Goal: Task Accomplishment & Management: Use online tool/utility

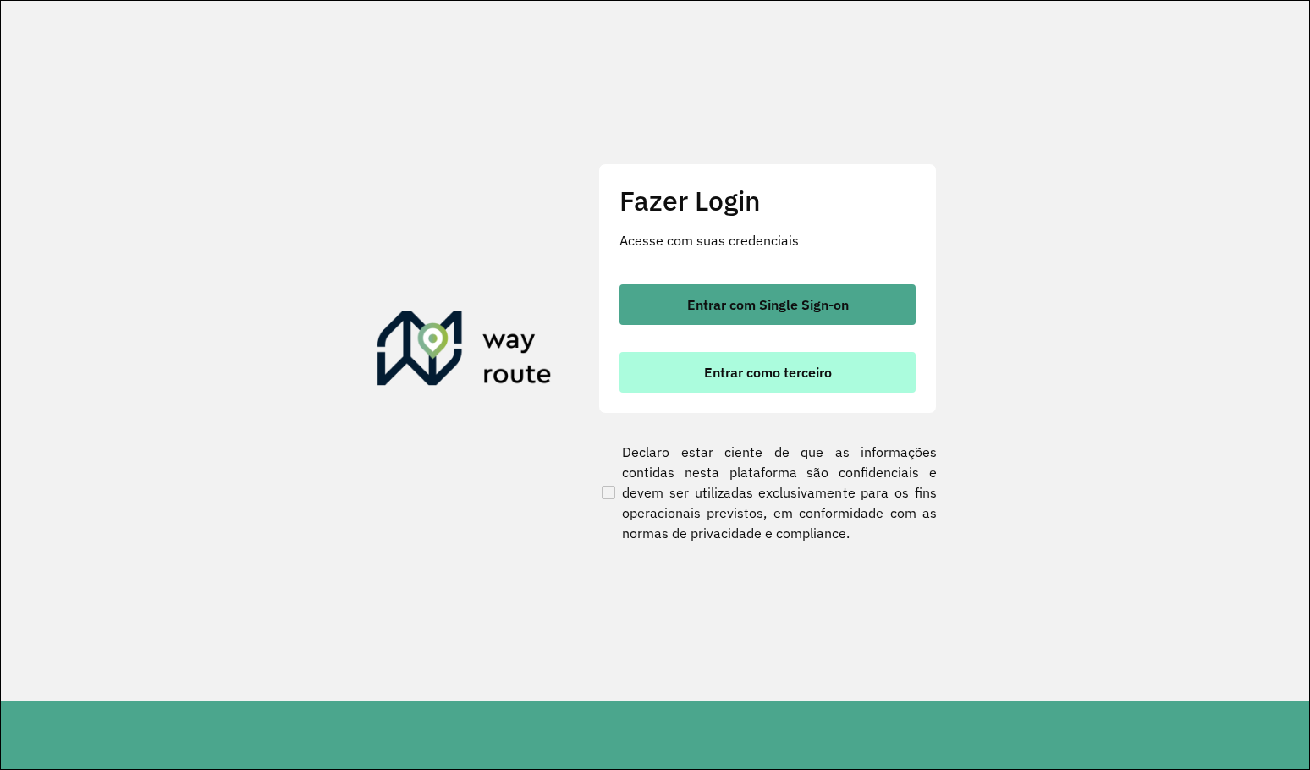
click at [777, 377] on span "Entrar como terceiro" at bounding box center [768, 372] width 128 height 14
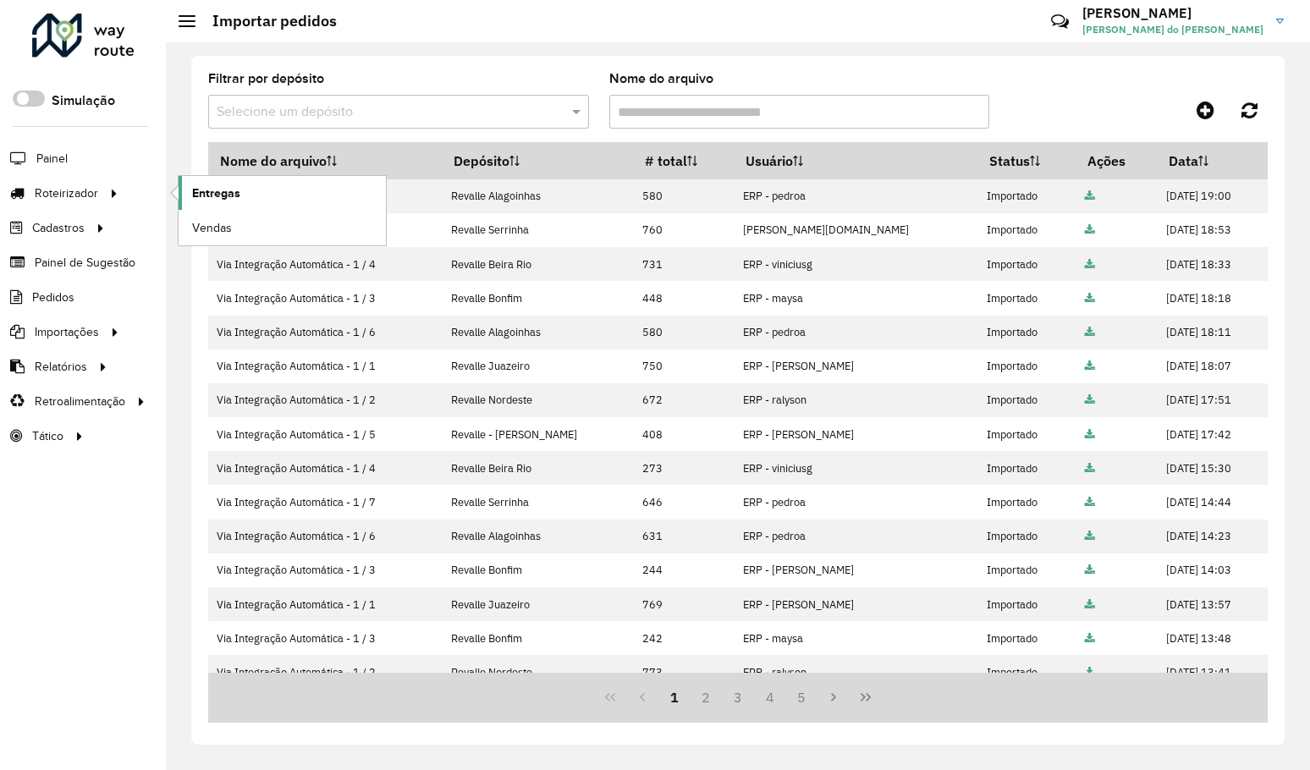
click at [181, 201] on link "Entregas" at bounding box center [282, 193] width 207 height 34
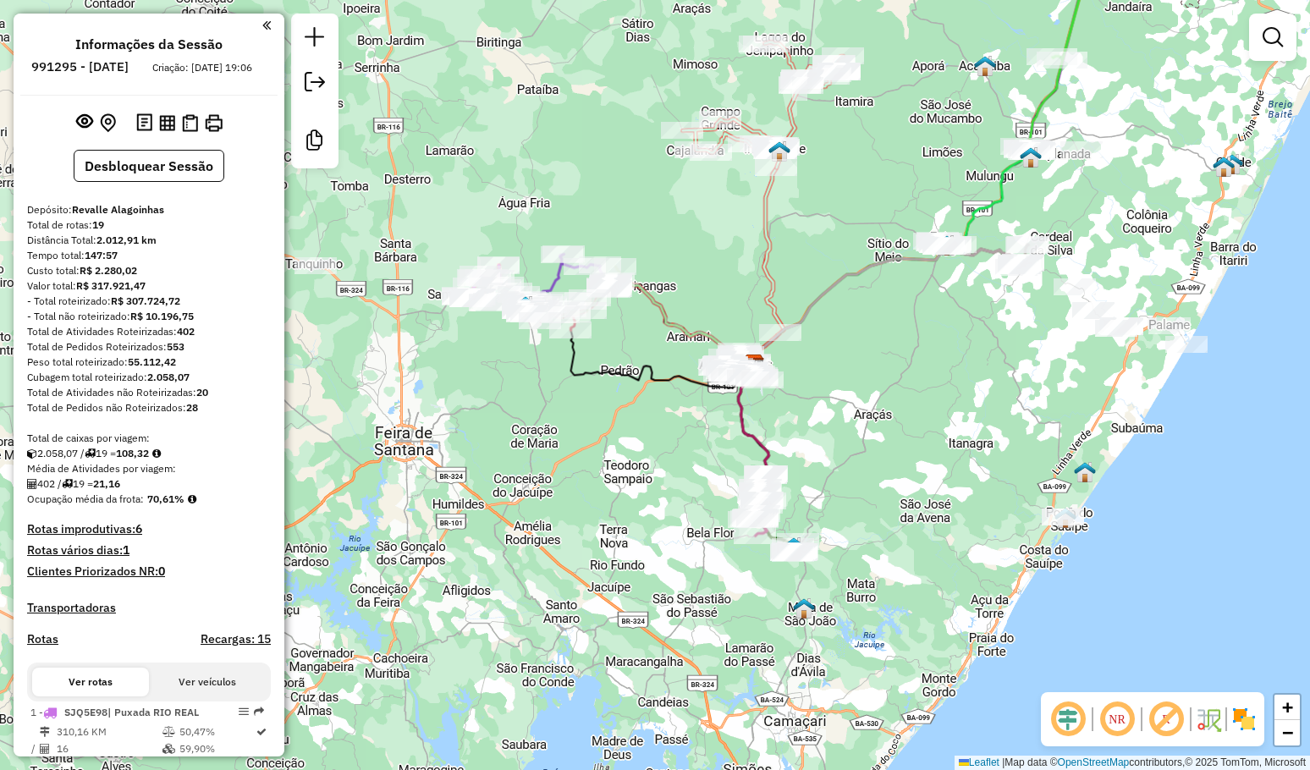
drag, startPoint x: 887, startPoint y: 442, endPoint x: 670, endPoint y: 347, distance: 237.2
click at [891, 432] on div "Janela de atendimento Grade de atendimento Capacidade Transportadoras Veículos …" at bounding box center [655, 385] width 1310 height 770
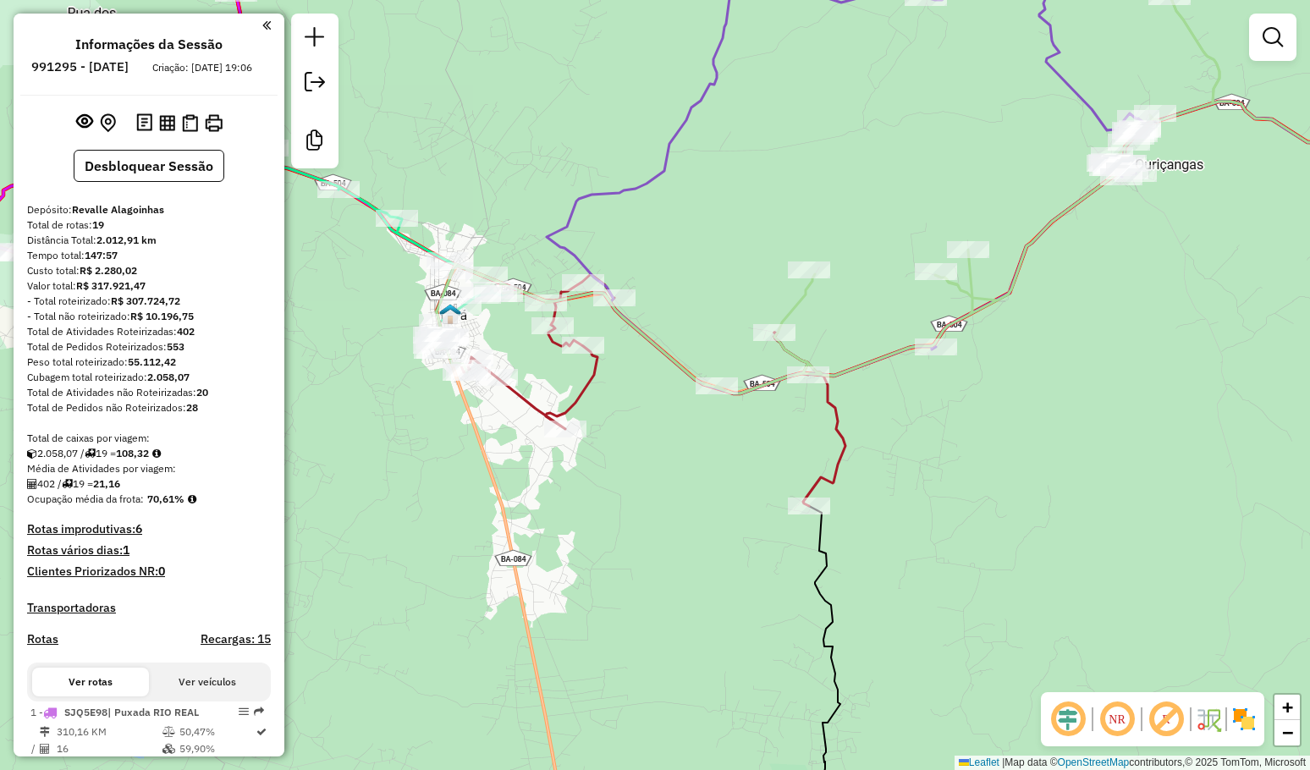
drag, startPoint x: 398, startPoint y: 436, endPoint x: 606, endPoint y: 407, distance: 209.3
click at [553, 441] on div "Janela de atendimento Grade de atendimento Capacidade Transportadoras Veículos …" at bounding box center [655, 385] width 1310 height 770
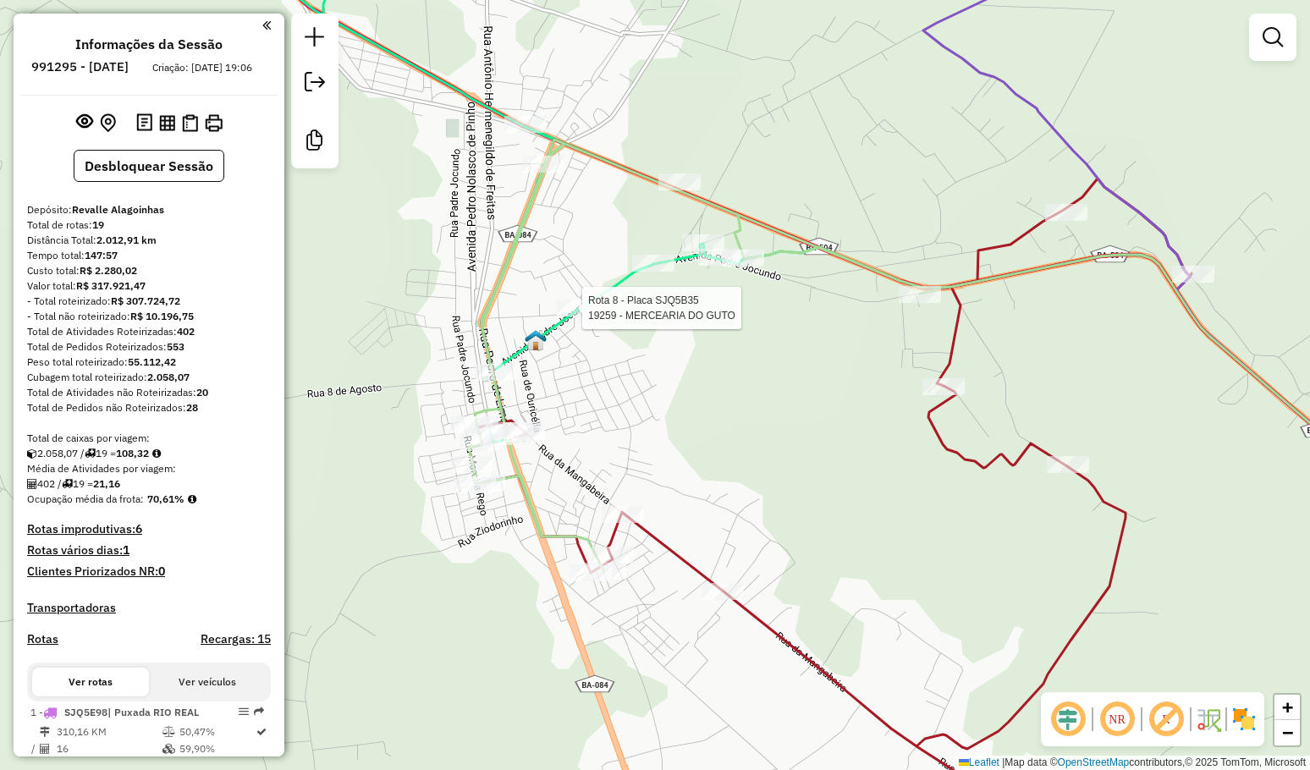
select select "**********"
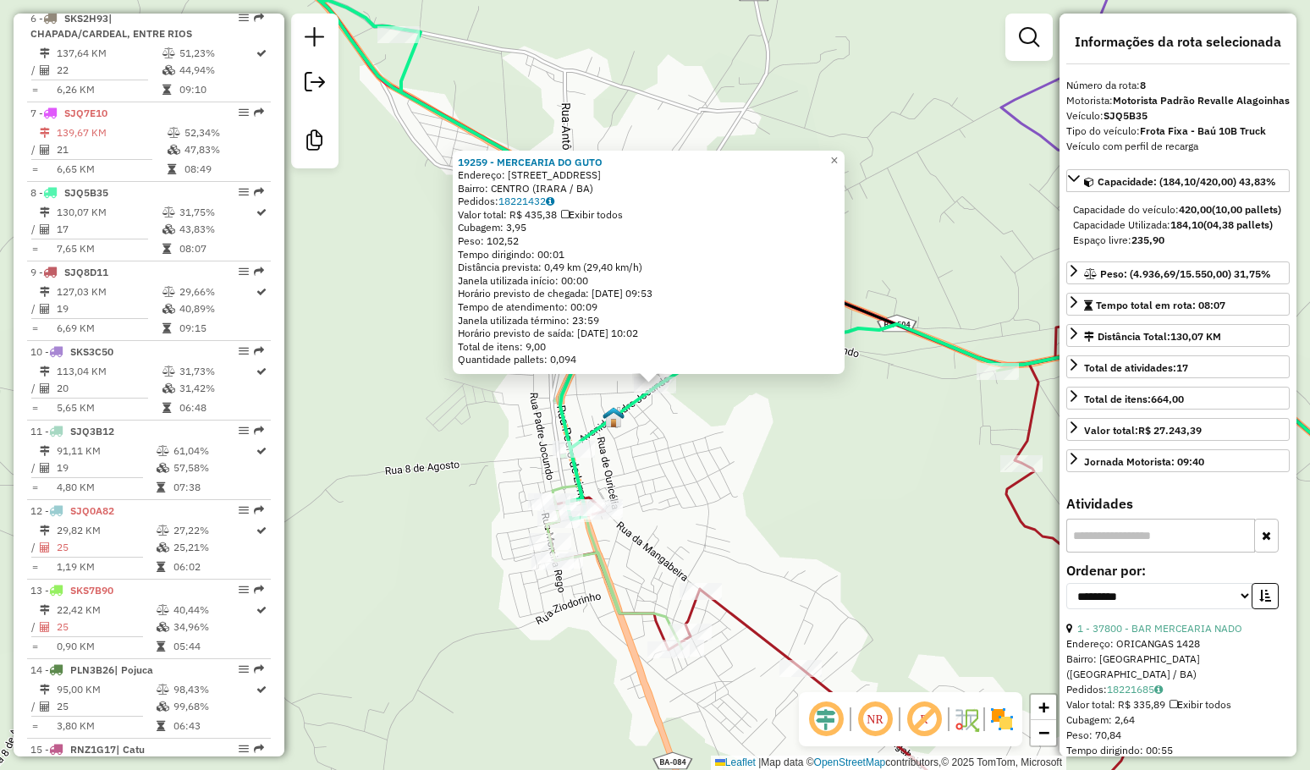
scroll to position [1325, 0]
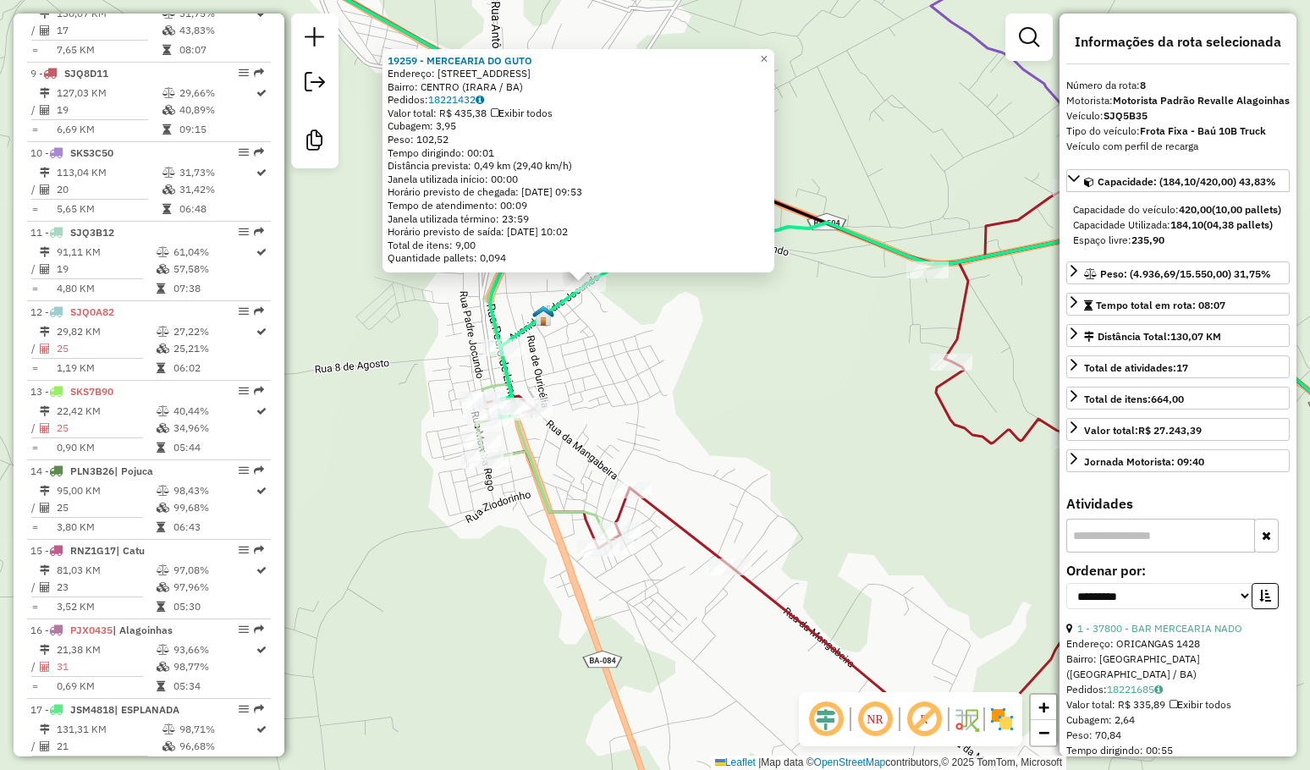
drag, startPoint x: 752, startPoint y: 506, endPoint x: 667, endPoint y: 382, distance: 150.2
click at [667, 382] on div "19259 - MERCEARIA DO GUTO Endereço: Avenida Padre Jocundo 327 Bairro: CENTRO (I…" at bounding box center [655, 385] width 1310 height 770
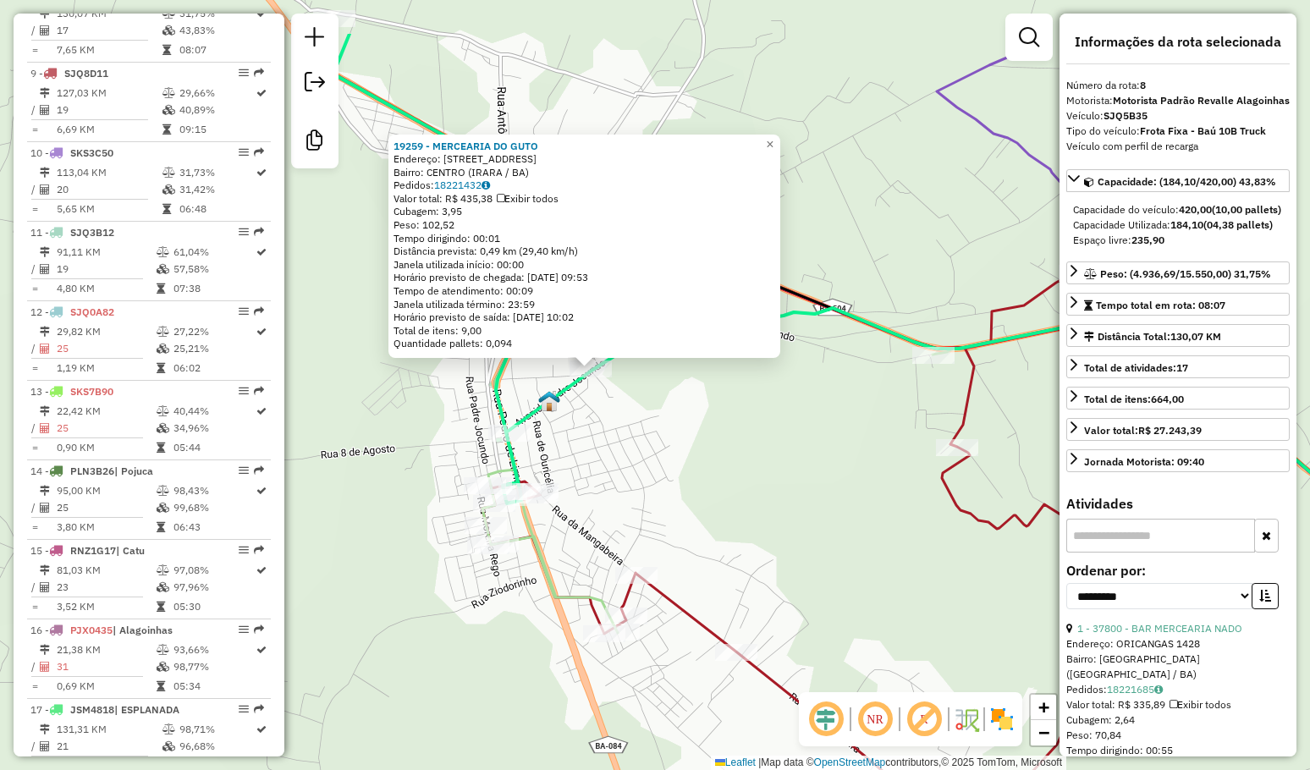
drag, startPoint x: 630, startPoint y: 370, endPoint x: 648, endPoint y: 469, distance: 100.6
click at [648, 469] on div "19259 - MERCEARIA DO GUTO Endereço: Avenida Padre Jocundo 327 Bairro: CENTRO (I…" at bounding box center [655, 385] width 1310 height 770
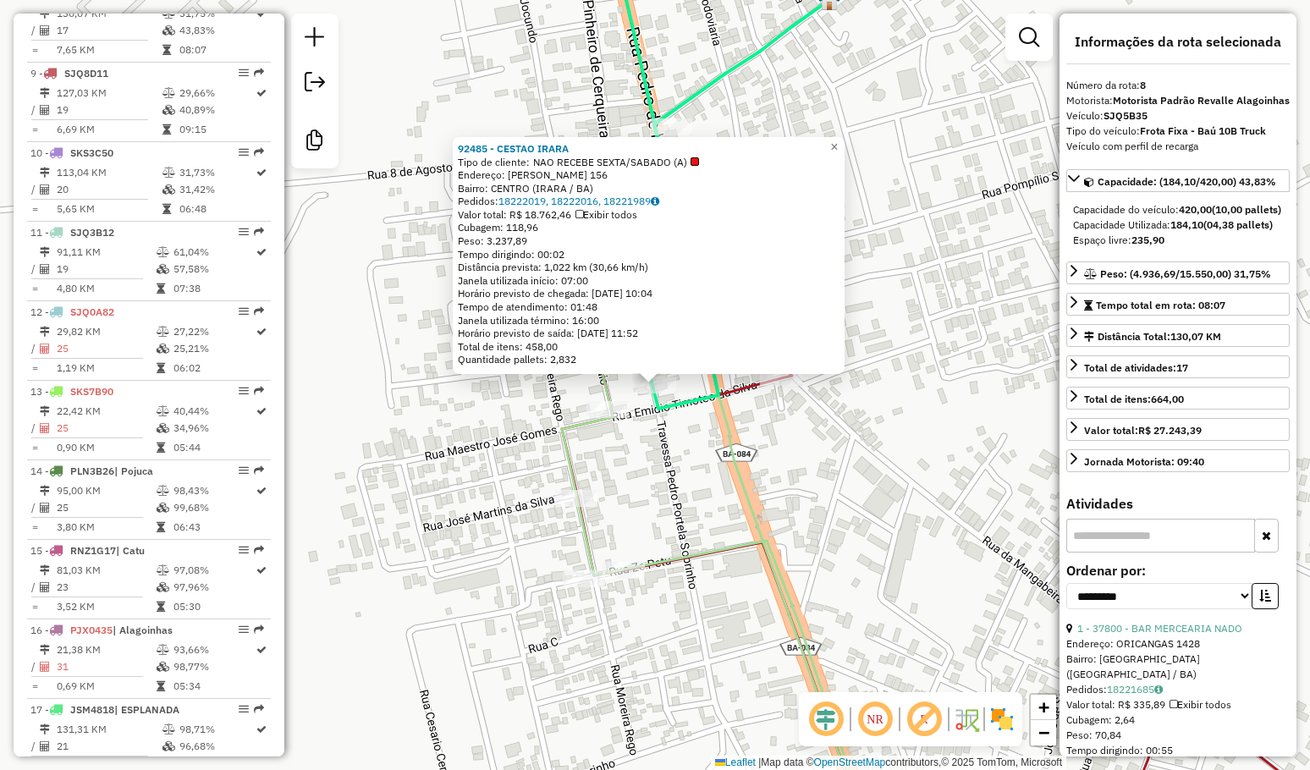
drag, startPoint x: 699, startPoint y: 518, endPoint x: 621, endPoint y: 393, distance: 146.7
click at [621, 394] on div "92485 - CESTAO IRARA Tipo de cliente: NAO RECEBE SEXTA/SABADO (A) Endereço: AMA…" at bounding box center [655, 385] width 1310 height 770
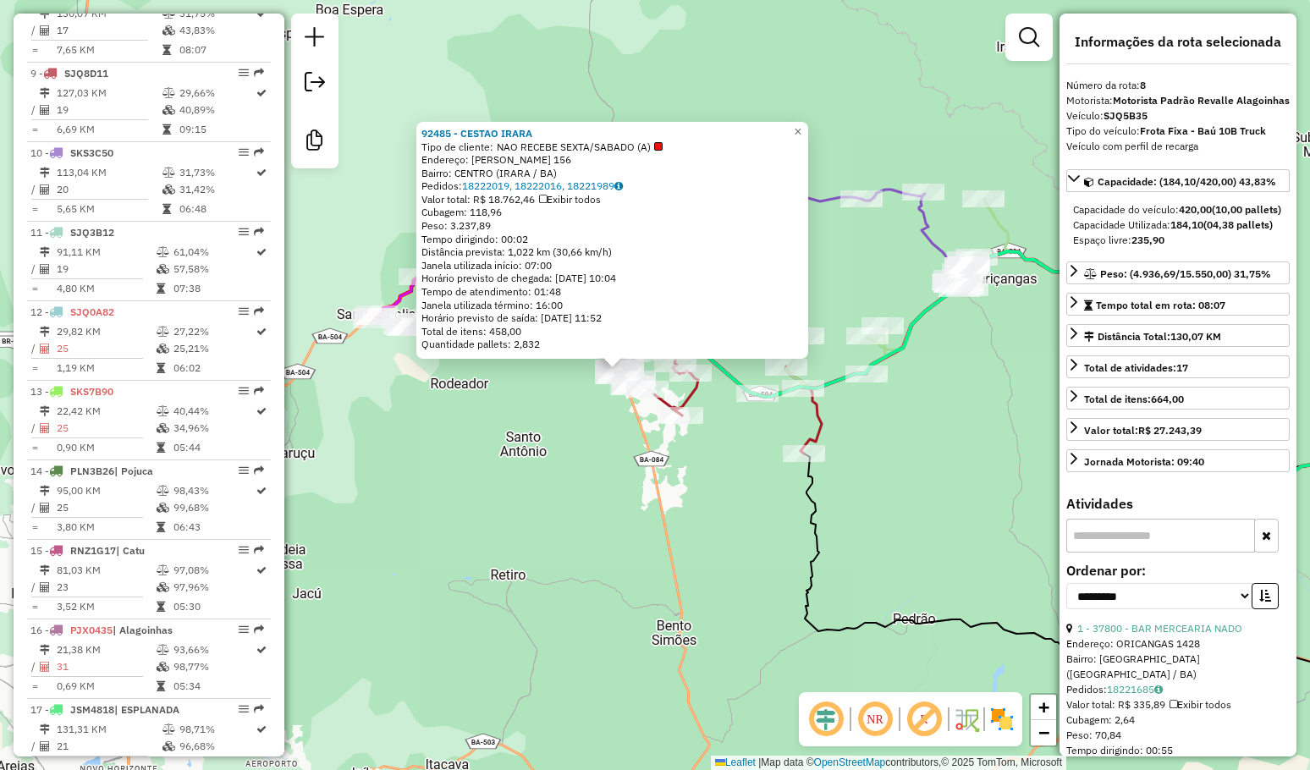
drag, startPoint x: 616, startPoint y: 468, endPoint x: 610, endPoint y: 365, distance: 102.5
click at [614, 374] on div "92485 - CESTAO IRARA Tipo de cliente: NAO RECEBE SEXTA/SABADO (A) Endereço: AMA…" at bounding box center [655, 385] width 1310 height 770
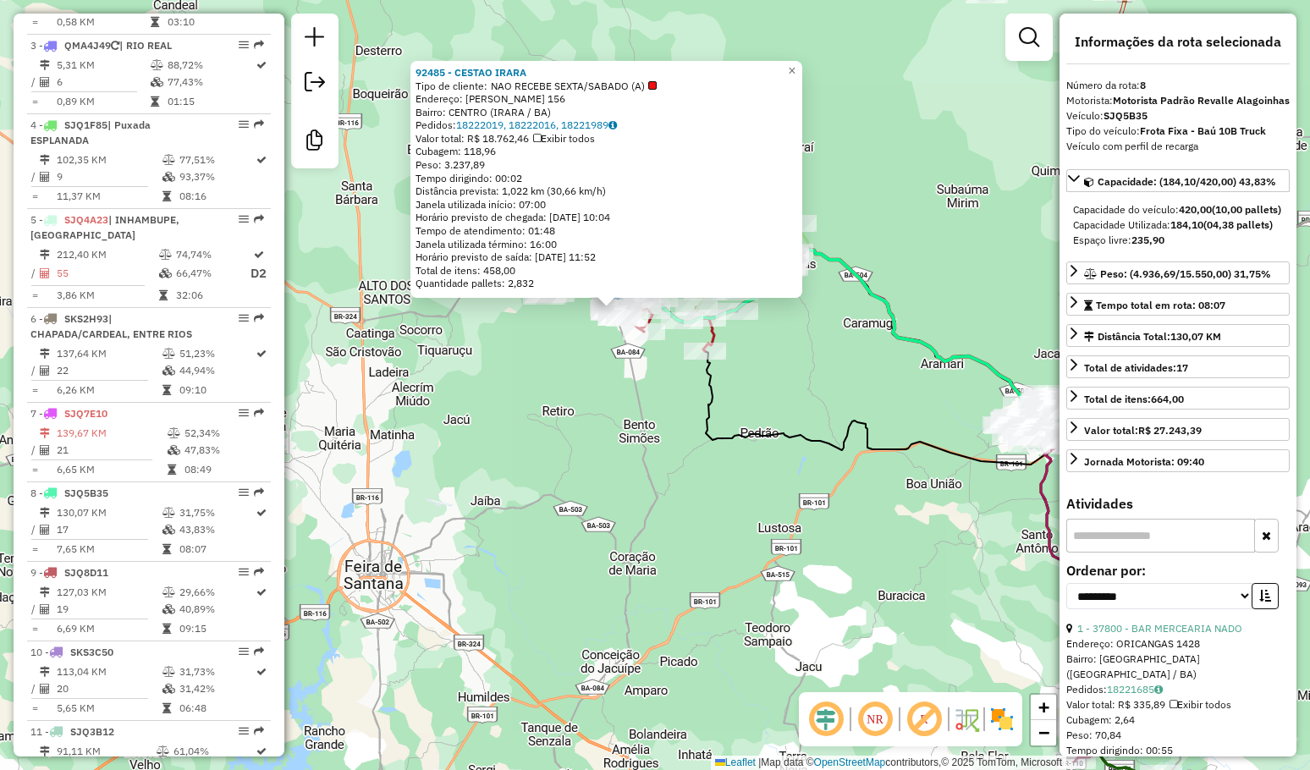
scroll to position [902, 0]
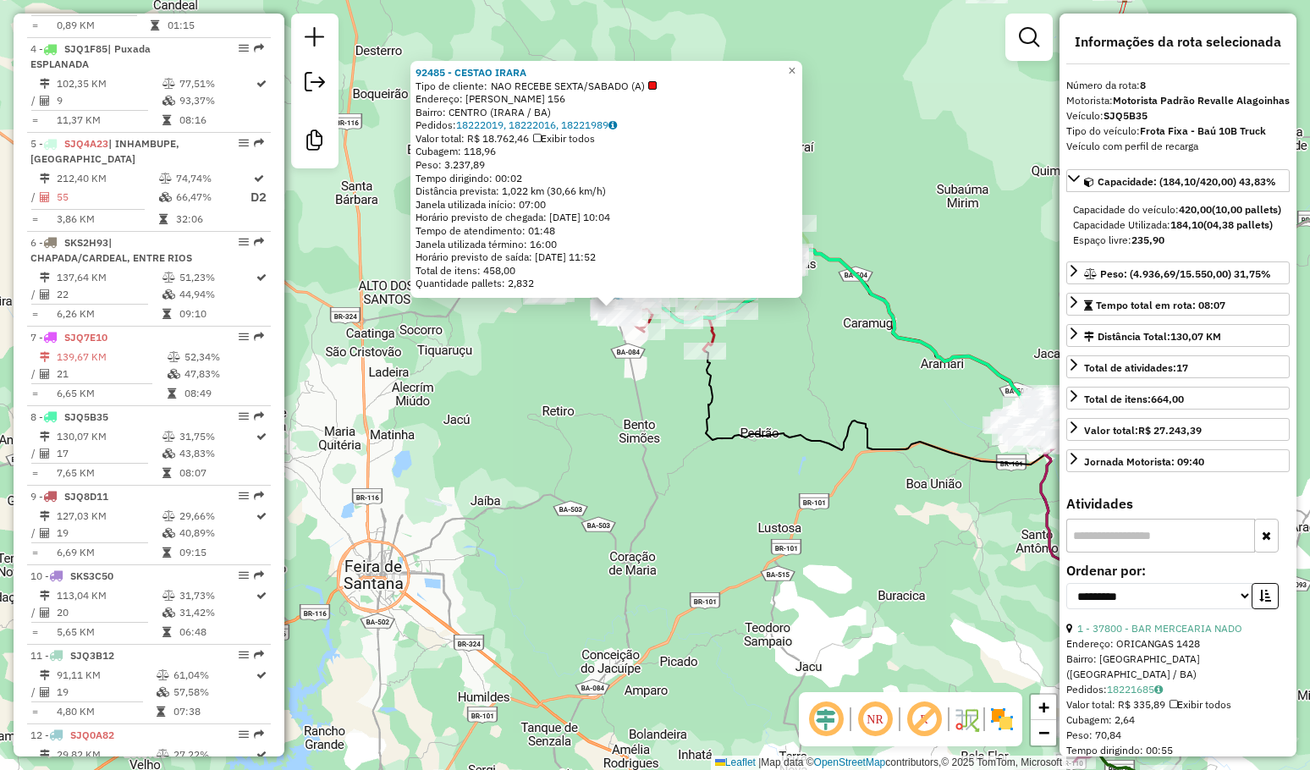
click at [482, 480] on div "92485 - CESTAO IRARA Tipo de cliente: NAO RECEBE SEXTA/SABADO (A) Endereço: AMA…" at bounding box center [655, 385] width 1310 height 770
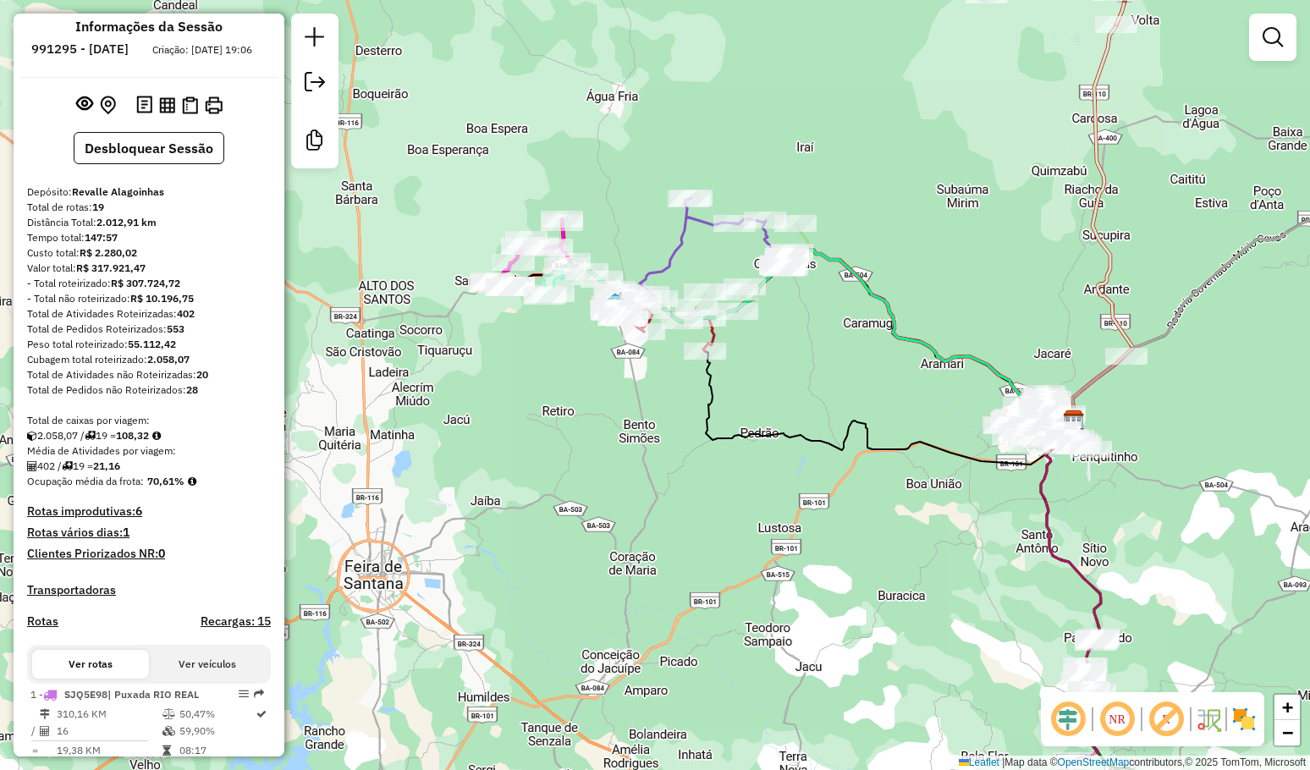
scroll to position [0, 0]
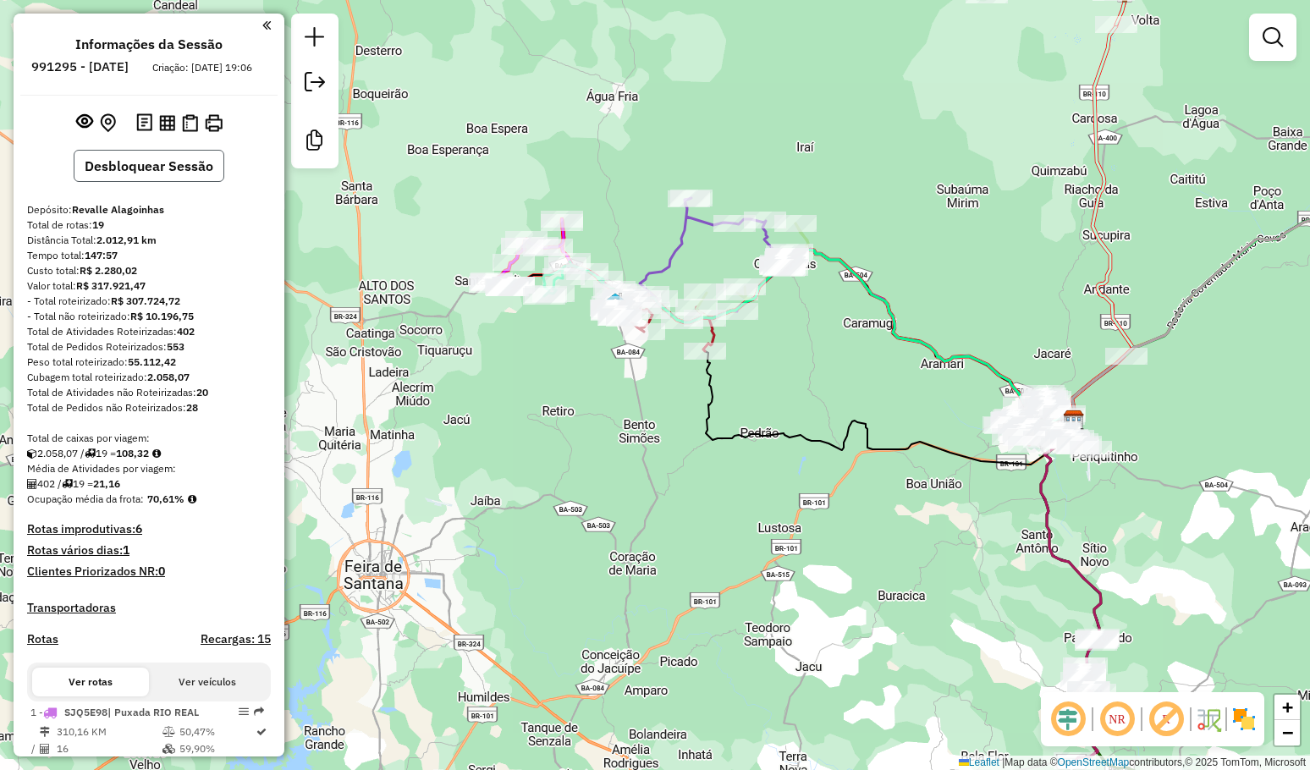
click at [146, 182] on button "Desbloquear Sessão" at bounding box center [149, 166] width 151 height 32
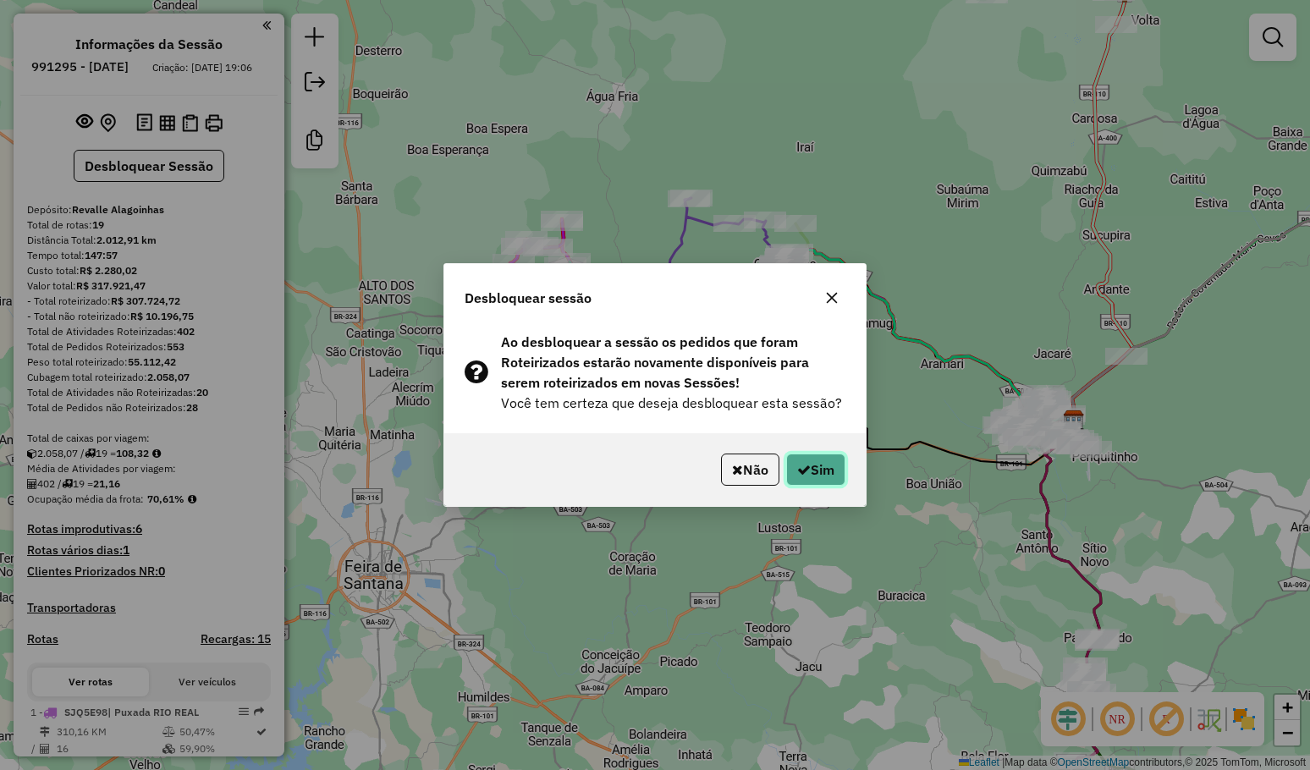
click at [835, 459] on button "Sim" at bounding box center [815, 469] width 59 height 32
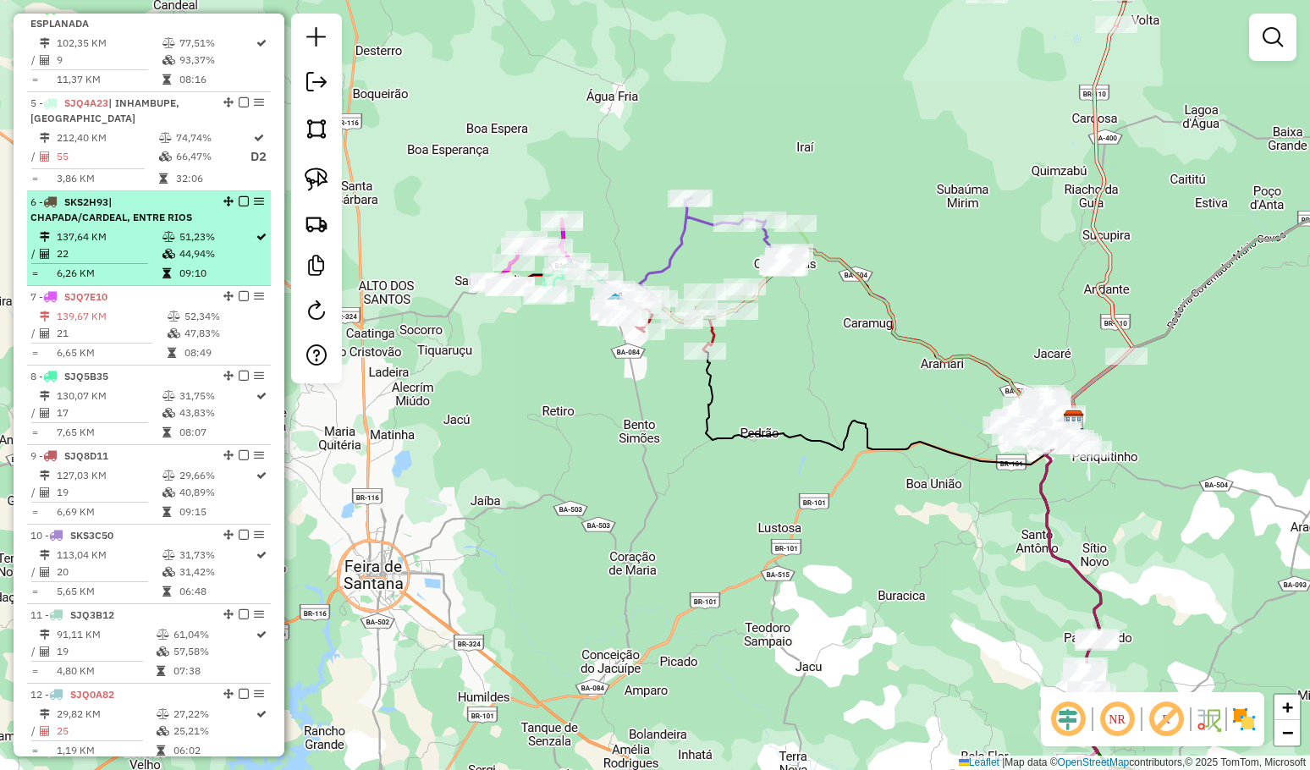
scroll to position [1100, 0]
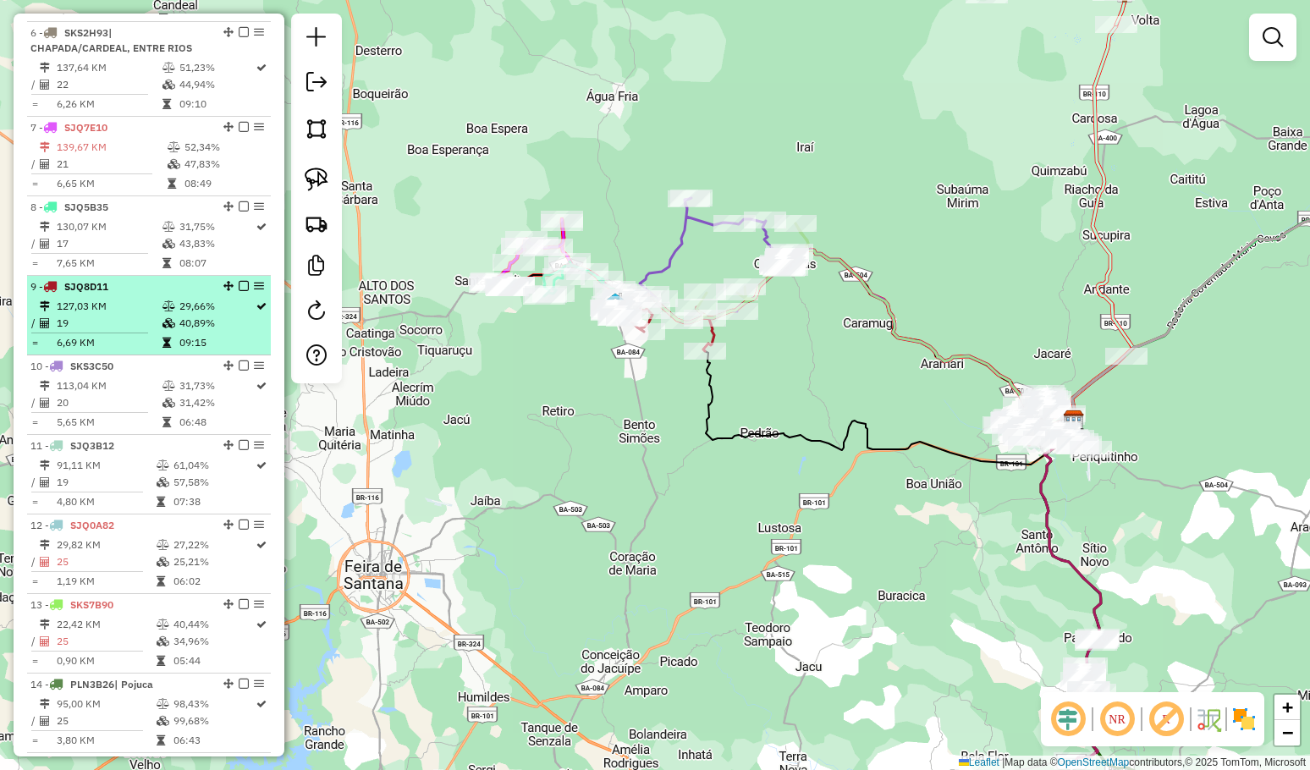
click at [241, 291] on em at bounding box center [244, 286] width 10 height 10
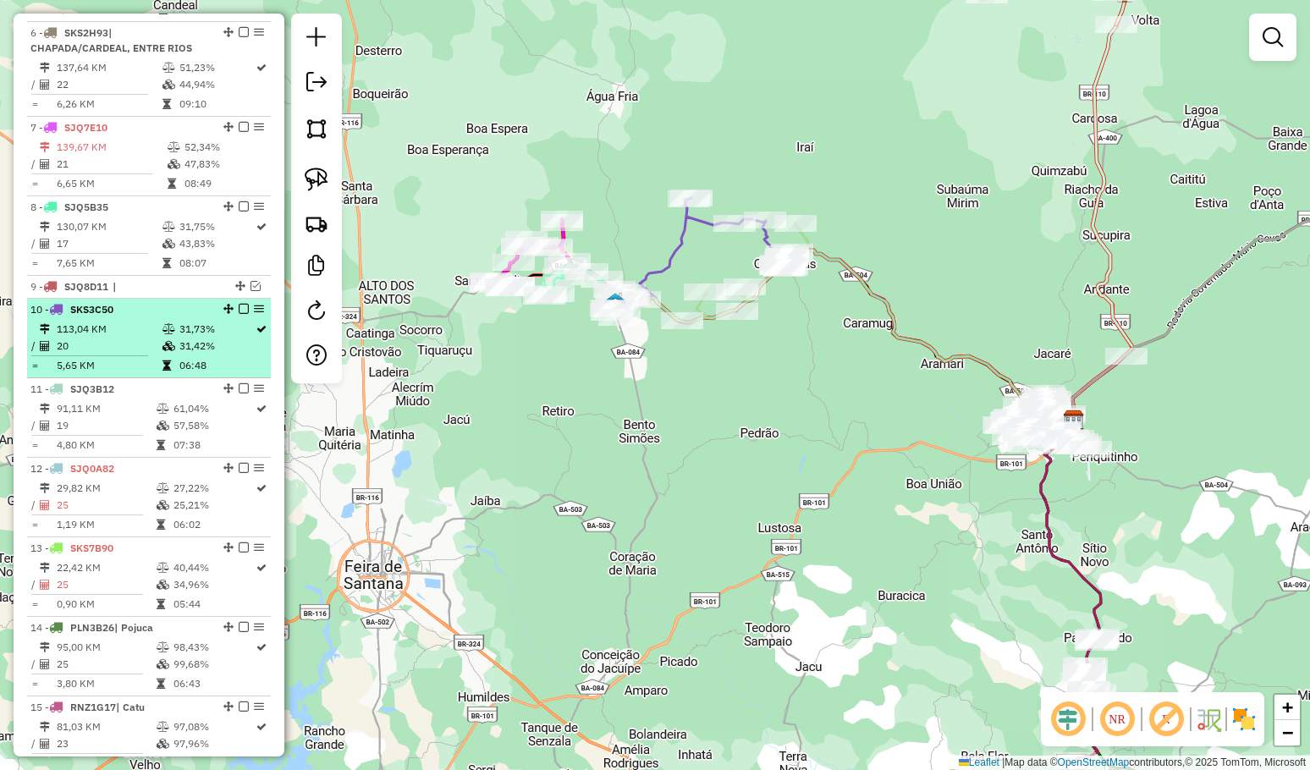
click at [240, 314] on em at bounding box center [244, 309] width 10 height 10
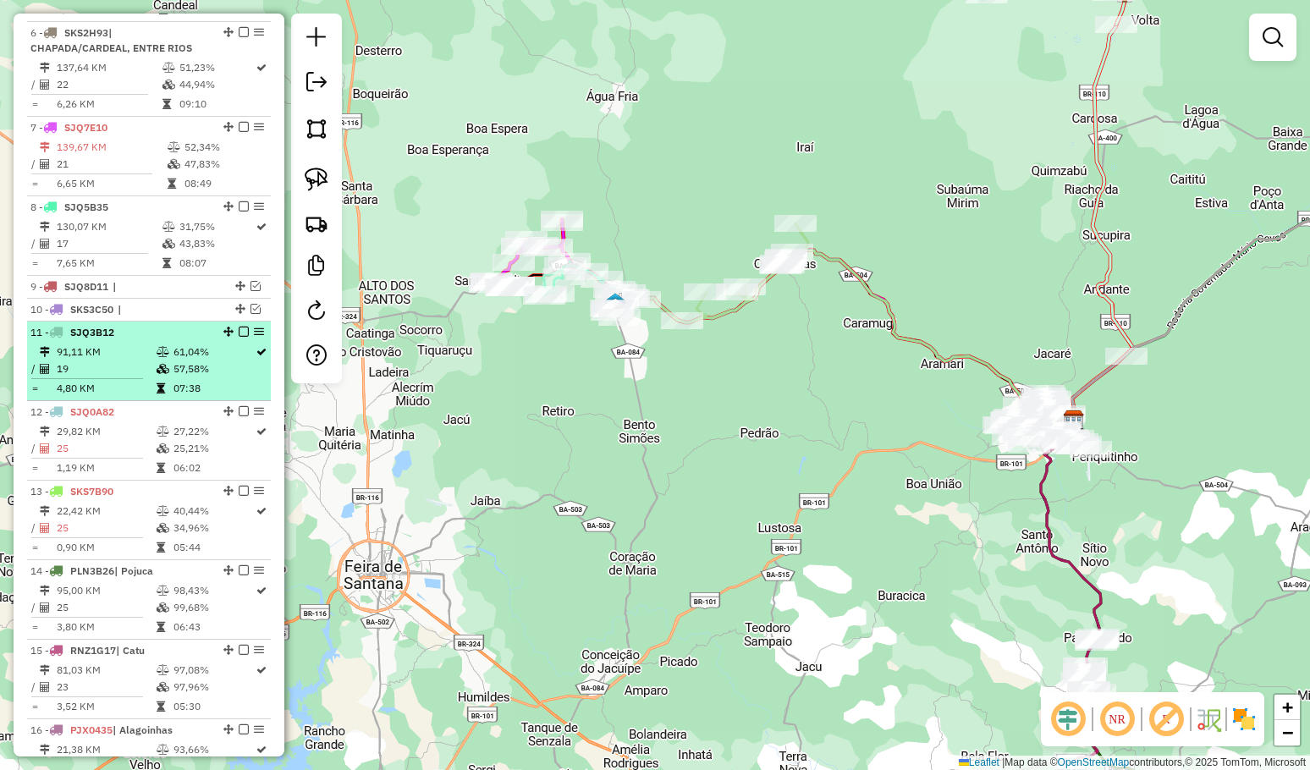
click at [242, 337] on em at bounding box center [244, 332] width 10 height 10
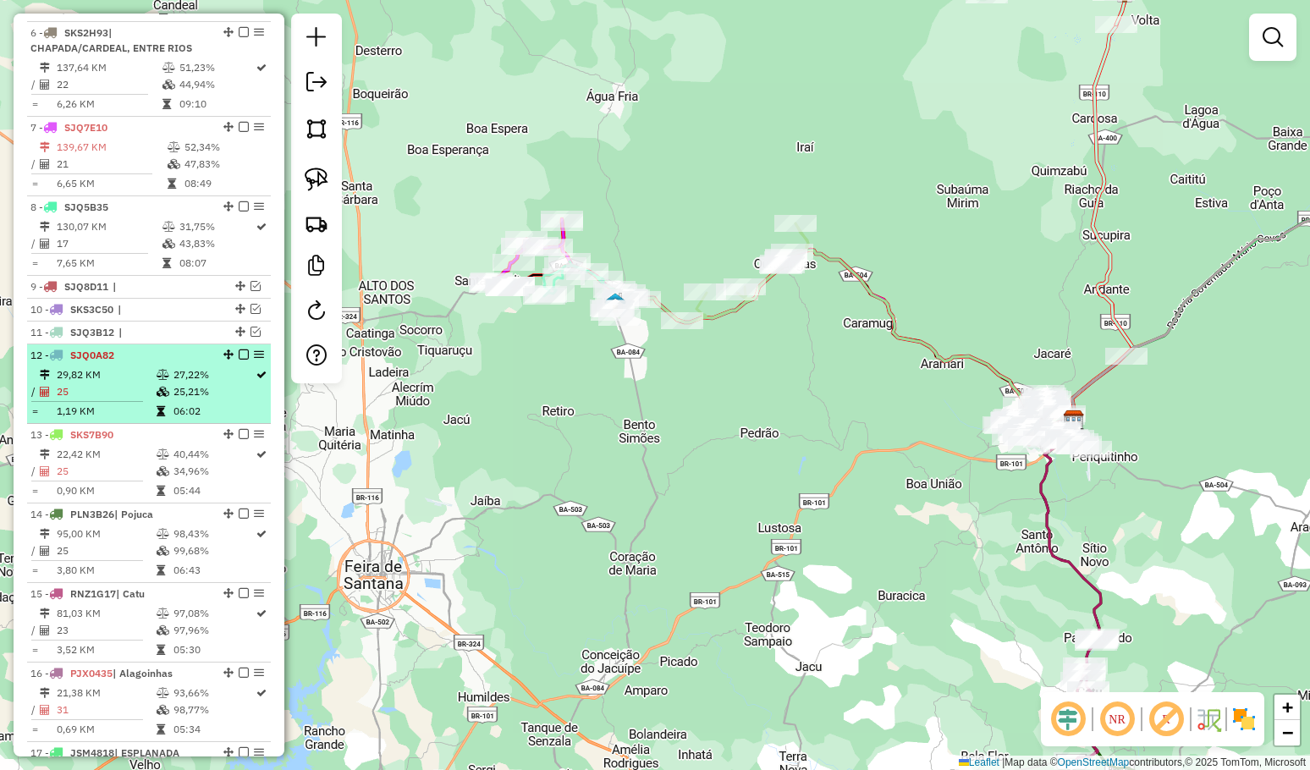
click at [240, 360] on em at bounding box center [244, 354] width 10 height 10
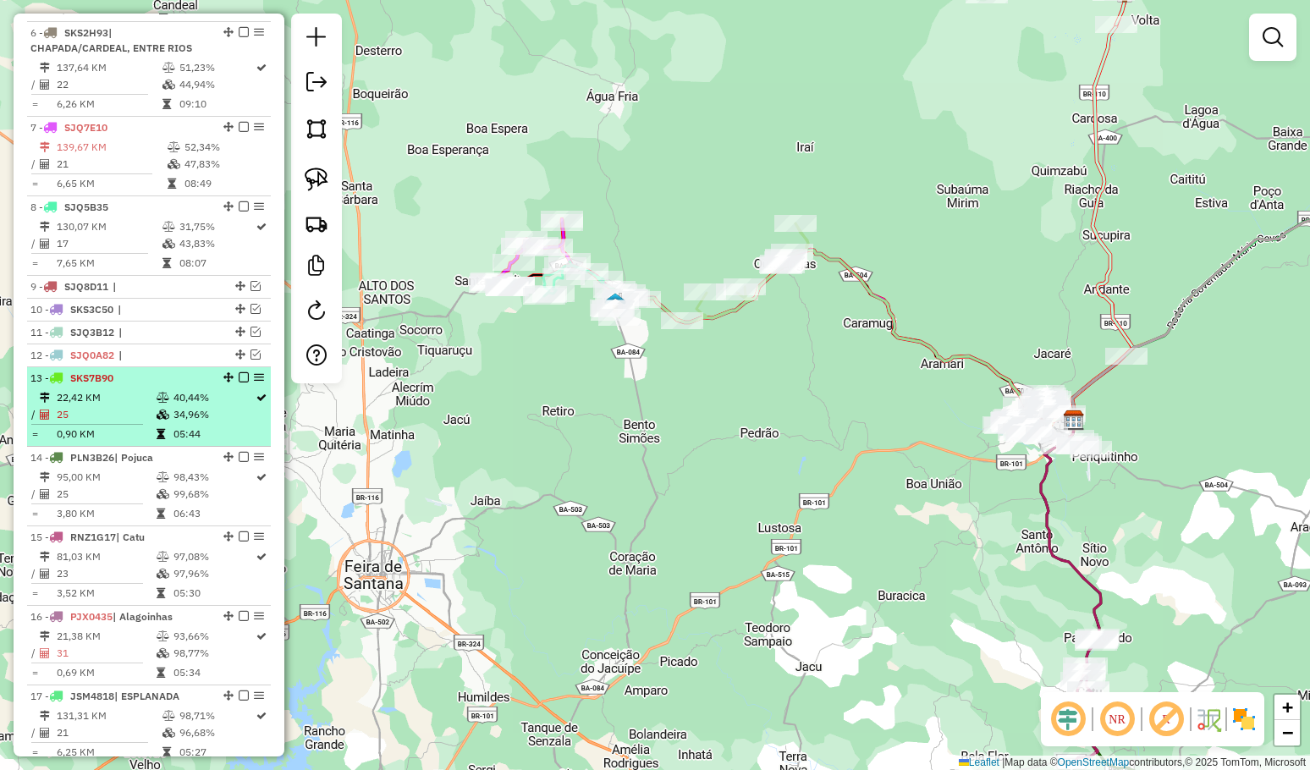
click at [239, 382] on em at bounding box center [244, 377] width 10 height 10
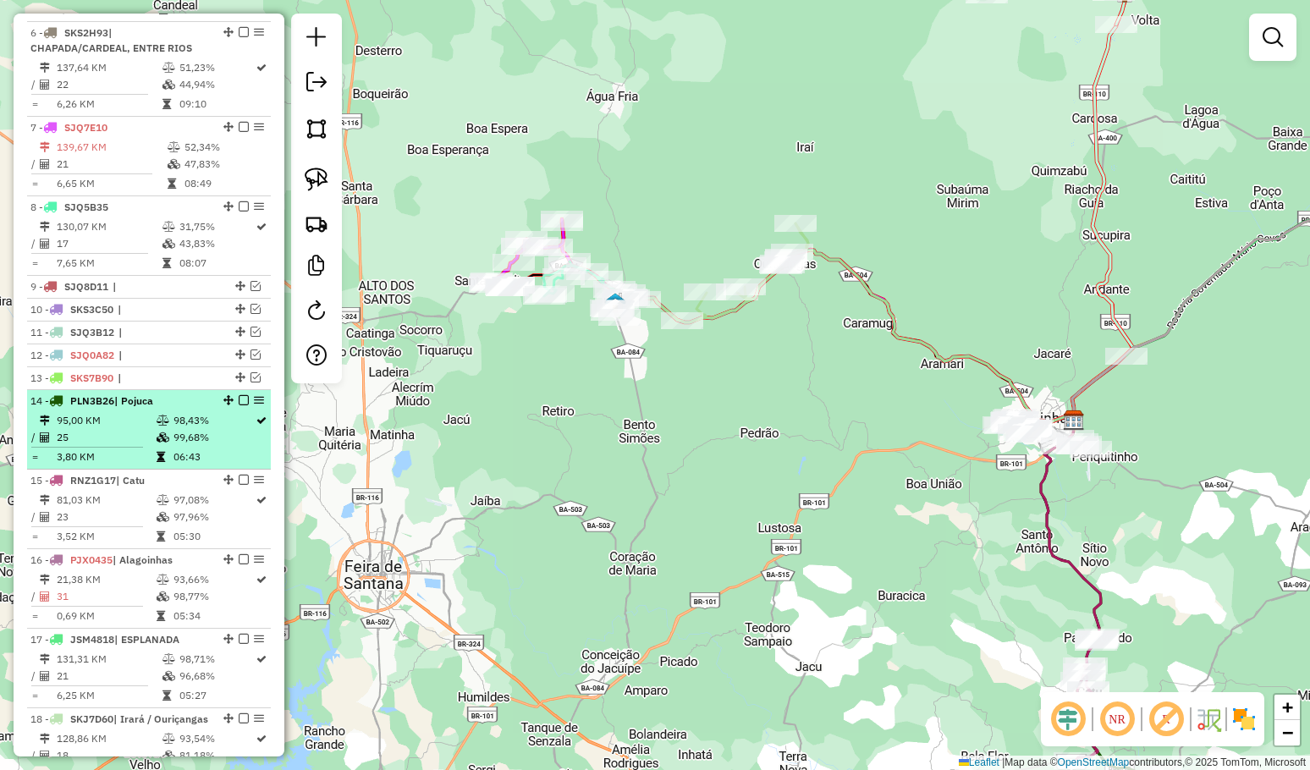
click at [240, 405] on em at bounding box center [244, 400] width 10 height 10
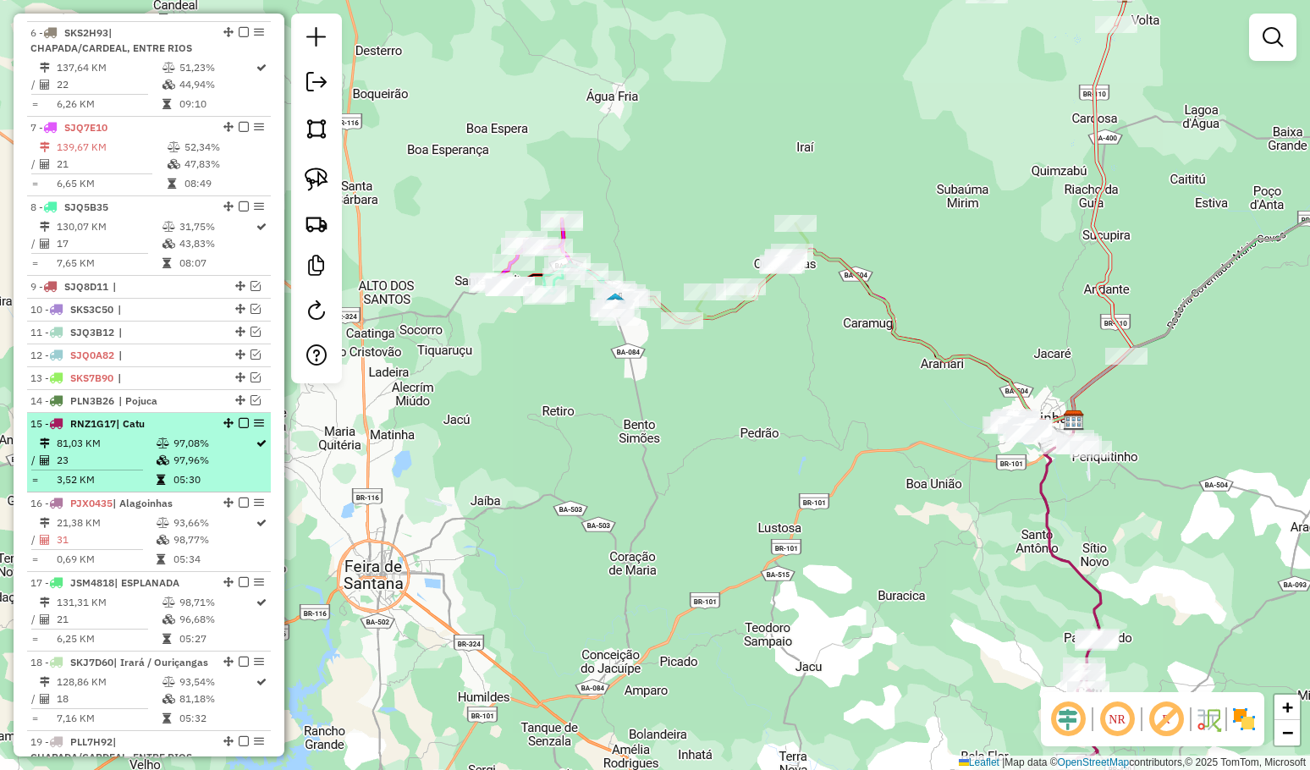
click at [239, 428] on em at bounding box center [244, 423] width 10 height 10
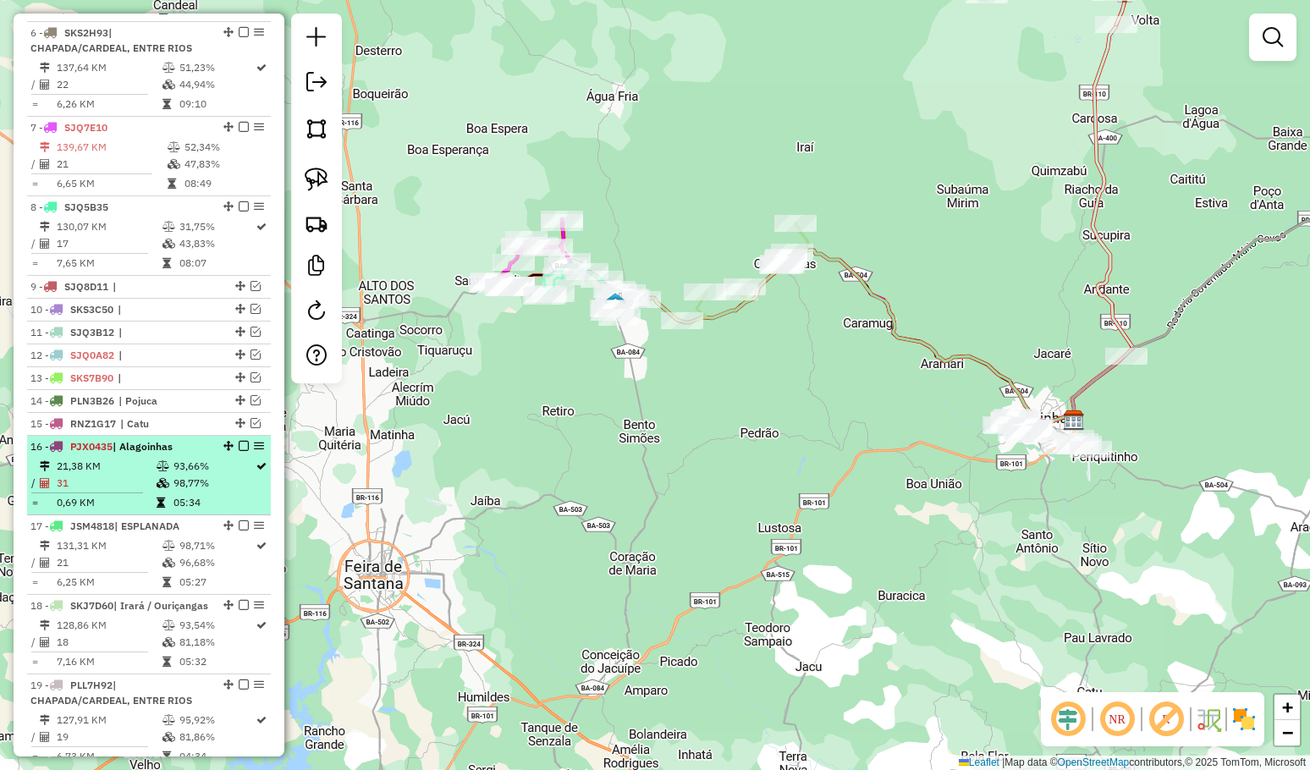
click at [239, 451] on em at bounding box center [244, 446] width 10 height 10
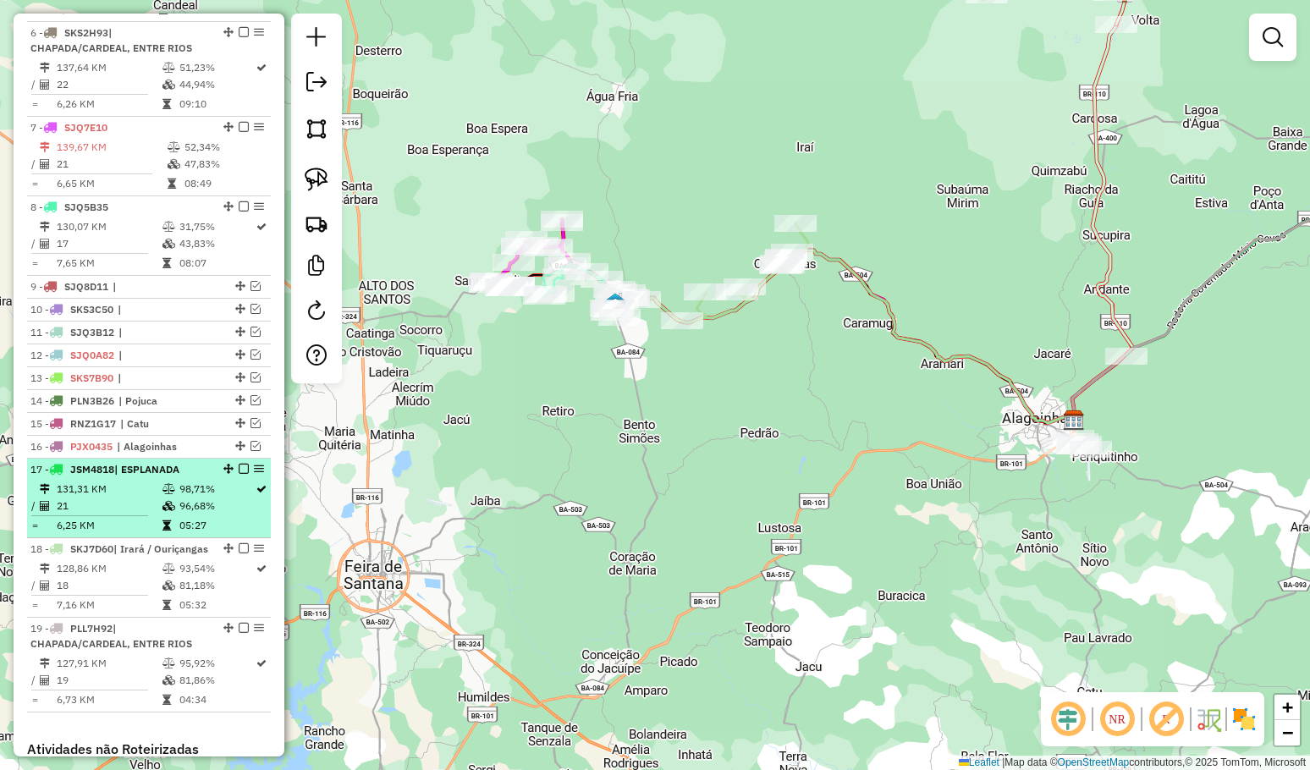
click at [239, 474] on em at bounding box center [244, 469] width 10 height 10
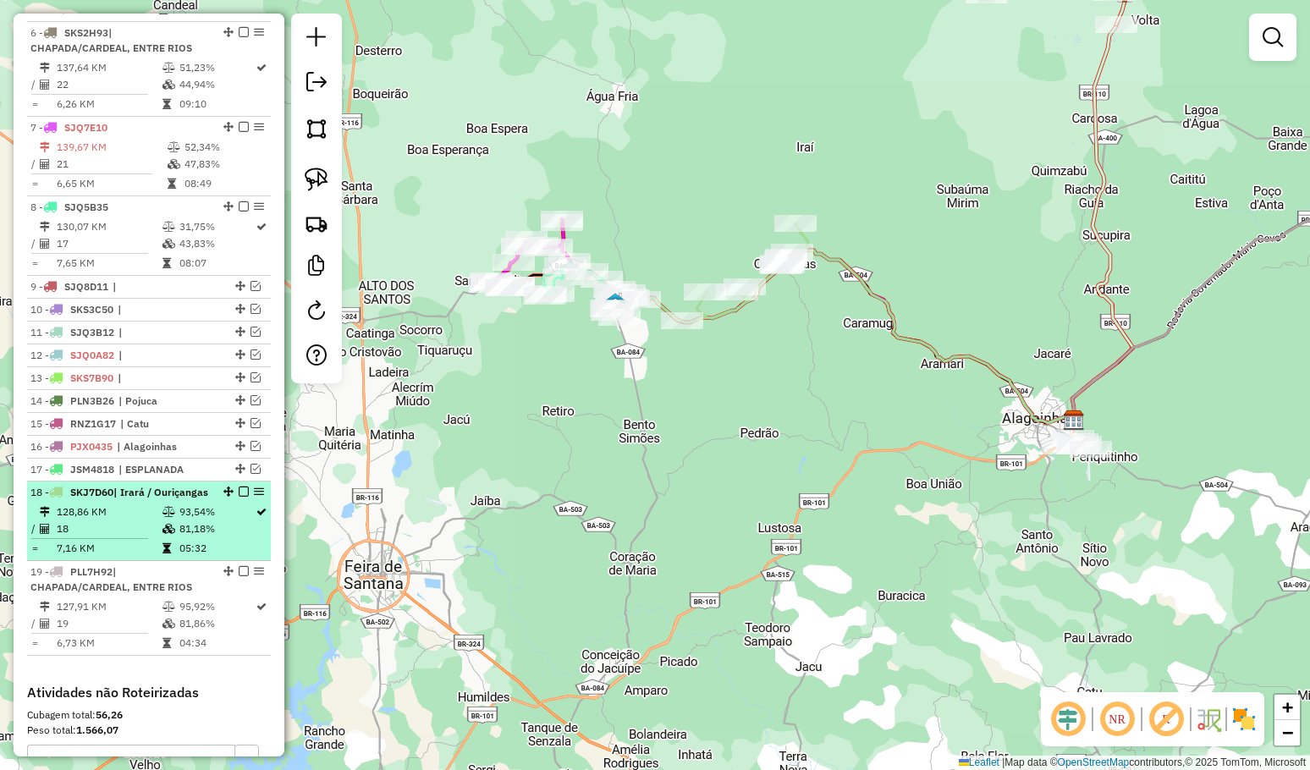
click at [239, 497] on em at bounding box center [244, 491] width 10 height 10
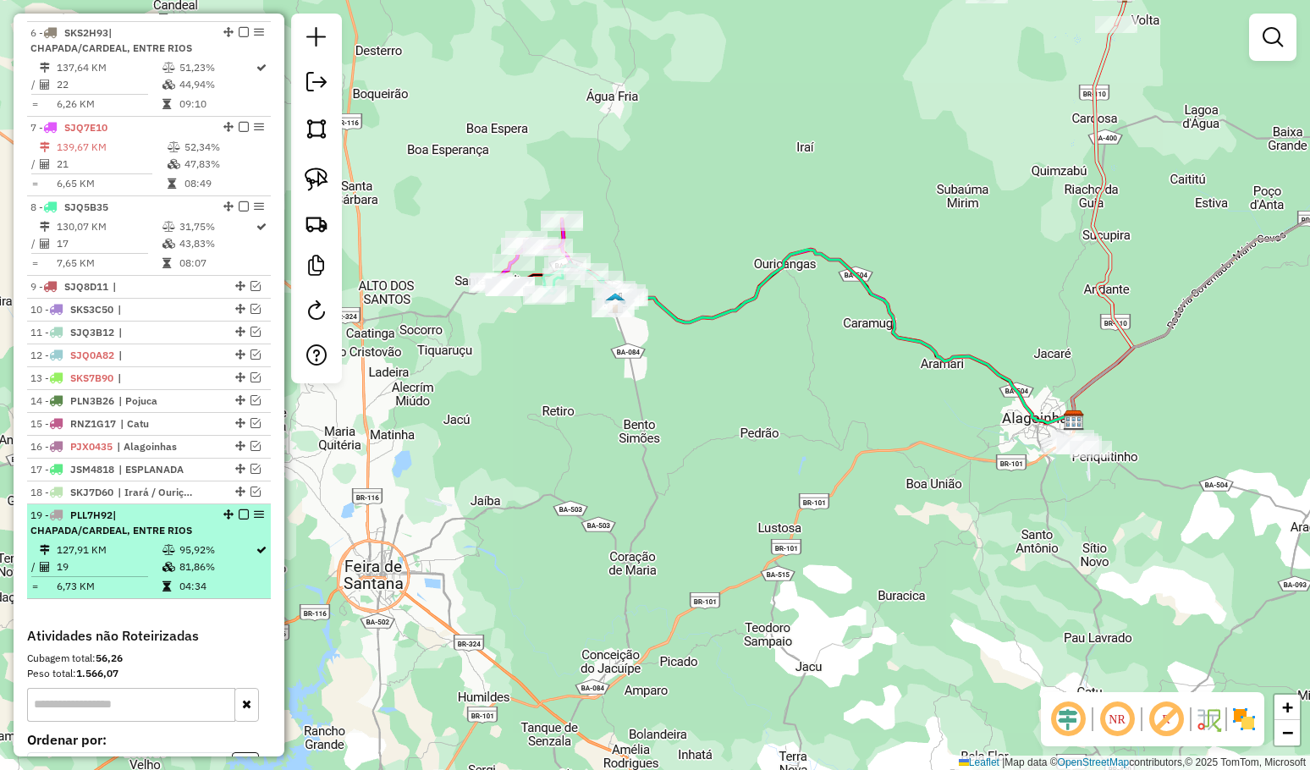
click at [239, 519] on em at bounding box center [244, 514] width 10 height 10
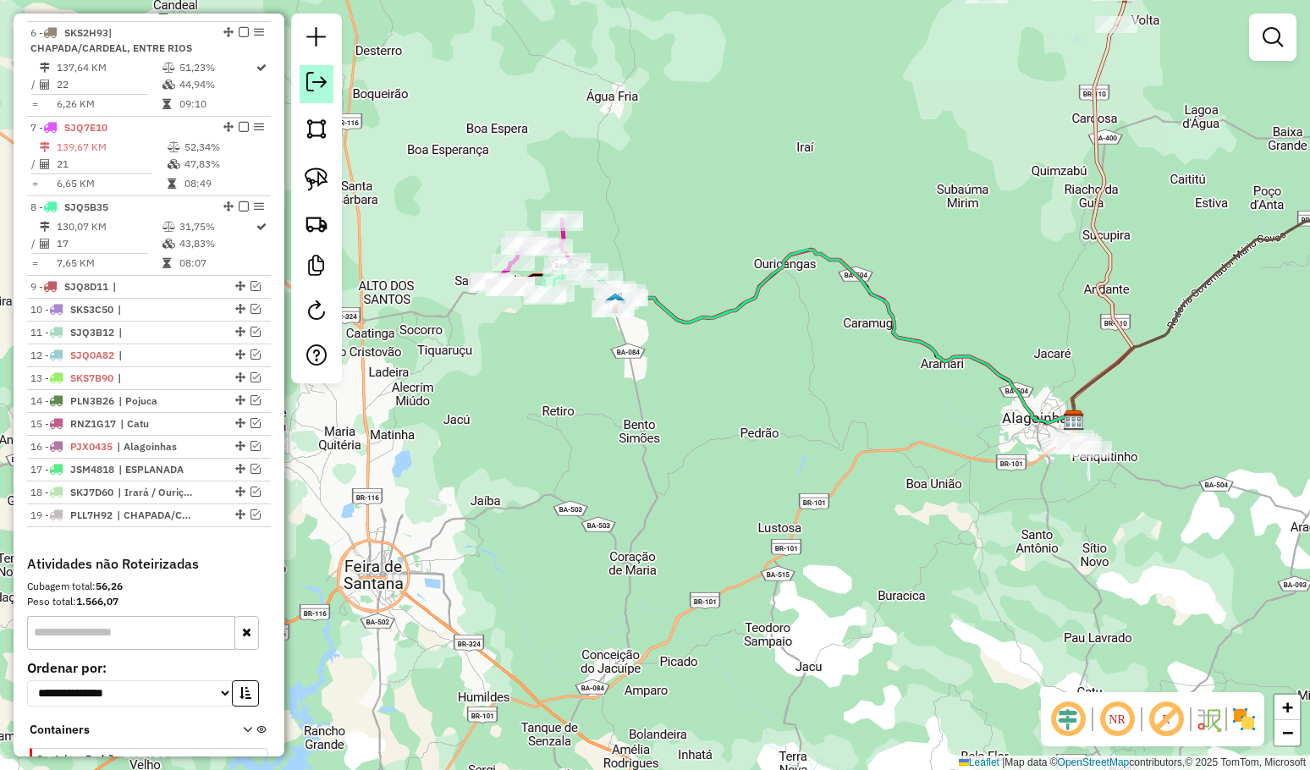
click at [309, 87] on em at bounding box center [316, 82] width 20 height 20
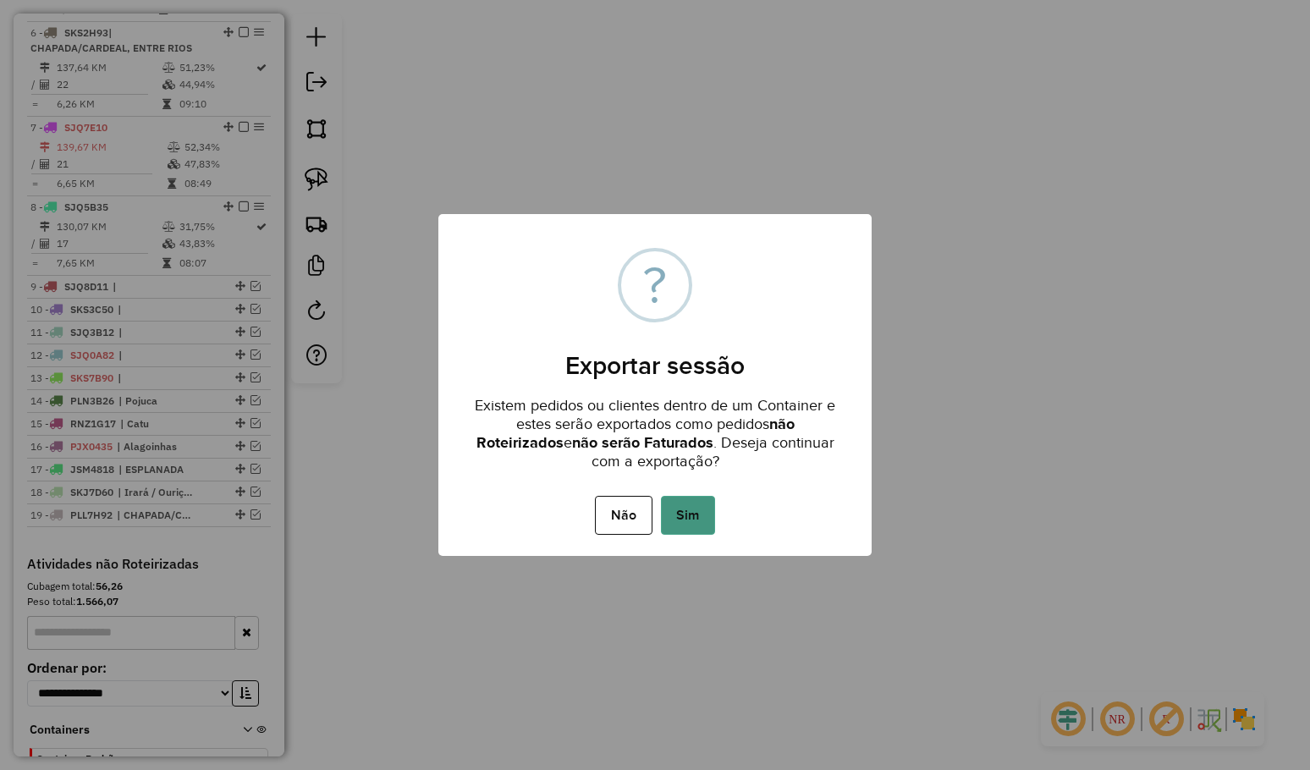
click at [690, 510] on button "Sim" at bounding box center [688, 515] width 54 height 39
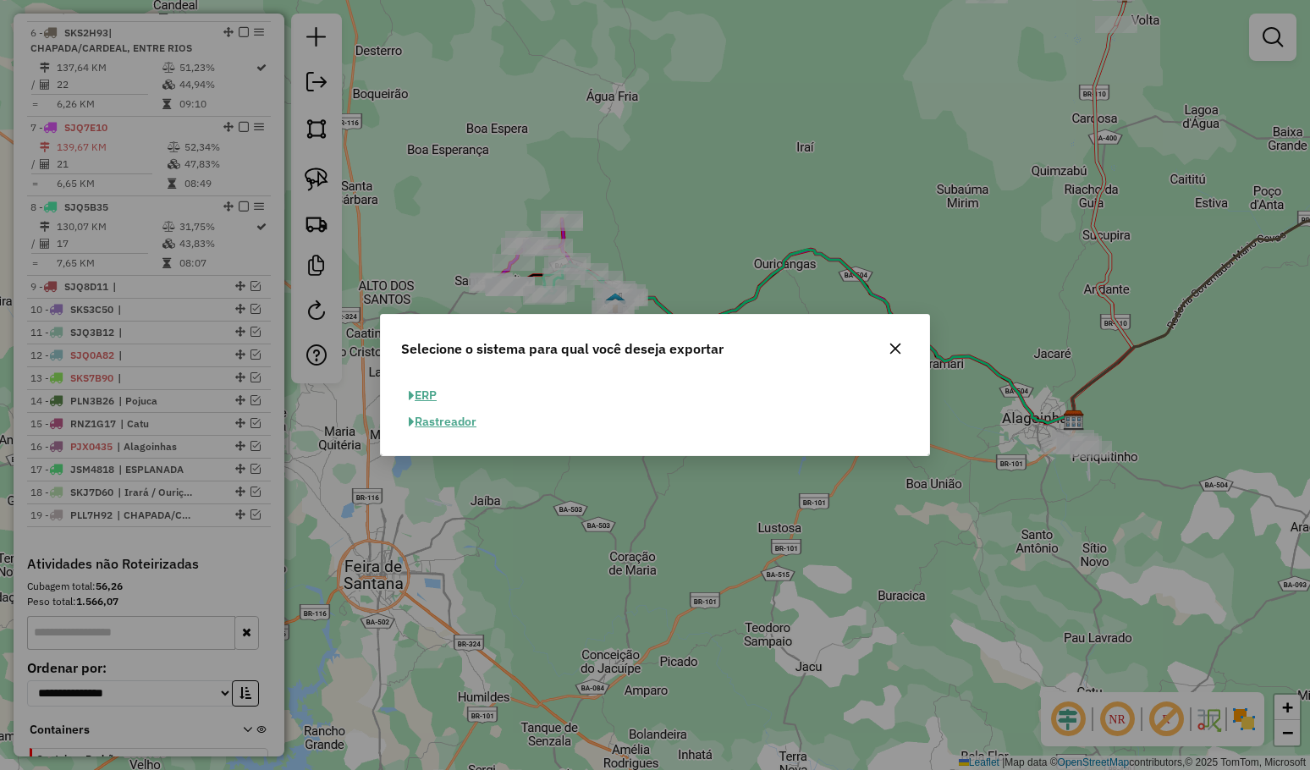
click at [433, 392] on button "ERP" at bounding box center [422, 395] width 43 height 26
select select "**"
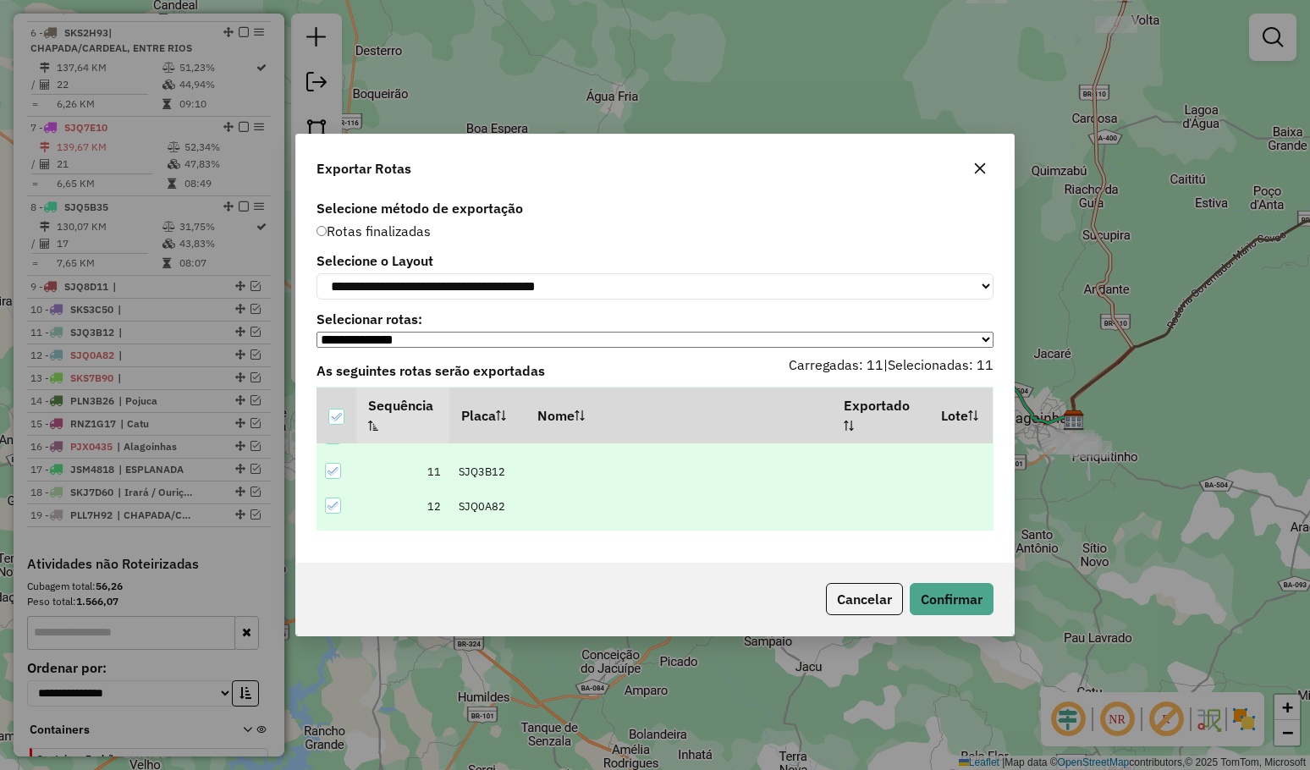
scroll to position [169, 0]
click at [948, 600] on button "Confirmar" at bounding box center [951, 599] width 84 height 32
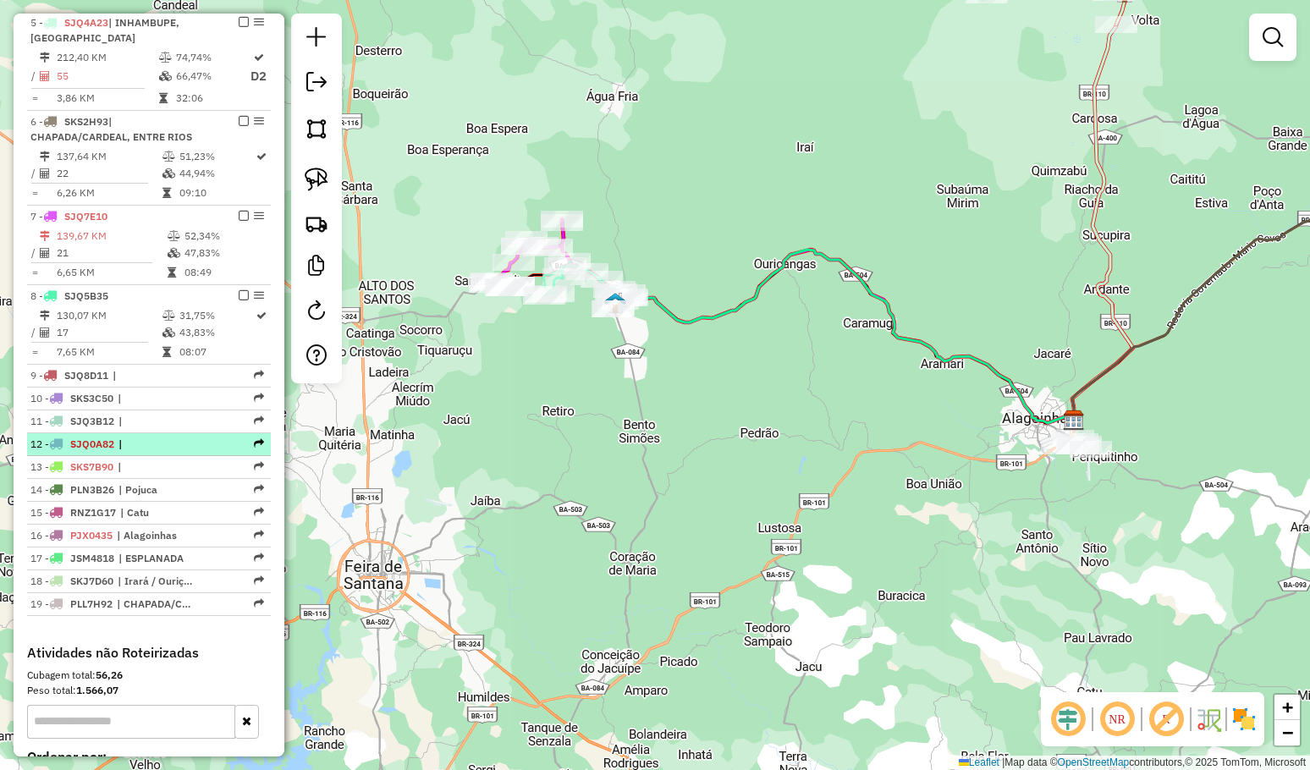
scroll to position [931, 0]
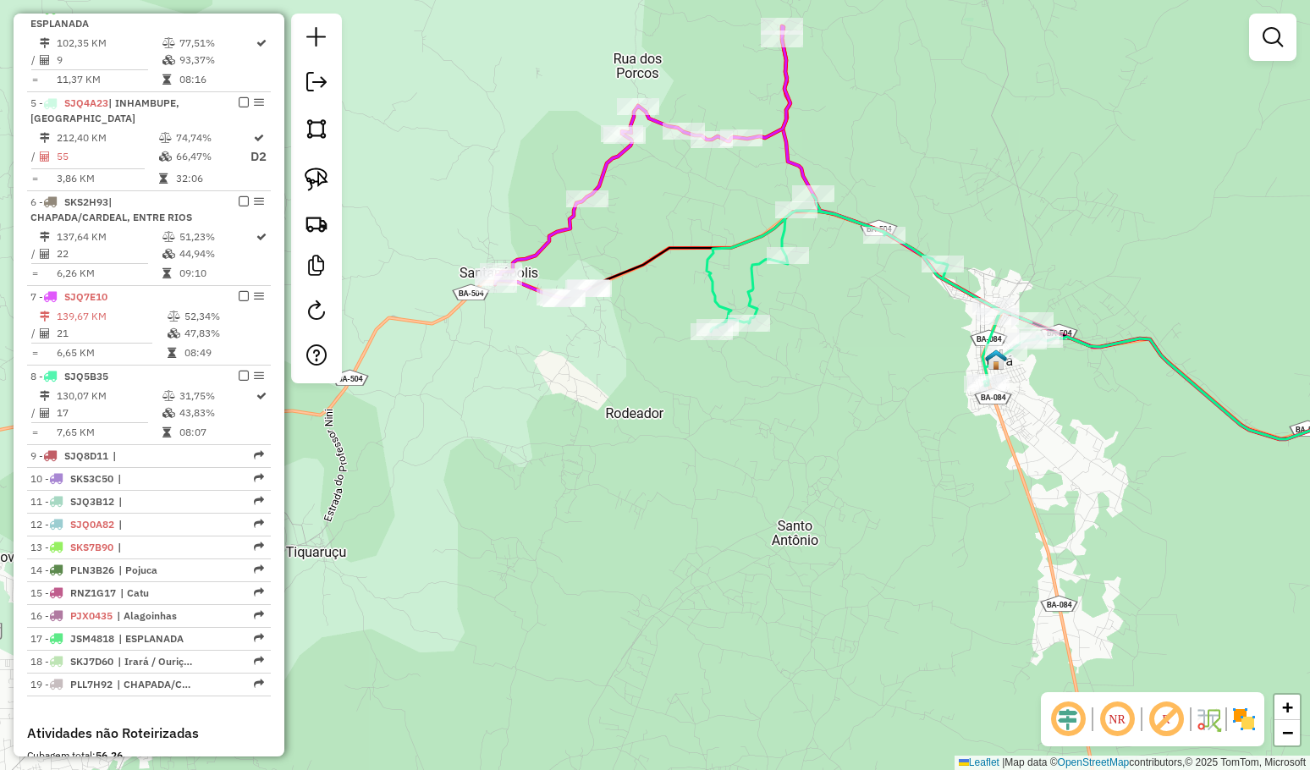
drag, startPoint x: 833, startPoint y: 283, endPoint x: 888, endPoint y: 242, distance: 68.9
click at [887, 289] on div "Janela de atendimento Grade de atendimento Capacidade Transportadoras Veículos …" at bounding box center [655, 385] width 1310 height 770
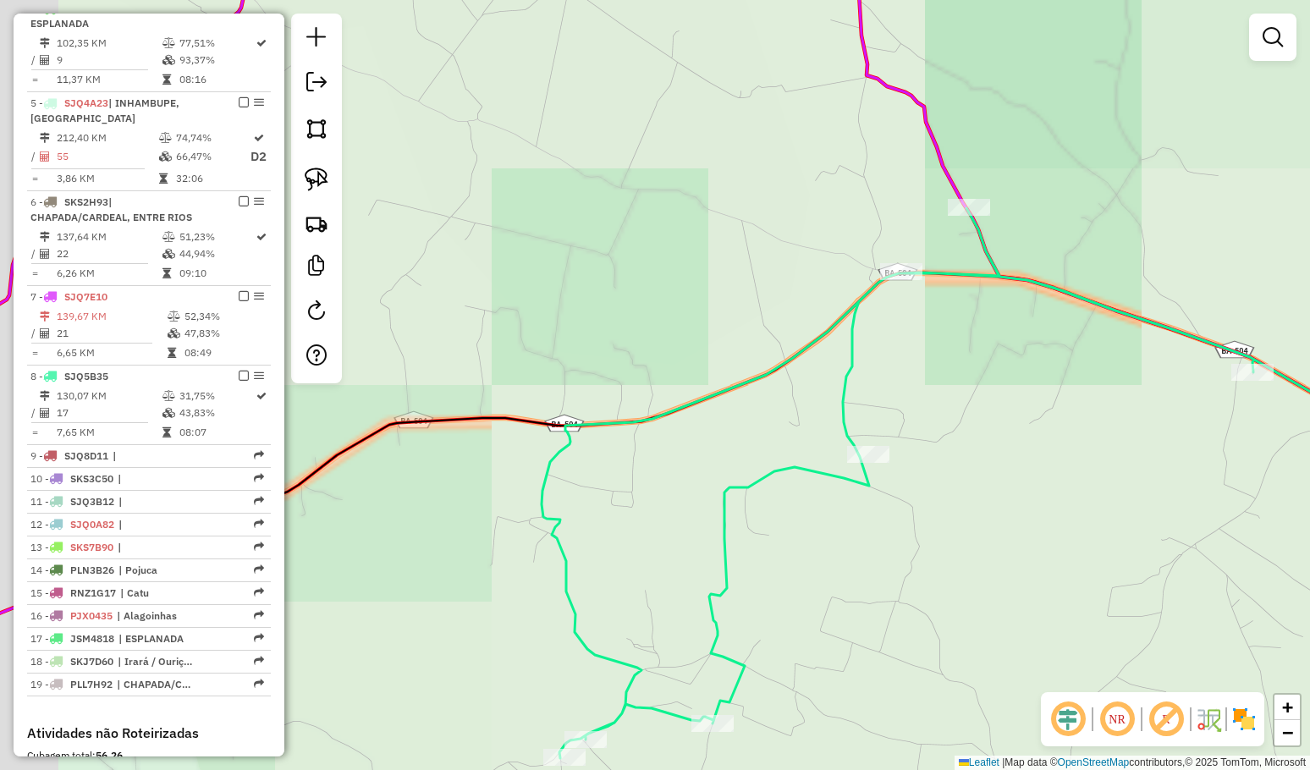
drag, startPoint x: 719, startPoint y: 260, endPoint x: 842, endPoint y: 256, distance: 122.7
click at [842, 256] on div "Janela de atendimento Grade de atendimento Capacidade Transportadoras Veículos …" at bounding box center [655, 385] width 1310 height 770
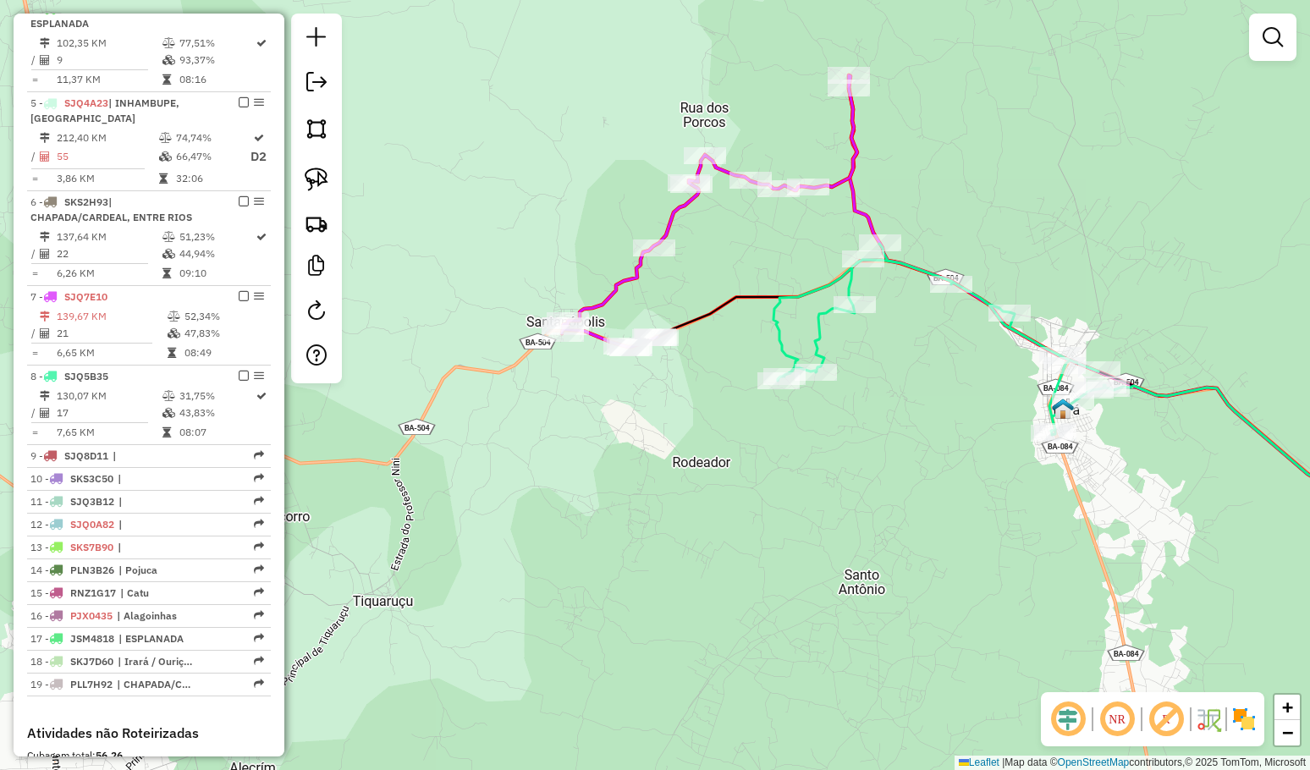
click at [686, 312] on div "Janela de atendimento Grade de atendimento Capacidade Transportadoras Veículos …" at bounding box center [655, 385] width 1310 height 770
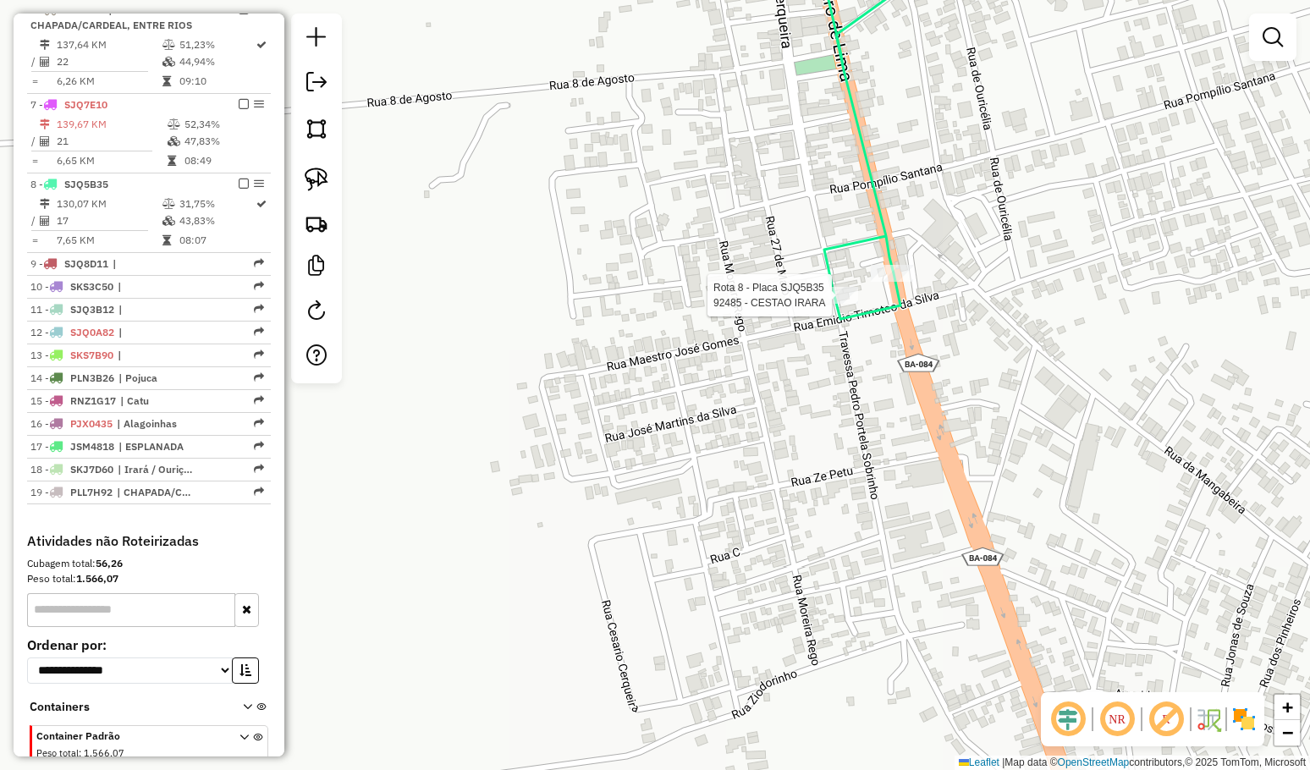
select select "**********"
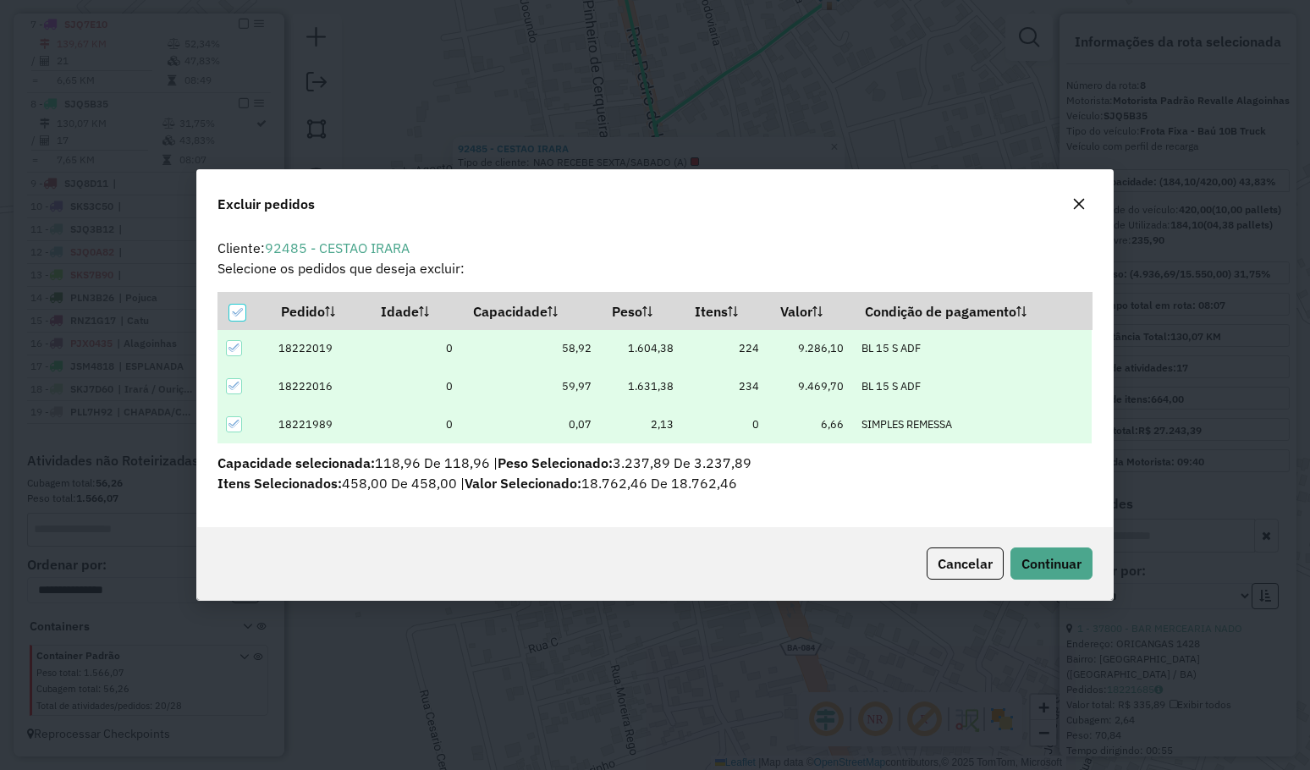
scroll to position [0, 0]
click at [1037, 554] on button "Continuar" at bounding box center [1051, 563] width 82 height 32
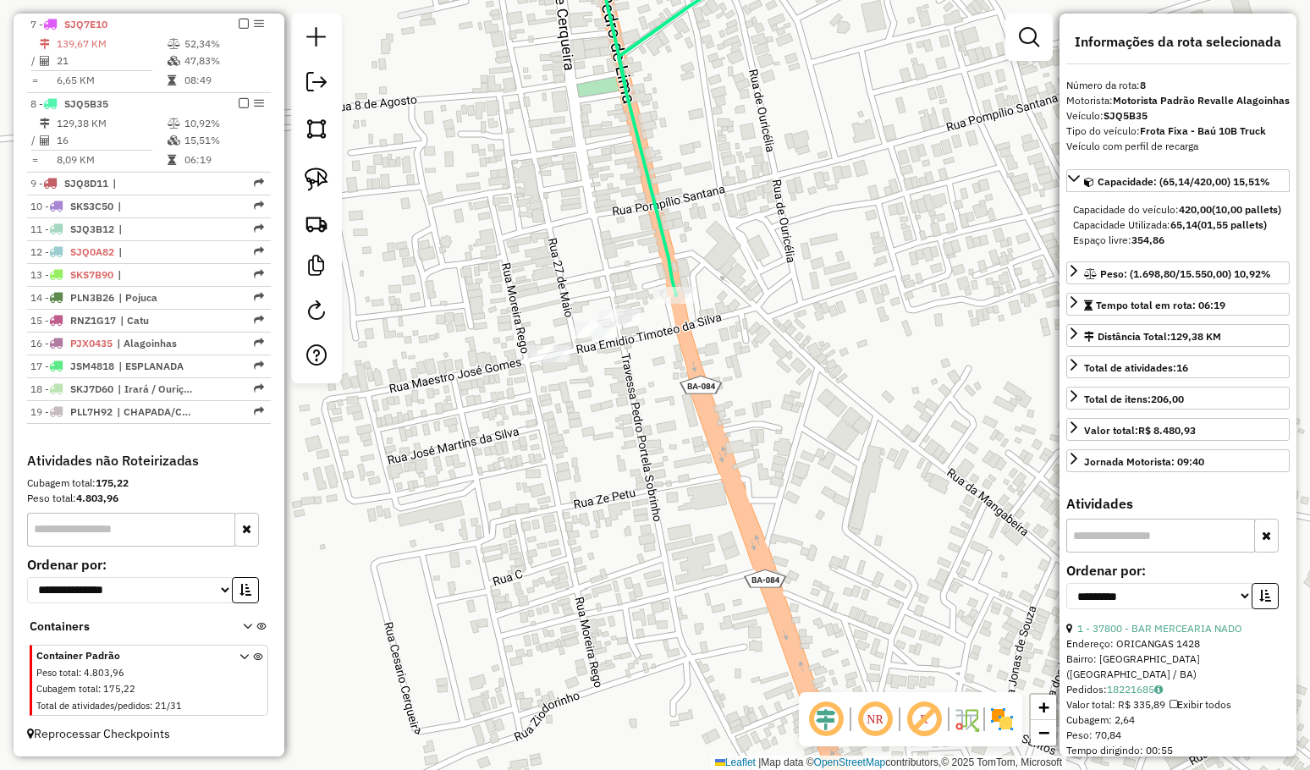
drag, startPoint x: 816, startPoint y: 501, endPoint x: 775, endPoint y: 422, distance: 88.5
click at [776, 425] on div "Janela de atendimento Grade de atendimento Capacidade Transportadoras Veículos …" at bounding box center [655, 385] width 1310 height 770
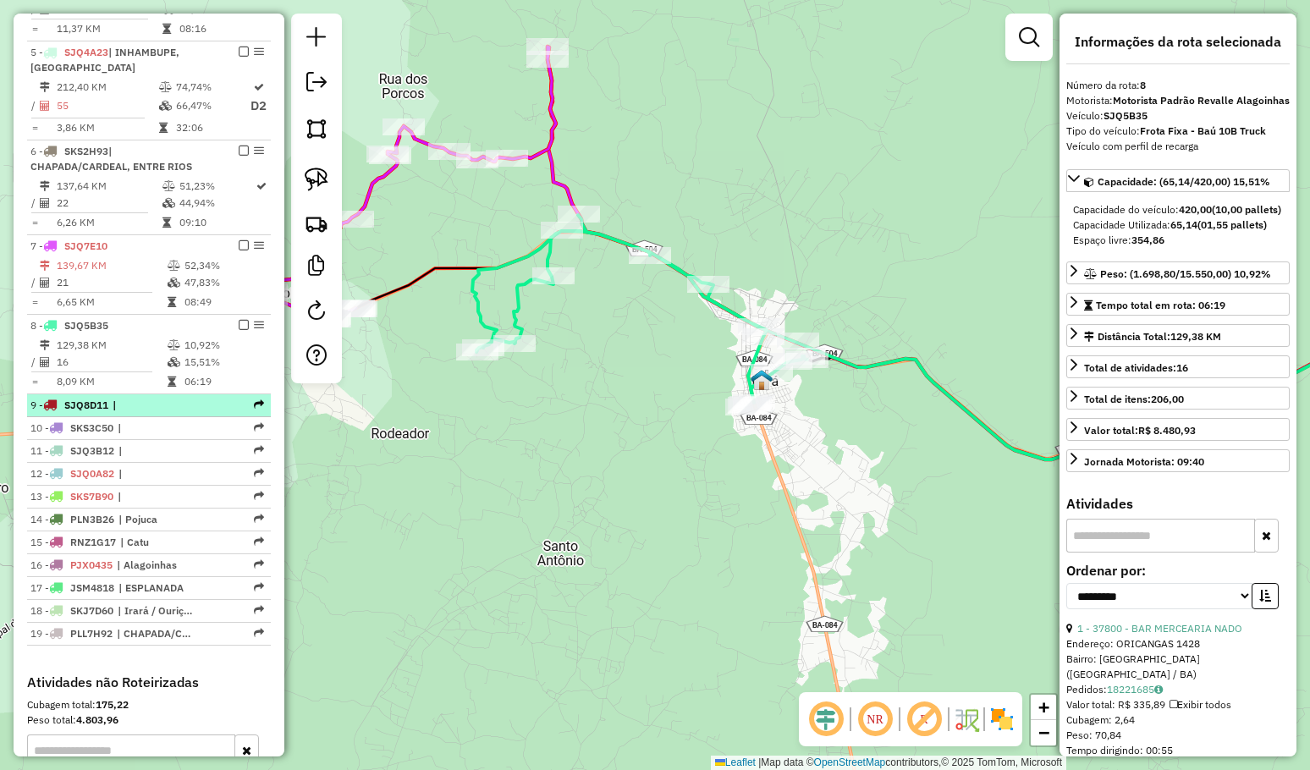
scroll to position [980, 0]
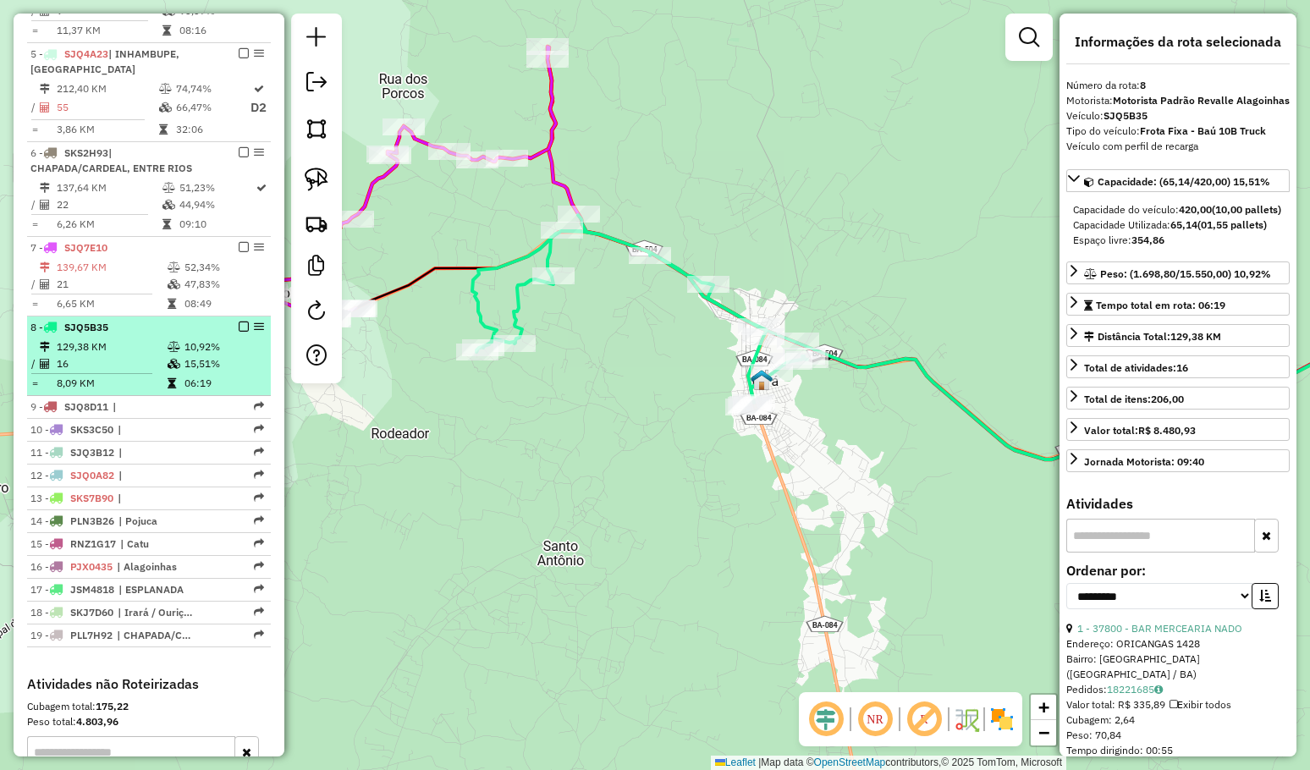
click at [239, 332] on em at bounding box center [244, 326] width 10 height 10
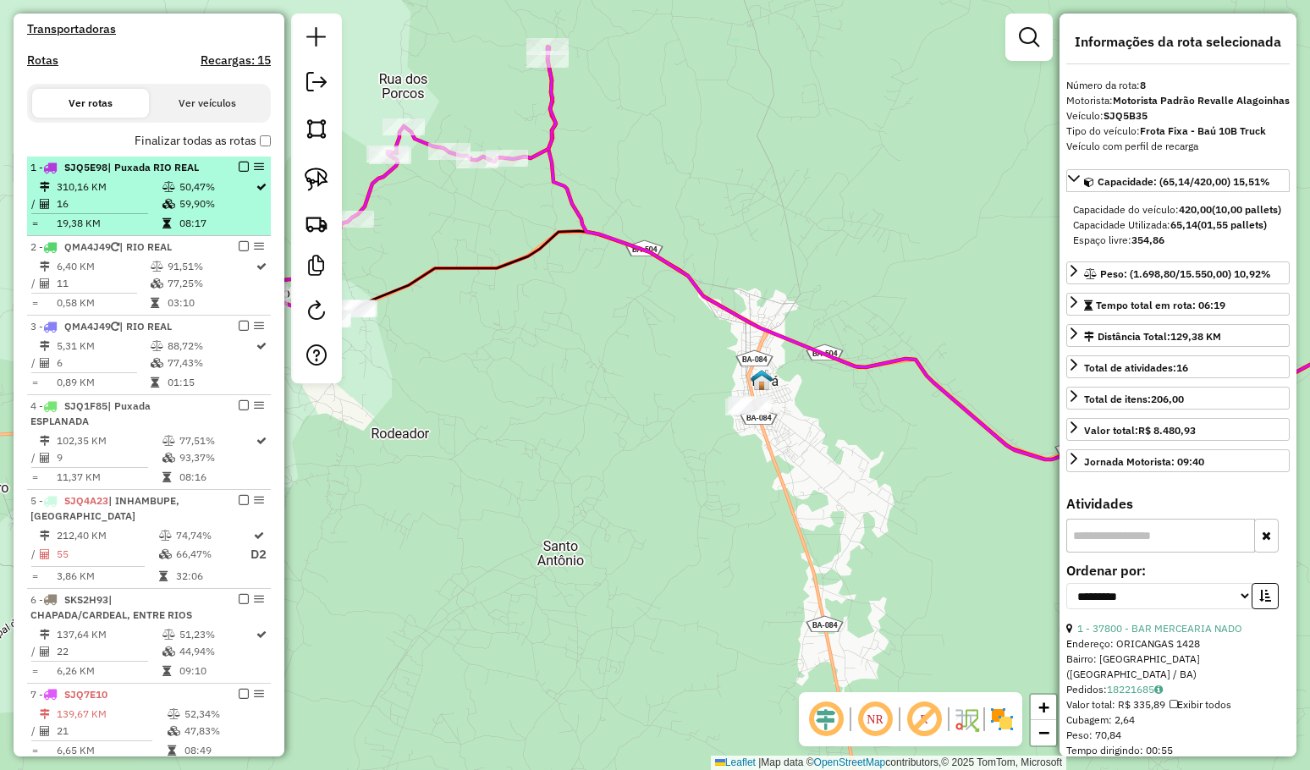
scroll to position [387, 0]
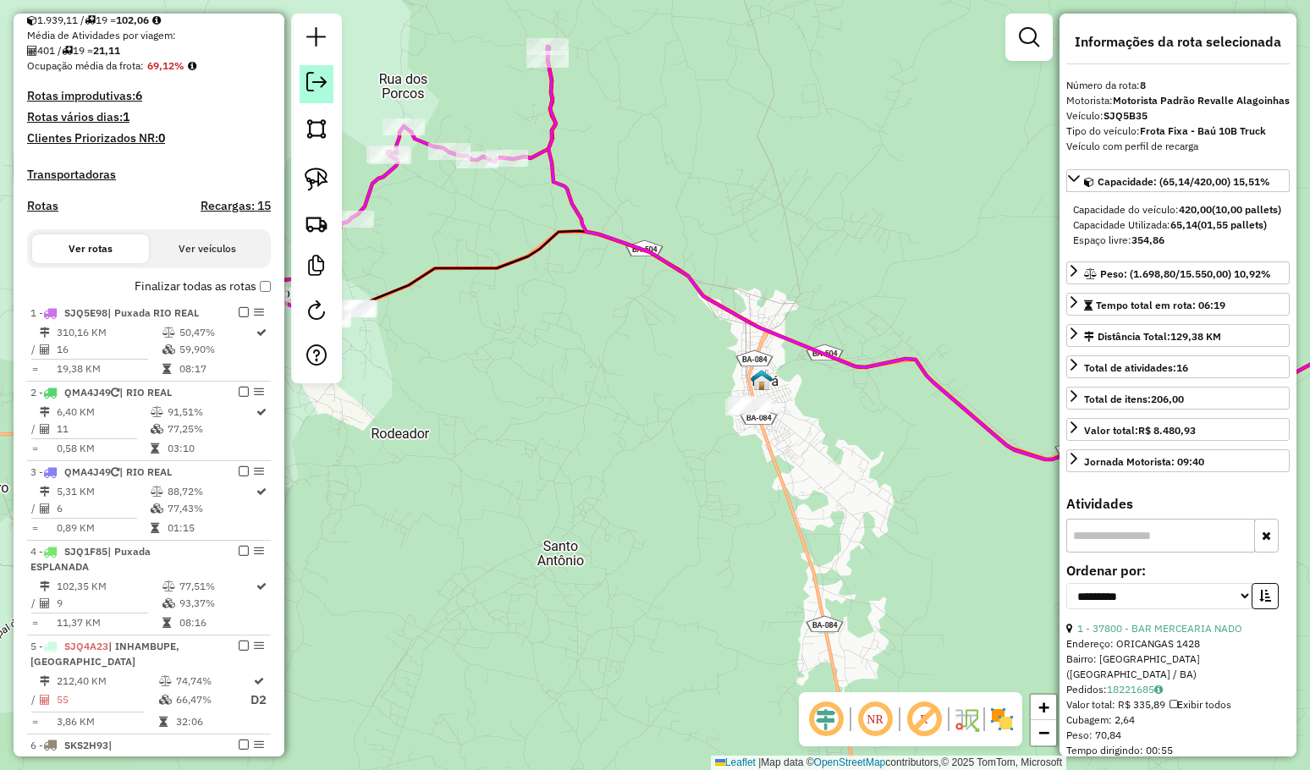
click at [310, 80] on em at bounding box center [316, 82] width 20 height 20
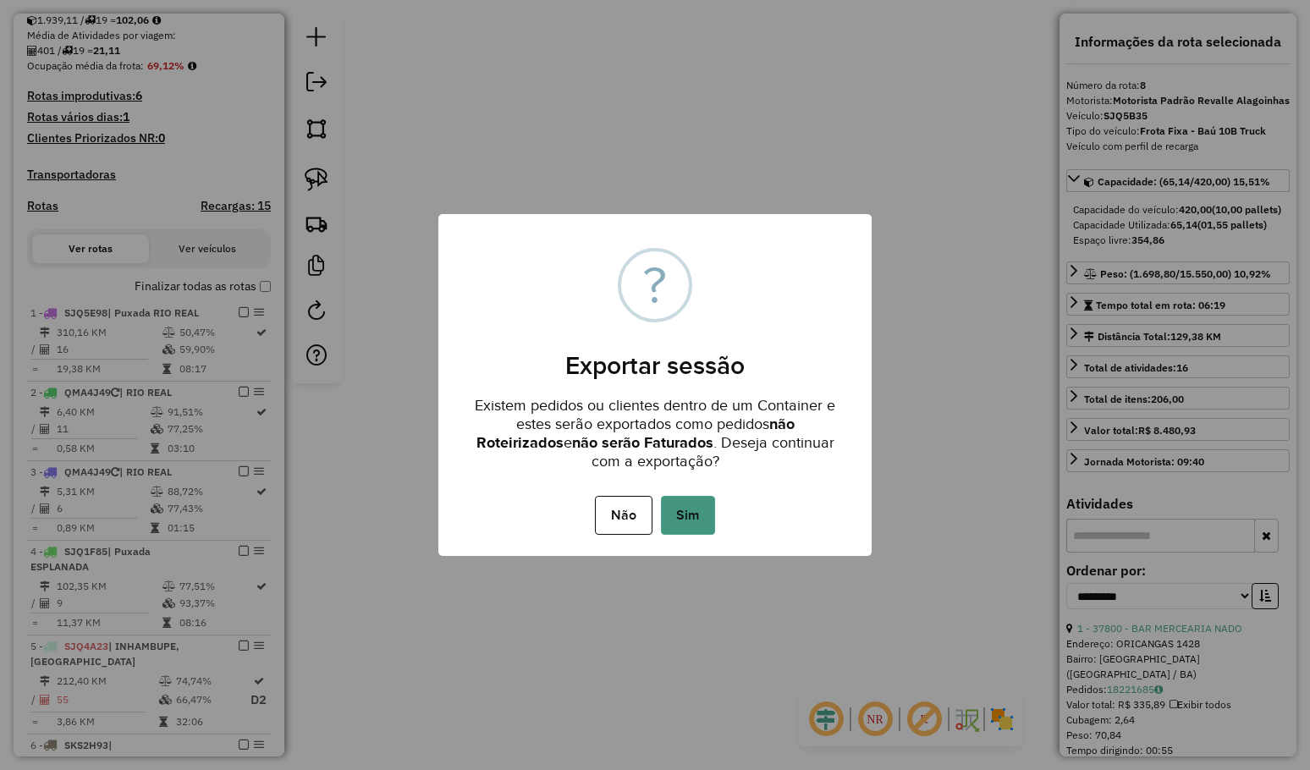
click at [687, 519] on button "Sim" at bounding box center [688, 515] width 54 height 39
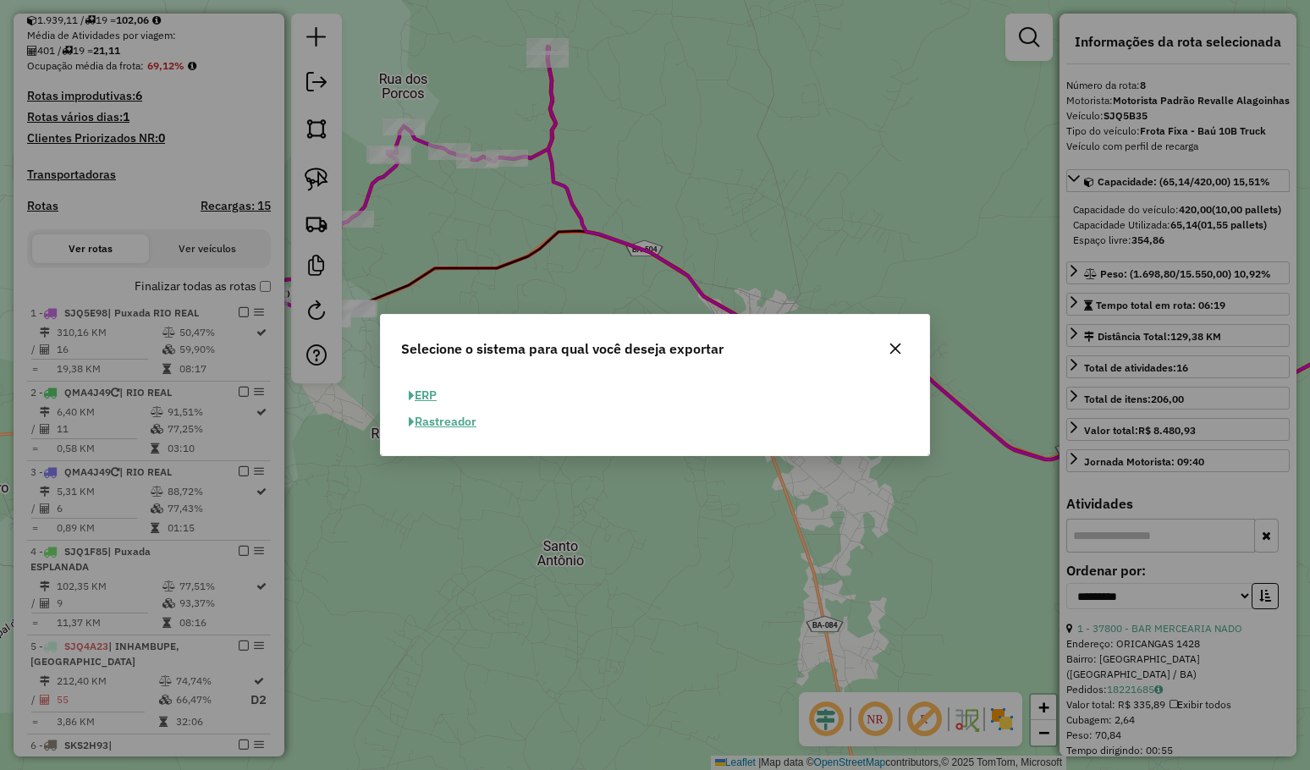
click at [431, 399] on button "ERP" at bounding box center [422, 395] width 43 height 26
select select "**"
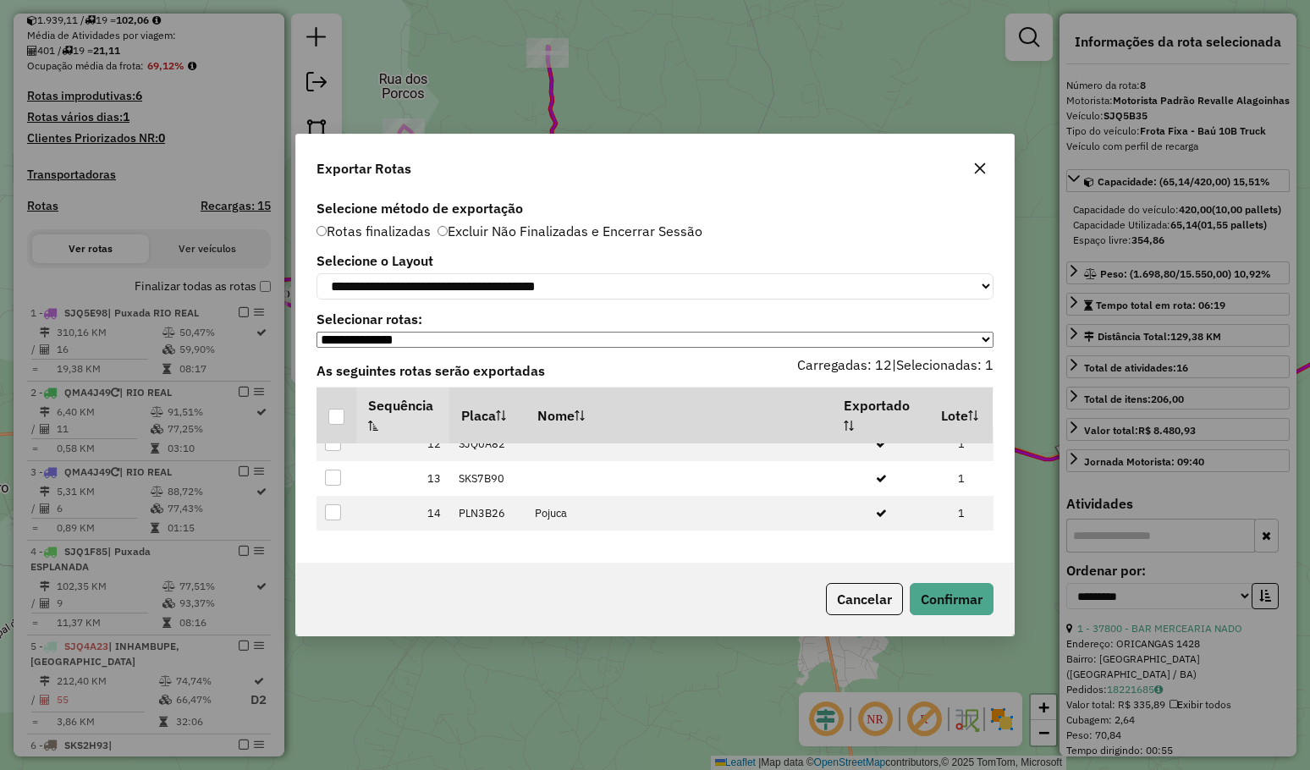
scroll to position [0, 0]
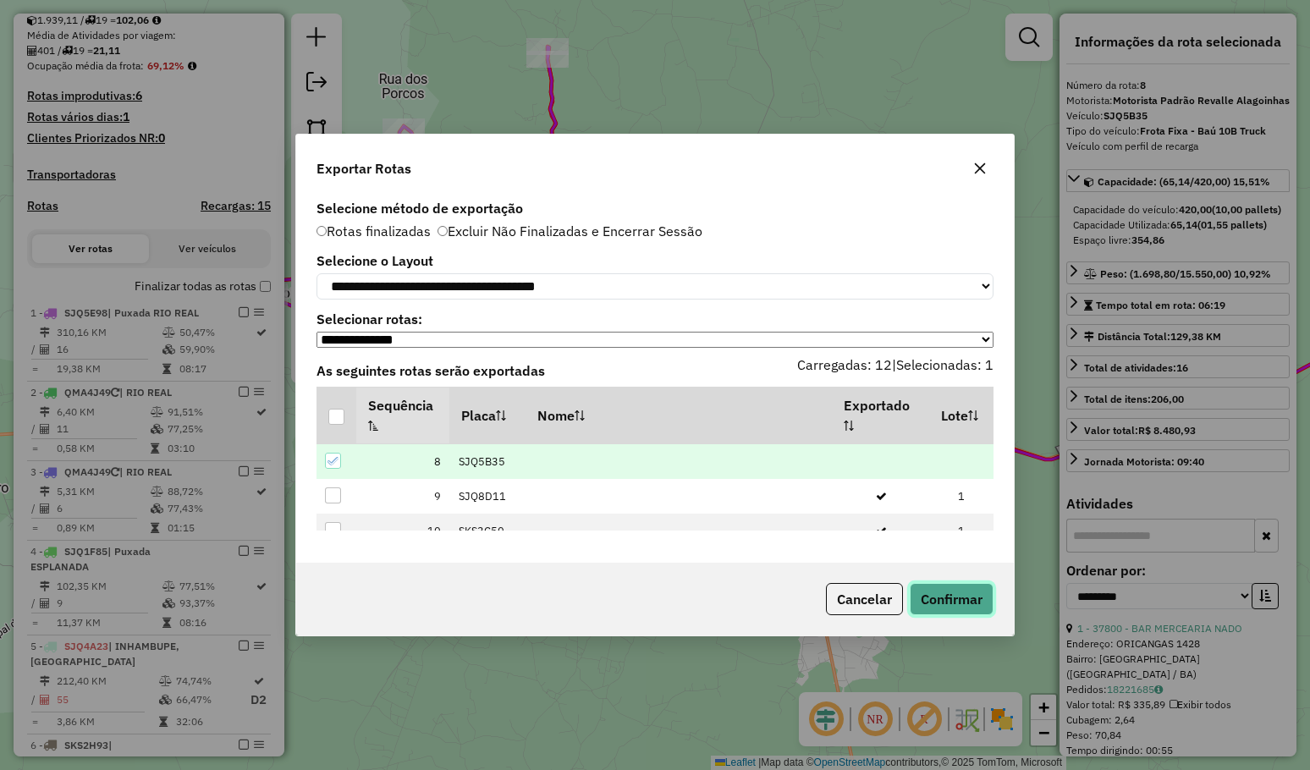
click at [954, 596] on button "Confirmar" at bounding box center [951, 599] width 84 height 32
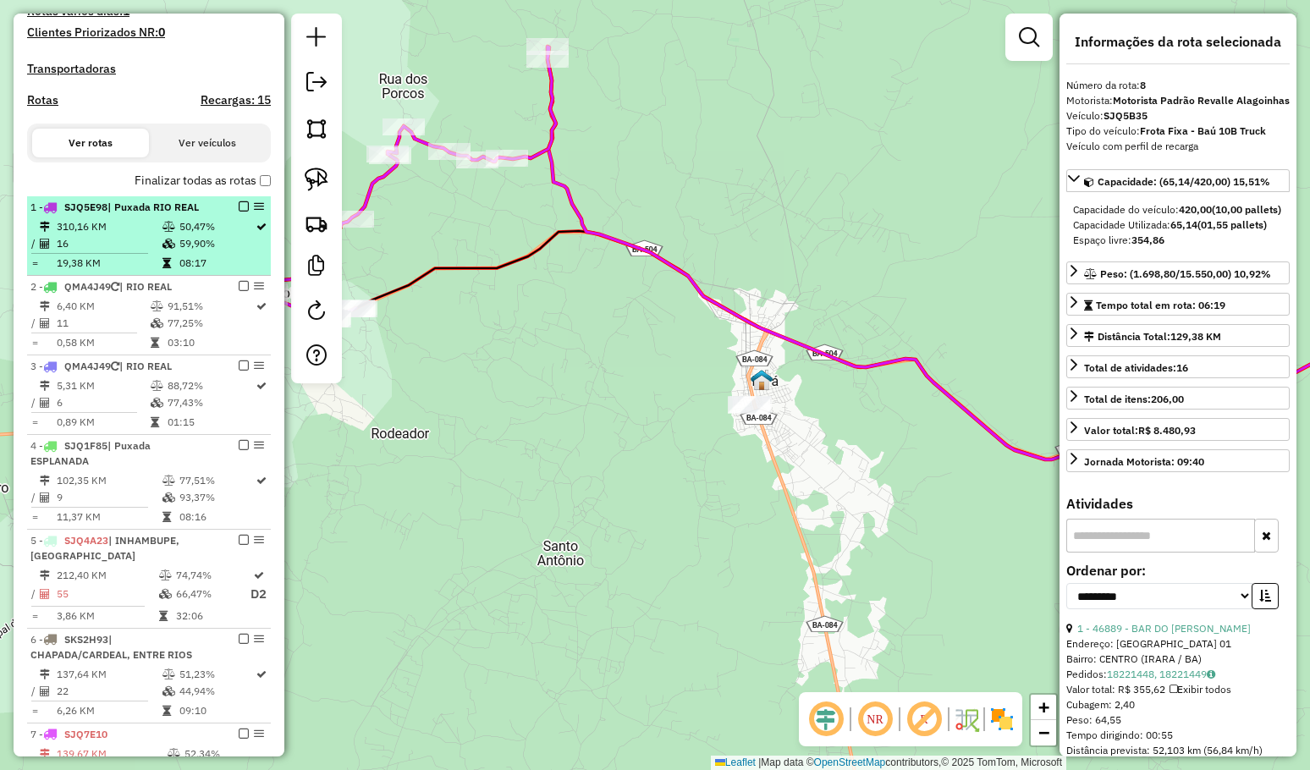
scroll to position [415, 0]
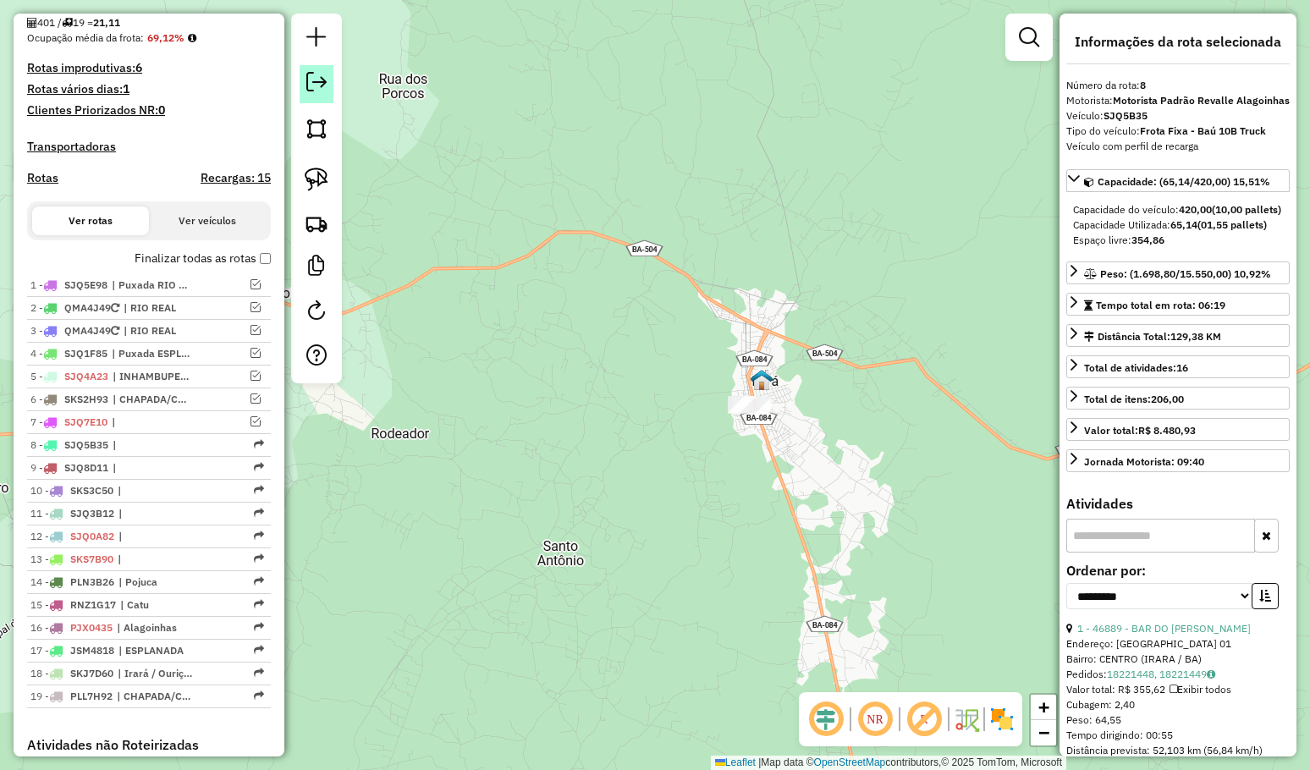
click at [312, 84] on em at bounding box center [316, 82] width 20 height 20
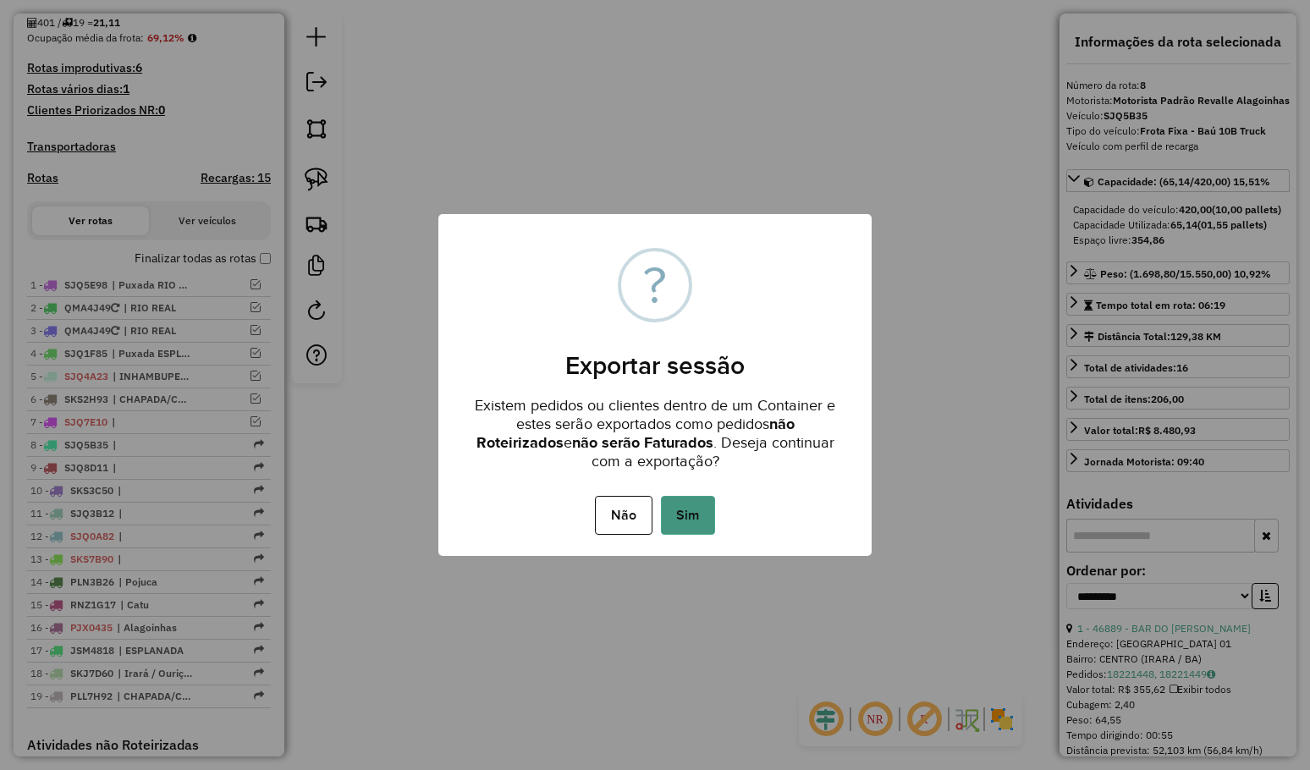
click at [680, 516] on button "Sim" at bounding box center [688, 515] width 54 height 39
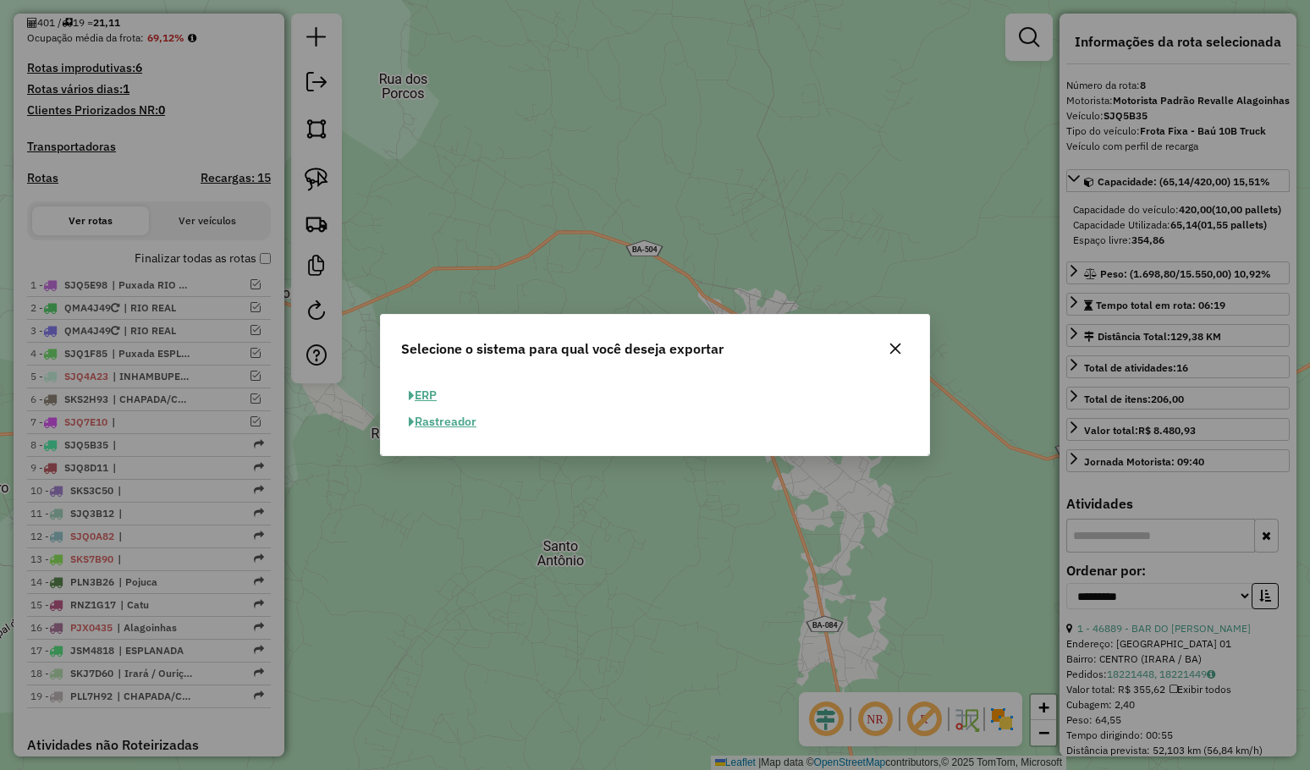
click at [425, 392] on button "ERP" at bounding box center [422, 395] width 43 height 26
select select "**"
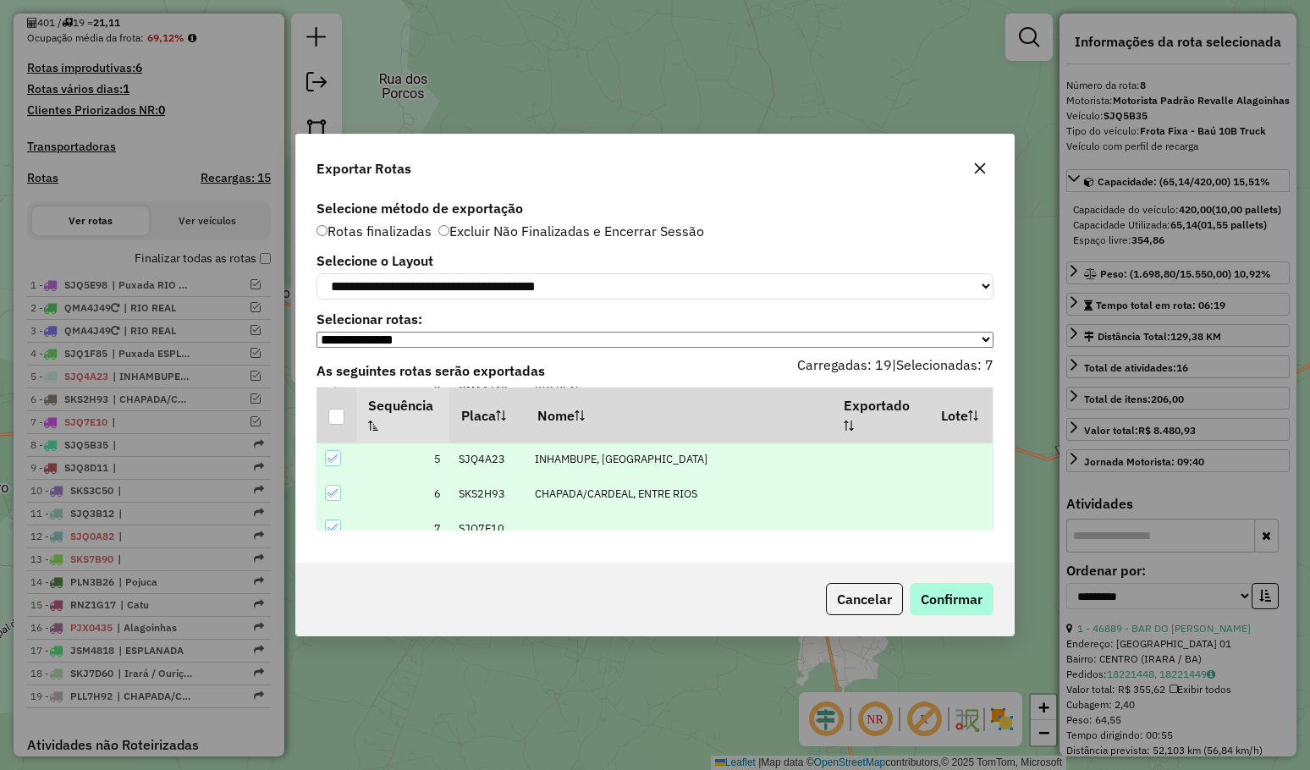
scroll to position [254, 0]
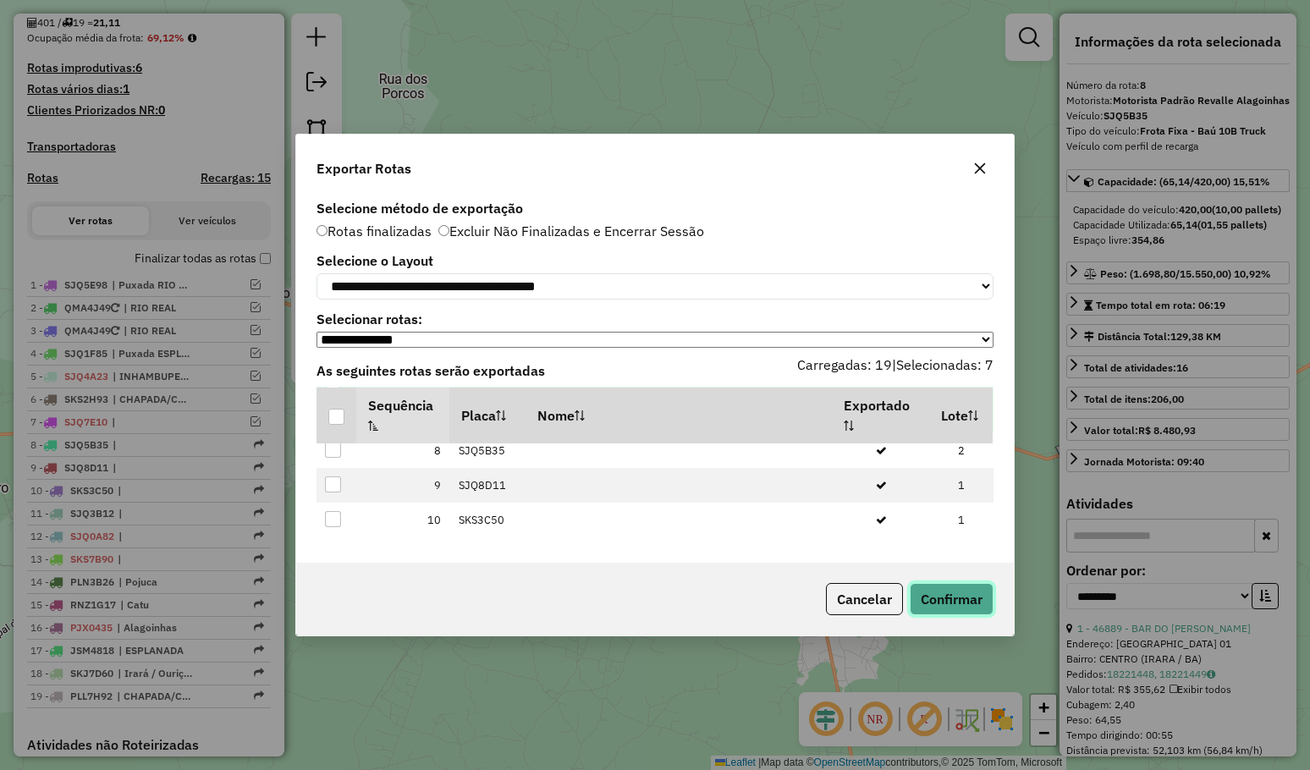
click at [973, 602] on button "Confirmar" at bounding box center [951, 599] width 84 height 32
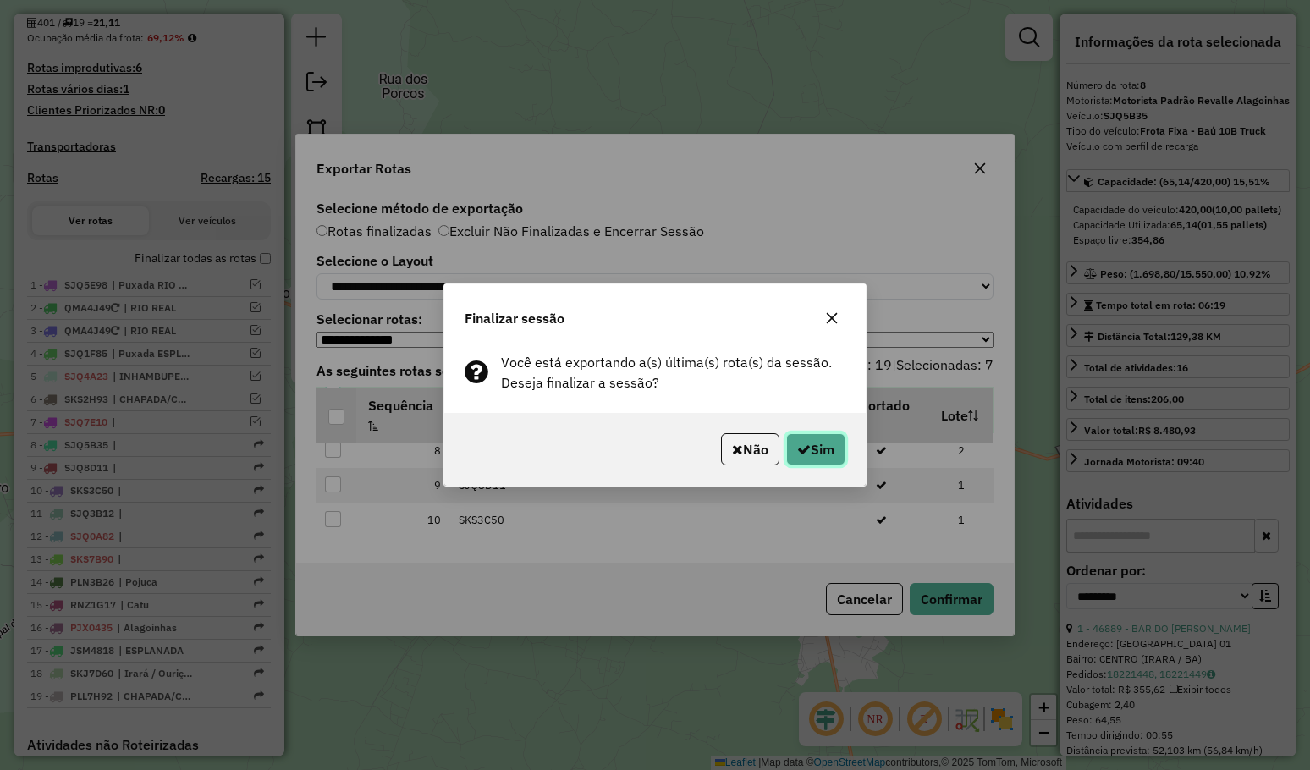
click at [820, 448] on button "Sim" at bounding box center [815, 449] width 59 height 32
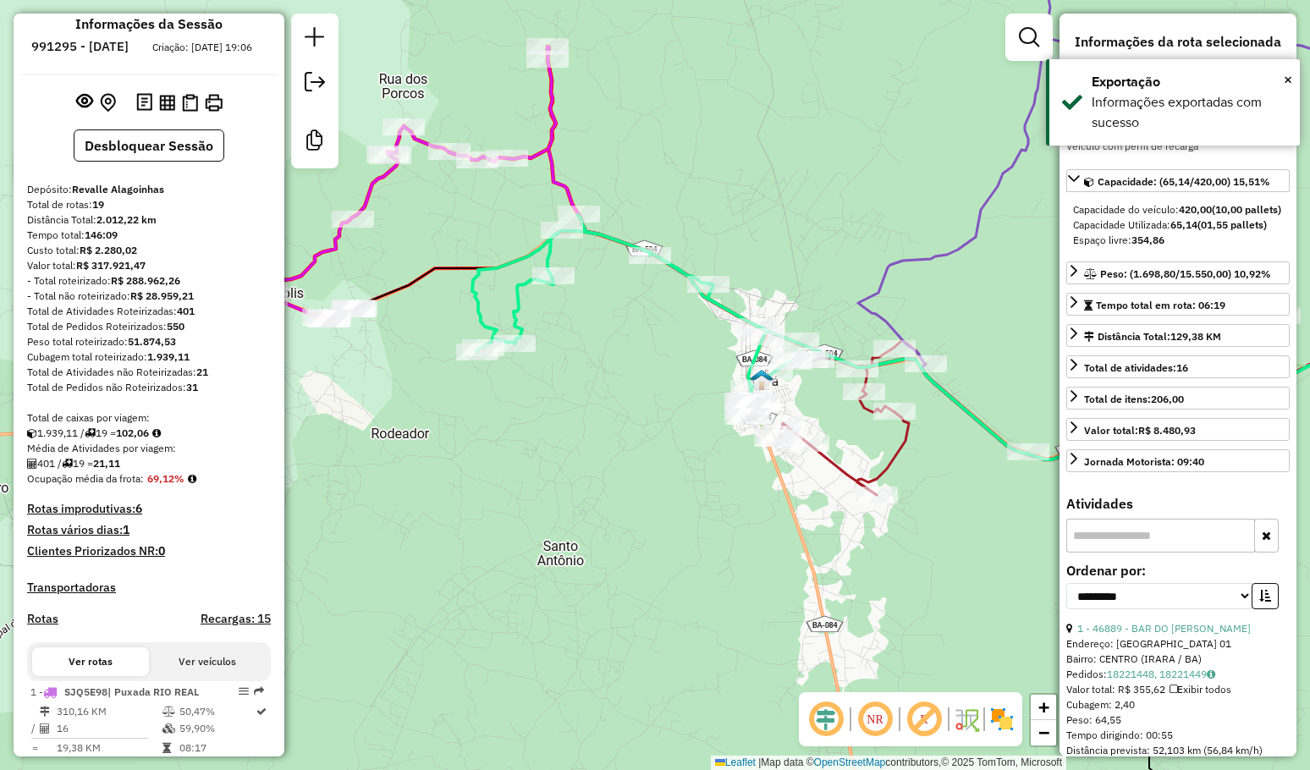
scroll to position [0, 0]
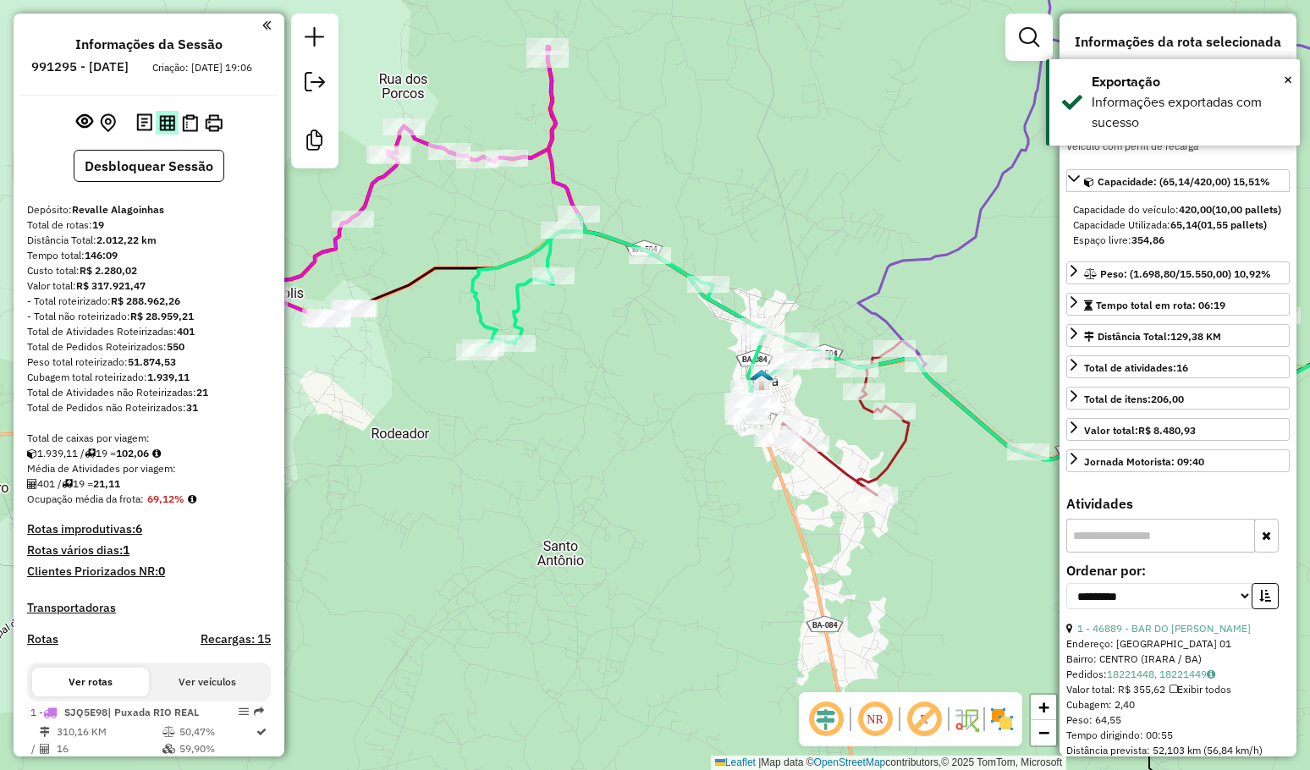
click at [166, 131] on img at bounding box center [167, 123] width 16 height 16
click at [161, 179] on button "Desbloquear Sessão" at bounding box center [149, 166] width 151 height 32
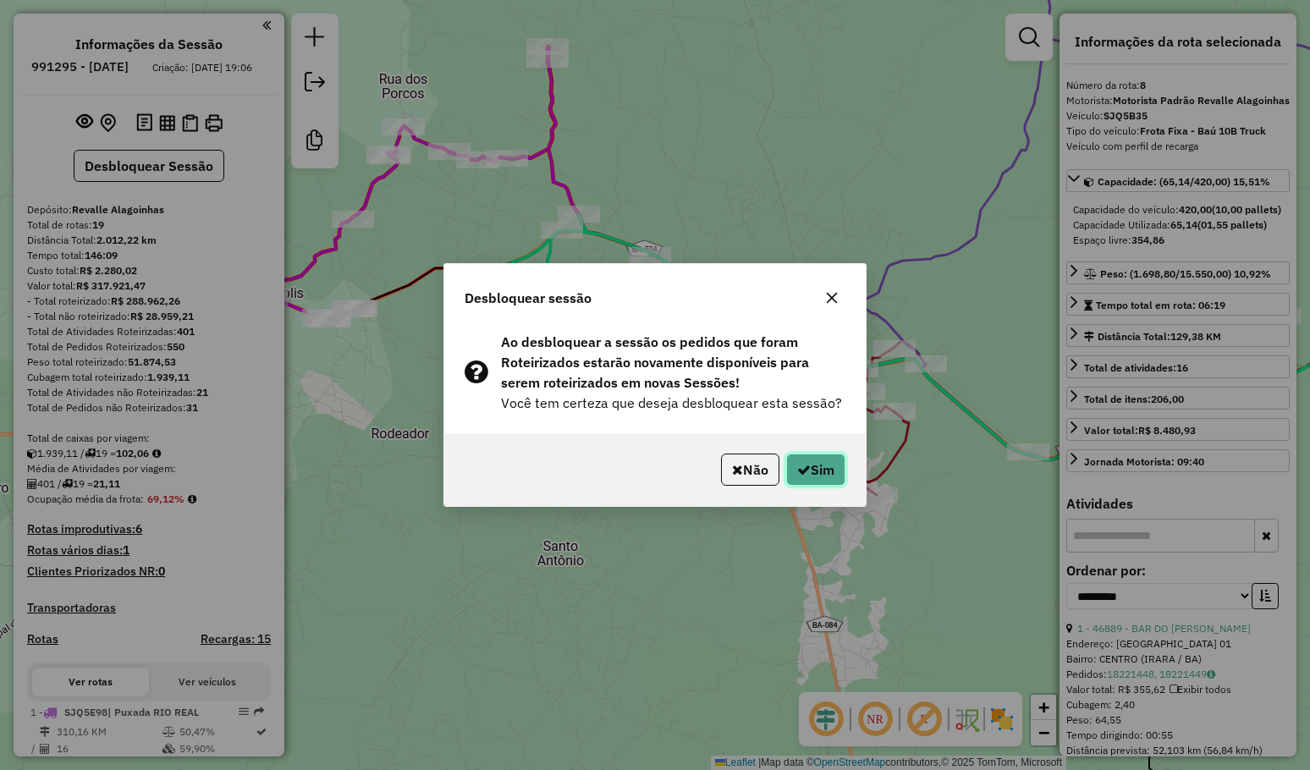
click at [806, 463] on button "Sim" at bounding box center [815, 469] width 59 height 32
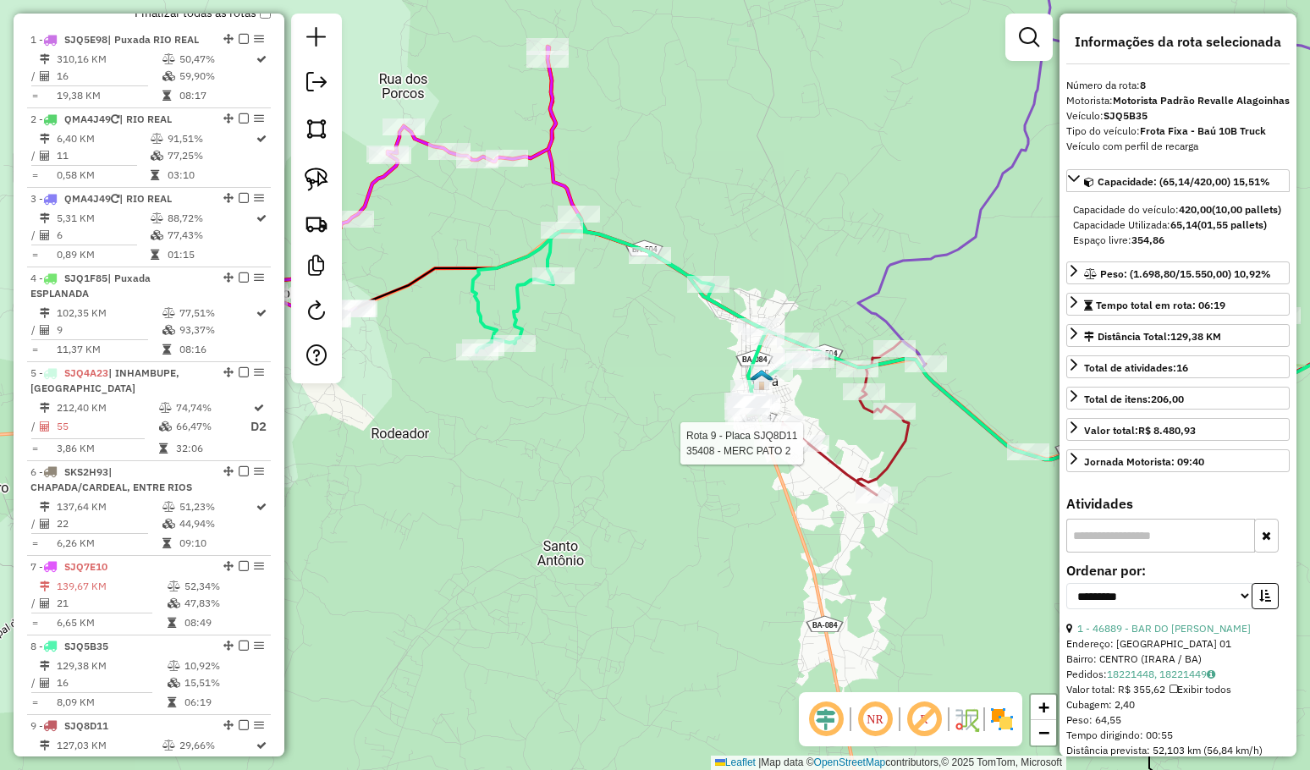
scroll to position [1325, 0]
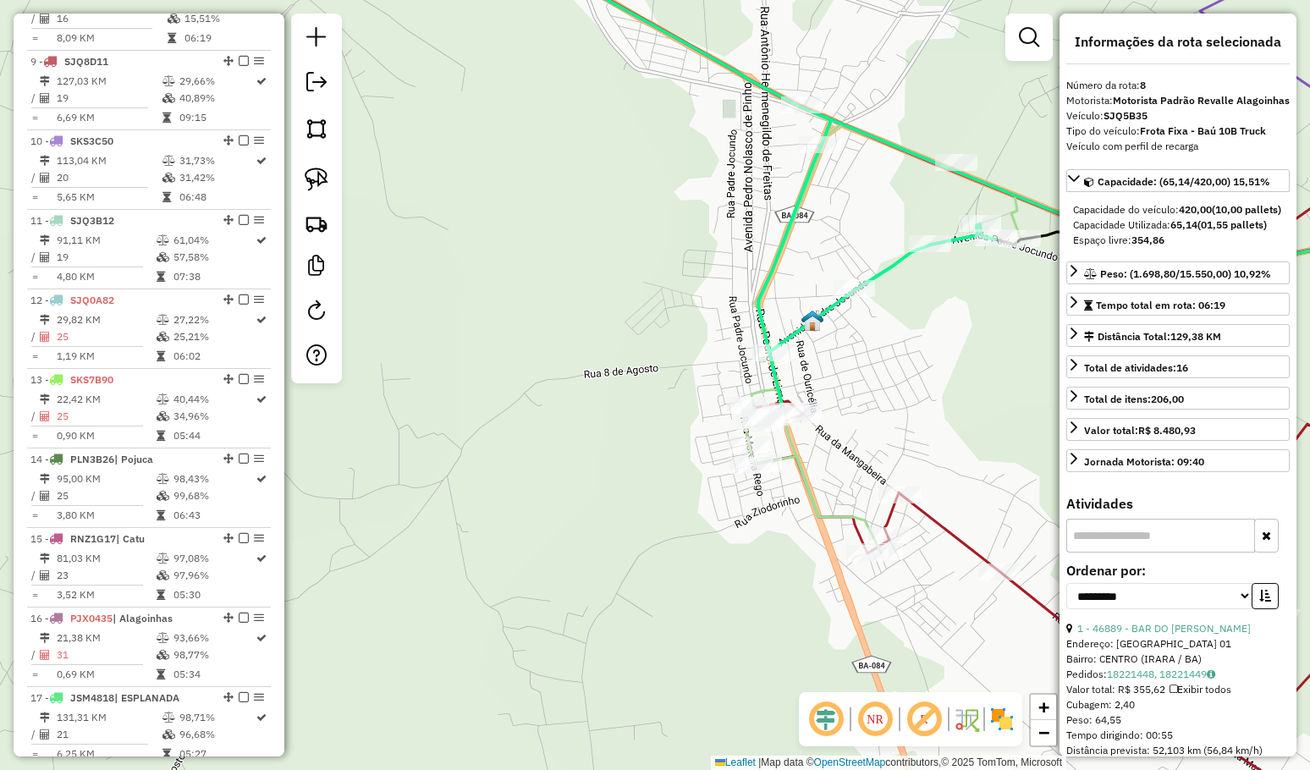
drag, startPoint x: 624, startPoint y: 409, endPoint x: 619, endPoint y: 343, distance: 66.1
click at [619, 344] on div "Janela de atendimento Grade de atendimento Capacidade Transportadoras Veículos …" at bounding box center [655, 385] width 1310 height 770
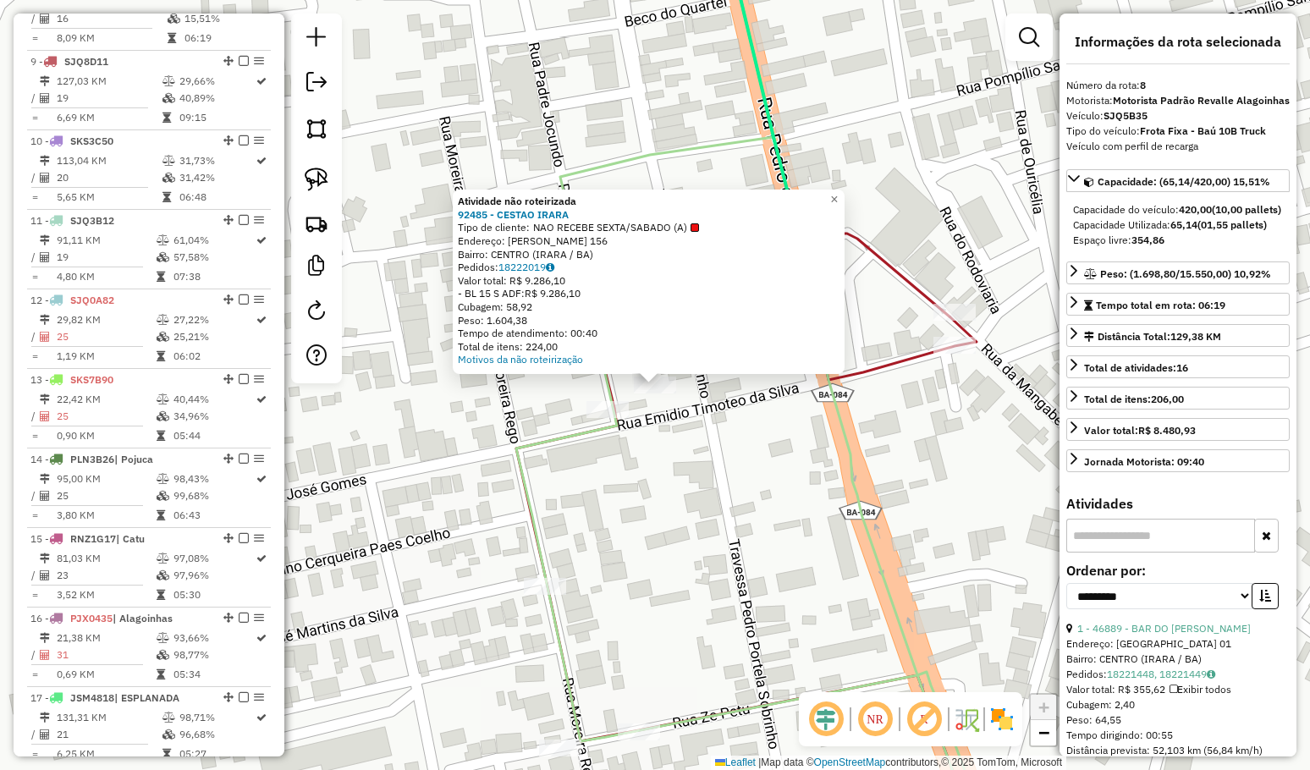
click at [647, 625] on div "Atividade não roteirizada 92485 - CESTAO IRARA Tipo de cliente: NAO RECEBE SEXT…" at bounding box center [655, 385] width 1310 height 770
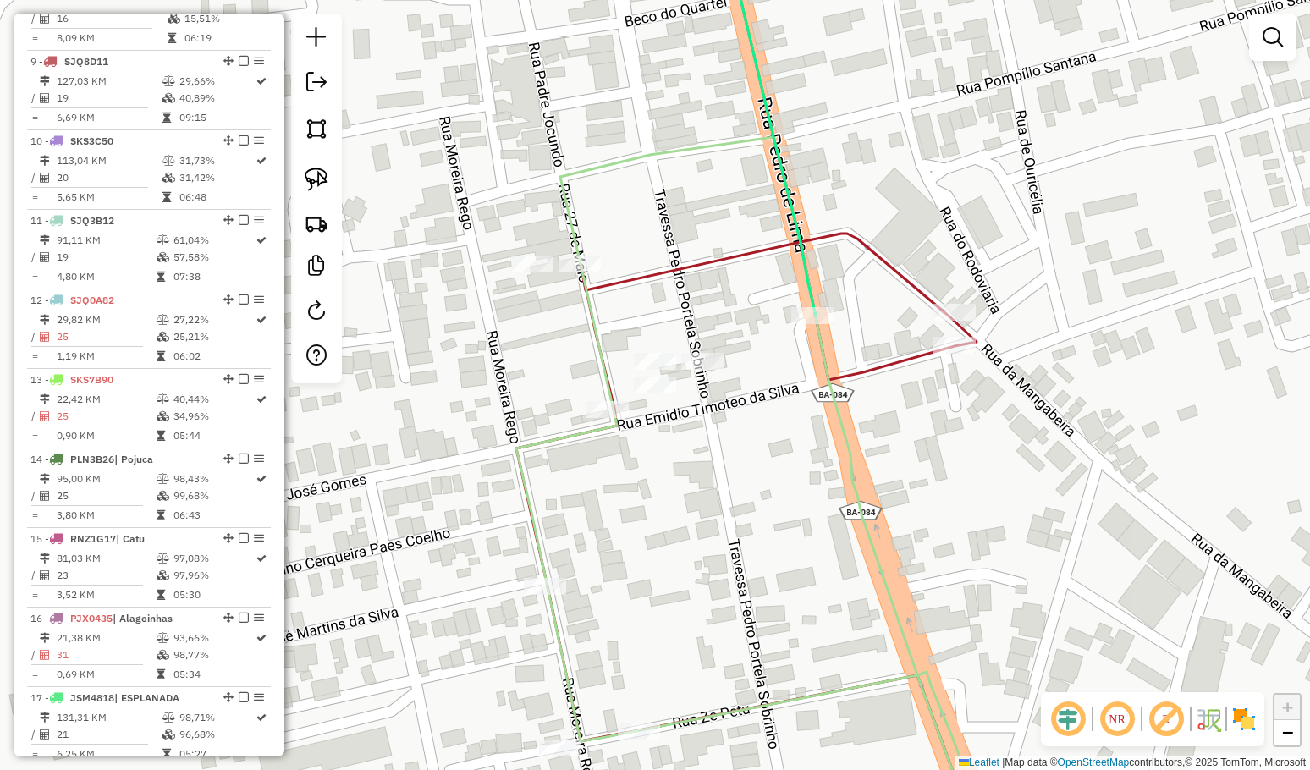
click at [615, 492] on div "Janela de atendimento Grade de atendimento Capacidade Transportadoras Veículos …" at bounding box center [655, 385] width 1310 height 770
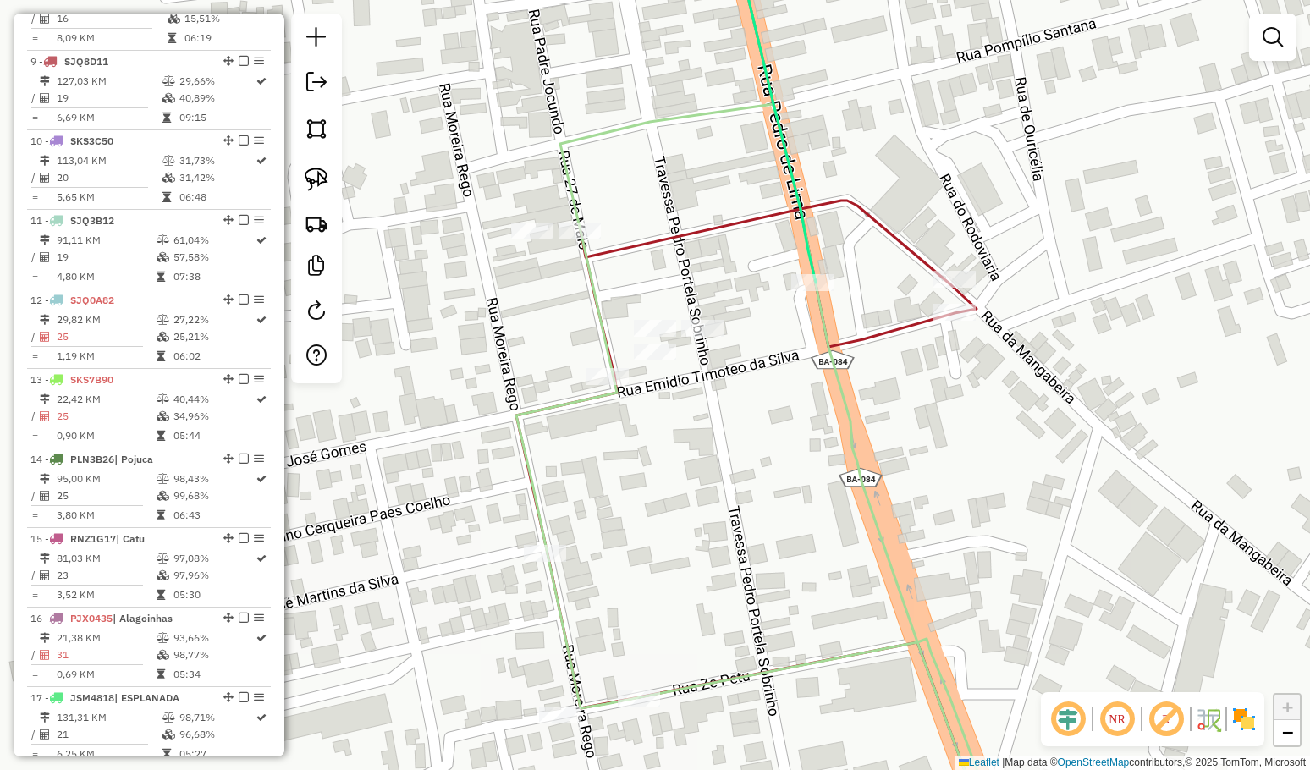
drag, startPoint x: 685, startPoint y: 529, endPoint x: 697, endPoint y: 449, distance: 80.4
click at [687, 501] on div "Janela de atendimento Grade de atendimento Capacidade Transportadoras Veículos …" at bounding box center [655, 385] width 1310 height 770
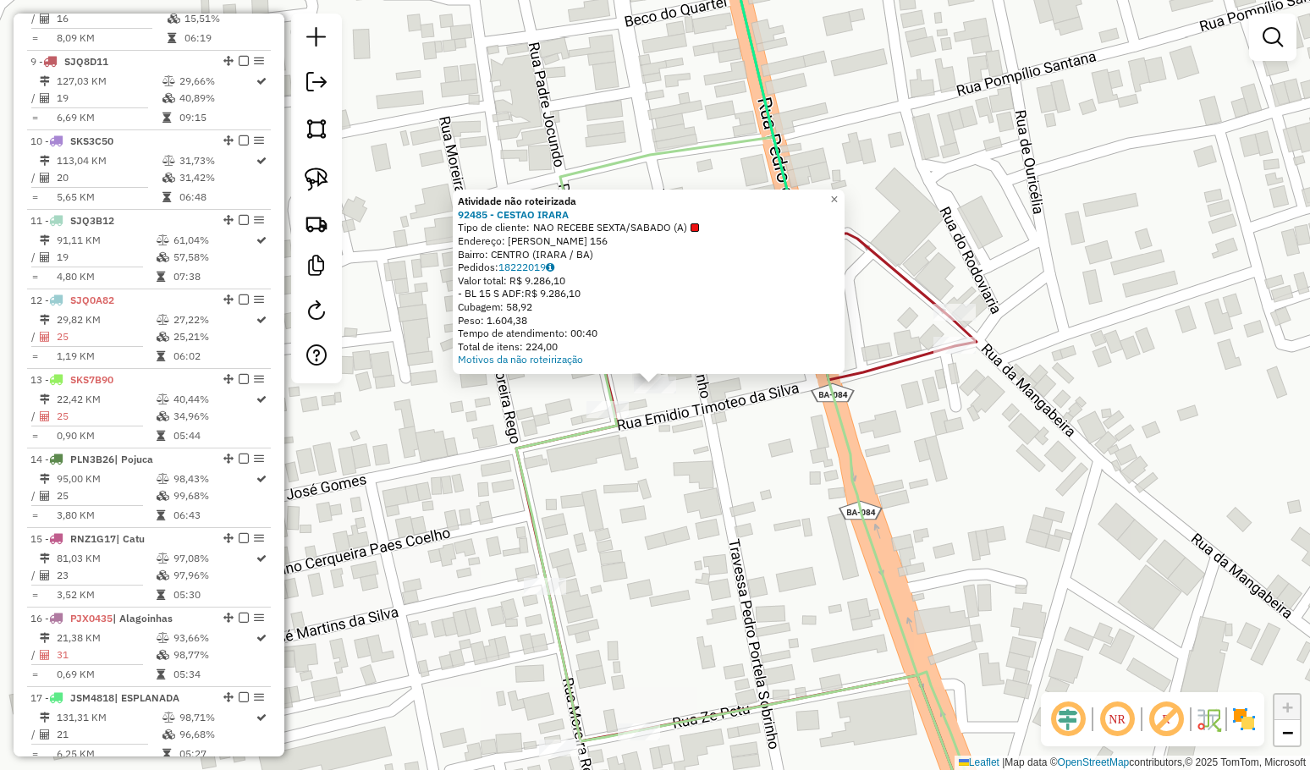
click at [682, 449] on div "Atividade não roteirizada 92485 - CESTAO IRARA Tipo de cliente: NAO RECEBE SEXT…" at bounding box center [655, 385] width 1310 height 770
drag, startPoint x: 659, startPoint y: 463, endPoint x: 617, endPoint y: 358, distance: 113.1
click at [625, 376] on div "Atividade não roteirizada 92485 - CESTAO IRARA Tipo de cliente: NAO RECEBE SEXT…" at bounding box center [655, 385] width 1310 height 770
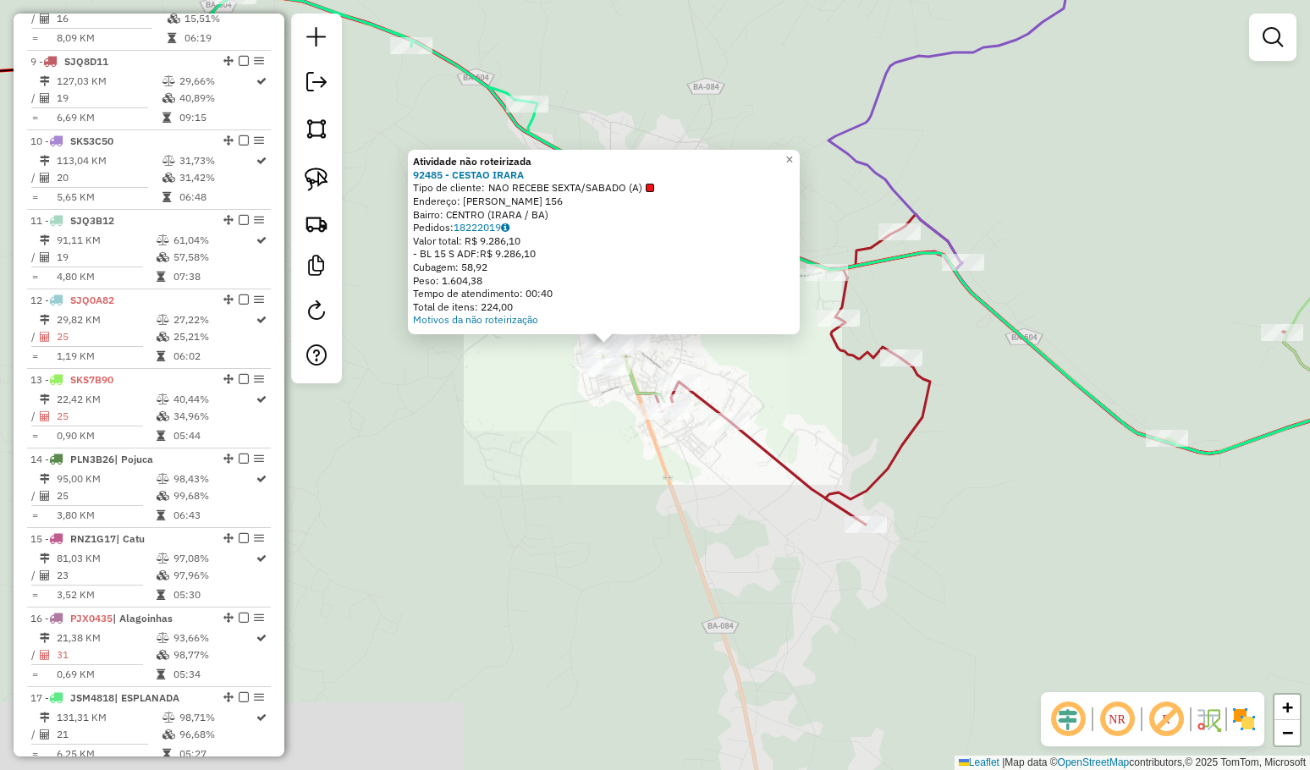
drag, startPoint x: 645, startPoint y: 470, endPoint x: 686, endPoint y: 368, distance: 110.4
click at [684, 372] on div "Atividade não roteirizada 92485 - CESTAO IRARA Tipo de cliente: NAO RECEBE SEXT…" at bounding box center [655, 385] width 1310 height 770
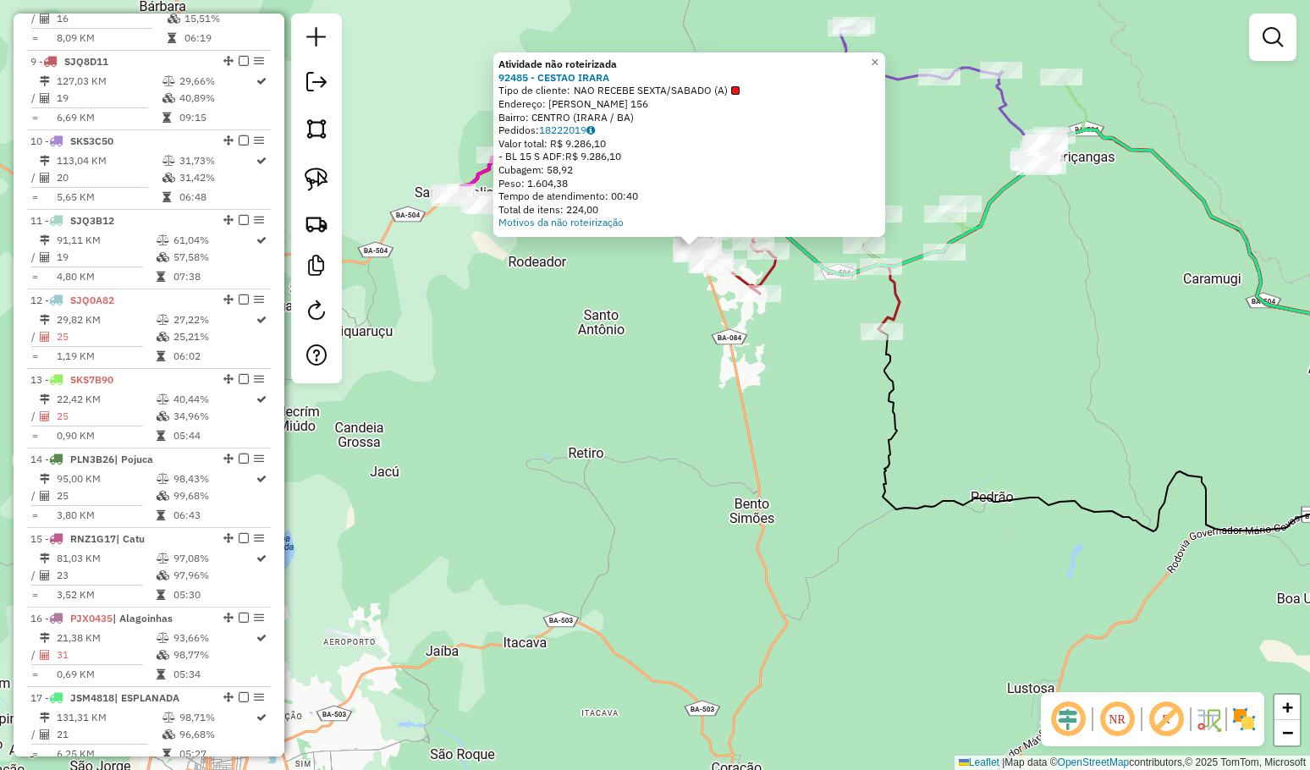
drag, startPoint x: 672, startPoint y: 443, endPoint x: 677, endPoint y: 363, distance: 80.5
click at [677, 363] on div "Atividade não roteirizada 92485 - CESTAO IRARA Tipo de cliente: NAO RECEBE SEXT…" at bounding box center [655, 385] width 1310 height 770
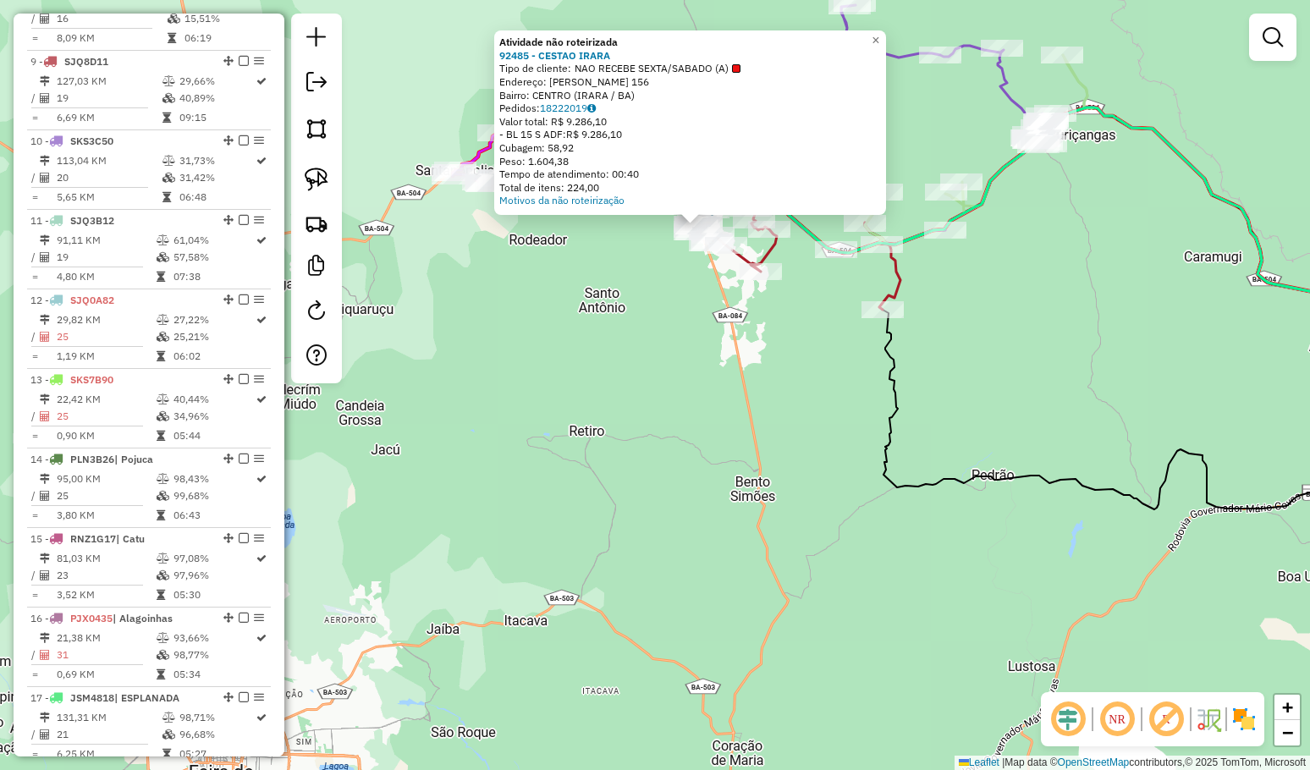
click at [736, 382] on div "Atividade não roteirizada 92485 - CESTAO IRARA Tipo de cliente: NAO RECEBE SEXT…" at bounding box center [655, 385] width 1310 height 770
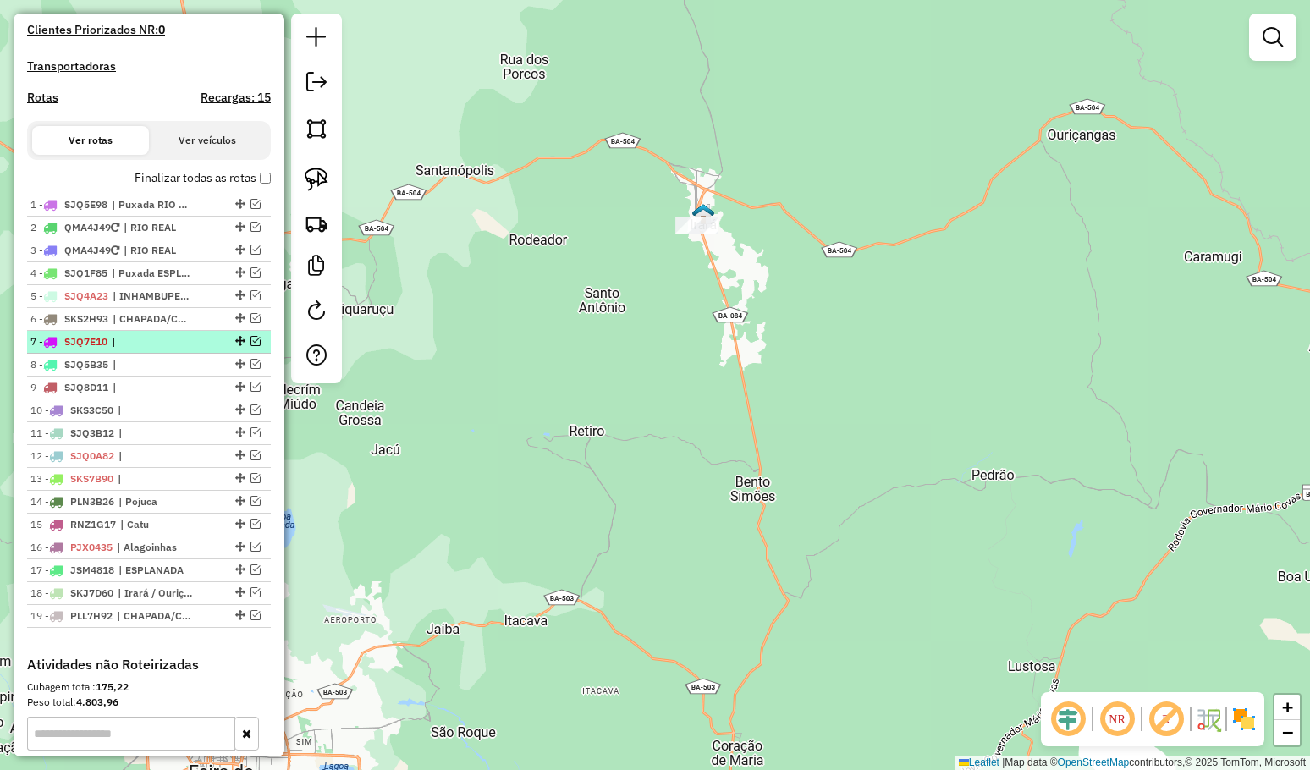
scroll to position [592, 0]
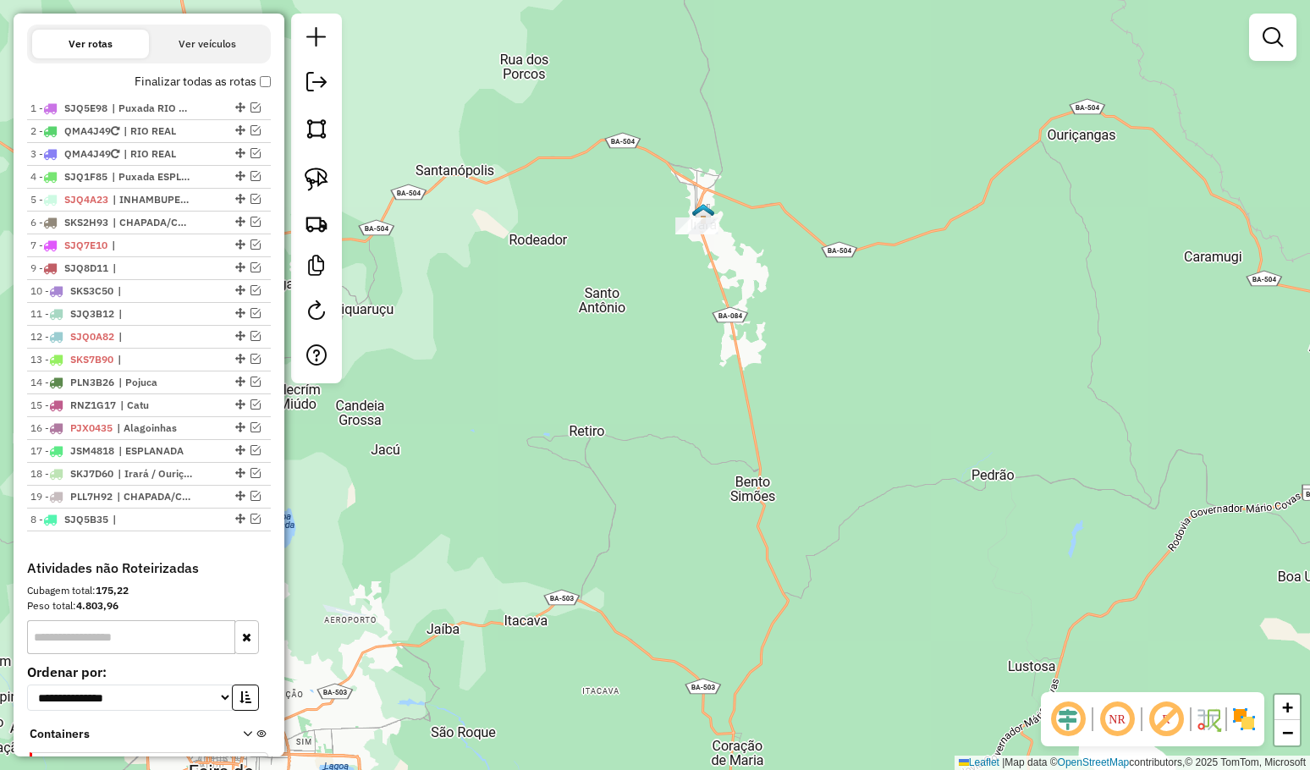
drag, startPoint x: 238, startPoint y: 281, endPoint x: 195, endPoint y: 550, distance: 272.3
click at [317, 78] on em at bounding box center [316, 82] width 20 height 20
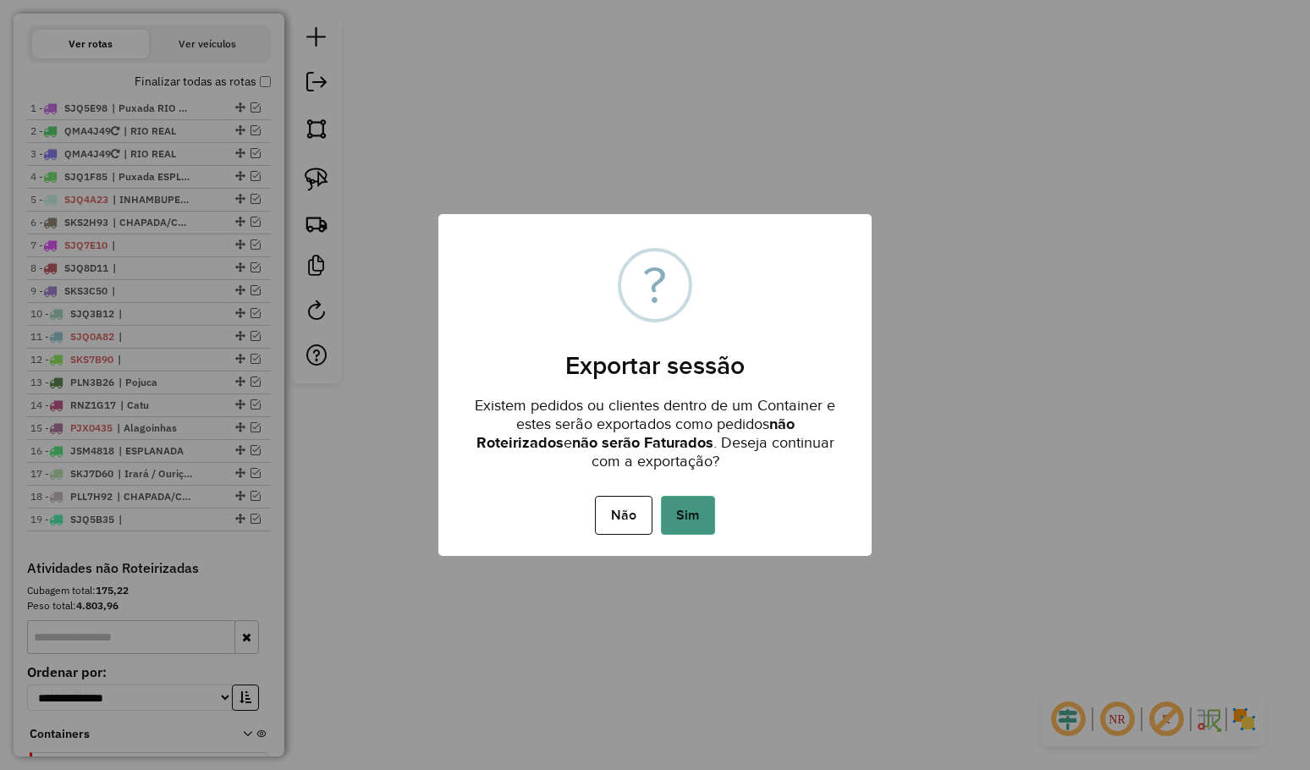
click at [685, 514] on button "Sim" at bounding box center [688, 515] width 54 height 39
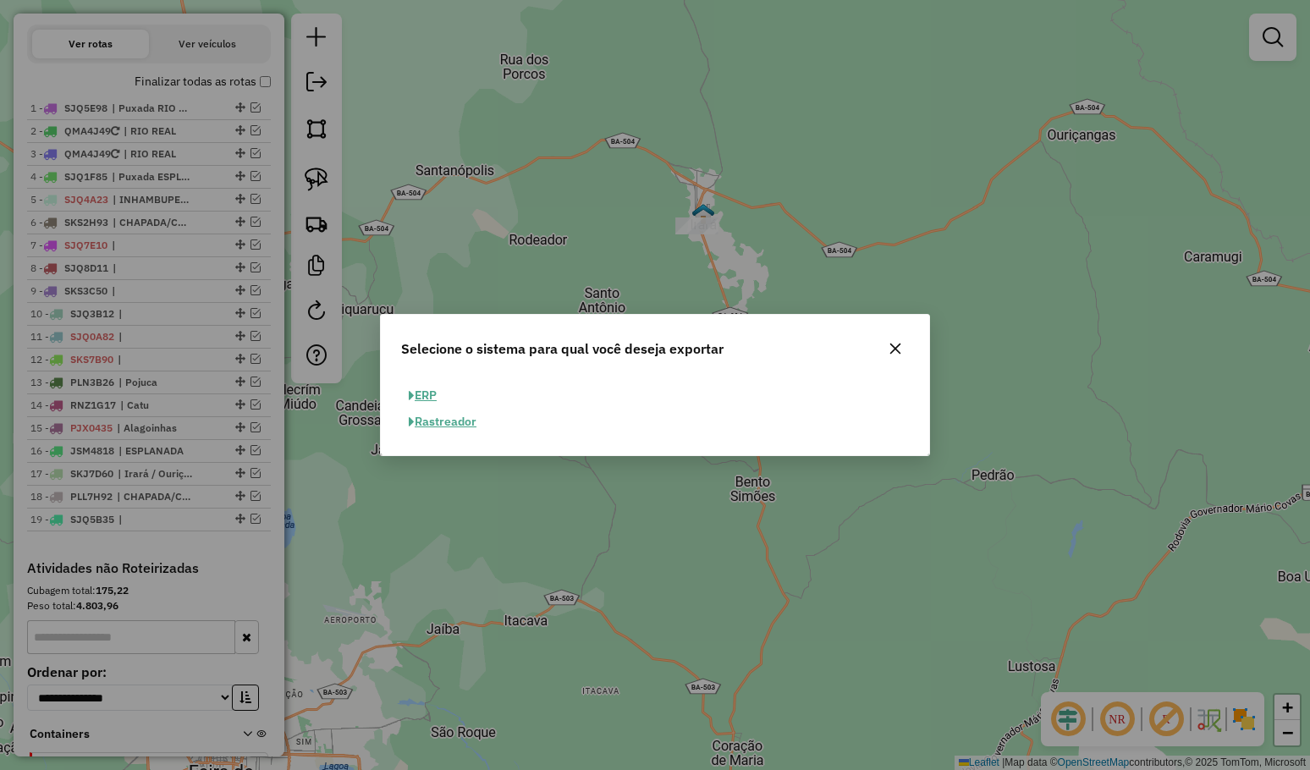
click at [419, 393] on button "ERP" at bounding box center [422, 395] width 43 height 26
select select "**"
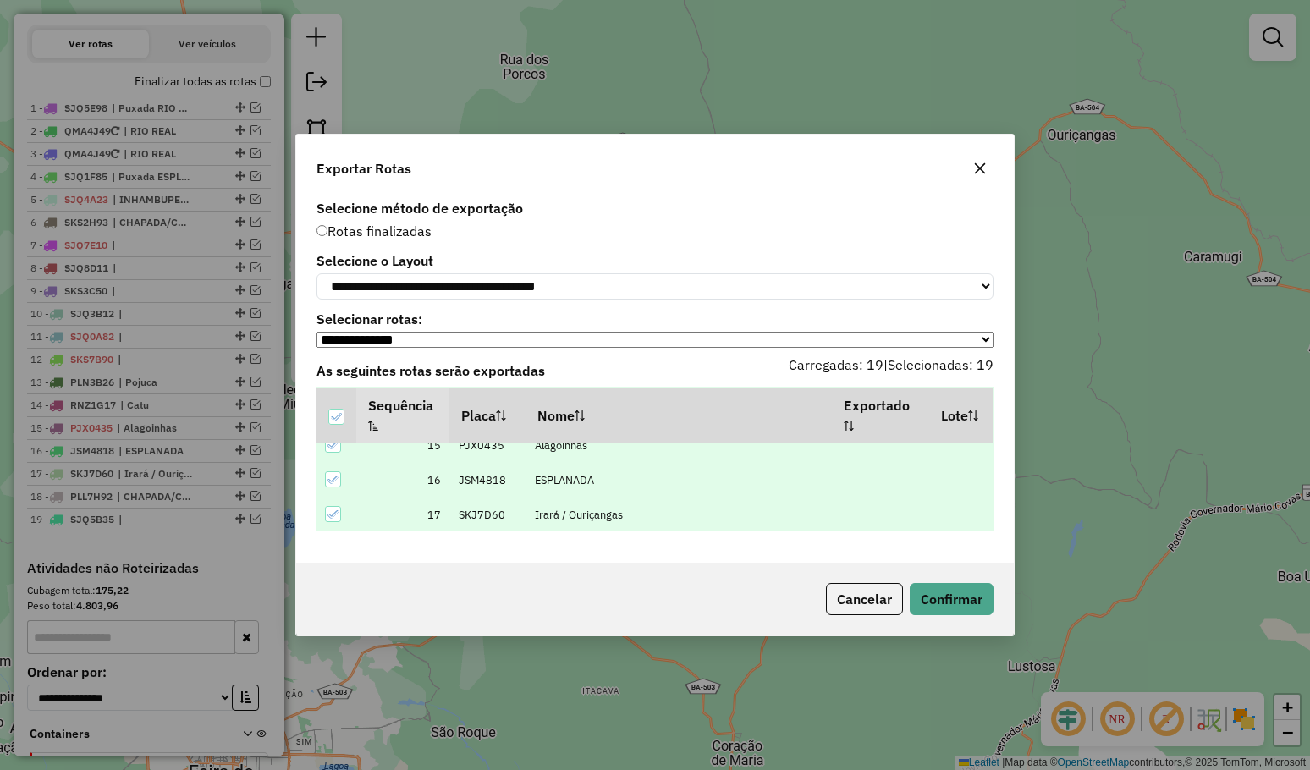
scroll to position [573, 0]
click at [964, 587] on button "Confirmar" at bounding box center [951, 599] width 84 height 32
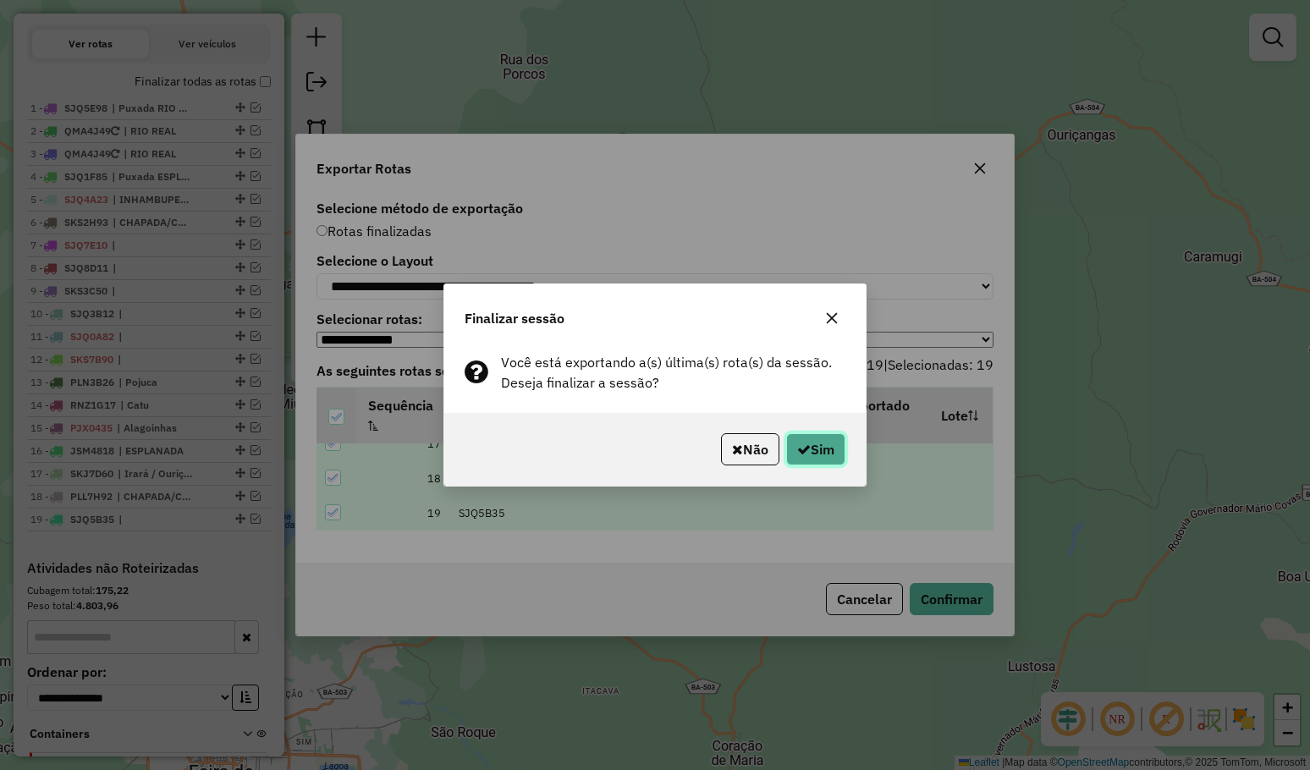
click at [817, 455] on button "Sim" at bounding box center [815, 449] width 59 height 32
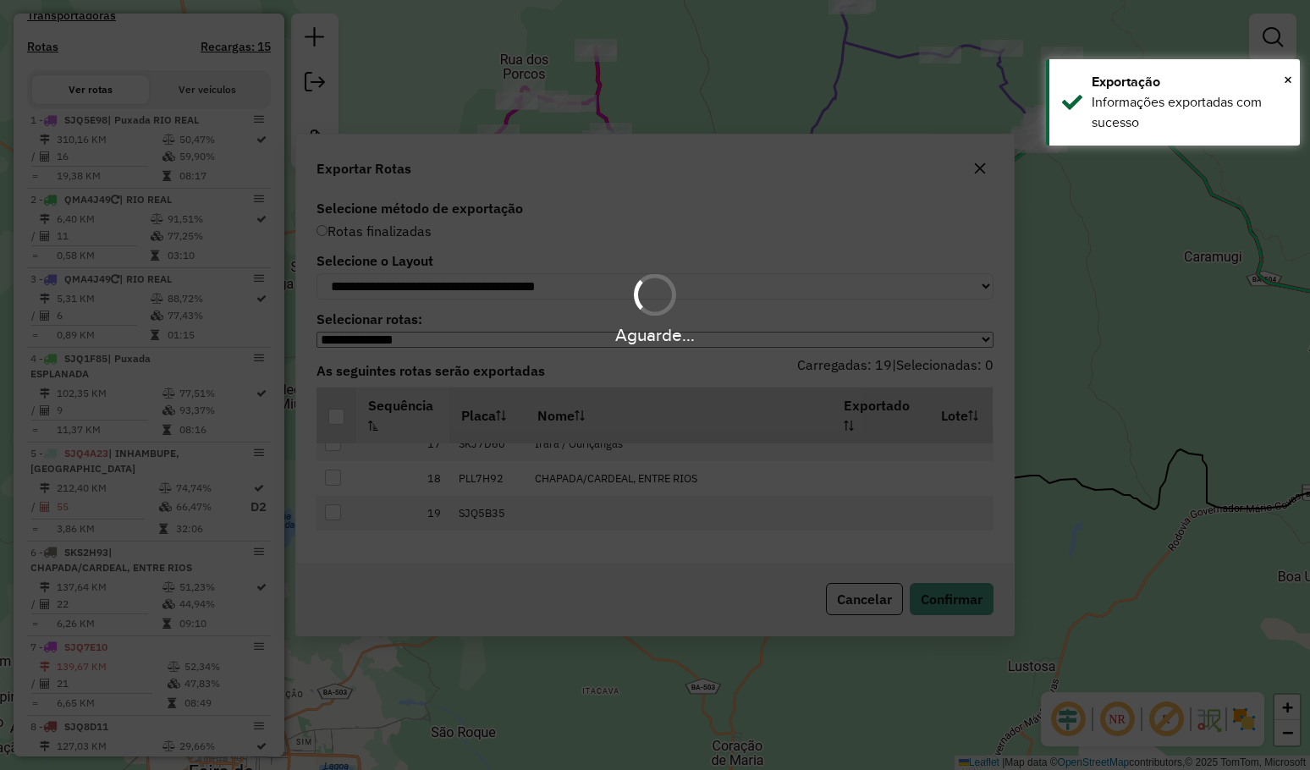
scroll to position [638, 0]
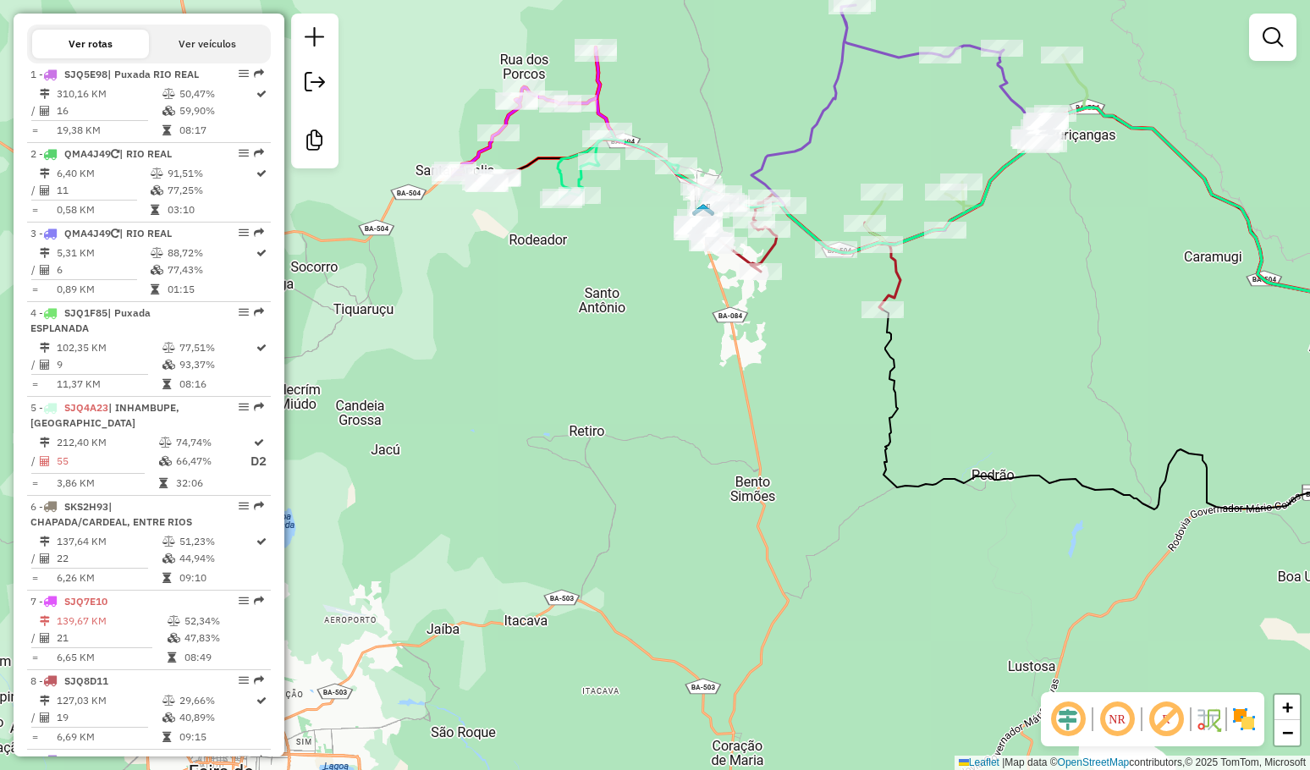
click at [1055, 304] on div "Janela de atendimento Grade de atendimento Capacidade Transportadoras Veículos …" at bounding box center [655, 385] width 1310 height 770
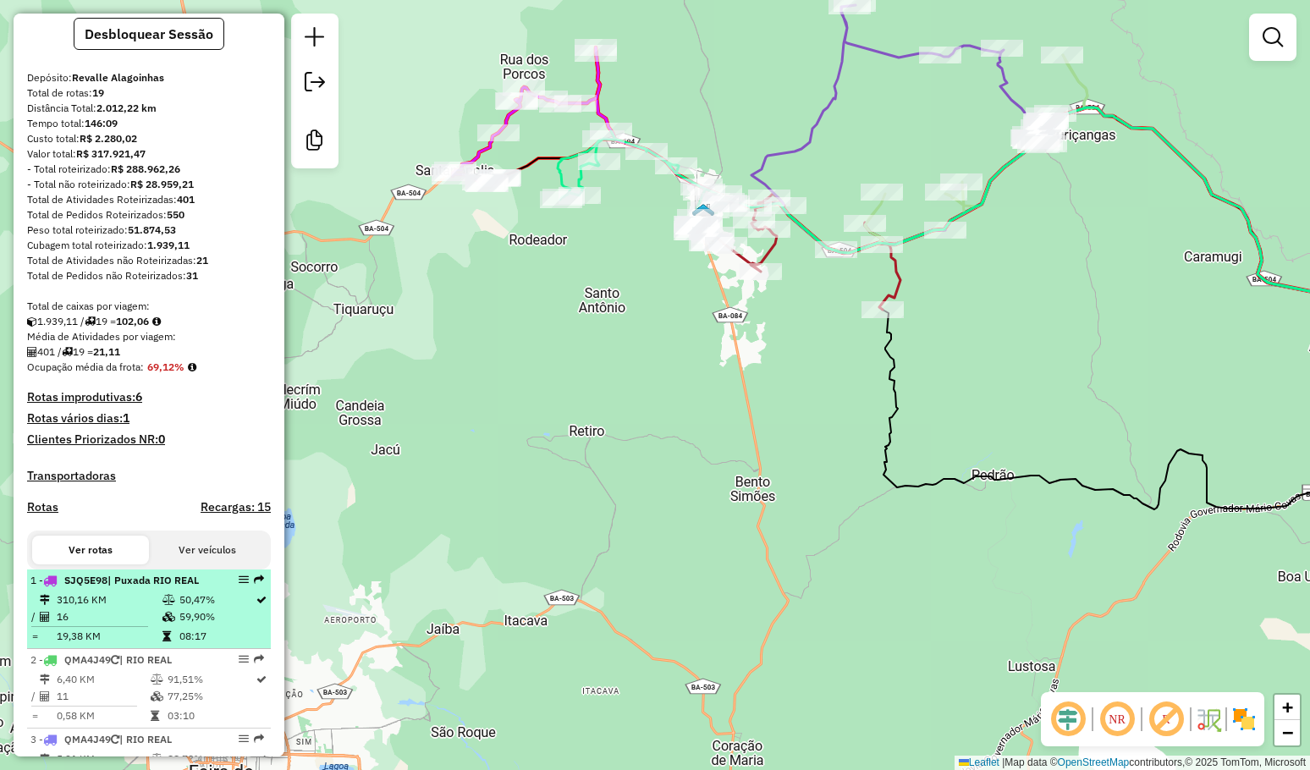
scroll to position [0, 0]
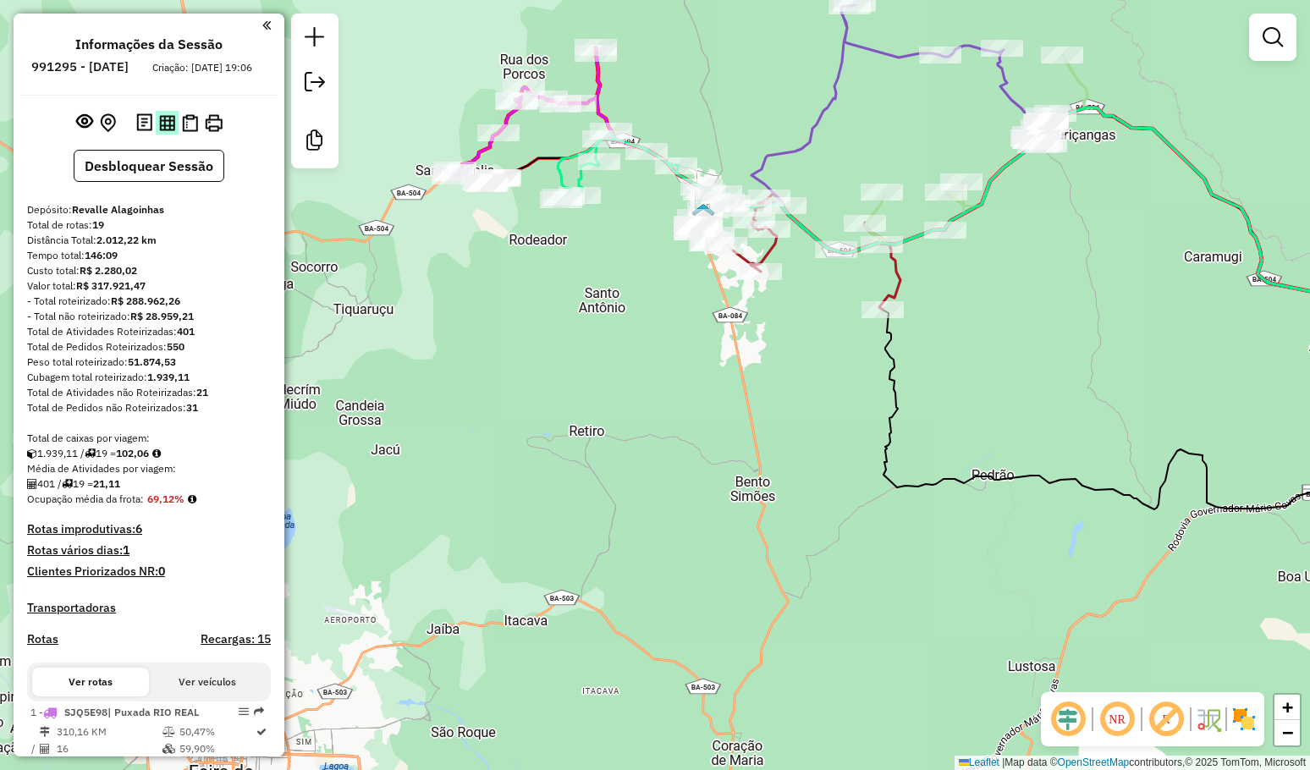
click at [163, 131] on img at bounding box center [167, 123] width 16 height 16
drag, startPoint x: 713, startPoint y: 46, endPoint x: 638, endPoint y: 212, distance: 182.1
click at [638, 211] on div "Janela de atendimento Grade de atendimento Capacidade Transportadoras Veículos …" at bounding box center [655, 385] width 1310 height 770
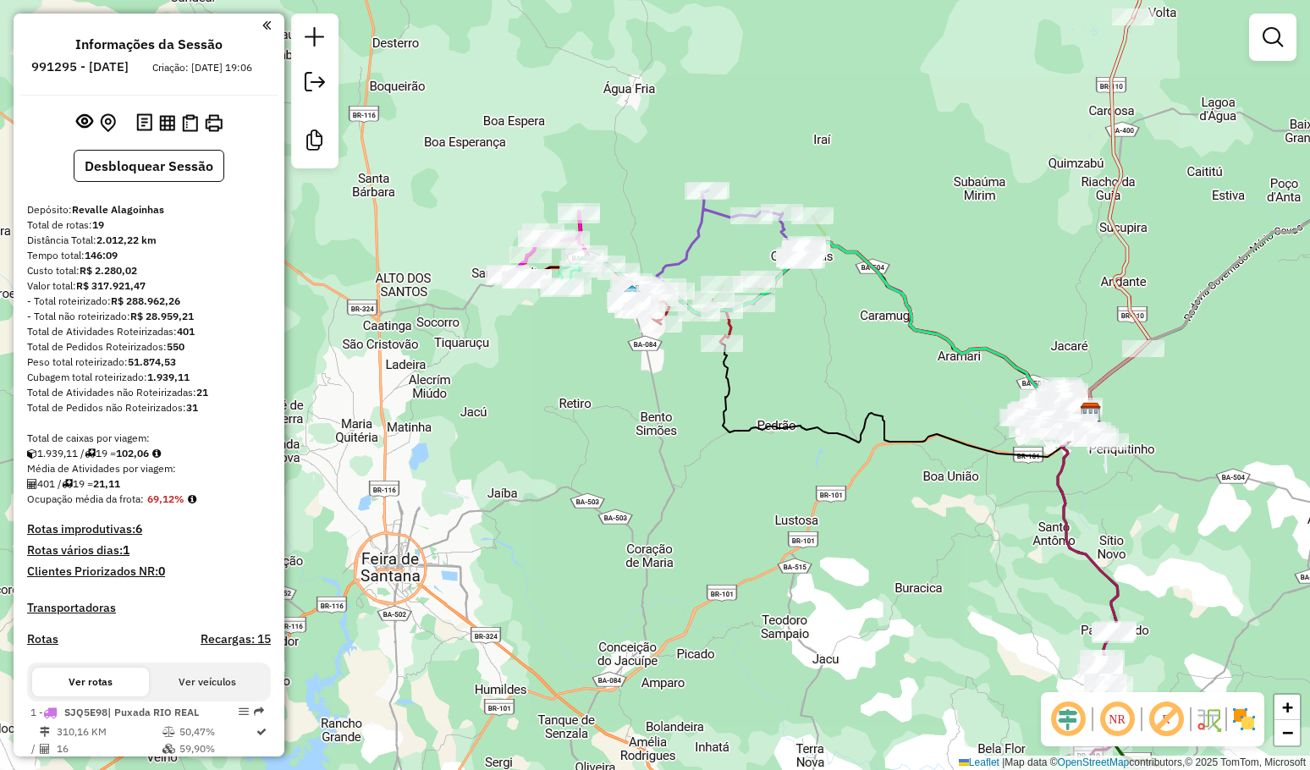
click at [467, 459] on div "Janela de atendimento Grade de atendimento Capacidade Transportadoras Veículos …" at bounding box center [655, 385] width 1310 height 770
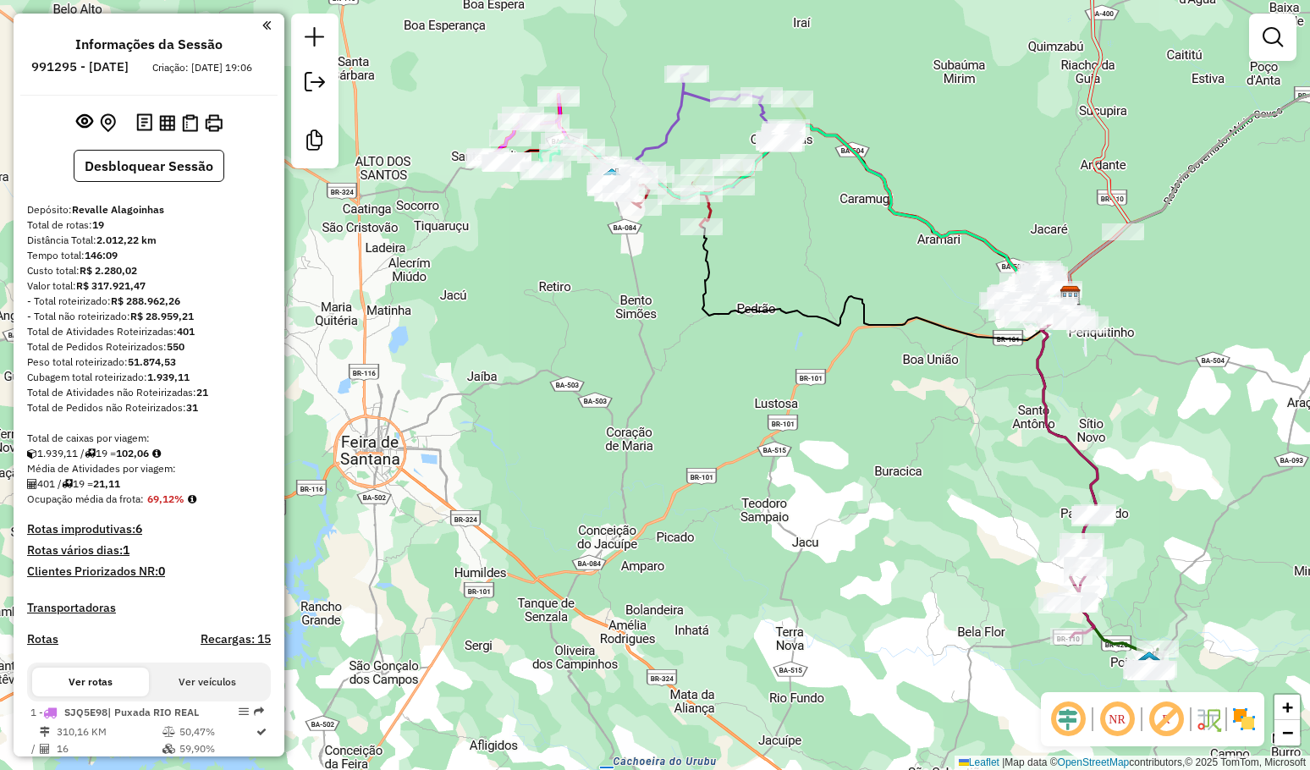
drag, startPoint x: 596, startPoint y: 433, endPoint x: 589, endPoint y: 382, distance: 51.2
click at [589, 396] on div "Janela de atendimento Grade de atendimento Capacidade Transportadoras Veículos …" at bounding box center [655, 385] width 1310 height 770
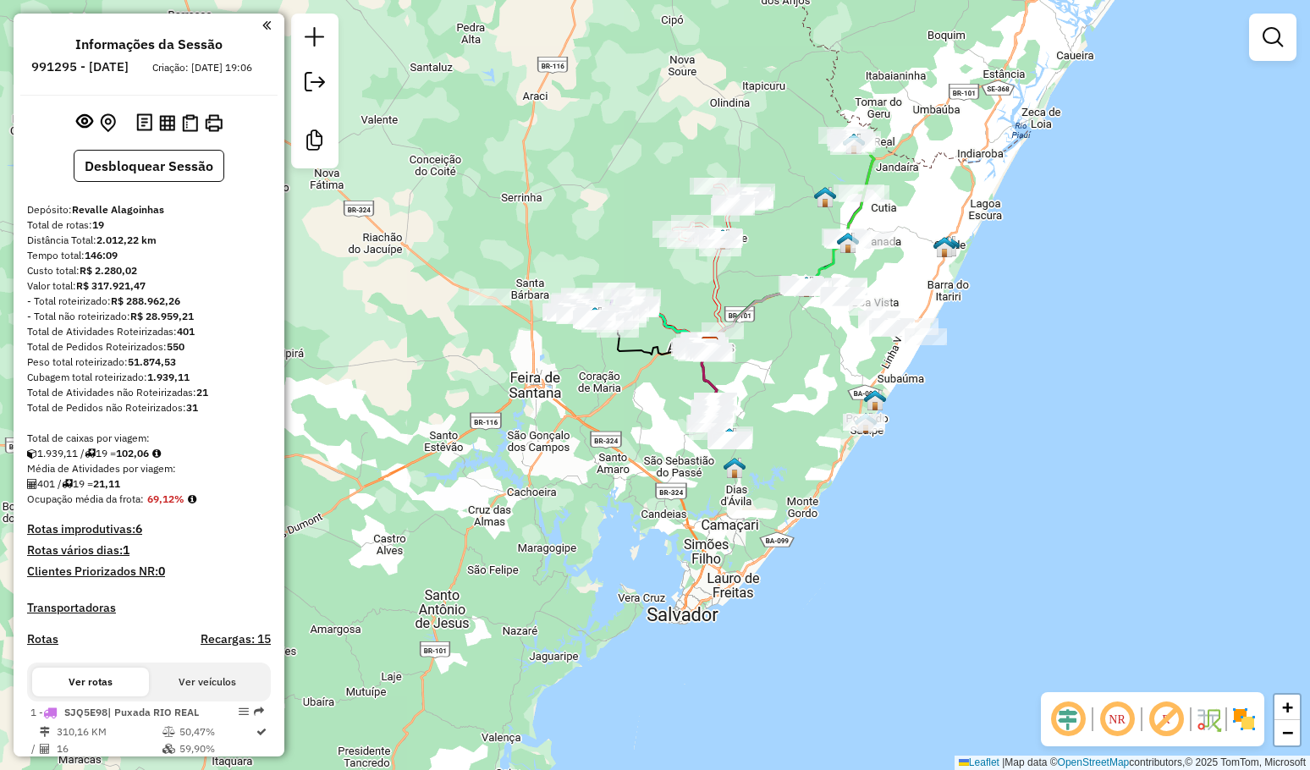
drag, startPoint x: 824, startPoint y: 397, endPoint x: 854, endPoint y: 376, distance: 37.1
click at [854, 377] on div "Janela de atendimento Grade de atendimento Capacidade Transportadoras Veículos …" at bounding box center [655, 385] width 1310 height 770
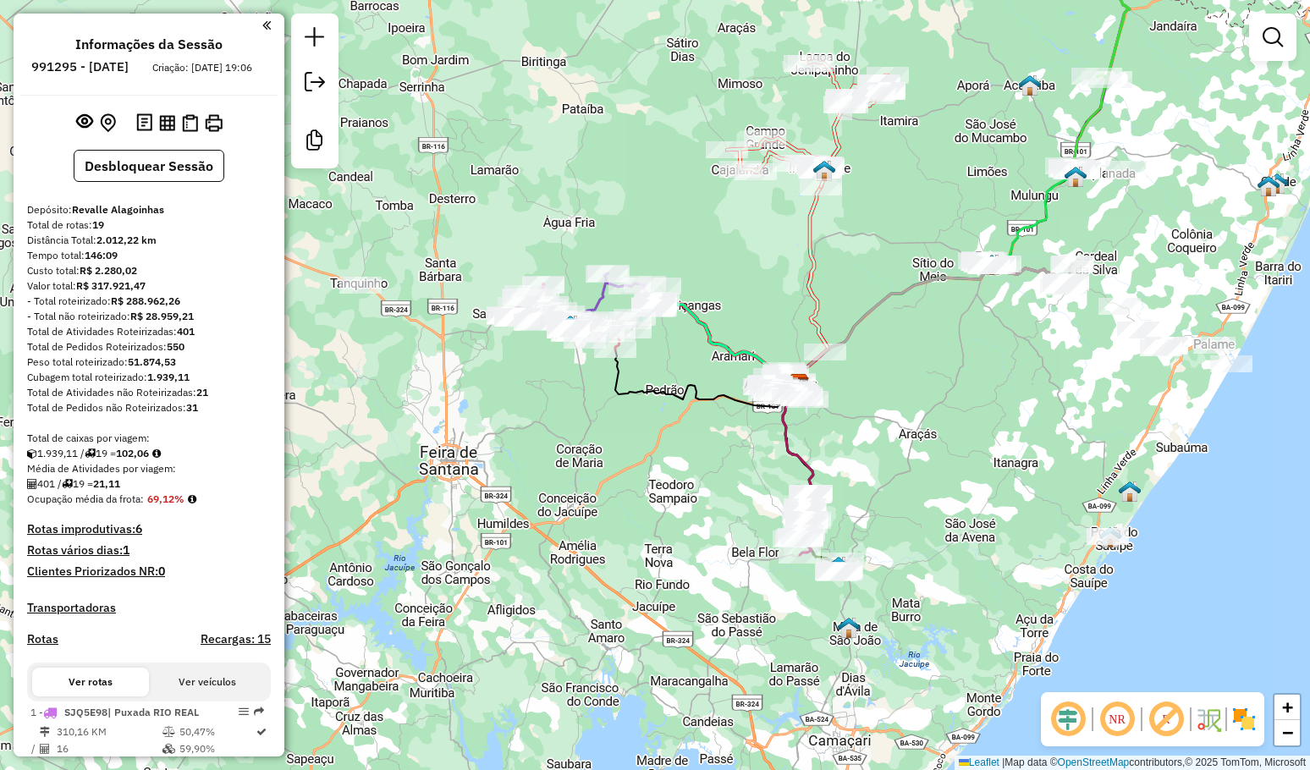
click at [676, 488] on div "Janela de atendimento Grade de atendimento Capacidade Transportadoras Veículos …" at bounding box center [655, 385] width 1310 height 770
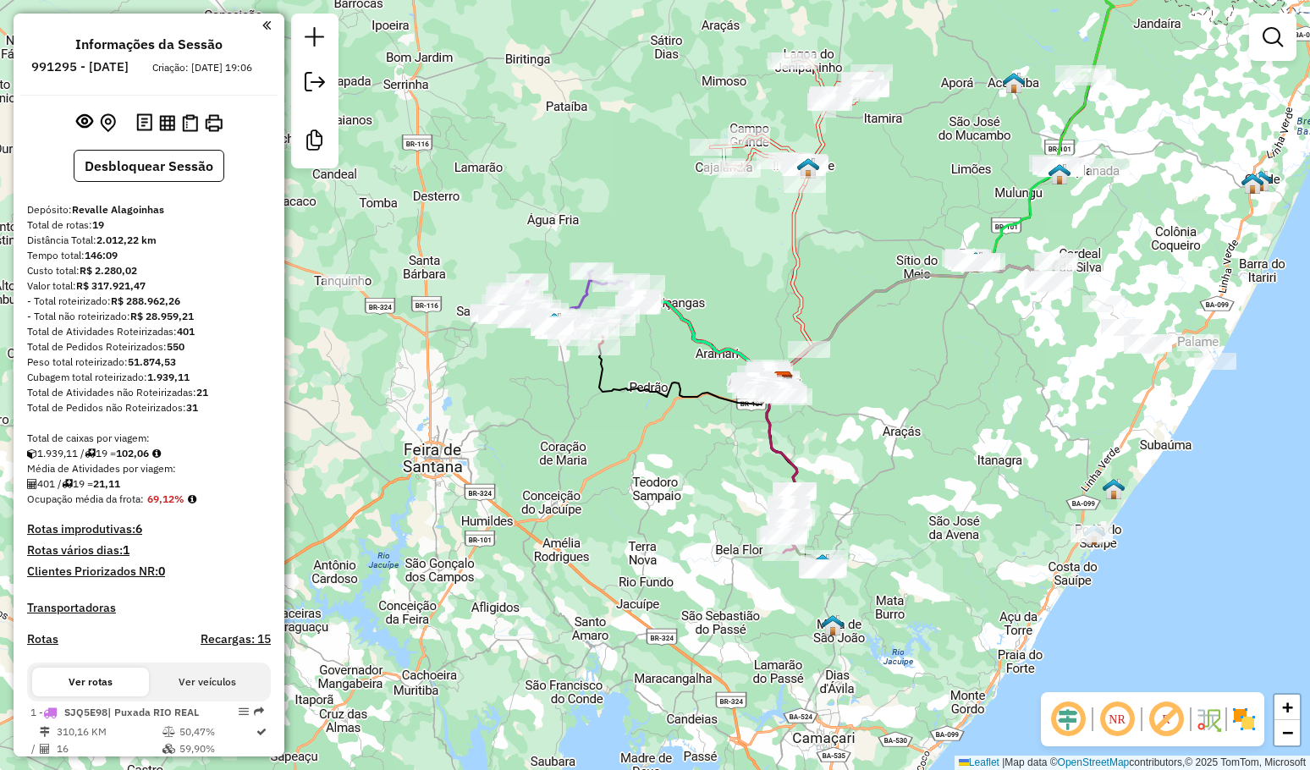
drag, startPoint x: 895, startPoint y: 427, endPoint x: 743, endPoint y: 415, distance: 152.7
click at [752, 416] on div "Janela de atendimento Grade de atendimento Capacidade Transportadoras Veículos …" at bounding box center [655, 385] width 1310 height 770
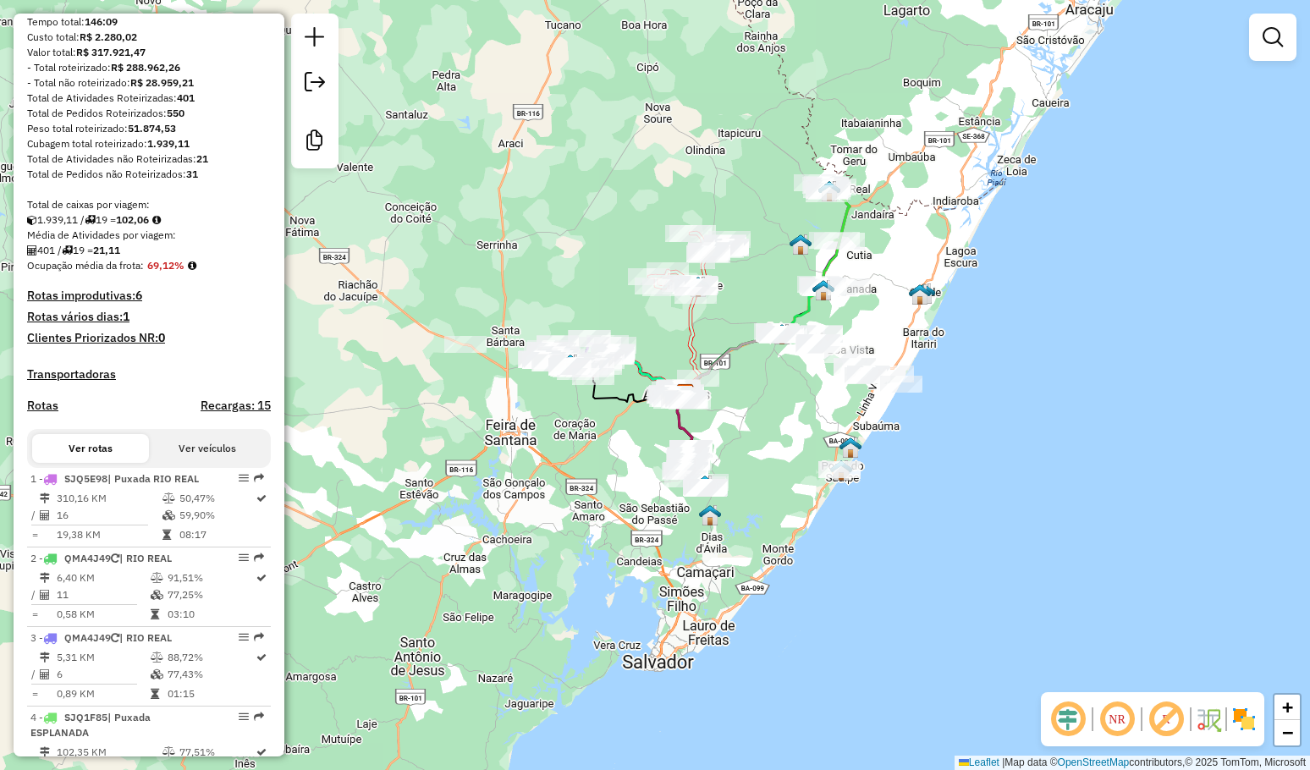
scroll to position [85, 0]
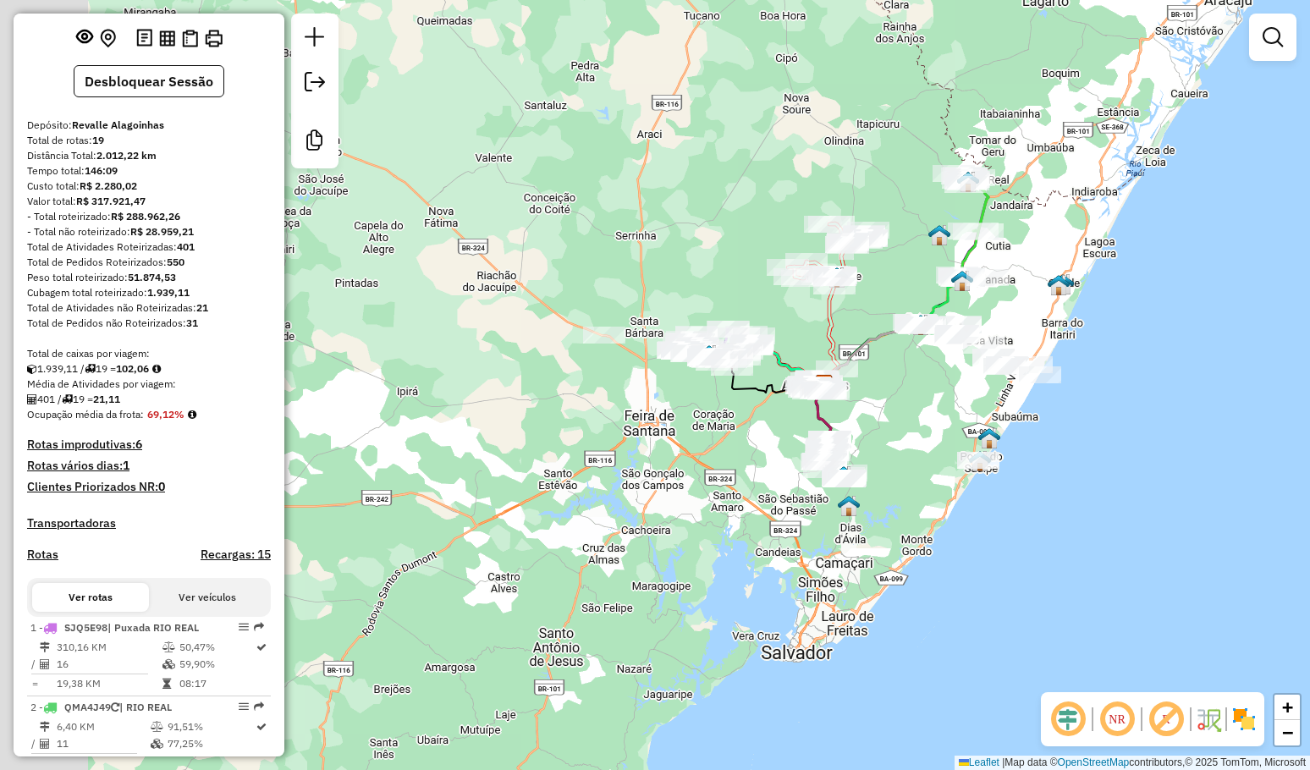
drag, startPoint x: 668, startPoint y: 231, endPoint x: 682, endPoint y: 228, distance: 14.0
click at [680, 229] on div "Janela de atendimento Grade de atendimento Capacidade Transportadoras Veículos …" at bounding box center [655, 385] width 1310 height 770
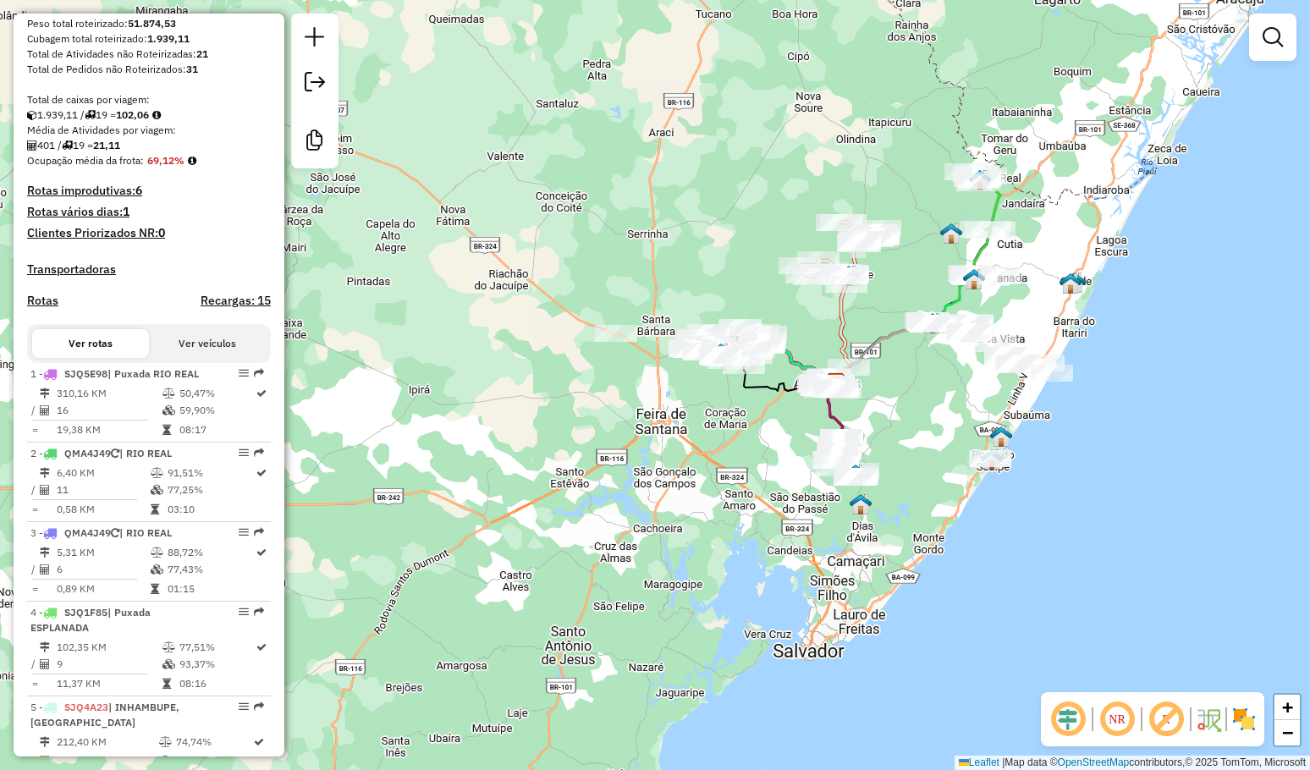
scroll to position [0, 0]
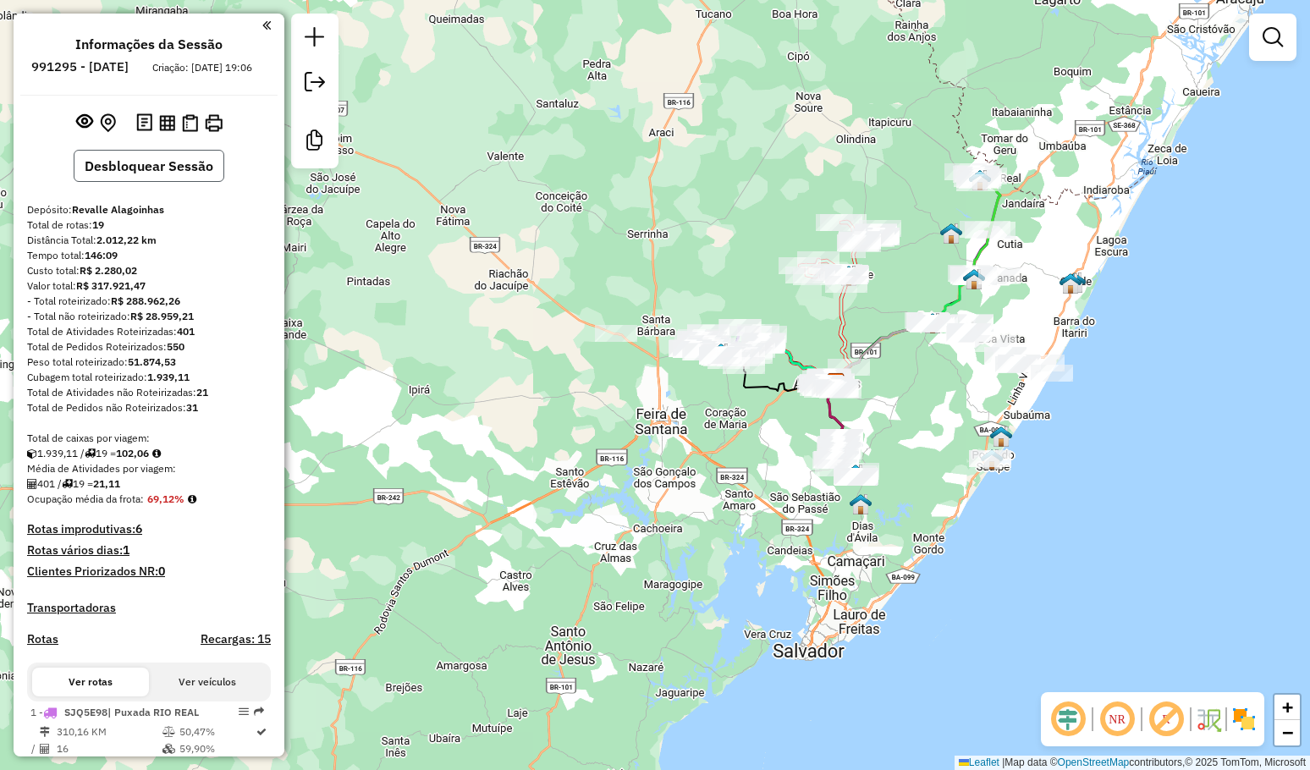
click at [158, 177] on button "Desbloquear Sessão" at bounding box center [149, 166] width 151 height 32
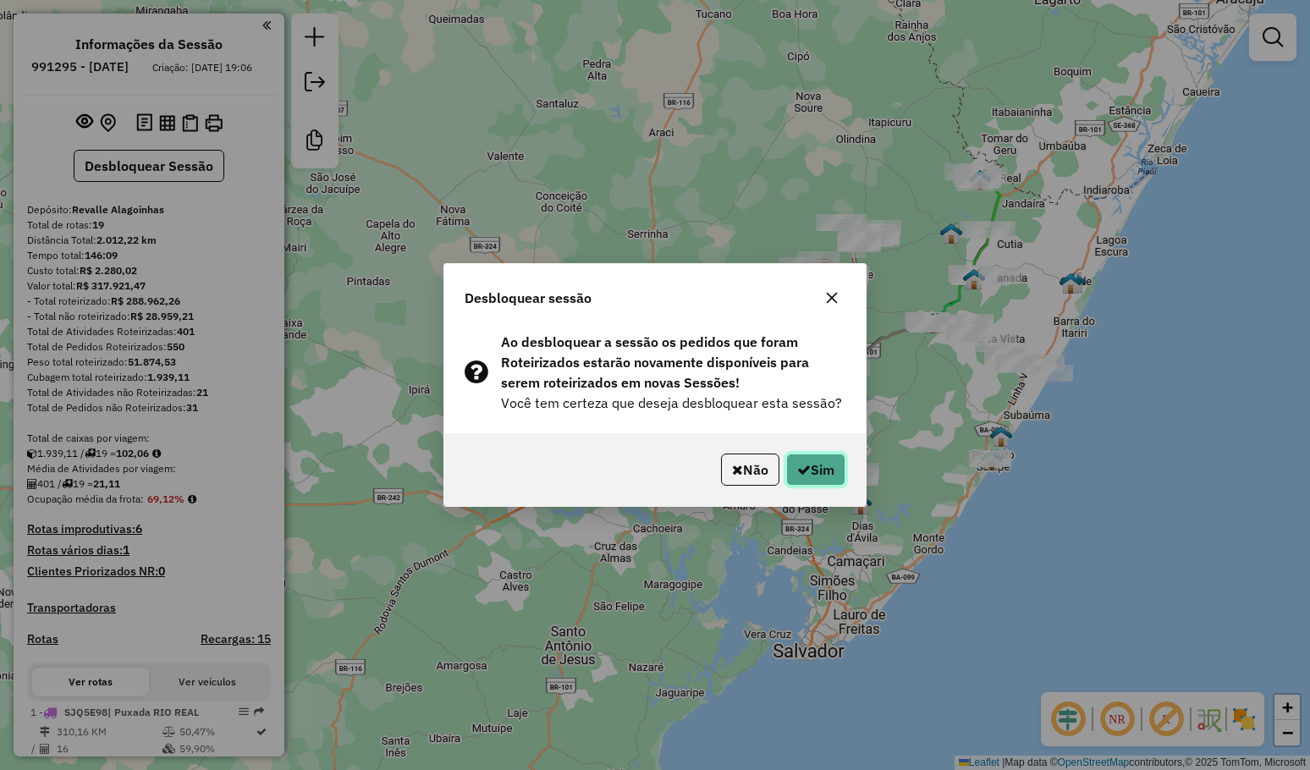
click at [817, 469] on button "Sim" at bounding box center [815, 469] width 59 height 32
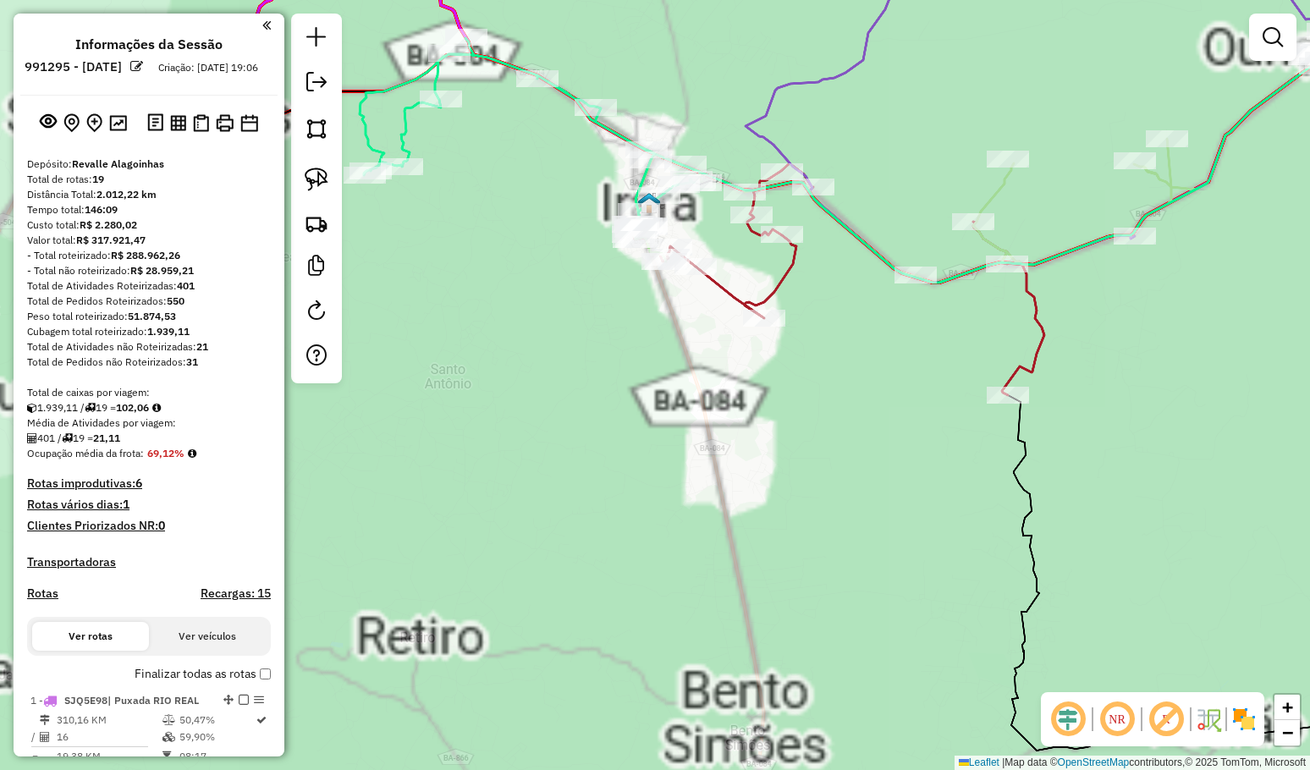
click at [669, 432] on div "Janela de atendimento Grade de atendimento Capacidade Transportadoras Veículos …" at bounding box center [655, 385] width 1310 height 770
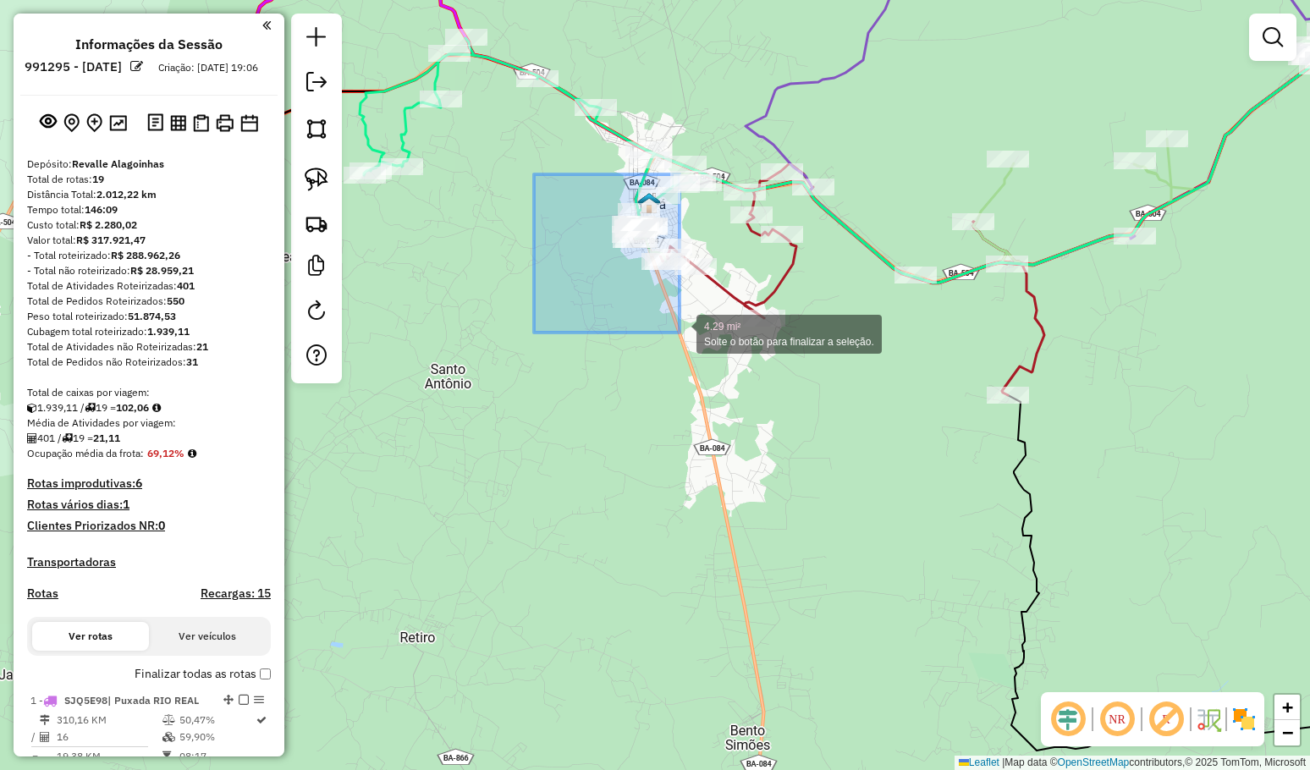
drag, startPoint x: 575, startPoint y: 231, endPoint x: 679, endPoint y: 332, distance: 145.4
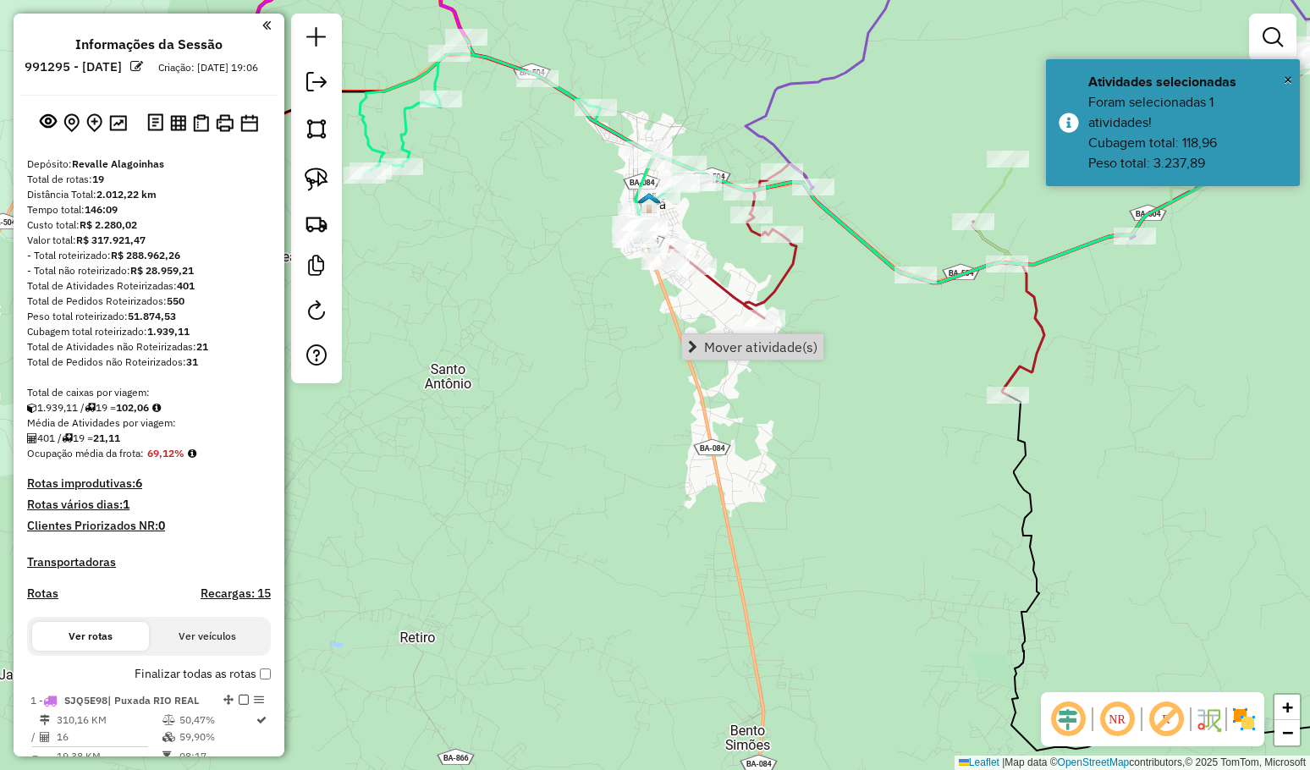
click at [760, 357] on link "Mover atividade(s)" at bounding box center [752, 346] width 141 height 25
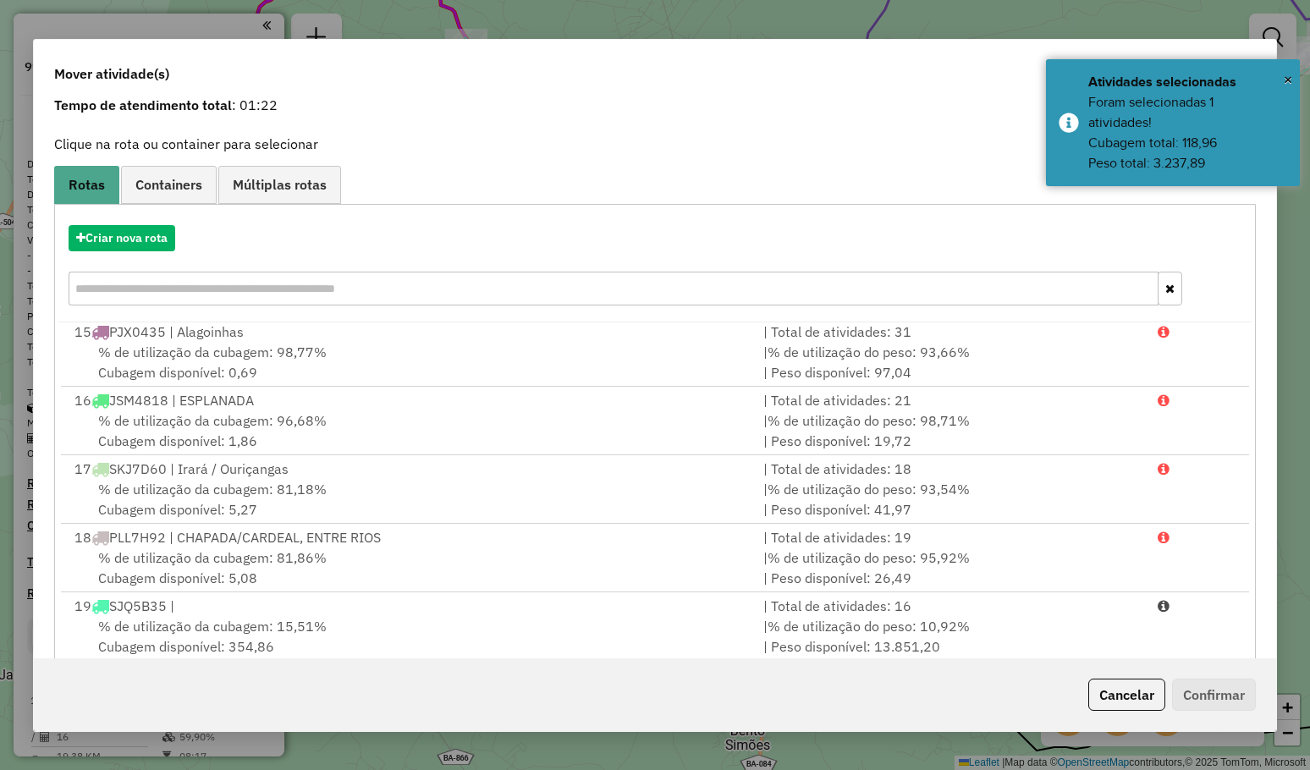
scroll to position [106, 0]
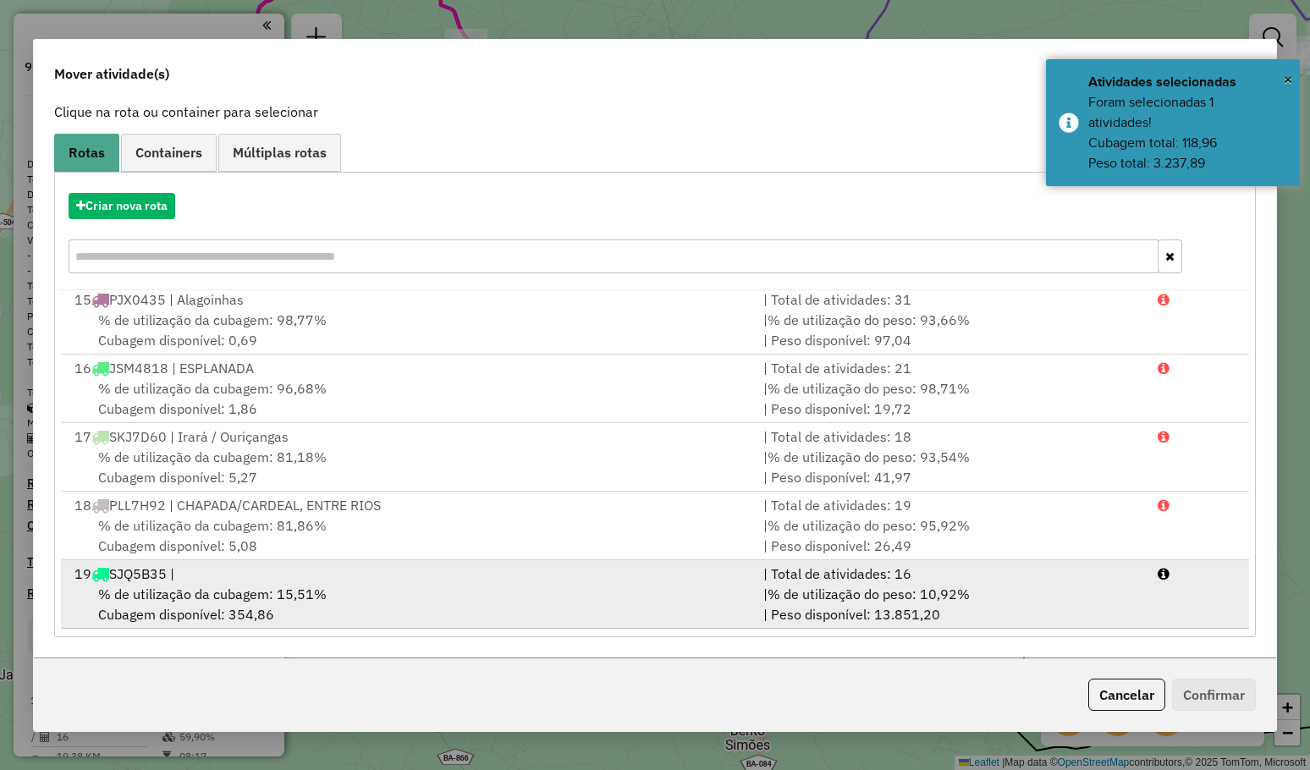
click at [242, 588] on span "% de utilização da cubagem: 15,51%" at bounding box center [212, 593] width 228 height 17
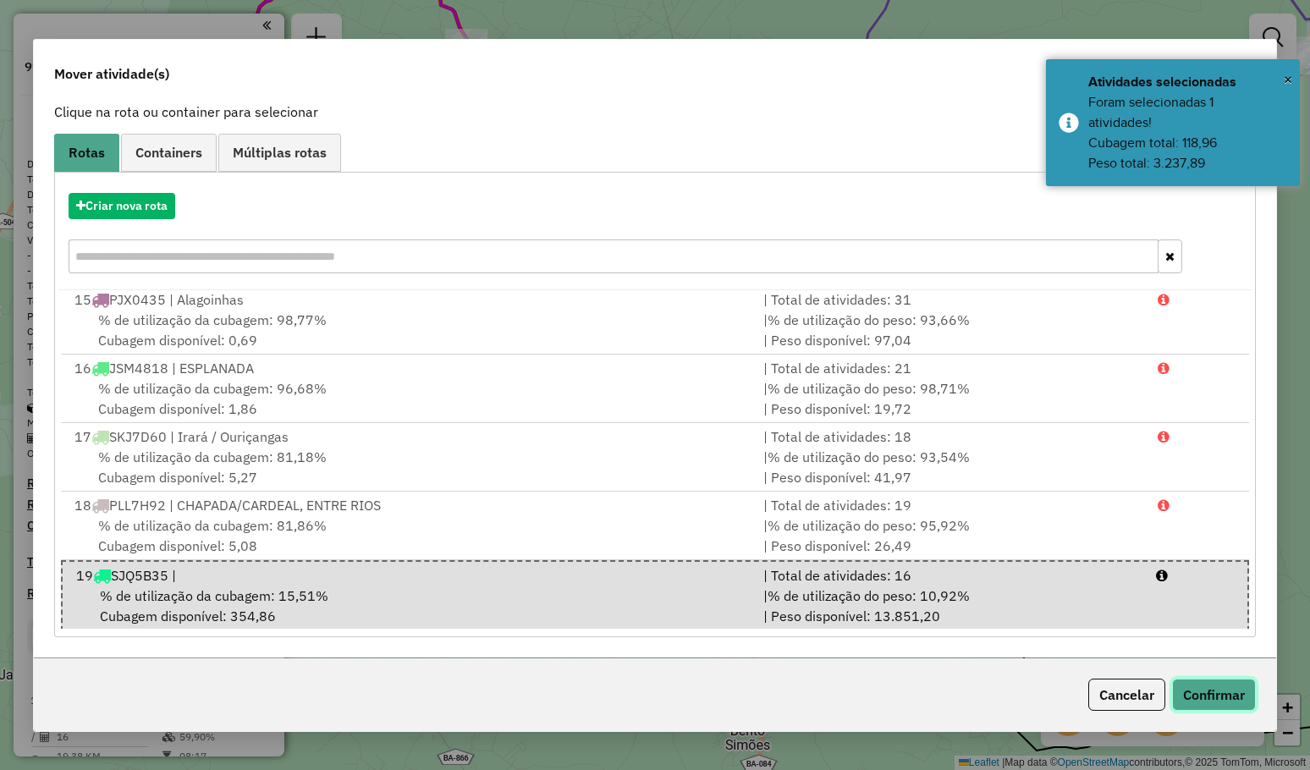
click at [1226, 681] on button "Confirmar" at bounding box center [1214, 695] width 84 height 32
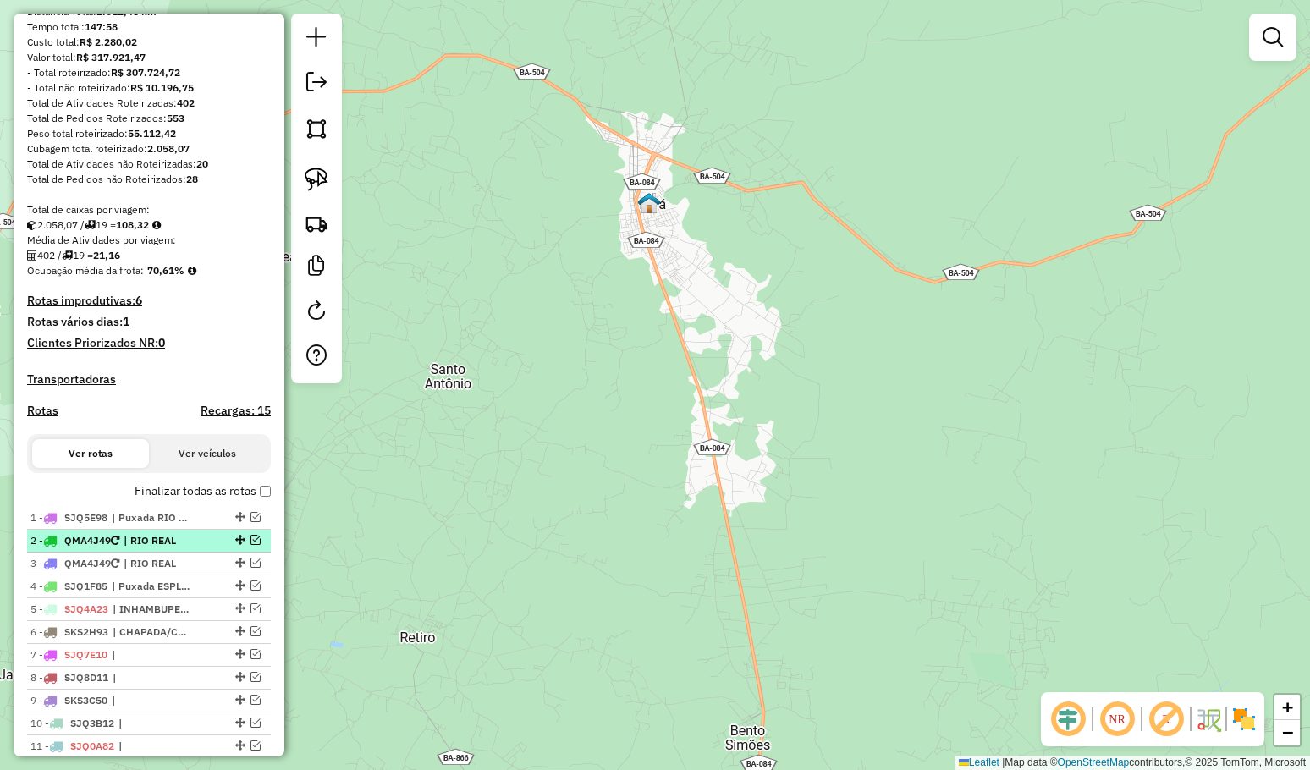
scroll to position [85, 0]
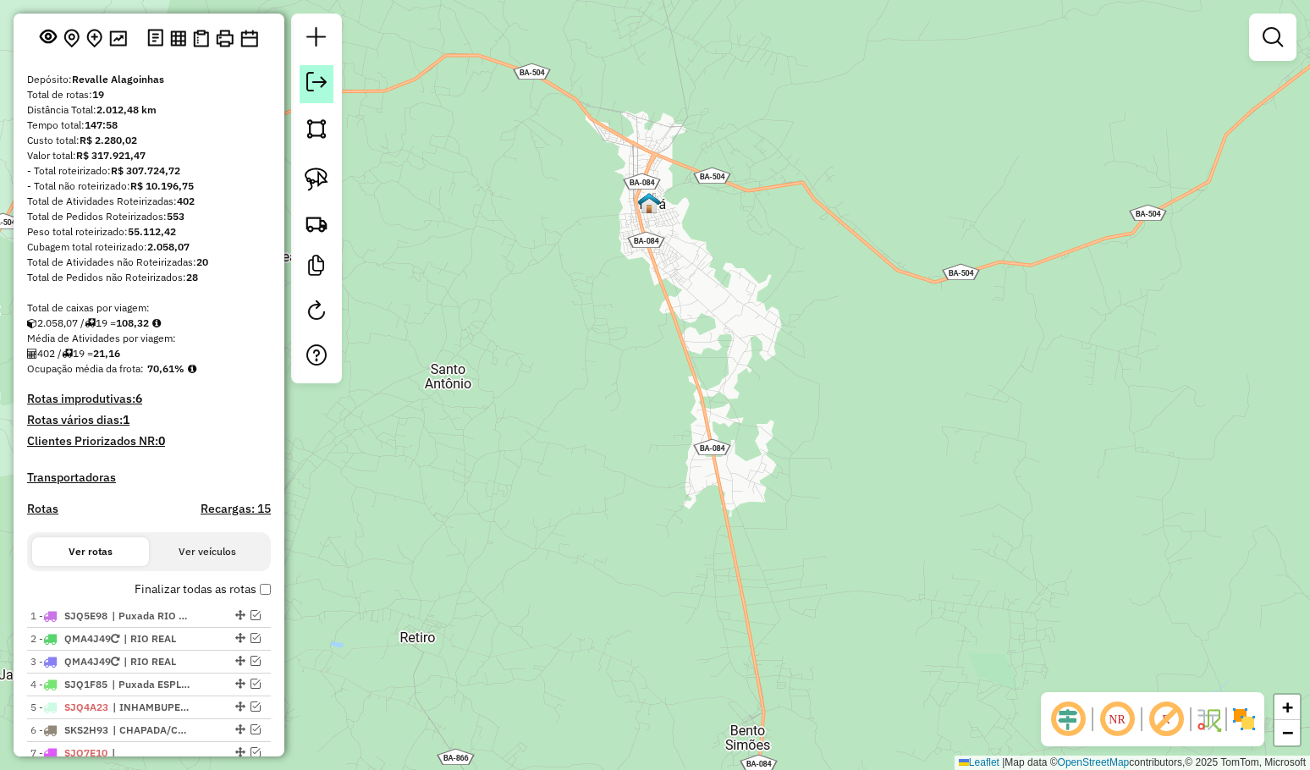
click at [316, 78] on em at bounding box center [316, 82] width 20 height 20
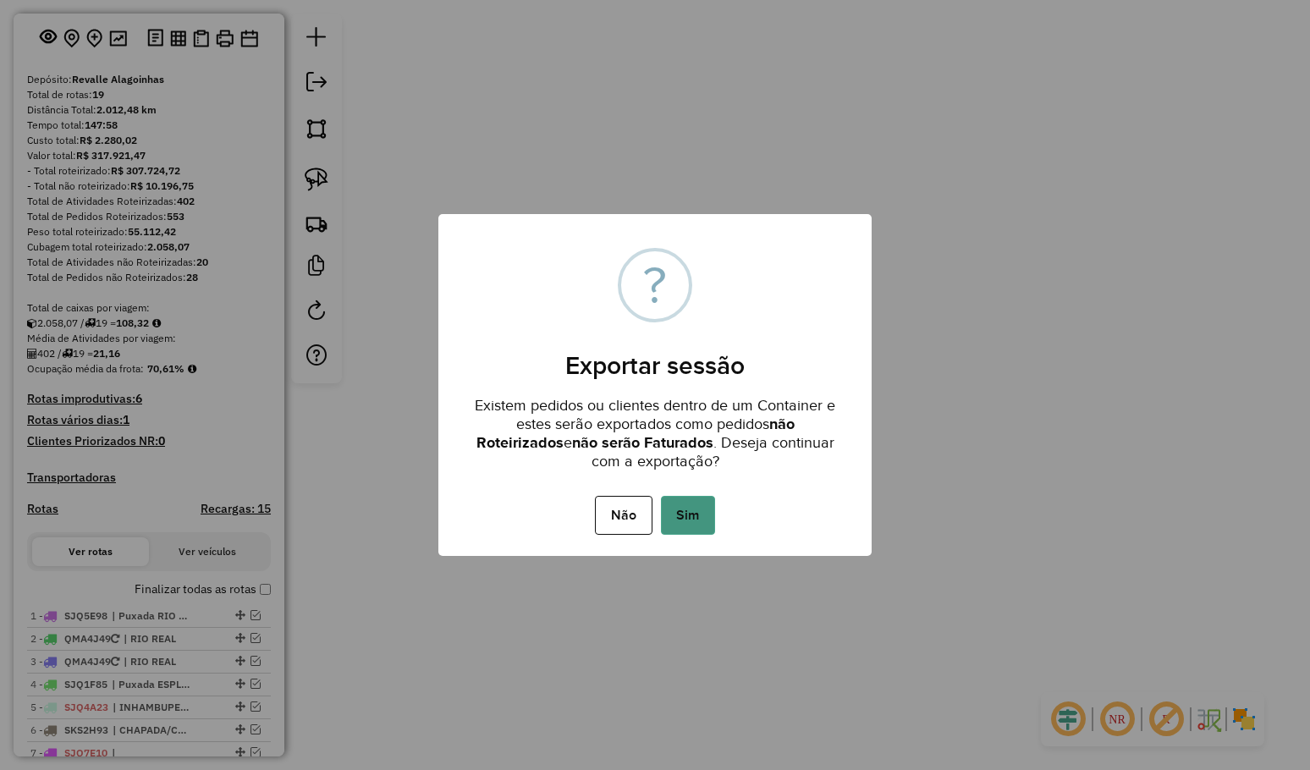
click at [691, 533] on button "Sim" at bounding box center [688, 515] width 54 height 39
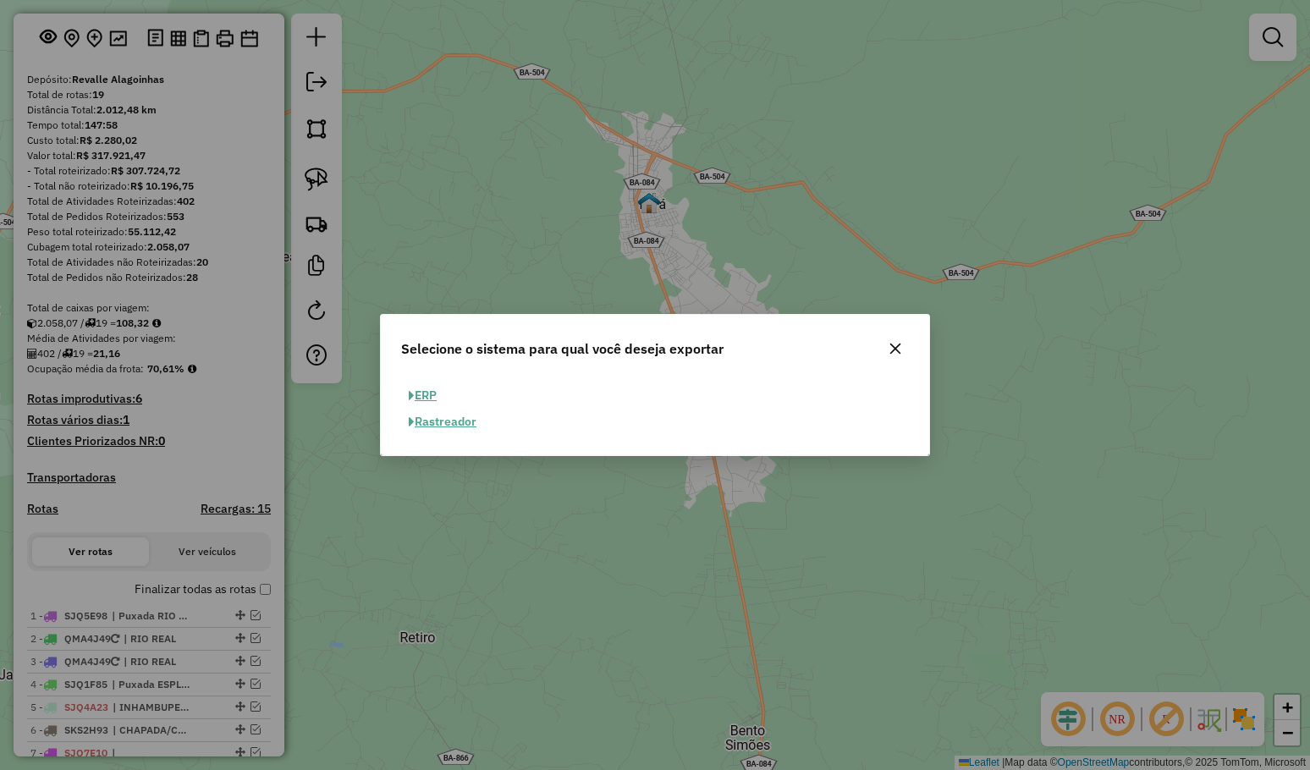
click at [438, 395] on button "ERP" at bounding box center [422, 395] width 43 height 26
select select "**"
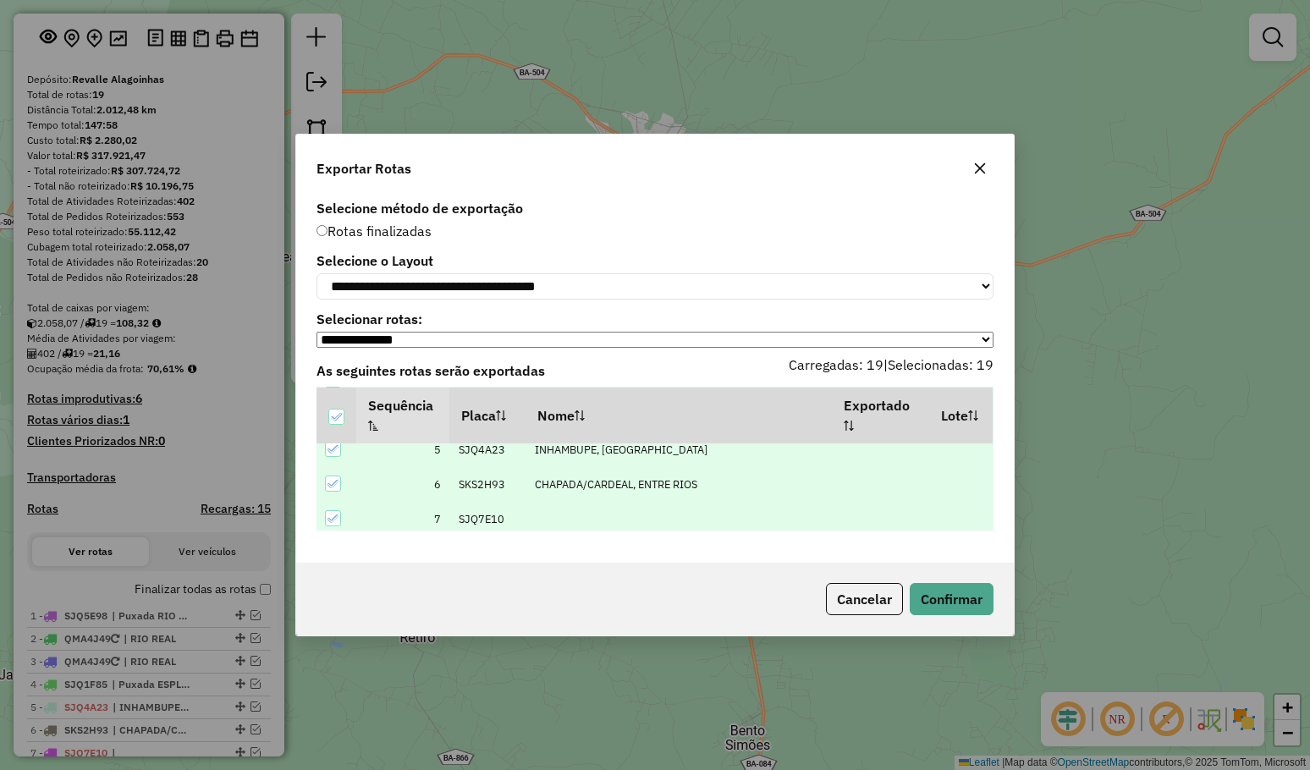
scroll to position [338, 0]
click at [982, 593] on button "Confirmar" at bounding box center [951, 599] width 84 height 32
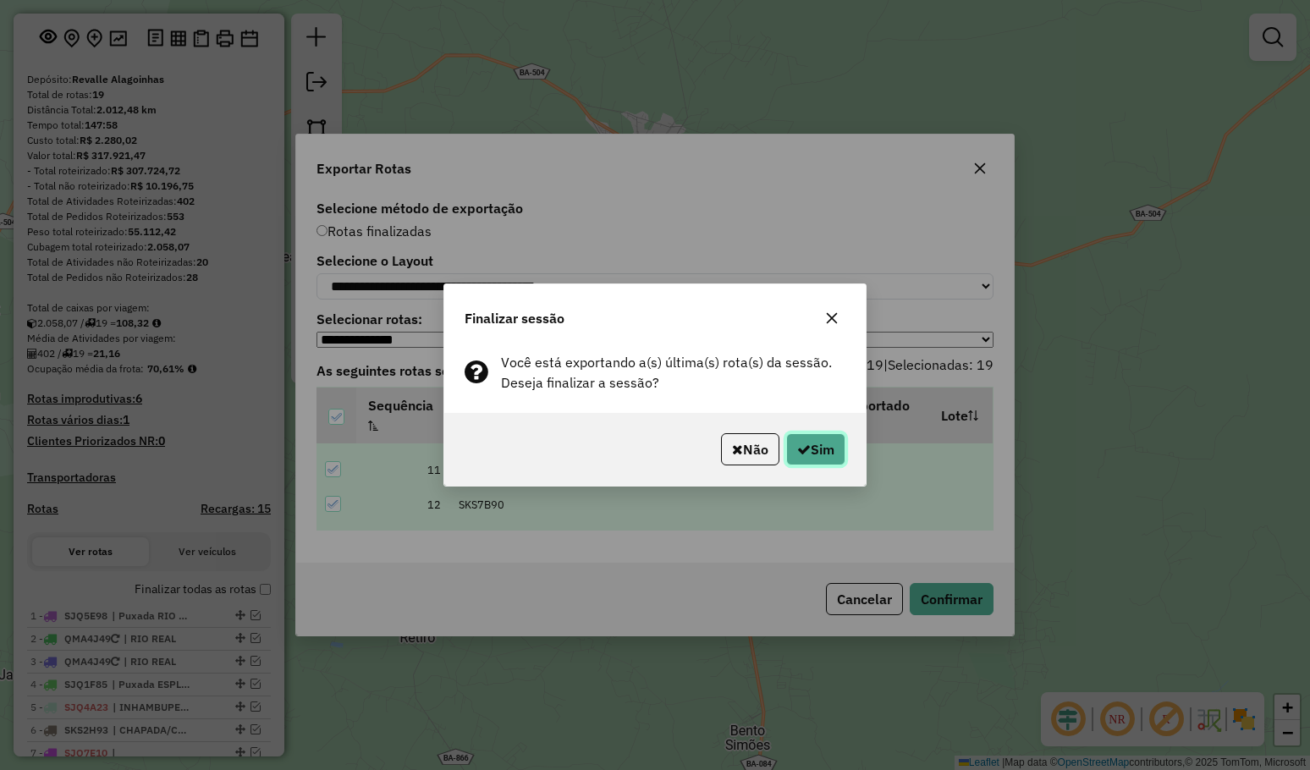
click at [827, 453] on button "Sim" at bounding box center [815, 449] width 59 height 32
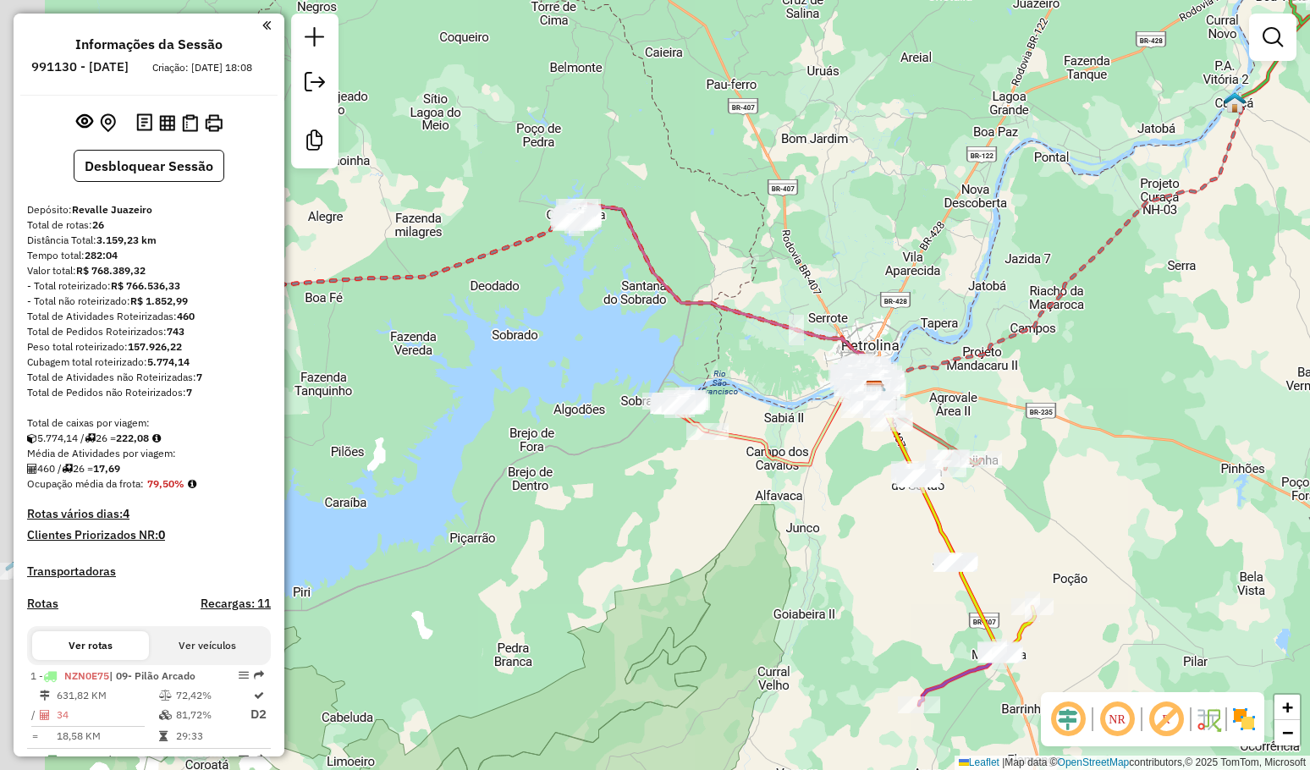
drag, startPoint x: 594, startPoint y: 527, endPoint x: 781, endPoint y: 507, distance: 188.1
click at [776, 520] on div "Janela de atendimento Grade de atendimento Capacidade Transportadoras Veículos …" at bounding box center [655, 385] width 1310 height 770
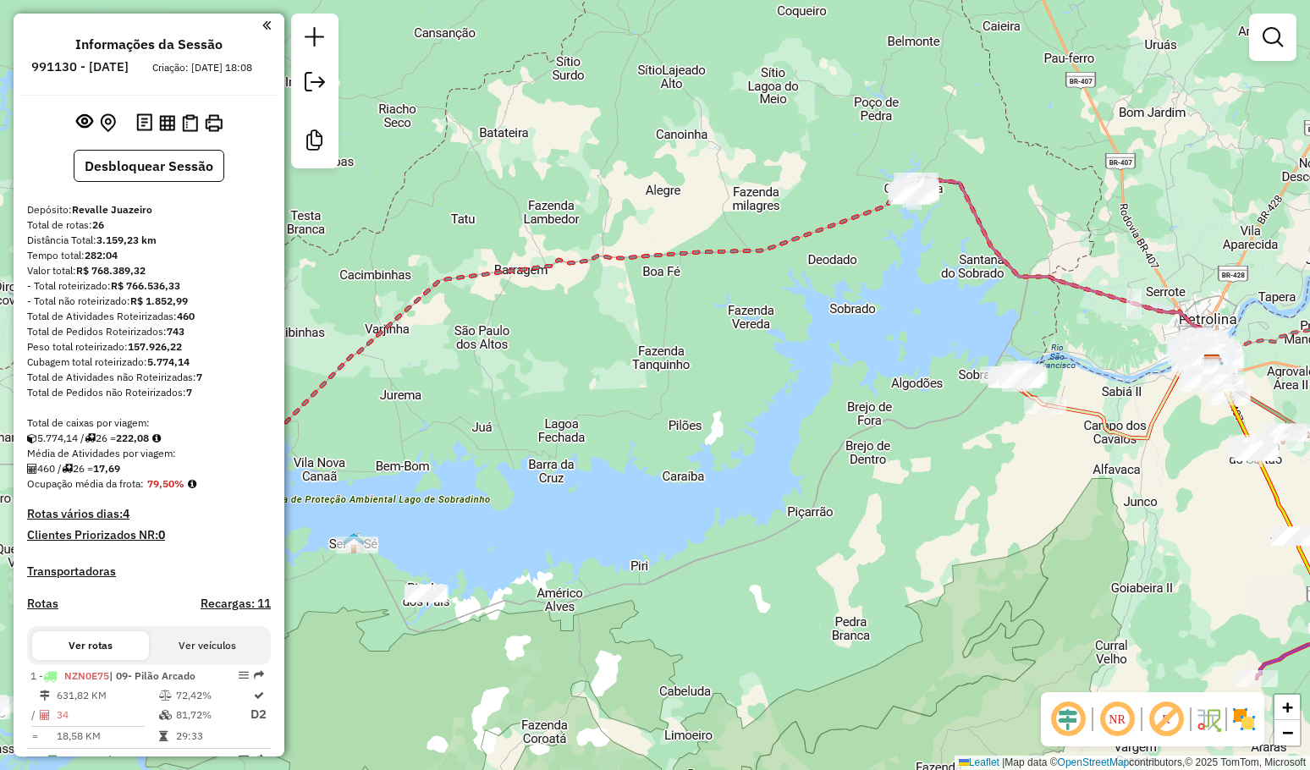
drag, startPoint x: 875, startPoint y: 456, endPoint x: 898, endPoint y: 437, distance: 30.7
click at [882, 450] on div "Janela de atendimento Grade de atendimento Capacidade Transportadoras Veículos …" at bounding box center [655, 385] width 1310 height 770
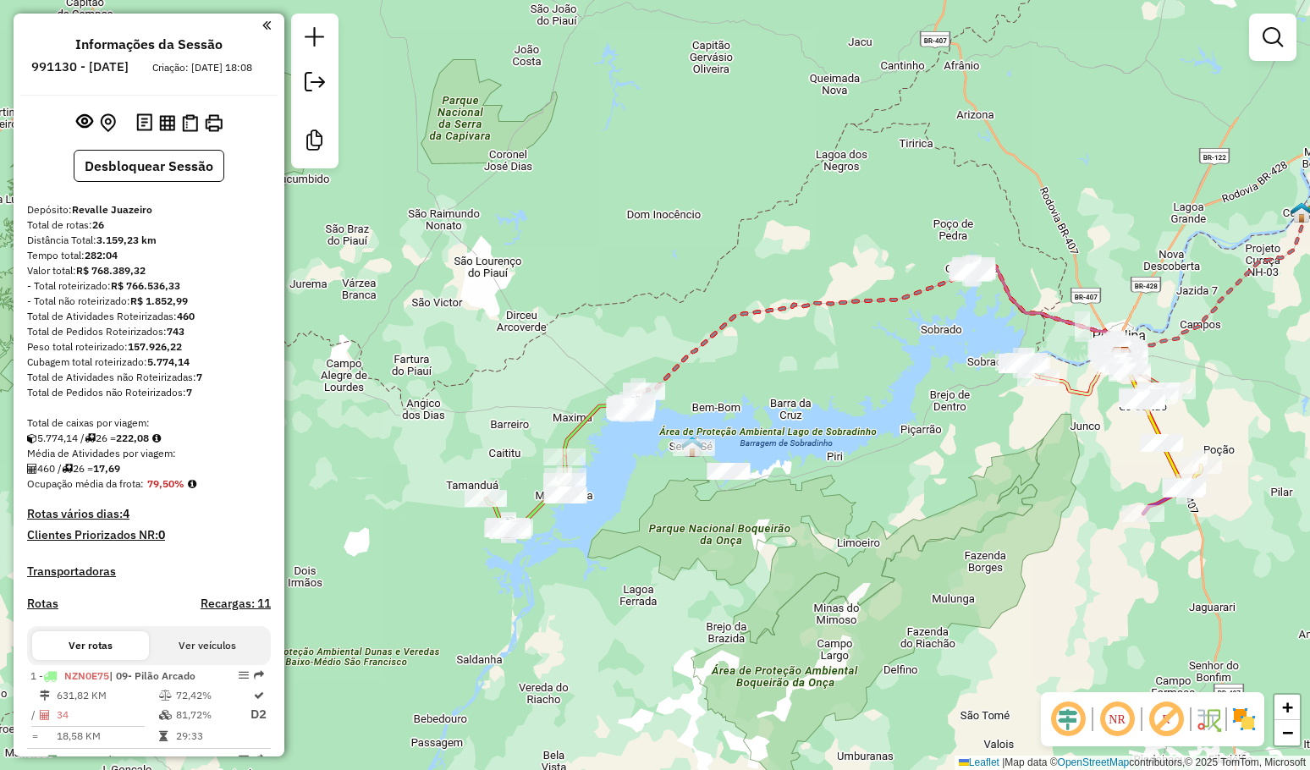
drag, startPoint x: 646, startPoint y: 234, endPoint x: 730, endPoint y: 173, distance: 103.6
click at [727, 174] on div "Janela de atendimento Grade de atendimento Capacidade Transportadoras Veículos …" at bounding box center [655, 385] width 1310 height 770
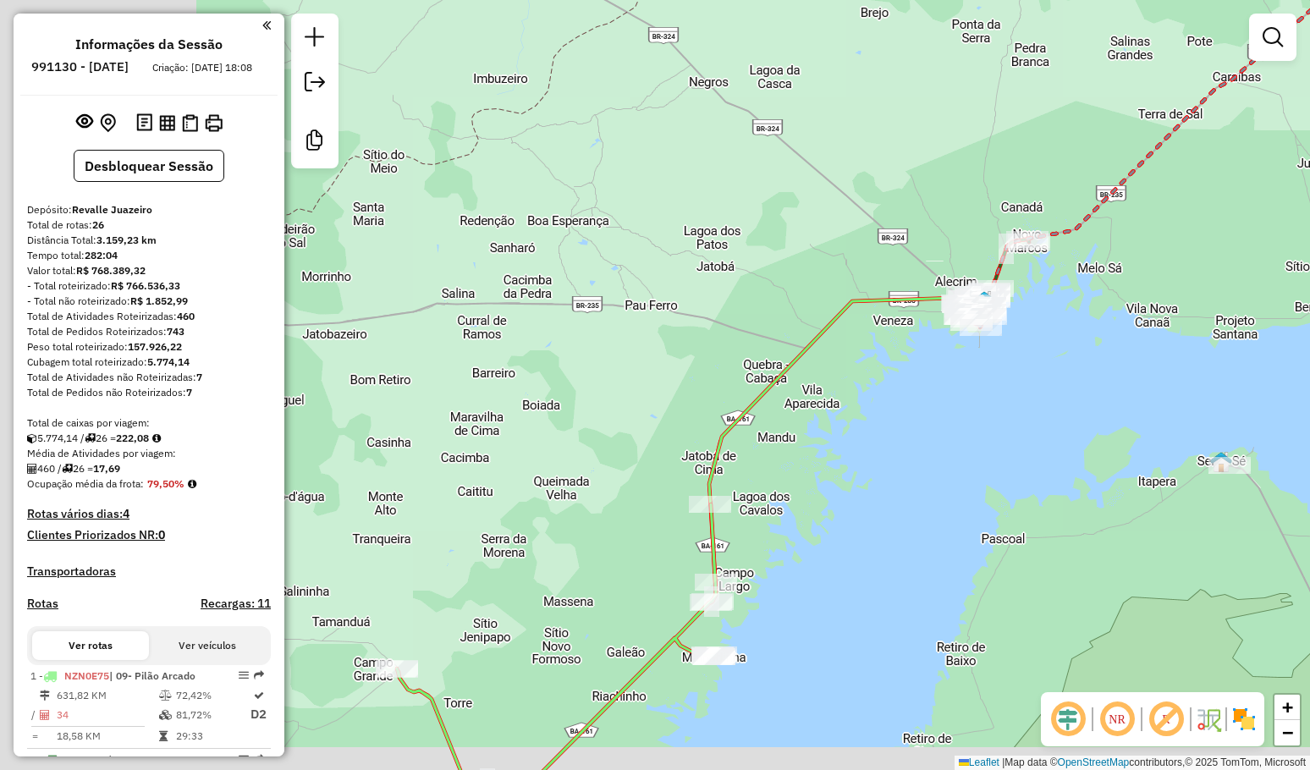
drag, startPoint x: 661, startPoint y: 295, endPoint x: 773, endPoint y: 277, distance: 113.9
click at [751, 280] on div "Janela de atendimento Grade de atendimento Capacidade Transportadoras Veículos …" at bounding box center [655, 385] width 1310 height 770
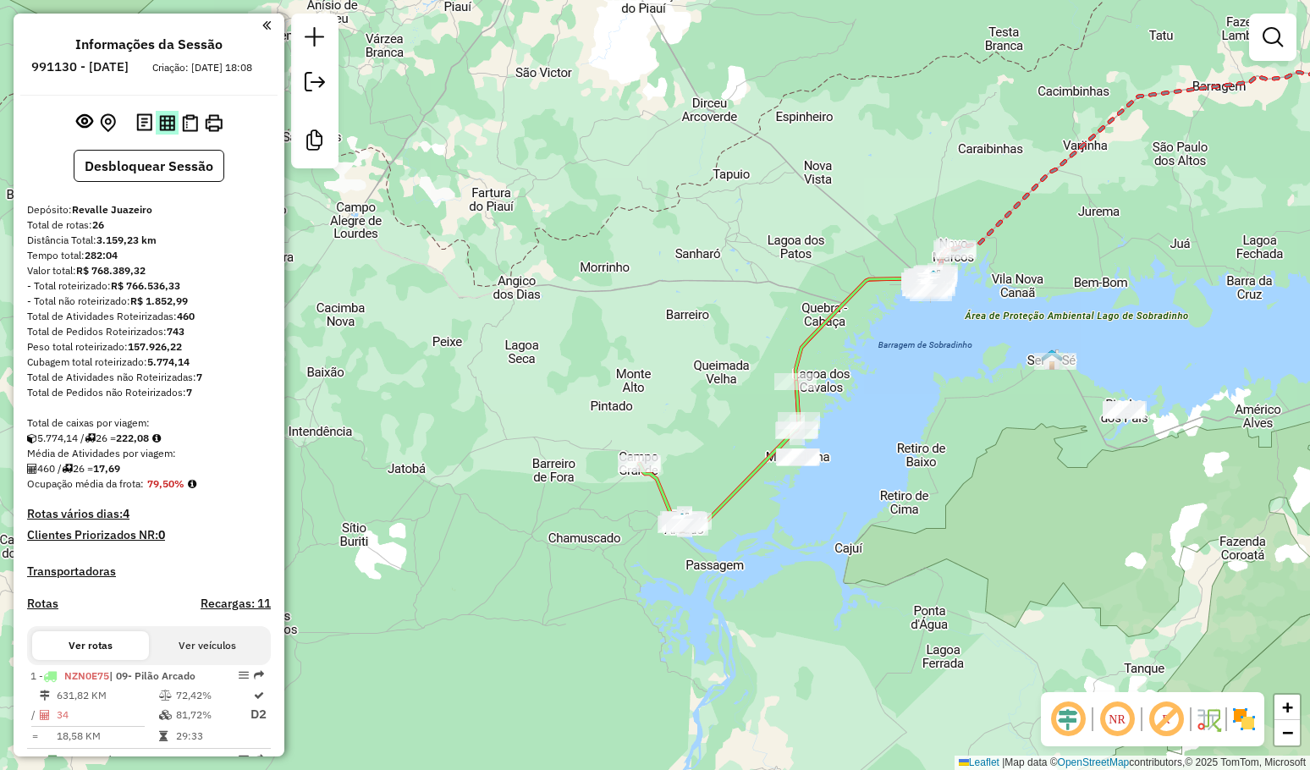
click at [167, 131] on img at bounding box center [167, 123] width 16 height 16
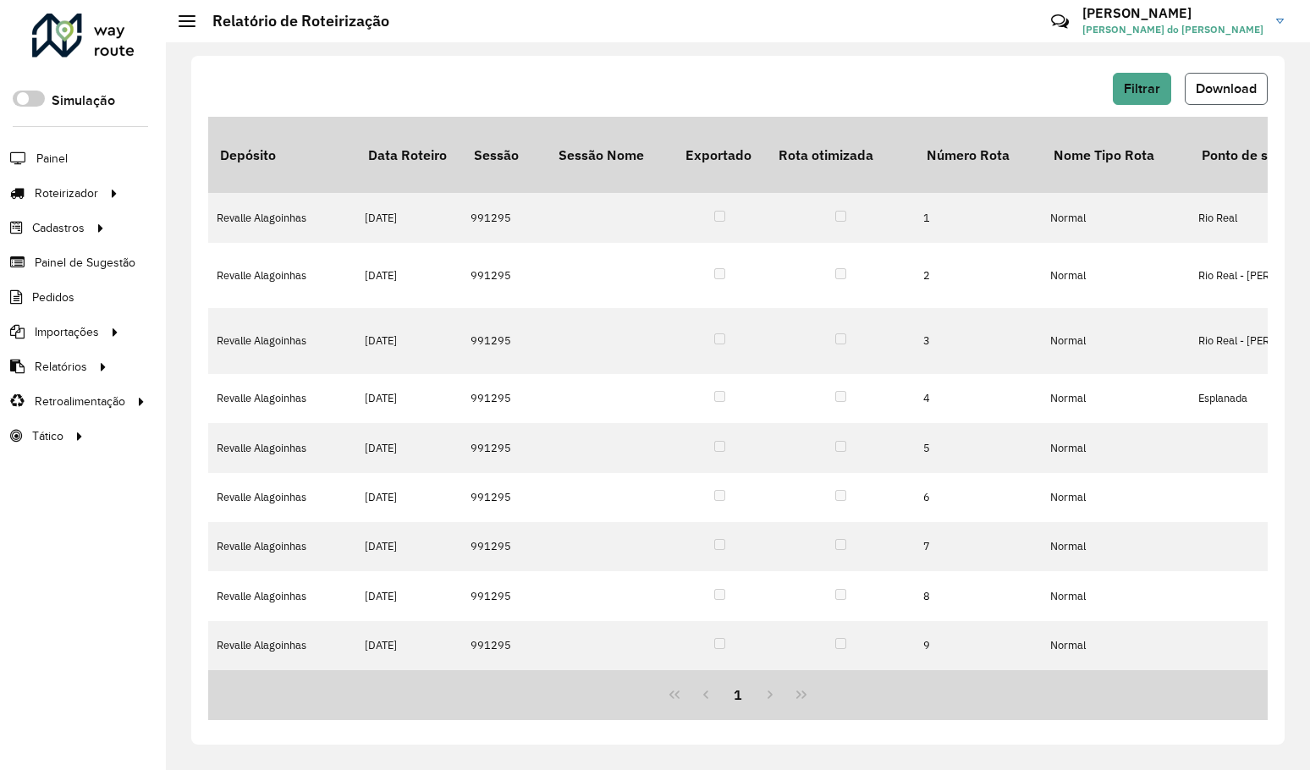
click at [1228, 91] on span "Download" at bounding box center [1225, 88] width 61 height 14
click at [1229, 94] on span "Download" at bounding box center [1225, 88] width 61 height 14
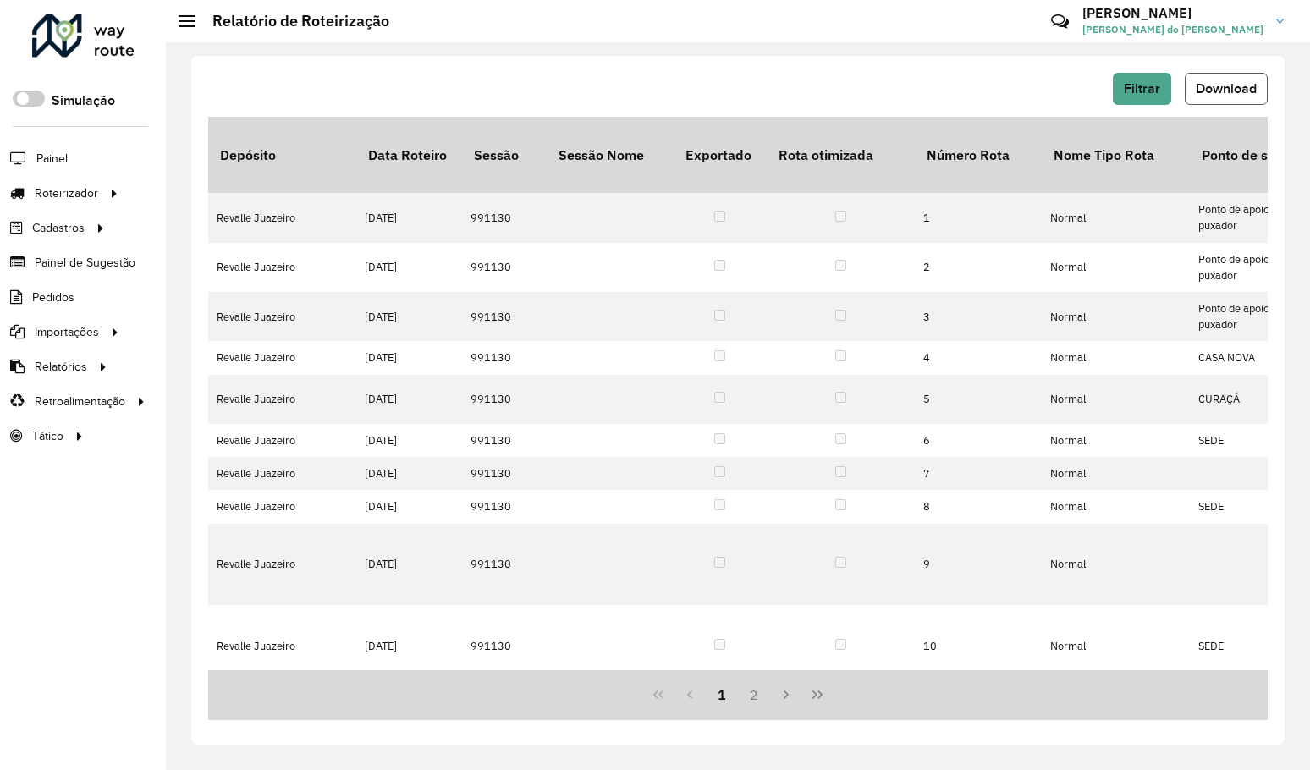
click at [1235, 89] on span "Download" at bounding box center [1225, 88] width 61 height 14
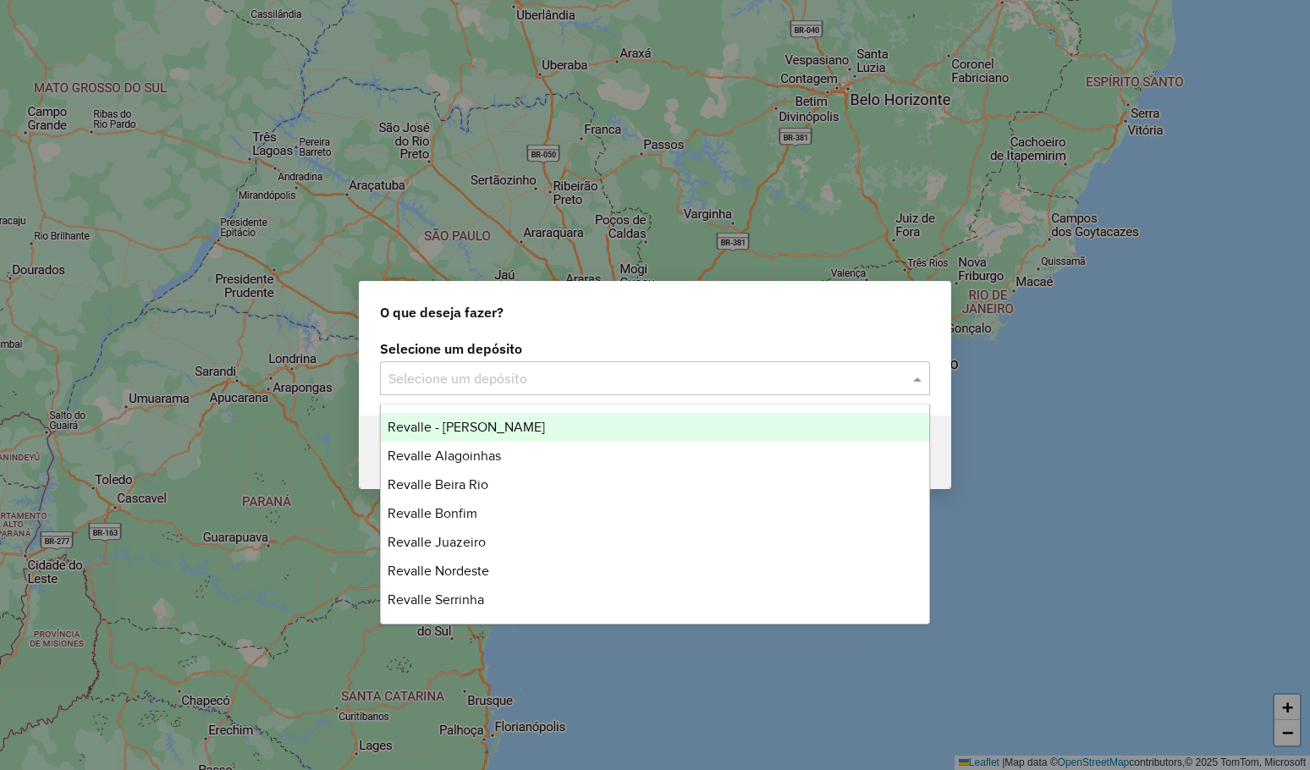
click at [523, 392] on div "Selecione um depósito" at bounding box center [655, 378] width 550 height 34
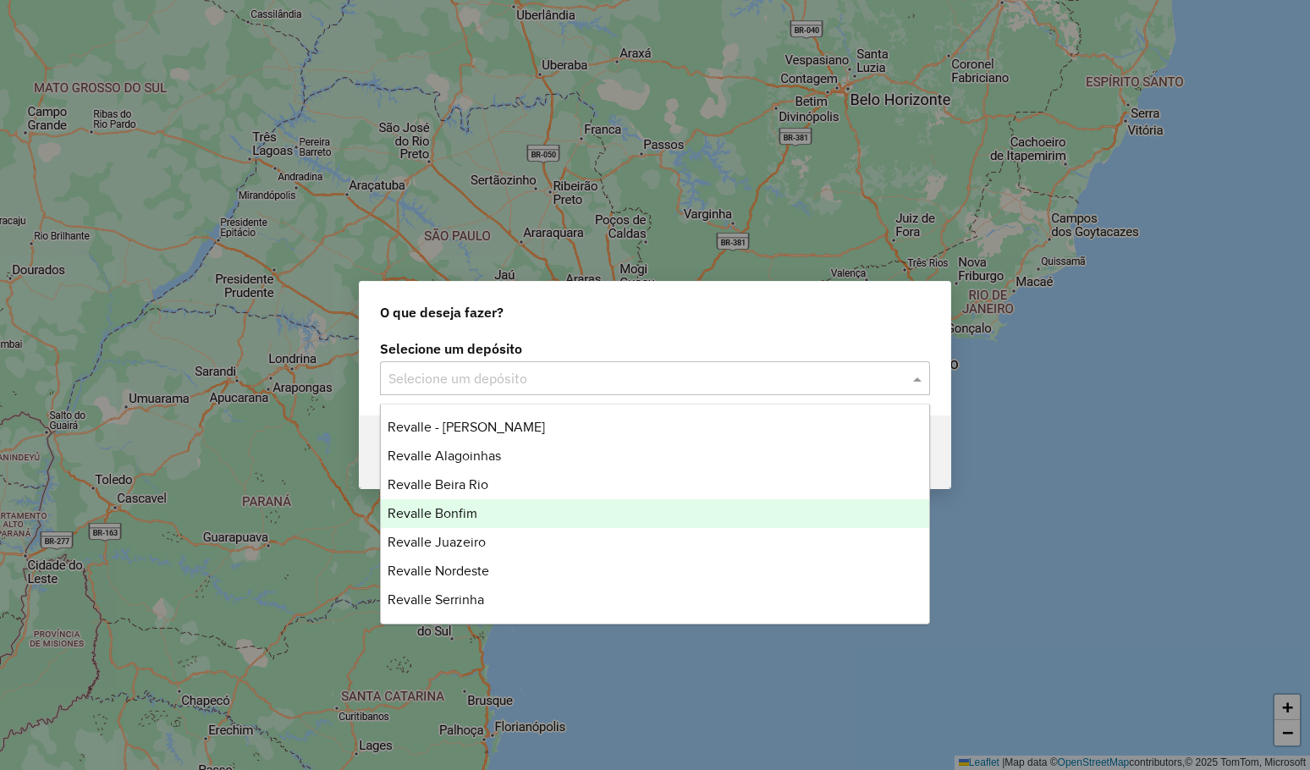
click at [472, 502] on div "Revalle Bonfim" at bounding box center [655, 513] width 548 height 29
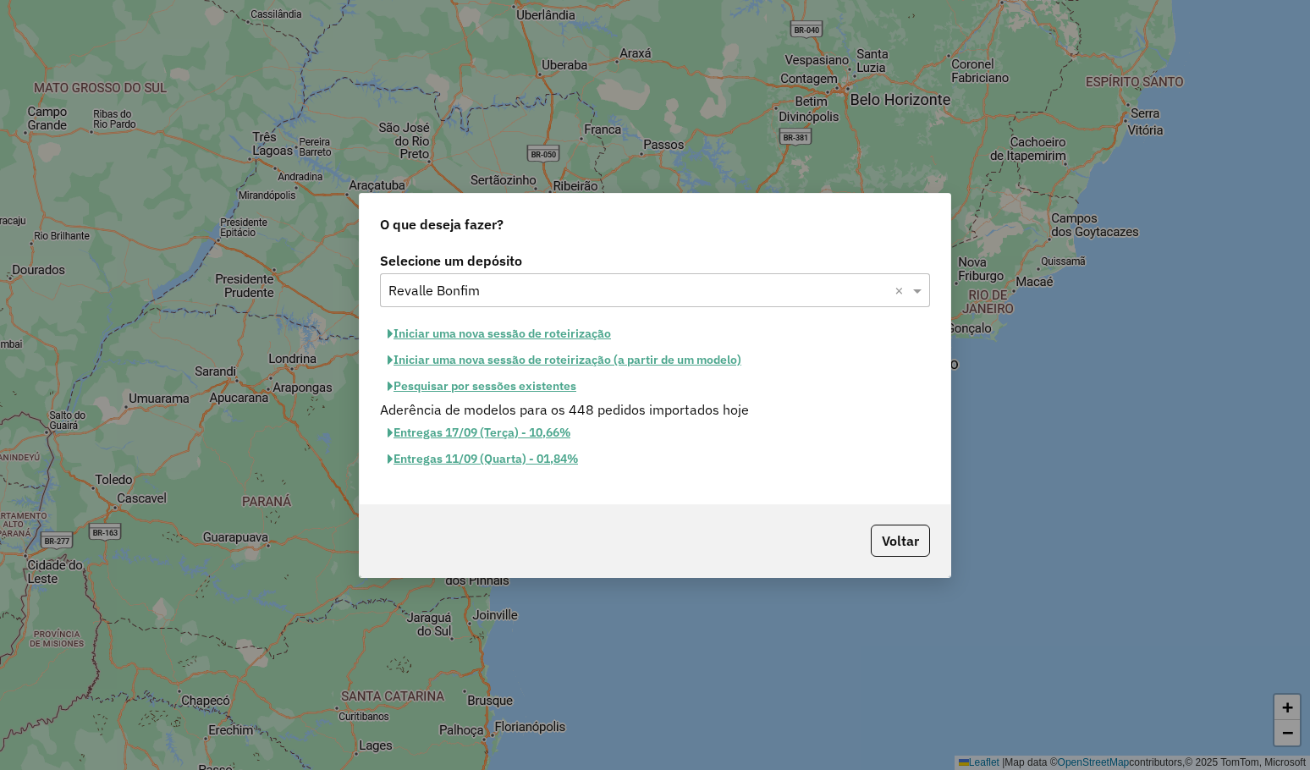
click at [579, 337] on button "Iniciar uma nova sessão de roteirização" at bounding box center [499, 334] width 239 height 26
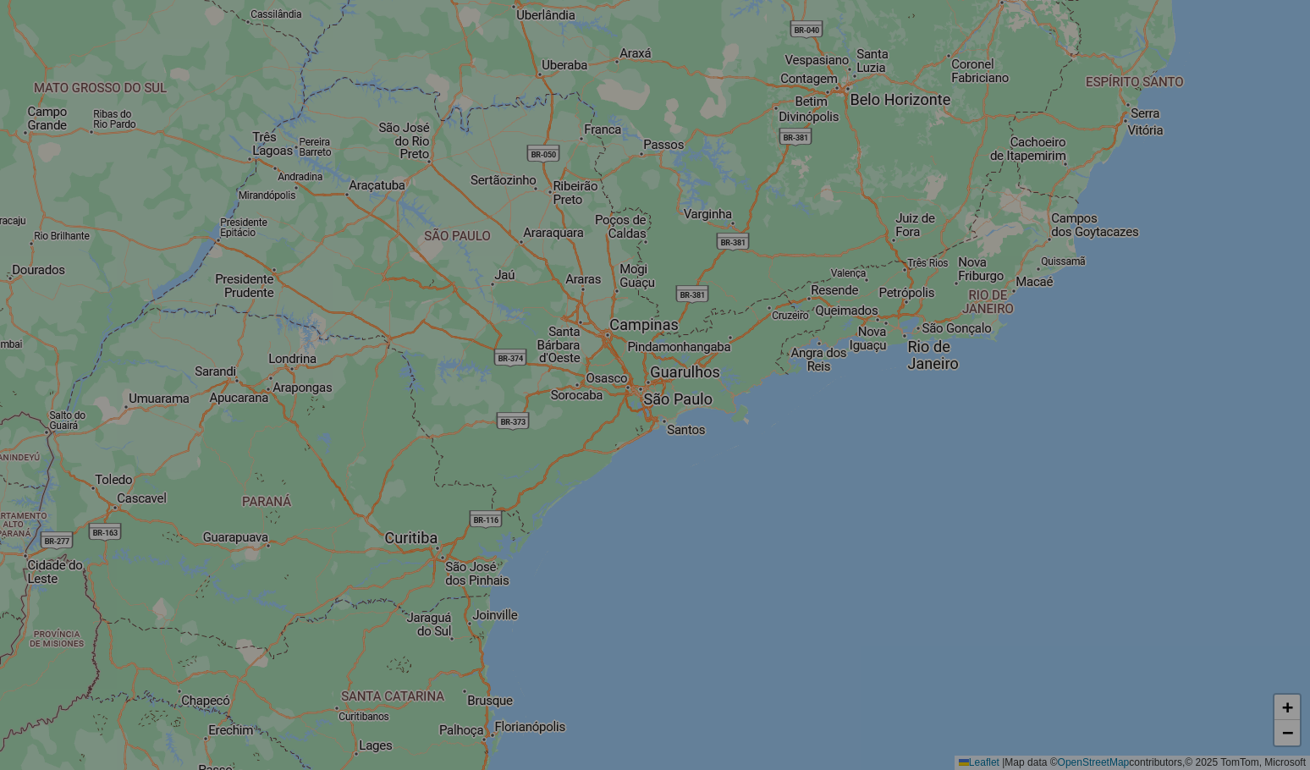
select select "*"
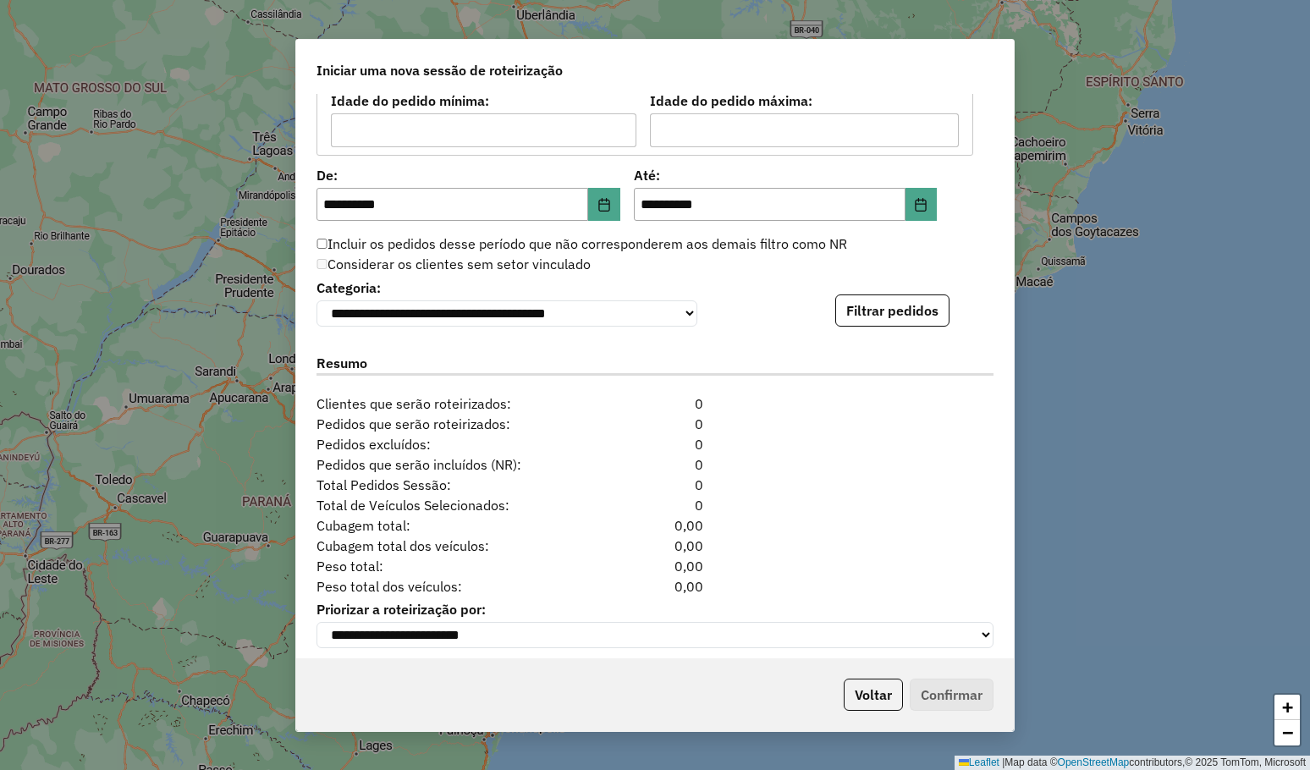
scroll to position [1579, 0]
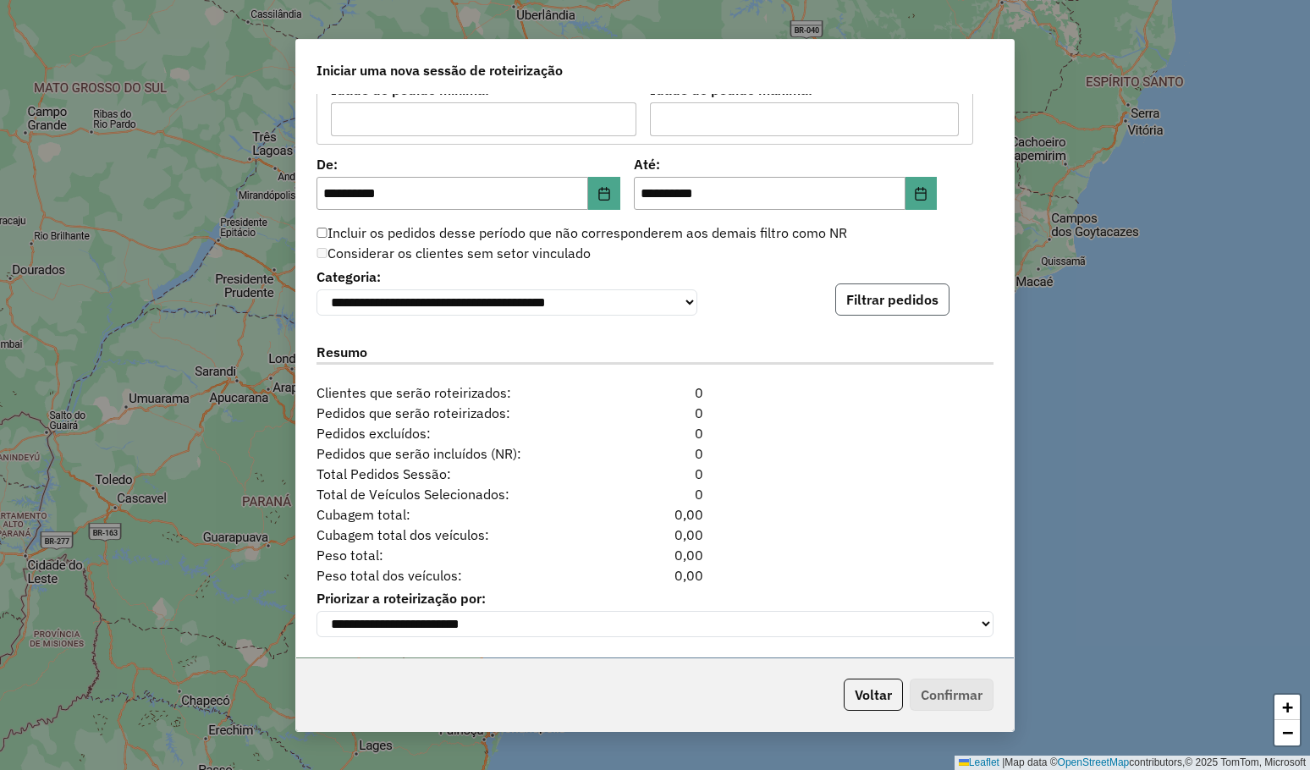
click at [852, 300] on button "Filtrar pedidos" at bounding box center [892, 299] width 114 height 32
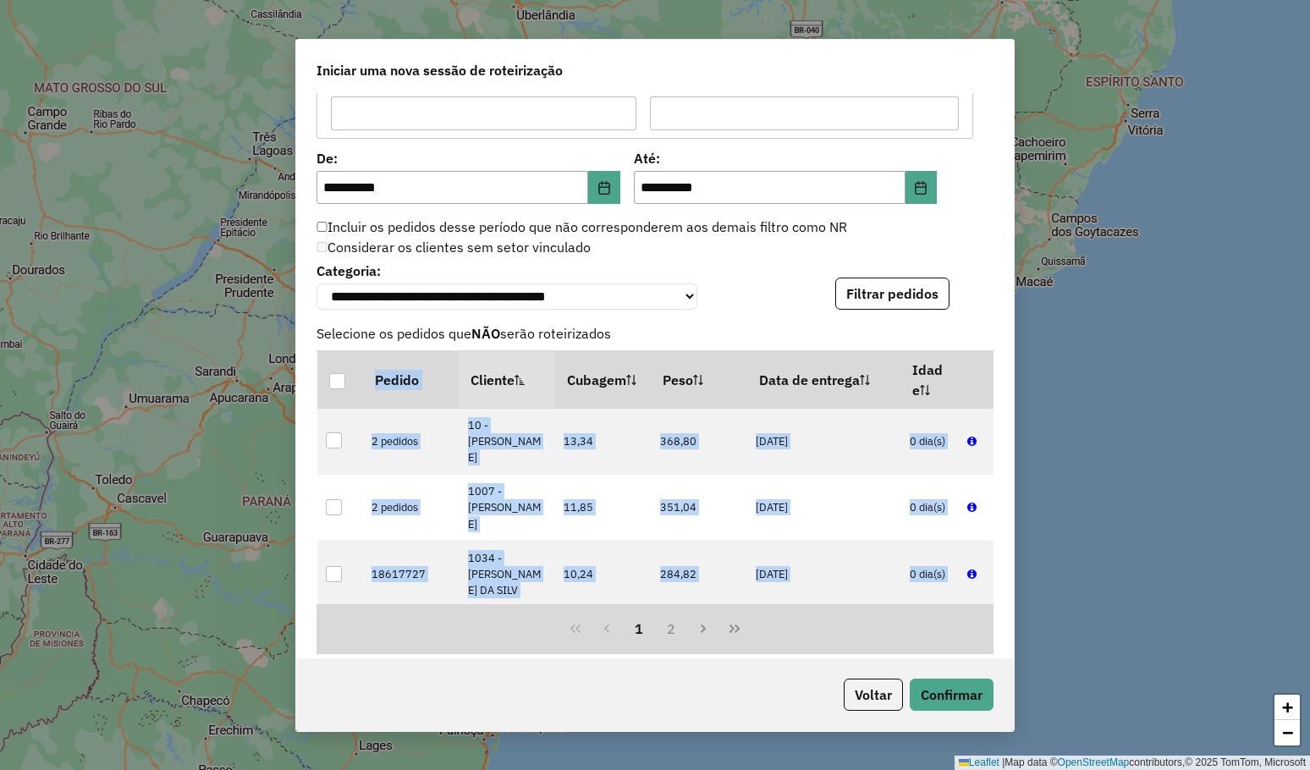
drag, startPoint x: 1008, startPoint y: 530, endPoint x: 1008, endPoint y: 620, distance: 90.5
click at [1008, 620] on div "**********" at bounding box center [654, 376] width 717 height 564
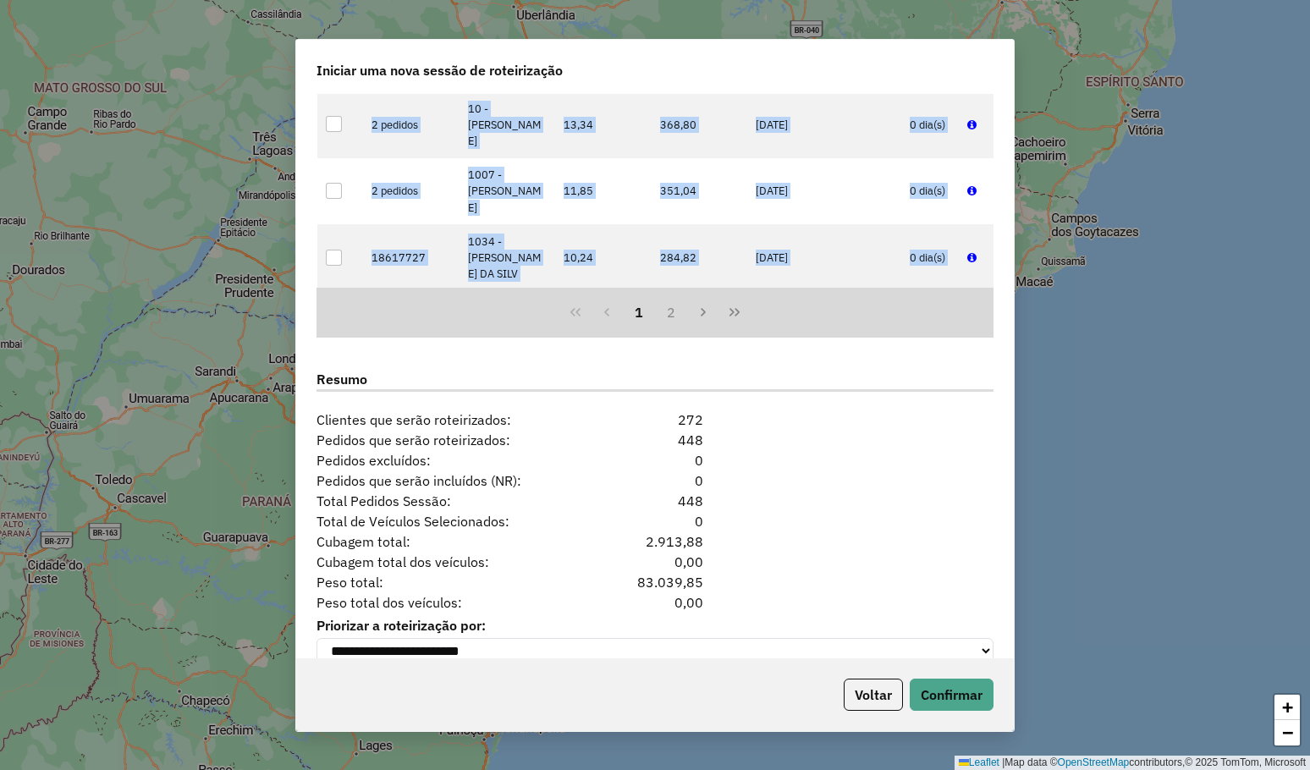
scroll to position [1928, 0]
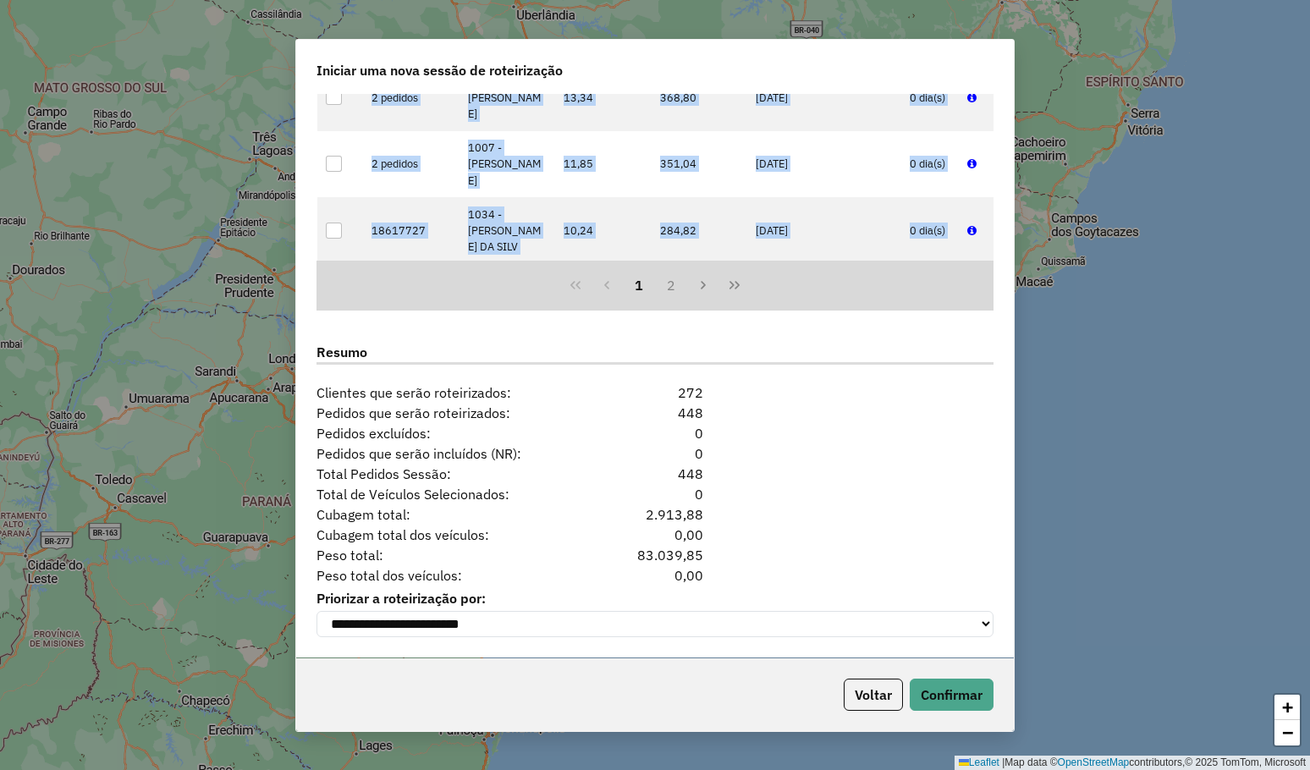
click at [814, 82] on div "Iniciar uma nova sessão de roteirização" at bounding box center [654, 67] width 717 height 54
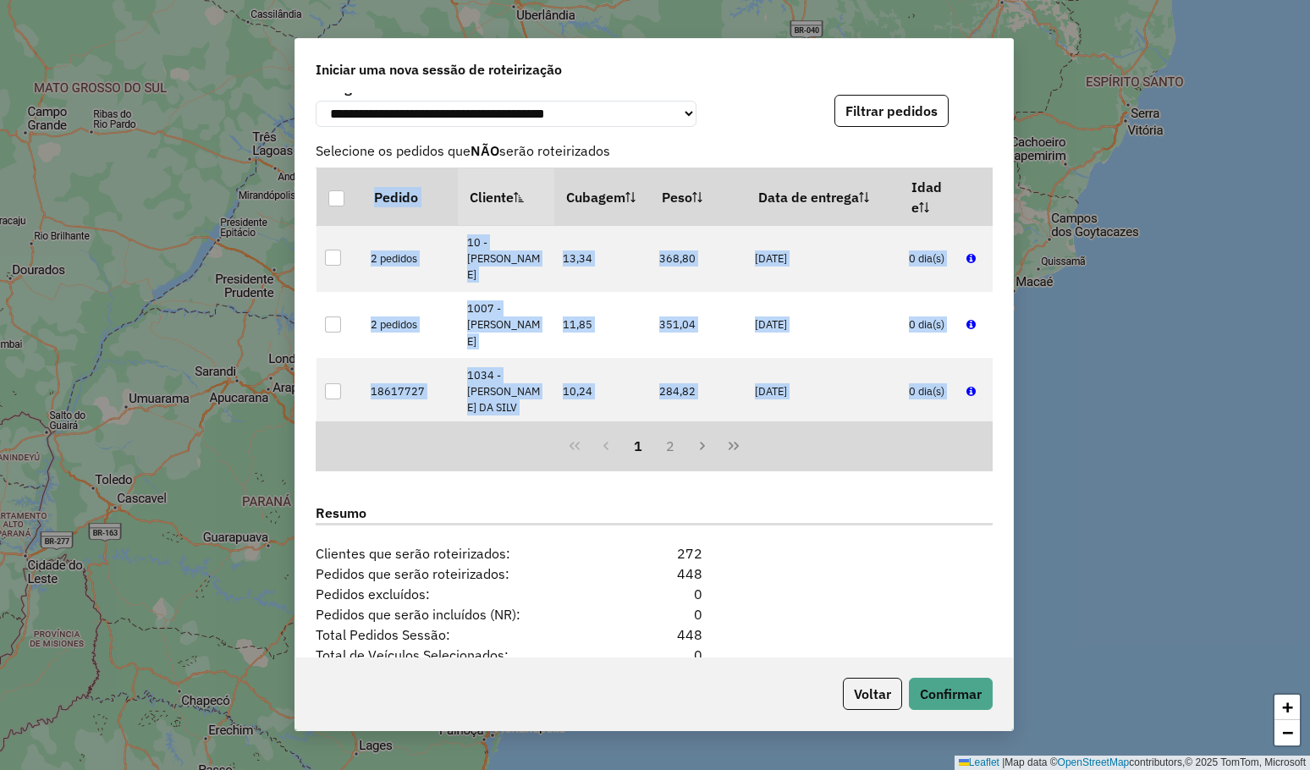
scroll to position [1759, 0]
click at [899, 116] on button "Filtrar pedidos" at bounding box center [891, 112] width 114 height 32
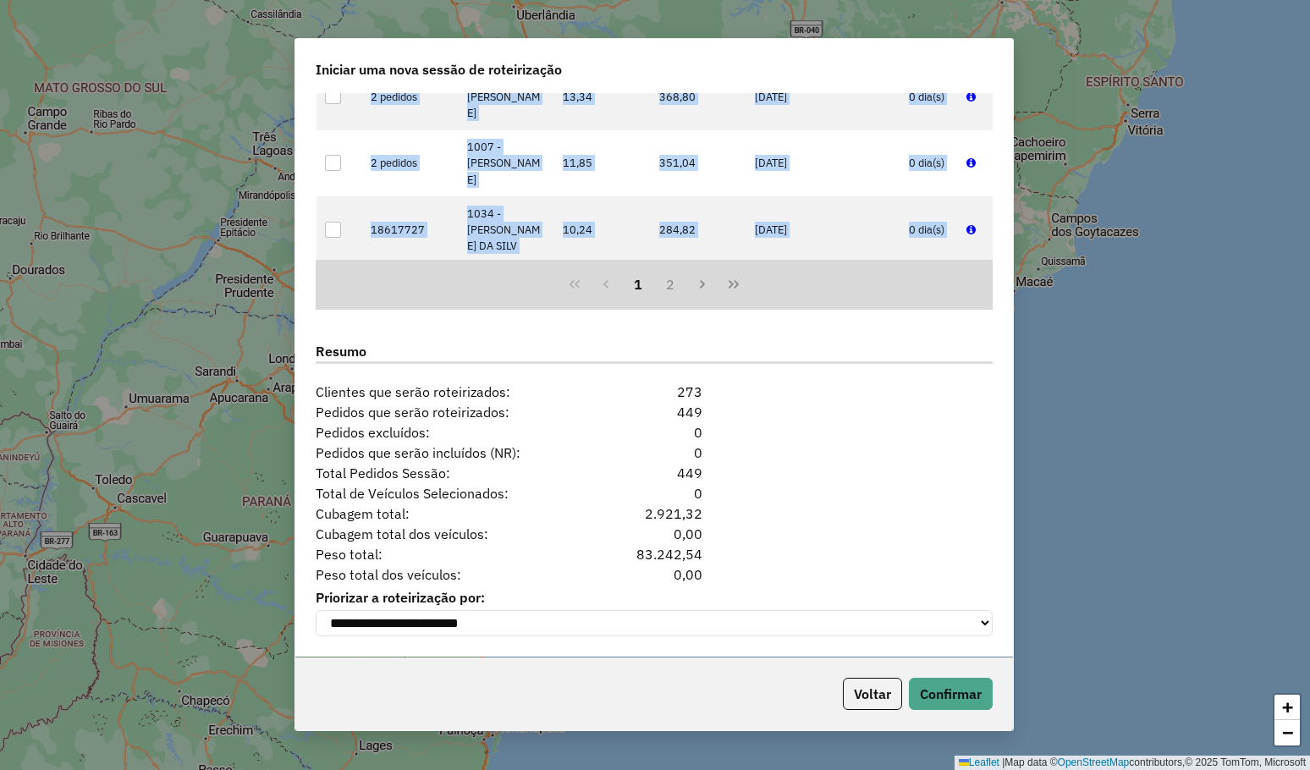
scroll to position [1928, 0]
click at [946, 686] on button "Confirmar" at bounding box center [951, 694] width 84 height 32
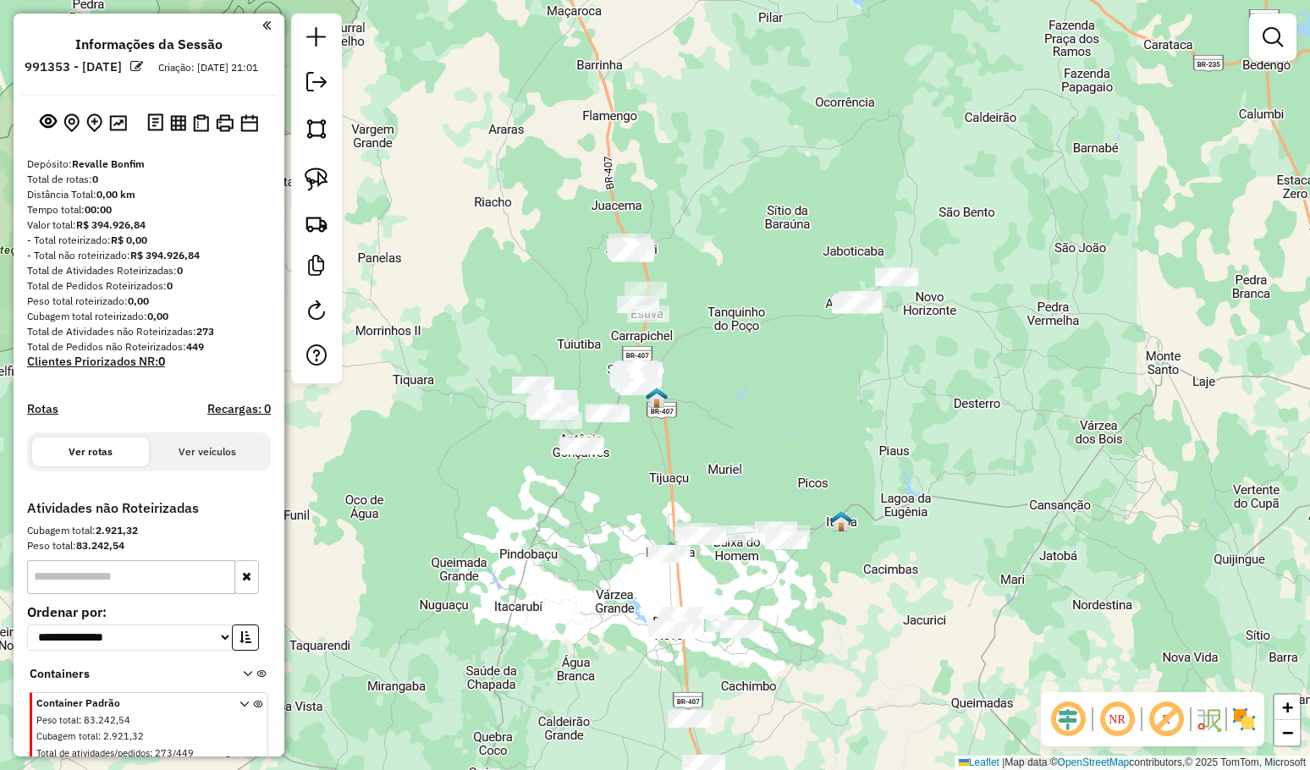
drag, startPoint x: 770, startPoint y: 439, endPoint x: 674, endPoint y: 384, distance: 110.3
click at [675, 384] on div "Janela de atendimento Grade de atendimento Capacidade Transportadoras Veículos …" at bounding box center [655, 385] width 1310 height 770
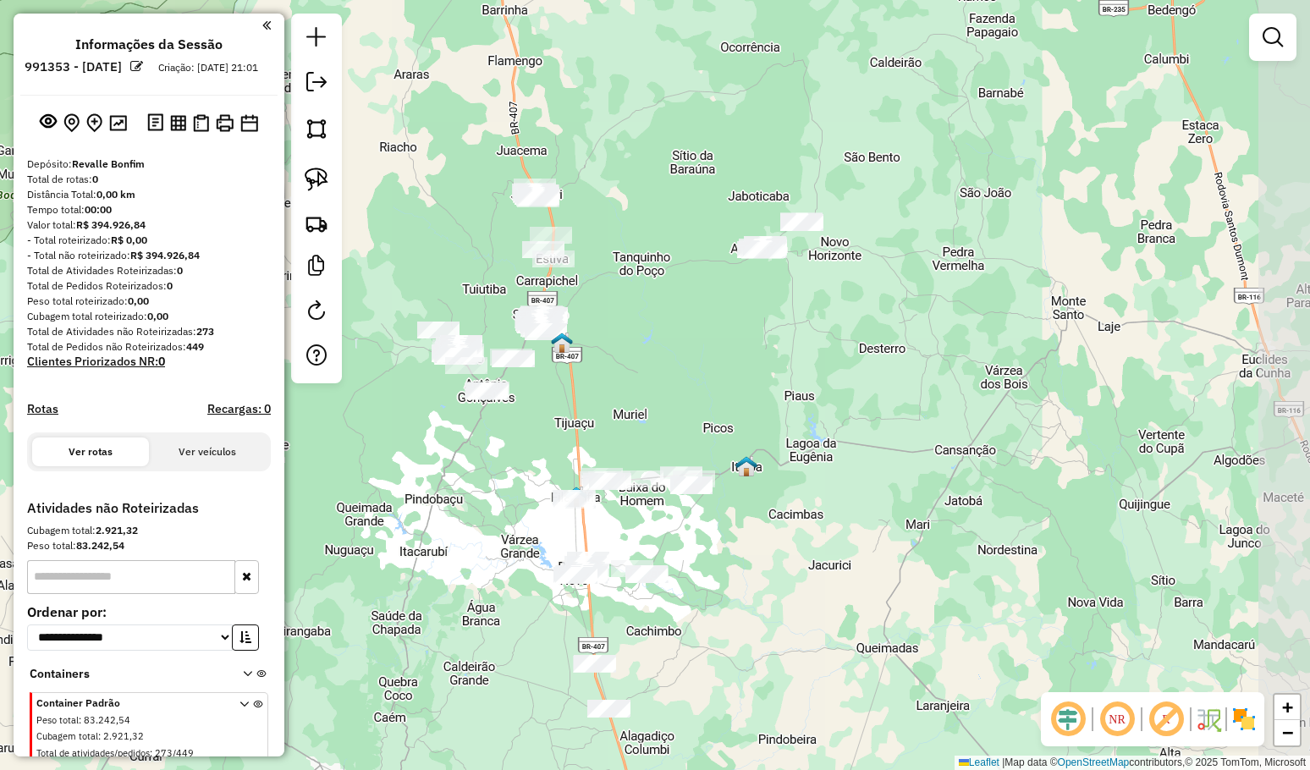
drag, startPoint x: 706, startPoint y: 335, endPoint x: 740, endPoint y: 256, distance: 86.0
click at [734, 272] on div "Janela de atendimento Grade de atendimento Capacidade Transportadoras Veículos …" at bounding box center [655, 385] width 1310 height 770
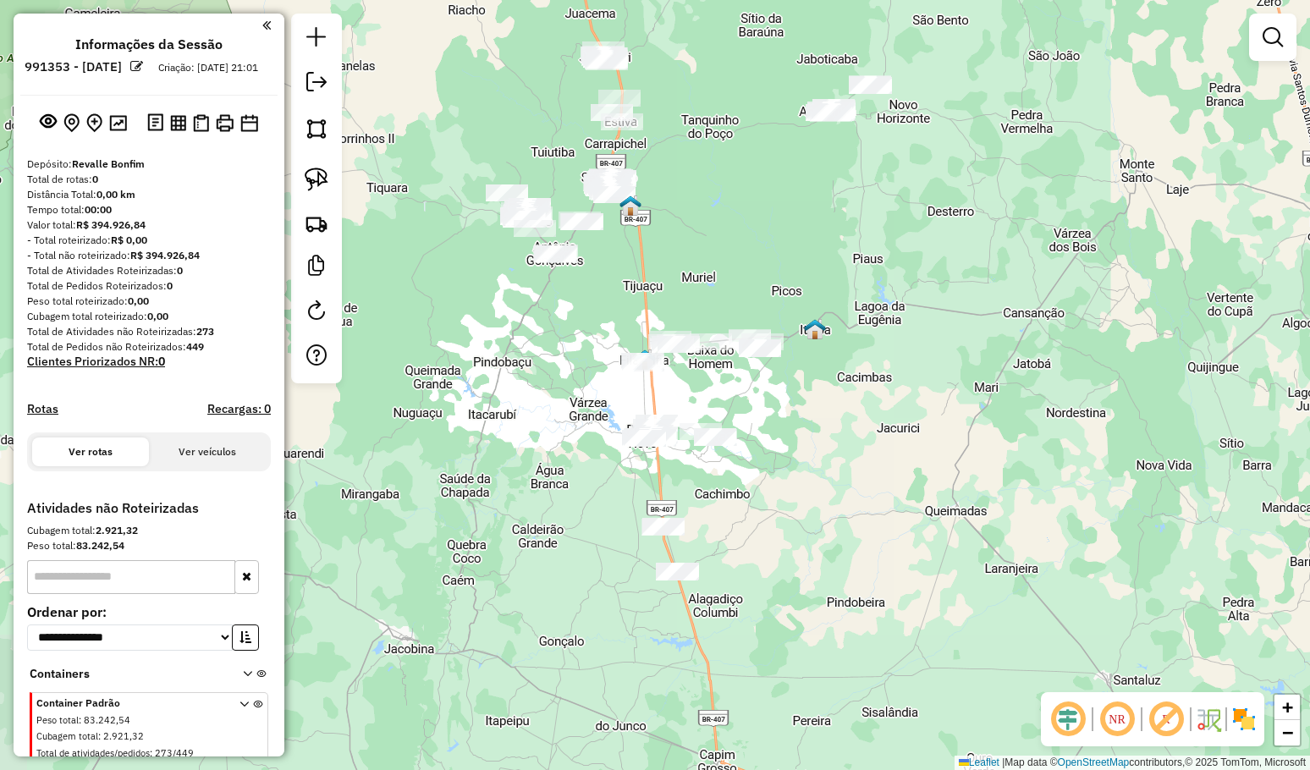
drag, startPoint x: 794, startPoint y: 237, endPoint x: 805, endPoint y: 228, distance: 13.8
click at [797, 230] on div "Janela de atendimento Grade de atendimento Capacidade Transportadoras Veículos …" at bounding box center [655, 385] width 1310 height 770
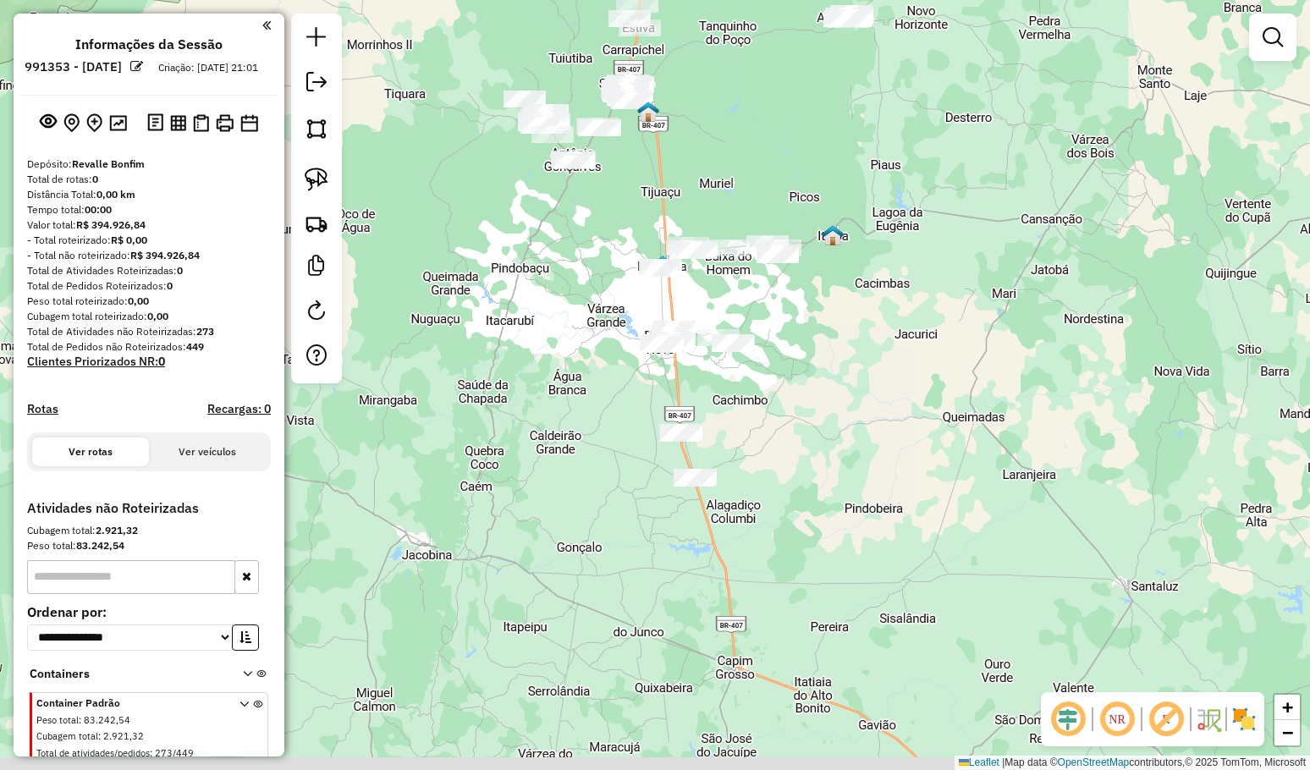
drag, startPoint x: 865, startPoint y: 304, endPoint x: 865, endPoint y: 249, distance: 55.0
click at [865, 249] on div "Janela de atendimento Grade de atendimento Capacidade Transportadoras Veículos …" at bounding box center [655, 385] width 1310 height 770
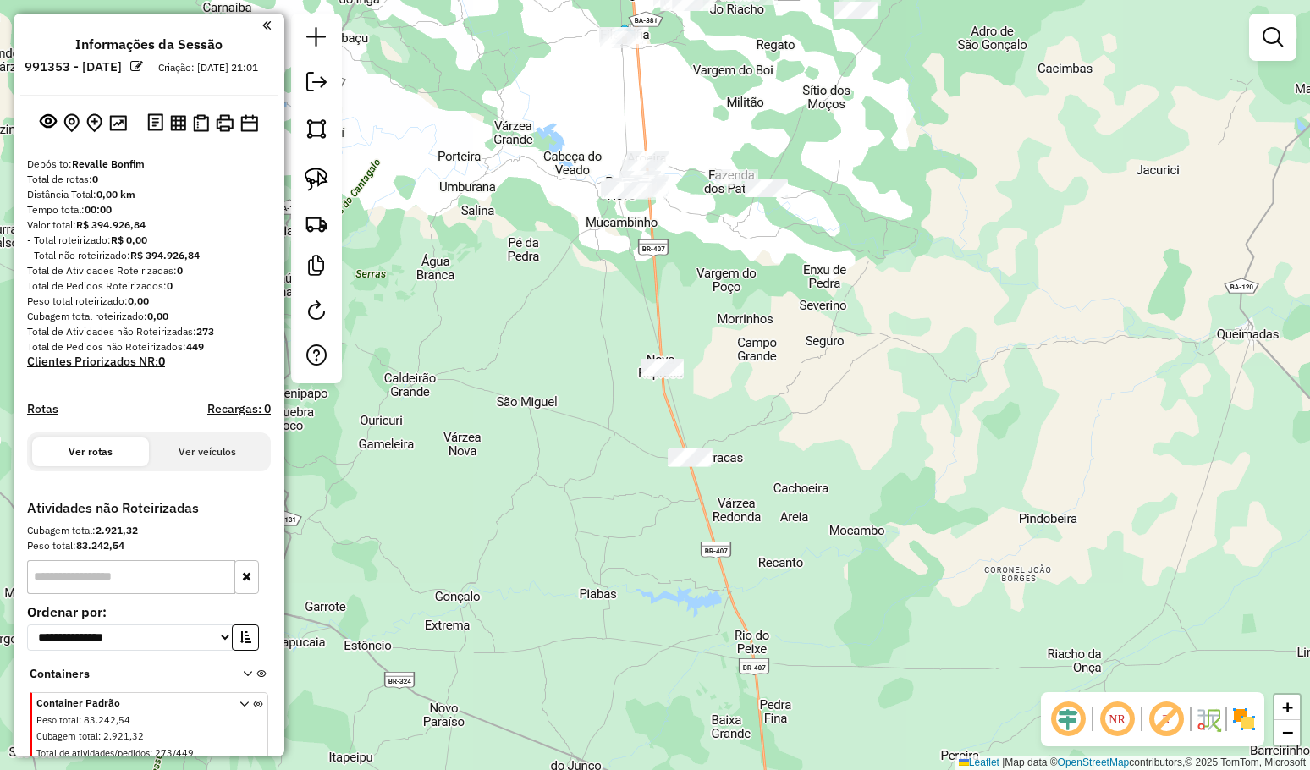
drag, startPoint x: 646, startPoint y: 327, endPoint x: 581, endPoint y: 245, distance: 104.3
click at [586, 244] on div "Janela de atendimento Grade de atendimento Capacidade Transportadoras Veículos …" at bounding box center [655, 385] width 1310 height 770
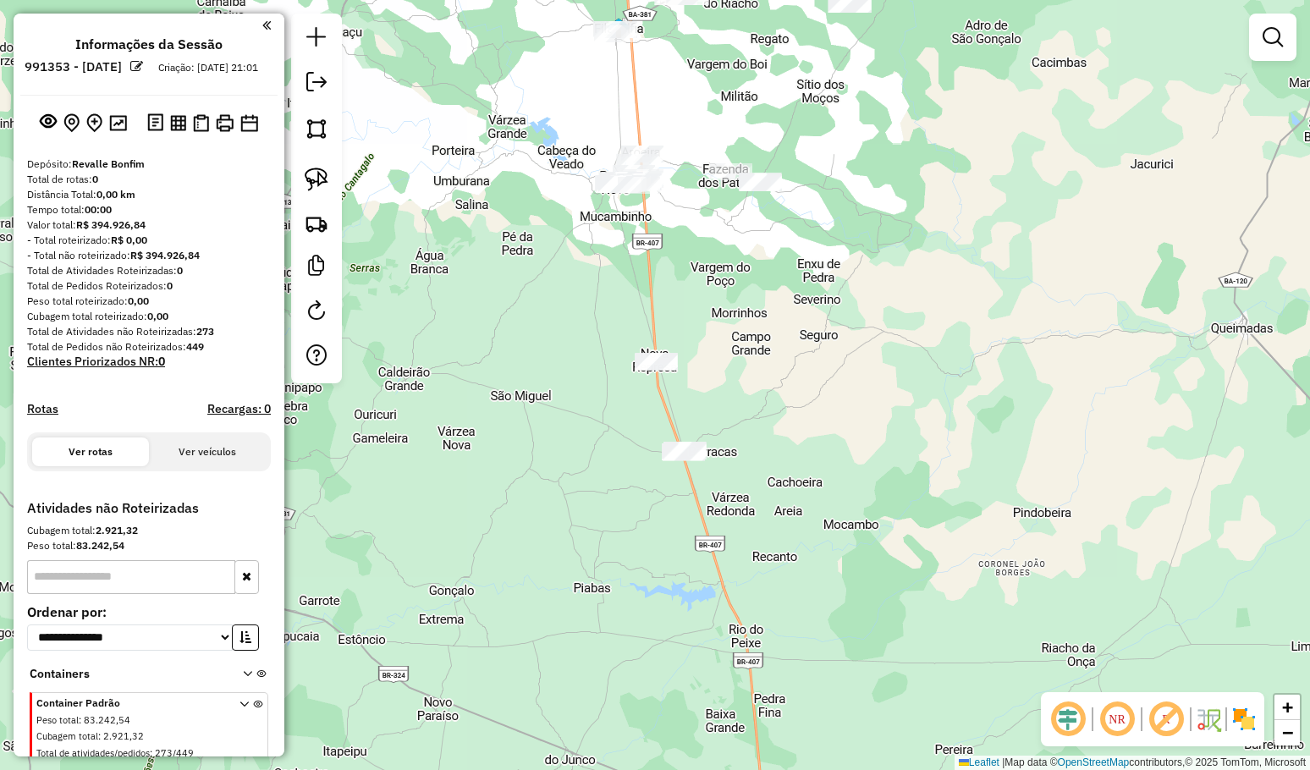
click at [581, 245] on div "Janela de atendimento Grade de atendimento Capacidade Transportadoras Veículos …" at bounding box center [655, 385] width 1310 height 770
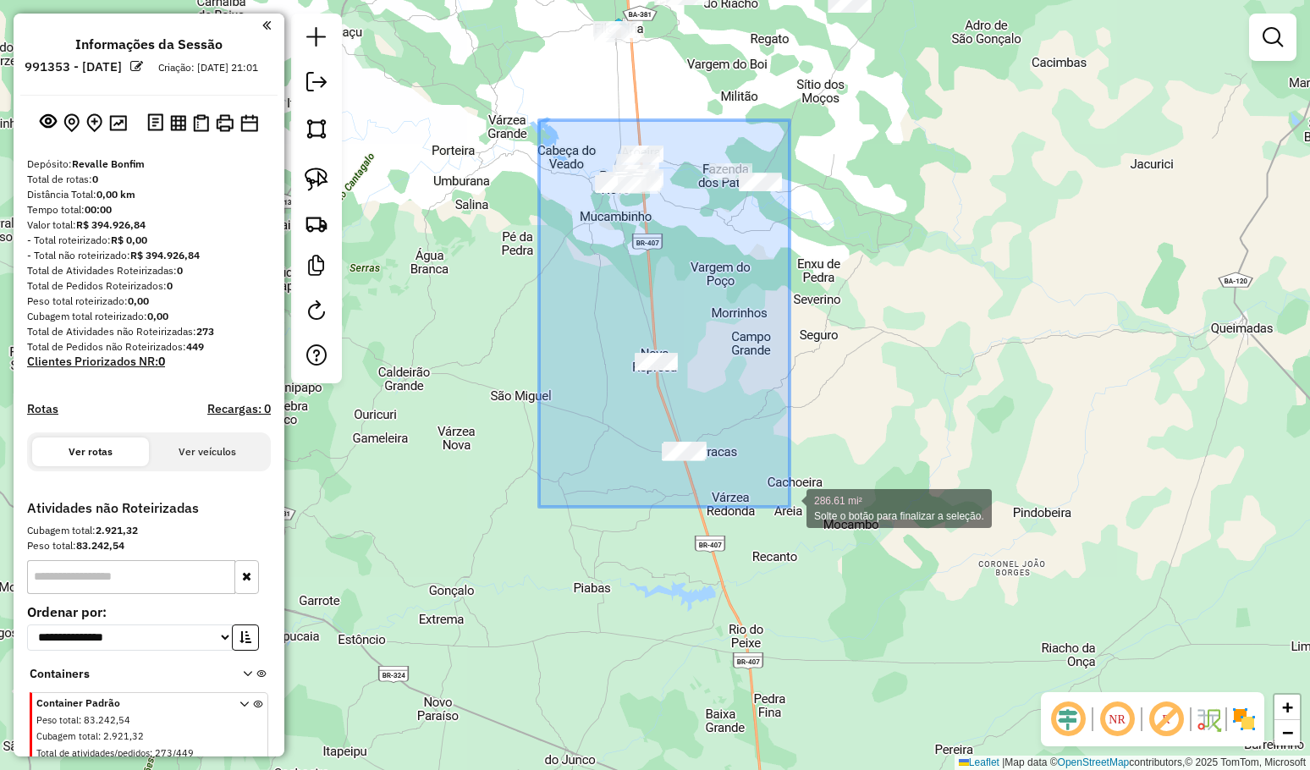
drag, startPoint x: 539, startPoint y: 120, endPoint x: 789, endPoint y: 507, distance: 460.6
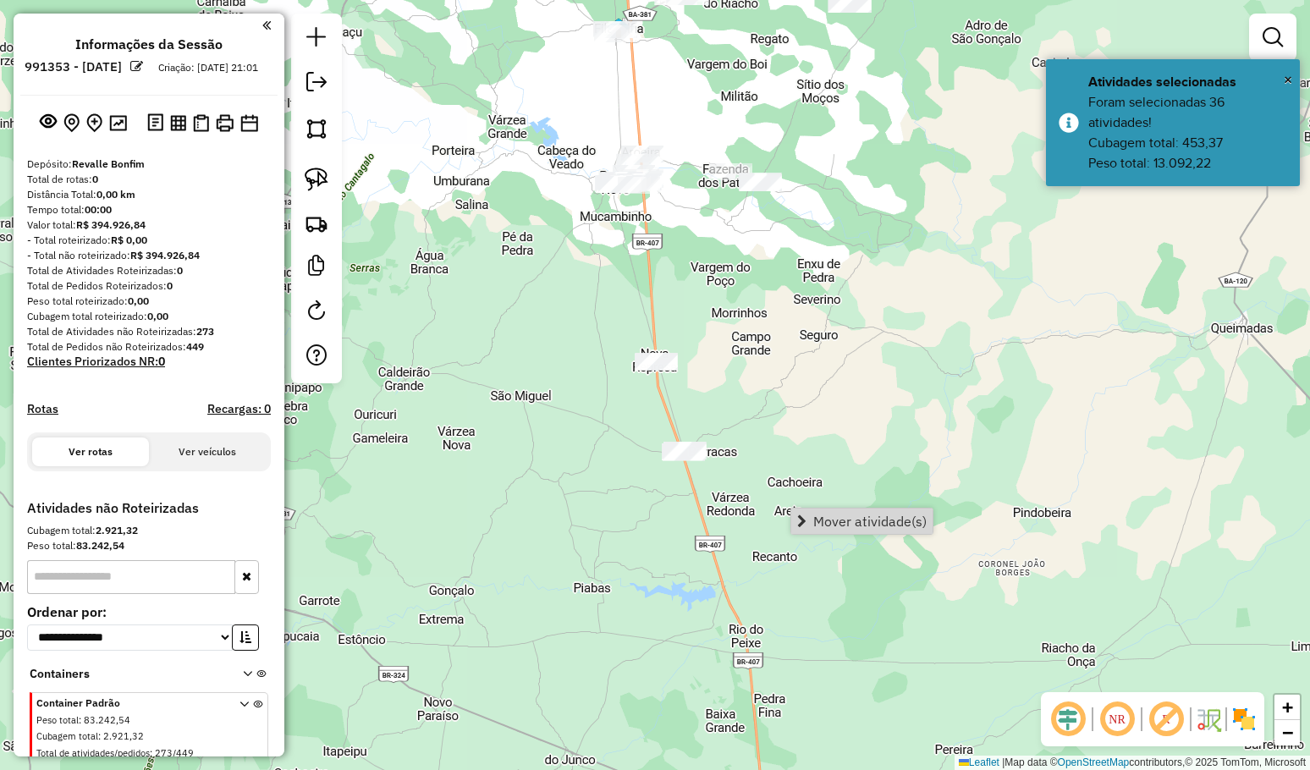
click at [829, 512] on link "Mover atividade(s)" at bounding box center [861, 520] width 141 height 25
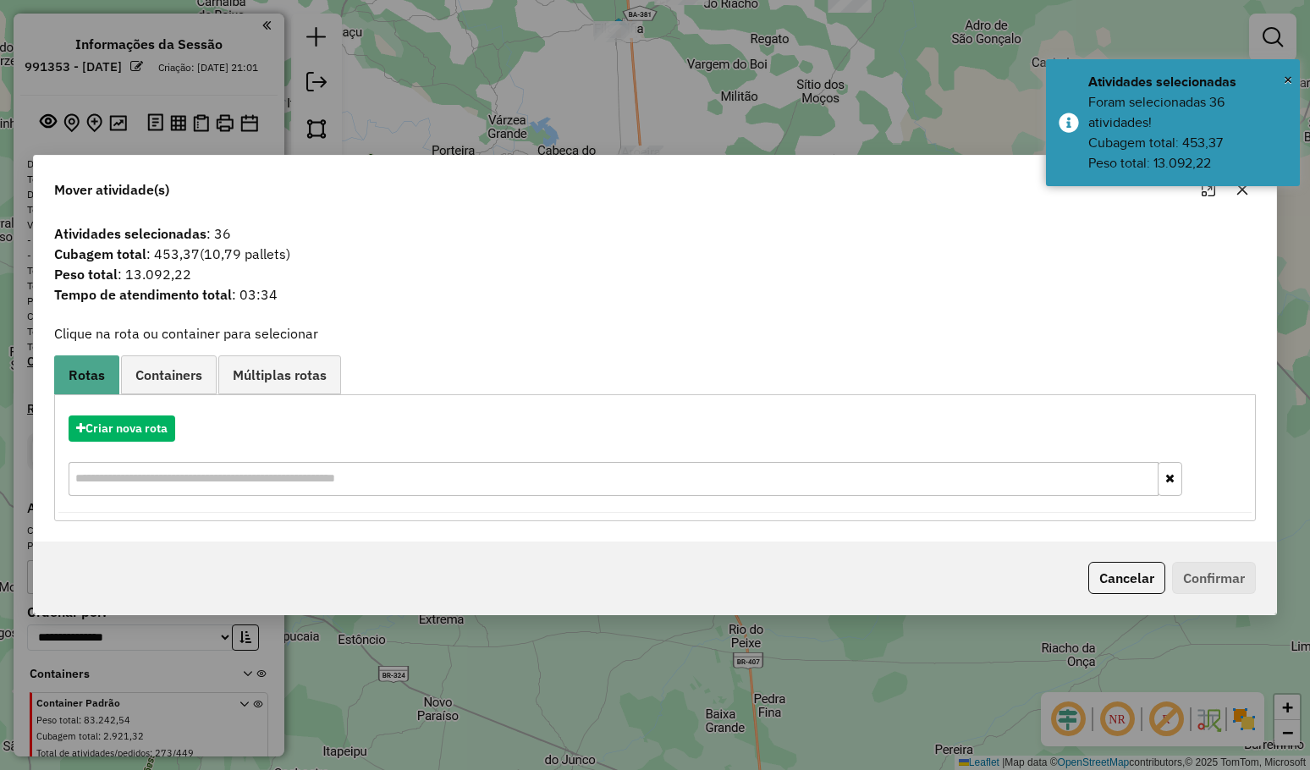
drag, startPoint x: 1124, startPoint y: 572, endPoint x: 1054, endPoint y: 522, distance: 85.5
click at [1124, 572] on button "Cancelar" at bounding box center [1126, 578] width 77 height 32
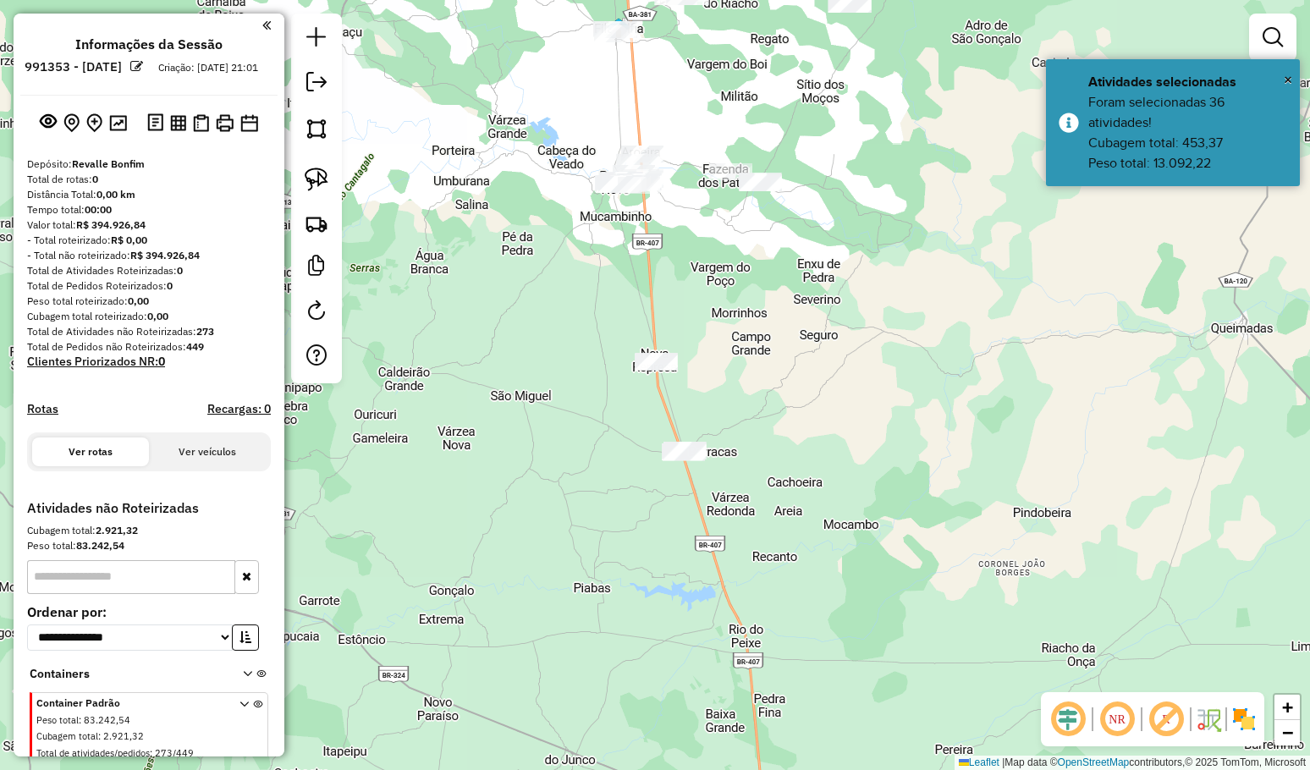
drag, startPoint x: 870, startPoint y: 407, endPoint x: 829, endPoint y: 387, distance: 45.0
click at [866, 414] on div "Janela de atendimento Grade de atendimento Capacidade Transportadoras Veículos …" at bounding box center [655, 385] width 1310 height 770
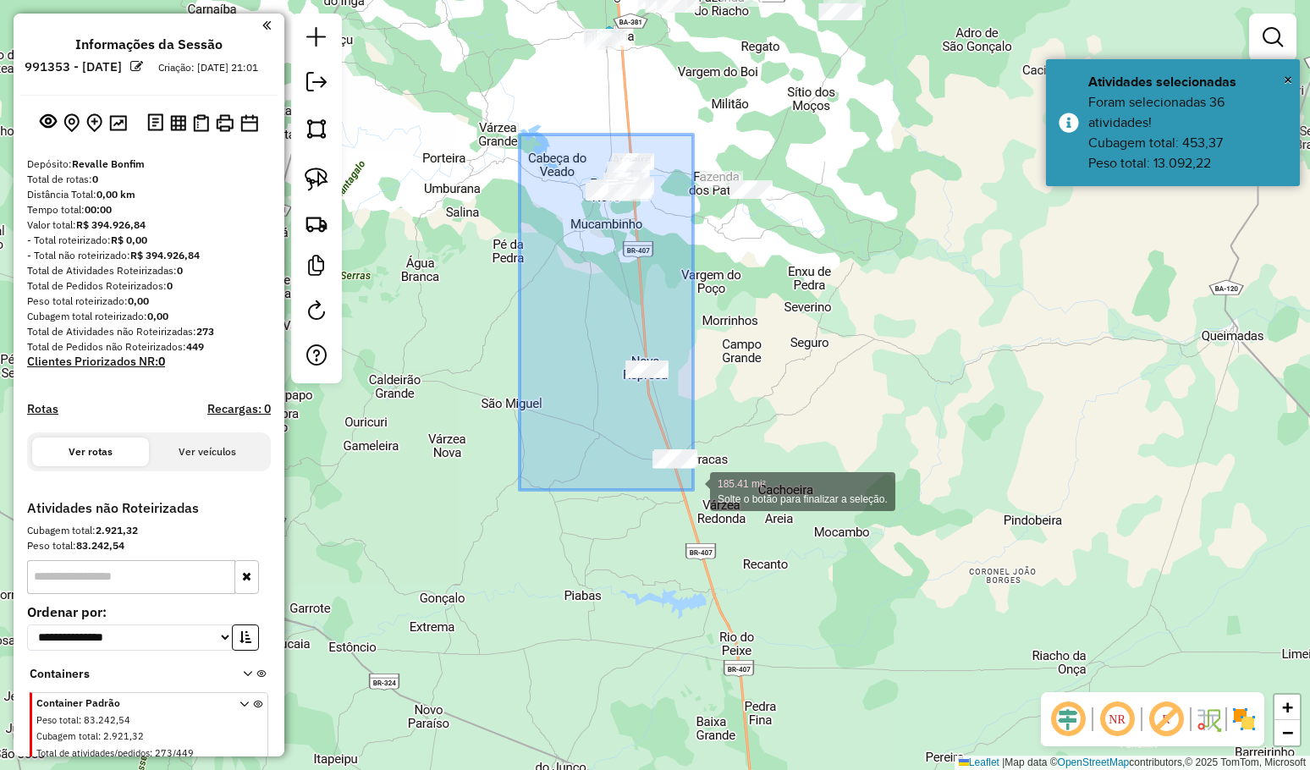
drag, startPoint x: 519, startPoint y: 135, endPoint x: 693, endPoint y: 490, distance: 395.4
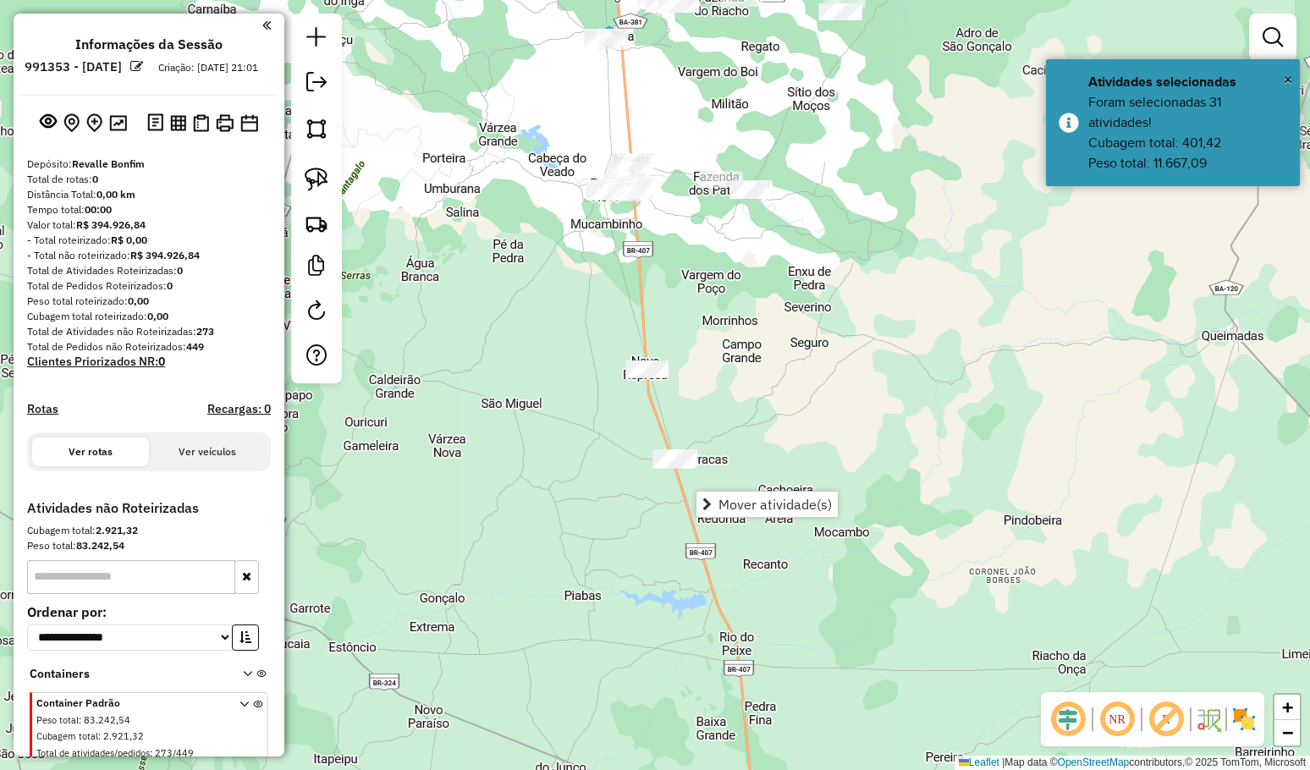
click at [752, 491] on div "Mover atividade(s)" at bounding box center [766, 504] width 143 height 27
click at [756, 501] on span "Mover atividade(s)" at bounding box center [774, 504] width 113 height 14
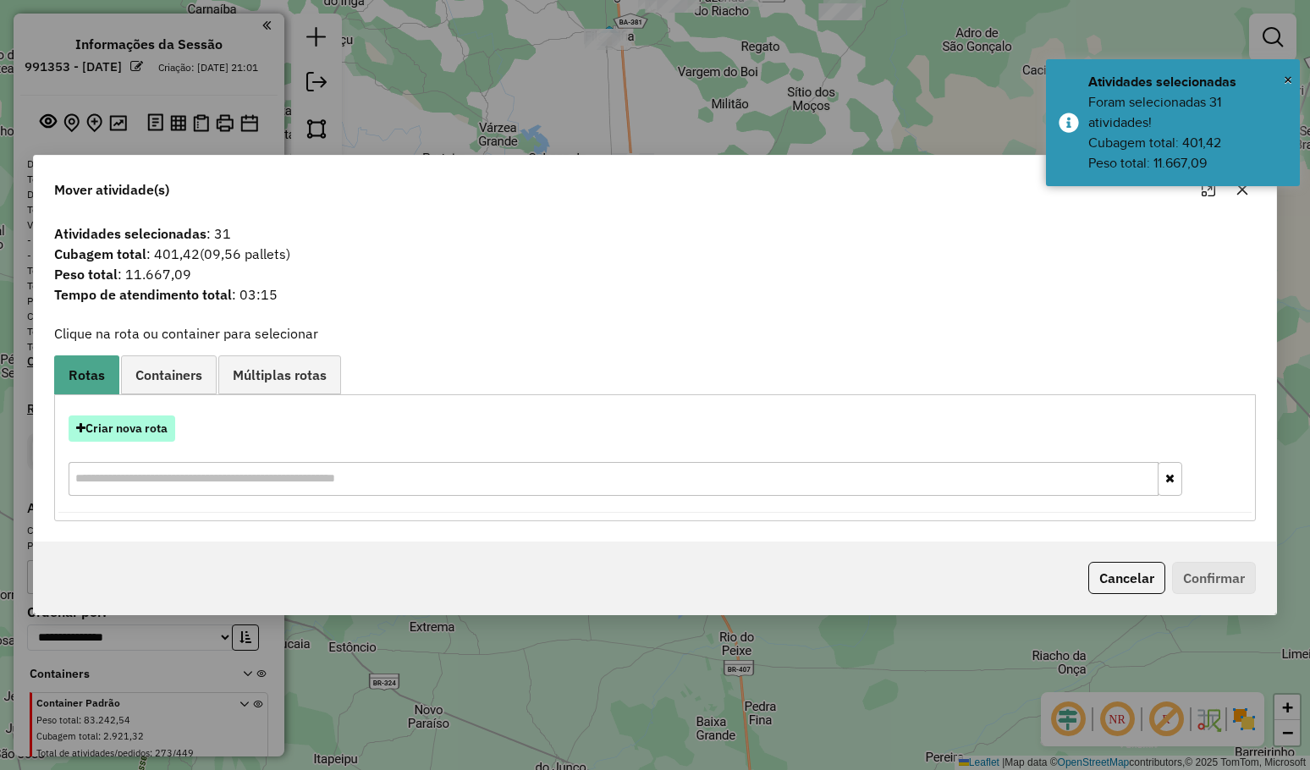
click at [137, 417] on button "Criar nova rota" at bounding box center [122, 428] width 107 height 26
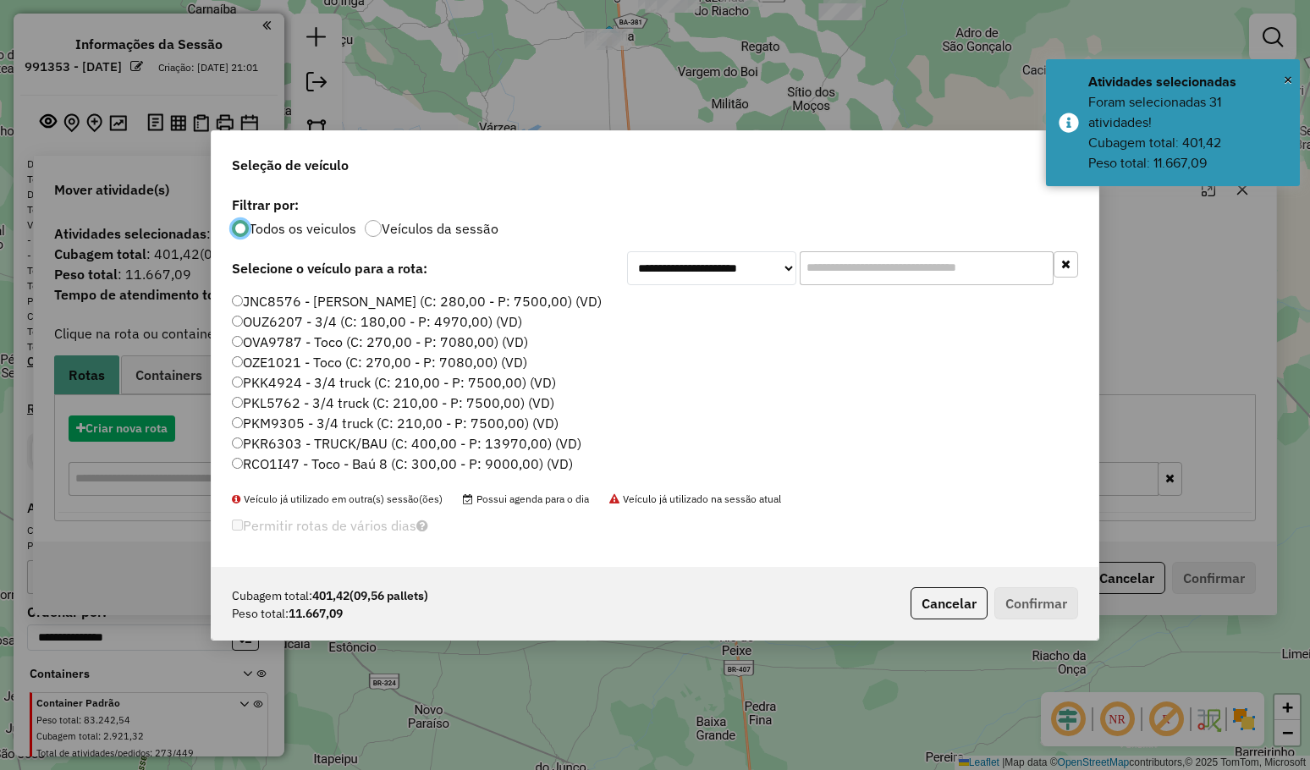
scroll to position [8, 5]
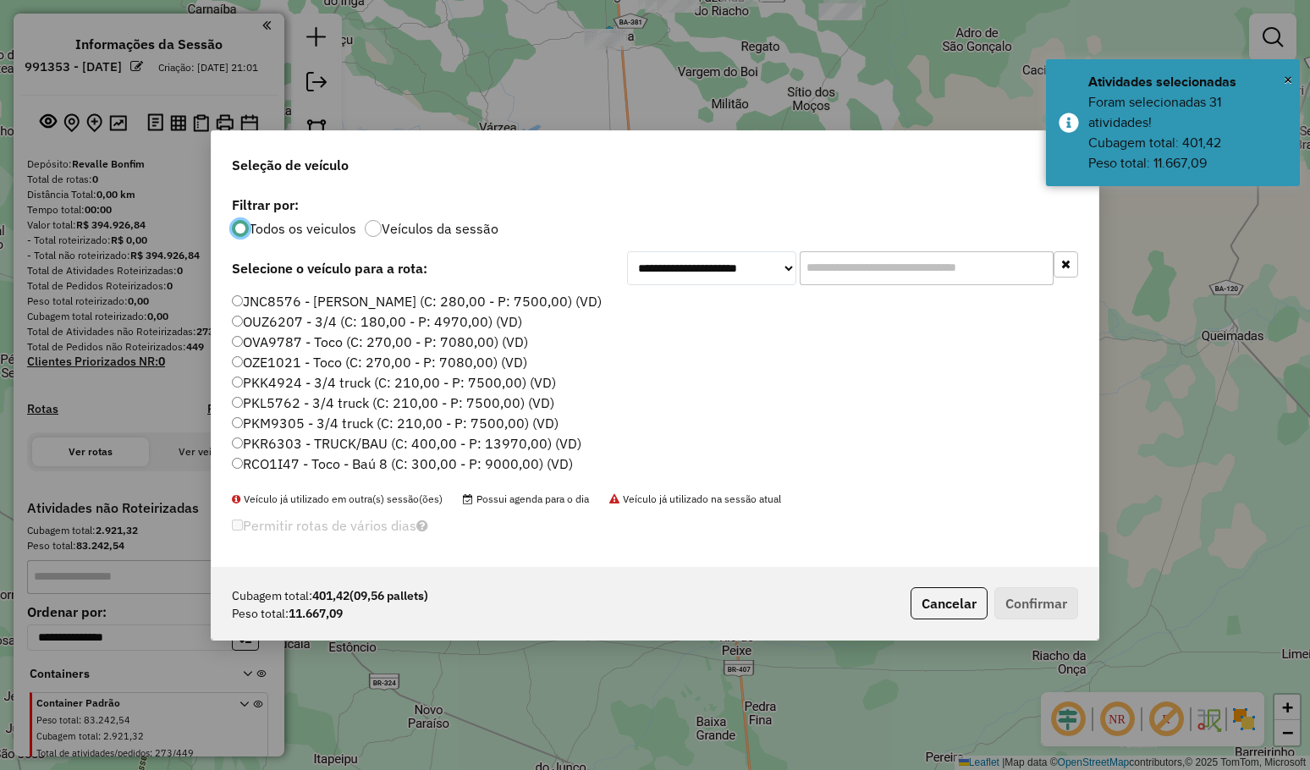
click at [843, 267] on input "text" at bounding box center [926, 268] width 254 height 34
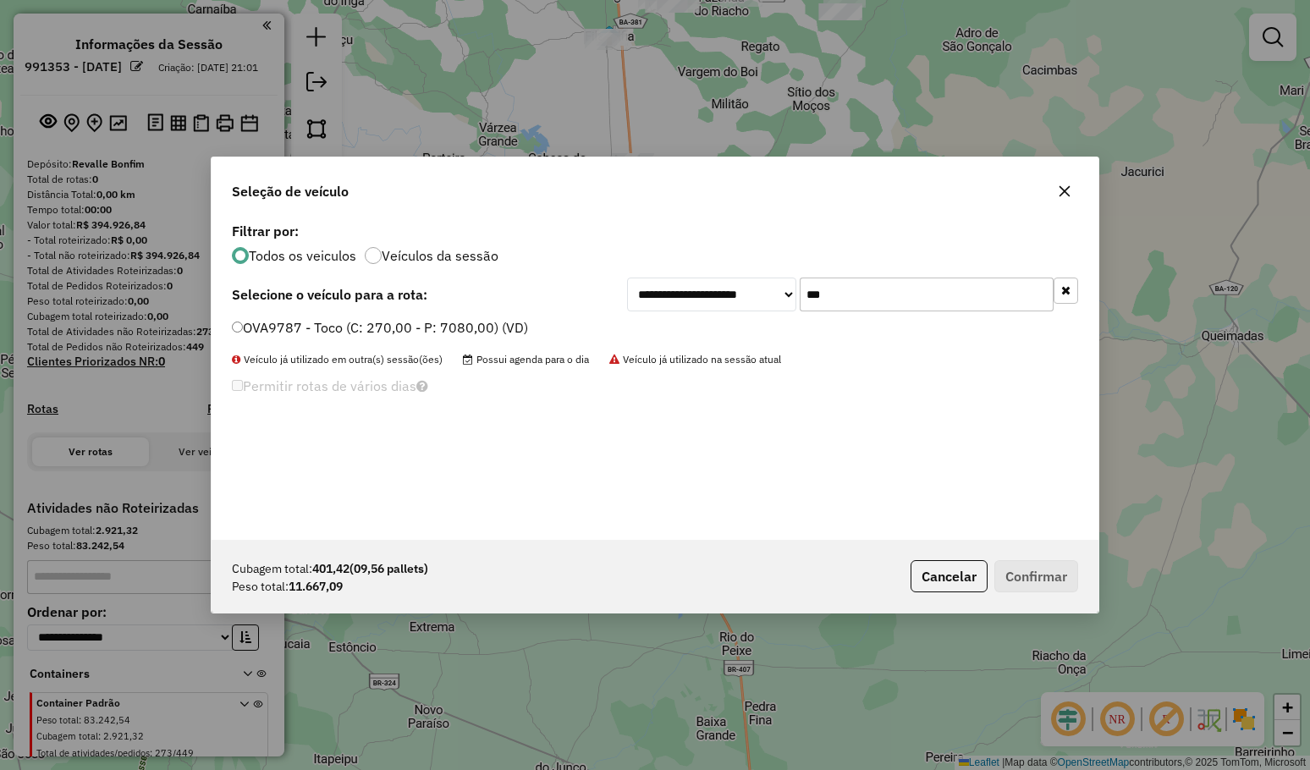
type input "***"
click at [488, 322] on label "OVA9787 - Toco (C: 270,00 - P: 7080,00) (VD)" at bounding box center [380, 327] width 296 height 20
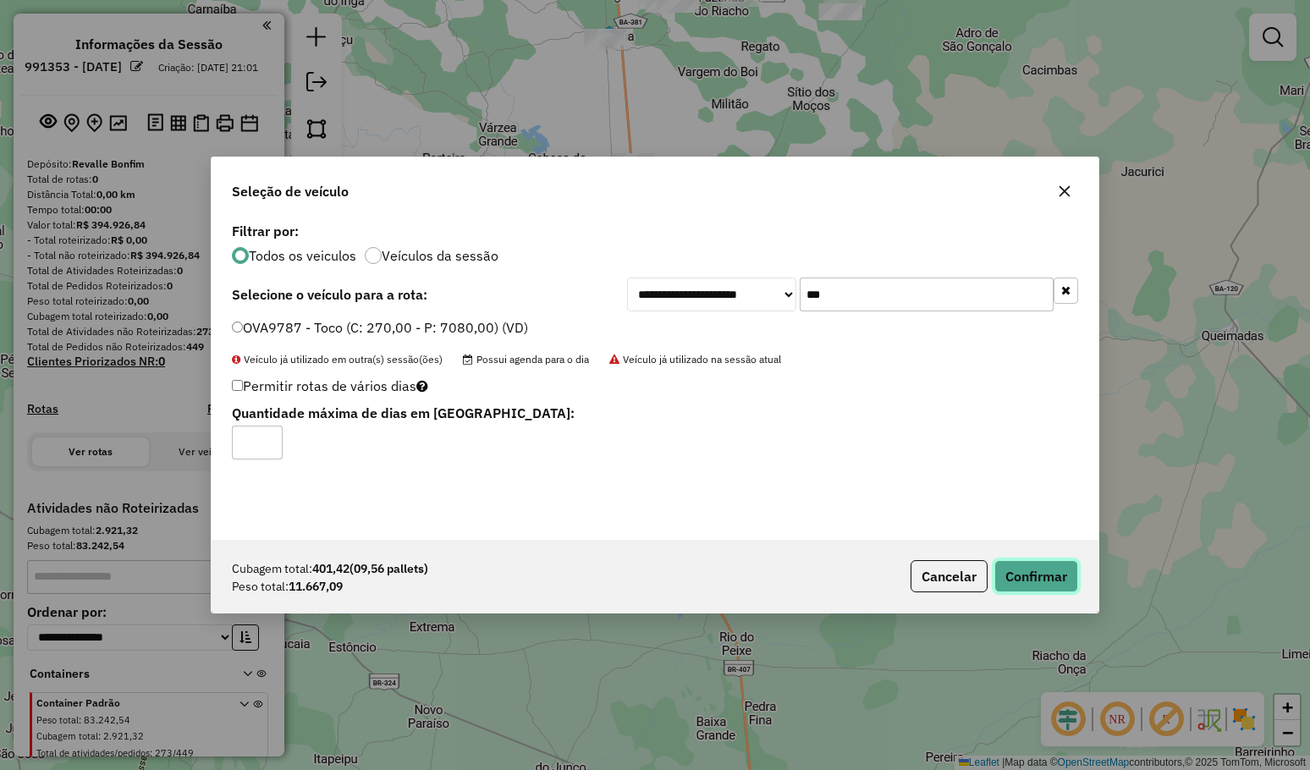
click at [1044, 576] on button "Confirmar" at bounding box center [1036, 576] width 84 height 32
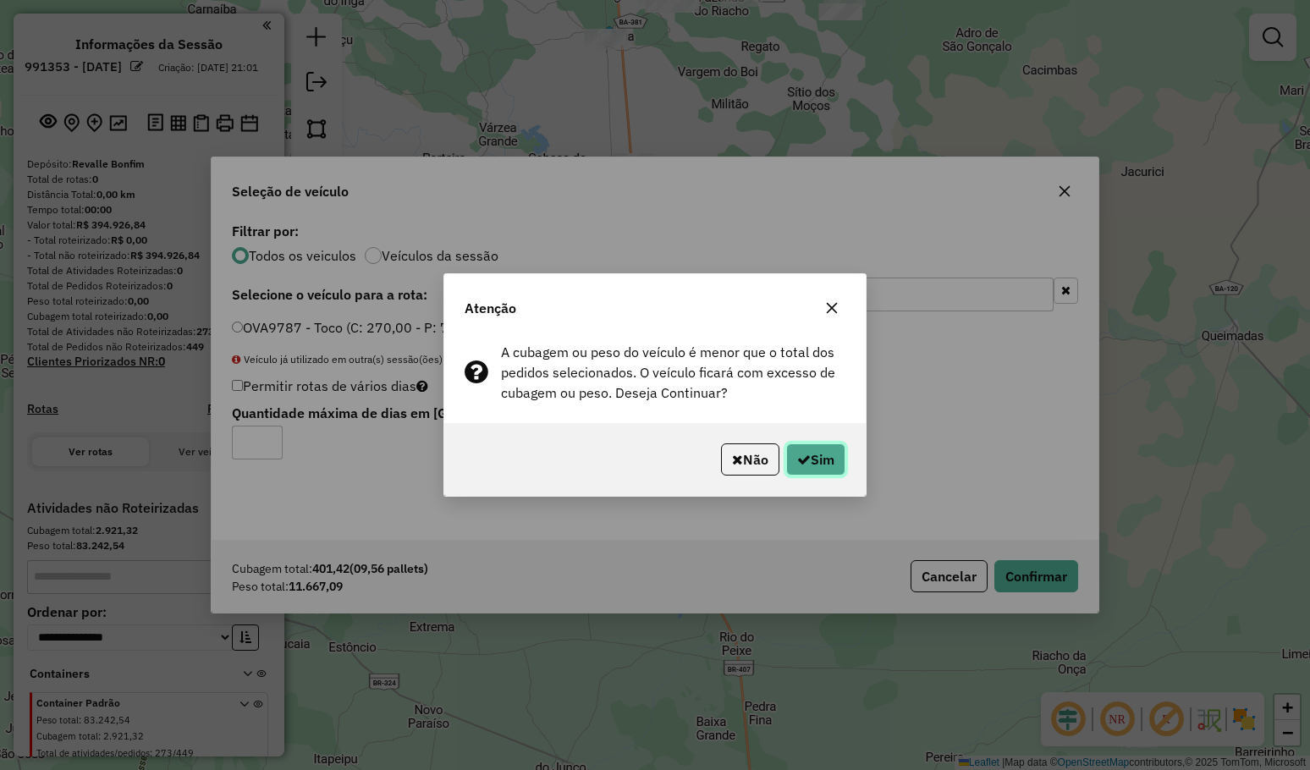
click at [816, 448] on button "Sim" at bounding box center [815, 459] width 59 height 32
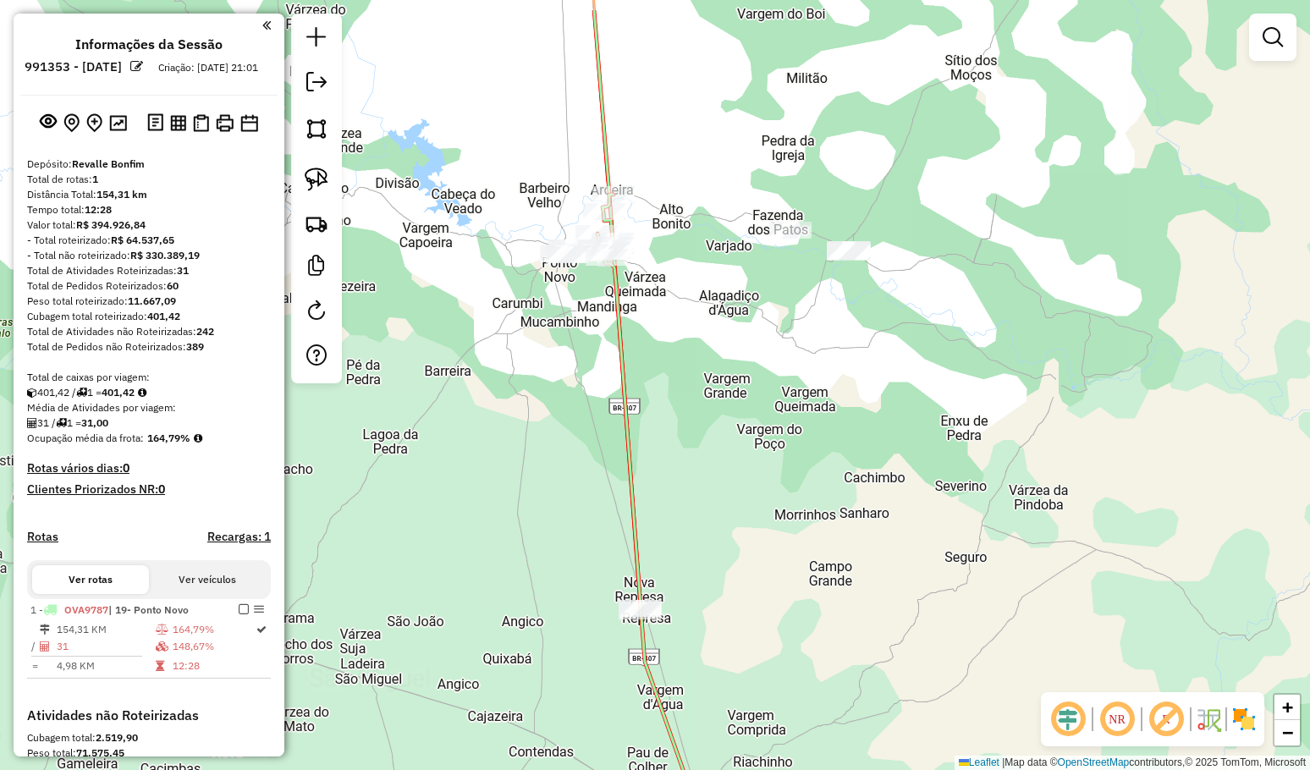
drag, startPoint x: 688, startPoint y: 248, endPoint x: 618, endPoint y: 227, distance: 73.3
click at [684, 251] on div "Janela de atendimento Grade de atendimento Capacidade Transportadoras Veículos …" at bounding box center [655, 385] width 1310 height 770
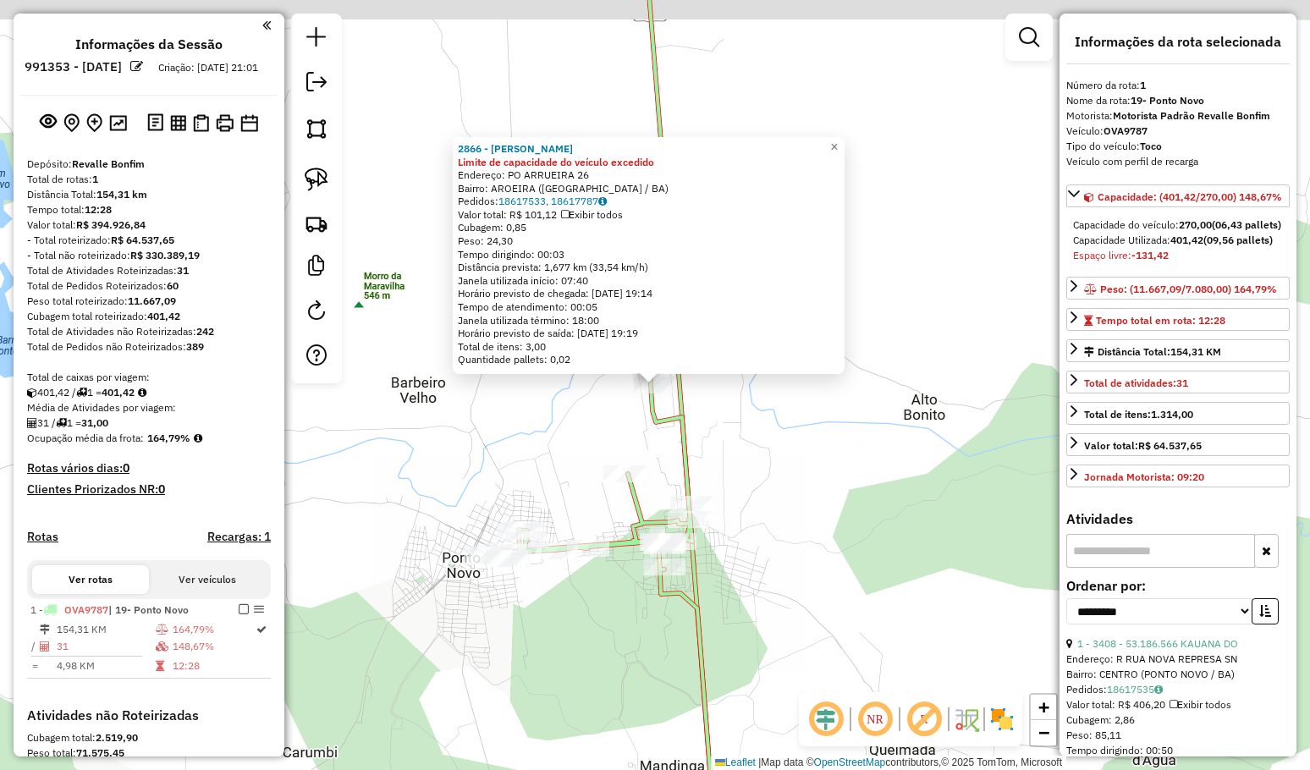
scroll to position [270, 0]
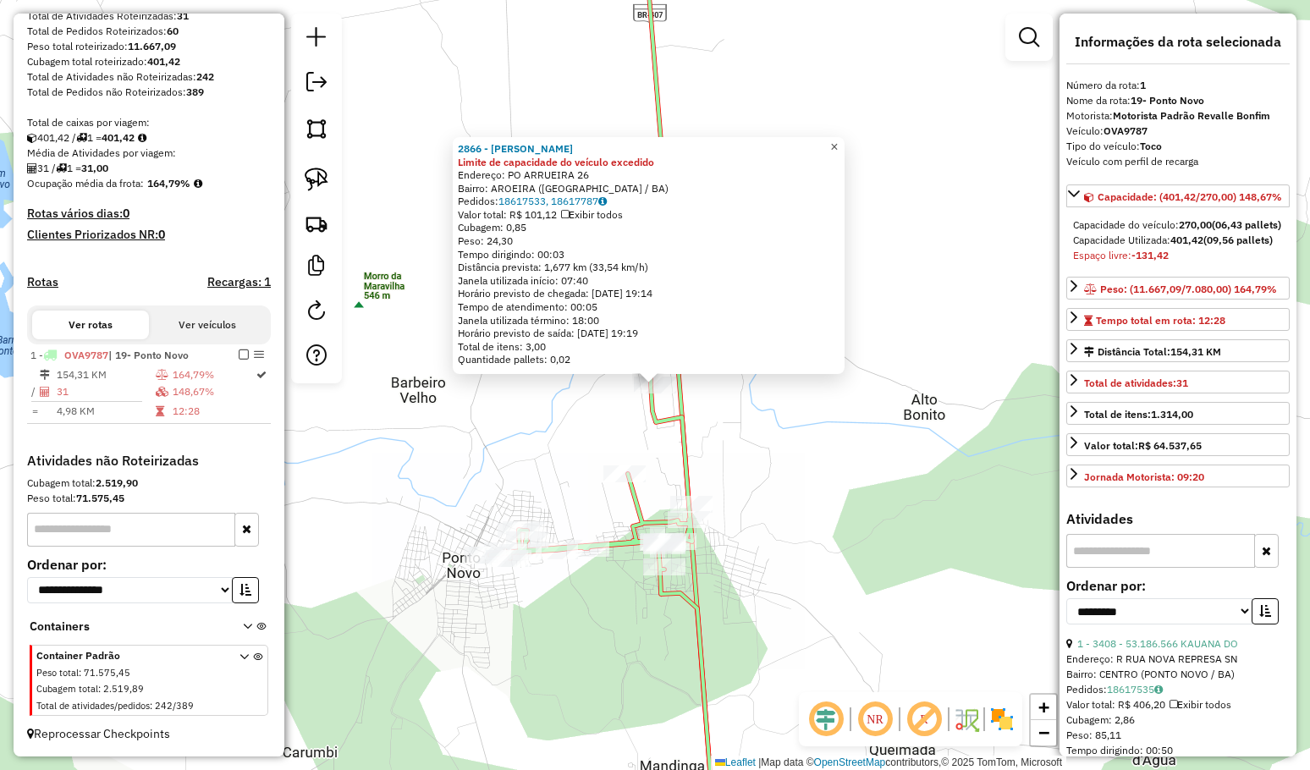
click at [838, 141] on span "×" at bounding box center [834, 147] width 8 height 14
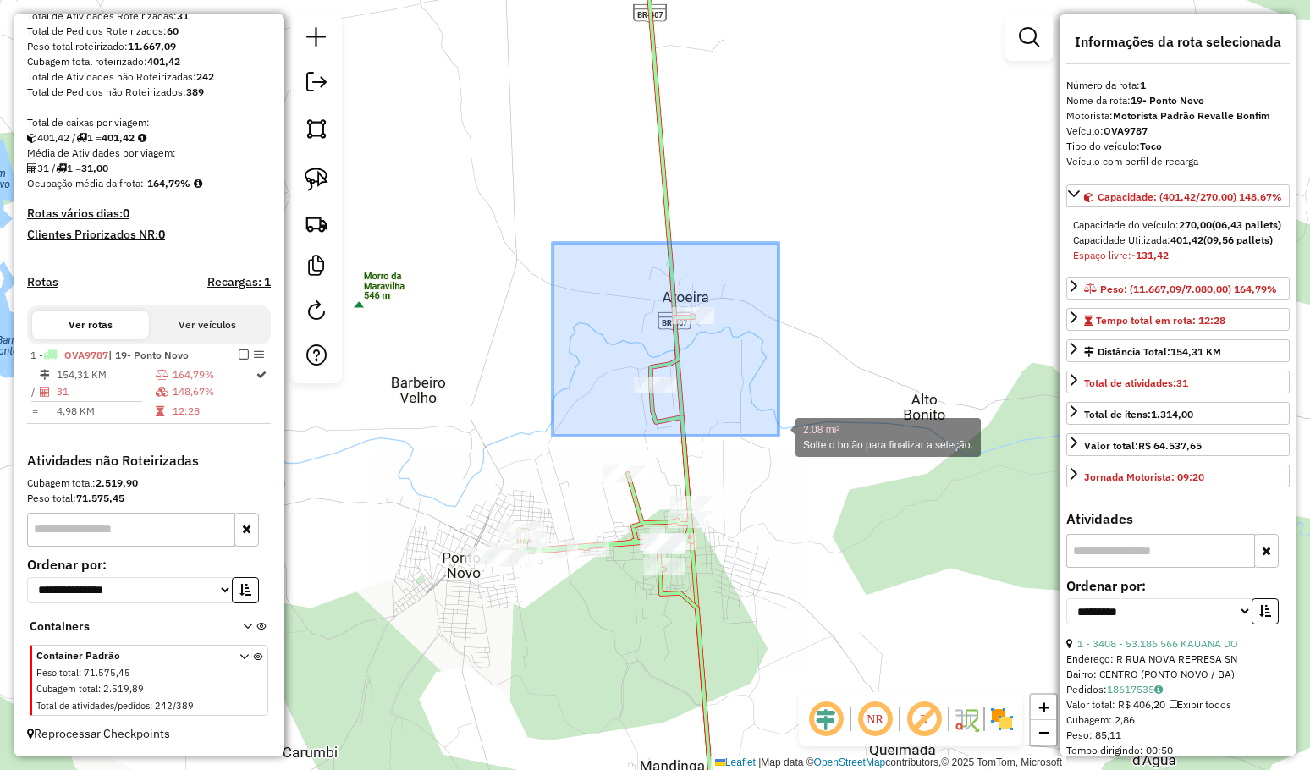
drag, startPoint x: 555, startPoint y: 245, endPoint x: 778, endPoint y: 436, distance: 293.5
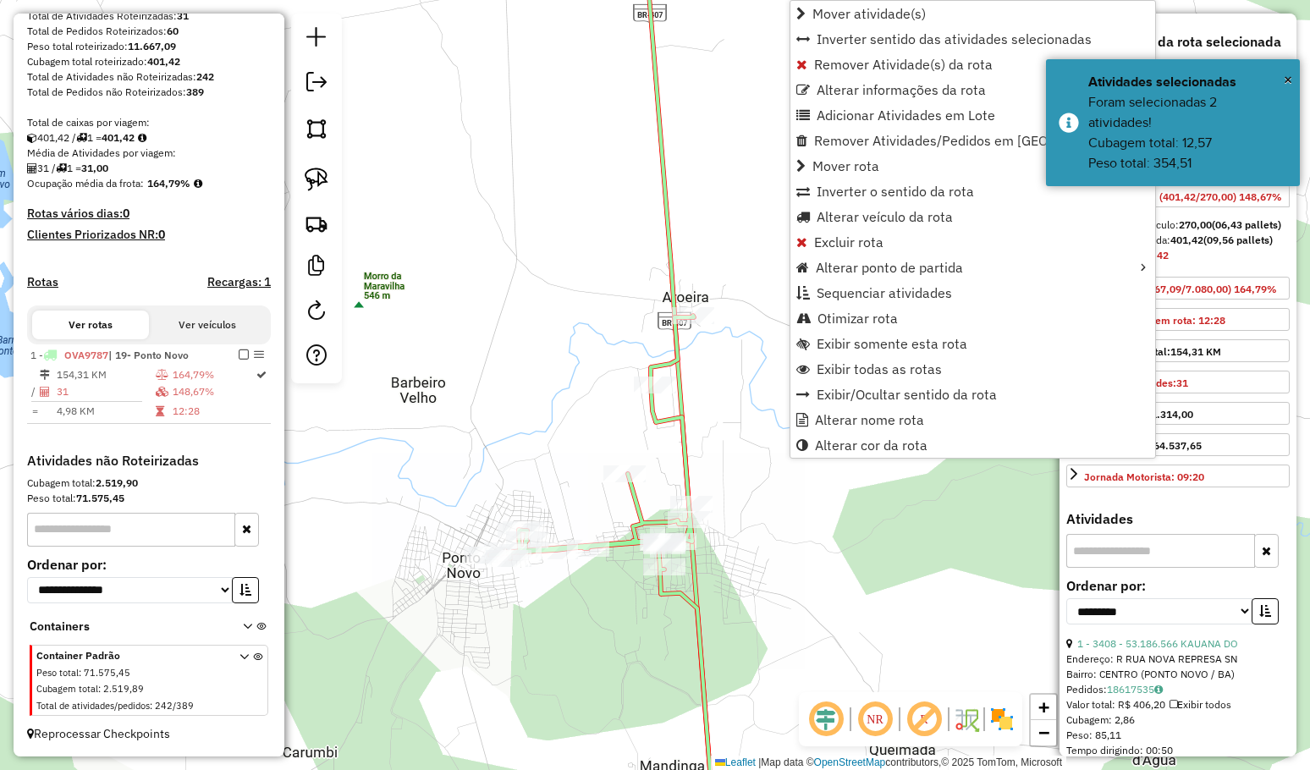
click at [858, 60] on span "Remover Atividade(s) da rota" at bounding box center [903, 65] width 179 height 14
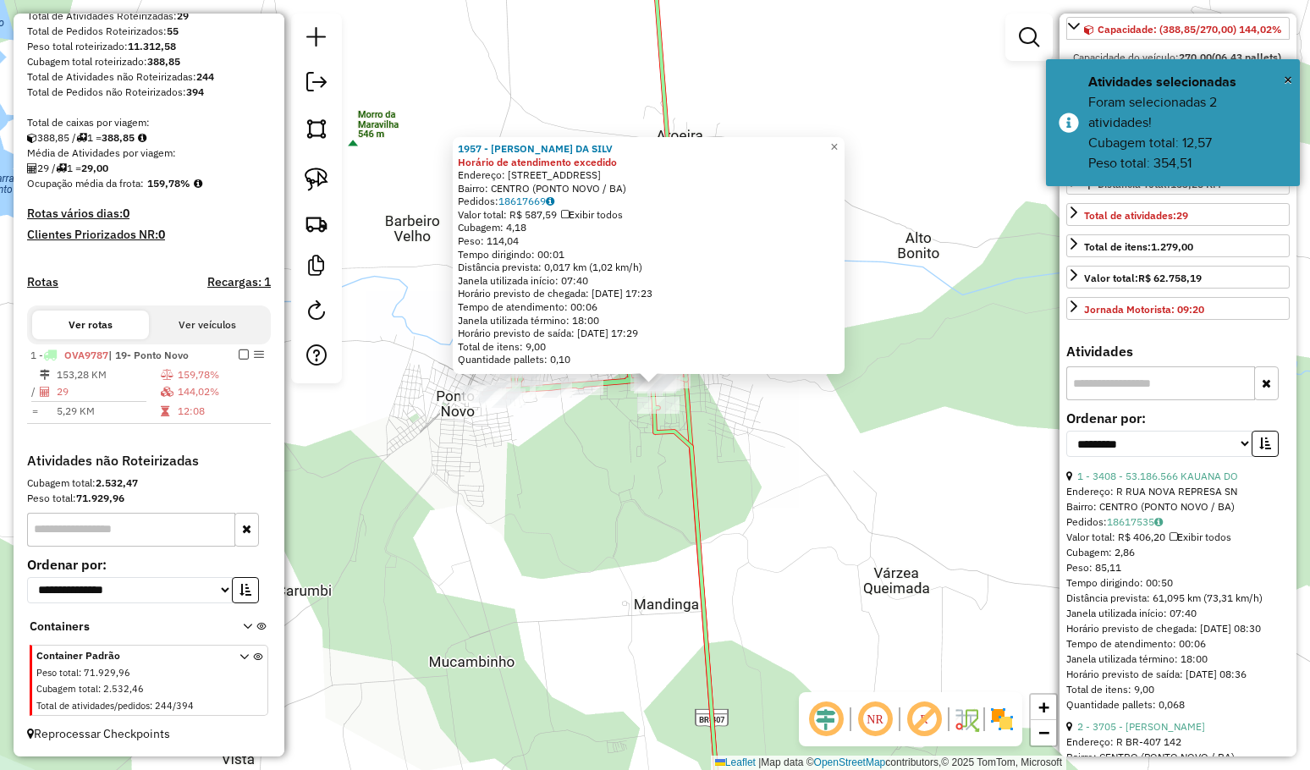
scroll to position [169, 0]
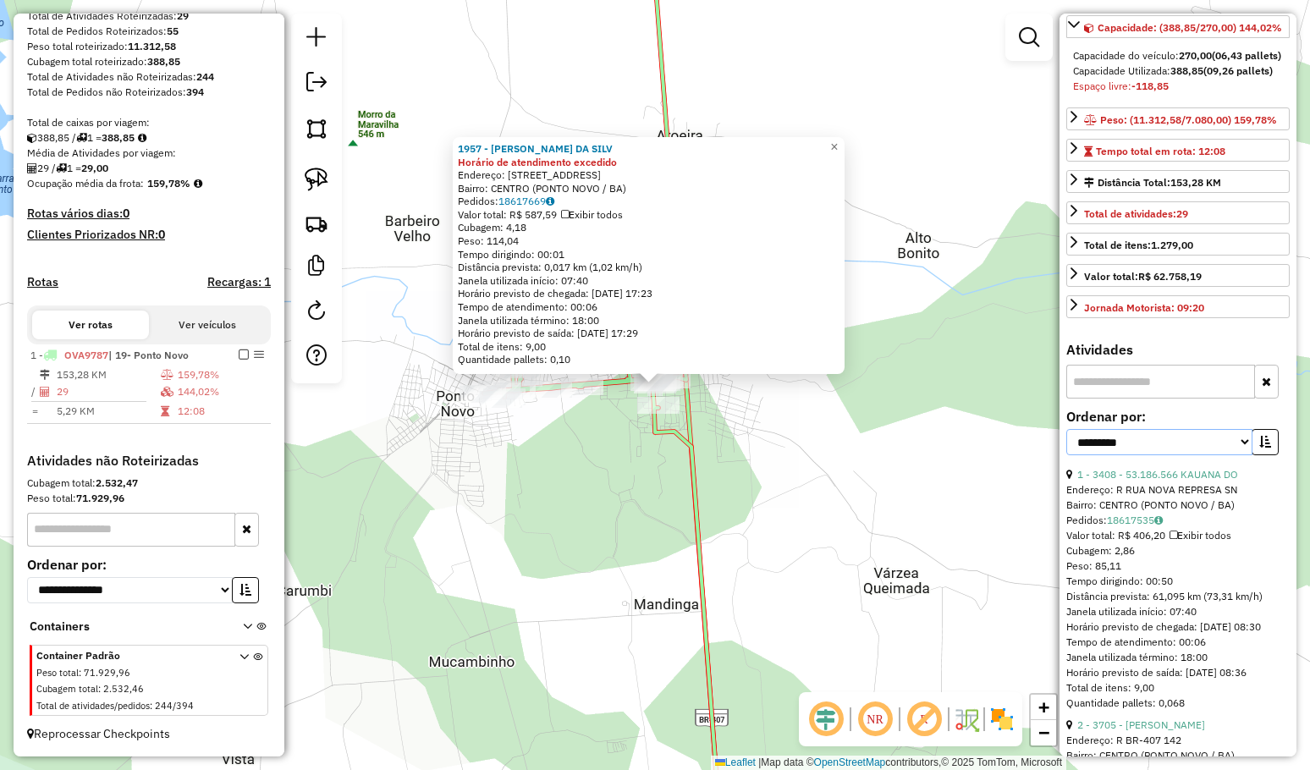
click at [1161, 455] on select "**********" at bounding box center [1159, 442] width 186 height 26
select select "**********"
click at [1066, 444] on select "**********" at bounding box center [1159, 442] width 186 height 26
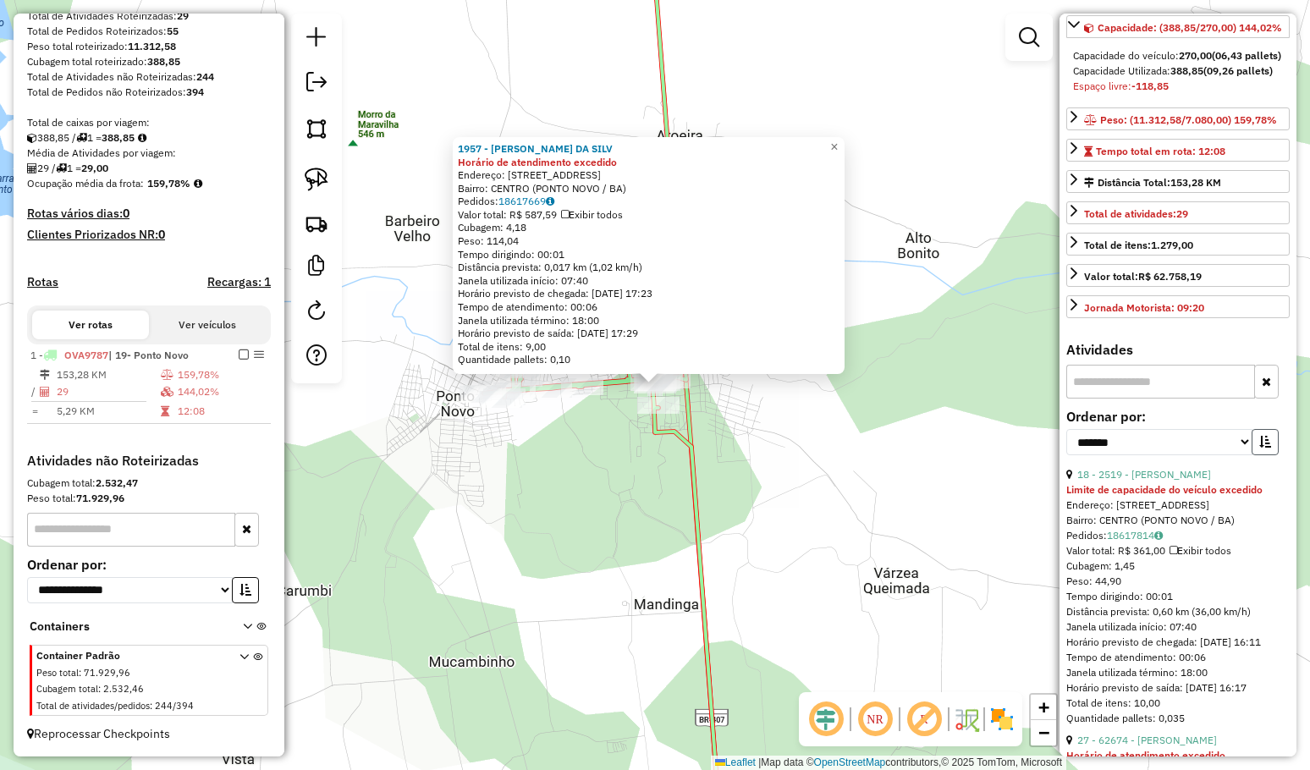
click at [1261, 448] on icon "button" at bounding box center [1265, 442] width 12 height 12
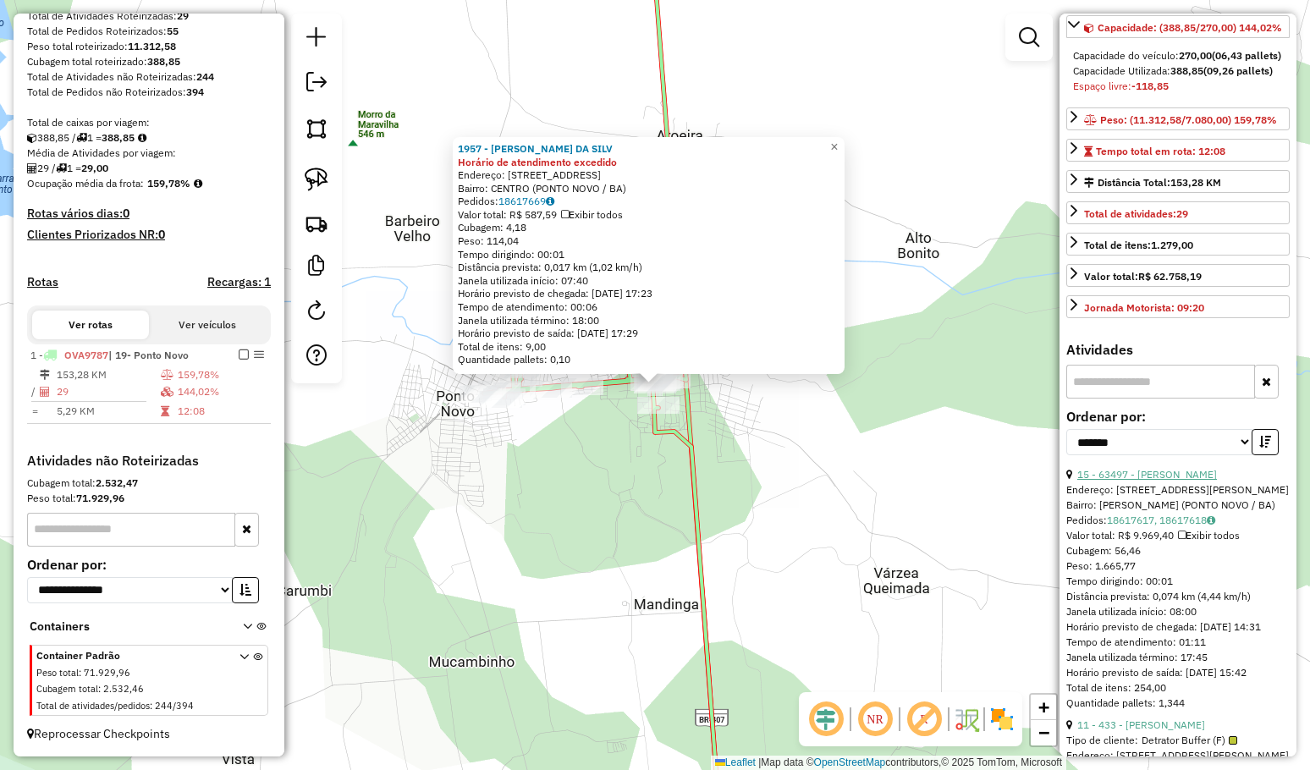
click at [1175, 481] on link "15 - 63497 - JOAO VITORINO DA SI" at bounding box center [1147, 474] width 140 height 13
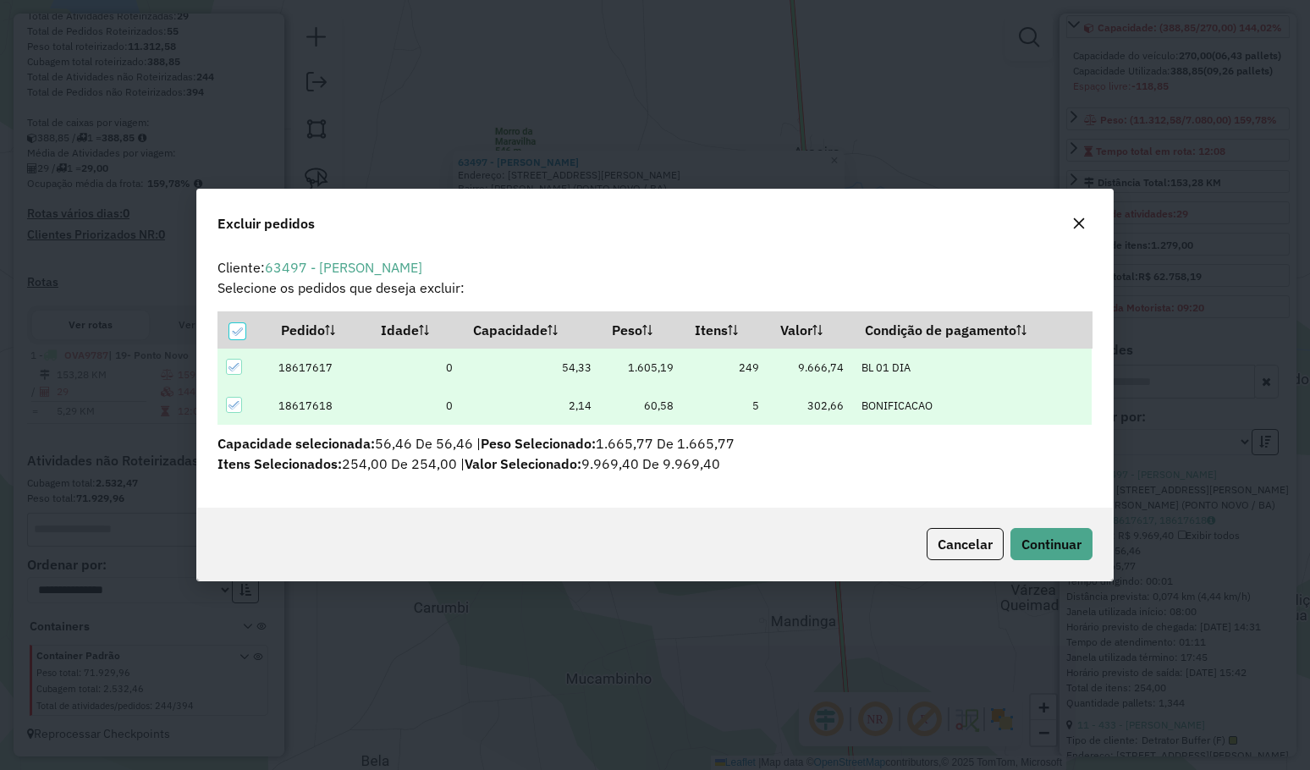
scroll to position [0, 0]
click at [1065, 532] on button "Continuar" at bounding box center [1051, 544] width 82 height 32
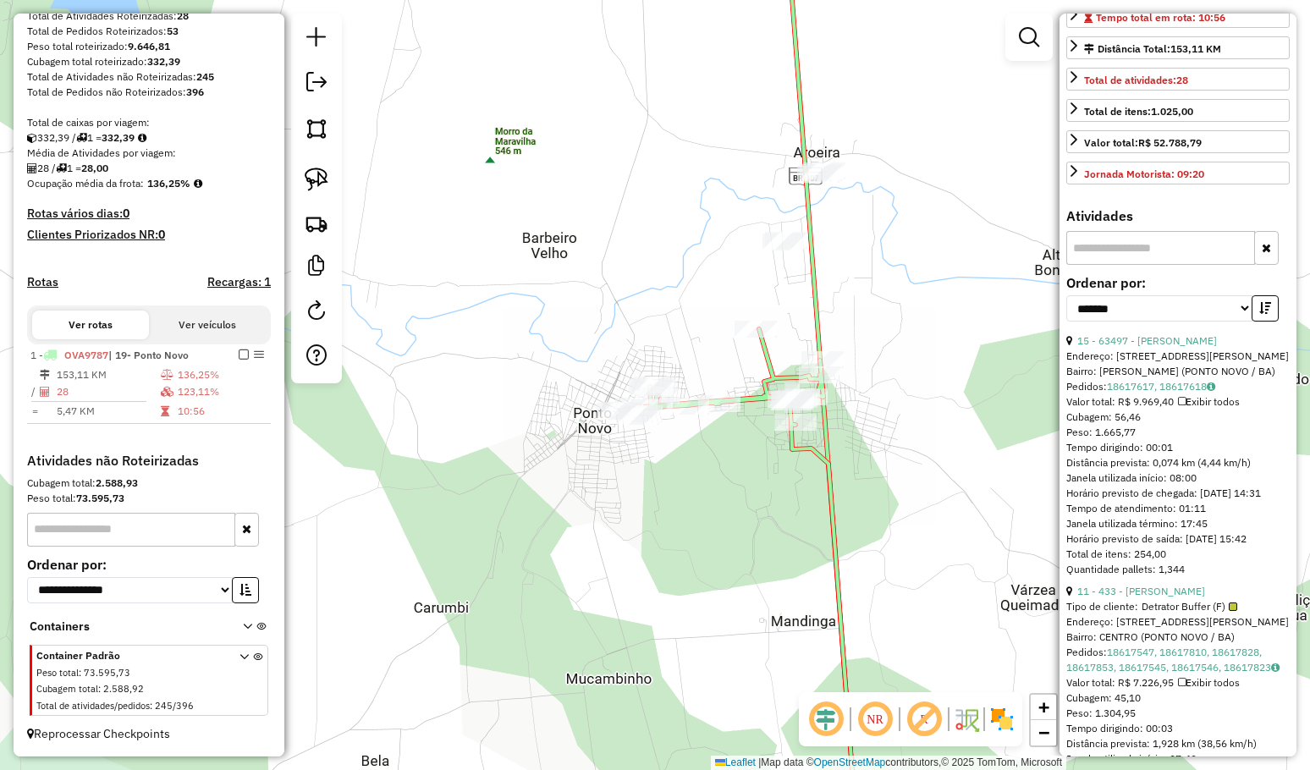
scroll to position [338, 0]
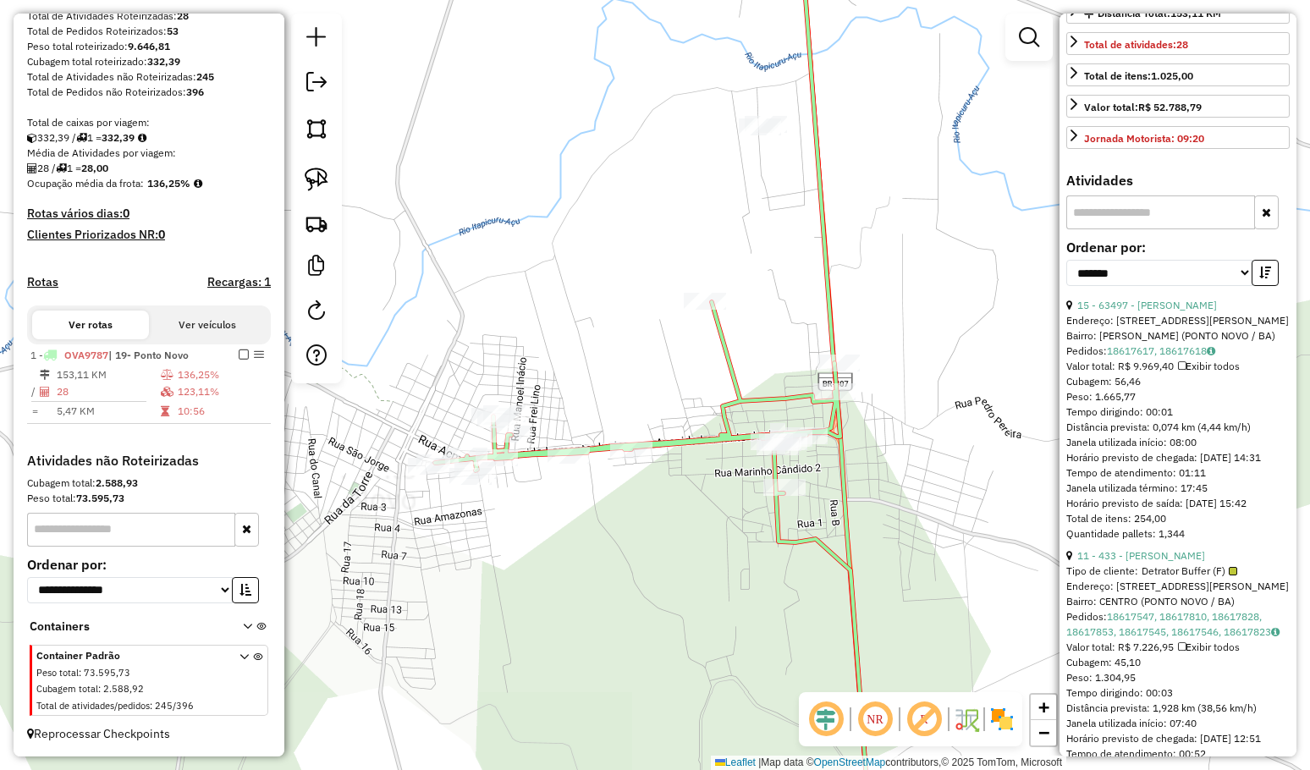
click at [883, 429] on div "Janela de atendimento Grade de atendimento Capacidade Transportadoras Veículos …" at bounding box center [655, 385] width 1310 height 770
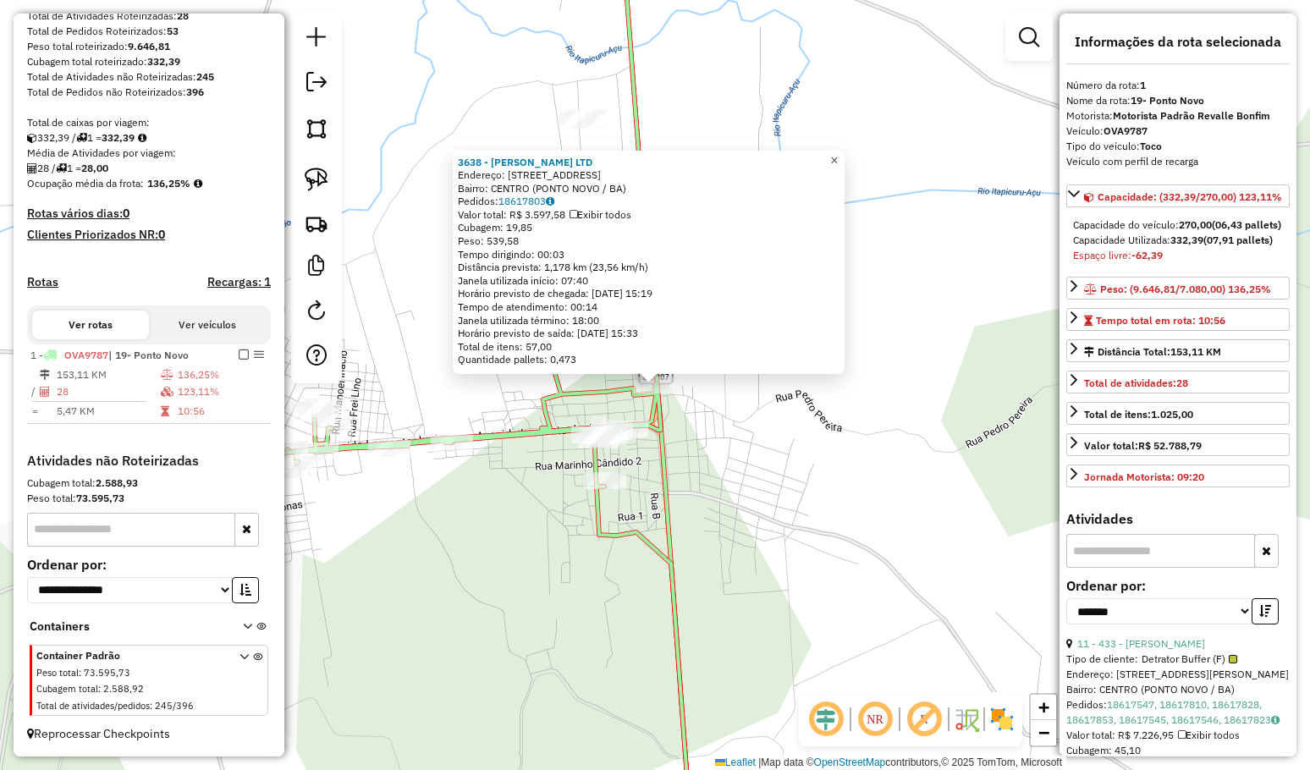
click at [838, 159] on span "×" at bounding box center [834, 160] width 8 height 14
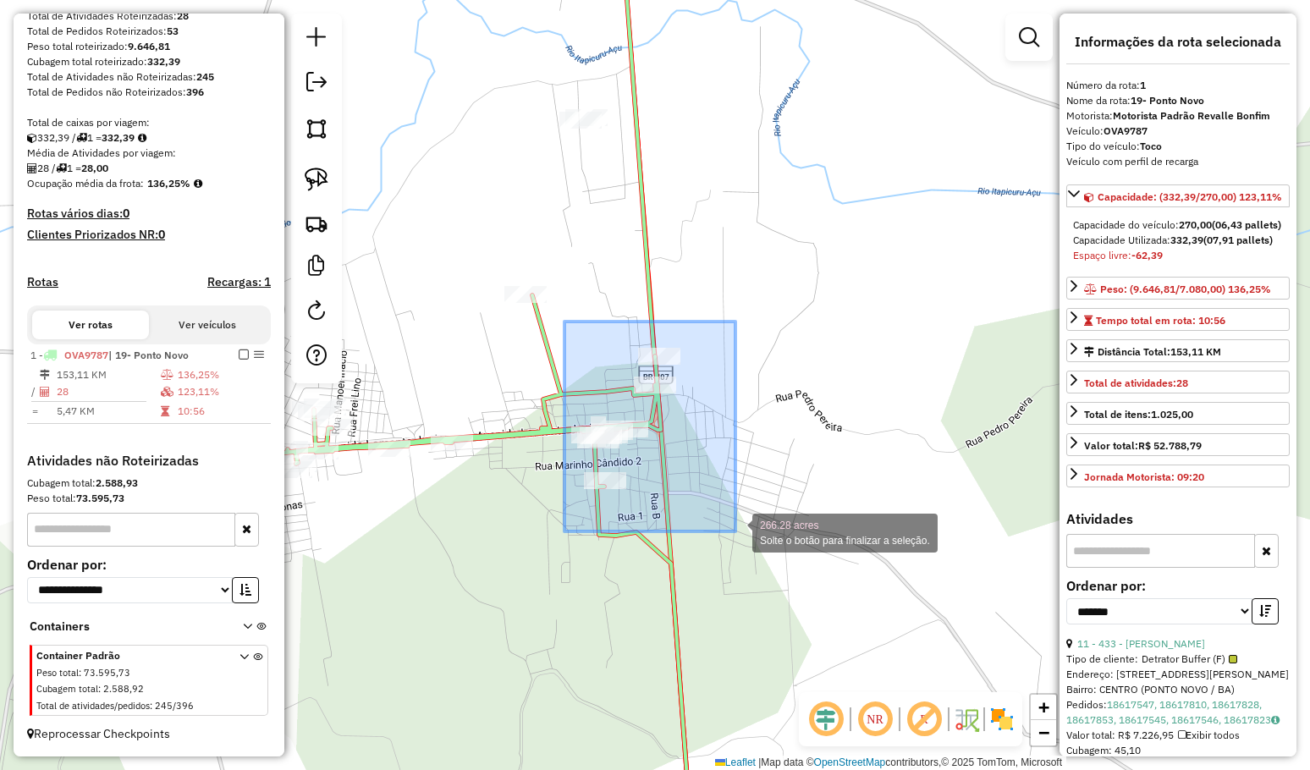
drag, startPoint x: 564, startPoint y: 321, endPoint x: 735, endPoint y: 531, distance: 270.6
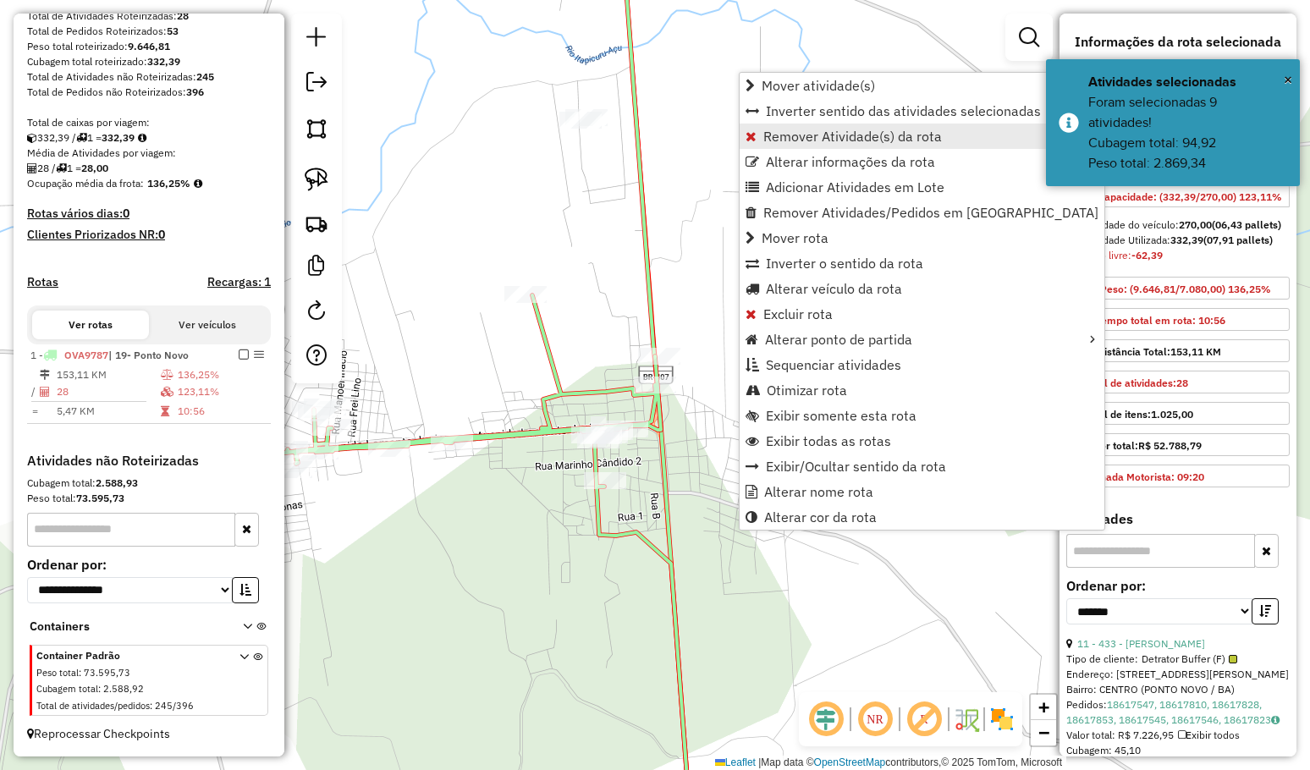
click at [832, 132] on span "Remover Atividade(s) da rota" at bounding box center [852, 136] width 179 height 14
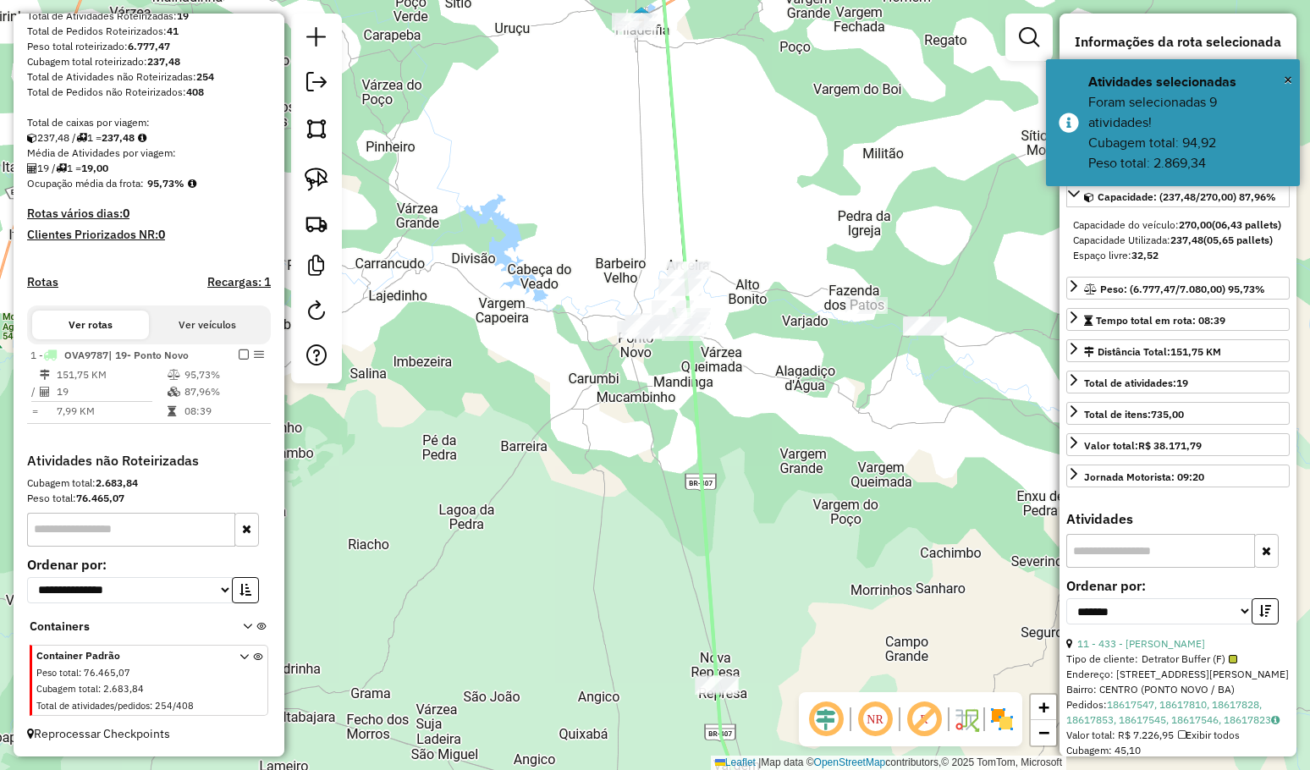
drag, startPoint x: 803, startPoint y: 416, endPoint x: 745, endPoint y: 343, distance: 92.8
click at [752, 351] on div "Janela de atendimento Grade de atendimento Capacidade Transportadoras Veículos …" at bounding box center [655, 385] width 1310 height 770
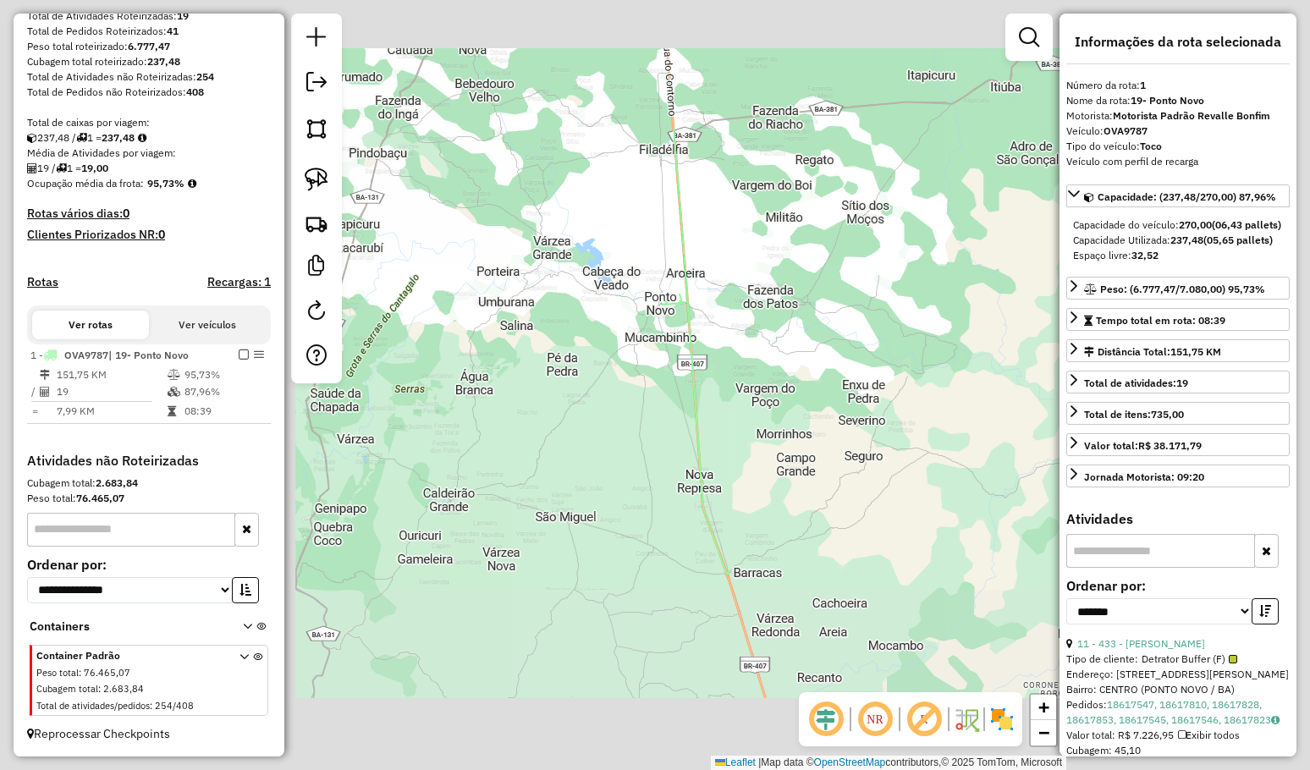
click at [728, 334] on div "Janela de atendimento Grade de atendimento Capacidade Transportadoras Veículos …" at bounding box center [655, 385] width 1310 height 770
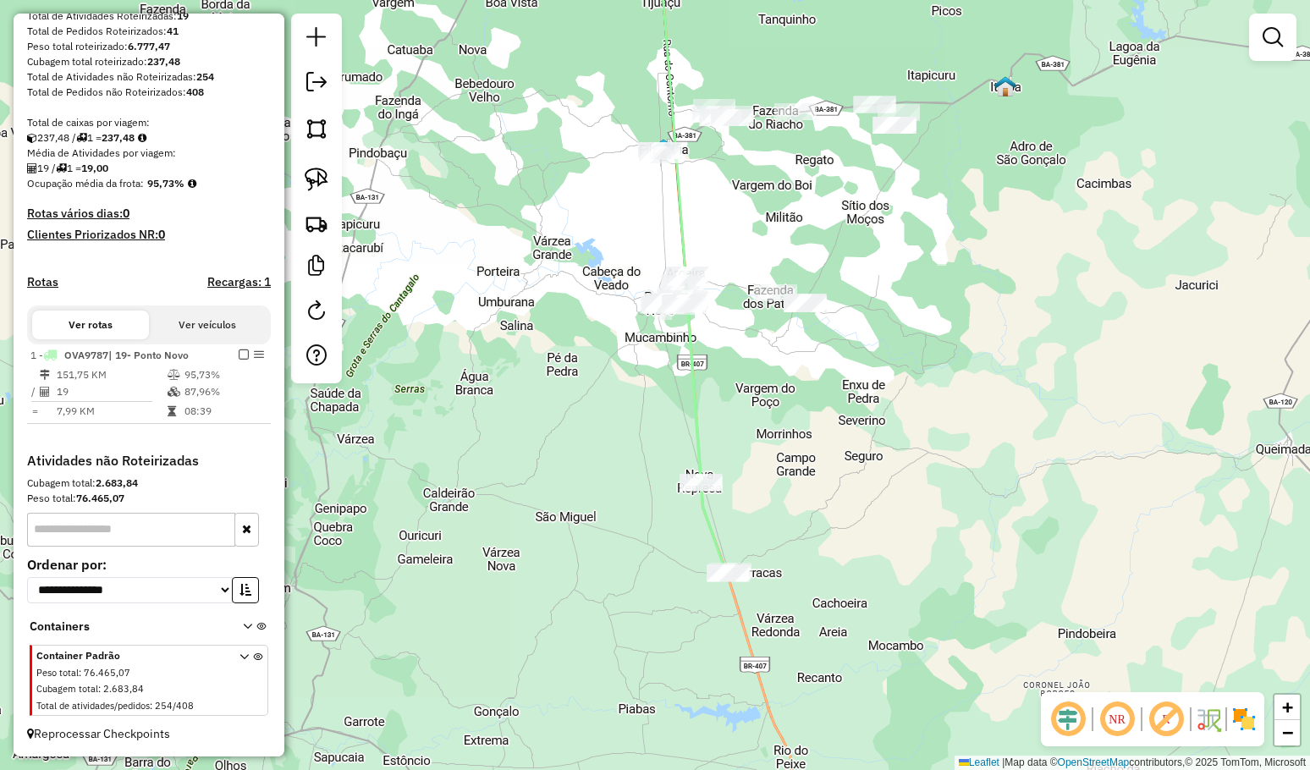
drag, startPoint x: 767, startPoint y: 201, endPoint x: 756, endPoint y: 244, distance: 44.5
click at [756, 244] on div "Janela de atendimento Grade de atendimento Capacidade Transportadoras Veículos …" at bounding box center [655, 385] width 1310 height 770
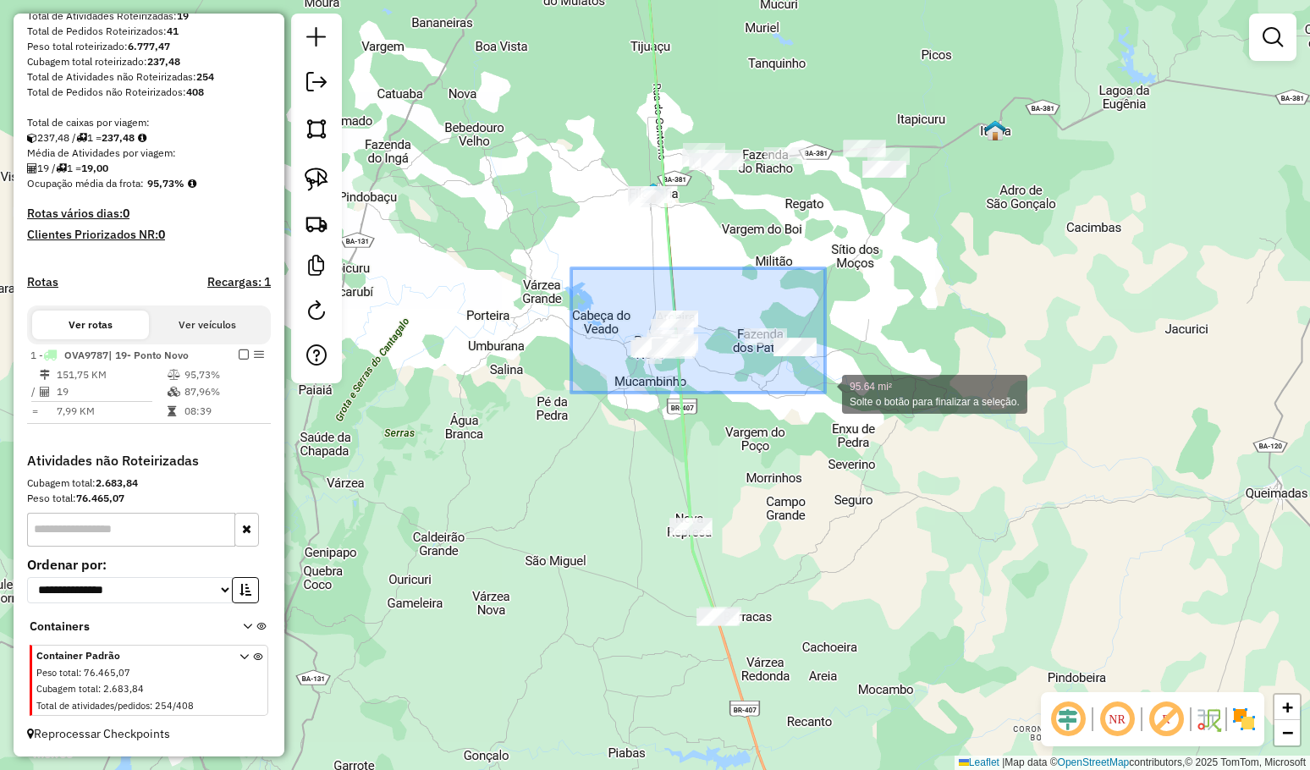
drag, startPoint x: 593, startPoint y: 281, endPoint x: 825, endPoint y: 393, distance: 257.3
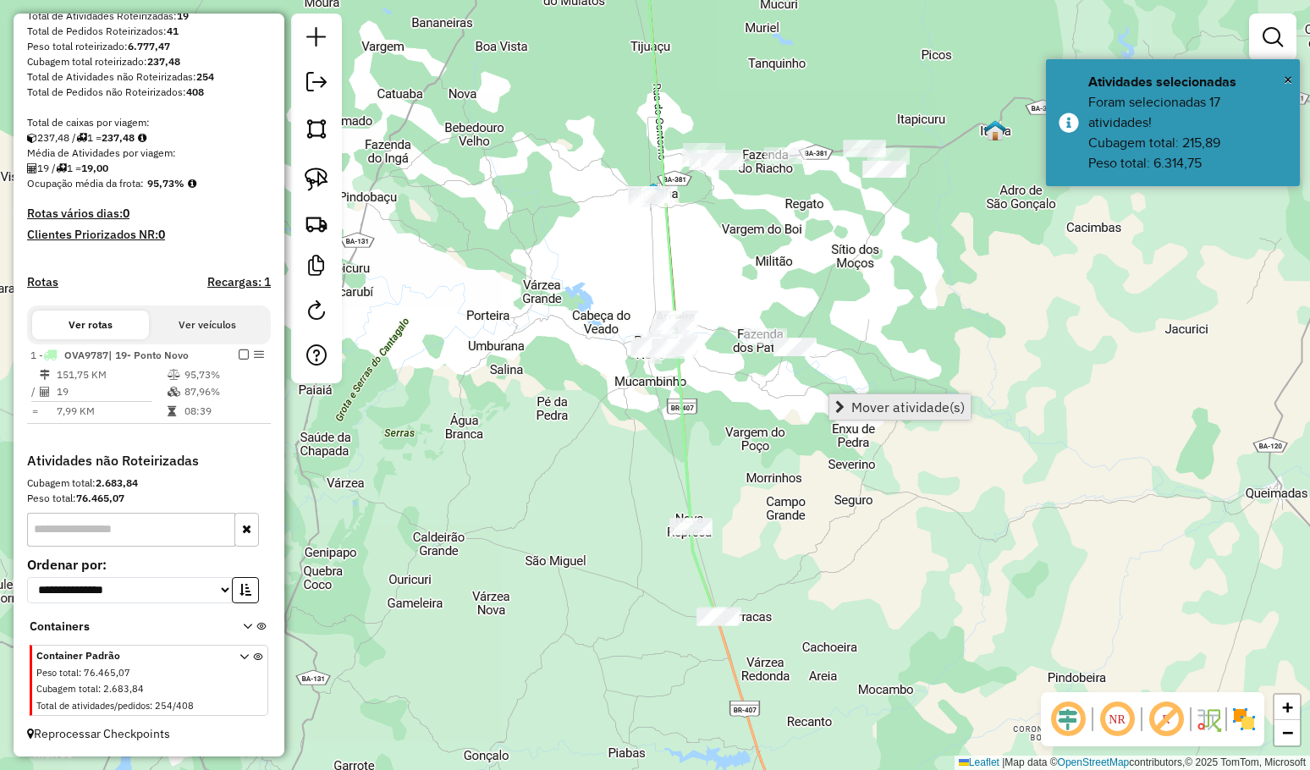
click at [892, 404] on span "Mover atividade(s)" at bounding box center [907, 407] width 113 height 14
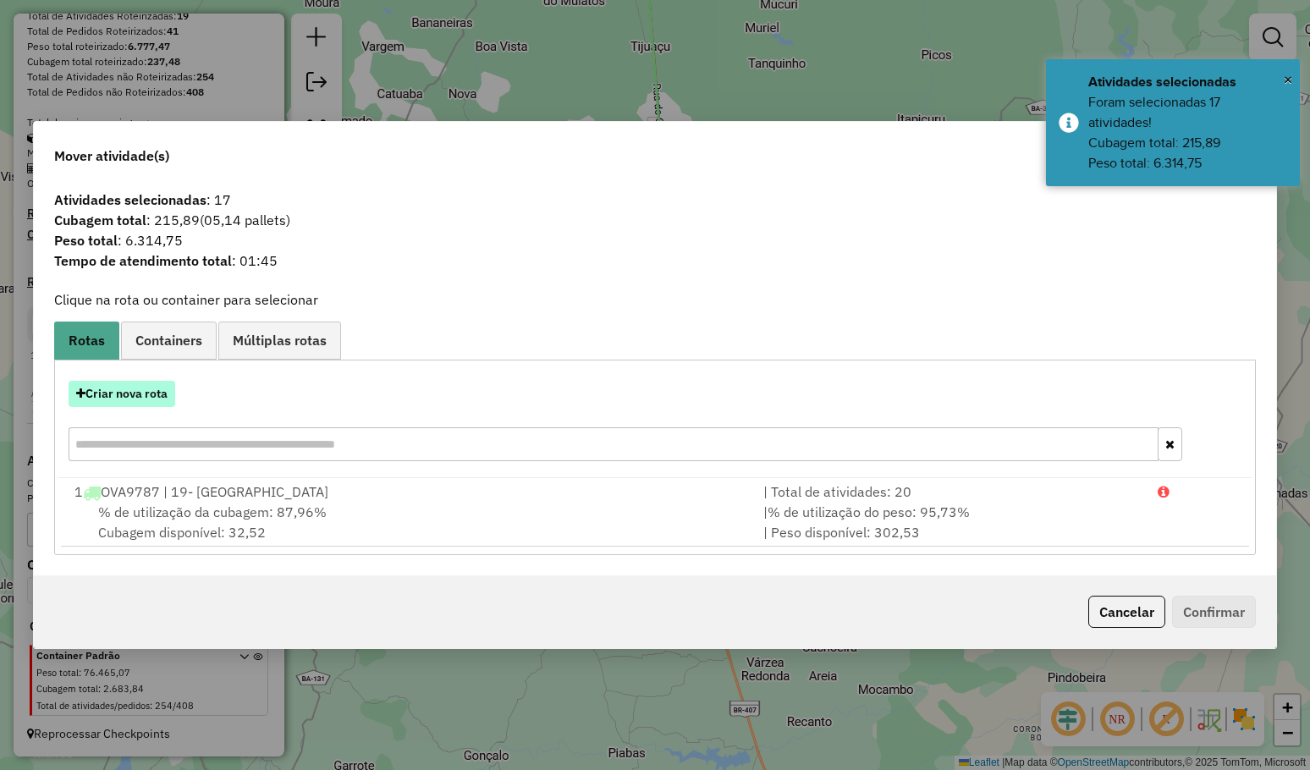
click at [140, 388] on button "Criar nova rota" at bounding box center [122, 394] width 107 height 26
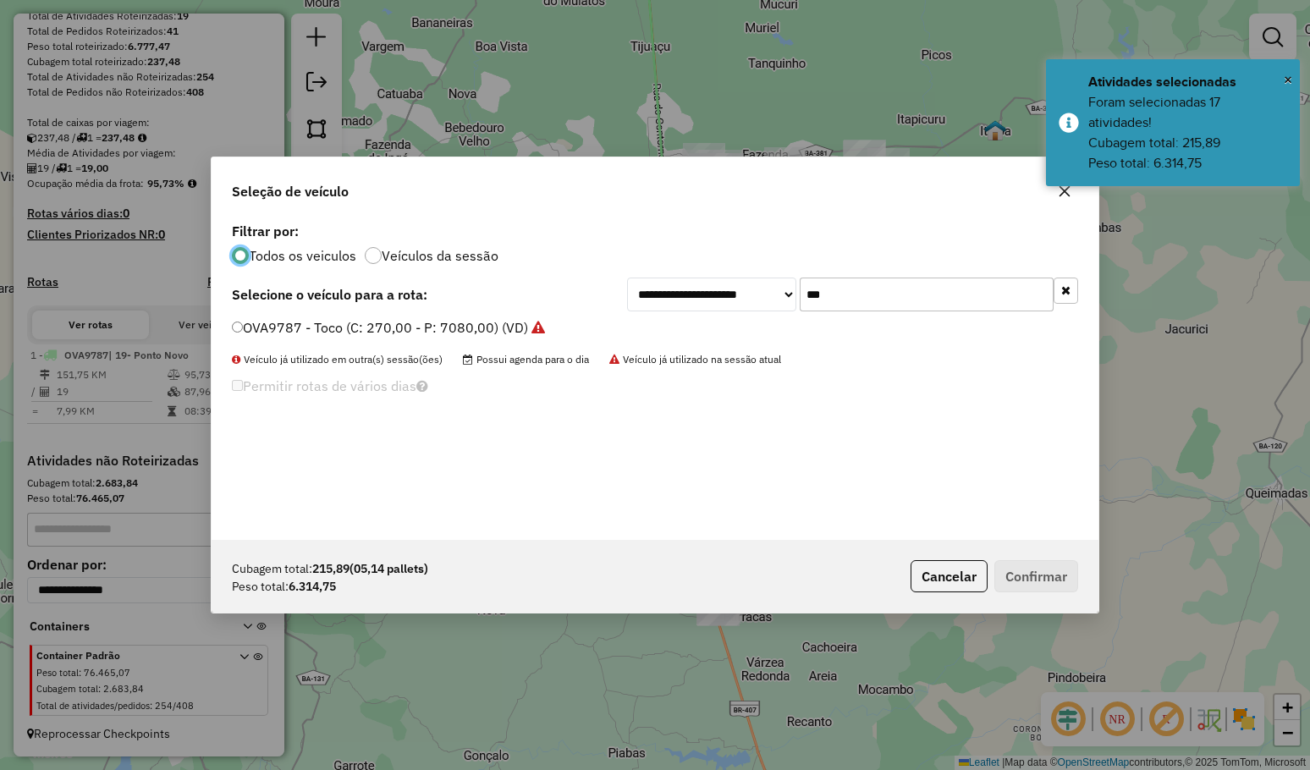
scroll to position [8, 5]
drag, startPoint x: 712, startPoint y: 299, endPoint x: 684, endPoint y: 290, distance: 29.4
click at [691, 294] on div "**********" at bounding box center [852, 294] width 451 height 34
type input "****"
click at [295, 330] on label "OZE1021 - Toco (C: 270,00 - P: 7080,00) (VD)" at bounding box center [379, 327] width 295 height 20
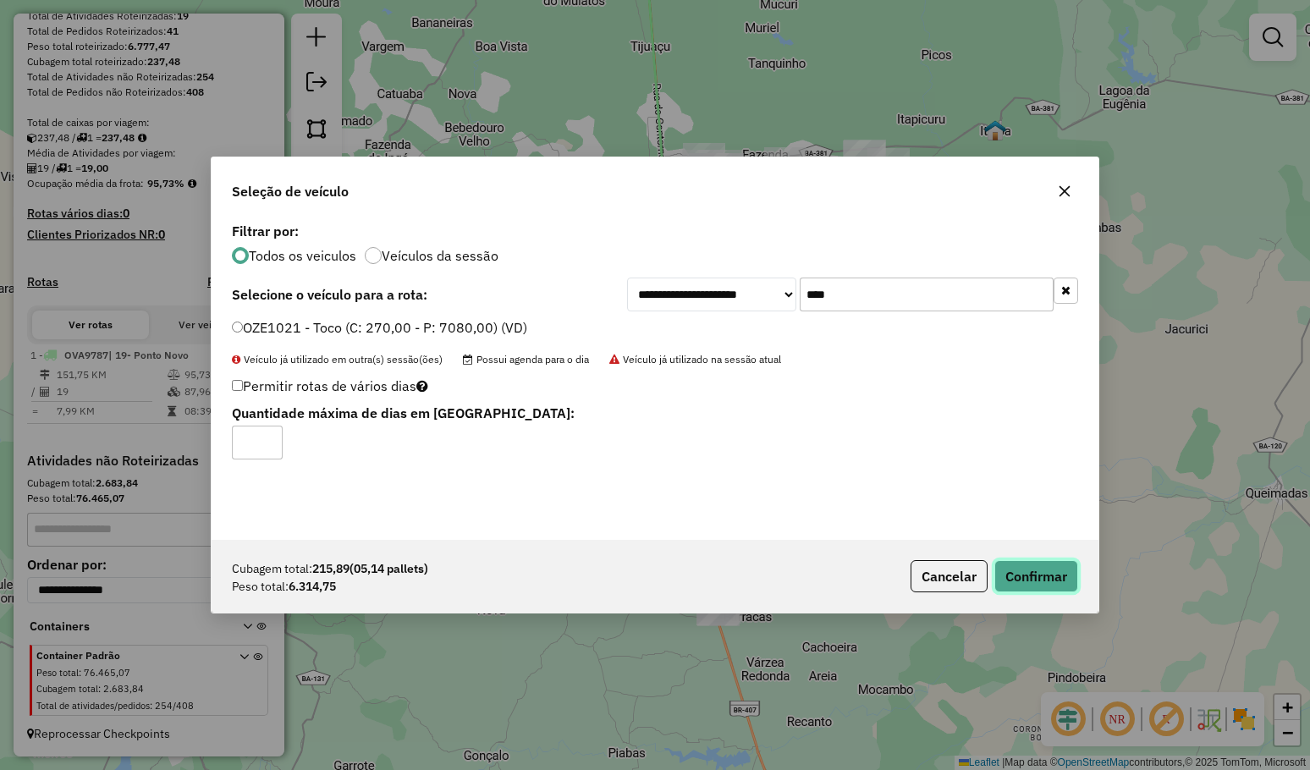
click at [1016, 572] on button "Confirmar" at bounding box center [1036, 576] width 84 height 32
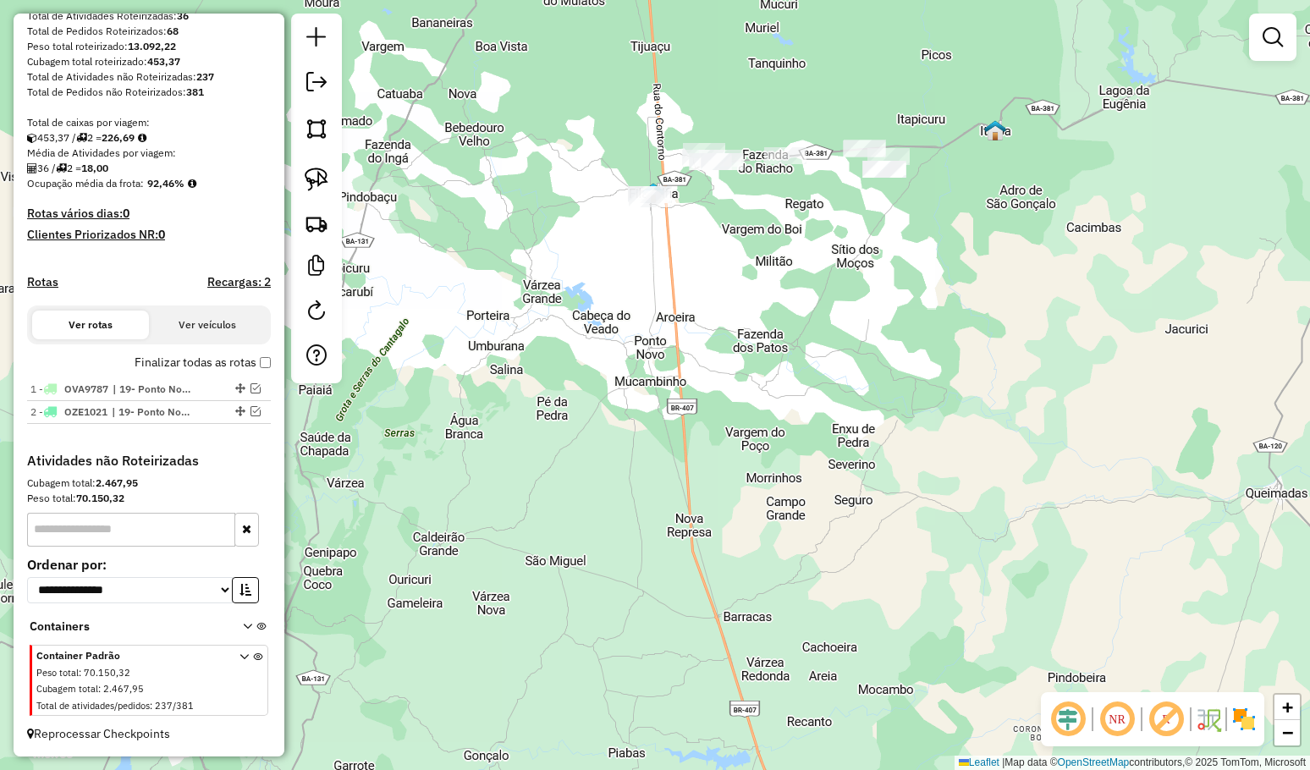
drag, startPoint x: 843, startPoint y: 372, endPoint x: 826, endPoint y: 380, distance: 19.3
click at [837, 380] on div "Janela de atendimento Grade de atendimento Capacidade Transportadoras Veículos …" at bounding box center [655, 385] width 1310 height 770
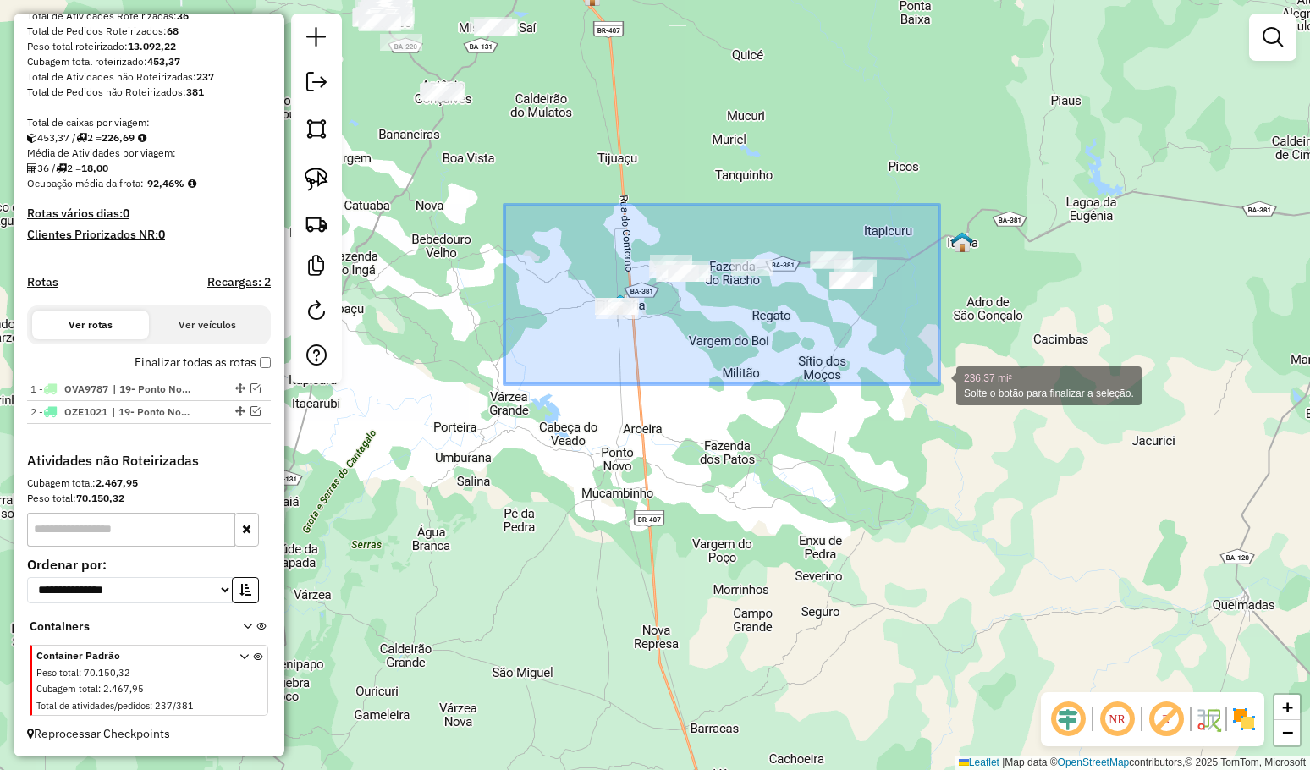
drag, startPoint x: 527, startPoint y: 218, endPoint x: 939, endPoint y: 384, distance: 444.1
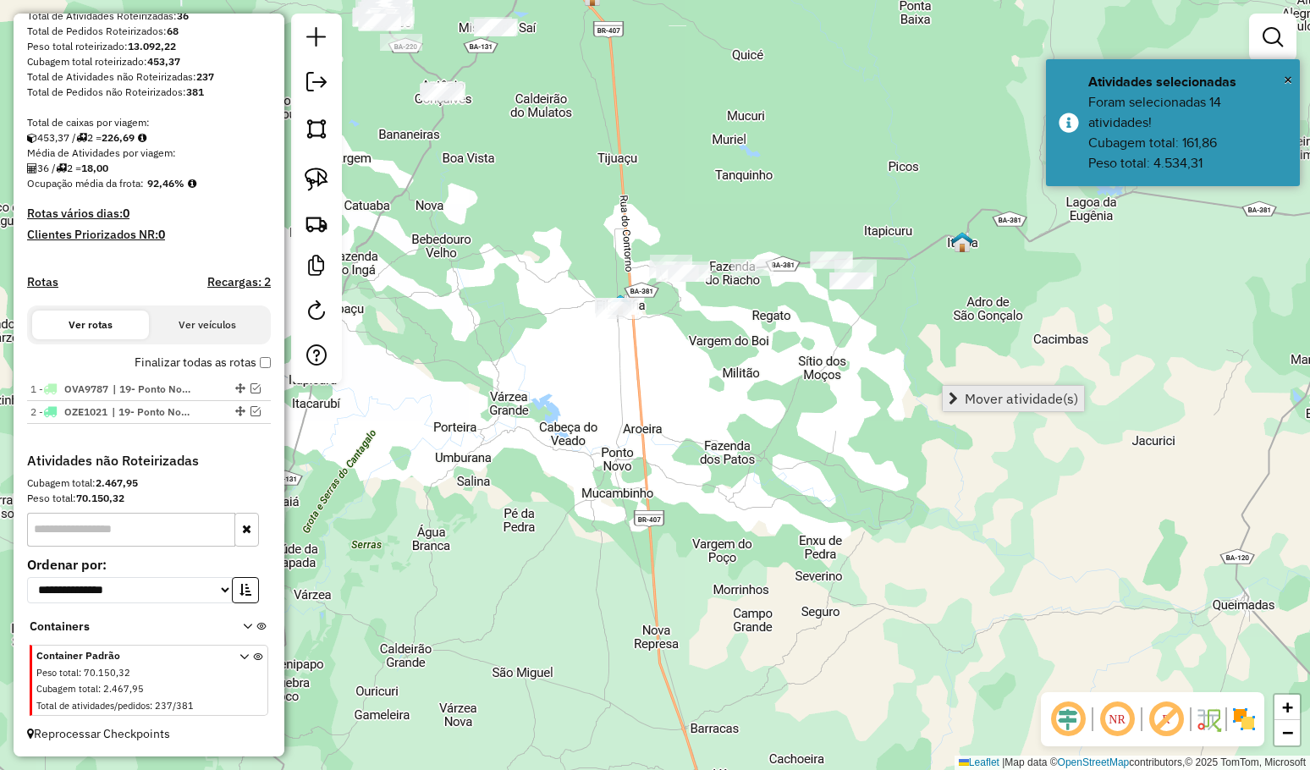
click at [999, 390] on link "Mover atividade(s)" at bounding box center [1012, 398] width 141 height 25
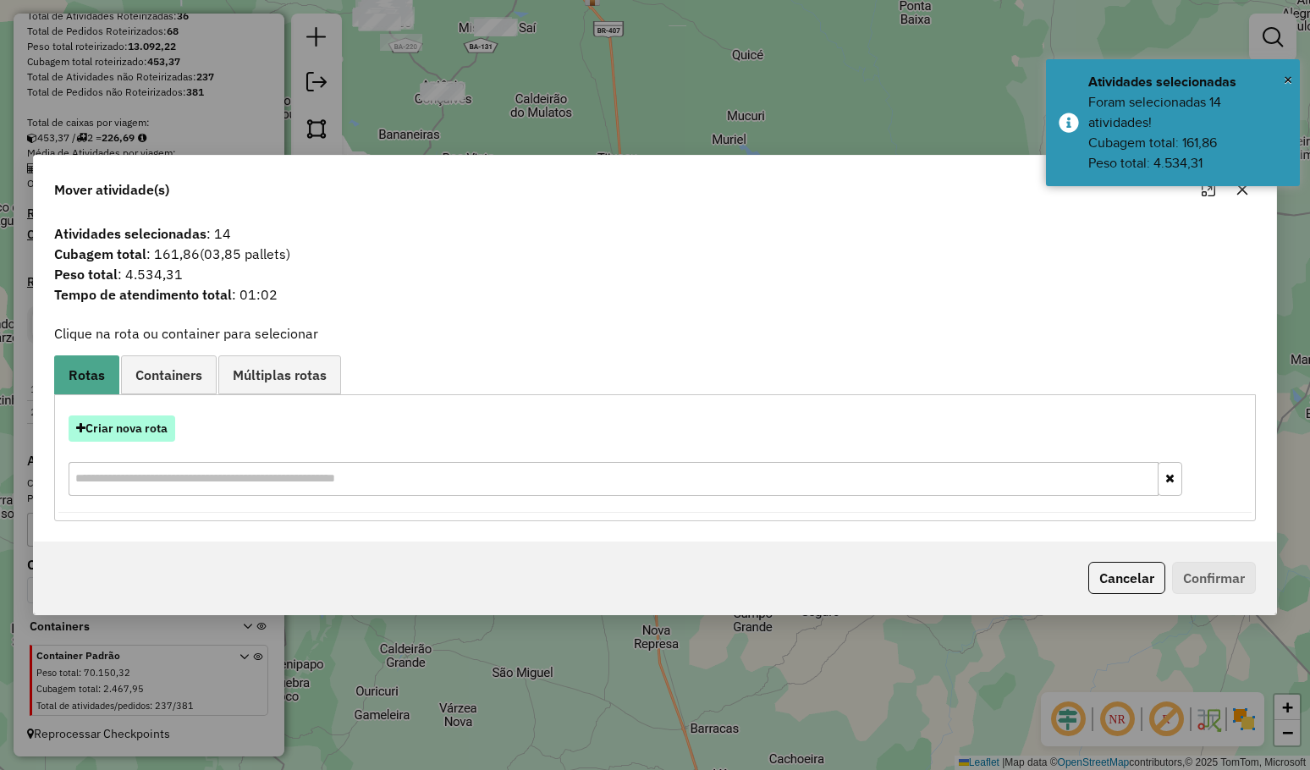
click at [156, 425] on button "Criar nova rota" at bounding box center [122, 428] width 107 height 26
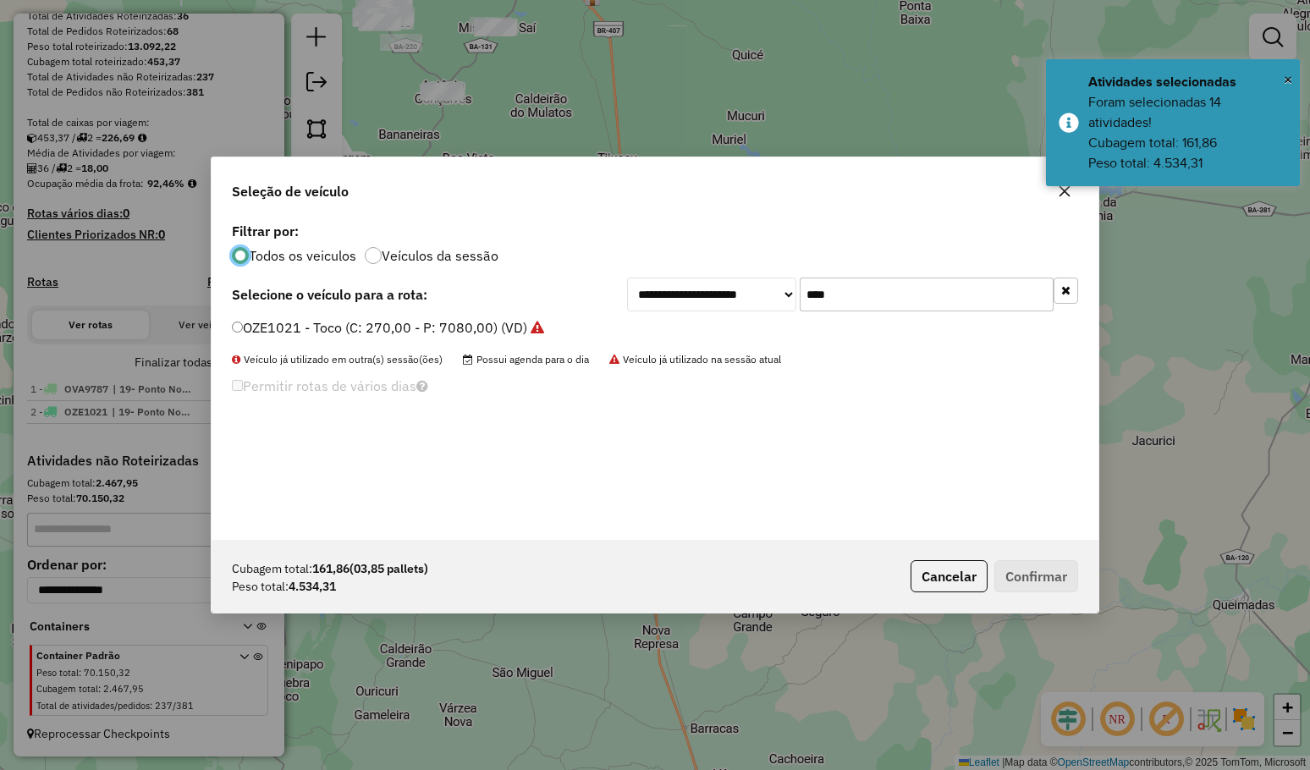
drag, startPoint x: 731, startPoint y: 296, endPoint x: 701, endPoint y: 284, distance: 31.9
click at [714, 291] on div "**********" at bounding box center [852, 294] width 451 height 34
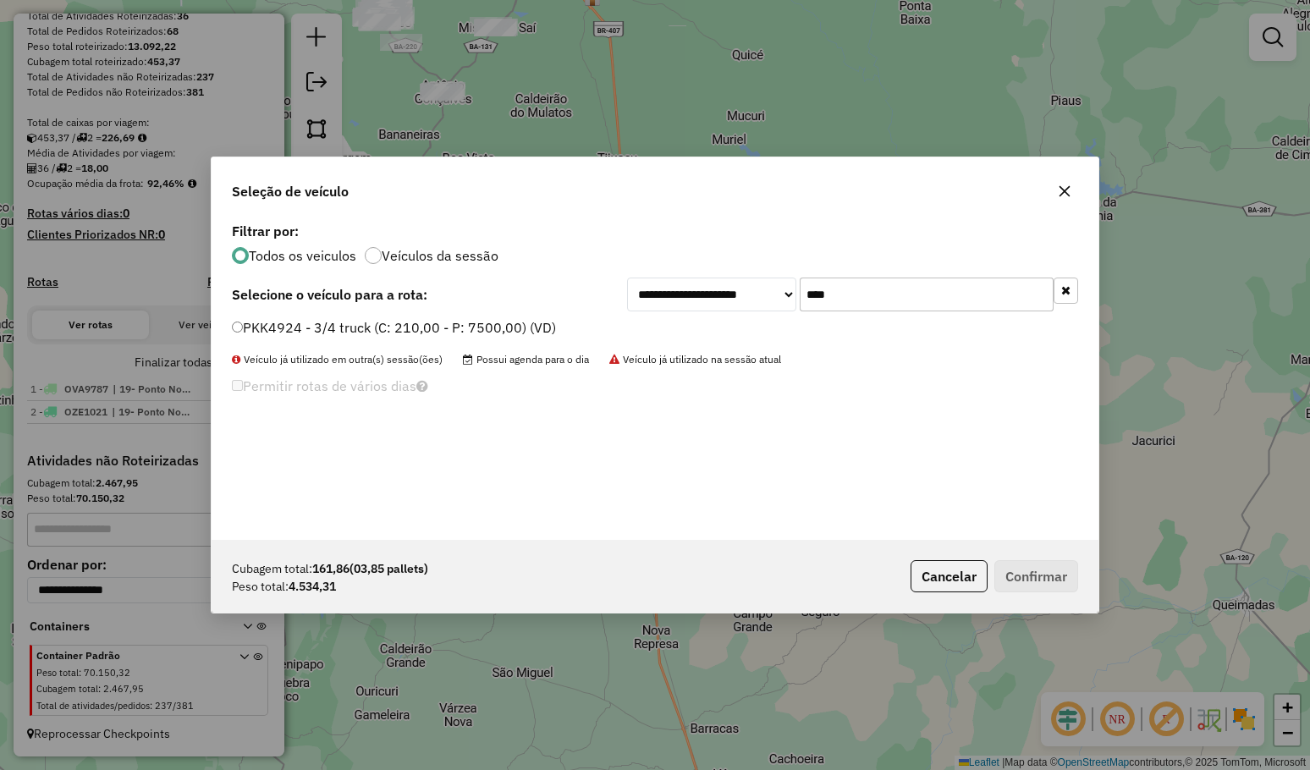
type input "****"
click at [522, 327] on label "PKK4924 - 3/4 truck (C: 210,00 - P: 7500,00) (VD)" at bounding box center [394, 327] width 324 height 20
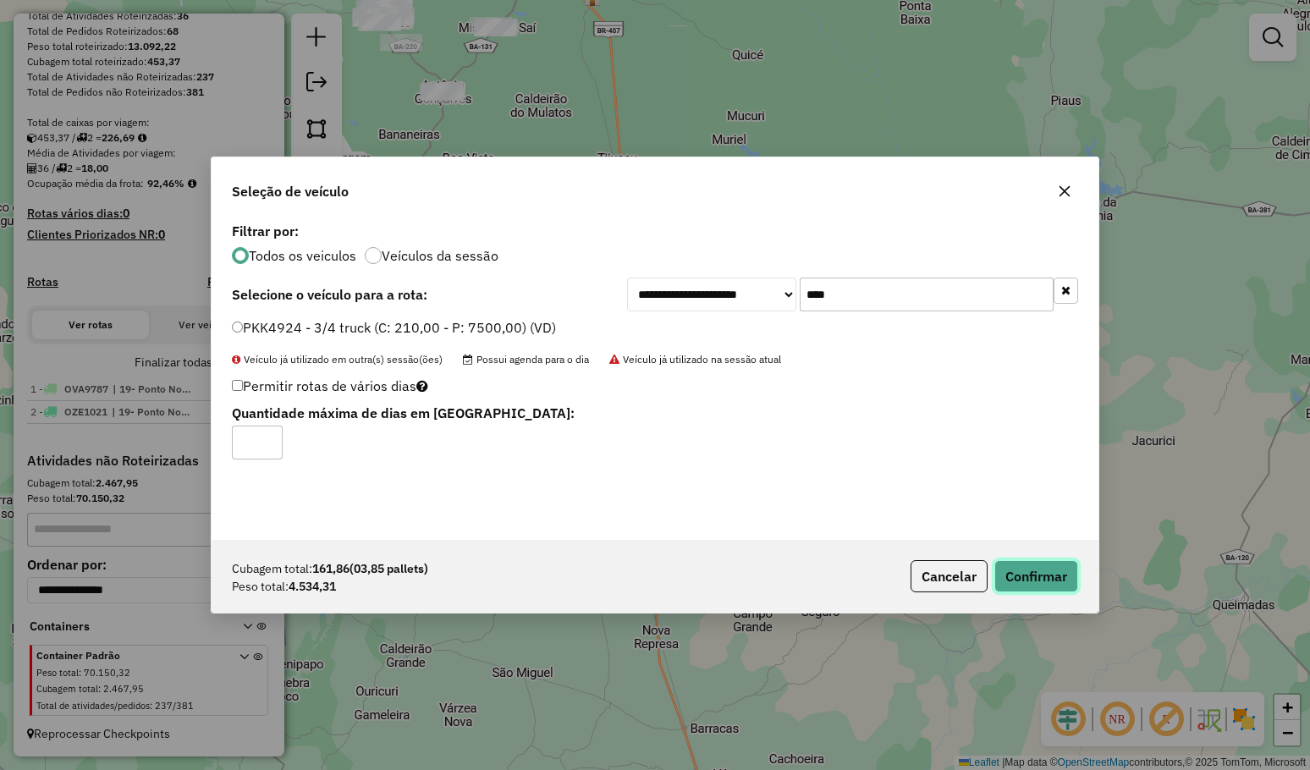
click at [1026, 582] on button "Confirmar" at bounding box center [1036, 576] width 84 height 32
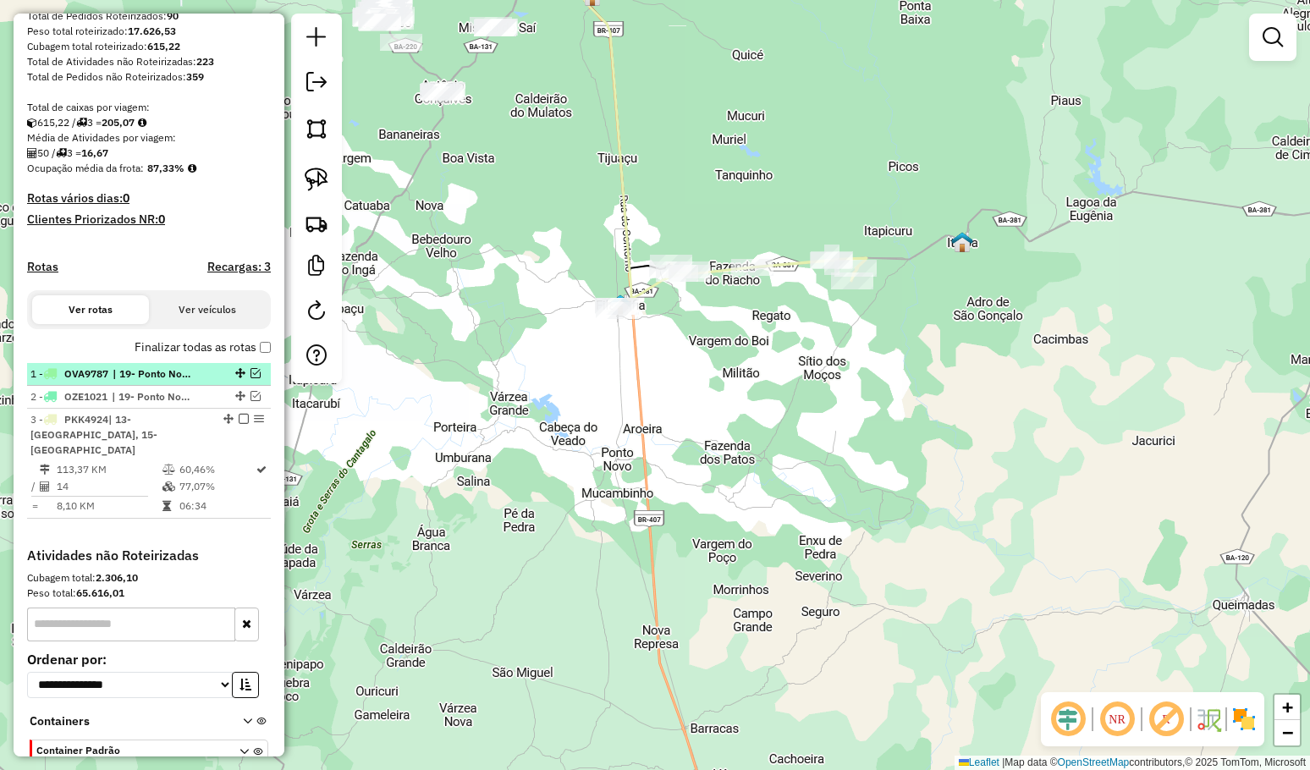
click at [250, 378] on em at bounding box center [255, 373] width 10 height 10
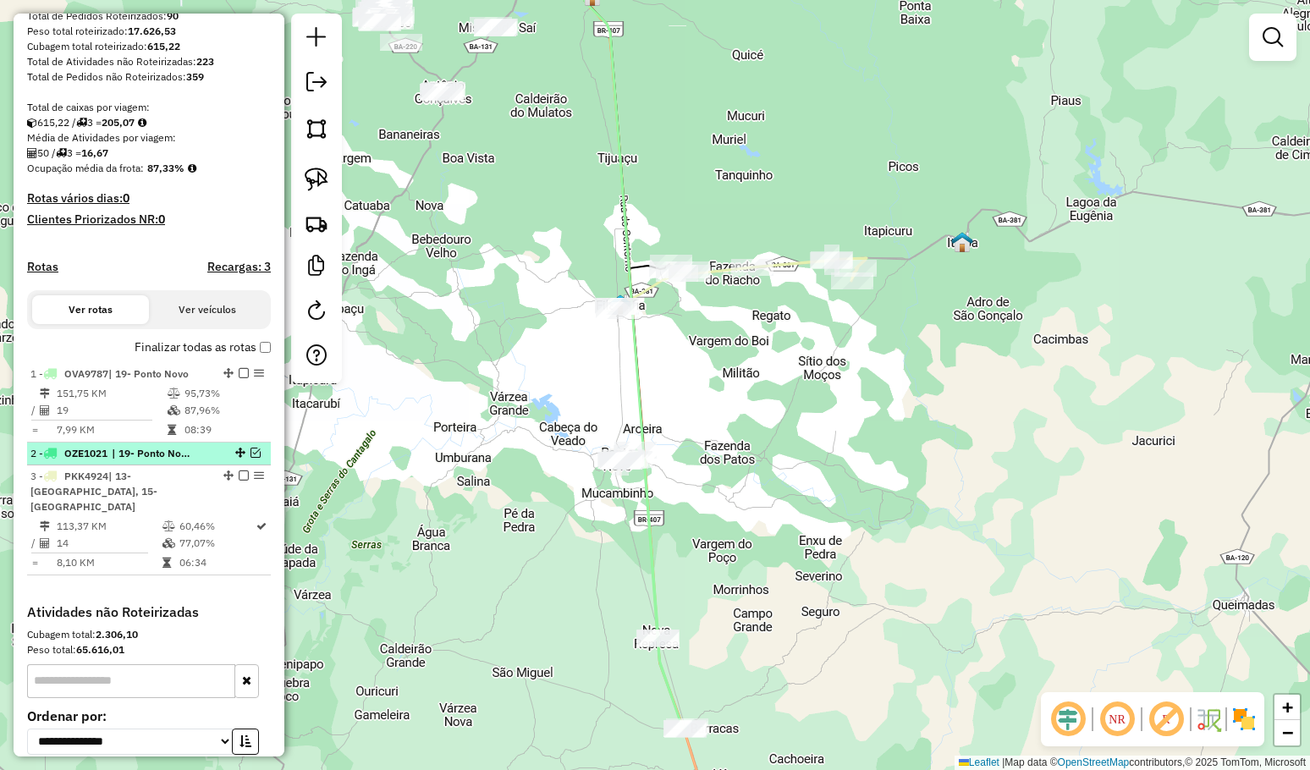
click at [250, 458] on em at bounding box center [255, 453] width 10 height 10
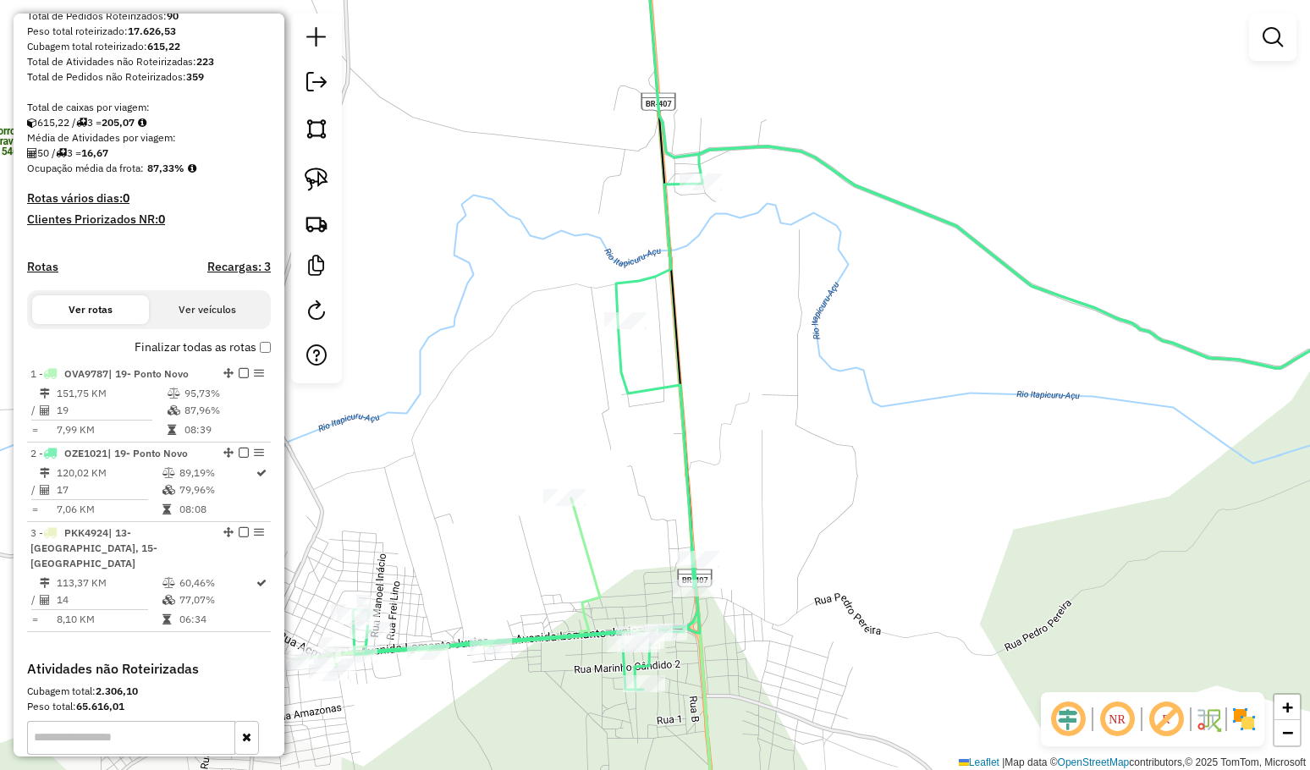
drag, startPoint x: 681, startPoint y: 404, endPoint x: 686, endPoint y: 391, distance: 13.7
click at [684, 393] on div "Janela de atendimento Grade de atendimento Capacidade Transportadoras Veículos …" at bounding box center [655, 385] width 1310 height 770
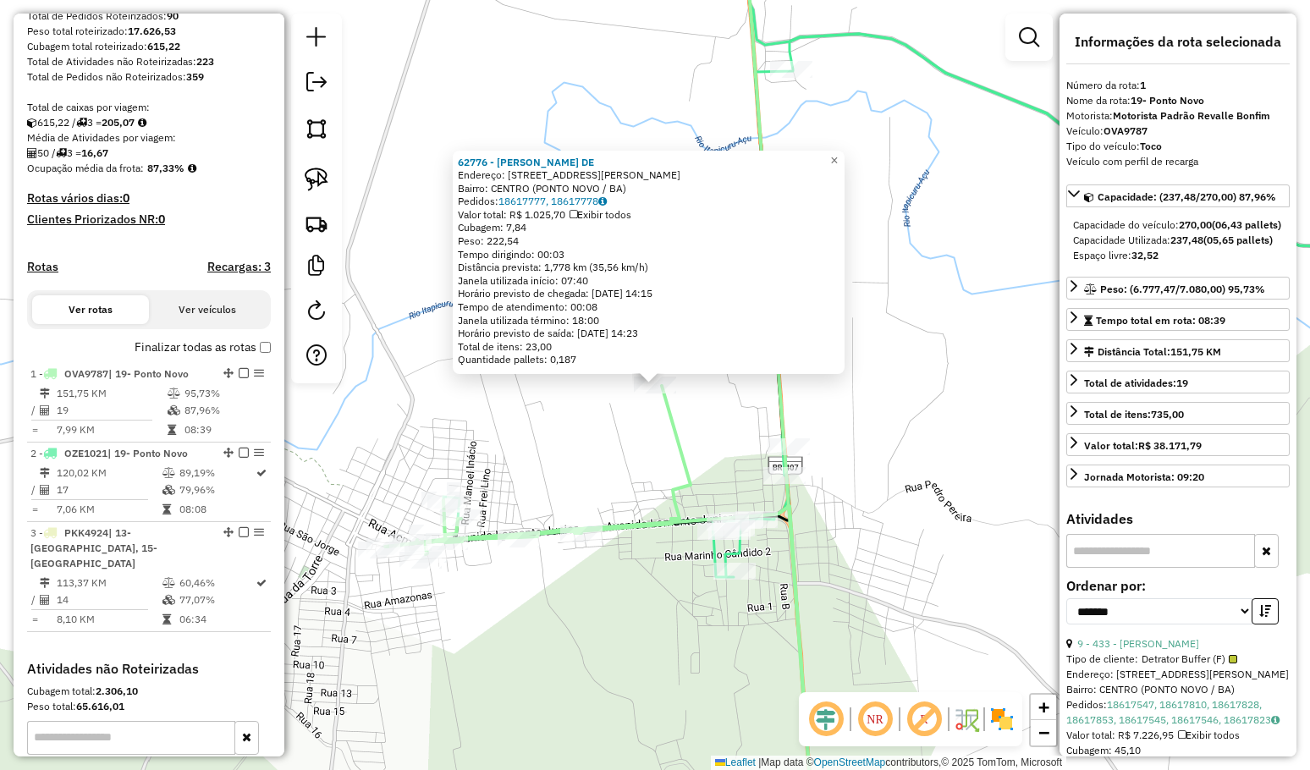
scroll to position [478, 0]
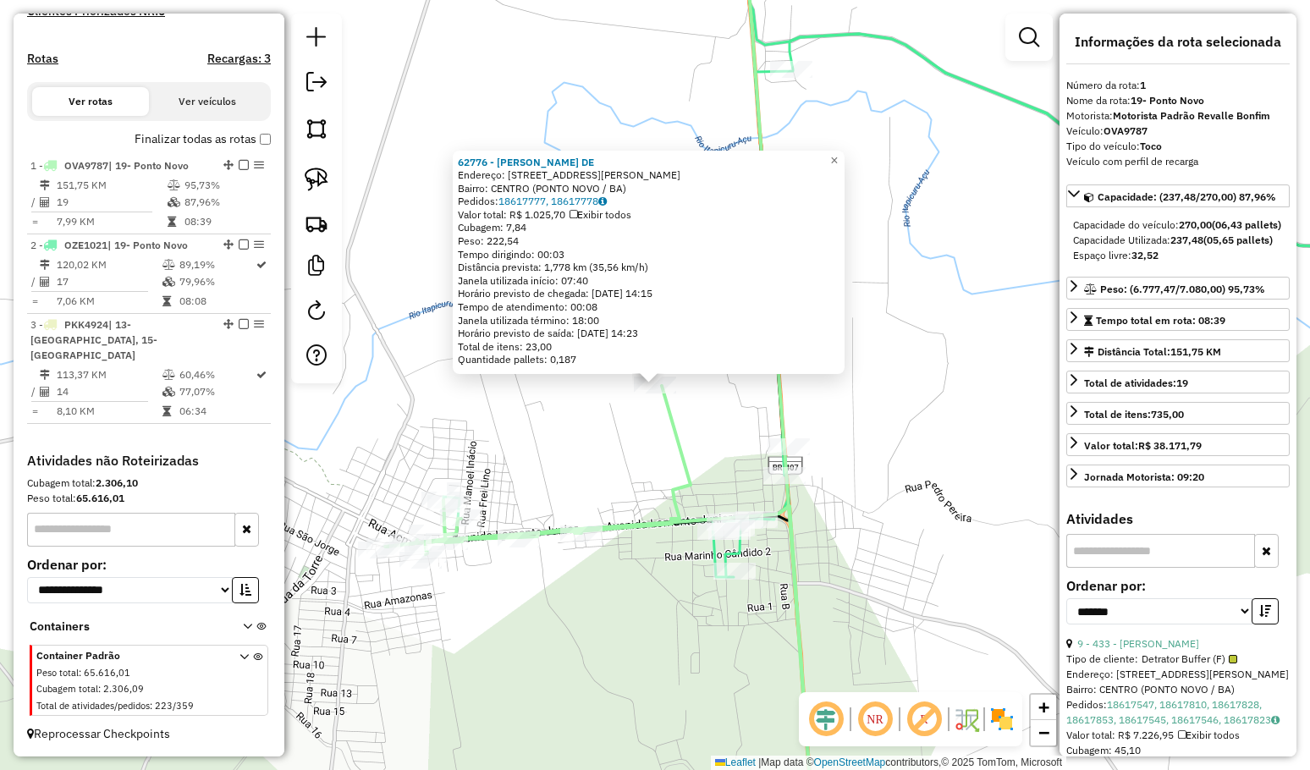
click at [613, 441] on div "62776 - EDVALDO CORDEIRO DE Endereço: R PEDRO MASCATE 70 Bairro: CENTRO (PONTO …" at bounding box center [655, 385] width 1310 height 770
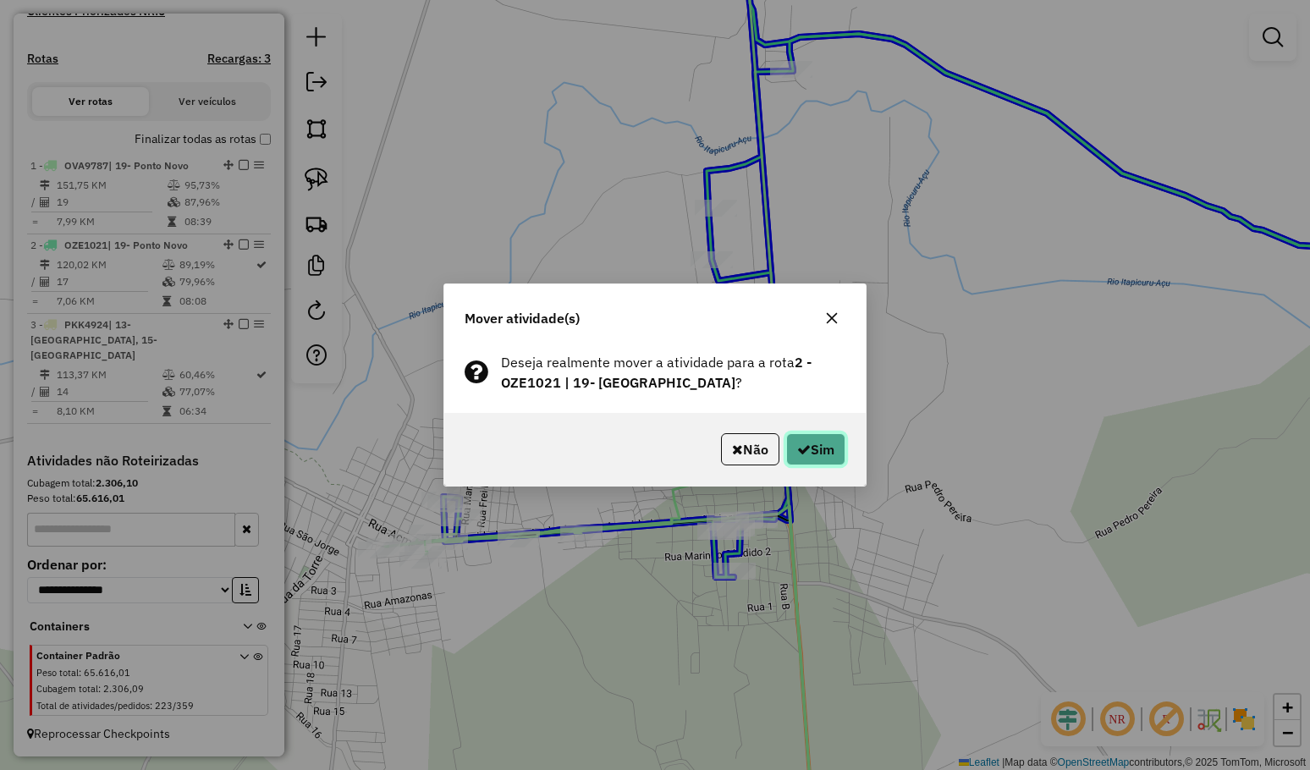
click at [809, 442] on button "Sim" at bounding box center [815, 449] width 59 height 32
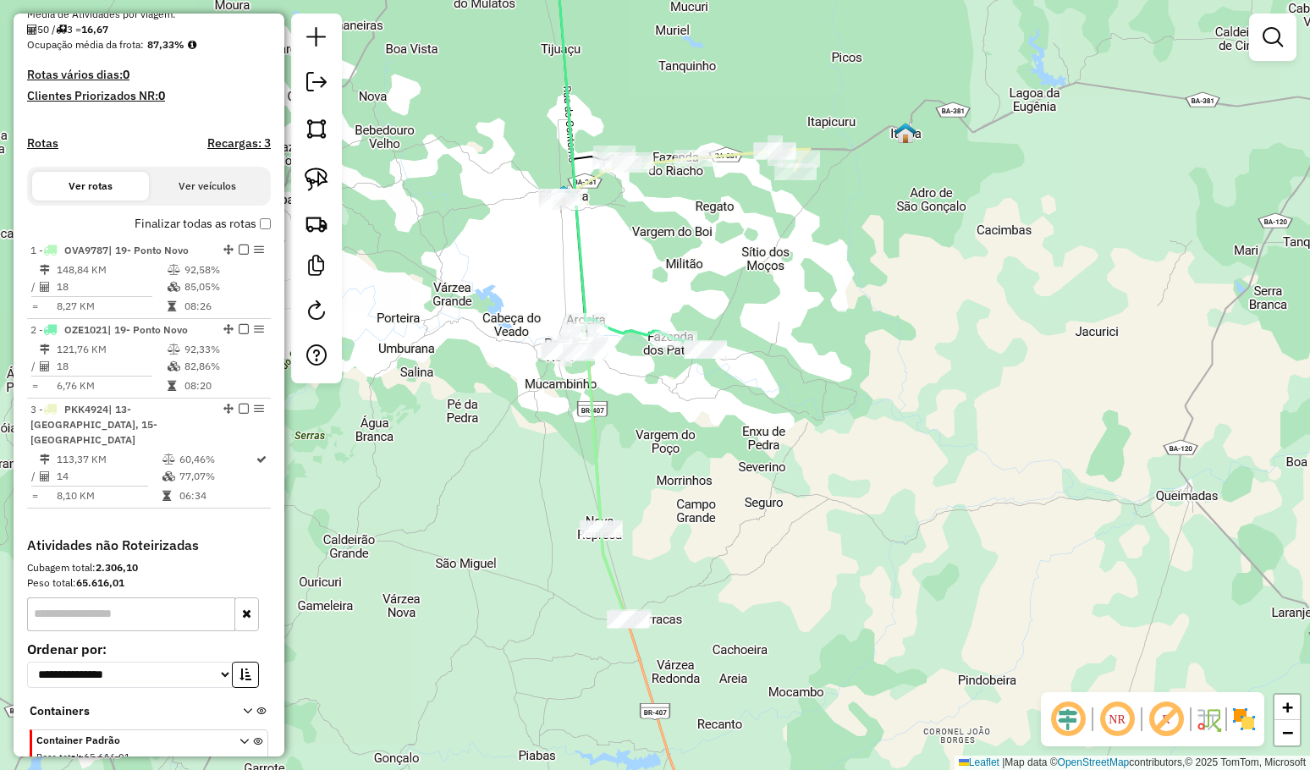
scroll to position [293, 0]
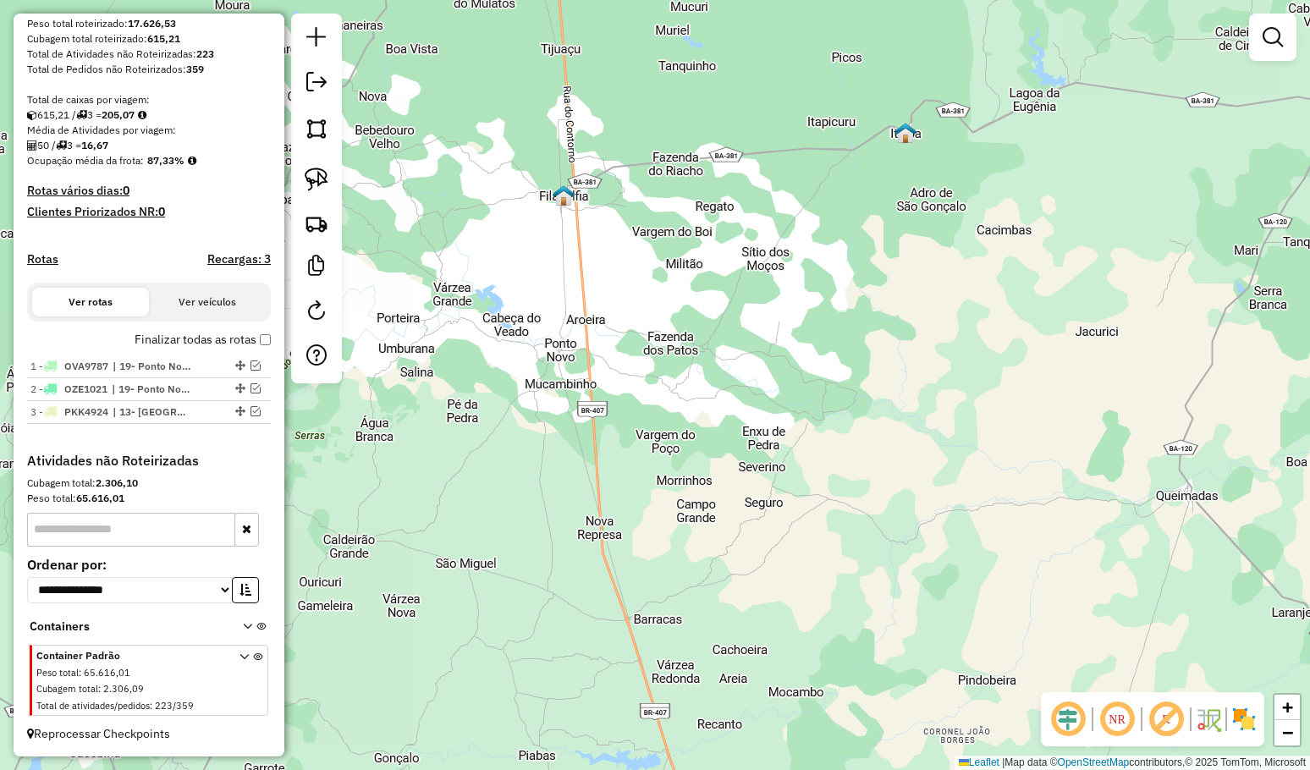
drag, startPoint x: 547, startPoint y: 294, endPoint x: 711, endPoint y: 585, distance: 334.9
click at [709, 585] on div "Janela de atendimento Grade de atendimento Capacidade Transportadoras Veículos …" at bounding box center [655, 385] width 1310 height 770
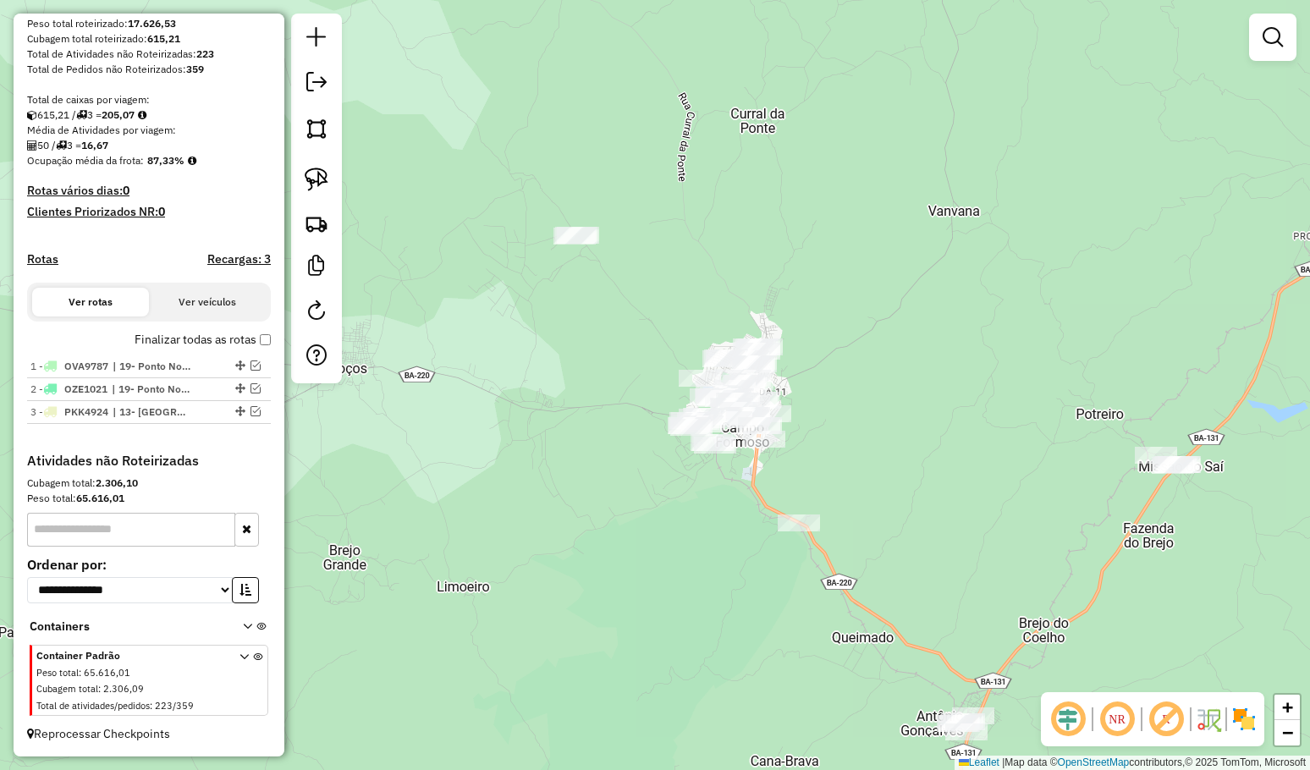
click at [630, 416] on div "Janela de atendimento Grade de atendimento Capacidade Transportadoras Veículos …" at bounding box center [655, 385] width 1310 height 770
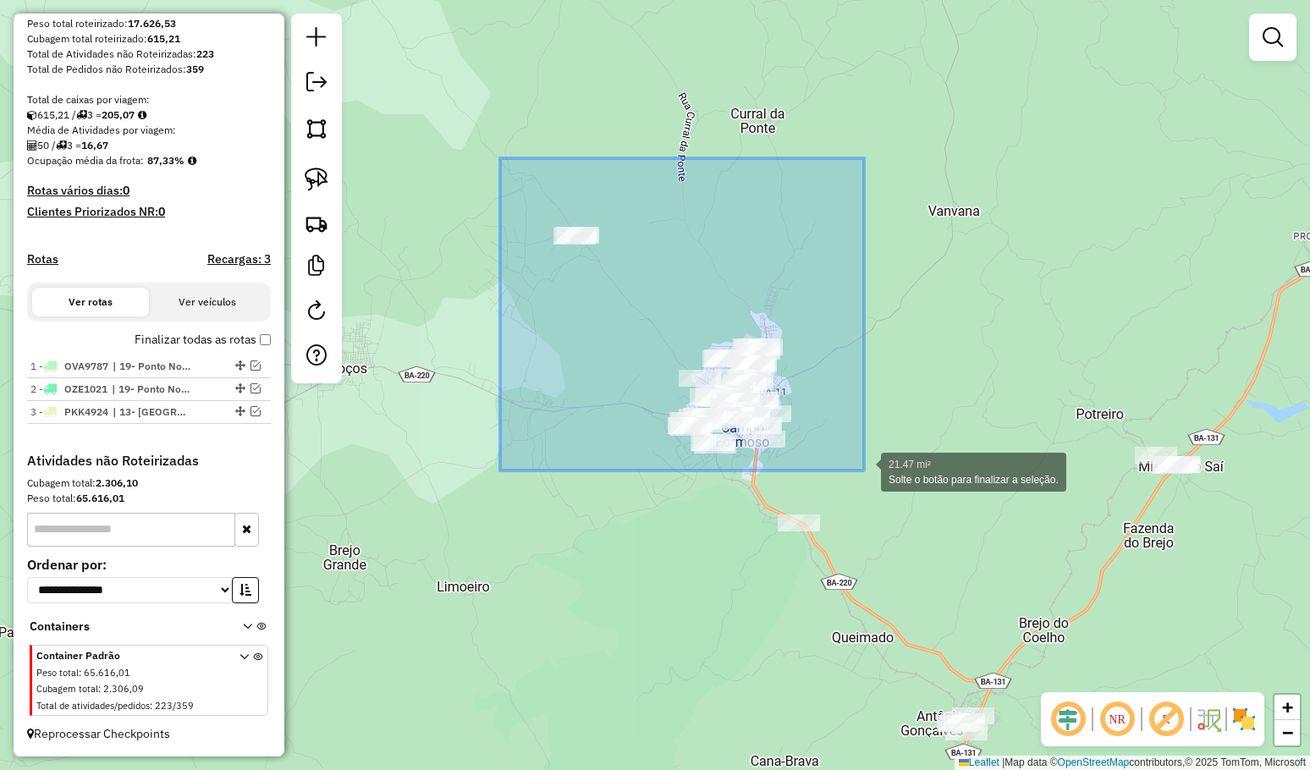
drag, startPoint x: 500, startPoint y: 158, endPoint x: 864, endPoint y: 470, distance: 479.4
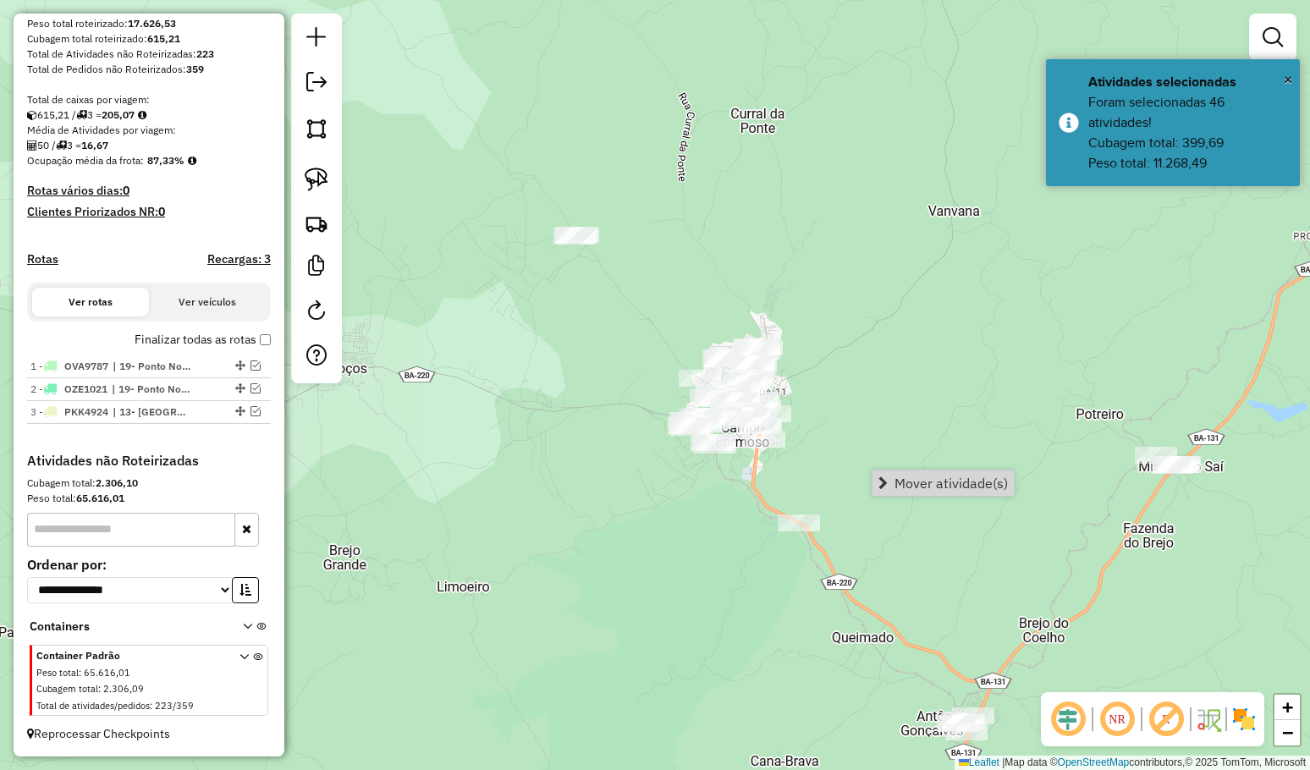
click at [911, 475] on link "Mover atividade(s)" at bounding box center [942, 482] width 141 height 25
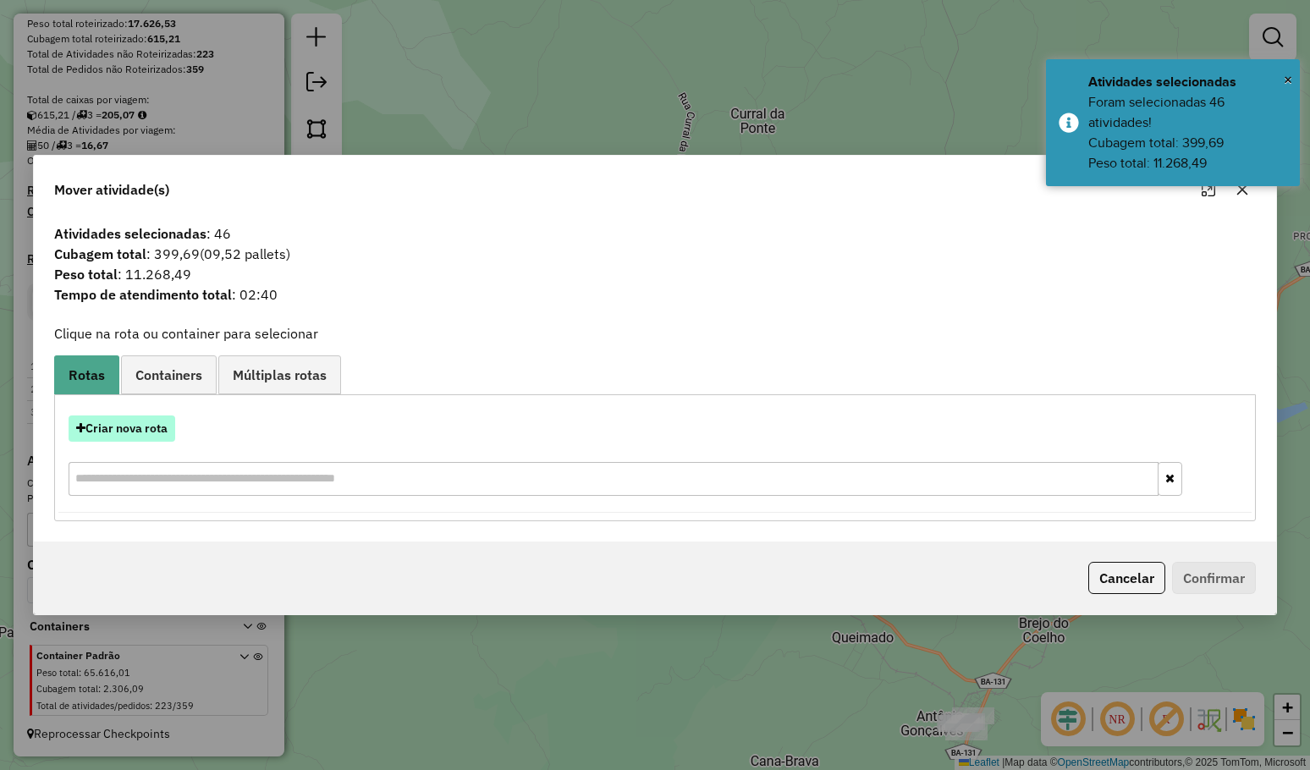
click at [156, 425] on button "Criar nova rota" at bounding box center [122, 428] width 107 height 26
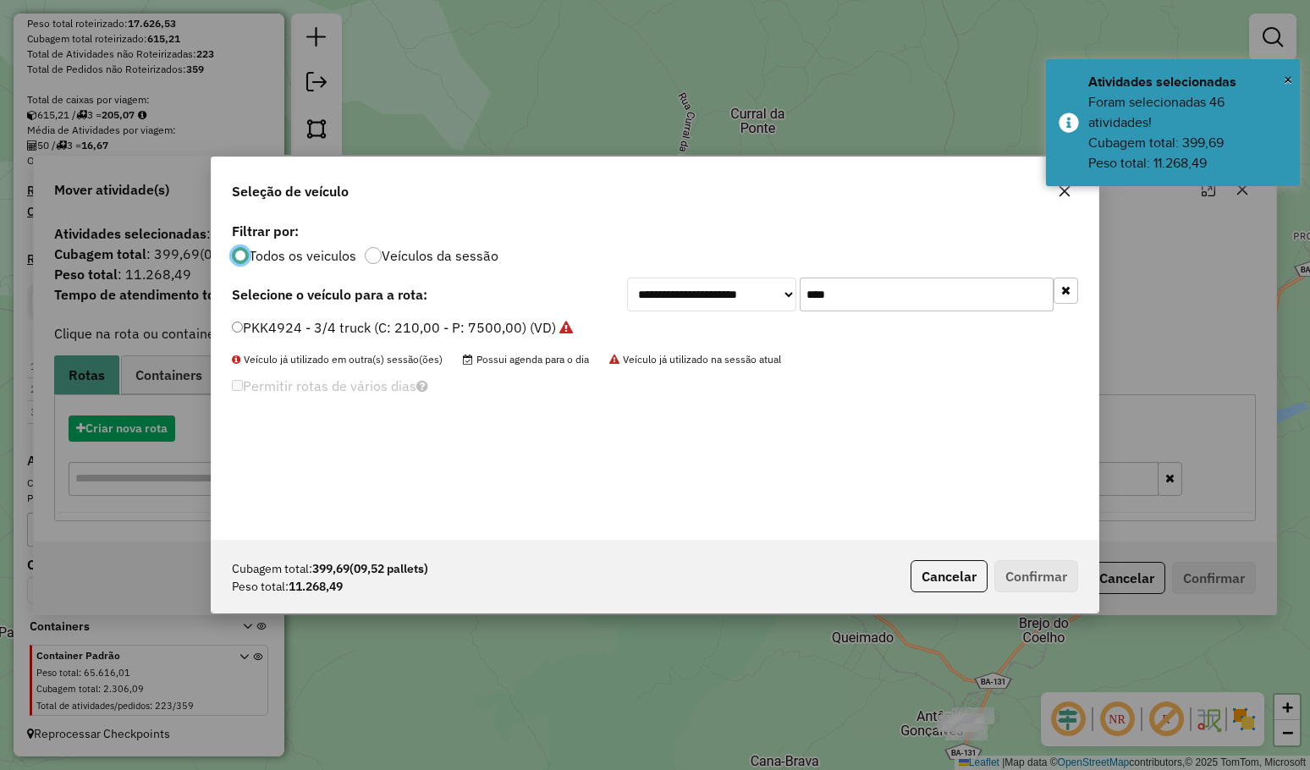
scroll to position [8, 5]
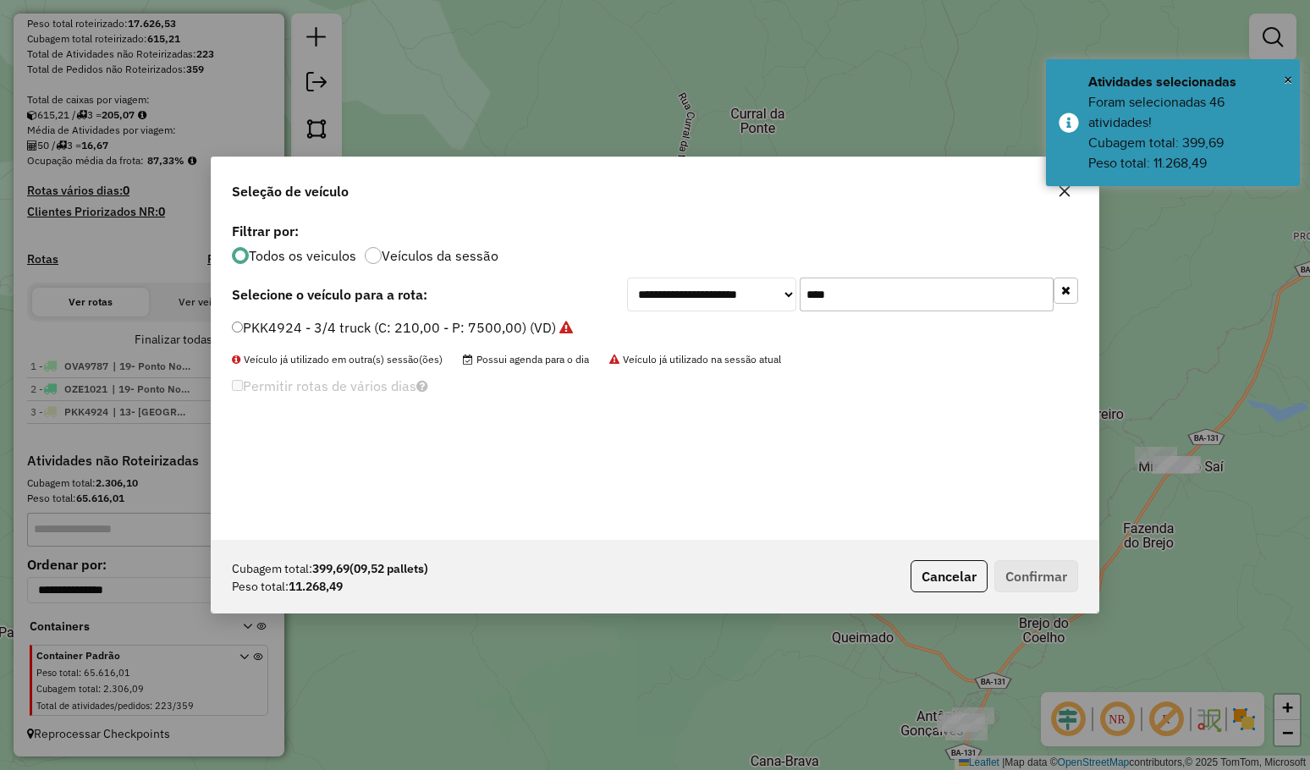
drag, startPoint x: 799, startPoint y: 299, endPoint x: 702, endPoint y: 288, distance: 97.2
click at [710, 293] on div "**********" at bounding box center [852, 294] width 451 height 34
type input "****"
click at [498, 322] on label "PKL5762 - 3/4 truck (C: 210,00 - P: 7500,00) (VD)" at bounding box center [393, 327] width 322 height 20
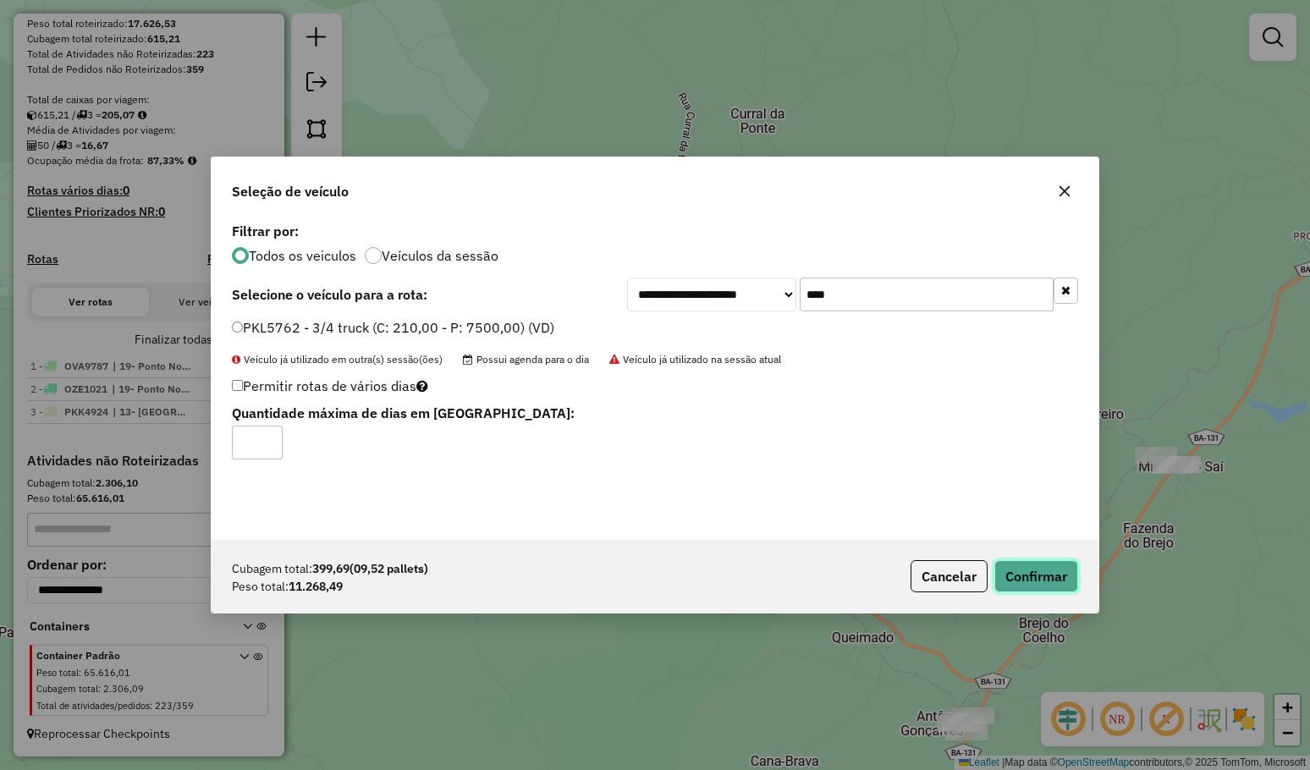
click at [1025, 579] on button "Confirmar" at bounding box center [1036, 576] width 84 height 32
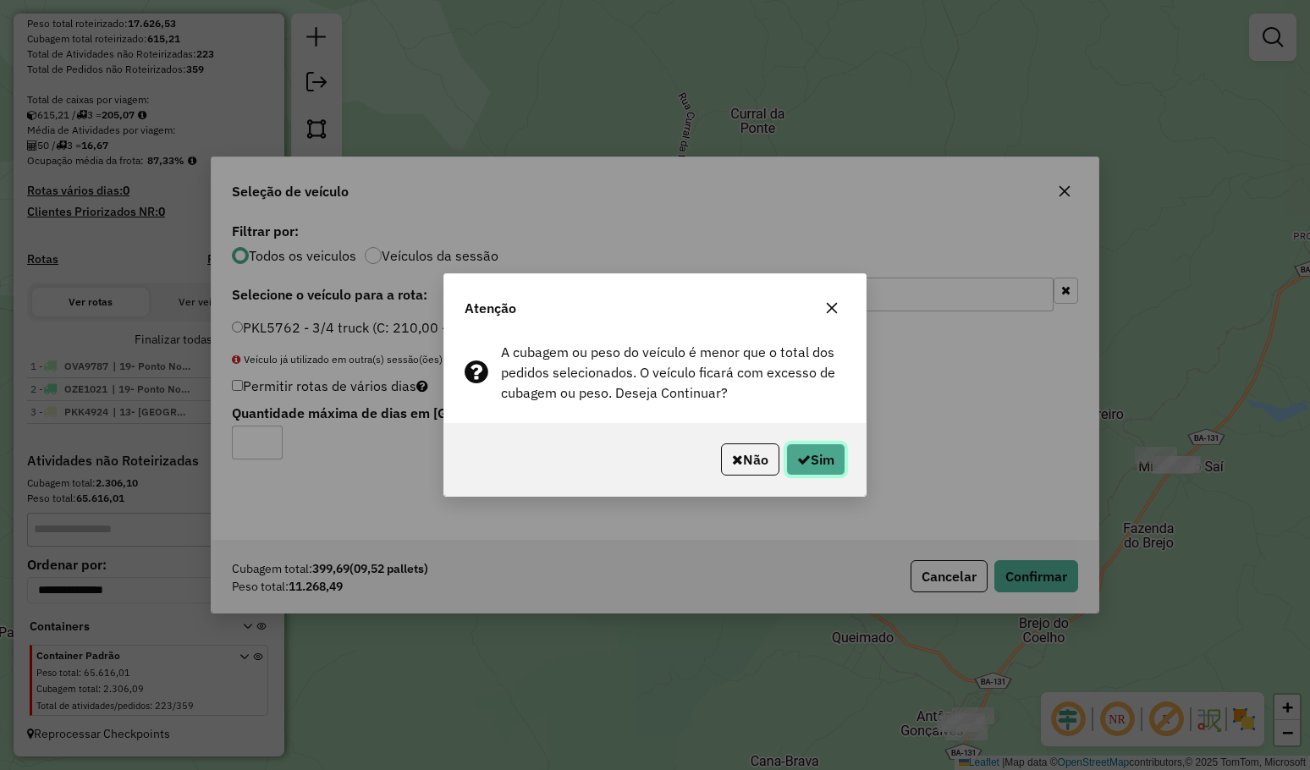
click at [818, 460] on button "Sim" at bounding box center [815, 459] width 59 height 32
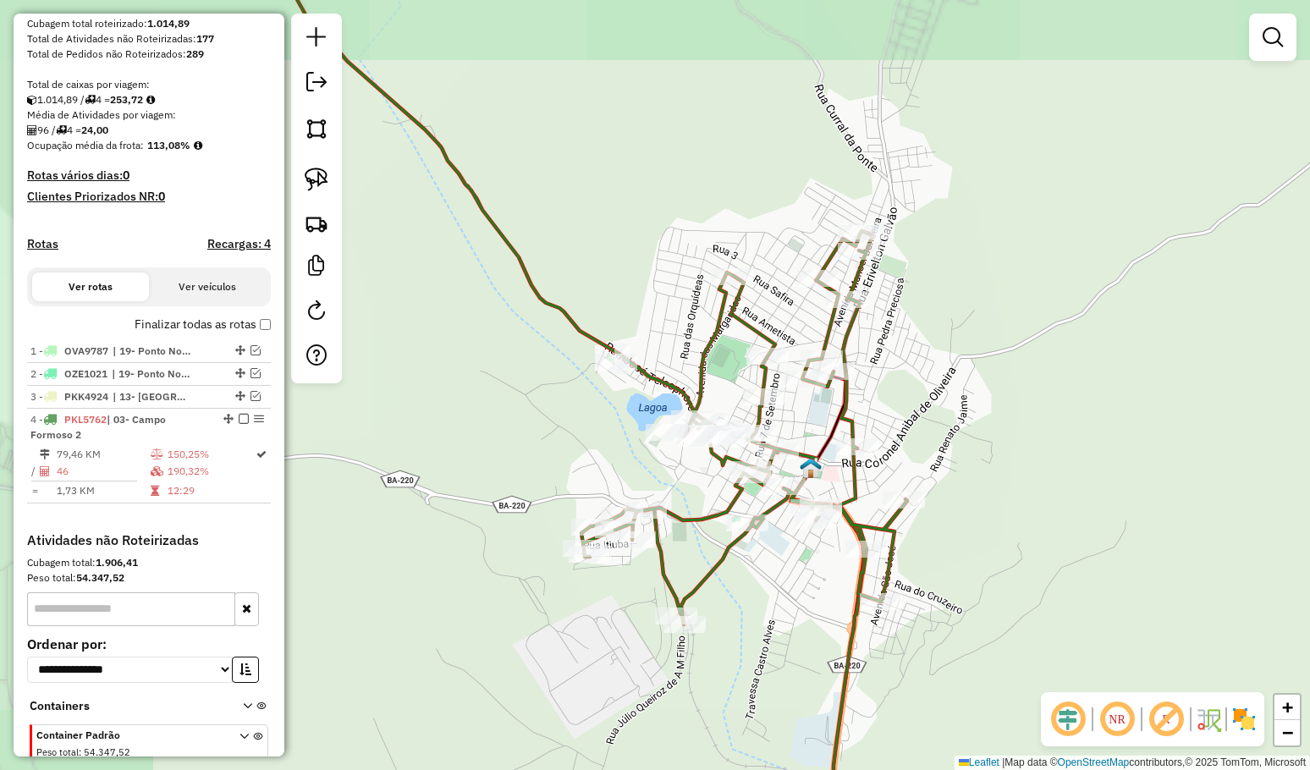
drag, startPoint x: 783, startPoint y: 602, endPoint x: 775, endPoint y: 433, distance: 169.4
click at [776, 436] on div "Janela de atendimento Grade de atendimento Capacidade Transportadoras Veículos …" at bounding box center [655, 385] width 1310 height 770
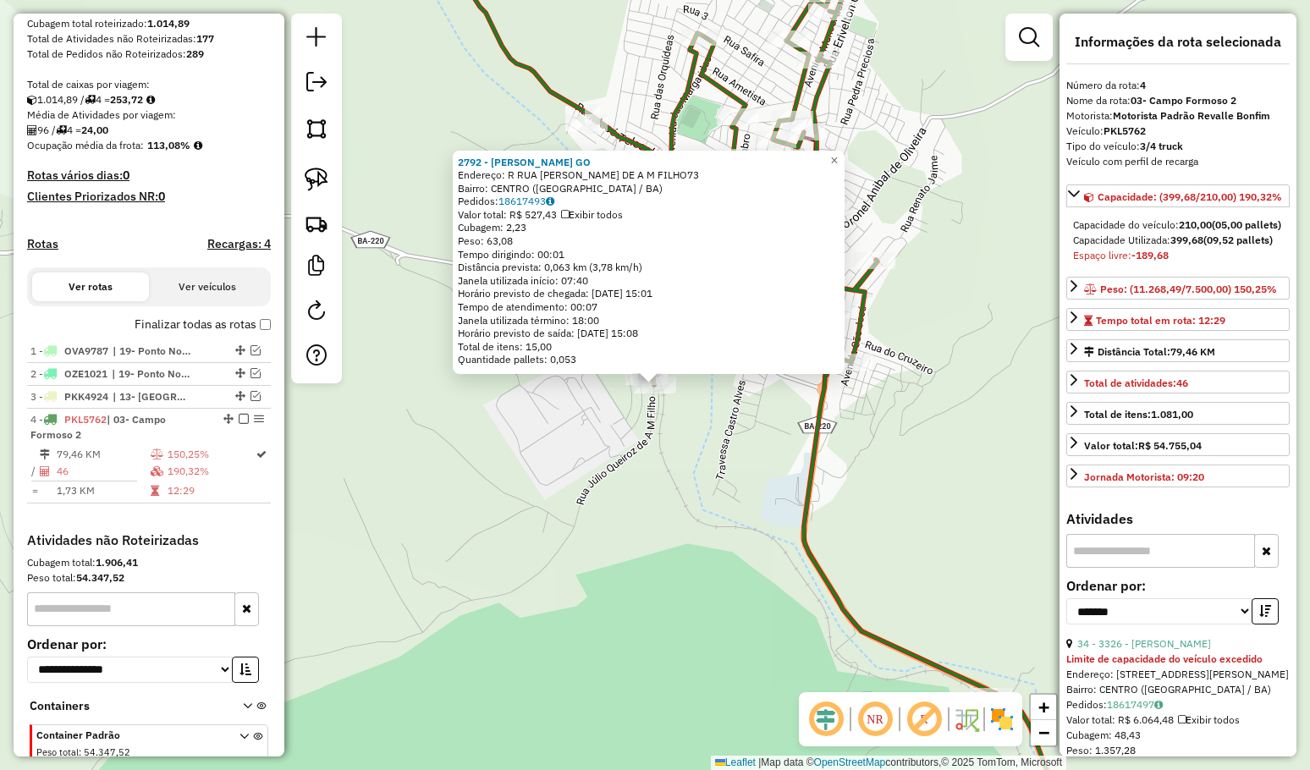
scroll to position [387, 0]
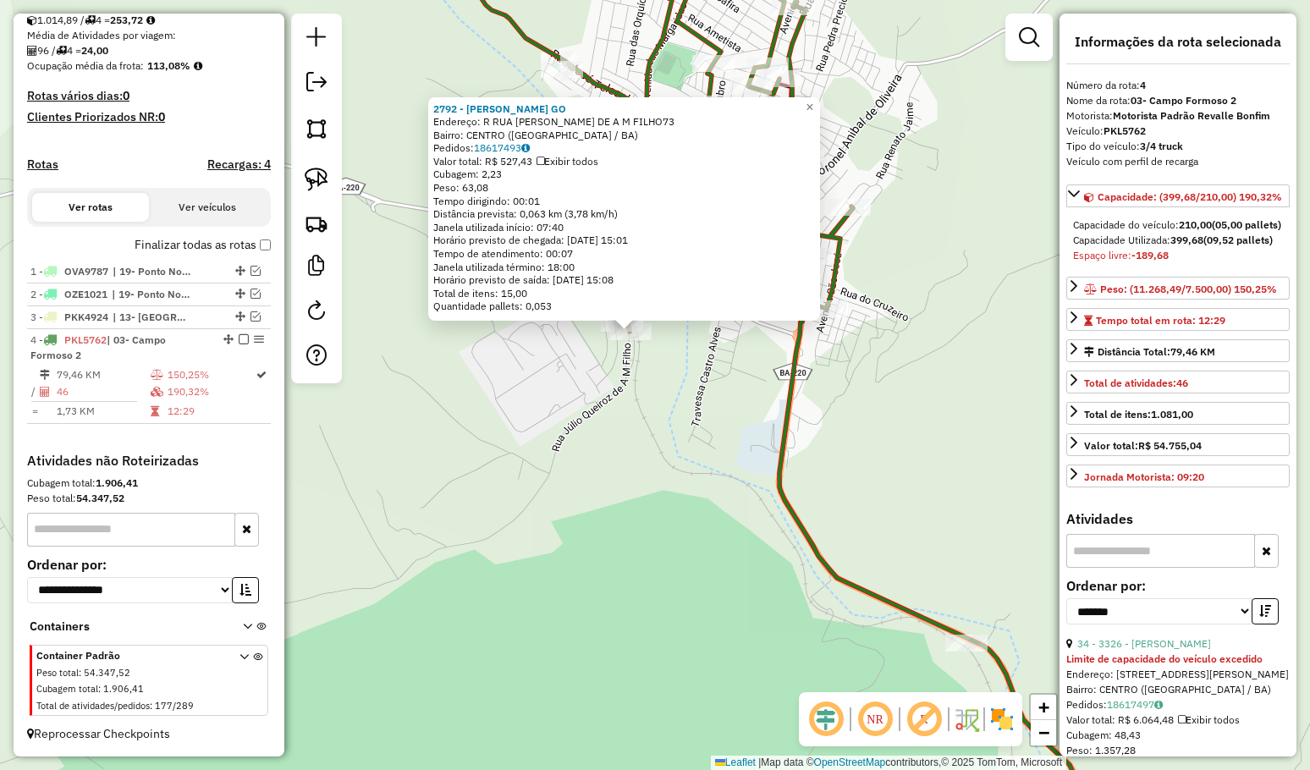
drag, startPoint x: 703, startPoint y: 534, endPoint x: 610, endPoint y: 358, distance: 199.1
click at [638, 393] on div "2792 - SAULO DOS SANTOS GO Endereço: R RUA JULIO QUEIROS DE A M FILHO73 Bairro:…" at bounding box center [655, 385] width 1310 height 770
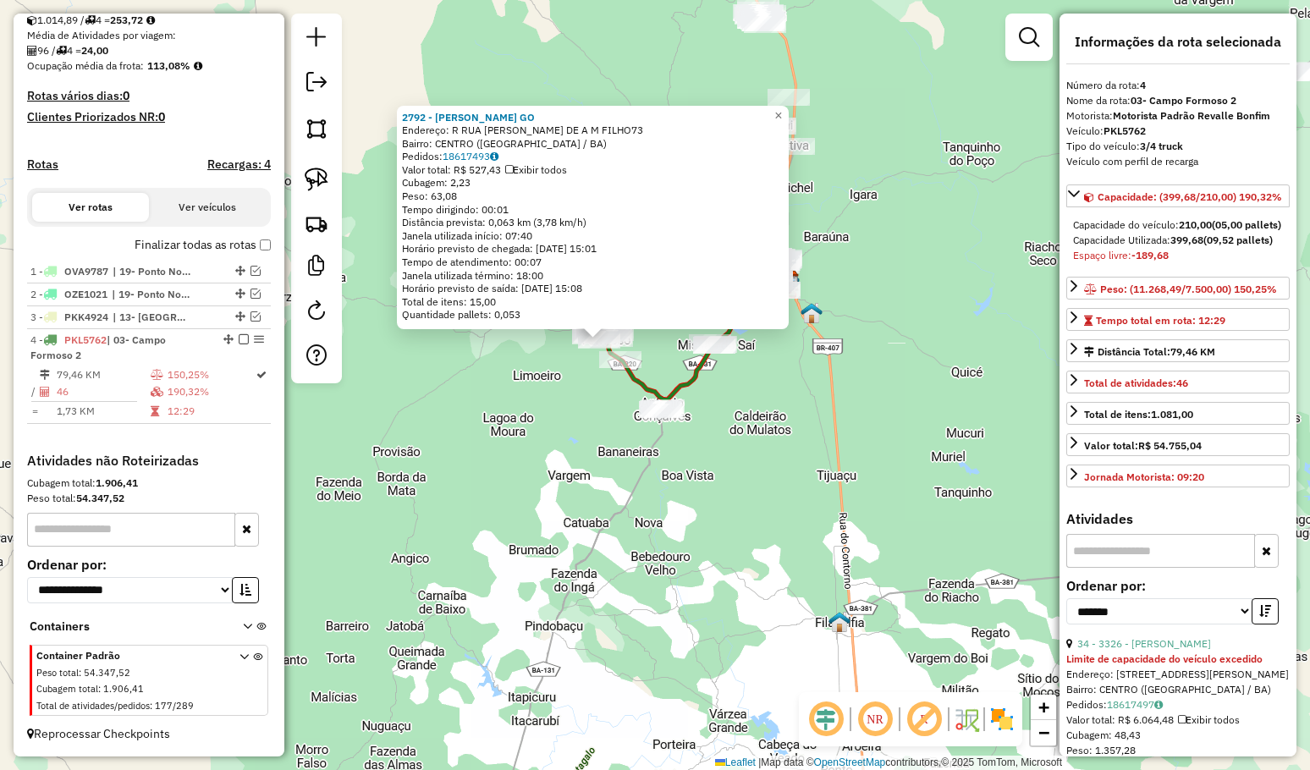
click at [593, 390] on div "2792 - SAULO DOS SANTOS GO Endereço: R RUA JULIO QUEIROS DE A M FILHO73 Bairro:…" at bounding box center [655, 385] width 1310 height 770
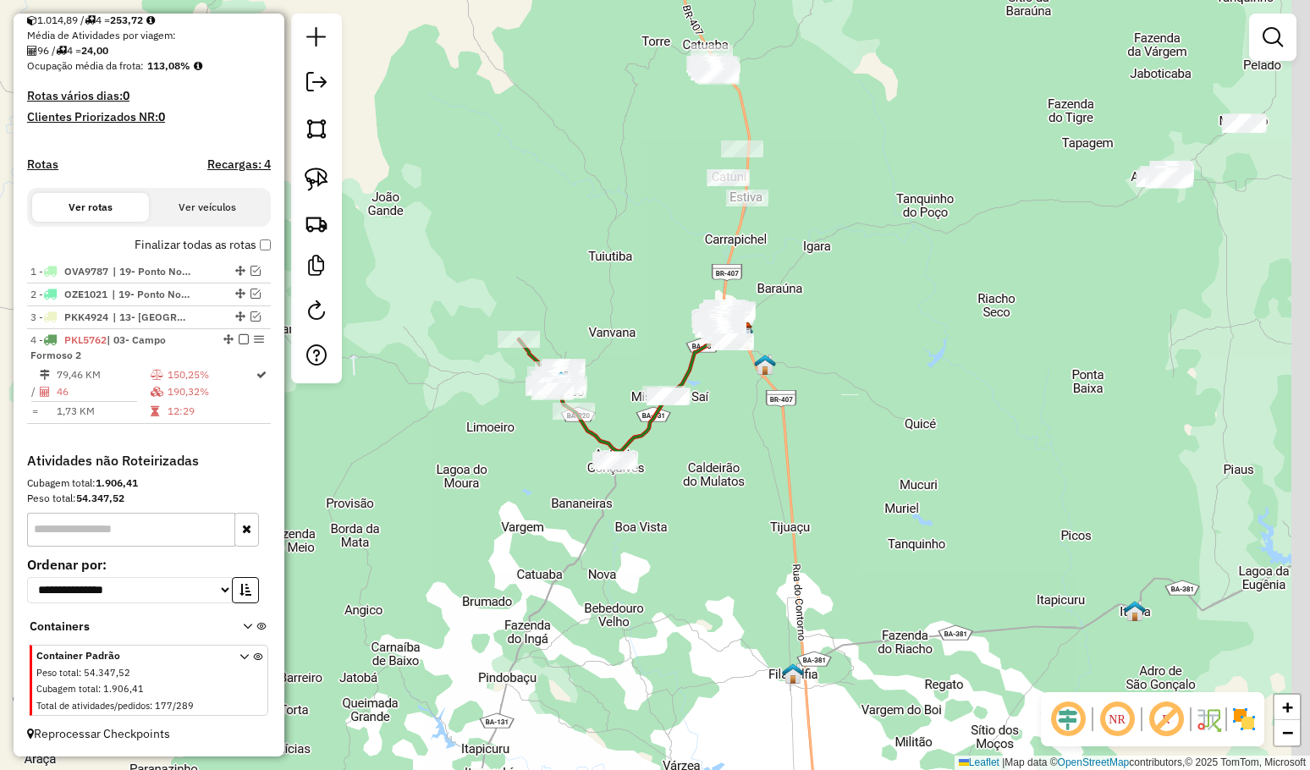
drag, startPoint x: 1023, startPoint y: 319, endPoint x: 706, endPoint y: 404, distance: 328.3
click at [706, 404] on div "Janela de atendimento Grade de atendimento Capacidade Transportadoras Veículos …" at bounding box center [655, 385] width 1310 height 770
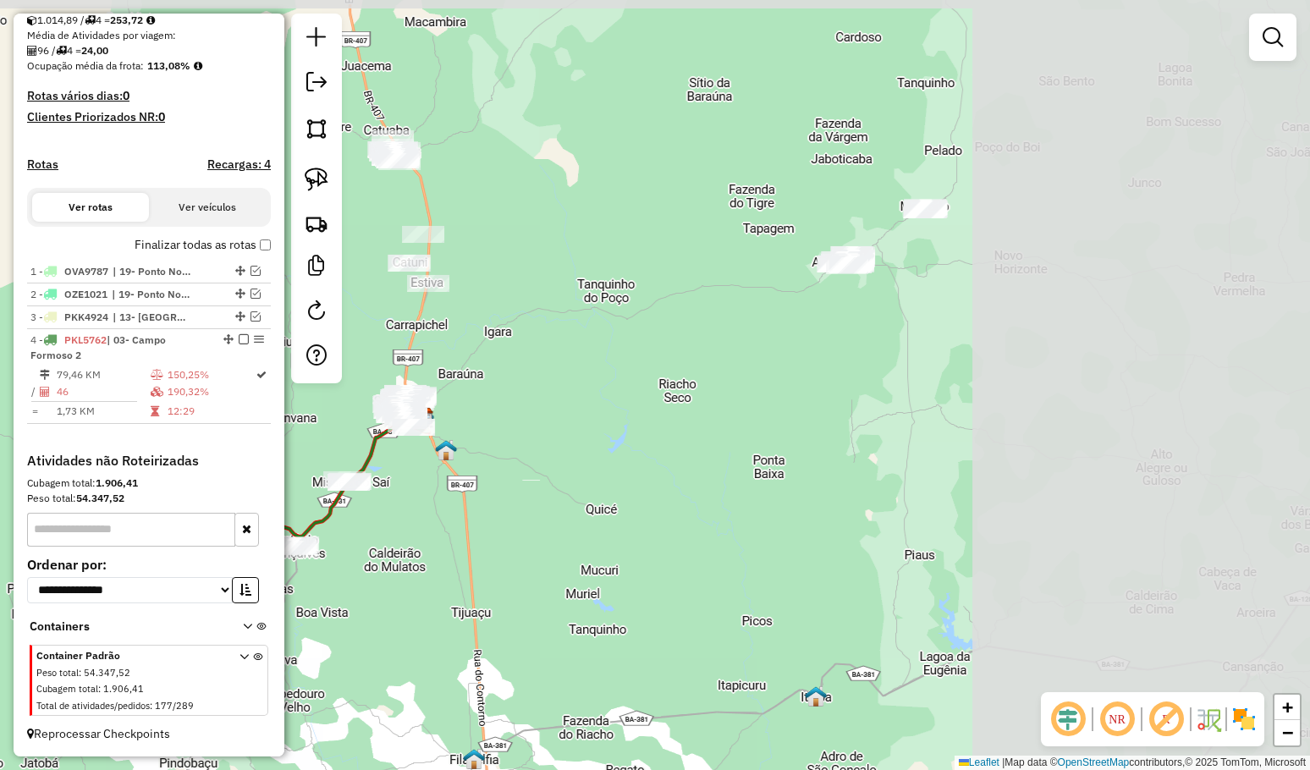
click at [741, 386] on div "Janela de atendimento Grade de atendimento Capacidade Transportadoras Veículos …" at bounding box center [655, 385] width 1310 height 770
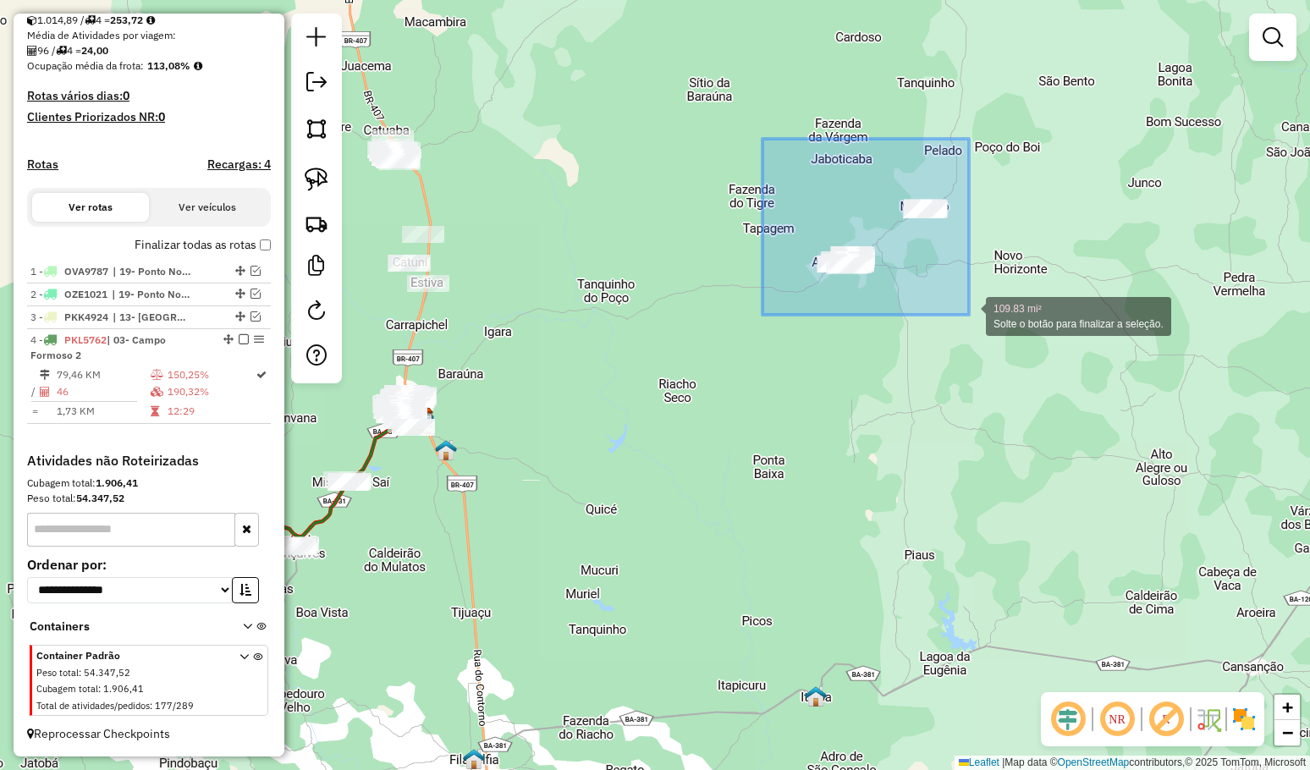
drag, startPoint x: 907, startPoint y: 274, endPoint x: 969, endPoint y: 315, distance: 73.9
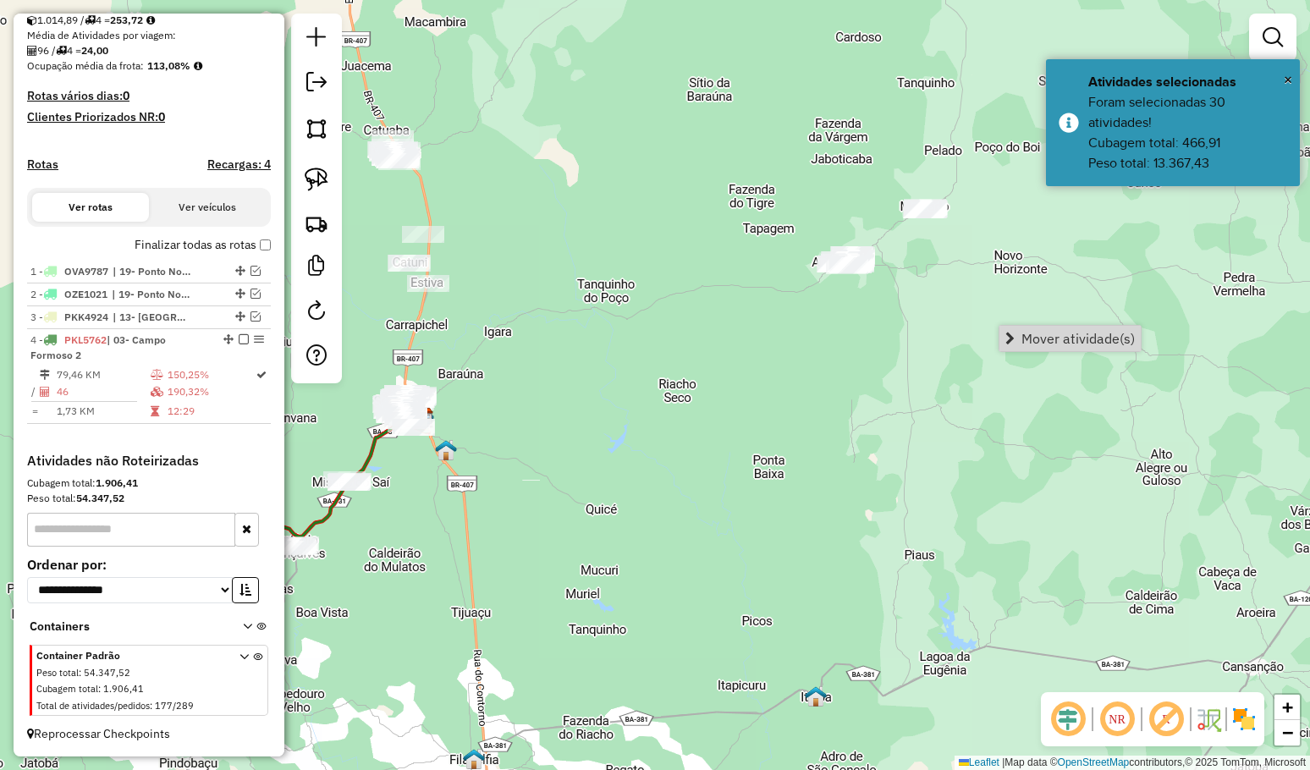
click at [1019, 331] on link "Mover atividade(s)" at bounding box center [1069, 338] width 141 height 25
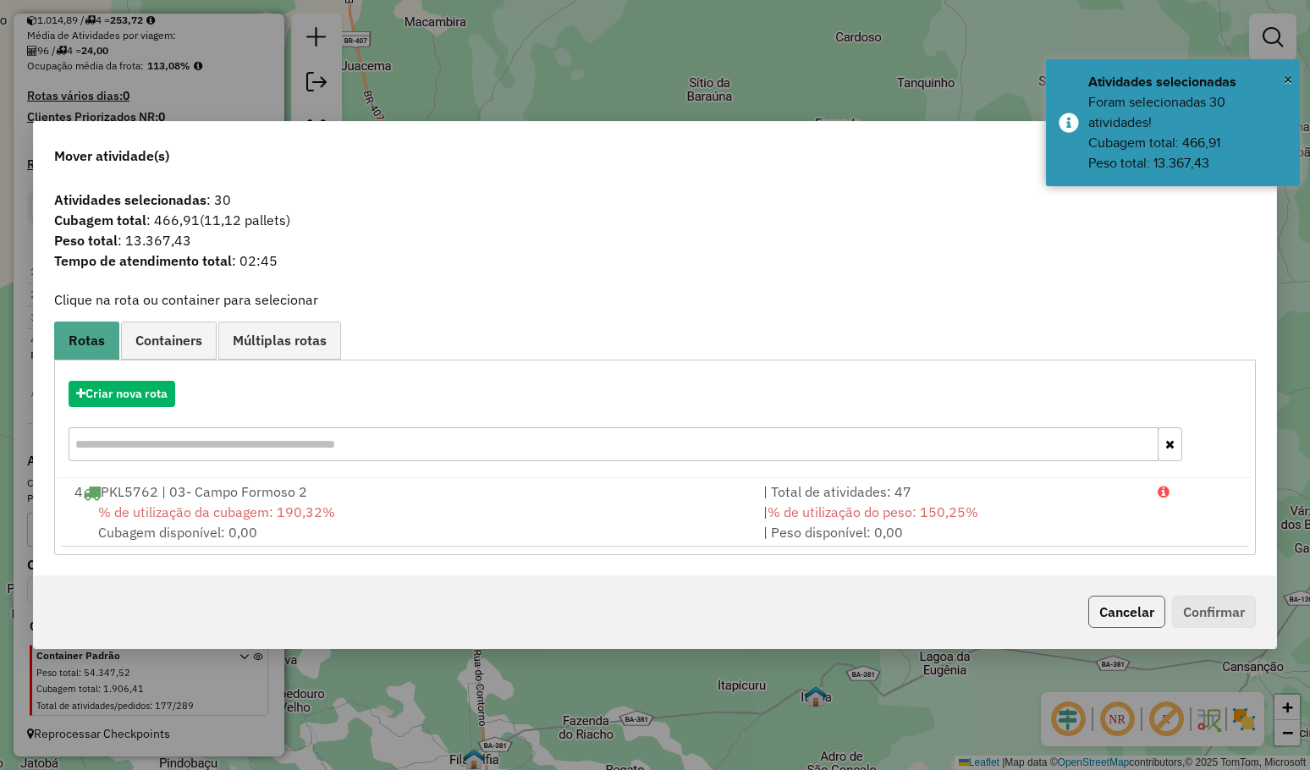
click at [1091, 606] on button "Cancelar" at bounding box center [1126, 612] width 77 height 32
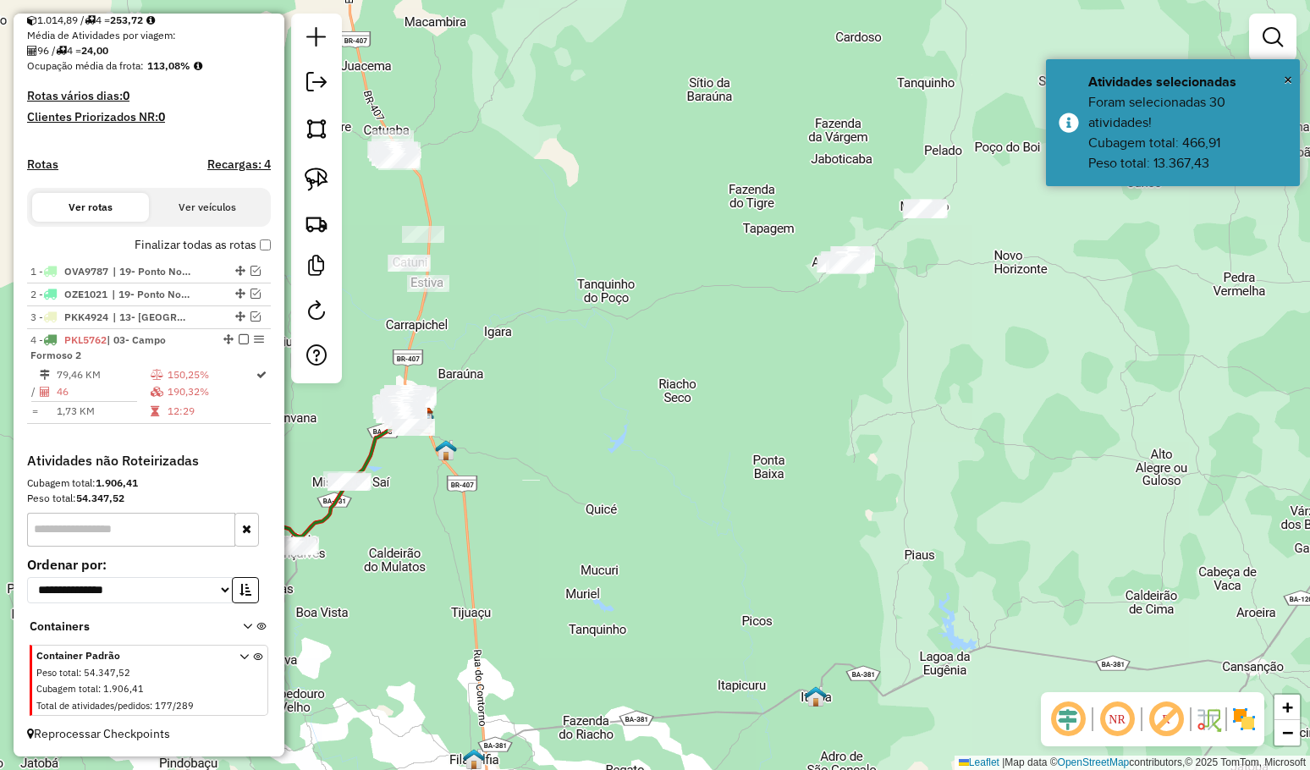
drag, startPoint x: 723, startPoint y: 547, endPoint x: 883, endPoint y: 445, distance: 190.6
click at [916, 439] on div "Janela de atendimento Grade de atendimento Capacidade Transportadoras Veículos …" at bounding box center [655, 385] width 1310 height 770
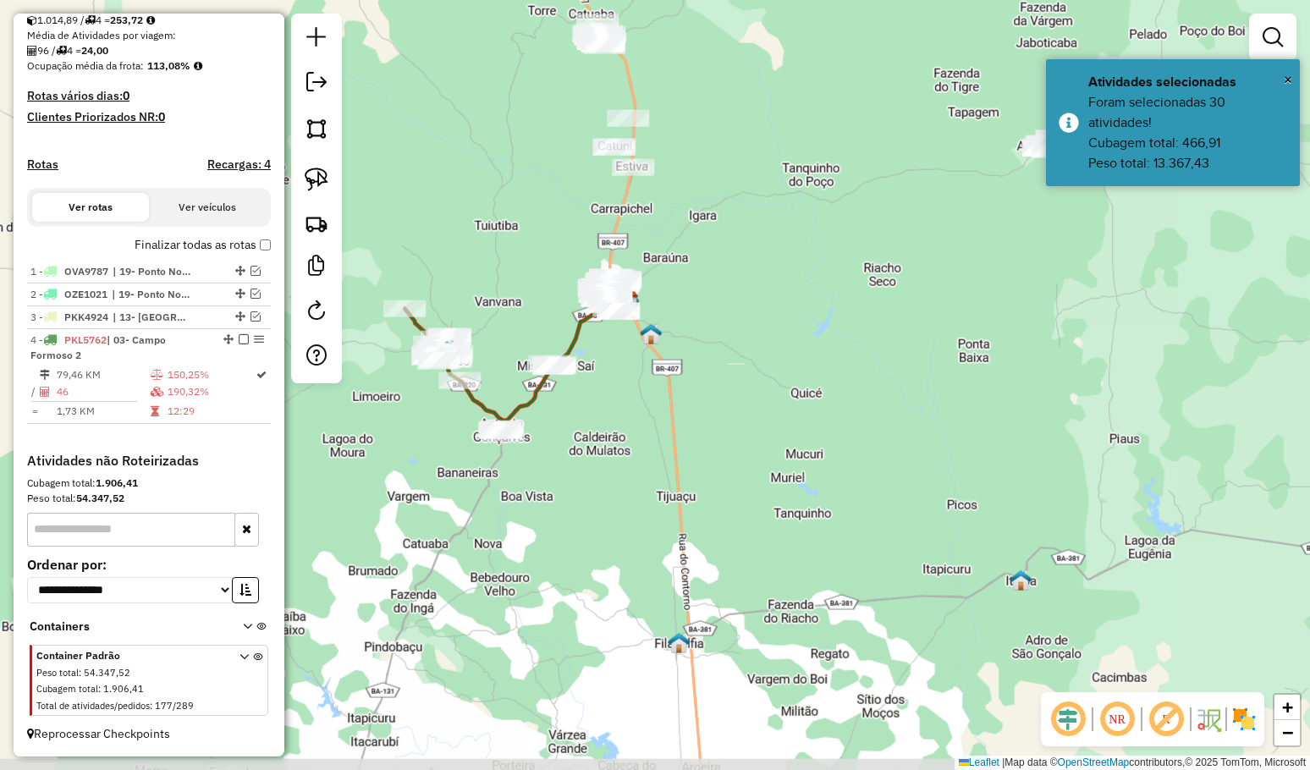
drag, startPoint x: 865, startPoint y: 444, endPoint x: 909, endPoint y: 431, distance: 45.8
click at [909, 431] on div "Janela de atendimento Grade de atendimento Capacidade Transportadoras Veículos …" at bounding box center [655, 385] width 1310 height 770
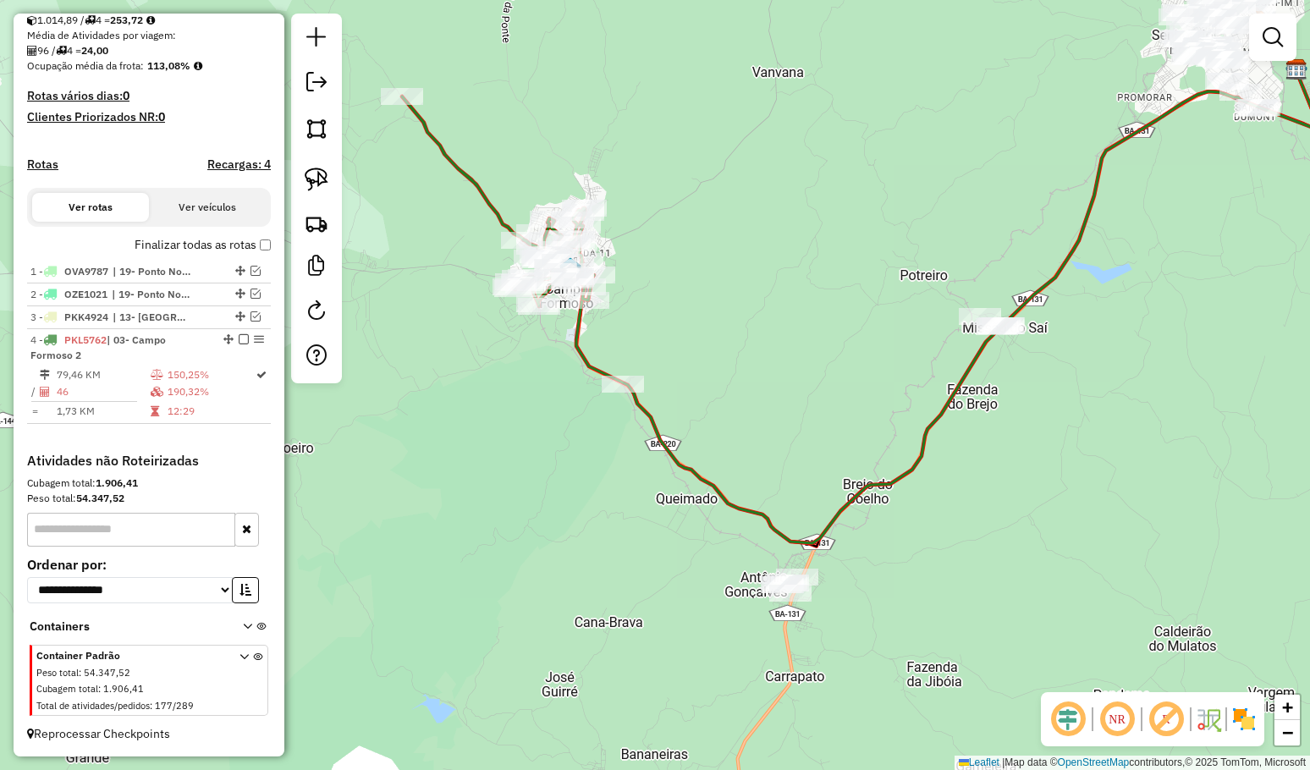
click at [1279, 25] on link at bounding box center [1273, 37] width 34 height 34
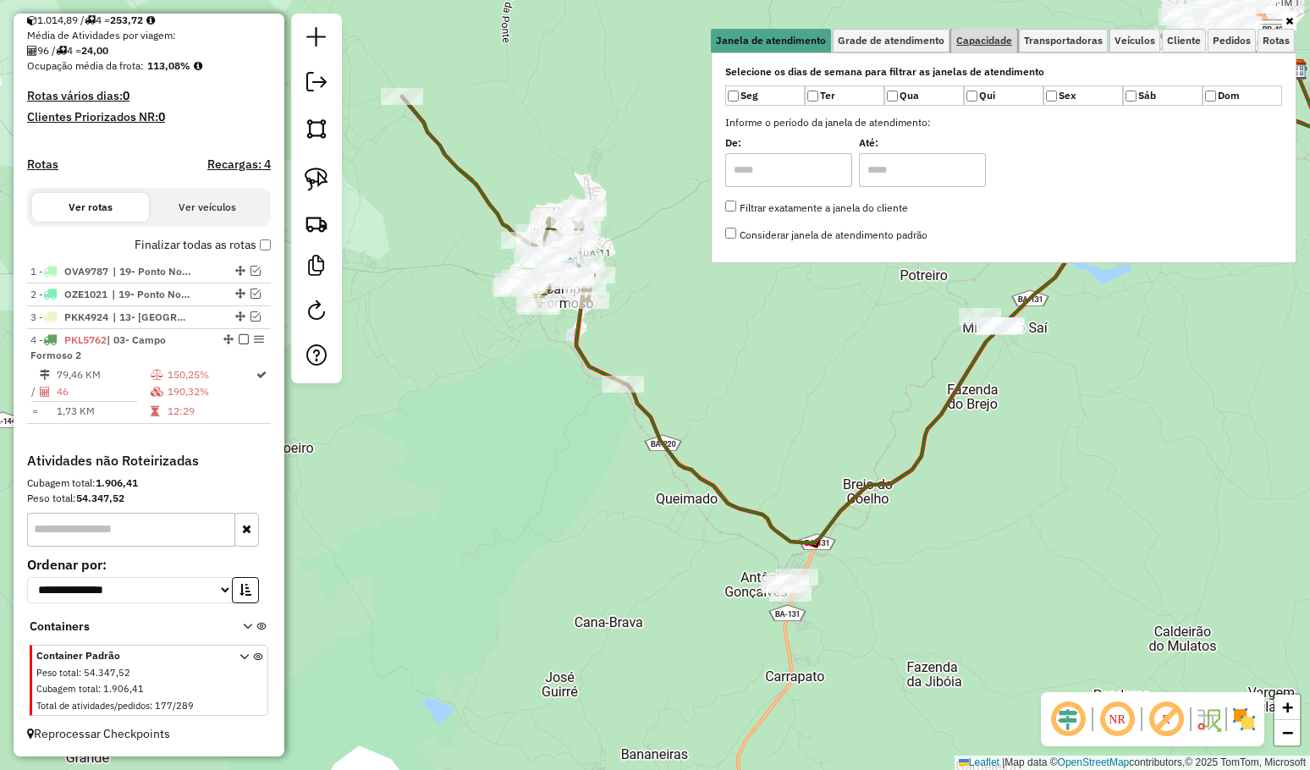
click at [971, 41] on span "Capacidade" at bounding box center [984, 41] width 56 height 10
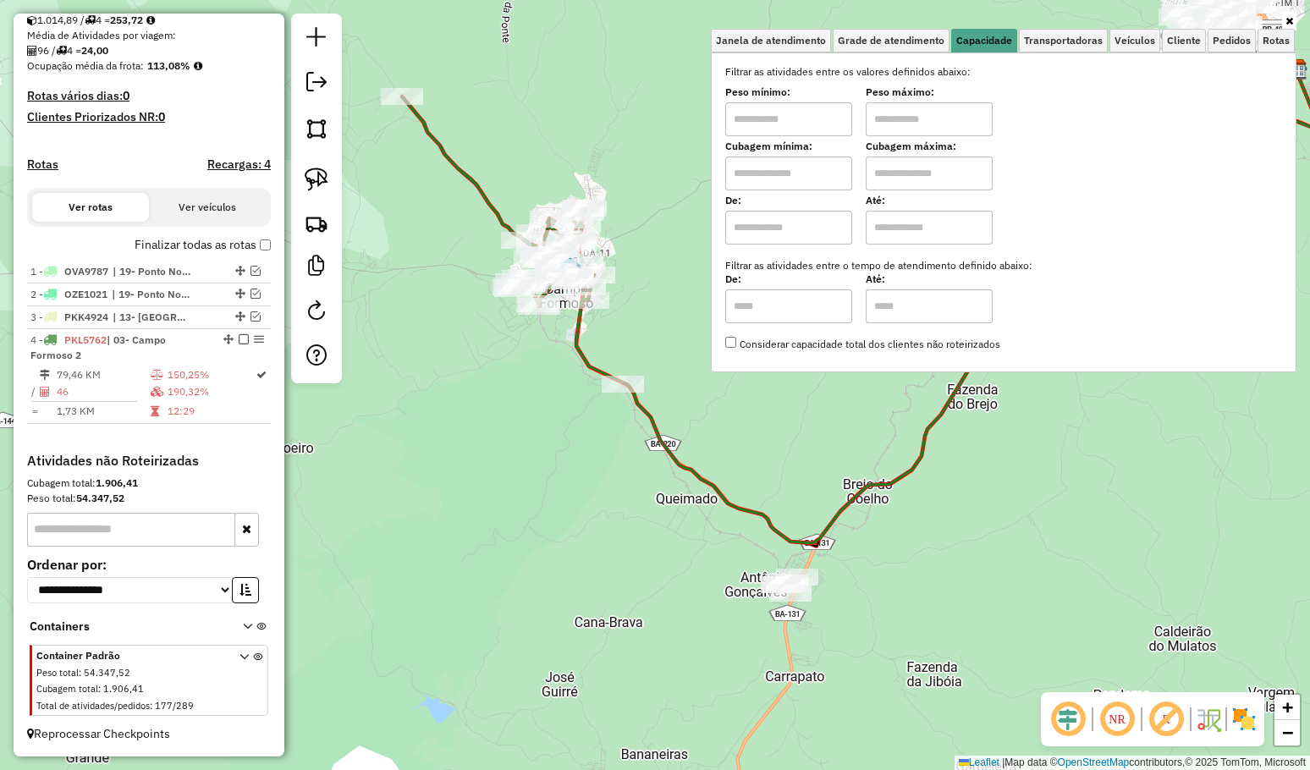
click at [793, 166] on input "text" at bounding box center [788, 174] width 127 height 34
type input "****"
click at [876, 174] on input "text" at bounding box center [928, 174] width 127 height 34
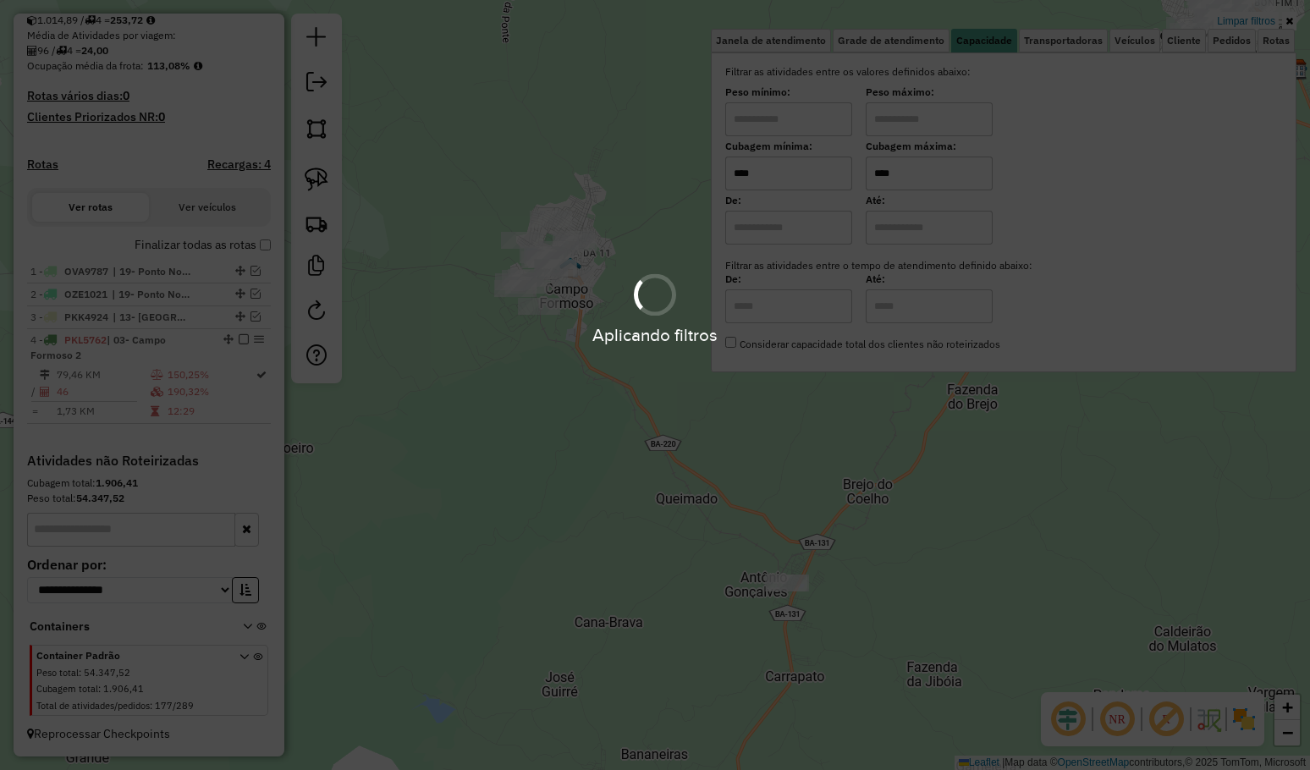
type input "****"
click at [788, 436] on div "Limpar filtros Janela de atendimento Grade de atendimento Capacidade Transporta…" at bounding box center [655, 385] width 1310 height 770
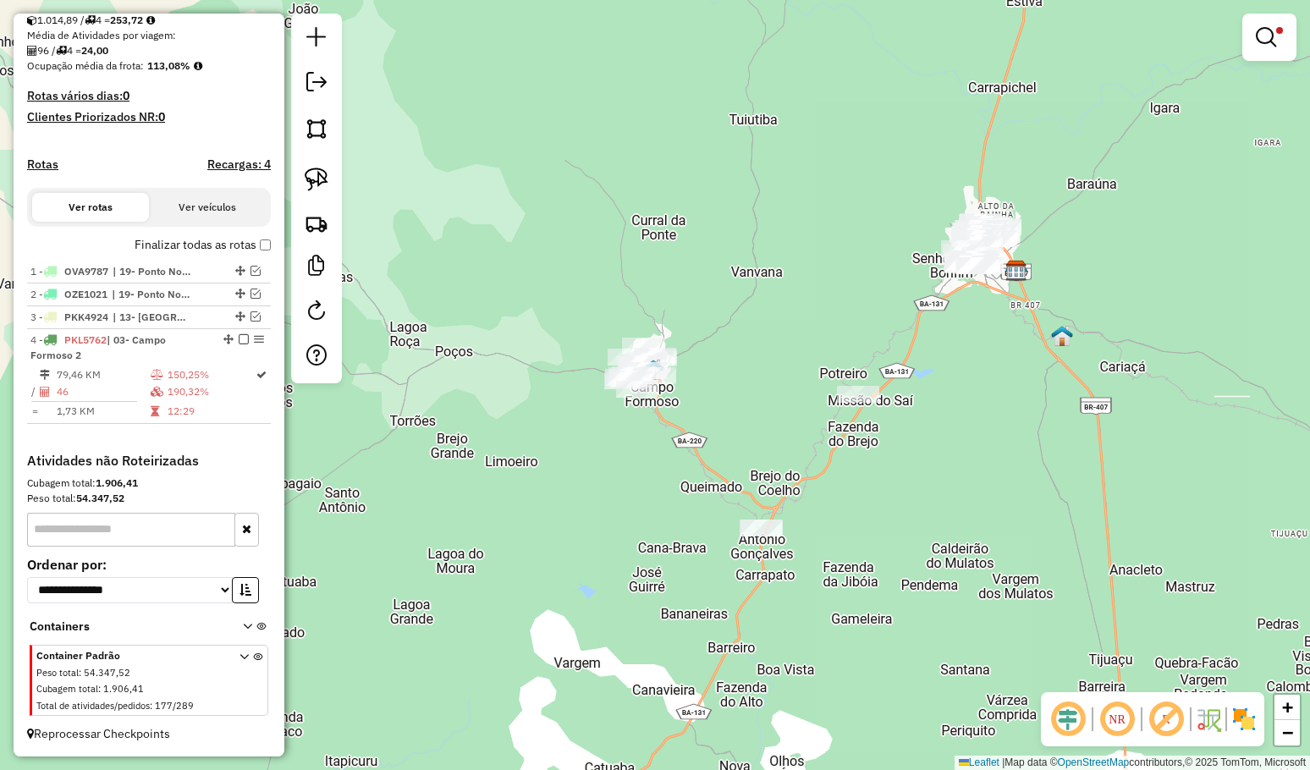
click at [319, 174] on img at bounding box center [317, 180] width 24 height 24
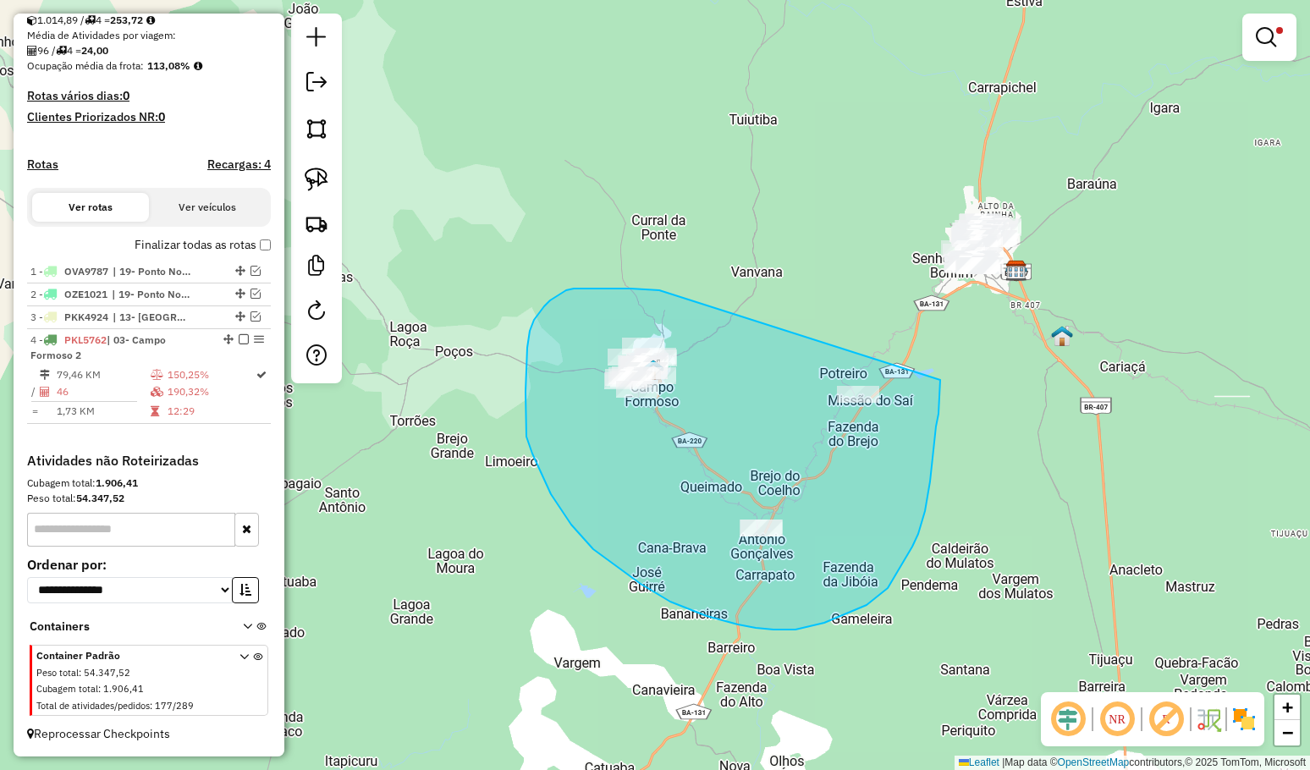
drag, startPoint x: 630, startPoint y: 288, endPoint x: 940, endPoint y: 380, distance: 322.8
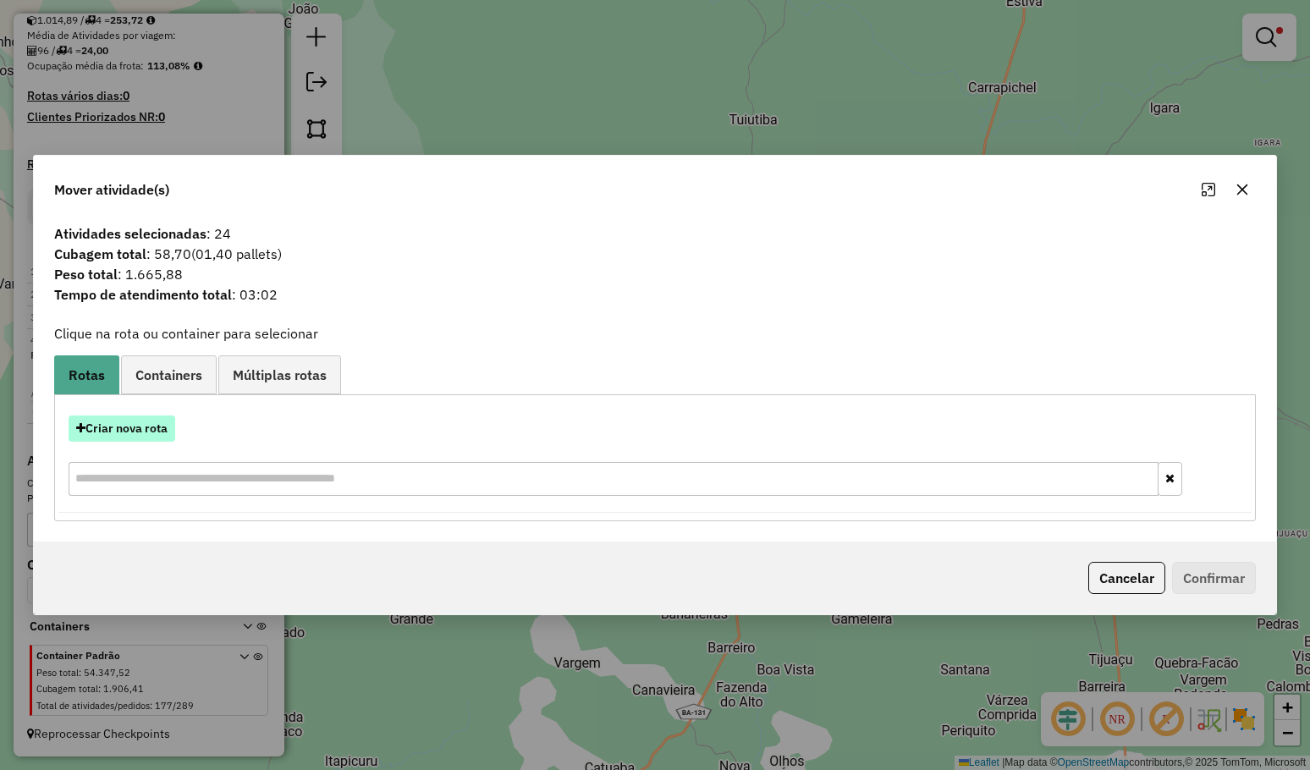
click at [148, 427] on button "Criar nova rota" at bounding box center [122, 428] width 107 height 26
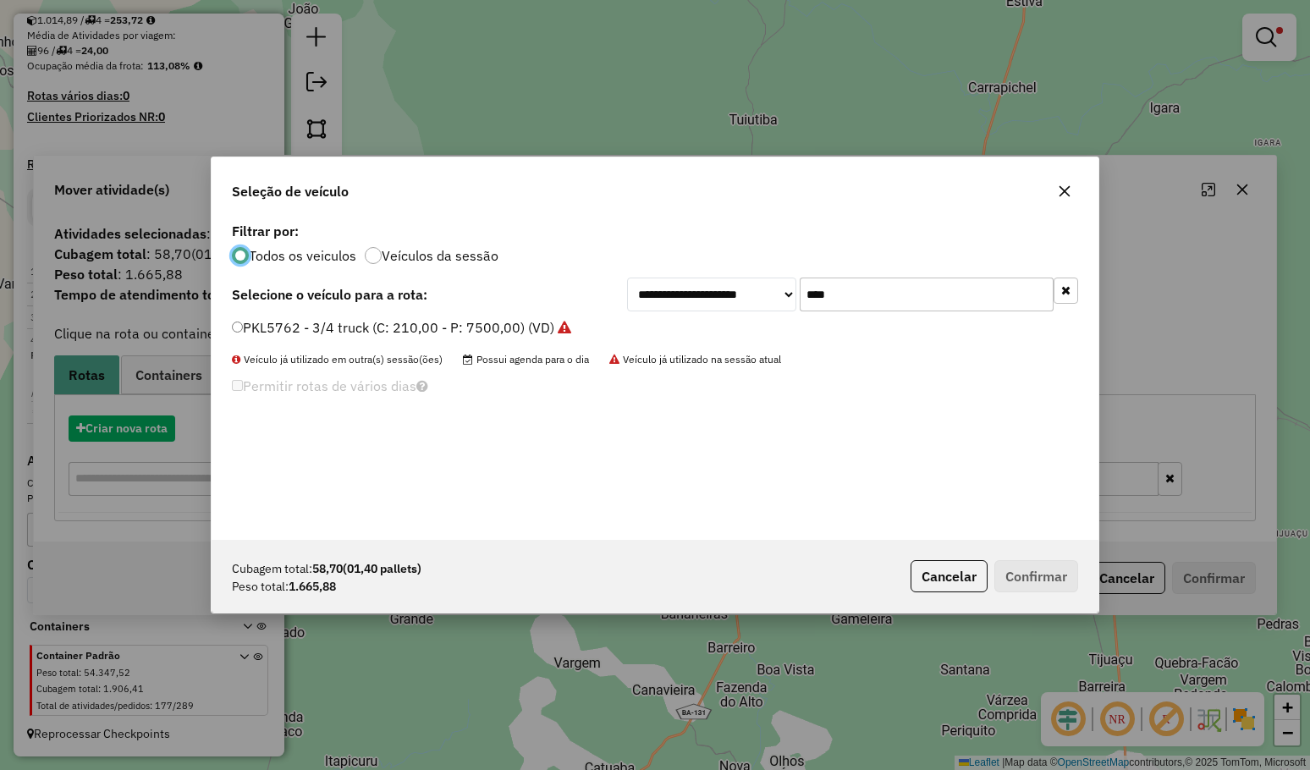
scroll to position [8, 5]
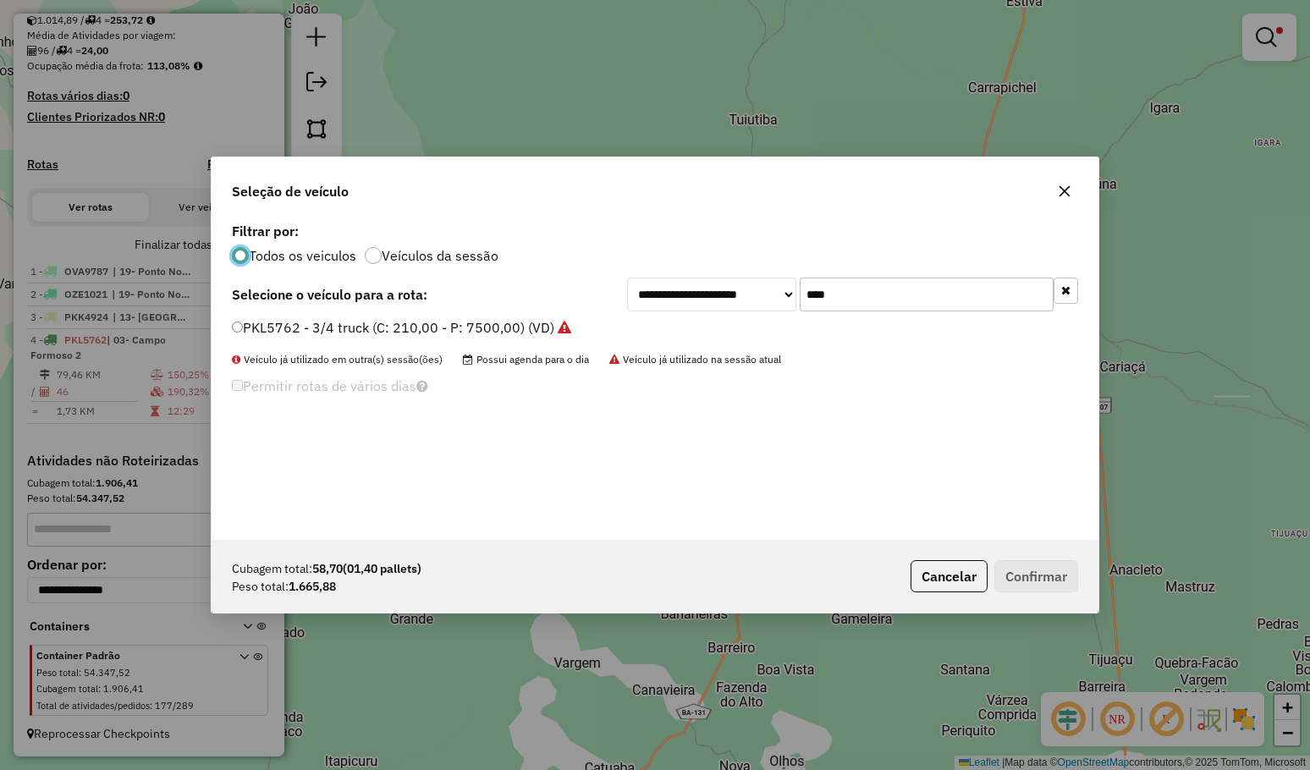
drag, startPoint x: 783, startPoint y: 299, endPoint x: 695, endPoint y: 283, distance: 89.4
click at [704, 285] on div "**********" at bounding box center [852, 294] width 451 height 34
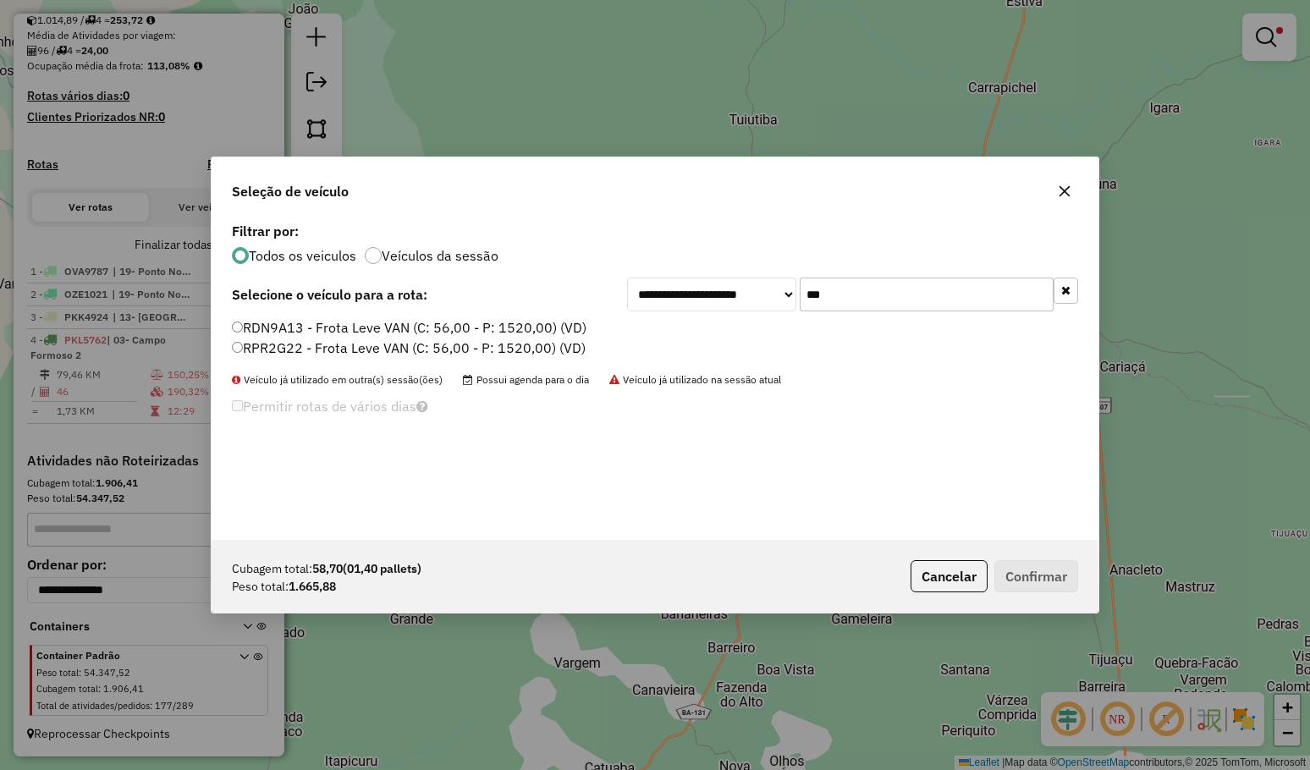
type input "***"
drag, startPoint x: 355, startPoint y: 329, endPoint x: 452, endPoint y: 381, distance: 109.4
click at [355, 329] on label "RDN9A13 - Frota Leve VAN (C: 56,00 - P: 1520,00) (VD)" at bounding box center [409, 327] width 354 height 20
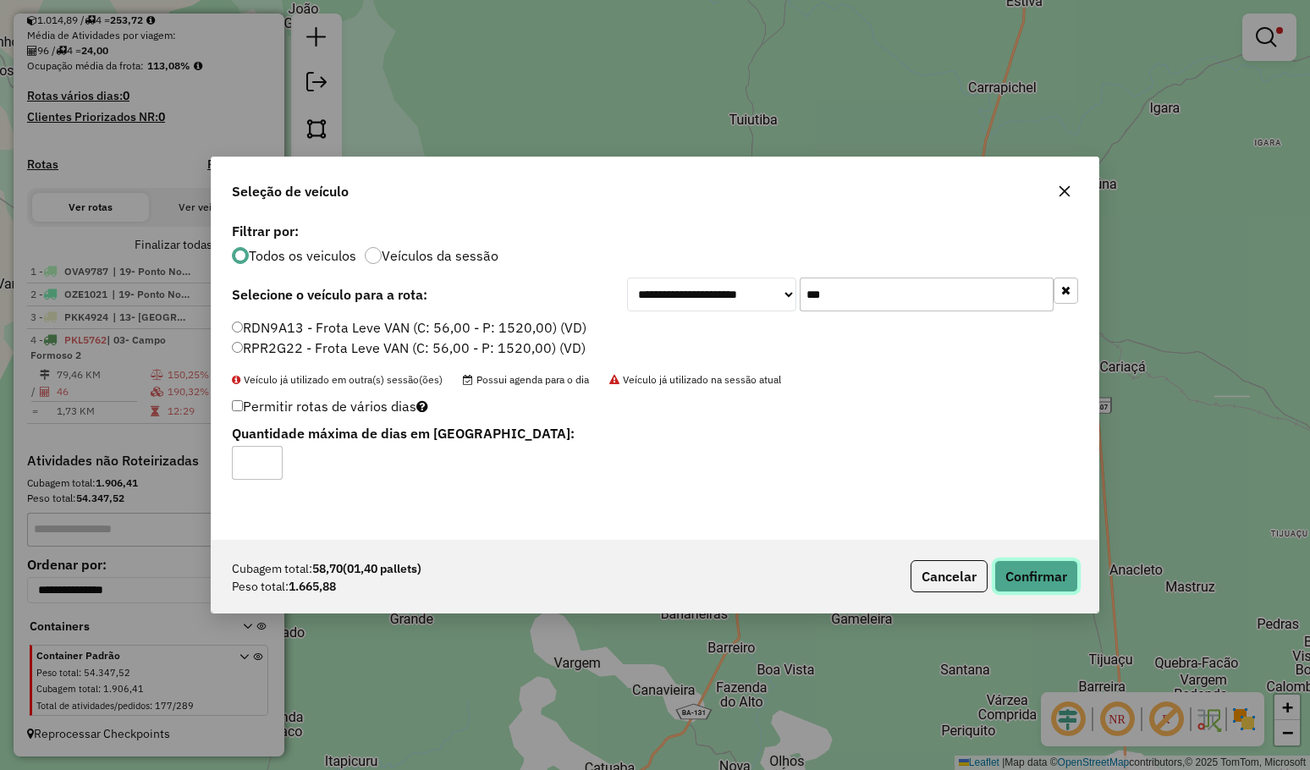
click at [1018, 578] on button "Confirmar" at bounding box center [1036, 576] width 84 height 32
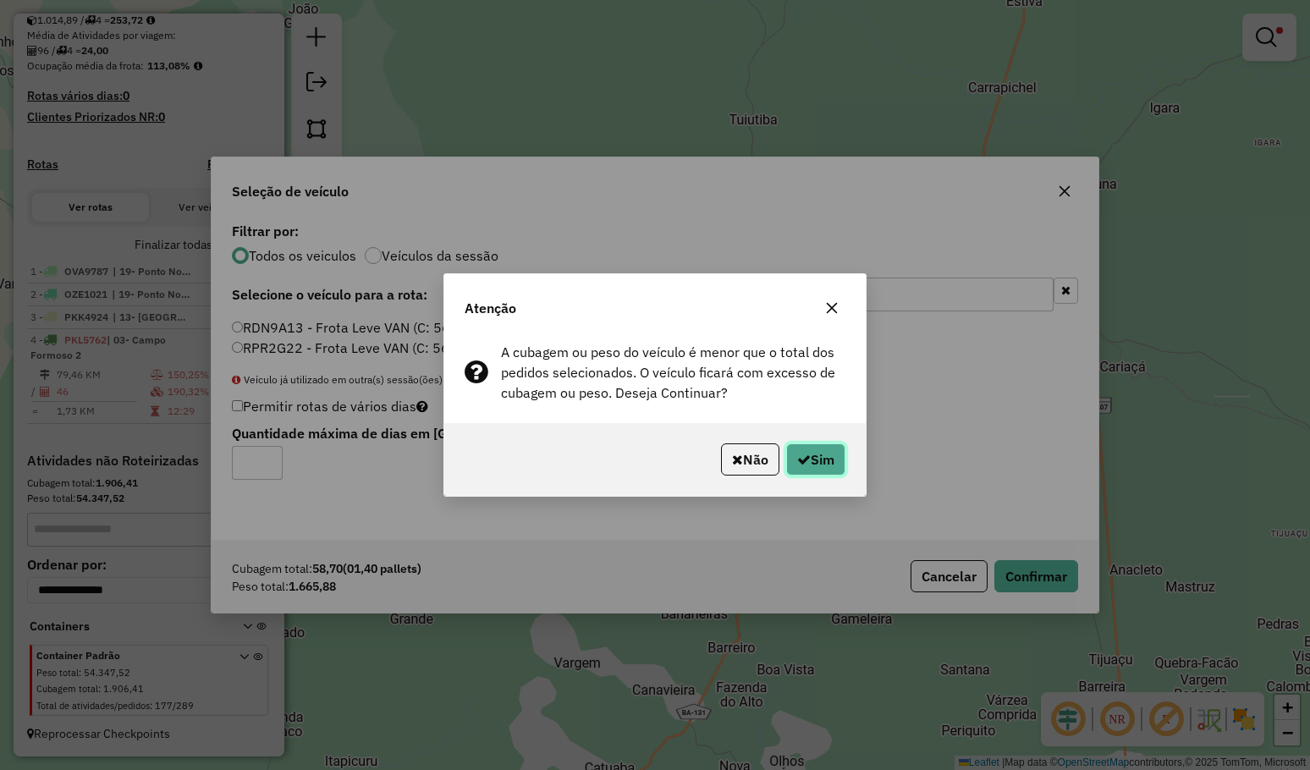
click at [834, 470] on button "Sim" at bounding box center [815, 459] width 59 height 32
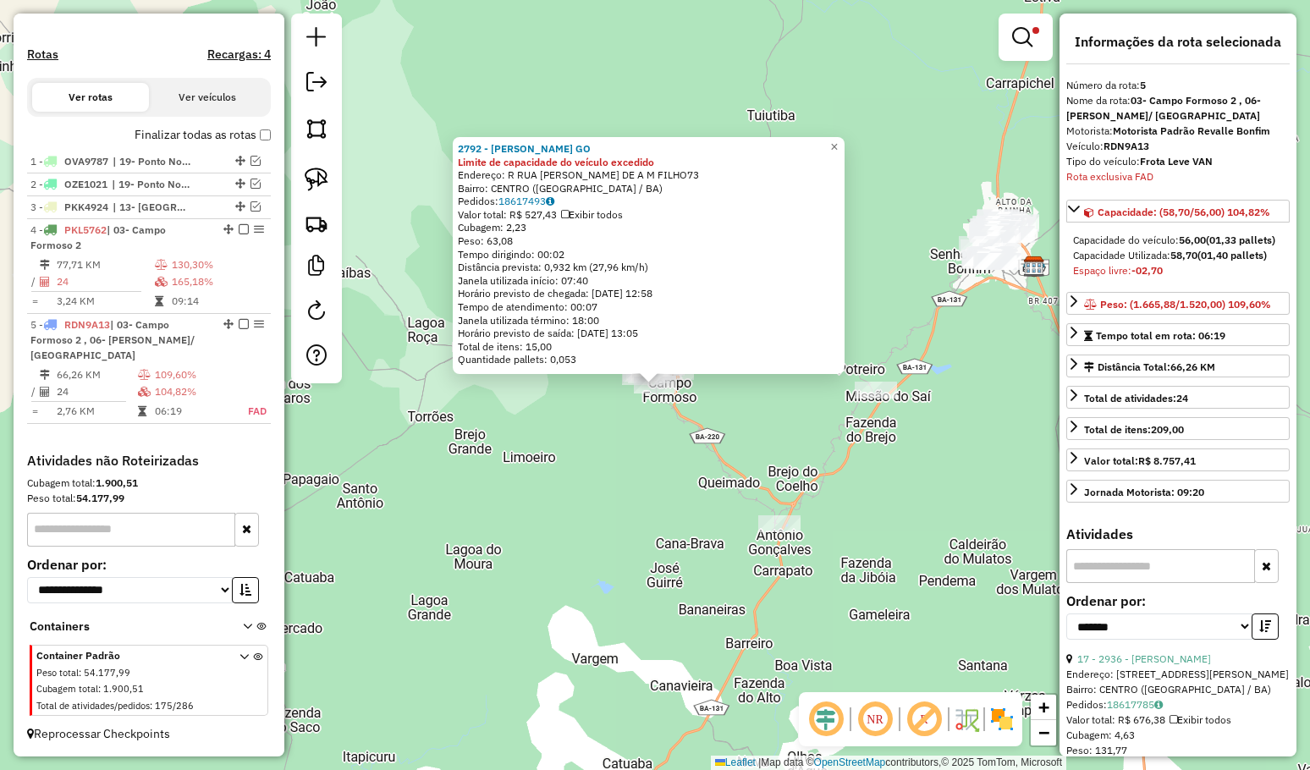
scroll to position [169, 0]
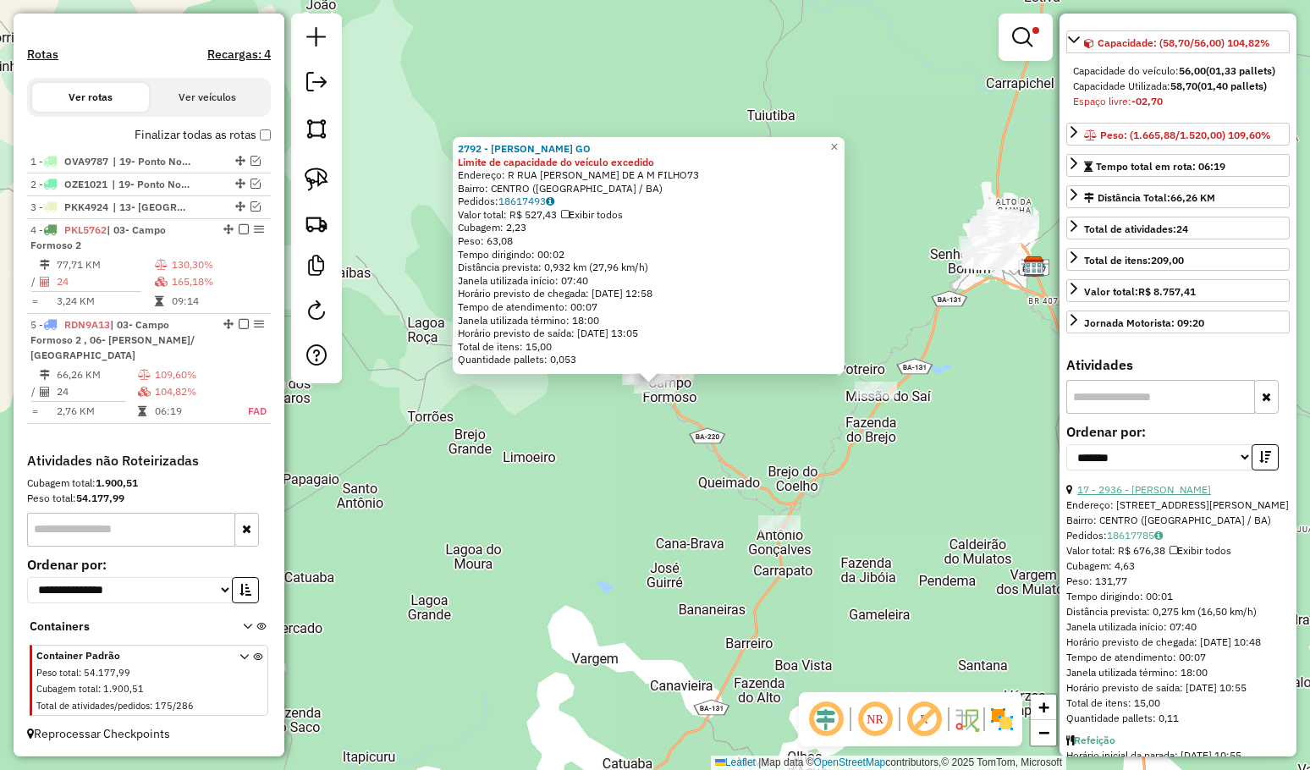
click at [1171, 489] on link "17 - 2936 - LUIZ CARLOS CANDIDO" at bounding box center [1144, 489] width 134 height 13
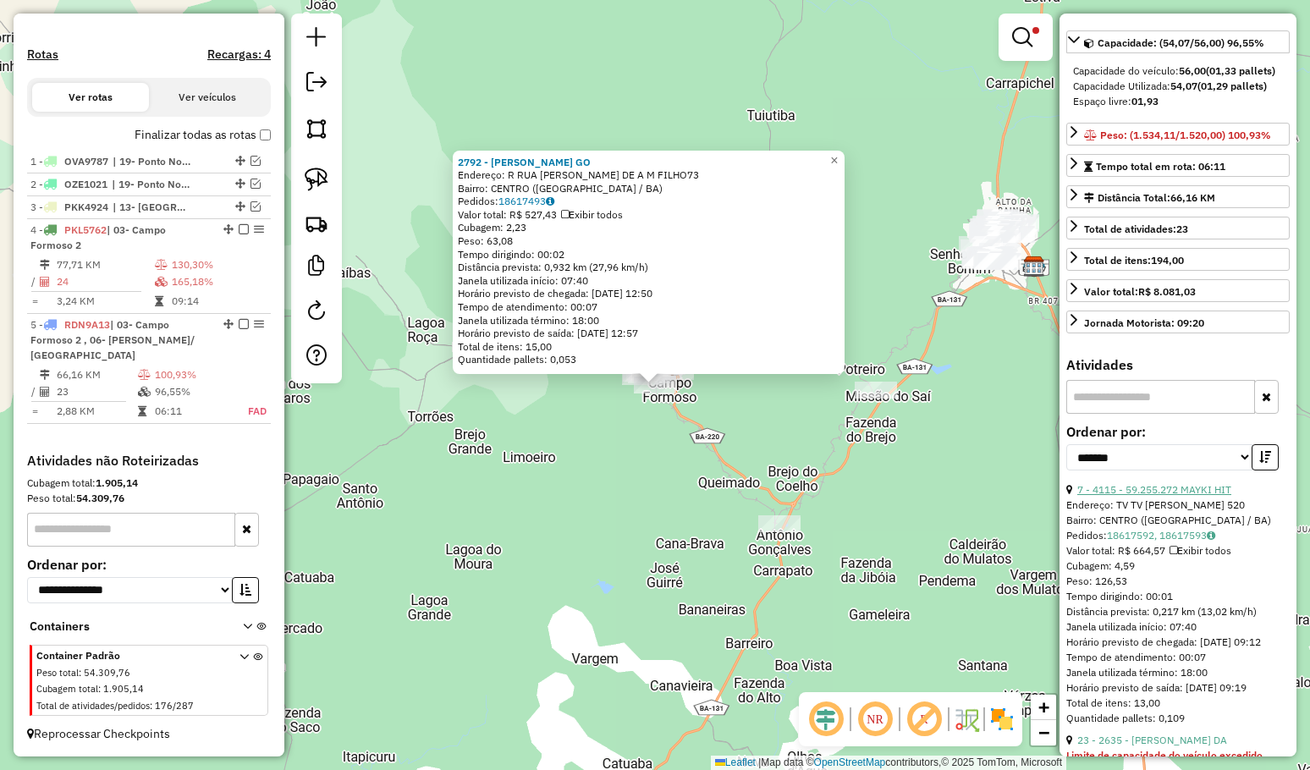
click at [1170, 489] on link "7 - 4115 - 59.255.272 MAYKI HIT" at bounding box center [1154, 489] width 154 height 13
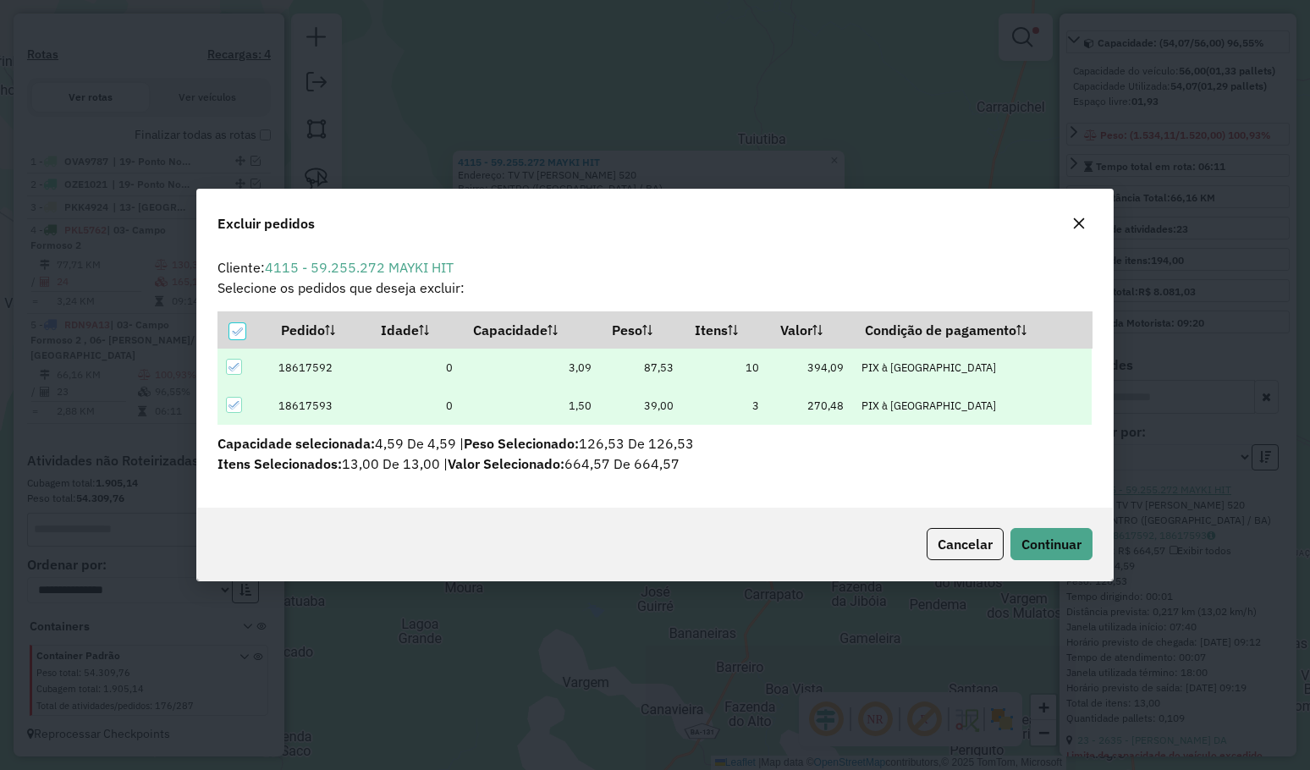
scroll to position [0, 0]
click at [1062, 552] on button "Continuar" at bounding box center [1051, 544] width 82 height 32
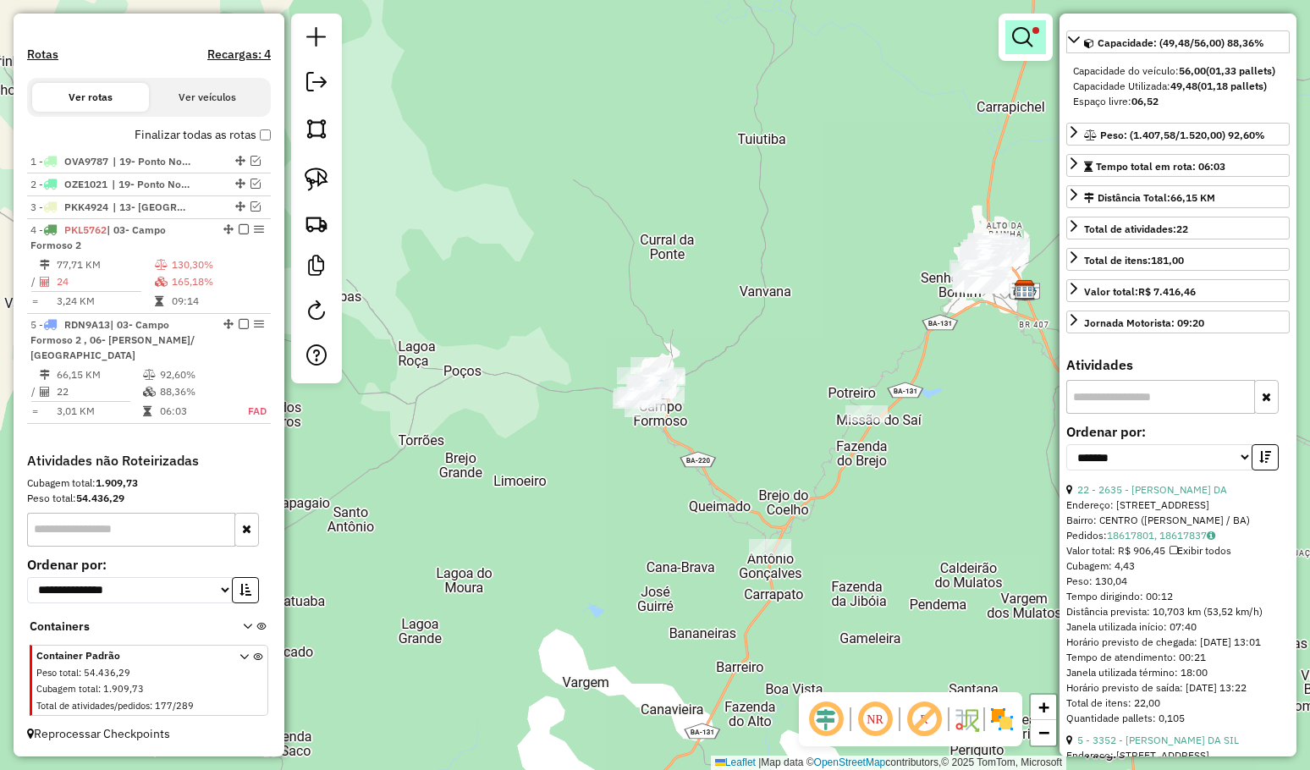
click at [1023, 35] on em at bounding box center [1022, 37] width 20 height 20
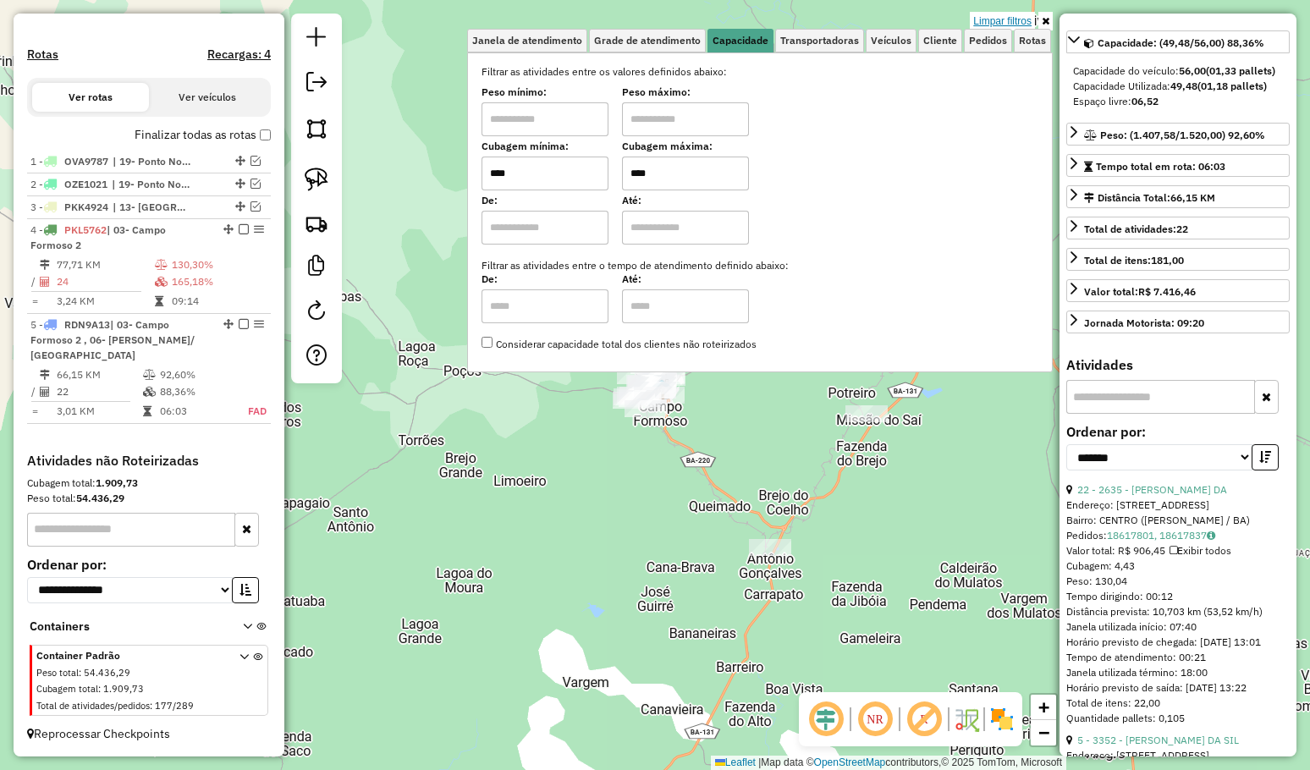
click at [1019, 23] on link "Limpar filtros" at bounding box center [1002, 21] width 65 height 19
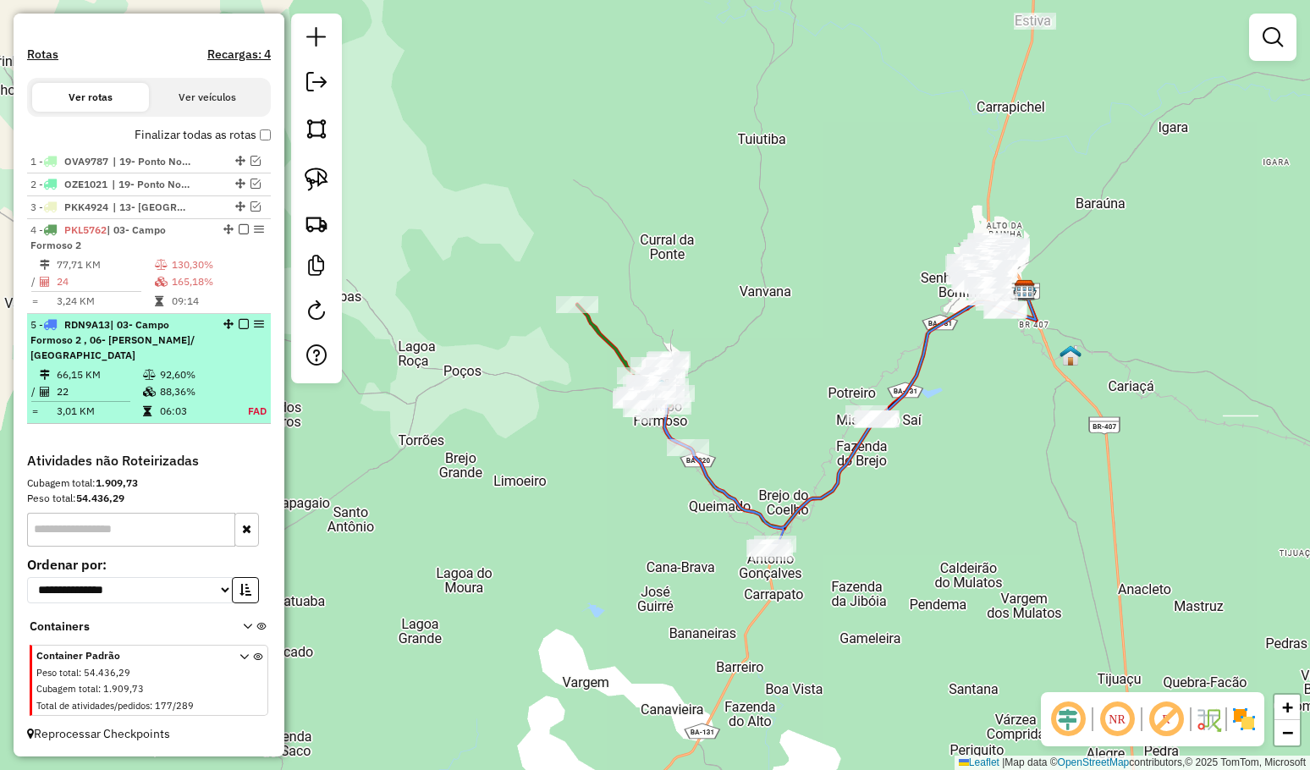
click at [239, 329] on em at bounding box center [244, 324] width 10 height 10
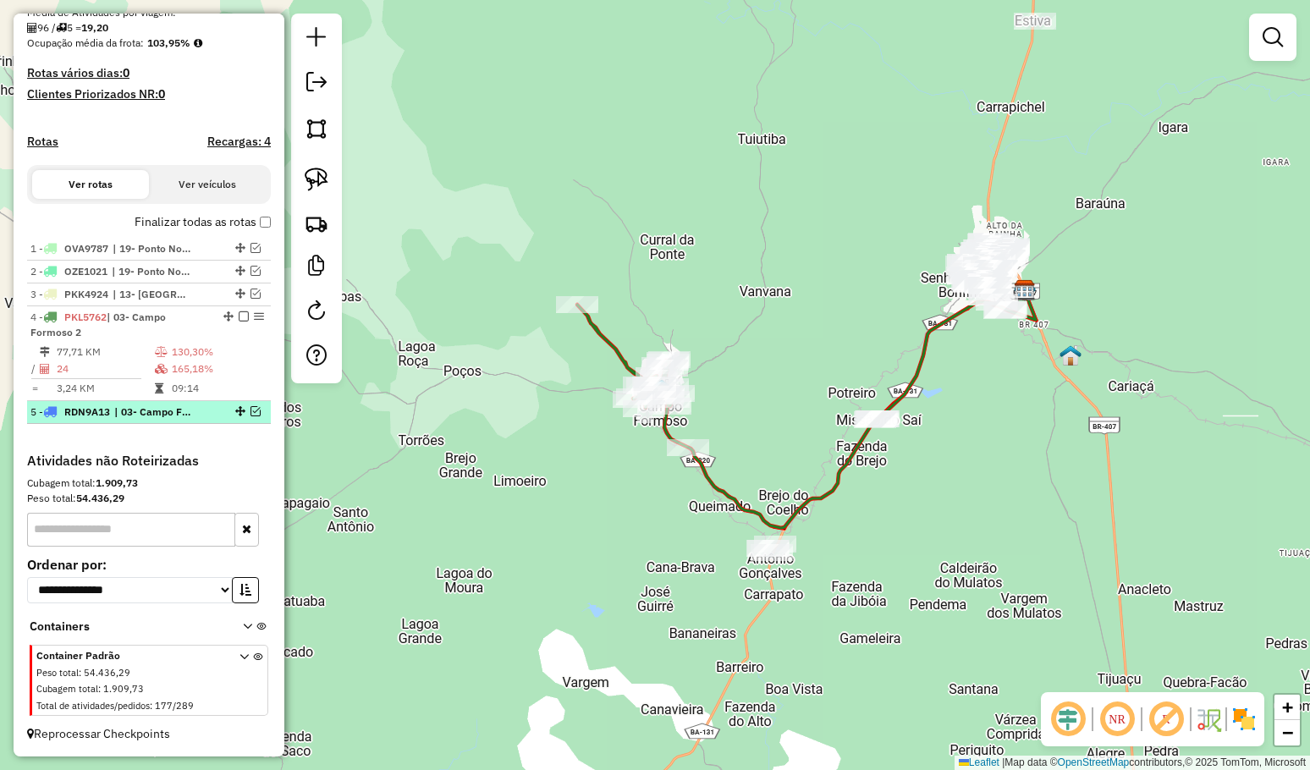
scroll to position [410, 0]
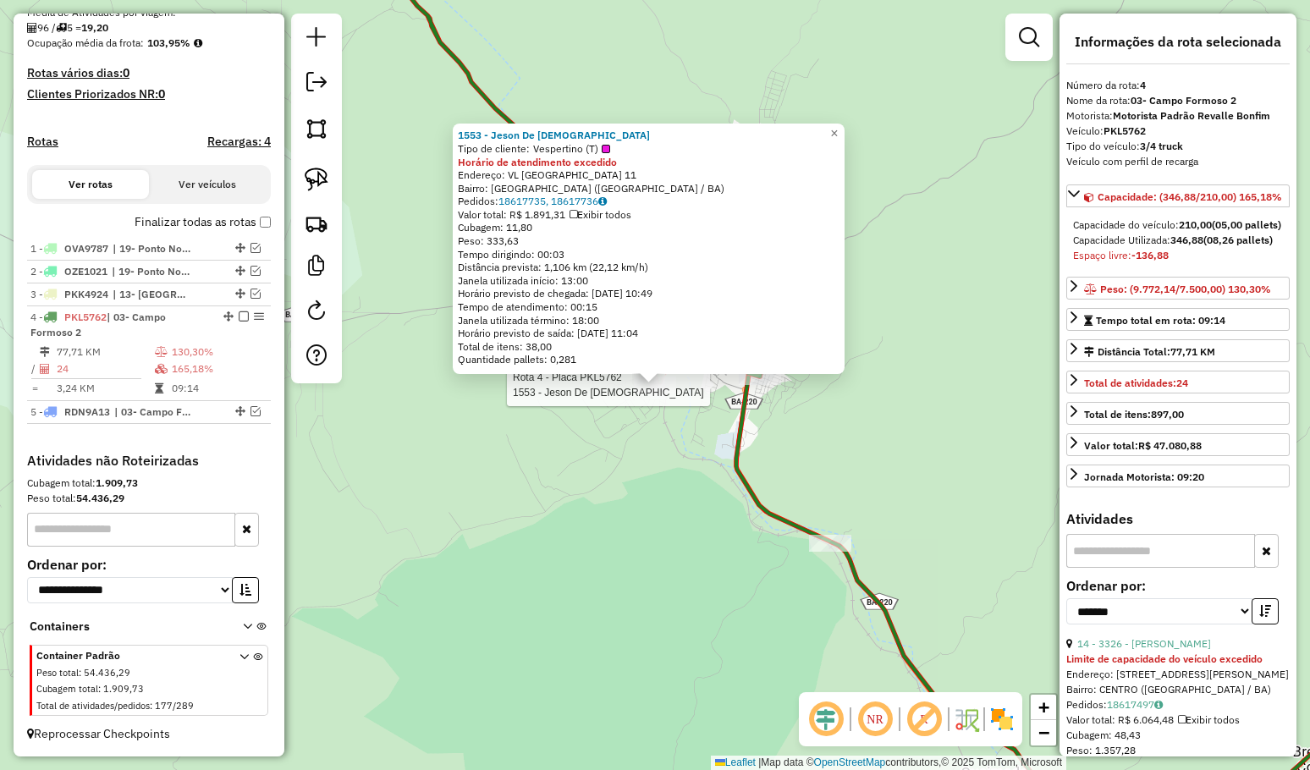
click at [644, 490] on div "Rota 4 - Placa PKL5762 1553 - Jeson De Jesus santo 1553 - Jeson De Jesus santo …" at bounding box center [655, 385] width 1310 height 770
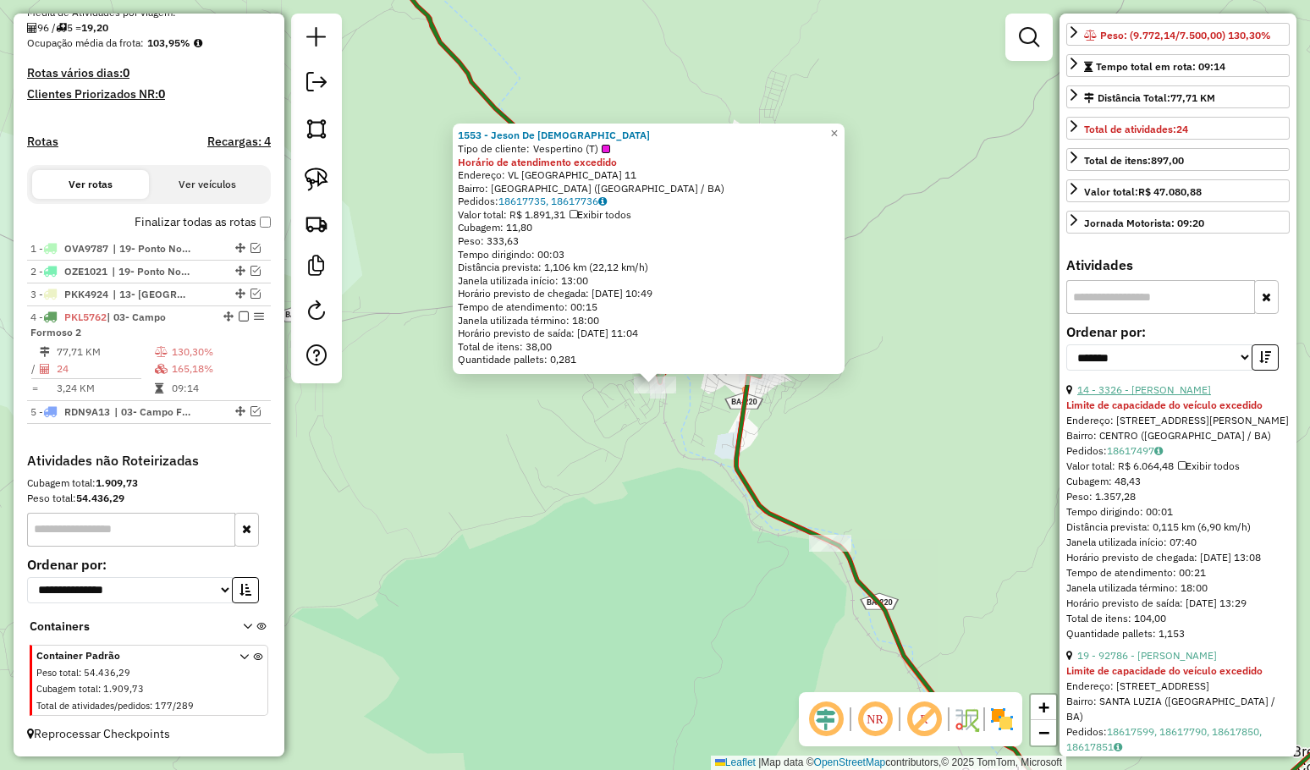
click at [1146, 396] on link "14 - 3326 - POLYANNA DA SILVA BI" at bounding box center [1144, 389] width 134 height 13
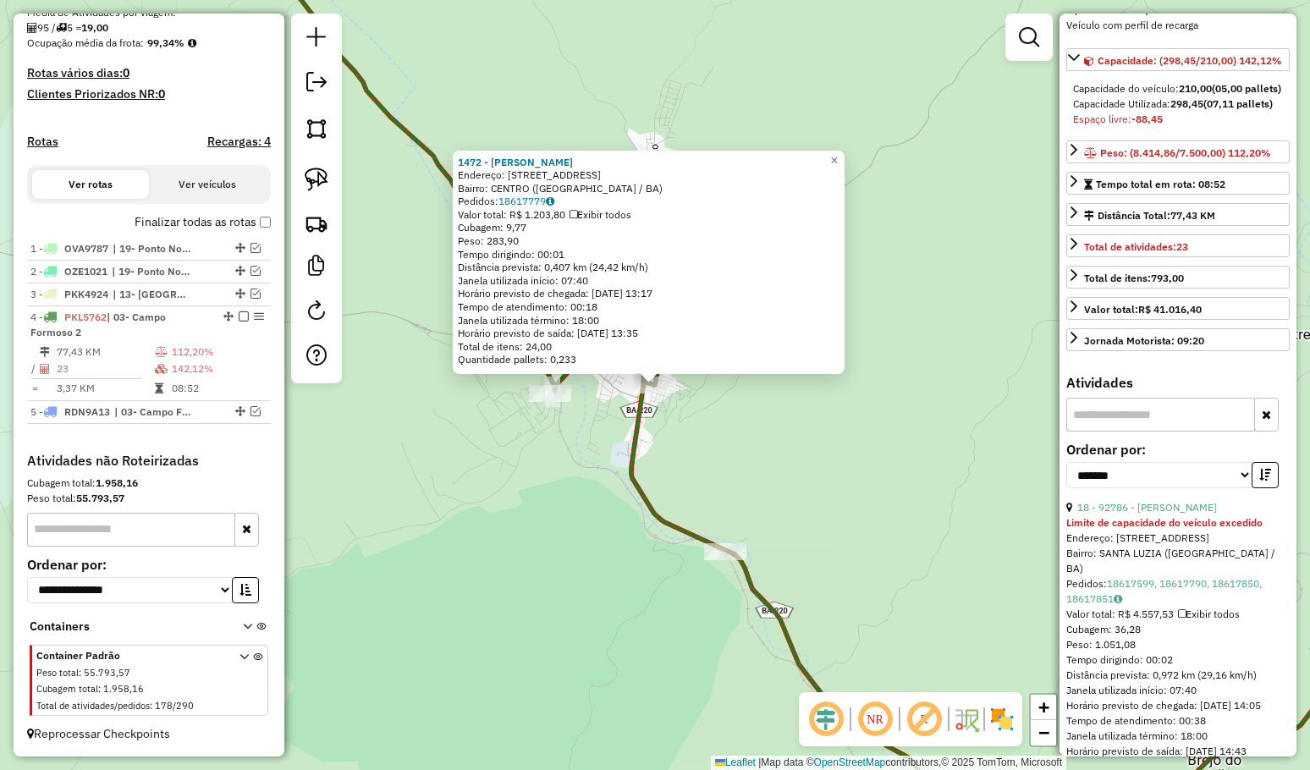
scroll to position [169, 0]
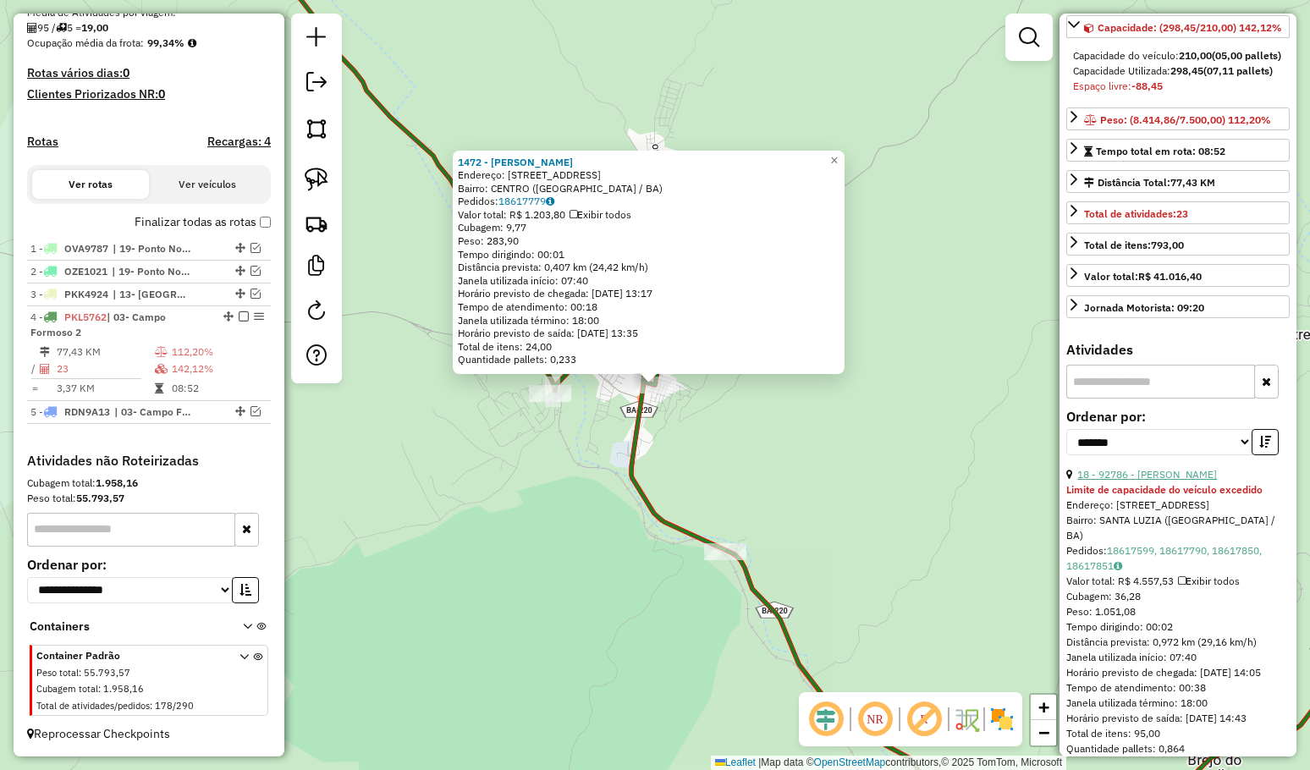
click at [1138, 481] on link "18 - 92786 - JOSIANE SANTOS SILVA" at bounding box center [1147, 474] width 140 height 13
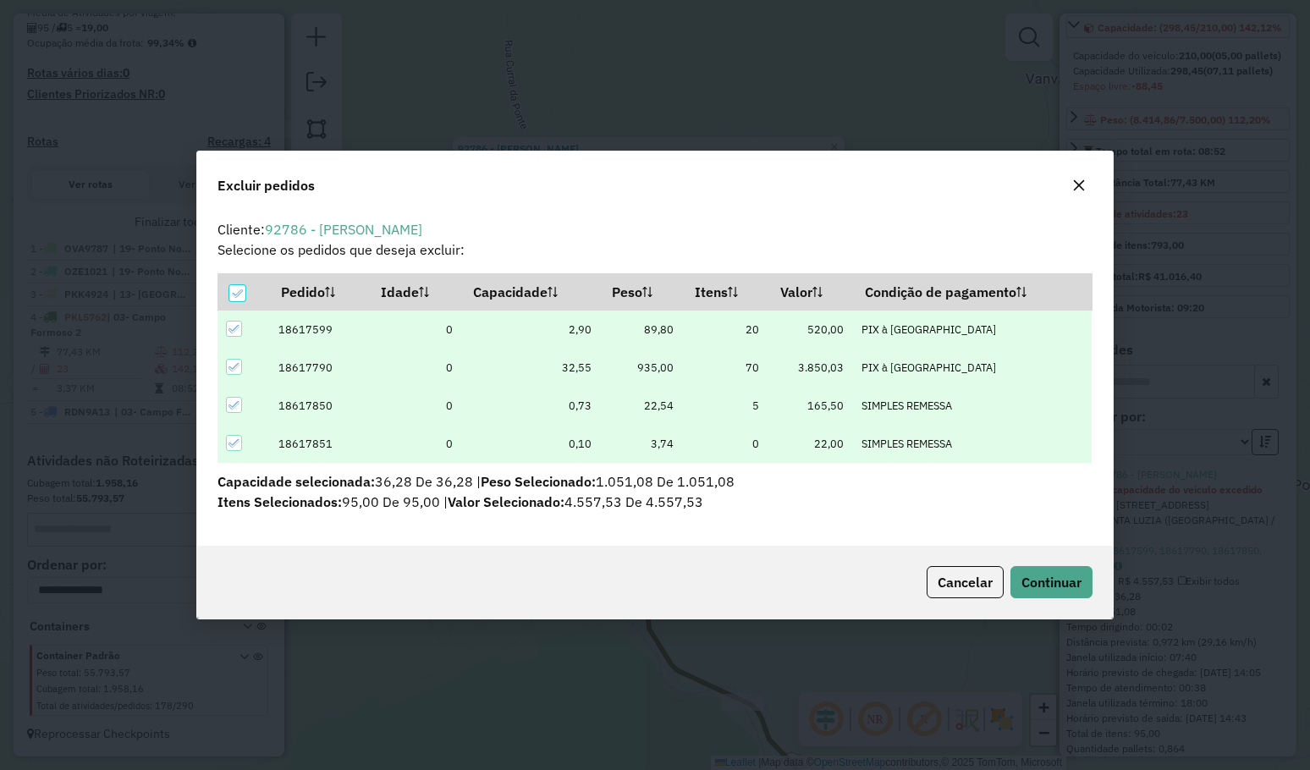
scroll to position [0, 0]
click at [1038, 595] on button "Continuar" at bounding box center [1051, 582] width 82 height 32
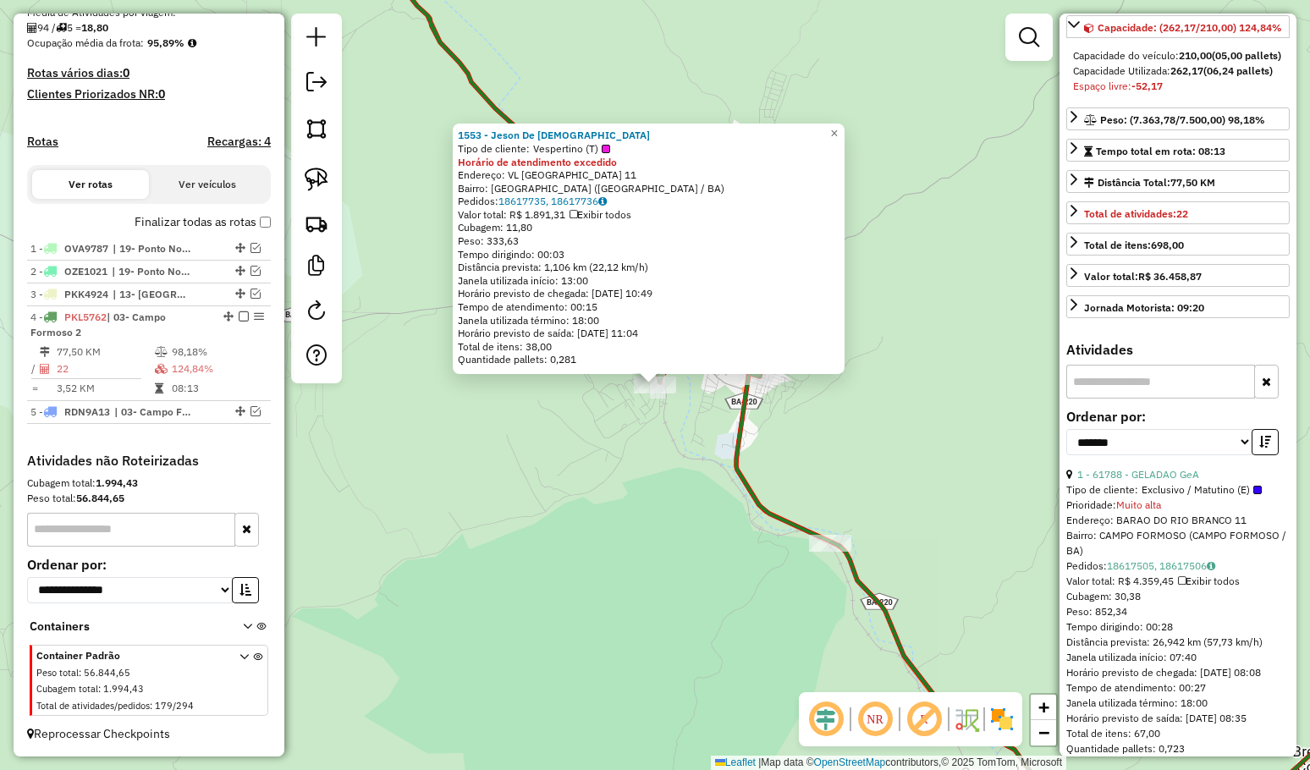
click at [1149, 467] on div "**********" at bounding box center [1177, 438] width 223 height 57
click at [1149, 481] on link "1 - 61788 - GELADAO GeA" at bounding box center [1138, 474] width 122 height 13
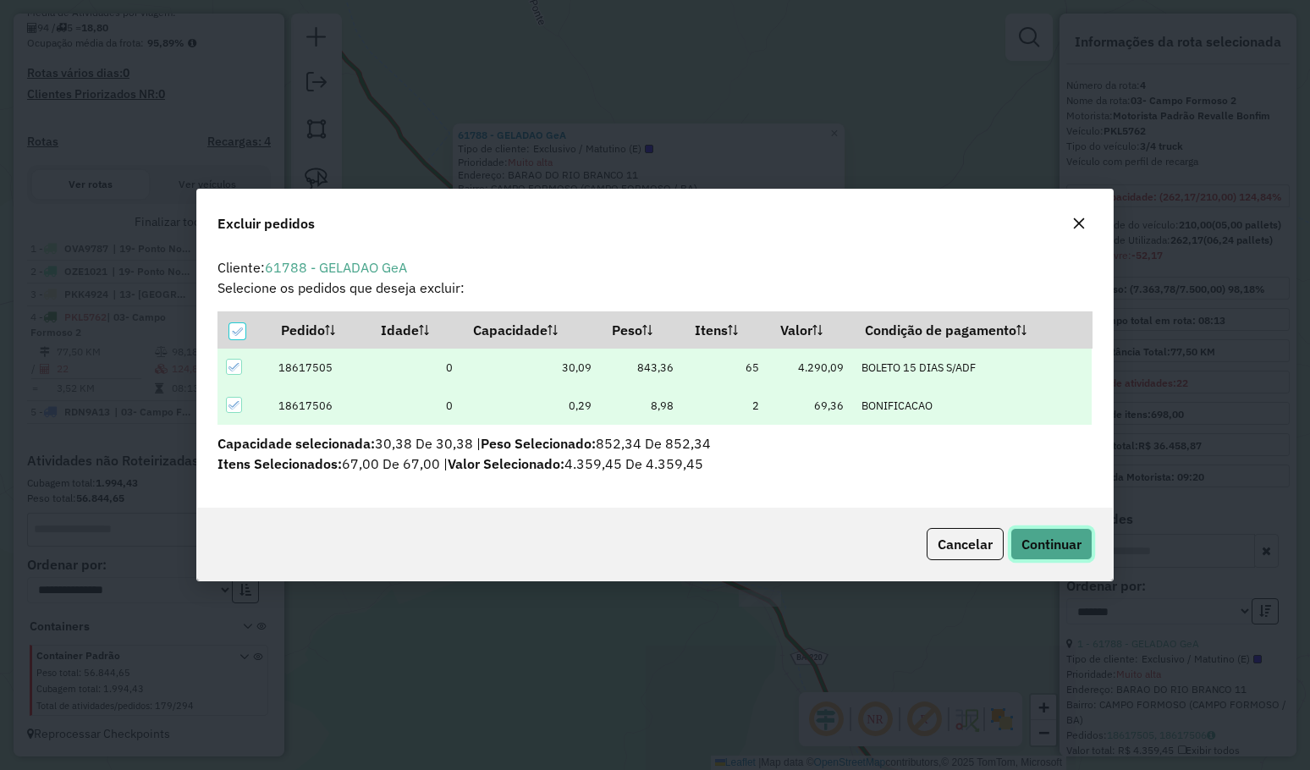
click at [1042, 541] on span "Continuar" at bounding box center [1051, 544] width 60 height 17
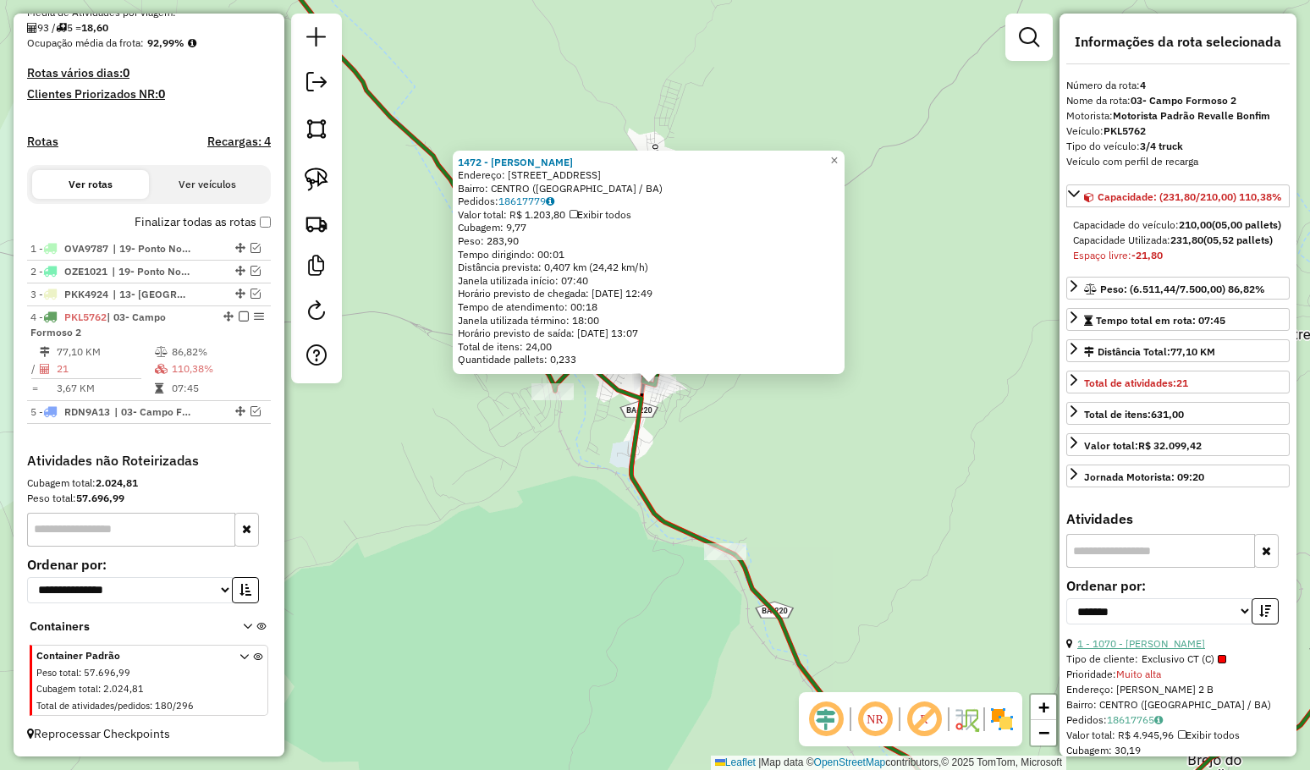
click at [1162, 650] on link "1 - 1070 - CLEONIDAS BONFIM GUI" at bounding box center [1141, 643] width 128 height 13
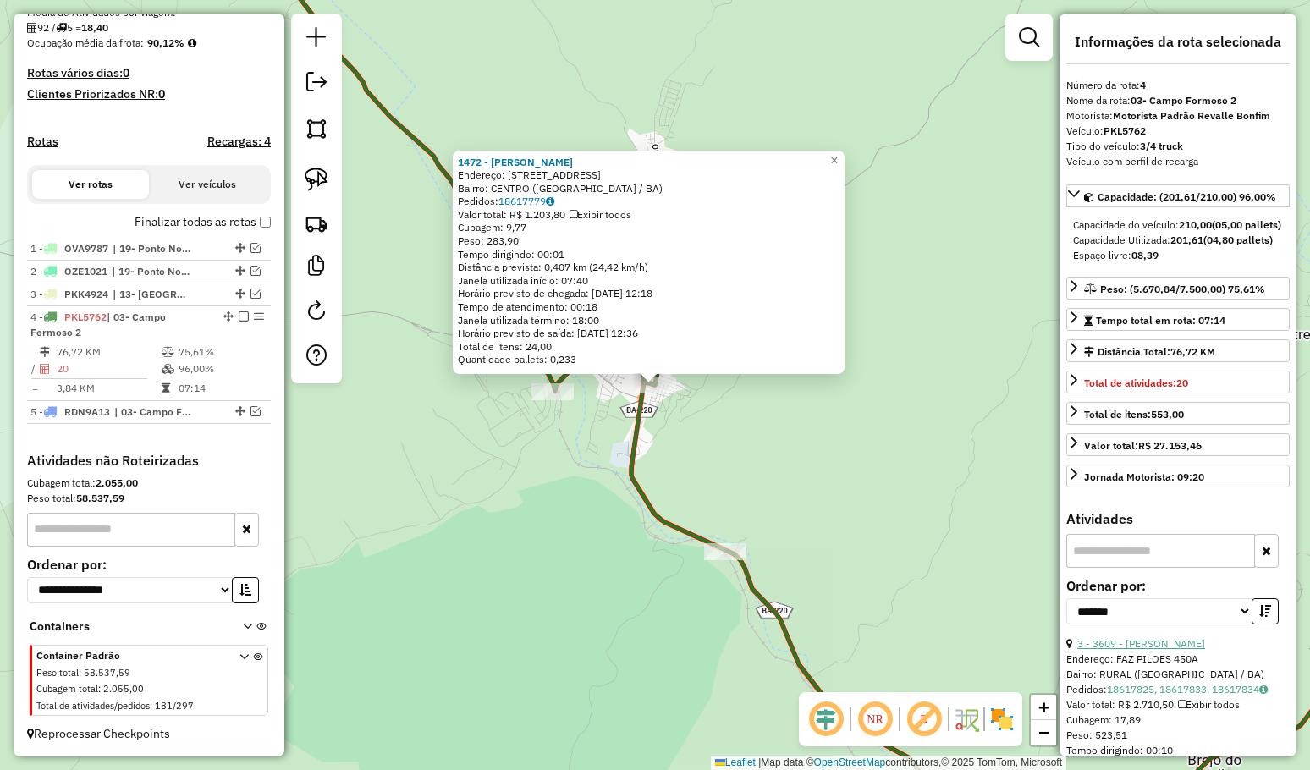
click at [1168, 650] on link "3 - 3609 - JACKSON SOUSA SILVA" at bounding box center [1141, 643] width 128 height 13
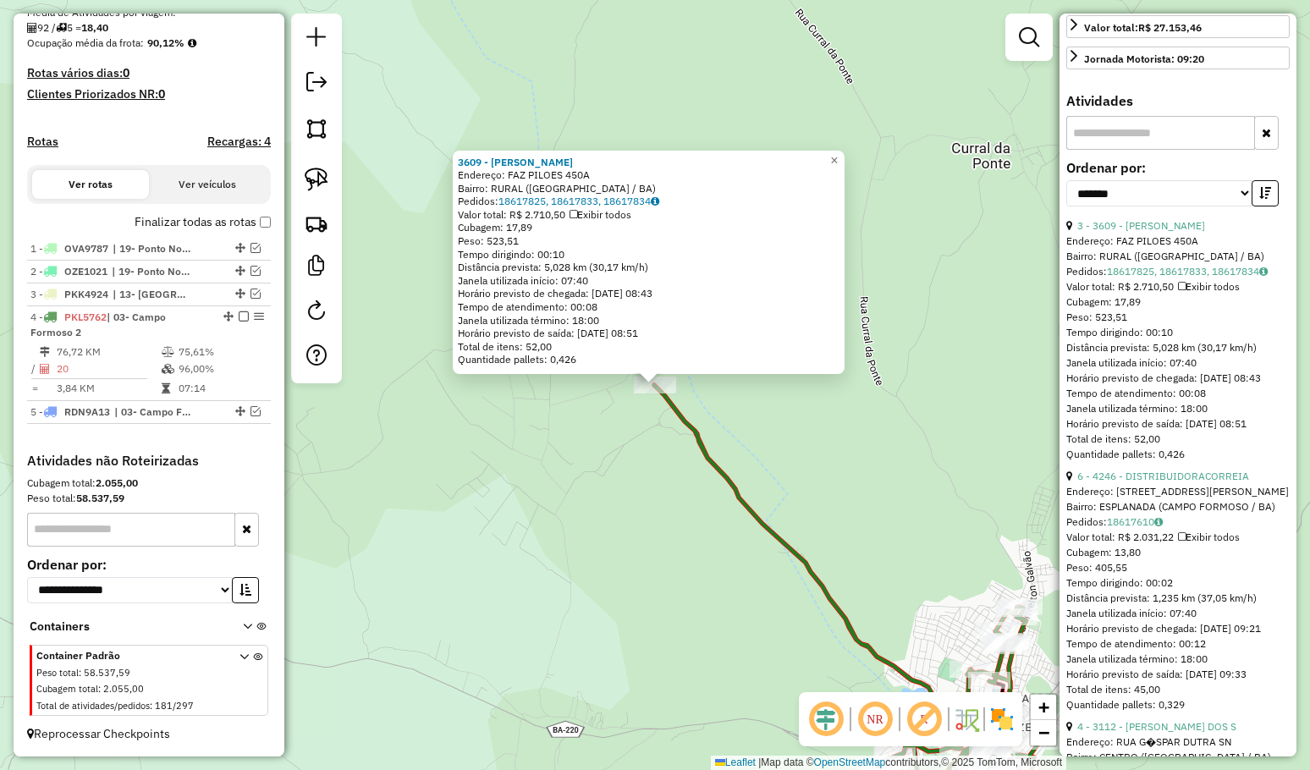
scroll to position [423, 0]
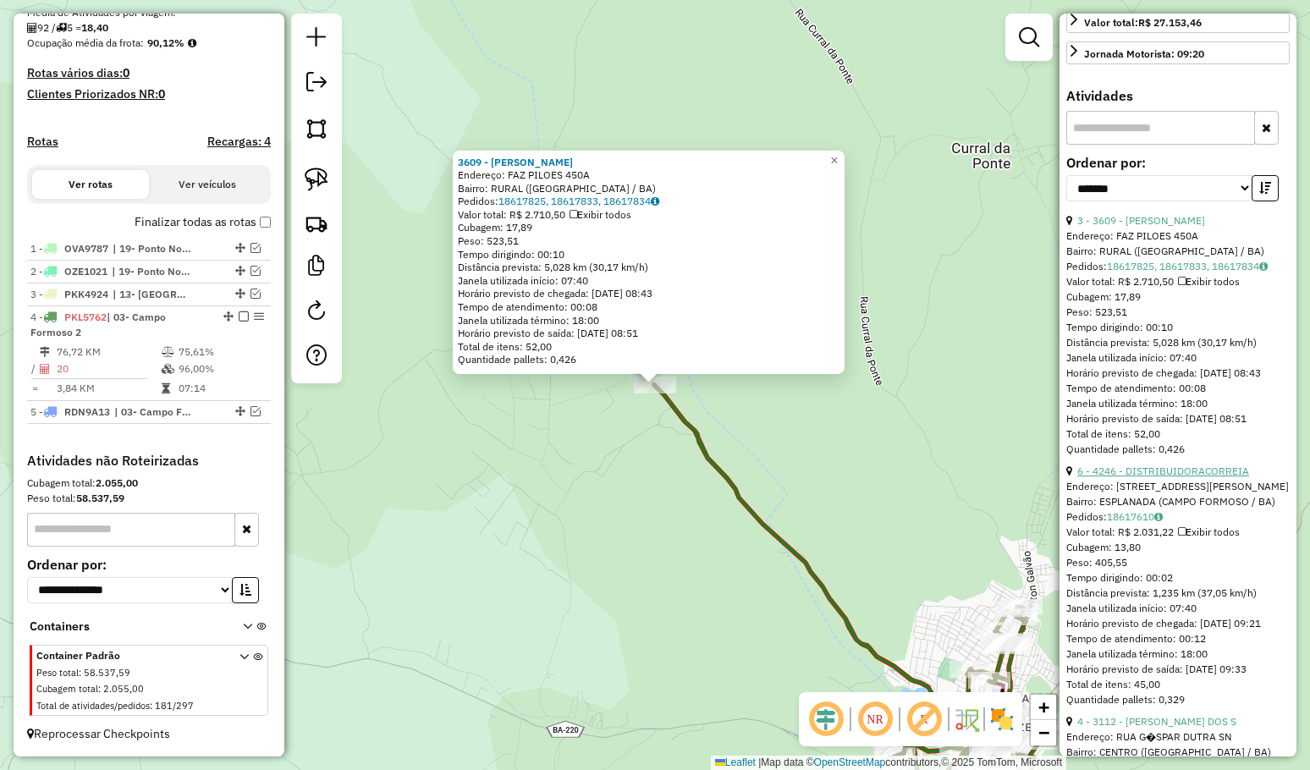
click at [1153, 477] on link "6 - 4246 - DISTRIBUIDORACORREIA" at bounding box center [1163, 470] width 172 height 13
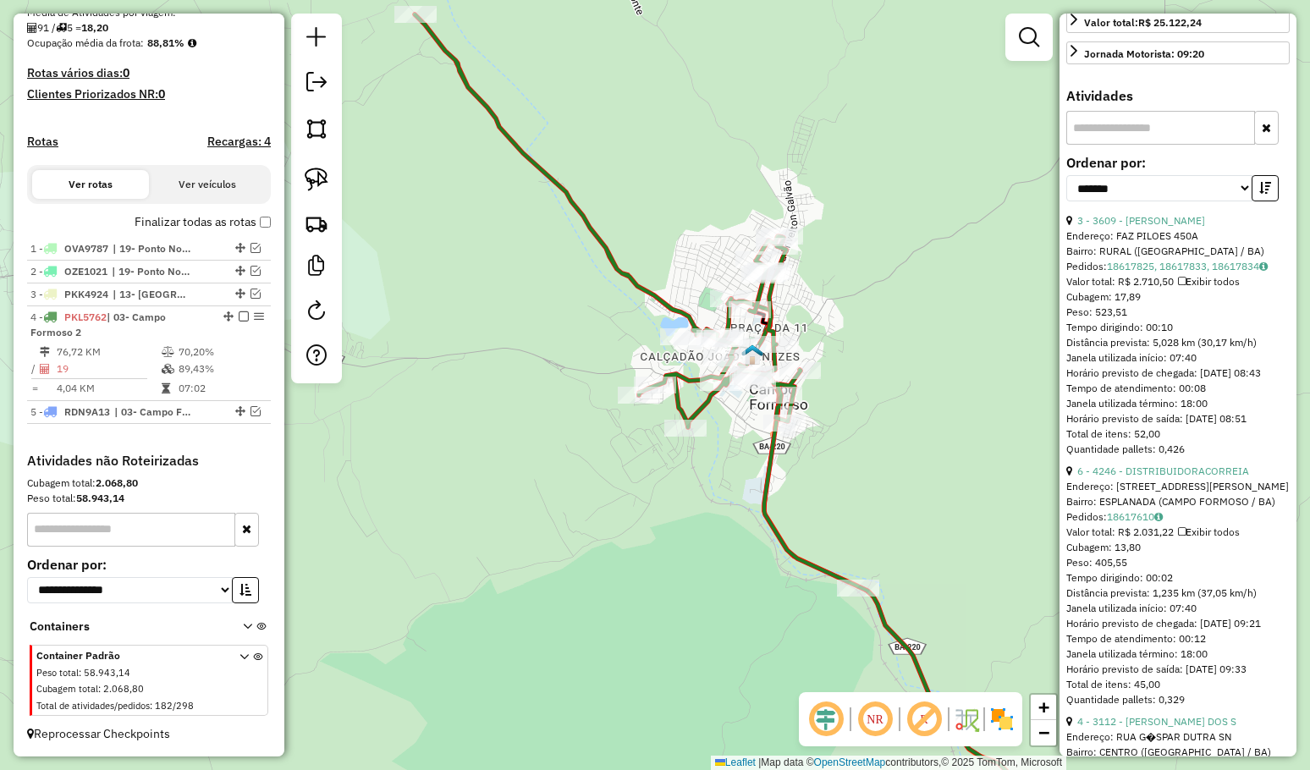
scroll to position [85, 0]
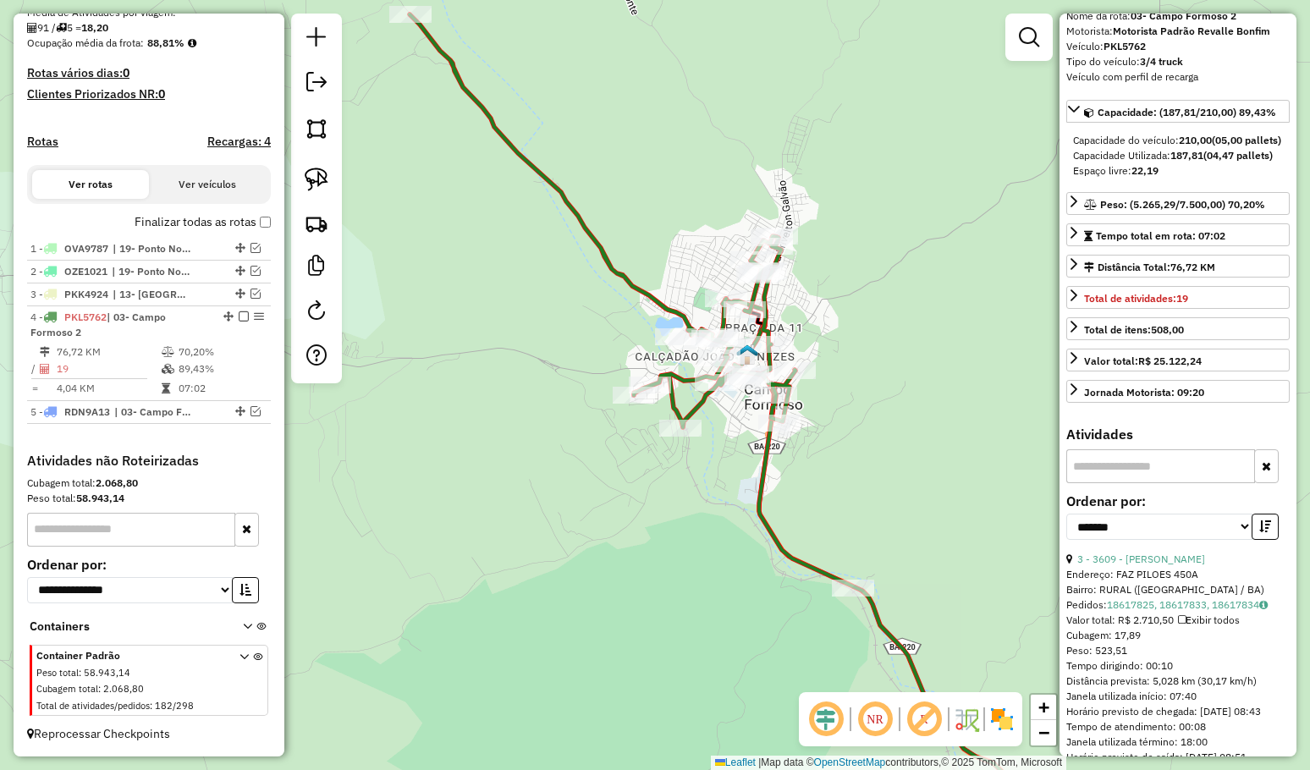
drag, startPoint x: 965, startPoint y: 499, endPoint x: 717, endPoint y: 377, distance: 277.0
click at [728, 383] on div "Janela de atendimento Grade de atendimento Capacidade Transportadoras Veículos …" at bounding box center [655, 385] width 1310 height 770
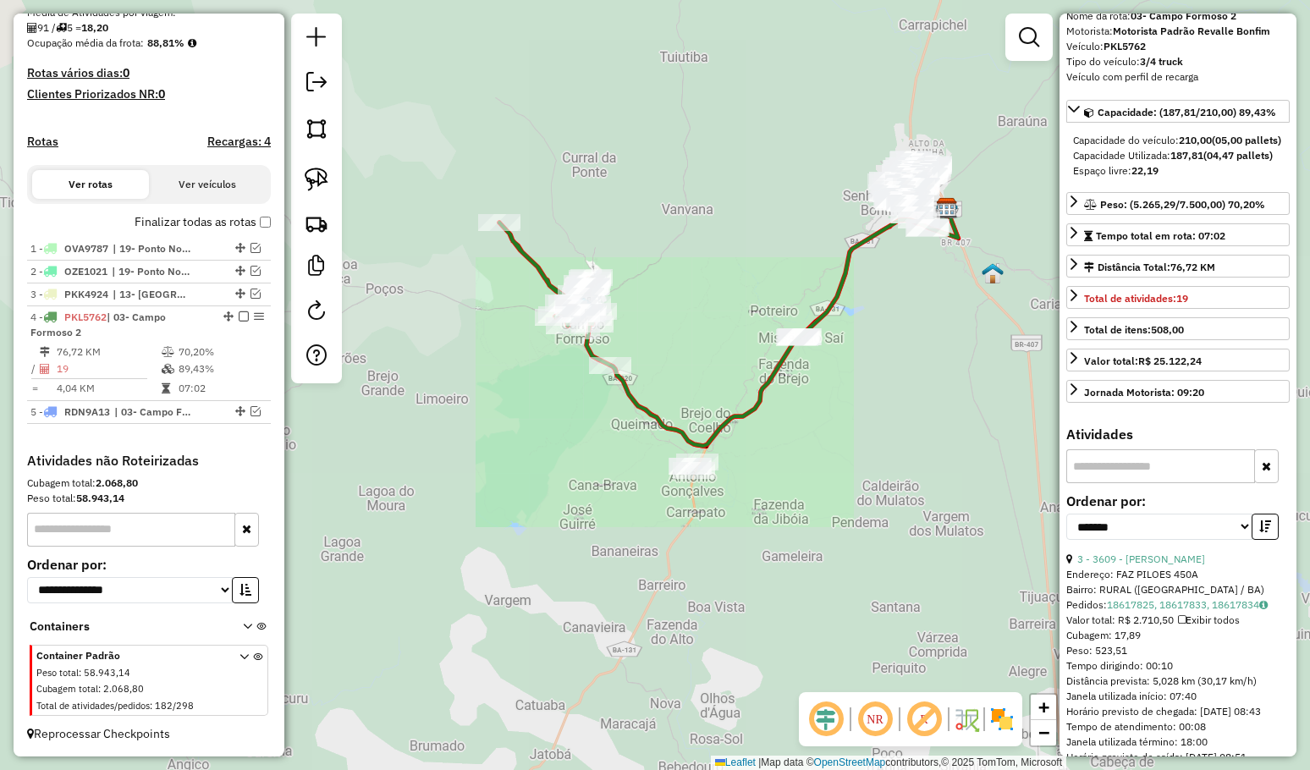
click at [683, 342] on div "Janela de atendimento Grade de atendimento Capacidade Transportadoras Veículos …" at bounding box center [655, 385] width 1310 height 770
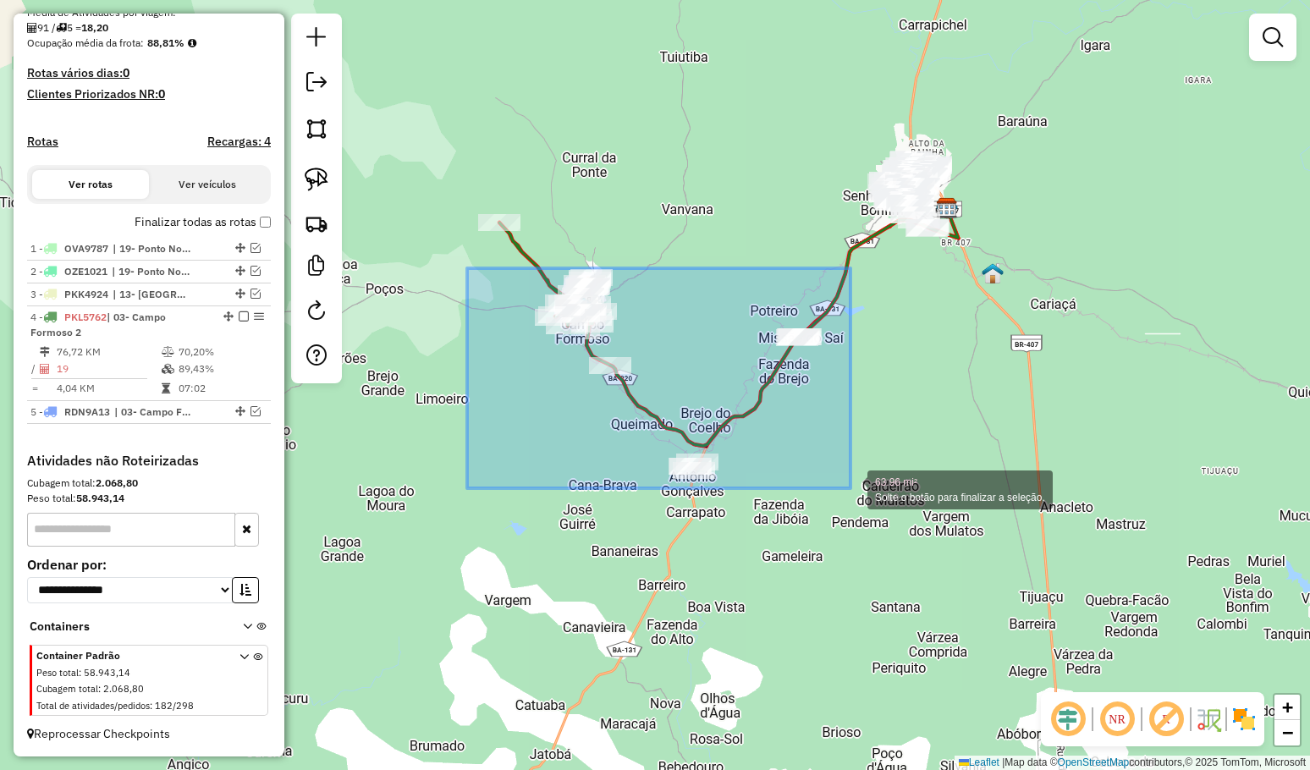
drag, startPoint x: 467, startPoint y: 268, endPoint x: 850, endPoint y: 488, distance: 441.9
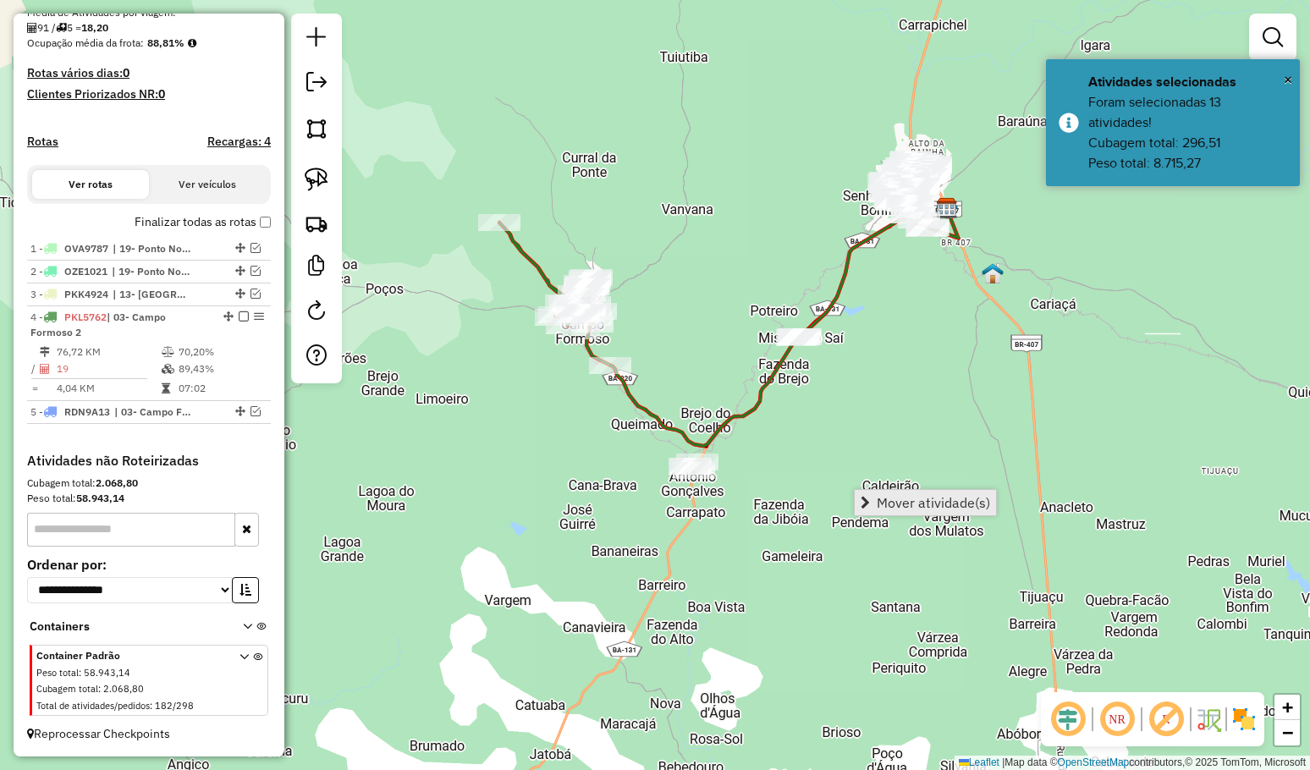
click at [888, 494] on link "Mover atividade(s)" at bounding box center [924, 502] width 141 height 25
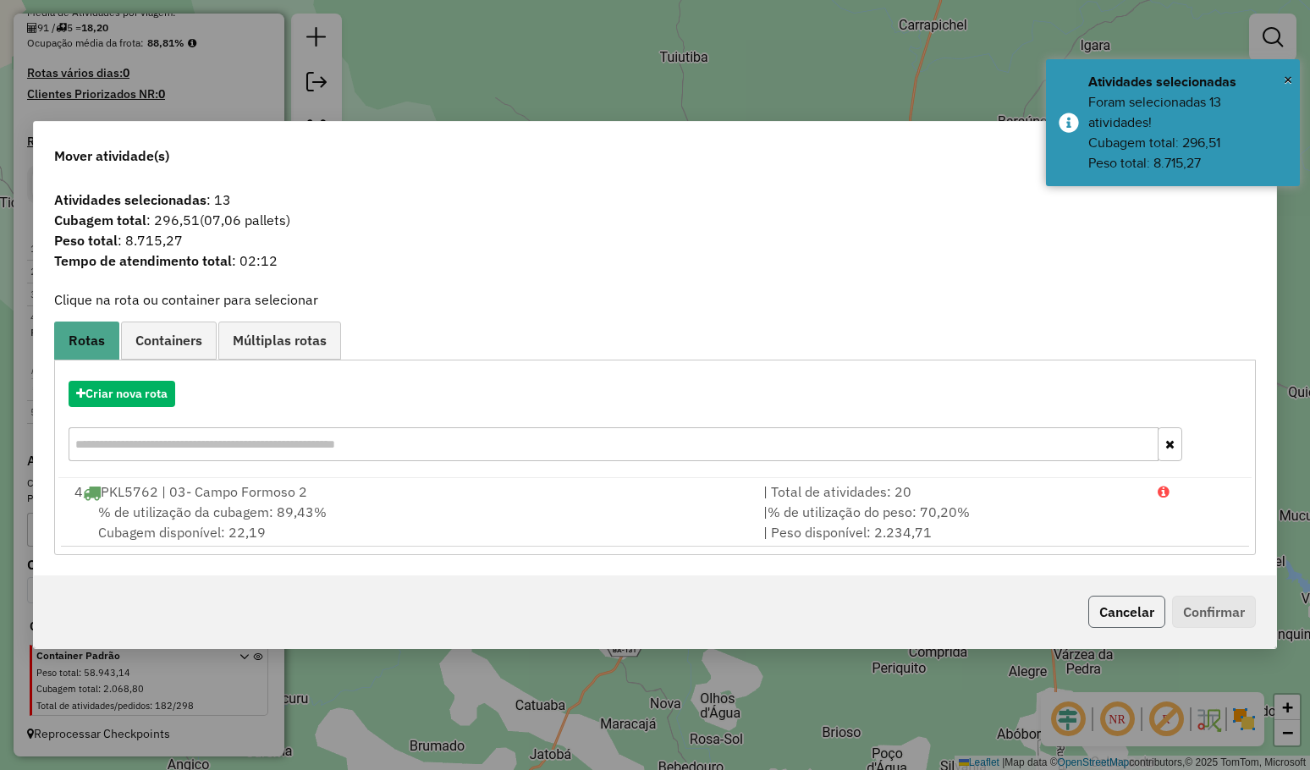
click at [1125, 618] on button "Cancelar" at bounding box center [1126, 612] width 77 height 32
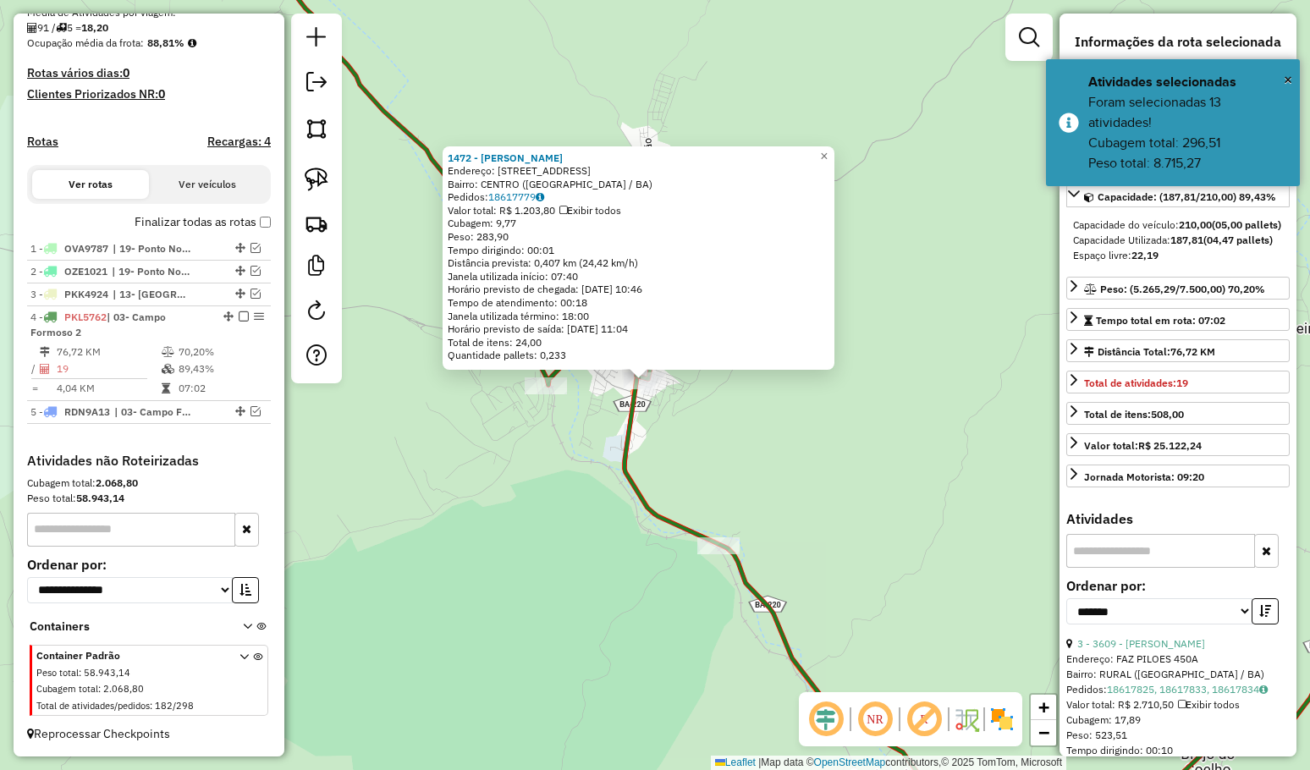
drag, startPoint x: 915, startPoint y: 508, endPoint x: 678, endPoint y: 395, distance: 263.4
click at [690, 401] on div "1472 - Jo o Alves De Olivei Endereço: AV Sao Jose 228 Bairro: CENTRO (CAMPO FOR…" at bounding box center [655, 385] width 1310 height 770
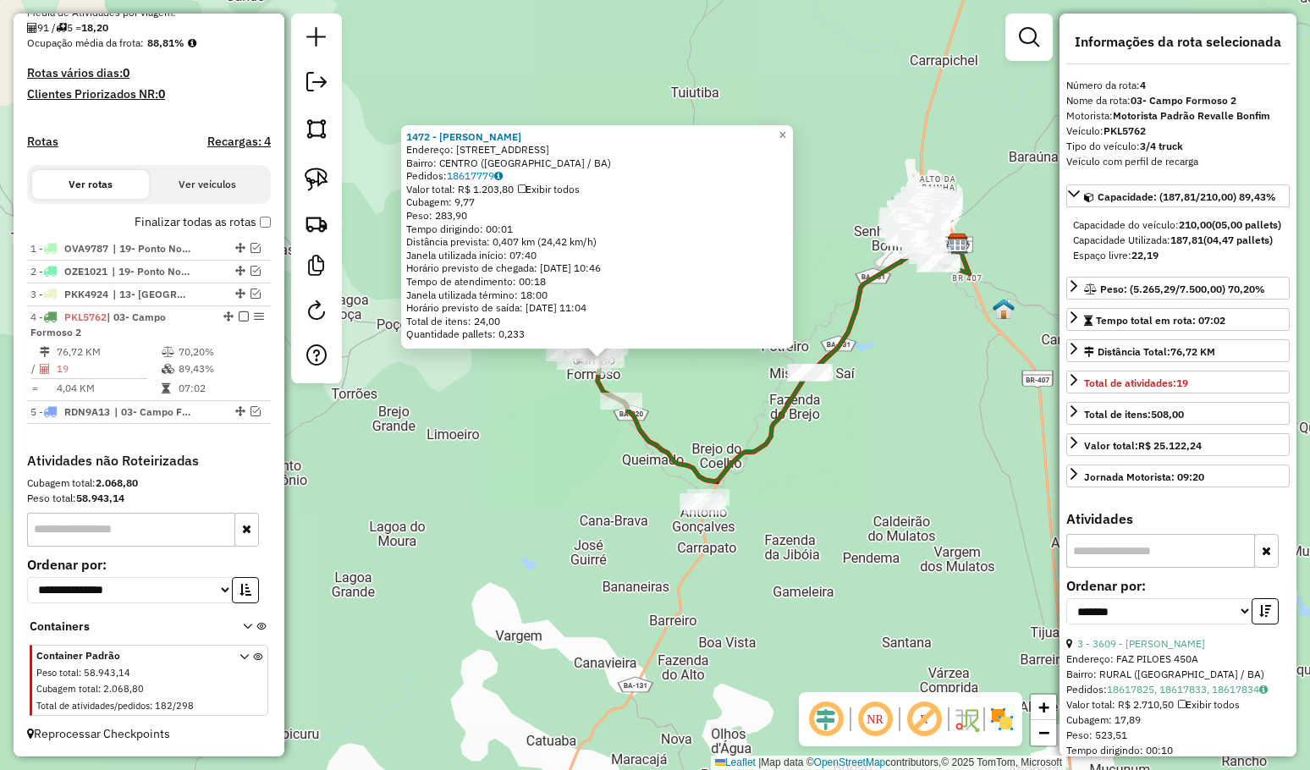
click at [690, 390] on div "1472 - Jo o Alves De Olivei Endereço: AV Sao Jose 228 Bairro: CENTRO (CAMPO FOR…" at bounding box center [655, 385] width 1310 height 770
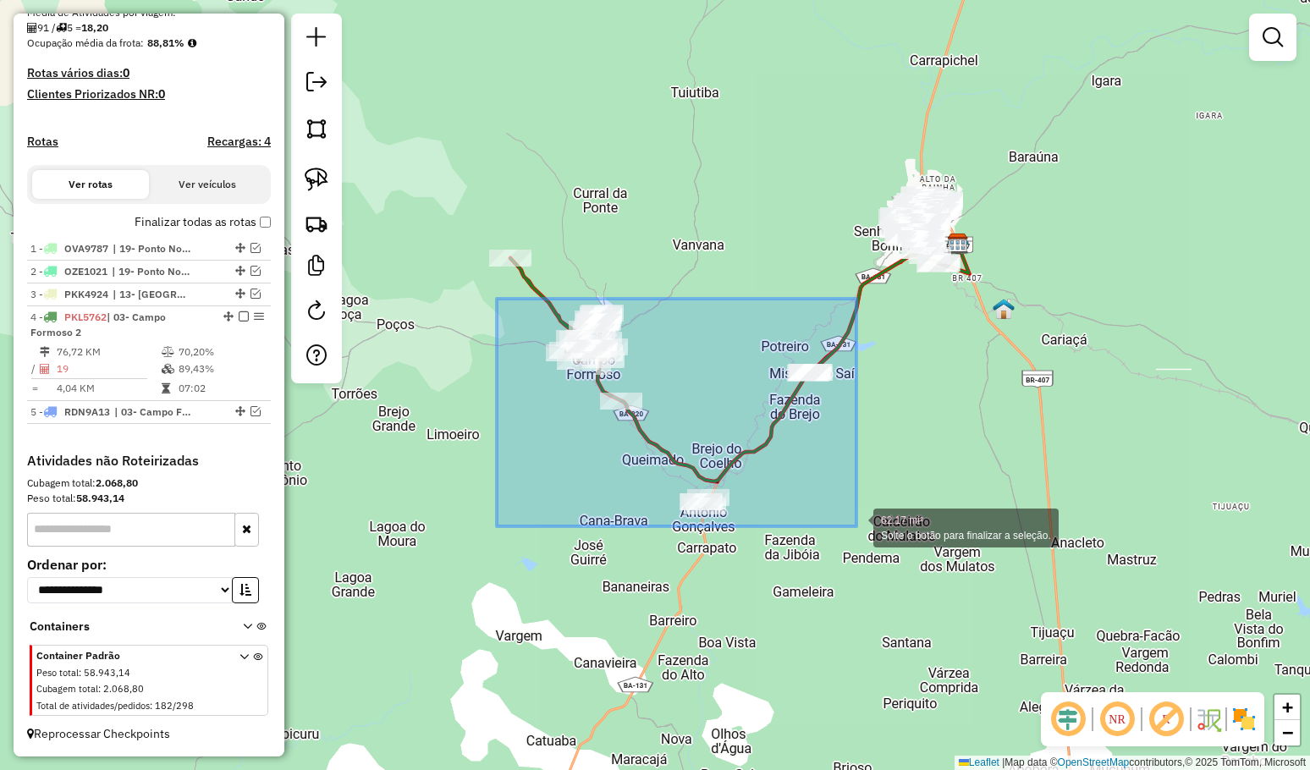
drag, startPoint x: 497, startPoint y: 299, endPoint x: 856, endPoint y: 526, distance: 425.5
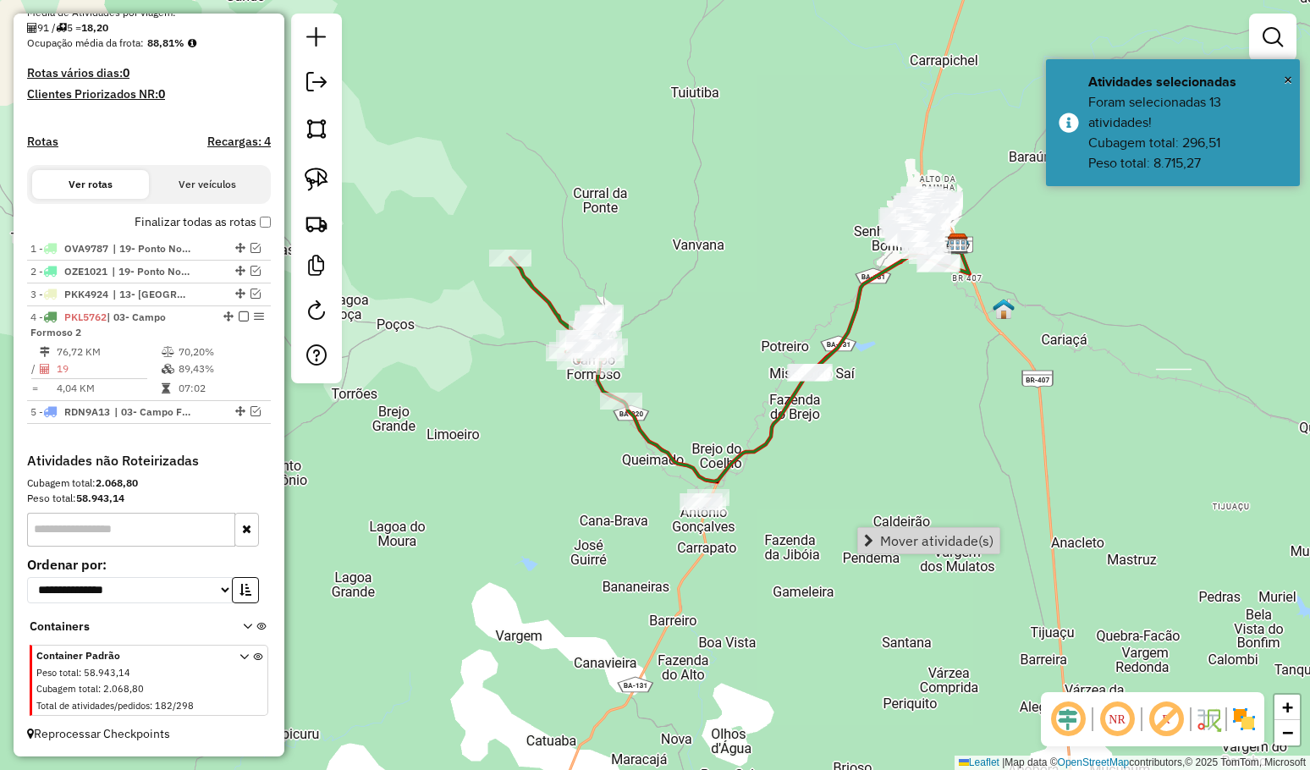
click at [893, 535] on span "Mover atividade(s)" at bounding box center [936, 541] width 113 height 14
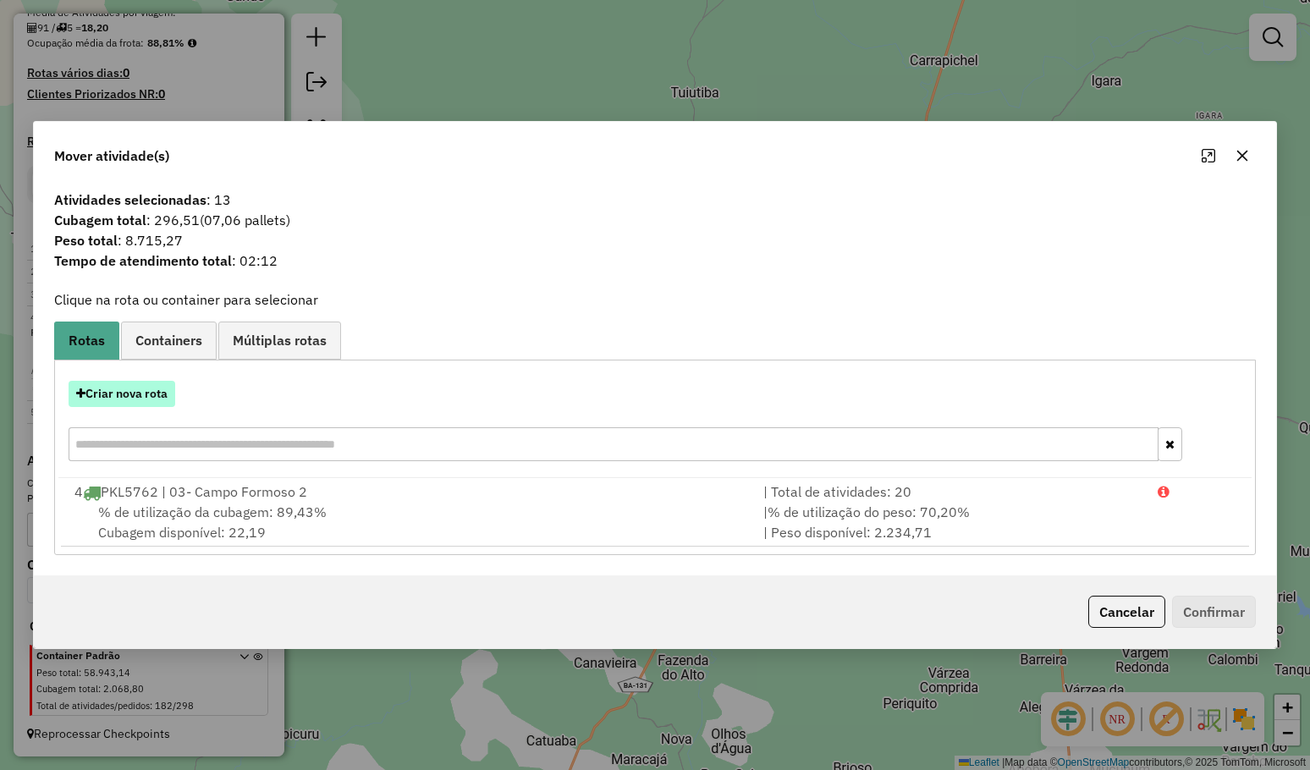
click at [161, 397] on button "Criar nova rota" at bounding box center [122, 394] width 107 height 26
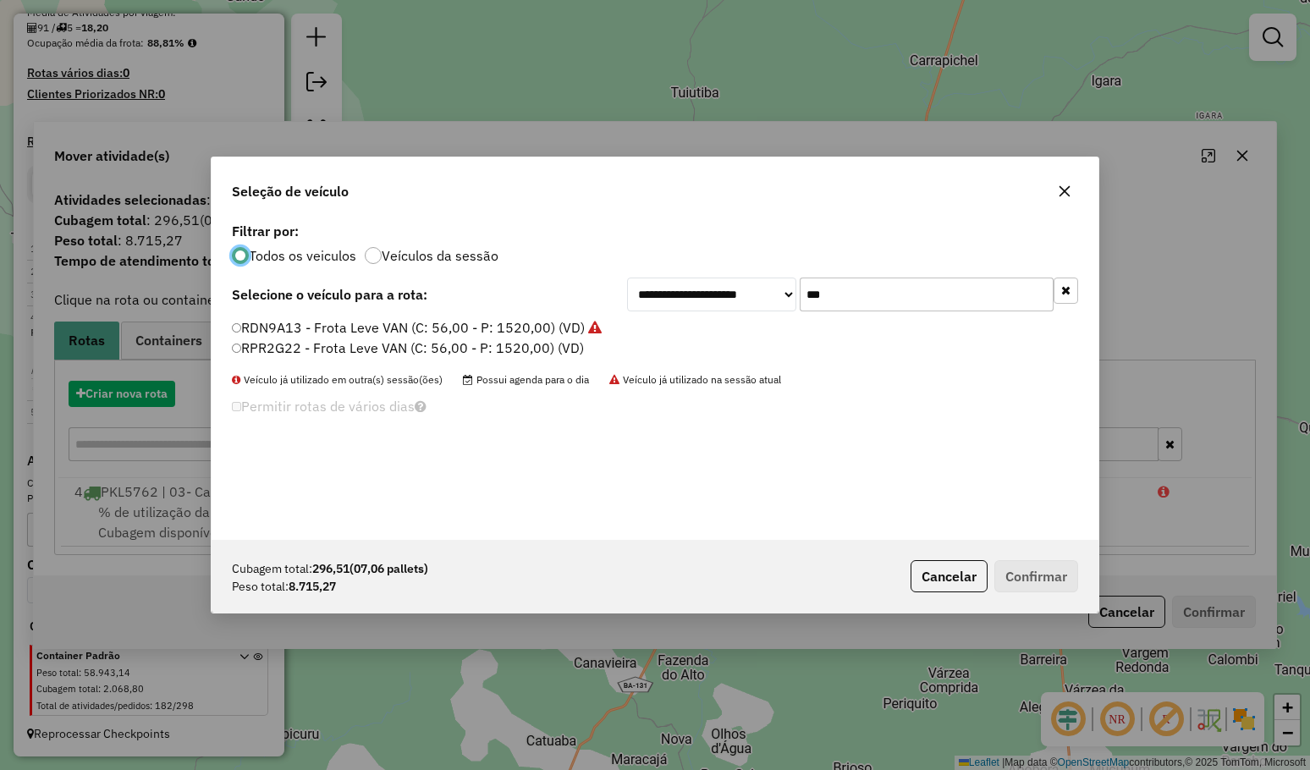
scroll to position [8, 5]
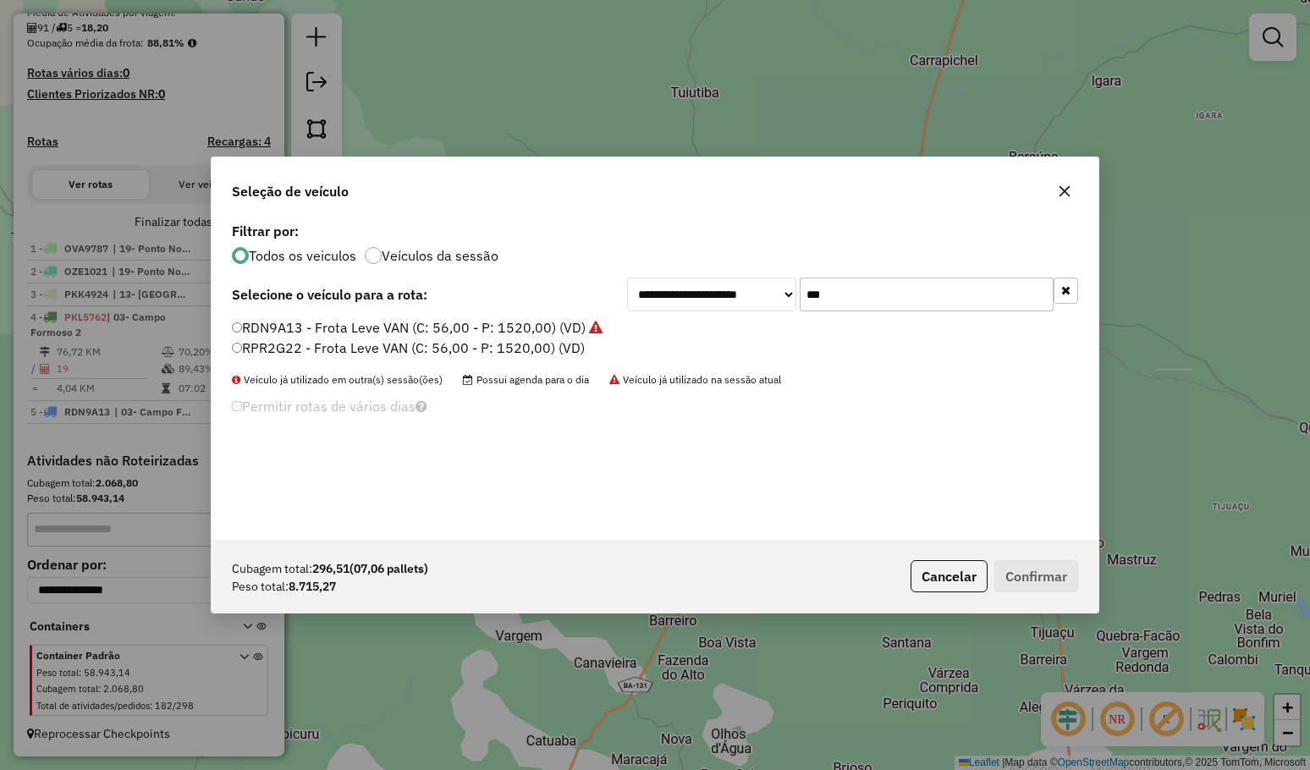
drag, startPoint x: 843, startPoint y: 289, endPoint x: 769, endPoint y: 287, distance: 74.5
click at [773, 288] on div "**********" at bounding box center [852, 294] width 451 height 34
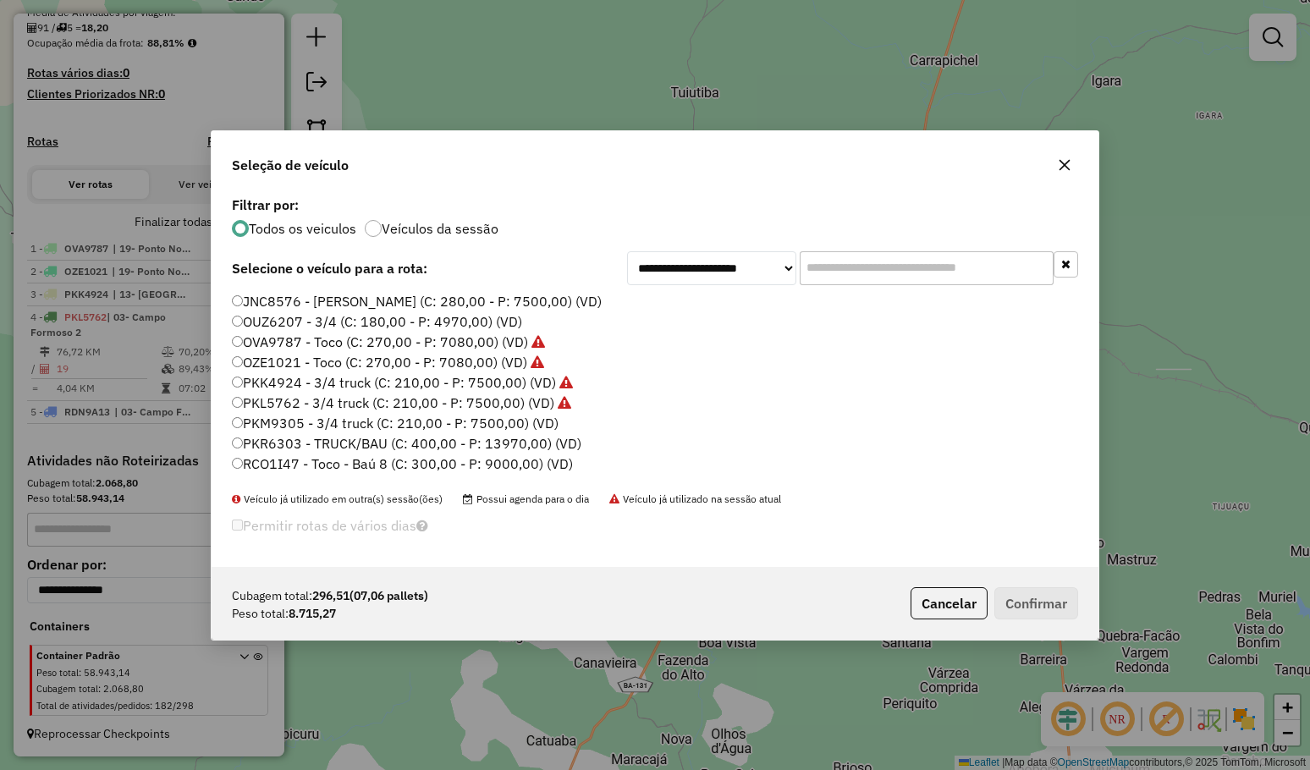
scroll to position [200, 0]
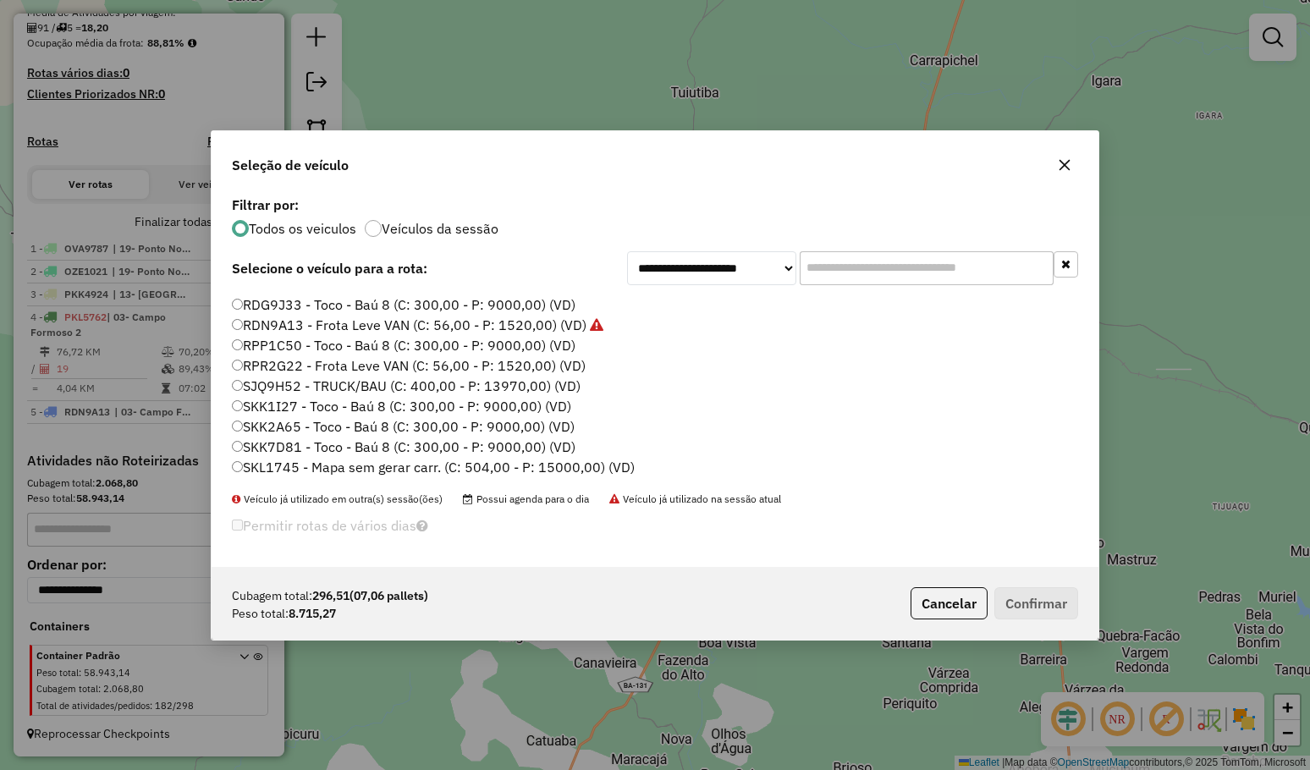
click at [300, 405] on label "SKK1I27 - Toco - Baú 8 (C: 300,00 - P: 9000,00) (VD)" at bounding box center [401, 406] width 339 height 20
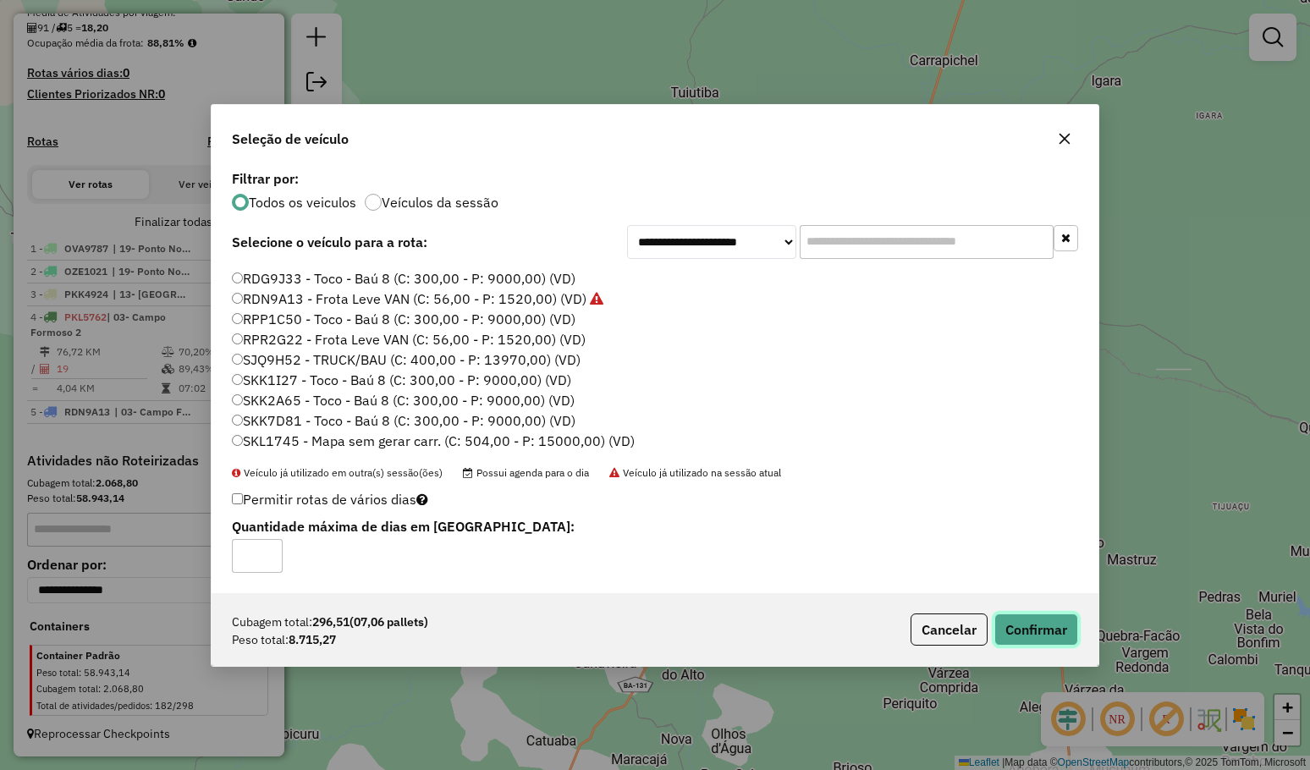
click at [1002, 626] on button "Confirmar" at bounding box center [1036, 629] width 84 height 32
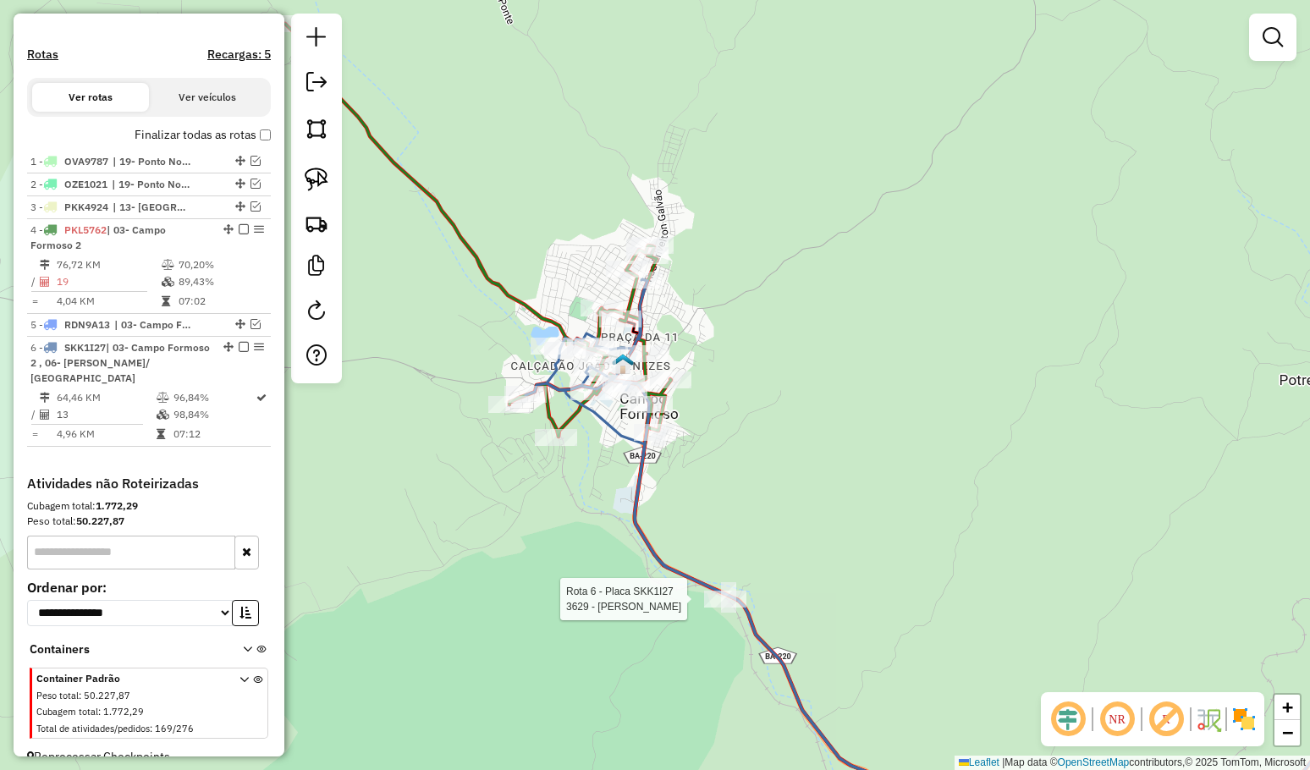
scroll to position [505, 0]
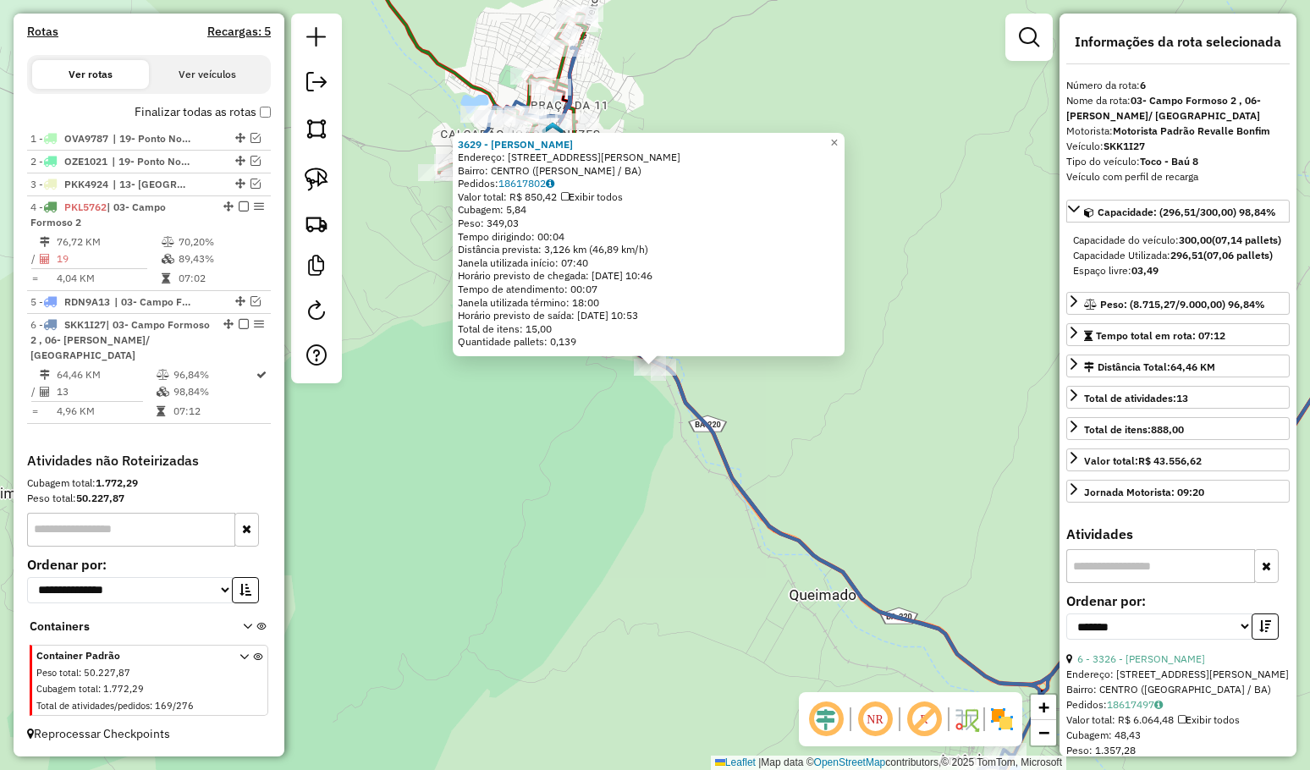
drag, startPoint x: 667, startPoint y: 621, endPoint x: 657, endPoint y: 459, distance: 162.8
click at [662, 479] on div "3629 - REGINALDO PEREIRA D Endereço: Avenida Tancredo Neves 206 Bairro: CENTRO …" at bounding box center [655, 385] width 1310 height 770
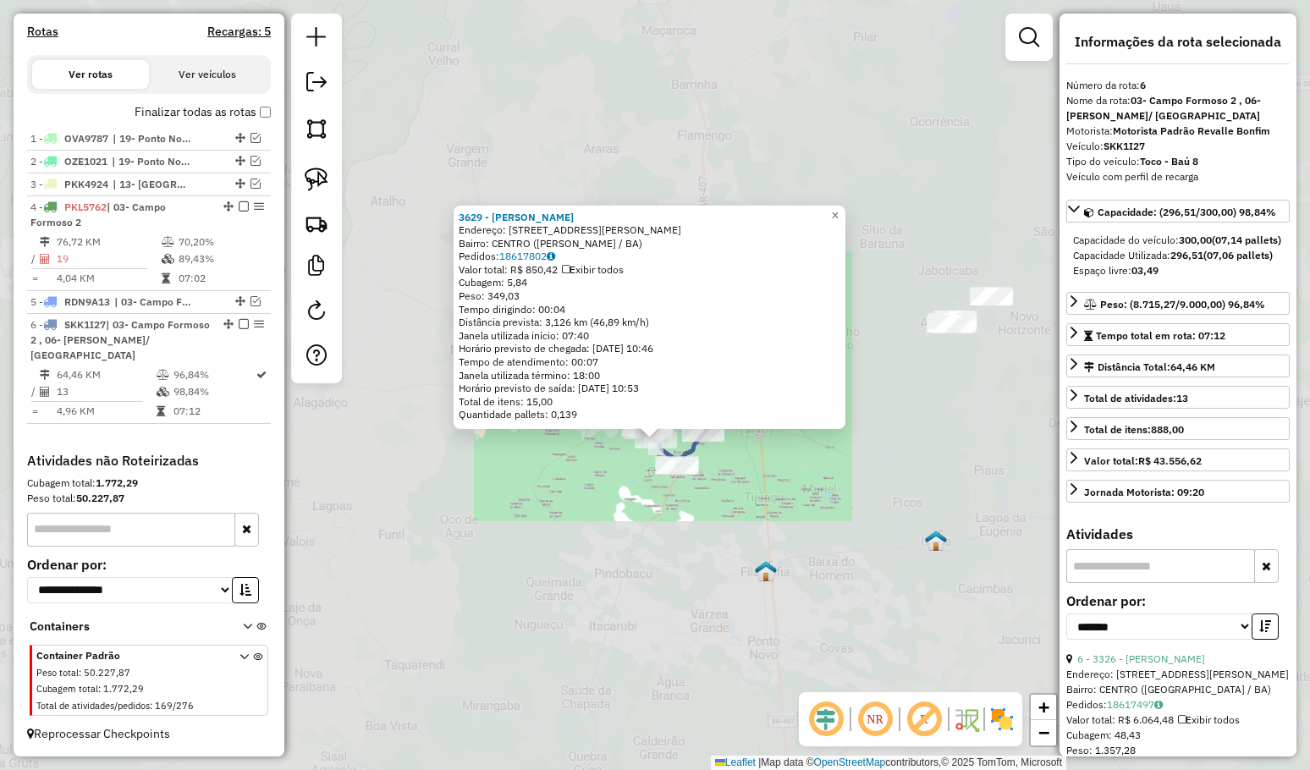
click at [571, 530] on div "3629 - REGINALDO PEREIRA D Endereço: Avenida Tancredo Neves 206 Bairro: CENTRO …" at bounding box center [655, 385] width 1310 height 770
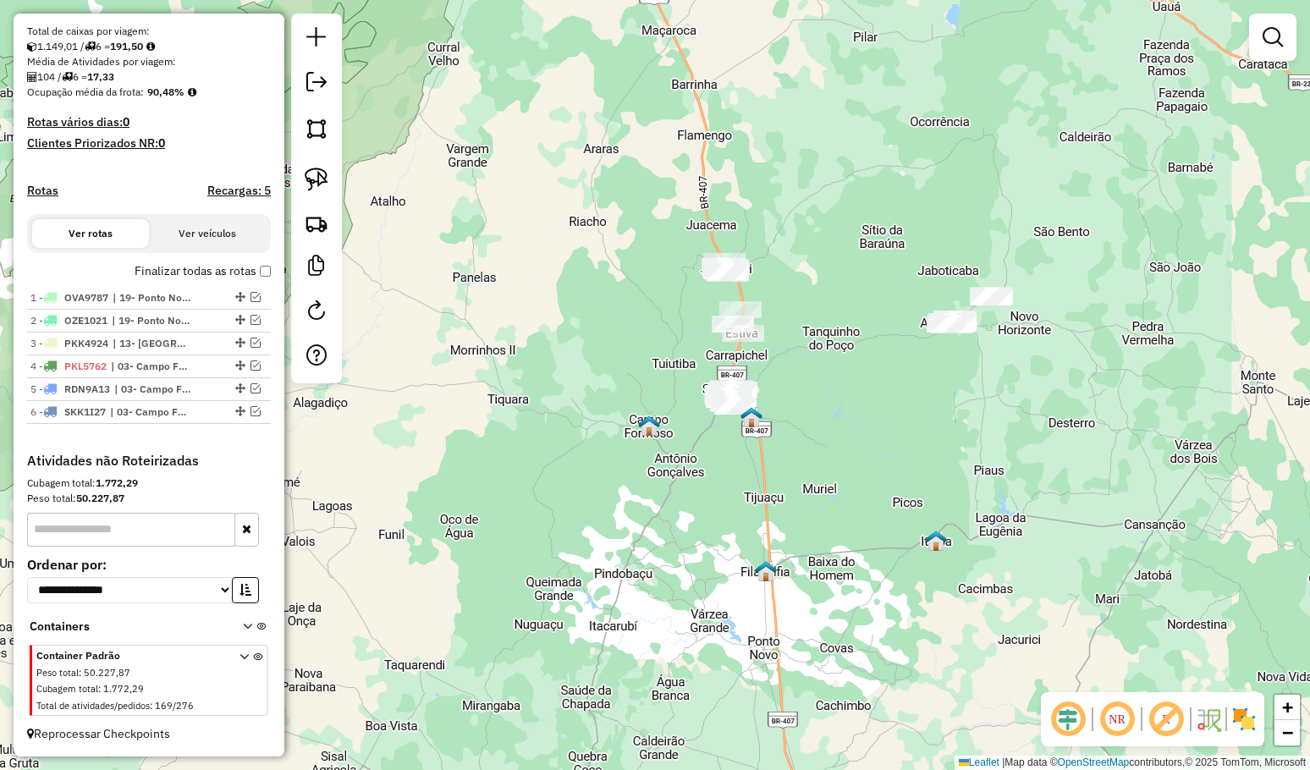
scroll to position [361, 0]
drag, startPoint x: 822, startPoint y: 454, endPoint x: 691, endPoint y: 503, distance: 139.7
click at [691, 502] on div "Janela de atendimento Grade de atendimento Capacidade Transportadoras Veículos …" at bounding box center [655, 385] width 1310 height 770
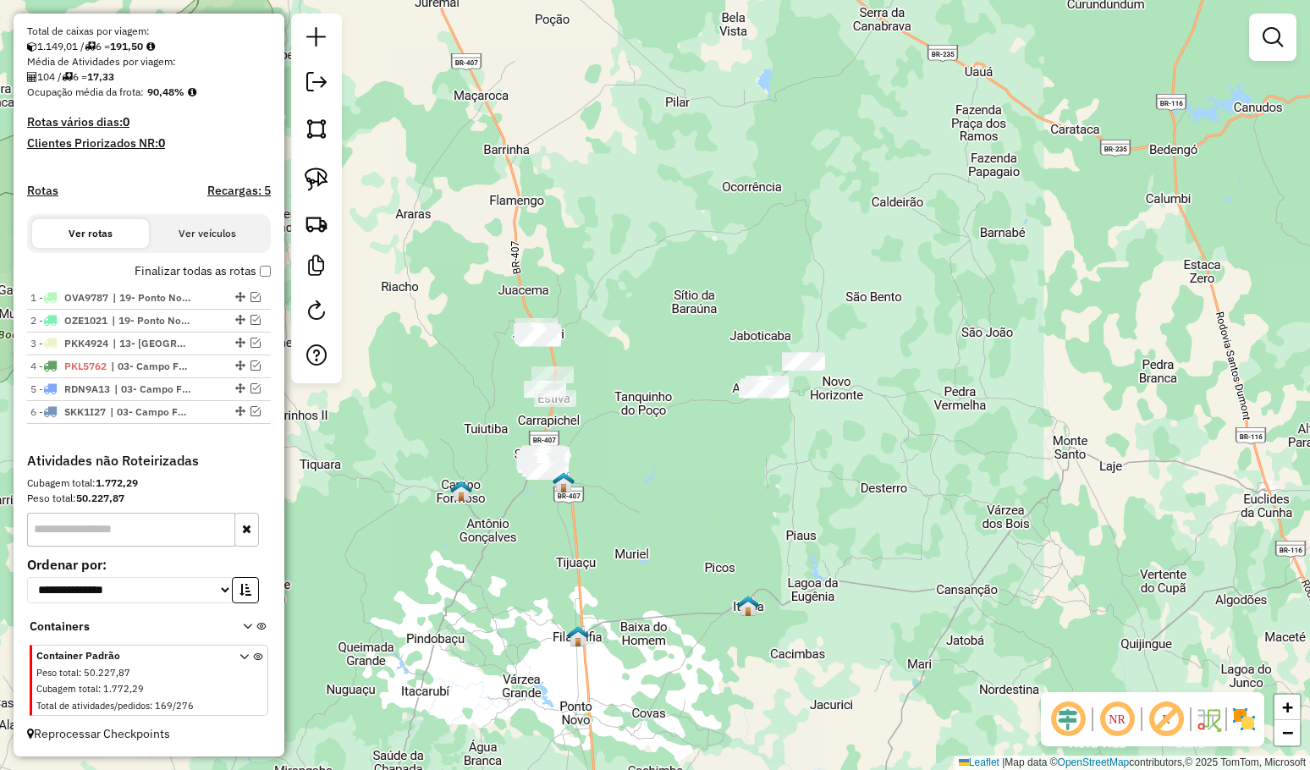
drag, startPoint x: 727, startPoint y: 490, endPoint x: 725, endPoint y: 446, distance: 44.0
click at [725, 446] on div "Janela de atendimento Grade de atendimento Capacidade Transportadoras Veículos …" at bounding box center [655, 385] width 1310 height 770
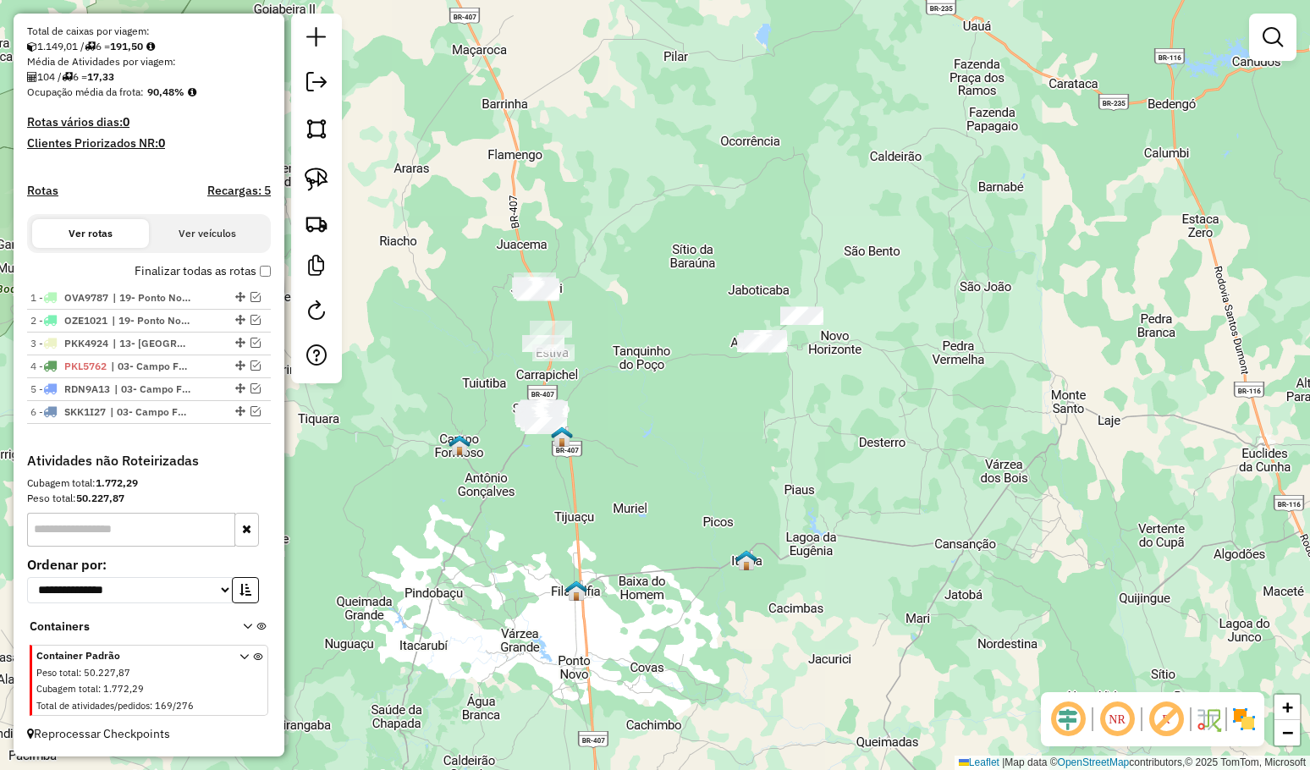
click at [724, 437] on div "Janela de atendimento Grade de atendimento Capacidade Transportadoras Veículos …" at bounding box center [655, 385] width 1310 height 770
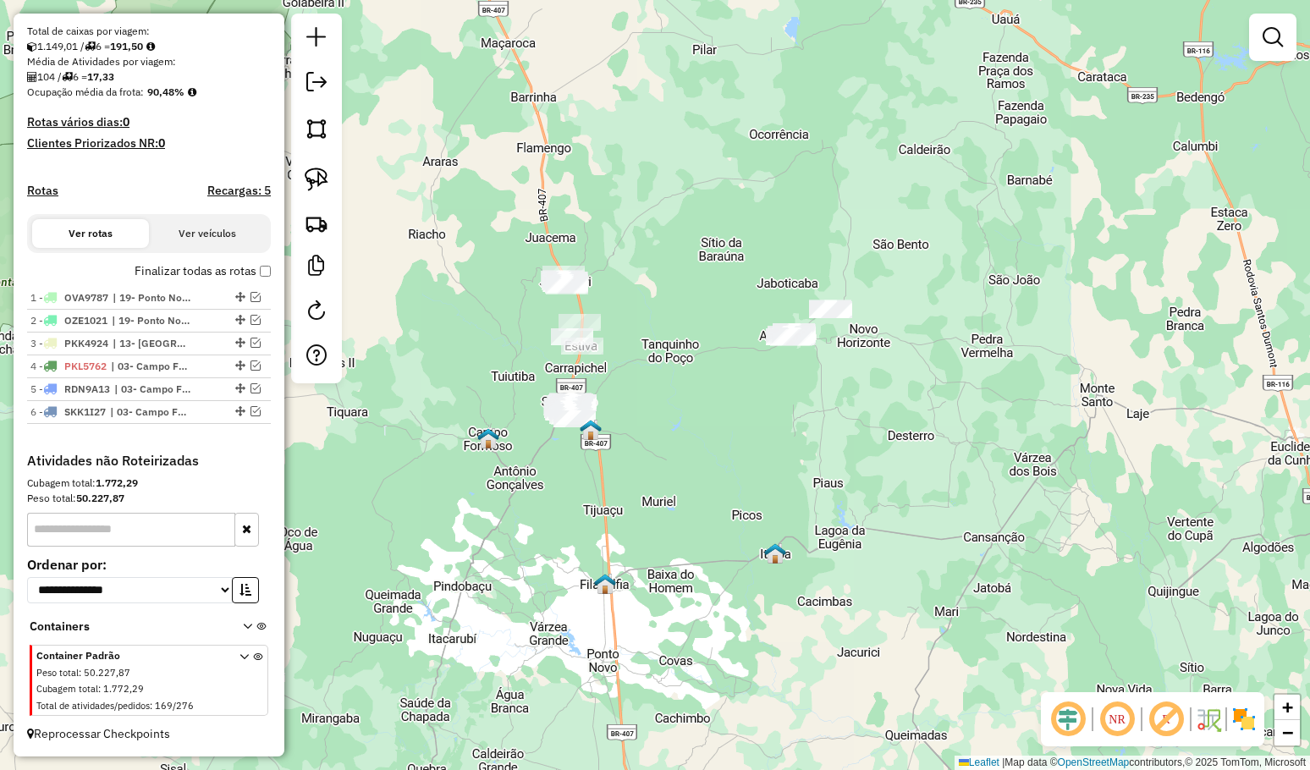
drag, startPoint x: 712, startPoint y: 383, endPoint x: 722, endPoint y: 371, distance: 15.7
click at [769, 371] on div "Janela de atendimento Grade de atendimento Capacidade Transportadoras Veículos …" at bounding box center [655, 385] width 1310 height 770
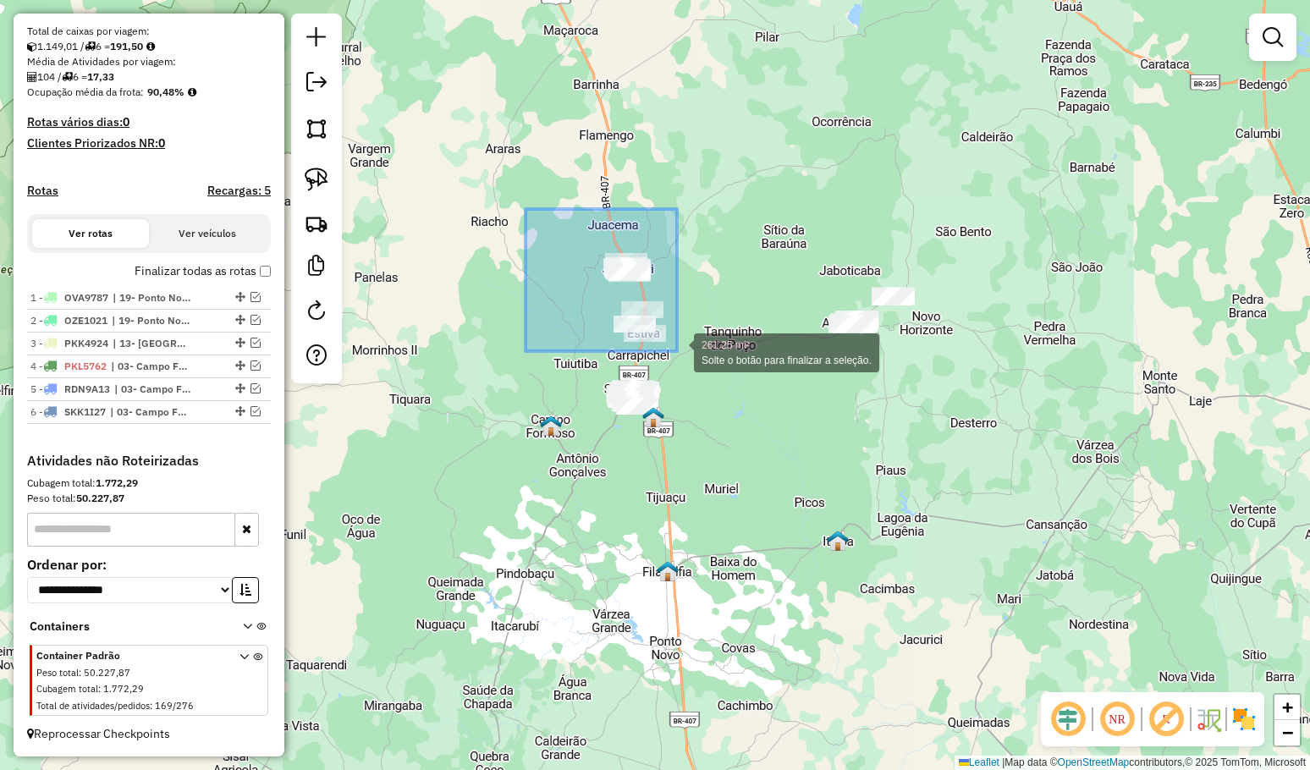
drag, startPoint x: 547, startPoint y: 235, endPoint x: 677, endPoint y: 351, distance: 174.4
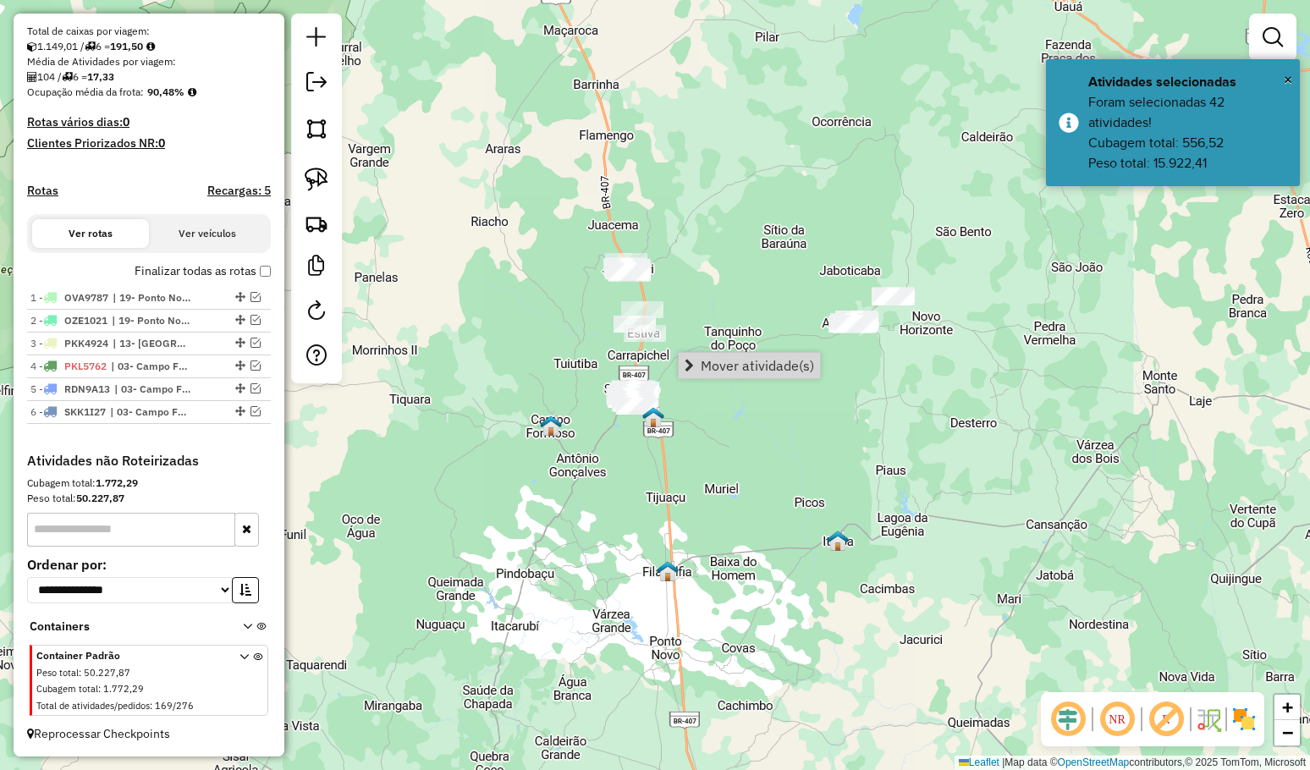
click at [717, 367] on span "Mover atividade(s)" at bounding box center [757, 366] width 113 height 14
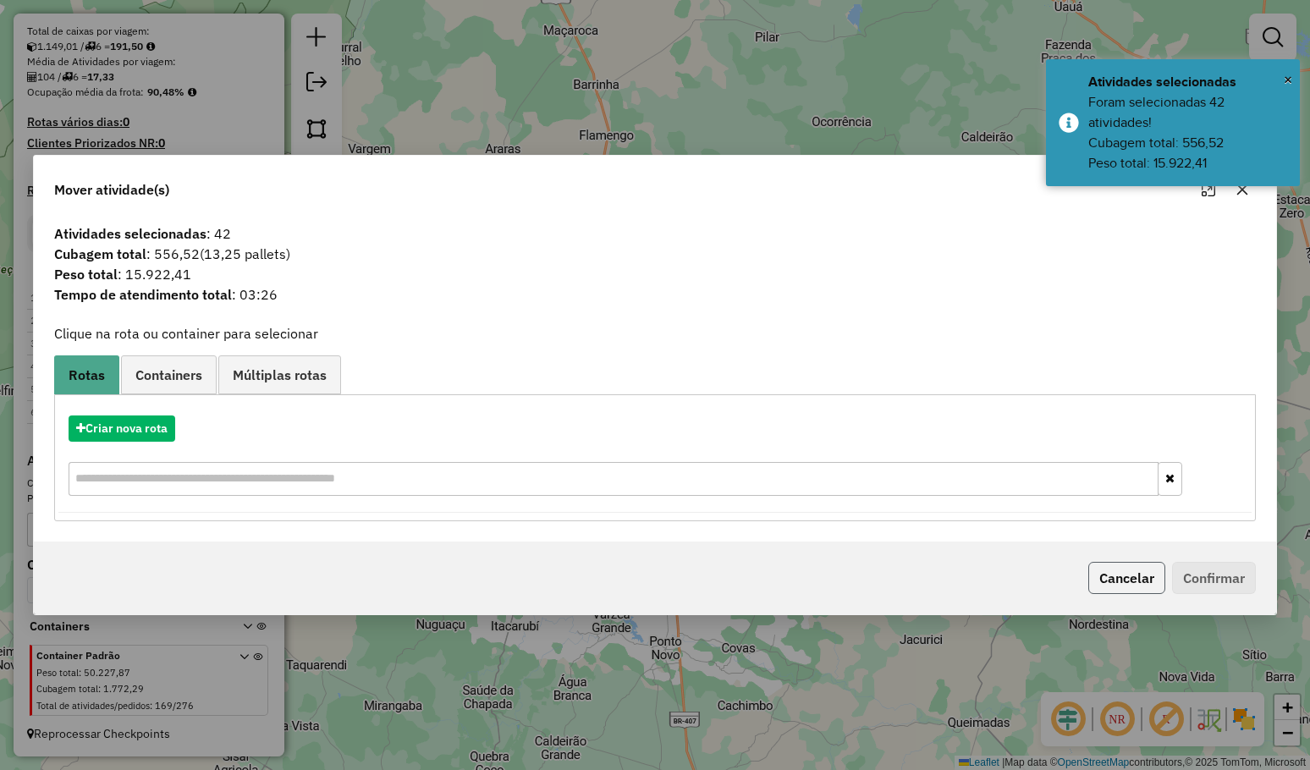
click at [1113, 571] on button "Cancelar" at bounding box center [1126, 578] width 77 height 32
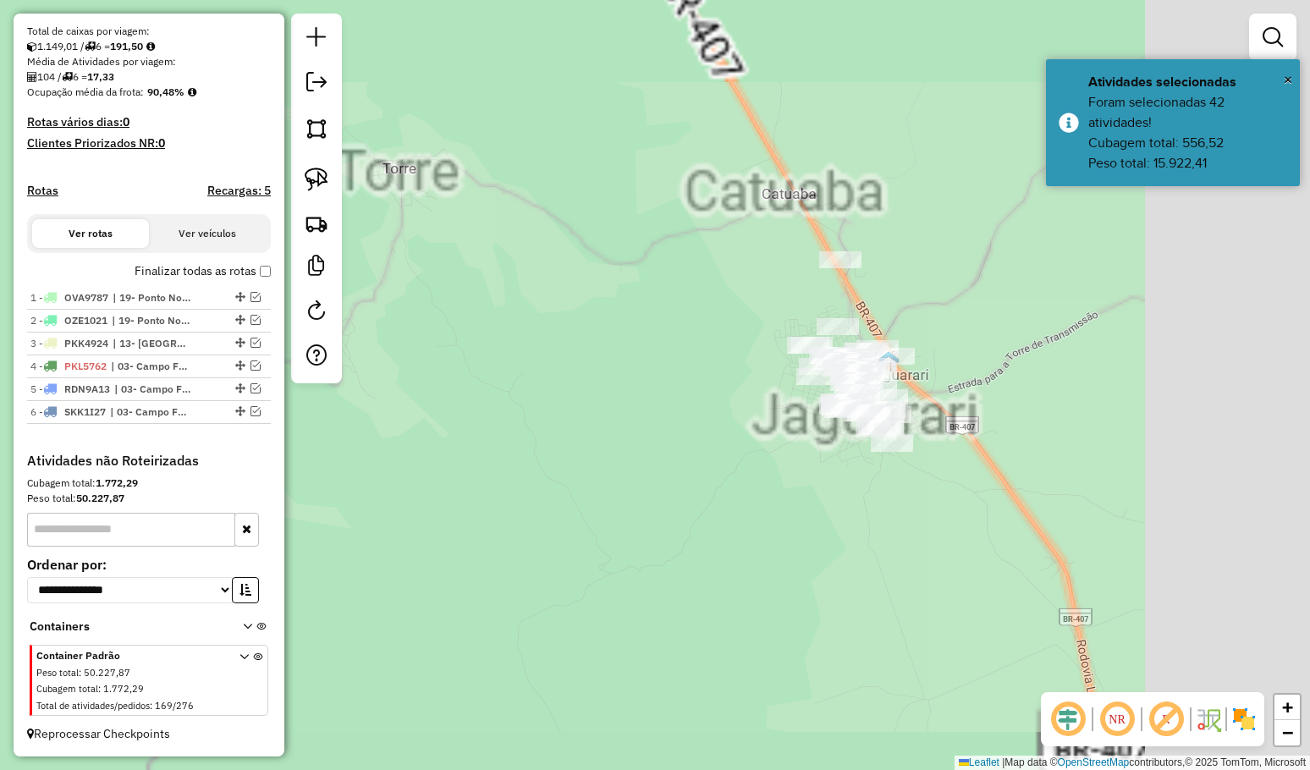
drag, startPoint x: 630, startPoint y: 381, endPoint x: 466, endPoint y: 343, distance: 168.3
click at [491, 343] on div "Janela de atendimento Grade de atendimento Capacidade Transportadoras Veículos …" at bounding box center [655, 385] width 1310 height 770
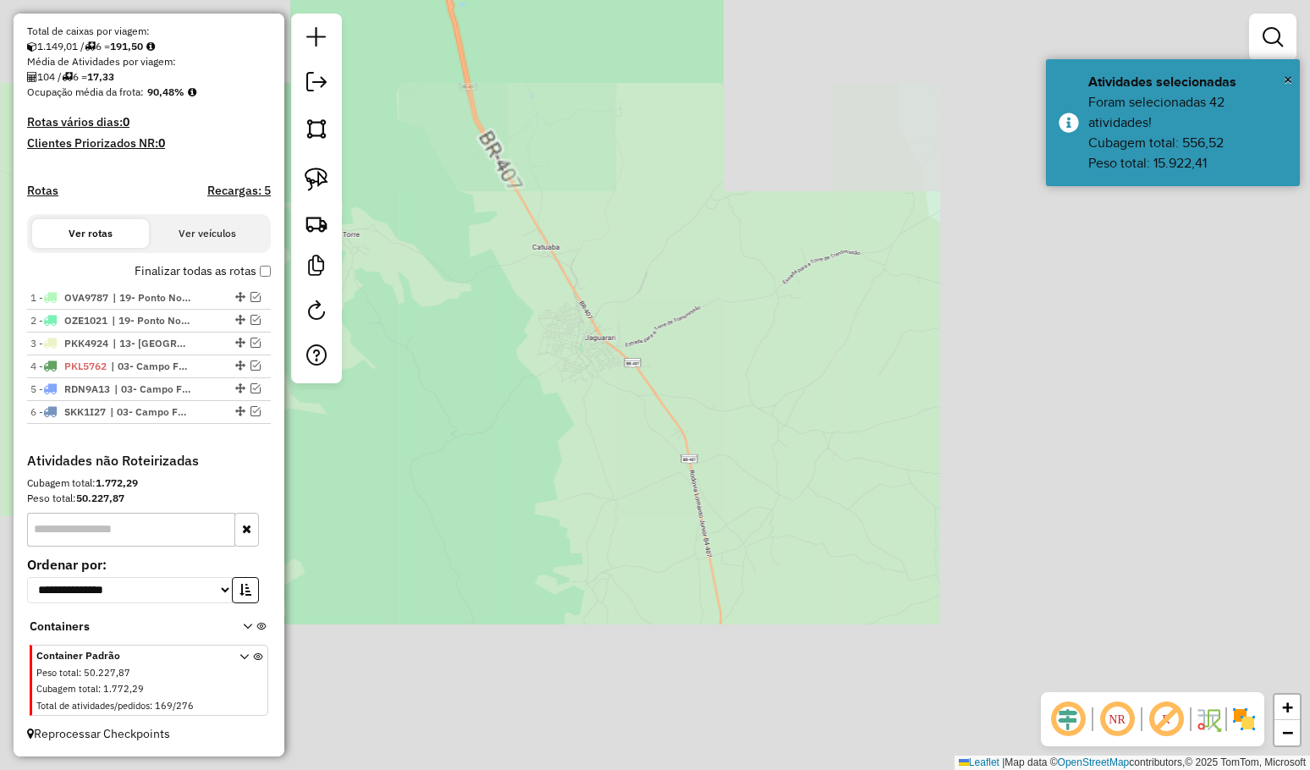
click at [465, 343] on div "Janela de atendimento Grade de atendimento Capacidade Transportadoras Veículos …" at bounding box center [655, 385] width 1310 height 770
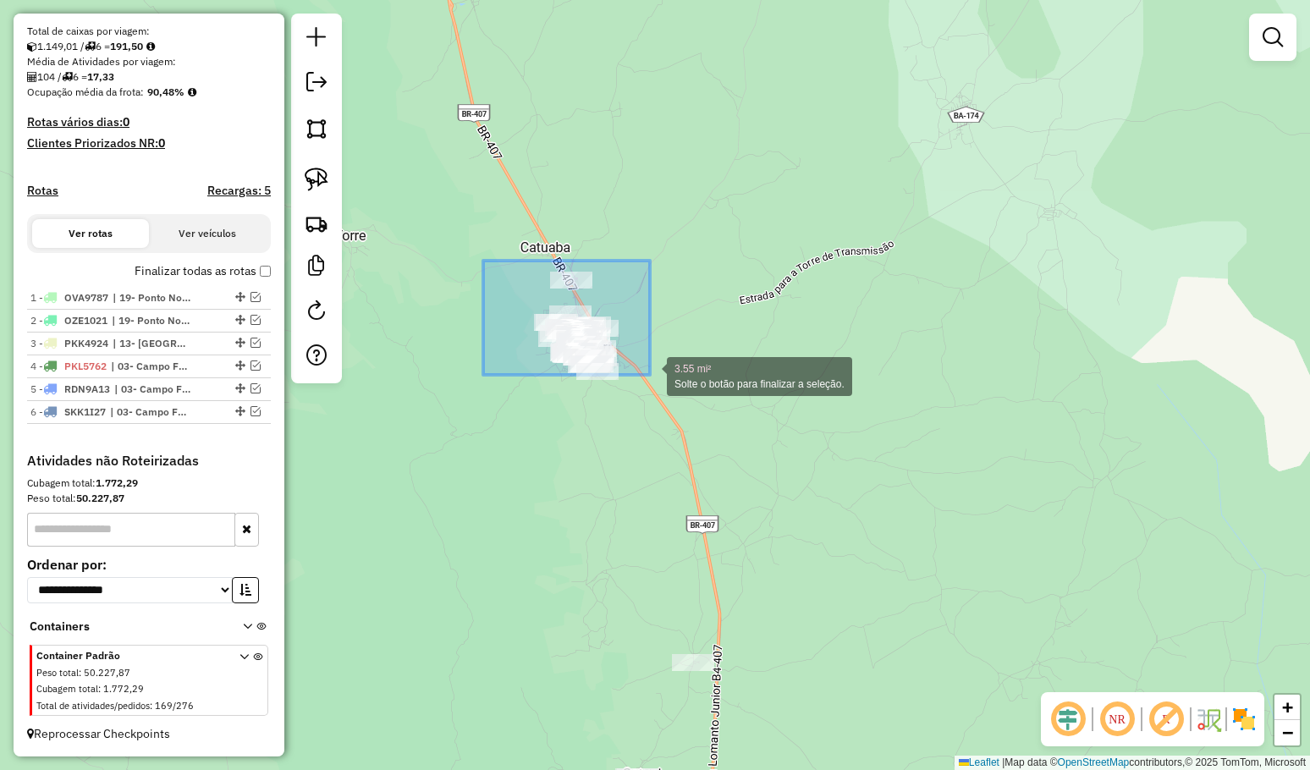
drag, startPoint x: 490, startPoint y: 265, endPoint x: 650, endPoint y: 375, distance: 194.1
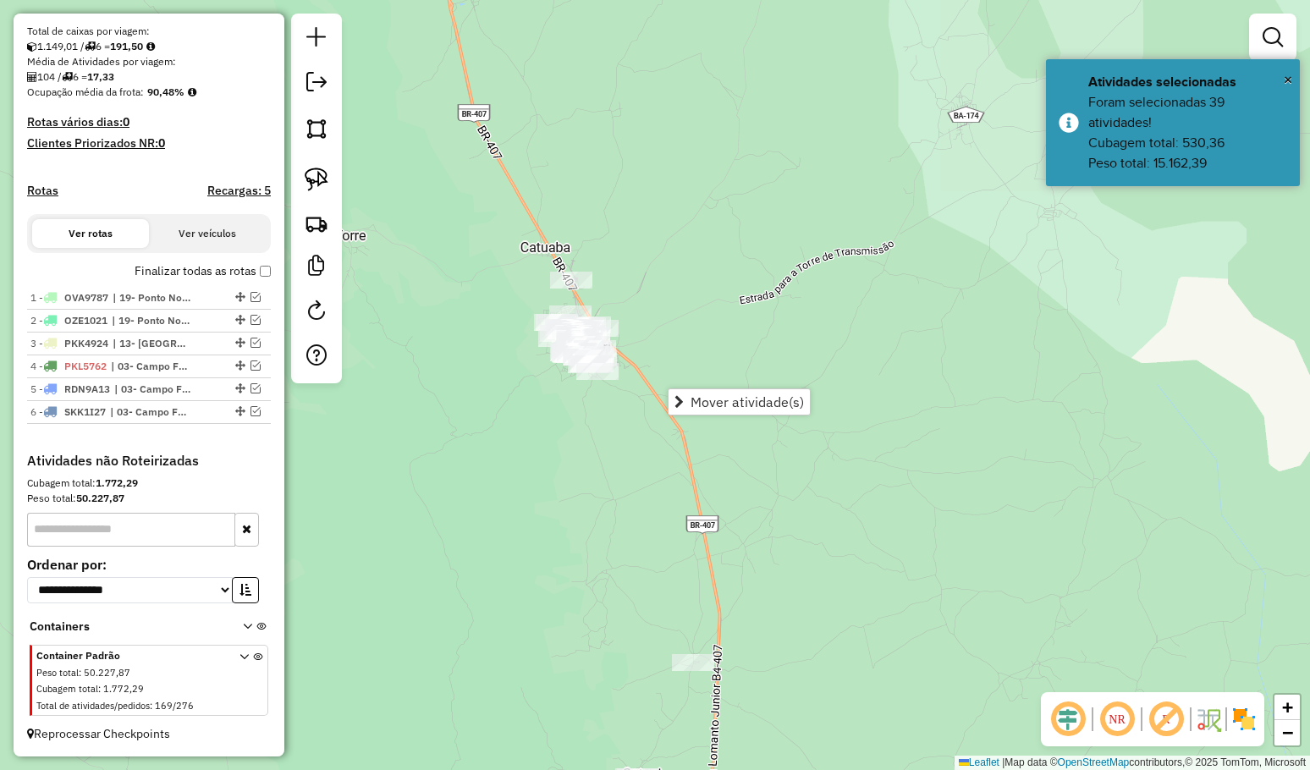
click at [637, 308] on div "Janela de atendimento Grade de atendimento Capacidade Transportadoras Veículos …" at bounding box center [655, 385] width 1310 height 770
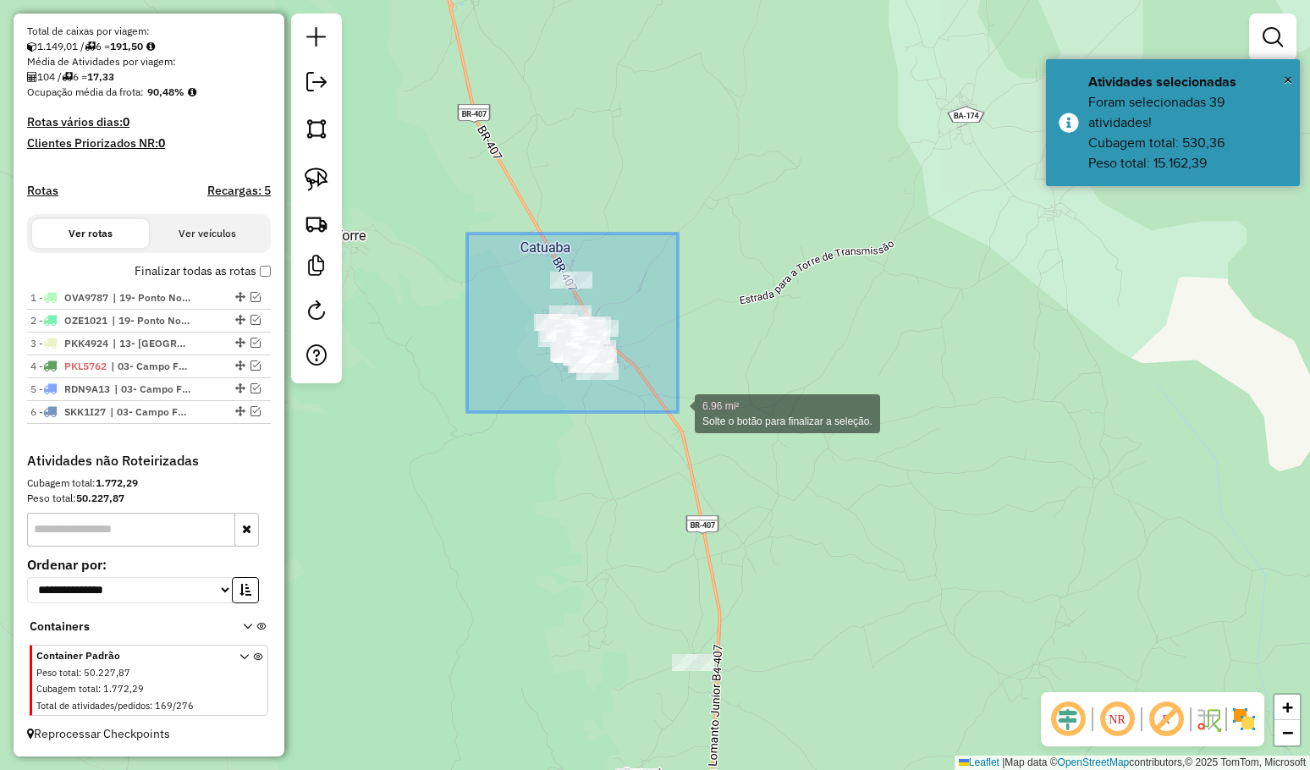
drag, startPoint x: 471, startPoint y: 240, endPoint x: 682, endPoint y: 414, distance: 272.9
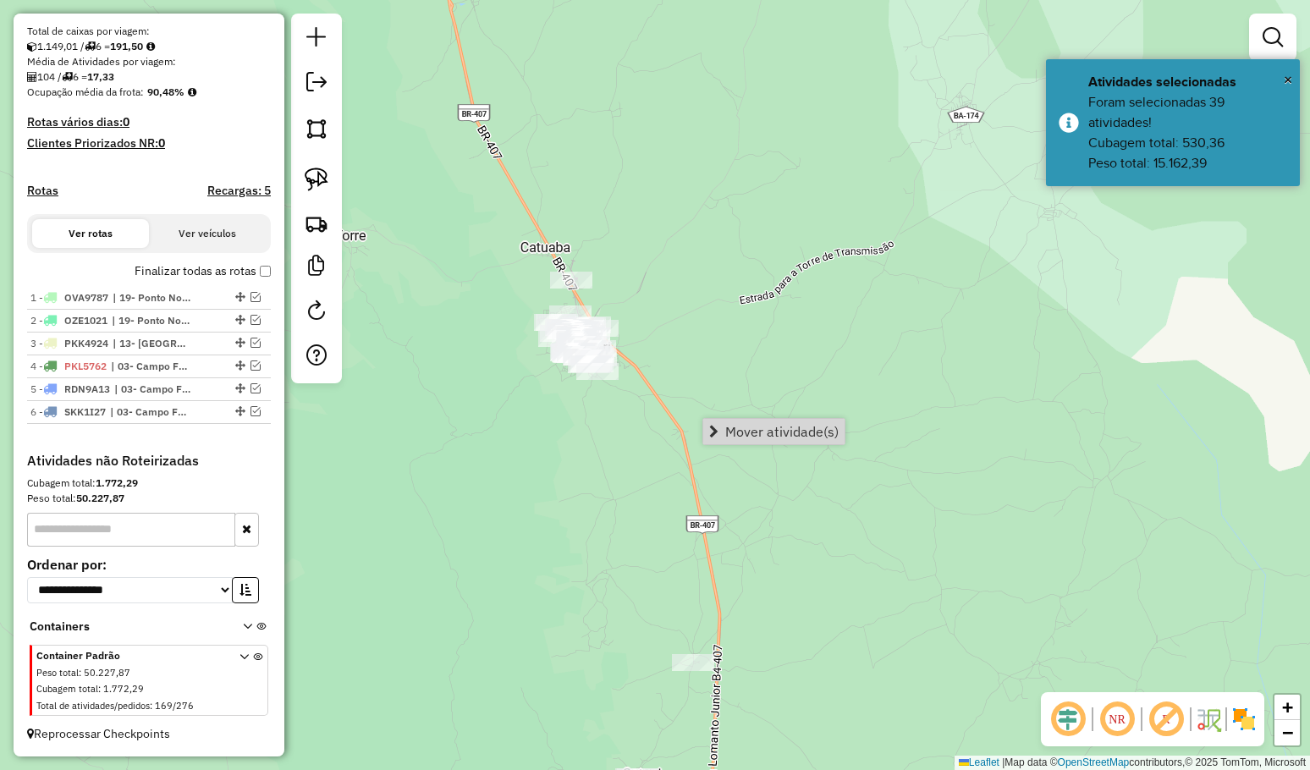
click at [740, 422] on link "Mover atividade(s)" at bounding box center [773, 431] width 141 height 25
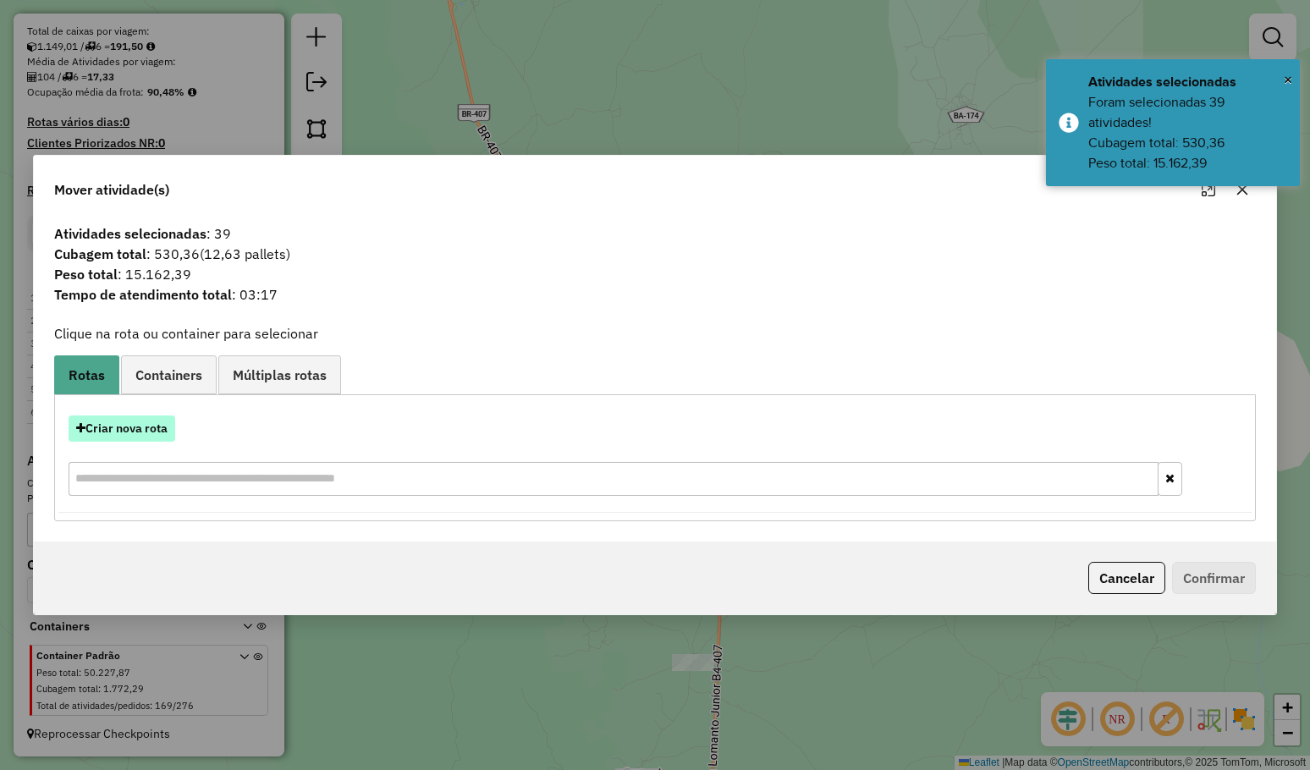
click at [159, 422] on button "Criar nova rota" at bounding box center [122, 428] width 107 height 26
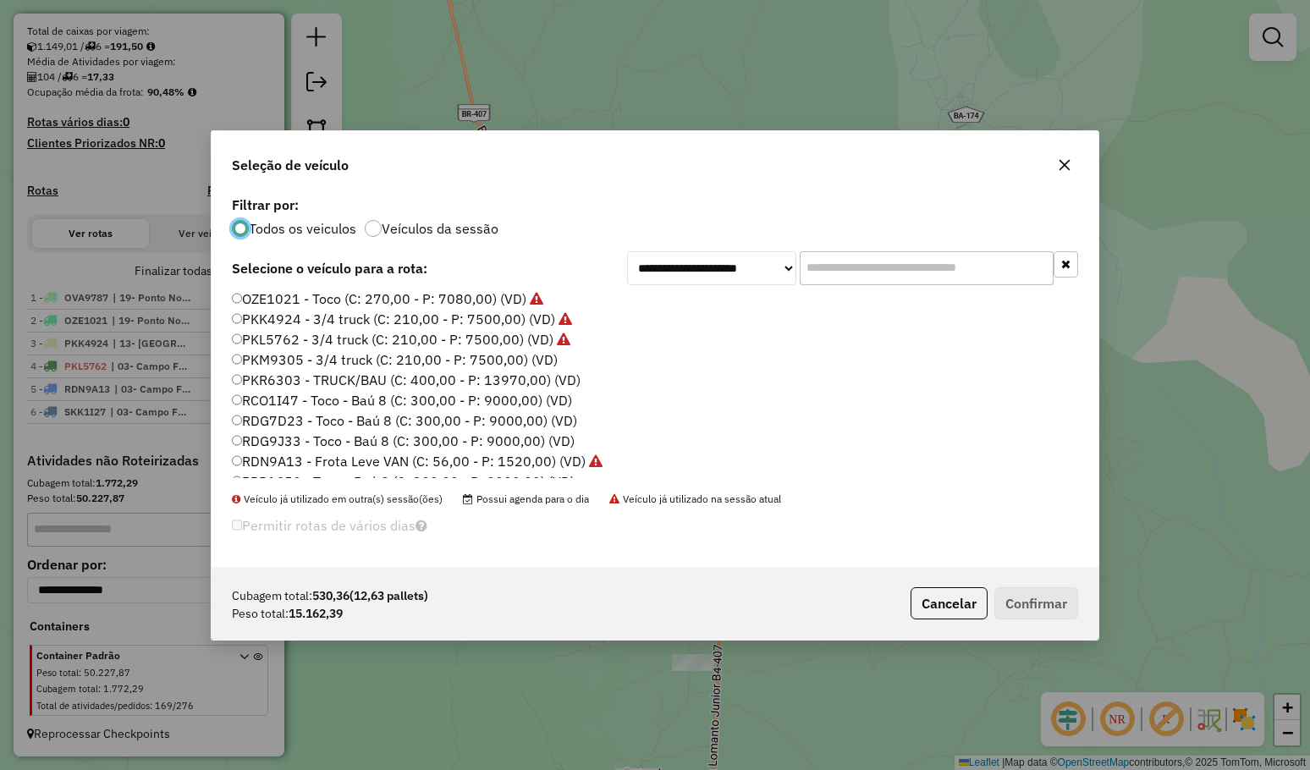
scroll to position [85, 0]
click at [311, 380] on label "RCO1I47 - Toco - Baú 8 (C: 300,00 - P: 9000,00) (VD)" at bounding box center [402, 379] width 340 height 20
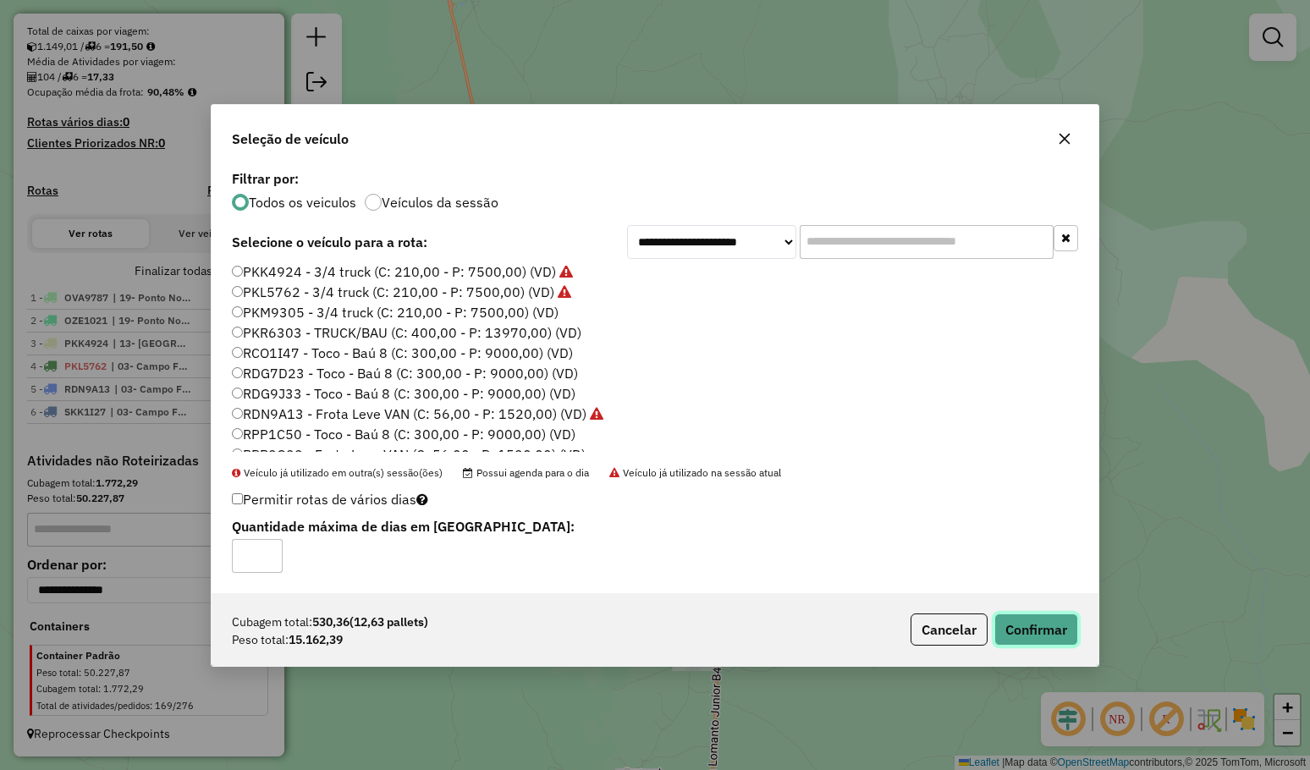
click at [1035, 619] on button "Confirmar" at bounding box center [1036, 629] width 84 height 32
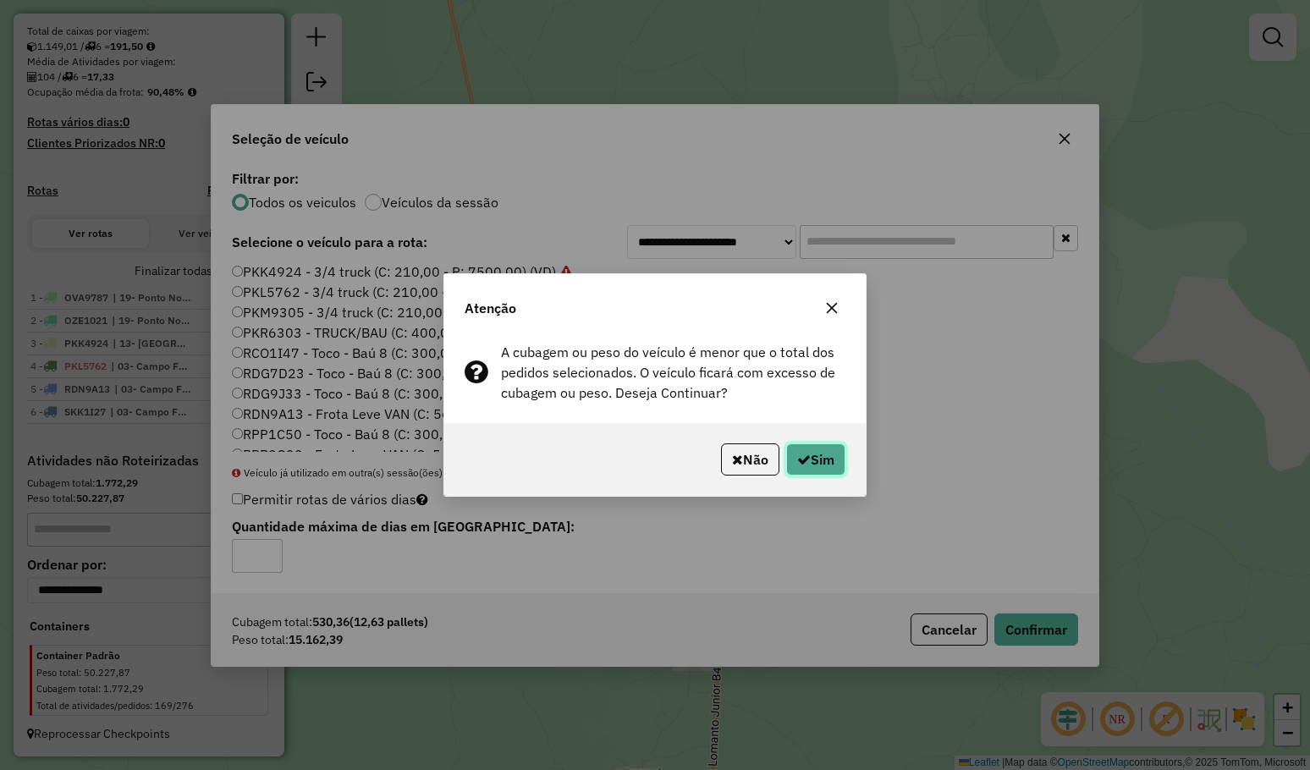
click at [797, 464] on icon "button" at bounding box center [804, 460] width 14 height 14
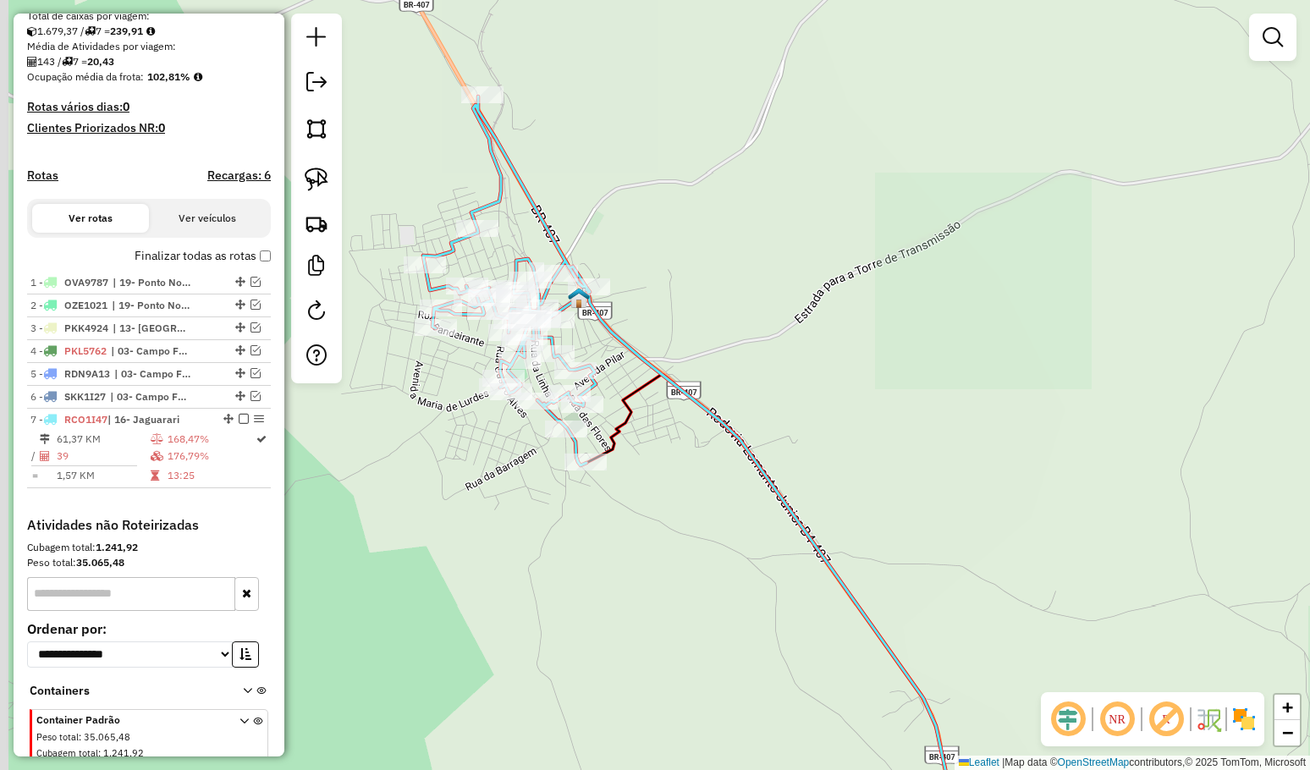
drag, startPoint x: 624, startPoint y: 442, endPoint x: 752, endPoint y: 356, distance: 154.4
click at [751, 359] on div "Janela de atendimento Grade de atendimento Capacidade Transportadoras Veículos …" at bounding box center [655, 385] width 1310 height 770
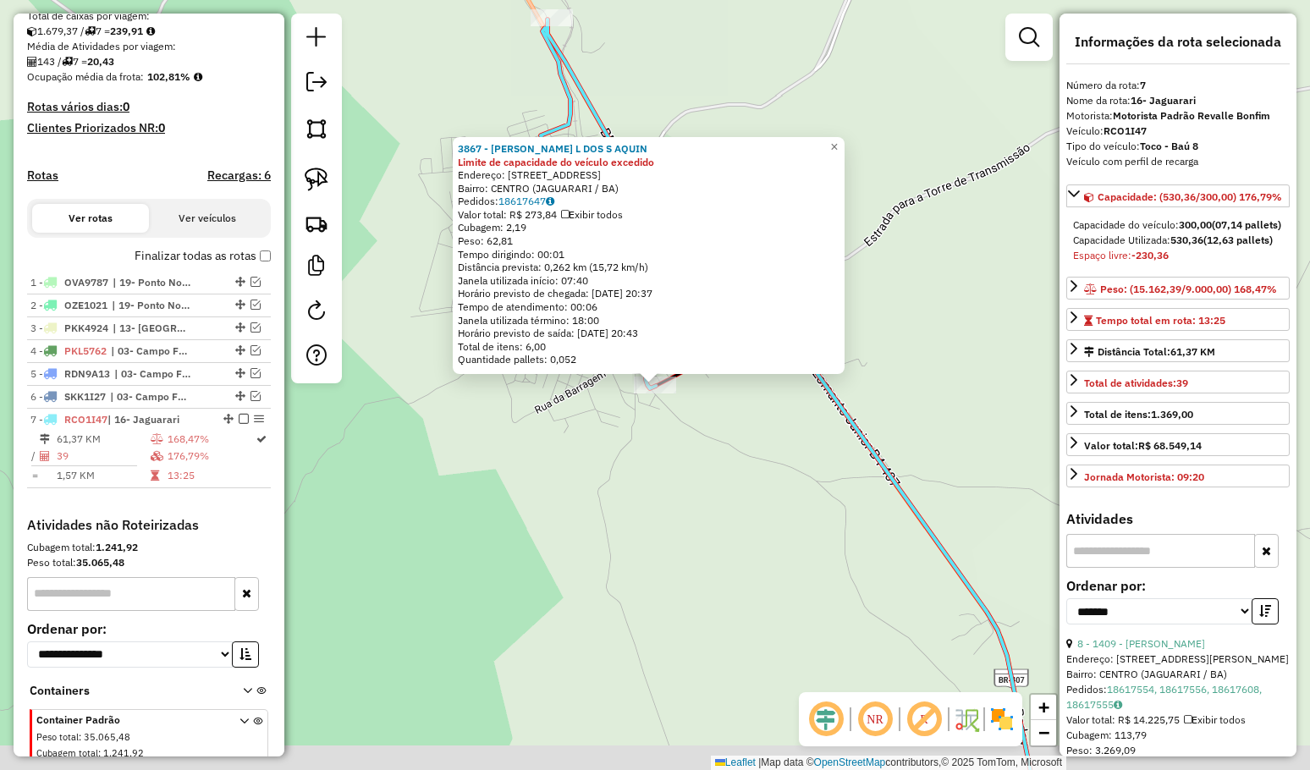
scroll to position [441, 0]
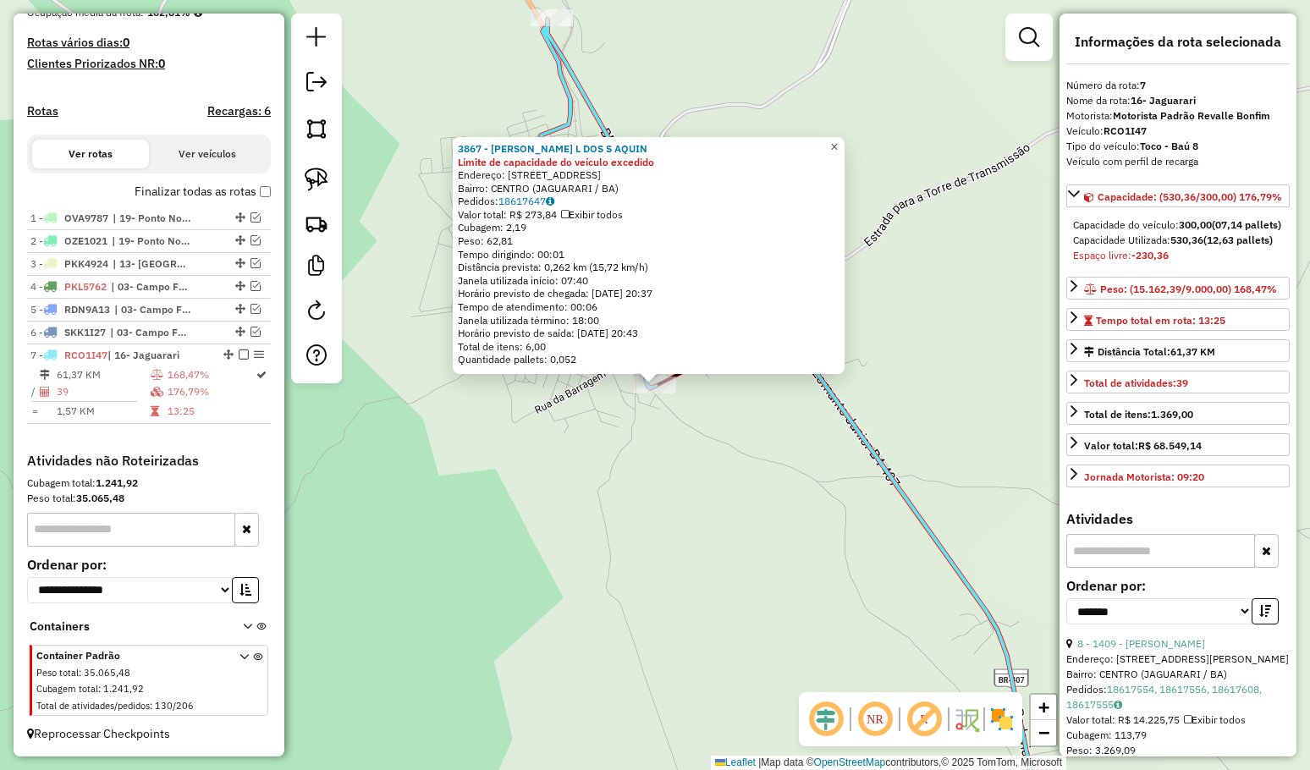
click at [838, 143] on span "×" at bounding box center [834, 147] width 8 height 14
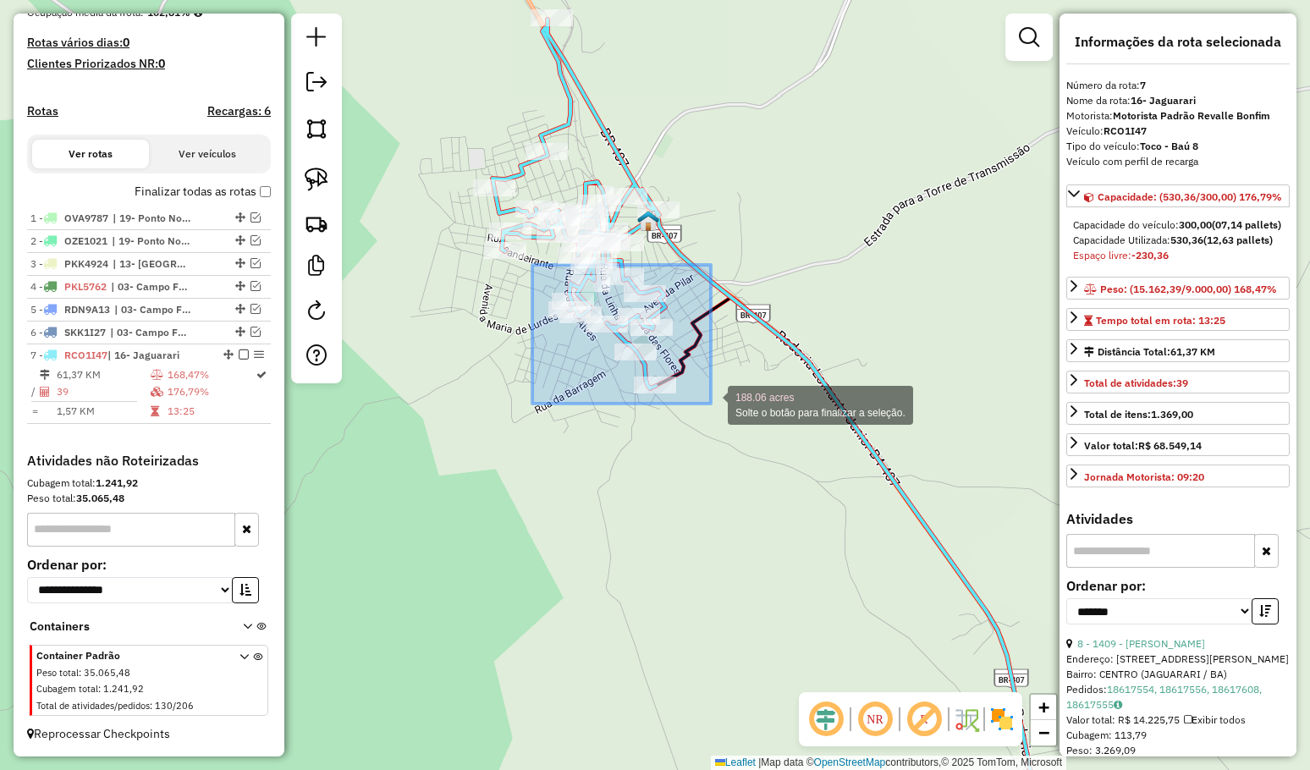
drag, startPoint x: 532, startPoint y: 265, endPoint x: 711, endPoint y: 404, distance: 226.1
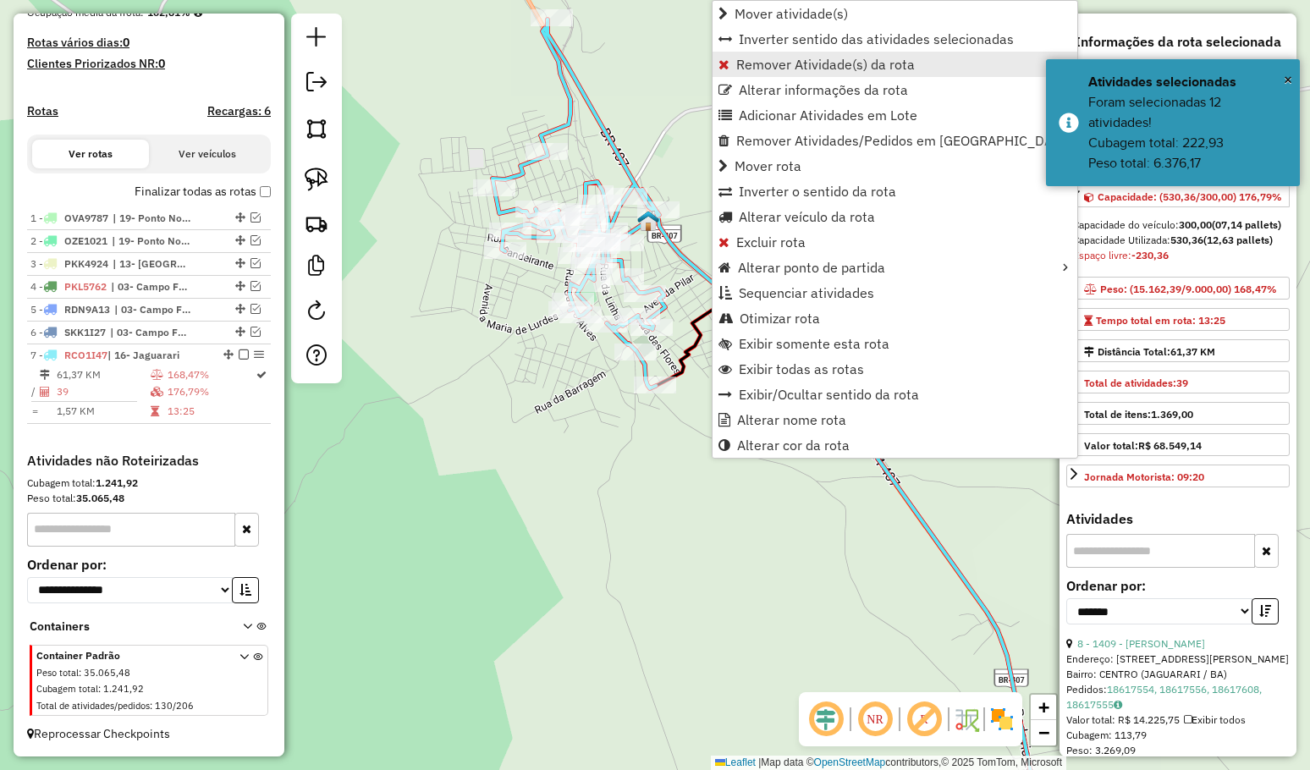
click at [794, 59] on span "Remover Atividade(s) da rota" at bounding box center [825, 65] width 179 height 14
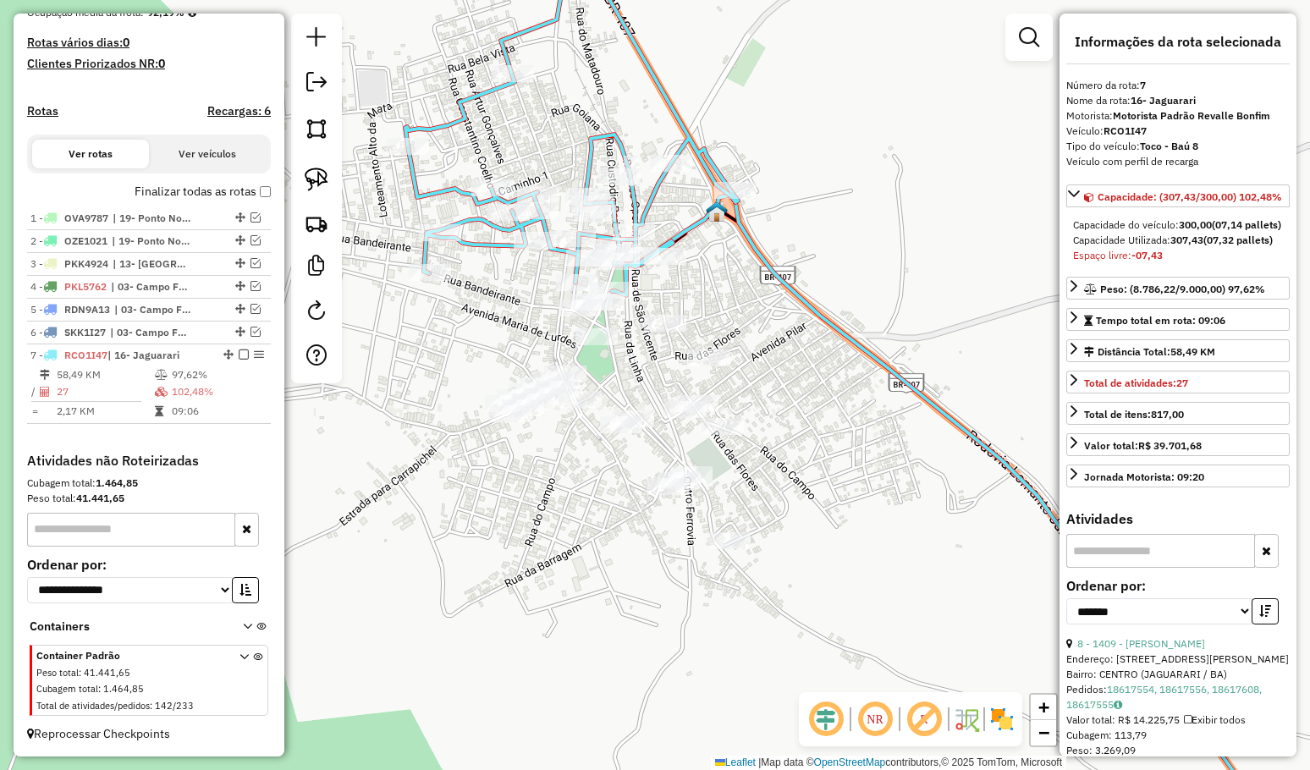
click at [709, 317] on div "Janela de atendimento Grade de atendimento Capacidade Transportadoras Veículos …" at bounding box center [655, 385] width 1310 height 770
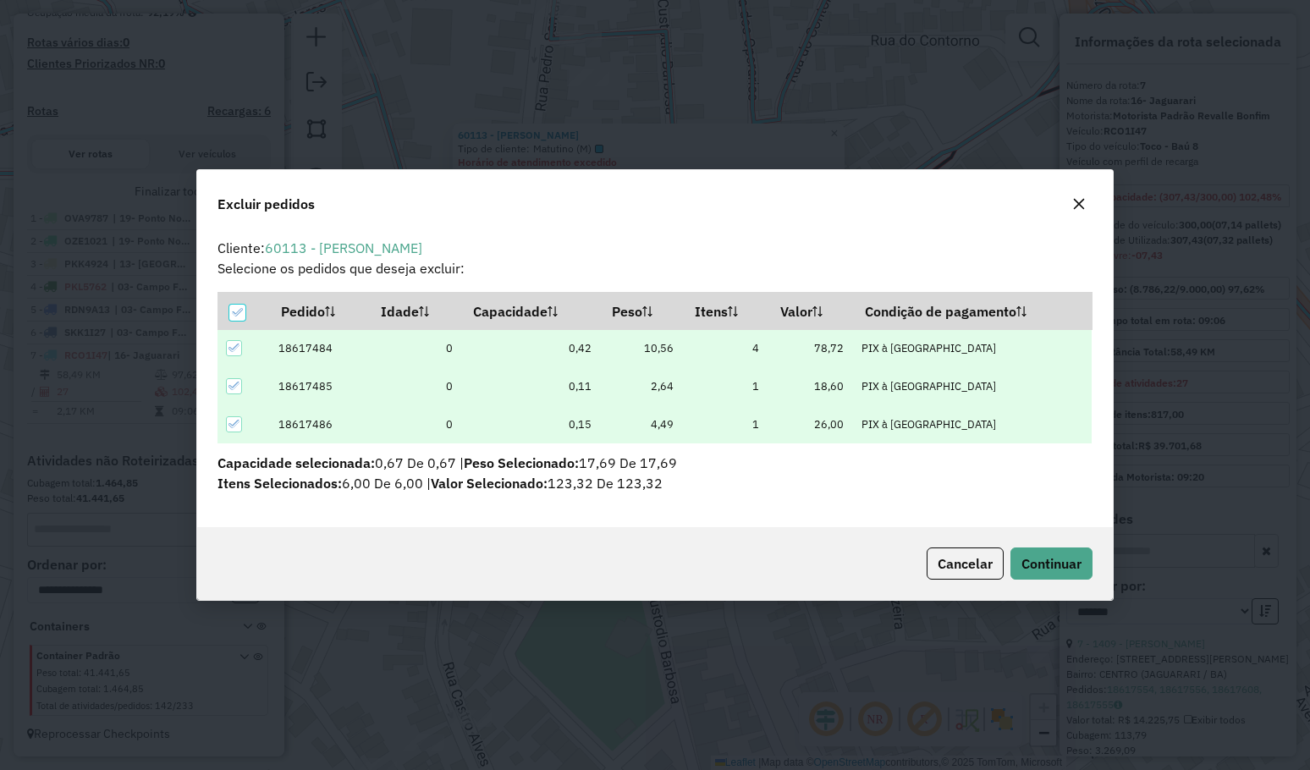
scroll to position [0, 0]
click at [1051, 547] on button "Continuar" at bounding box center [1051, 563] width 82 height 32
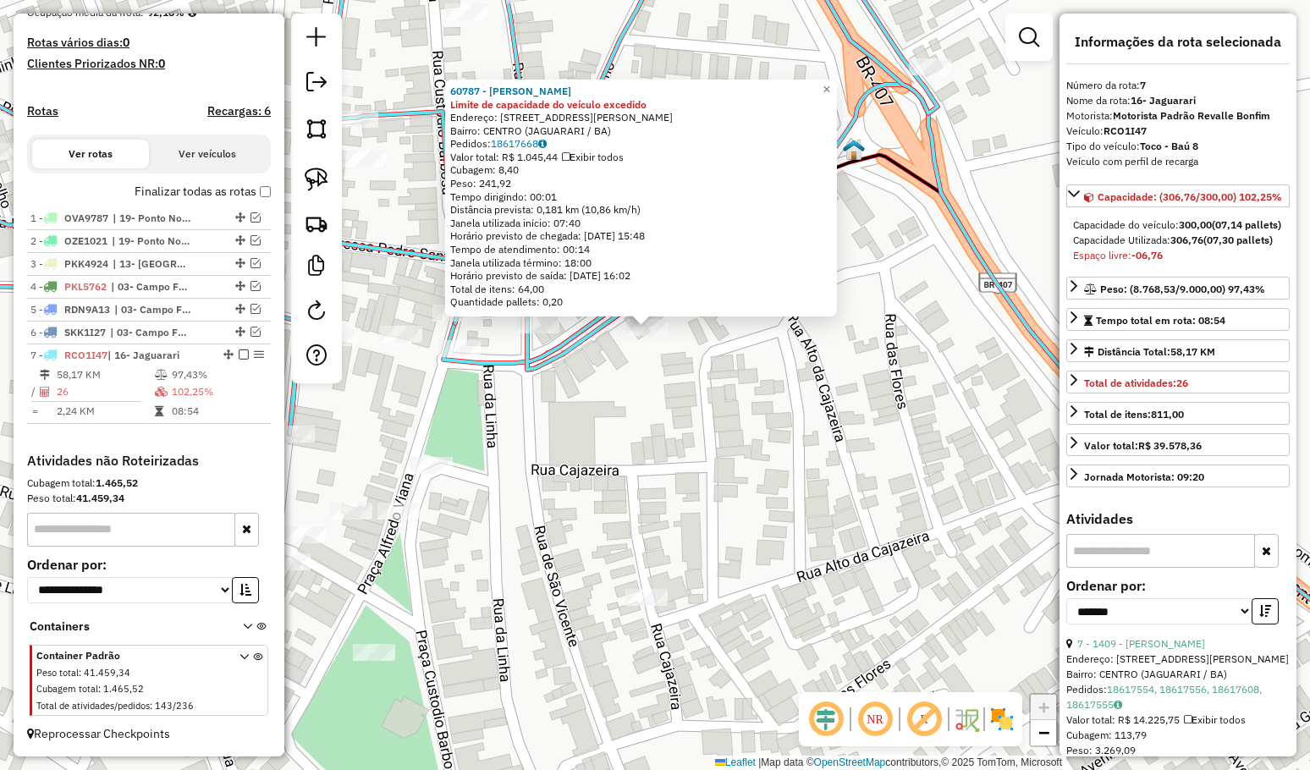
drag, startPoint x: 701, startPoint y: 473, endPoint x: 689, endPoint y: 401, distance: 73.0
click at [690, 408] on div "60787 - ANTONIO MALAN OLIVEI Limite de capacidade do veículo excedido Endereço:…" at bounding box center [655, 385] width 1310 height 770
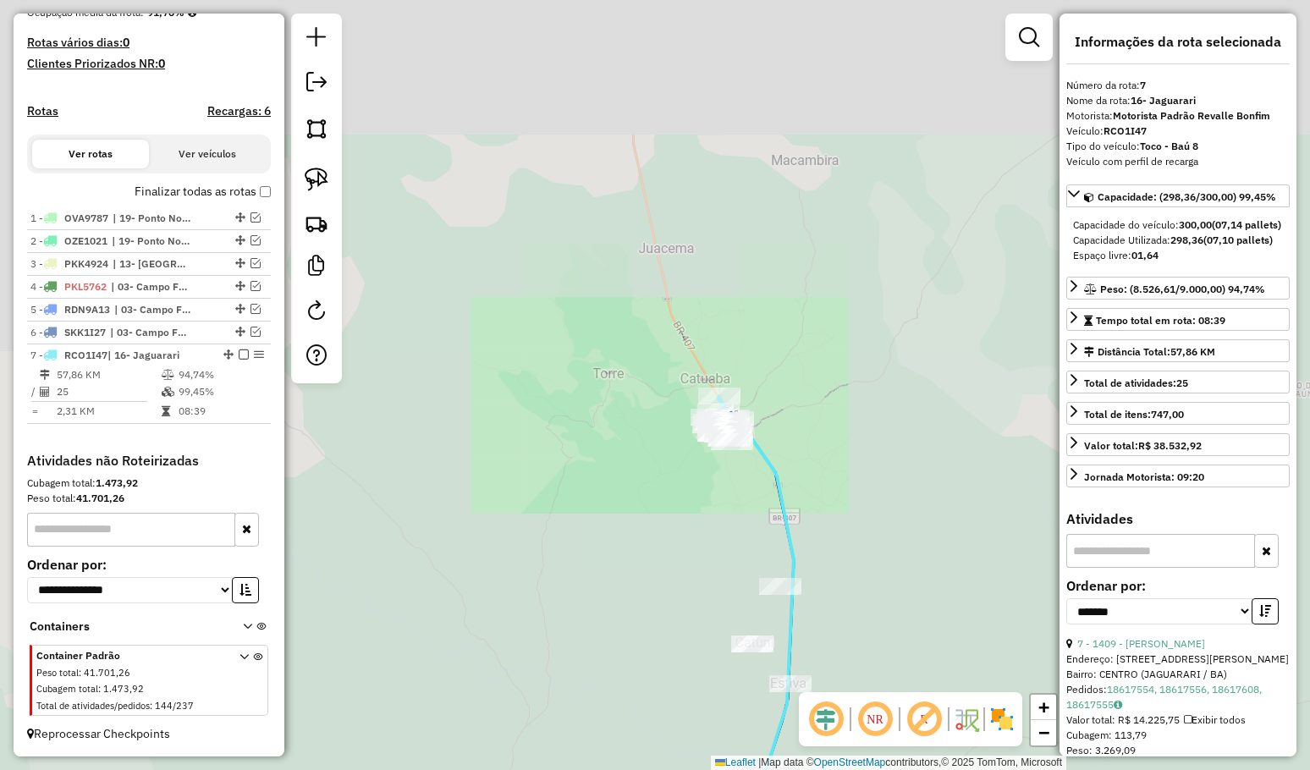
click at [789, 319] on div "Janela de atendimento Grade de atendimento Capacidade Transportadoras Veículos …" at bounding box center [655, 385] width 1310 height 770
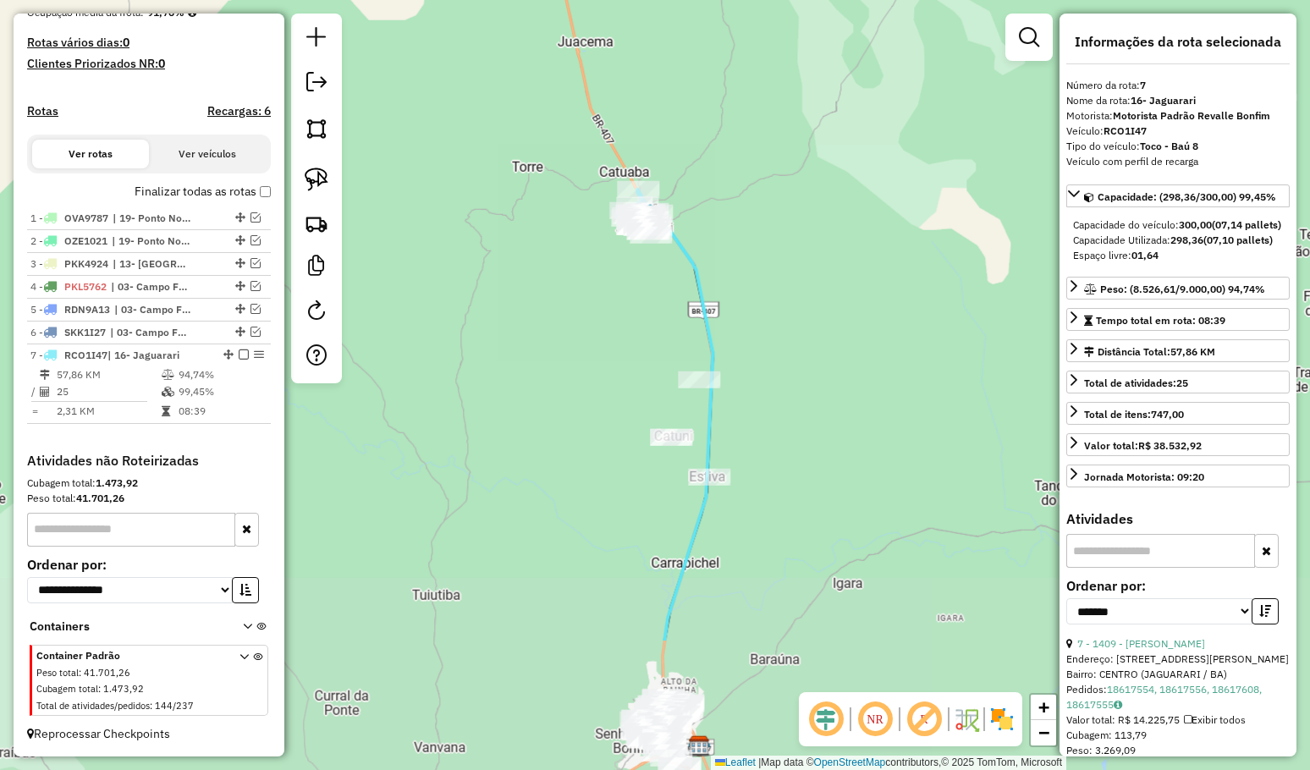
click at [777, 300] on div "Janela de atendimento Grade de atendimento Capacidade Transportadoras Veículos …" at bounding box center [655, 385] width 1310 height 770
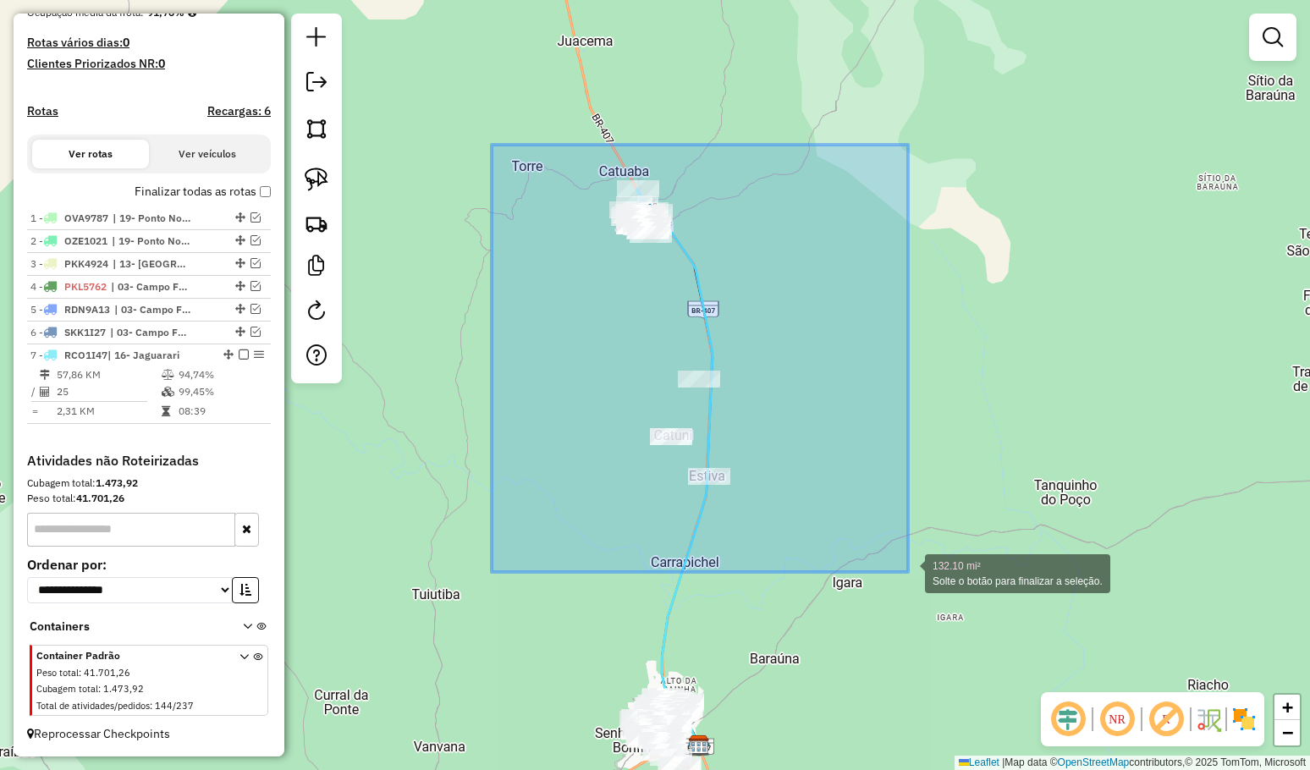
drag, startPoint x: 496, startPoint y: 151, endPoint x: 908, endPoint y: 572, distance: 589.3
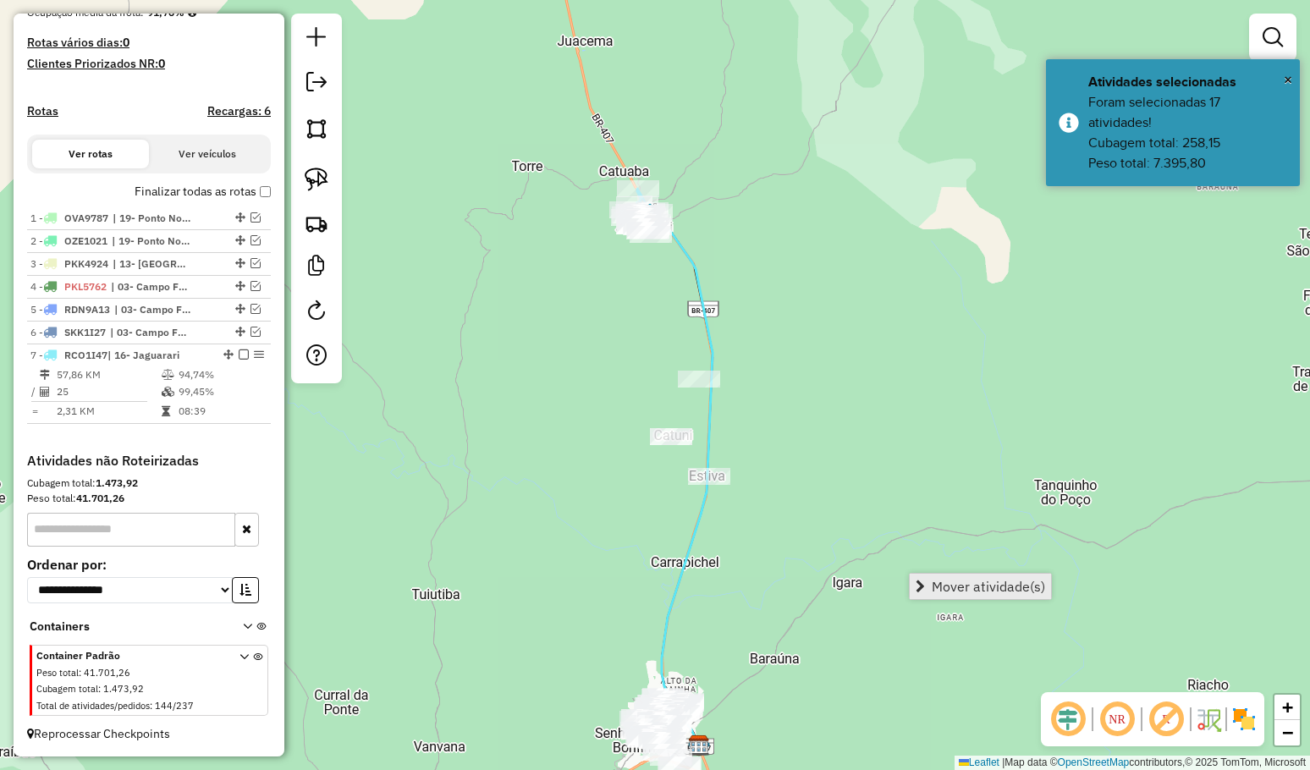
click at [921, 574] on link "Mover atividade(s)" at bounding box center [979, 586] width 141 height 25
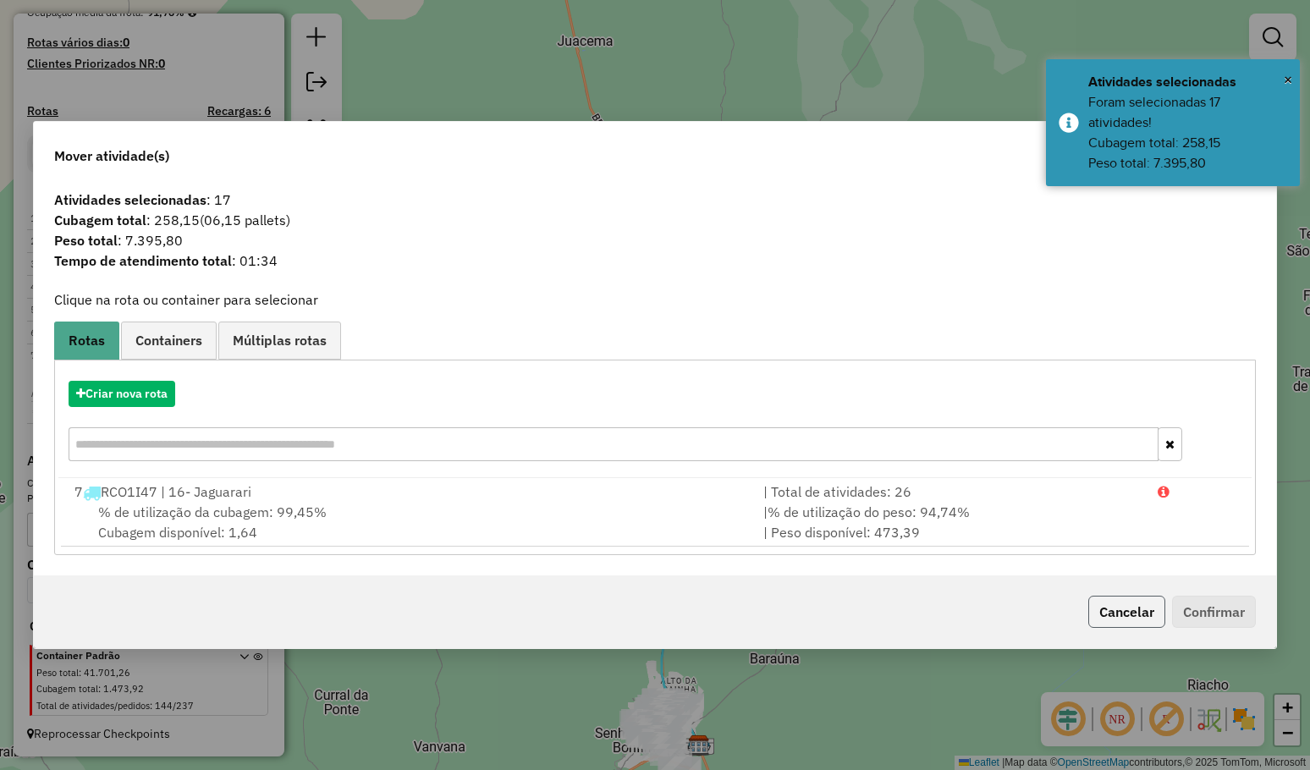
click at [1113, 616] on button "Cancelar" at bounding box center [1126, 612] width 77 height 32
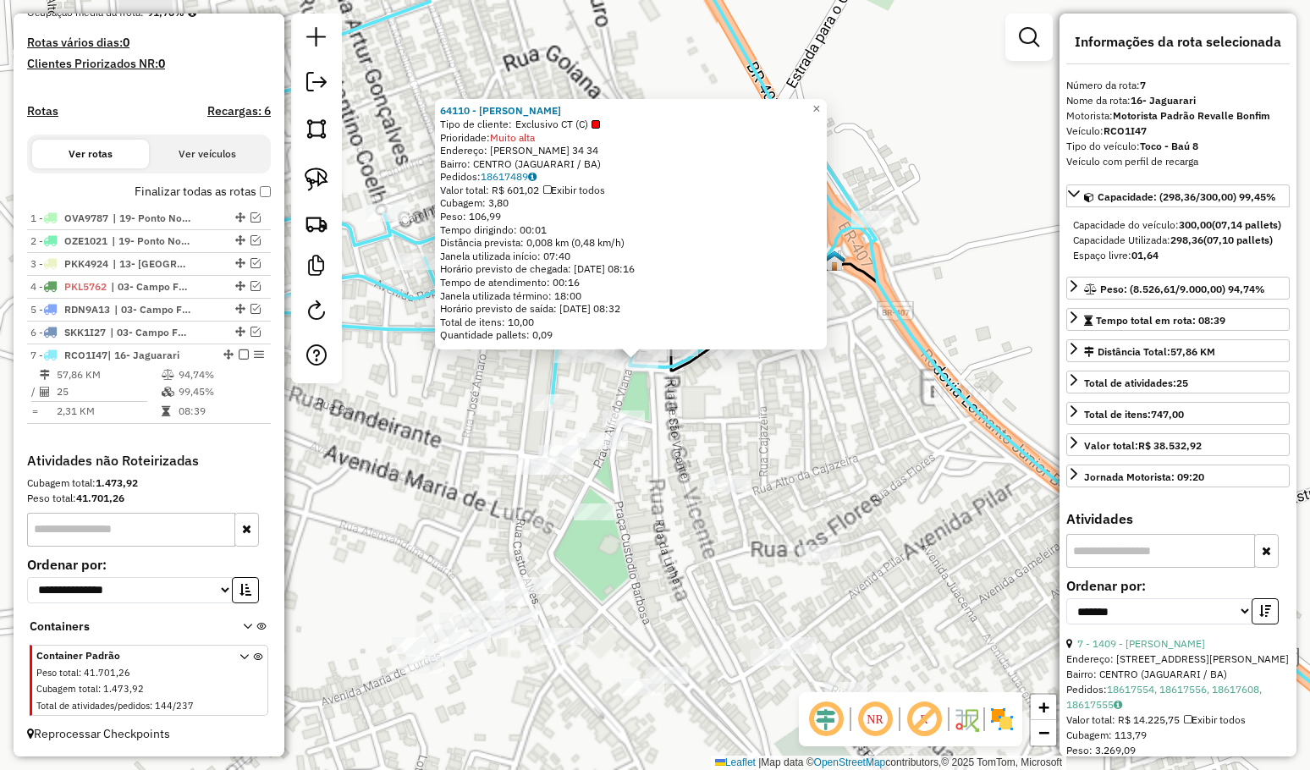
click at [672, 409] on div "64110 - JOSEFA KELLY BARBOSA Tipo de cliente: Exclusivo CT (C) Prioridade: Muit…" at bounding box center [655, 385] width 1310 height 770
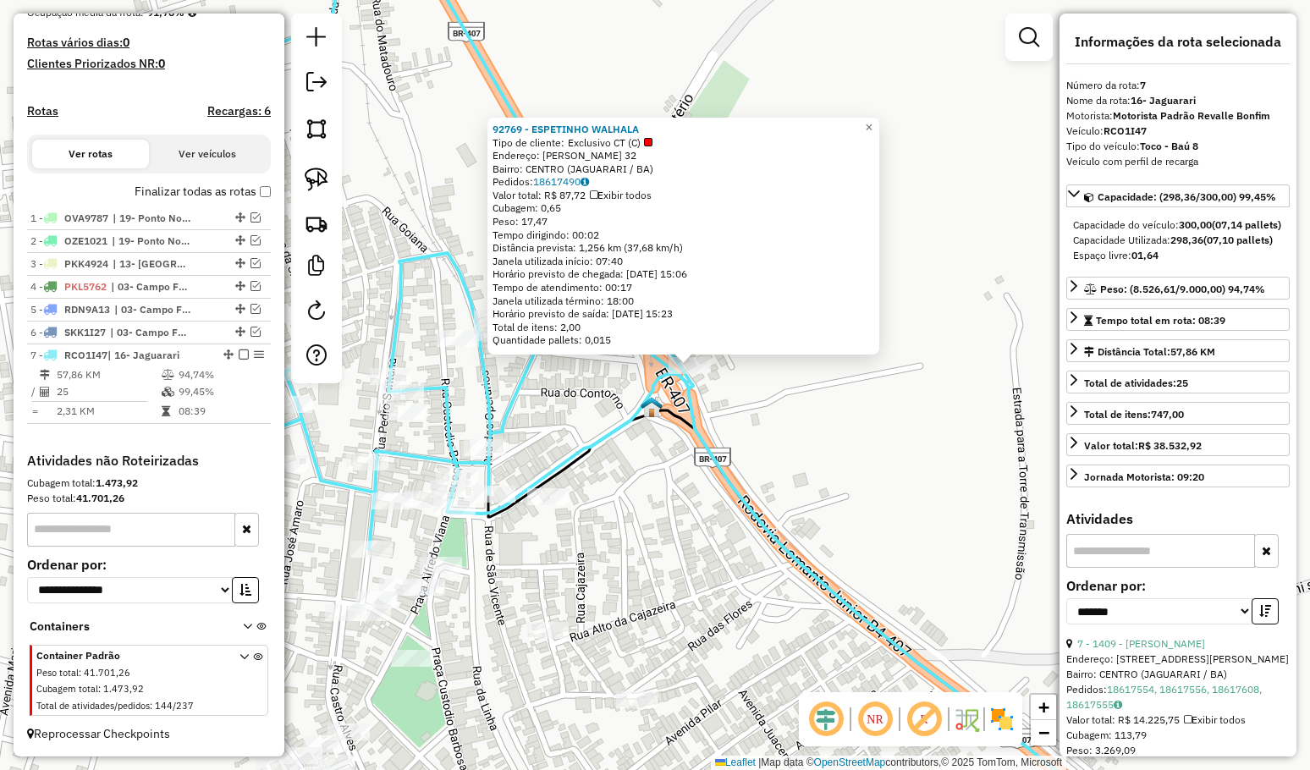
drag, startPoint x: 659, startPoint y: 516, endPoint x: 748, endPoint y: 440, distance: 117.0
click at [747, 444] on div "92769 - ESPETINHO WALHALA Tipo de cliente: Exclusivo CT (C) Endereço: ALFREDO V…" at bounding box center [655, 385] width 1310 height 770
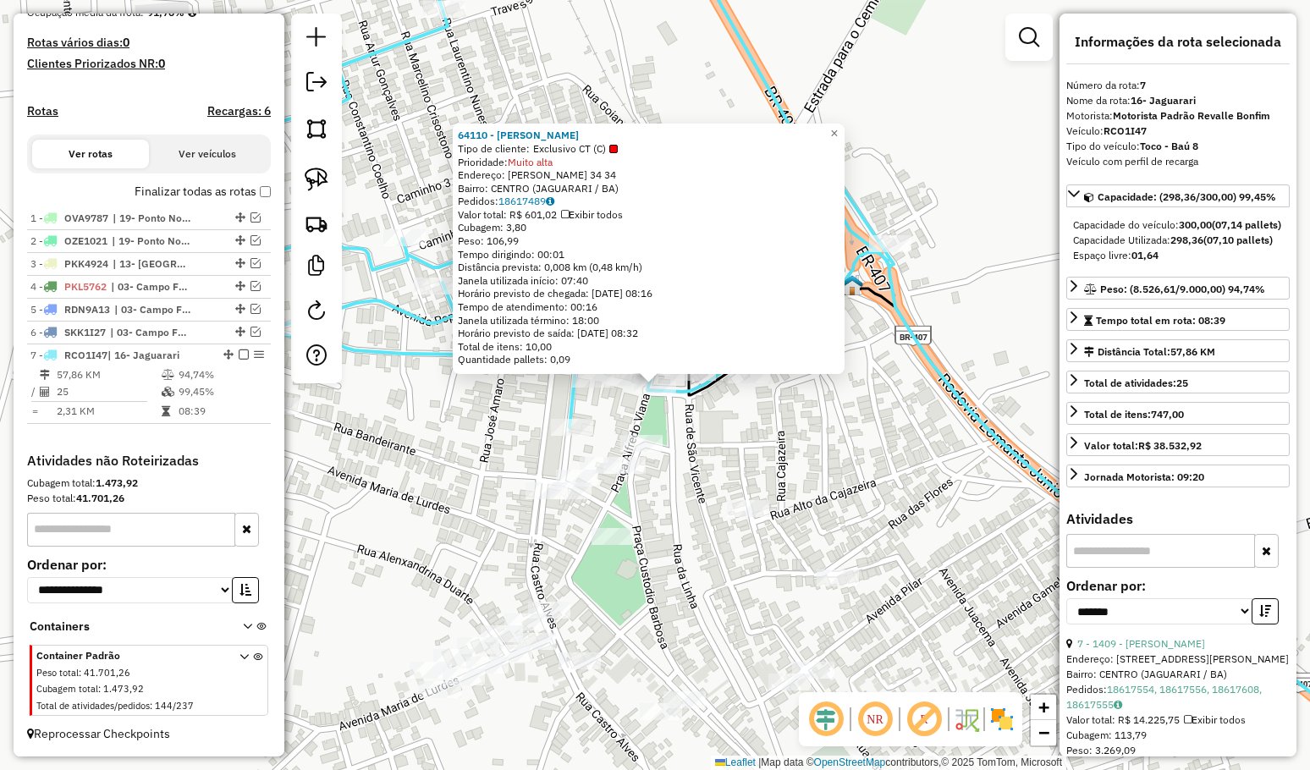
click at [729, 451] on div "64110 - JOSEFA KELLY BARBOSA Tipo de cliente: Exclusivo CT (C) Prioridade: Muit…" at bounding box center [655, 385] width 1310 height 770
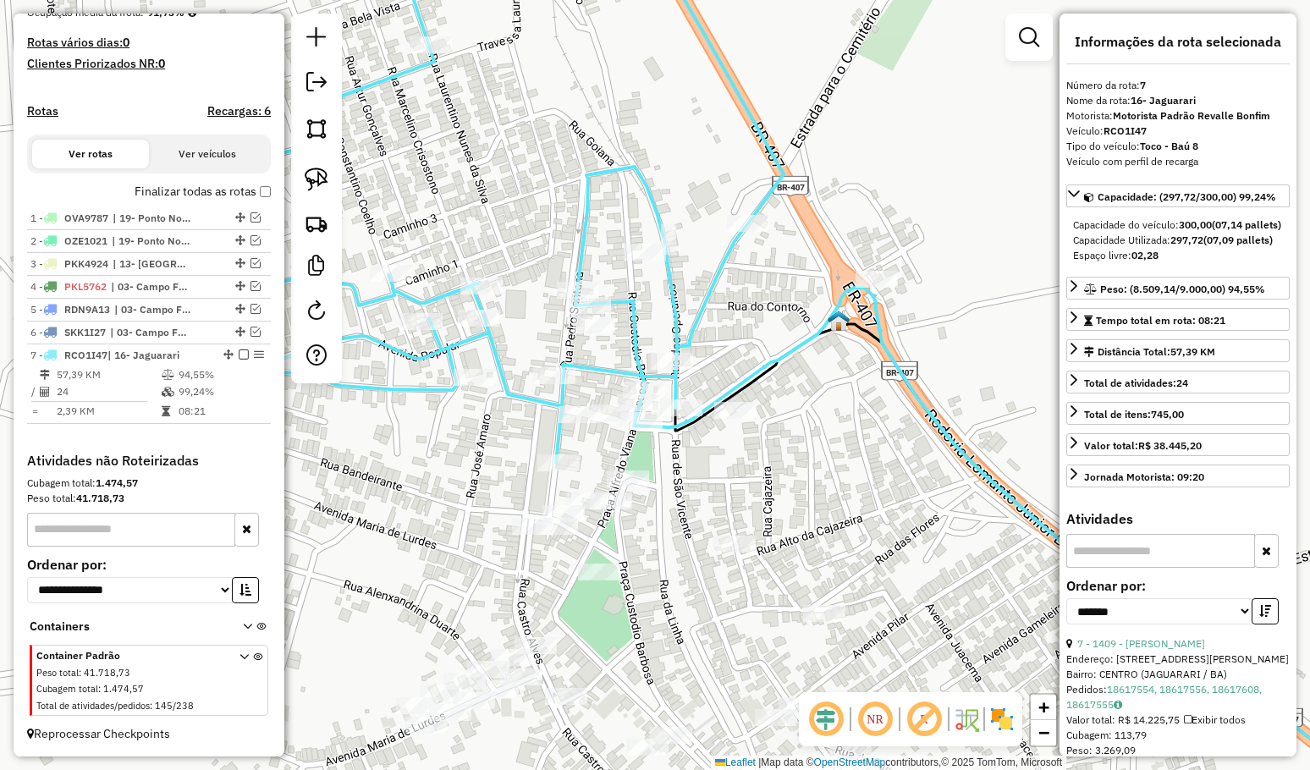
drag, startPoint x: 815, startPoint y: 476, endPoint x: 767, endPoint y: 449, distance: 55.3
click at [824, 468] on div "Janela de atendimento Grade de atendimento Capacidade Transportadoras Veículos …" at bounding box center [655, 385] width 1310 height 770
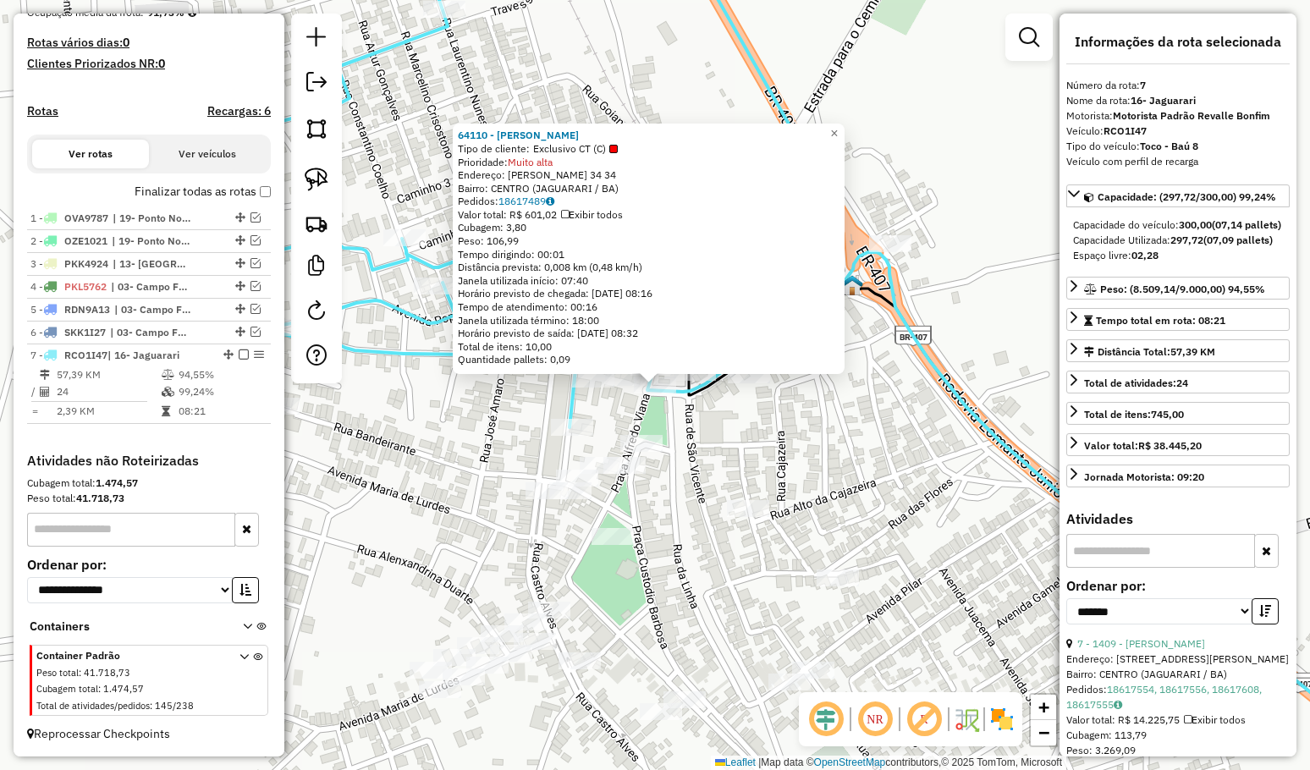
click at [687, 460] on div "64110 - JOSEFA KELLY BARBOSA Tipo de cliente: Exclusivo CT (C) Prioridade: Muit…" at bounding box center [655, 385] width 1310 height 770
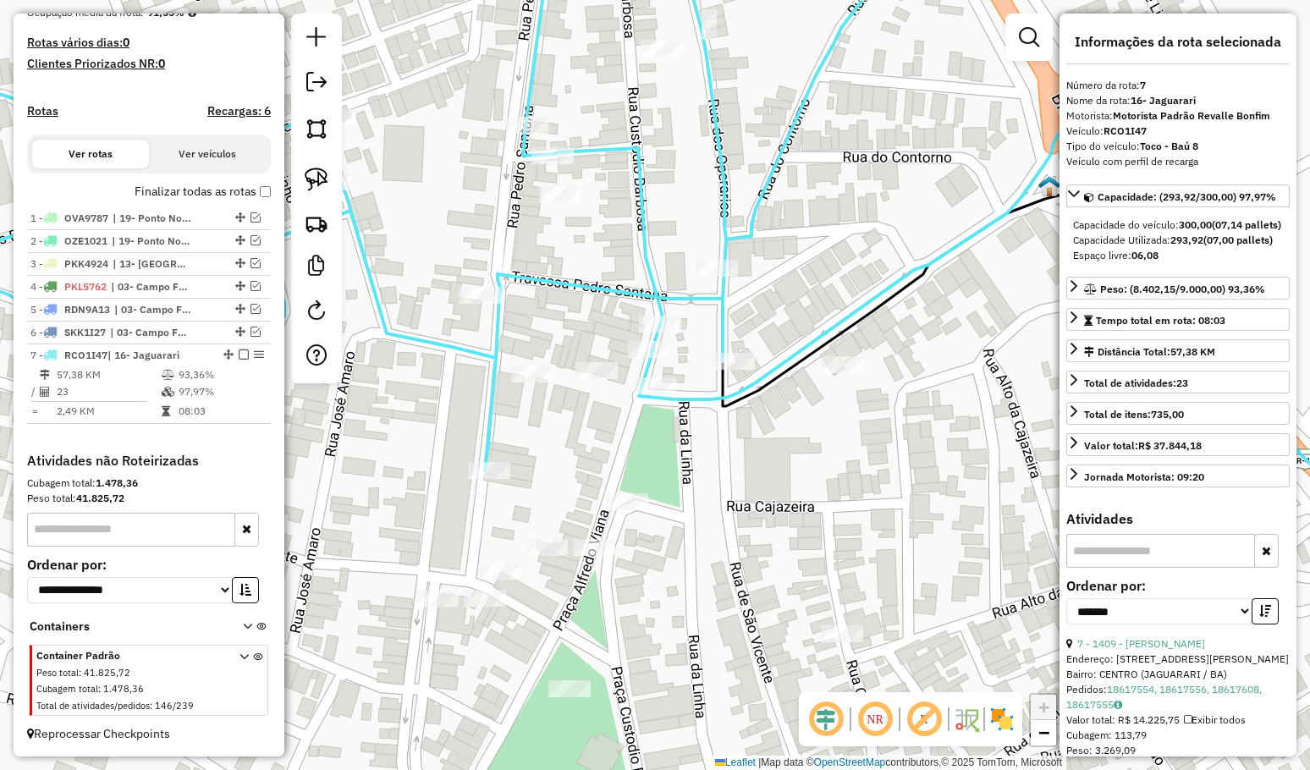
drag, startPoint x: 759, startPoint y: 498, endPoint x: 715, endPoint y: 342, distance: 162.6
click at [725, 360] on div "Janela de atendimento Grade de atendimento Capacidade Transportadoras Veículos …" at bounding box center [655, 385] width 1310 height 770
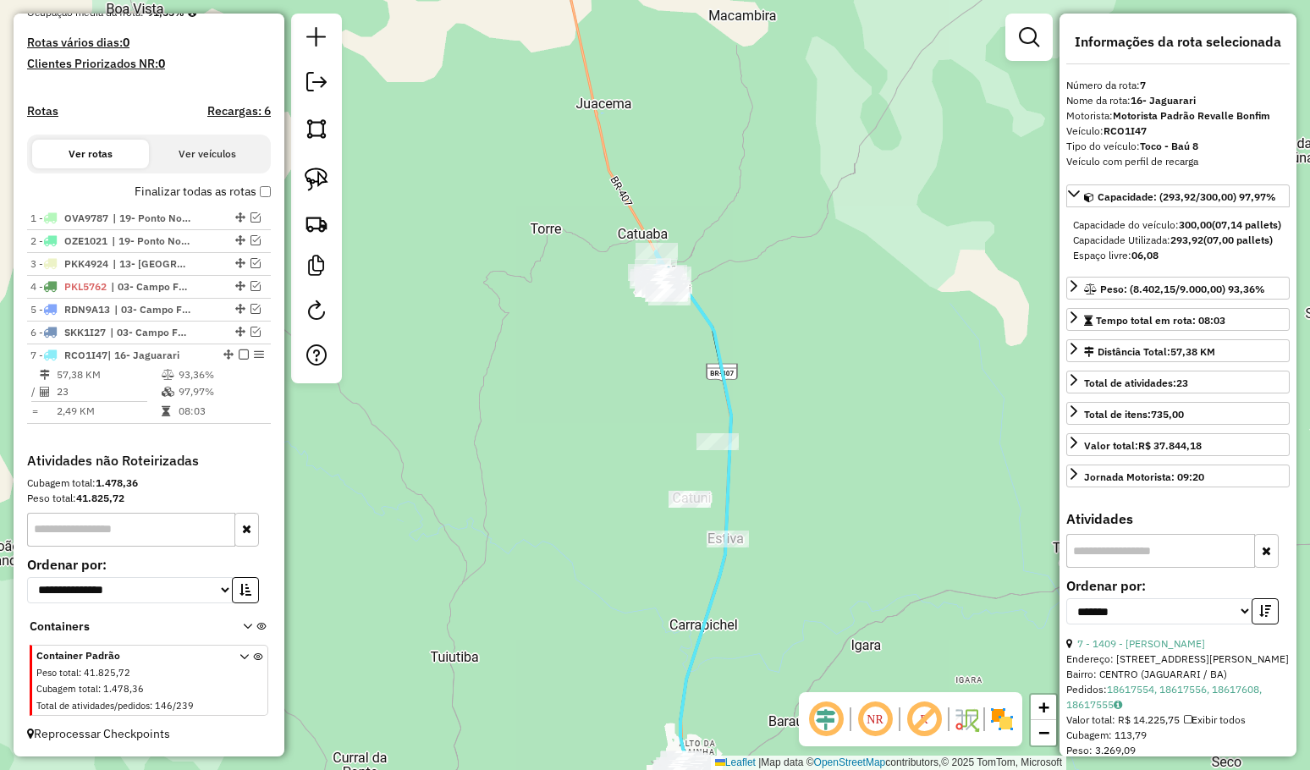
drag, startPoint x: 832, startPoint y: 353, endPoint x: 811, endPoint y: 332, distance: 28.7
click at [816, 333] on div "Janela de atendimento Grade de atendimento Capacidade Transportadoras Veículos …" at bounding box center [655, 385] width 1310 height 770
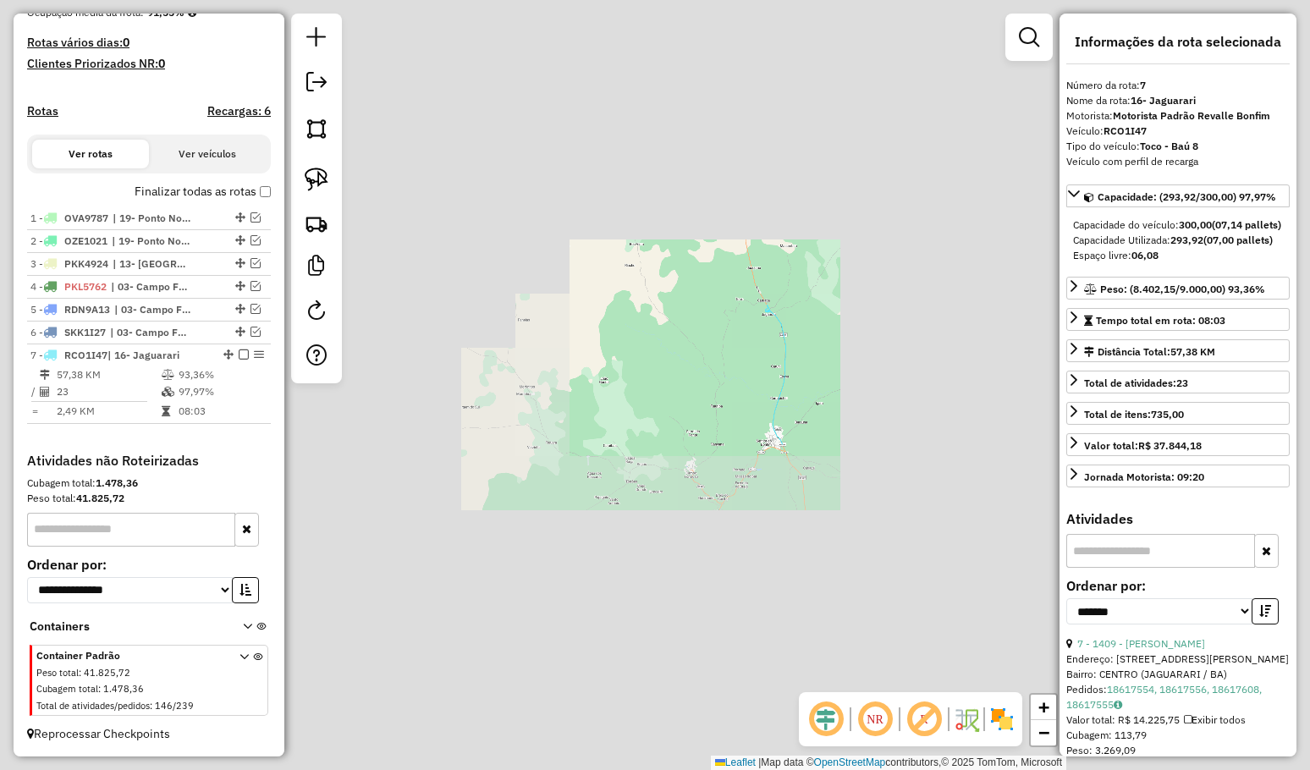
click at [811, 332] on div "Janela de atendimento Grade de atendimento Capacidade Transportadoras Veículos …" at bounding box center [655, 385] width 1310 height 770
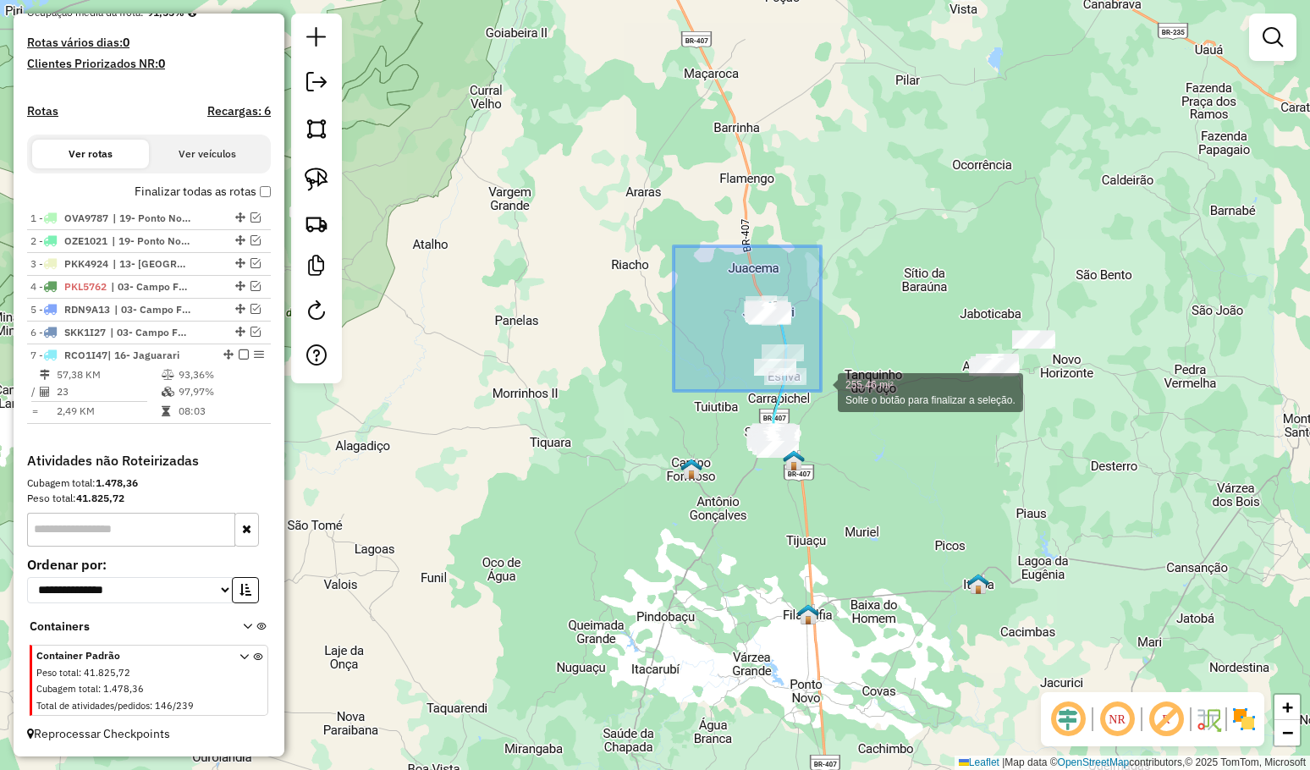
drag, startPoint x: 753, startPoint y: 337, endPoint x: 821, endPoint y: 391, distance: 86.7
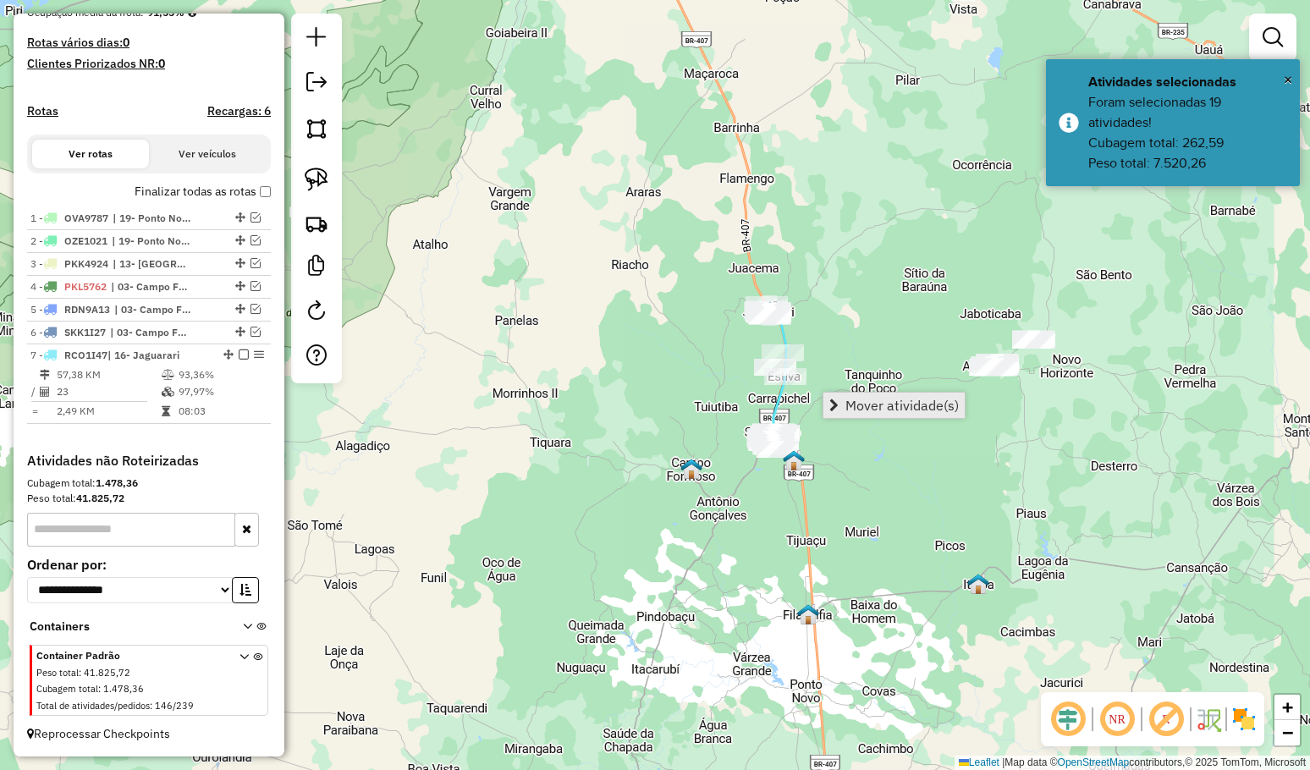
click at [865, 401] on span "Mover atividade(s)" at bounding box center [901, 405] width 113 height 14
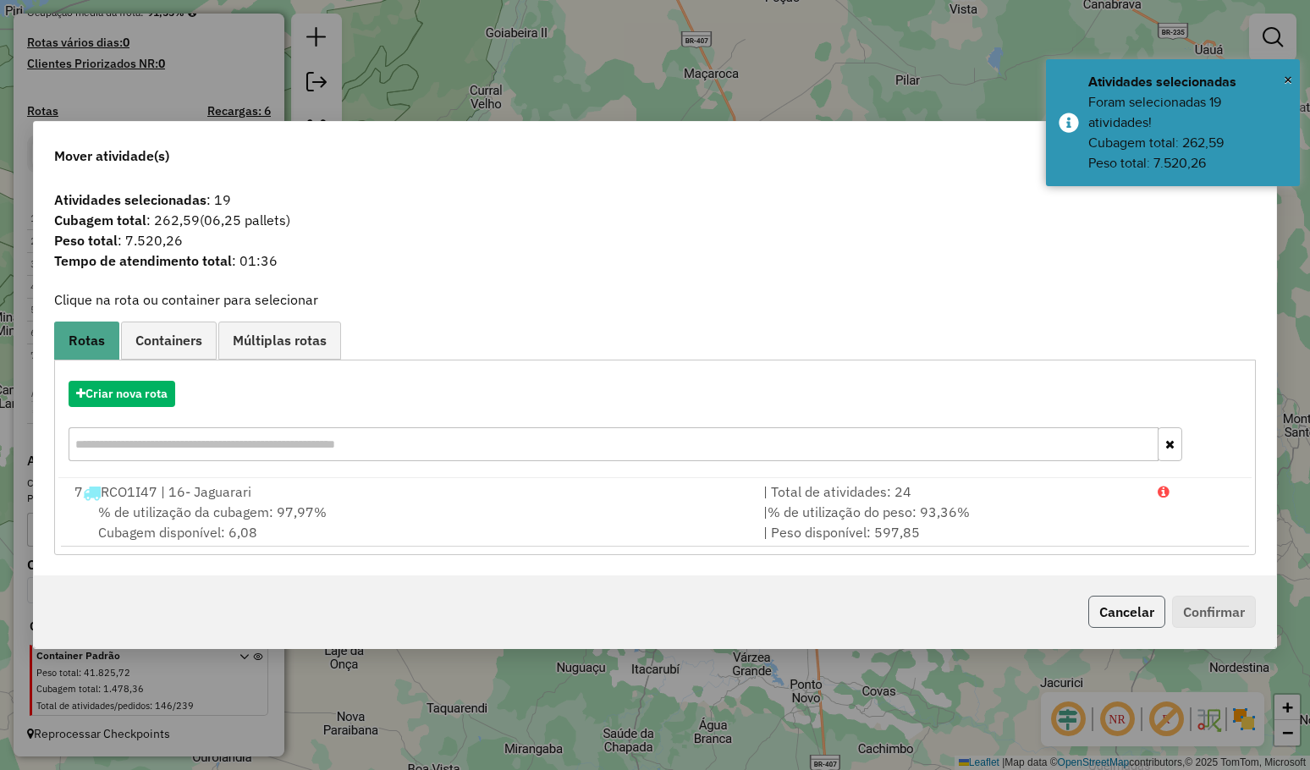
click at [1119, 610] on button "Cancelar" at bounding box center [1126, 612] width 77 height 32
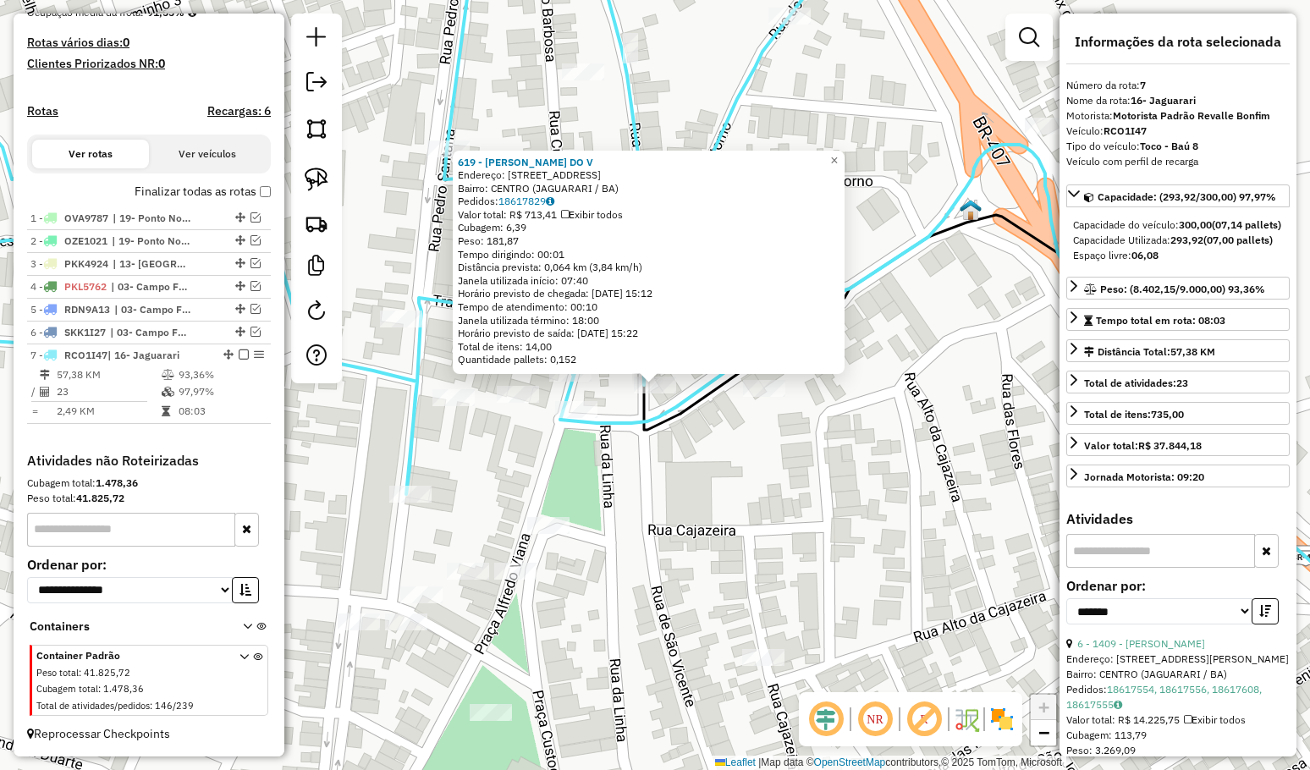
click at [627, 453] on div "619 - IZABELA EDUARDA DO V Endereço: R RUA SAO JOAO 179 179 179 Bairro: CENTRO …" at bounding box center [655, 385] width 1310 height 770
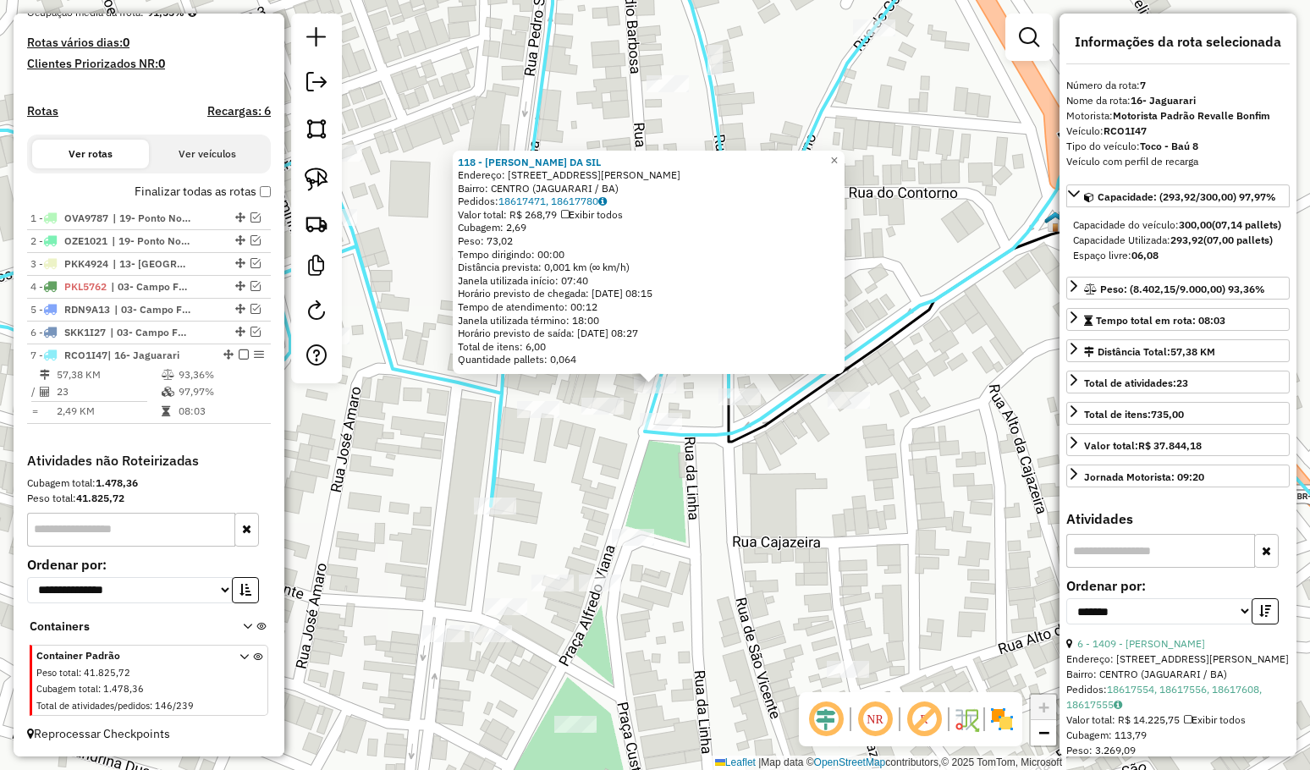
click at [655, 476] on div "Rota 7 - Placa RCO1I47 989 - Margarethe Xavier De 118 - PALOMA REGINA DA SIL En…" at bounding box center [655, 385] width 1310 height 770
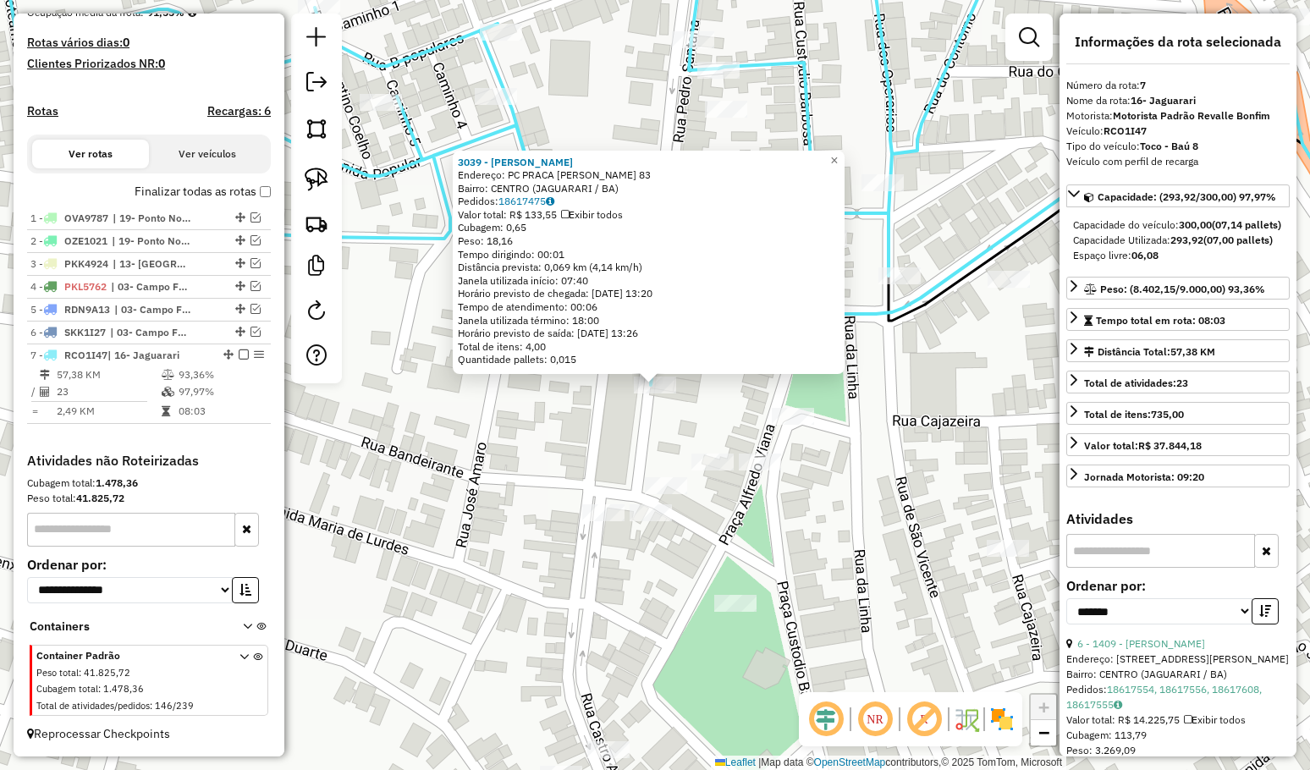
click at [610, 447] on div "3039 - SHEILA PATRICIA CRU Endereço: PC PRACA LAURO DE FREITAS 83 Bairro: CENTR…" at bounding box center [655, 385] width 1310 height 770
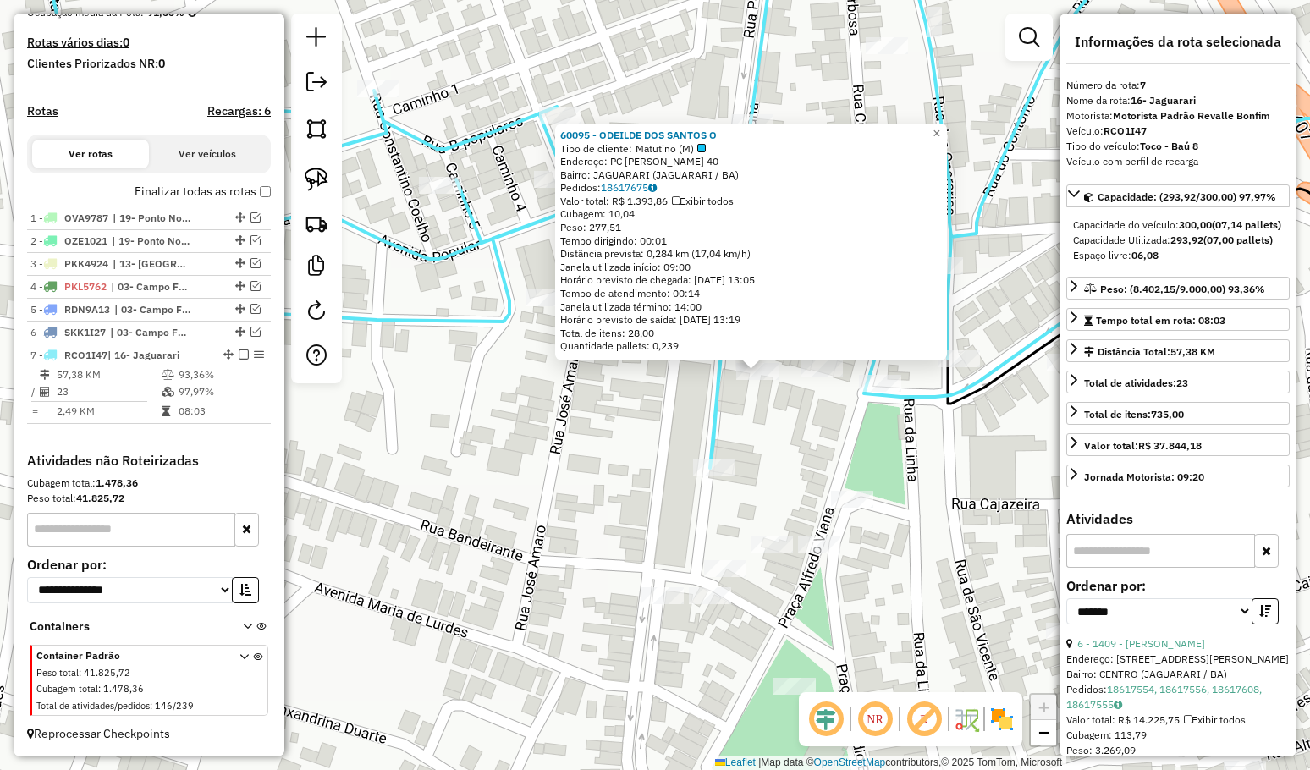
drag, startPoint x: 668, startPoint y: 440, endPoint x: 771, endPoint y: 426, distance: 103.3
click at [771, 426] on div "60095 - ODEILDE DOS SANTOS O Tipo de cliente: Matutino (M) Endereço: PC CUSTODI…" at bounding box center [655, 385] width 1310 height 770
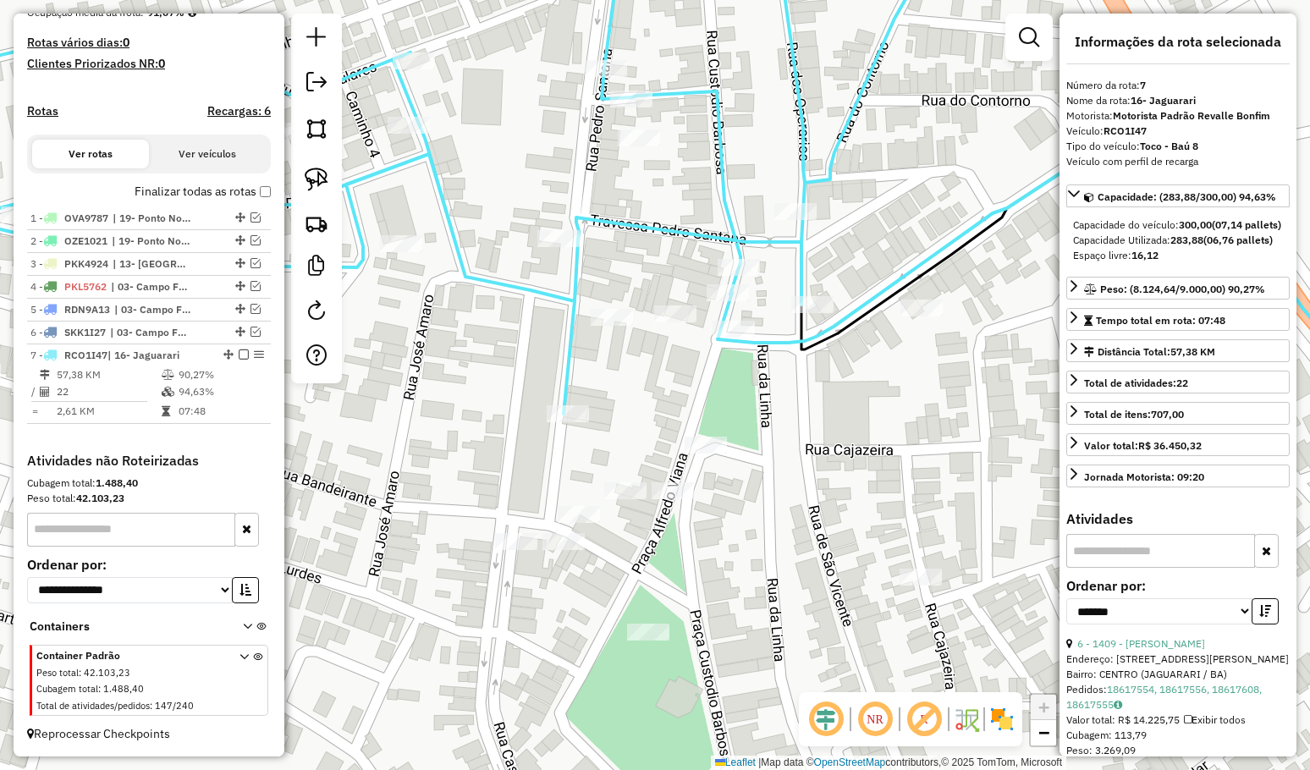
drag, startPoint x: 878, startPoint y: 528, endPoint x: 816, endPoint y: 430, distance: 116.4
click at [817, 432] on div "Janela de atendimento Grade de atendimento Capacidade Transportadoras Veículos …" at bounding box center [655, 385] width 1310 height 770
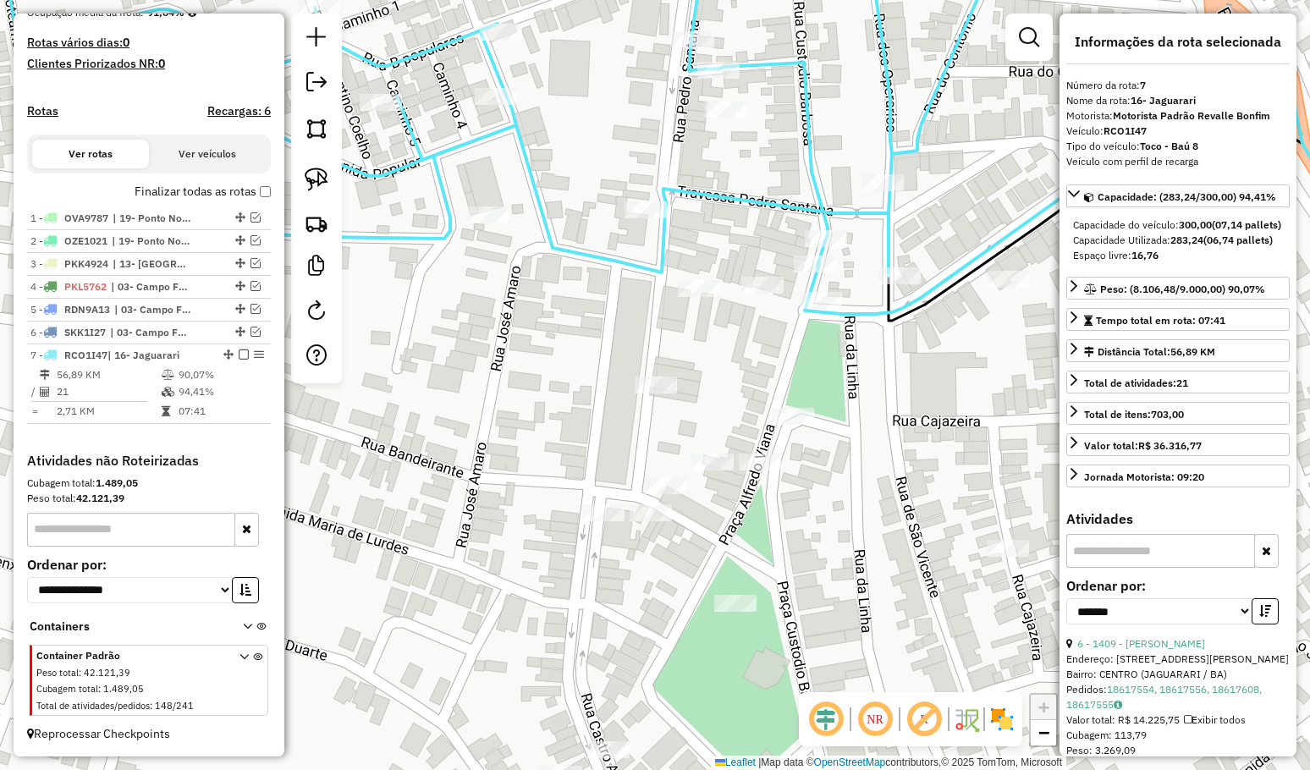
drag, startPoint x: 812, startPoint y: 493, endPoint x: 728, endPoint y: 404, distance: 122.7
click at [756, 426] on div "Janela de atendimento Grade de atendimento Capacidade Transportadoras Veículos …" at bounding box center [655, 385] width 1310 height 770
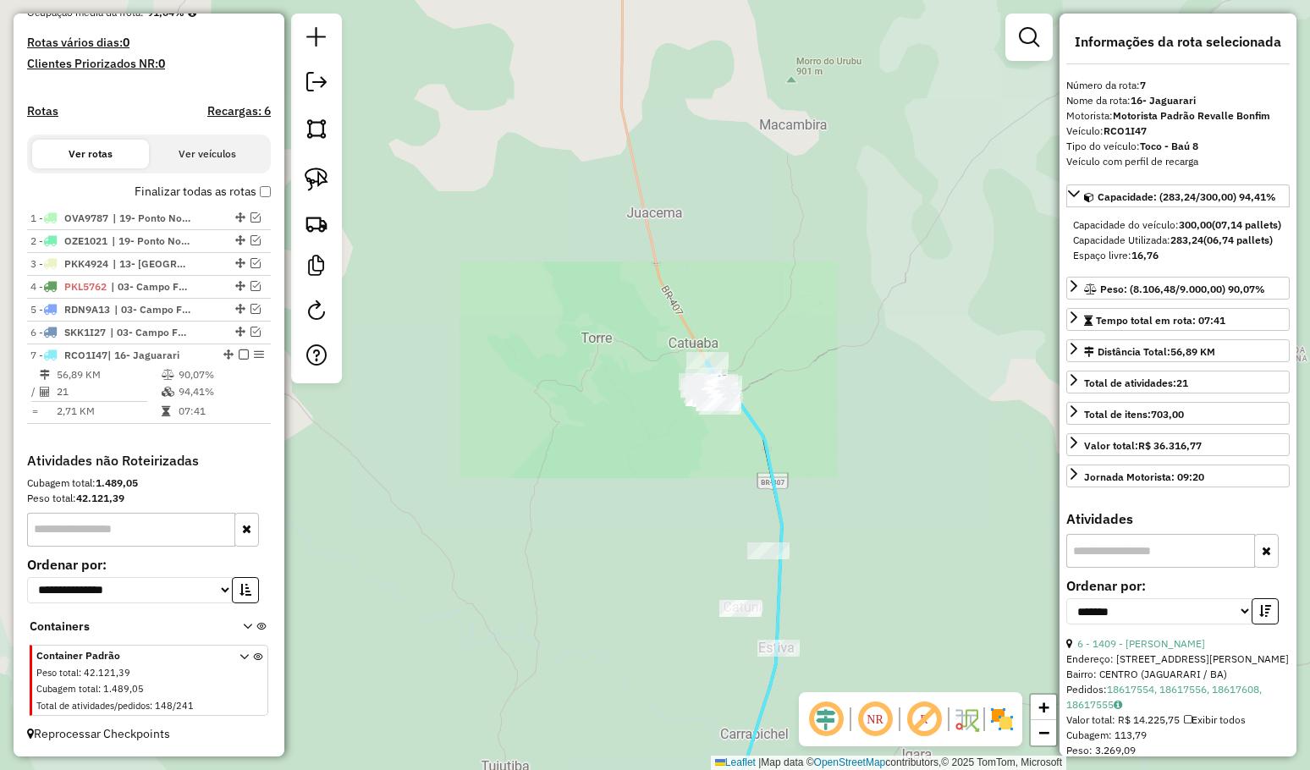
drag, startPoint x: 872, startPoint y: 441, endPoint x: 785, endPoint y: 317, distance: 151.2
click at [793, 325] on div "Janela de atendimento Grade de atendimento Capacidade Transportadoras Veículos …" at bounding box center [655, 385] width 1310 height 770
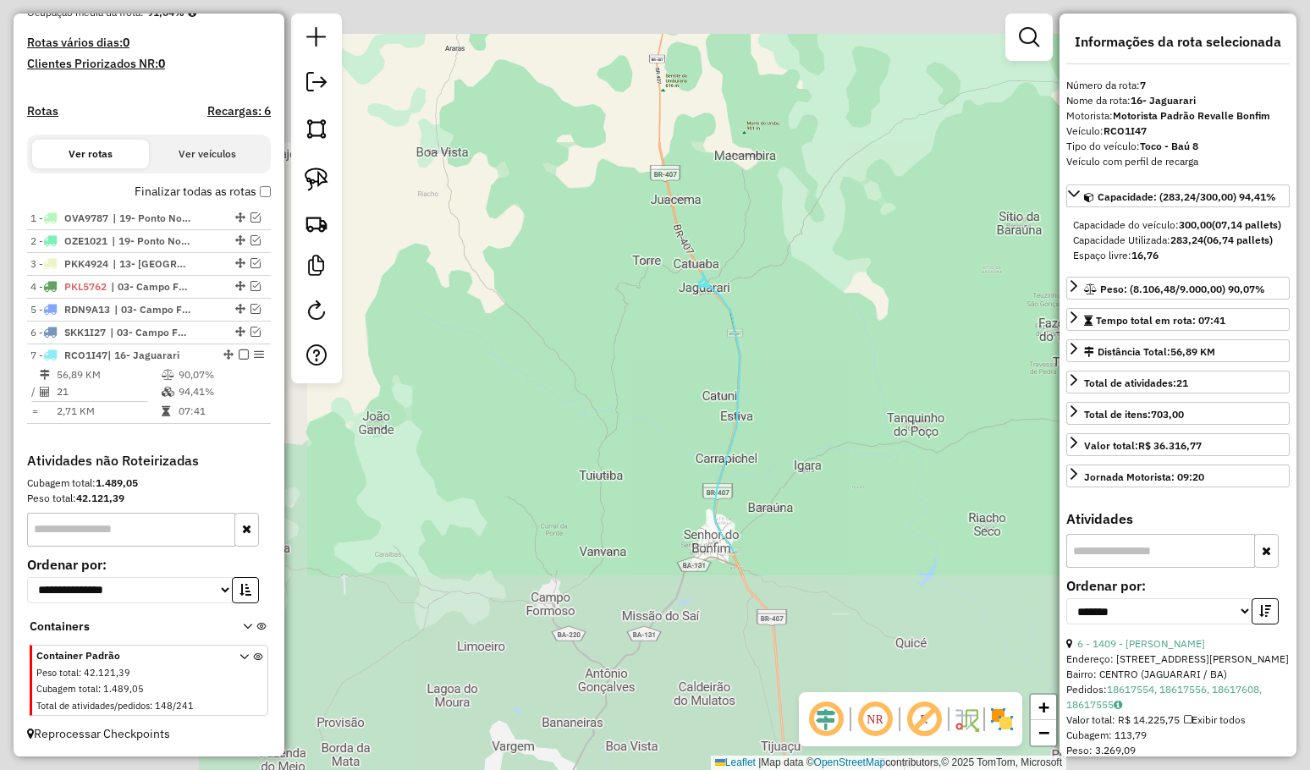
click at [785, 317] on div "Janela de atendimento Grade de atendimento Capacidade Transportadoras Veículos …" at bounding box center [655, 385] width 1310 height 770
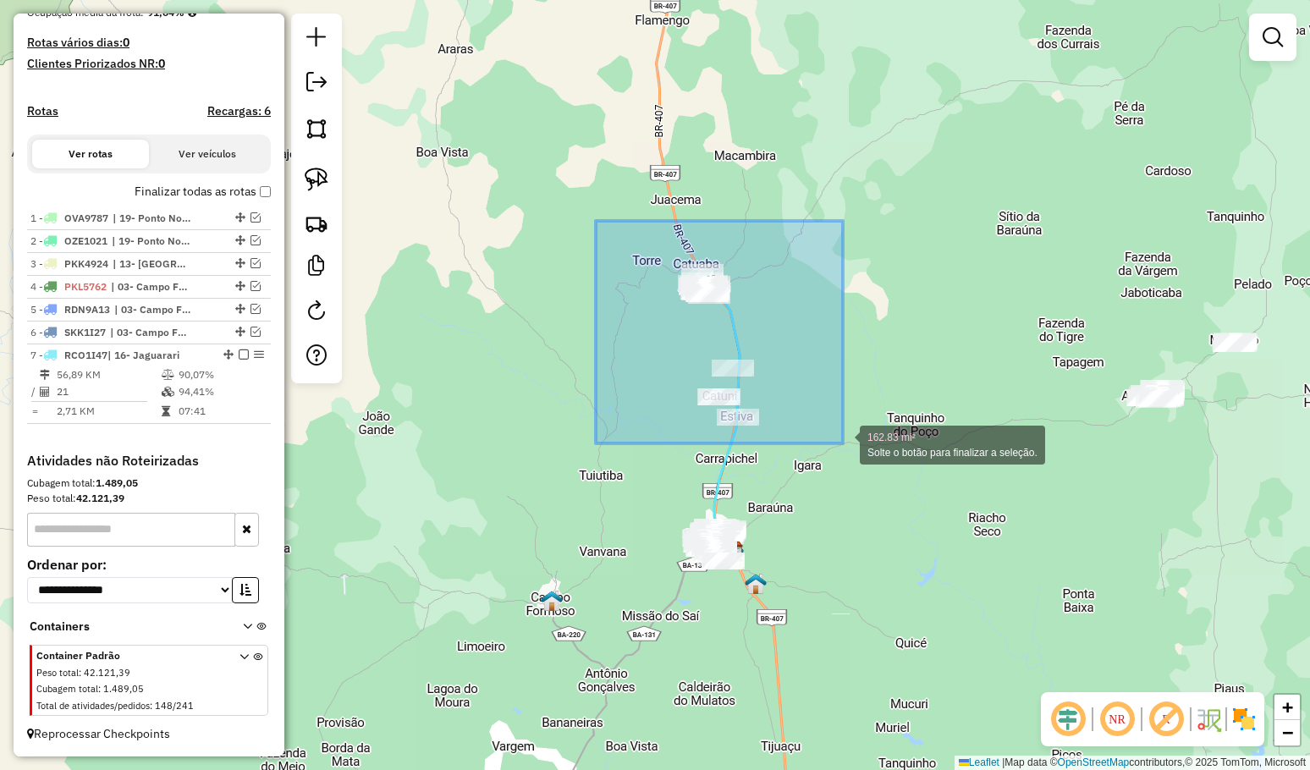
drag, startPoint x: 782, startPoint y: 383, endPoint x: 843, endPoint y: 443, distance: 85.5
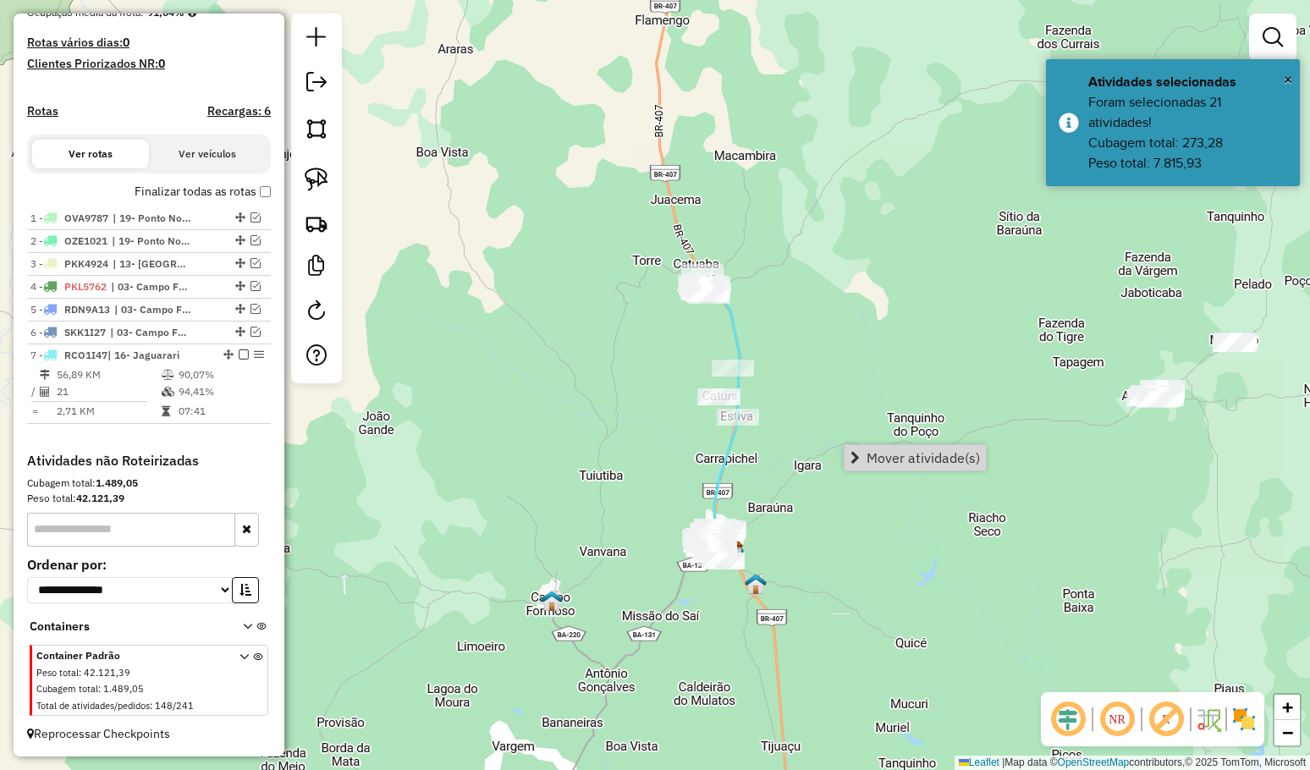
click at [894, 451] on span "Mover atividade(s)" at bounding box center [922, 458] width 113 height 14
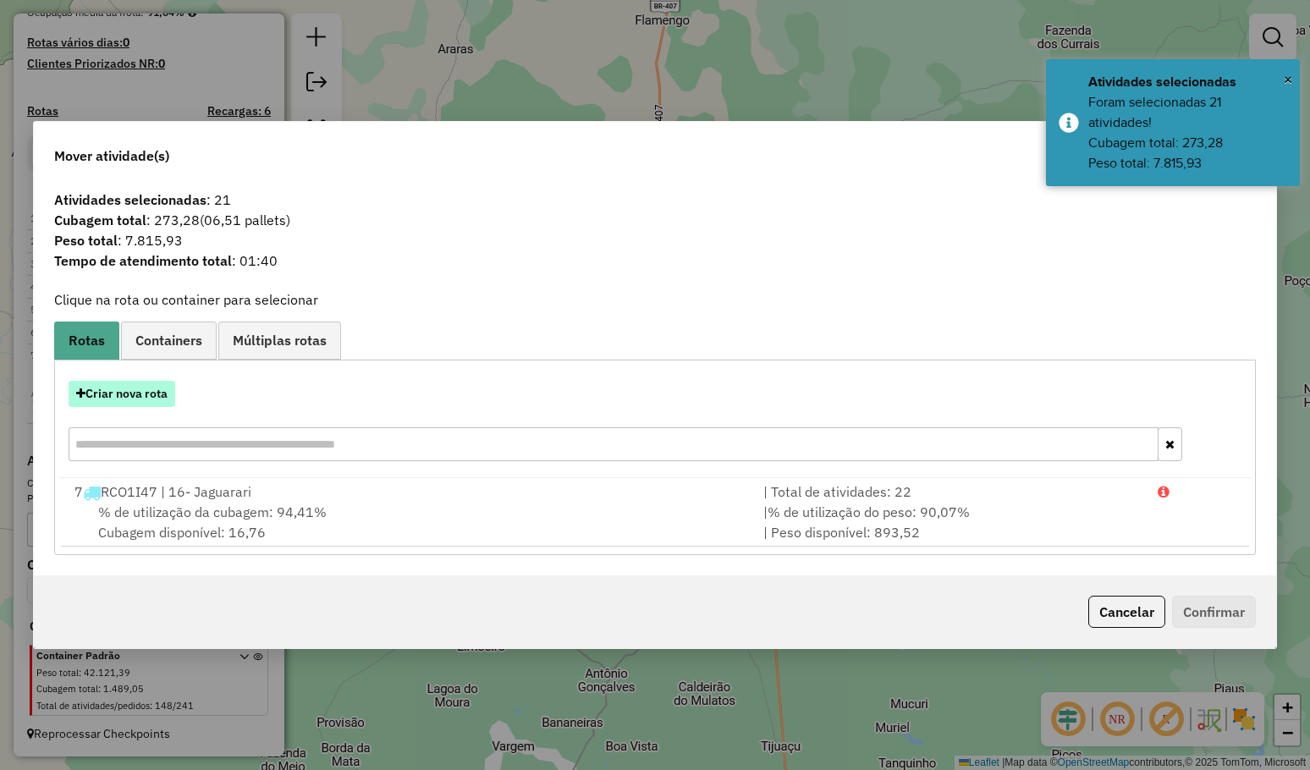
click at [146, 393] on button "Criar nova rota" at bounding box center [122, 394] width 107 height 26
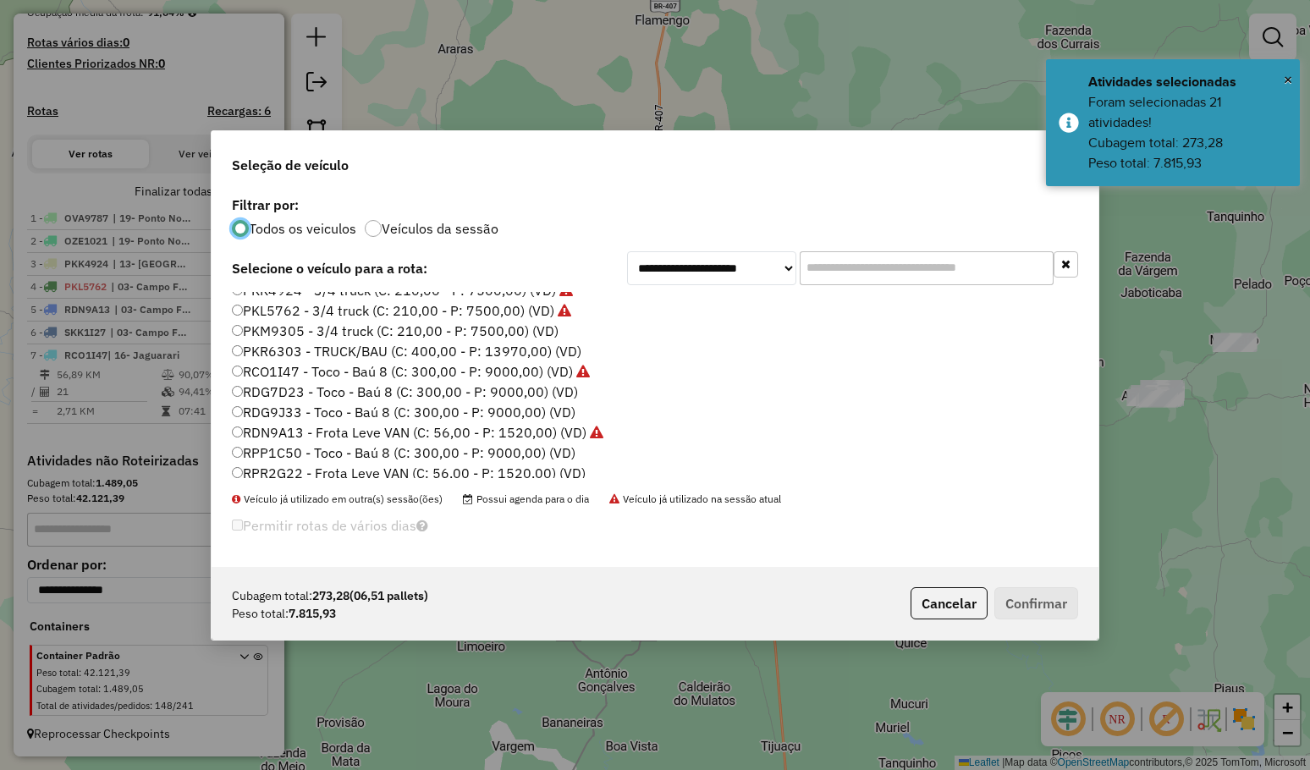
scroll to position [200, 0]
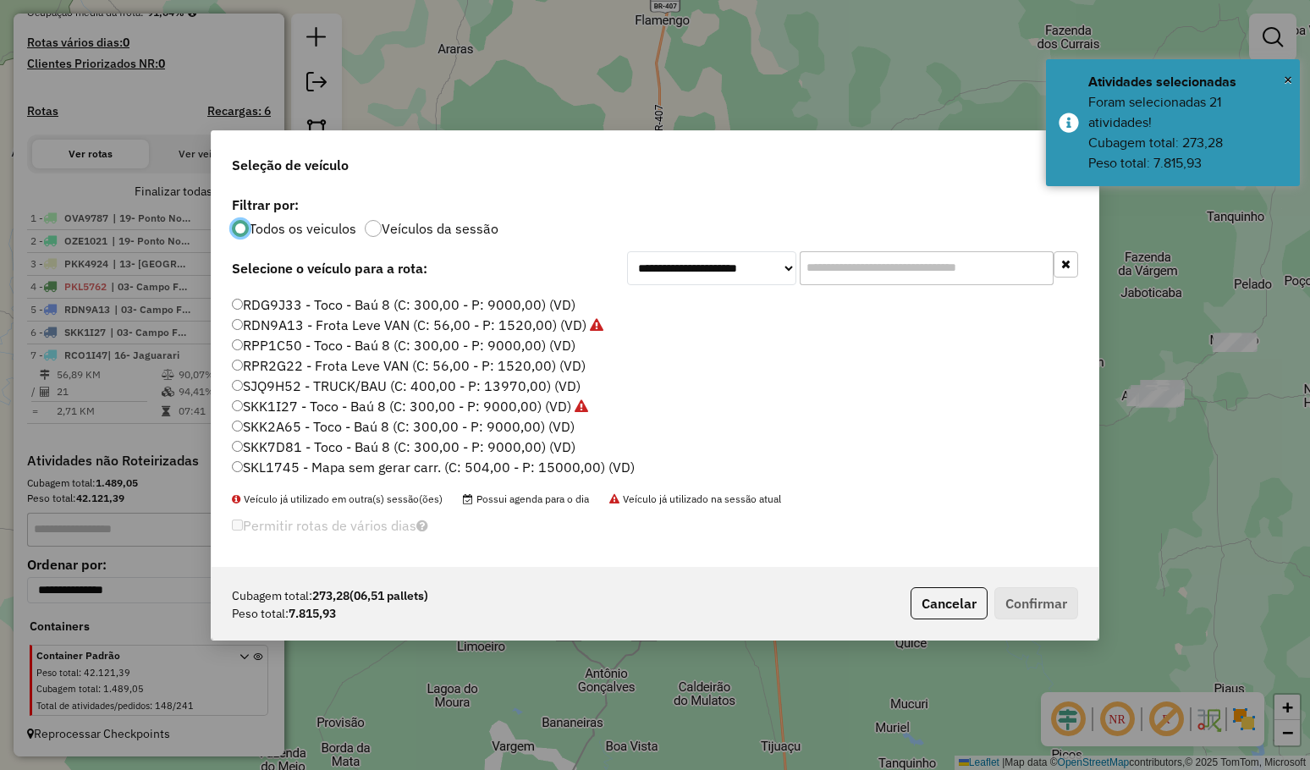
click at [344, 448] on label "SKK7D81 - Toco - Baú 8 (C: 300,00 - P: 9000,00) (VD)" at bounding box center [403, 447] width 343 height 20
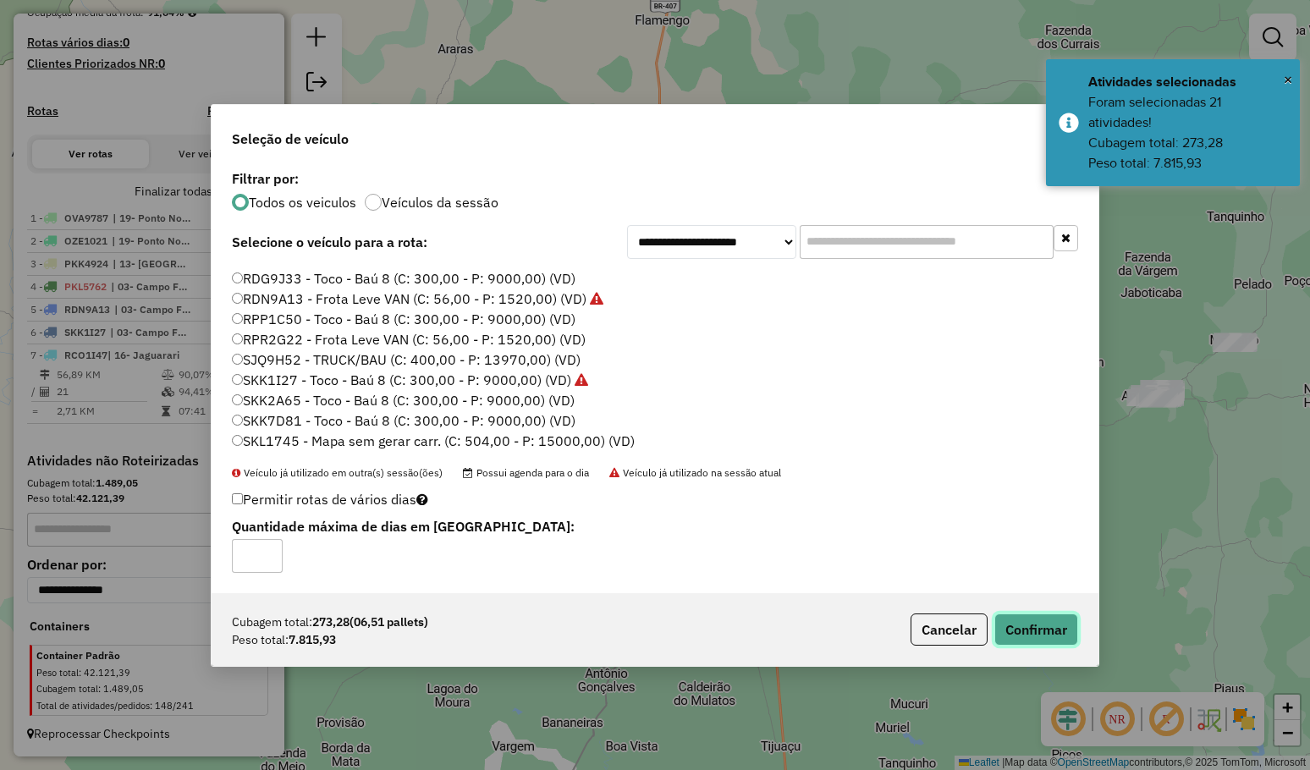
click at [1032, 627] on button "Confirmar" at bounding box center [1036, 629] width 84 height 32
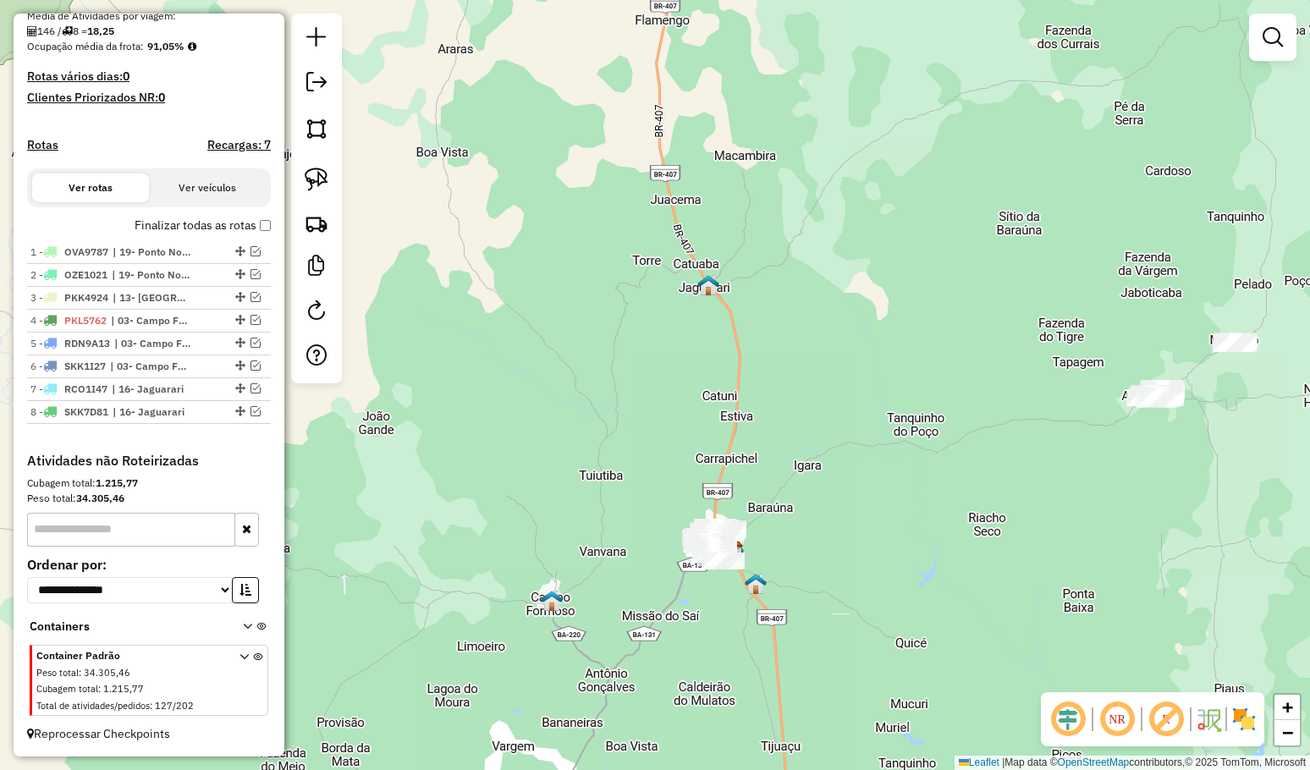
scroll to position [407, 0]
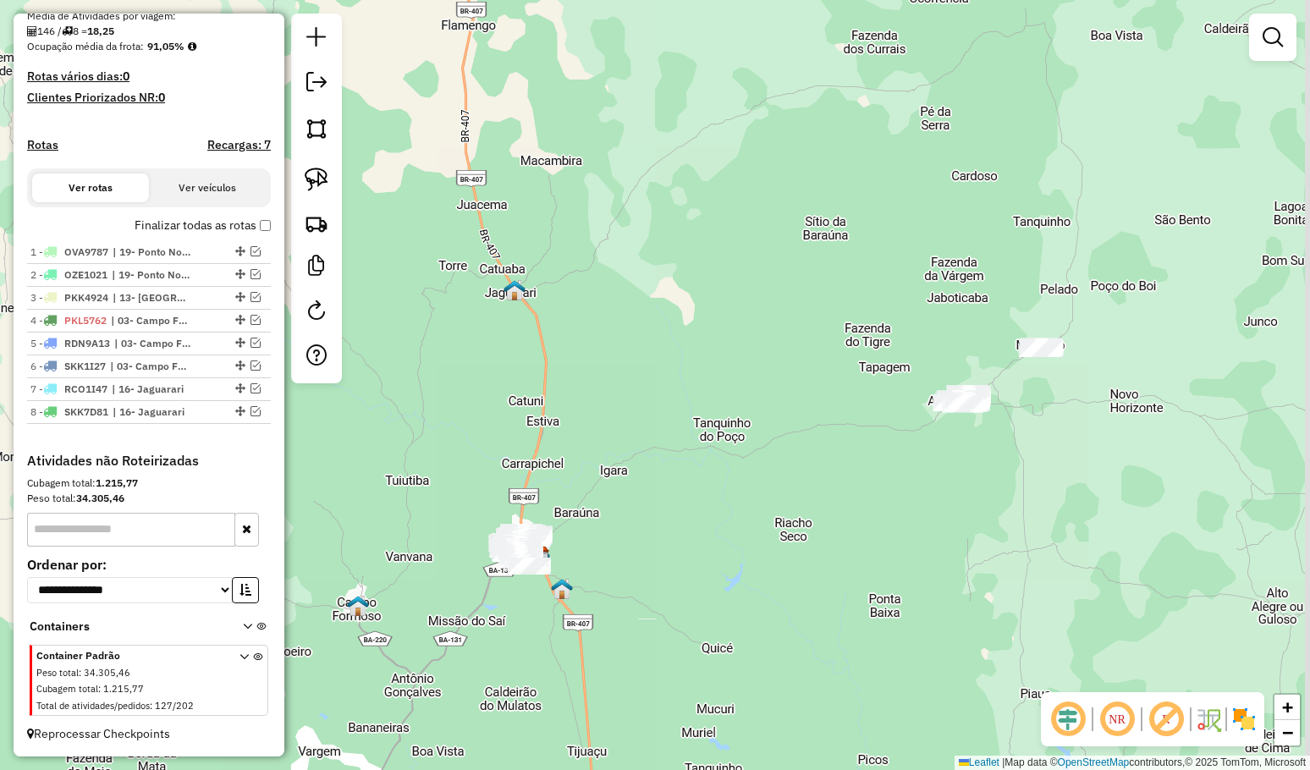
drag, startPoint x: 737, startPoint y: 431, endPoint x: 723, endPoint y: 435, distance: 14.0
click at [723, 435] on div "Janela de atendimento Grade de atendimento Capacidade Transportadoras Veículos …" at bounding box center [655, 385] width 1310 height 770
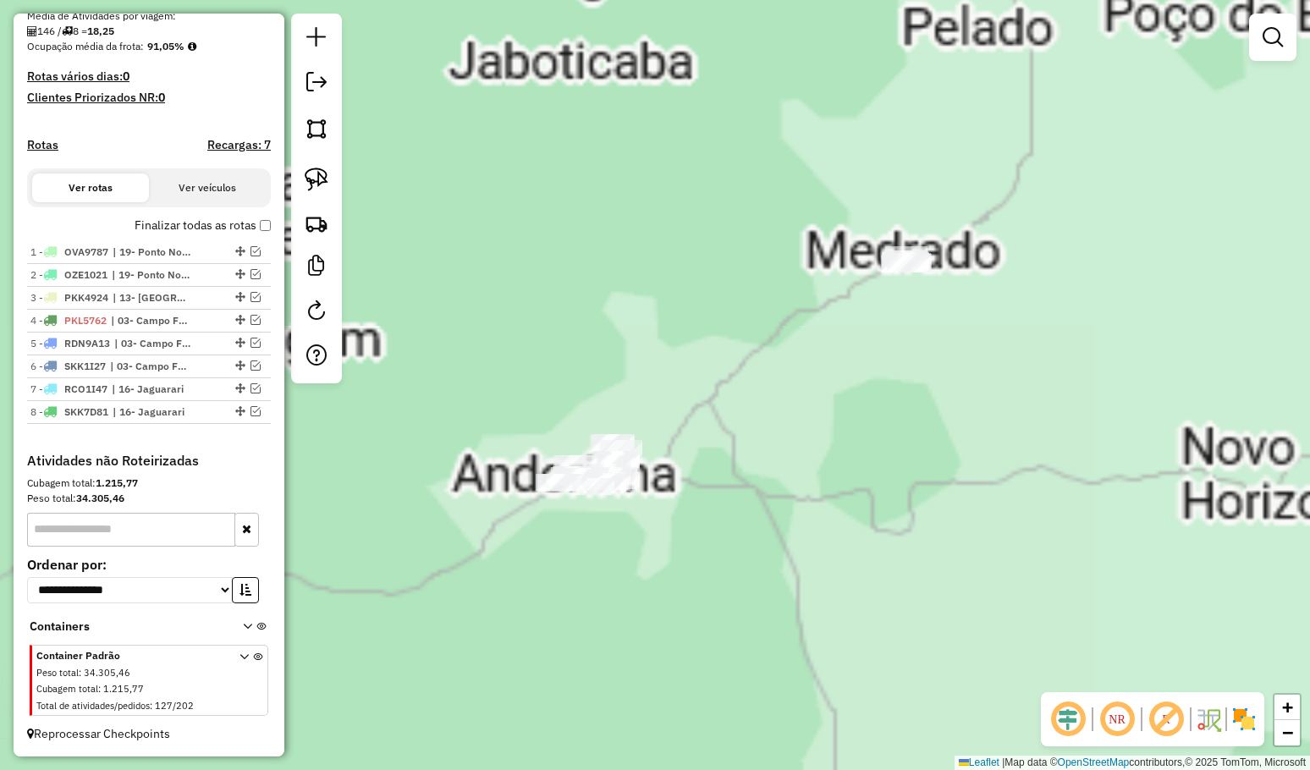
click at [837, 420] on div "Janela de atendimento Grade de atendimento Capacidade Transportadoras Veículos …" at bounding box center [655, 385] width 1310 height 770
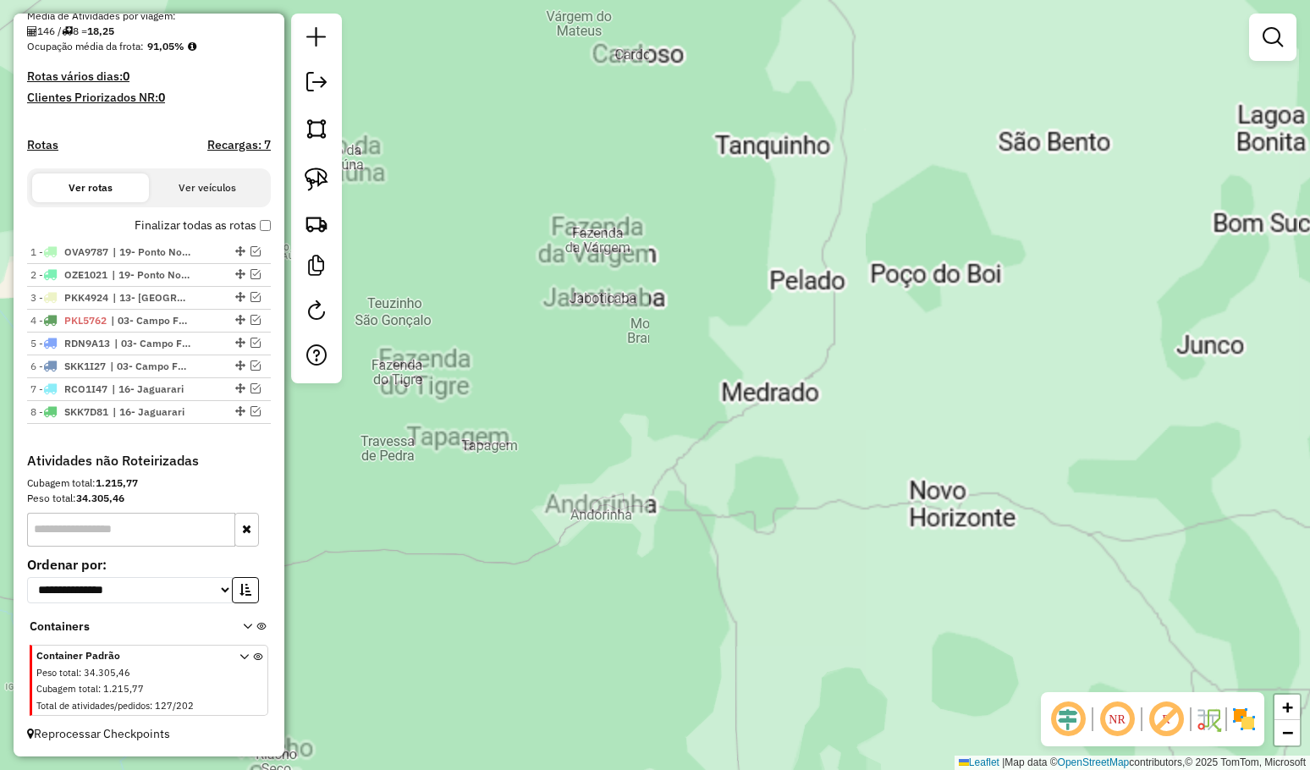
click at [780, 442] on div "Janela de atendimento Grade de atendimento Capacidade Transportadoras Veículos …" at bounding box center [655, 385] width 1310 height 770
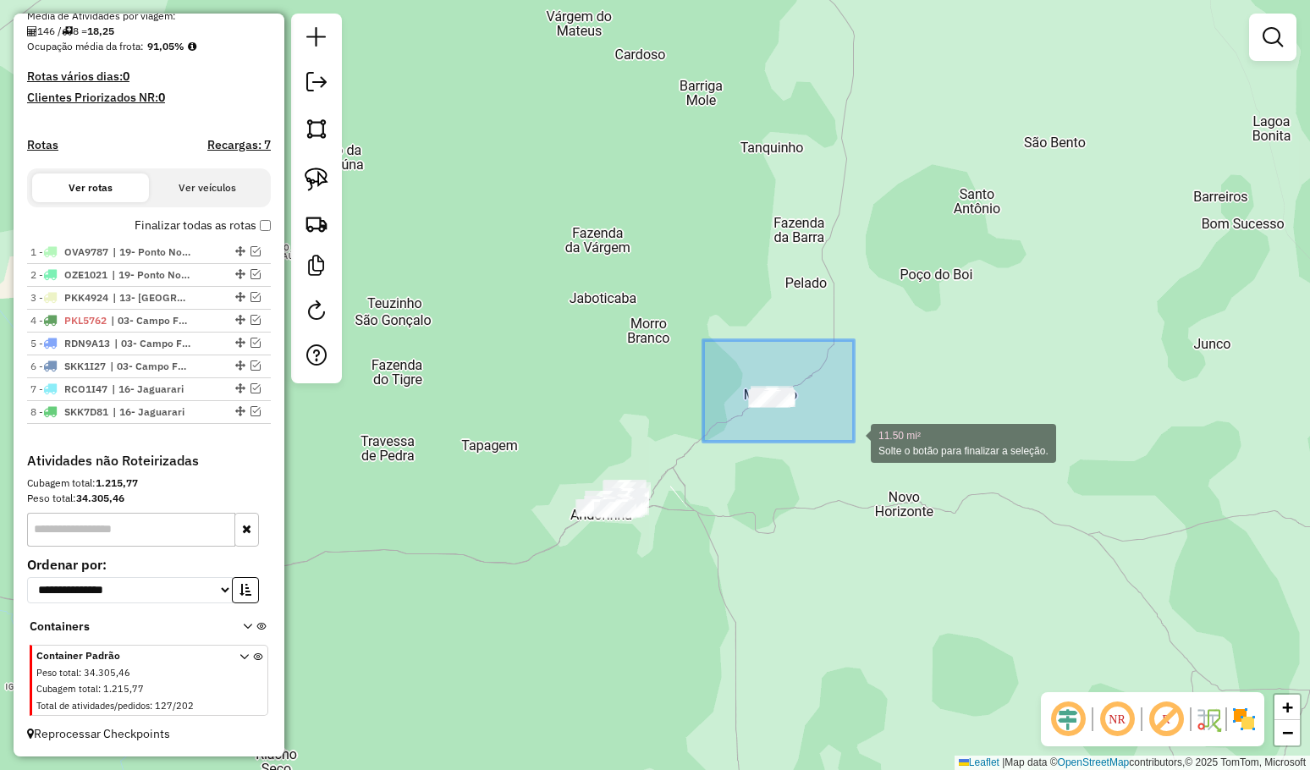
drag, startPoint x: 703, startPoint y: 340, endPoint x: 854, endPoint y: 442, distance: 181.6
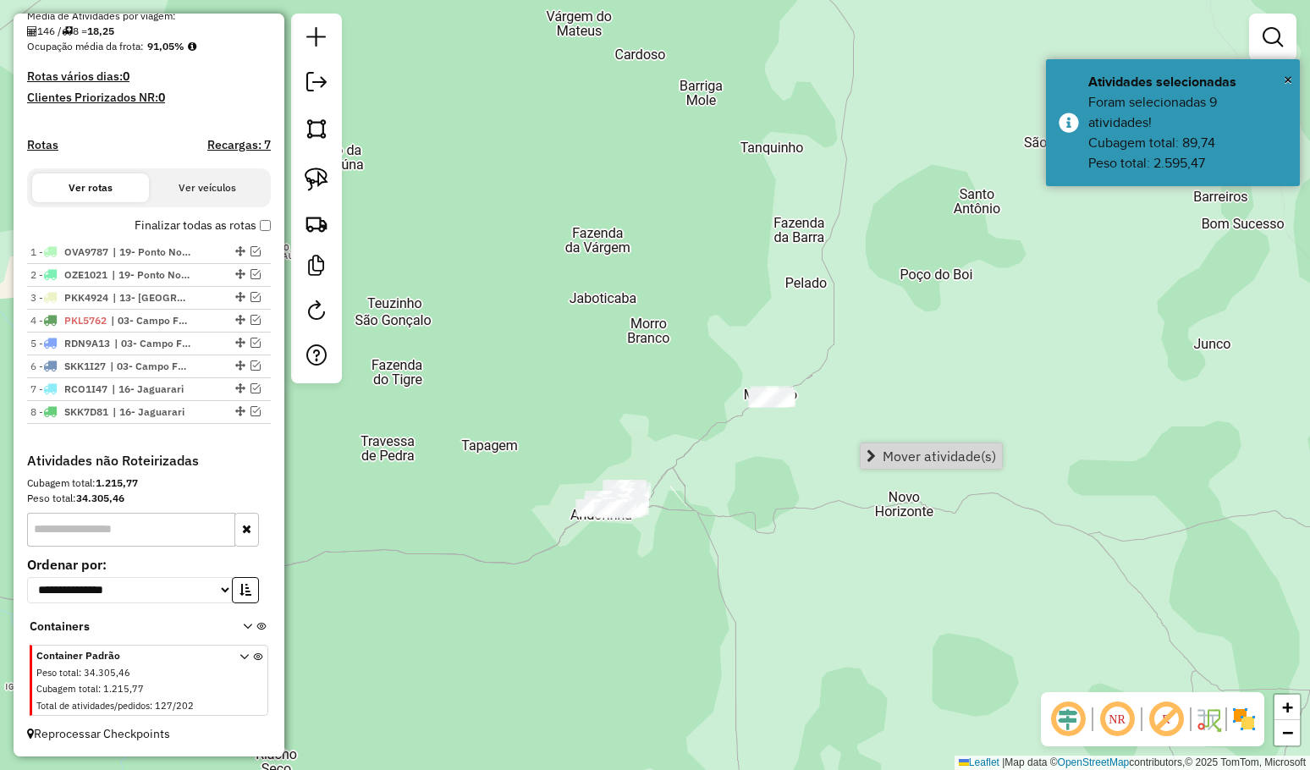
click at [917, 453] on span "Mover atividade(s)" at bounding box center [938, 456] width 113 height 14
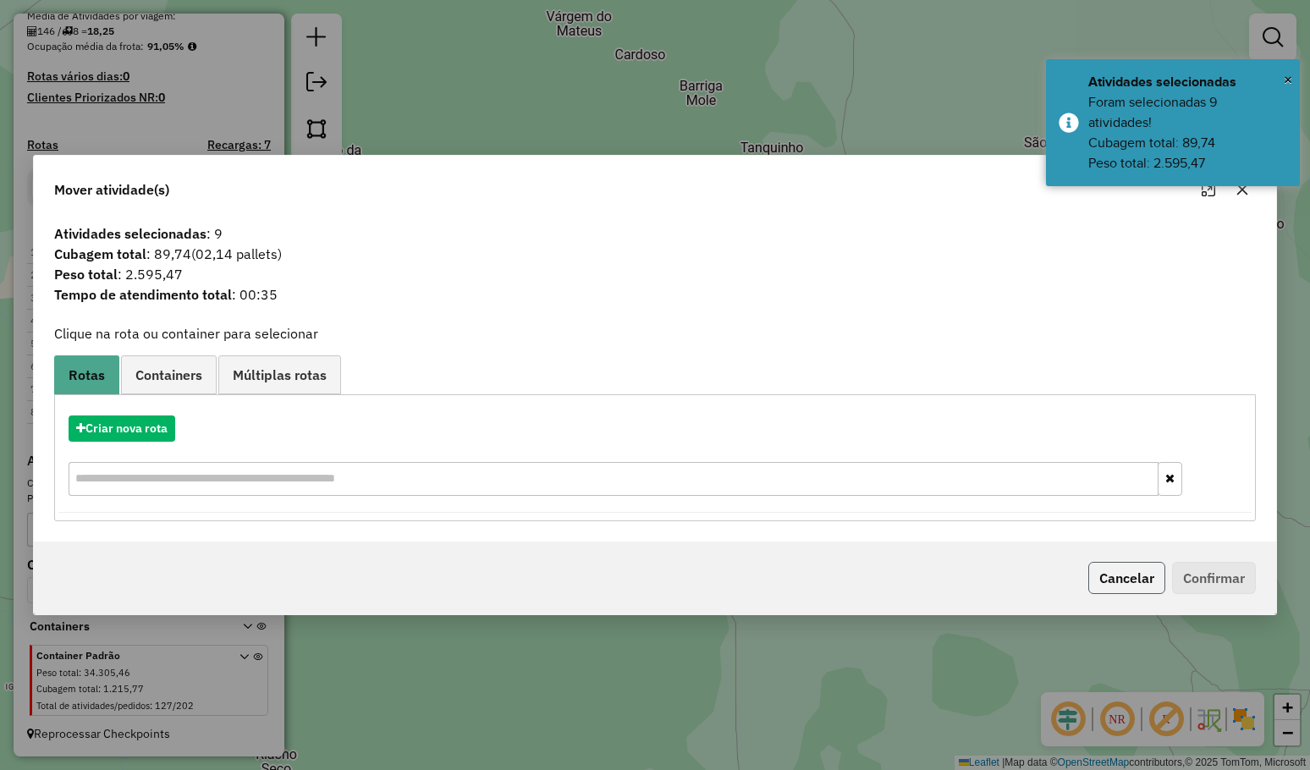
click at [1091, 577] on button "Cancelar" at bounding box center [1126, 578] width 77 height 32
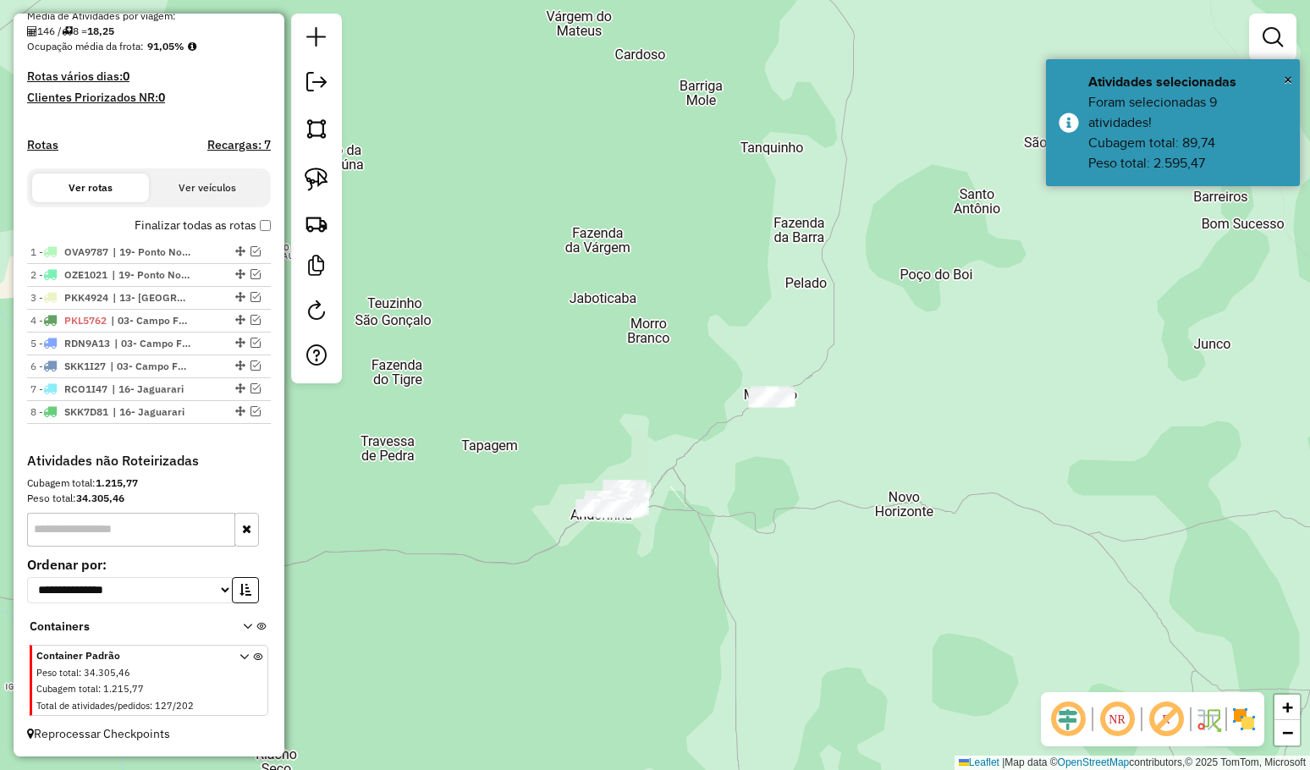
click at [782, 483] on div "Janela de atendimento Grade de atendimento Capacidade Transportadoras Veículos …" at bounding box center [655, 385] width 1310 height 770
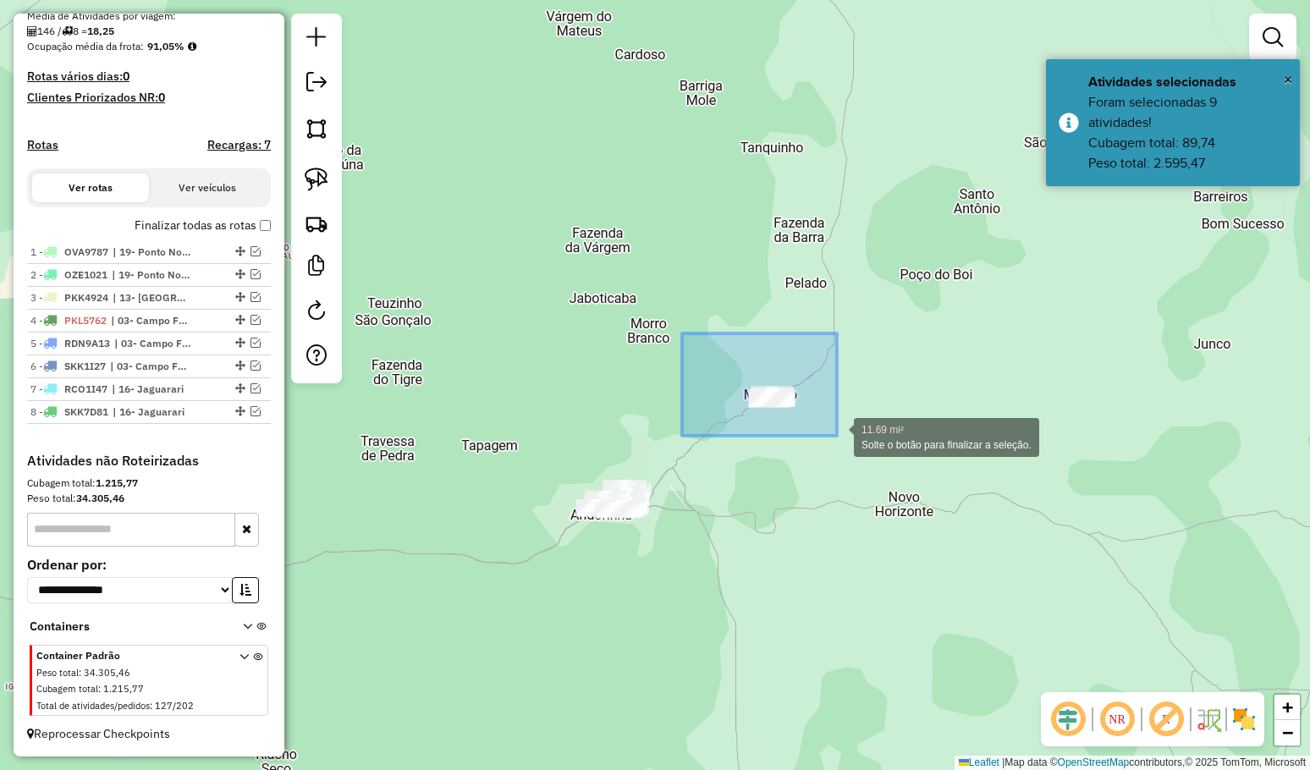
drag, startPoint x: 706, startPoint y: 350, endPoint x: 837, endPoint y: 436, distance: 156.5
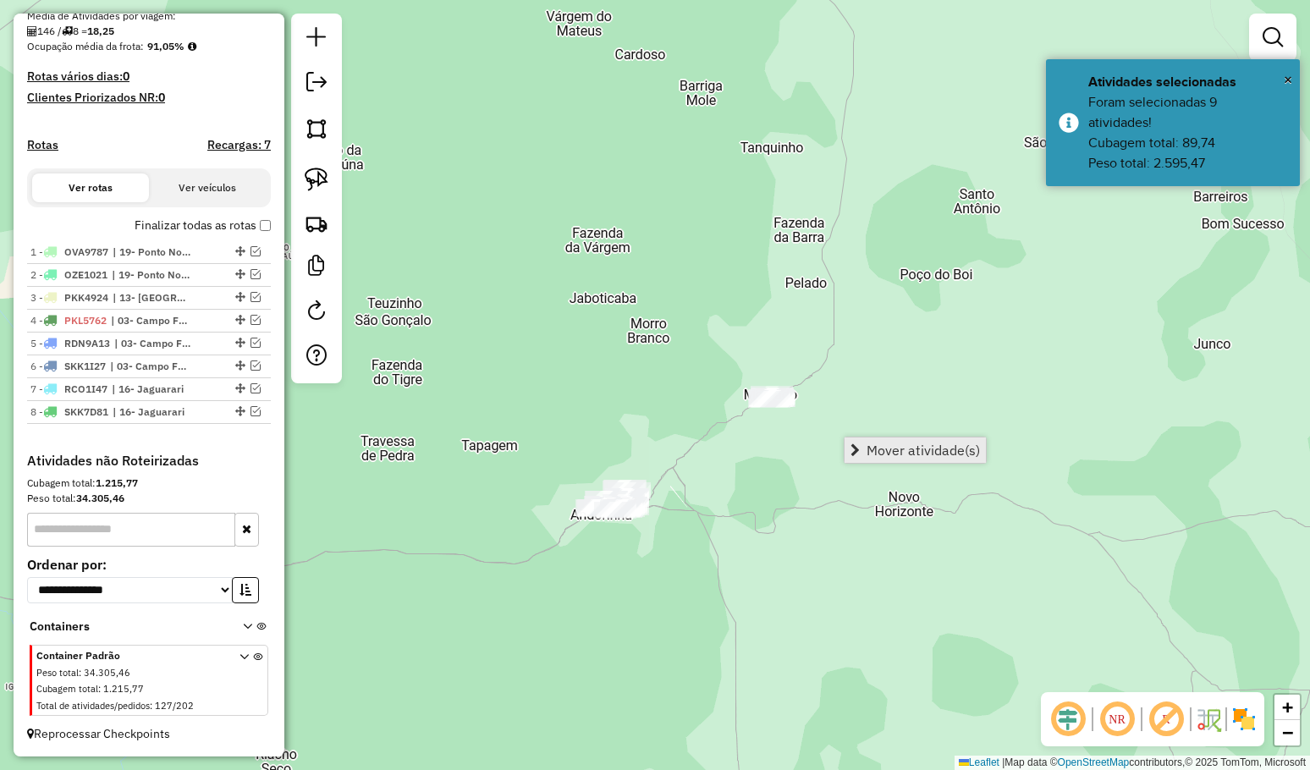
click at [920, 454] on span "Mover atividade(s)" at bounding box center [922, 450] width 113 height 14
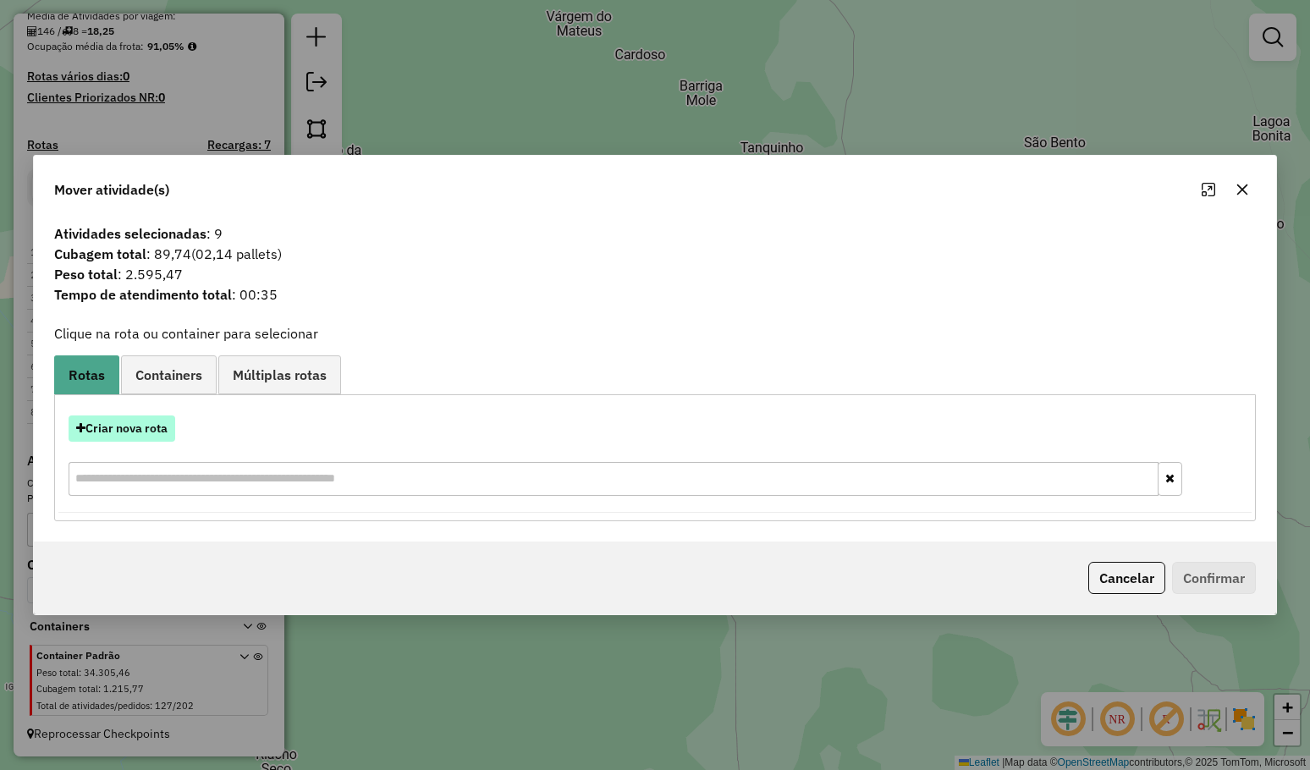
click at [155, 423] on button "Criar nova rota" at bounding box center [122, 428] width 107 height 26
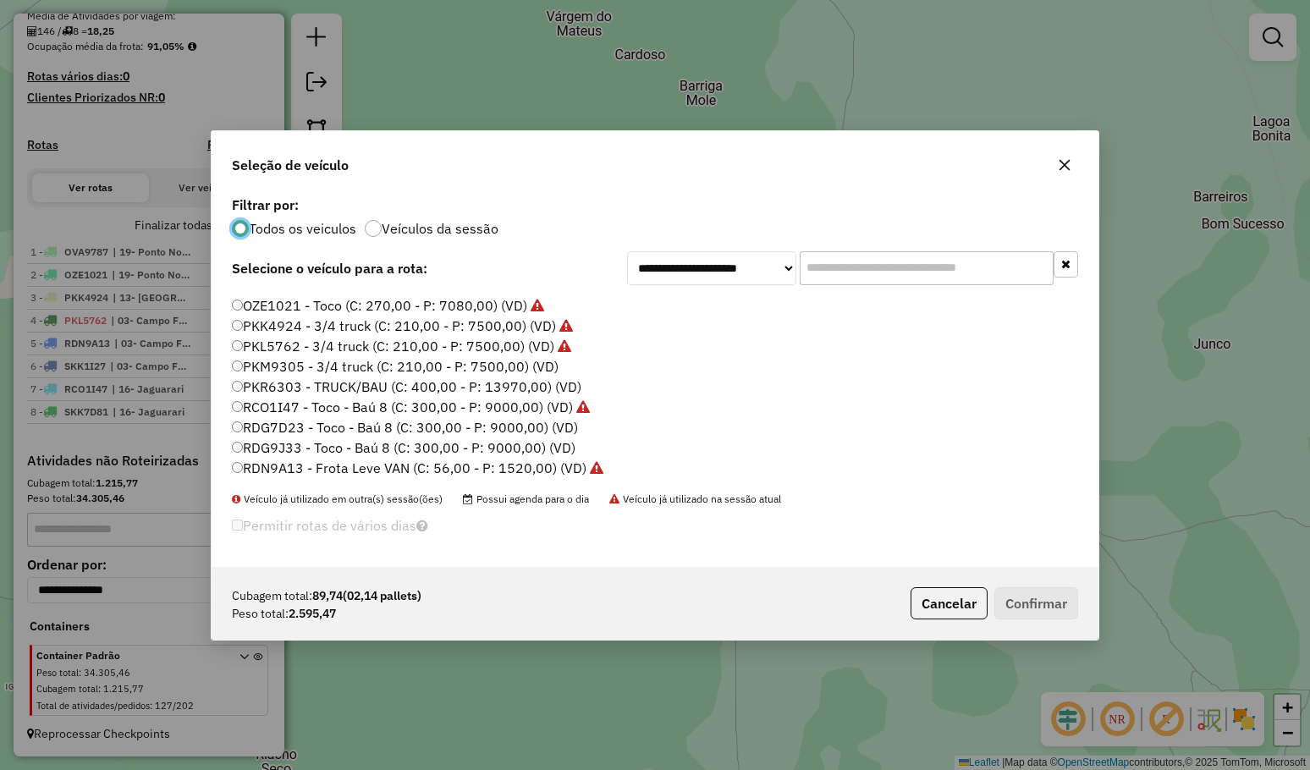
scroll to position [85, 0]
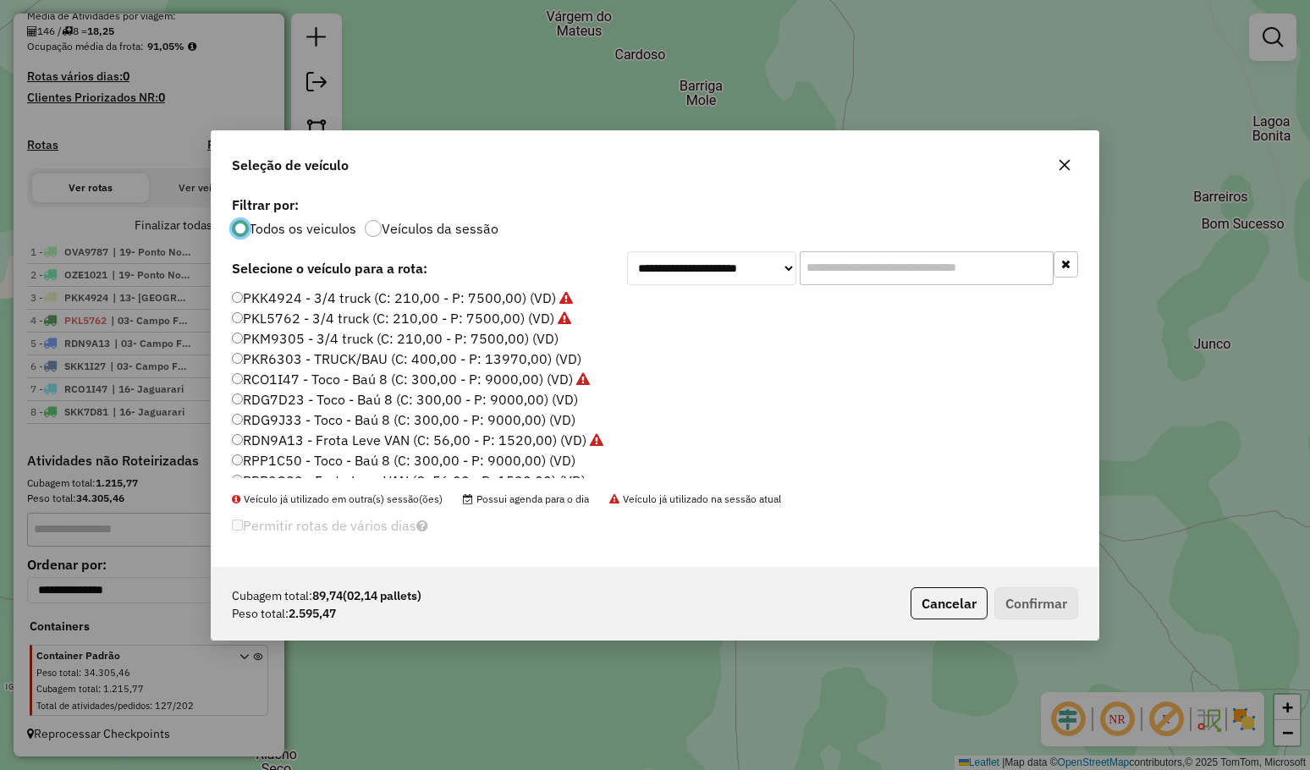
click at [339, 393] on label "RDG7D23 - Toco - Baú 8 (C: 300,00 - P: 9000,00) (VD)" at bounding box center [405, 399] width 346 height 20
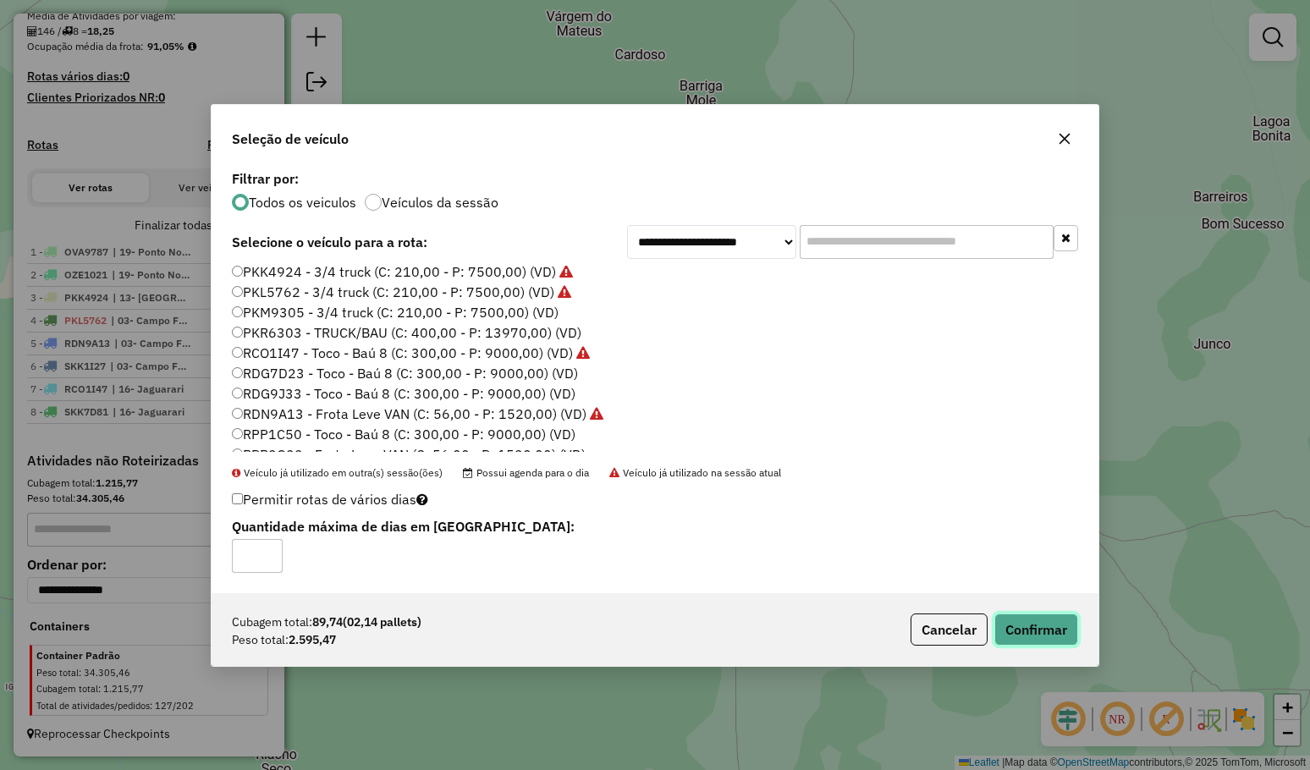
click at [1040, 629] on button "Confirmar" at bounding box center [1036, 629] width 84 height 32
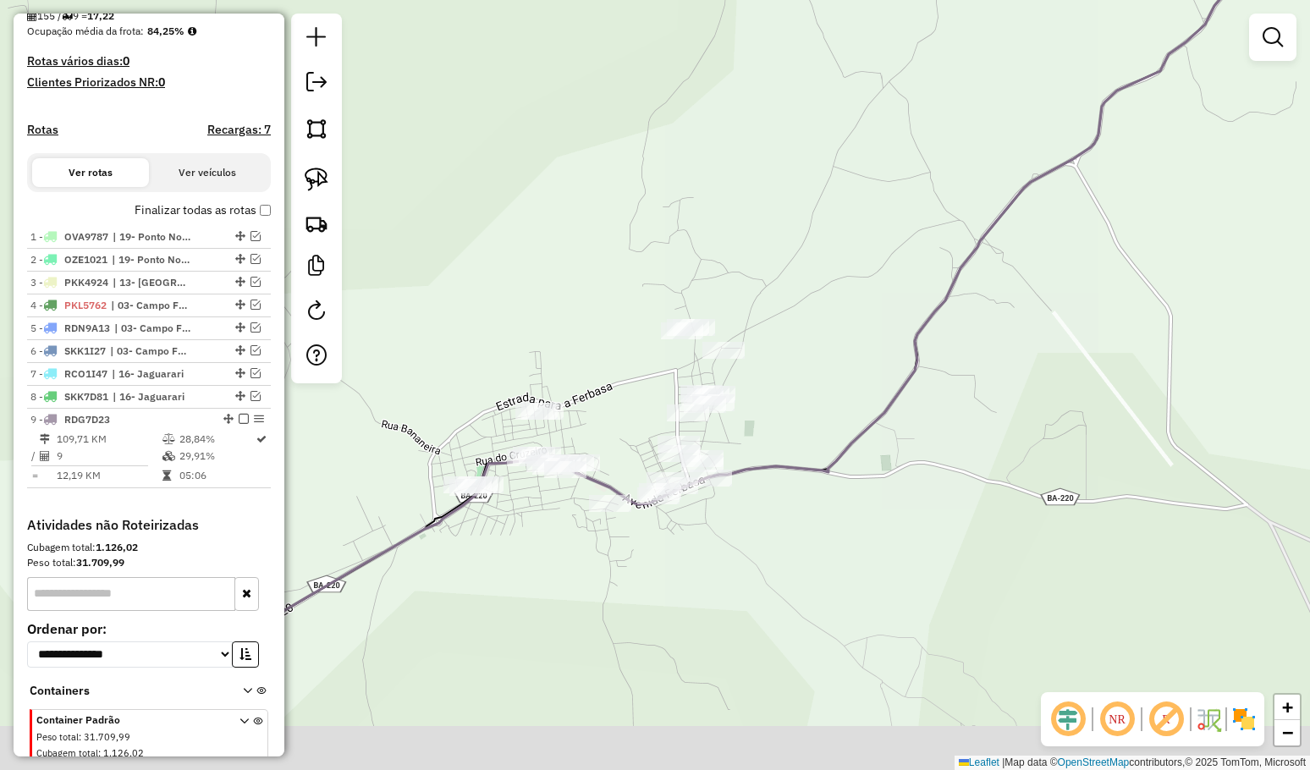
drag, startPoint x: 637, startPoint y: 380, endPoint x: 629, endPoint y: 343, distance: 37.3
click at [629, 344] on div "Janela de atendimento Grade de atendimento Capacidade Transportadoras Veículos …" at bounding box center [655, 385] width 1310 height 770
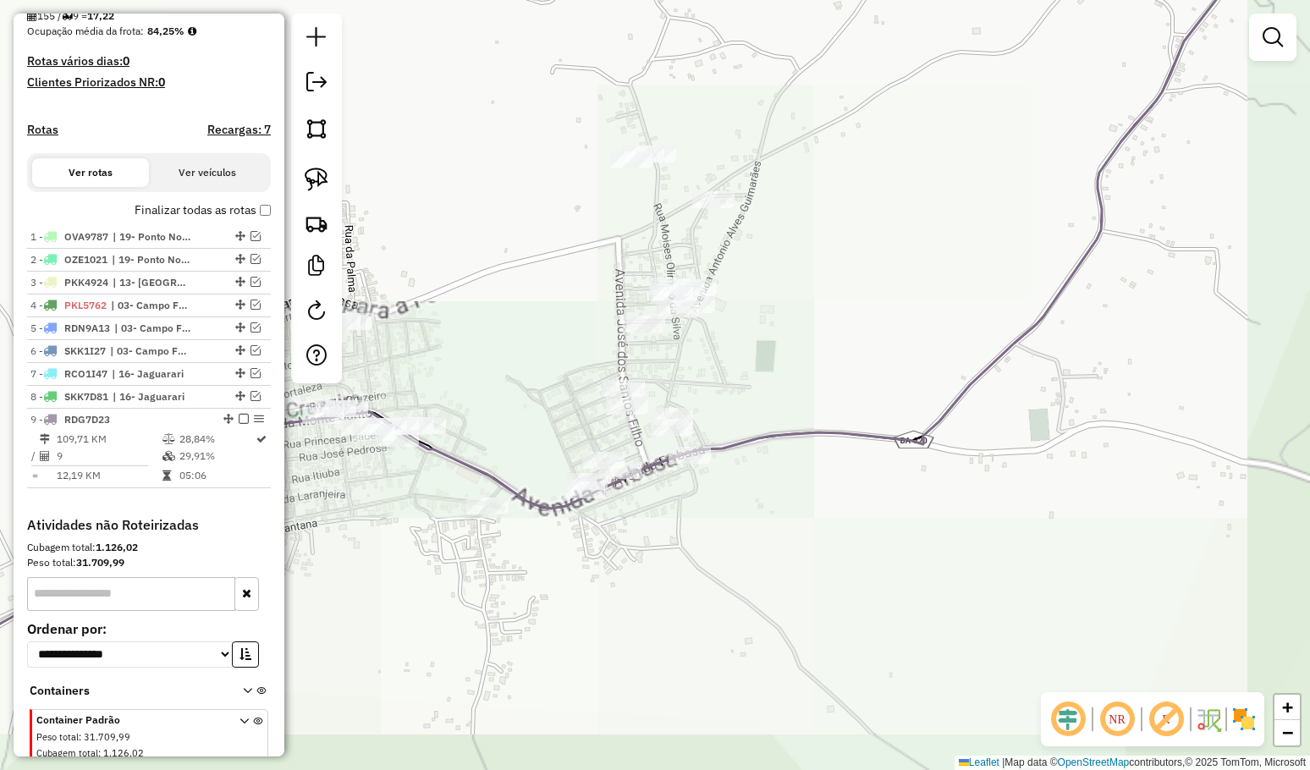
drag, startPoint x: 640, startPoint y: 365, endPoint x: 560, endPoint y: 248, distance: 141.7
click at [554, 286] on div "Janela de atendimento Grade de atendimento Capacidade Transportadoras Veículos …" at bounding box center [655, 385] width 1310 height 770
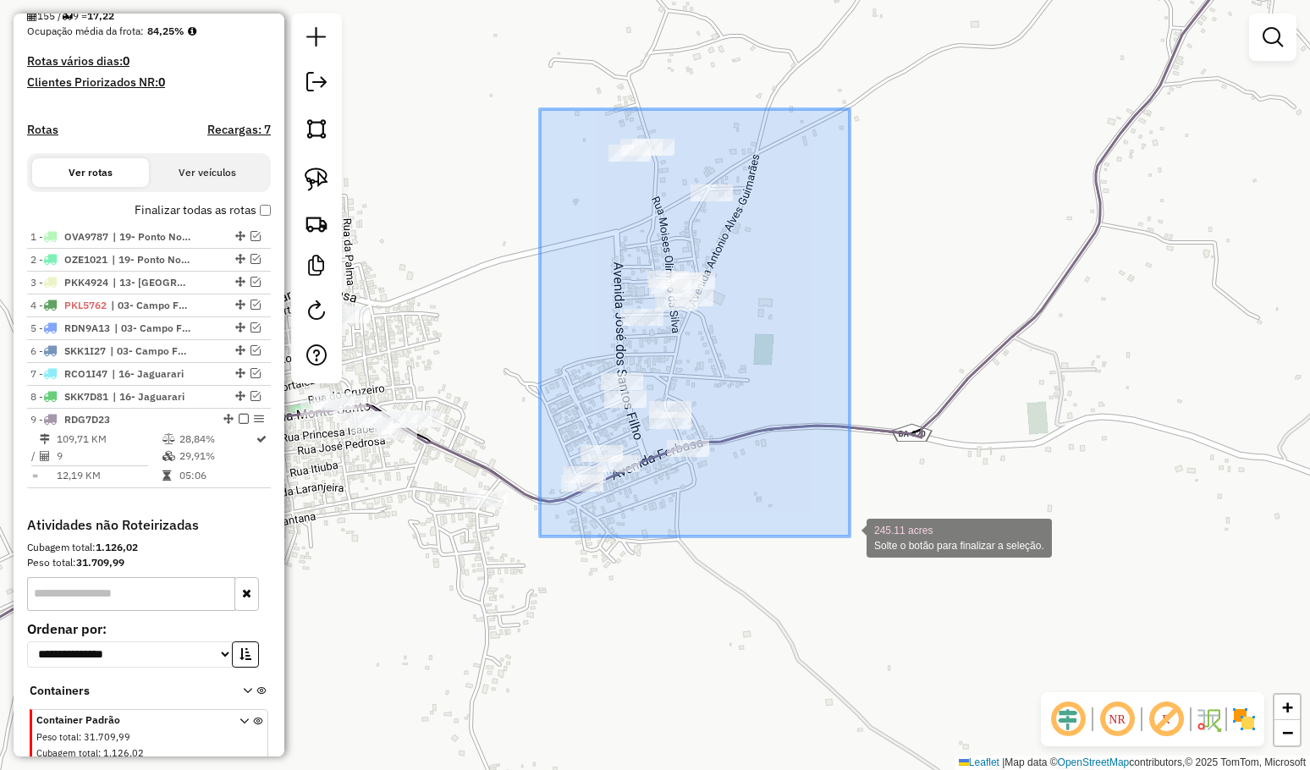
drag, startPoint x: 540, startPoint y: 109, endPoint x: 849, endPoint y: 536, distance: 527.7
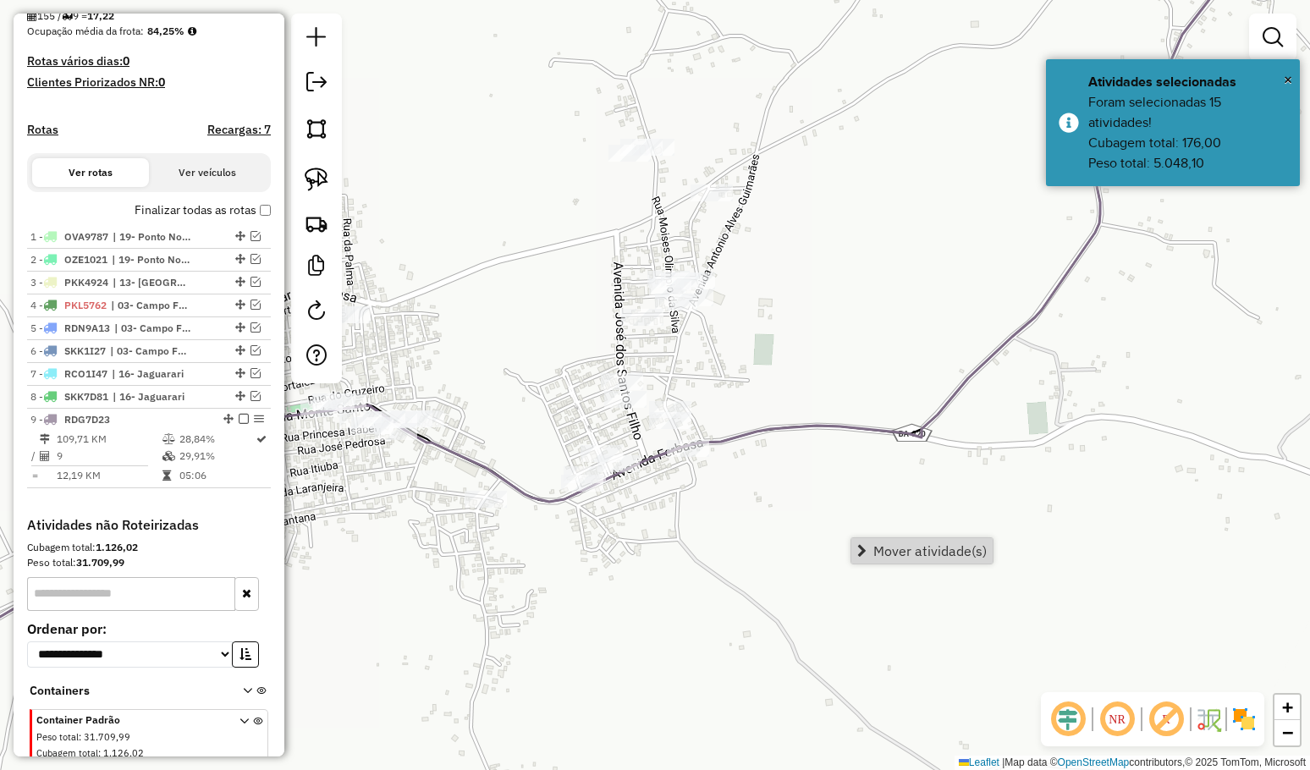
click at [904, 552] on span "Mover atividade(s)" at bounding box center [929, 551] width 113 height 14
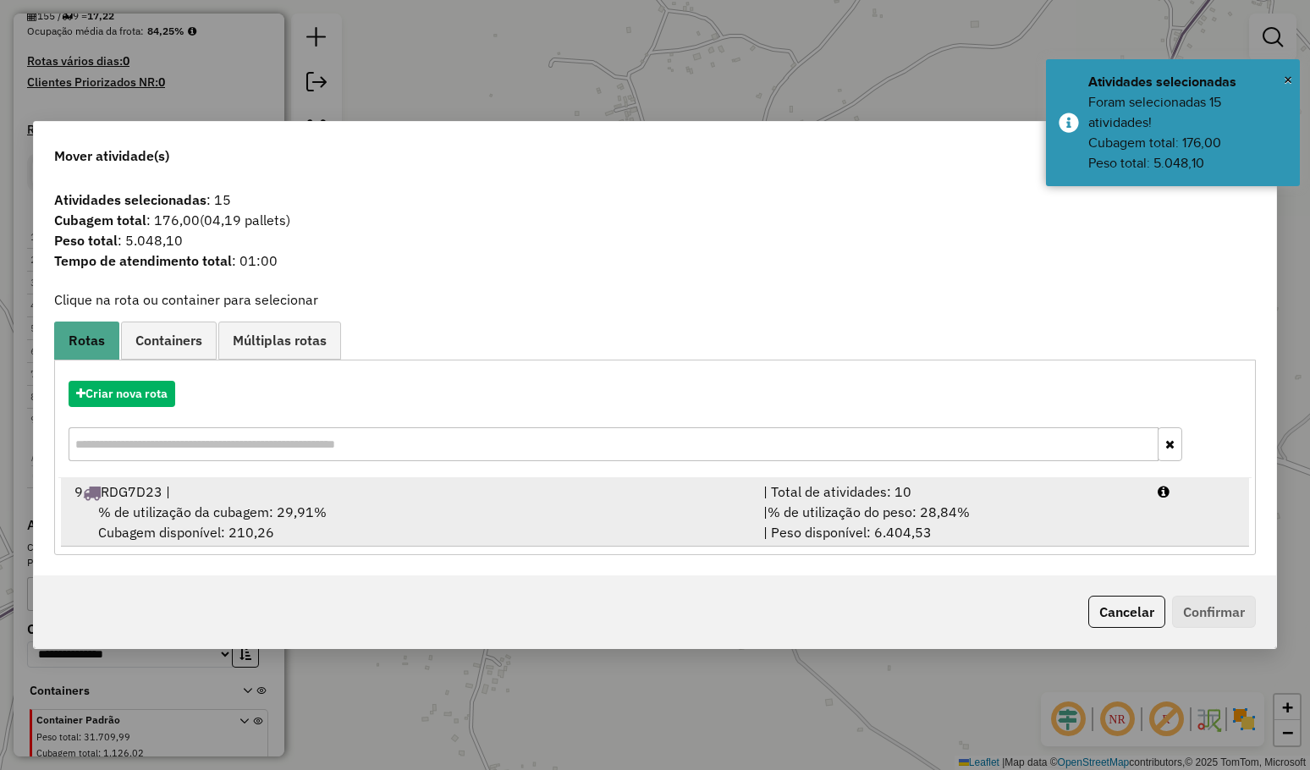
click at [196, 514] on span "% de utilização da cubagem: 29,91%" at bounding box center [212, 511] width 228 height 17
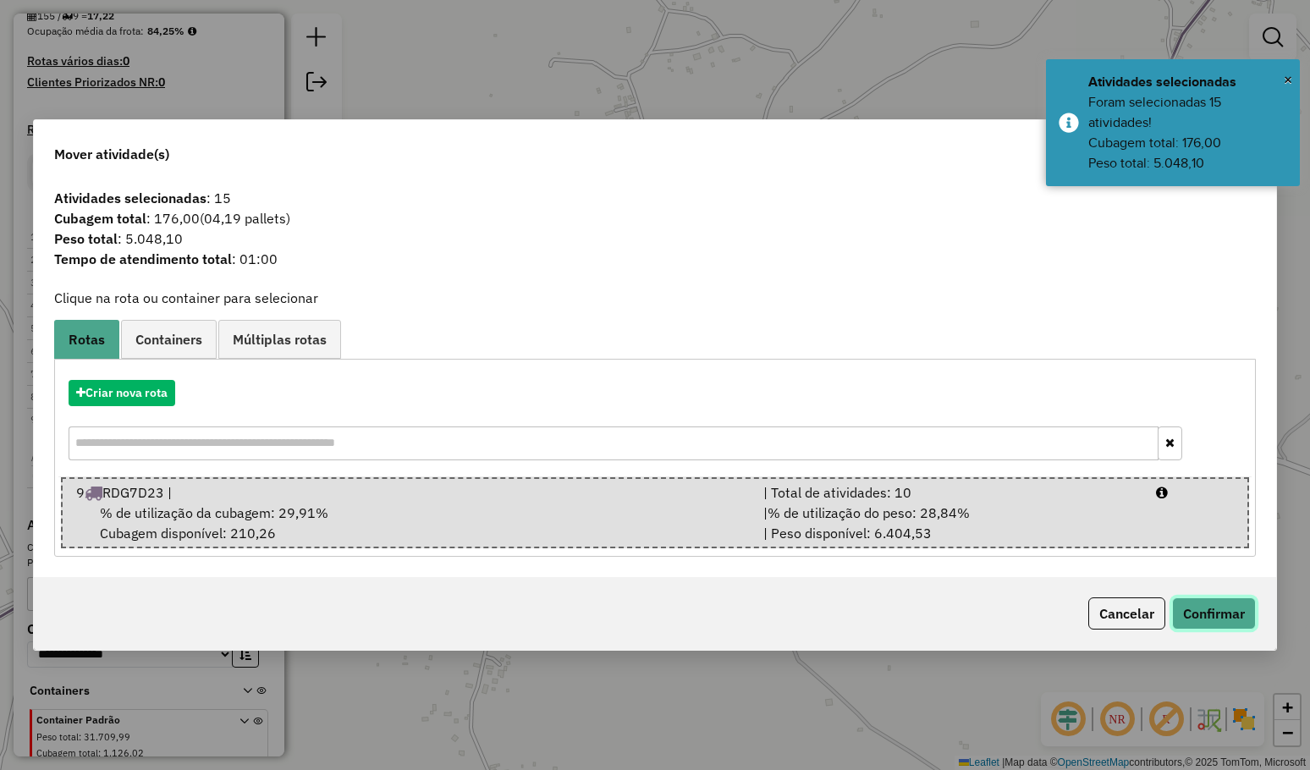
click at [1209, 609] on button "Confirmar" at bounding box center [1214, 613] width 84 height 32
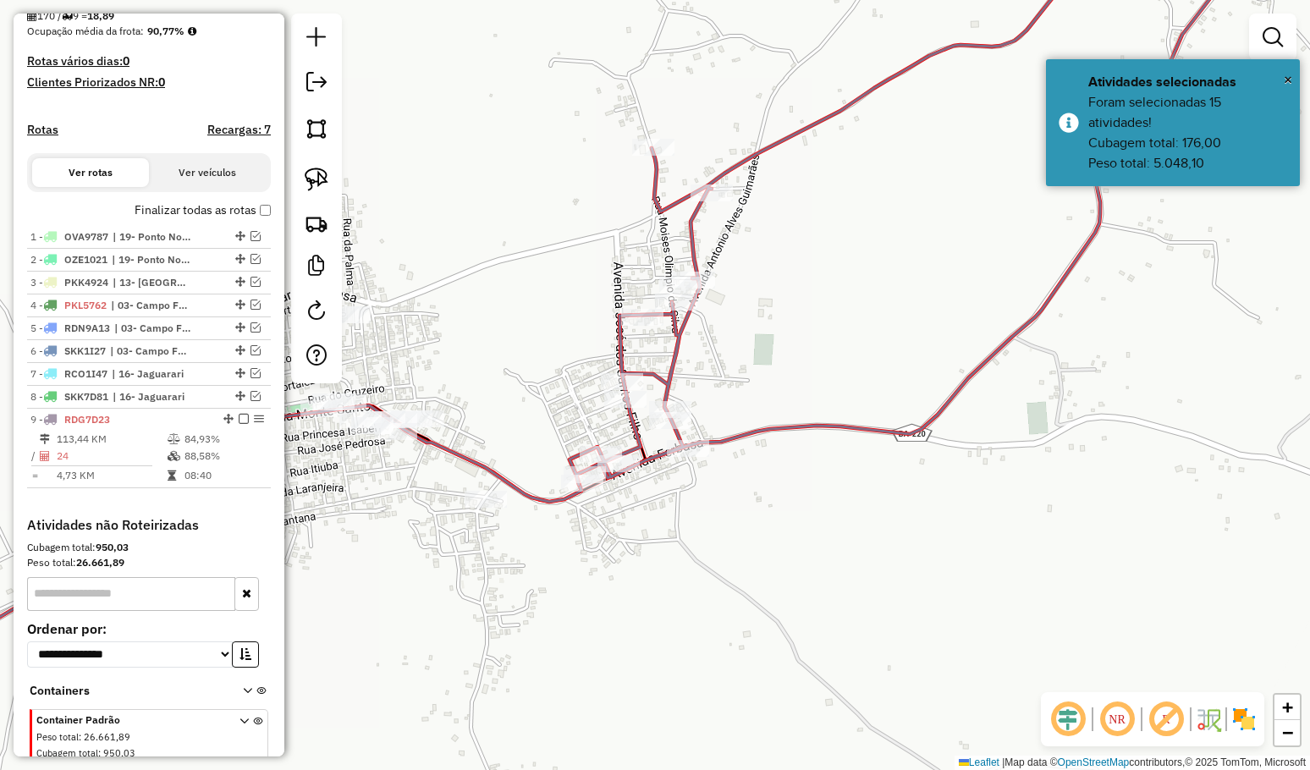
drag, startPoint x: 689, startPoint y: 602, endPoint x: 776, endPoint y: 448, distance: 177.7
click at [772, 459] on div "Janela de atendimento Grade de atendimento Capacidade Transportadoras Veículos …" at bounding box center [655, 385] width 1310 height 770
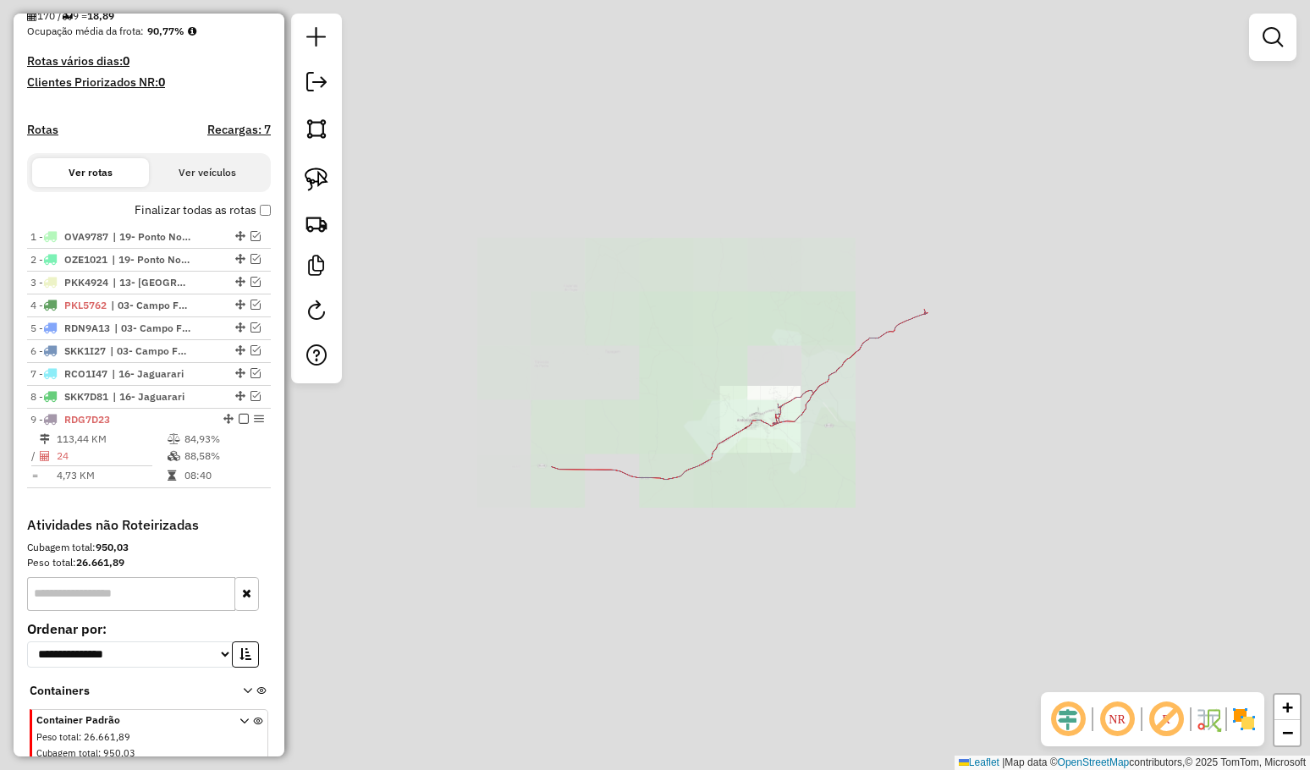
click at [818, 528] on div "Janela de atendimento Grade de atendimento Capacidade Transportadoras Veículos …" at bounding box center [655, 385] width 1310 height 770
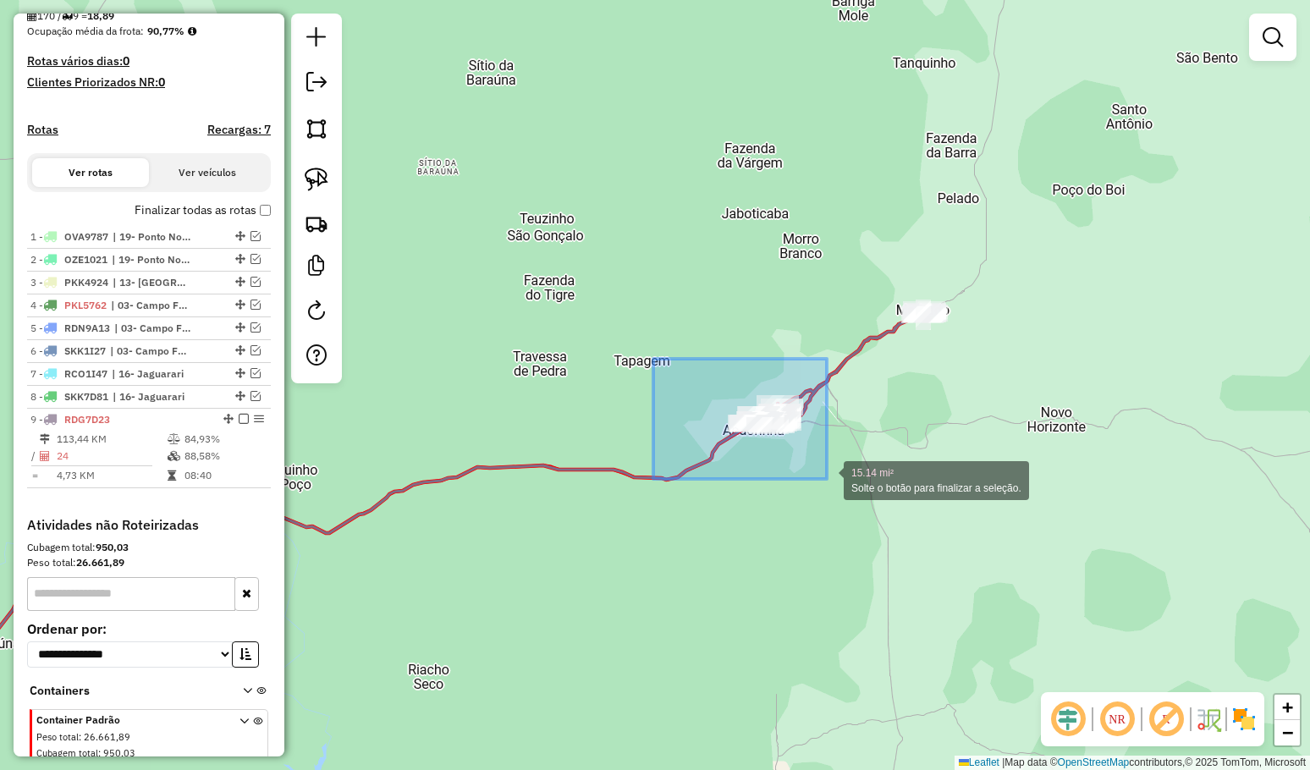
drag, startPoint x: 801, startPoint y: 458, endPoint x: 837, endPoint y: 483, distance: 43.7
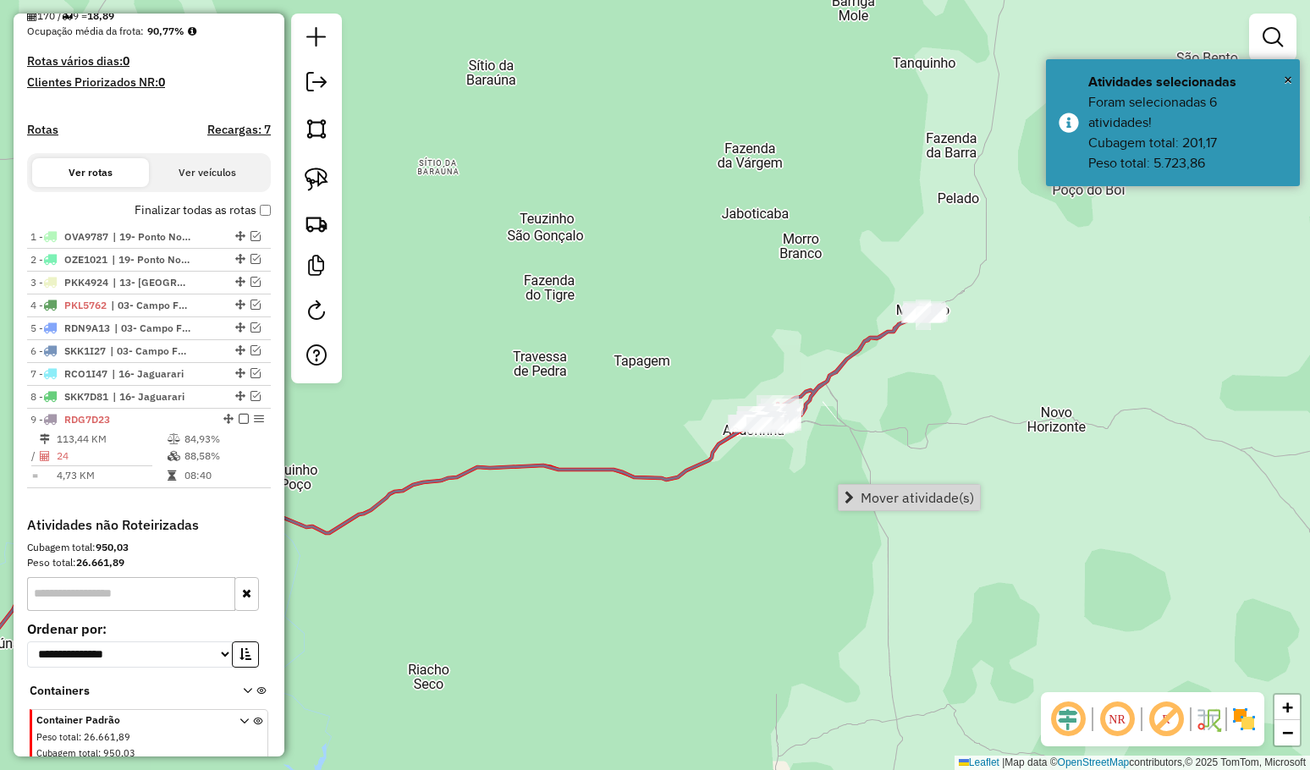
click at [894, 496] on span "Mover atividade(s)" at bounding box center [916, 498] width 113 height 14
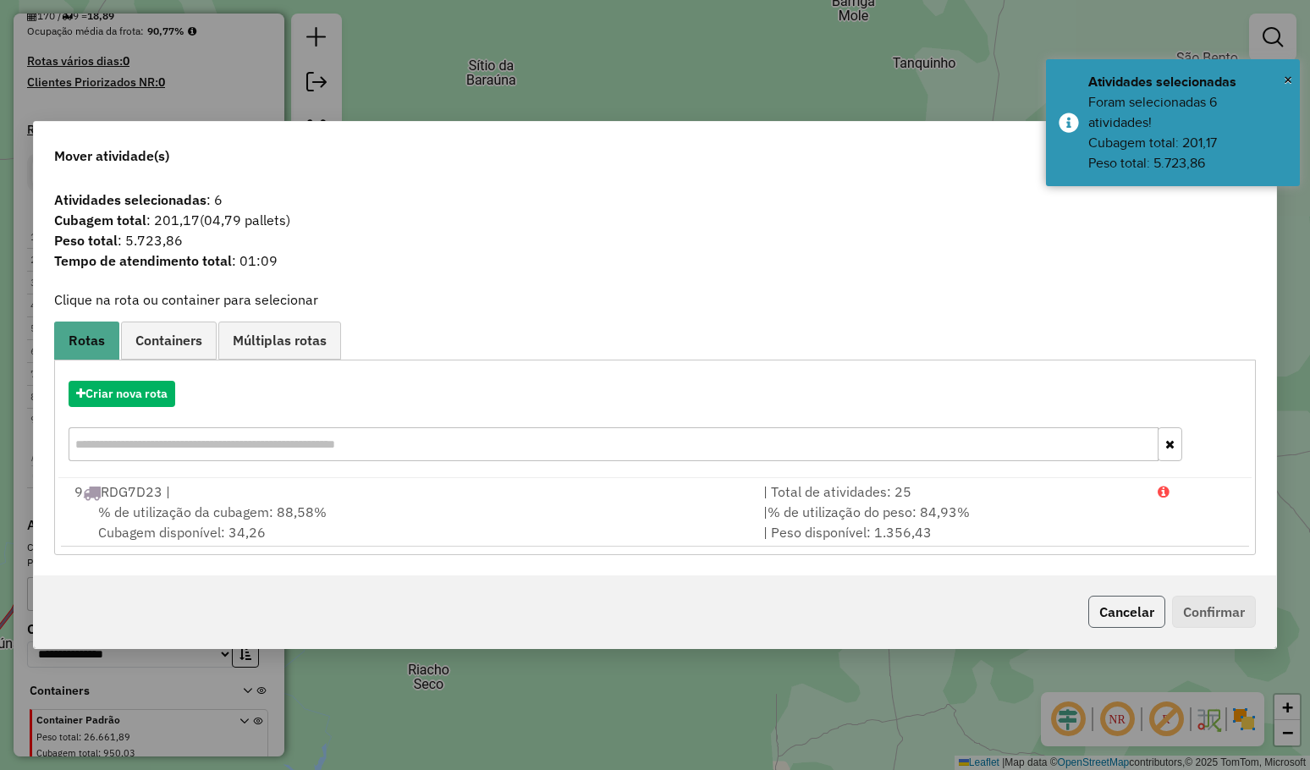
click at [1122, 599] on button "Cancelar" at bounding box center [1126, 612] width 77 height 32
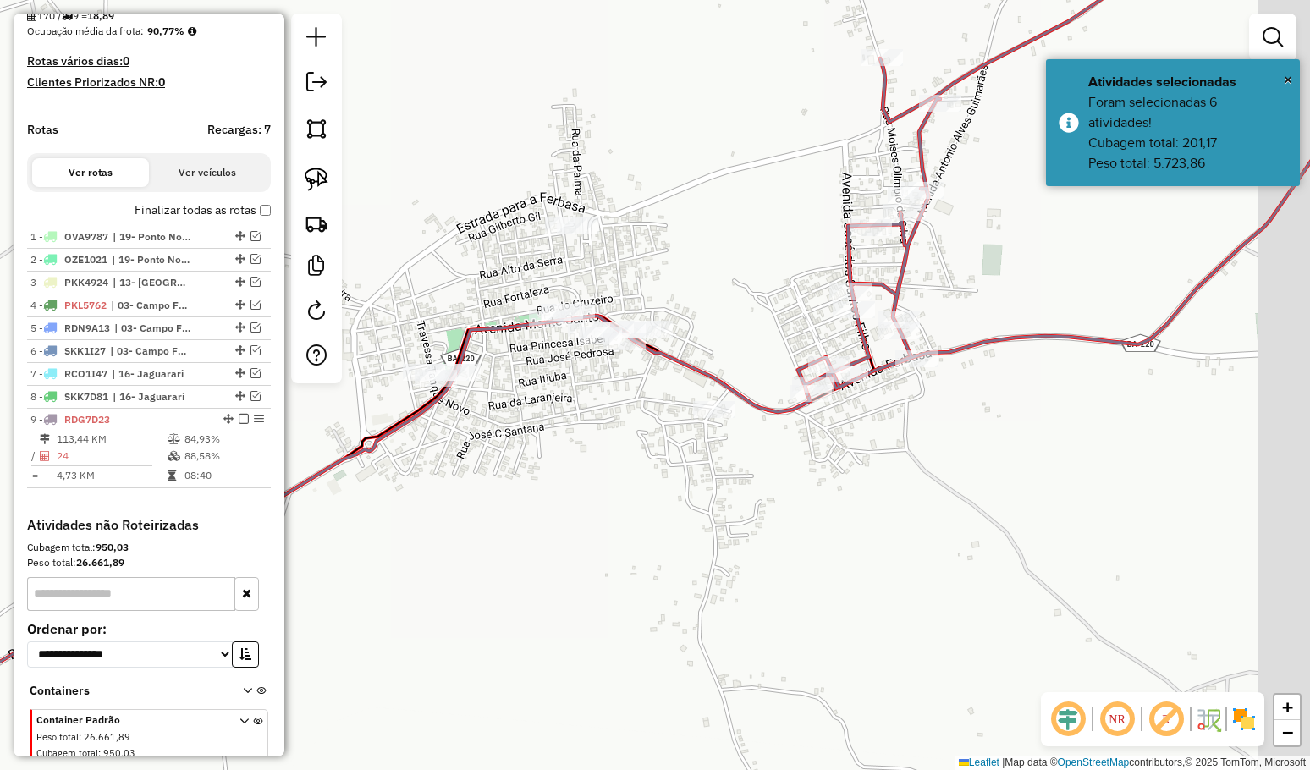
drag, startPoint x: 957, startPoint y: 497, endPoint x: 869, endPoint y: 486, distance: 88.7
click at [870, 486] on div "Janela de atendimento Grade de atendimento Capacidade Transportadoras Veículos …" at bounding box center [655, 385] width 1310 height 770
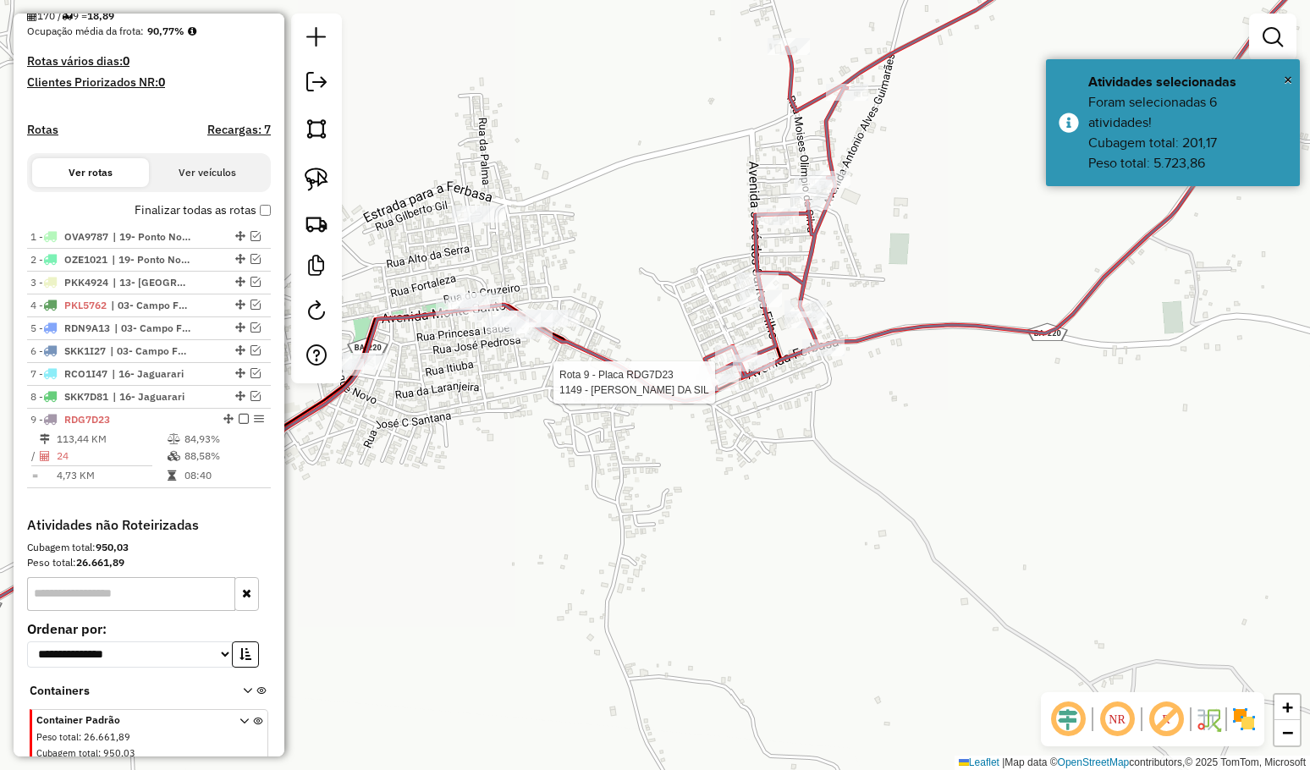
scroll to position [486, 0]
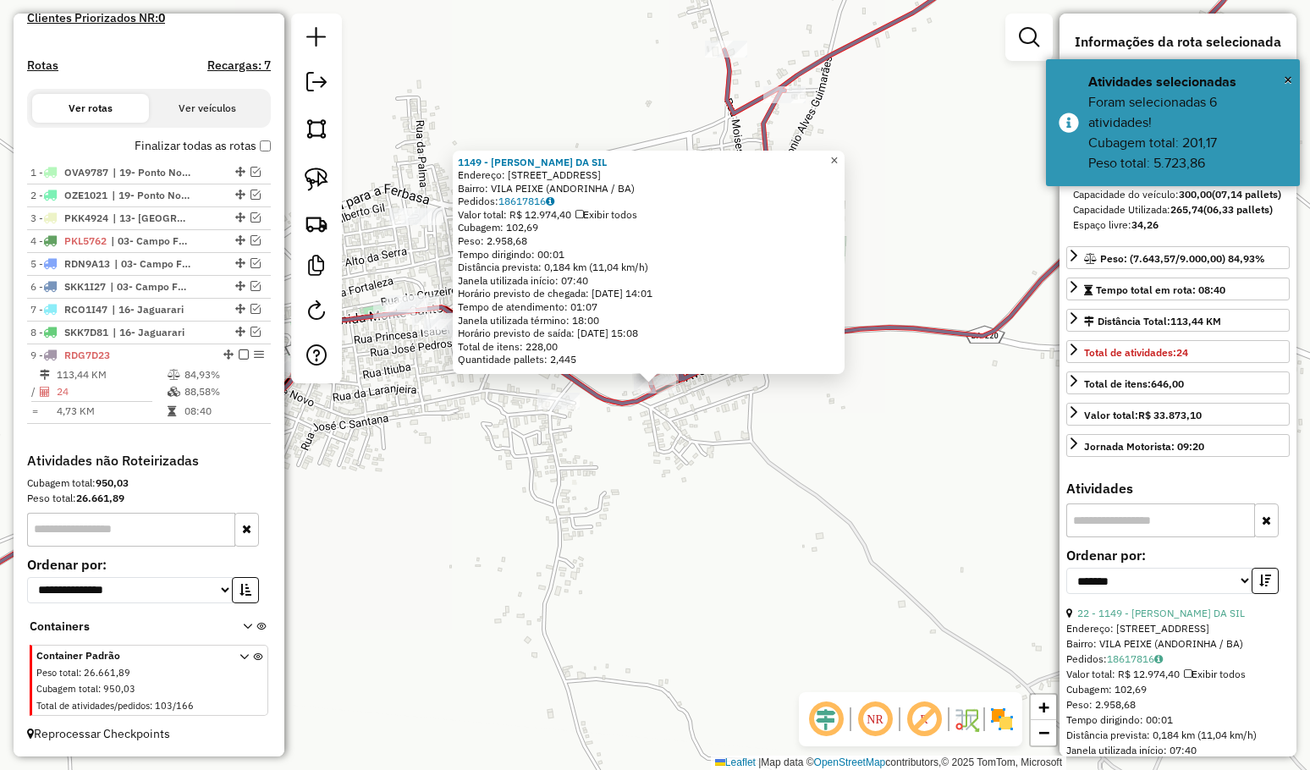
drag, startPoint x: 841, startPoint y: 155, endPoint x: 798, endPoint y: 198, distance: 61.0
click at [838, 155] on span "×" at bounding box center [834, 160] width 8 height 14
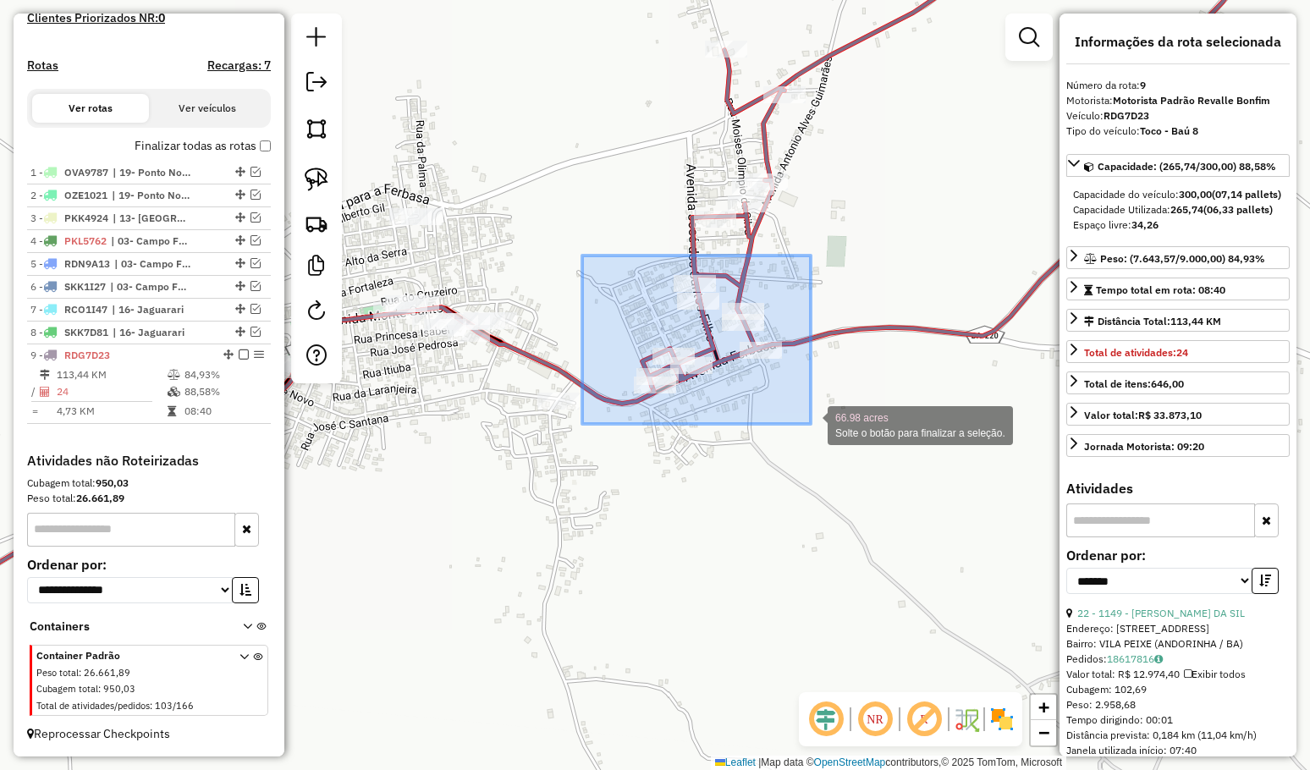
drag, startPoint x: 582, startPoint y: 256, endPoint x: 816, endPoint y: 426, distance: 290.0
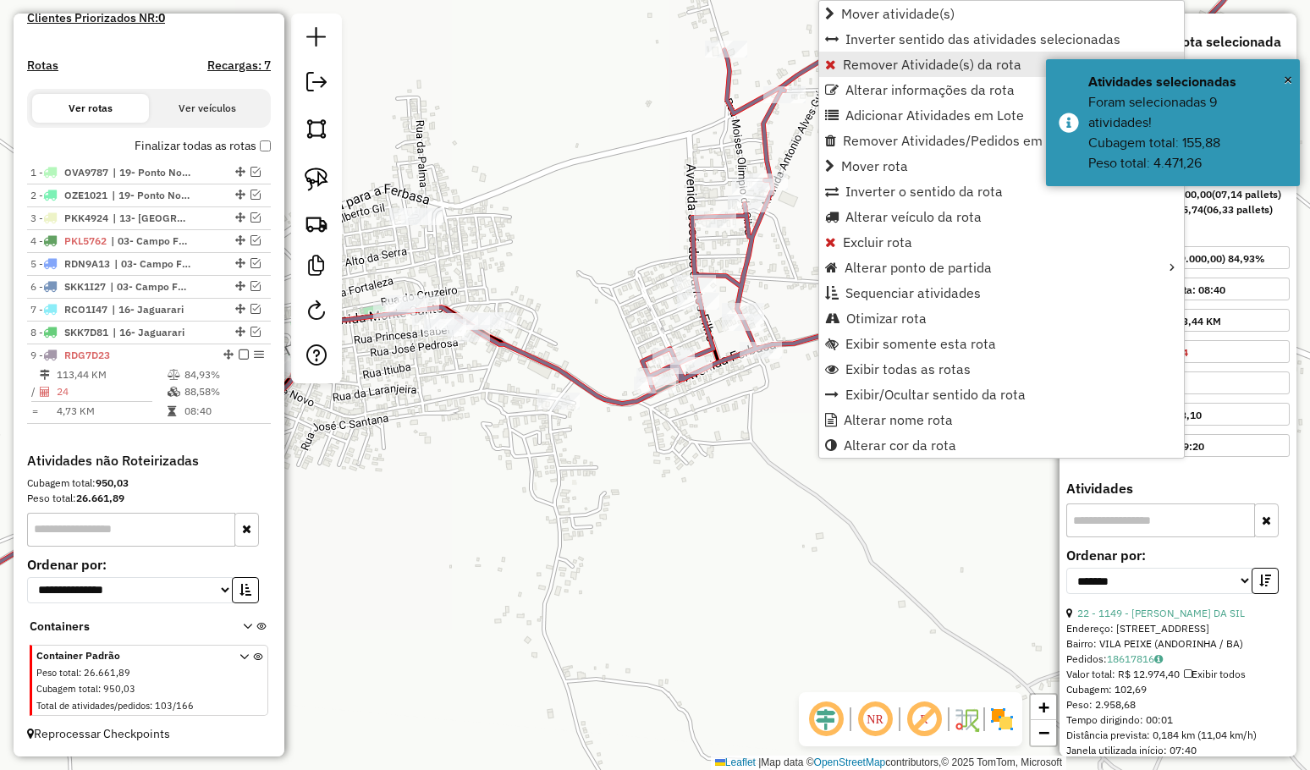
click at [880, 63] on span "Remover Atividade(s) da rota" at bounding box center [932, 65] width 179 height 14
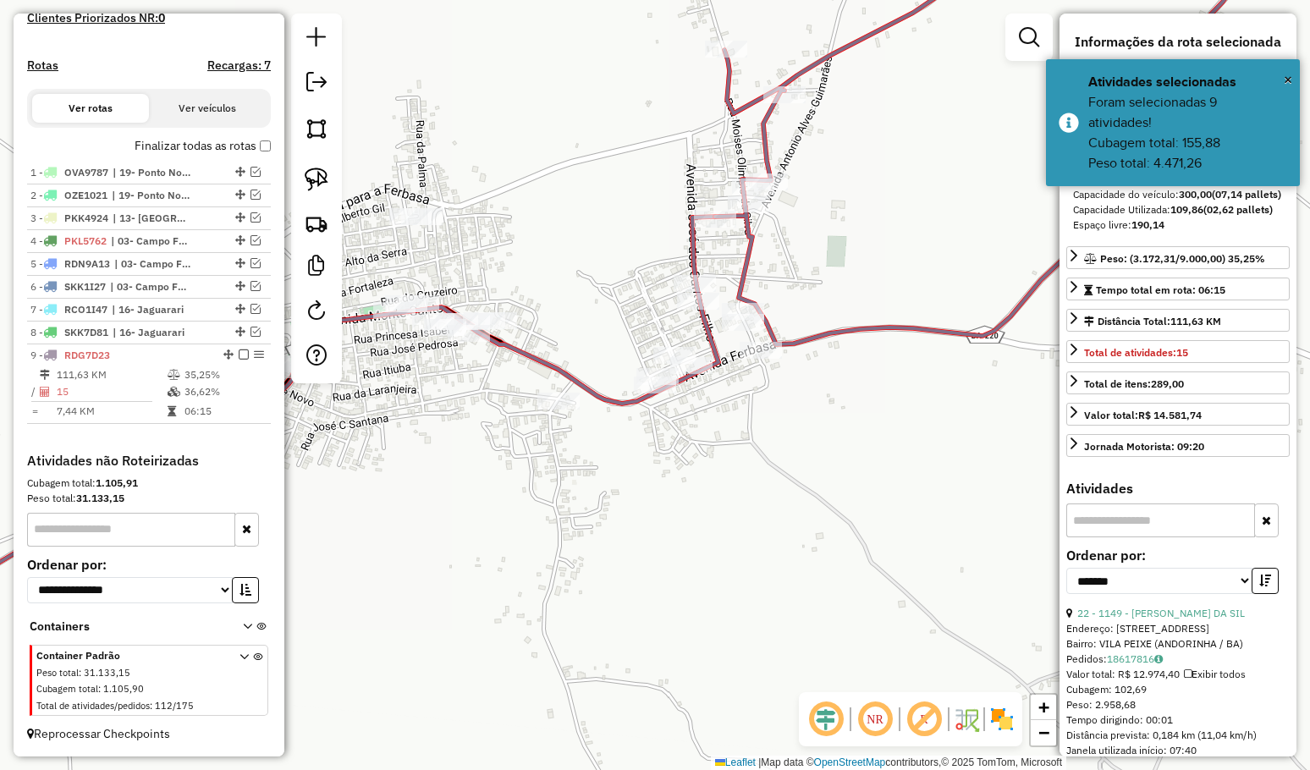
drag, startPoint x: 797, startPoint y: 483, endPoint x: 760, endPoint y: 383, distance: 106.5
click at [768, 396] on div "Janela de atendimento Grade de atendimento Capacidade Transportadoras Veículos …" at bounding box center [655, 385] width 1310 height 770
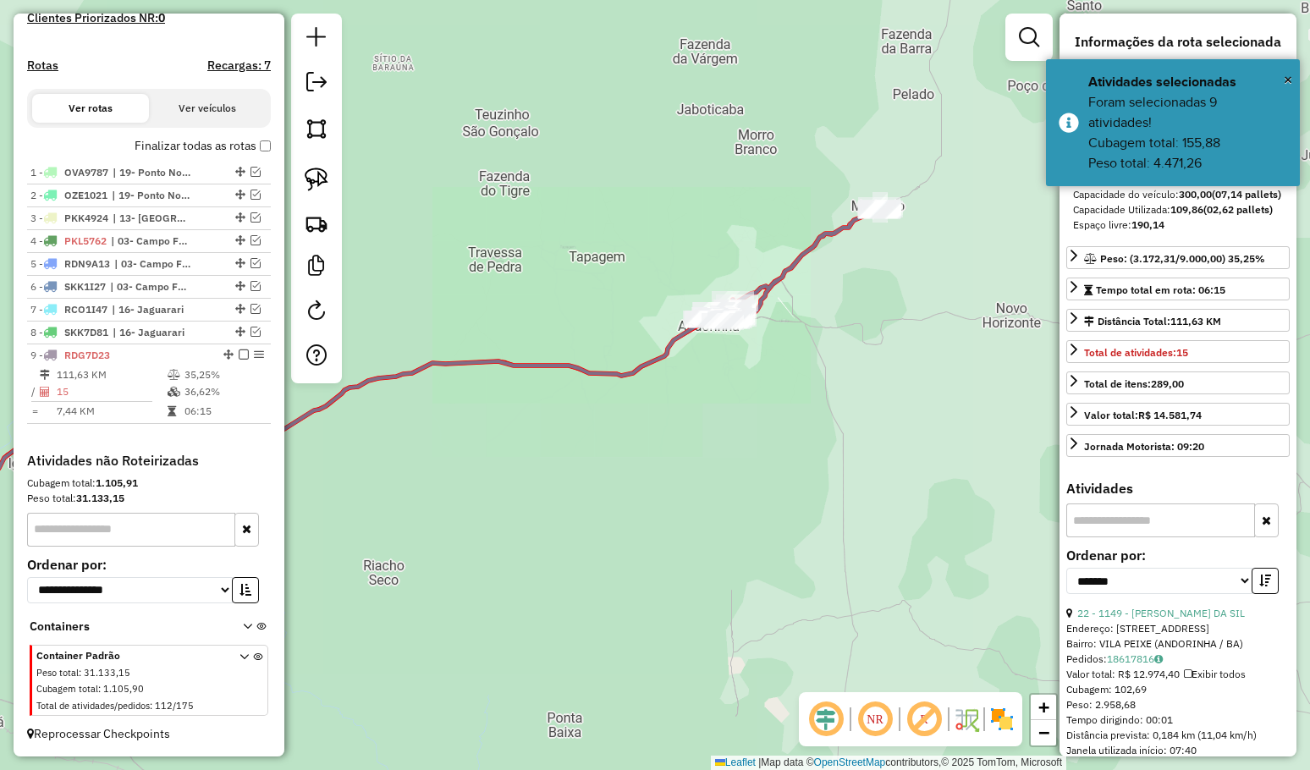
drag, startPoint x: 777, startPoint y: 433, endPoint x: 737, endPoint y: 343, distance: 99.2
click at [756, 366] on div "Janela de atendimento Grade de atendimento Capacidade Transportadoras Veículos …" at bounding box center [655, 385] width 1310 height 770
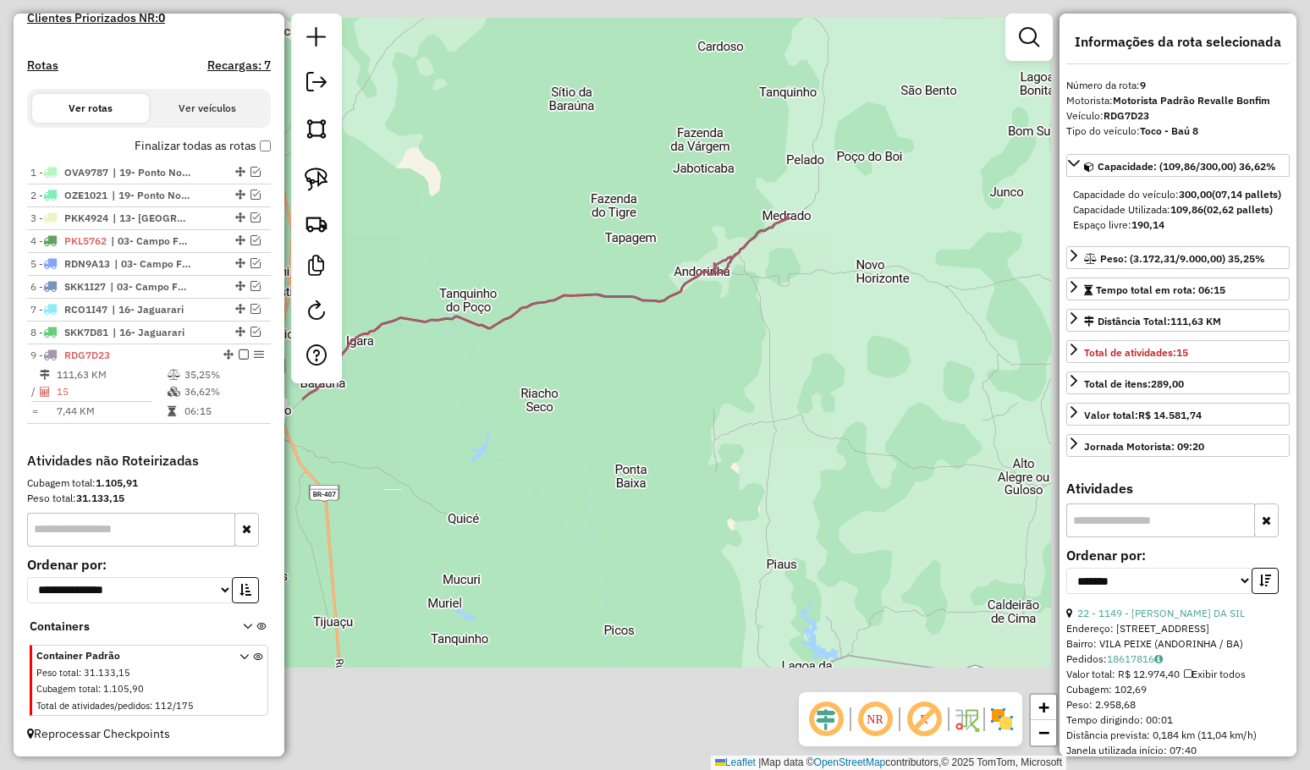
click at [833, 417] on div "Janela de atendimento Grade de atendimento Capacidade Transportadoras Veículos …" at bounding box center [655, 385] width 1310 height 770
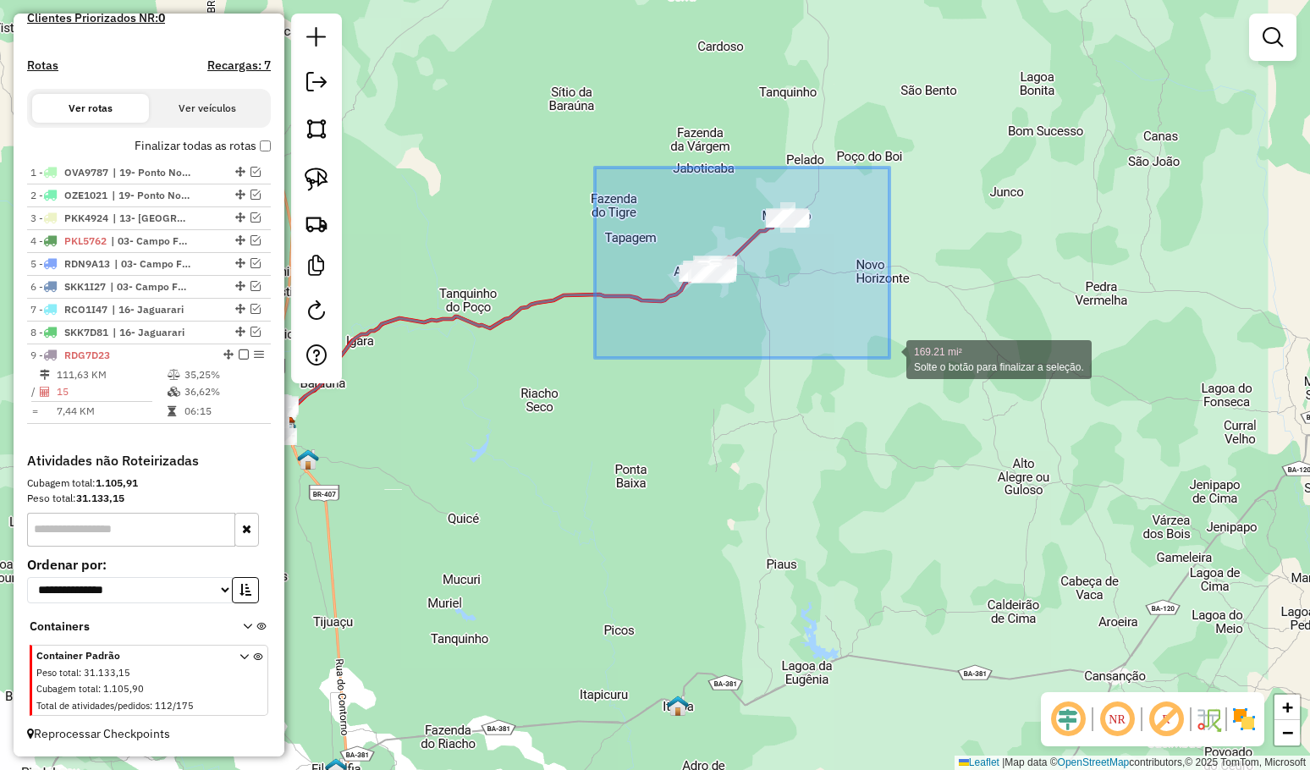
drag, startPoint x: 655, startPoint y: 205, endPoint x: 889, endPoint y: 358, distance: 279.9
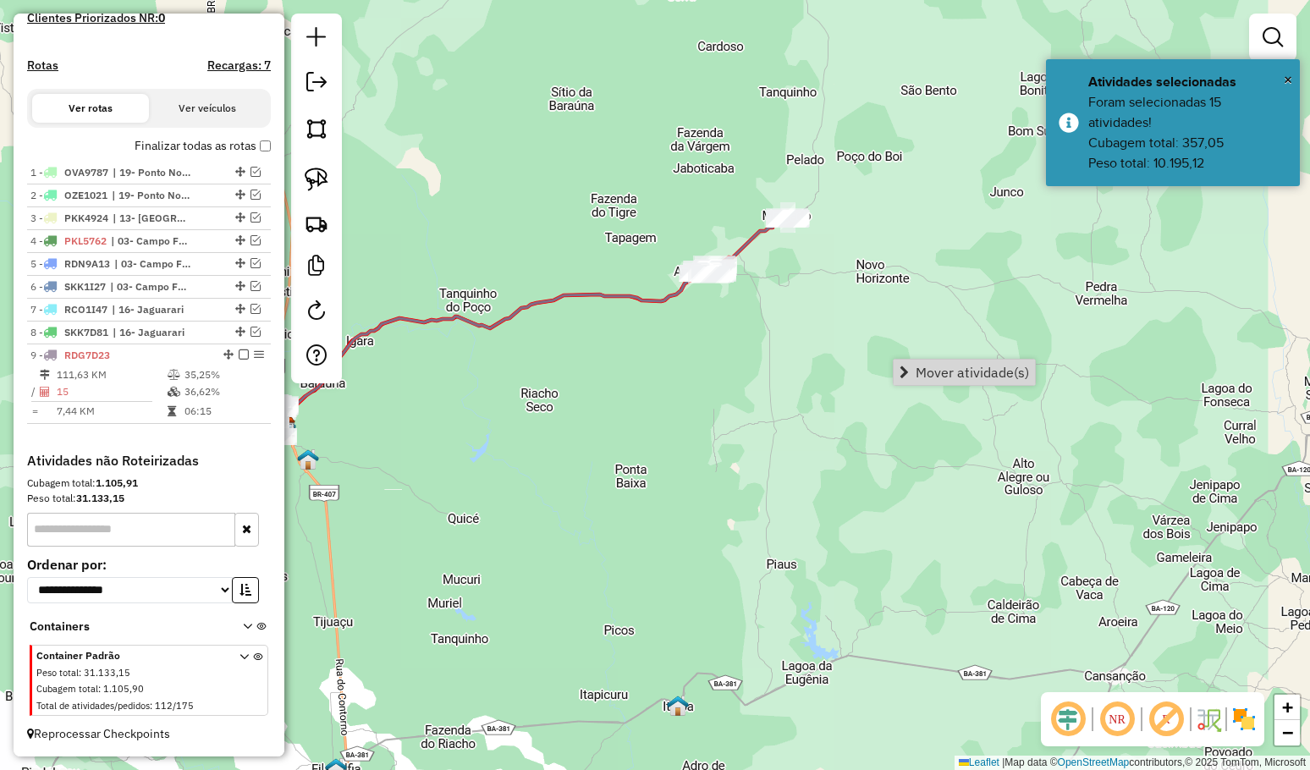
click at [953, 376] on span "Mover atividade(s)" at bounding box center [971, 372] width 113 height 14
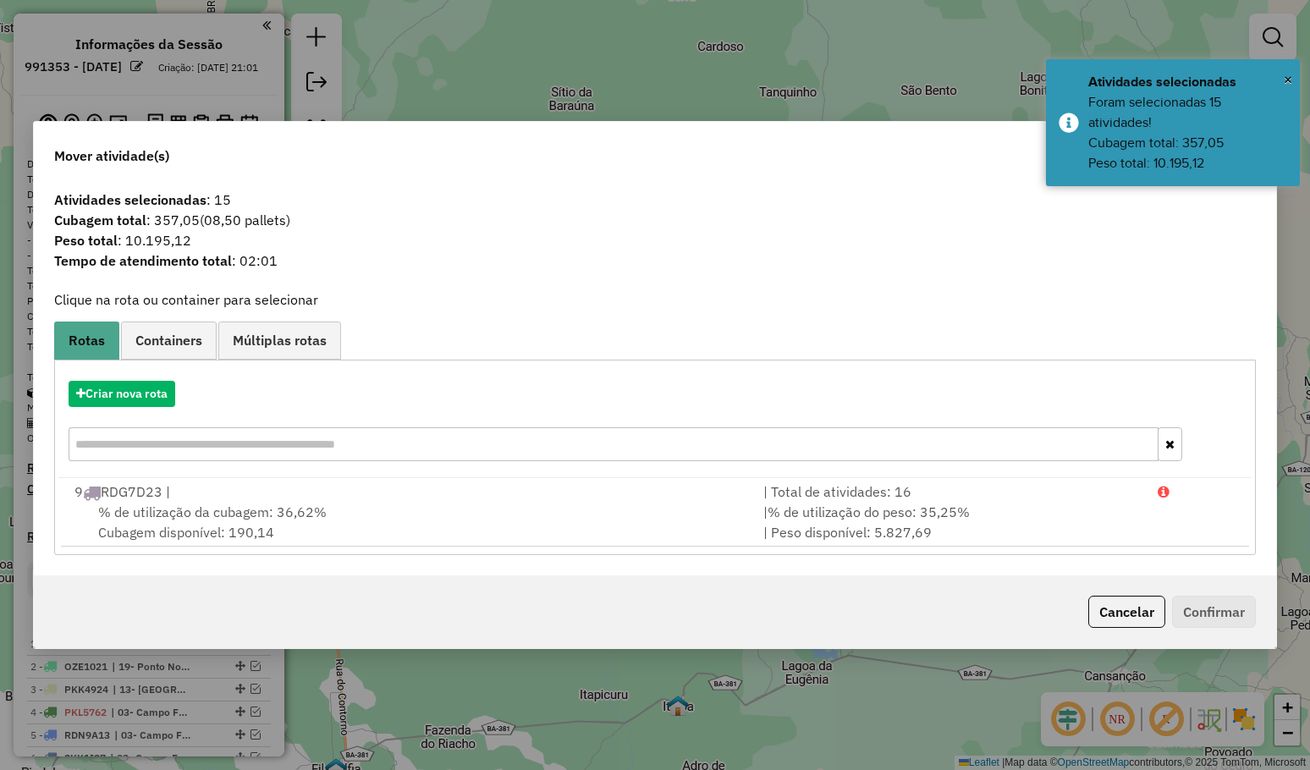
scroll to position [486, 0]
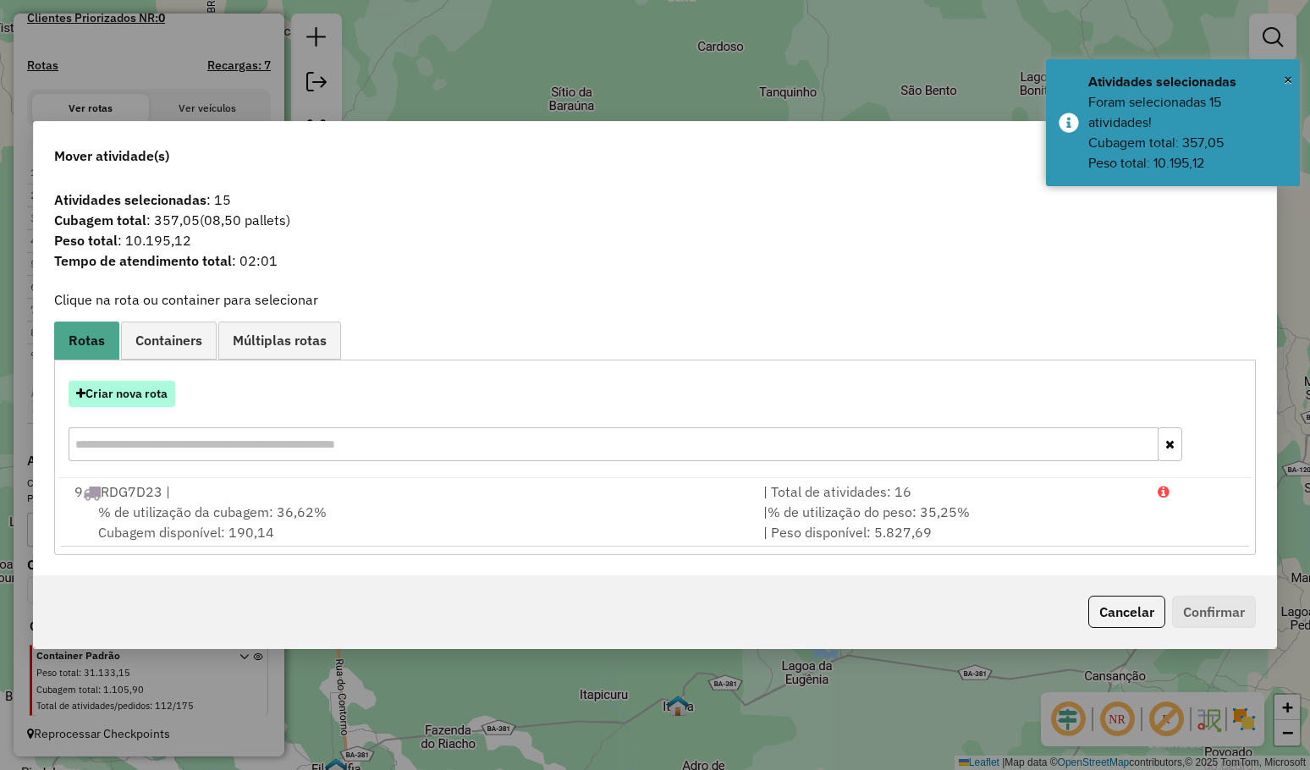
click at [136, 387] on button "Criar nova rota" at bounding box center [122, 394] width 107 height 26
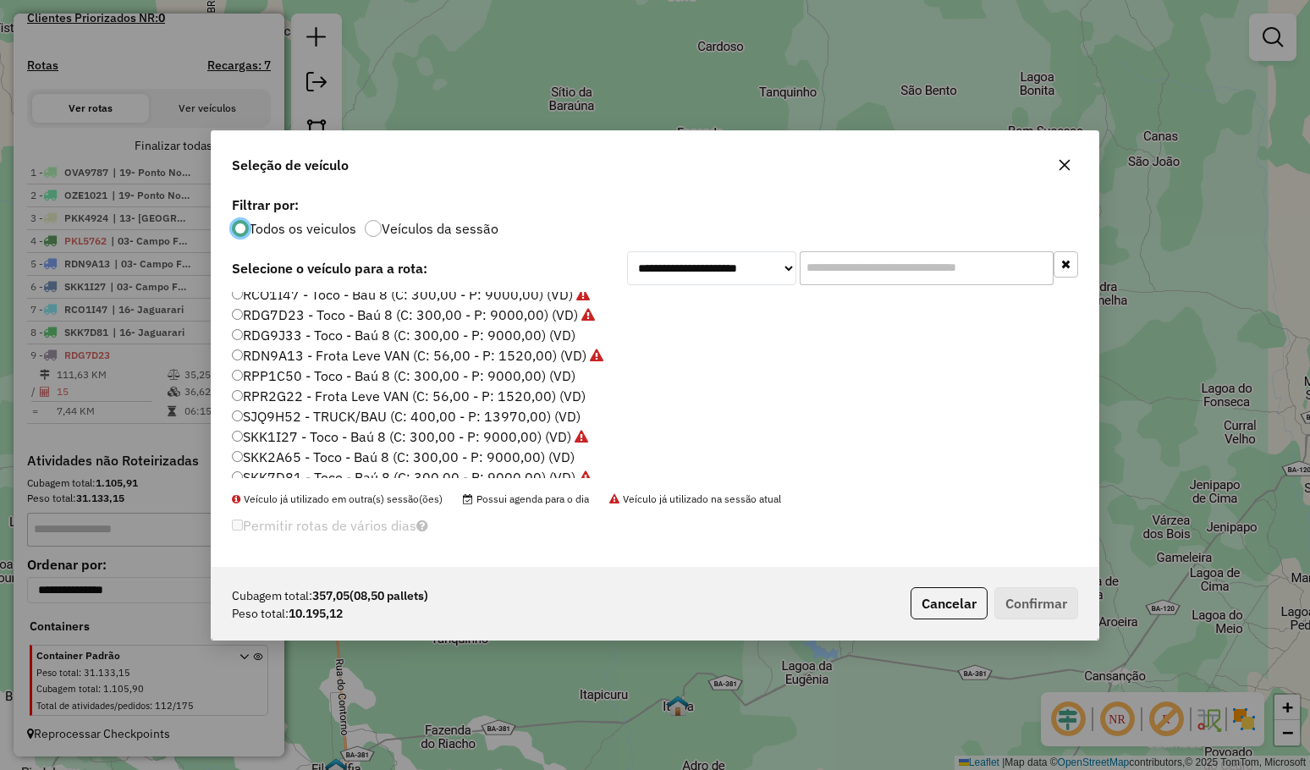
scroll to position [200, 0]
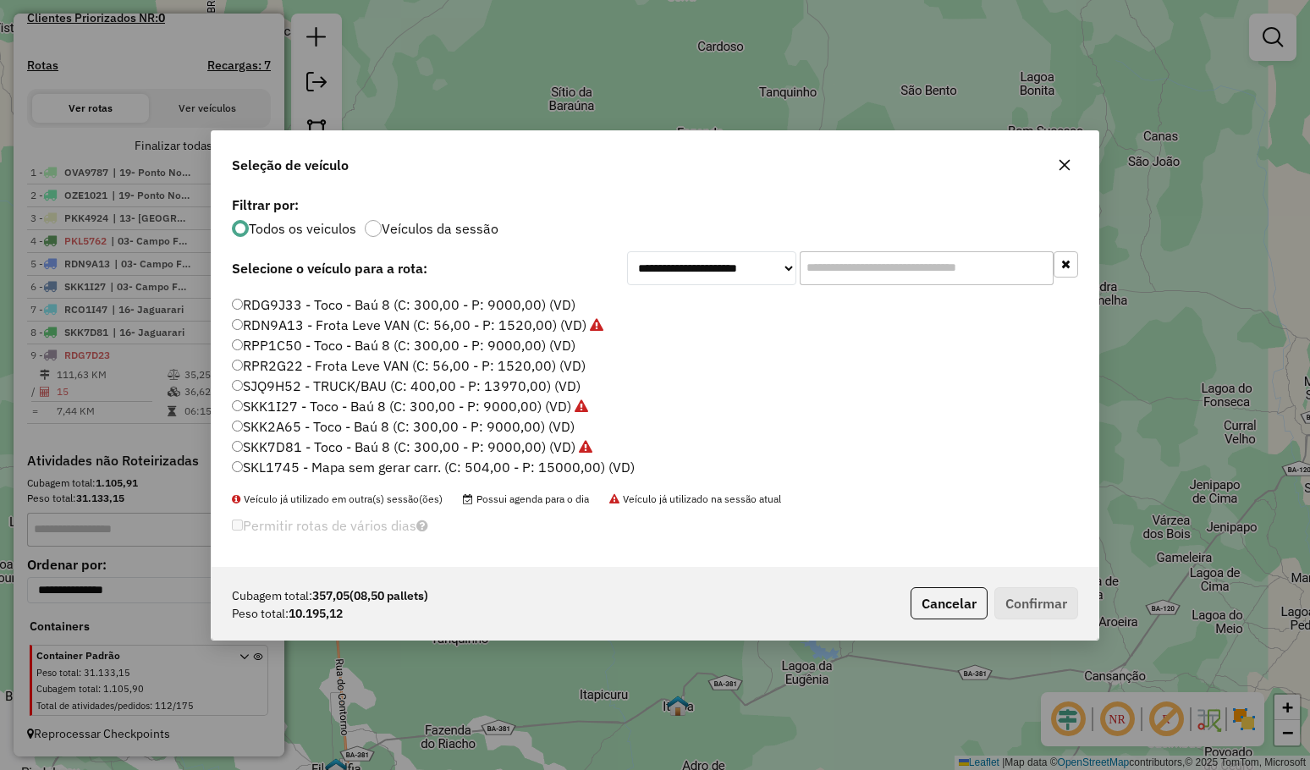
click at [363, 420] on label "SKK2A65 - Toco - Baú 8 (C: 300,00 - P: 9000,00) (VD)" at bounding box center [403, 426] width 343 height 20
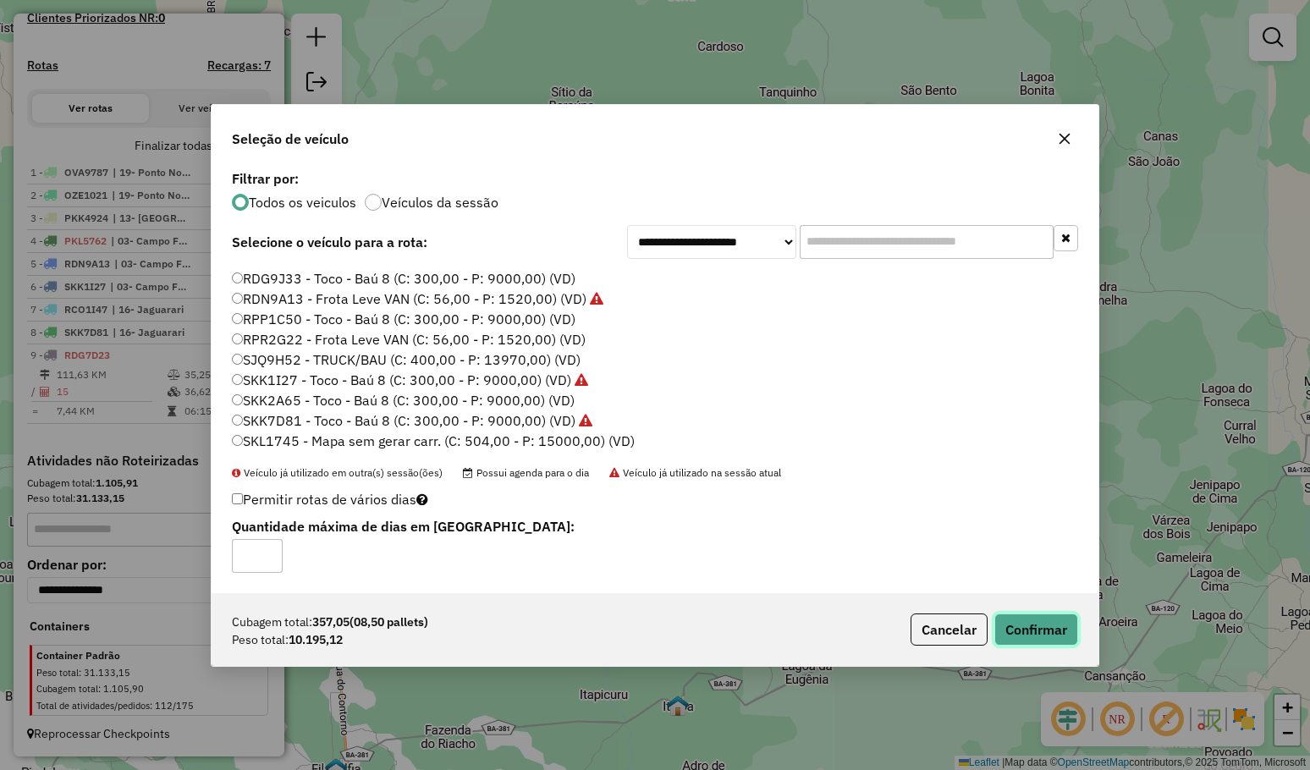
click at [1053, 624] on button "Confirmar" at bounding box center [1036, 629] width 84 height 32
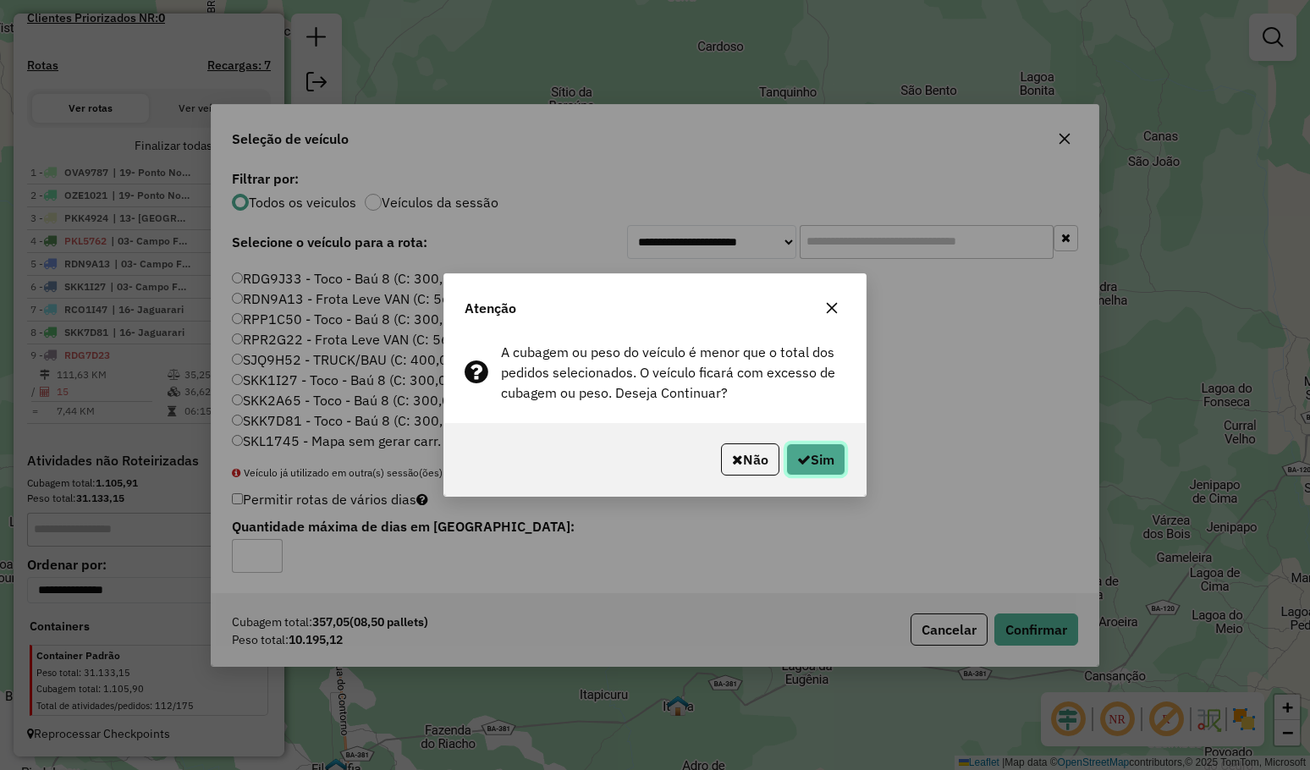
click at [835, 453] on button "Sim" at bounding box center [815, 459] width 59 height 32
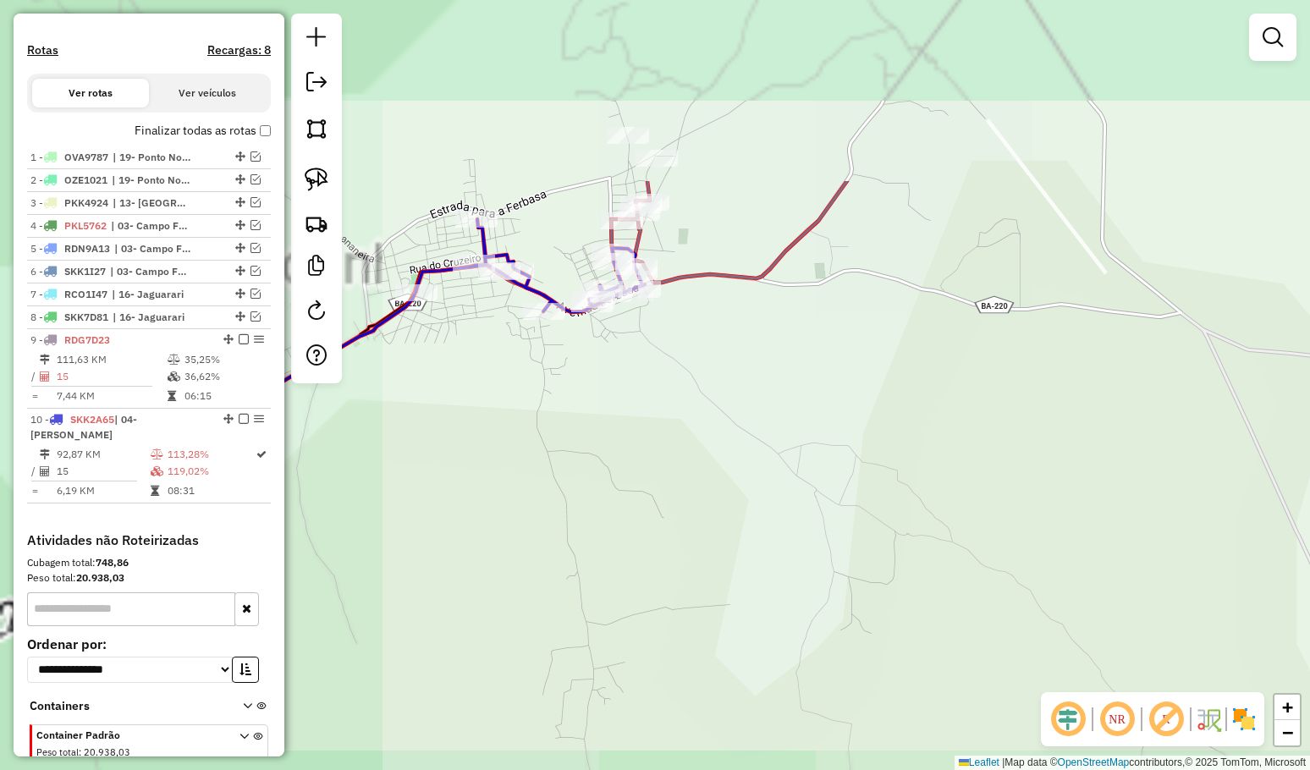
drag, startPoint x: 871, startPoint y: 398, endPoint x: 870, endPoint y: 369, distance: 28.8
click at [949, 440] on div "Janela de atendimento Grade de atendimento Capacidade Transportadoras Veículos …" at bounding box center [655, 385] width 1310 height 770
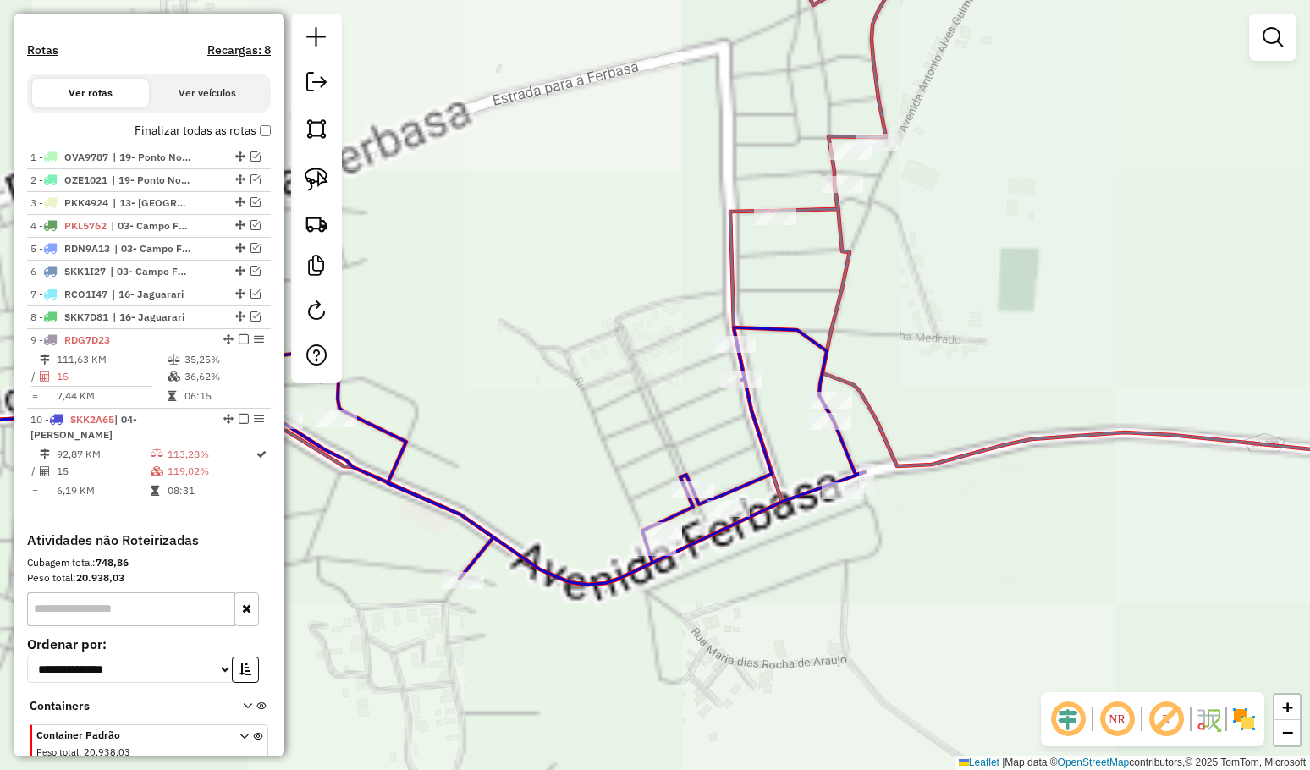
drag, startPoint x: 558, startPoint y: 301, endPoint x: 626, endPoint y: 309, distance: 68.1
click at [607, 307] on div "Janela de atendimento Grade de atendimento Capacidade Transportadoras Veículos …" at bounding box center [655, 385] width 1310 height 770
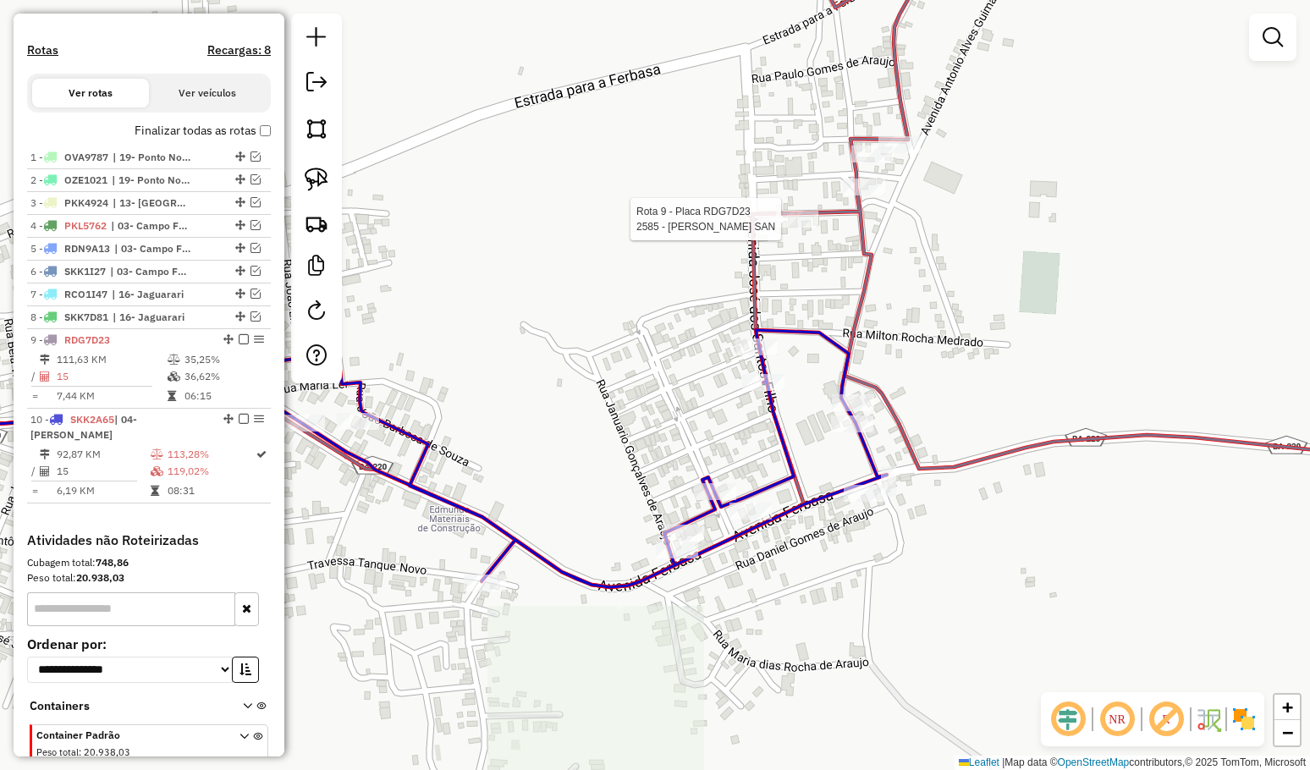
click at [800, 228] on div at bounding box center [797, 219] width 42 height 17
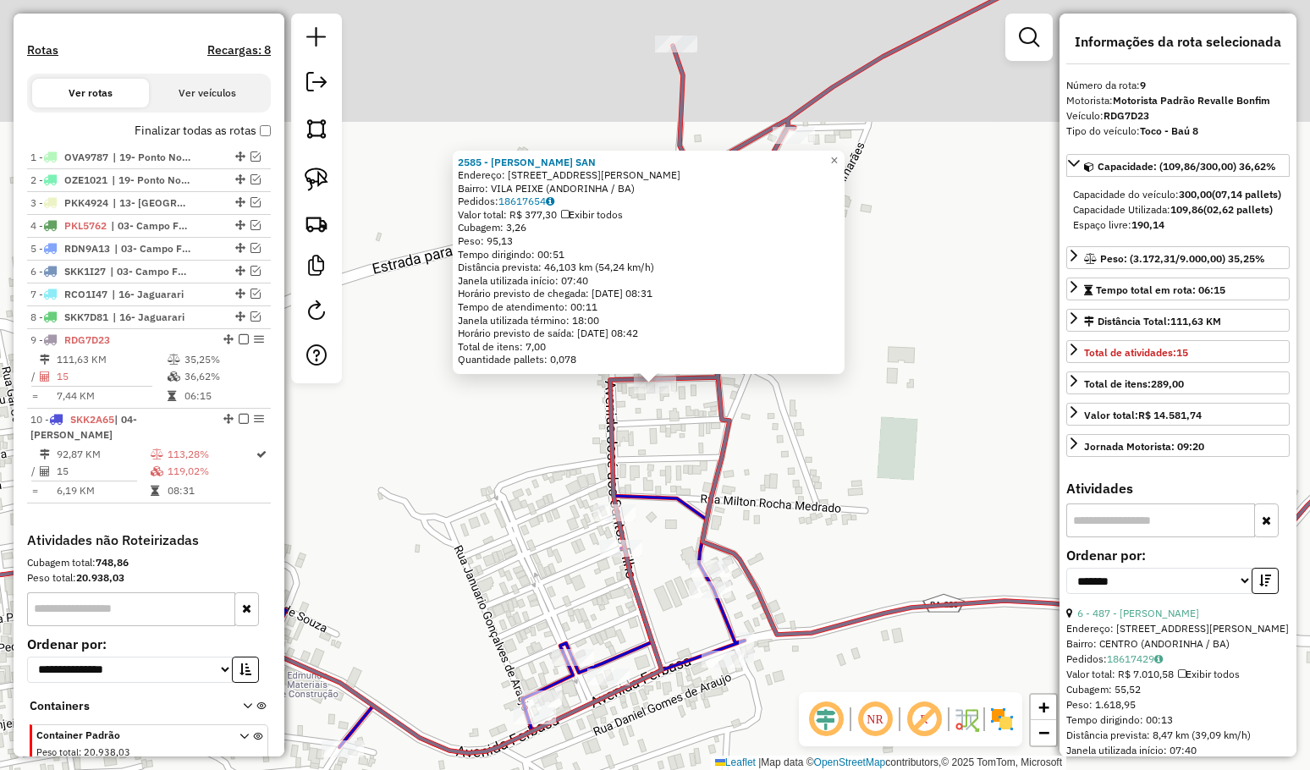
scroll to position [566, 0]
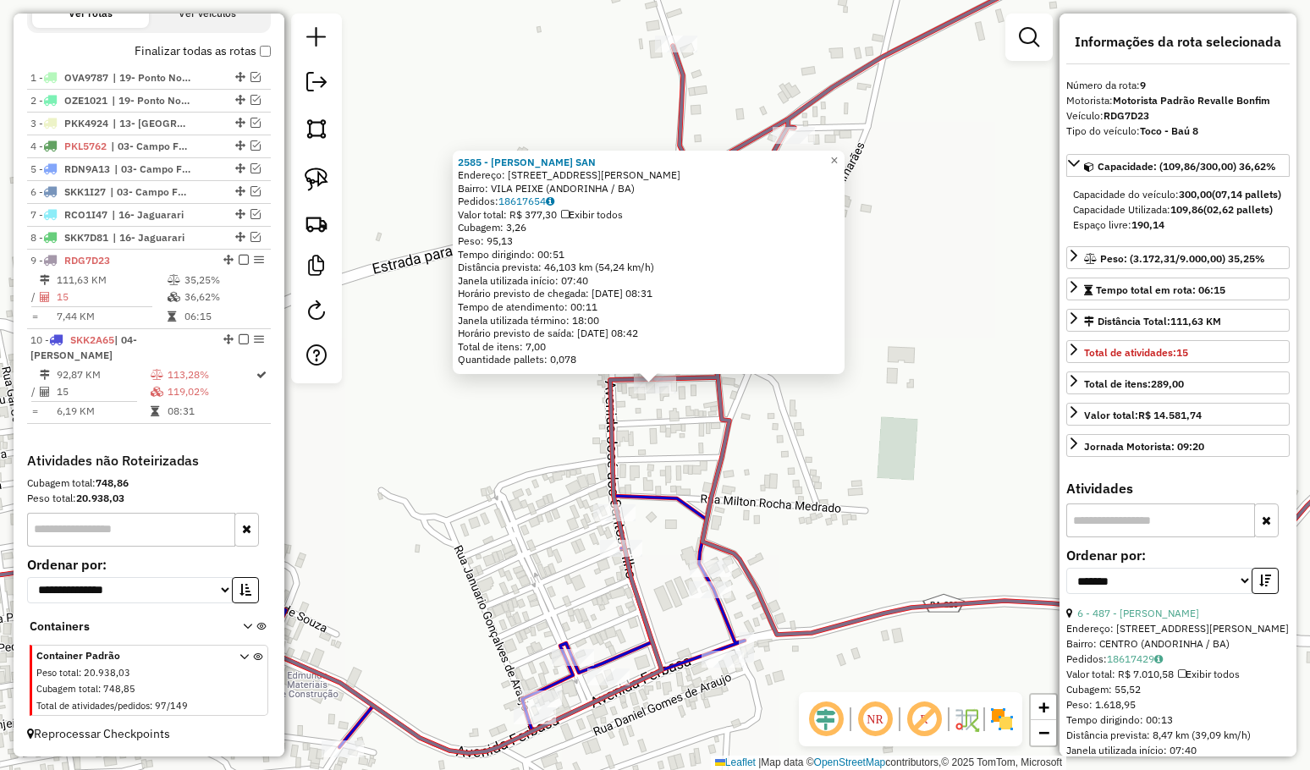
click at [808, 451] on div "2585 - [PERSON_NAME] SAN Endereço: R [STREET_ADDRESS][PERSON_NAME] ([GEOGRAPHIC…" at bounding box center [655, 385] width 1310 height 770
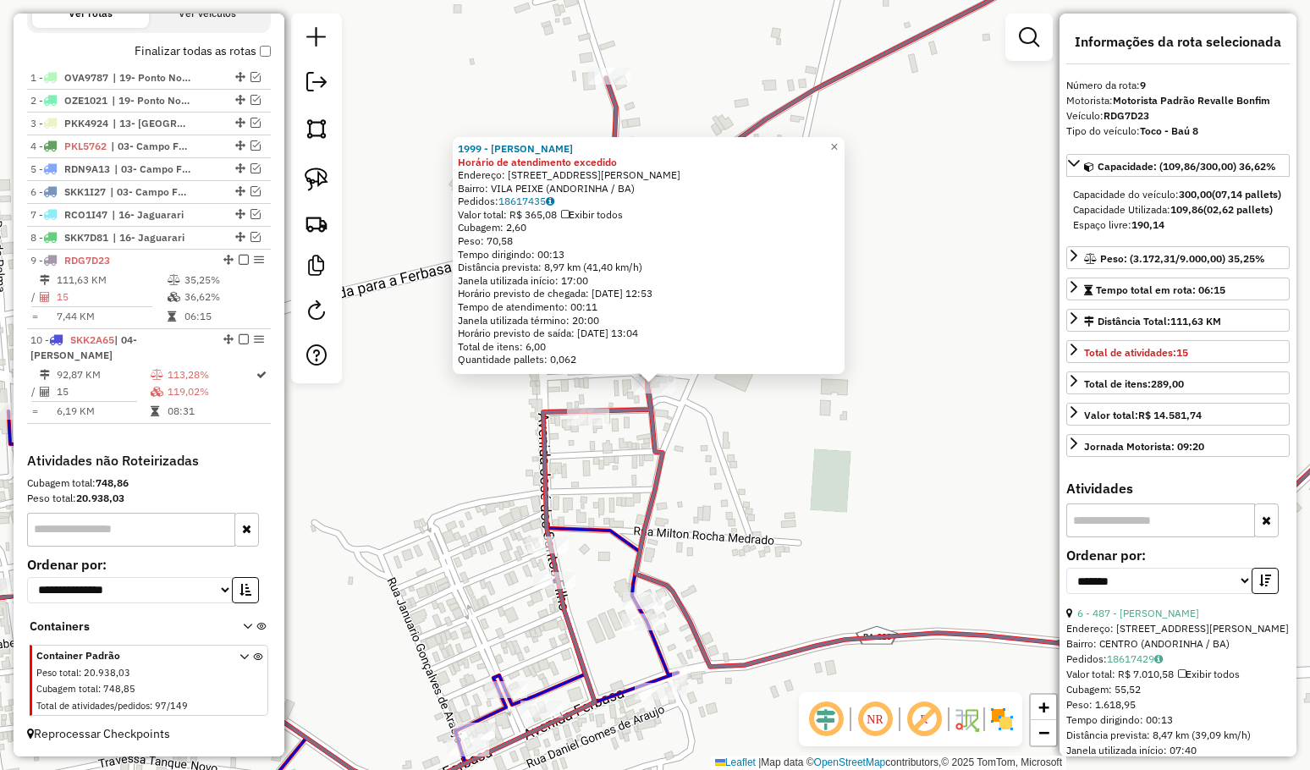
click at [704, 416] on div "1999 - [PERSON_NAME] S Horário de atendimento excedido Endereço: R [STREET_ADDR…" at bounding box center [655, 385] width 1310 height 770
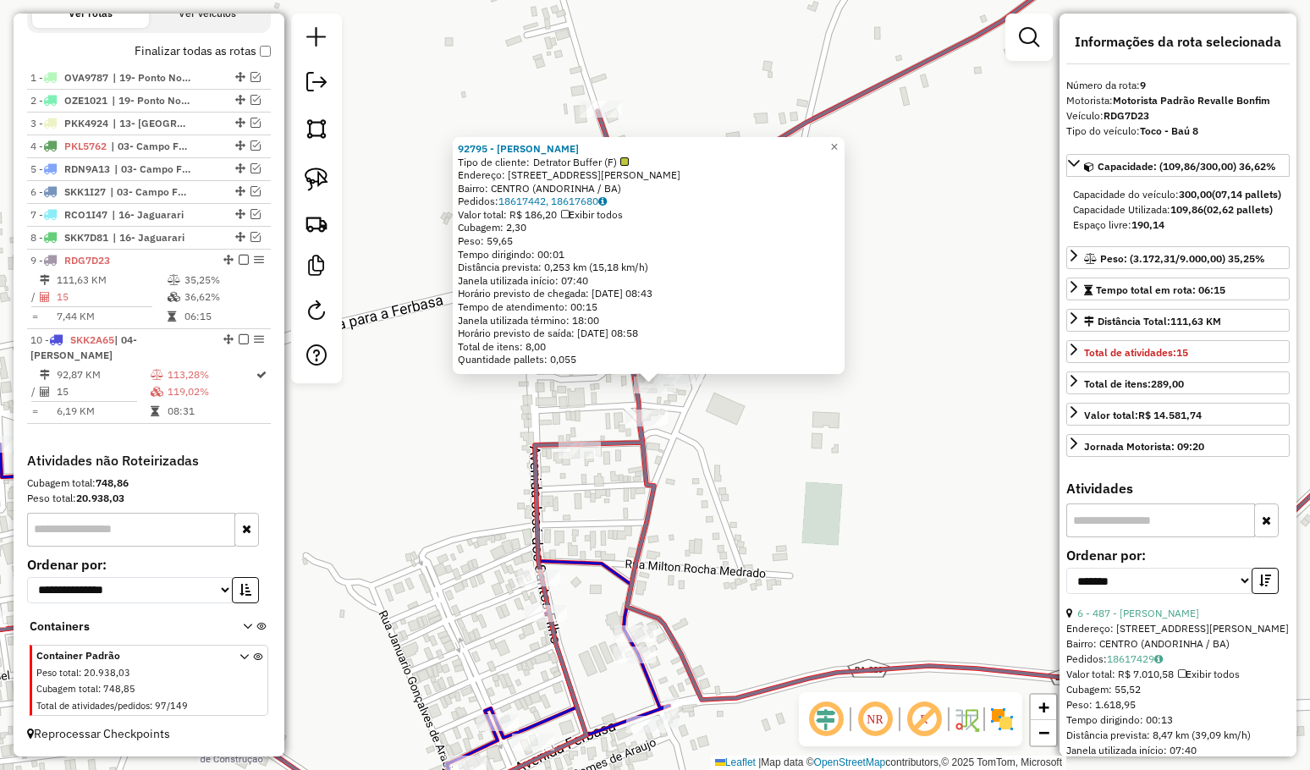
click at [690, 425] on div "92795 - ADRIANA ALMEIDA DE A Tipo de cliente: Detrator Buffer (F) Endereço: R A…" at bounding box center [655, 385] width 1310 height 770
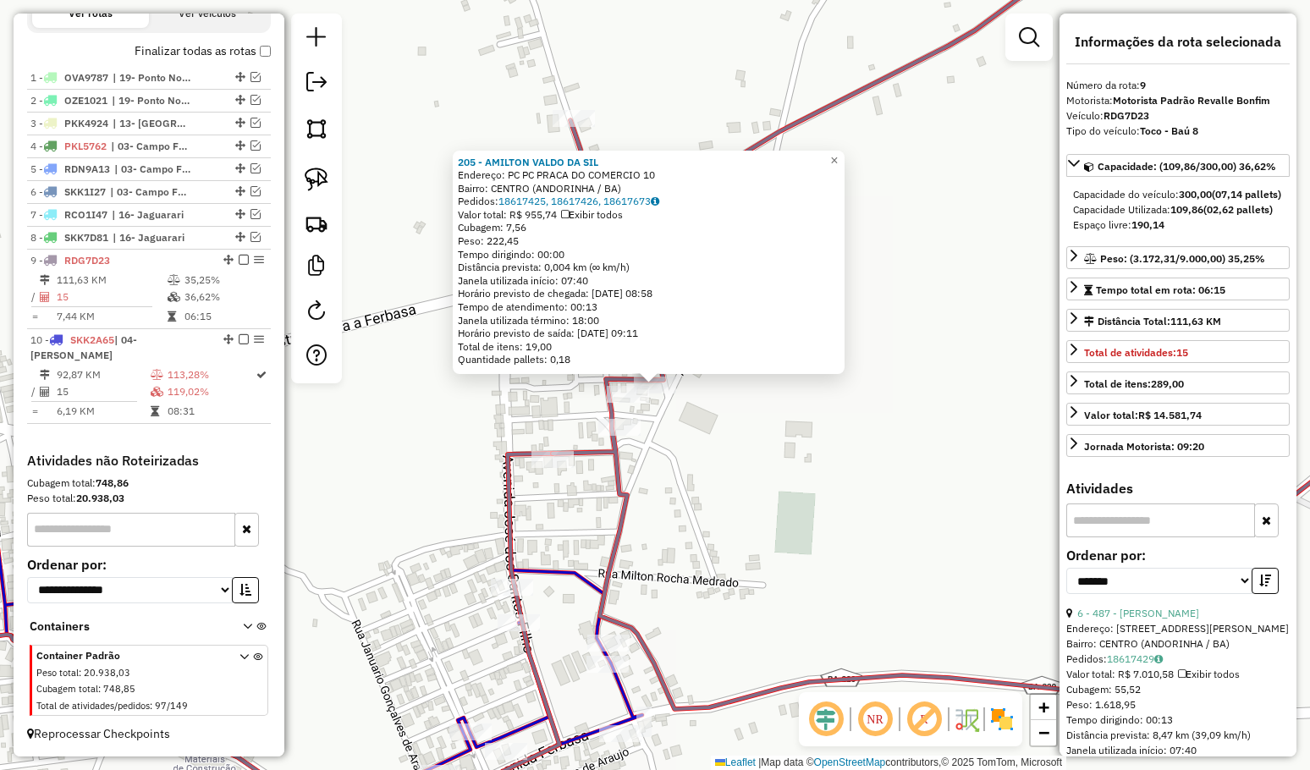
drag, startPoint x: 689, startPoint y: 471, endPoint x: 688, endPoint y: 360, distance: 110.8
click at [695, 393] on div "205 - AMILTON VALDO DA SIL Endereço: PC PC PRACA DO COMERCIO 10 Bairro: CENTRO …" at bounding box center [655, 385] width 1310 height 770
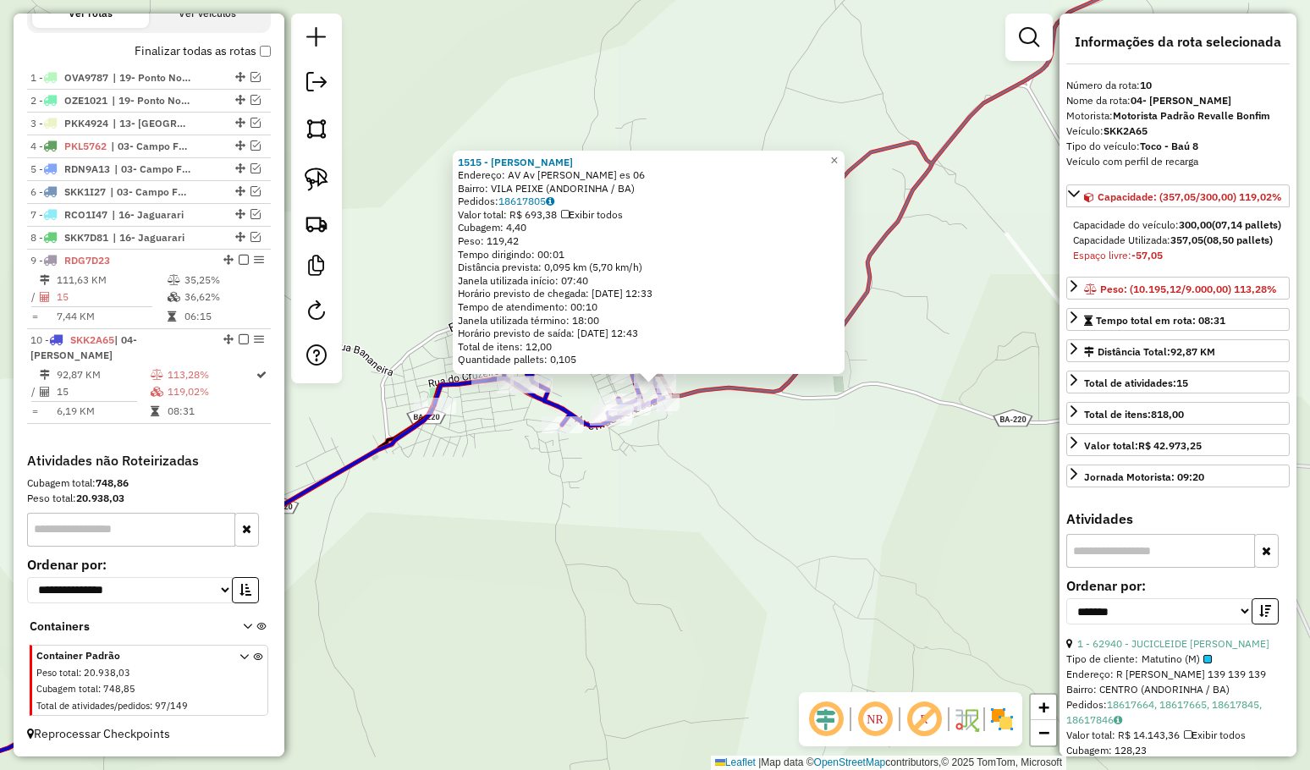
click at [739, 505] on div "1515 - ANA OTACIANA DA SILV Endereço: AV Av Ant nio Alves Guimar es 06 Bairro: …" at bounding box center [655, 385] width 1310 height 770
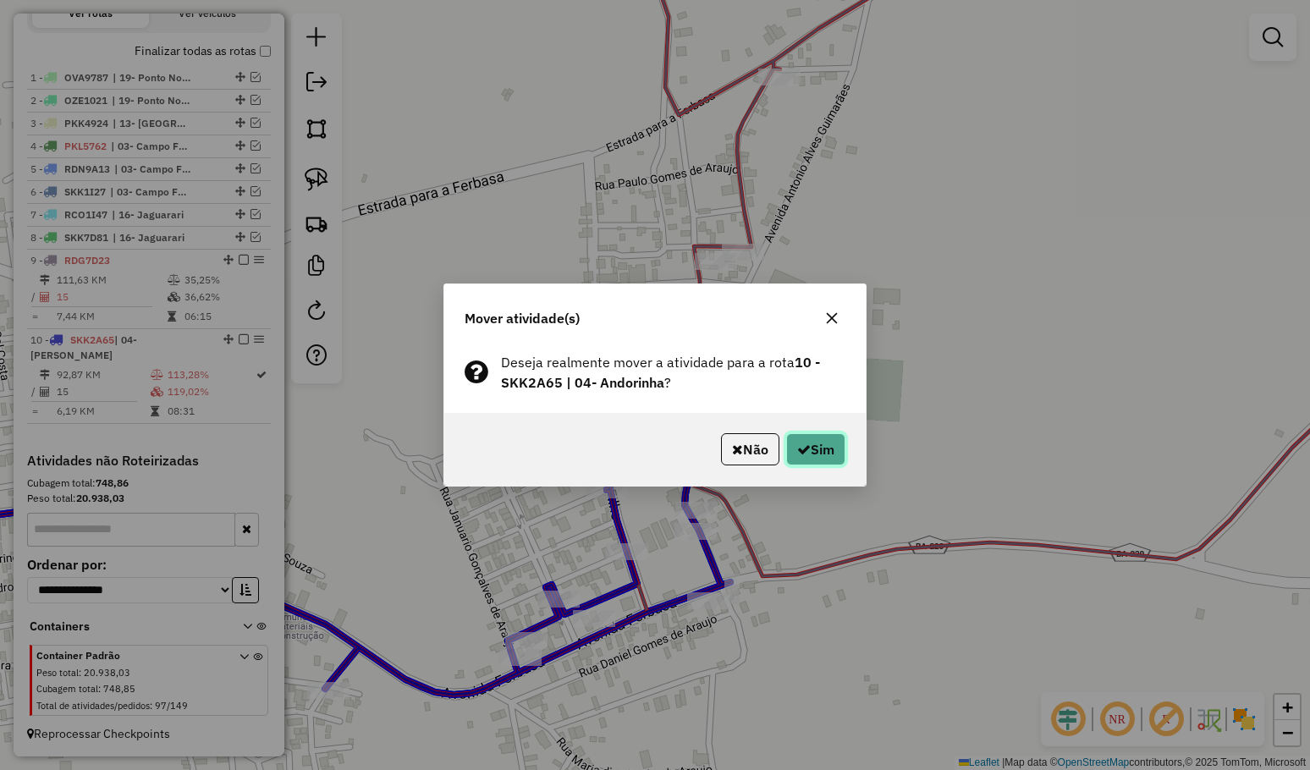
click at [810, 453] on button "Sim" at bounding box center [815, 449] width 59 height 32
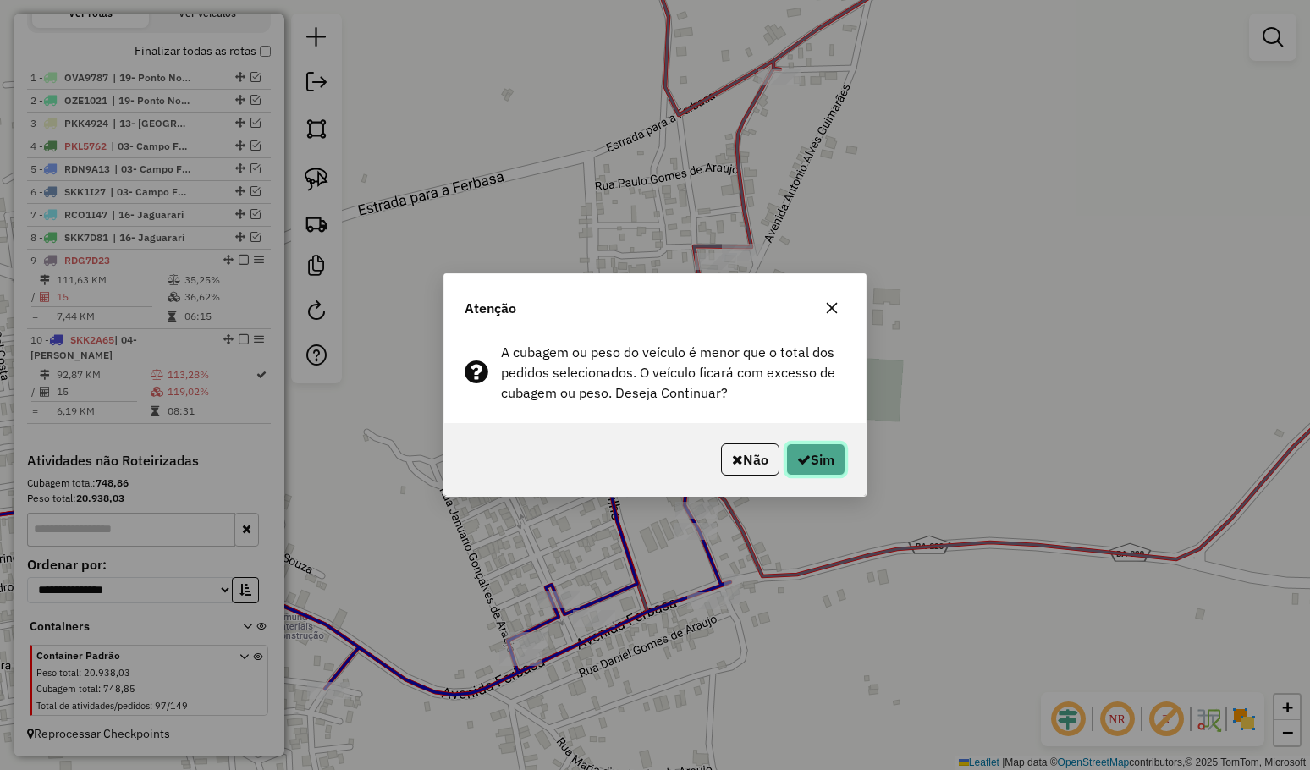
click at [806, 453] on button "Sim" at bounding box center [815, 459] width 59 height 32
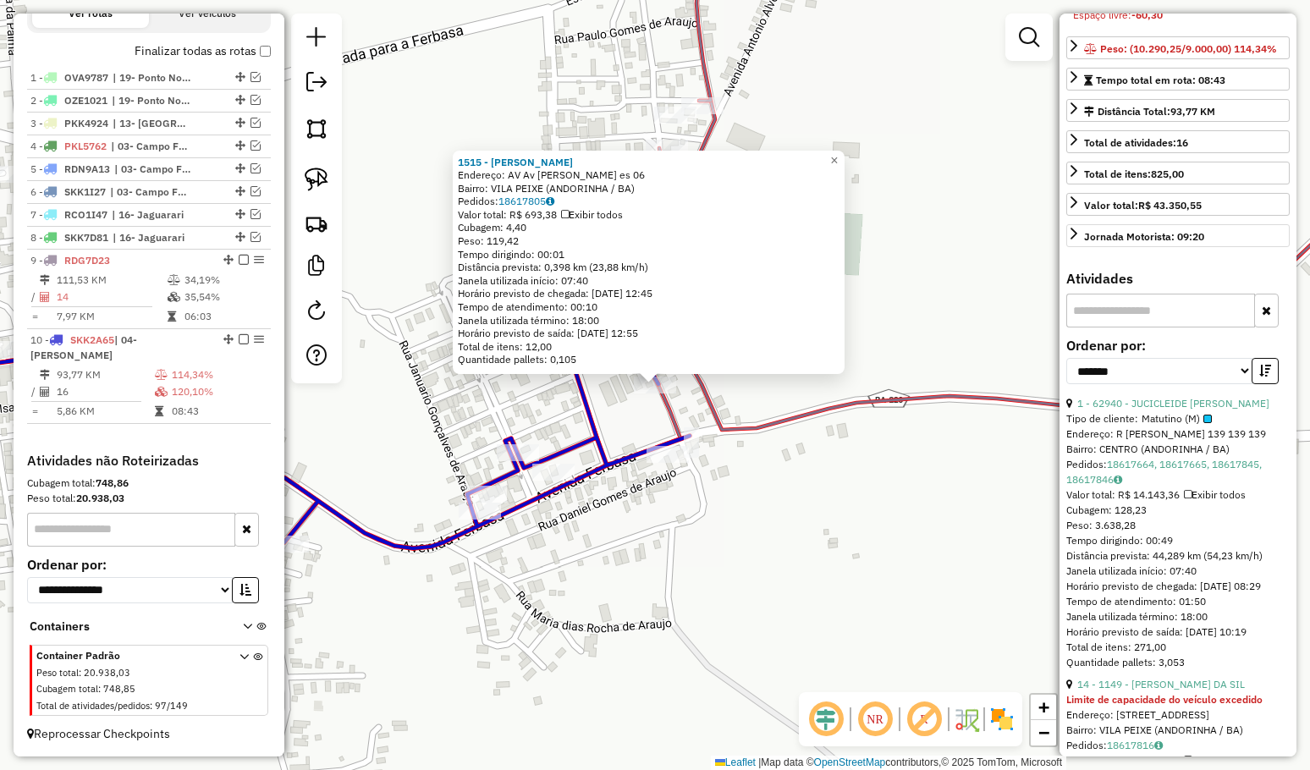
scroll to position [254, 0]
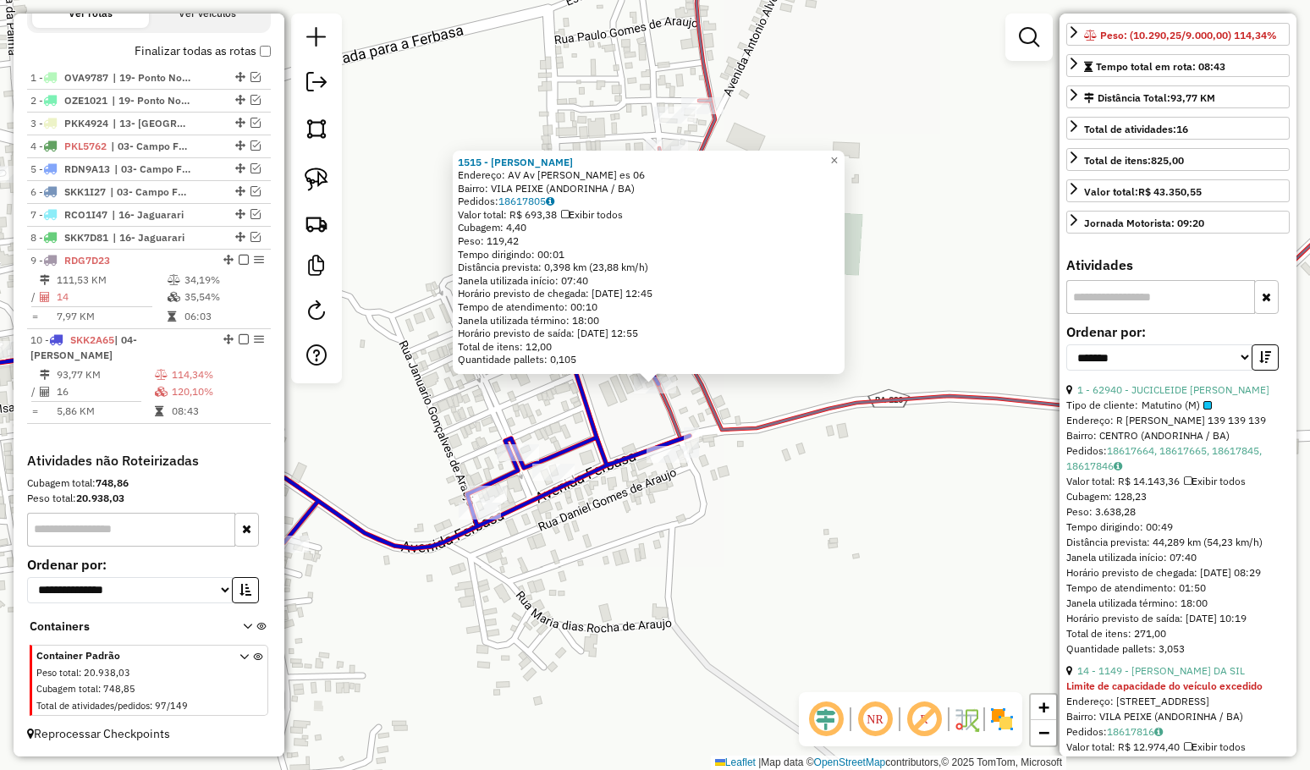
click at [1166, 398] on div "1 - 62940 - JUCICLEIDE MARIA DE" at bounding box center [1177, 389] width 223 height 15
click at [1162, 396] on link "1 - 62940 - JUCICLEIDE MARIA DE" at bounding box center [1173, 389] width 192 height 13
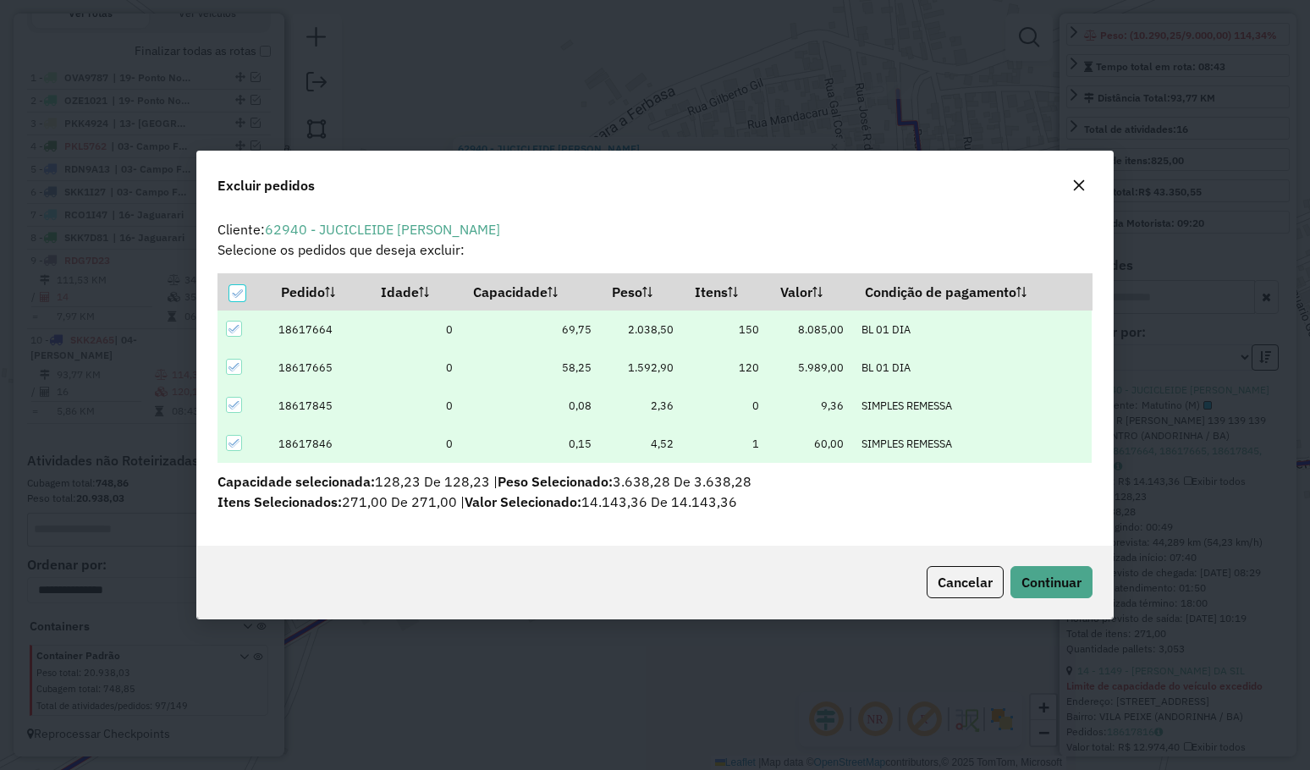
scroll to position [0, 0]
click at [1061, 575] on span "Continuar" at bounding box center [1051, 582] width 60 height 17
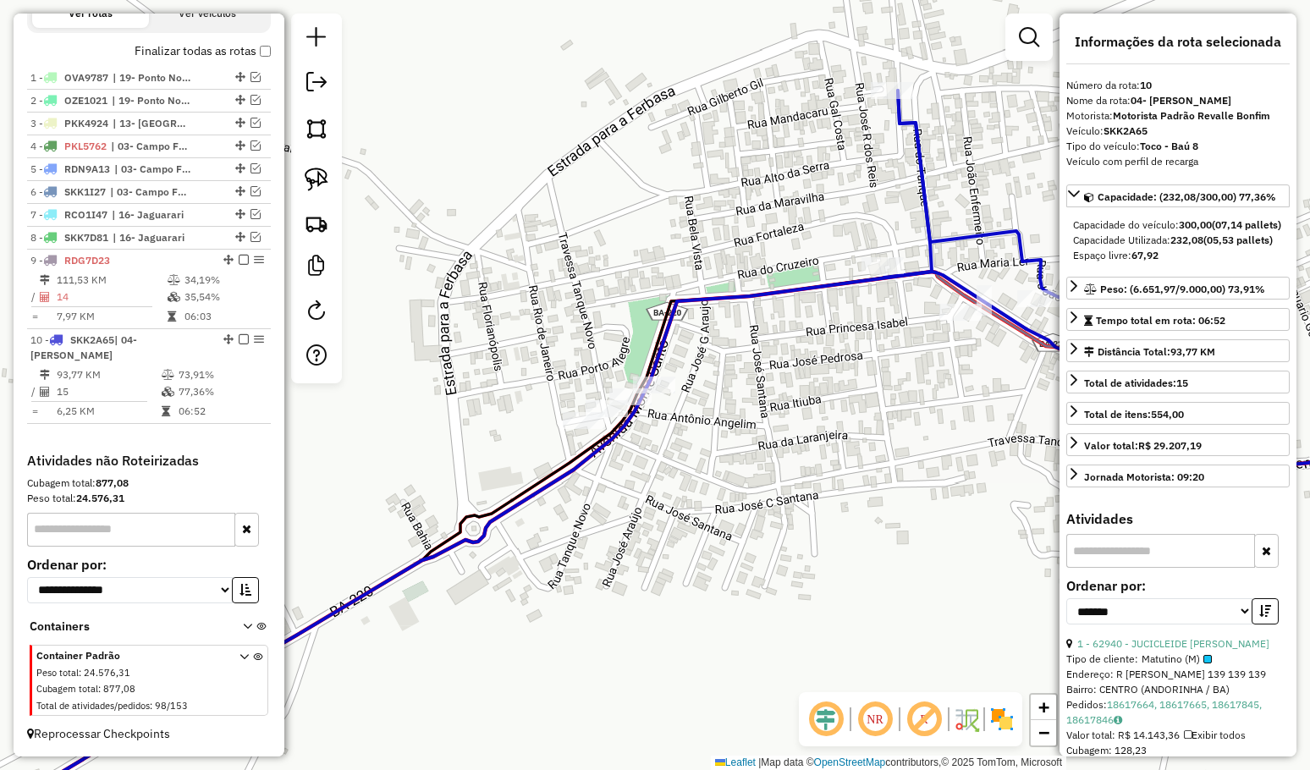
drag, startPoint x: 865, startPoint y: 530, endPoint x: 788, endPoint y: 391, distance: 158.3
click at [799, 402] on div "Janela de atendimento Grade de atendimento Capacidade Transportadoras Veículos …" at bounding box center [655, 385] width 1310 height 770
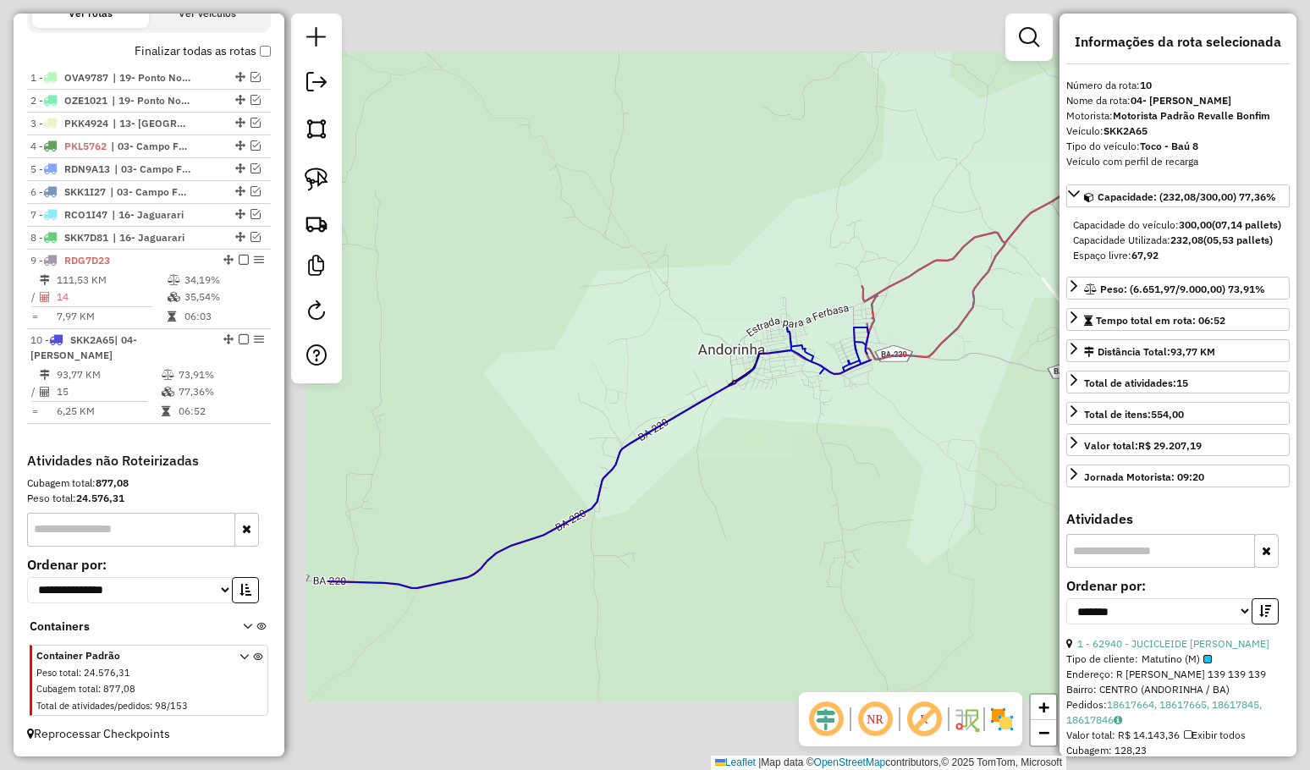
click at [819, 442] on div "Janela de atendimento Grade de atendimento Capacidade Transportadoras Veículos …" at bounding box center [655, 385] width 1310 height 770
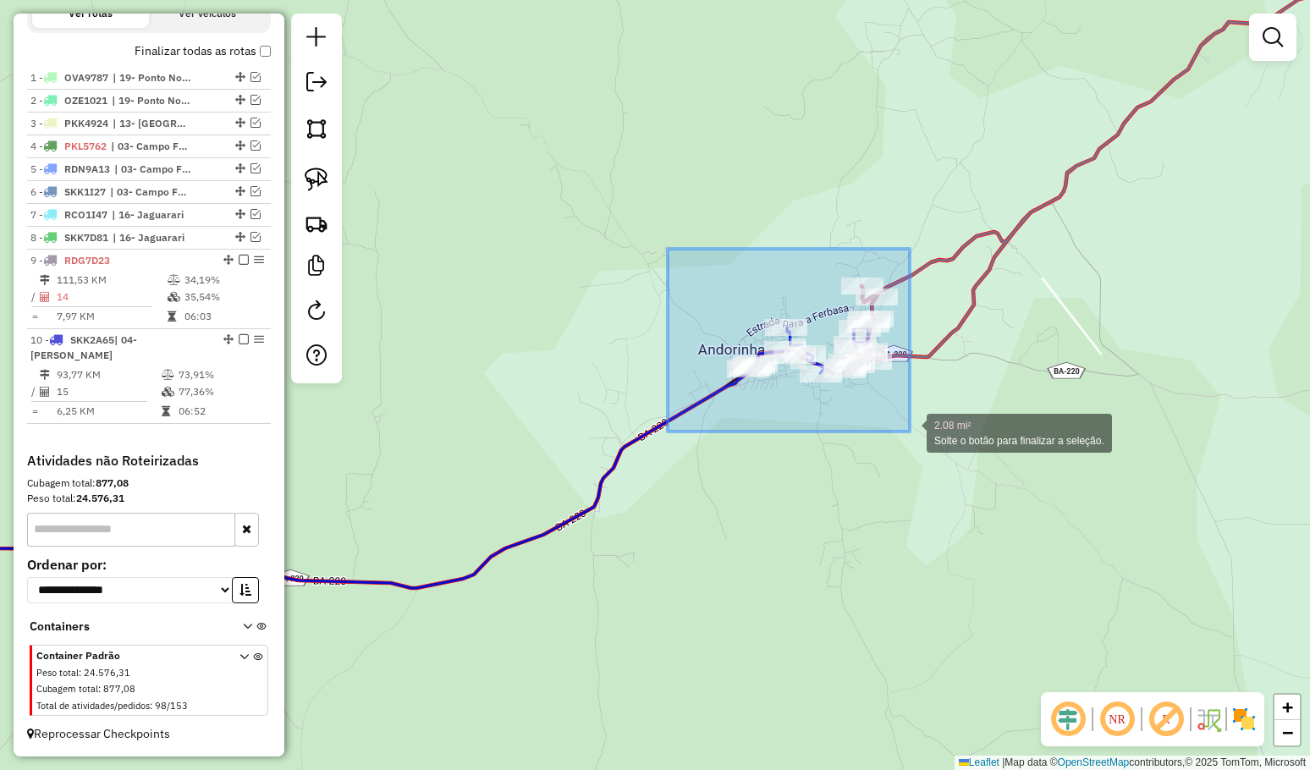
drag, startPoint x: 679, startPoint y: 261, endPoint x: 909, endPoint y: 431, distance: 286.8
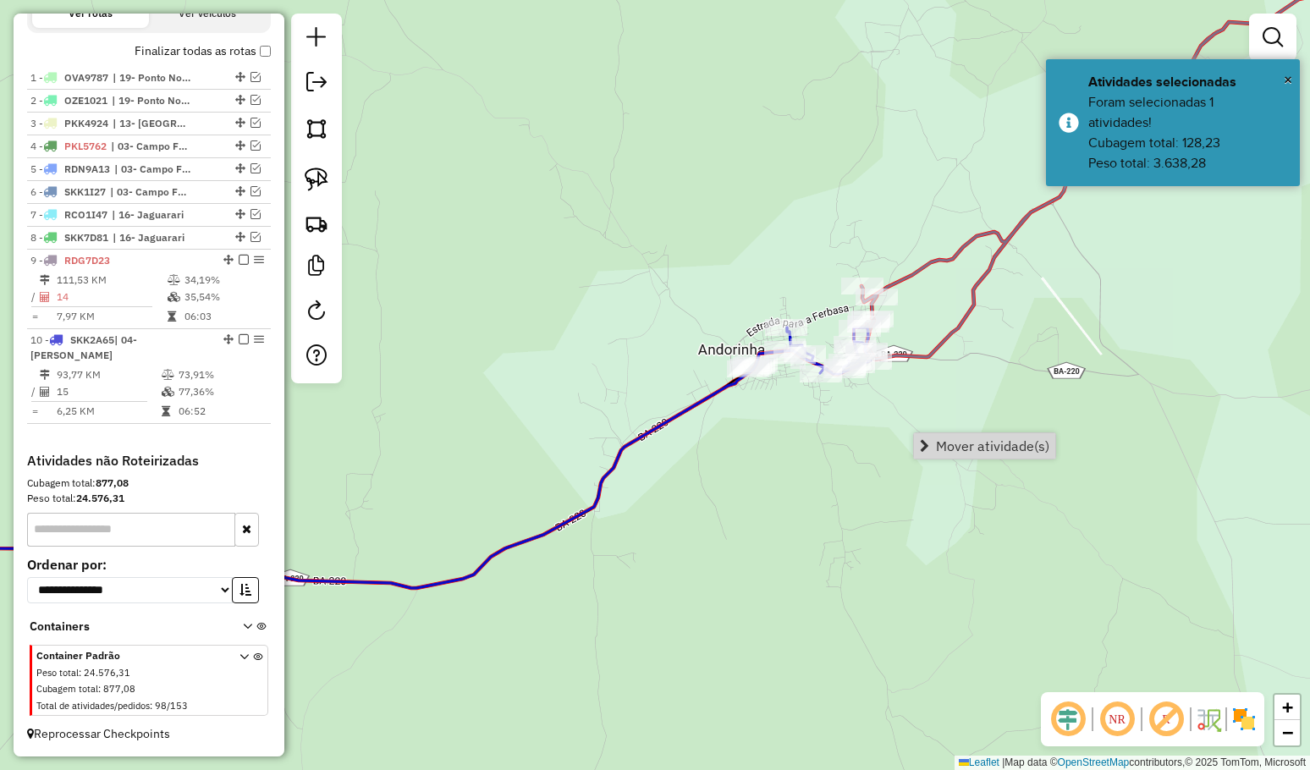
click at [977, 443] on span "Mover atividade(s)" at bounding box center [992, 446] width 113 height 14
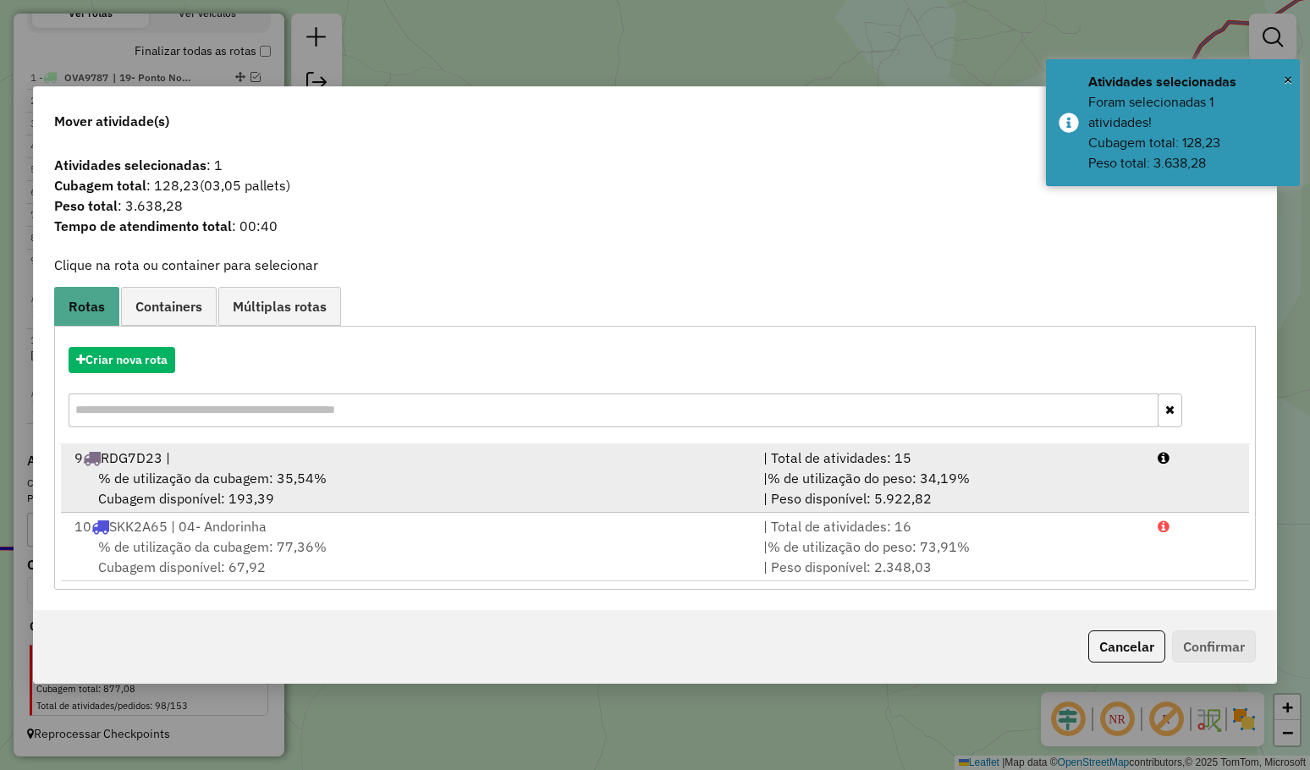
click at [235, 475] on span "% de utilização da cubagem: 35,54%" at bounding box center [212, 478] width 228 height 17
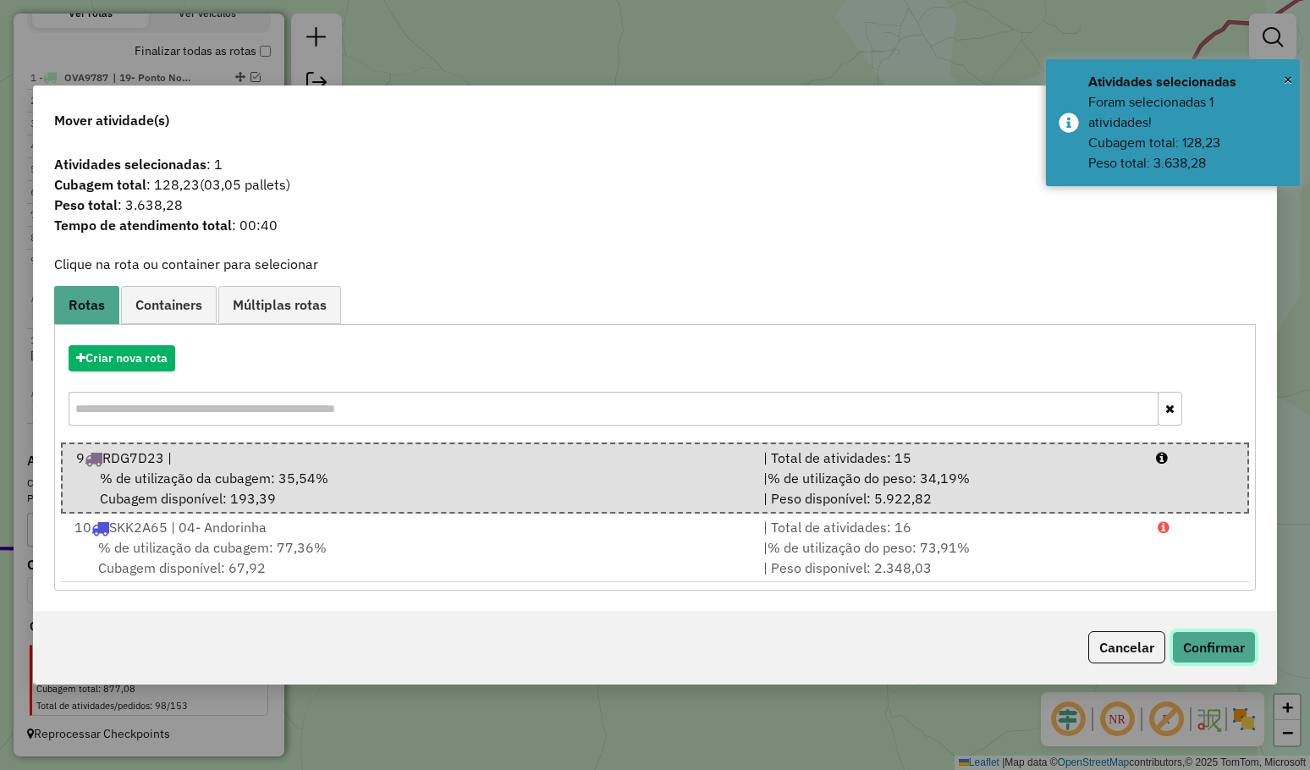
click at [1207, 638] on button "Confirmar" at bounding box center [1214, 647] width 84 height 32
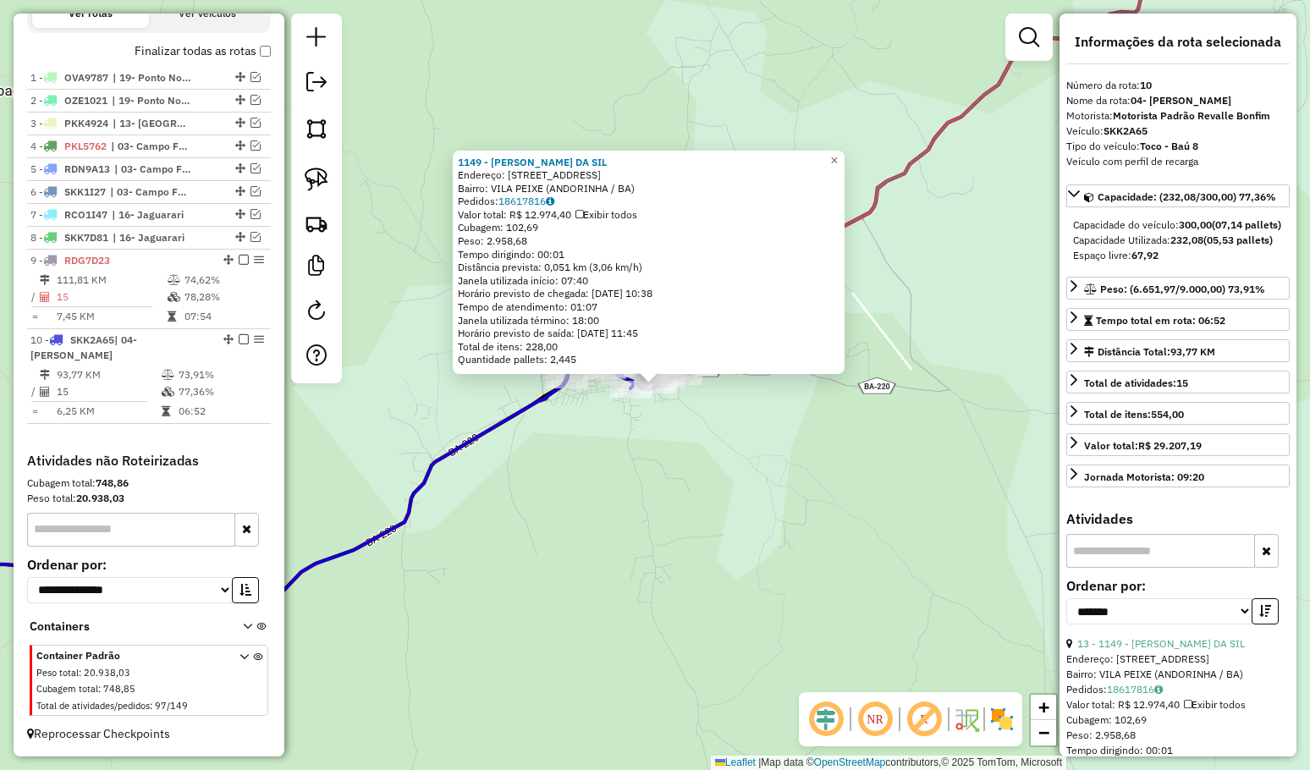
drag, startPoint x: 670, startPoint y: 538, endPoint x: 659, endPoint y: 419, distance: 119.8
click at [659, 426] on div "1149 - JAMILE BORGES DA SIL Endereço: R Rua Vila Peixe 115 Bairro: VILA PEIXE (…" at bounding box center [655, 385] width 1310 height 770
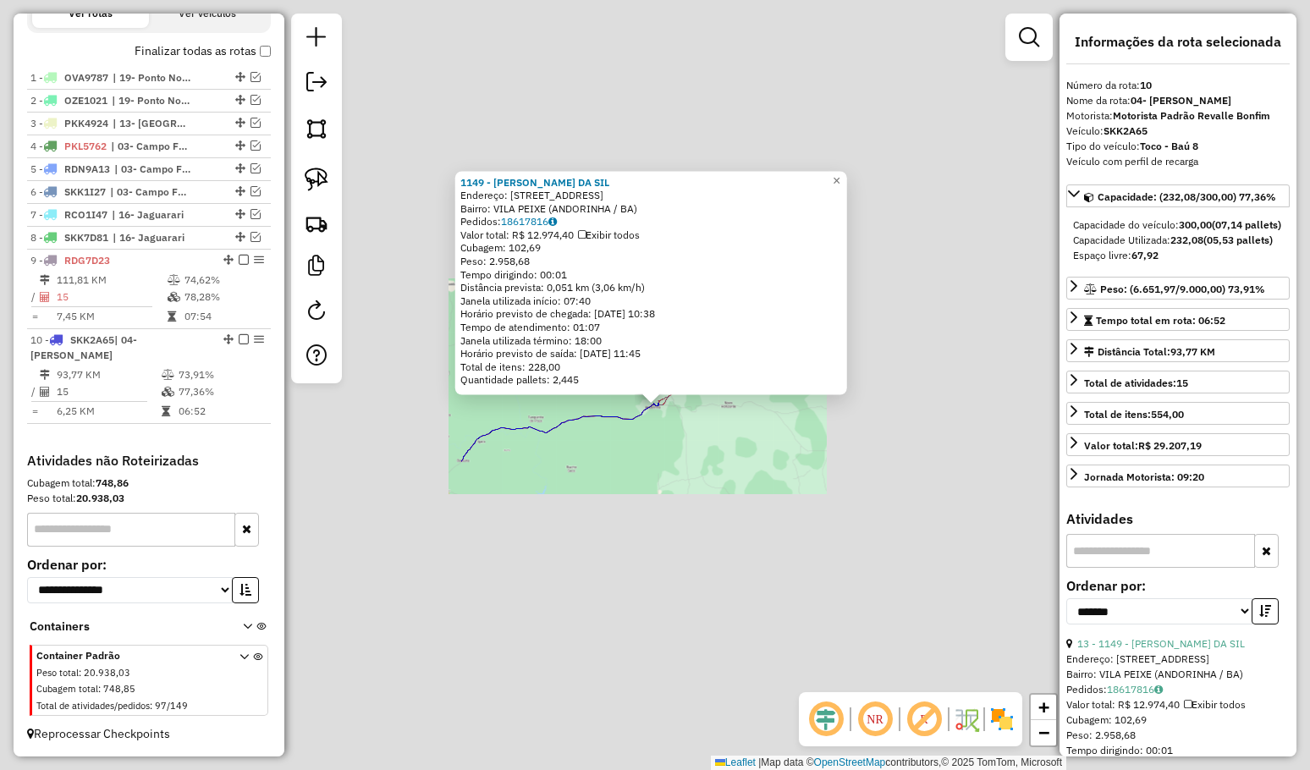
click at [684, 468] on div "1149 - JAMILE BORGES DA SIL Endereço: R Rua Vila Peixe 115 Bairro: VILA PEIXE (…" at bounding box center [655, 385] width 1310 height 770
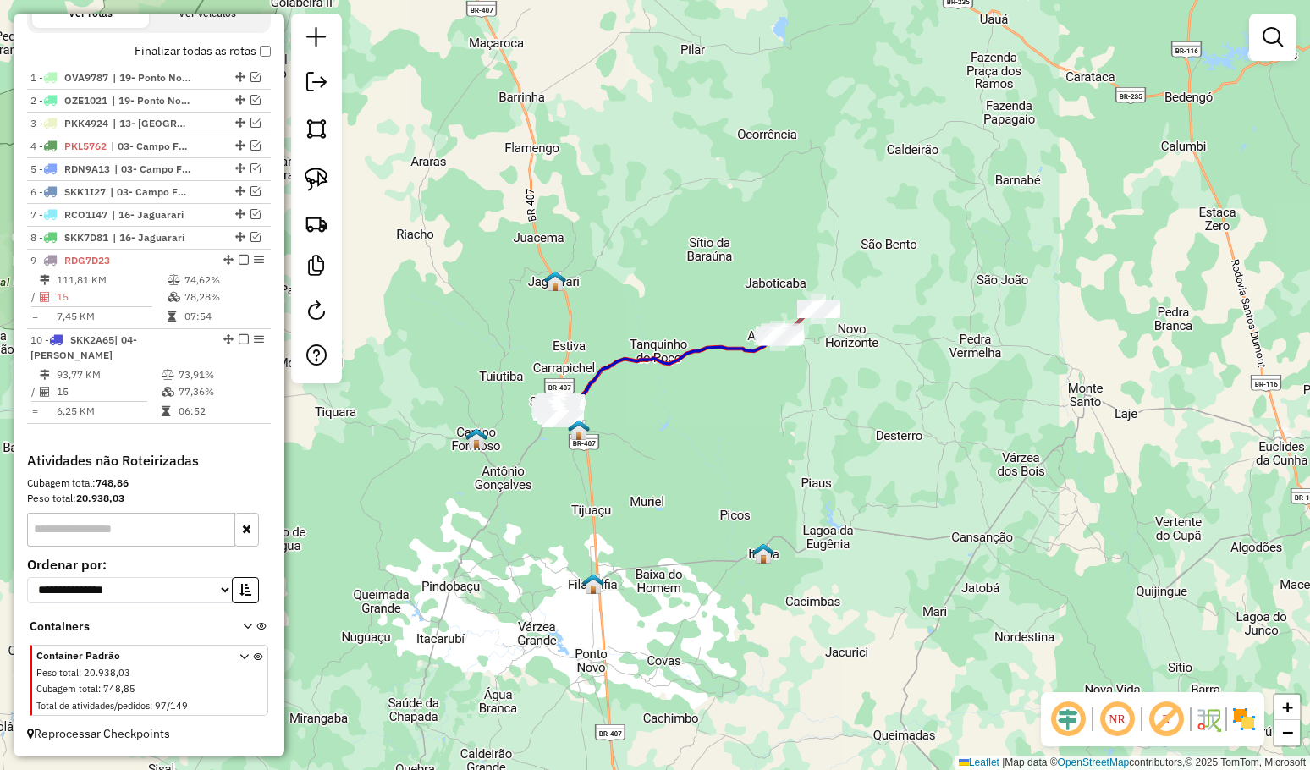
drag, startPoint x: 639, startPoint y: 514, endPoint x: 794, endPoint y: 428, distance: 178.0
click at [794, 428] on div "Janela de atendimento Grade de atendimento Capacidade Transportadoras Veículos …" at bounding box center [655, 385] width 1310 height 770
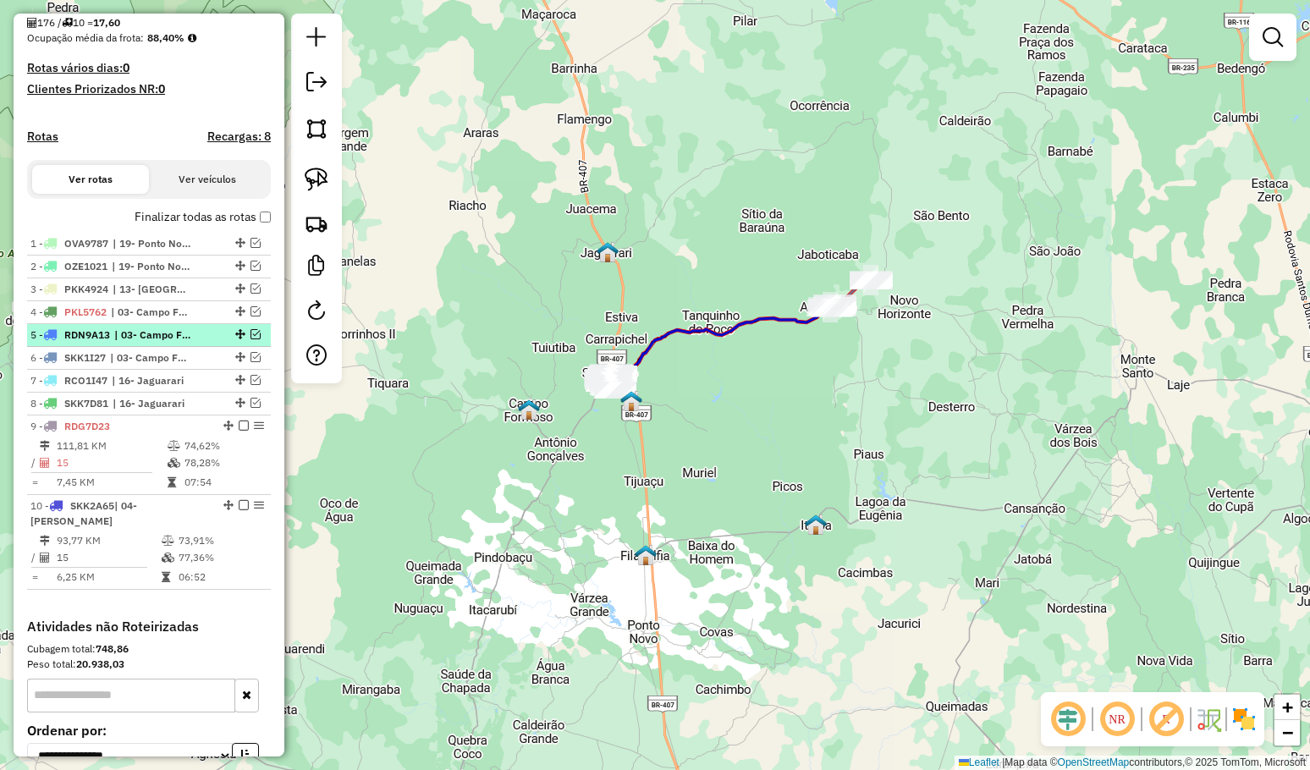
scroll to position [397, 0]
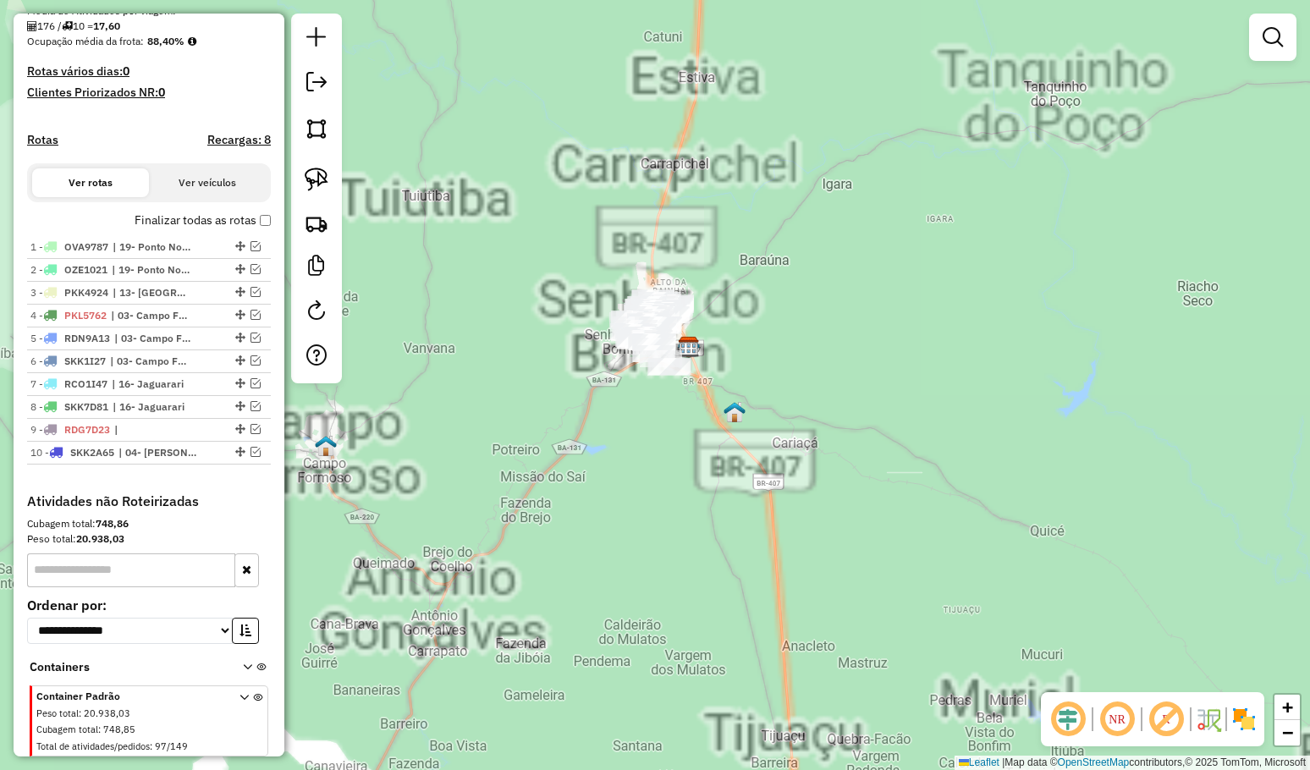
drag, startPoint x: 599, startPoint y: 403, endPoint x: 601, endPoint y: 376, distance: 27.1
click at [599, 403] on div "Janela de atendimento Grade de atendimento Capacidade Transportadoras Veículos …" at bounding box center [655, 385] width 1310 height 770
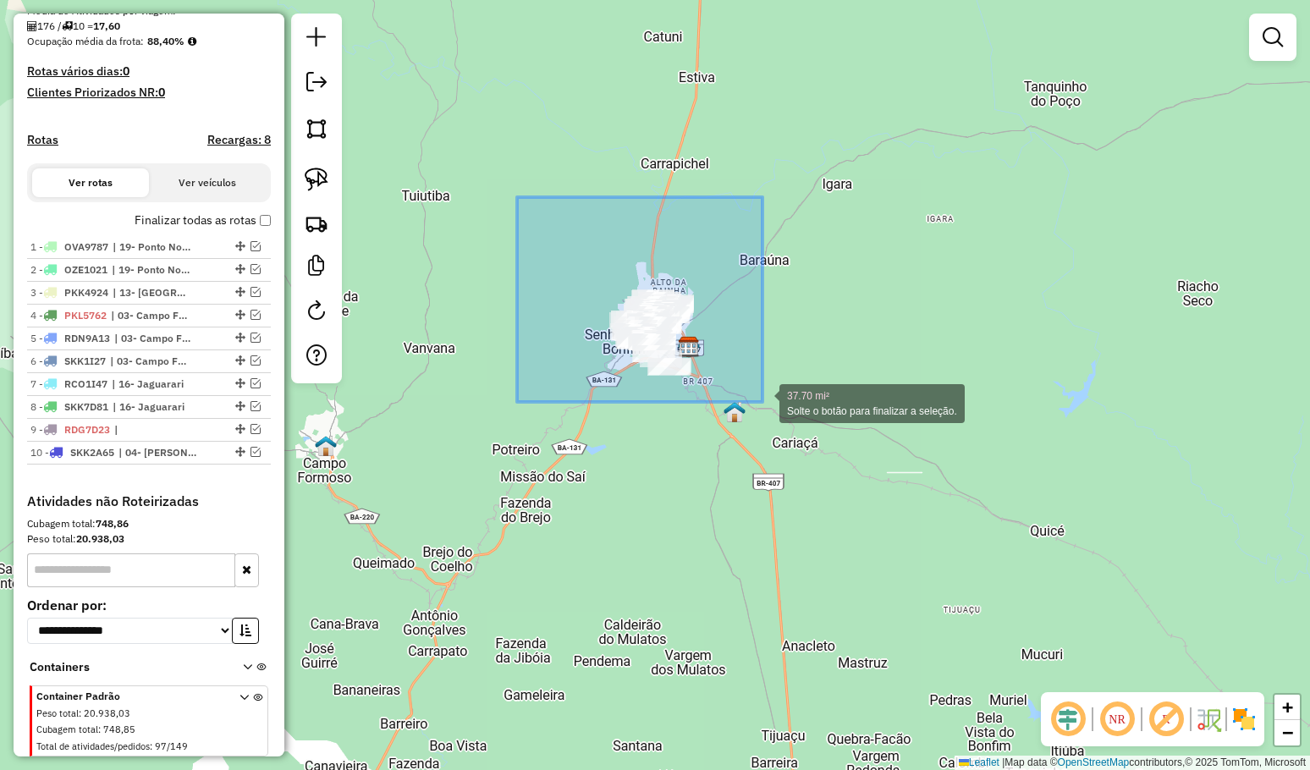
drag, startPoint x: 569, startPoint y: 247, endPoint x: 762, endPoint y: 402, distance: 248.0
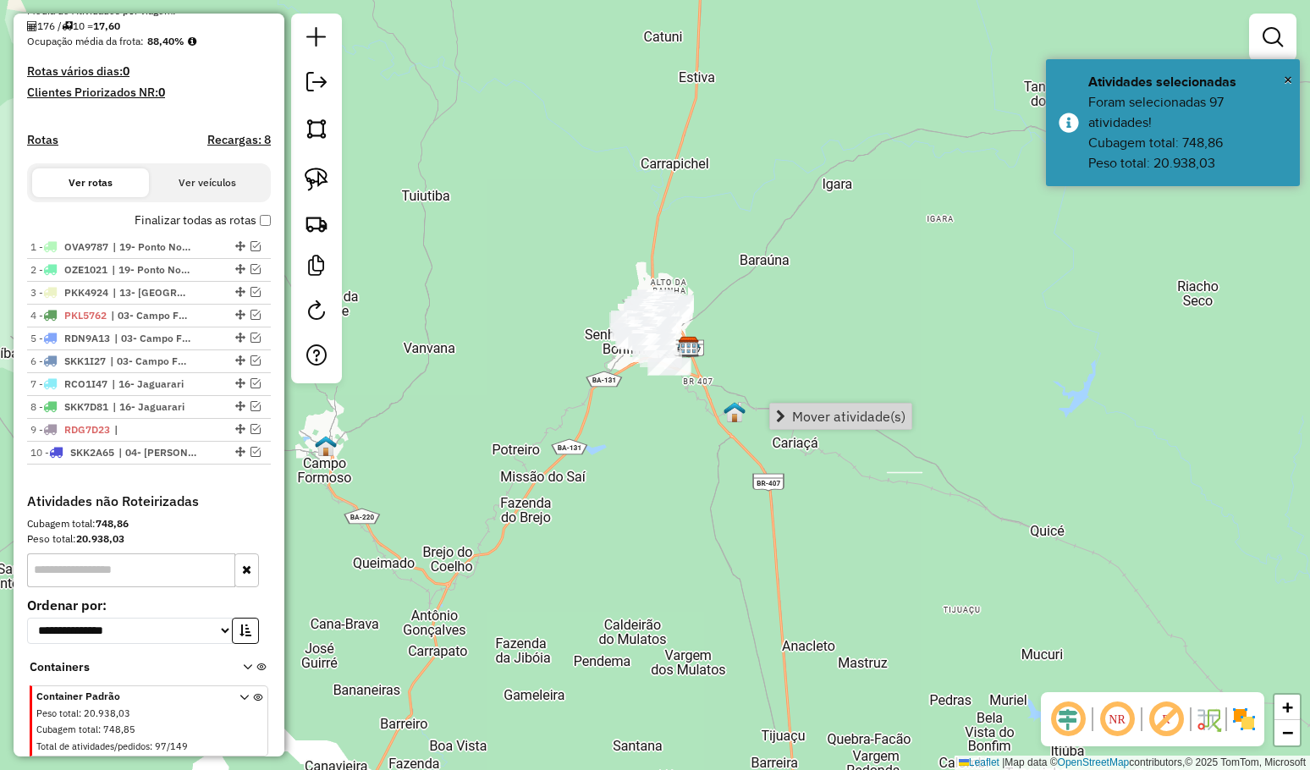
click at [818, 414] on span "Mover atividade(s)" at bounding box center [848, 416] width 113 height 14
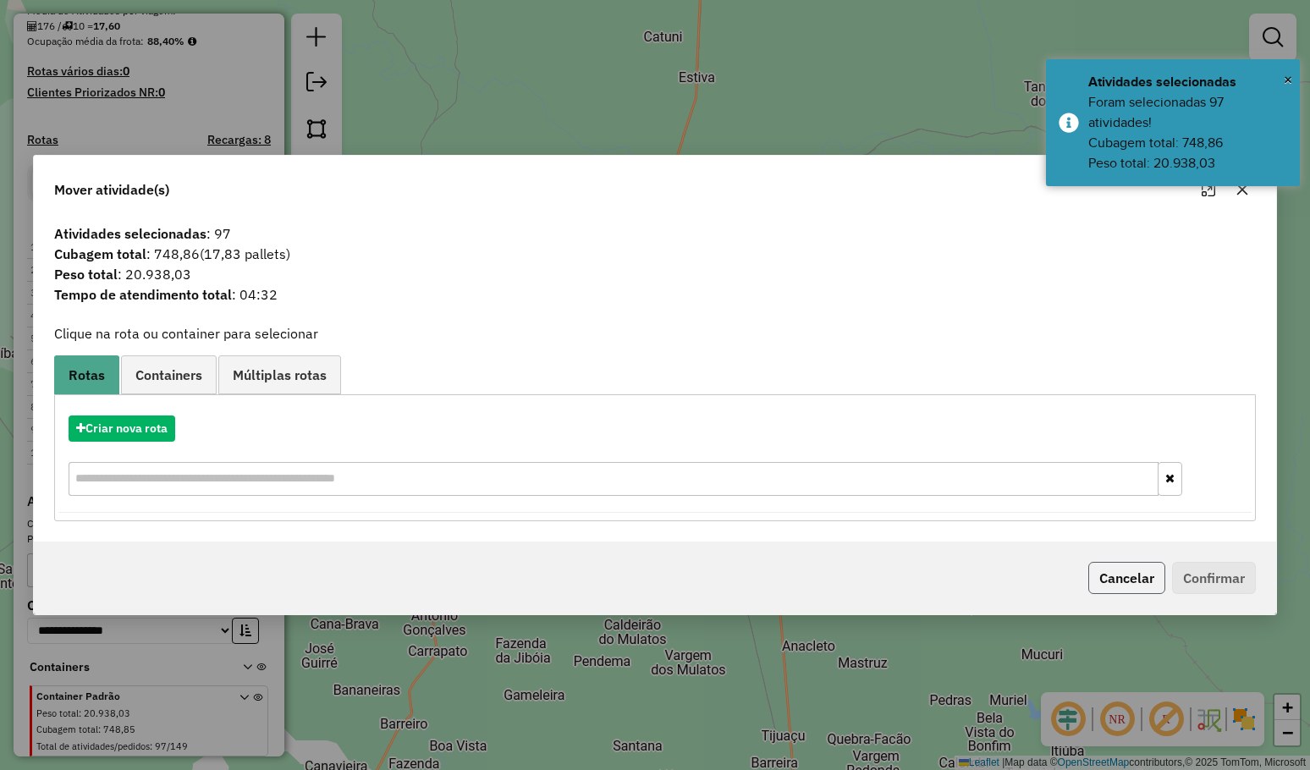
click at [1098, 573] on button "Cancelar" at bounding box center [1126, 578] width 77 height 32
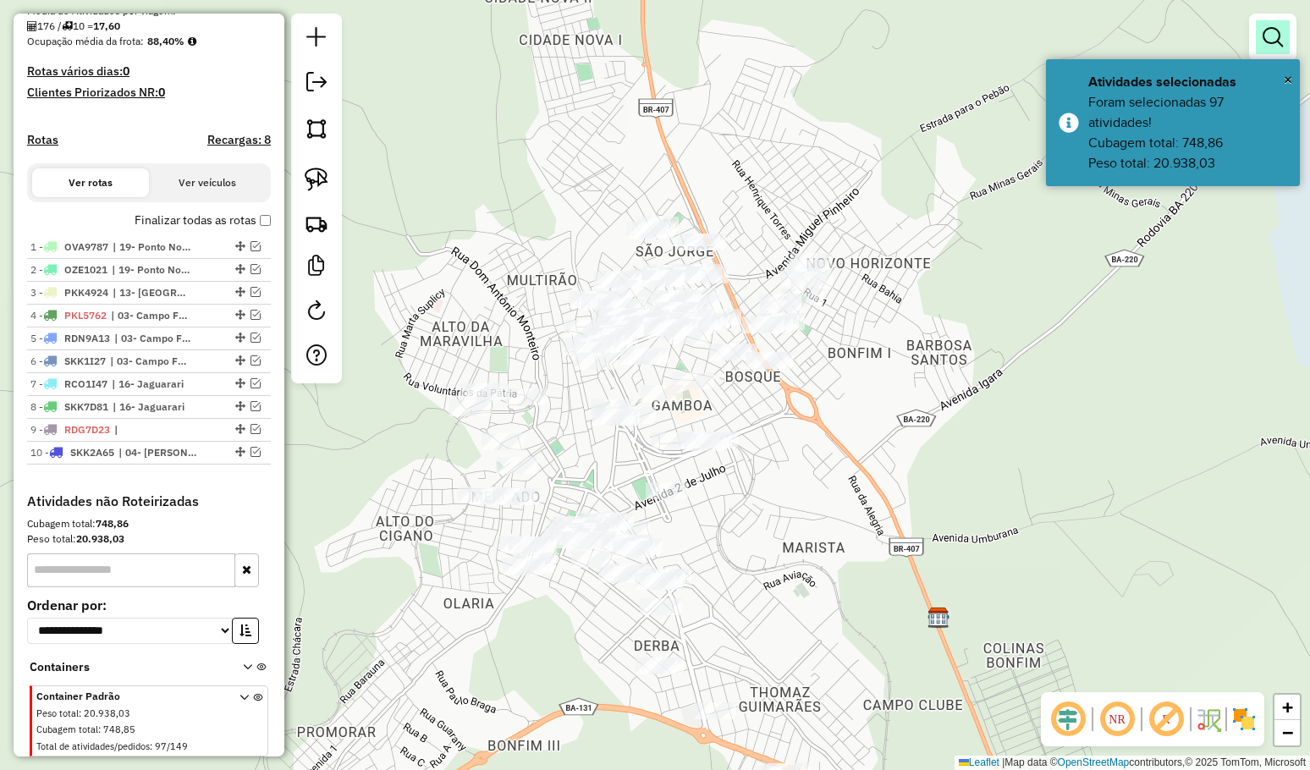
click at [1278, 35] on em at bounding box center [1272, 37] width 20 height 20
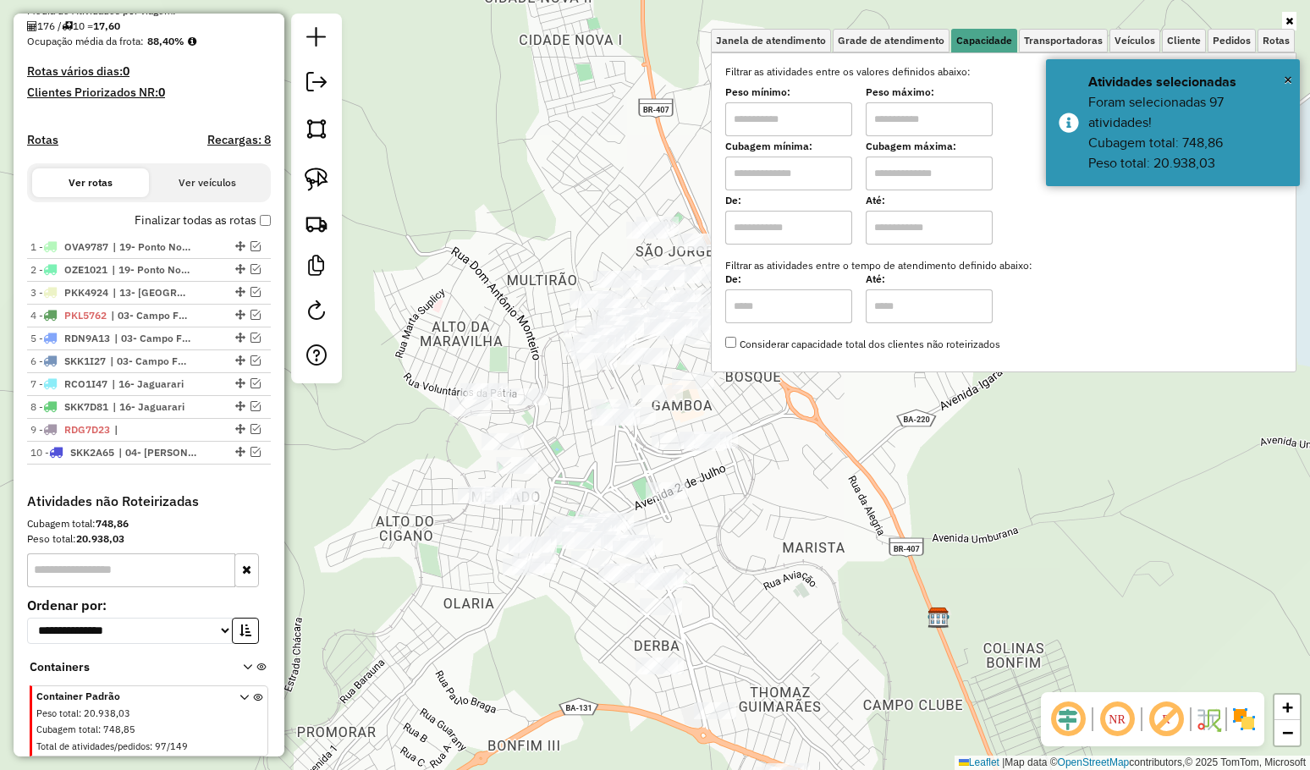
click at [774, 157] on input "text" at bounding box center [788, 174] width 127 height 34
type input "****"
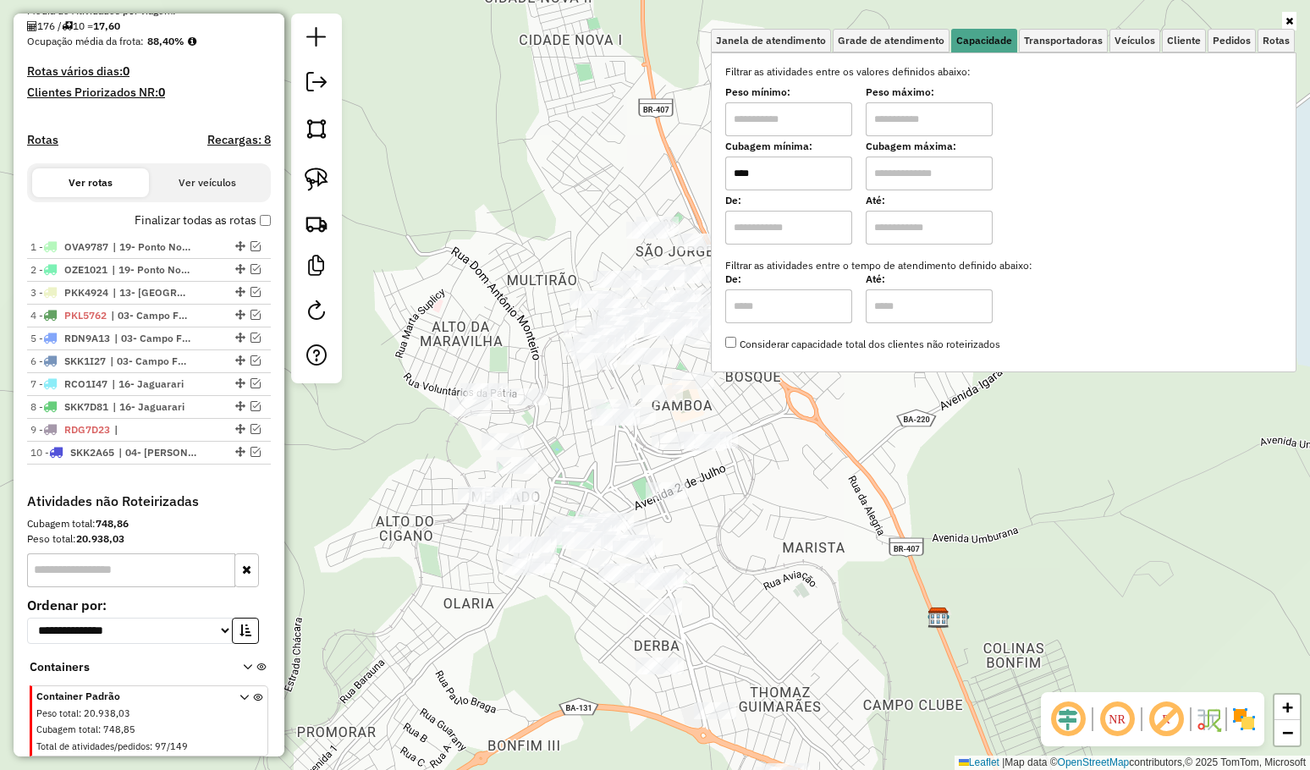
click at [879, 173] on input "text" at bounding box center [928, 174] width 127 height 34
type input "****"
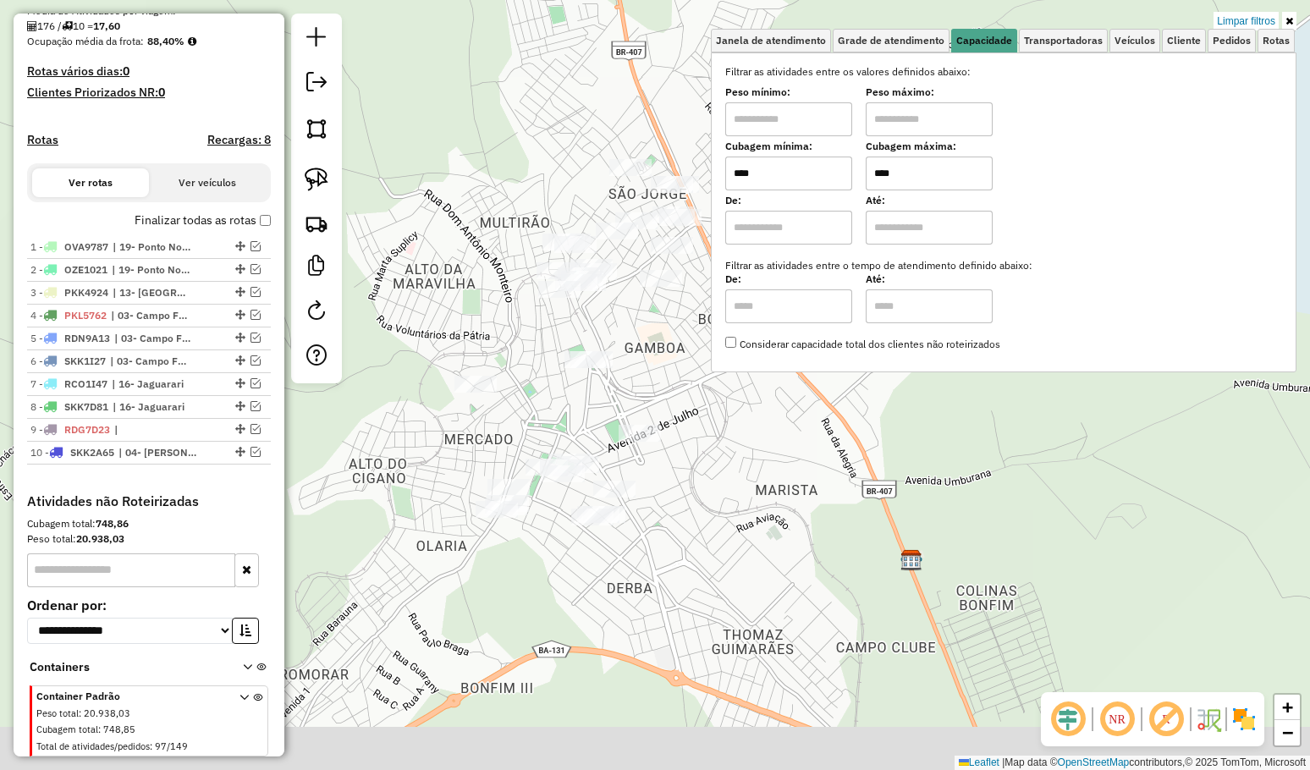
drag, startPoint x: 761, startPoint y: 457, endPoint x: 707, endPoint y: 380, distance: 93.6
click at [711, 383] on div "Limpar filtros Janela de atendimento Grade de atendimento Capacidade Transporta…" at bounding box center [655, 385] width 1310 height 770
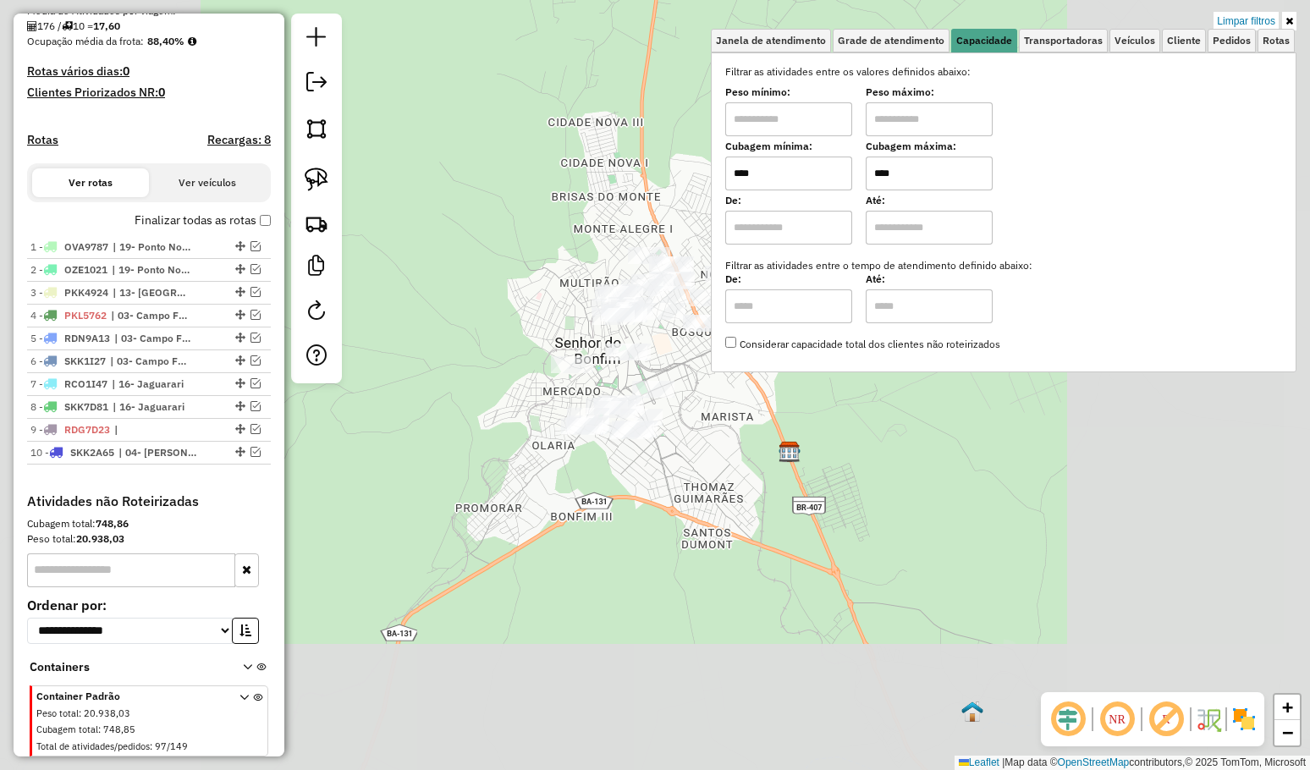
click at [701, 393] on div "Limpar filtros Janela de atendimento Grade de atendimento Capacidade Transporta…" at bounding box center [655, 385] width 1310 height 770
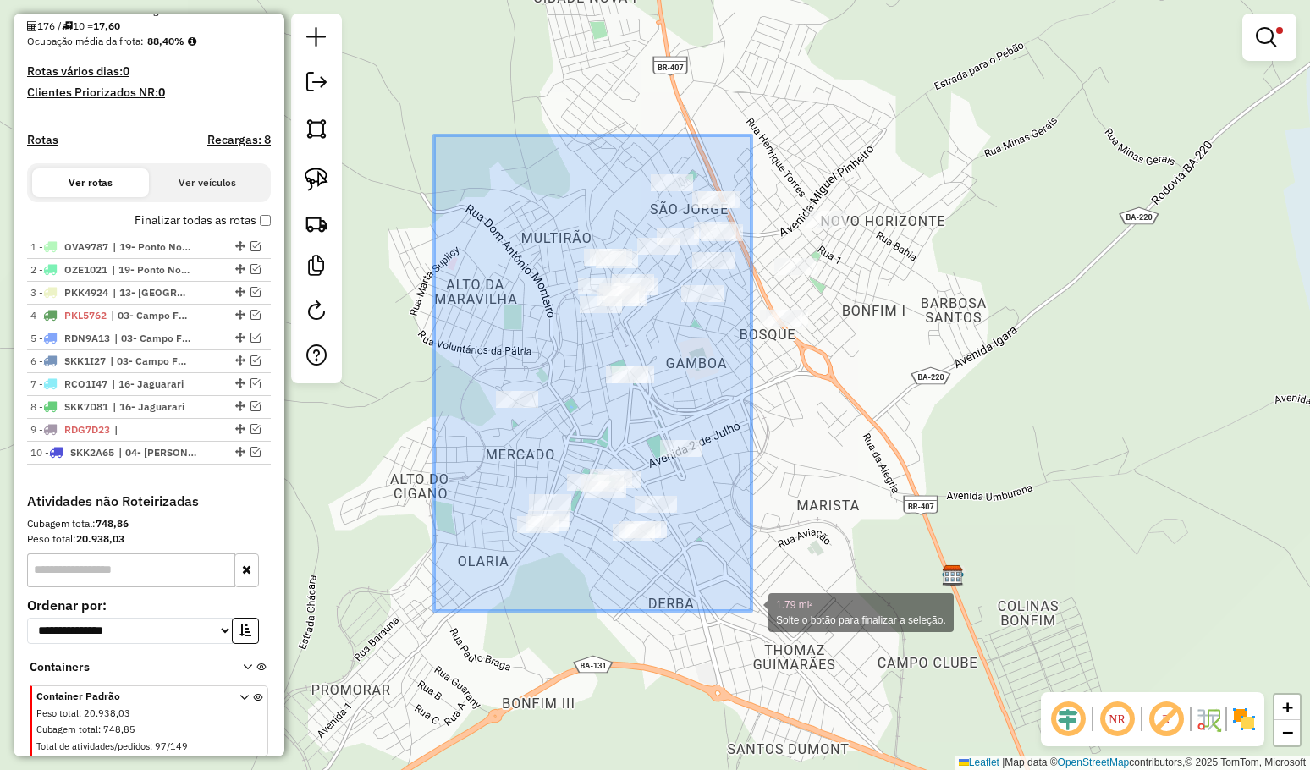
drag, startPoint x: 434, startPoint y: 135, endPoint x: 751, endPoint y: 611, distance: 571.6
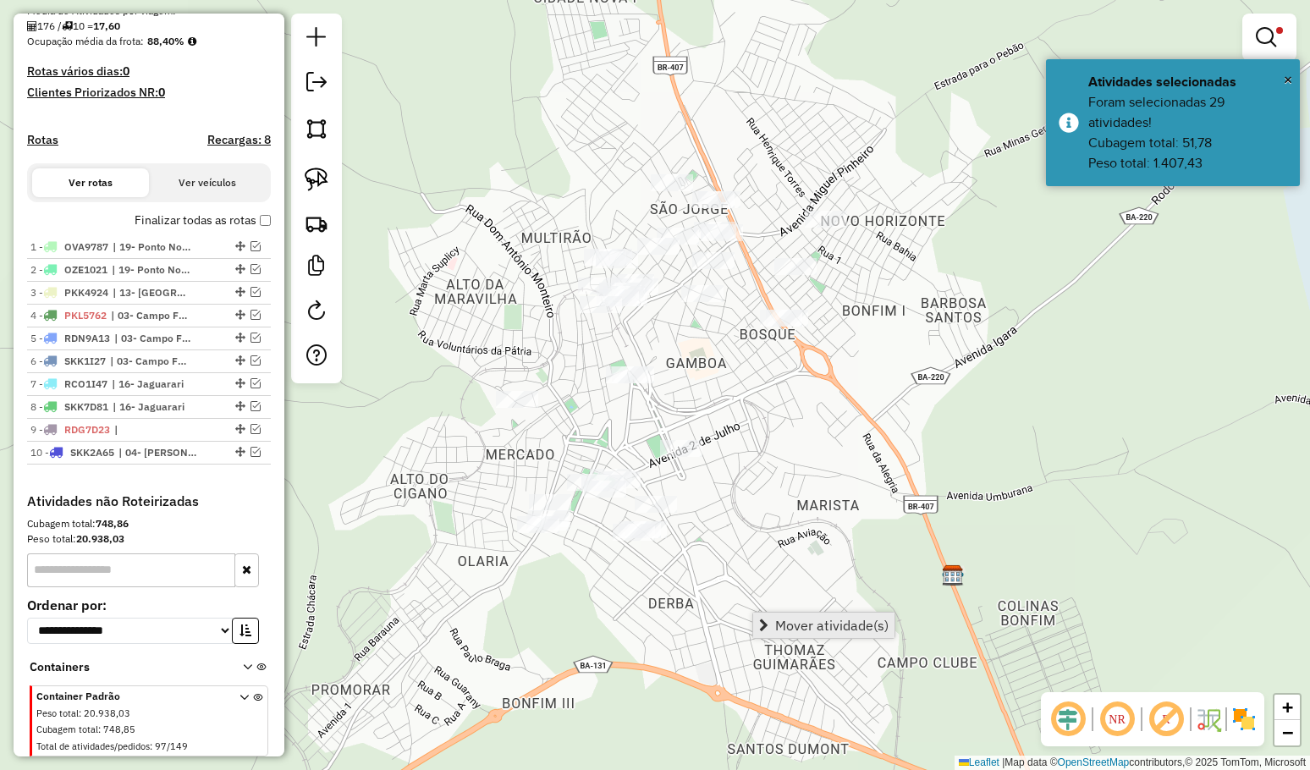
click at [781, 618] on span "Mover atividade(s)" at bounding box center [831, 625] width 113 height 14
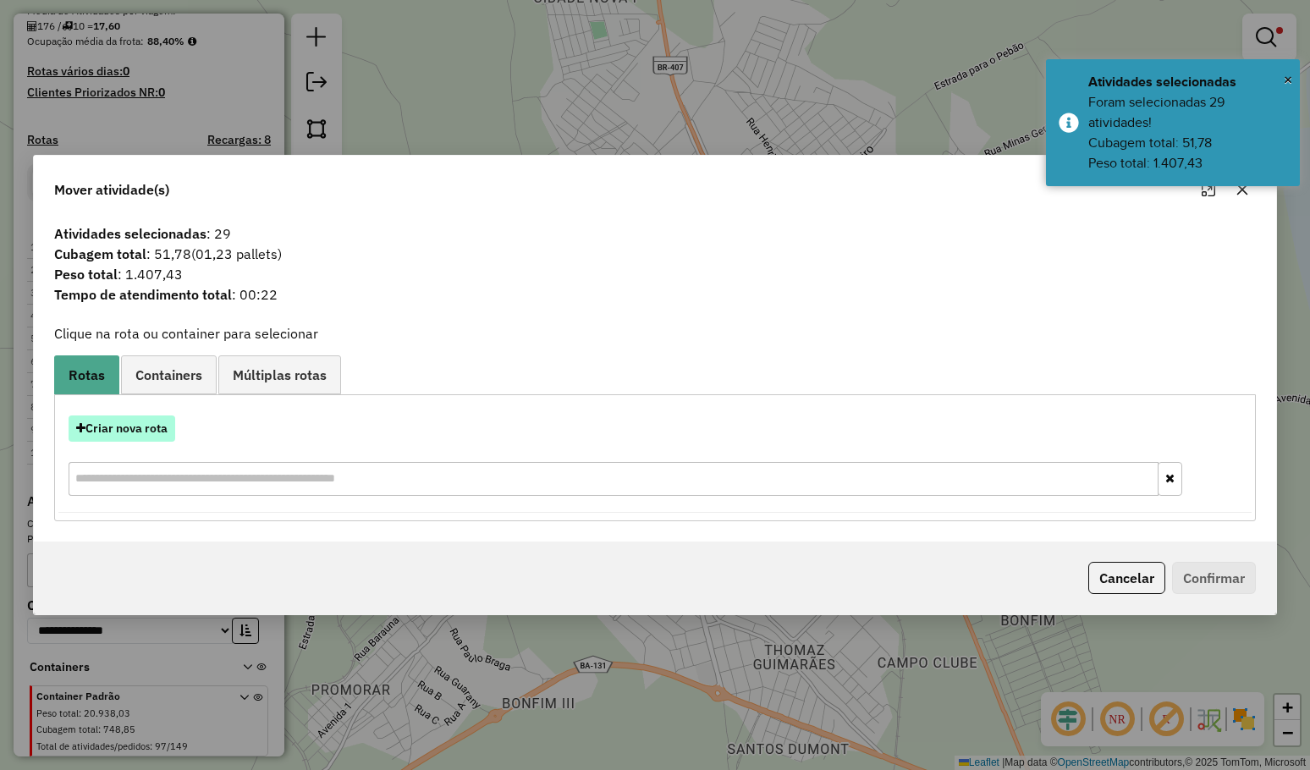
click at [171, 430] on button "Criar nova rota" at bounding box center [122, 428] width 107 height 26
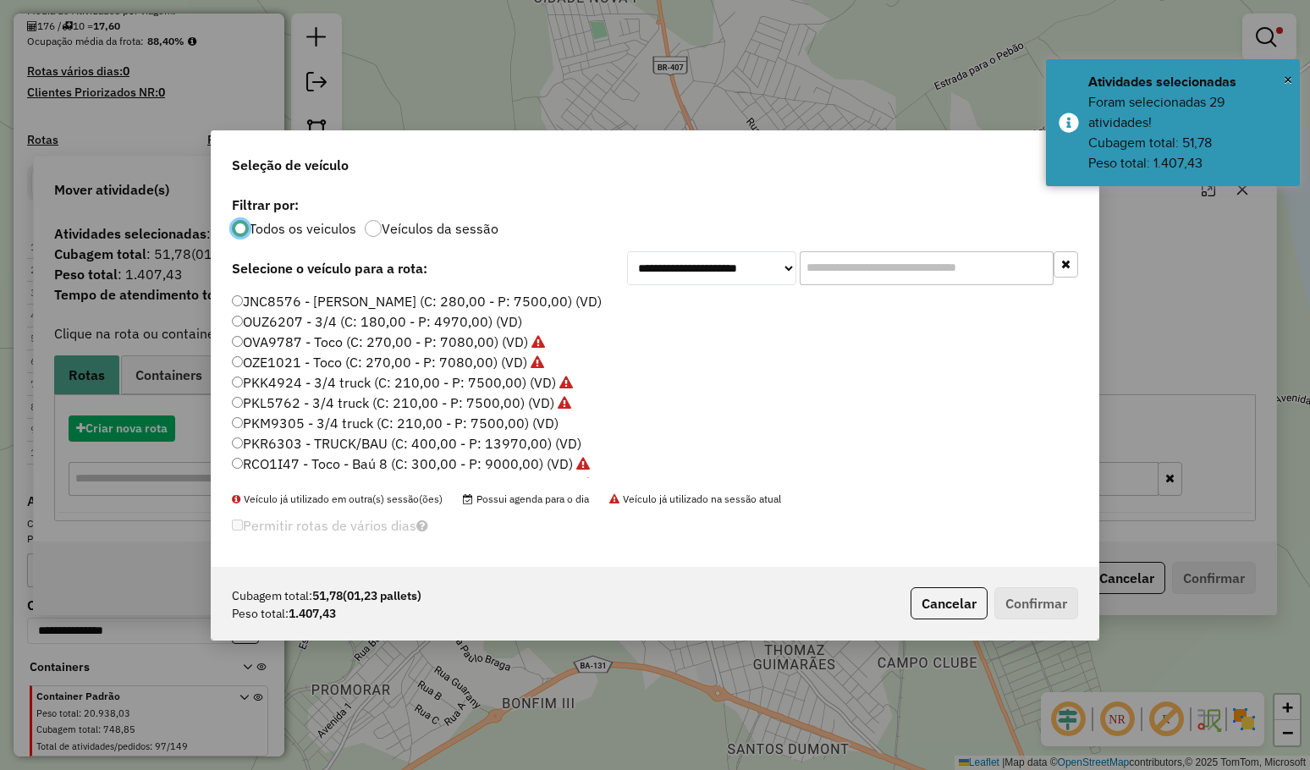
scroll to position [8, 5]
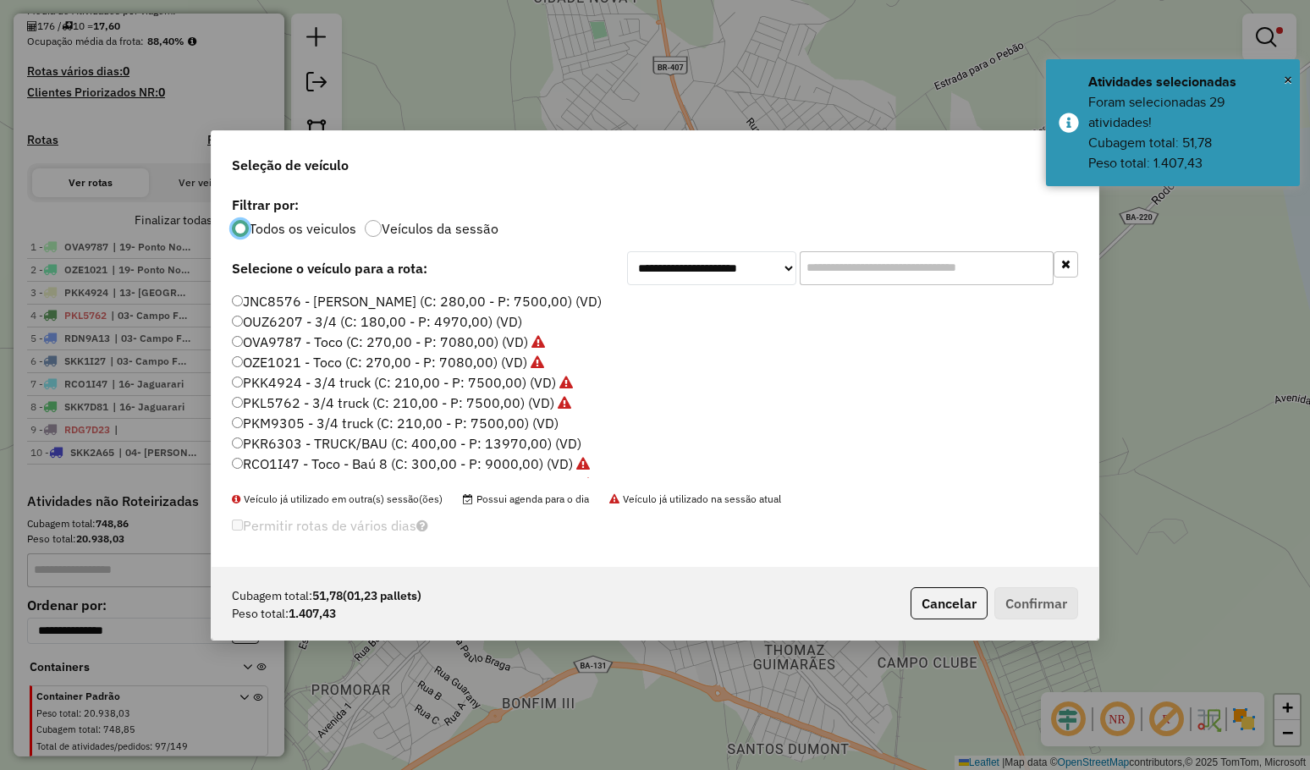
click at [865, 266] on input "text" at bounding box center [926, 268] width 254 height 34
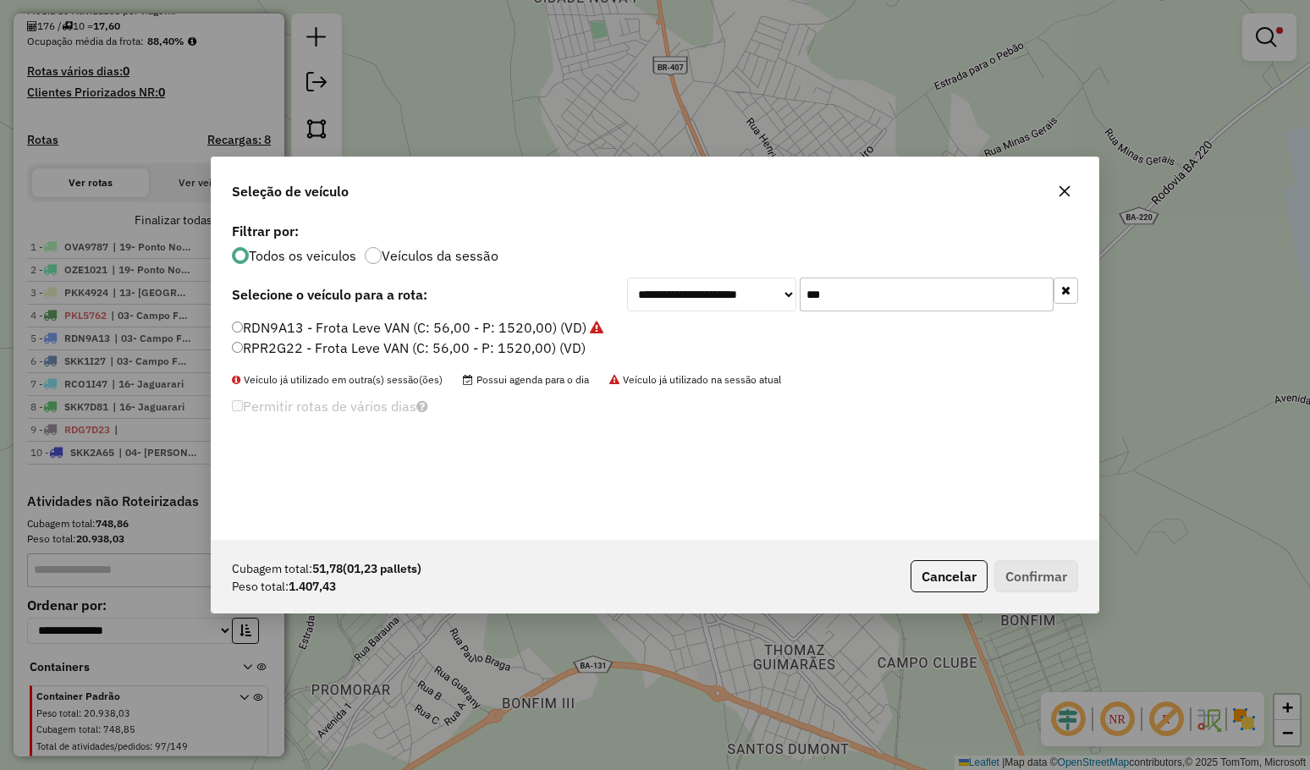
type input "***"
click at [498, 348] on label "RPR2G22 - Frota Leve VAN (C: 56,00 - P: 1520,00) (VD)" at bounding box center [409, 348] width 354 height 20
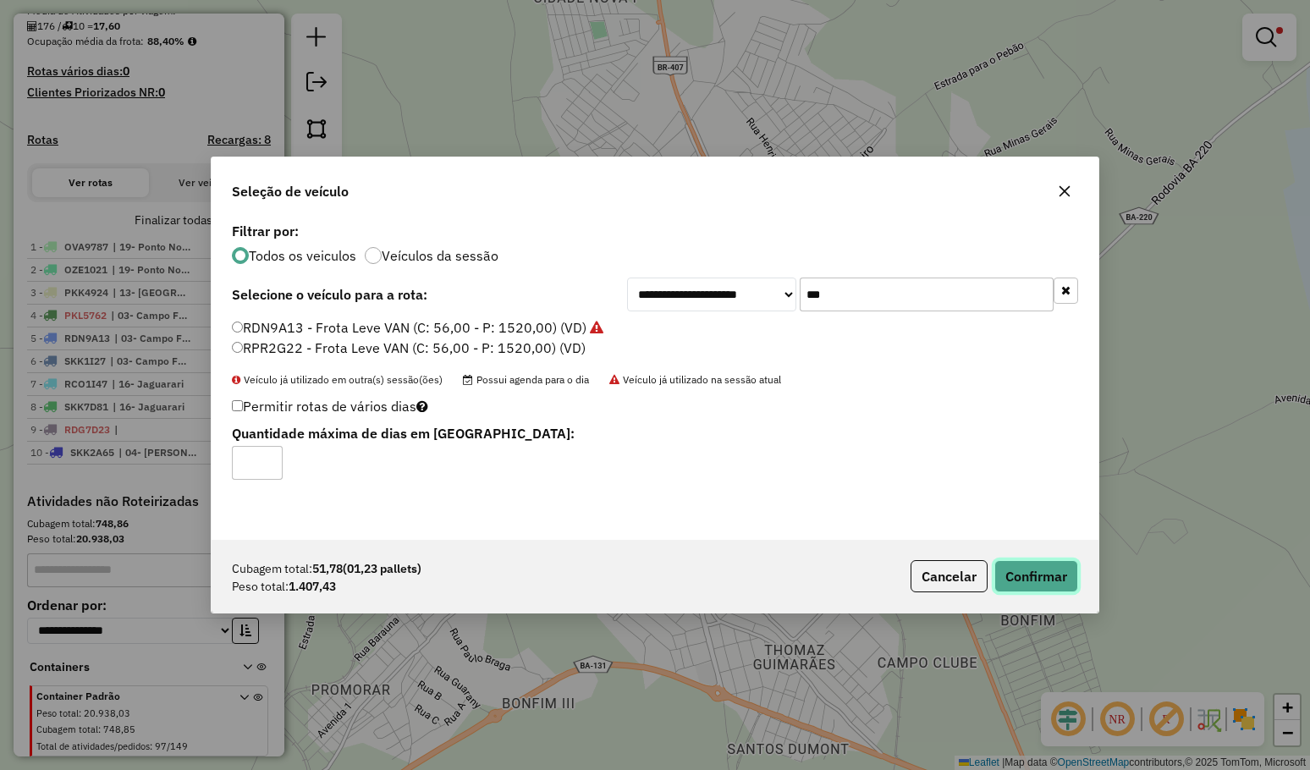
click at [1023, 582] on button "Confirmar" at bounding box center [1036, 576] width 84 height 32
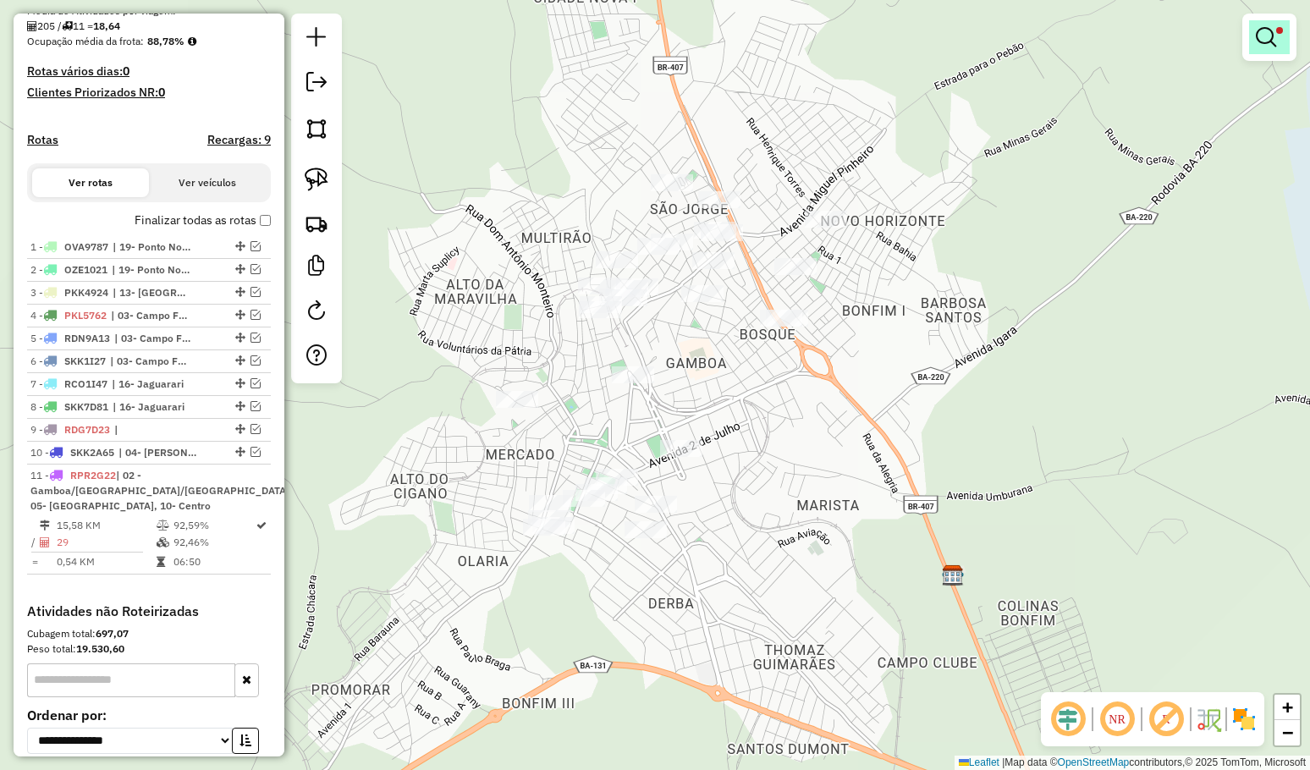
click at [1261, 36] on em at bounding box center [1266, 37] width 20 height 20
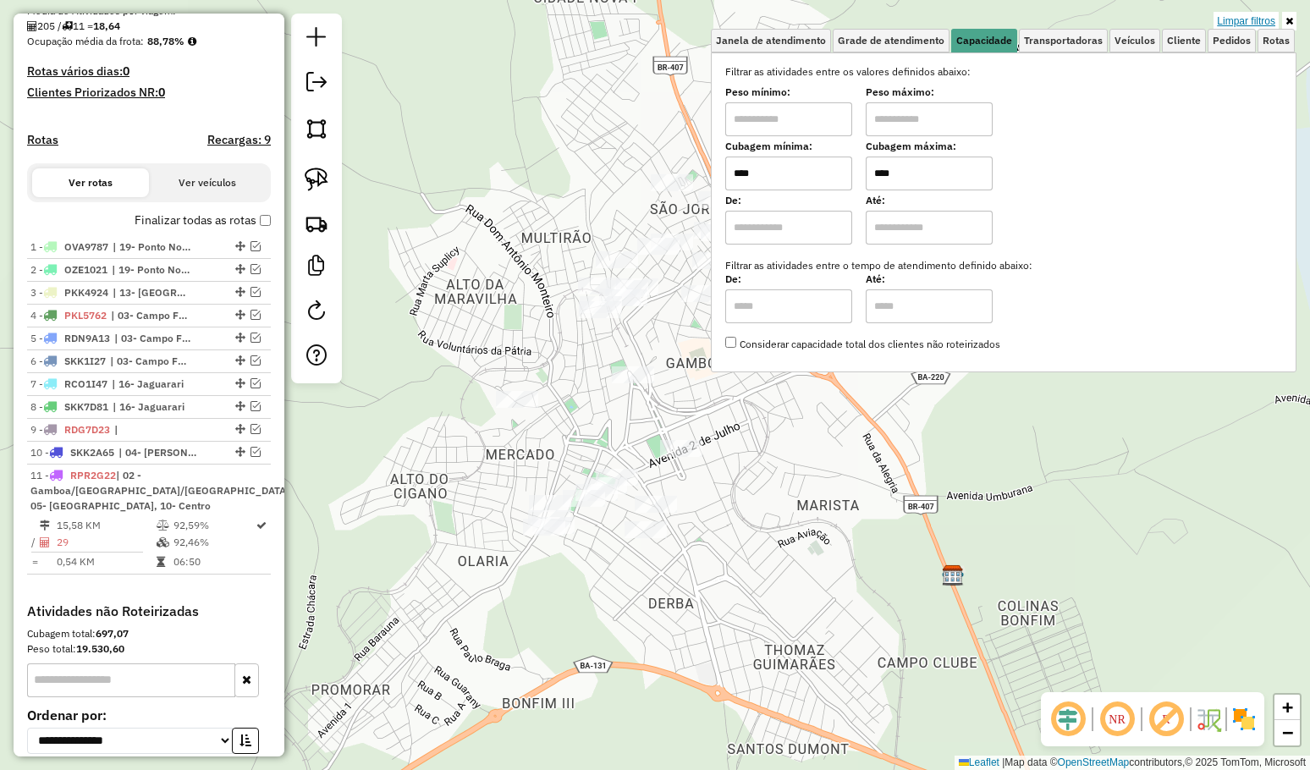
click at [1261, 22] on link "Limpar filtros" at bounding box center [1245, 21] width 65 height 19
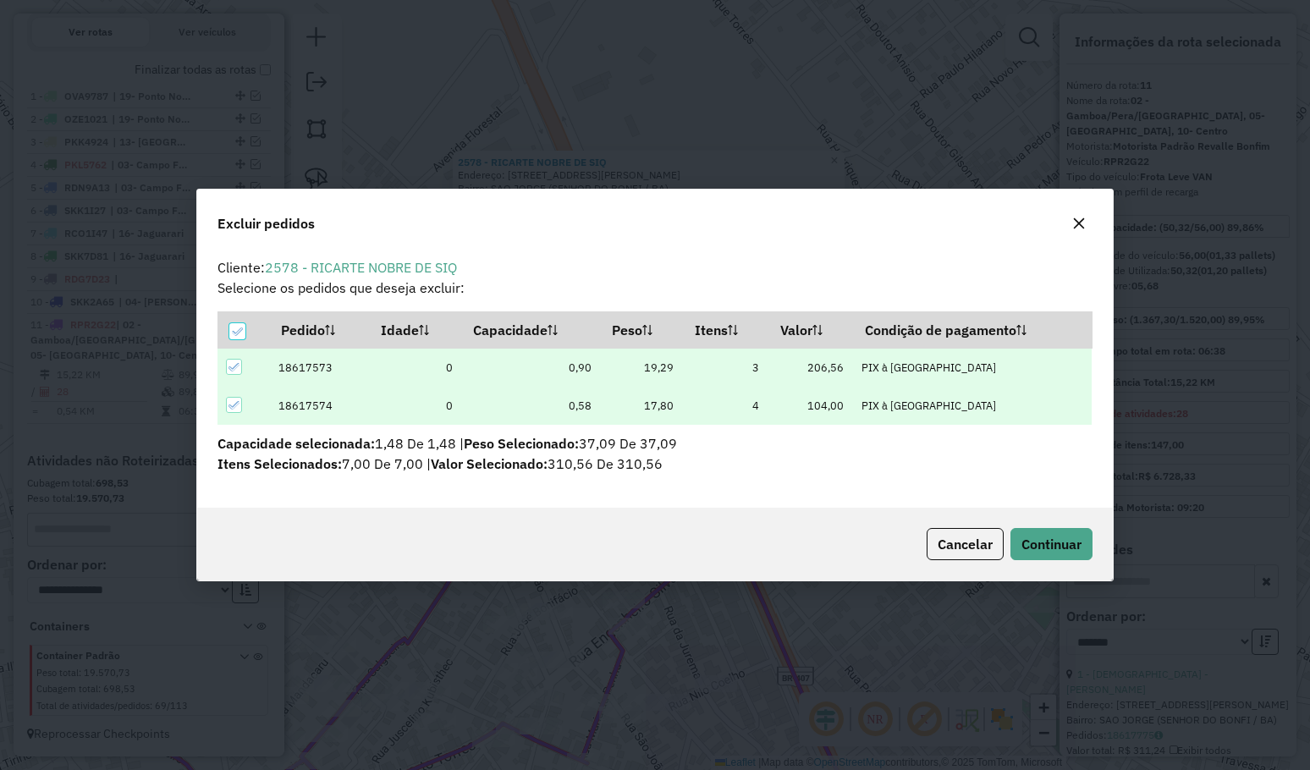
scroll to position [0, 0]
click at [1018, 533] on button "Continuar" at bounding box center [1051, 544] width 82 height 32
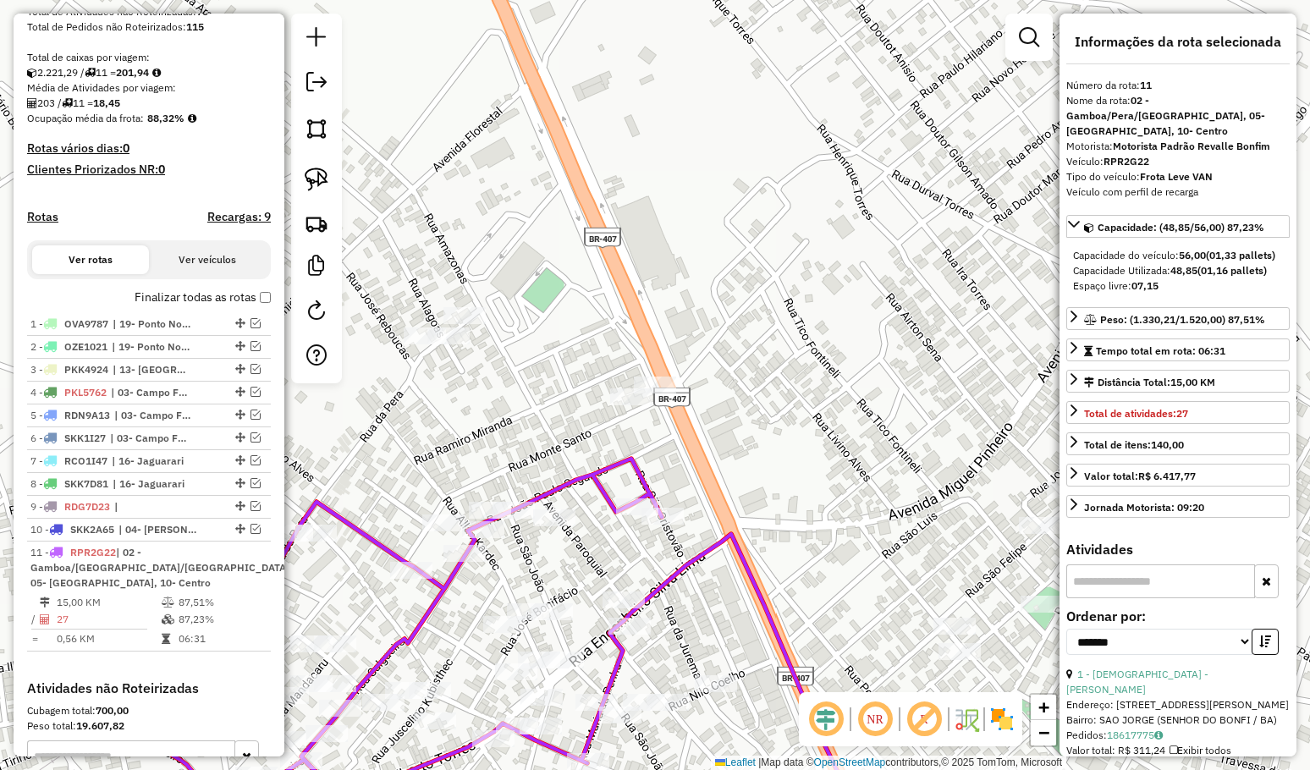
scroll to position [309, 0]
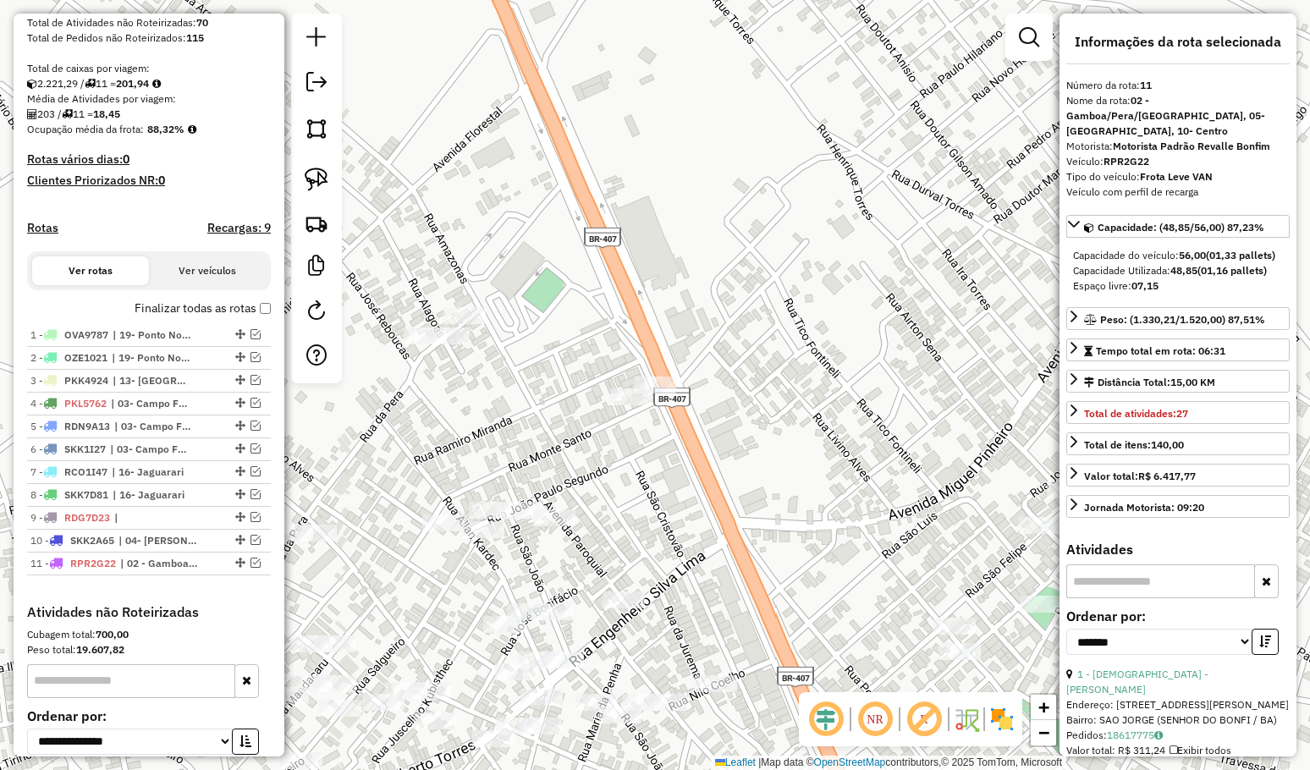
drag, startPoint x: 499, startPoint y: 443, endPoint x: 714, endPoint y: 142, distance: 370.0
click at [687, 177] on div "Janela de atendimento Grade de atendimento Capacidade Transportadoras Veículos …" at bounding box center [655, 385] width 1310 height 770
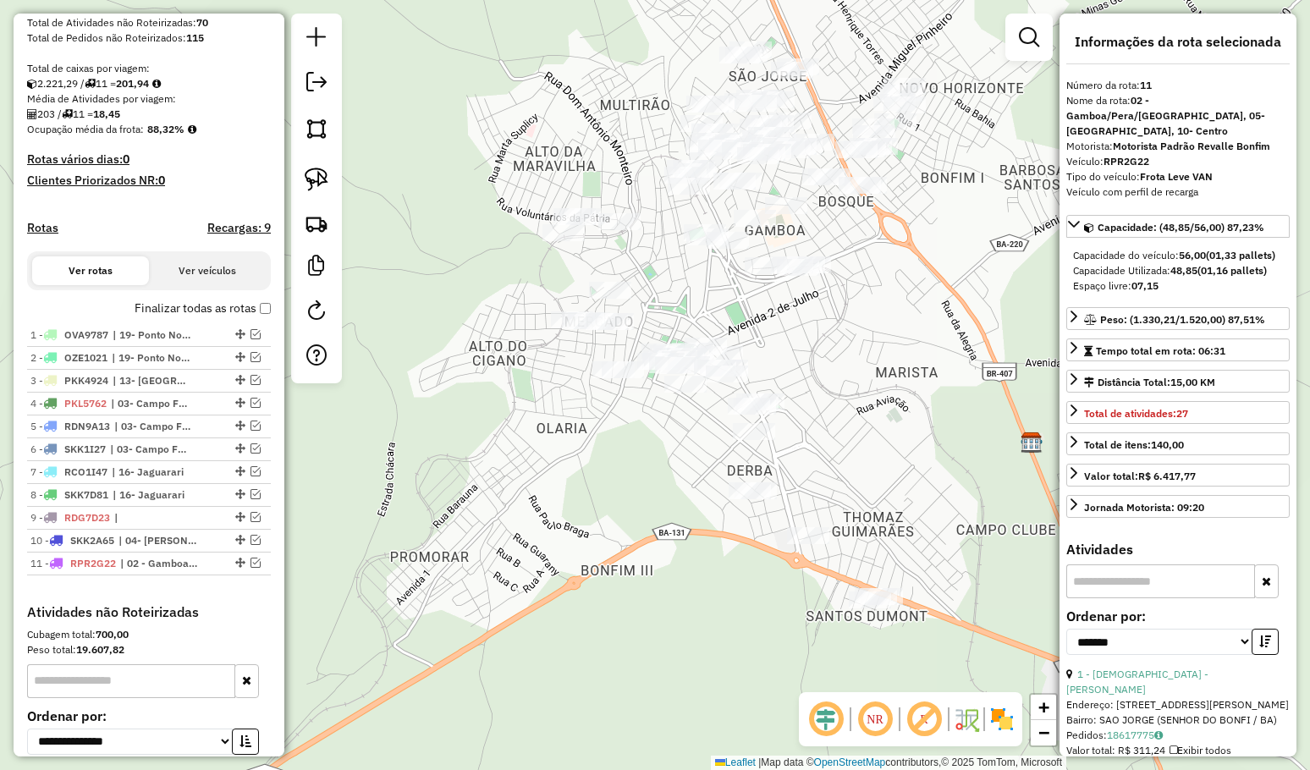
click at [847, 370] on div "Janela de atendimento Grade de atendimento Capacidade Transportadoras Veículos …" at bounding box center [655, 385] width 1310 height 770
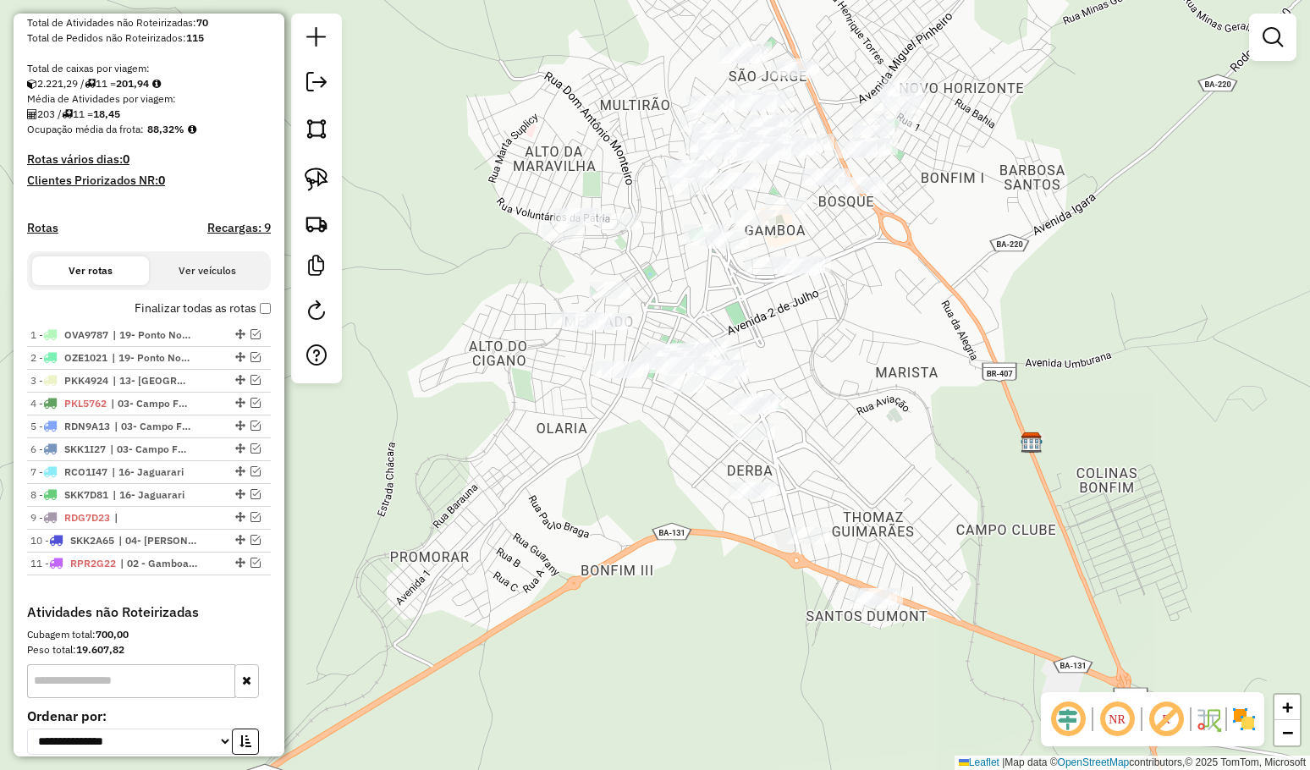
click at [731, 490] on div "Janela de atendimento Grade de atendimento Capacidade Transportadoras Veículos …" at bounding box center [655, 385] width 1310 height 770
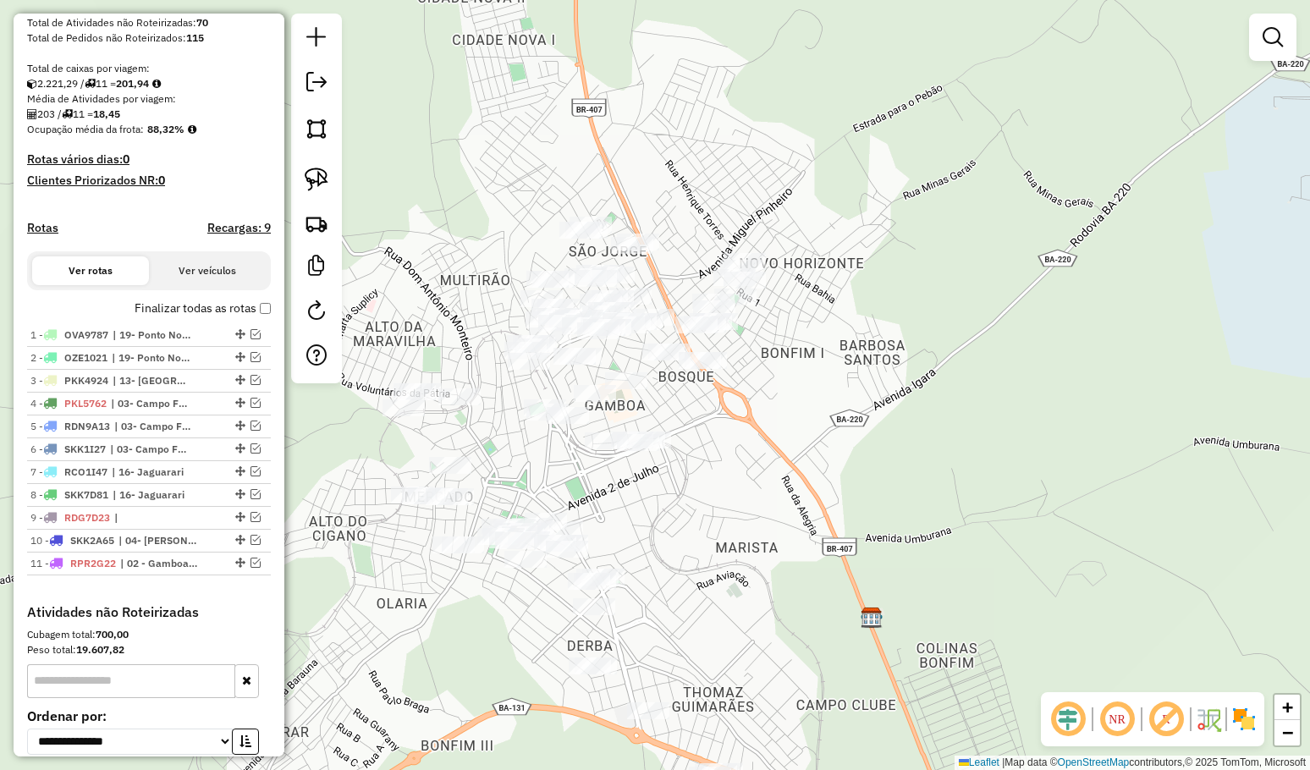
drag, startPoint x: 767, startPoint y: 451, endPoint x: 734, endPoint y: 345, distance: 110.5
click at [767, 374] on div "Janela de atendimento Grade de atendimento Capacidade Transportadoras Veículos …" at bounding box center [655, 385] width 1310 height 770
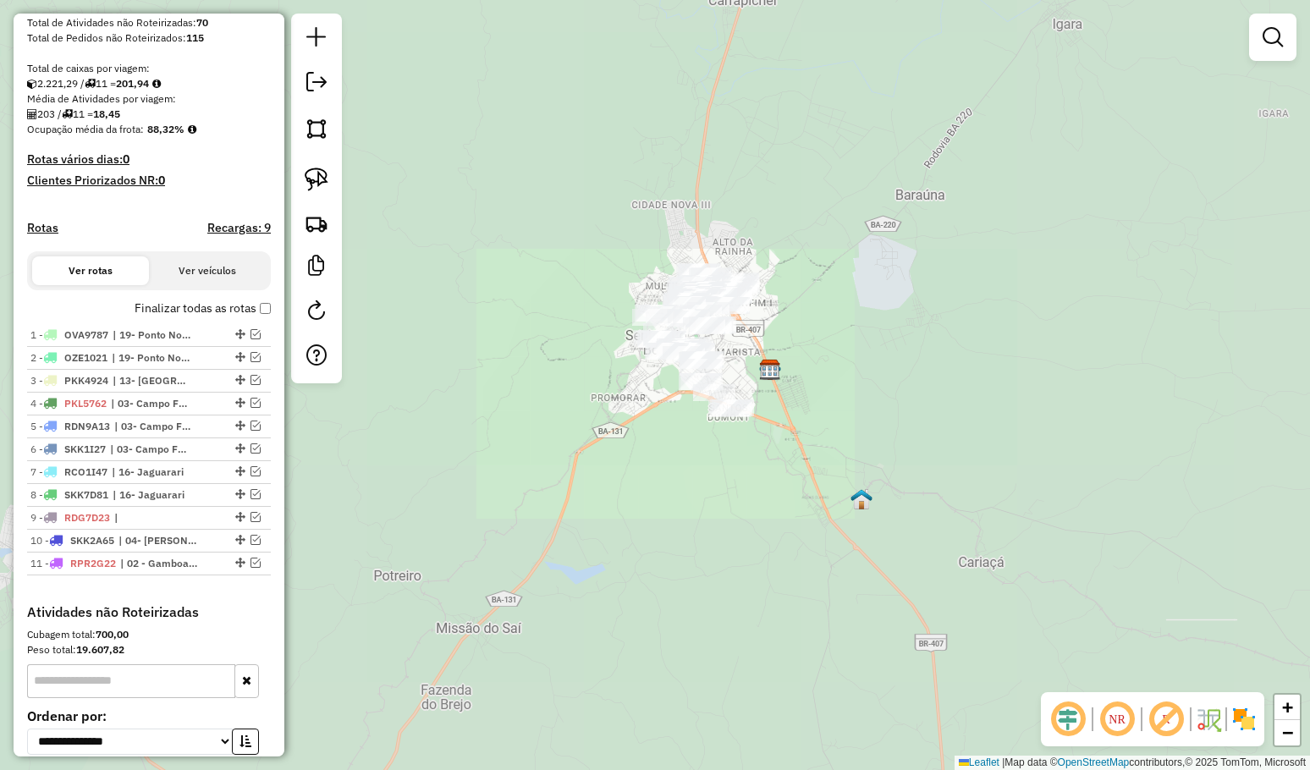
click at [849, 368] on div "Janela de atendimento Grade de atendimento Capacidade Transportadoras Veículos …" at bounding box center [655, 385] width 1310 height 770
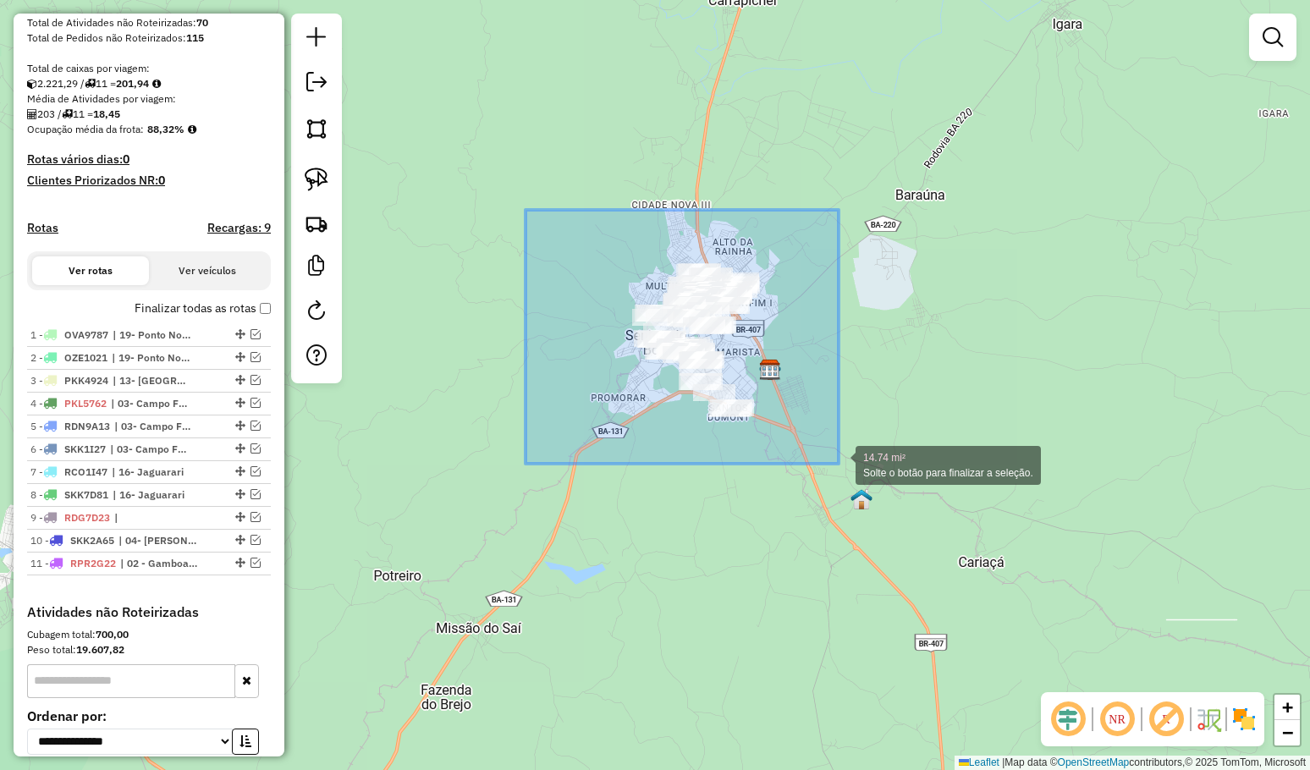
drag, startPoint x: 613, startPoint y: 293, endPoint x: 838, endPoint y: 464, distance: 282.6
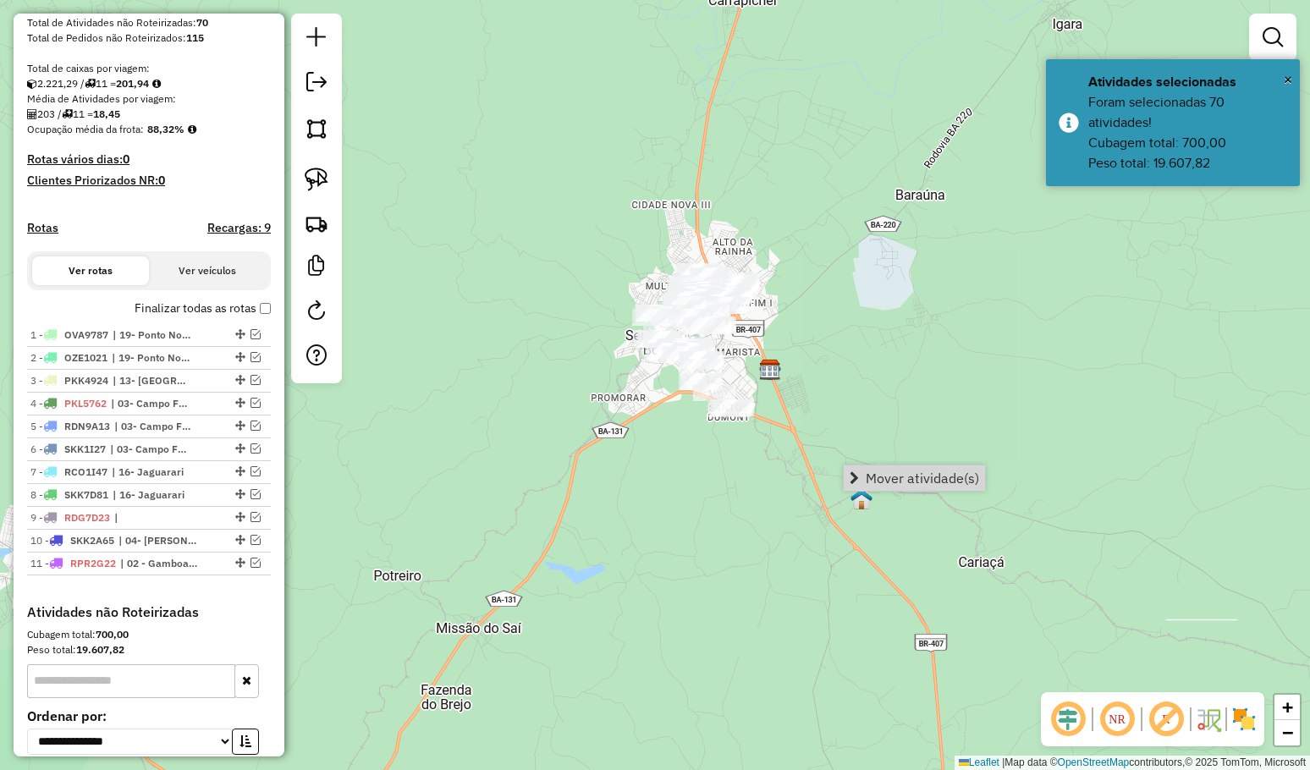
click at [902, 476] on span "Mover atividade(s)" at bounding box center [921, 478] width 113 height 14
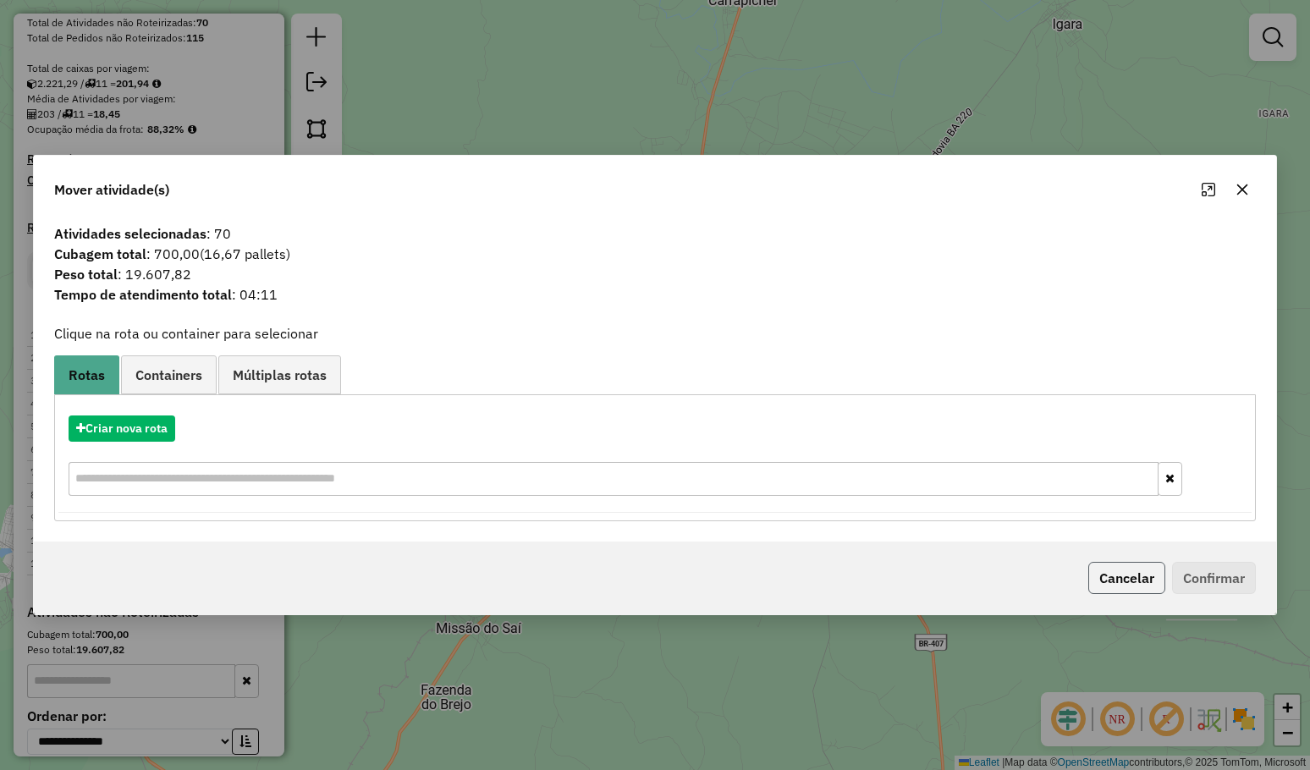
click at [1138, 573] on button "Cancelar" at bounding box center [1126, 578] width 77 height 32
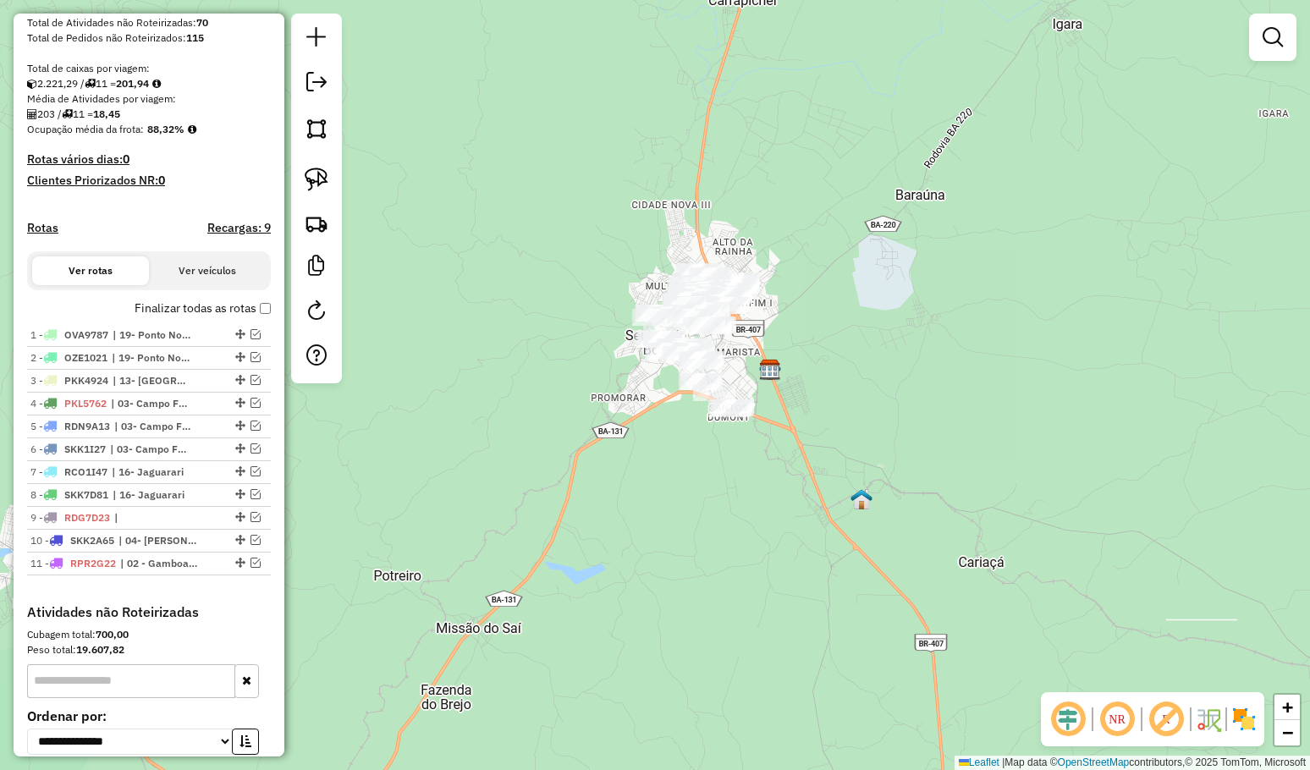
click at [843, 335] on div "Janela de atendimento Grade de atendimento Capacidade Transportadoras Veículos …" at bounding box center [655, 385] width 1310 height 770
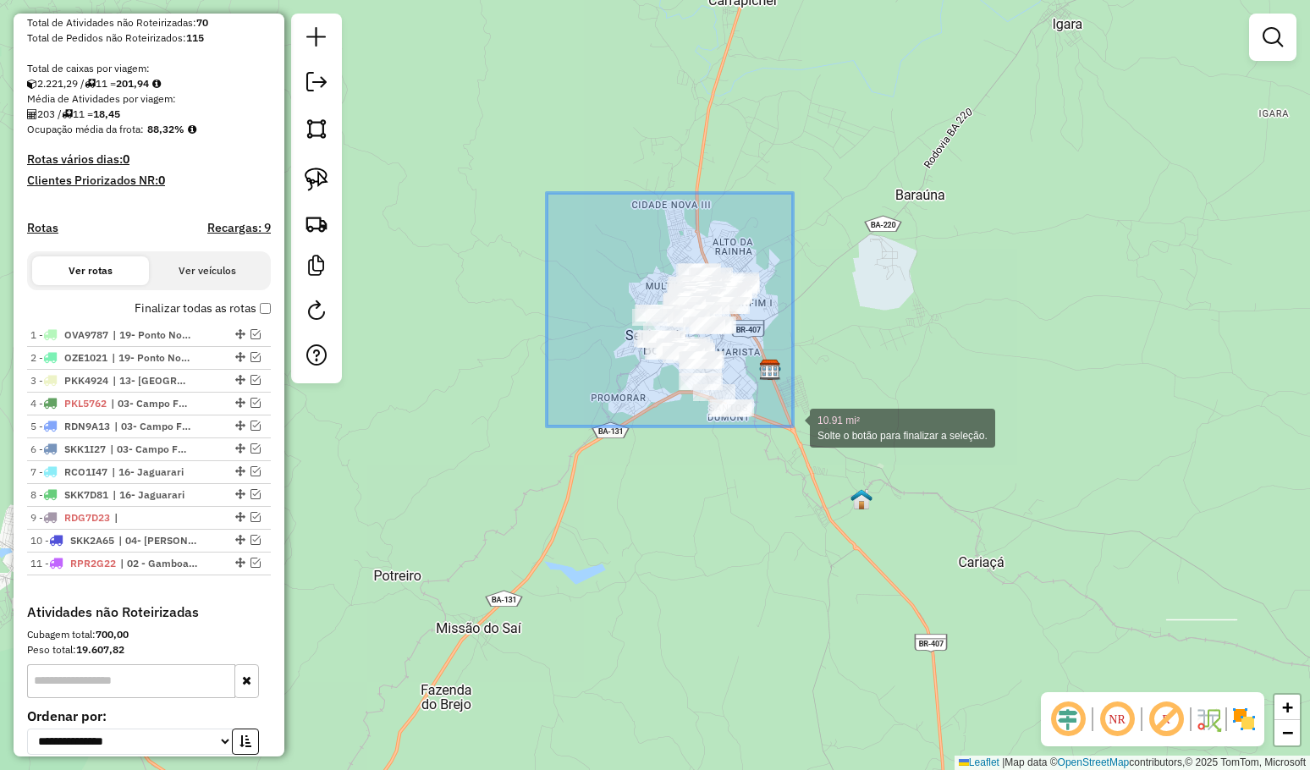
drag, startPoint x: 628, startPoint y: 292, endPoint x: 793, endPoint y: 426, distance: 212.9
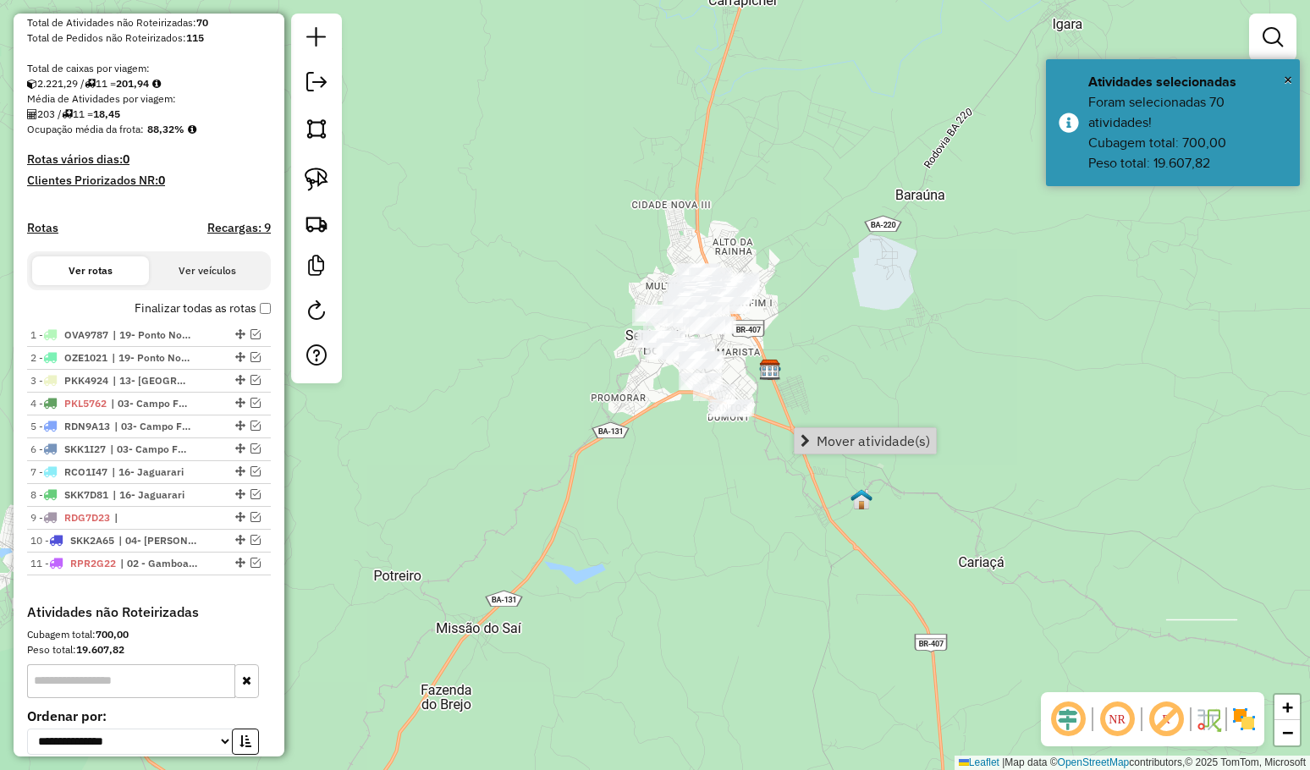
click at [848, 445] on span "Mover atividade(s)" at bounding box center [872, 441] width 113 height 14
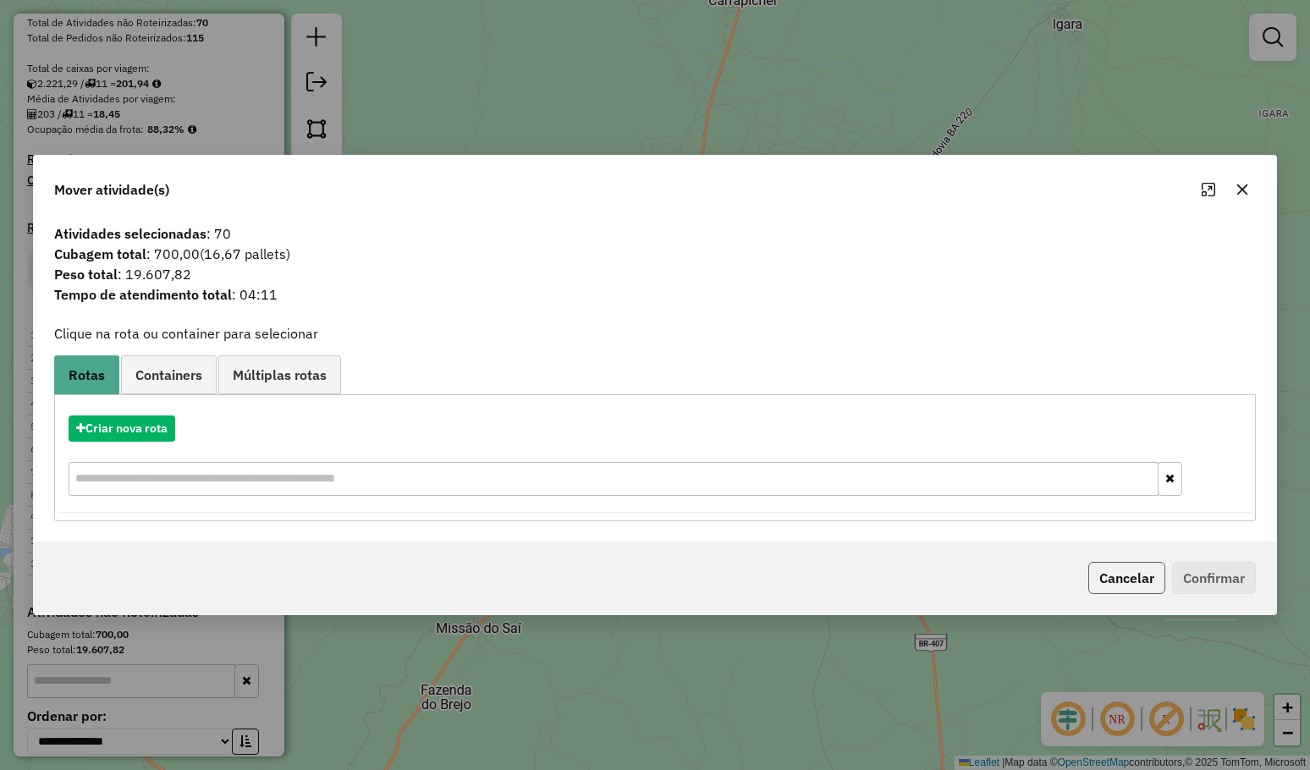
click at [1093, 571] on button "Cancelar" at bounding box center [1126, 578] width 77 height 32
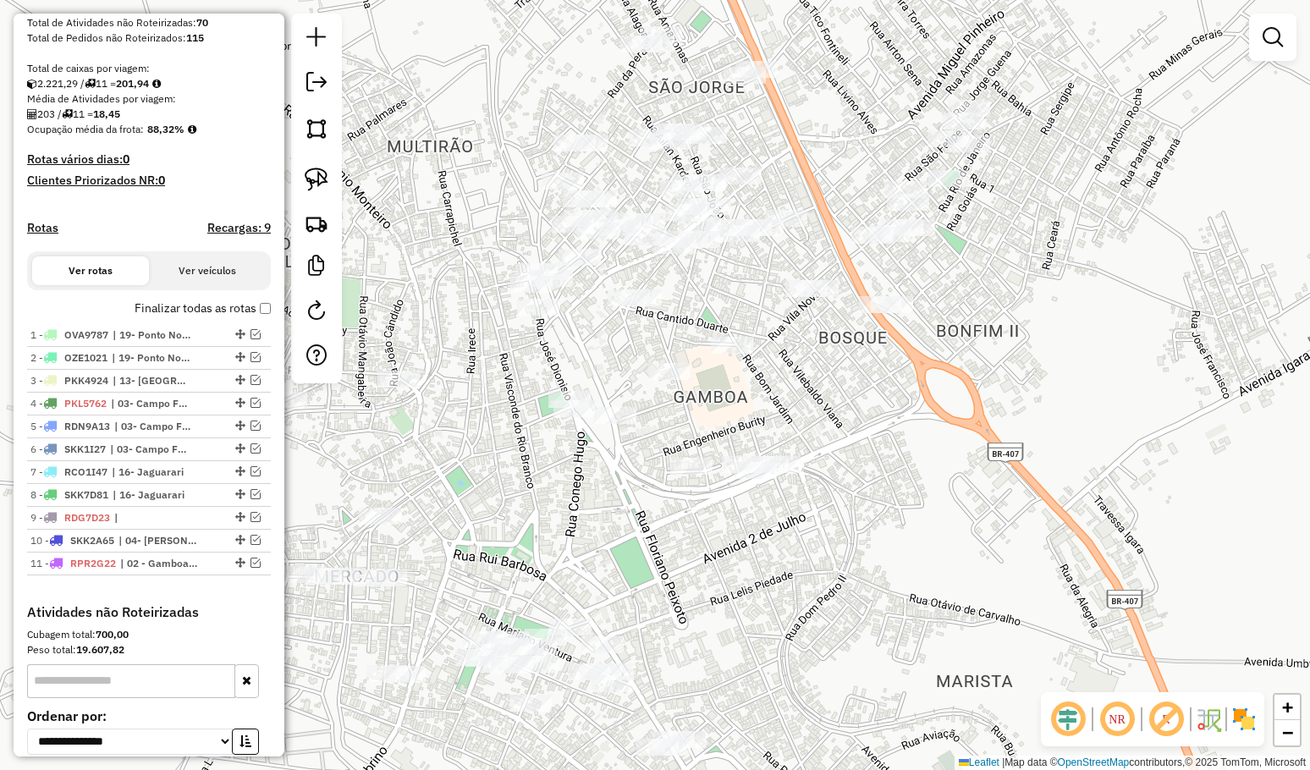
click at [783, 392] on div "Janela de atendimento Grade de atendimento Capacidade Transportadoras Veículos …" at bounding box center [655, 385] width 1310 height 770
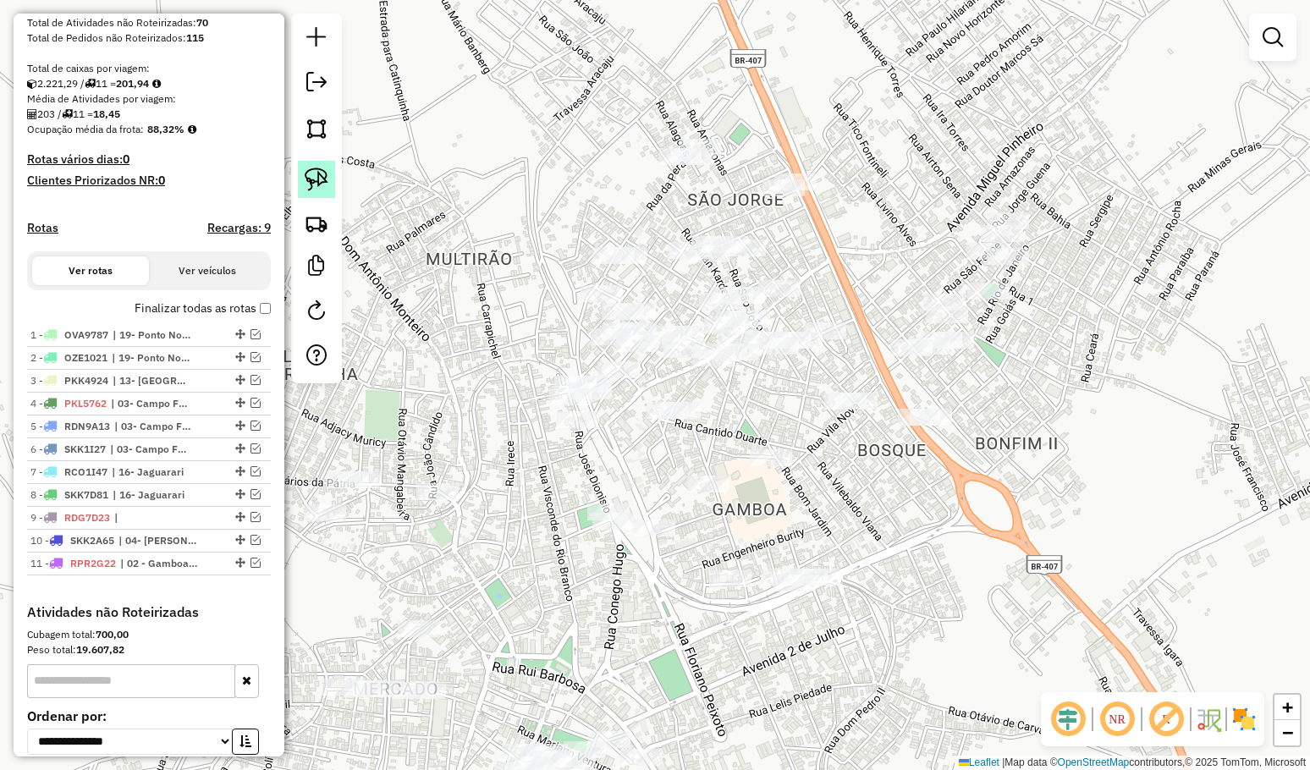
click at [327, 171] on img at bounding box center [317, 180] width 24 height 24
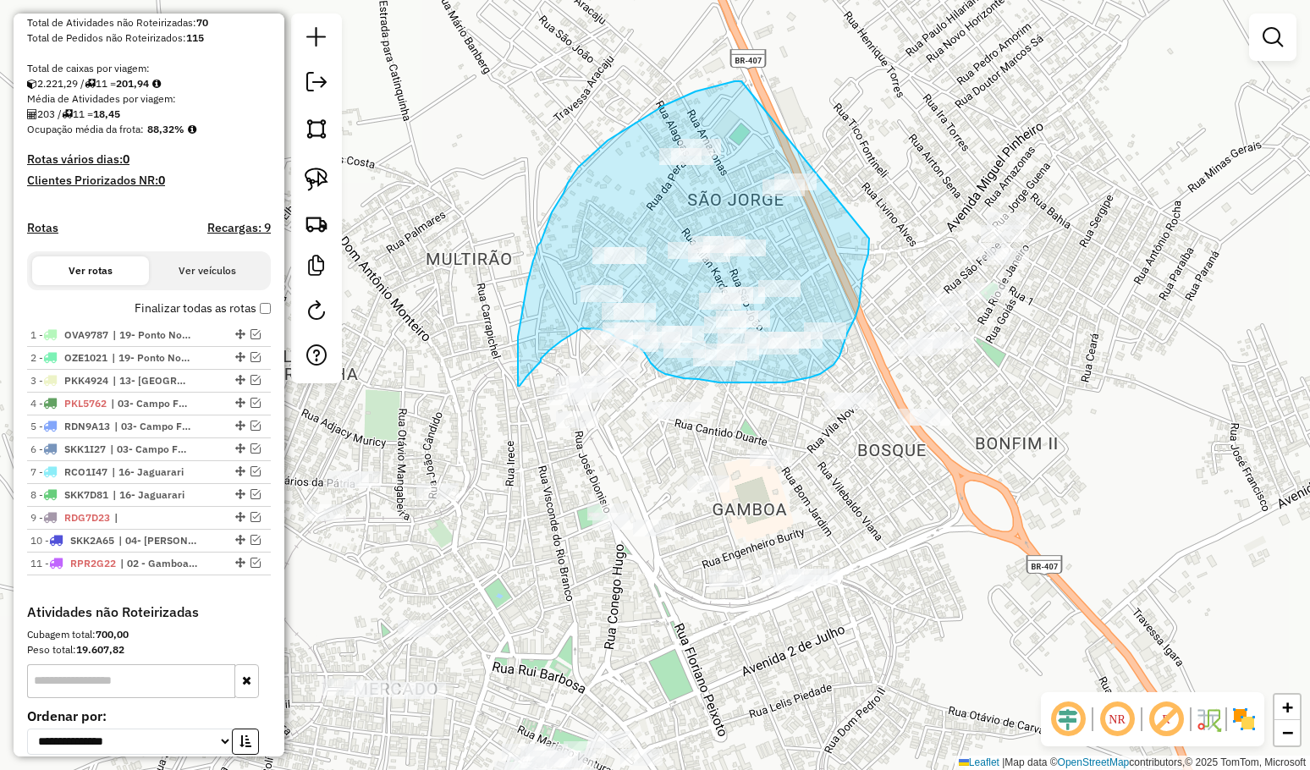
drag, startPoint x: 741, startPoint y: 81, endPoint x: 869, endPoint y: 239, distance: 202.7
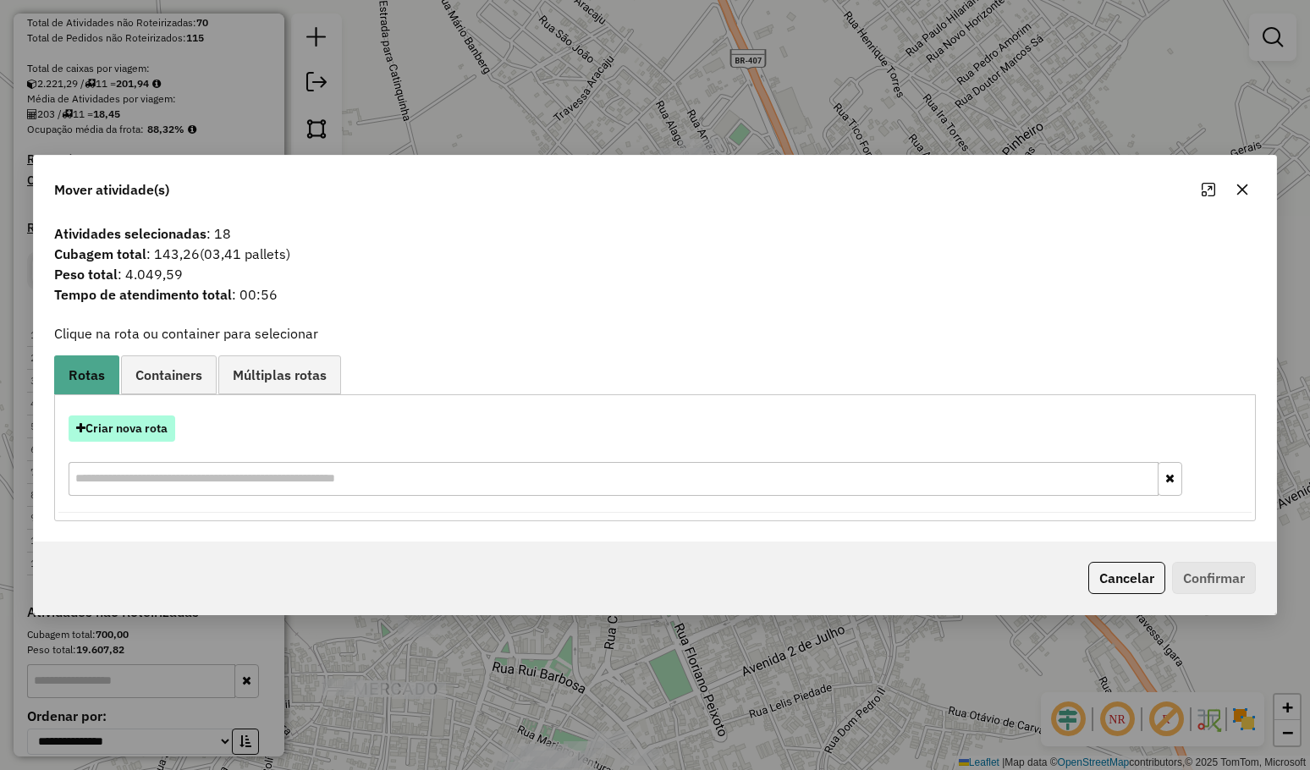
click at [153, 417] on button "Criar nova rota" at bounding box center [122, 428] width 107 height 26
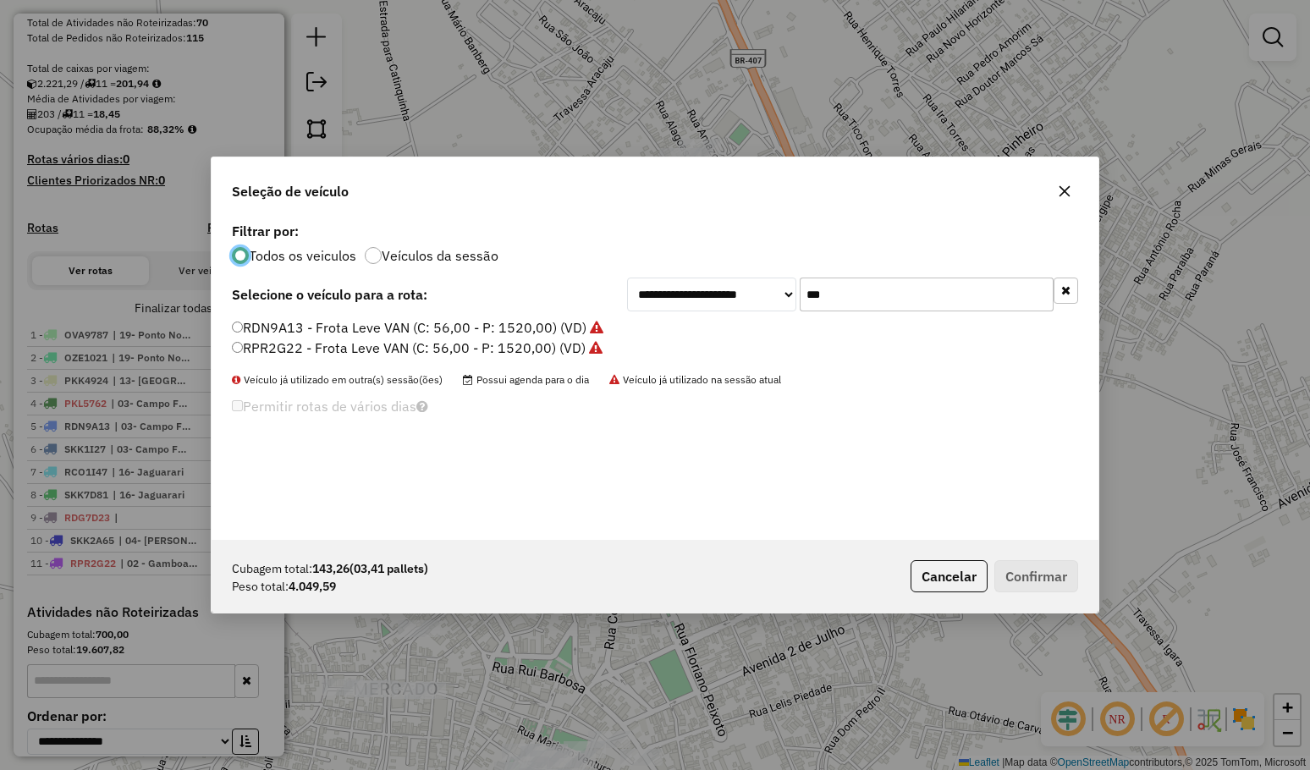
scroll to position [8, 5]
drag, startPoint x: 871, startPoint y: 283, endPoint x: 702, endPoint y: 302, distance: 170.2
click at [717, 306] on div "**********" at bounding box center [852, 294] width 451 height 34
type input "**"
click at [405, 323] on label "OUZ6207 - 3/4 (C: 180,00 - P: 4970,00) (VD)" at bounding box center [377, 327] width 290 height 20
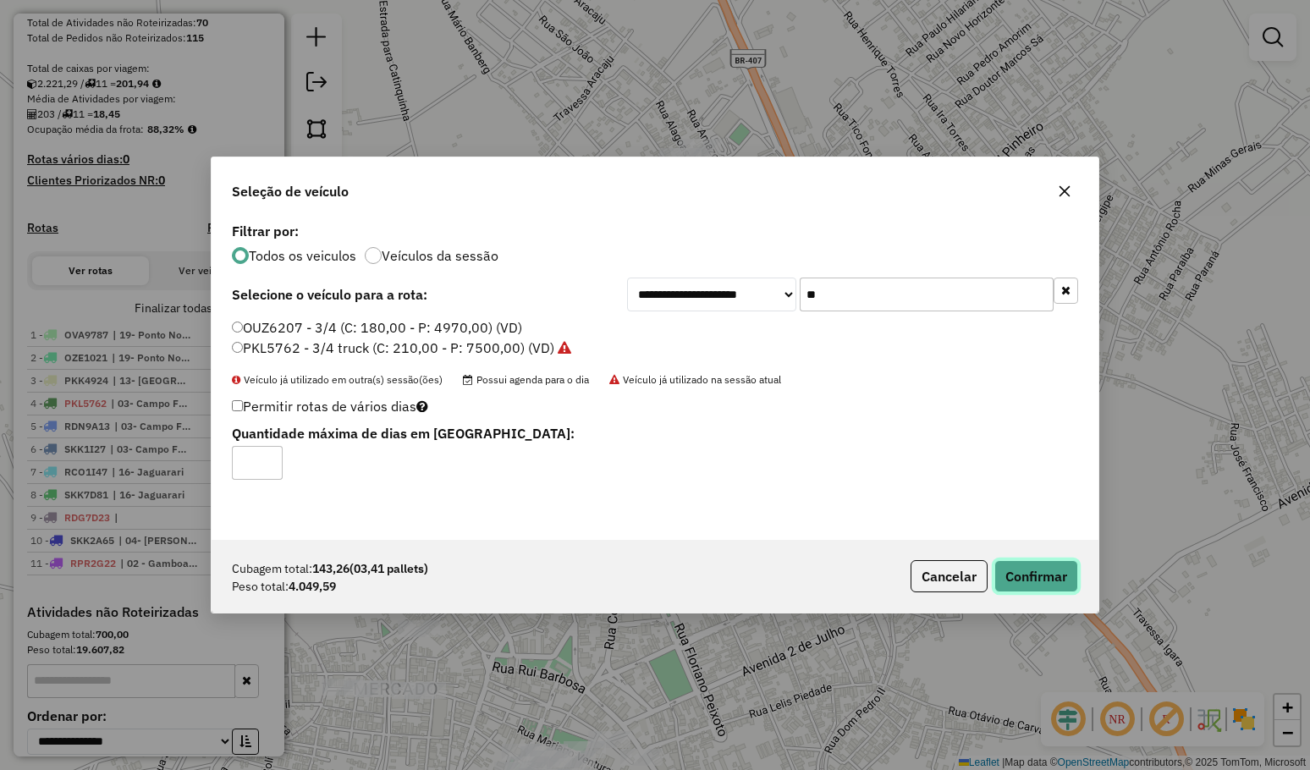
click at [1009, 569] on button "Confirmar" at bounding box center [1036, 576] width 84 height 32
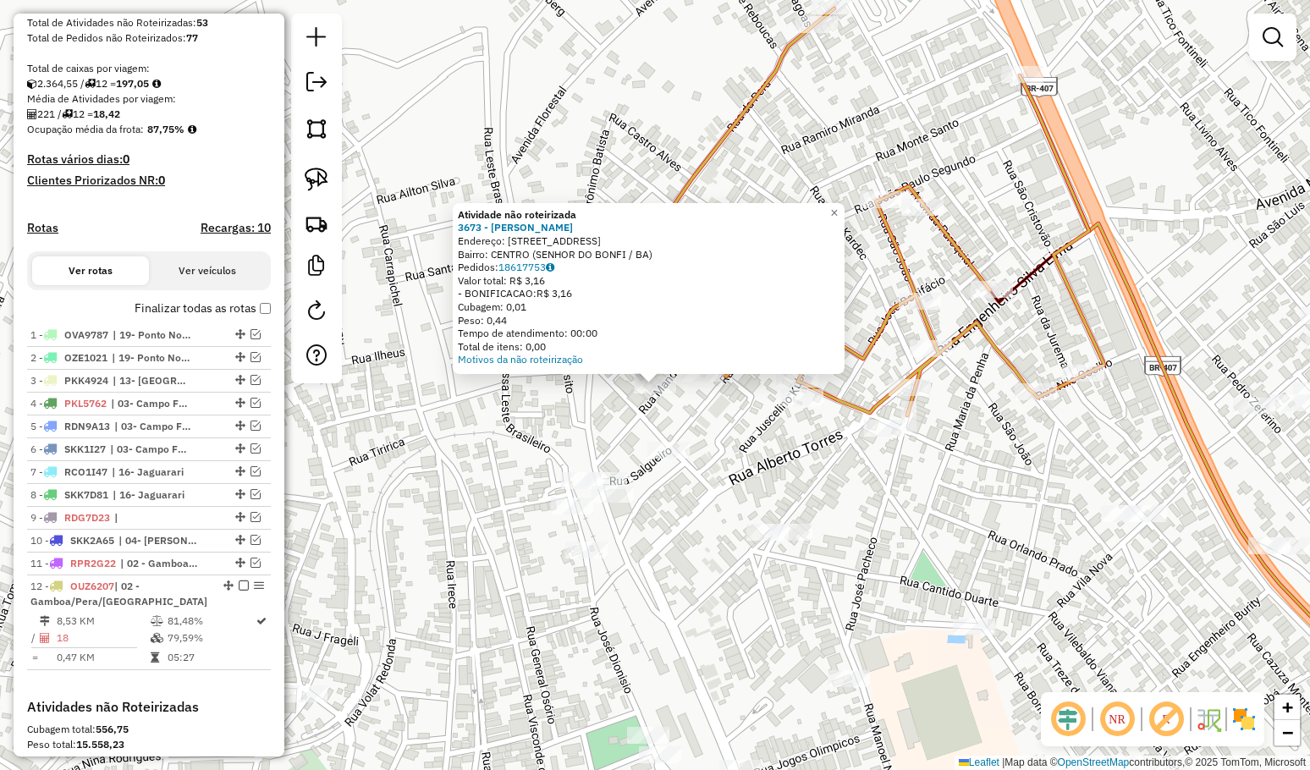
click at [603, 402] on div "Atividade não roteirizada 3673 - JOSE NILTON Endereço: Rua da Mangueira 129 Bai…" at bounding box center [655, 385] width 1310 height 770
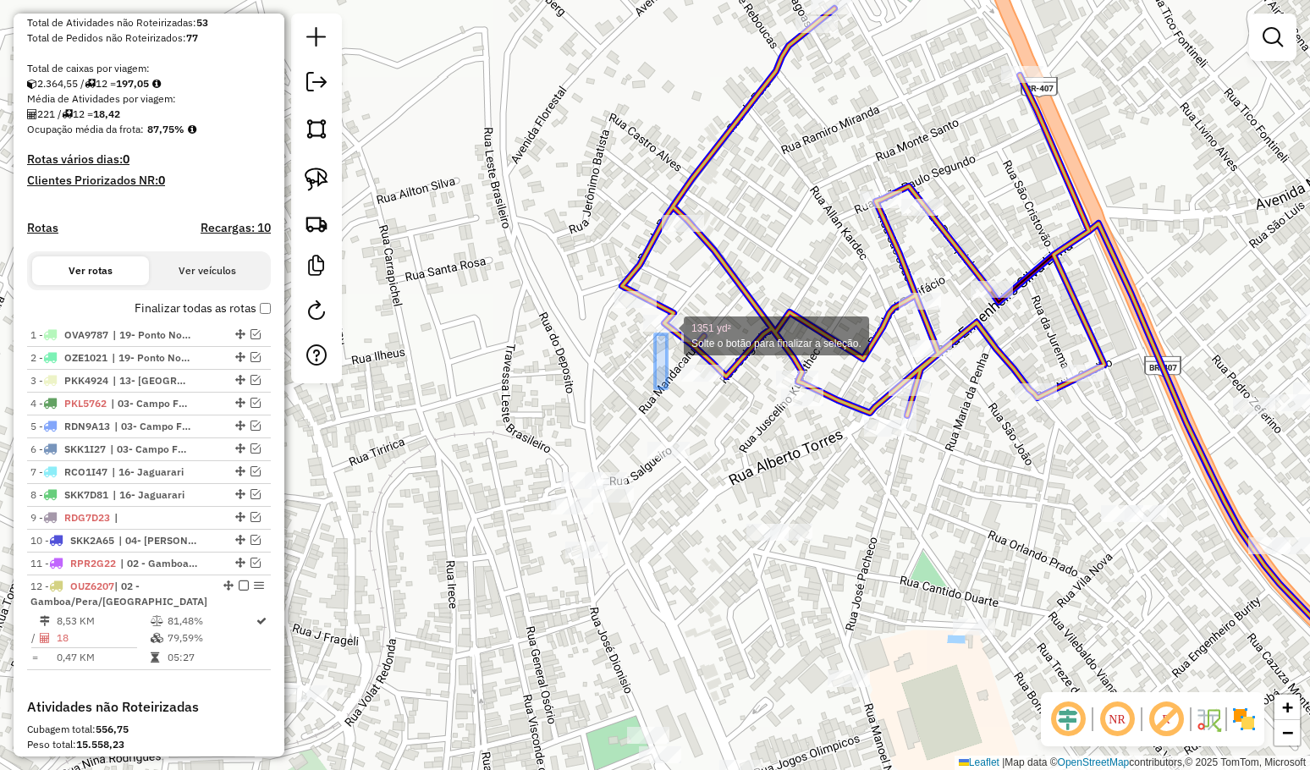
click at [667, 332] on div at bounding box center [664, 323] width 42 height 17
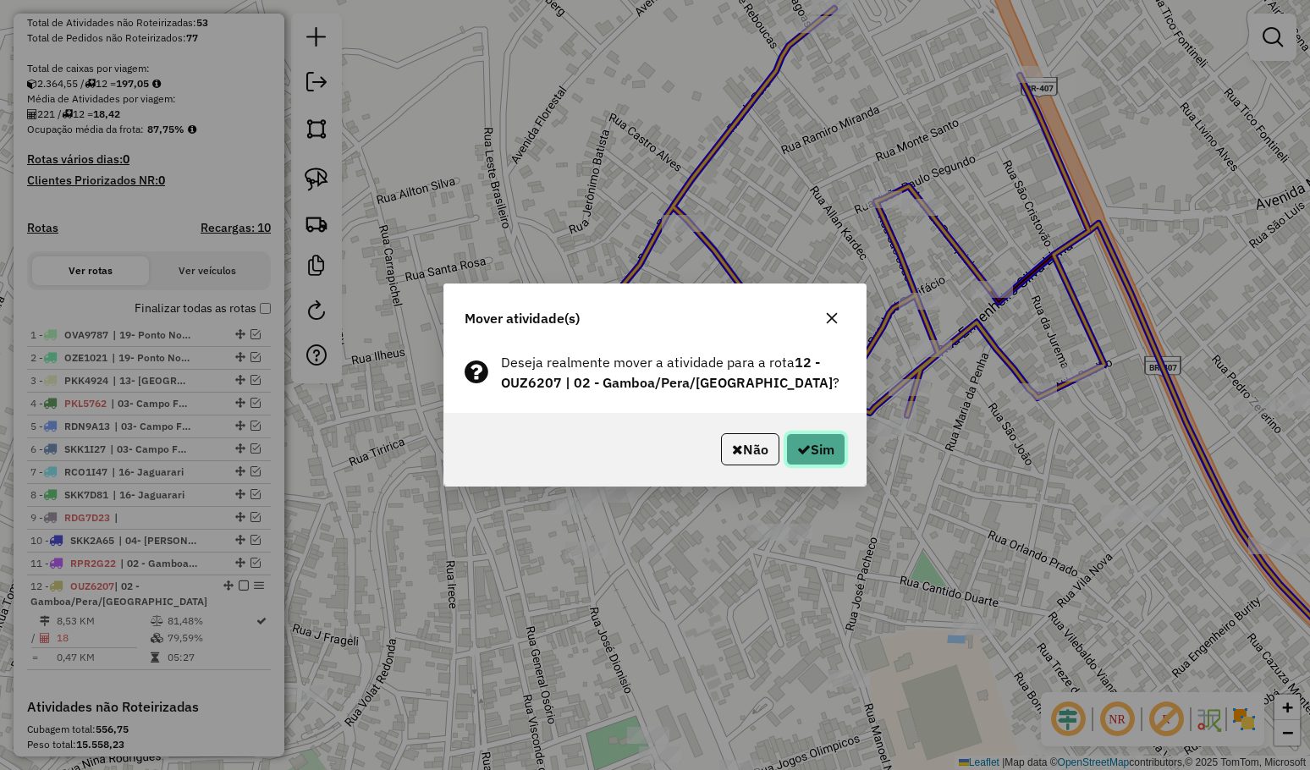
click at [821, 437] on button "Sim" at bounding box center [815, 449] width 59 height 32
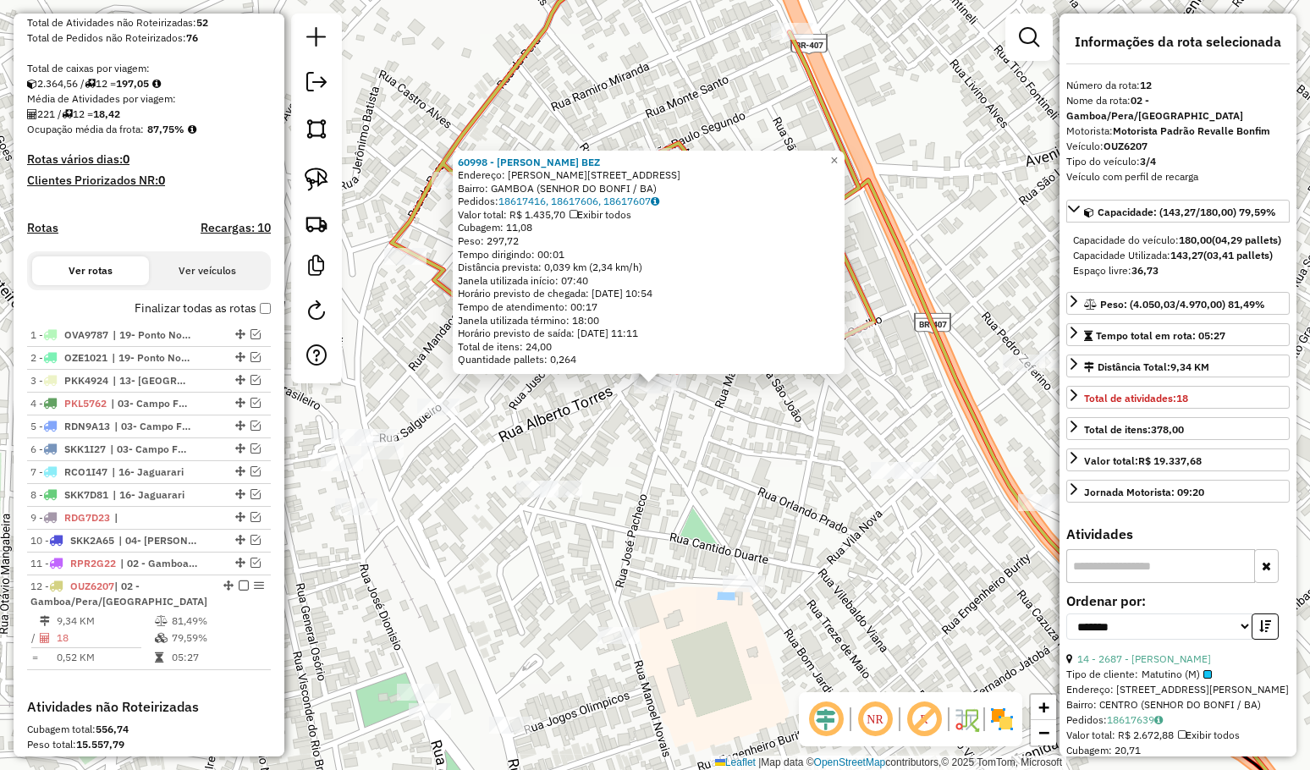
scroll to position [570, 0]
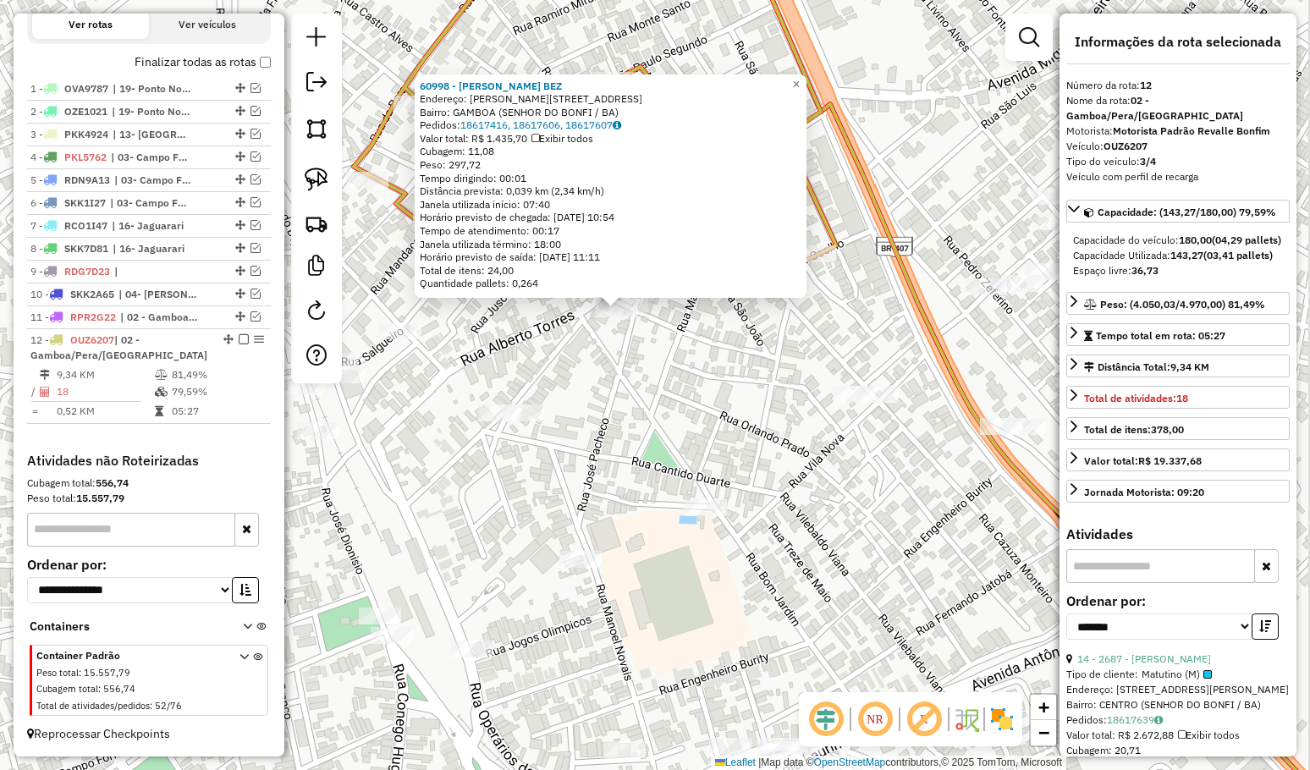
drag, startPoint x: 816, startPoint y: 428, endPoint x: 799, endPoint y: 376, distance: 54.6
click at [800, 385] on div "60998 - ANTONIO DE PADUA BEZ Endereço: R JOSE PACHECO 310 Bairro: GAMBOA (SENHO…" at bounding box center [655, 385] width 1310 height 770
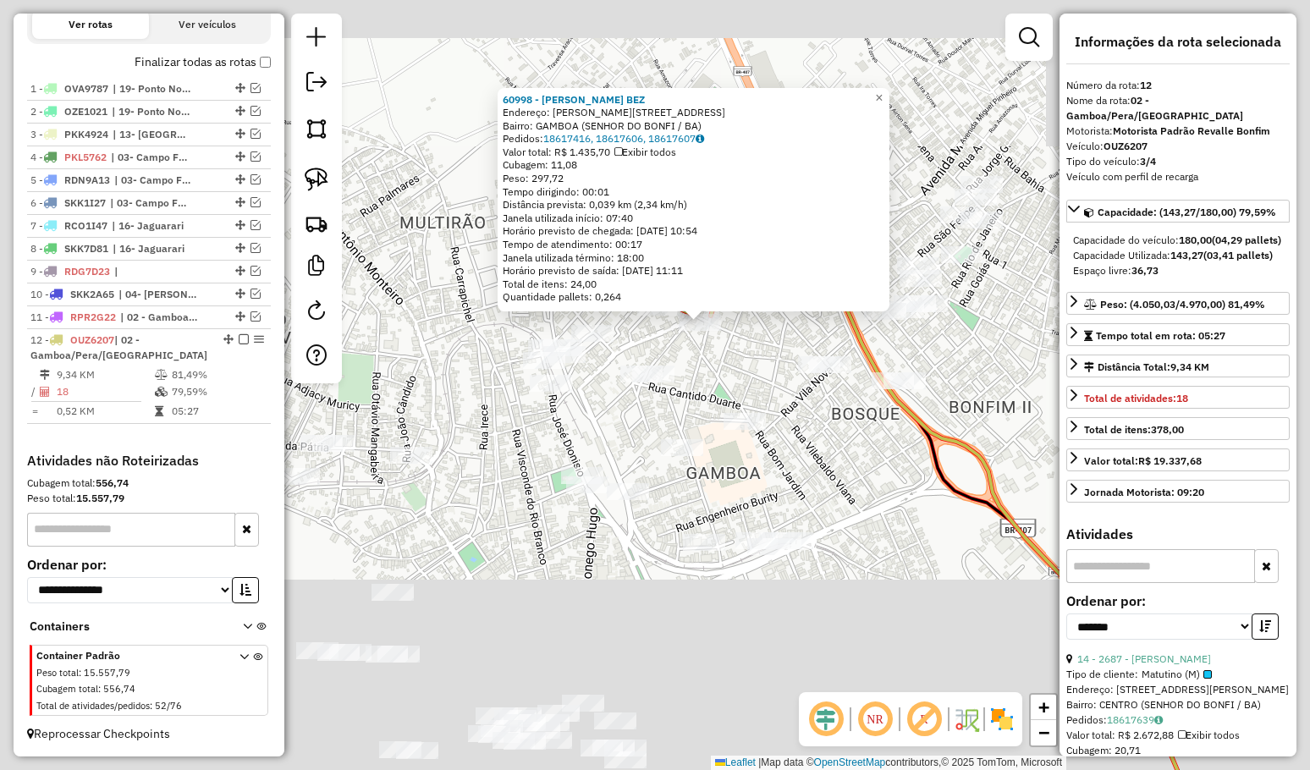
click at [823, 402] on div "60998 - ANTONIO DE PADUA BEZ Endereço: R JOSE PACHECO 310 Bairro: GAMBOA (SENHO…" at bounding box center [655, 385] width 1310 height 770
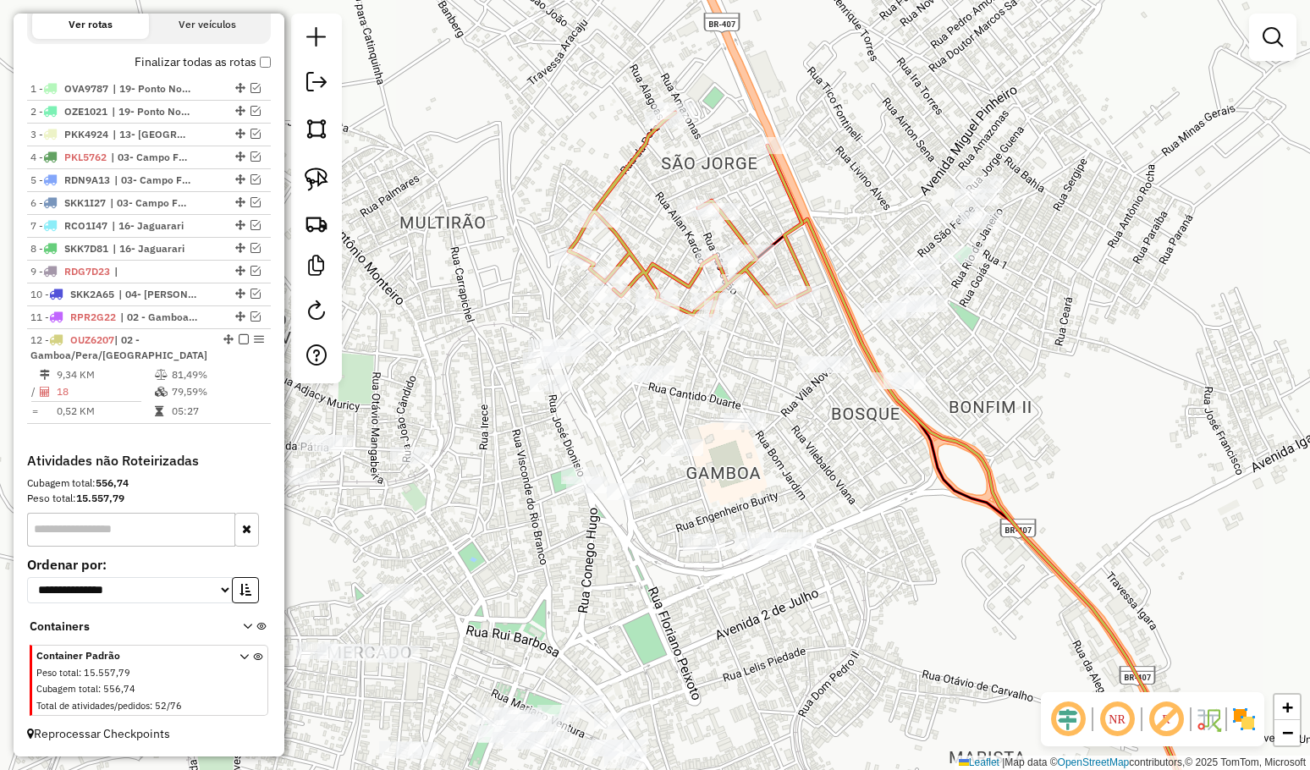
drag, startPoint x: 847, startPoint y: 390, endPoint x: 803, endPoint y: 314, distance: 87.9
click at [810, 324] on div "Janela de atendimento Grade de atendimento Capacidade Transportadoras Veículos …" at bounding box center [655, 385] width 1310 height 770
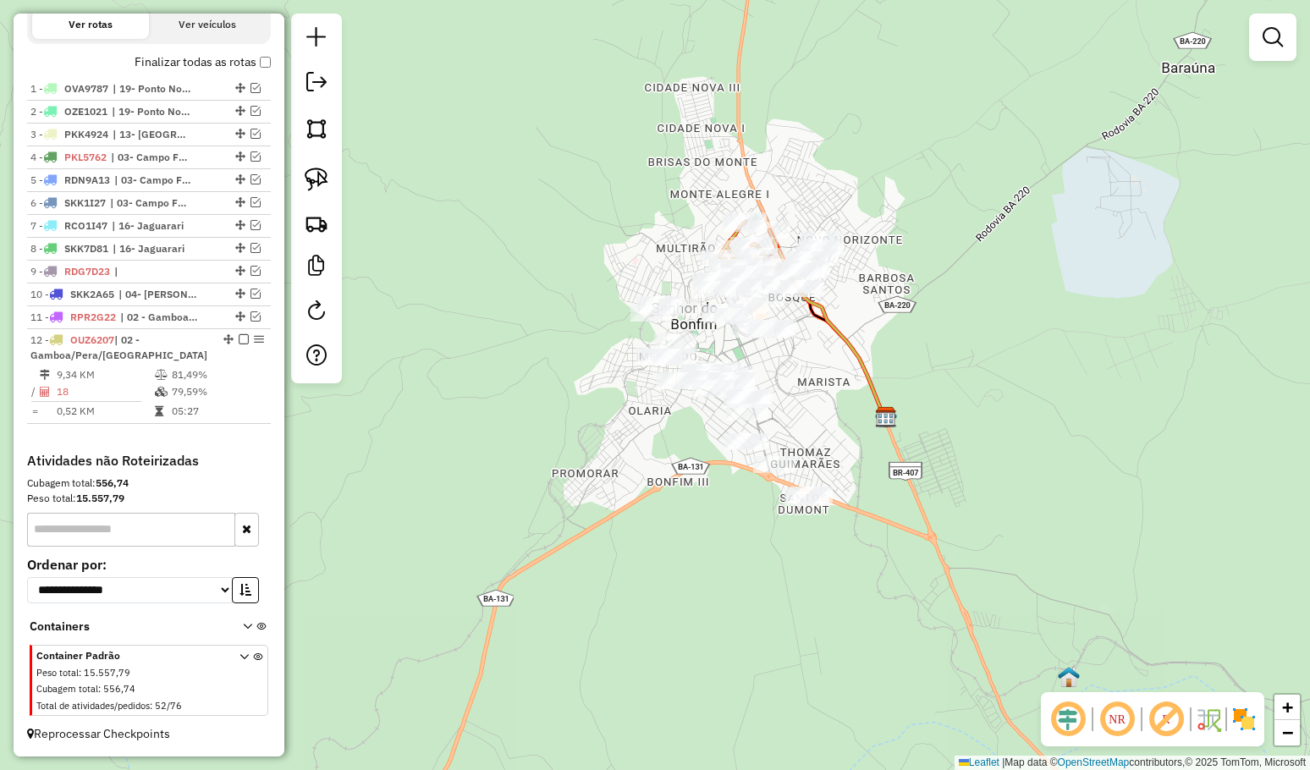
click at [897, 310] on div "Janela de atendimento Grade de atendimento Capacidade Transportadoras Veículos …" at bounding box center [655, 385] width 1310 height 770
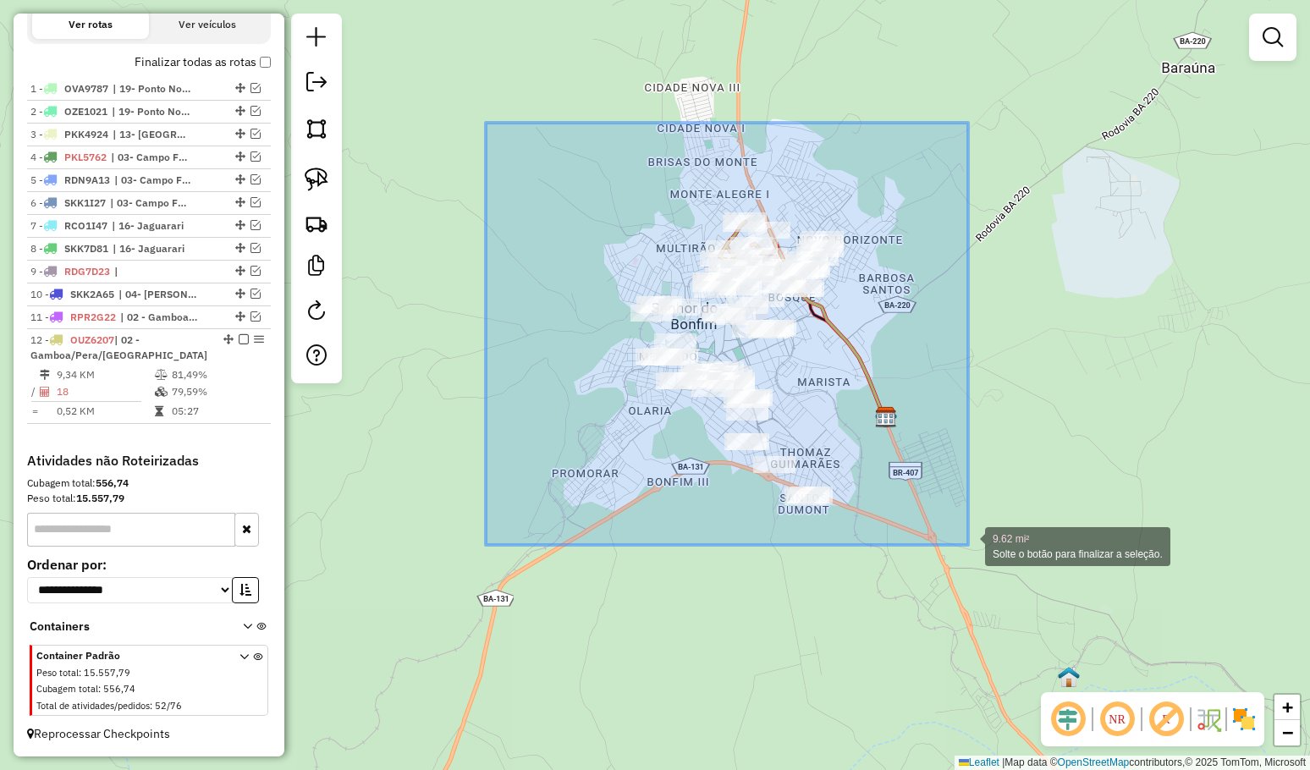
drag, startPoint x: 544, startPoint y: 194, endPoint x: 969, endPoint y: 545, distance: 551.0
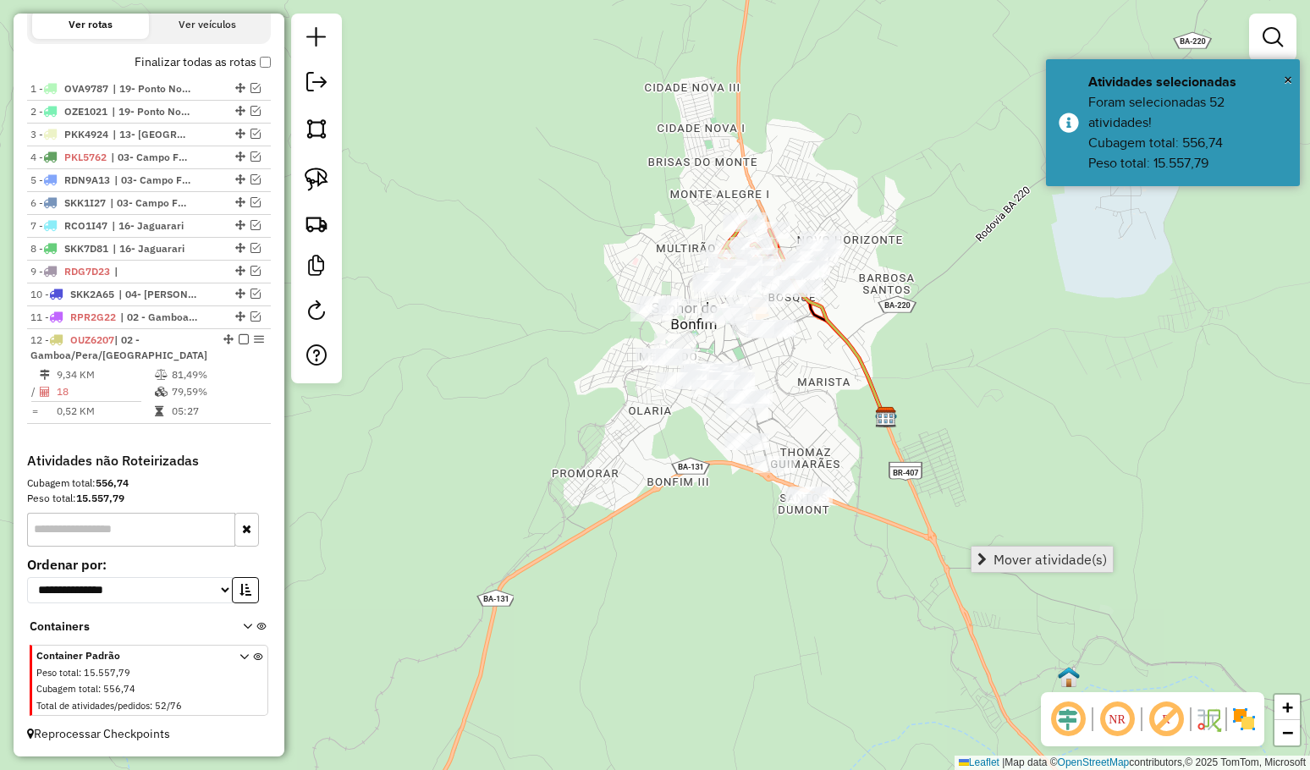
click at [1022, 558] on span "Mover atividade(s)" at bounding box center [1049, 559] width 113 height 14
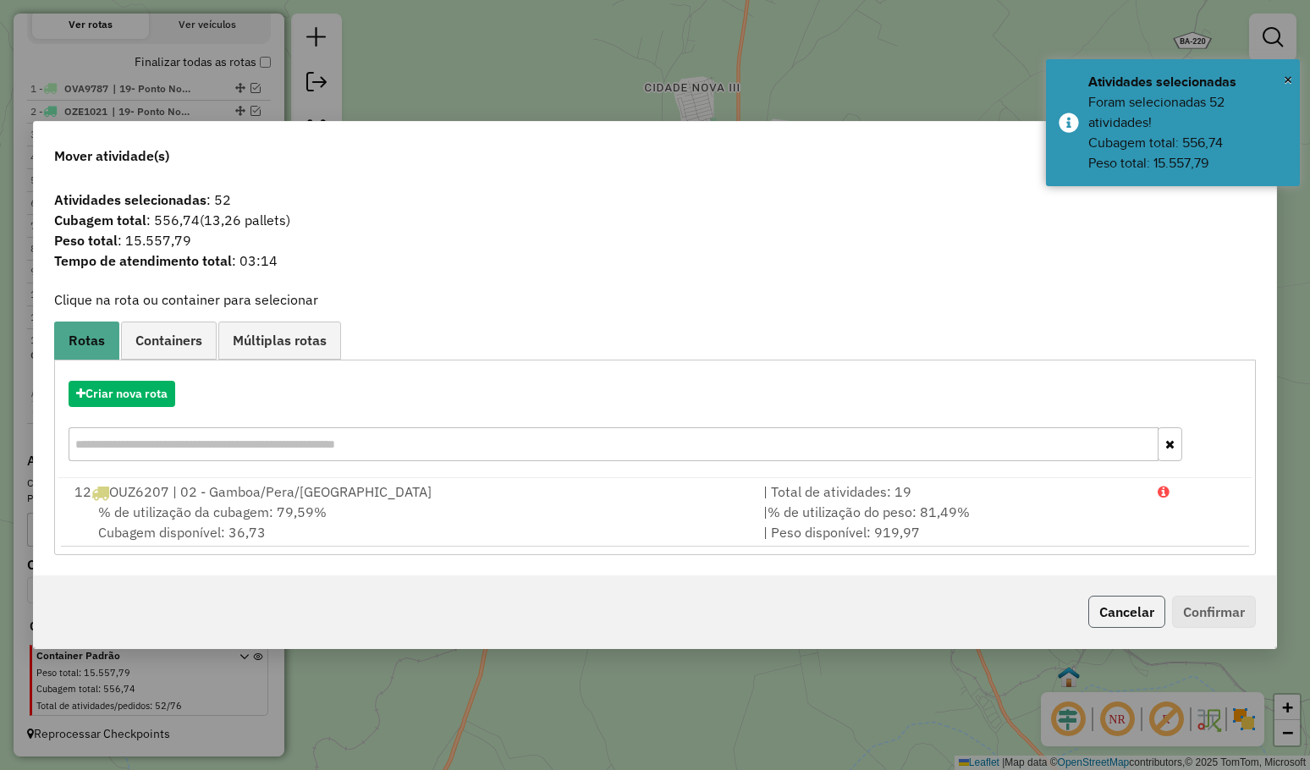
click at [1113, 611] on button "Cancelar" at bounding box center [1126, 612] width 77 height 32
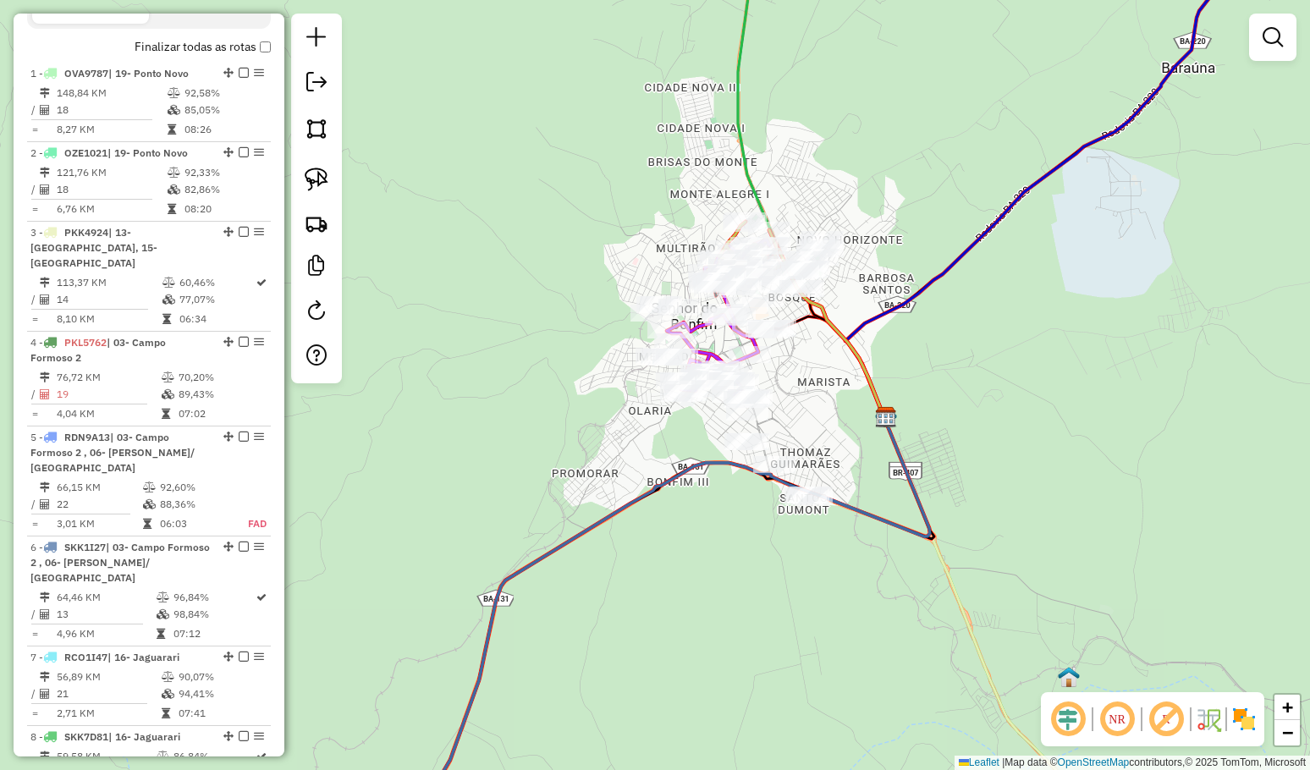
scroll to position [498, 0]
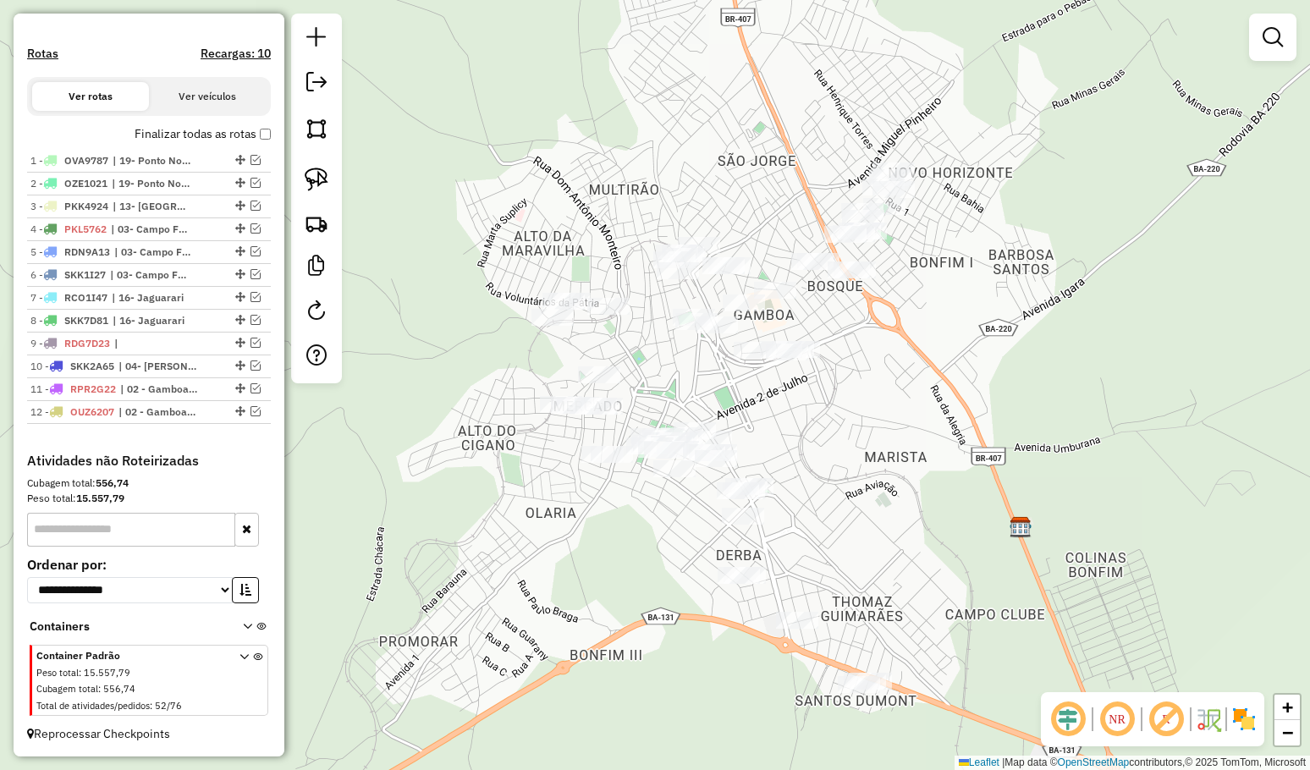
drag, startPoint x: 898, startPoint y: 408, endPoint x: 825, endPoint y: 358, distance: 88.9
click at [890, 416] on div "Janela de atendimento Grade de atendimento Capacidade Transportadoras Veículos …" at bounding box center [655, 385] width 1310 height 770
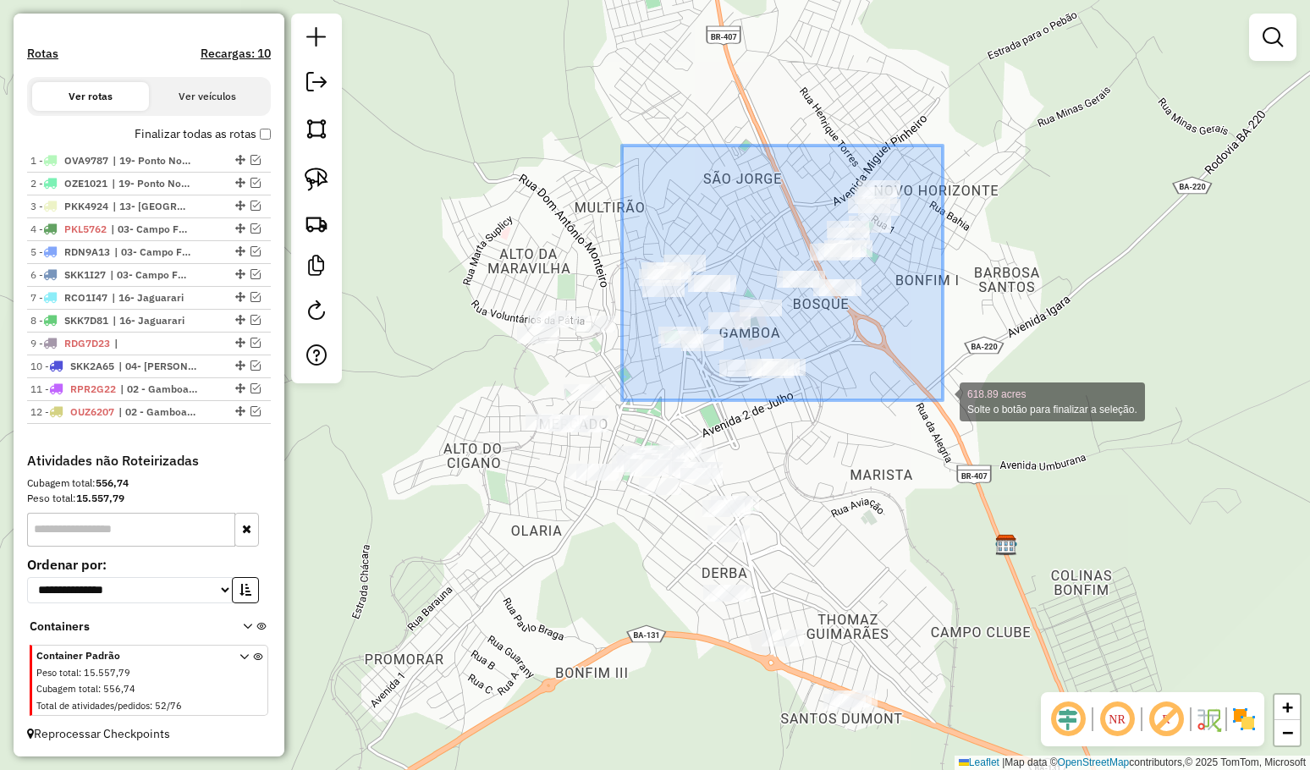
drag, startPoint x: 647, startPoint y: 179, endPoint x: 945, endPoint y: 402, distance: 371.7
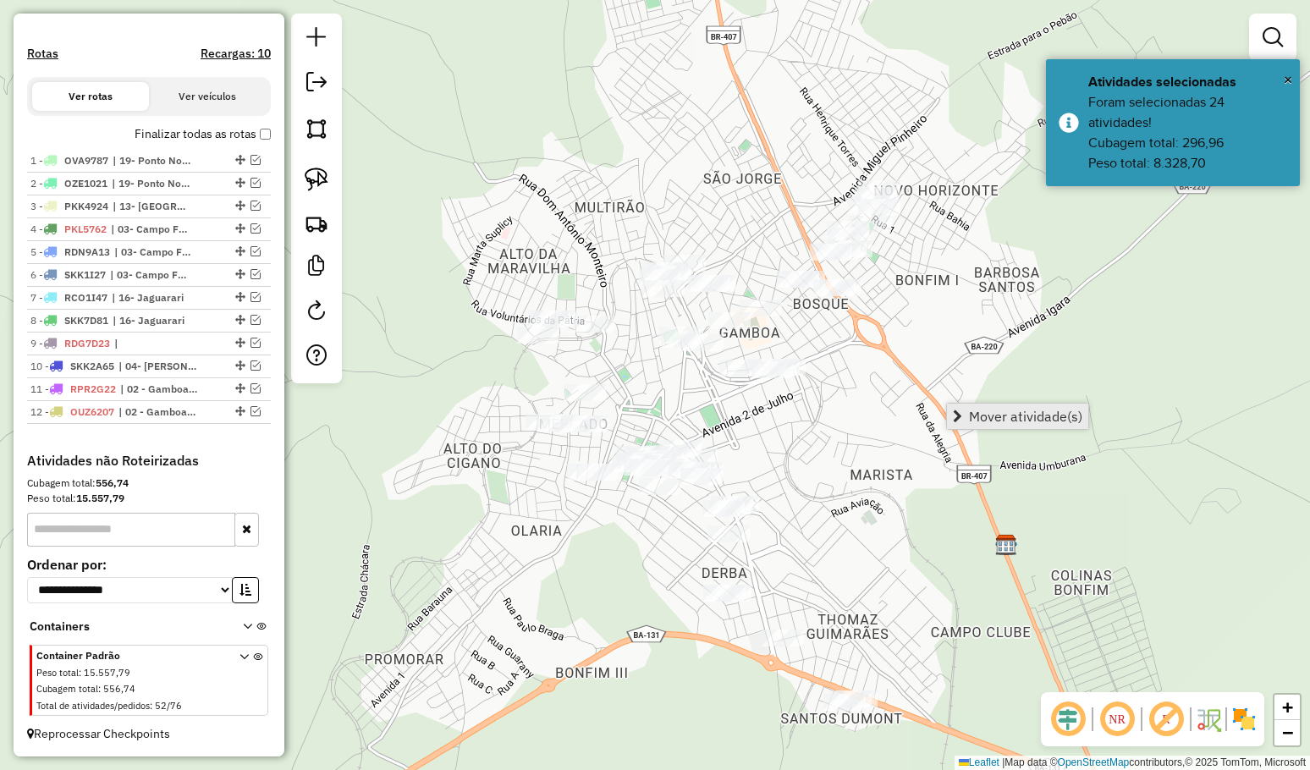
click at [984, 412] on span "Mover atividade(s)" at bounding box center [1025, 416] width 113 height 14
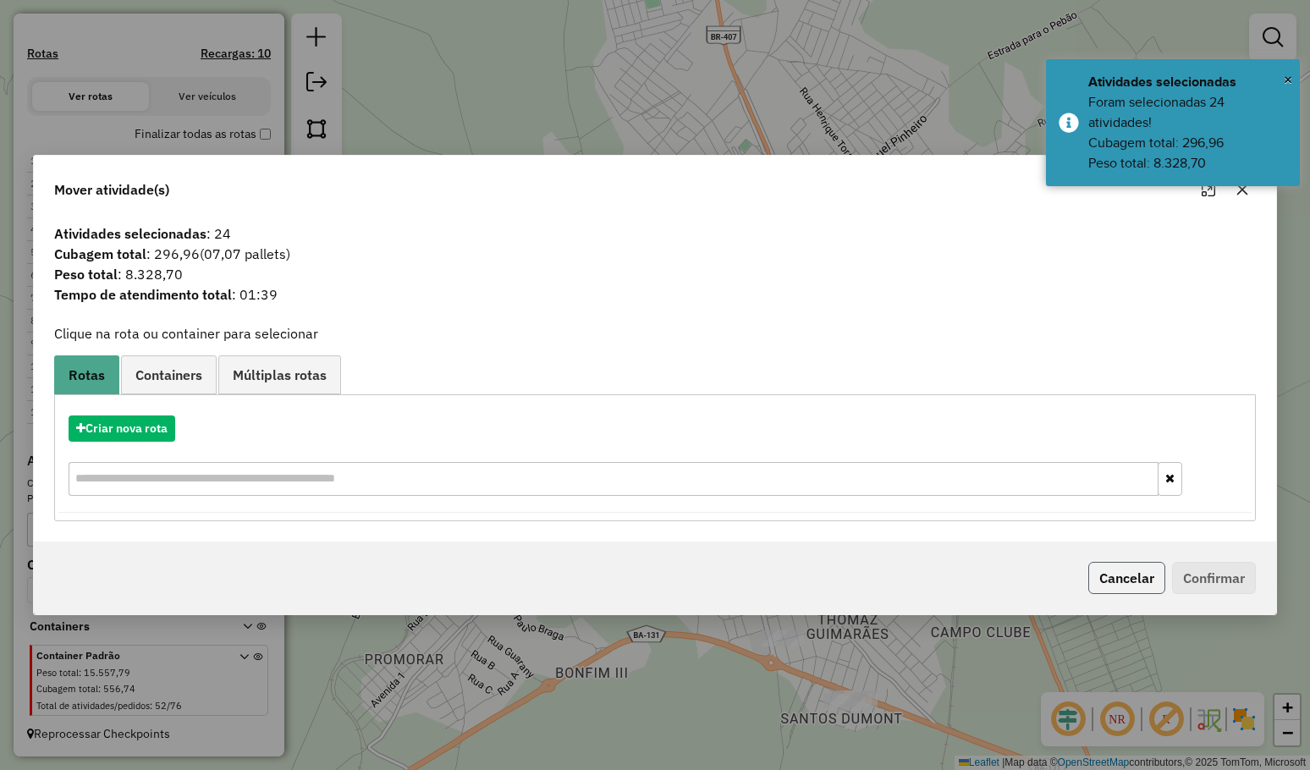
click at [1105, 575] on button "Cancelar" at bounding box center [1126, 578] width 77 height 32
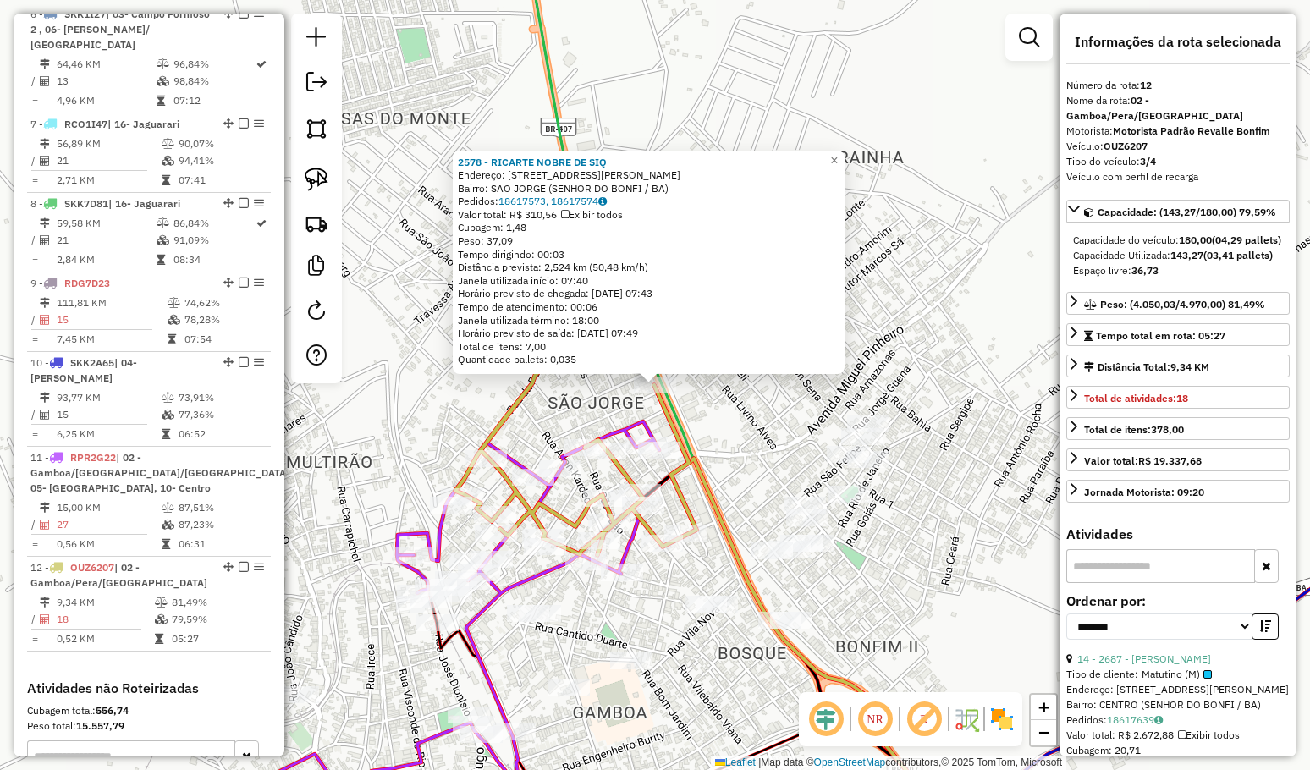
scroll to position [1285, 0]
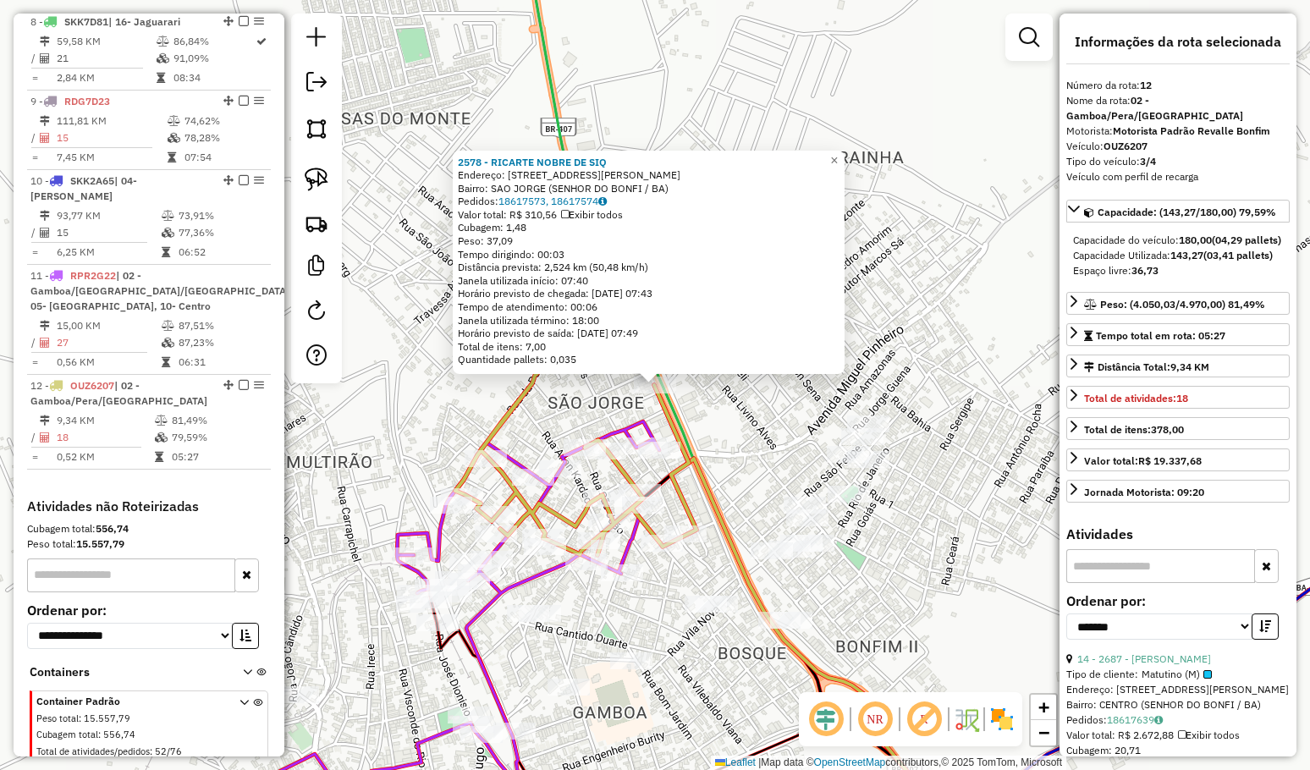
click at [739, 393] on div "2578 - RICARTE NOBRE DE SIQ Endereço: AV AVENIDA JOaO DURVAL CARNEIRO 1565 Bair…" at bounding box center [655, 385] width 1310 height 770
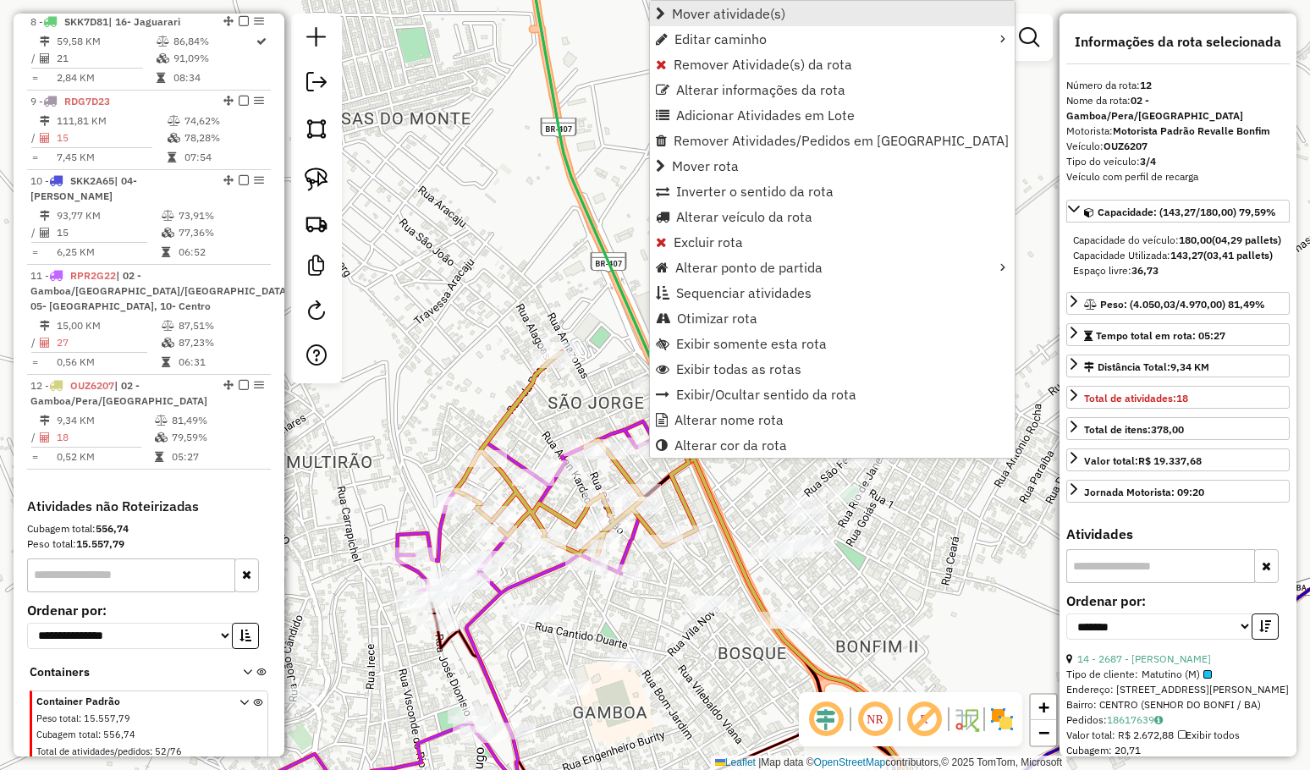
click at [756, 5] on link "Mover atividade(s)" at bounding box center [832, 13] width 365 height 25
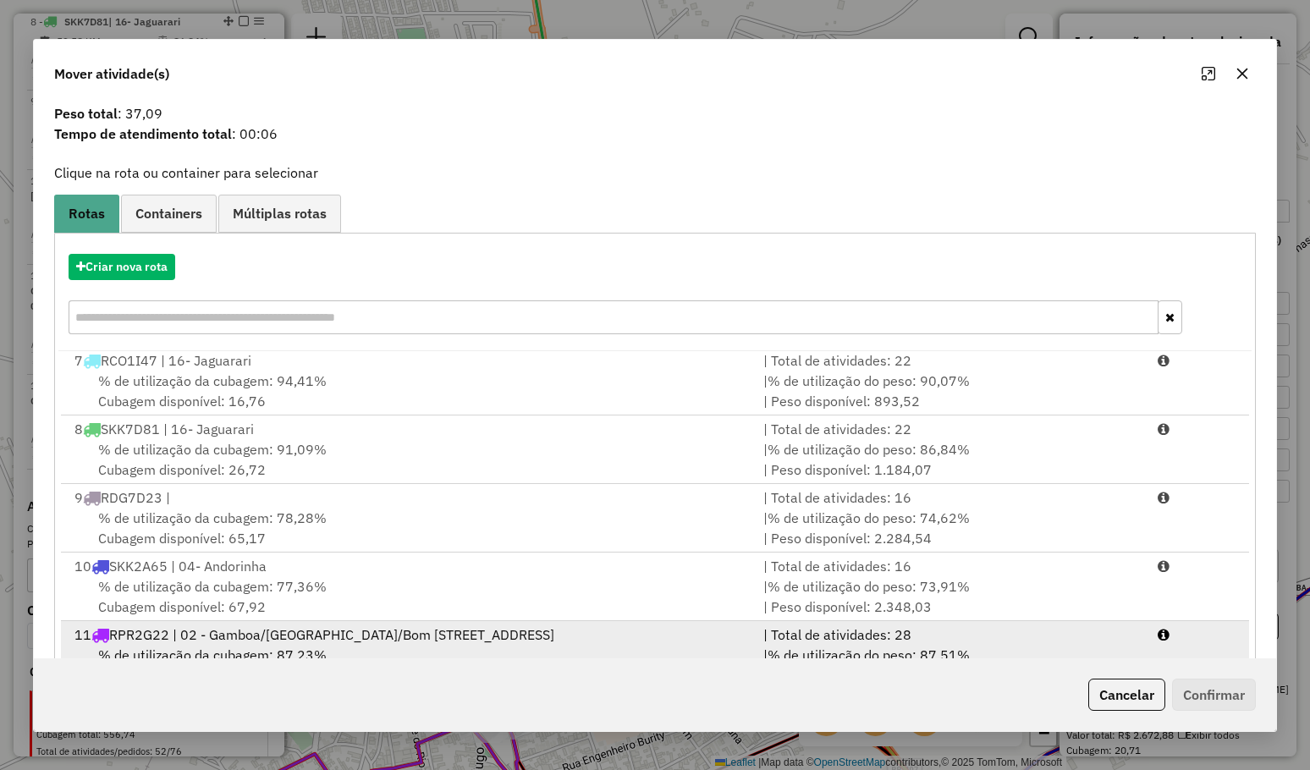
scroll to position [106, 0]
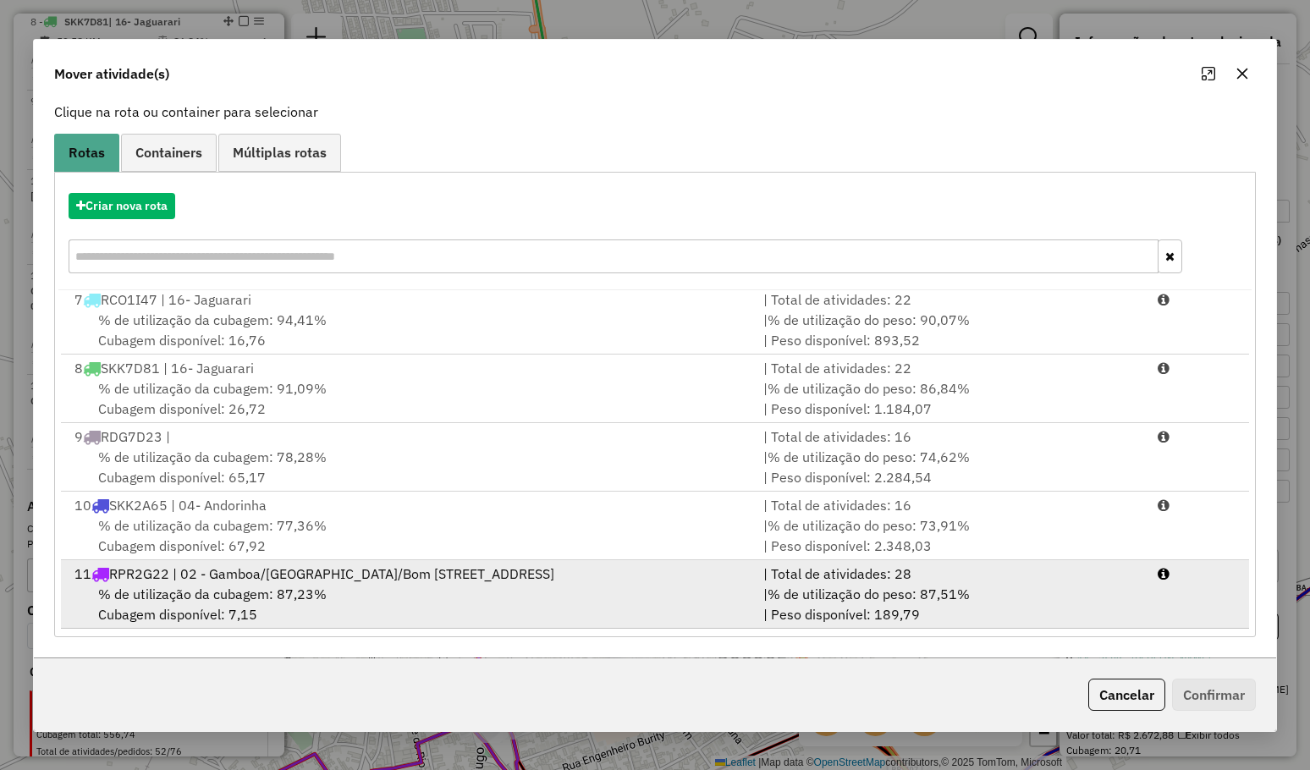
click at [222, 595] on span "% de utilização da cubagem: 87,23%" at bounding box center [212, 593] width 228 height 17
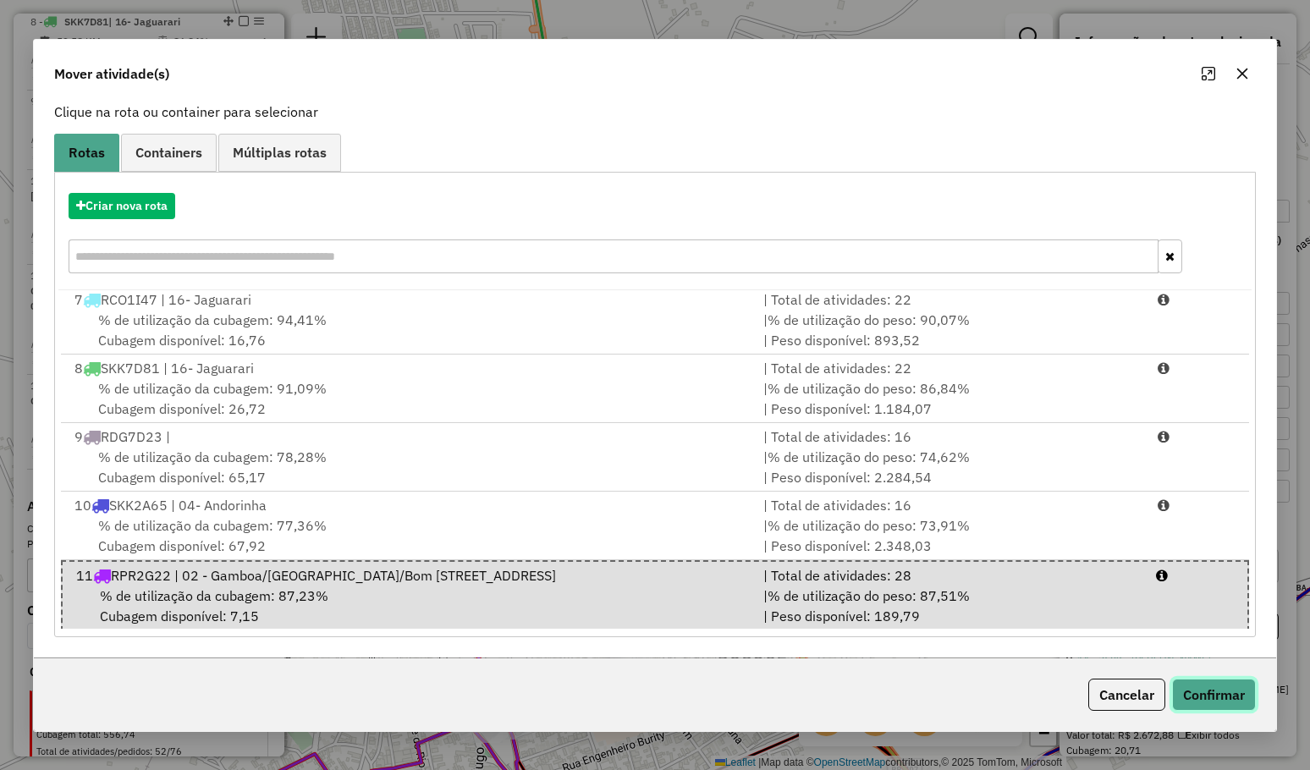
click at [1207, 701] on button "Confirmar" at bounding box center [1214, 695] width 84 height 32
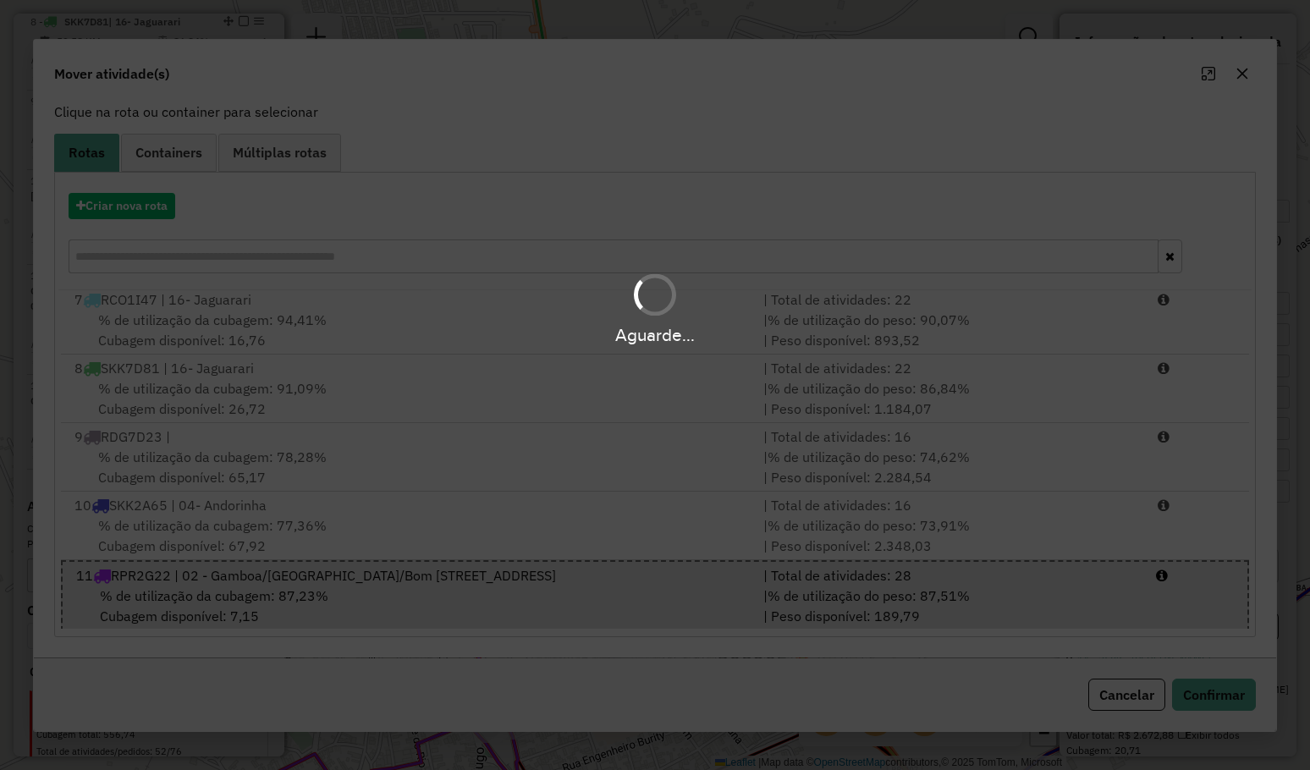
scroll to position [0, 0]
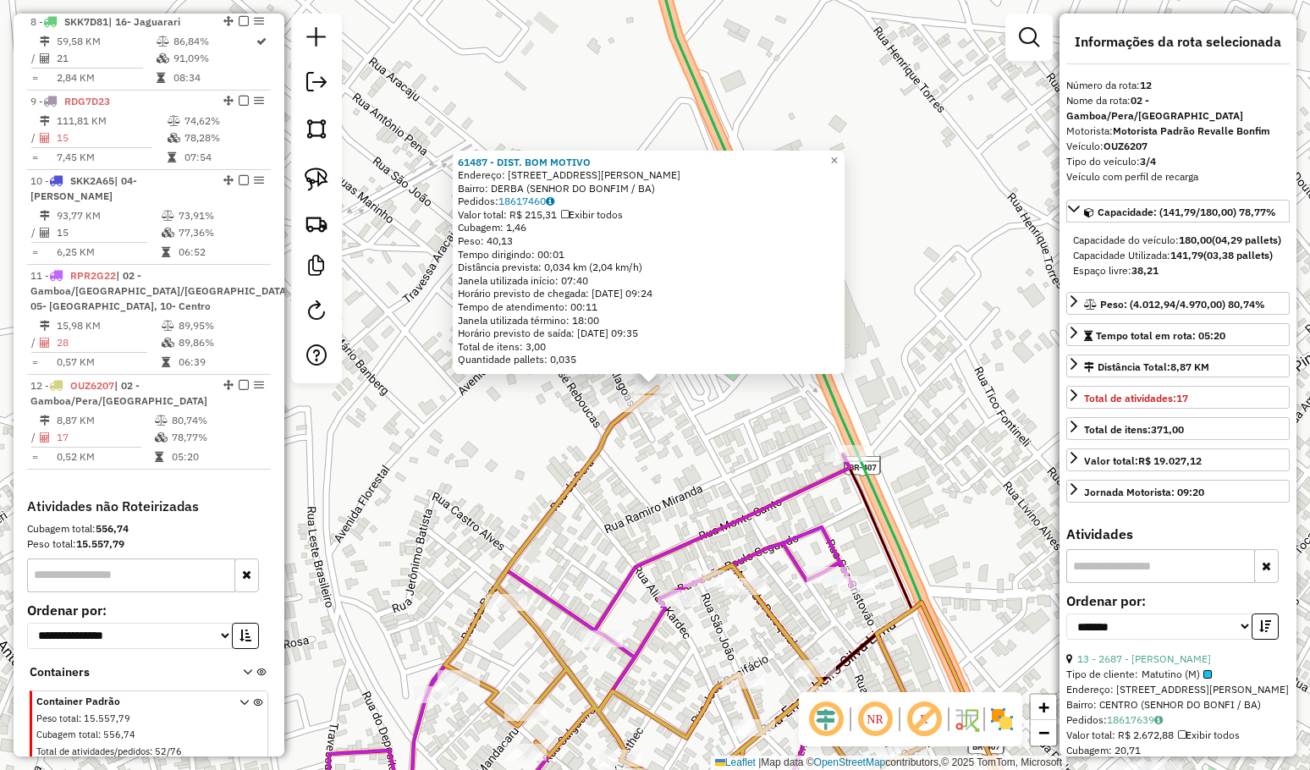
click at [663, 426] on div "Rota 12 - Placa OUZ6207 1413 - Ana Nere Dos Santos 61487 - DIST. BOM MOTIVO End…" at bounding box center [655, 385] width 1310 height 770
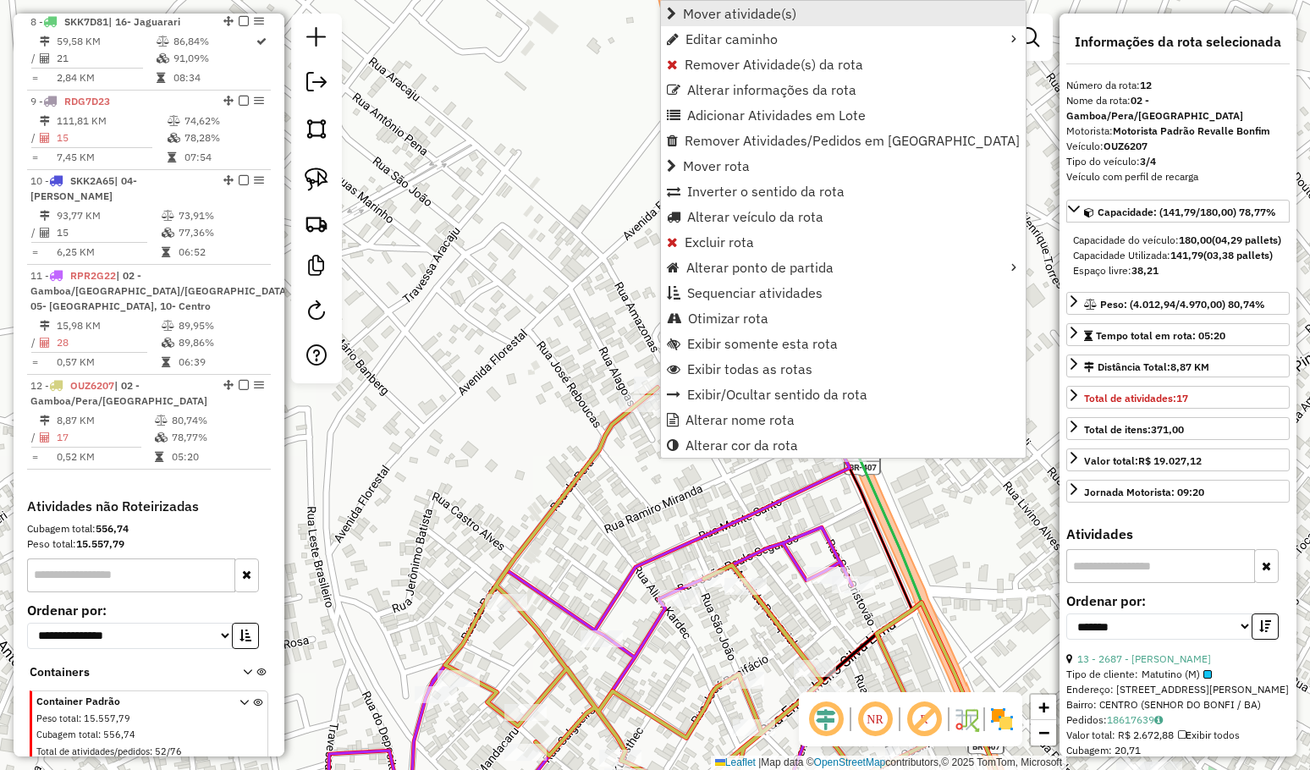
click at [781, 17] on span "Mover atividade(s)" at bounding box center [739, 14] width 113 height 14
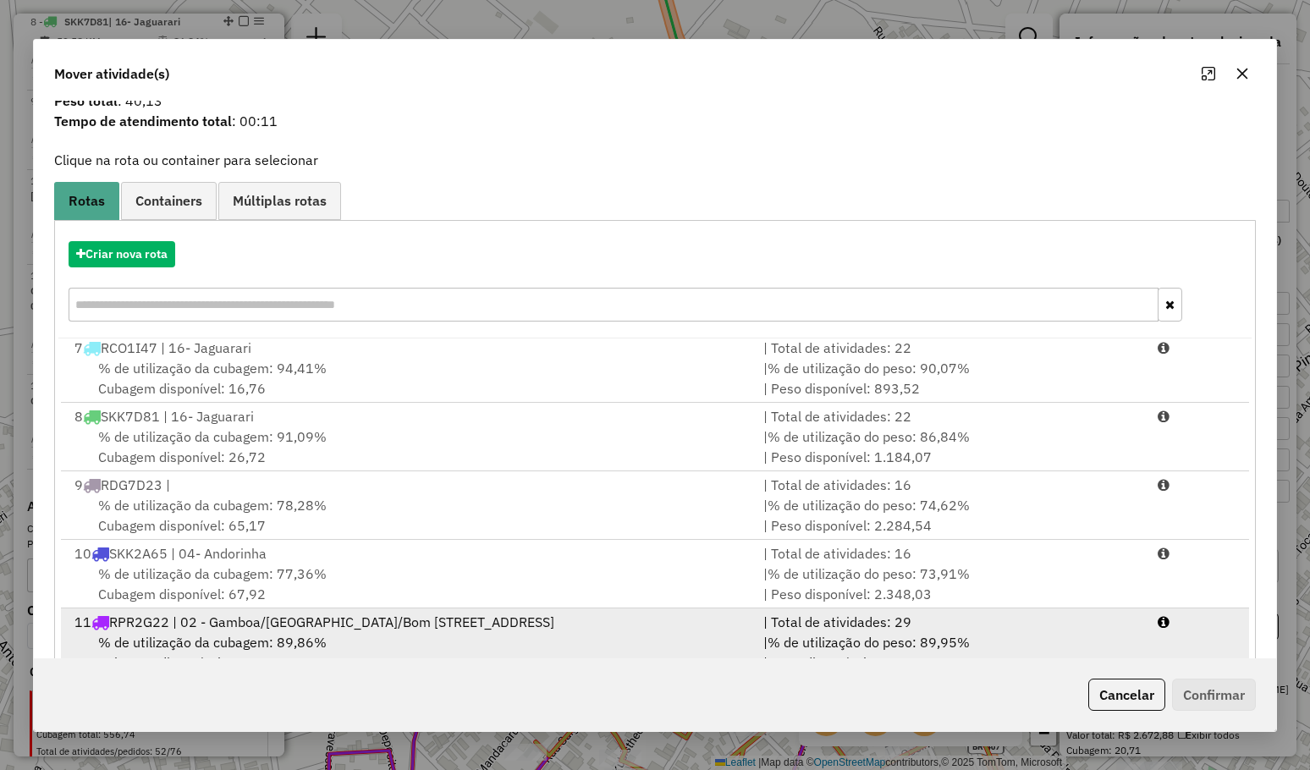
scroll to position [106, 0]
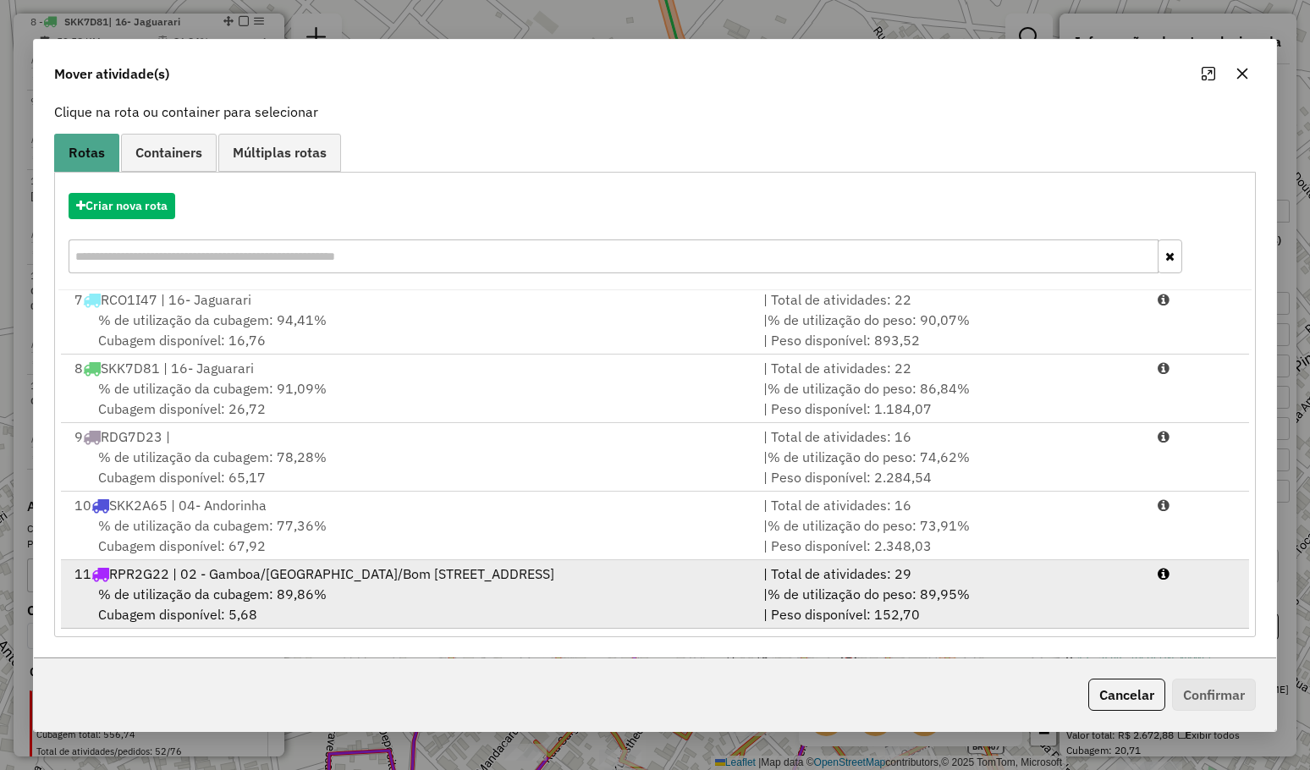
click at [304, 585] on div "% de utilização da cubagem: 89,86% Cubagem disponível: 5,68" at bounding box center [409, 604] width 690 height 41
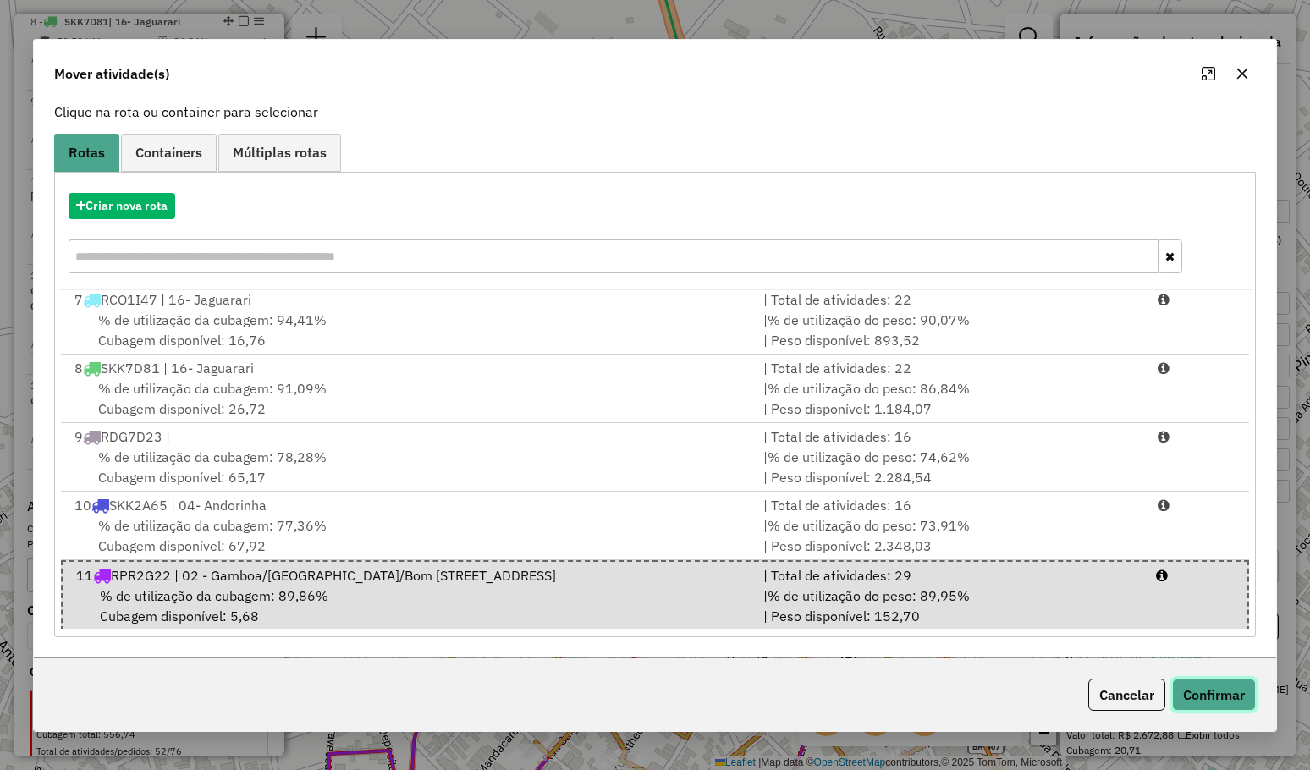
click at [1202, 696] on button "Confirmar" at bounding box center [1214, 695] width 84 height 32
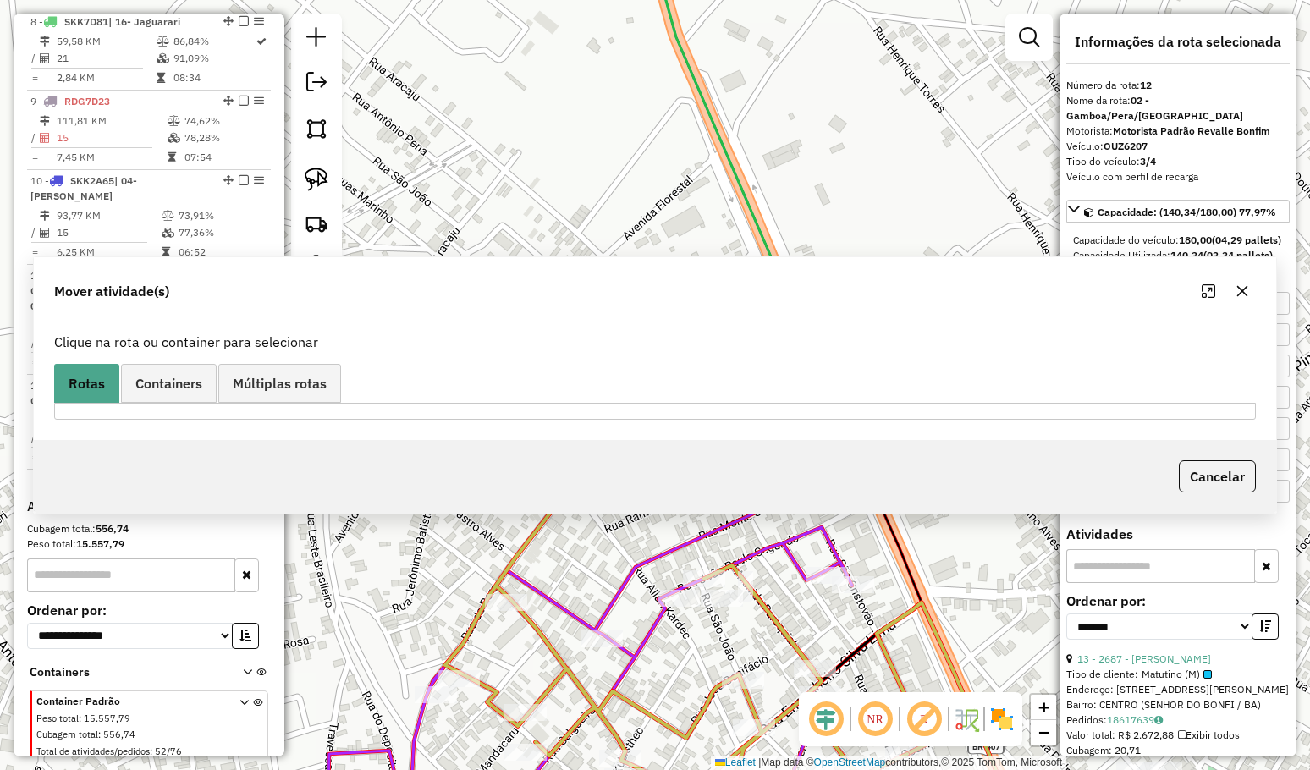
scroll to position [0, 0]
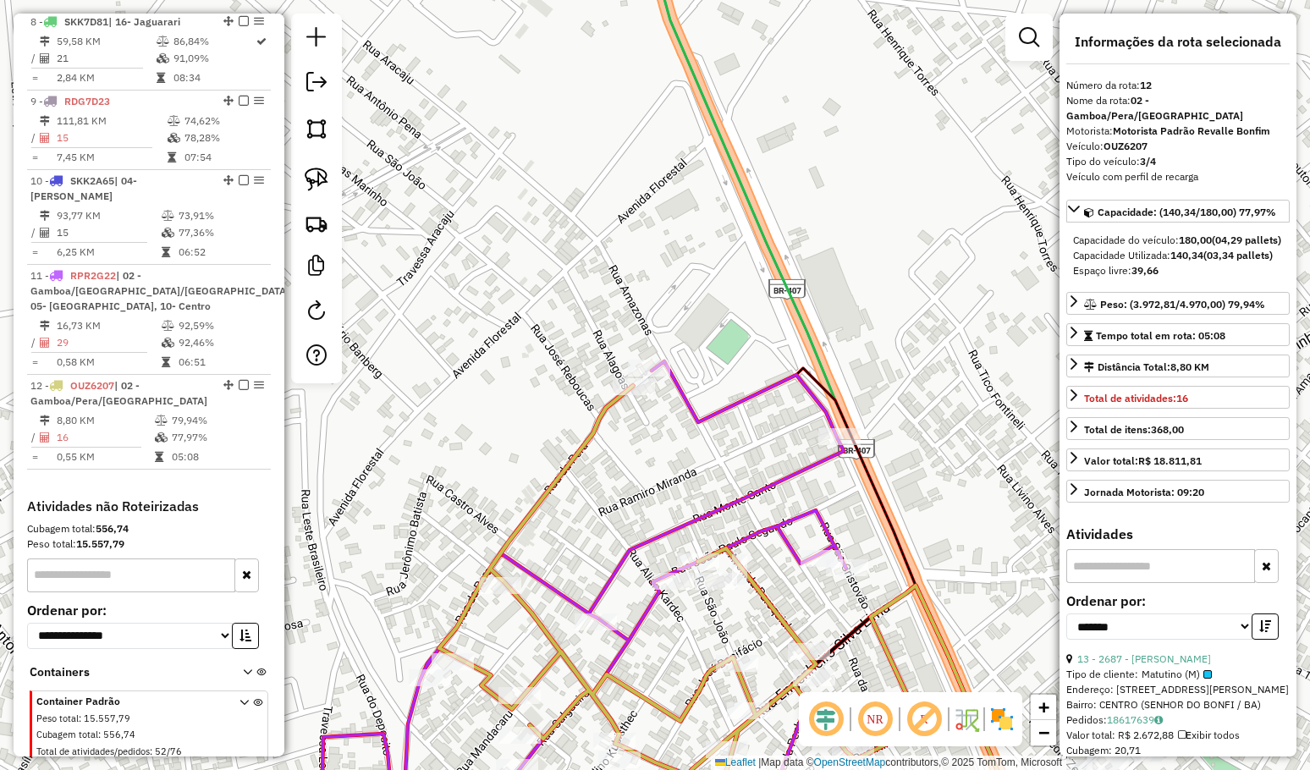
drag, startPoint x: 722, startPoint y: 484, endPoint x: 672, endPoint y: 317, distance: 174.0
click at [674, 323] on div "Janela de atendimento Grade de atendimento Capacidade Transportadoras Veículos …" at bounding box center [655, 385] width 1310 height 770
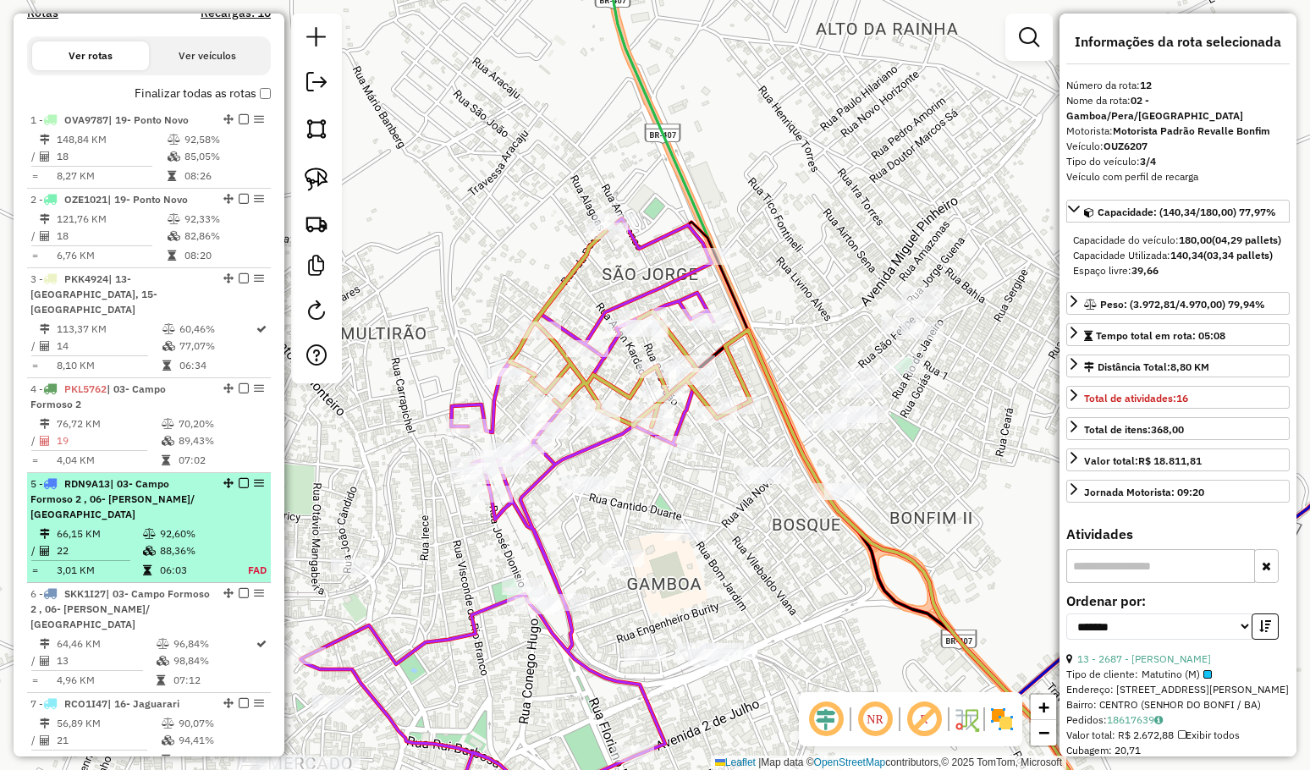
scroll to position [354, 0]
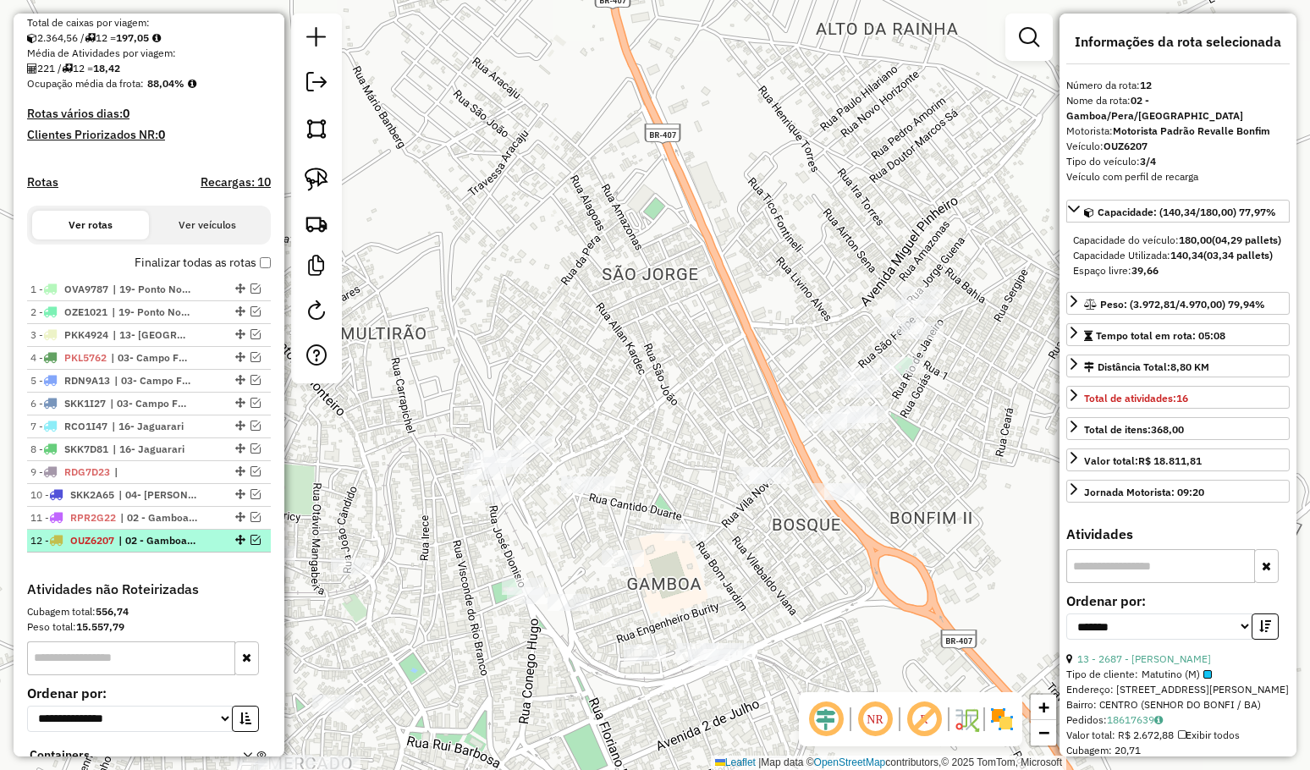
click at [251, 545] on em at bounding box center [255, 540] width 10 height 10
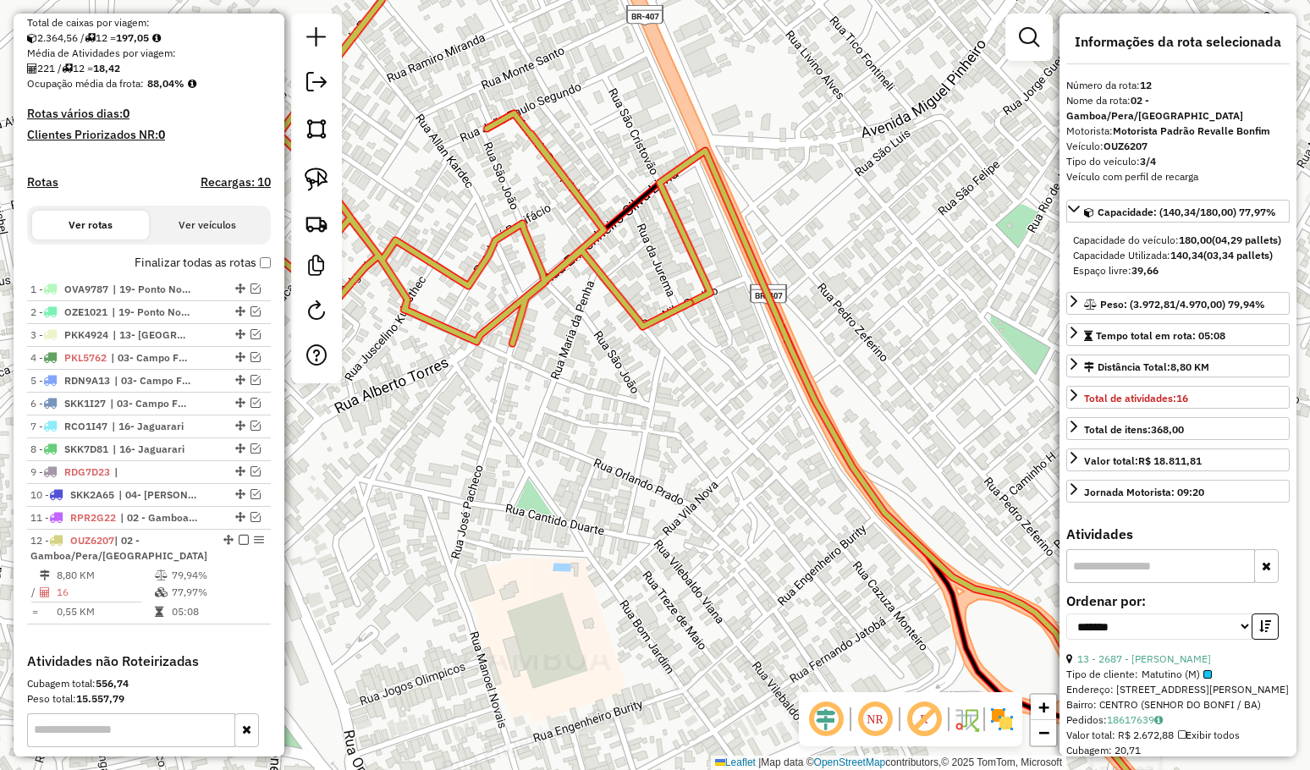
click at [792, 520] on div "Janela de atendimento Grade de atendimento Capacidade Transportadoras Veículos …" at bounding box center [655, 385] width 1310 height 770
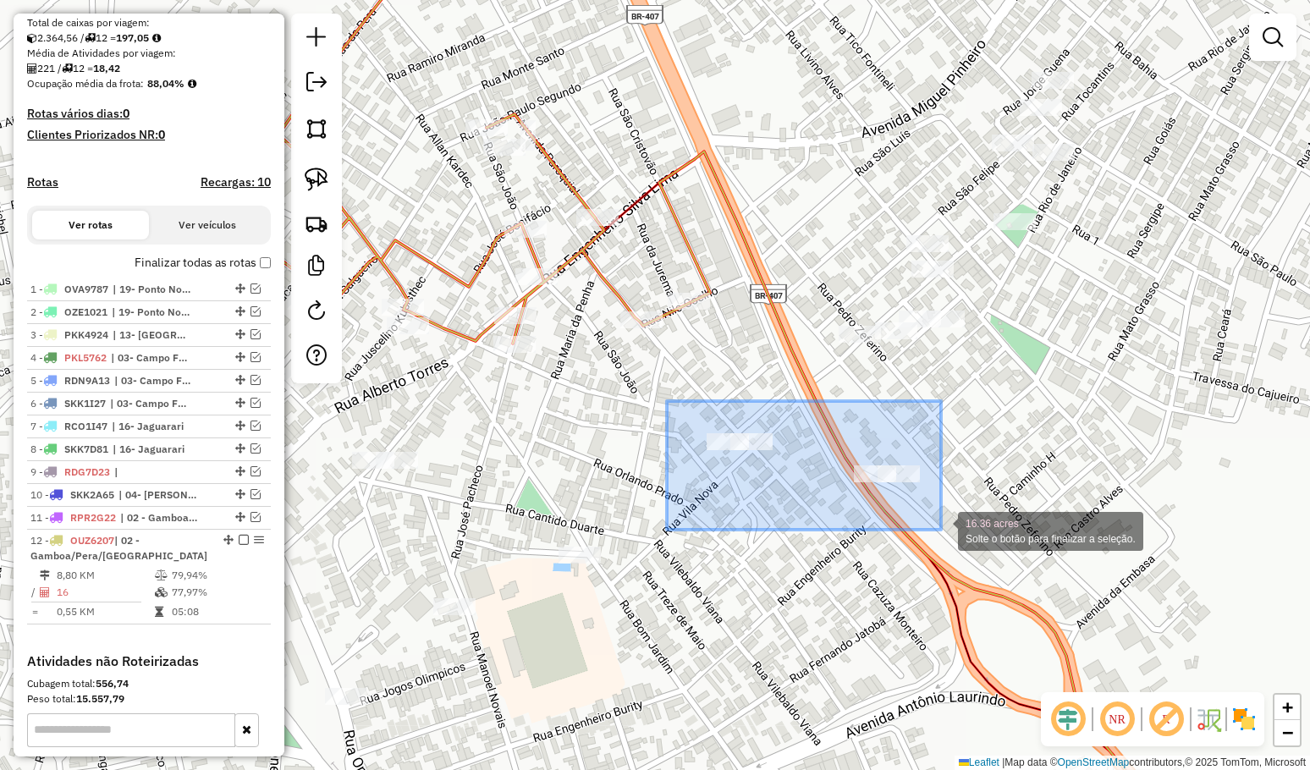
drag, startPoint x: 688, startPoint y: 413, endPoint x: 941, endPoint y: 530, distance: 278.6
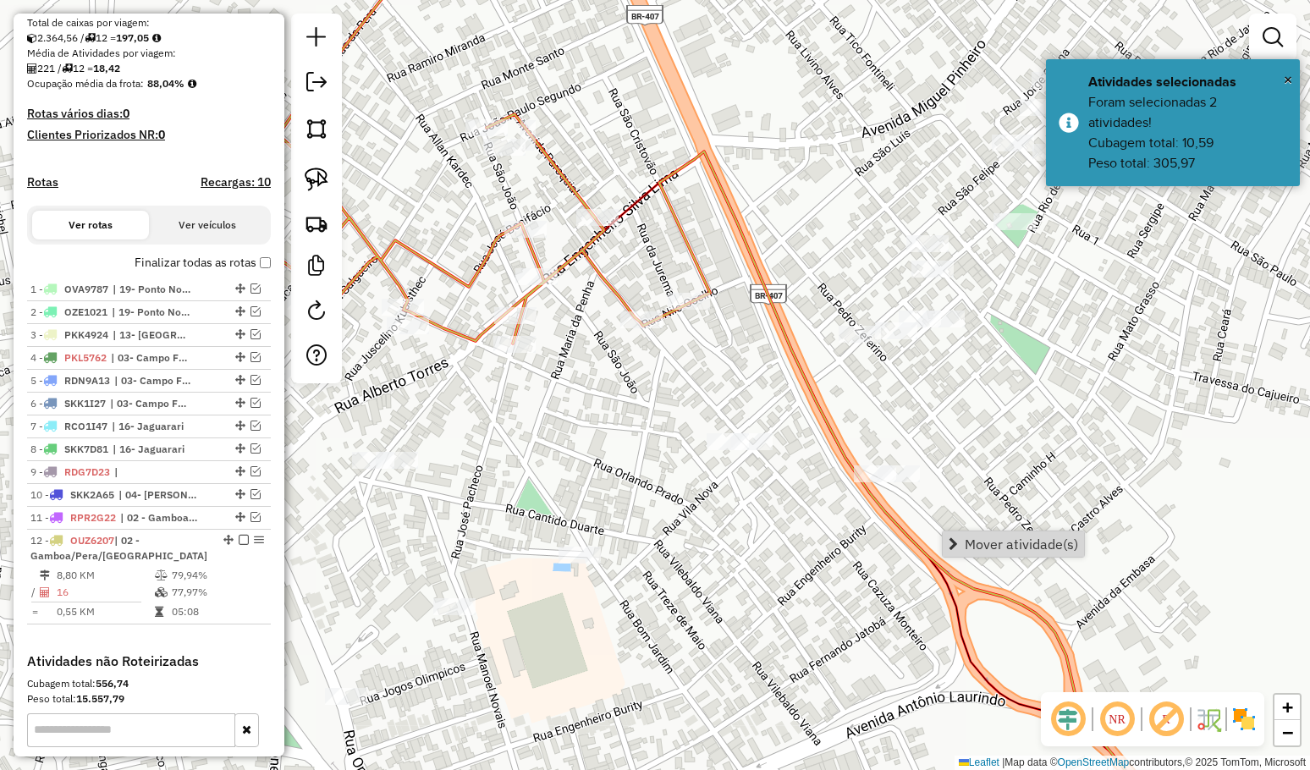
click at [999, 539] on span "Mover atividade(s)" at bounding box center [1020, 544] width 113 height 14
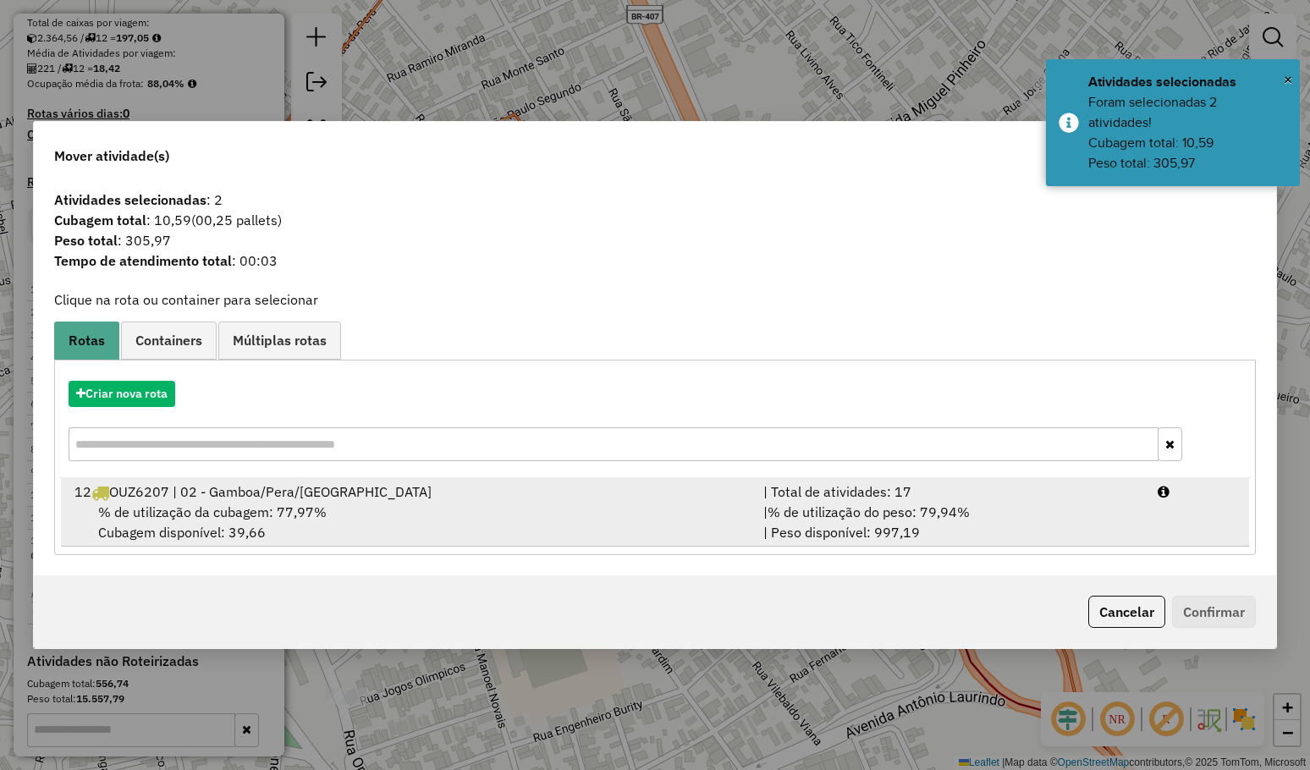
click at [189, 512] on span "% de utilização da cubagem: 77,97%" at bounding box center [212, 511] width 228 height 17
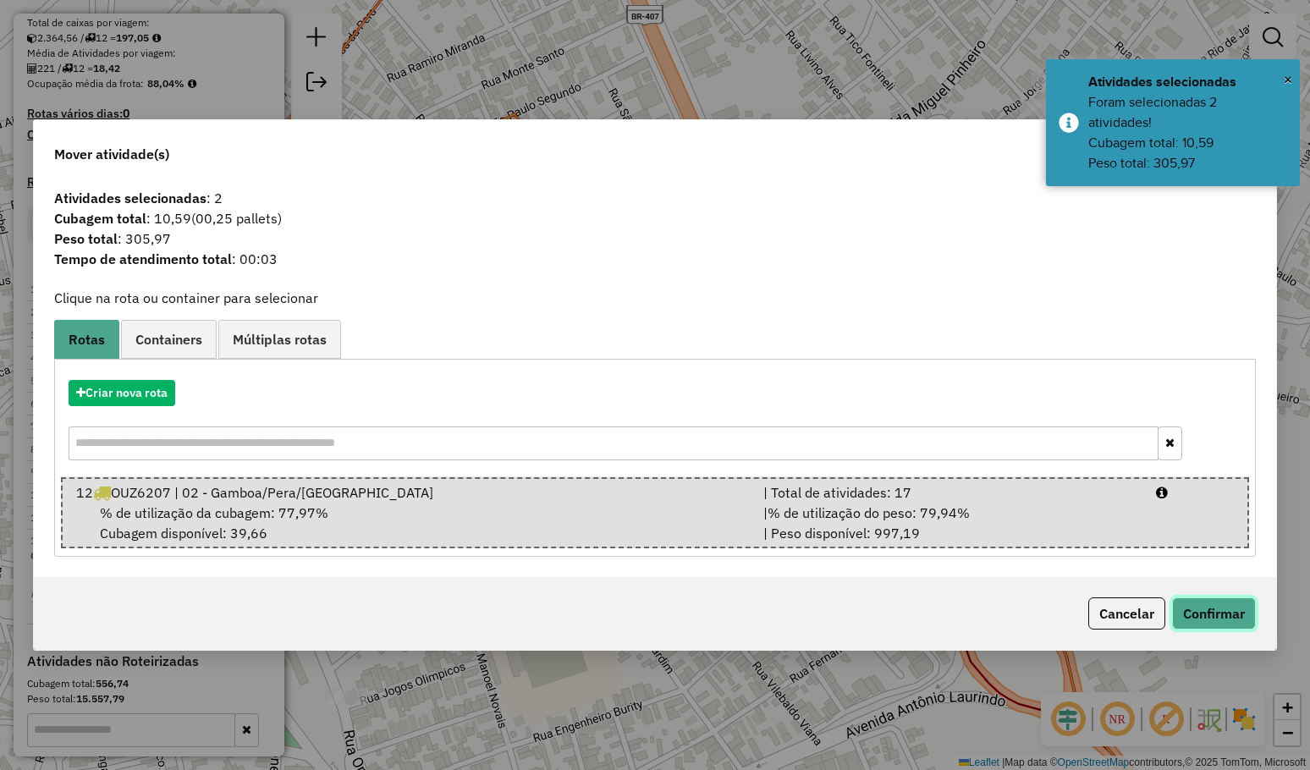
click at [1228, 621] on button "Confirmar" at bounding box center [1214, 613] width 84 height 32
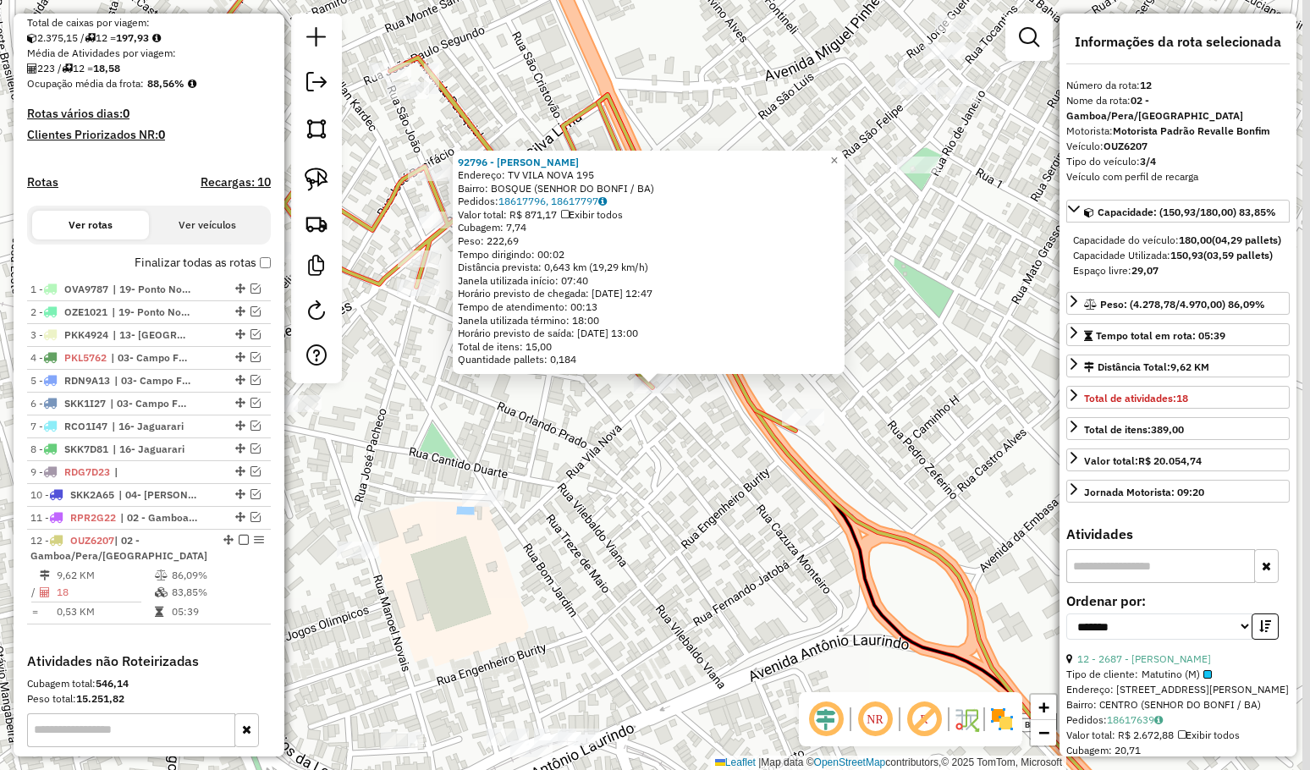
scroll to position [570, 0]
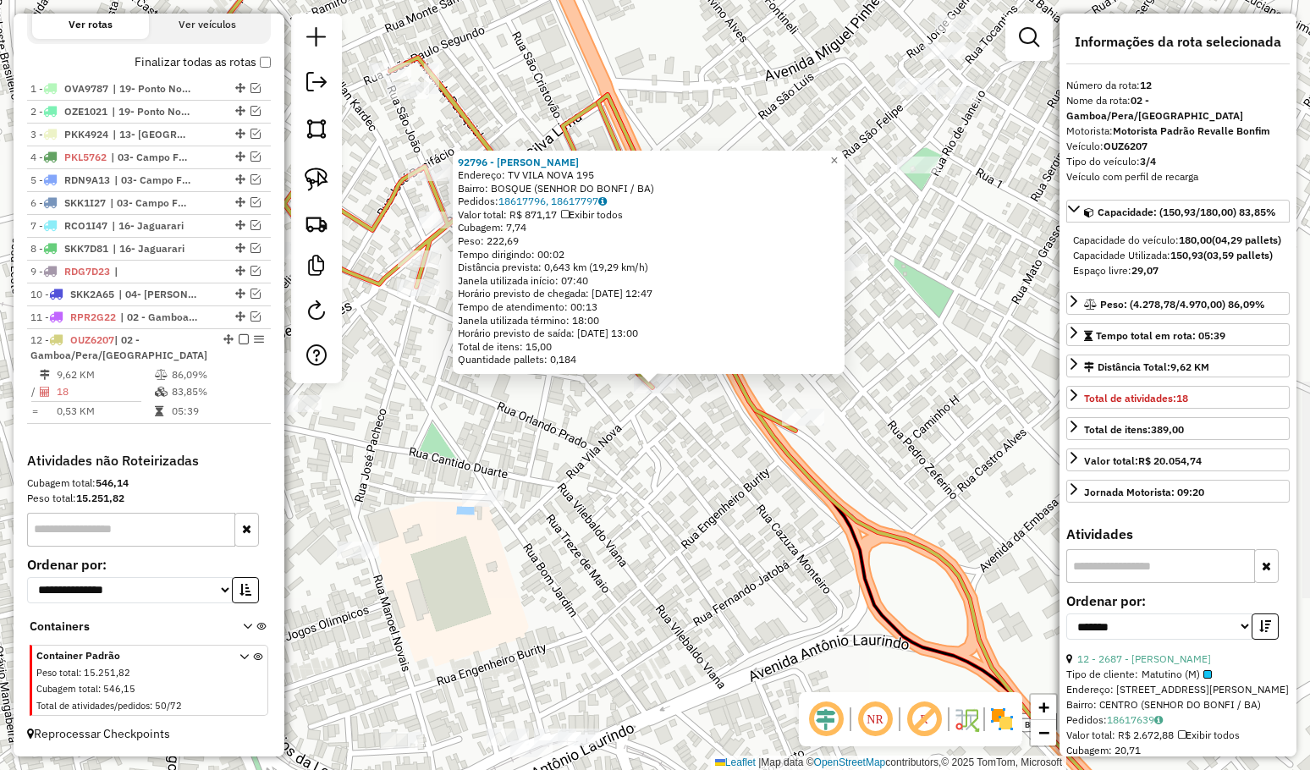
drag, startPoint x: 766, startPoint y: 535, endPoint x: 759, endPoint y: 417, distance: 117.8
click at [759, 421] on div "92796 - JOELMA MARTINS Endereço: TV VILA NOVA 195 Bairro: BOSQUE (SENHOR DO BON…" at bounding box center [655, 385] width 1310 height 770
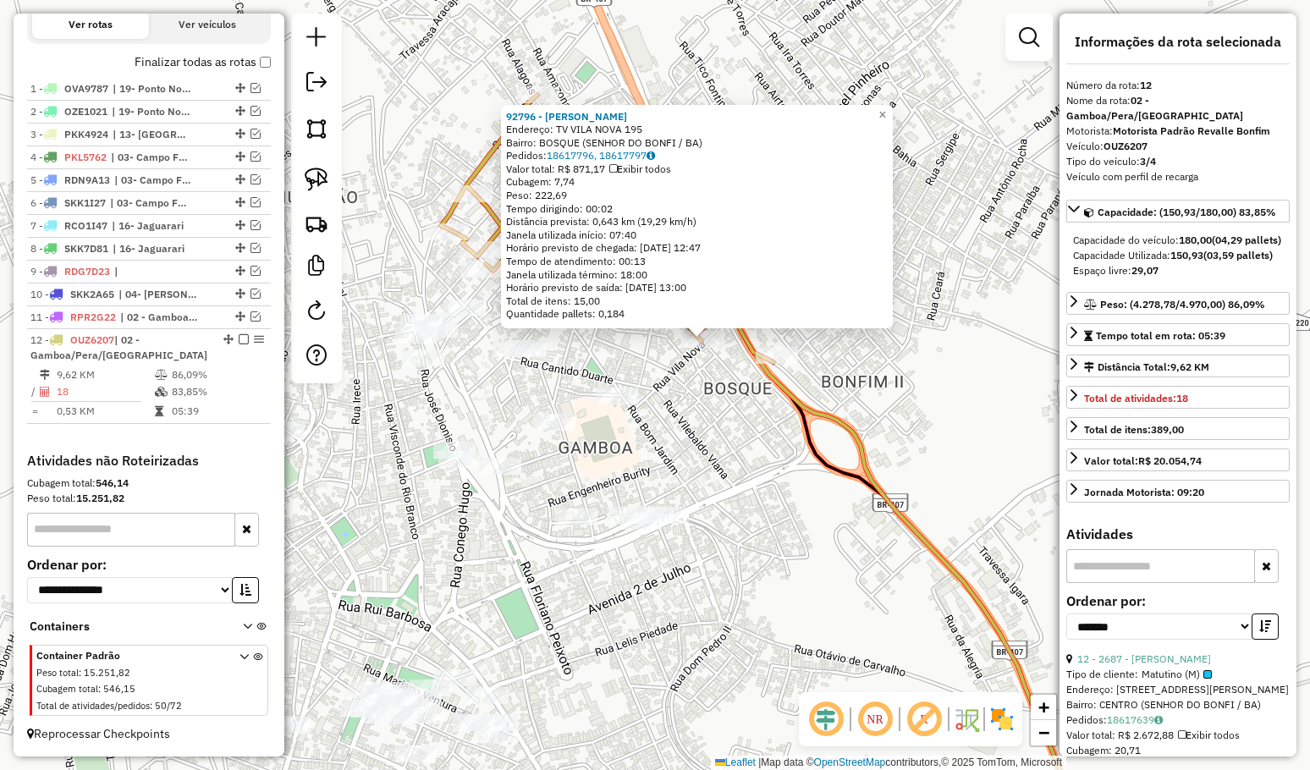
click at [770, 441] on div "92796 - JOELMA MARTINS Endereço: TV VILA NOVA 195 Bairro: BOSQUE (SENHOR DO BON…" at bounding box center [655, 385] width 1310 height 770
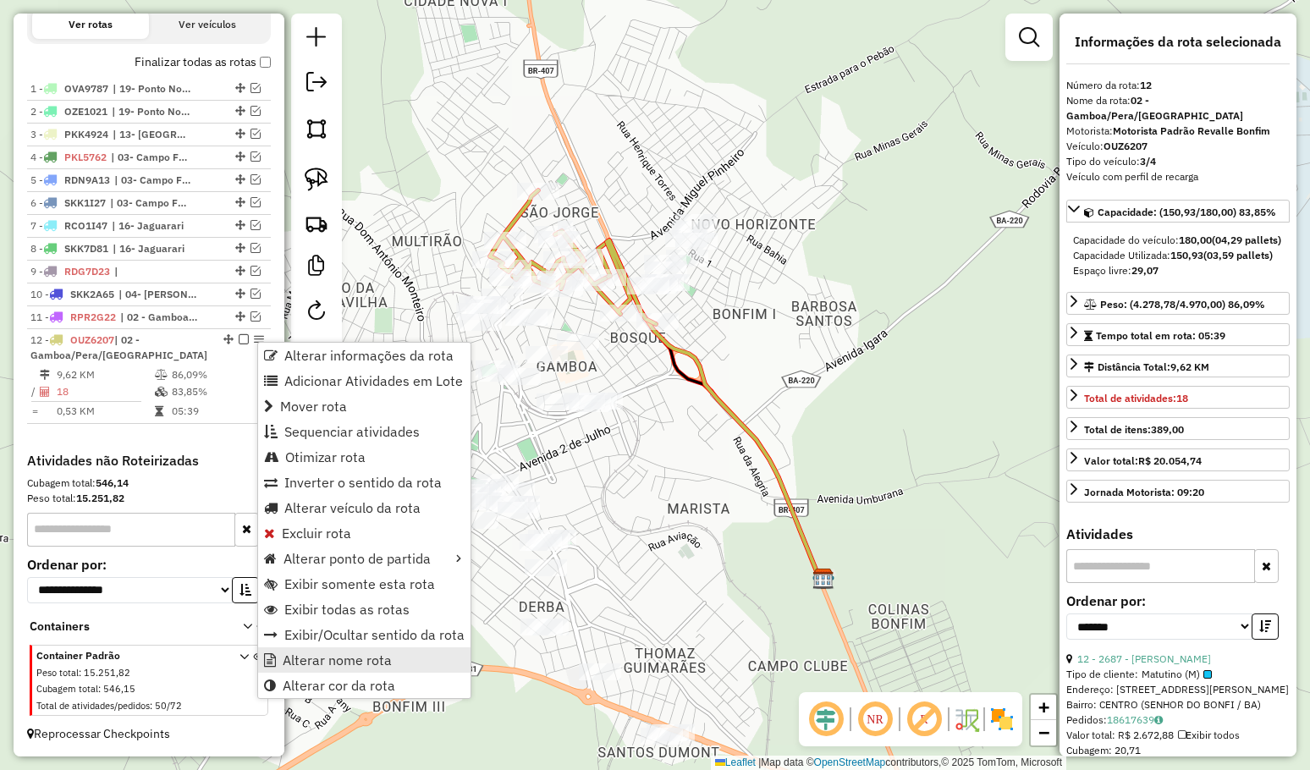
click at [346, 657] on span "Alterar nome rota" at bounding box center [337, 660] width 109 height 14
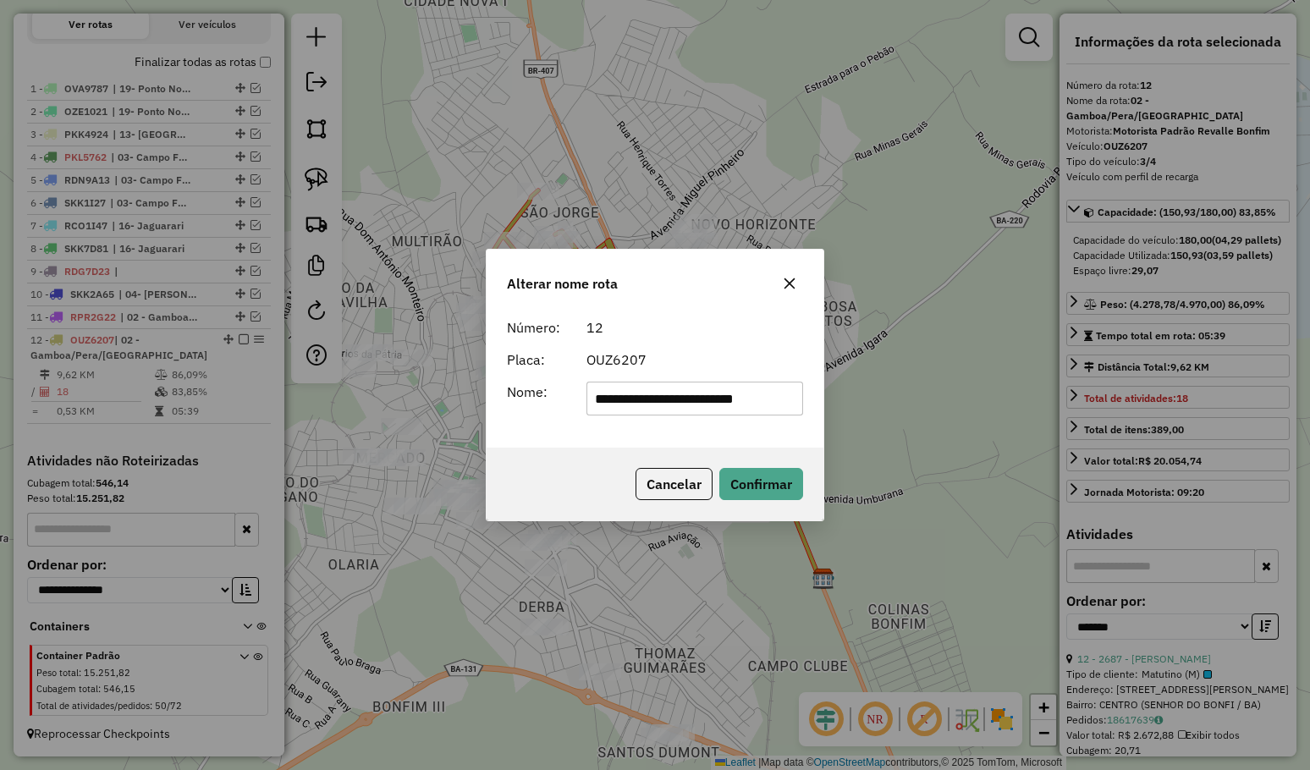
click at [708, 408] on input "**********" at bounding box center [694, 399] width 217 height 34
type input "**********"
click at [761, 499] on button "Confirmar" at bounding box center [761, 484] width 84 height 32
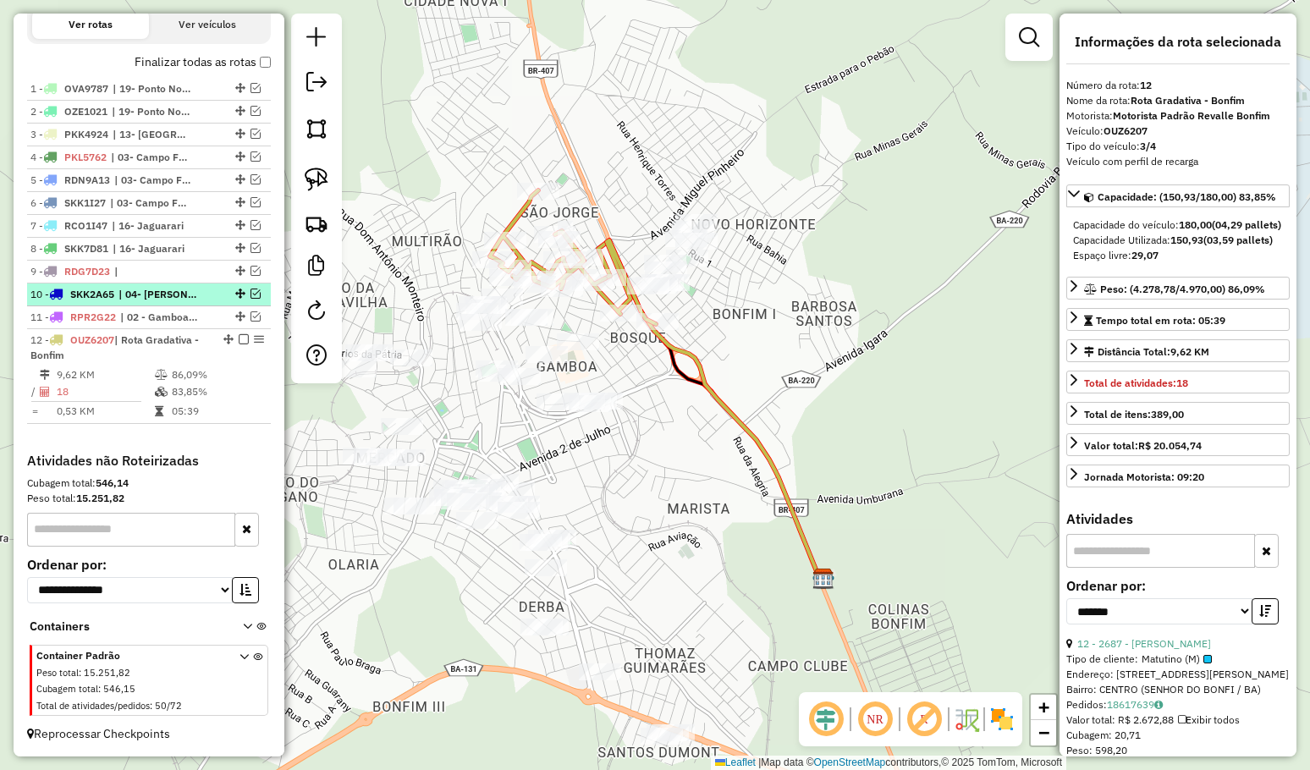
scroll to position [486, 0]
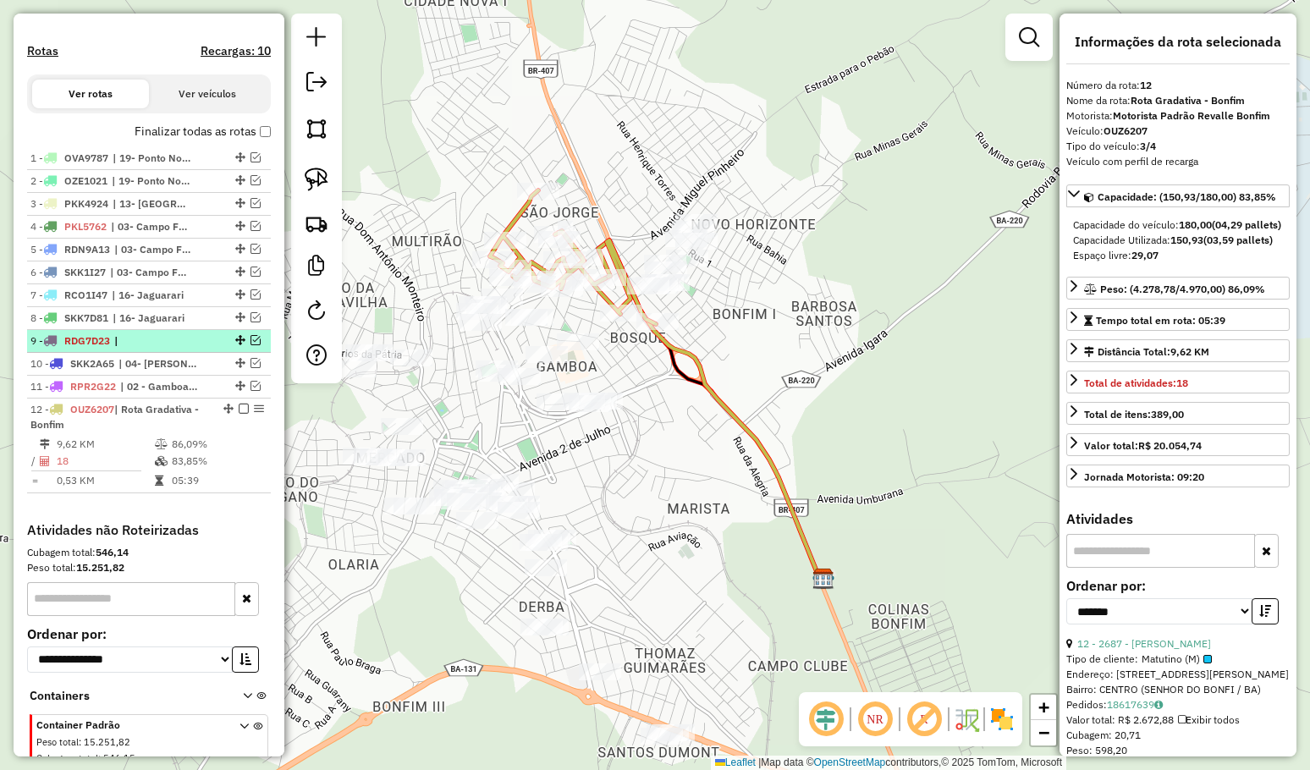
click at [250, 345] on em at bounding box center [255, 340] width 10 height 10
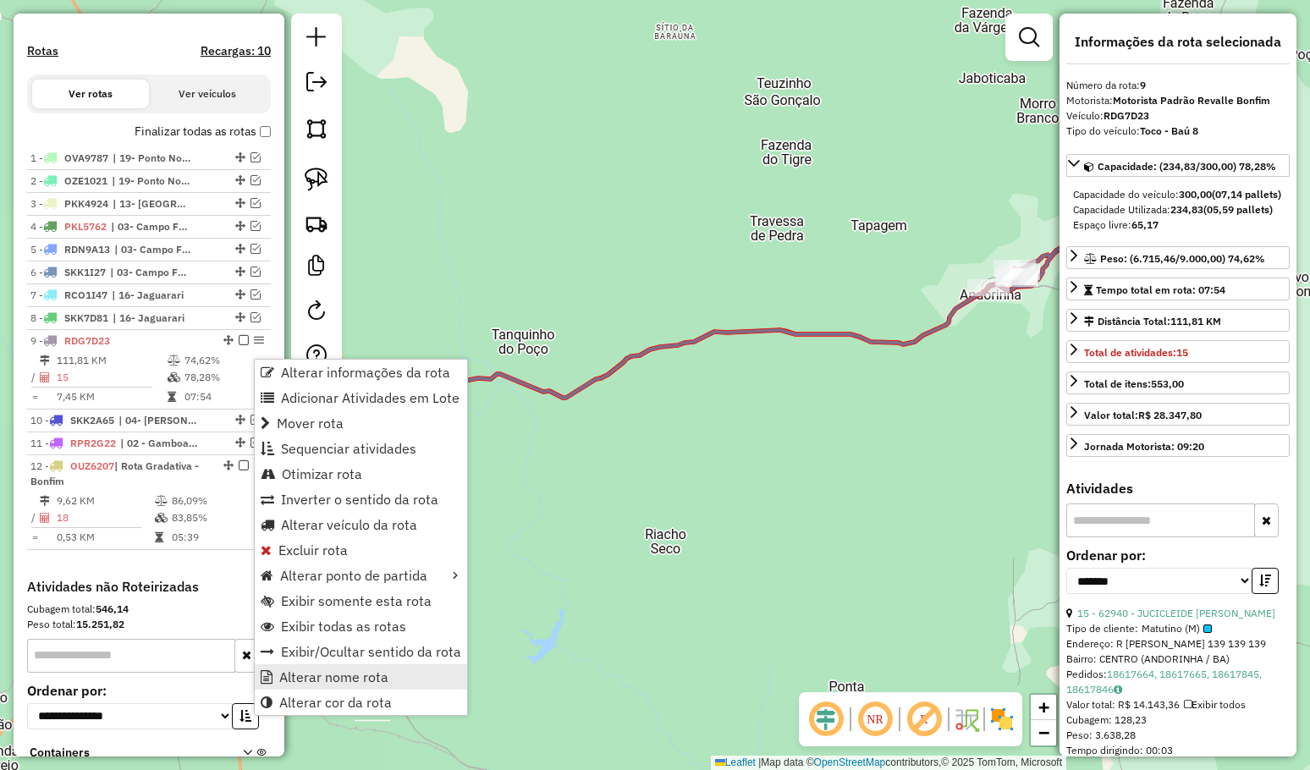
click at [355, 673] on span "Alterar nome rota" at bounding box center [333, 677] width 109 height 14
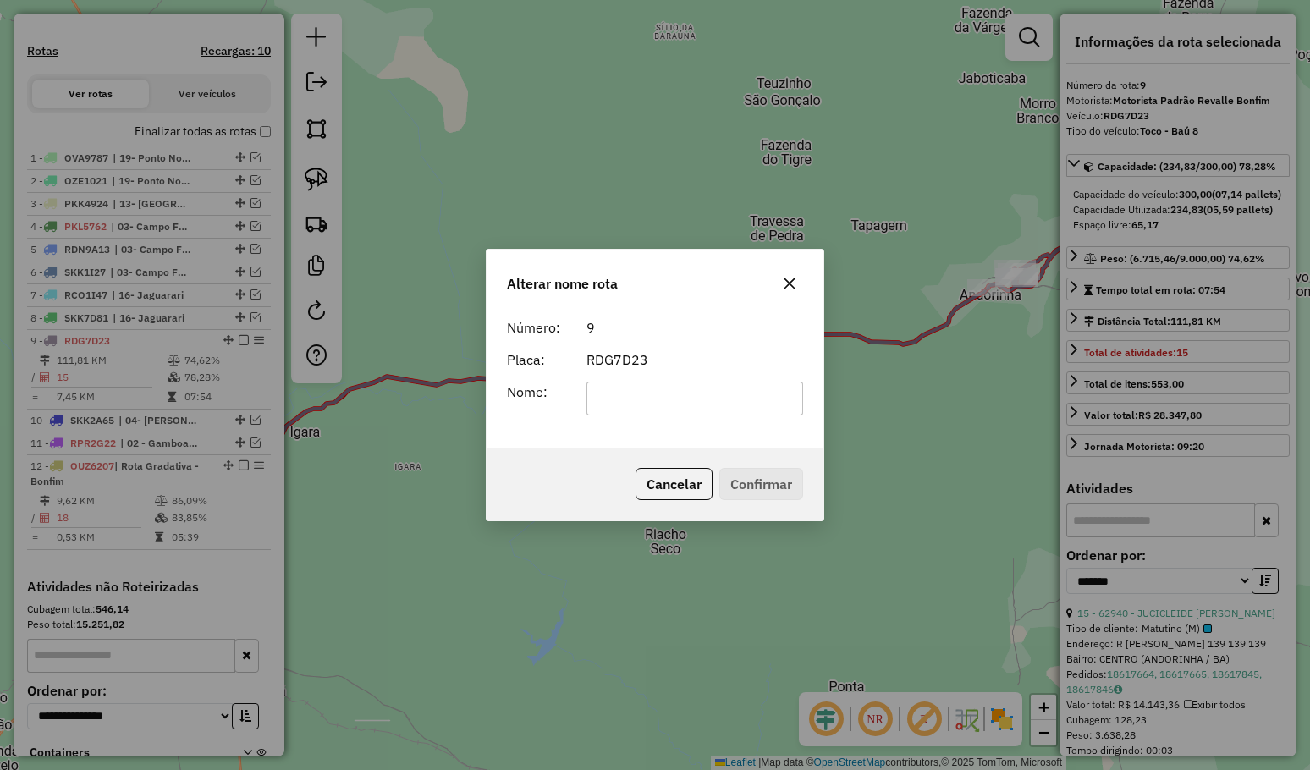
click at [633, 403] on input "text" at bounding box center [694, 399] width 217 height 34
type input "*********"
click at [734, 468] on button "Confirmar" at bounding box center [761, 484] width 84 height 32
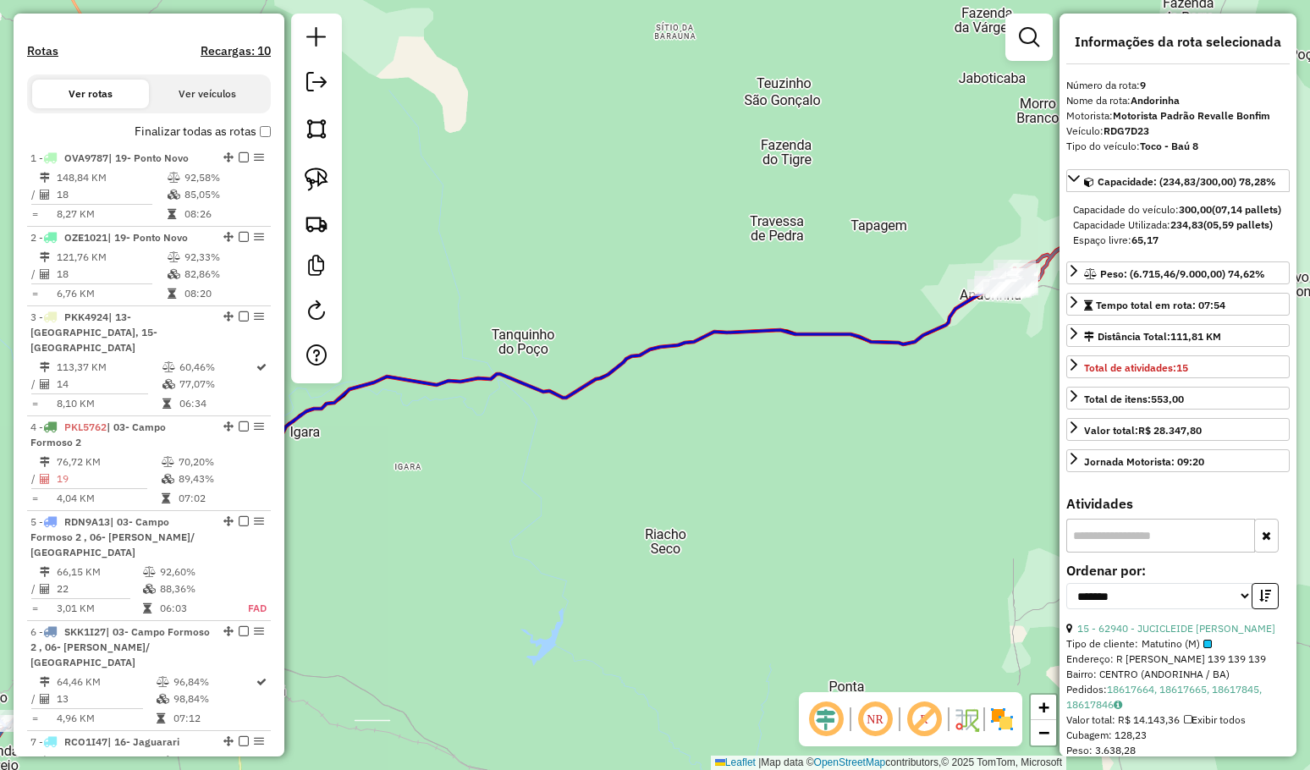
drag, startPoint x: 452, startPoint y: 482, endPoint x: 760, endPoint y: 398, distance: 319.4
click at [737, 408] on div "Janela de atendimento Grade de atendimento Capacidade Transportadoras Veículos …" at bounding box center [655, 385] width 1310 height 770
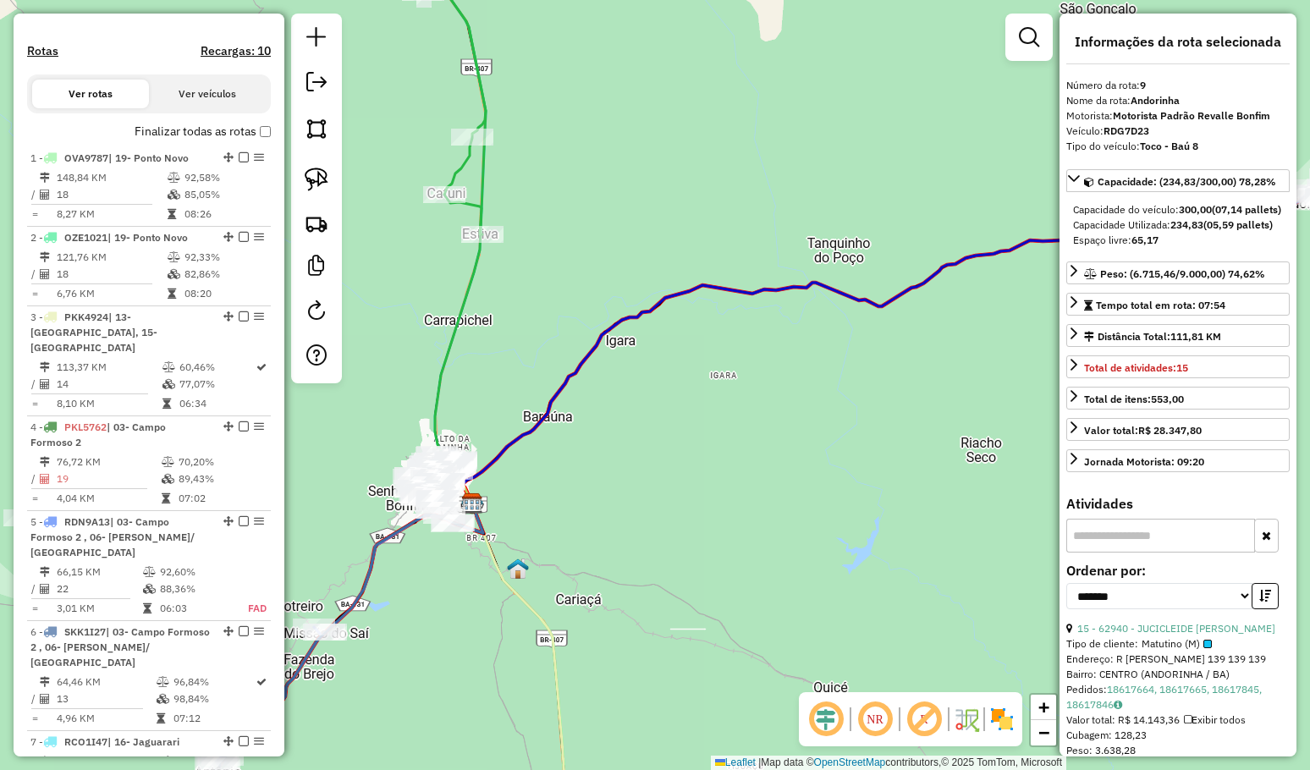
click at [673, 446] on div "Janela de atendimento Grade de atendimento Capacidade Transportadoras Veículos …" at bounding box center [655, 385] width 1310 height 770
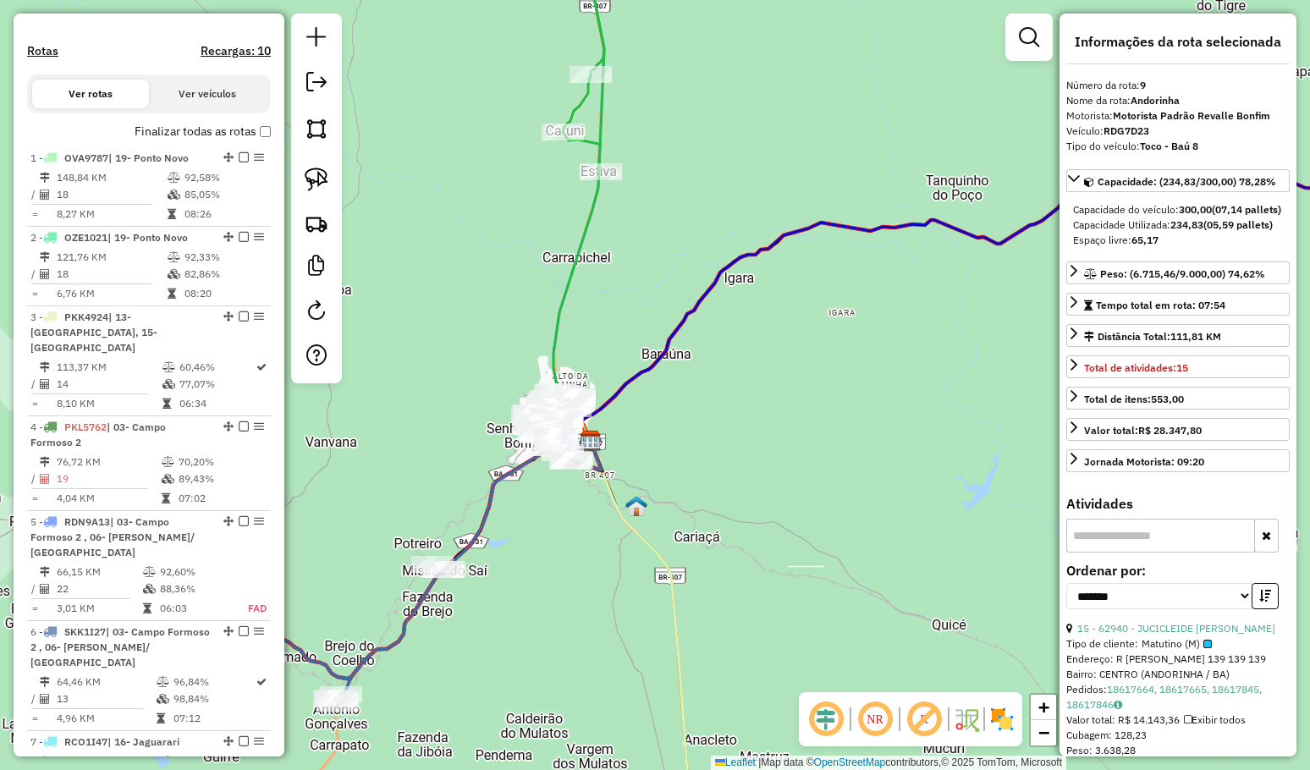
click at [719, 387] on div "Janela de atendimento Grade de atendimento Capacidade Transportadoras Veículos …" at bounding box center [655, 385] width 1310 height 770
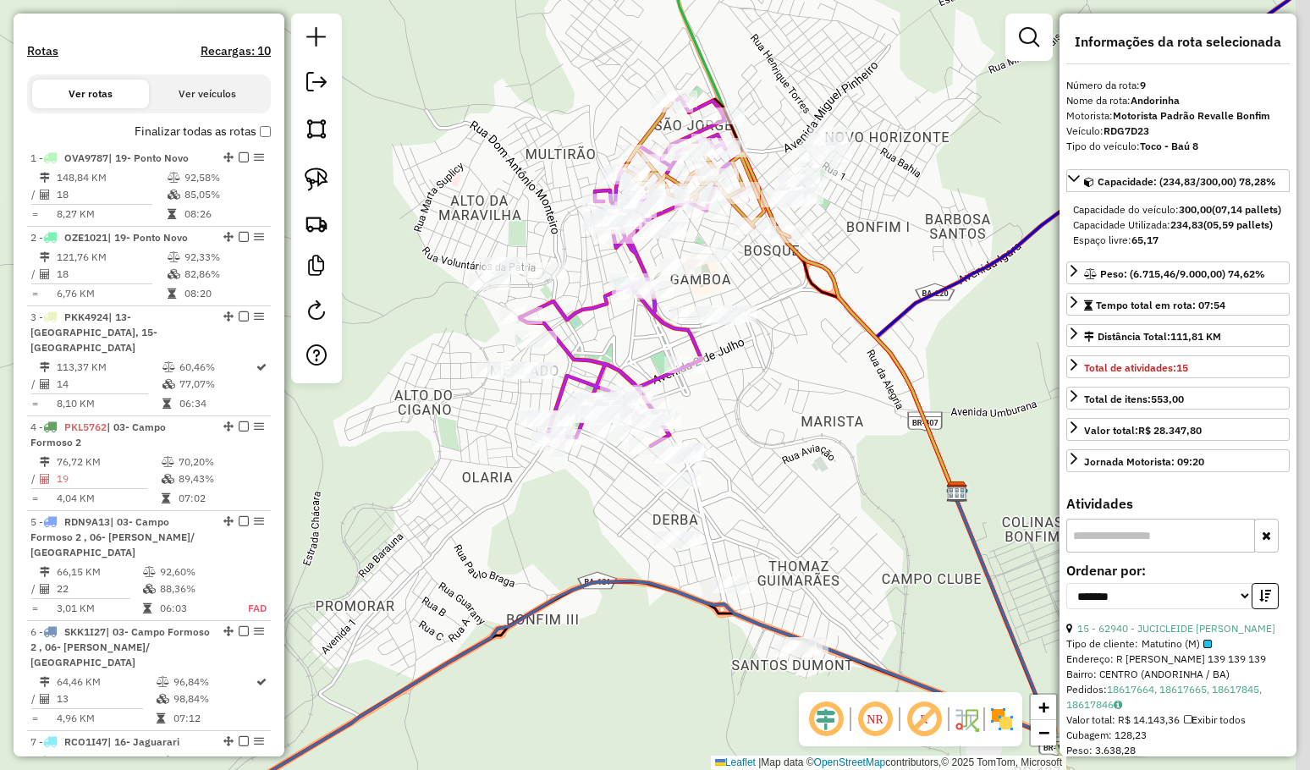
drag, startPoint x: 805, startPoint y: 490, endPoint x: 690, endPoint y: 321, distance: 204.4
click at [701, 333] on div "Janela de atendimento Grade de atendimento Capacidade Transportadoras Veículos …" at bounding box center [655, 385] width 1310 height 770
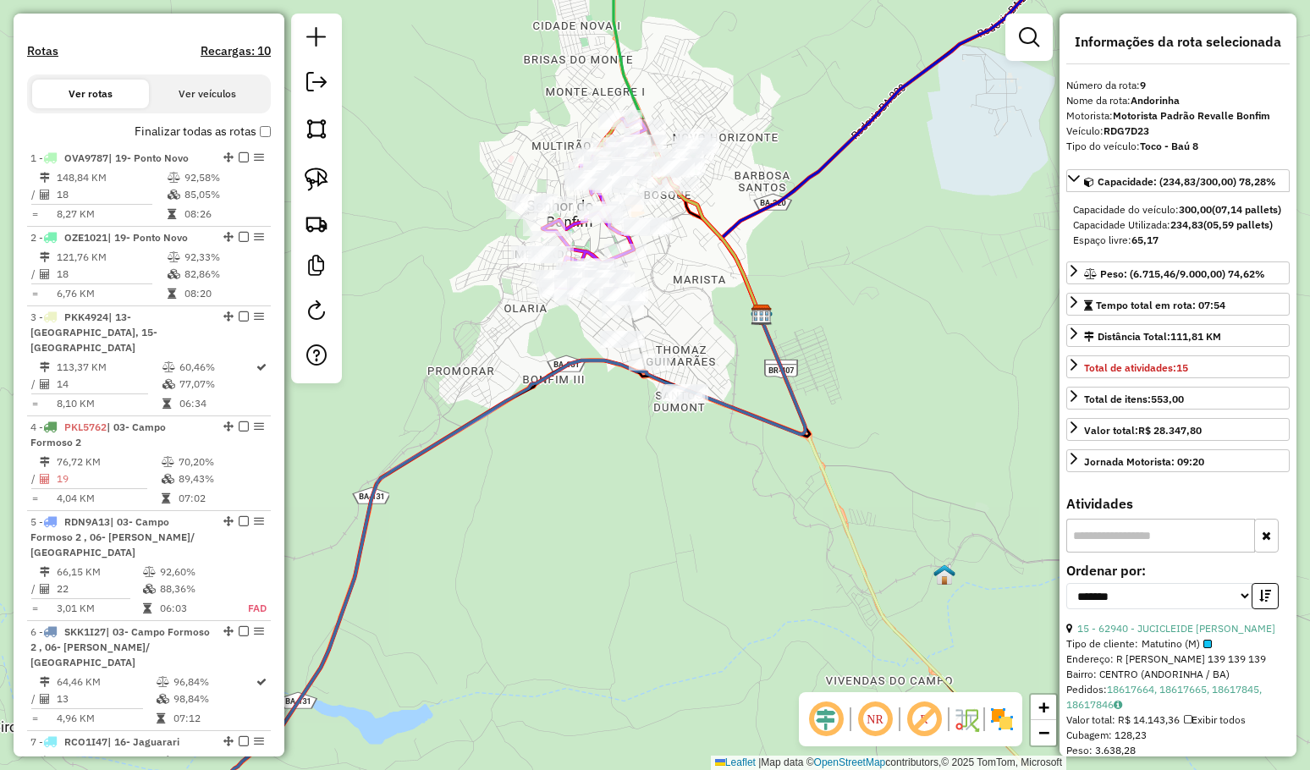
click at [828, 344] on div "Janela de atendimento Grade de atendimento Capacidade Transportadoras Veículos …" at bounding box center [655, 385] width 1310 height 770
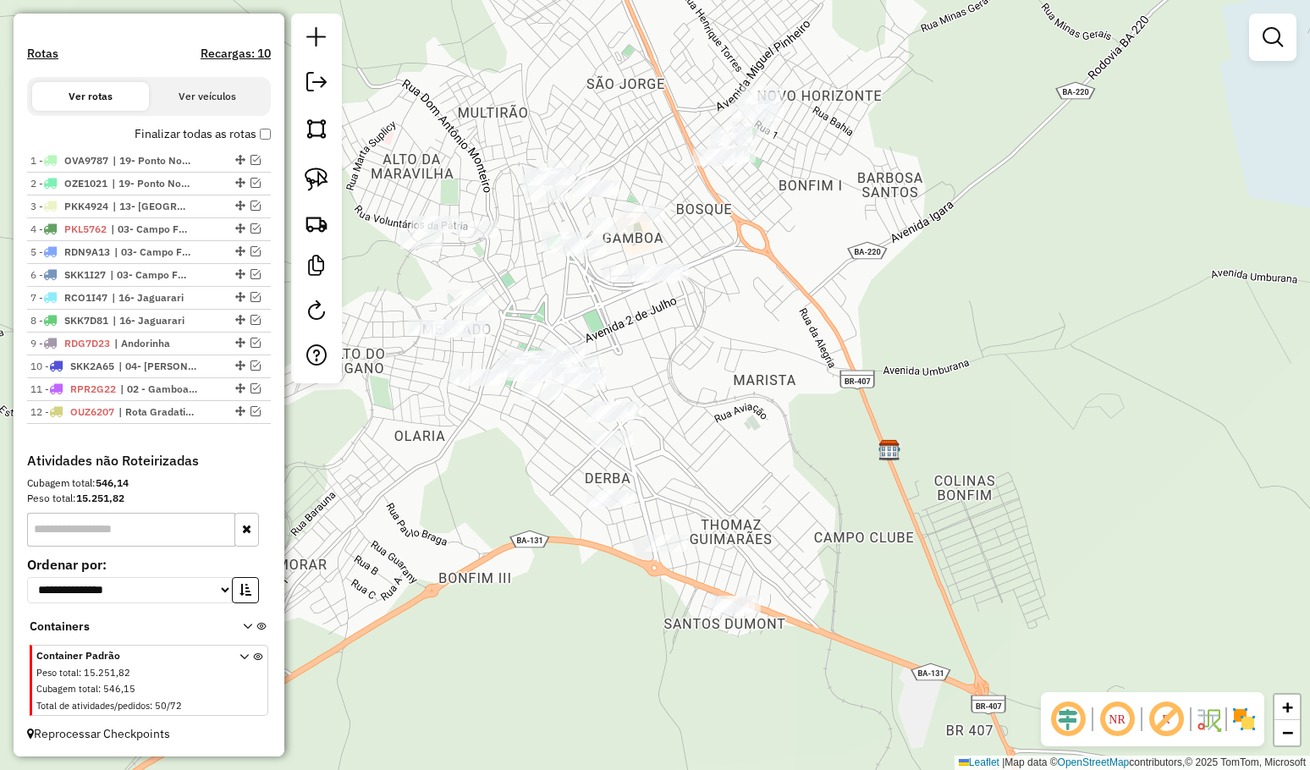
drag, startPoint x: 701, startPoint y: 305, endPoint x: 686, endPoint y: 330, distance: 28.9
click at [701, 366] on div "Janela de atendimento Grade de atendimento Capacidade Transportadoras Veículos …" at bounding box center [655, 385] width 1310 height 770
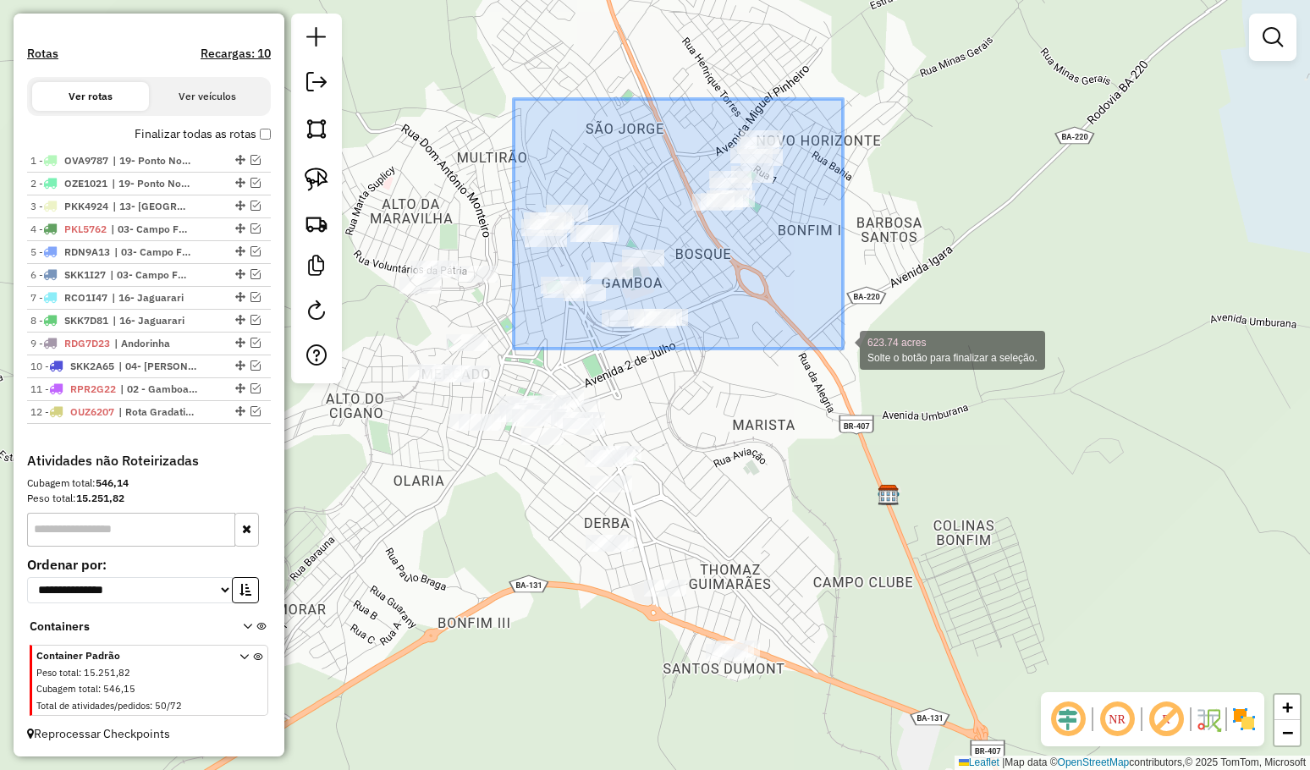
drag, startPoint x: 519, startPoint y: 107, endPoint x: 843, endPoint y: 349, distance: 403.2
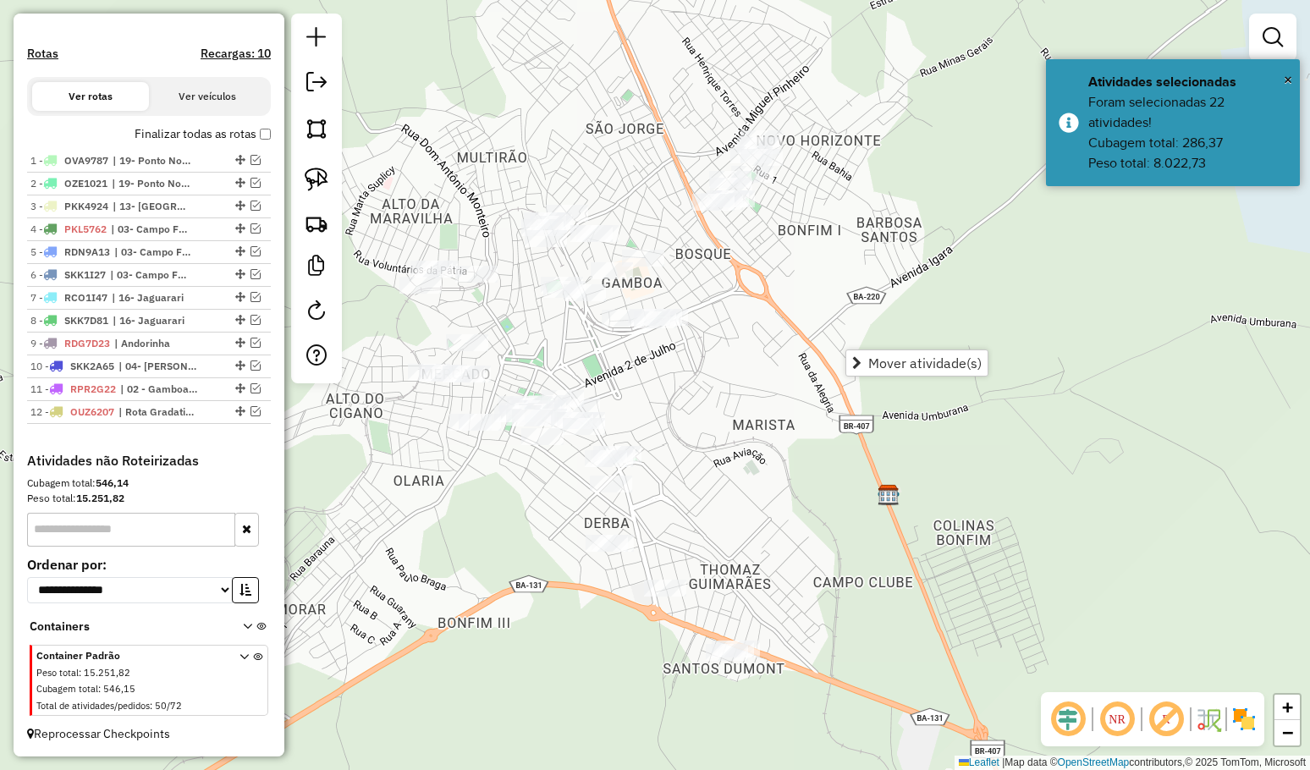
click at [882, 349] on div "Mover atividade(s)" at bounding box center [916, 362] width 143 height 27
click at [883, 358] on span "Mover atividade(s)" at bounding box center [924, 363] width 113 height 14
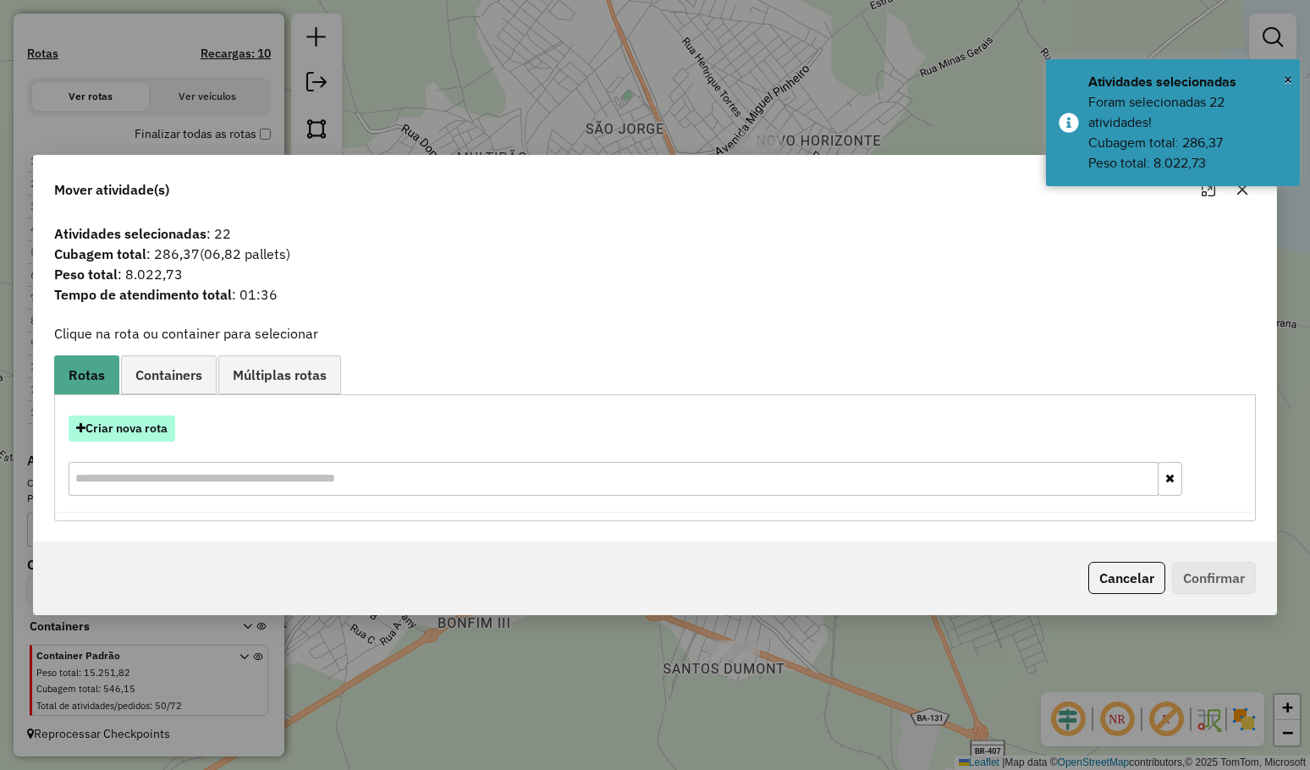
click at [149, 423] on button "Criar nova rota" at bounding box center [122, 428] width 107 height 26
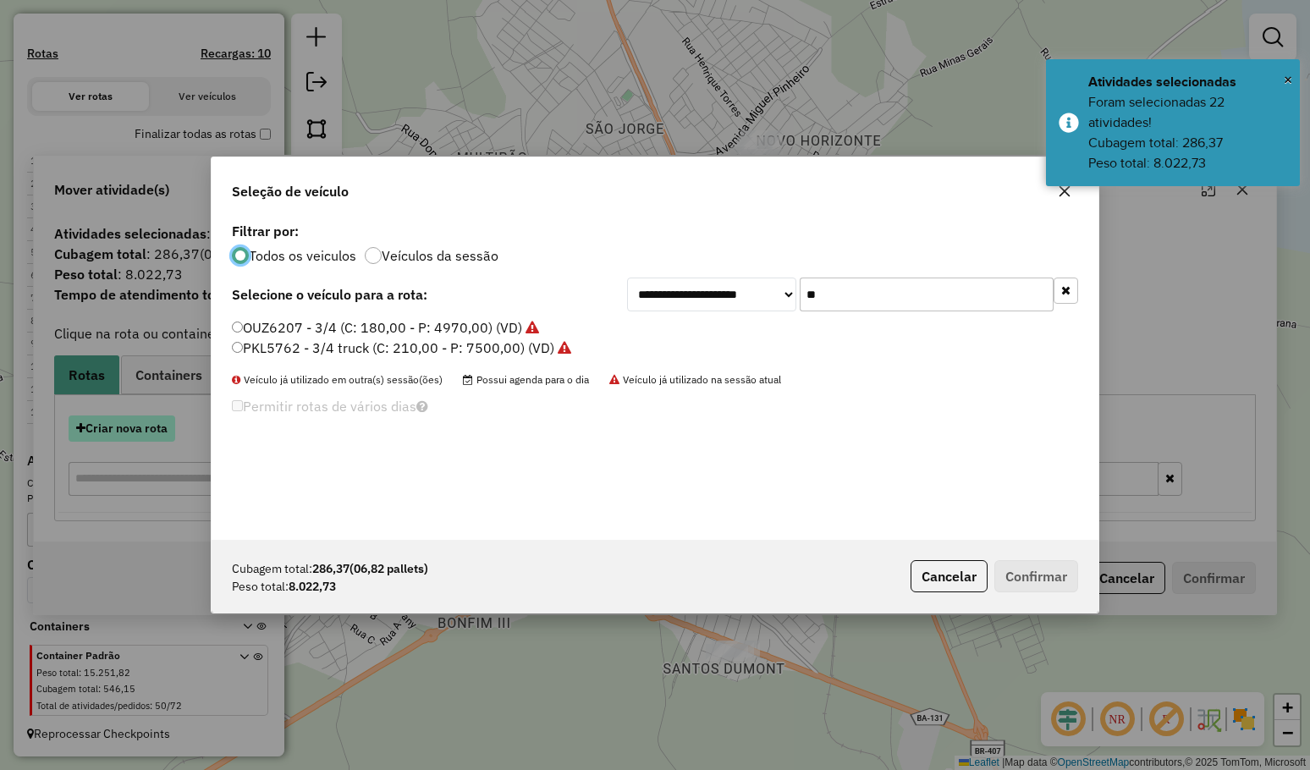
scroll to position [8, 5]
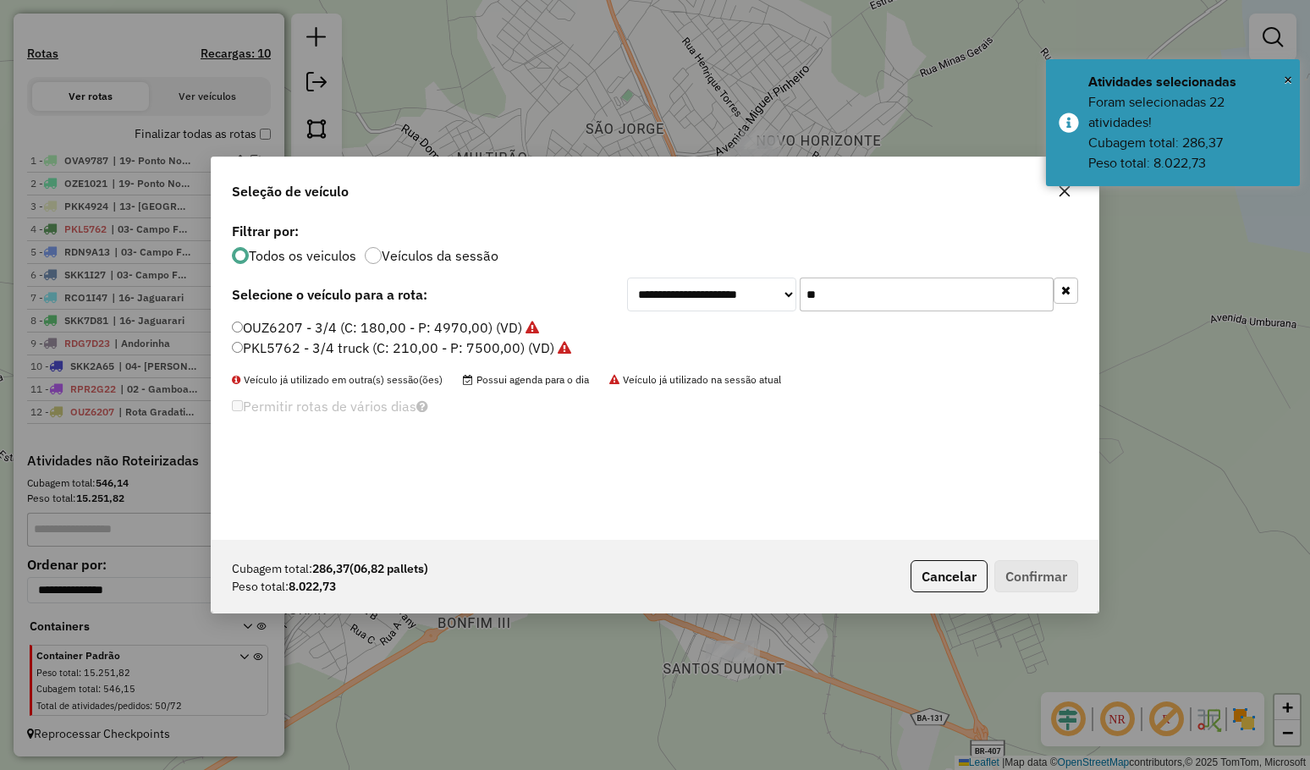
drag, startPoint x: 845, startPoint y: 299, endPoint x: 771, endPoint y: 295, distance: 74.5
click at [775, 296] on div "**********" at bounding box center [852, 294] width 451 height 34
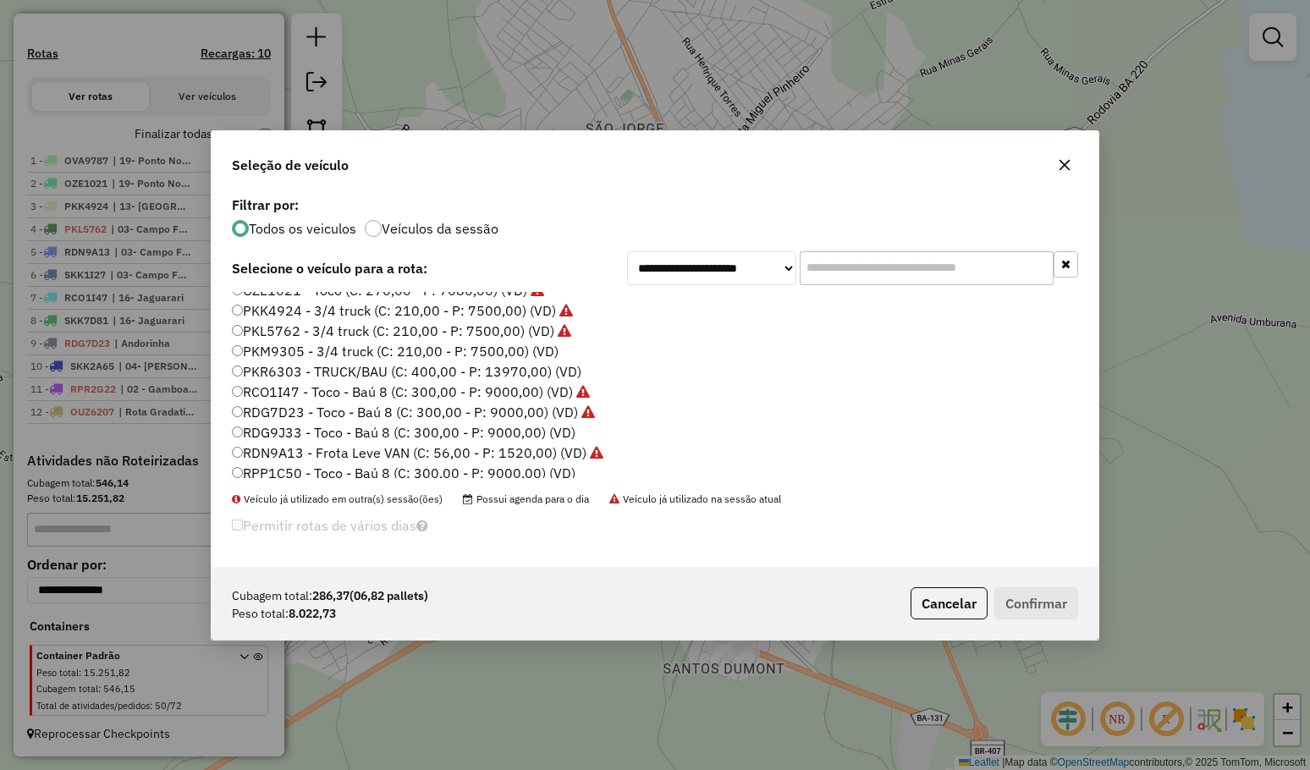
scroll to position [169, 0]
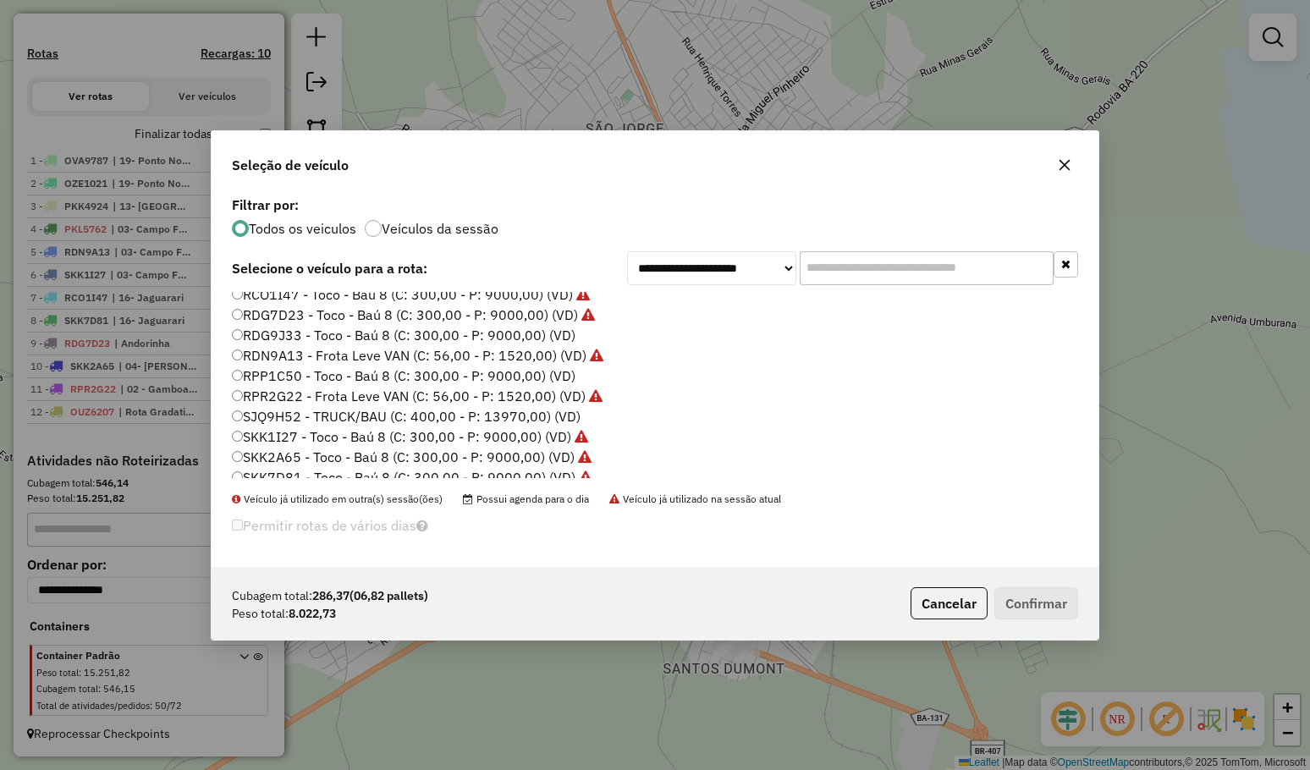
click at [341, 329] on label "RDG9J33 - Toco - Baú 8 (C: 300,00 - P: 9000,00) (VD)" at bounding box center [403, 335] width 343 height 20
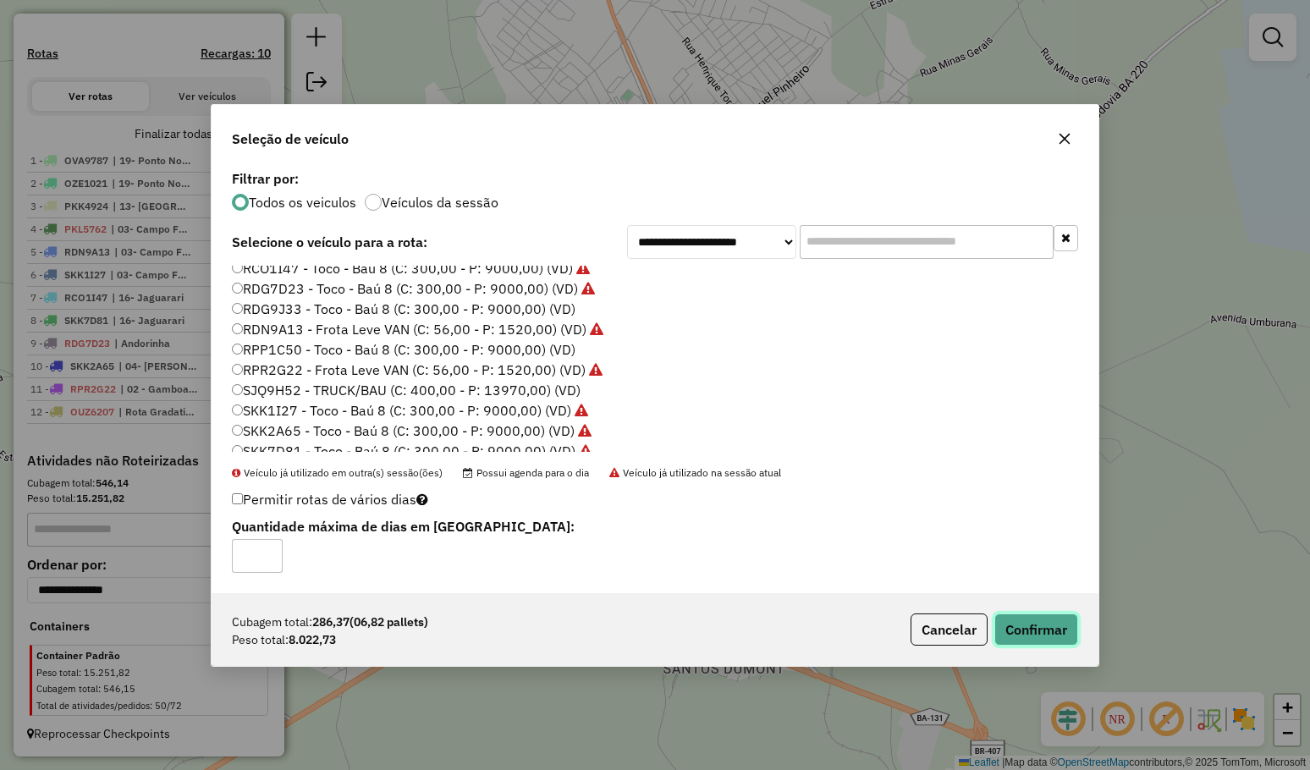
click at [1018, 627] on button "Confirmar" at bounding box center [1036, 629] width 84 height 32
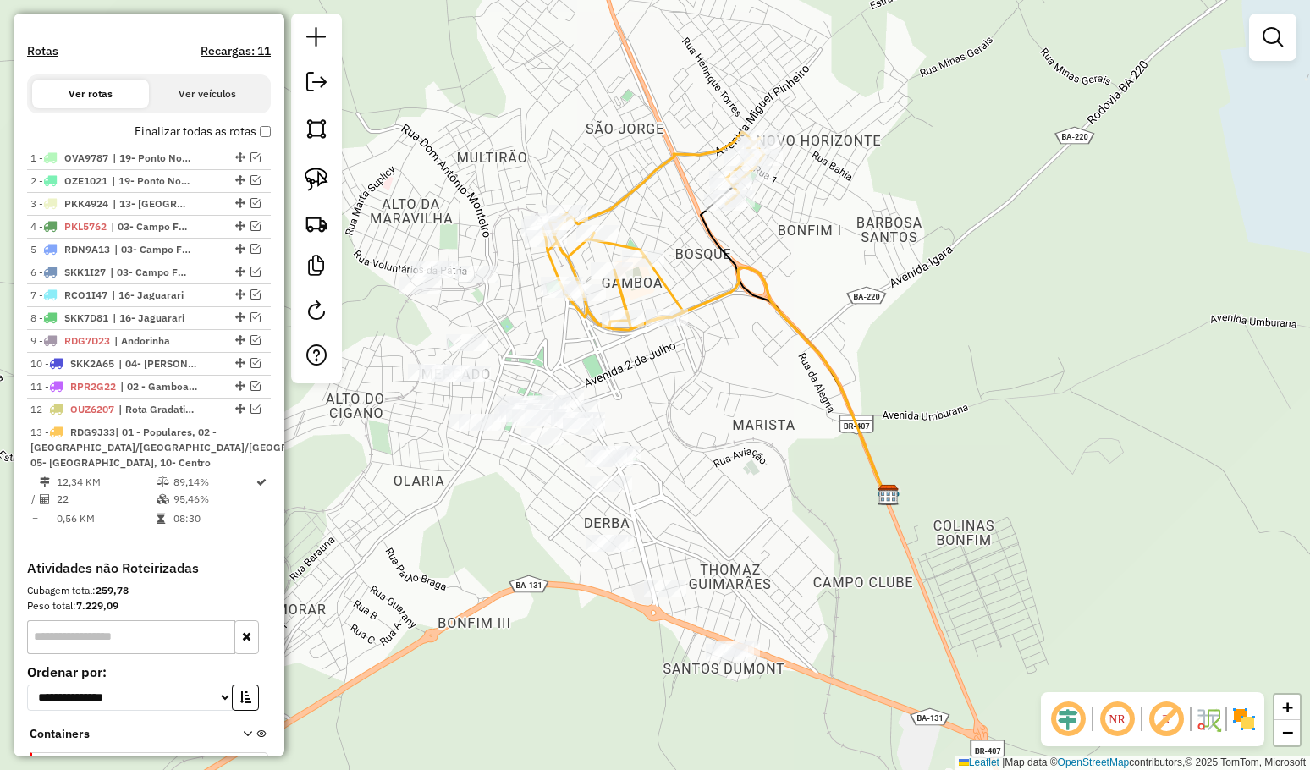
drag, startPoint x: 695, startPoint y: 439, endPoint x: 678, endPoint y: 338, distance: 102.1
click at [689, 357] on div "Janela de atendimento Grade de atendimento Capacidade Transportadoras Veículos …" at bounding box center [655, 385] width 1310 height 770
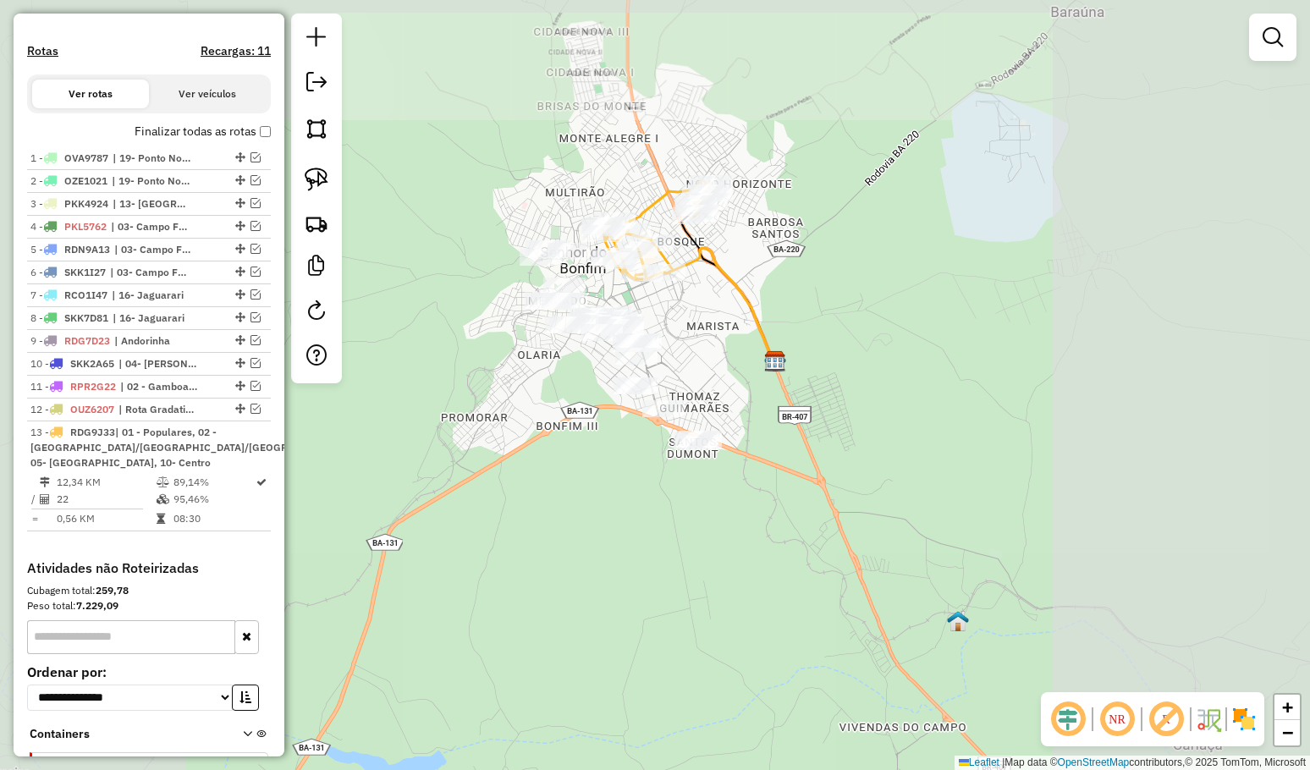
click at [702, 332] on div "Janela de atendimento Grade de atendimento Capacidade Transportadoras Veículos …" at bounding box center [655, 385] width 1310 height 770
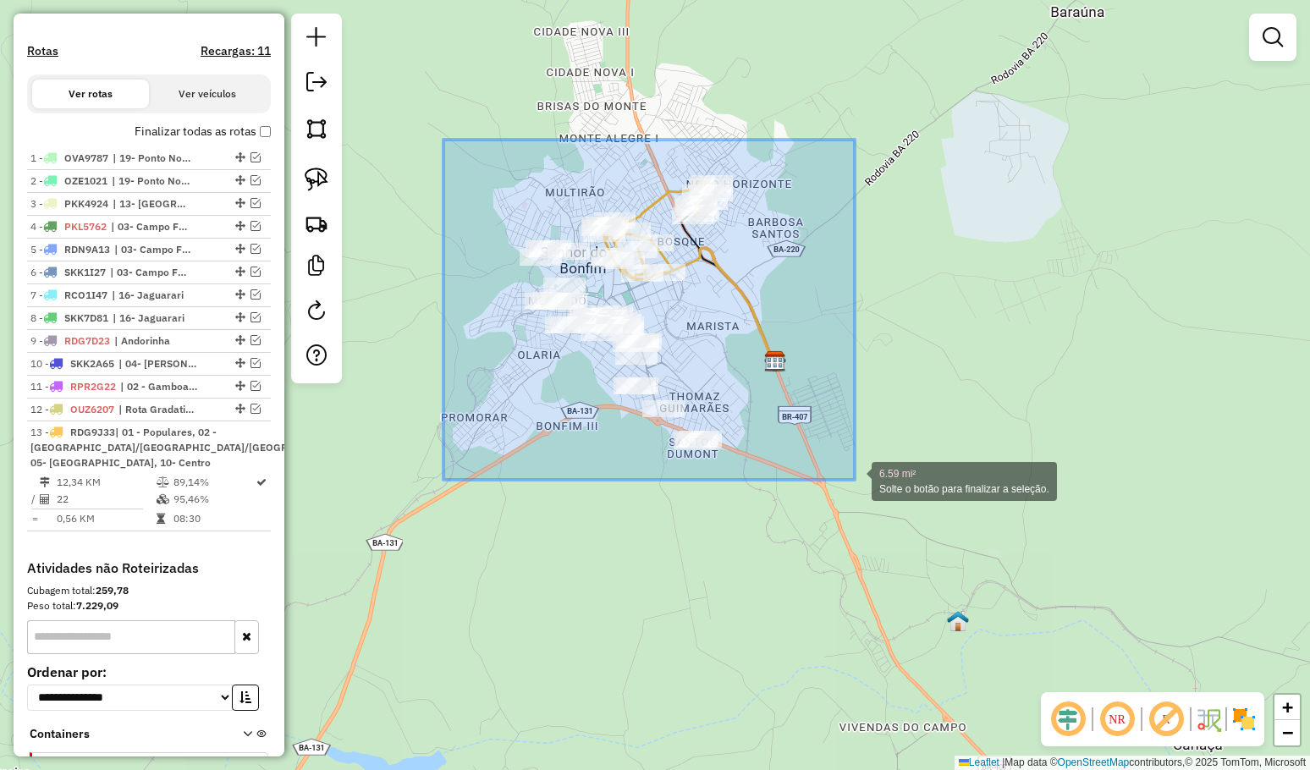
drag, startPoint x: 443, startPoint y: 140, endPoint x: 857, endPoint y: 481, distance: 536.6
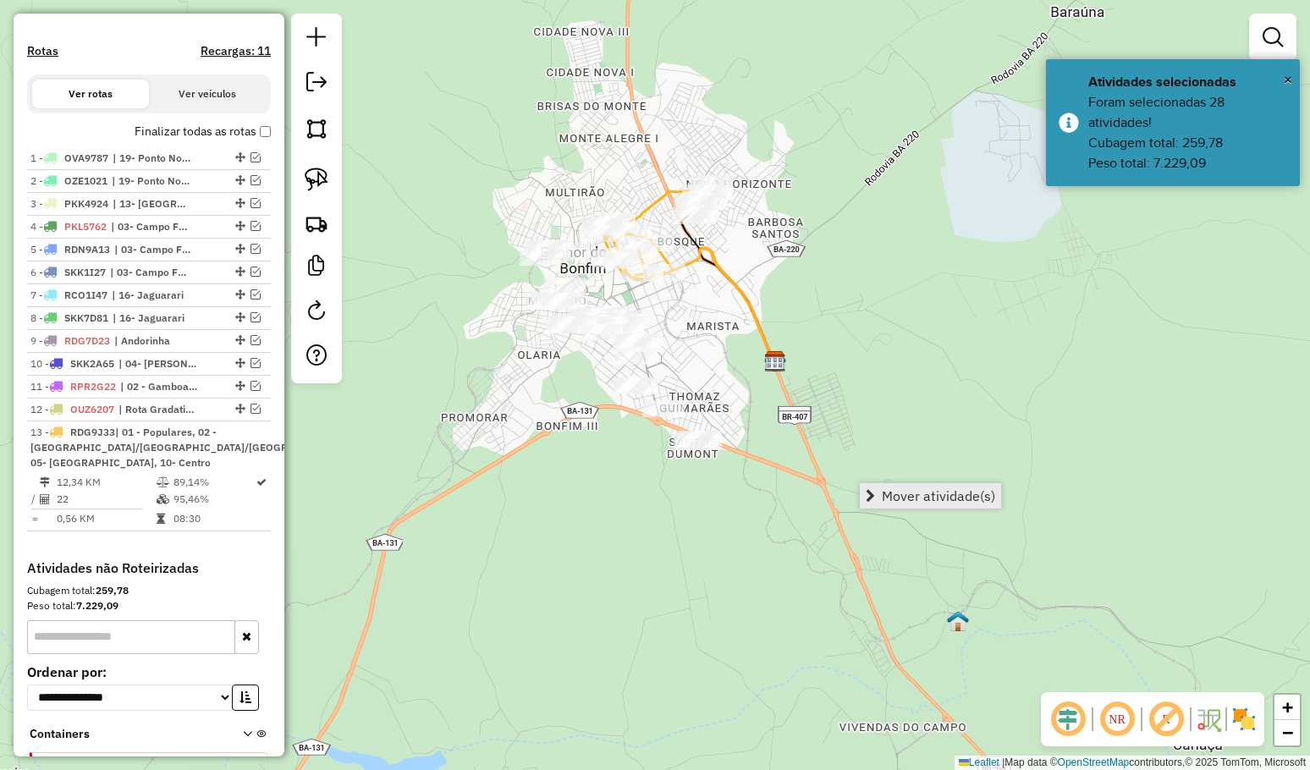
click at [919, 492] on span "Mover atividade(s)" at bounding box center [938, 496] width 113 height 14
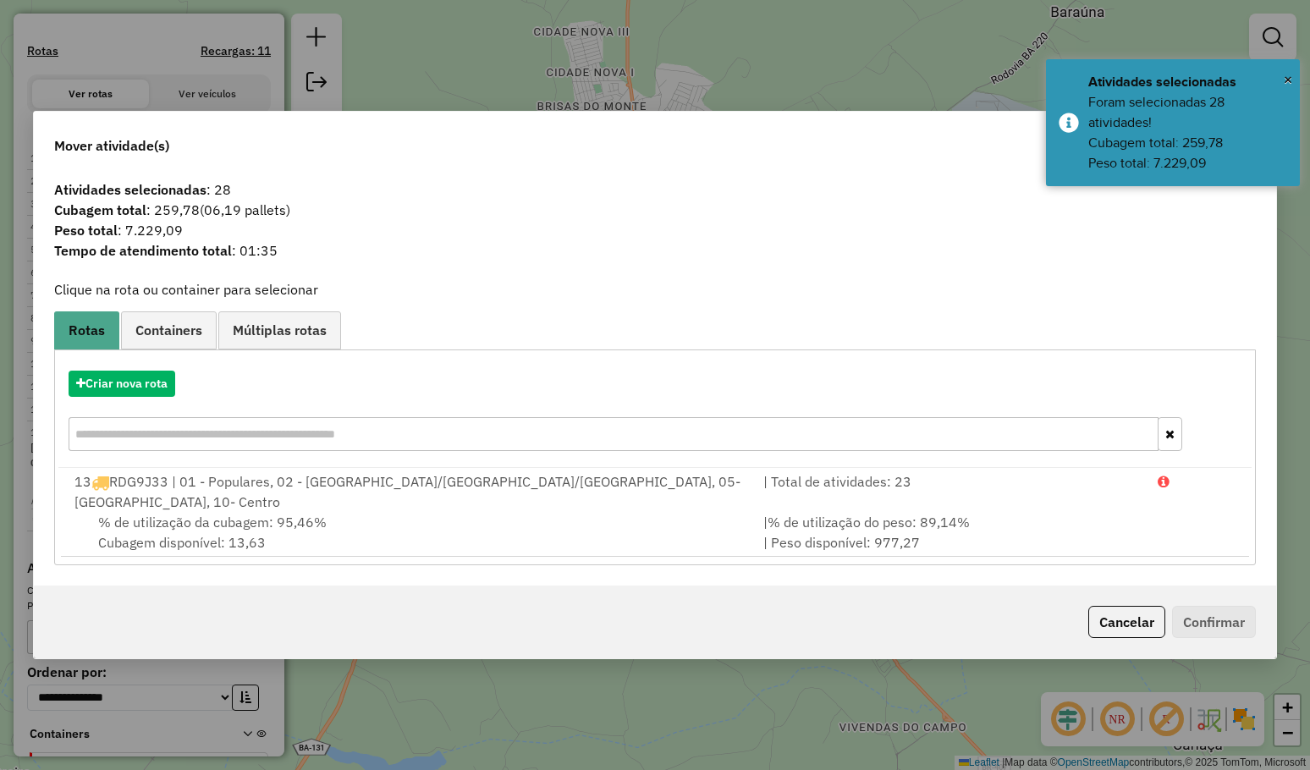
drag, startPoint x: 1113, startPoint y: 618, endPoint x: 1042, endPoint y: 540, distance: 106.0
click at [1114, 618] on button "Cancelar" at bounding box center [1126, 622] width 77 height 32
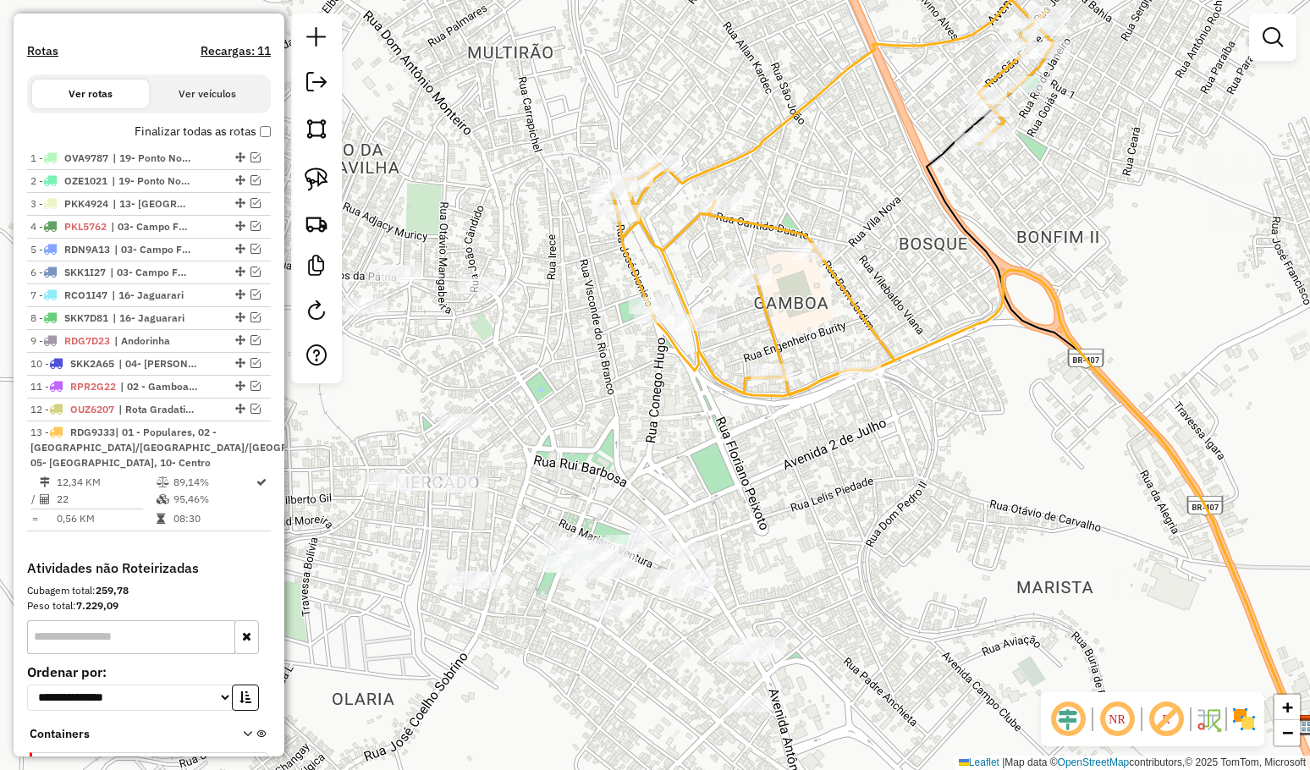
drag, startPoint x: 561, startPoint y: 308, endPoint x: 662, endPoint y: 318, distance: 101.2
click at [662, 318] on div "Janela de atendimento Grade de atendimento Capacidade Transportadoras Veículos …" at bounding box center [655, 385] width 1310 height 770
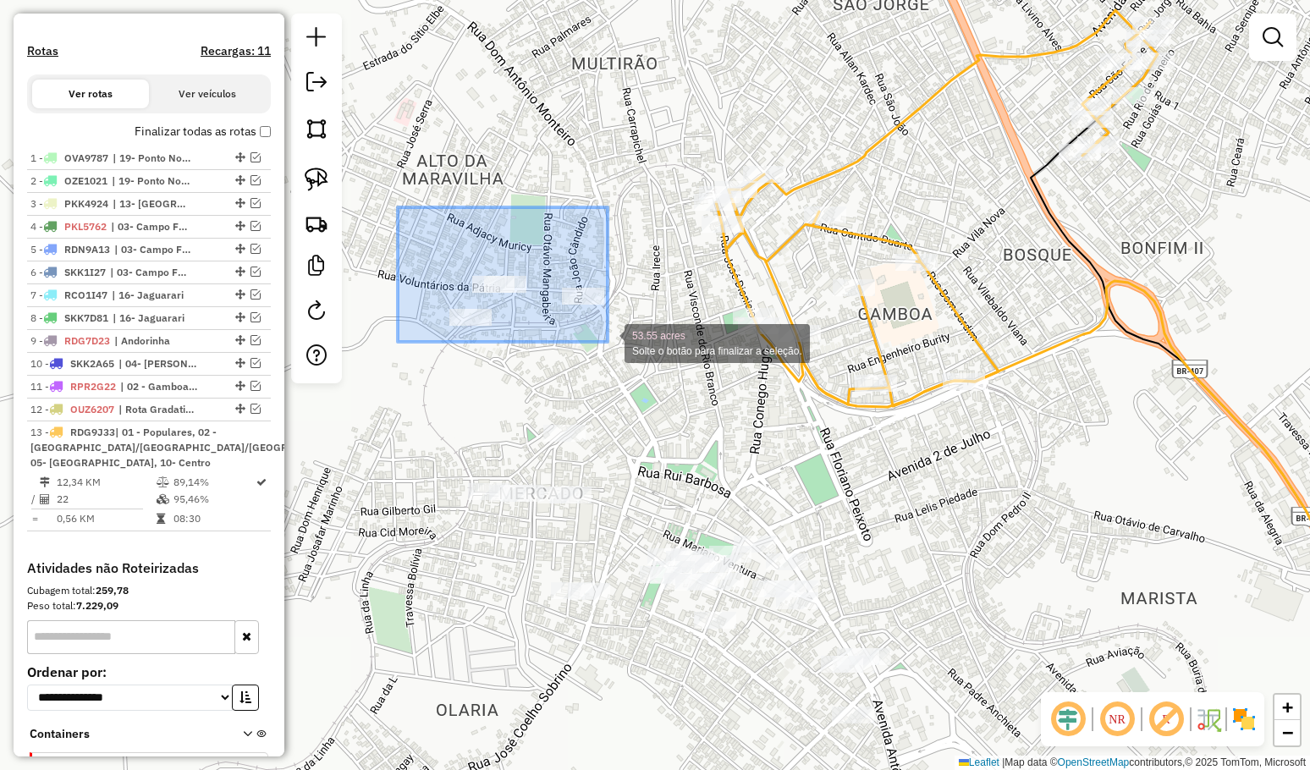
drag, startPoint x: 456, startPoint y: 249, endPoint x: 617, endPoint y: 346, distance: 187.9
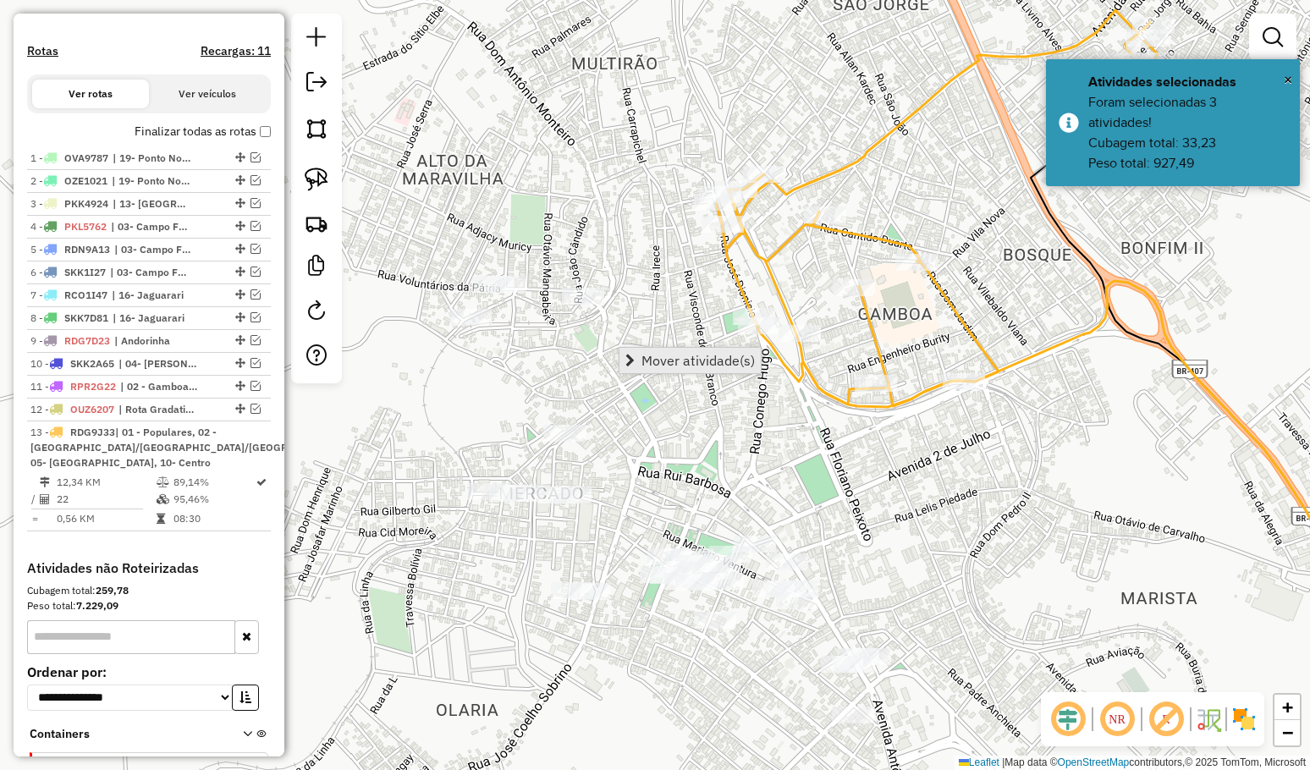
click at [666, 358] on span "Mover atividade(s)" at bounding box center [697, 361] width 113 height 14
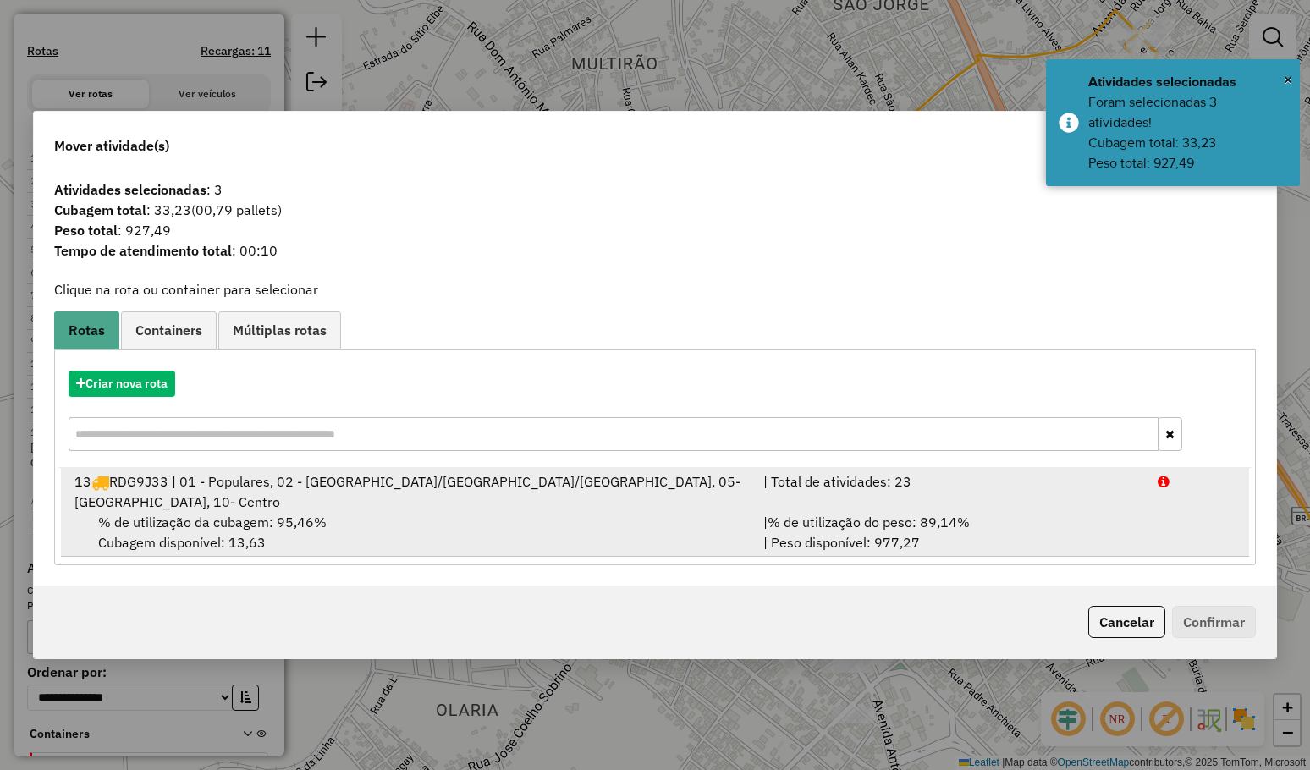
click at [233, 492] on div "13 RDG9J33 | 01 - Populares, 02 - Gamboa/Pera/Bom Jardim, 05- Alto, 10- Centro" at bounding box center [409, 491] width 690 height 41
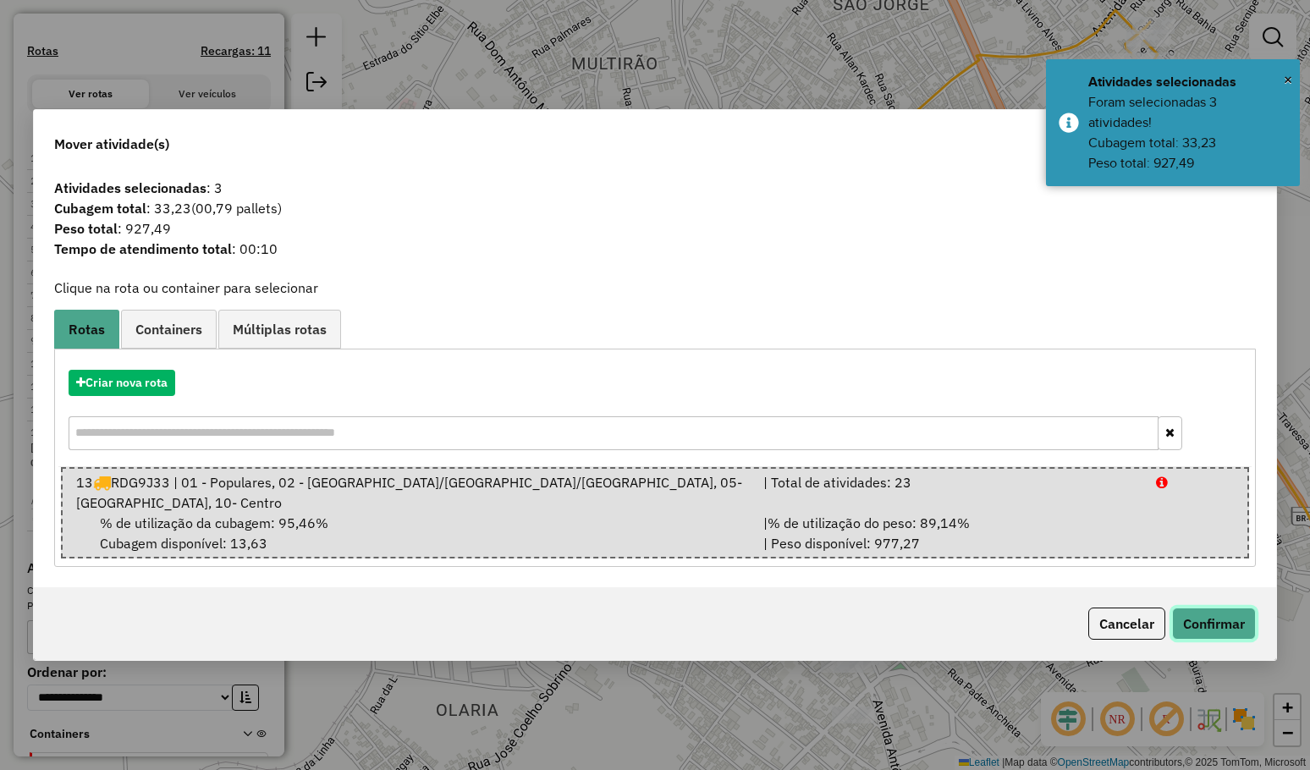
click at [1189, 613] on button "Confirmar" at bounding box center [1214, 623] width 84 height 32
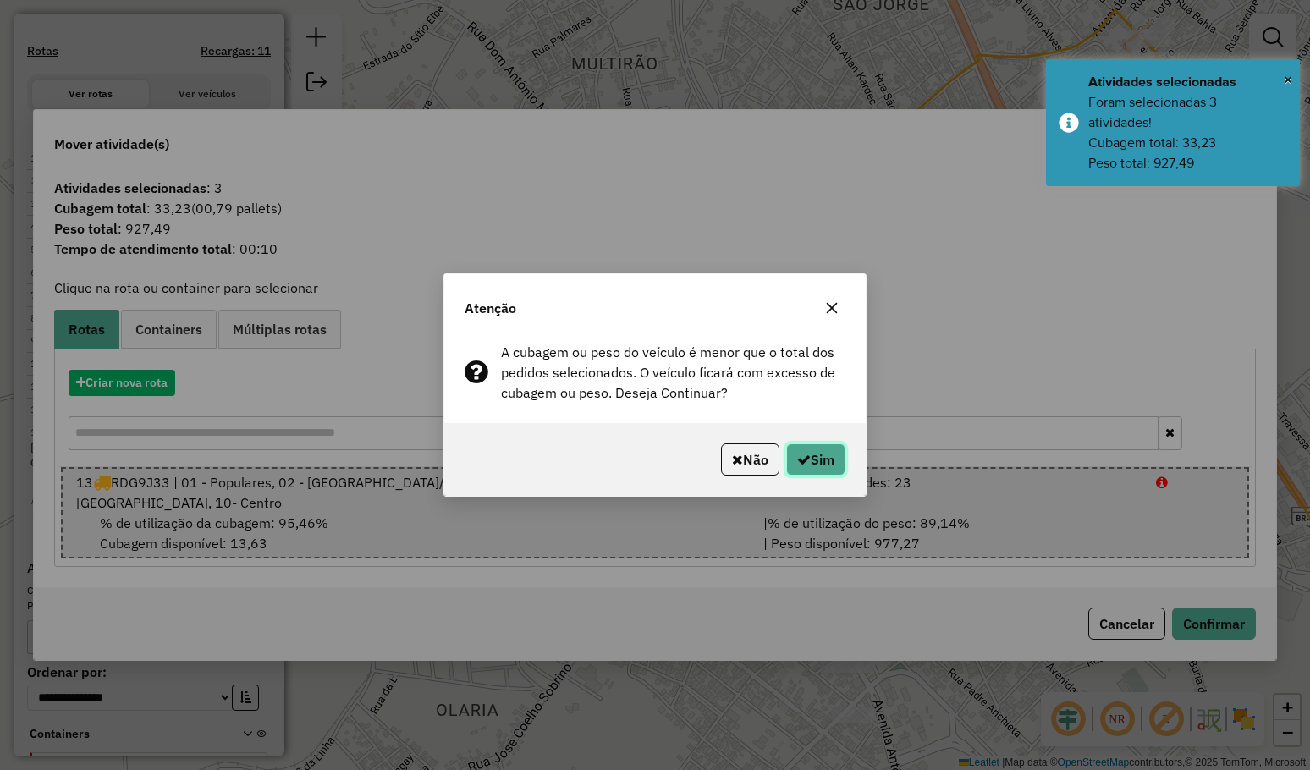
click at [835, 469] on button "Sim" at bounding box center [815, 459] width 59 height 32
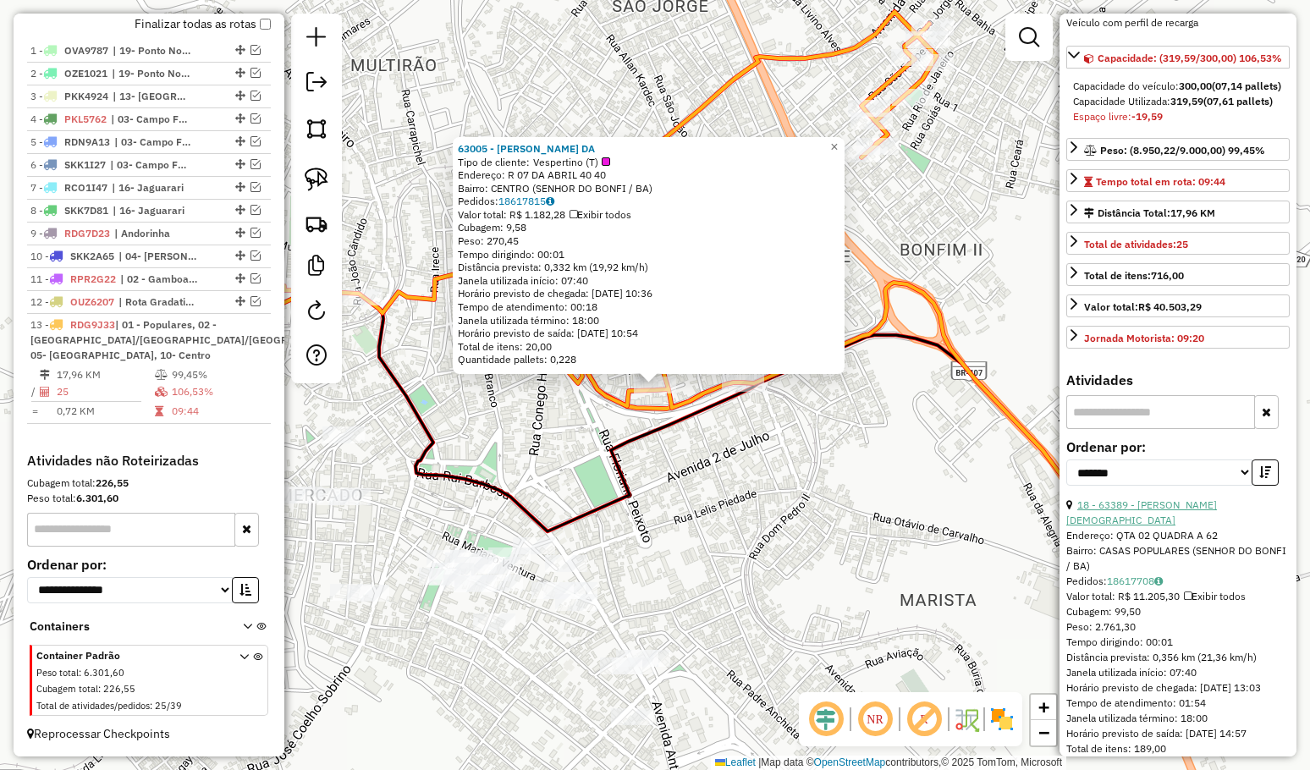
click at [1145, 522] on link "18 - 63389 - CINTIA CRISTIANE BOR" at bounding box center [1141, 512] width 151 height 28
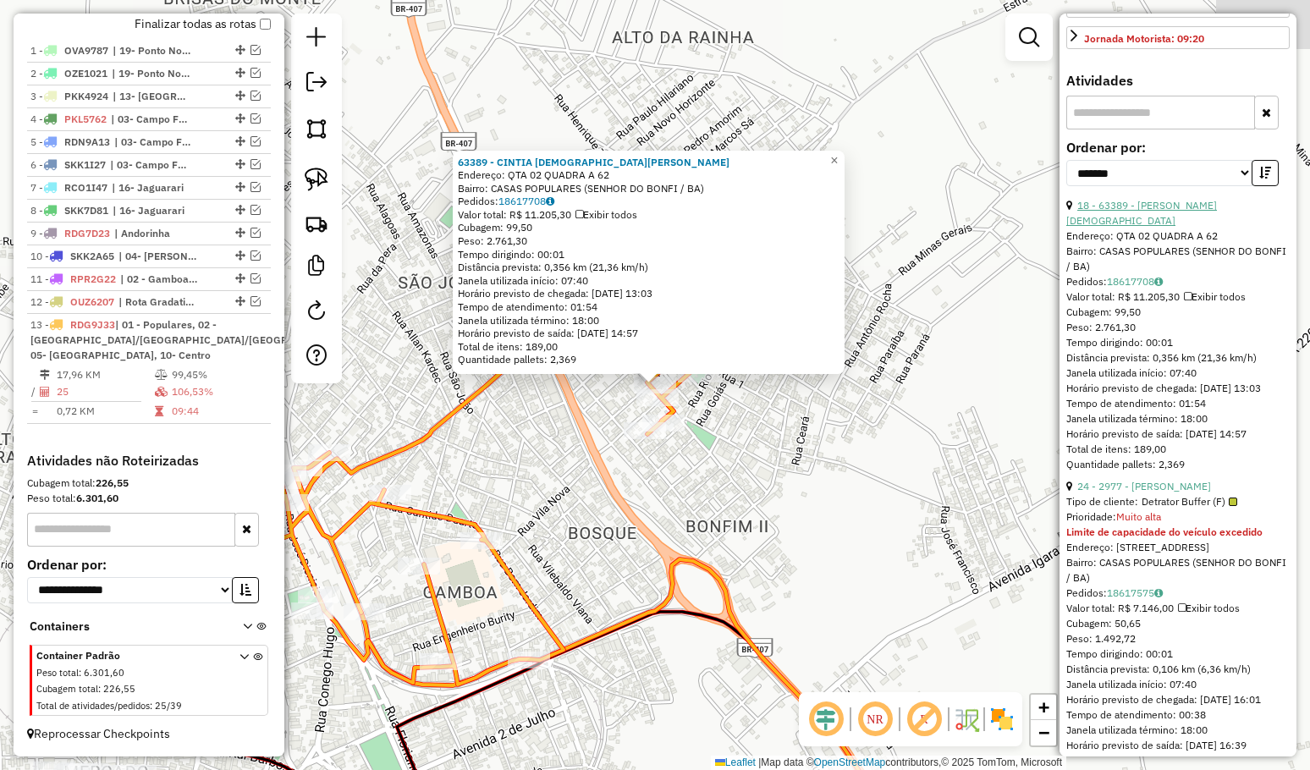
scroll to position [508, 0]
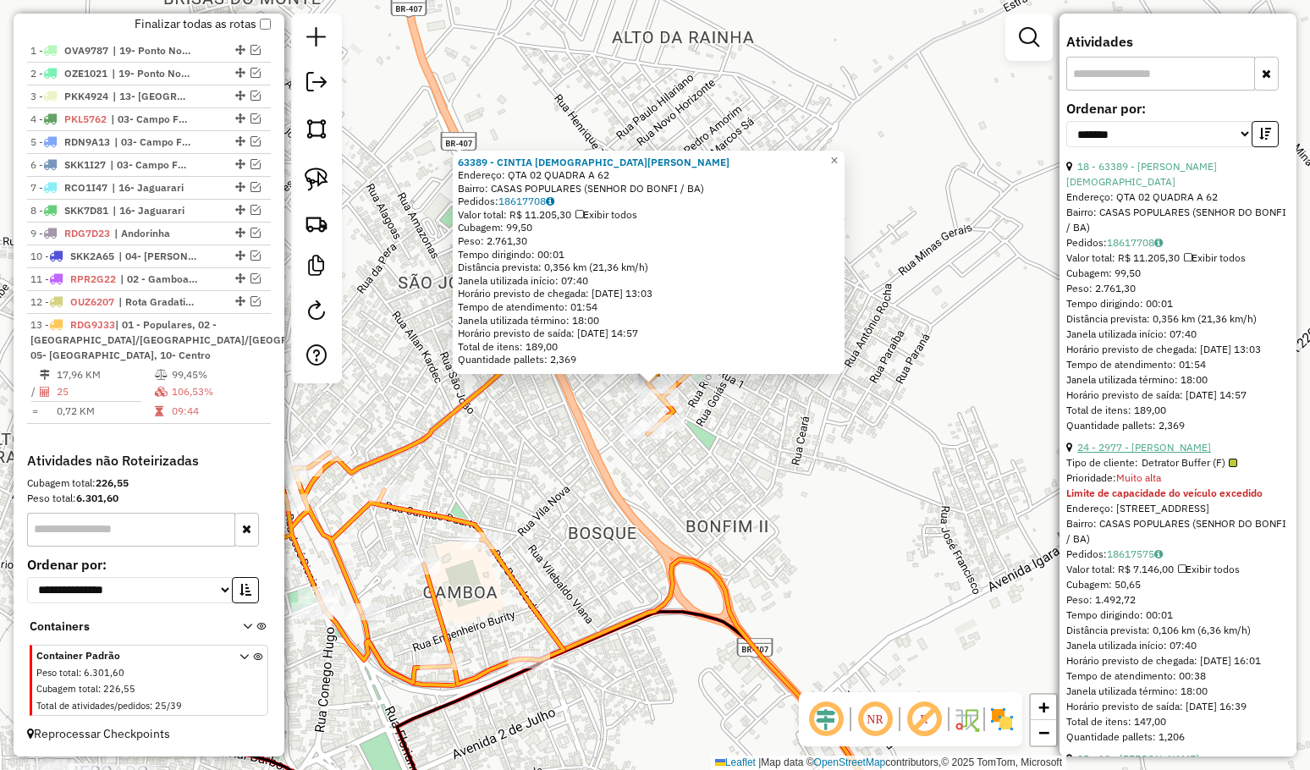
click at [1148, 448] on link "24 - 2977 - KASSIA ISABELY LOPES" at bounding box center [1144, 447] width 134 height 13
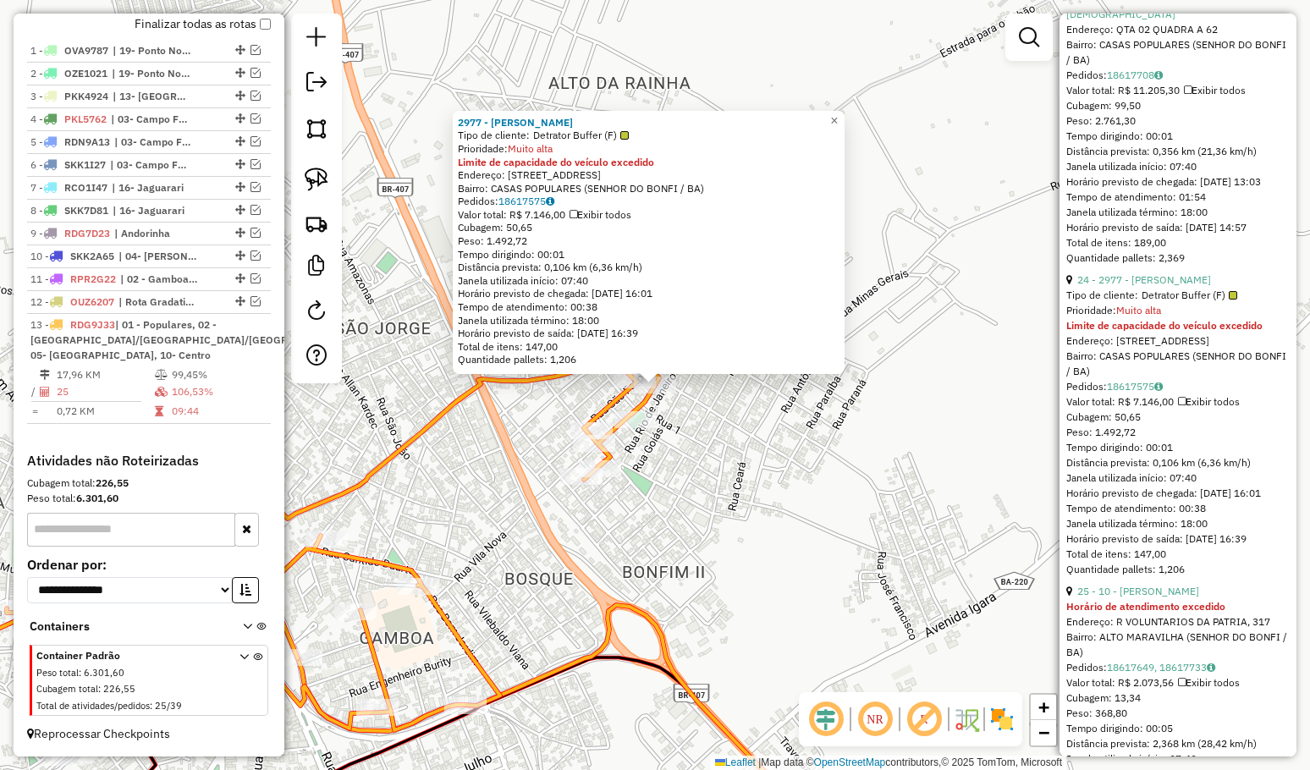
scroll to position [677, 0]
click at [1143, 590] on link "25 - 10 - ELTON DA SILVA SANTO" at bounding box center [1138, 589] width 122 height 13
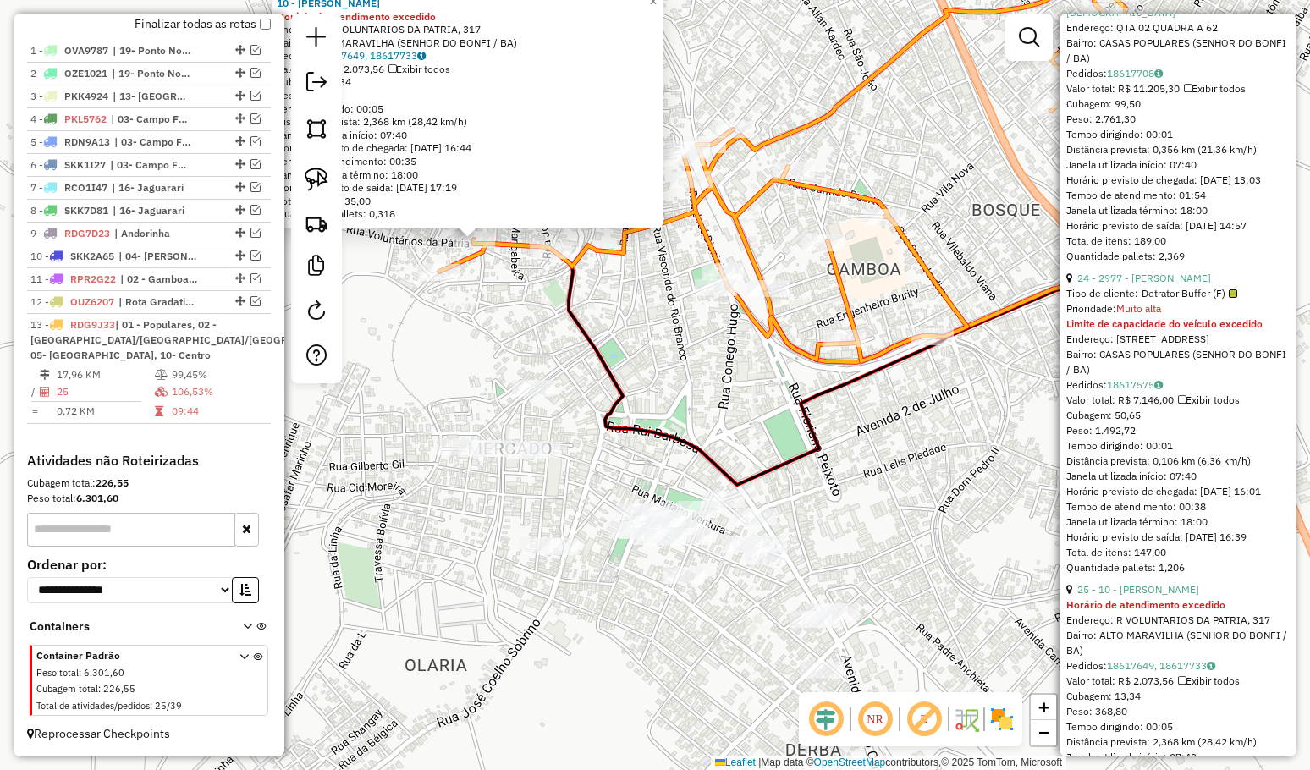
drag, startPoint x: 898, startPoint y: 499, endPoint x: 742, endPoint y: 386, distance: 192.6
click at [765, 400] on div "10 - ELTON DA SILVA SANTO Horário de atendimento excedido Endereço: R VOLUNTARI…" at bounding box center [655, 385] width 1310 height 770
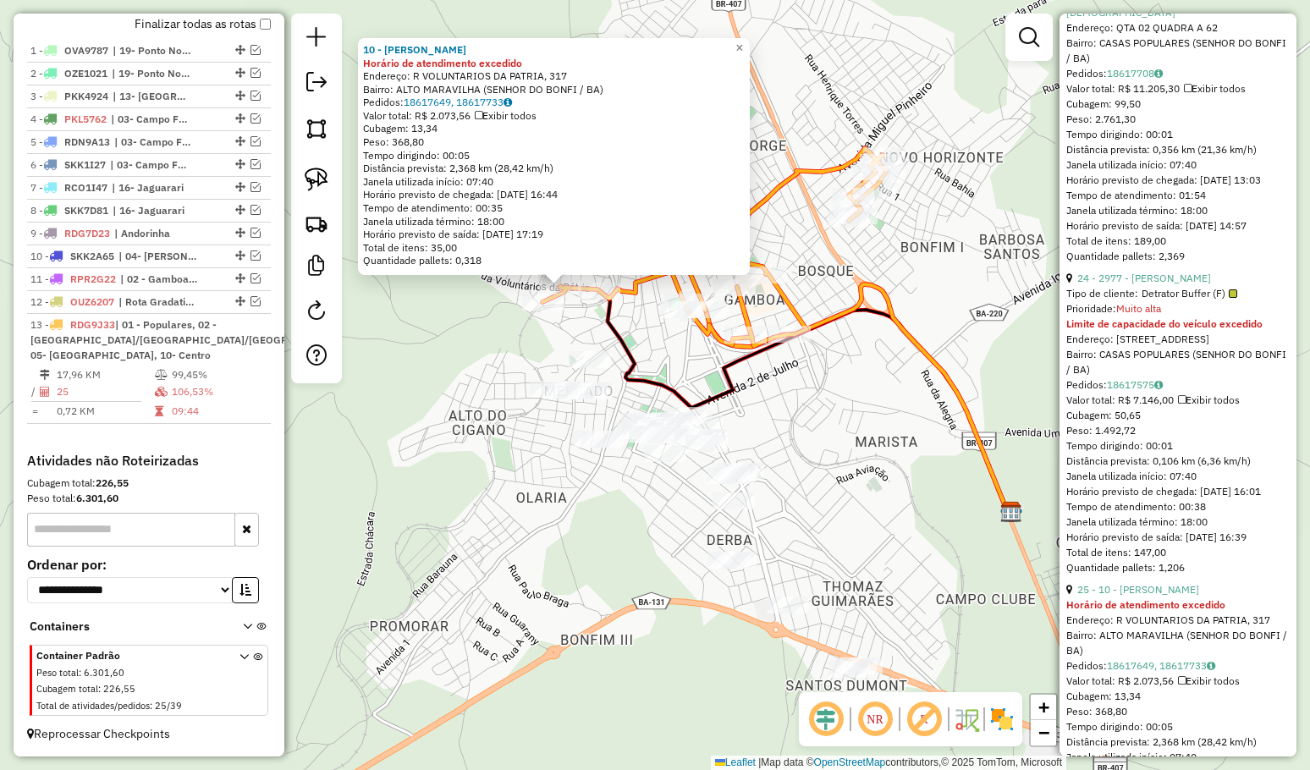
click at [772, 381] on div "10 - ELTON DA SILVA SANTO Horário de atendimento excedido Endereço: R VOLUNTARI…" at bounding box center [655, 385] width 1310 height 770
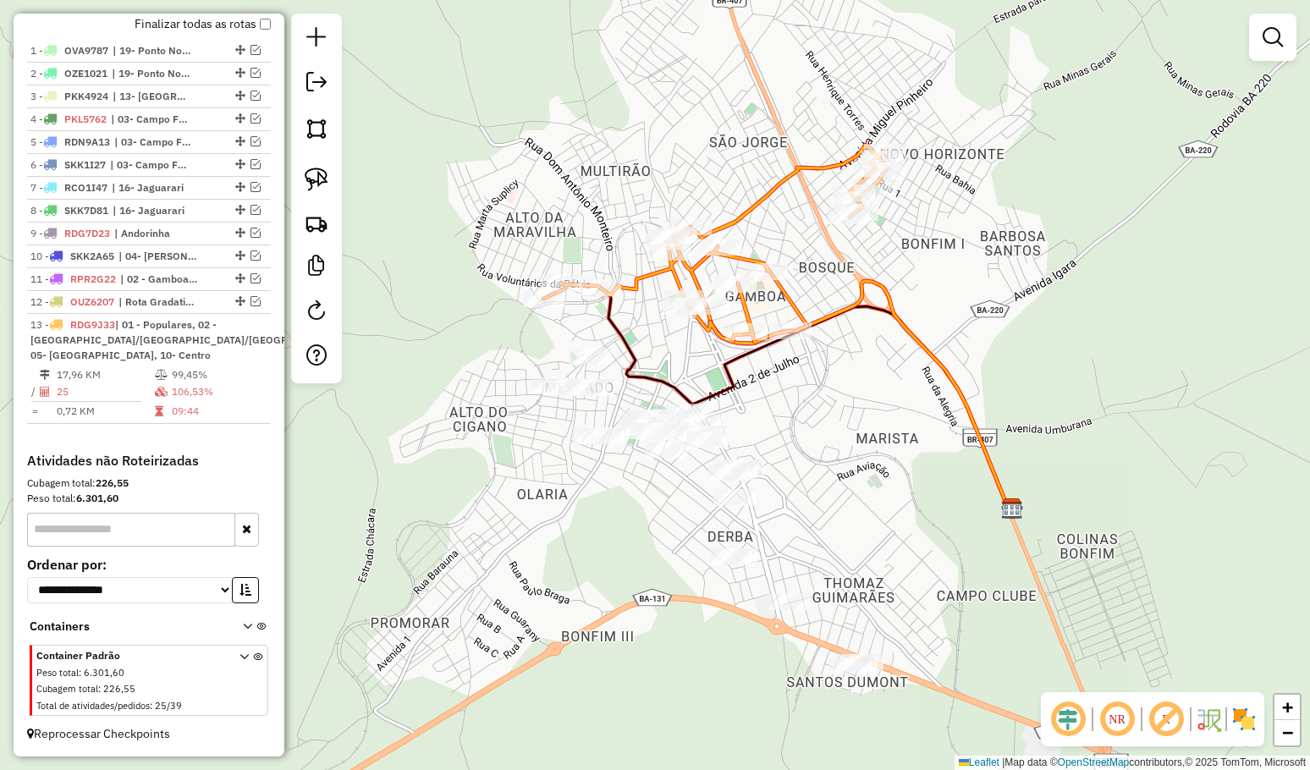
drag, startPoint x: 770, startPoint y: 412, endPoint x: 778, endPoint y: 375, distance: 38.2
click at [778, 375] on div "Janela de atendimento Grade de atendimento Capacidade Transportadoras Veículos …" at bounding box center [655, 385] width 1310 height 770
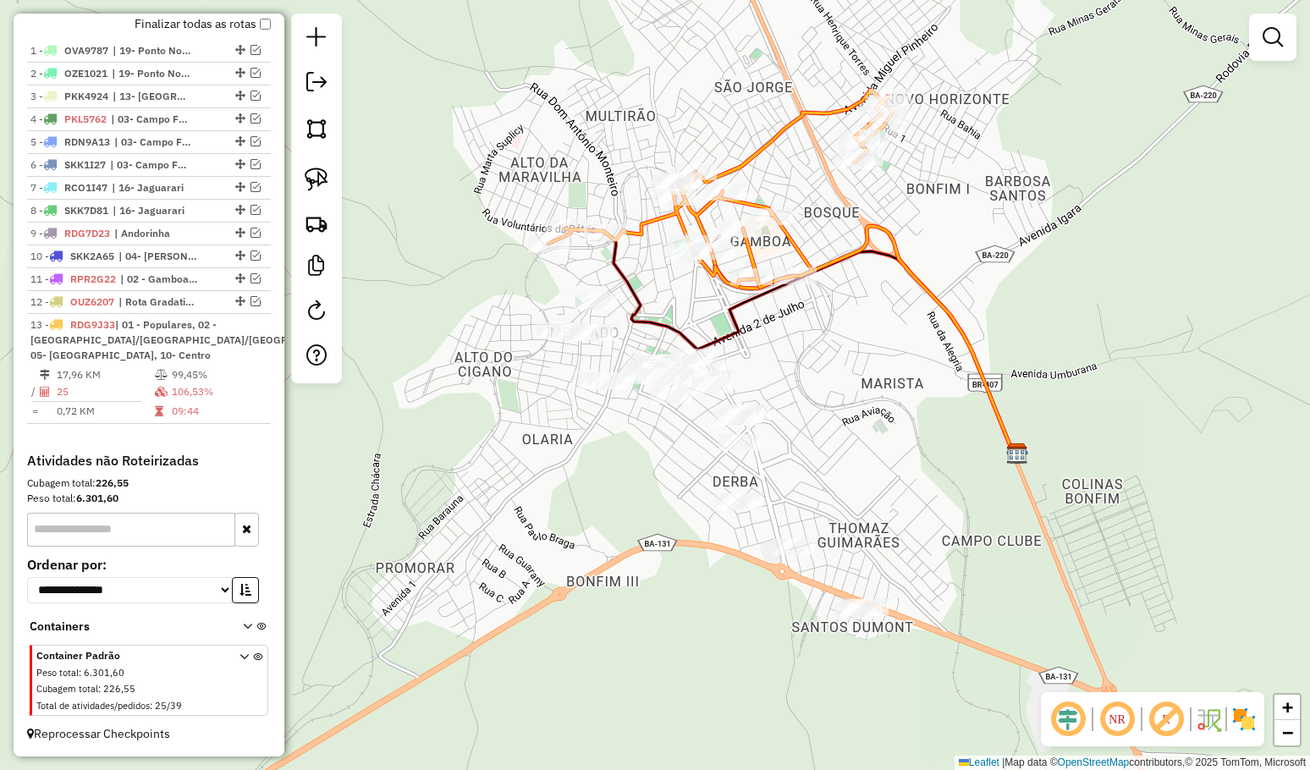
drag, startPoint x: 783, startPoint y: 419, endPoint x: 764, endPoint y: 360, distance: 62.1
click at [772, 380] on div "Janela de atendimento Grade de atendimento Capacidade Transportadoras Veículos …" at bounding box center [655, 385] width 1310 height 770
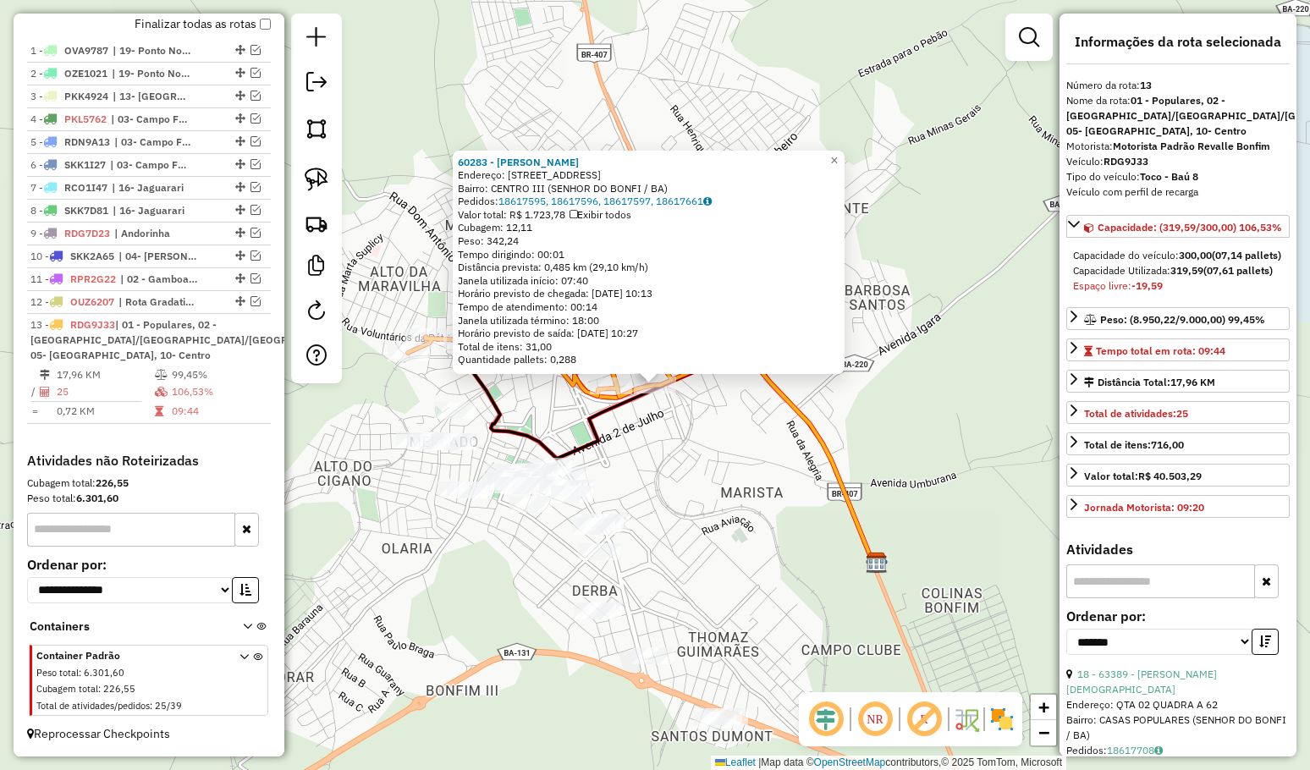
drag, startPoint x: 800, startPoint y: 502, endPoint x: 788, endPoint y: 392, distance: 110.6
click at [790, 397] on div "60283 - MIGUEL DE JESUS OLIV Endereço: R LESTE BRASILEIRO 913 Bairro: CENTRO II…" at bounding box center [655, 385] width 1310 height 770
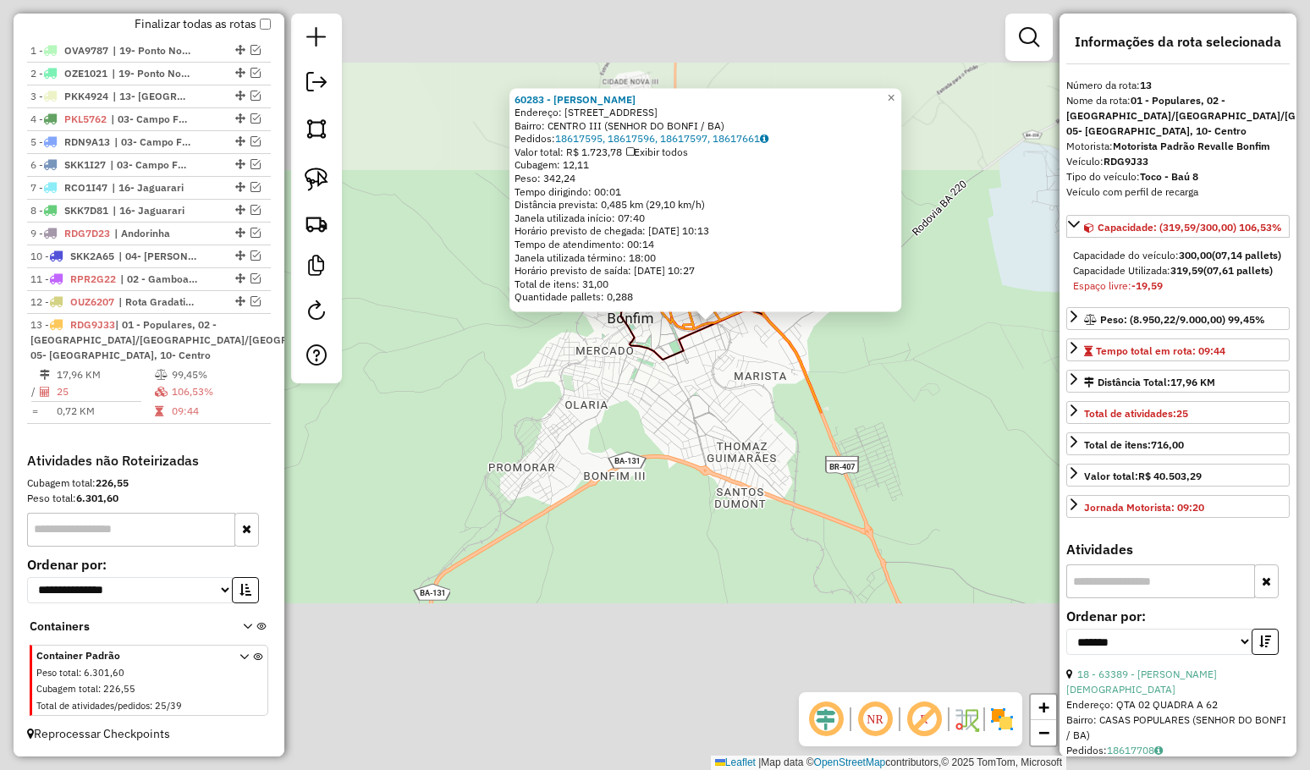
click at [779, 391] on div "60283 - MIGUEL DE JESUS OLIV Endereço: R LESTE BRASILEIRO 913 Bairro: CENTRO II…" at bounding box center [655, 385] width 1310 height 770
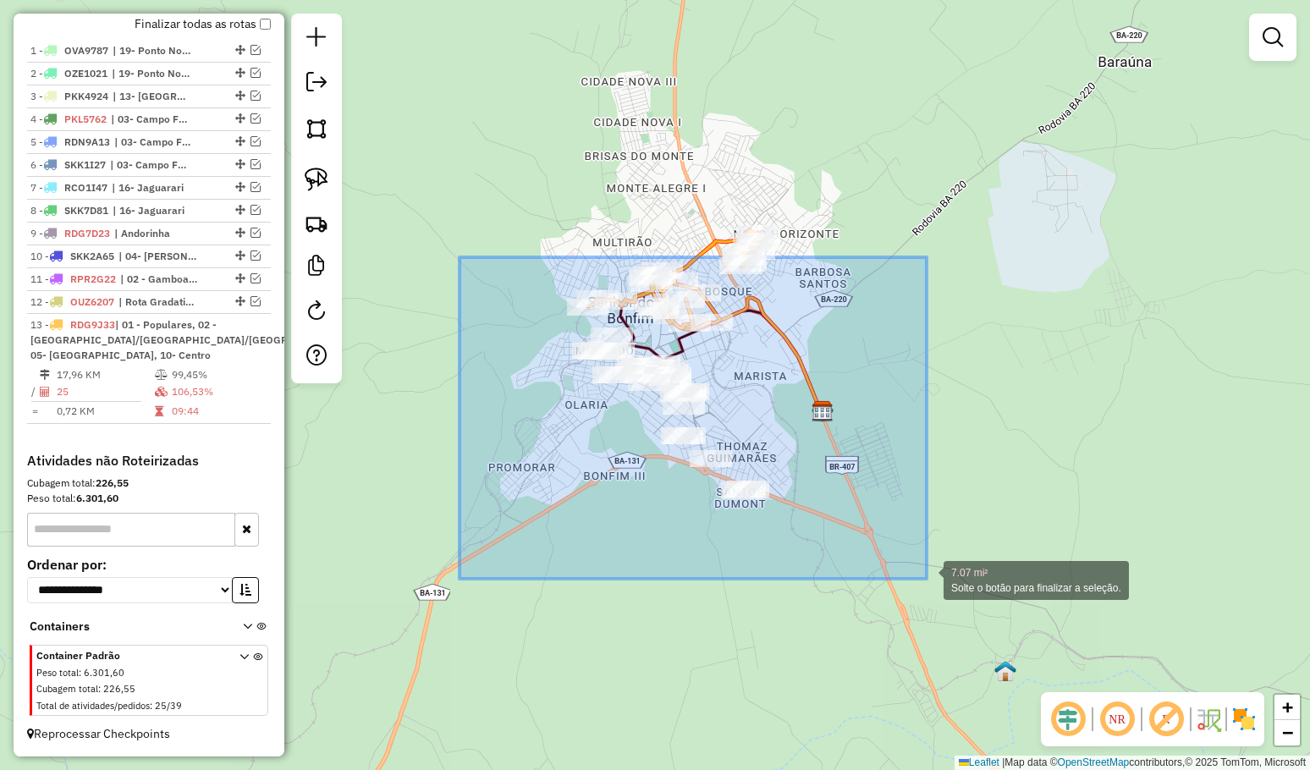
drag, startPoint x: 553, startPoint y: 327, endPoint x: 926, endPoint y: 579, distance: 449.8
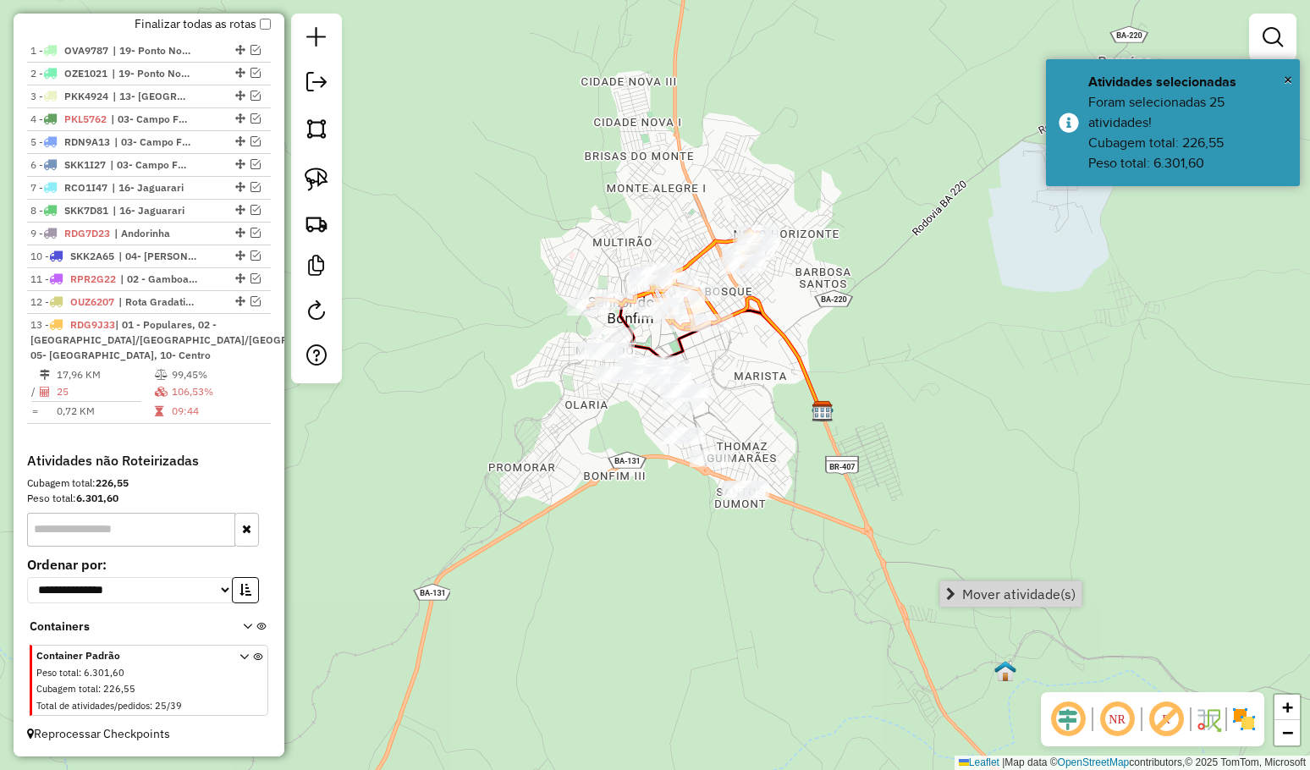
click at [1005, 591] on span "Mover atividade(s)" at bounding box center [1018, 594] width 113 height 14
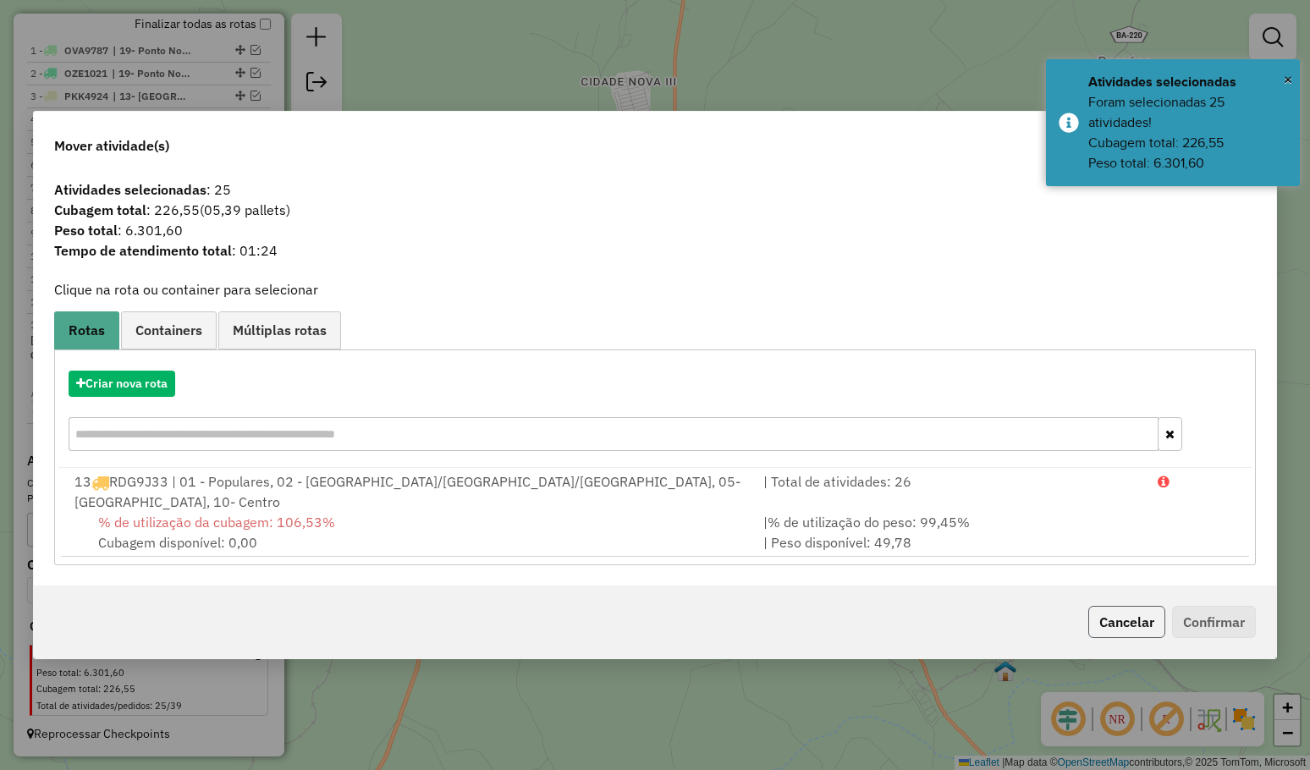
click at [1106, 606] on button "Cancelar" at bounding box center [1126, 622] width 77 height 32
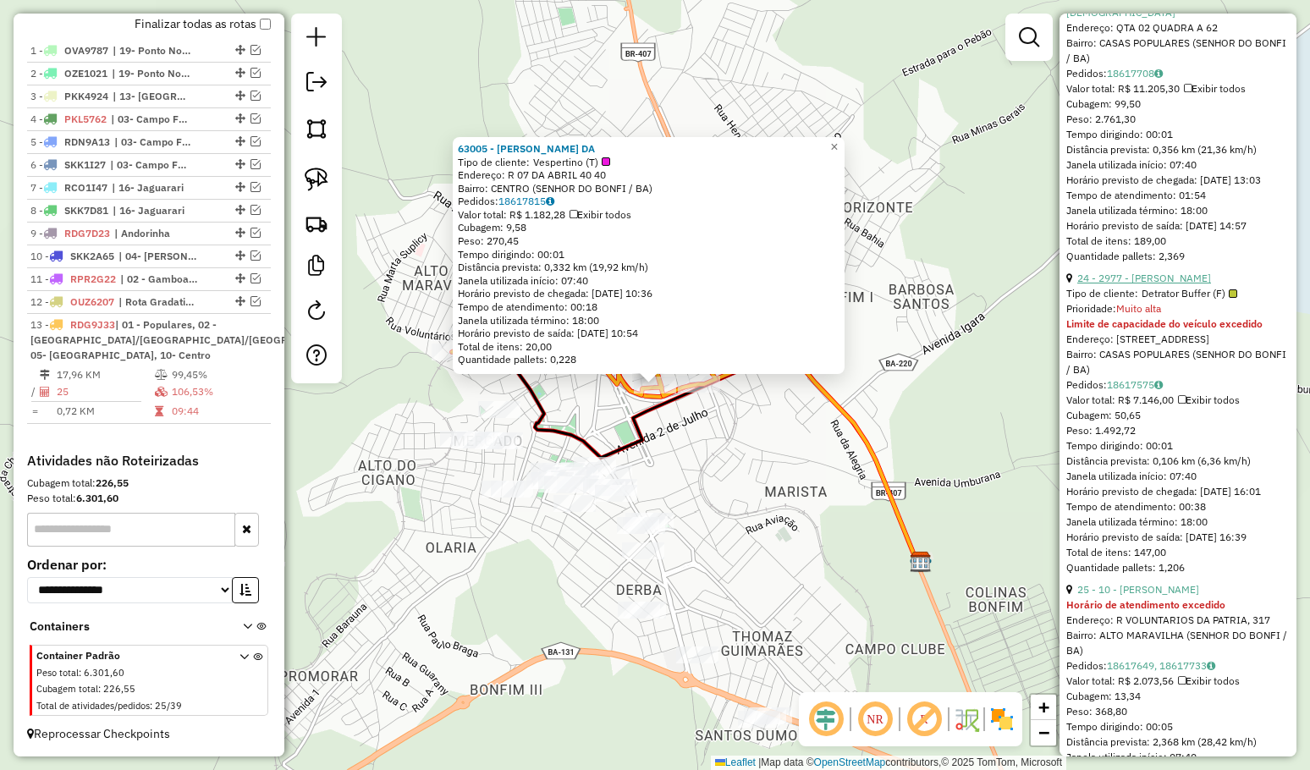
click at [1175, 282] on link "24 - 2977 - KASSIA ISABELY LOPES" at bounding box center [1144, 278] width 134 height 13
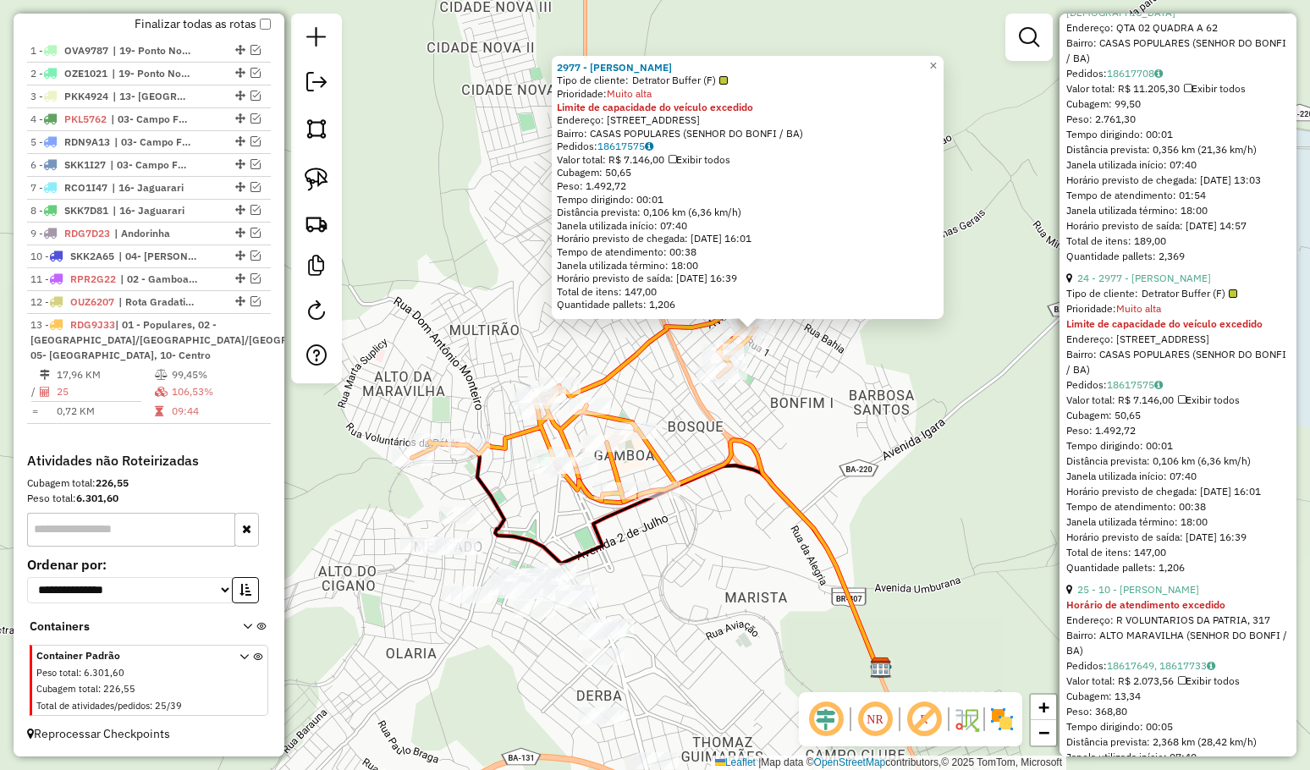
drag, startPoint x: 798, startPoint y: 541, endPoint x: 926, endPoint y: 467, distance: 147.4
click at [921, 469] on div "2977 - KASSIA ISABELY LOPES Tipo de cliente: Detrator Buffer (F) Prioridade: Mu…" at bounding box center [655, 385] width 1310 height 770
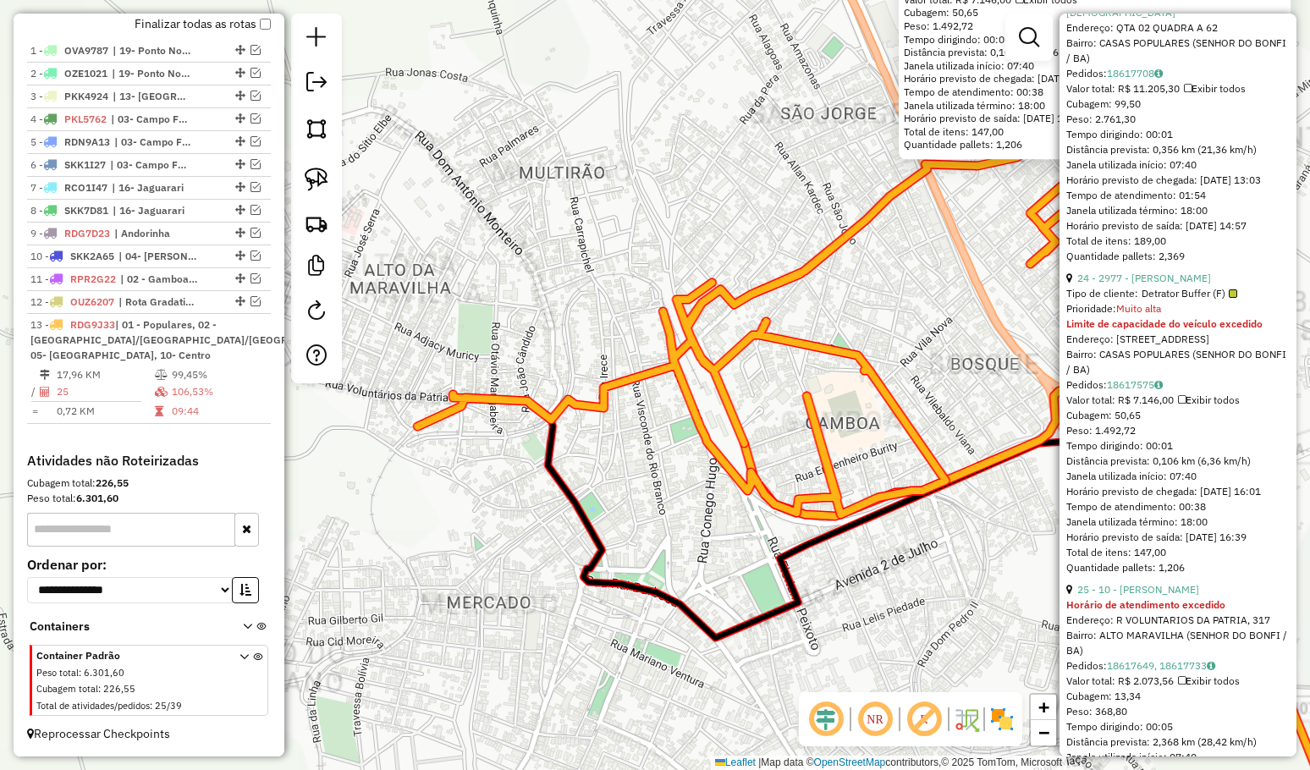
click at [489, 439] on div "2977 - KASSIA ISABELY LOPES Tipo de cliente: Detrator Buffer (F) Prioridade: Mu…" at bounding box center [655, 385] width 1310 height 770
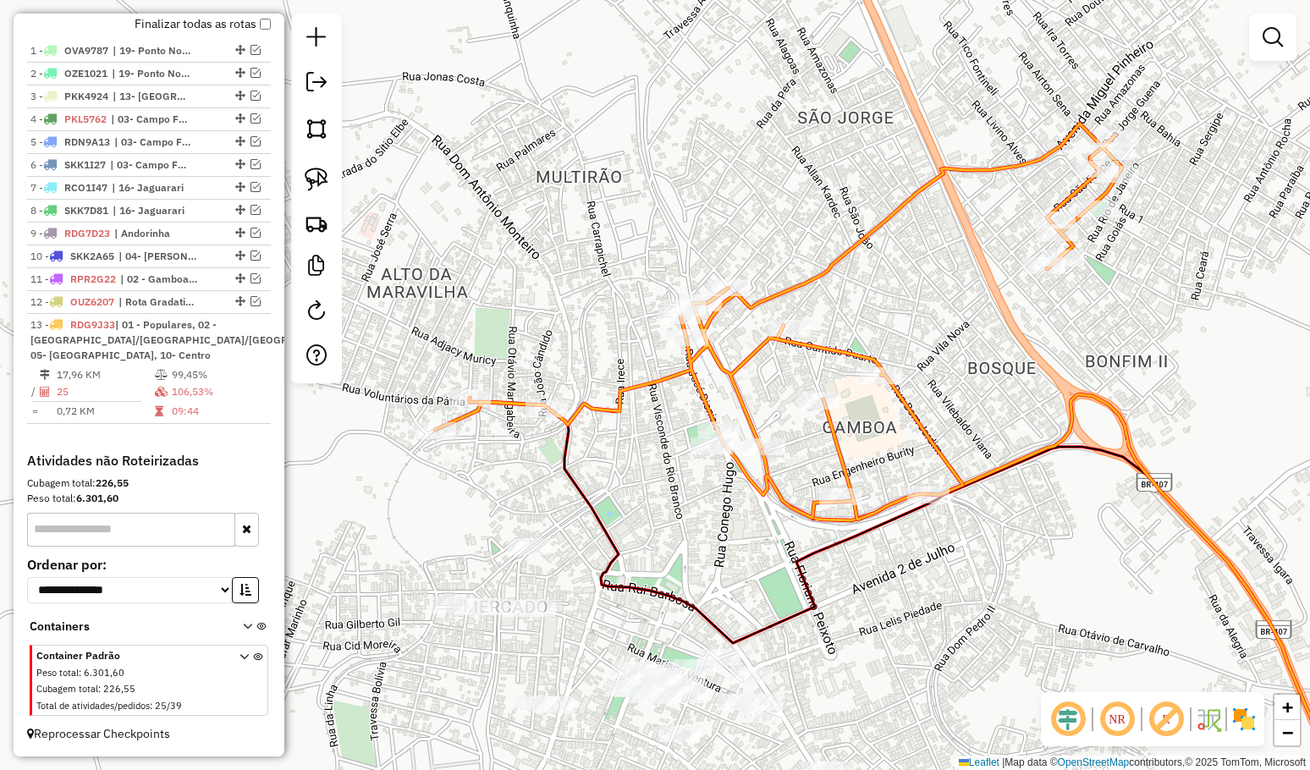
drag, startPoint x: 537, startPoint y: 443, endPoint x: 617, endPoint y: 434, distance: 80.1
click at [609, 441] on div "Rota 13 - Placa RDG9J33 92809 - EDESIO ALVES DOS SAN Janela de atendimento Grad…" at bounding box center [655, 385] width 1310 height 770
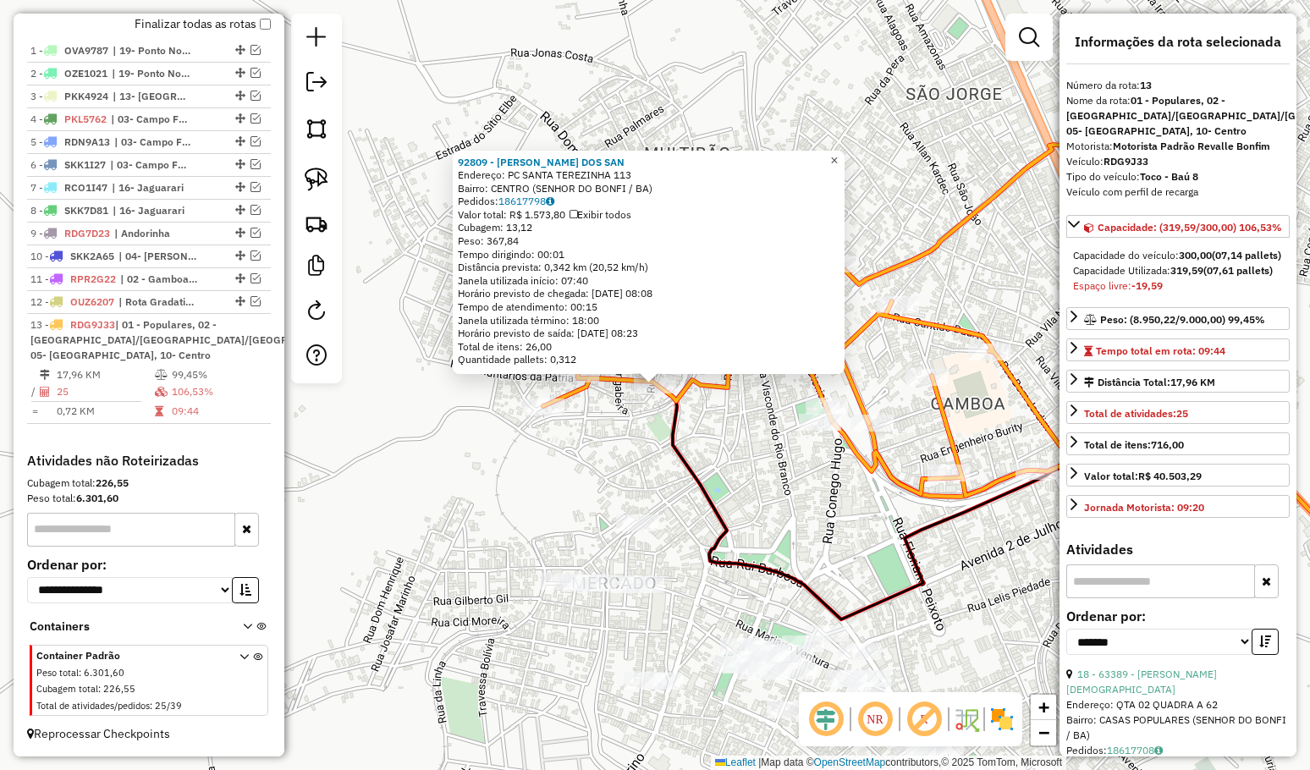
click at [844, 157] on link "×" at bounding box center [834, 161] width 20 height 20
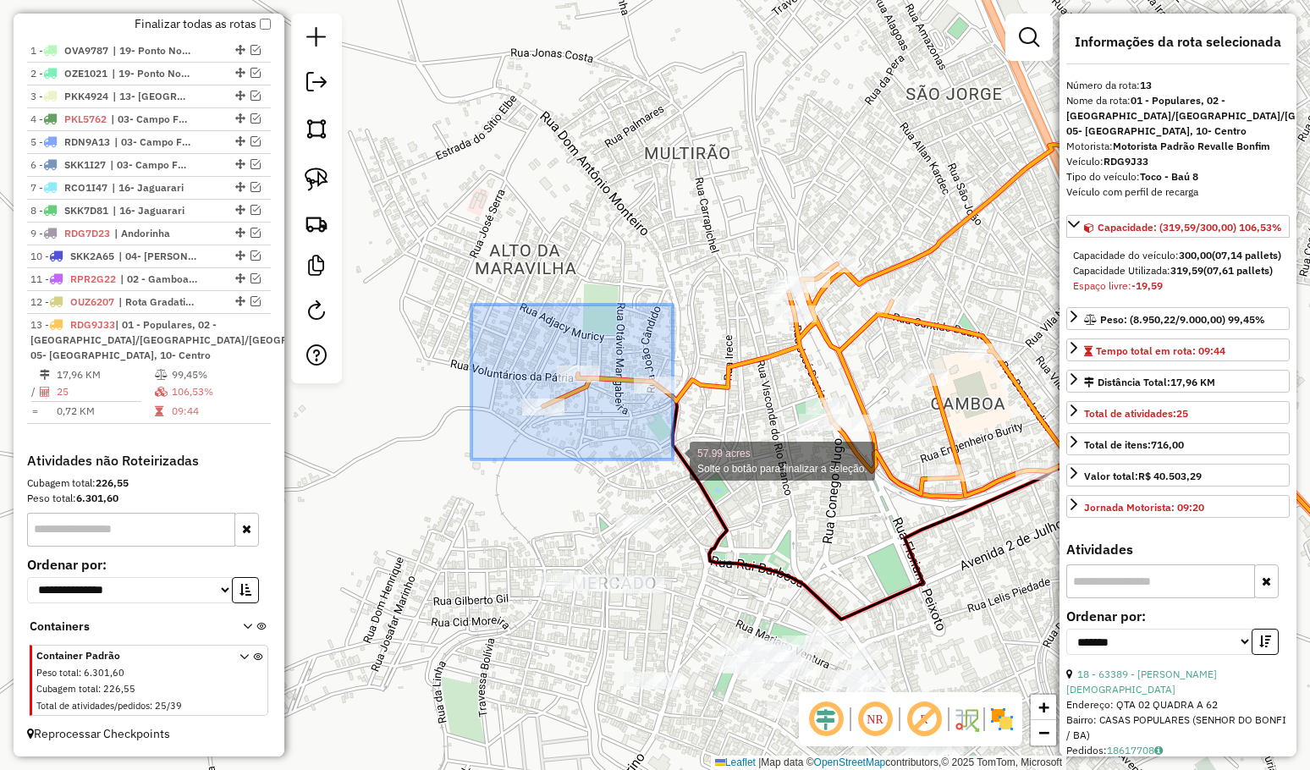
drag, startPoint x: 517, startPoint y: 362, endPoint x: 674, endPoint y: 460, distance: 185.5
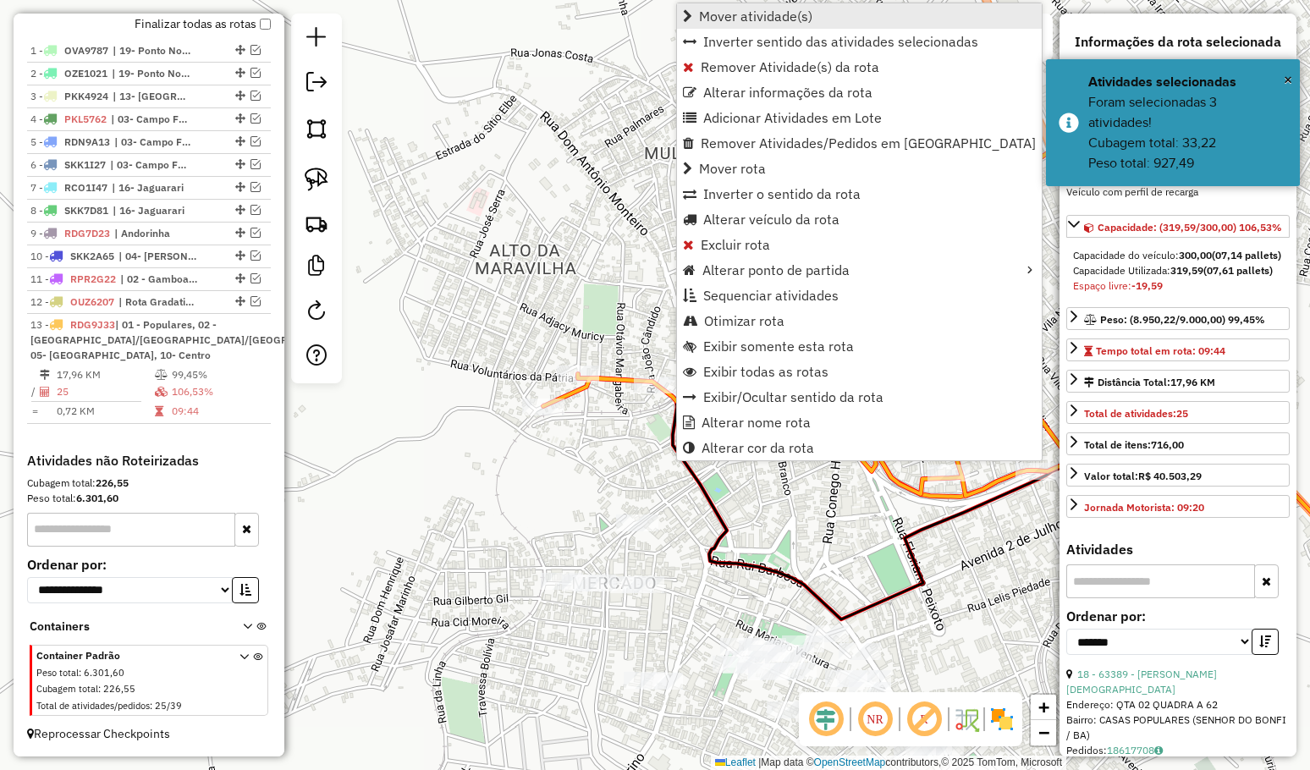
click at [770, 4] on link "Mover atividade(s)" at bounding box center [859, 15] width 365 height 25
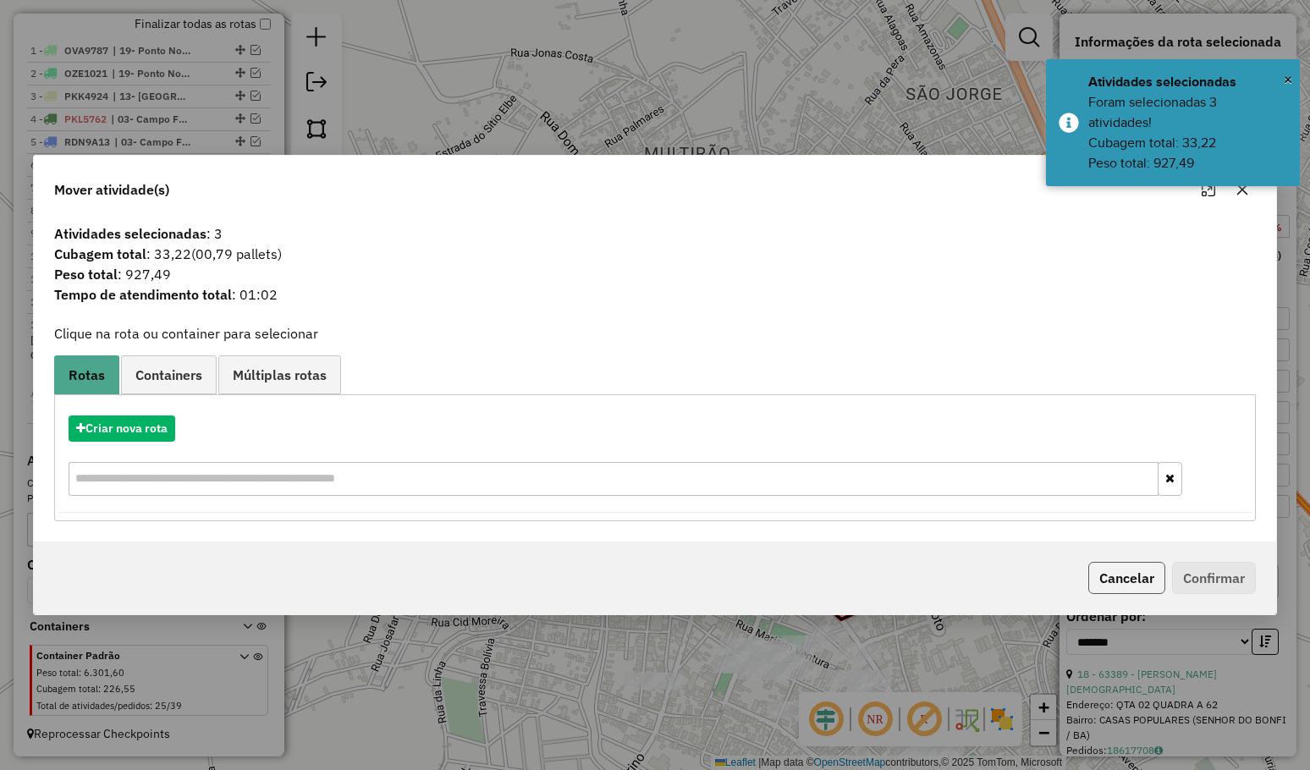
click at [1131, 579] on button "Cancelar" at bounding box center [1126, 578] width 77 height 32
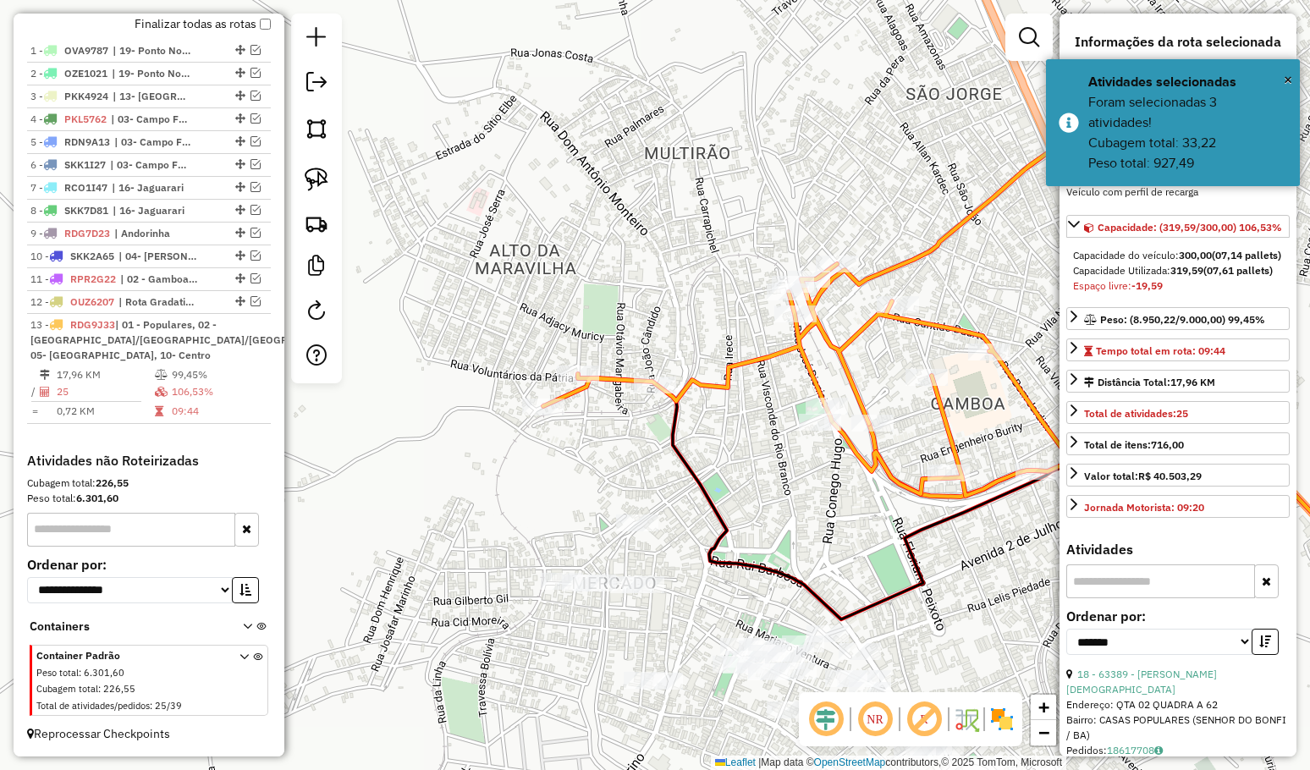
click at [569, 463] on div "Janela de atendimento Grade de atendimento Capacidade Transportadoras Veículos …" at bounding box center [655, 385] width 1310 height 770
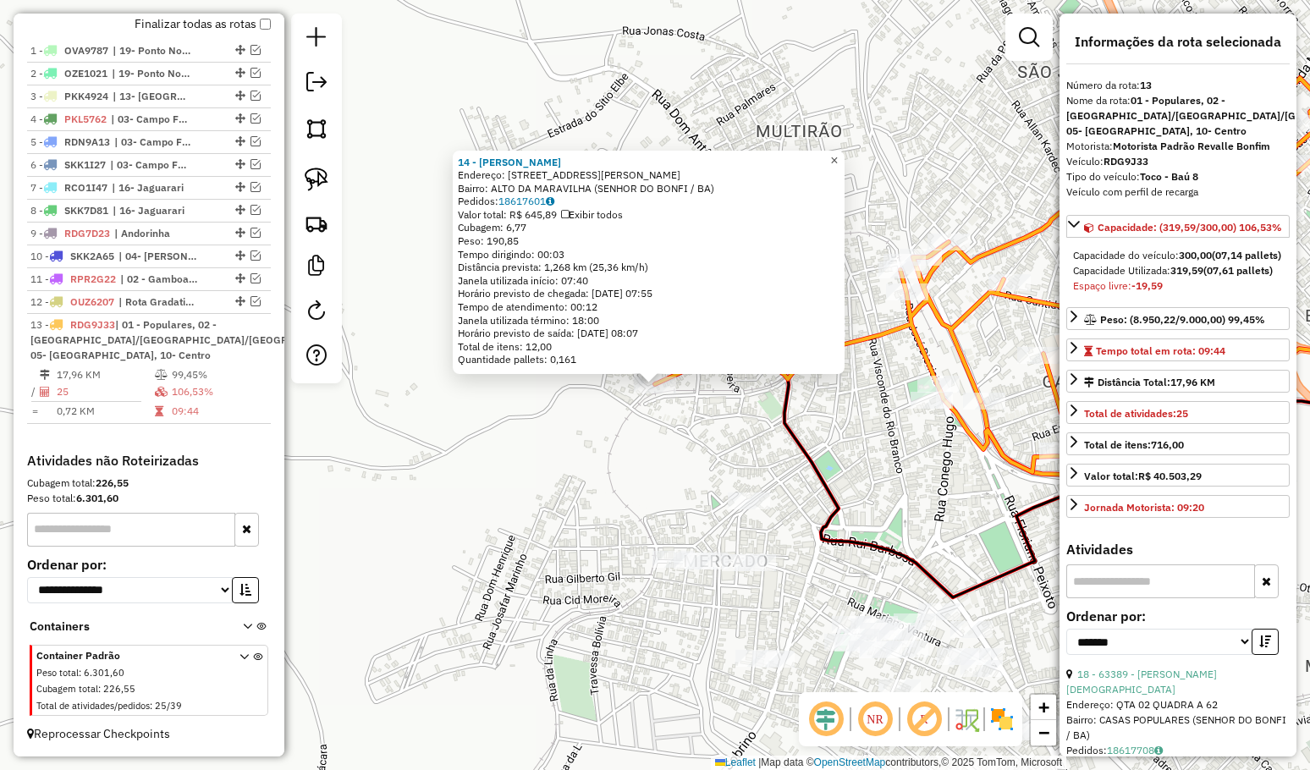
click at [838, 155] on span "×" at bounding box center [834, 160] width 8 height 14
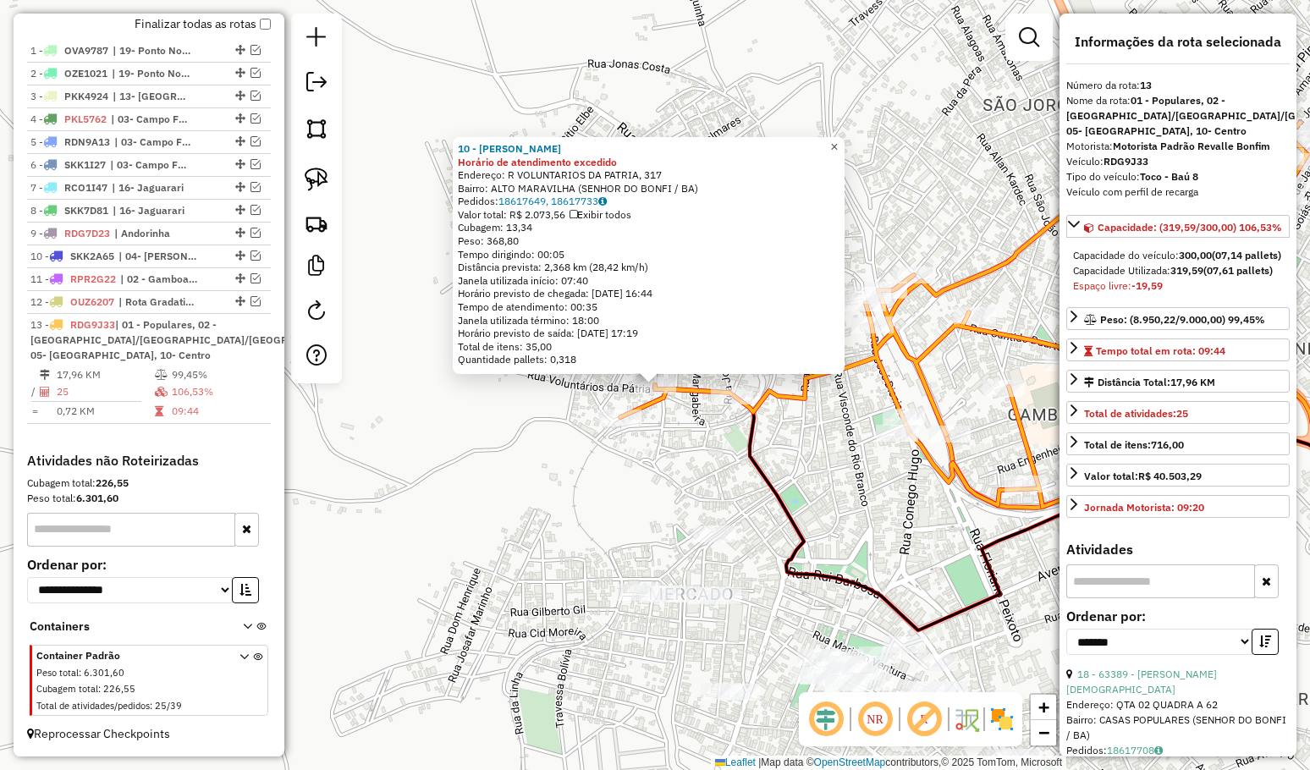
click at [838, 143] on span "×" at bounding box center [834, 147] width 8 height 14
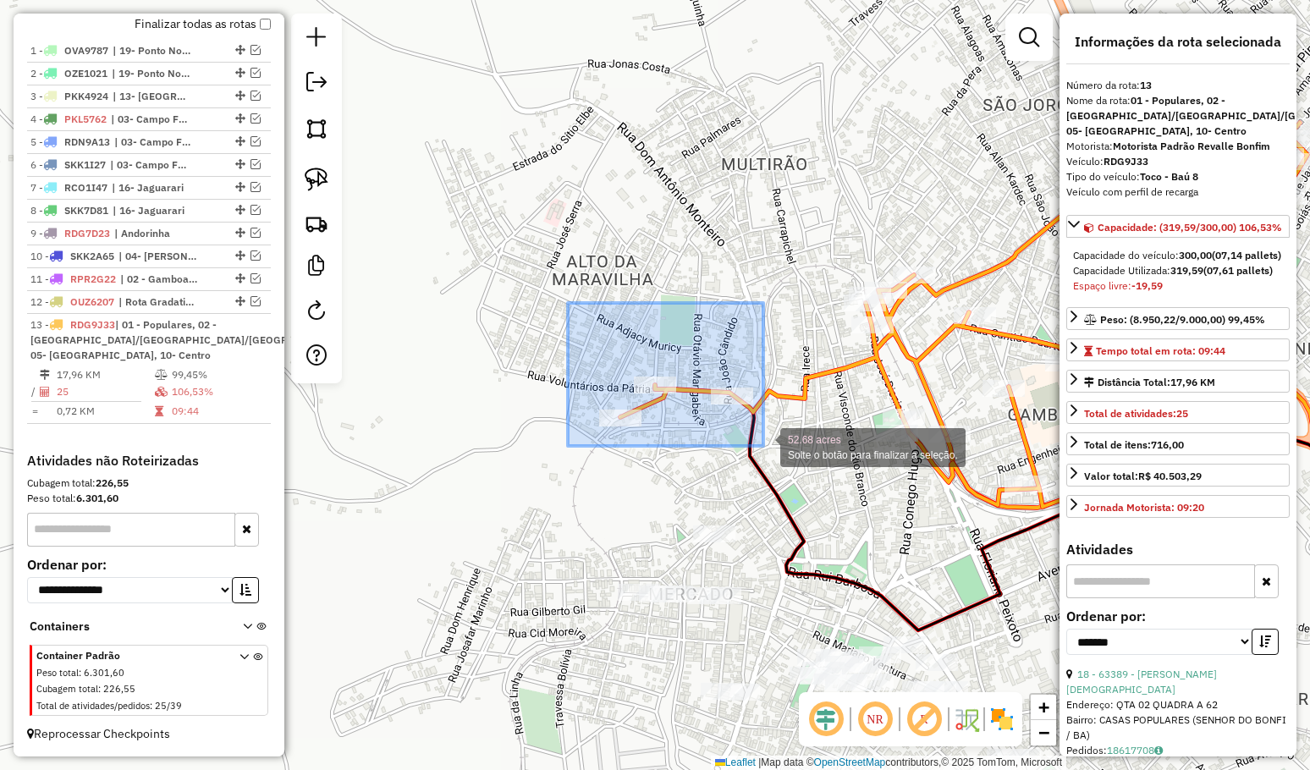
drag, startPoint x: 568, startPoint y: 303, endPoint x: 763, endPoint y: 446, distance: 242.1
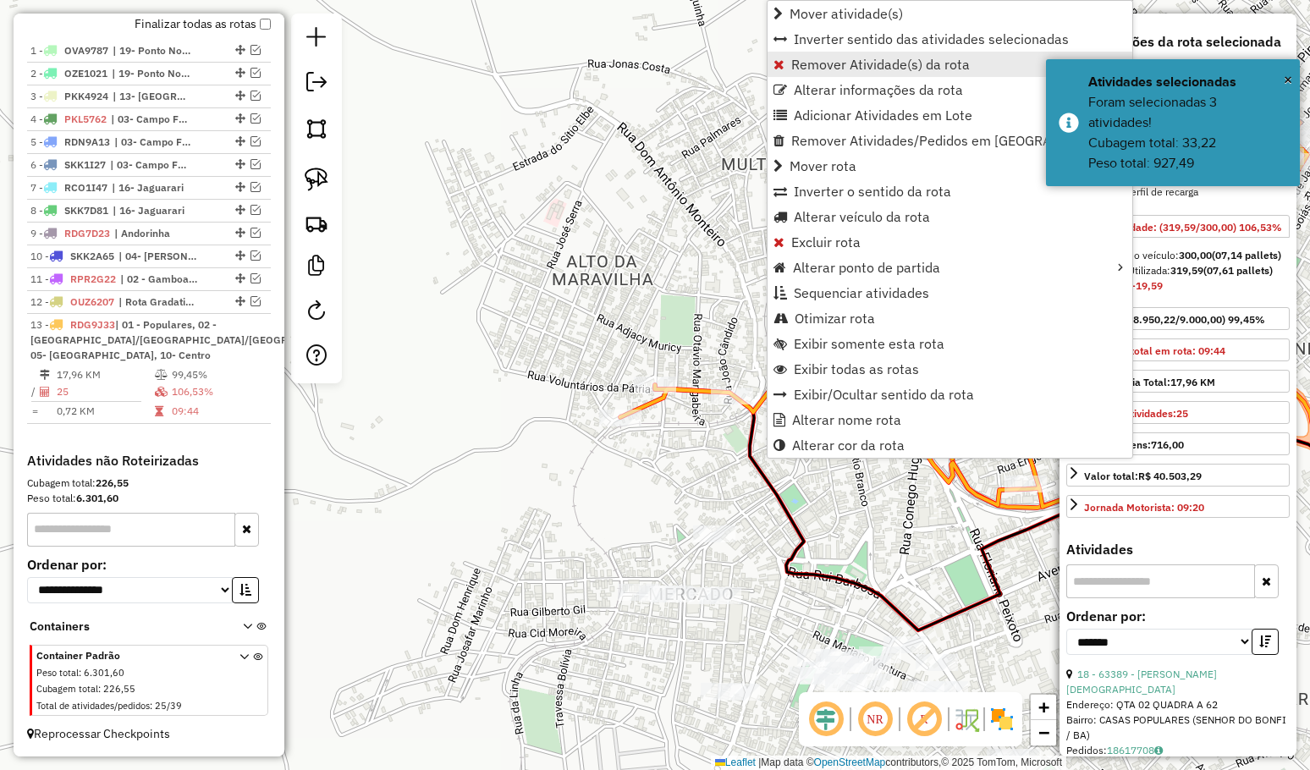
click at [836, 59] on span "Remover Atividade(s) da rota" at bounding box center [880, 65] width 179 height 14
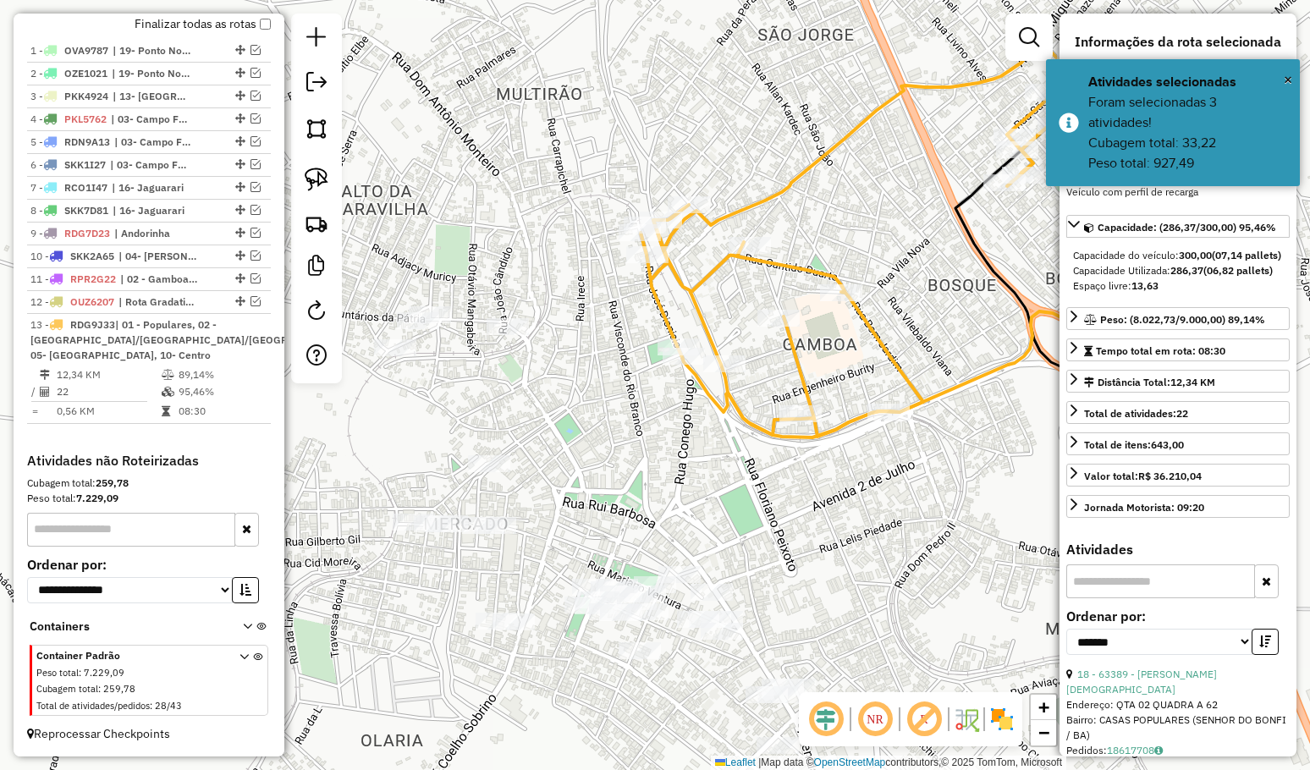
drag, startPoint x: 895, startPoint y: 546, endPoint x: 571, endPoint y: 479, distance: 330.8
click at [588, 481] on div "Janela de atendimento Grade de atendimento Capacidade Transportadoras Veículos …" at bounding box center [655, 385] width 1310 height 770
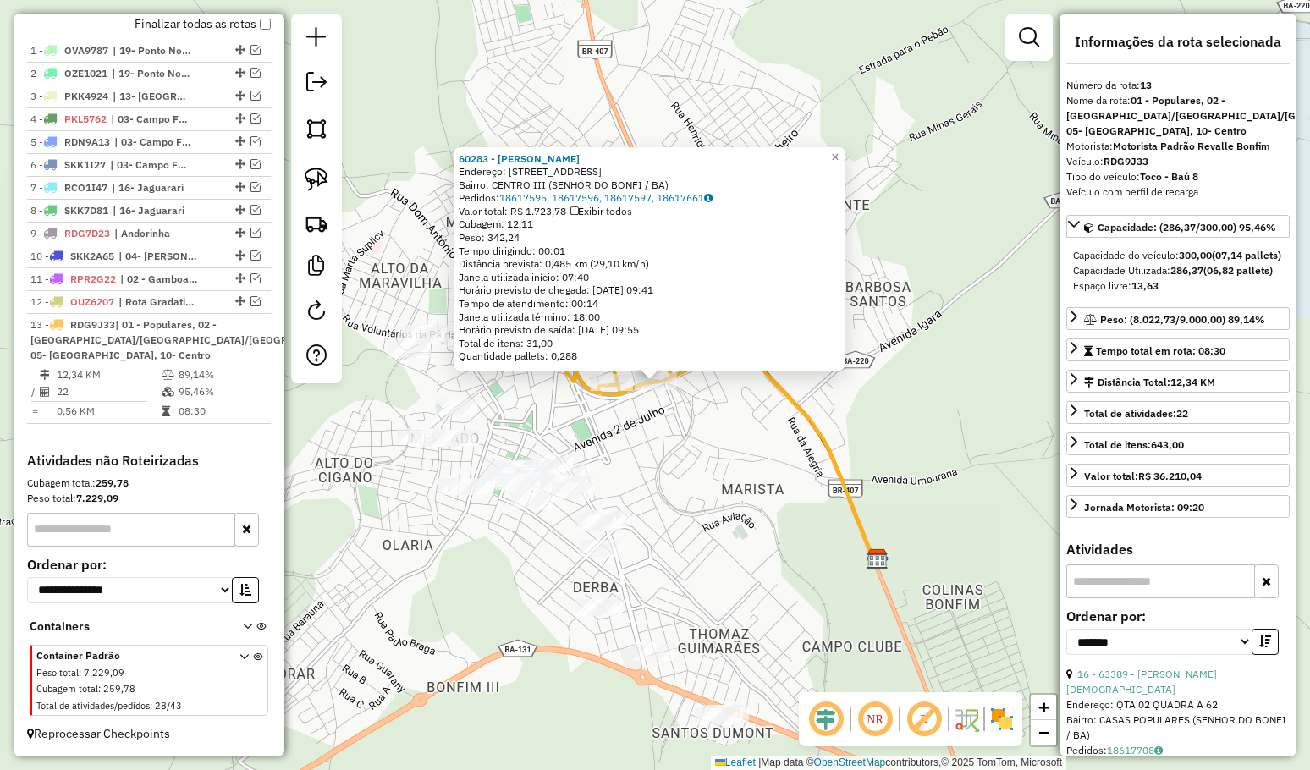
drag, startPoint x: 771, startPoint y: 541, endPoint x: 784, endPoint y: 393, distance: 148.7
click at [784, 395] on div "60283 - MIGUEL DE JESUS OLIV Endereço: R LESTE BRASILEIRO 913 Bairro: CENTRO II…" at bounding box center [655, 385] width 1310 height 770
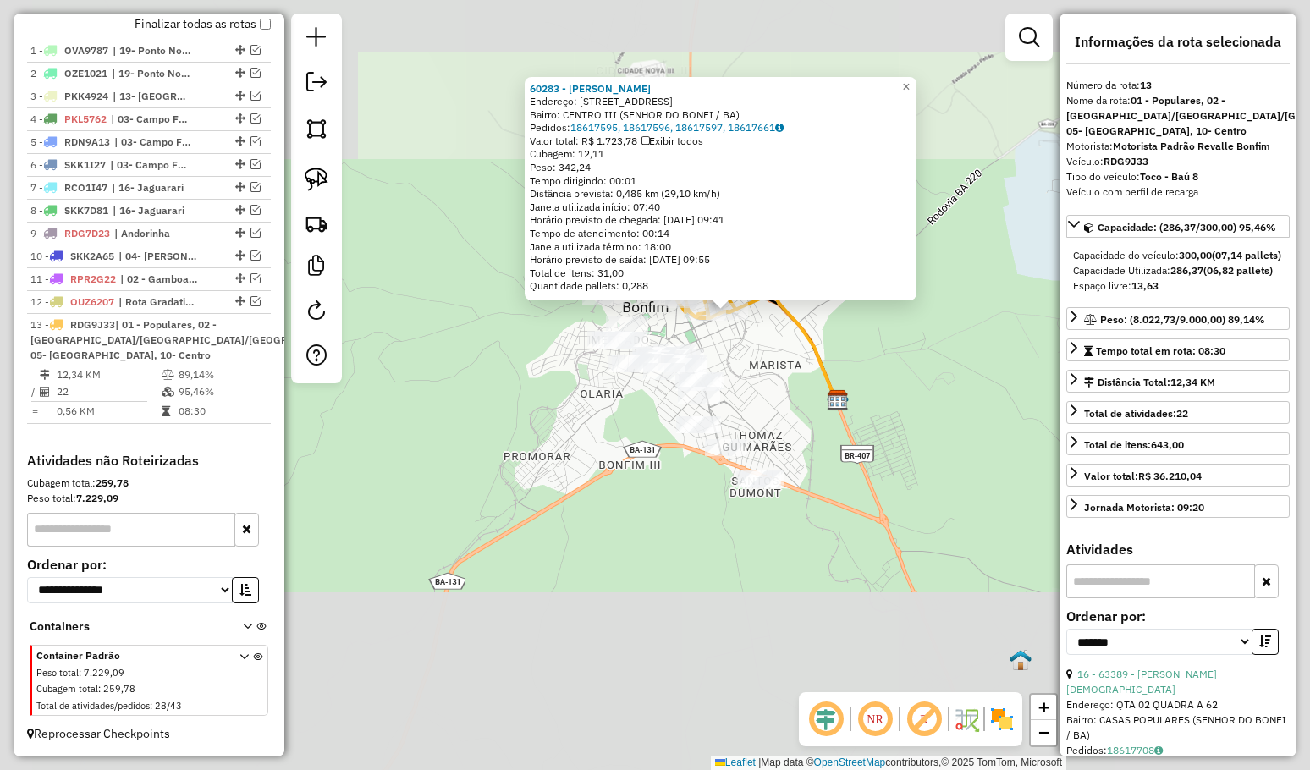
click at [784, 393] on div "60283 - MIGUEL DE JESUS OLIV Endereço: R LESTE BRASILEIRO 913 Bairro: CENTRO II…" at bounding box center [655, 385] width 1310 height 770
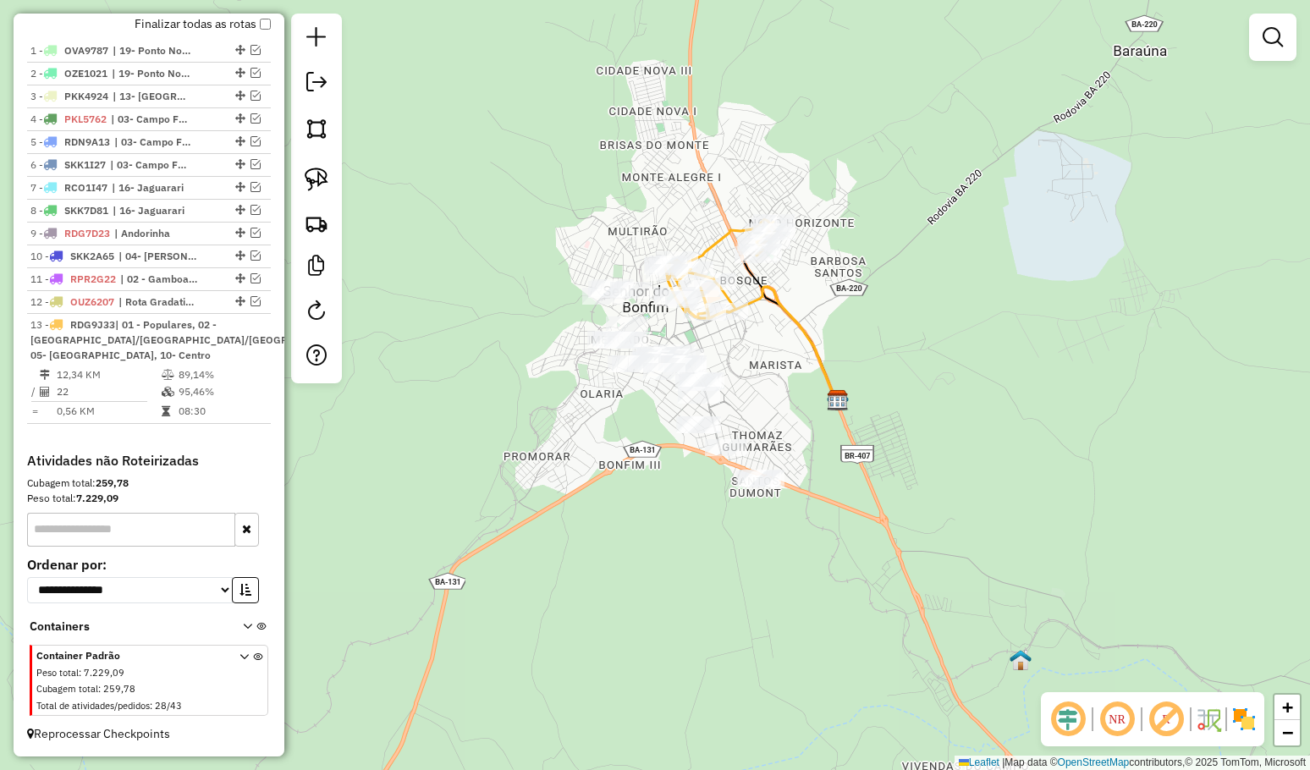
drag, startPoint x: 780, startPoint y: 379, endPoint x: 779, endPoint y: 354, distance: 25.4
click at [780, 355] on div "Janela de atendimento Grade de atendimento Capacidade Transportadoras Veículos …" at bounding box center [655, 385] width 1310 height 770
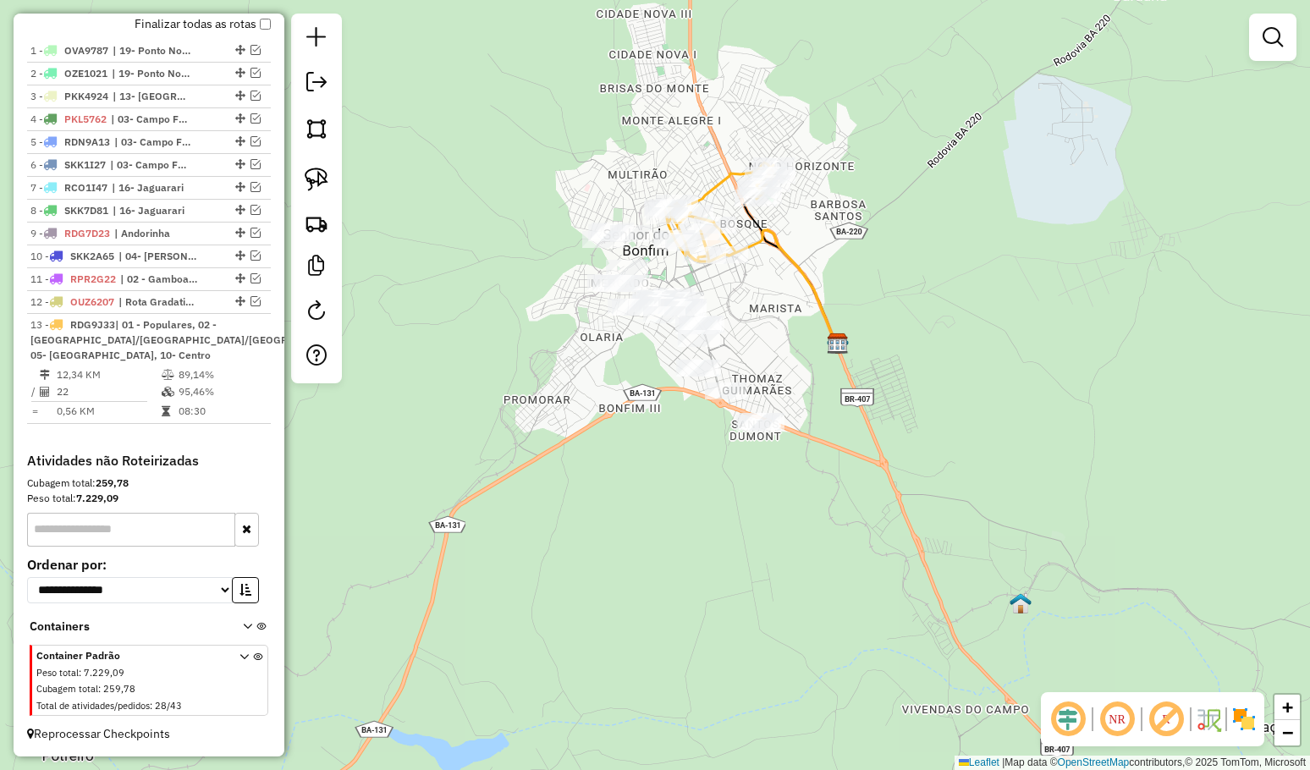
click at [779, 354] on div "Janela de atendimento Grade de atendimento Capacidade Transportadoras Veículos …" at bounding box center [655, 385] width 1310 height 770
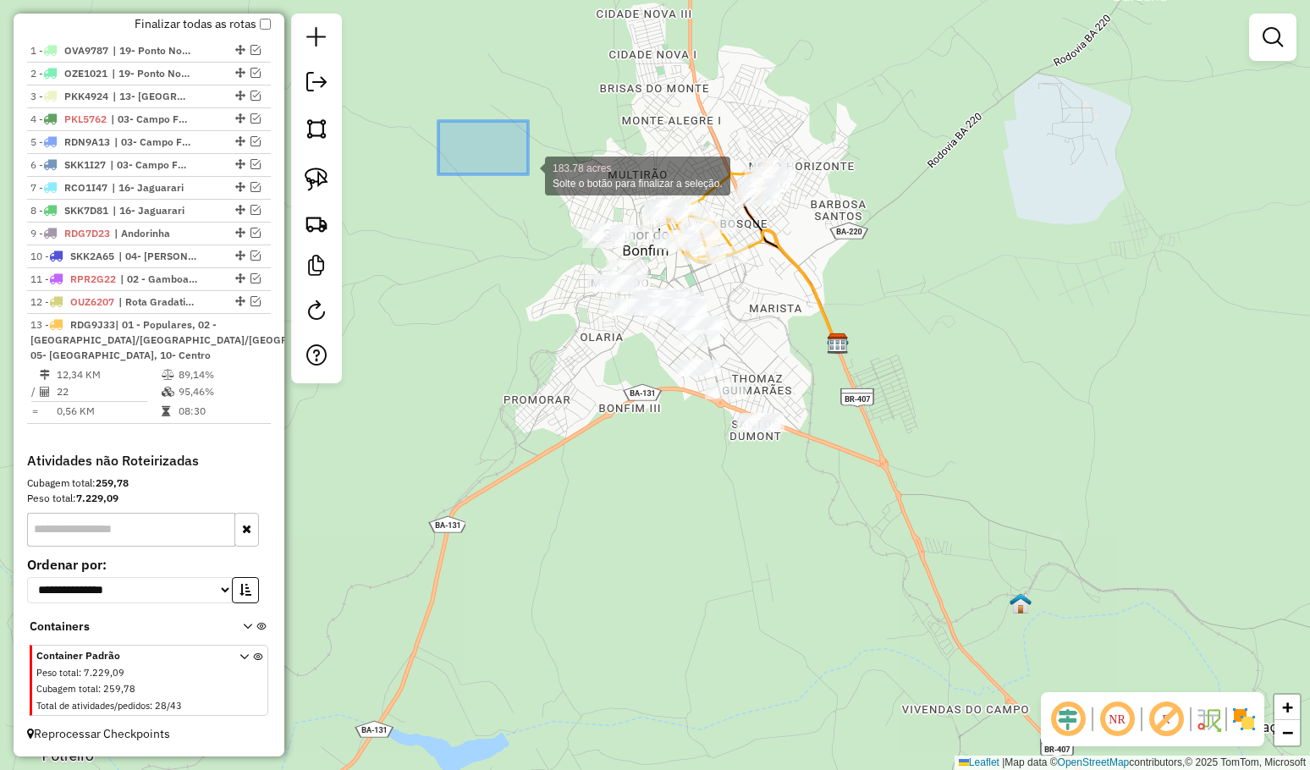
drag, startPoint x: 452, startPoint y: 134, endPoint x: 512, endPoint y: 161, distance: 65.9
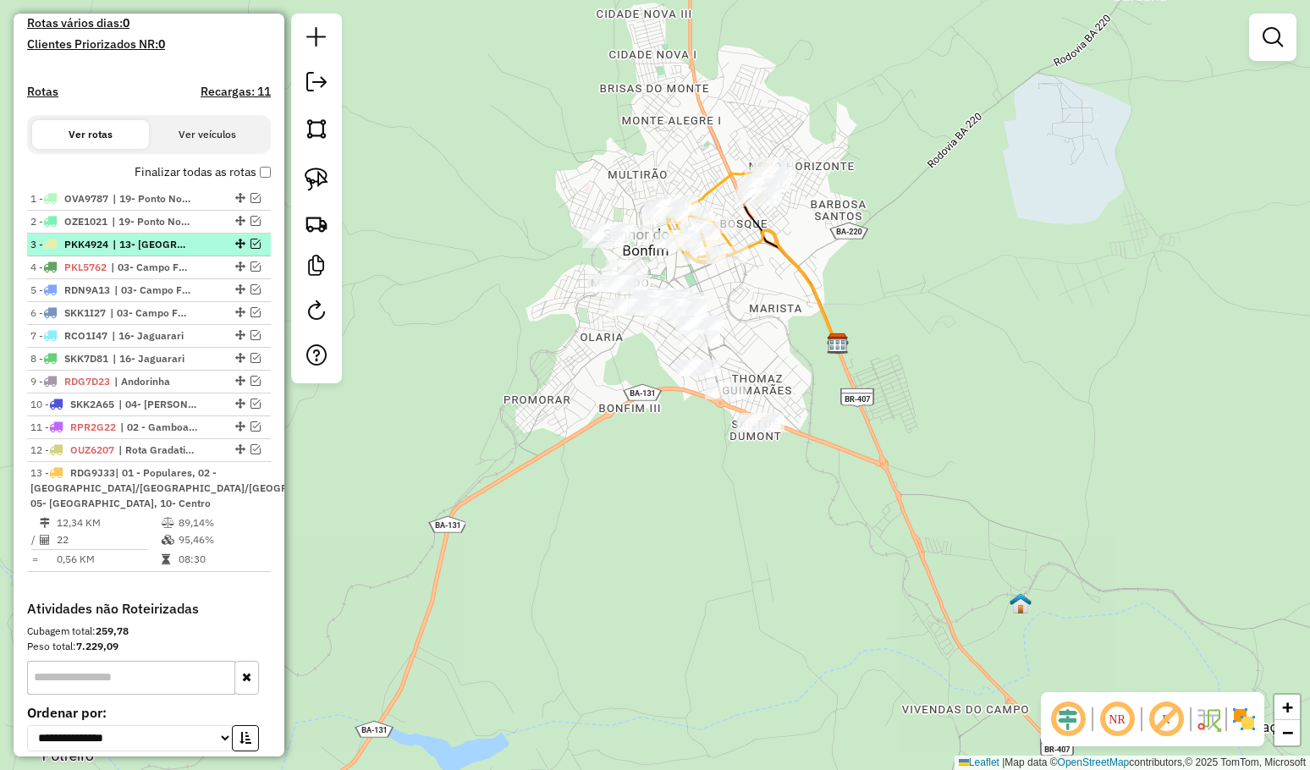
scroll to position [439, 0]
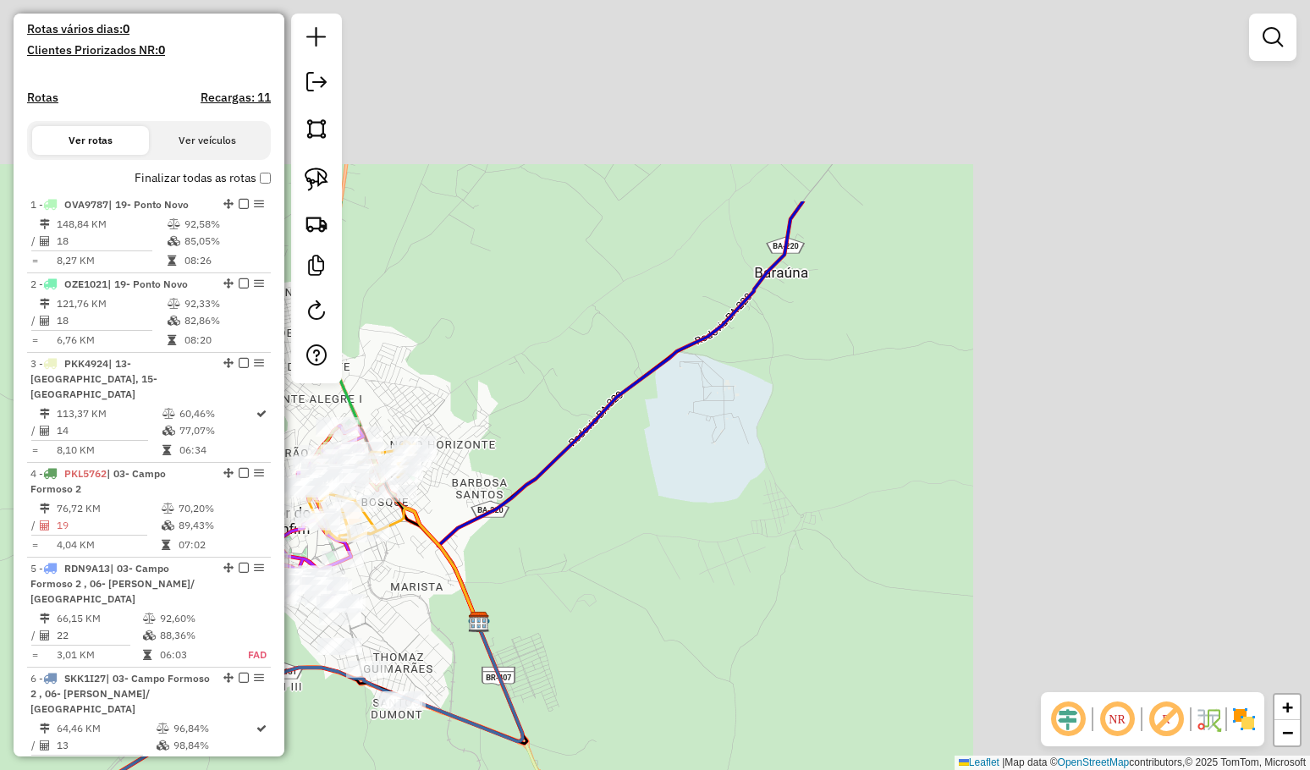
drag, startPoint x: 926, startPoint y: 380, endPoint x: 633, endPoint y: 565, distance: 347.1
click at [645, 562] on div "Janela de atendimento Grade de atendimento Capacidade Transportadoras Veículos …" at bounding box center [655, 385] width 1310 height 770
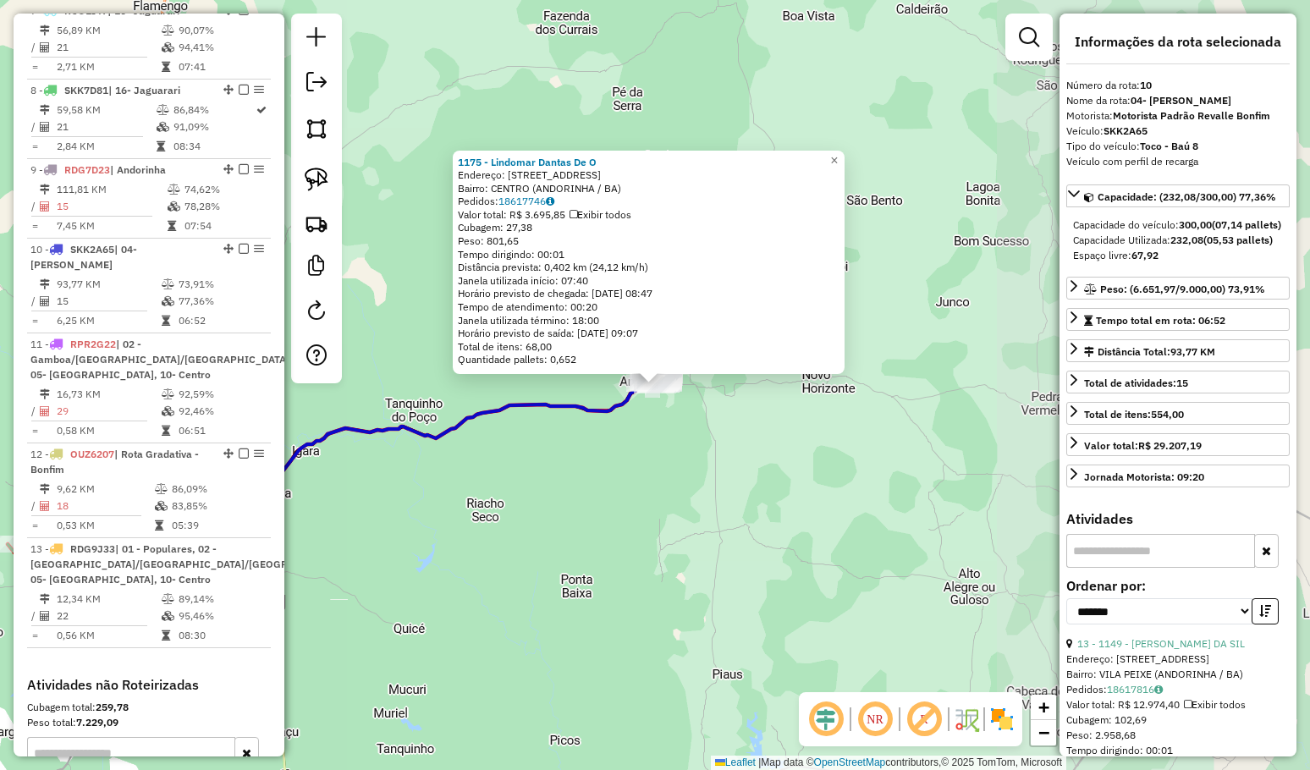
scroll to position [1395, 0]
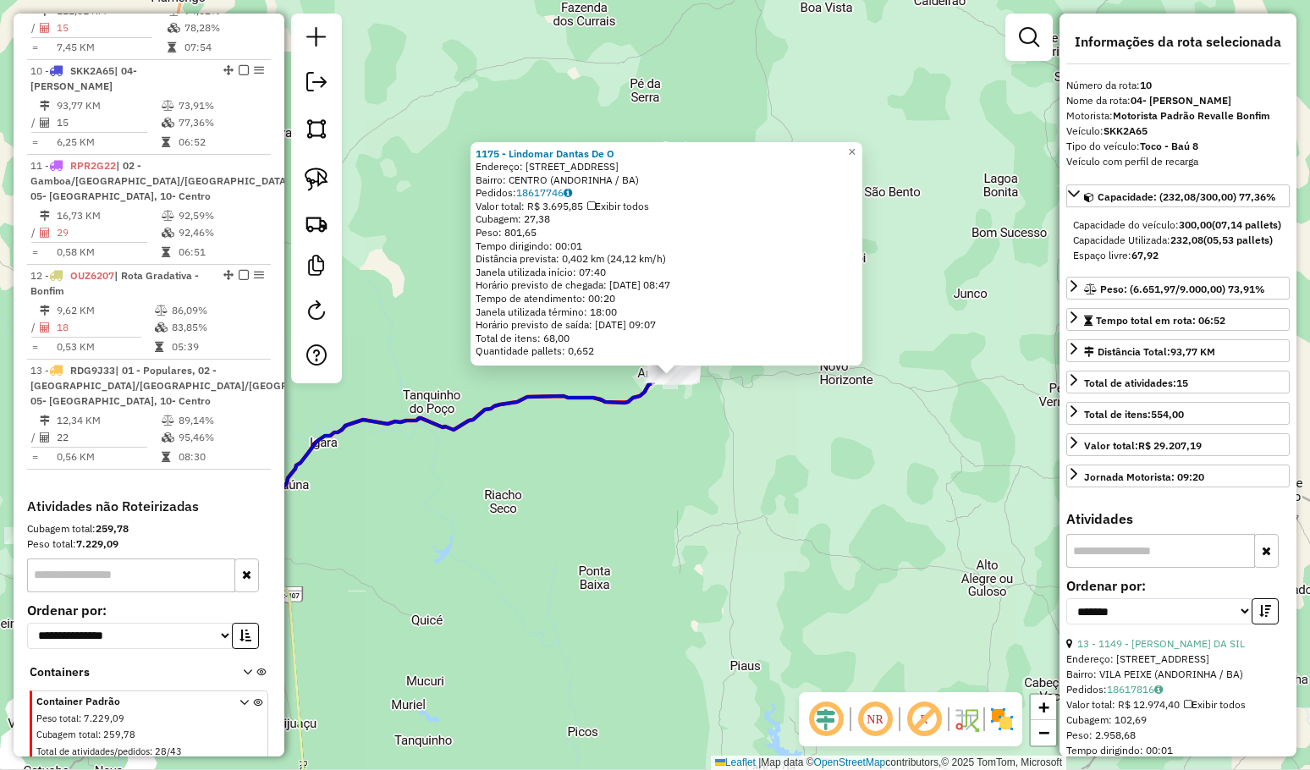
drag, startPoint x: 706, startPoint y: 570, endPoint x: 945, endPoint y: 427, distance: 278.9
click at [943, 431] on div "1175 - Lindomar Dantas De O Endereço: R Rua Do Curral 20 Bairro: CENTRO (ANDORI…" at bounding box center [655, 385] width 1310 height 770
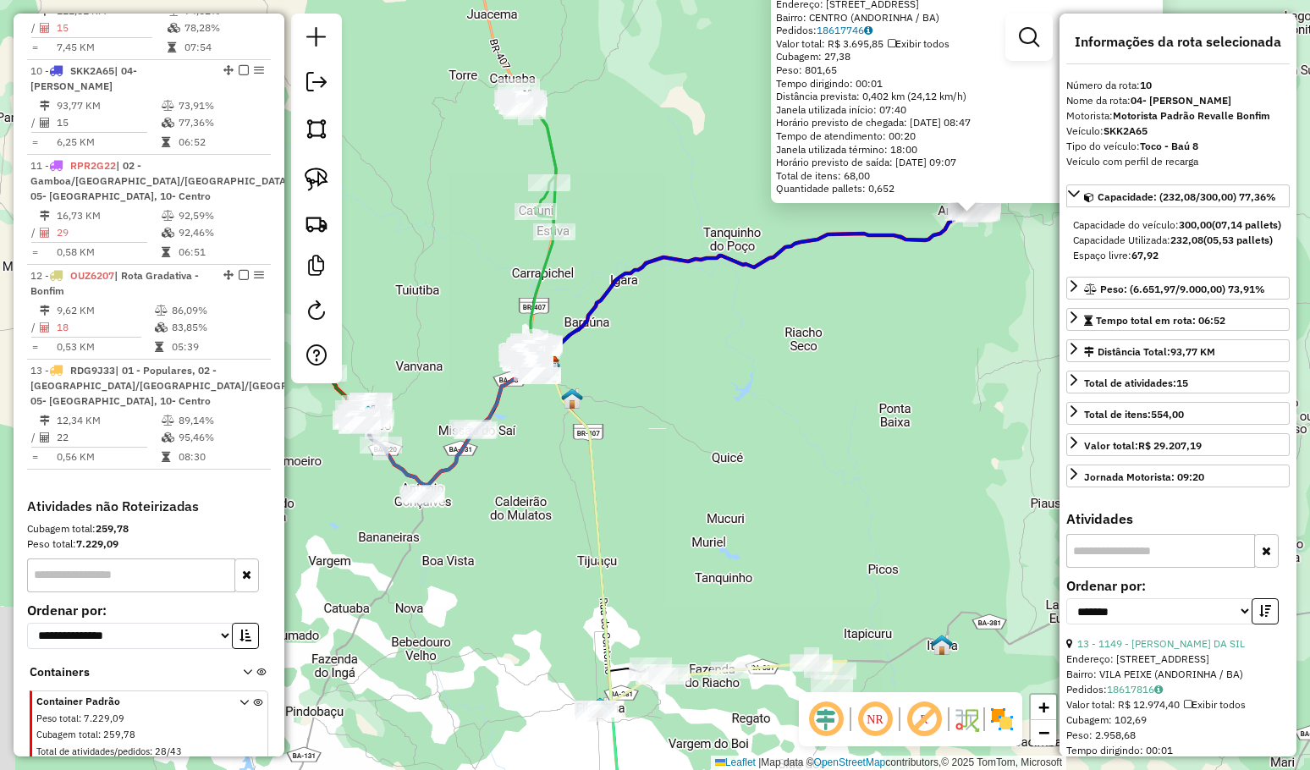
drag, startPoint x: 924, startPoint y: 442, endPoint x: 997, endPoint y: 399, distance: 84.2
click at [1051, 397] on div "1175 - Lindomar Dantas De O Endereço: R Rua Do Curral 20 Bairro: CENTRO (ANDORI…" at bounding box center [655, 385] width 1310 height 770
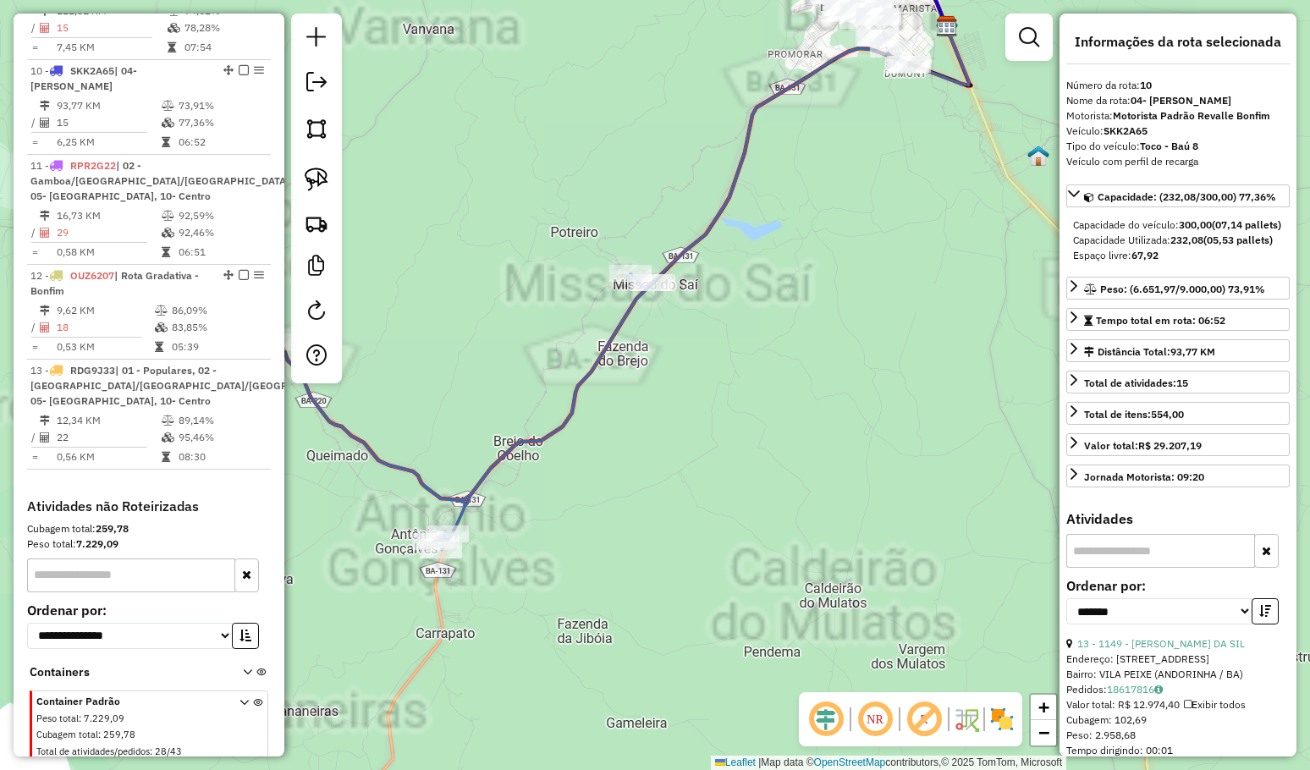
drag, startPoint x: 837, startPoint y: 316, endPoint x: 615, endPoint y: 536, distance: 312.3
click at [612, 538] on div "1175 - Lindomar Dantas De O Endereço: R Rua Do Curral 20 Bairro: CENTRO (ANDORI…" at bounding box center [655, 385] width 1310 height 770
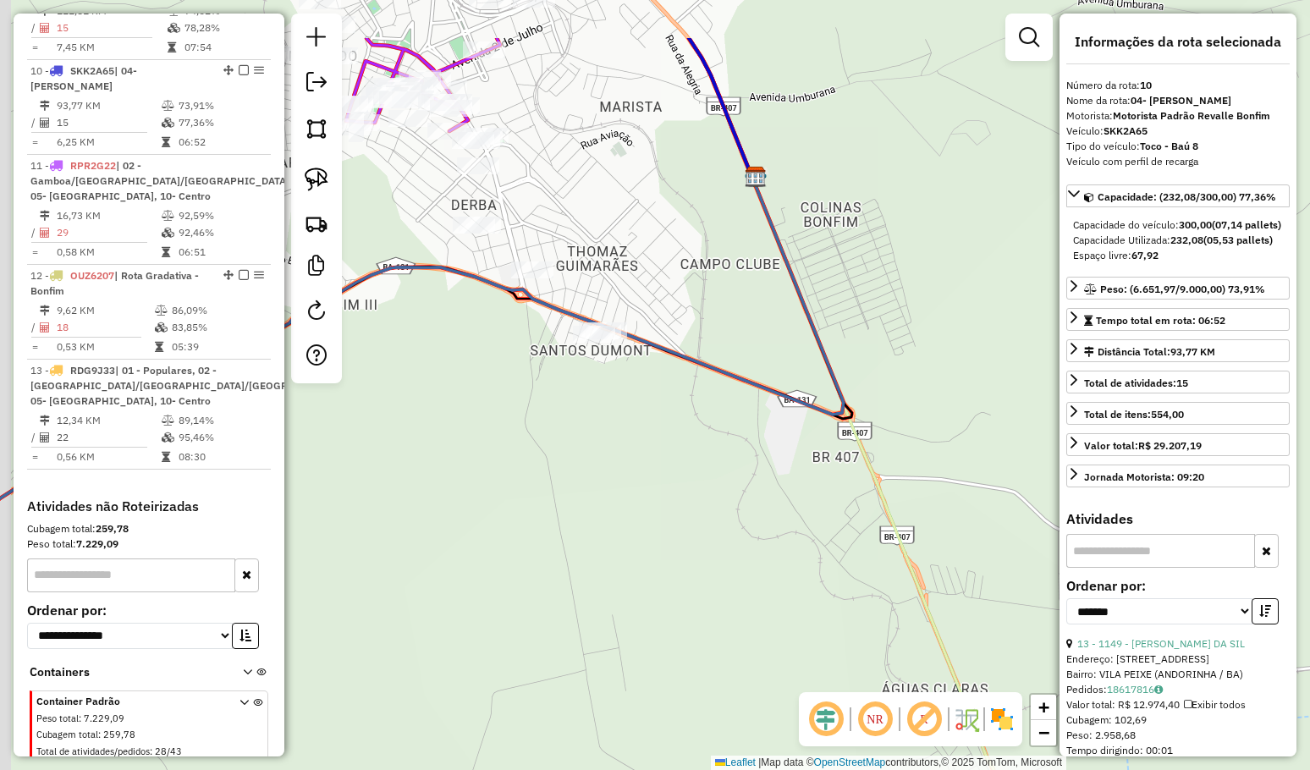
drag, startPoint x: 667, startPoint y: 357, endPoint x: 638, endPoint y: 398, distance: 50.5
click at [678, 449] on div "1175 - Lindomar Dantas De O Endereço: R Rua Do Curral 20 Bairro: CENTRO (ANDORI…" at bounding box center [655, 385] width 1310 height 770
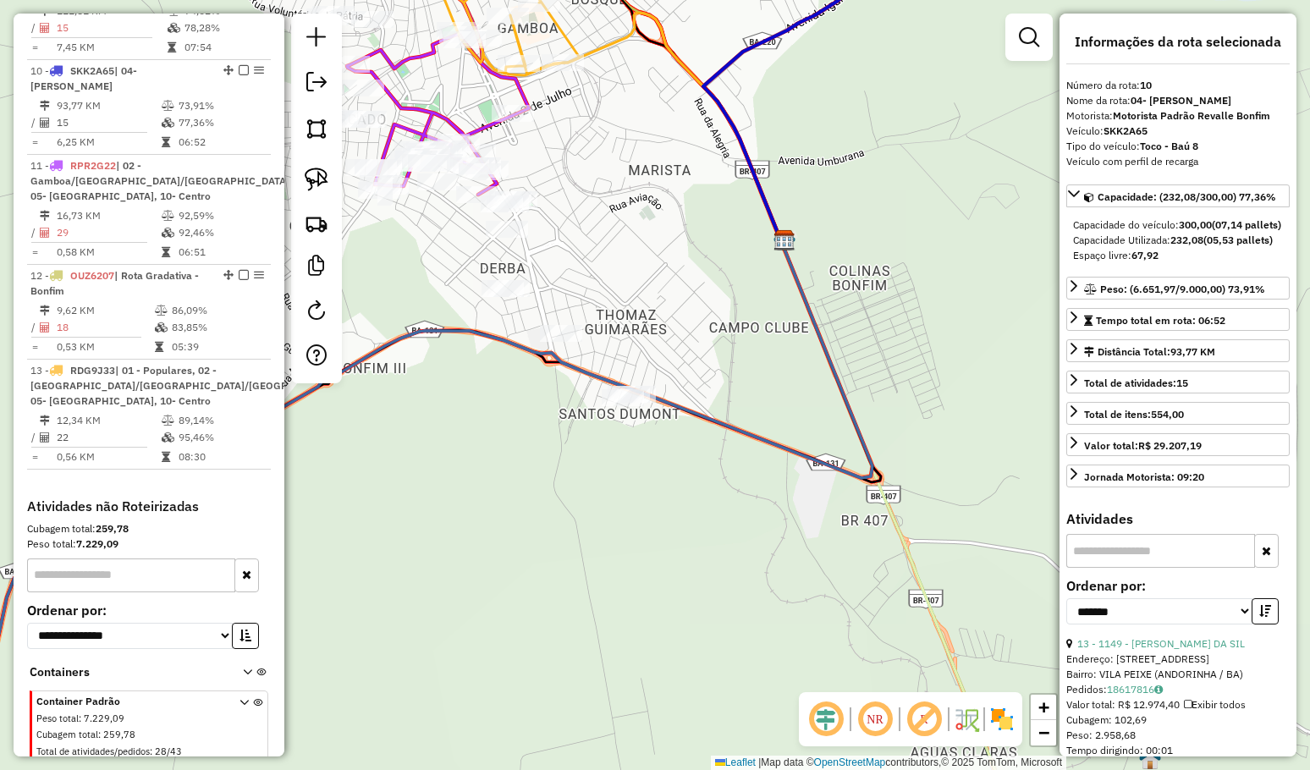
drag, startPoint x: 673, startPoint y: 323, endPoint x: 679, endPoint y: 355, distance: 32.9
click at [679, 354] on div "1175 - Lindomar Dantas De O Endereço: R Rua Do Curral 20 Bairro: CENTRO (ANDORI…" at bounding box center [655, 385] width 1310 height 770
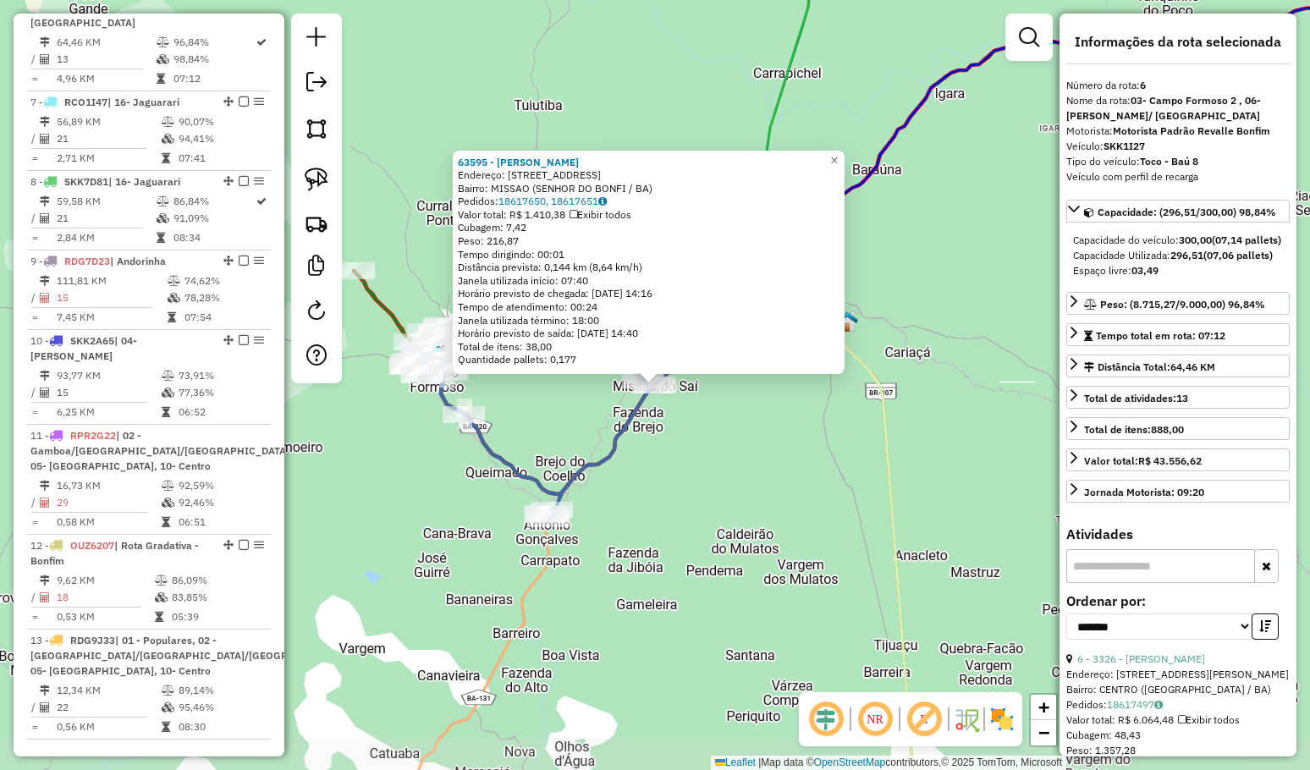
scroll to position [1078, 0]
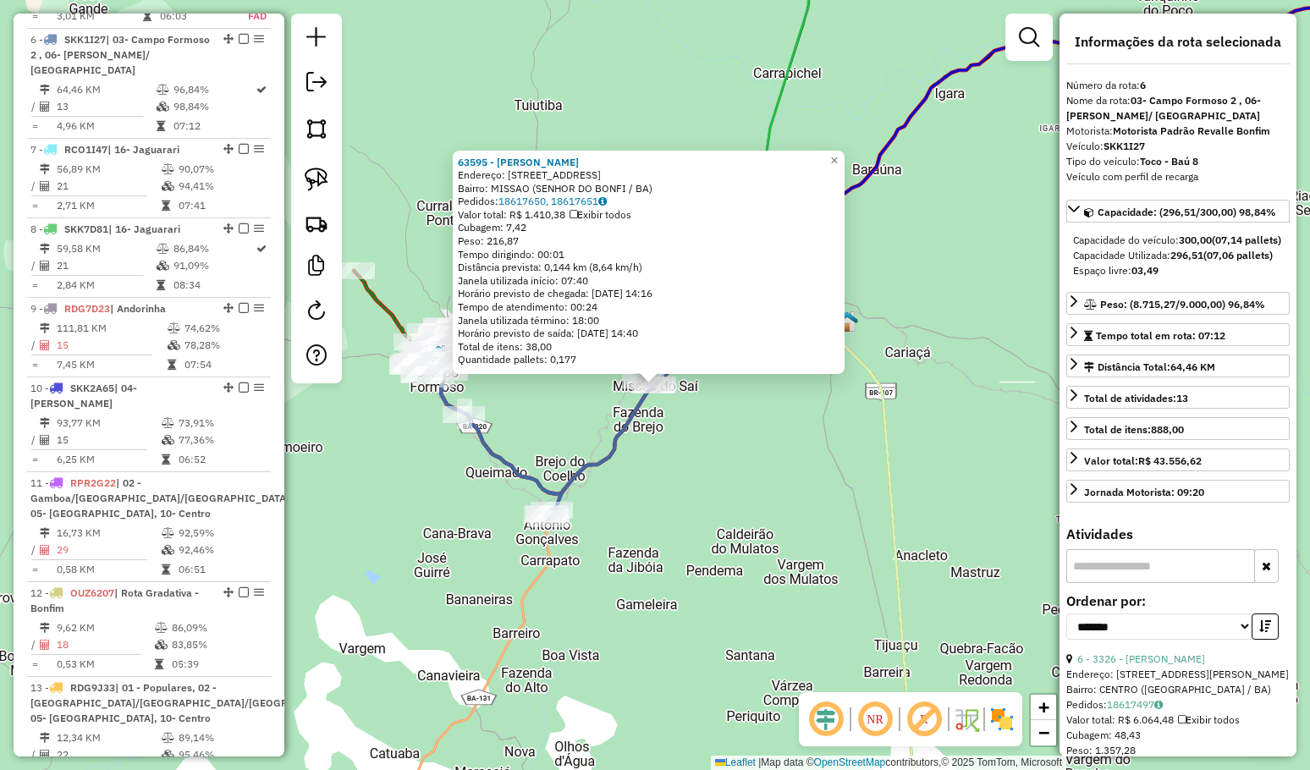
click at [715, 500] on div "63595 - JORGE FREITAS AMORIM Endereço: R DA CAIXA D AGUA 136 Bairro: MISSAO (SE…" at bounding box center [655, 385] width 1310 height 770
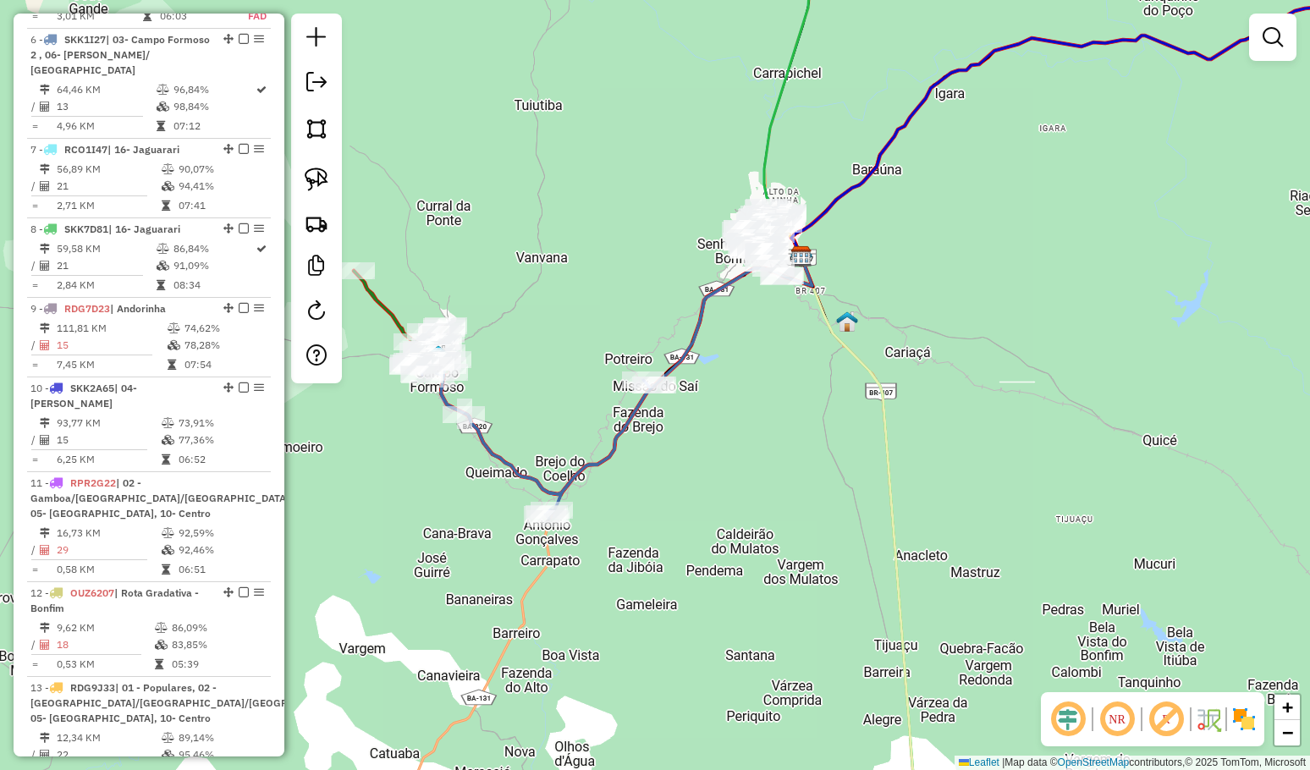
drag, startPoint x: 753, startPoint y: 548, endPoint x: 679, endPoint y: 383, distance: 180.7
click at [690, 404] on div "63595 - JORGE FREITAS AMORIM Endereço: R DA CAIXA D AGUA 136 Bairro: MISSAO (SE…" at bounding box center [655, 385] width 1310 height 770
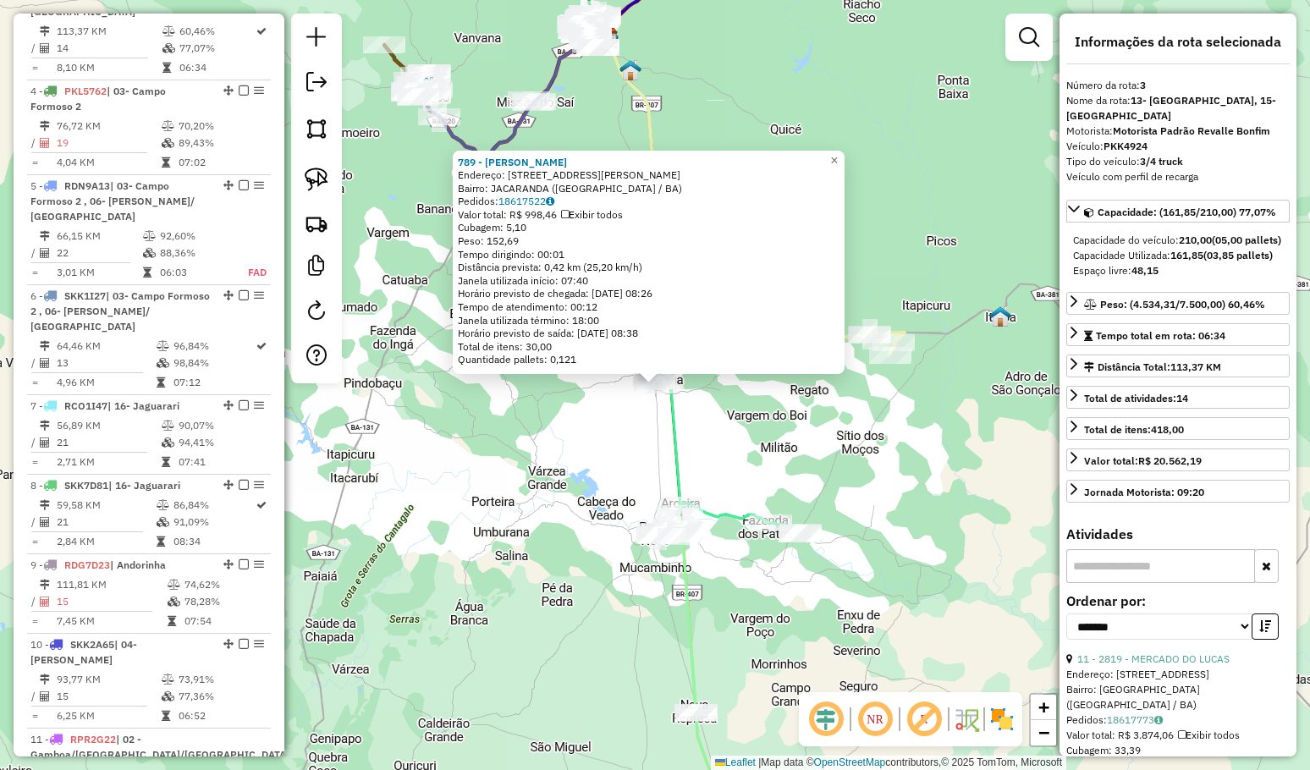
scroll to position [794, 0]
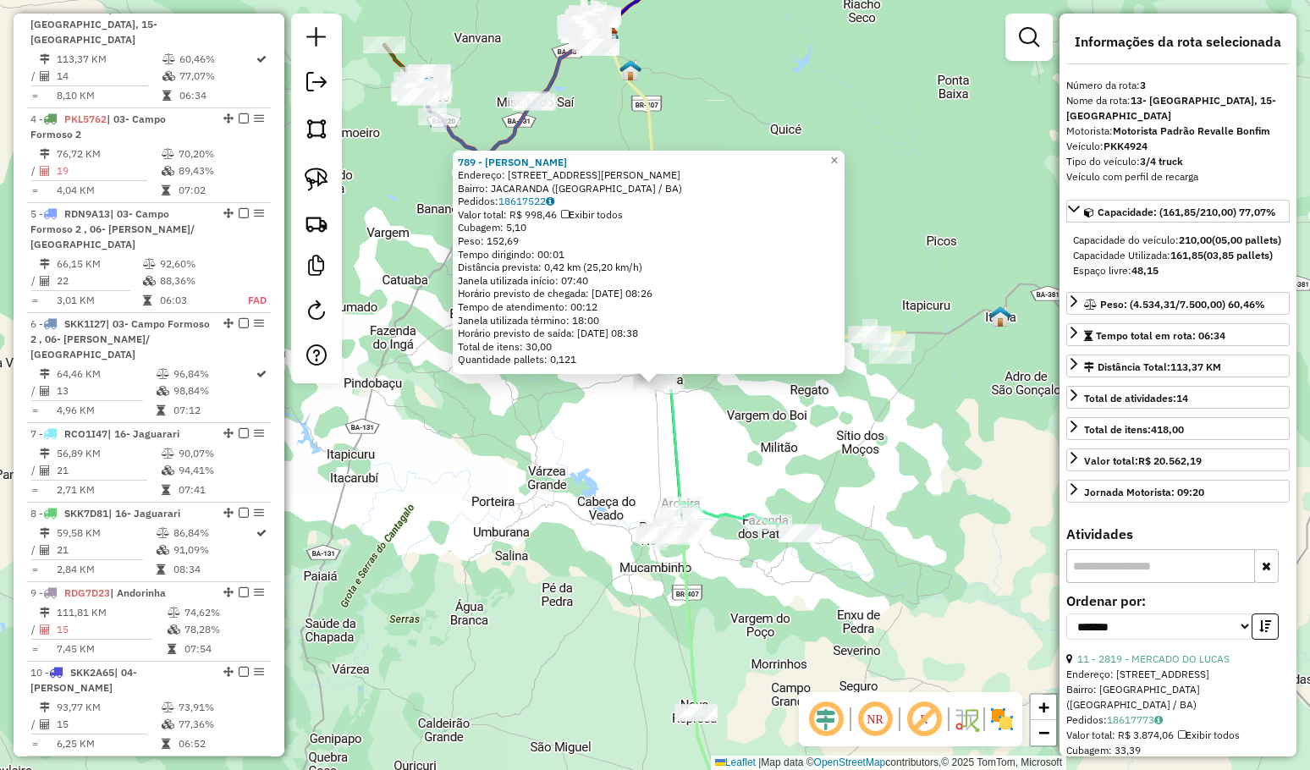
click at [865, 477] on div "789 - RONILTON ODILON GAMA Endereço: R RUA Celina Pereira 80 Bairro: JACARANDA …" at bounding box center [655, 385] width 1310 height 770
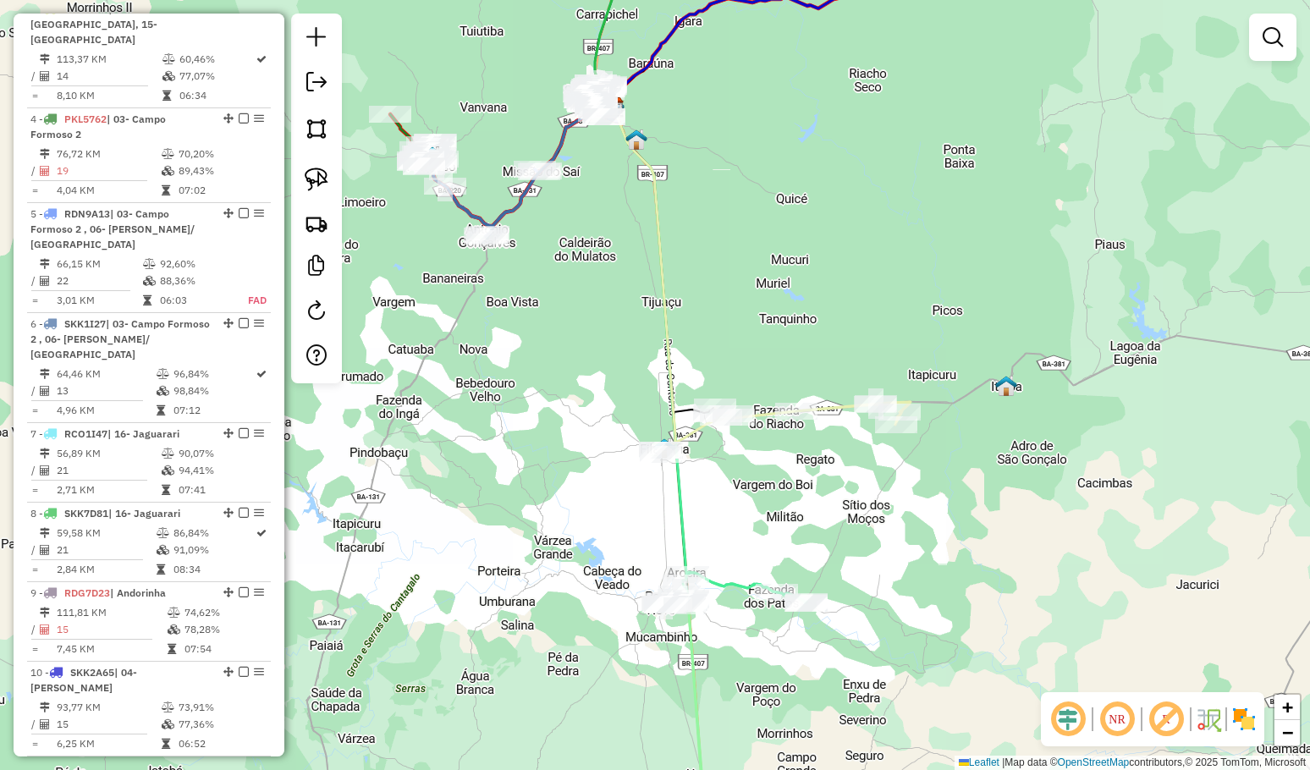
drag, startPoint x: 805, startPoint y: 193, endPoint x: 830, endPoint y: 379, distance: 187.8
click at [830, 379] on div "Janela de atendimento Grade de atendimento Capacidade Transportadoras Veículos …" at bounding box center [655, 385] width 1310 height 770
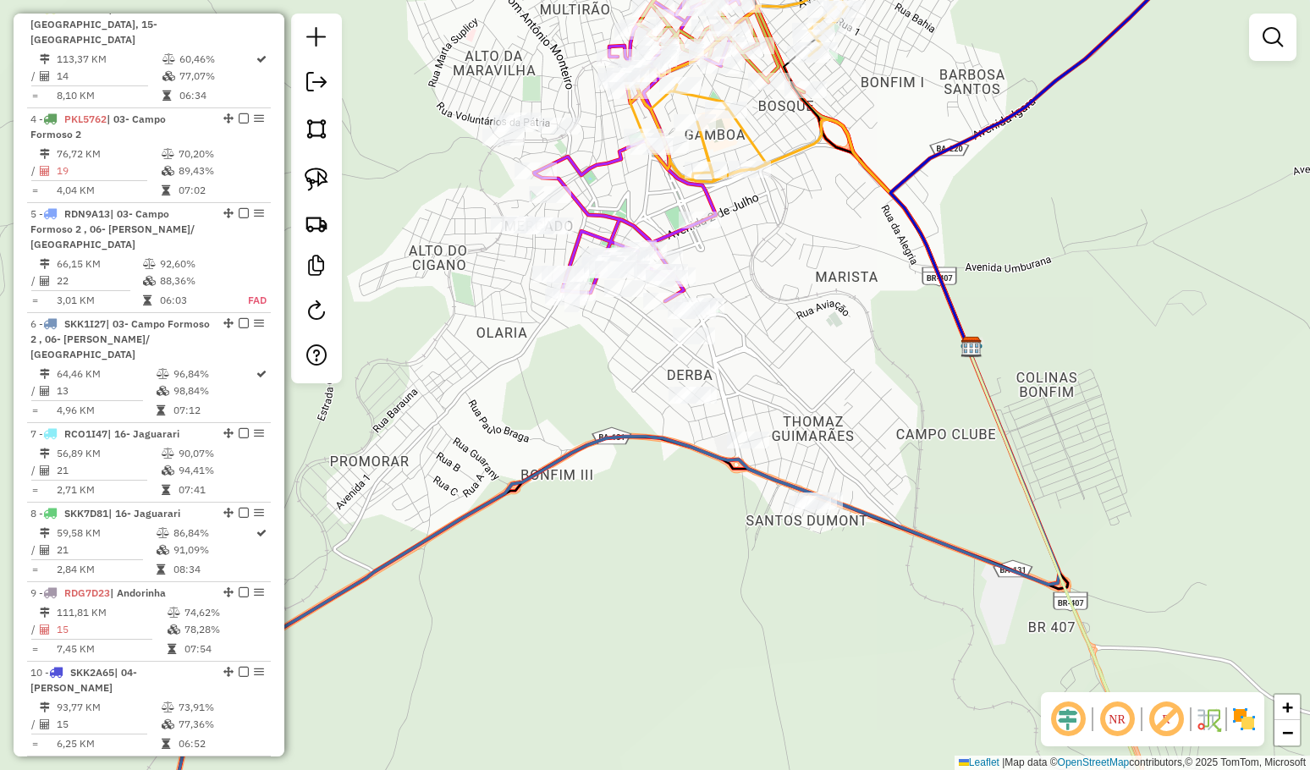
drag, startPoint x: 788, startPoint y: 374, endPoint x: 765, endPoint y: 379, distance: 24.2
click at [787, 371] on div "Janela de atendimento Grade de atendimento Capacidade Transportadoras Veículos …" at bounding box center [655, 385] width 1310 height 770
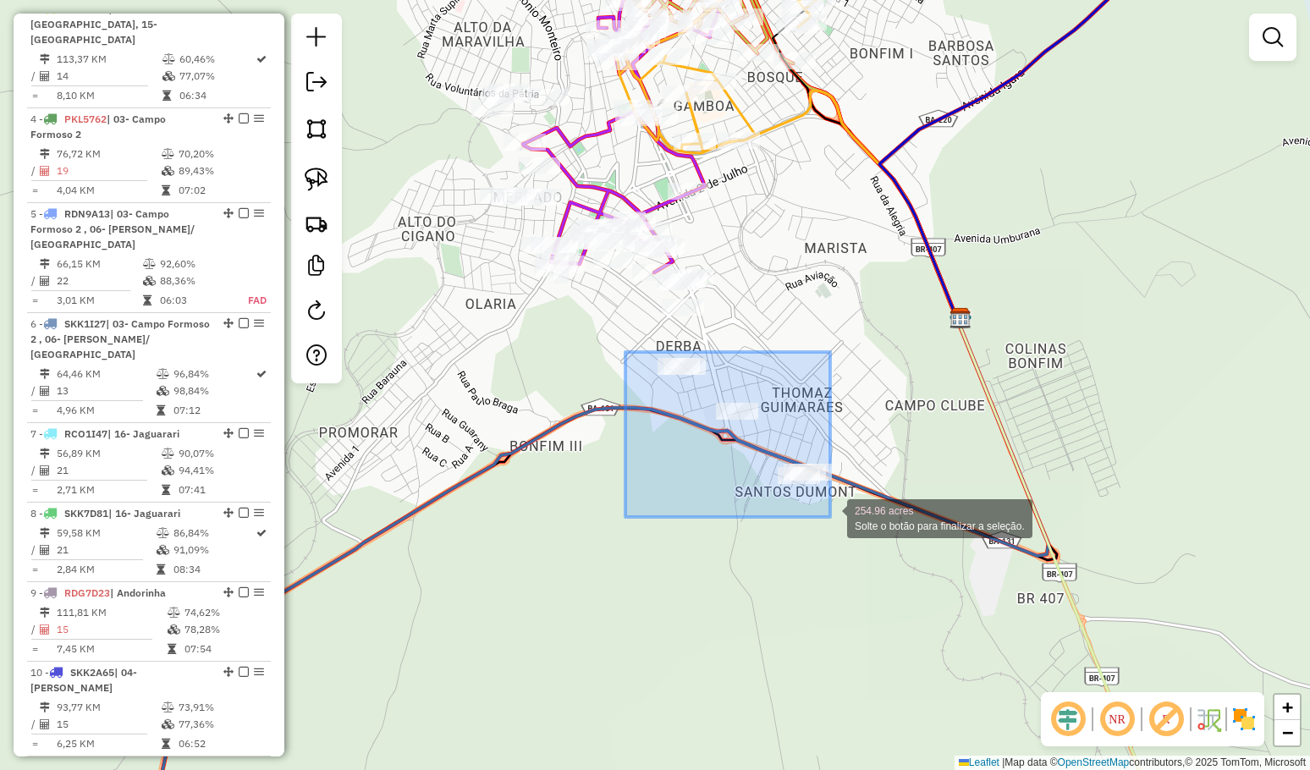
drag, startPoint x: 651, startPoint y: 383, endPoint x: 830, endPoint y: 517, distance: 223.0
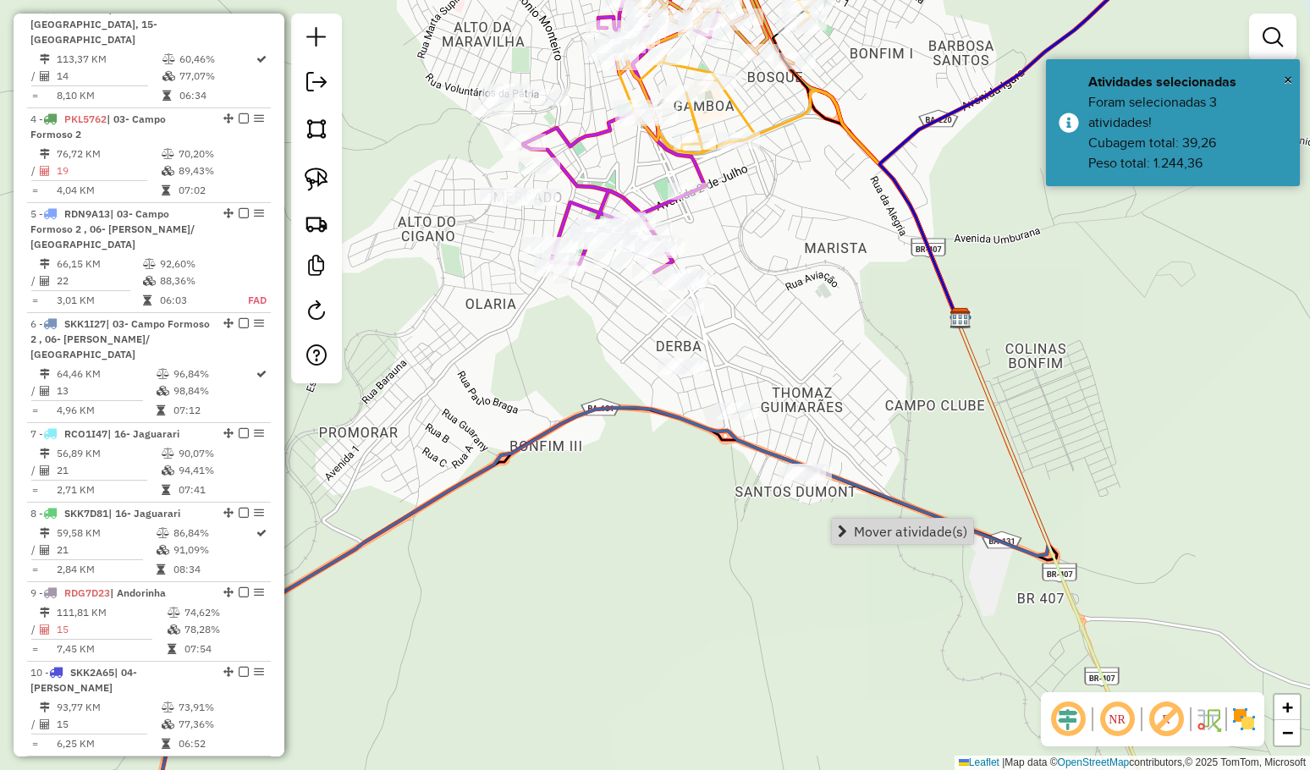
click at [871, 527] on span "Mover atividade(s)" at bounding box center [910, 532] width 113 height 14
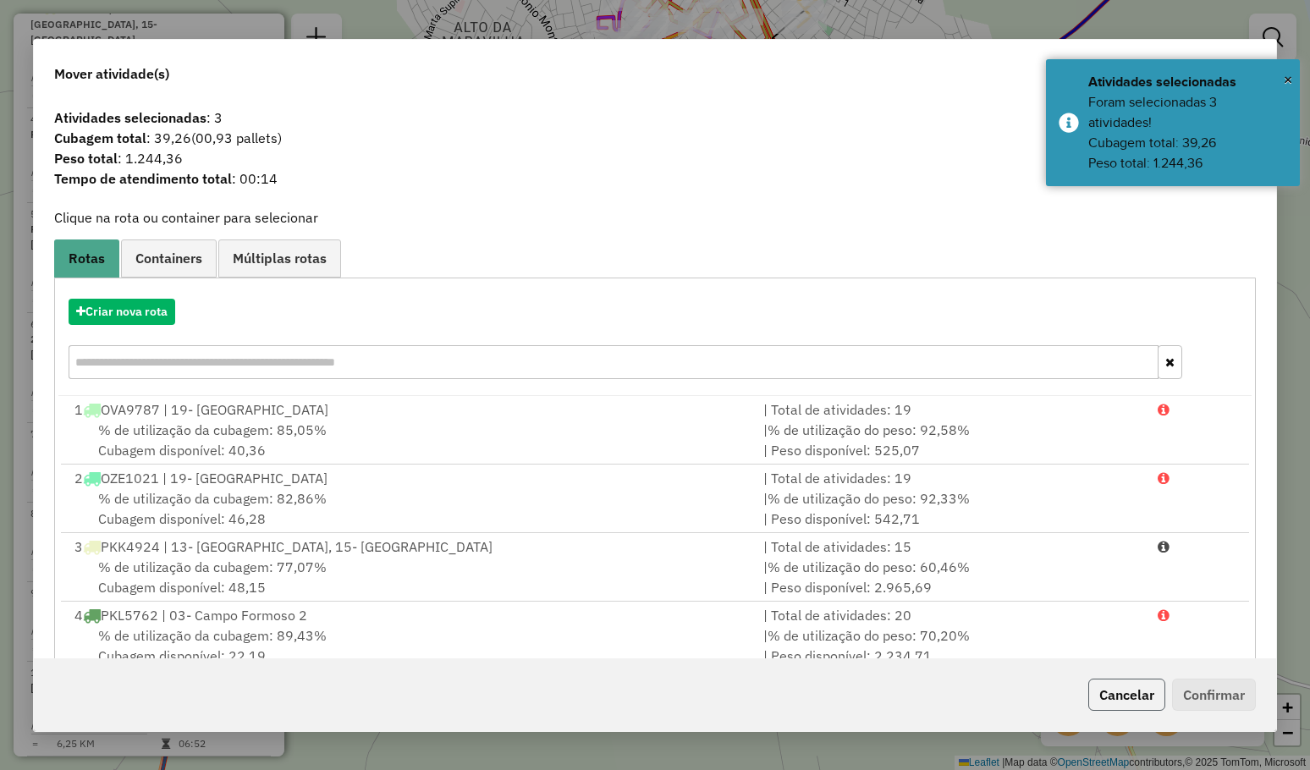
click at [1094, 698] on button "Cancelar" at bounding box center [1126, 695] width 77 height 32
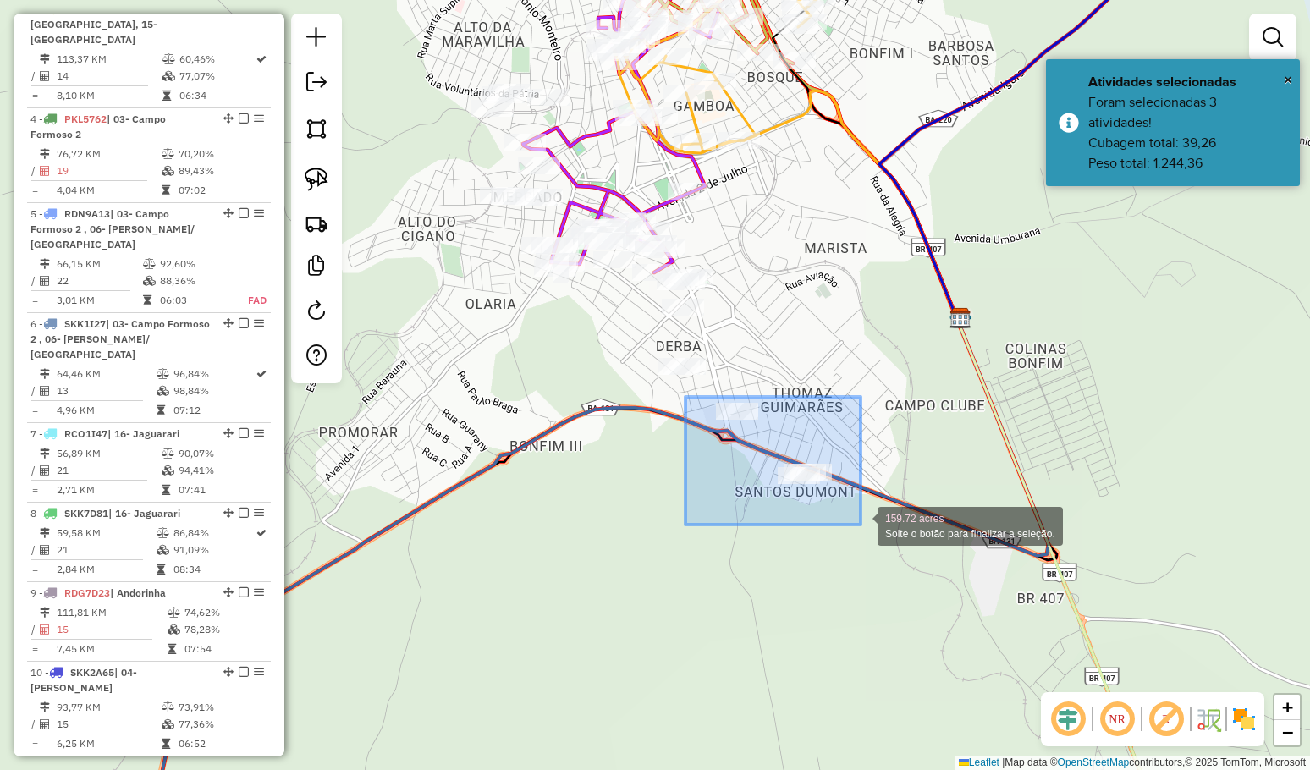
drag, startPoint x: 696, startPoint y: 404, endPoint x: 862, endPoint y: 525, distance: 205.3
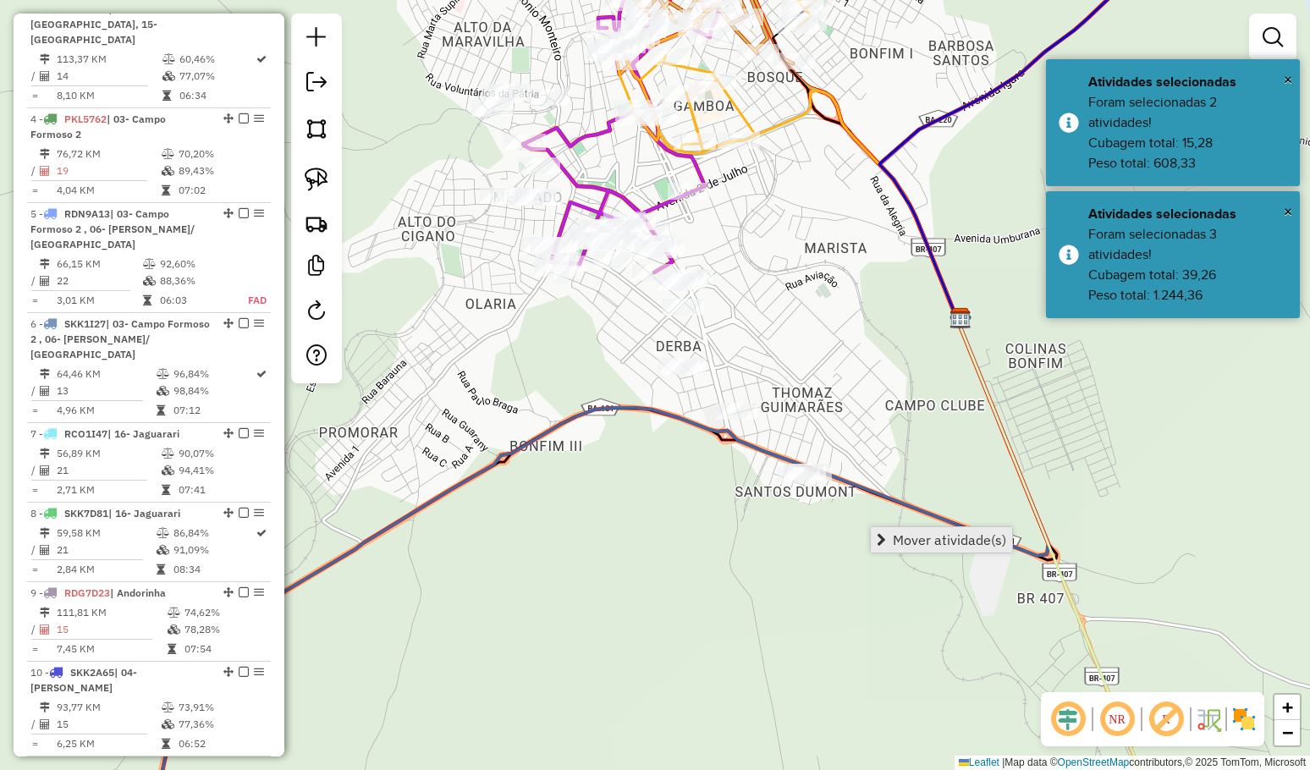
click at [927, 534] on span "Mover atividade(s)" at bounding box center [949, 540] width 113 height 14
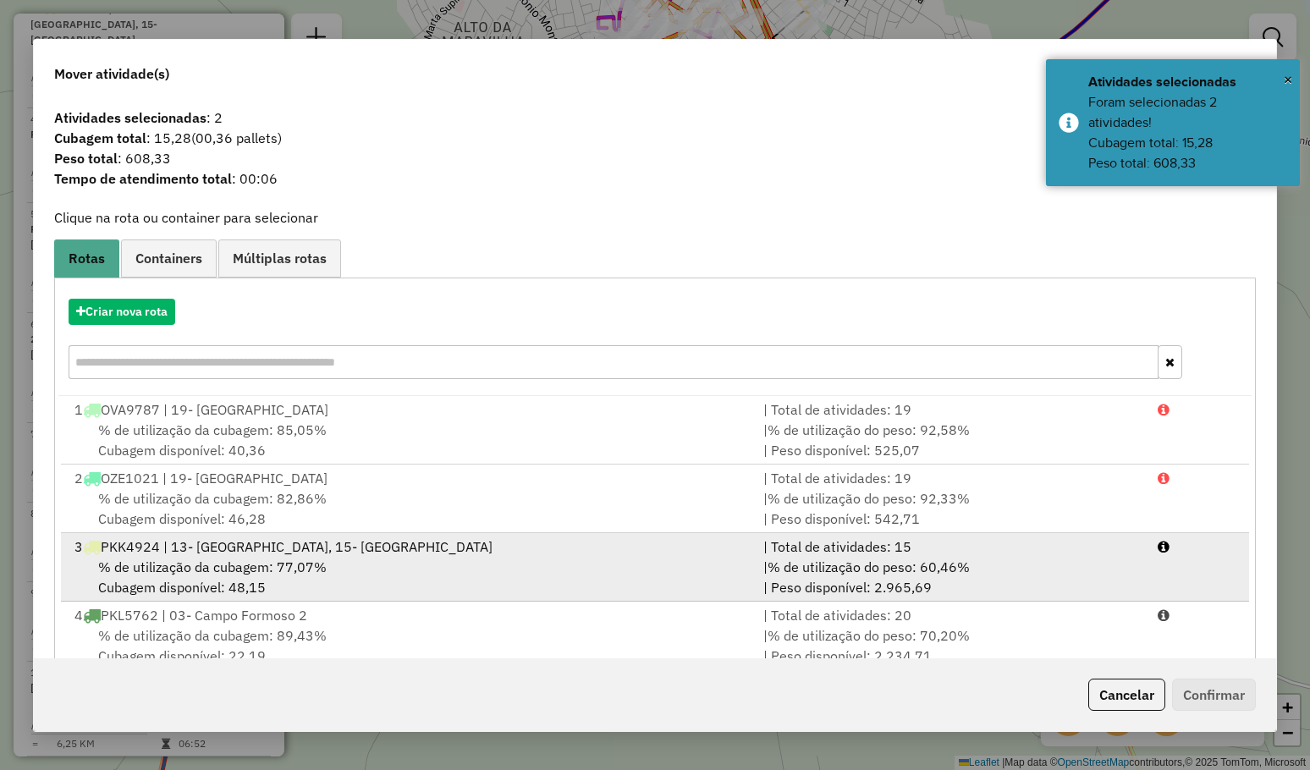
click at [240, 570] on span "% de utilização da cubagem: 77,07%" at bounding box center [212, 566] width 228 height 17
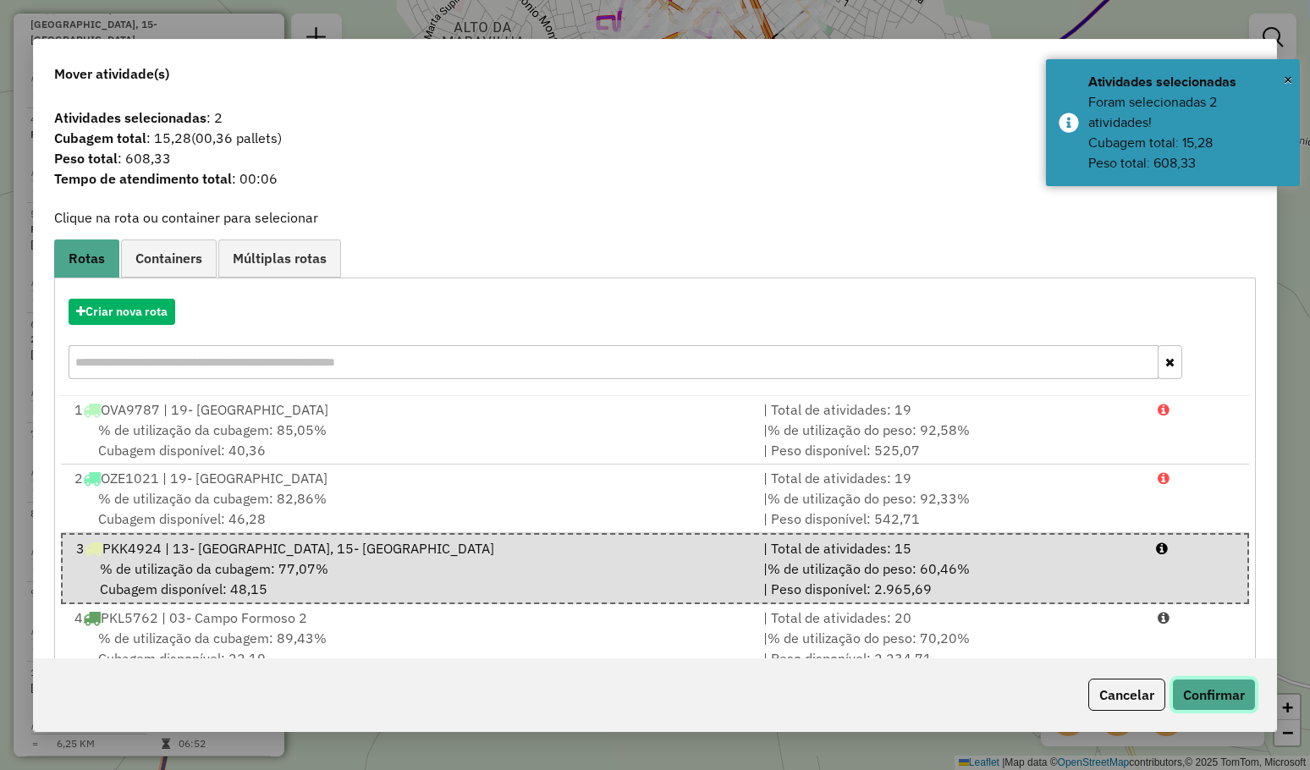
click at [1204, 695] on button "Confirmar" at bounding box center [1214, 695] width 84 height 32
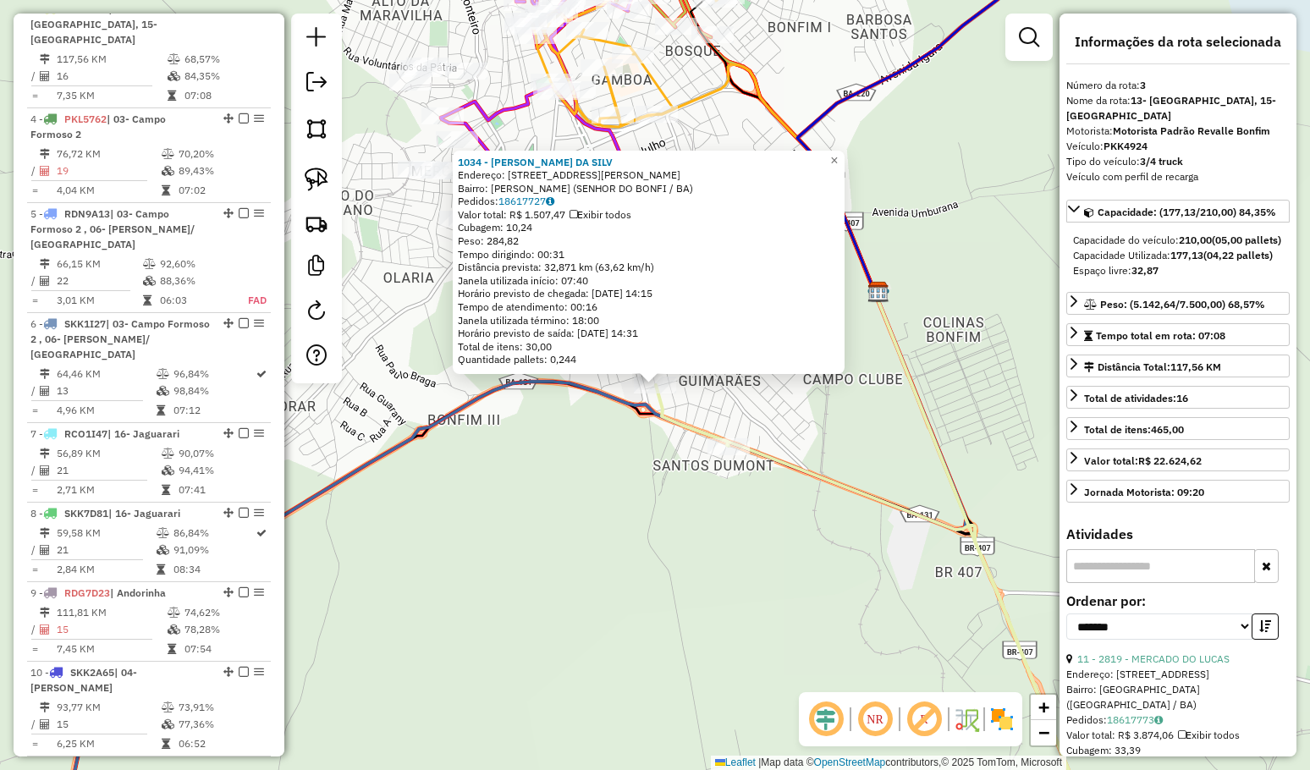
drag, startPoint x: 744, startPoint y: 516, endPoint x: 763, endPoint y: 428, distance: 90.1
click at [761, 437] on div "Rota 3 - Placa PKK4924 1177 - WELHIA DANTAS DE SOU 1034 - JOEDSON LIMA DA SILV …" at bounding box center [655, 385] width 1310 height 770
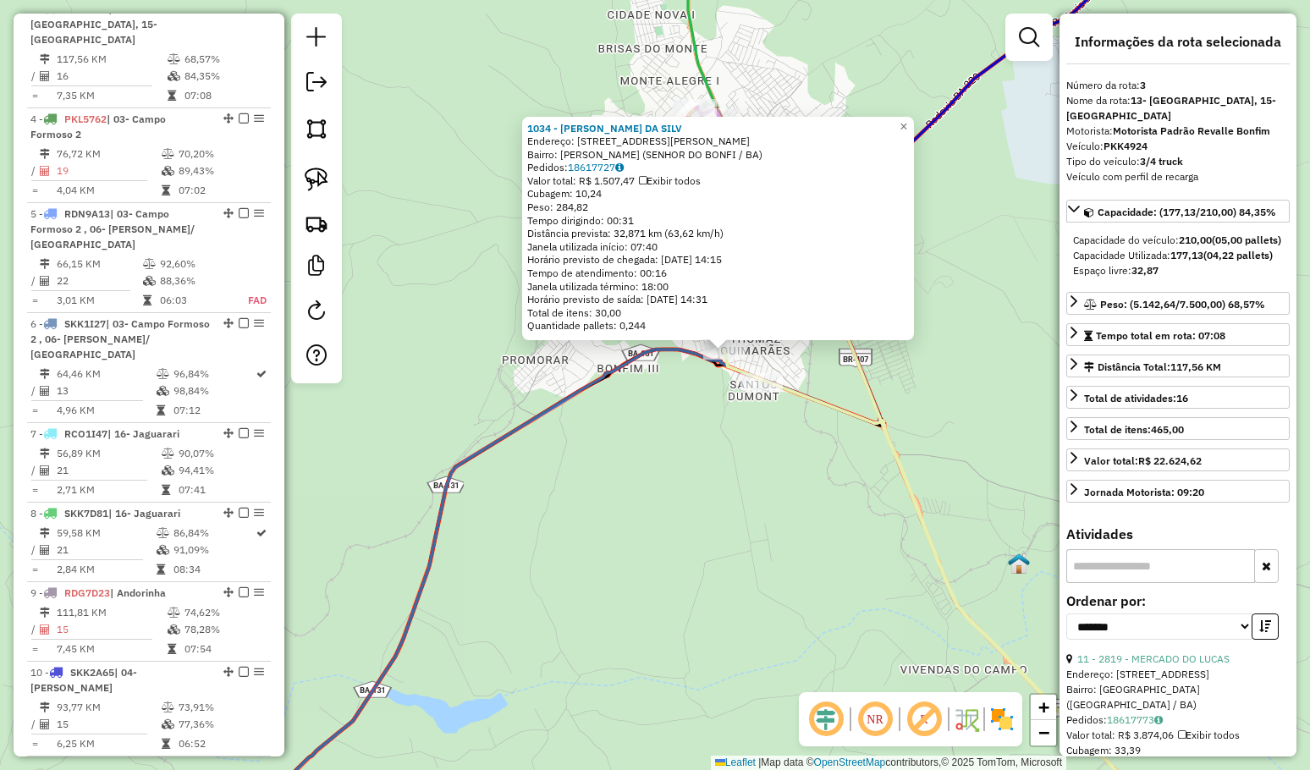
click at [764, 428] on div "1034 - JOEDSON LIMA DA SILV Endereço: R RUA CARLOS GOMES 257 257 Bairro: SANTOS…" at bounding box center [655, 385] width 1310 height 770
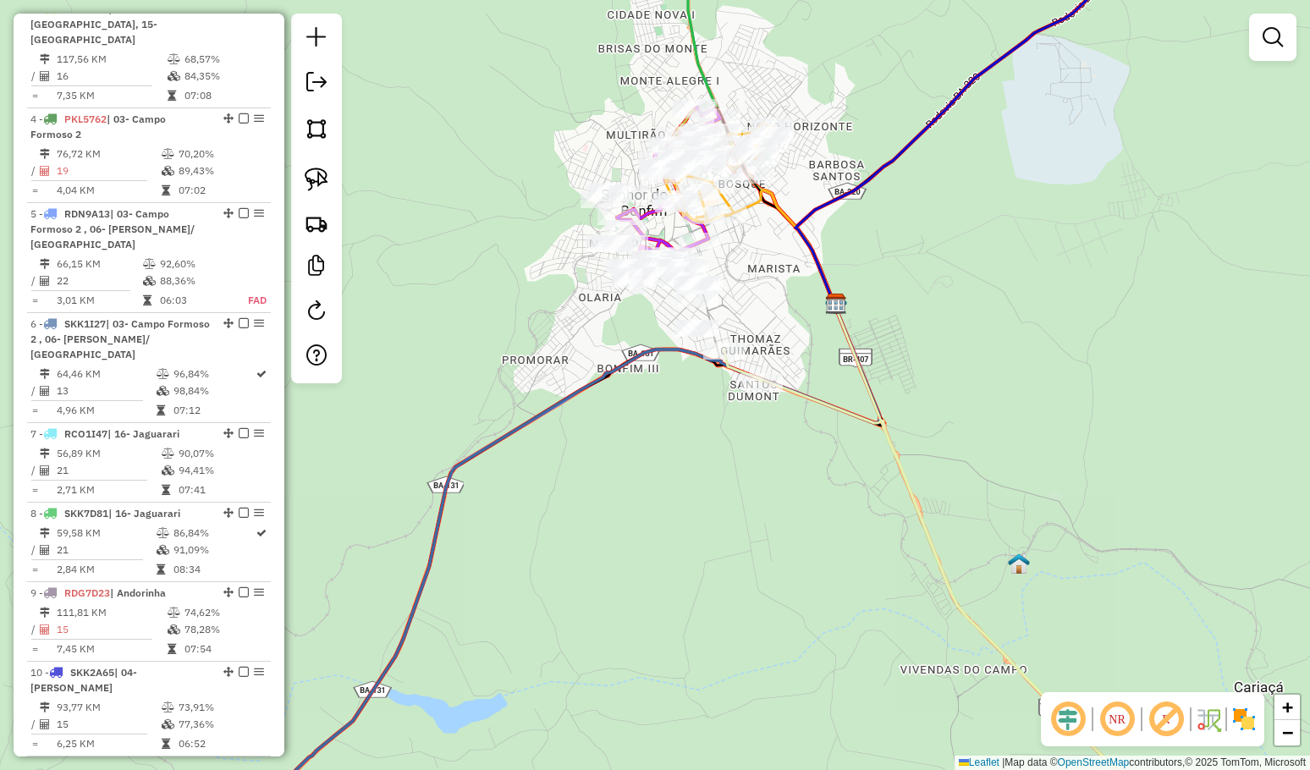
click at [890, 363] on div "Janela de atendimento Grade de atendimento Capacidade Transportadoras Veículos …" at bounding box center [655, 385] width 1310 height 770
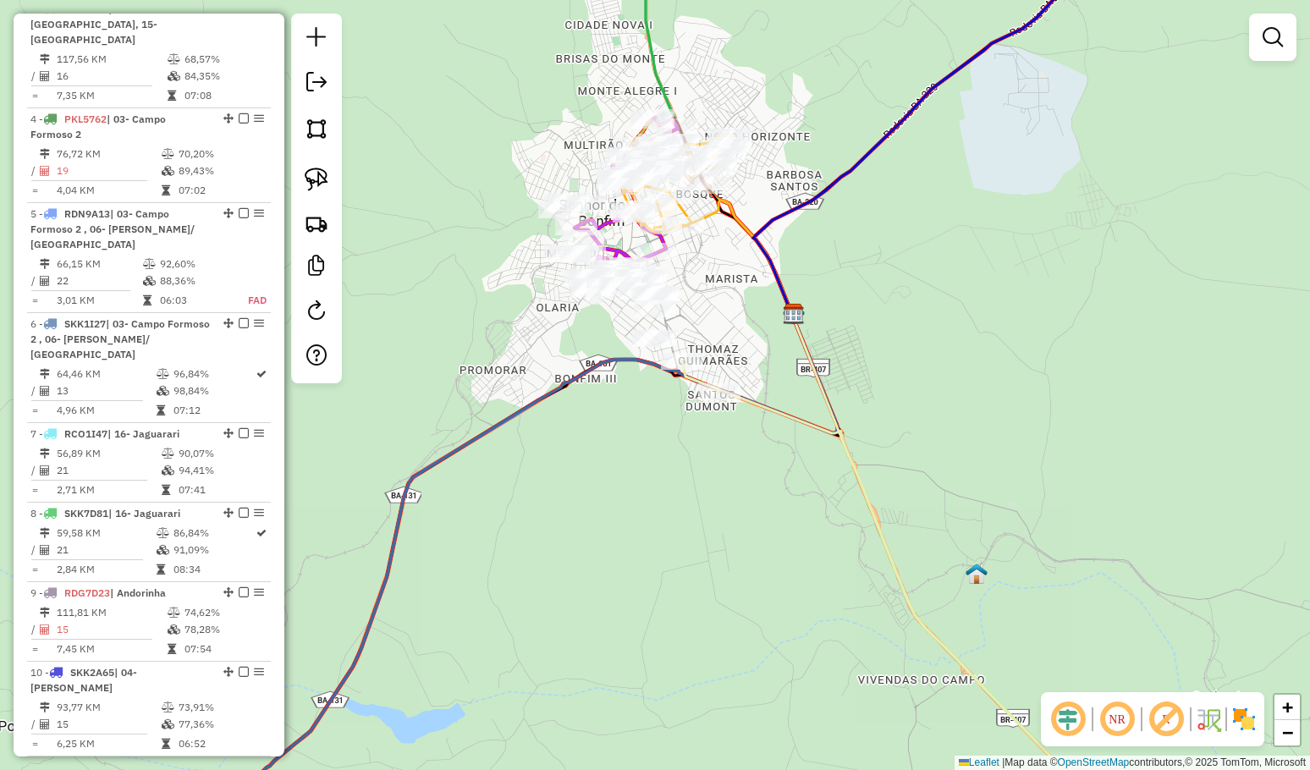
click at [882, 366] on div "Janela de atendimento Grade de atendimento Capacidade Transportadoras Veículos …" at bounding box center [655, 385] width 1310 height 770
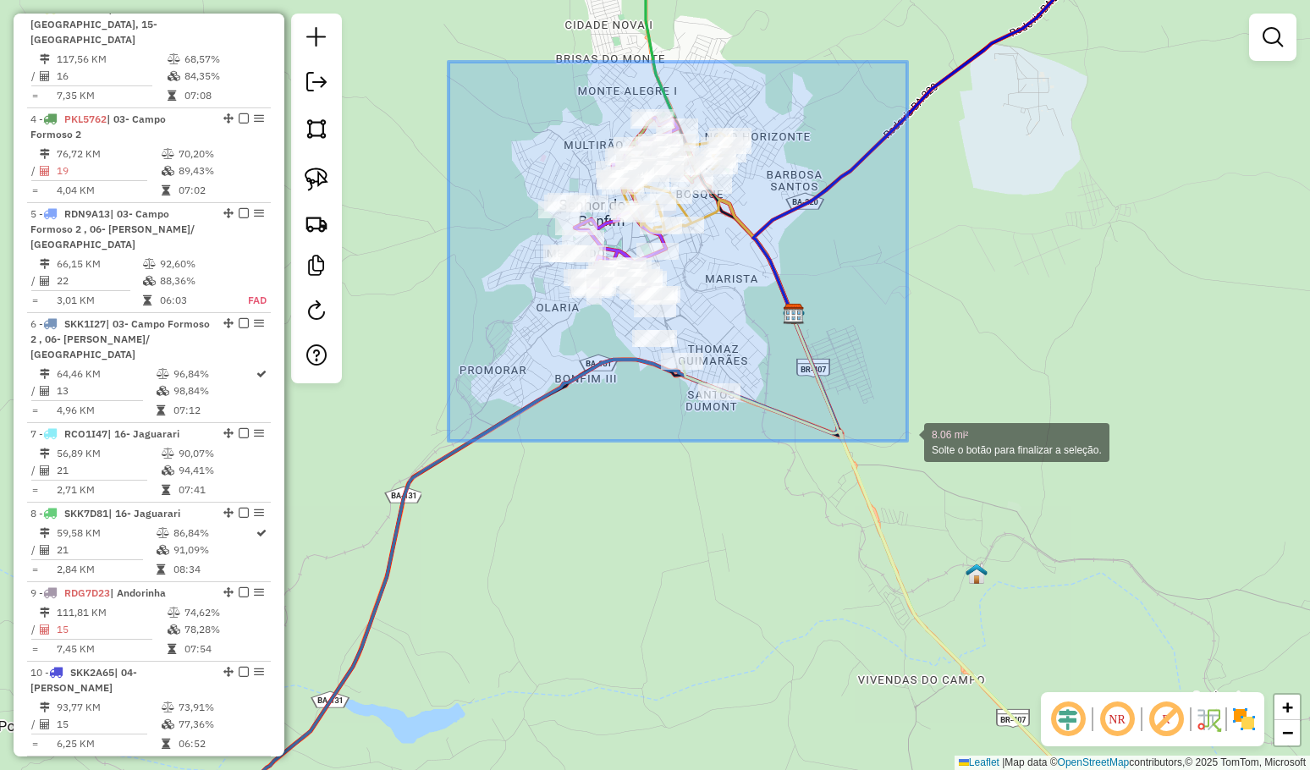
drag, startPoint x: 473, startPoint y: 96, endPoint x: 910, endPoint y: 442, distance: 557.7
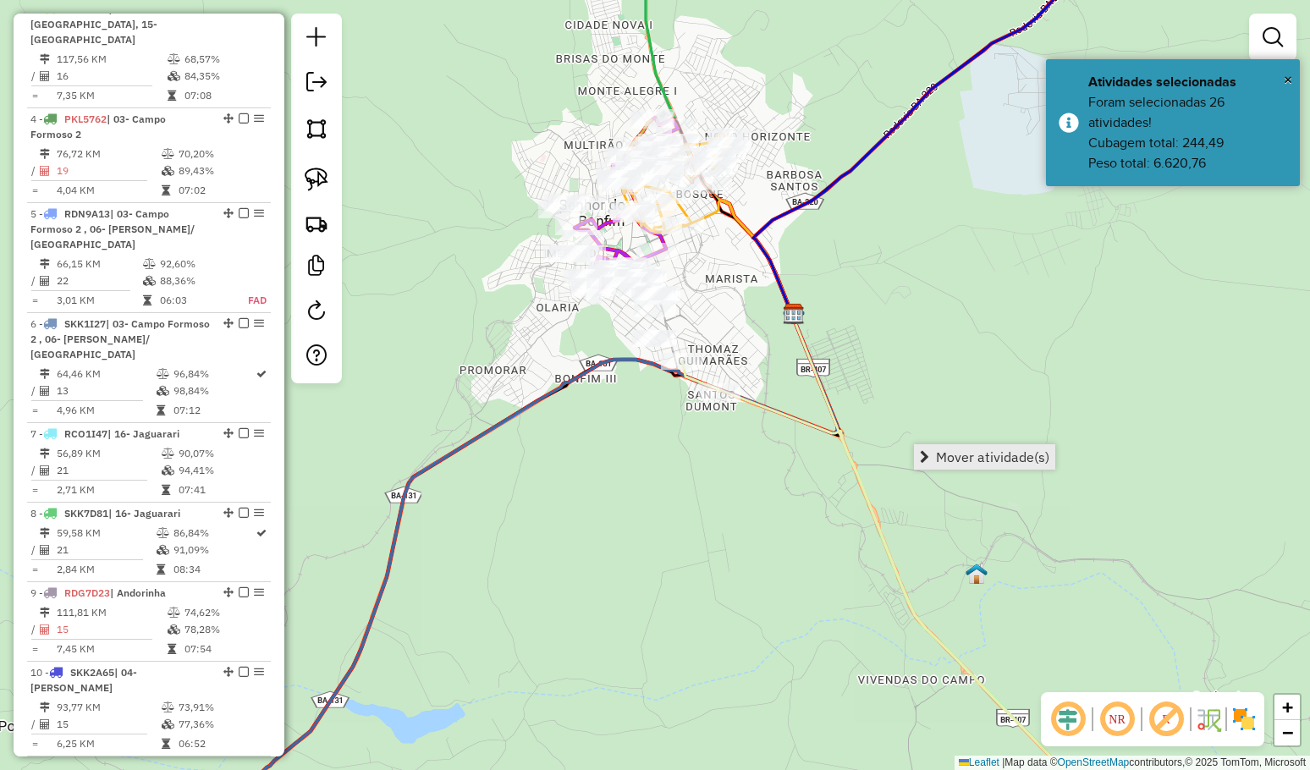
click at [957, 450] on span "Mover atividade(s)" at bounding box center [992, 457] width 113 height 14
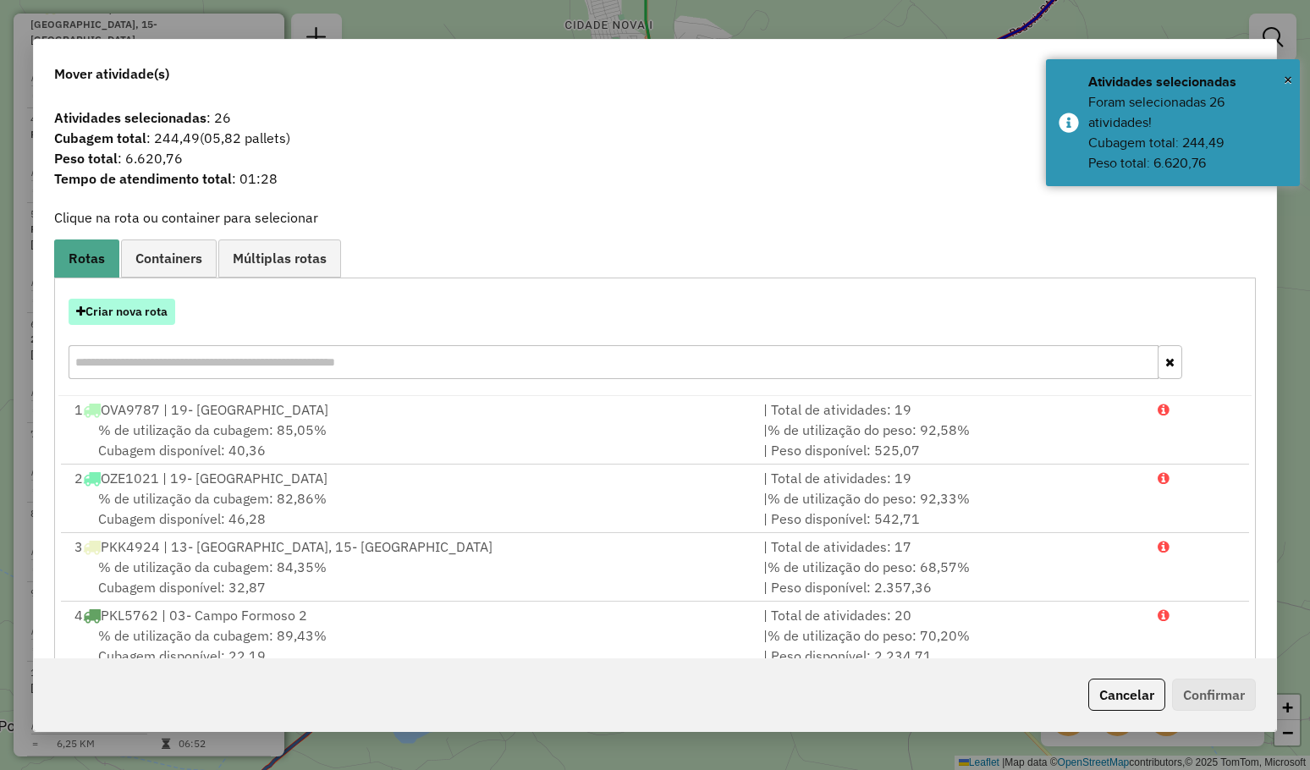
click at [134, 321] on button "Criar nova rota" at bounding box center [122, 312] width 107 height 26
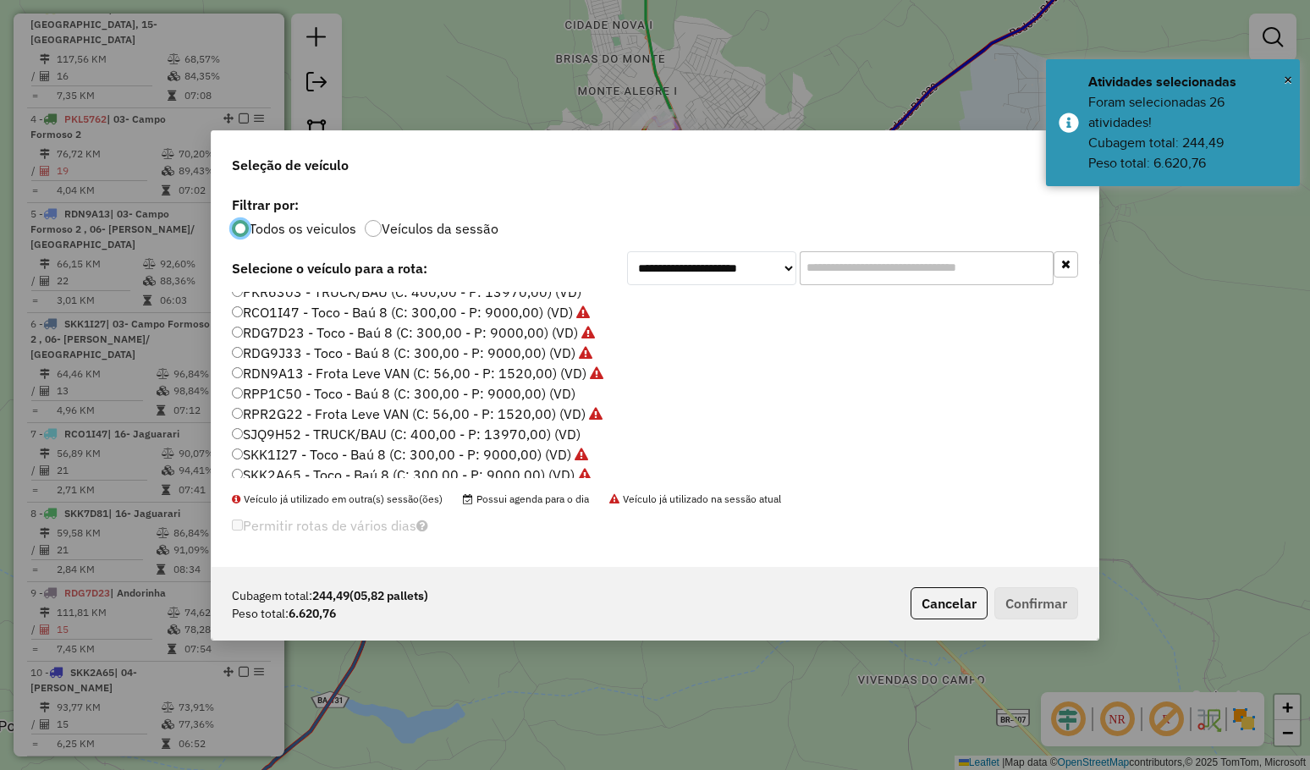
scroll to position [169, 0]
click at [365, 374] on label "RPP1C50 - Toco - Baú 8 (C: 300,00 - P: 9000,00) (VD)" at bounding box center [403, 375] width 343 height 20
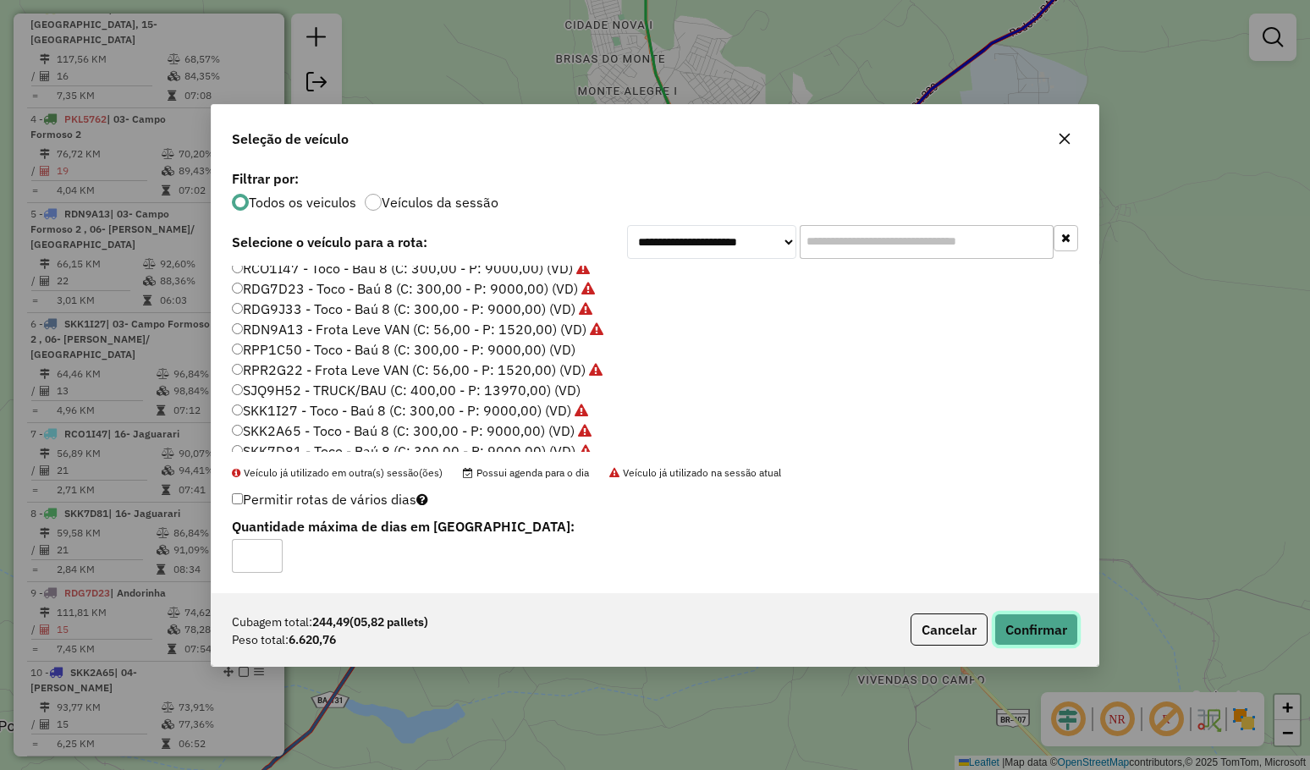
click at [1012, 614] on button "Confirmar" at bounding box center [1036, 629] width 84 height 32
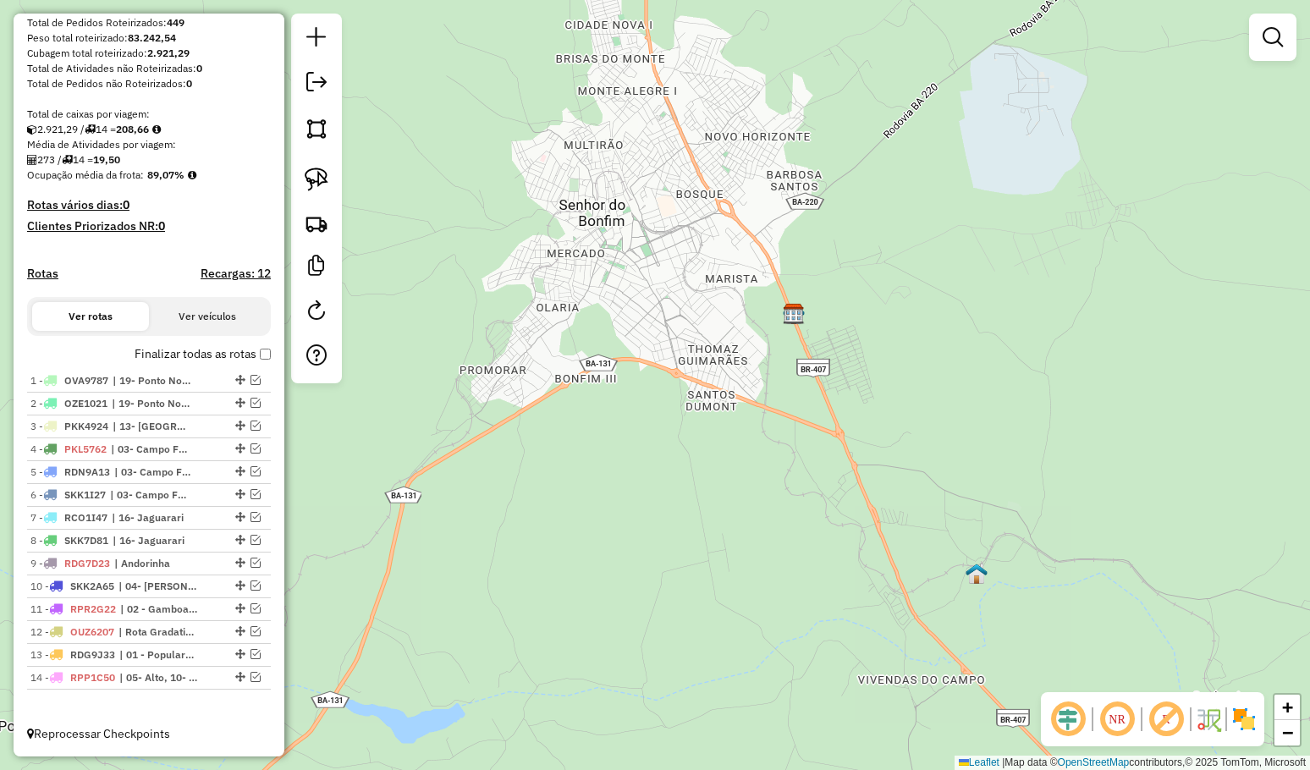
scroll to position [278, 0]
drag, startPoint x: 237, startPoint y: 629, endPoint x: 217, endPoint y: 704, distance: 77.2
drag, startPoint x: 232, startPoint y: 448, endPoint x: 181, endPoint y: 659, distance: 217.5
drag, startPoint x: 231, startPoint y: 425, endPoint x: 173, endPoint y: 641, distance: 224.3
drag, startPoint x: 233, startPoint y: 564, endPoint x: 195, endPoint y: 703, distance: 143.9
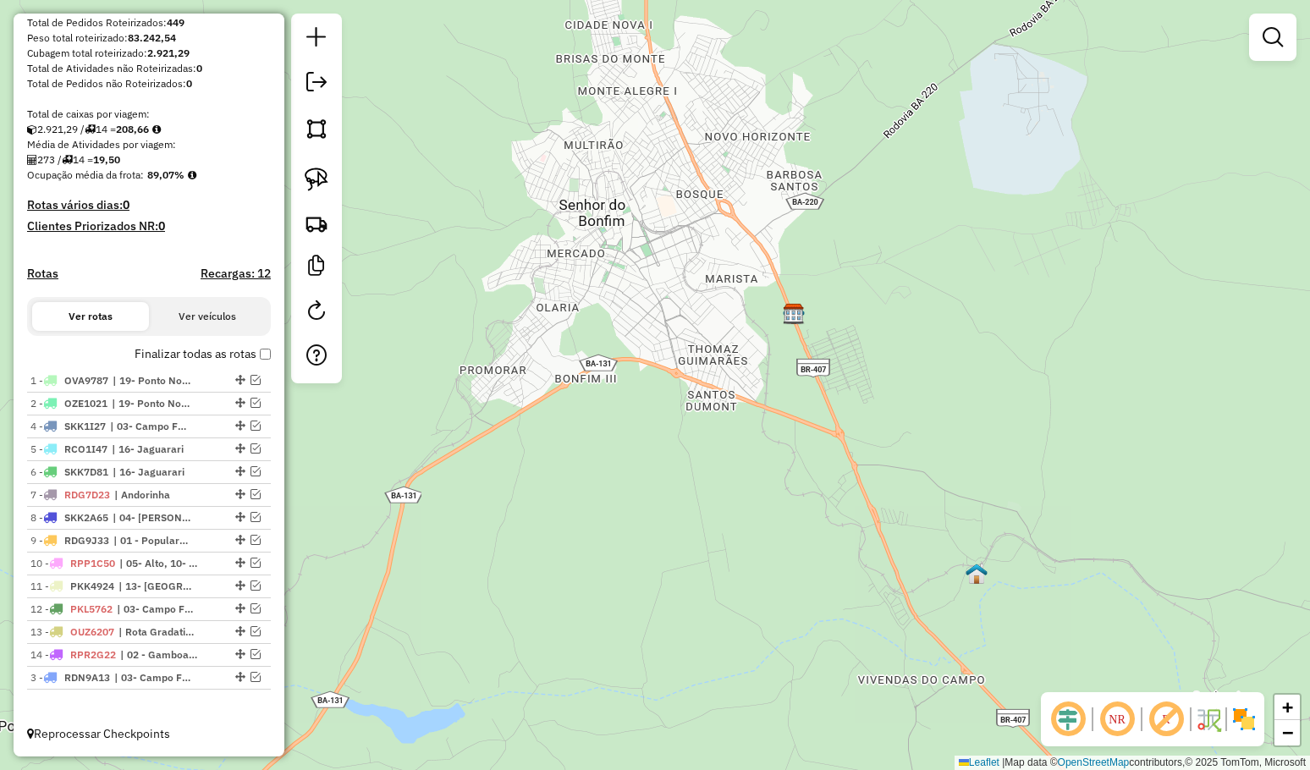
drag, startPoint x: 234, startPoint y: 426, endPoint x: 182, endPoint y: 691, distance: 270.8
drag, startPoint x: 238, startPoint y: 401, endPoint x: 190, endPoint y: 570, distance: 175.7
drag, startPoint x: 235, startPoint y: 377, endPoint x: 184, endPoint y: 547, distance: 177.7
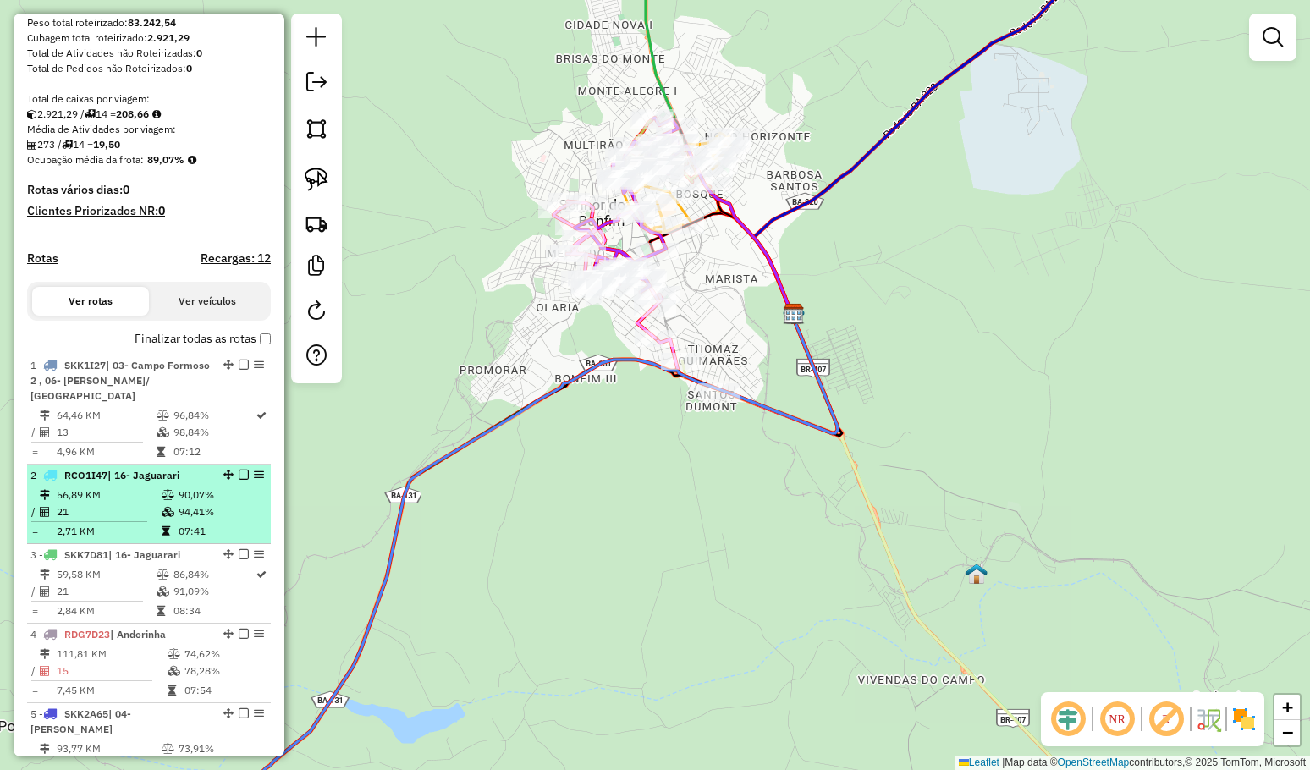
scroll to position [455, 0]
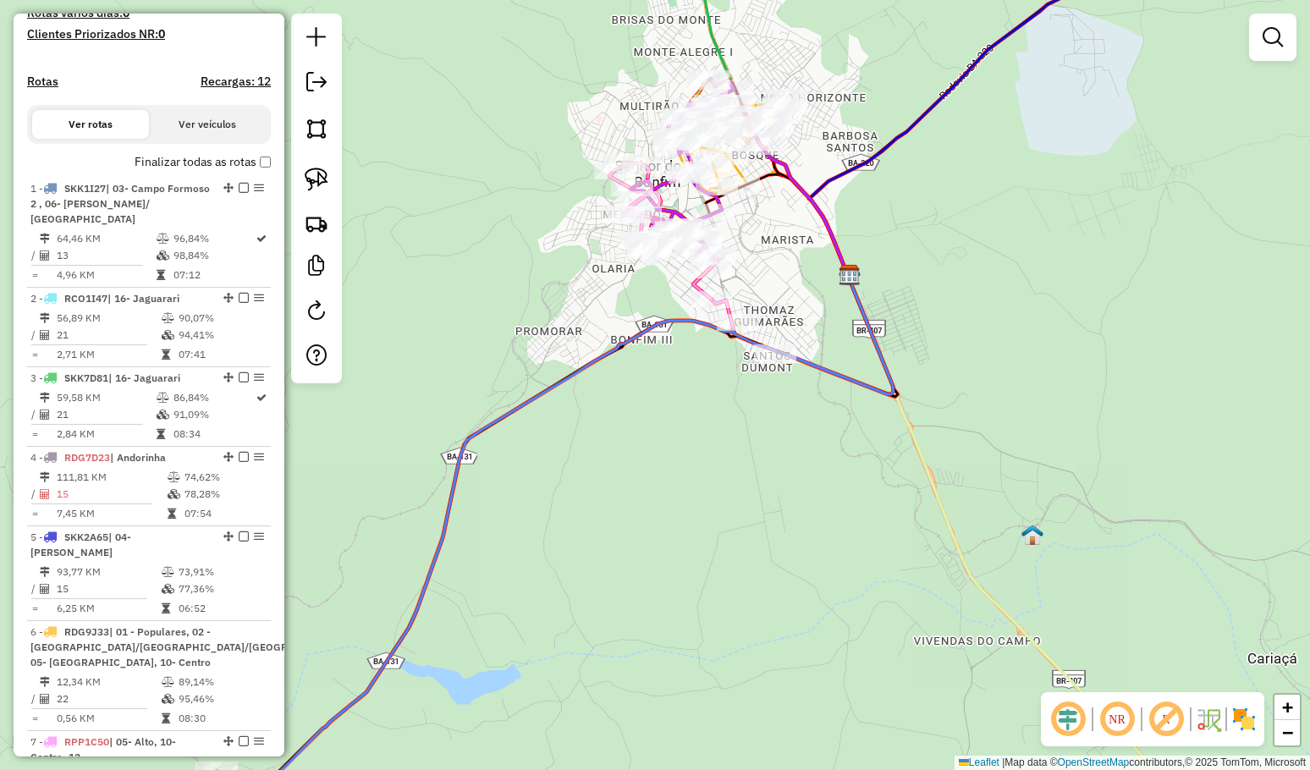
drag, startPoint x: 511, startPoint y: 601, endPoint x: 663, endPoint y: 456, distance: 210.0
click at [640, 481] on div "Janela de atendimento Grade de atendimento Capacidade Transportadoras Veículos …" at bounding box center [655, 385] width 1310 height 770
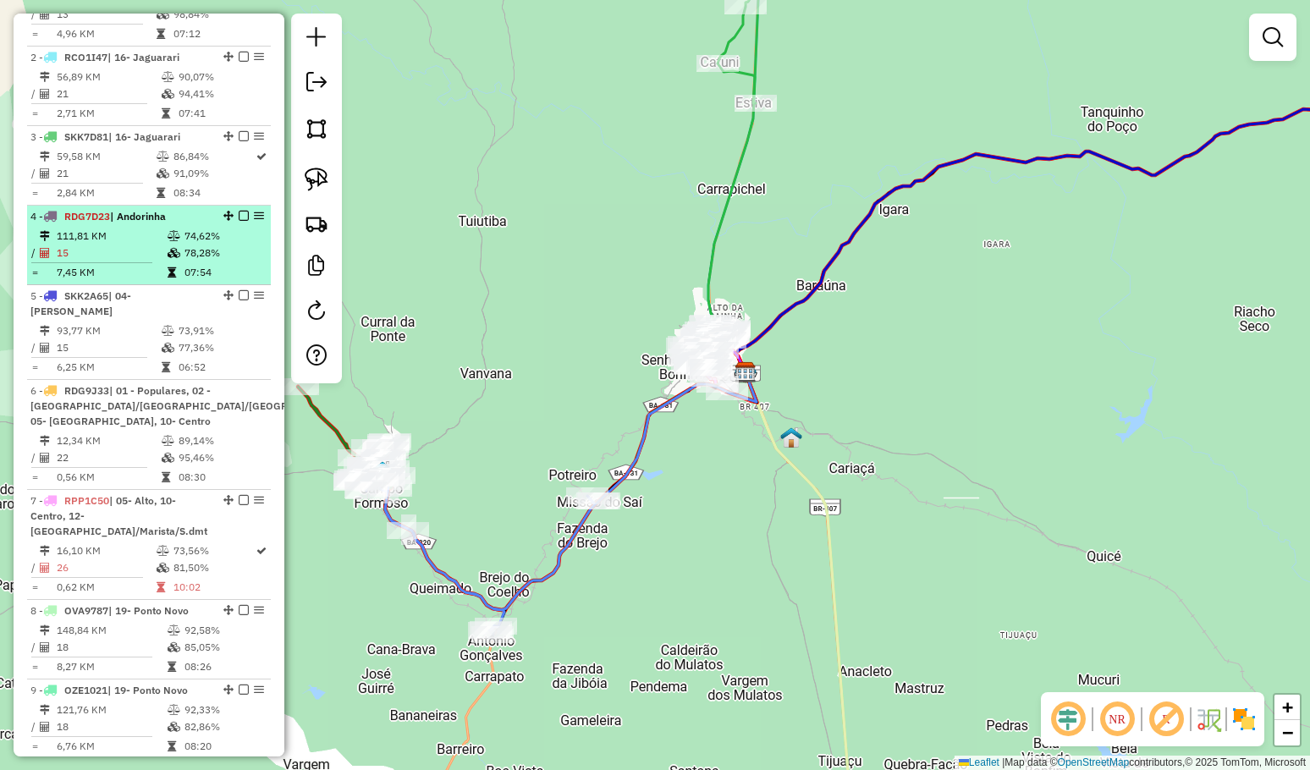
scroll to position [709, 0]
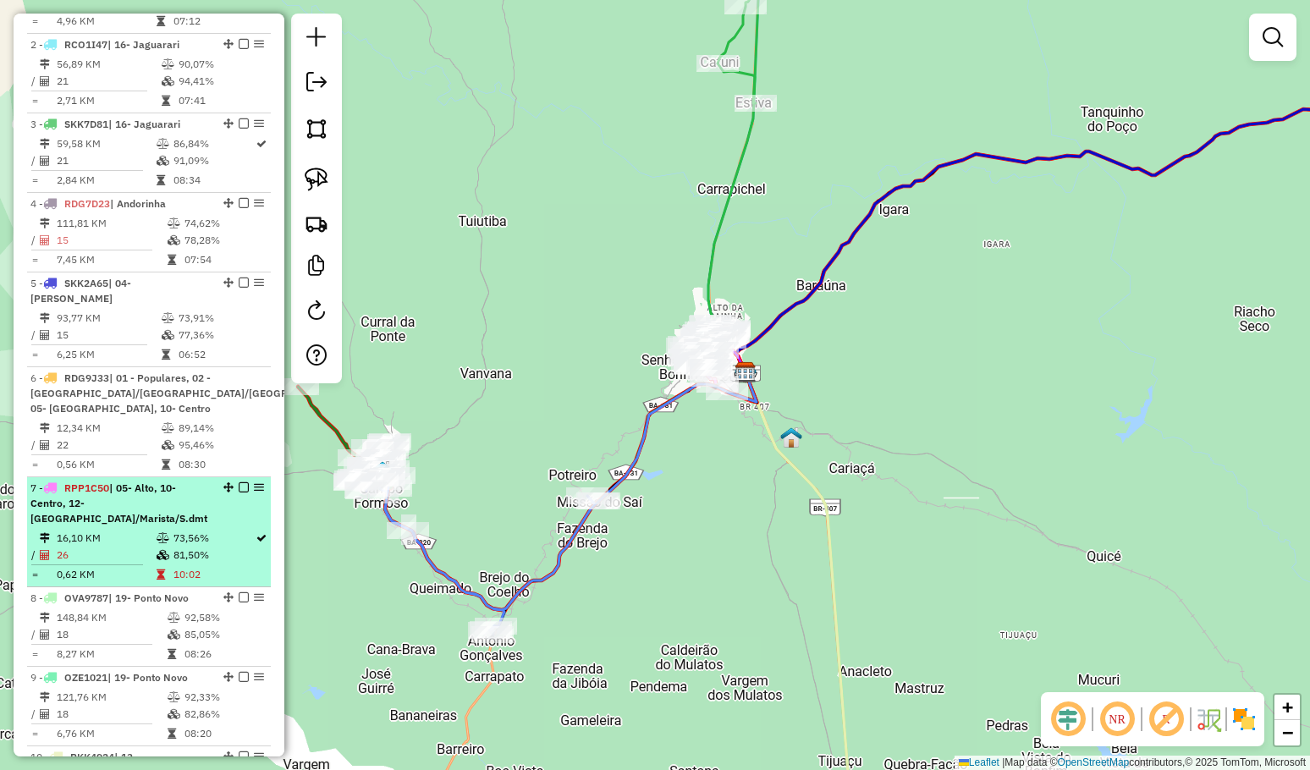
click at [190, 530] on td "73,56%" at bounding box center [214, 538] width 82 height 17
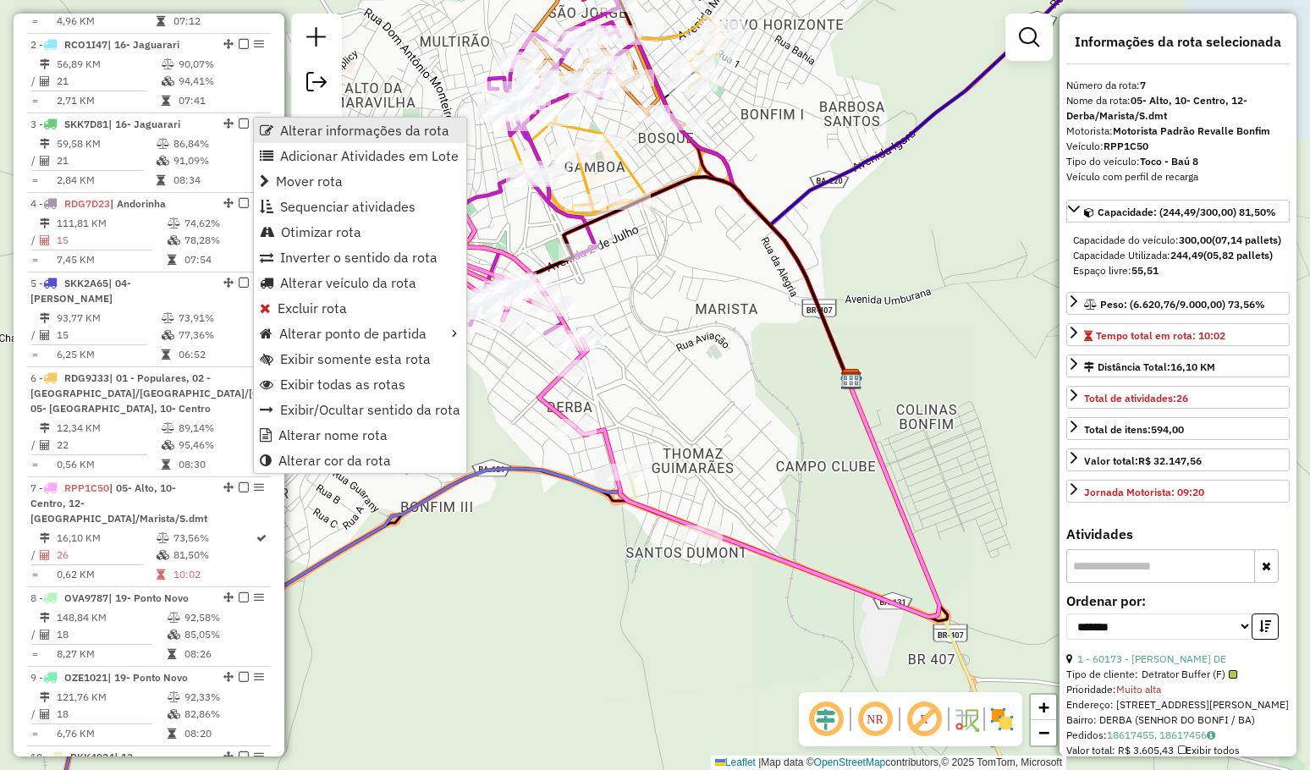
click at [358, 127] on span "Alterar informações da rota" at bounding box center [364, 131] width 169 height 14
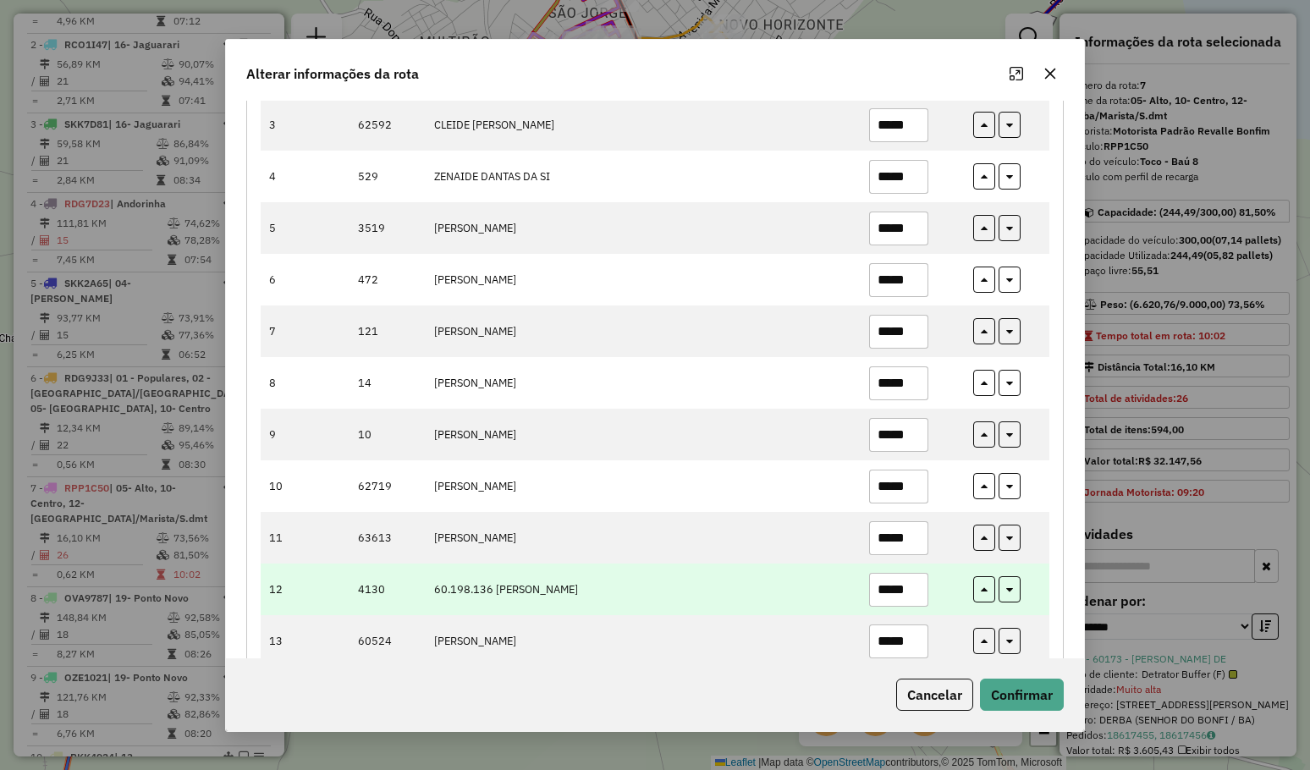
scroll to position [338, 0]
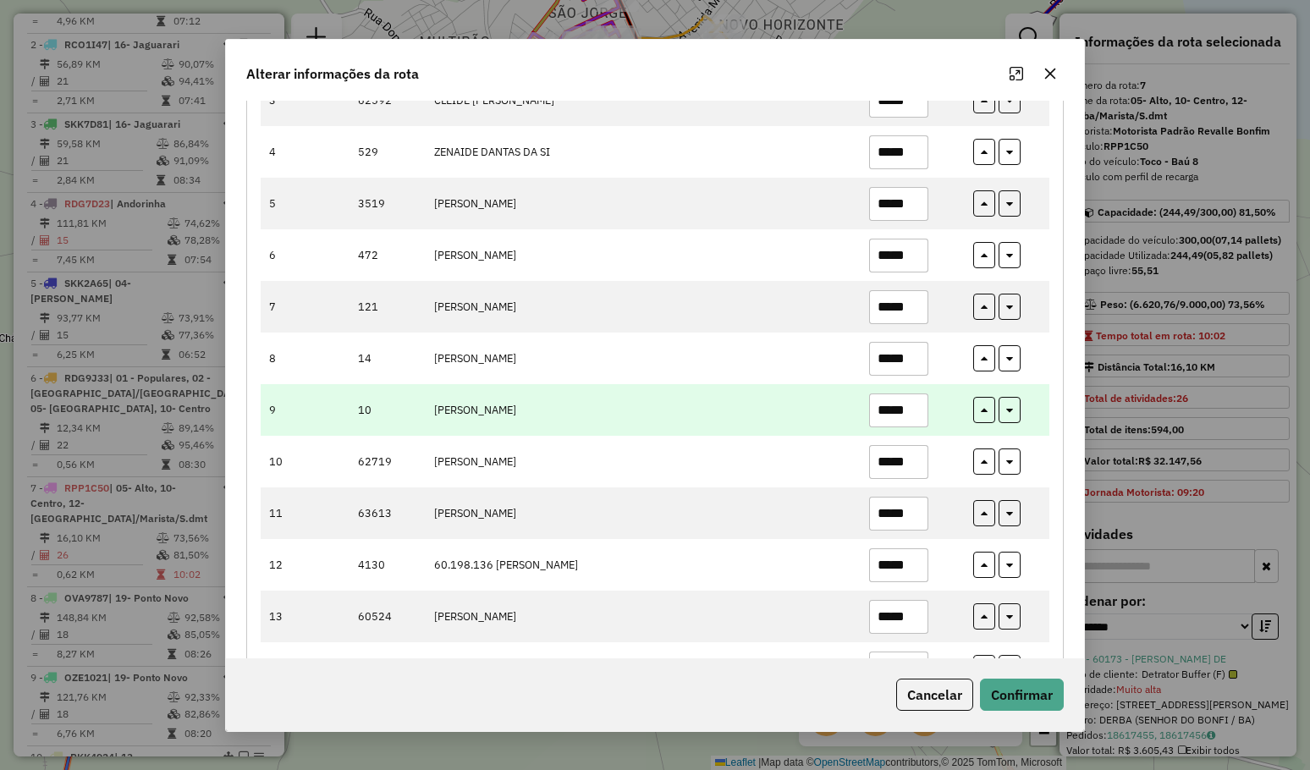
click at [906, 410] on input "*****" at bounding box center [898, 410] width 59 height 34
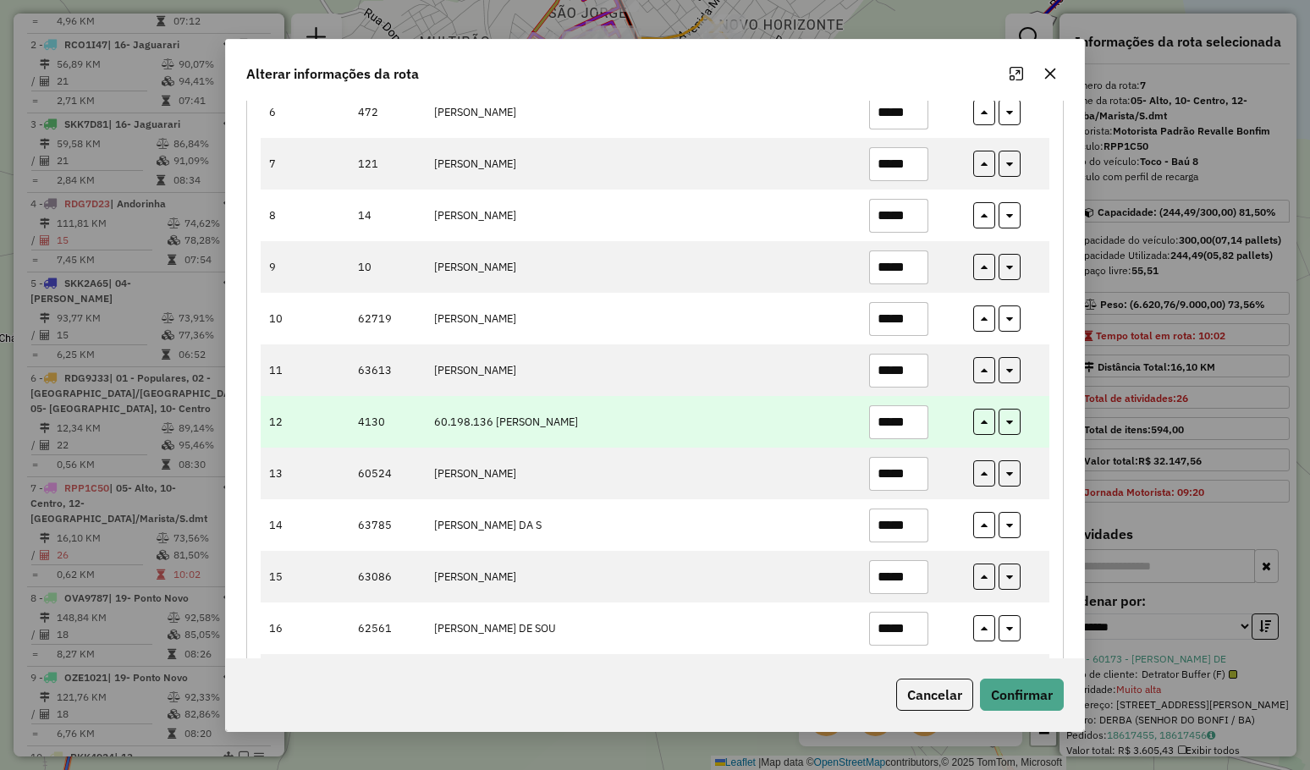
scroll to position [508, 0]
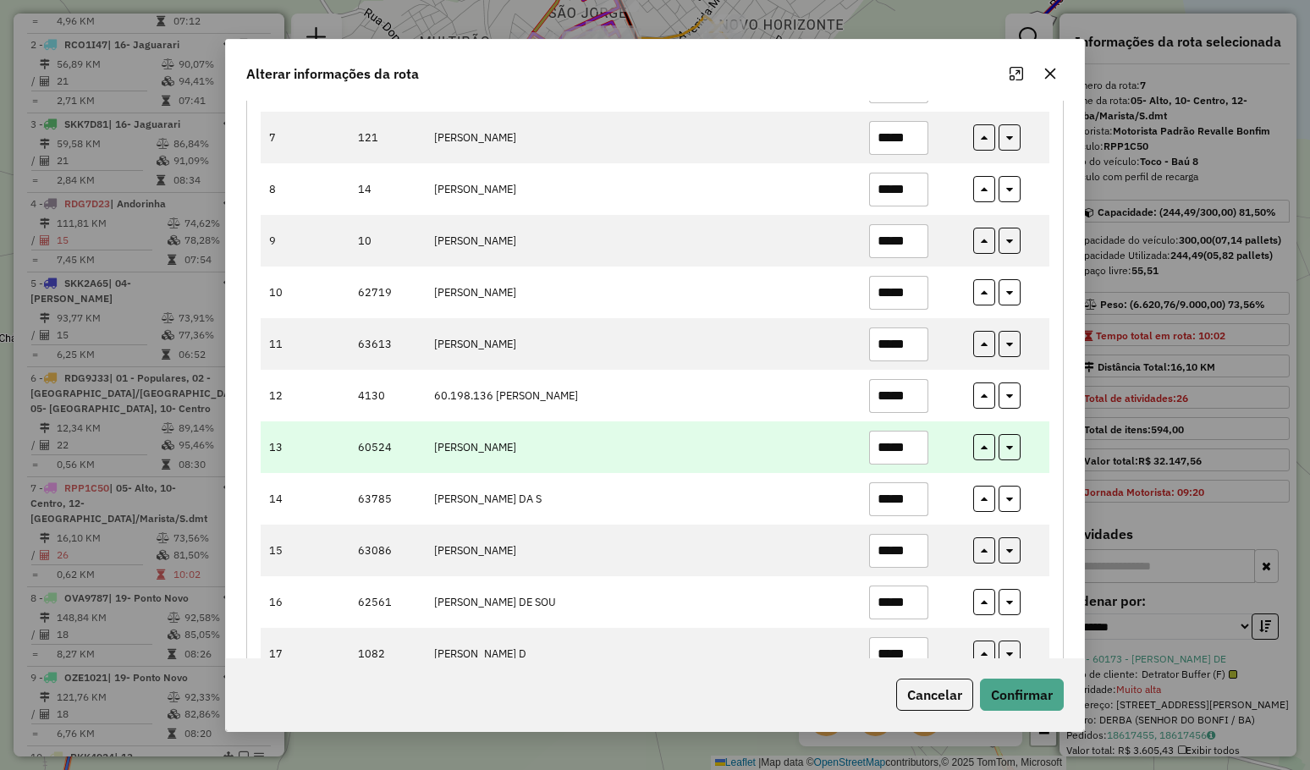
type input "*****"
click at [918, 453] on input "*****" at bounding box center [898, 448] width 59 height 34
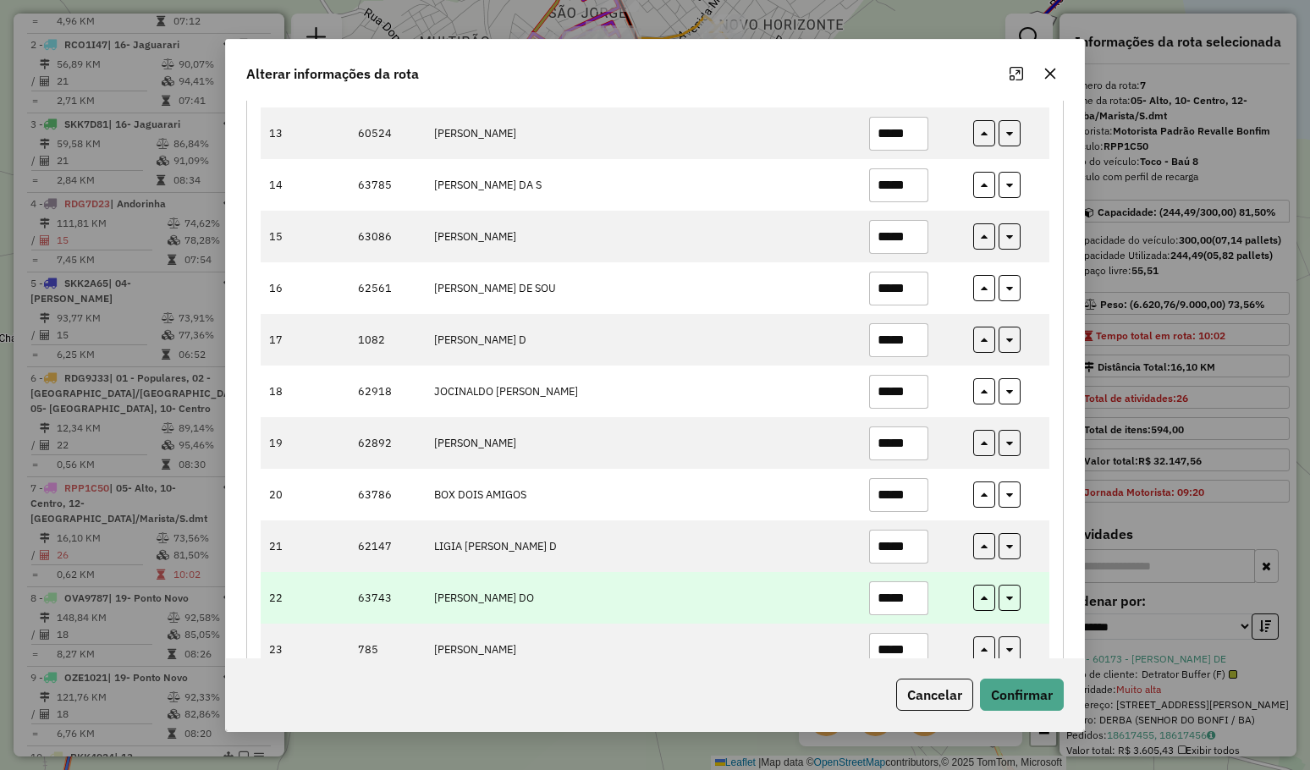
scroll to position [846, 0]
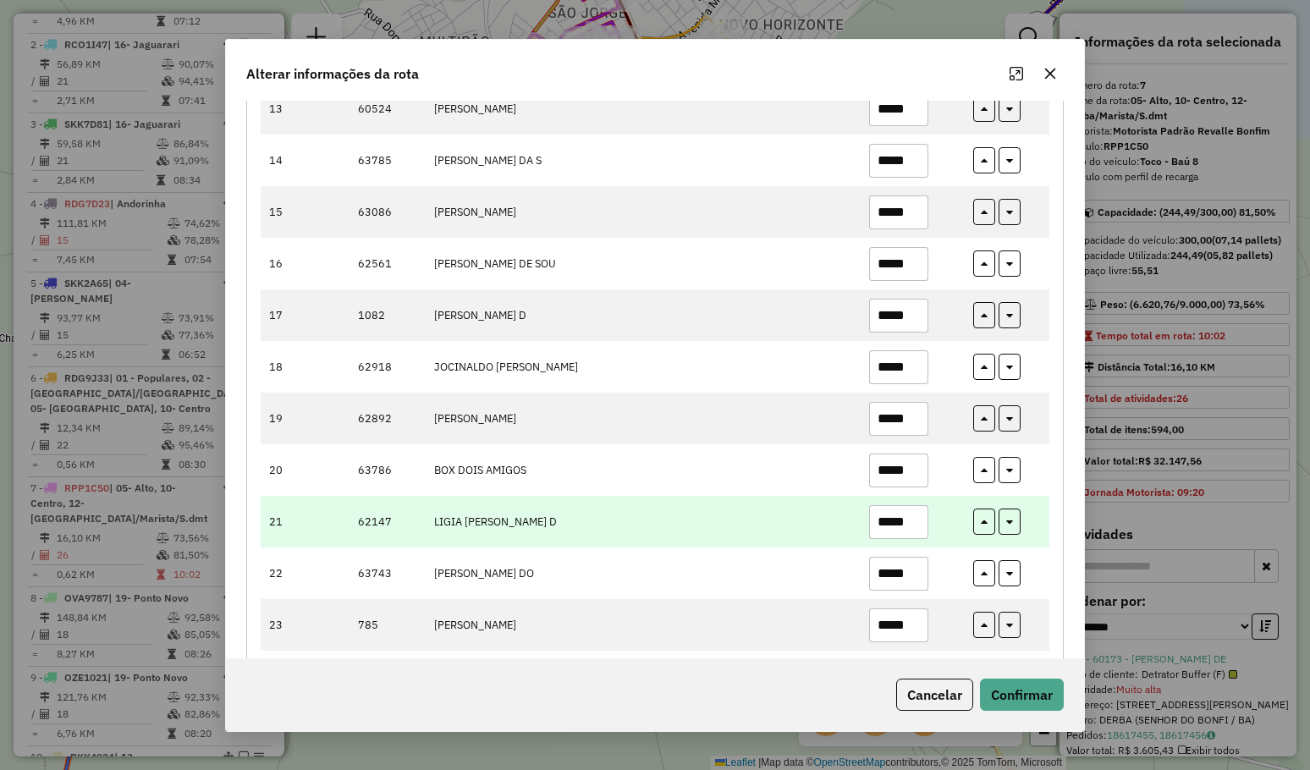
type input "*****"
click at [916, 517] on input "*****" at bounding box center [898, 522] width 59 height 34
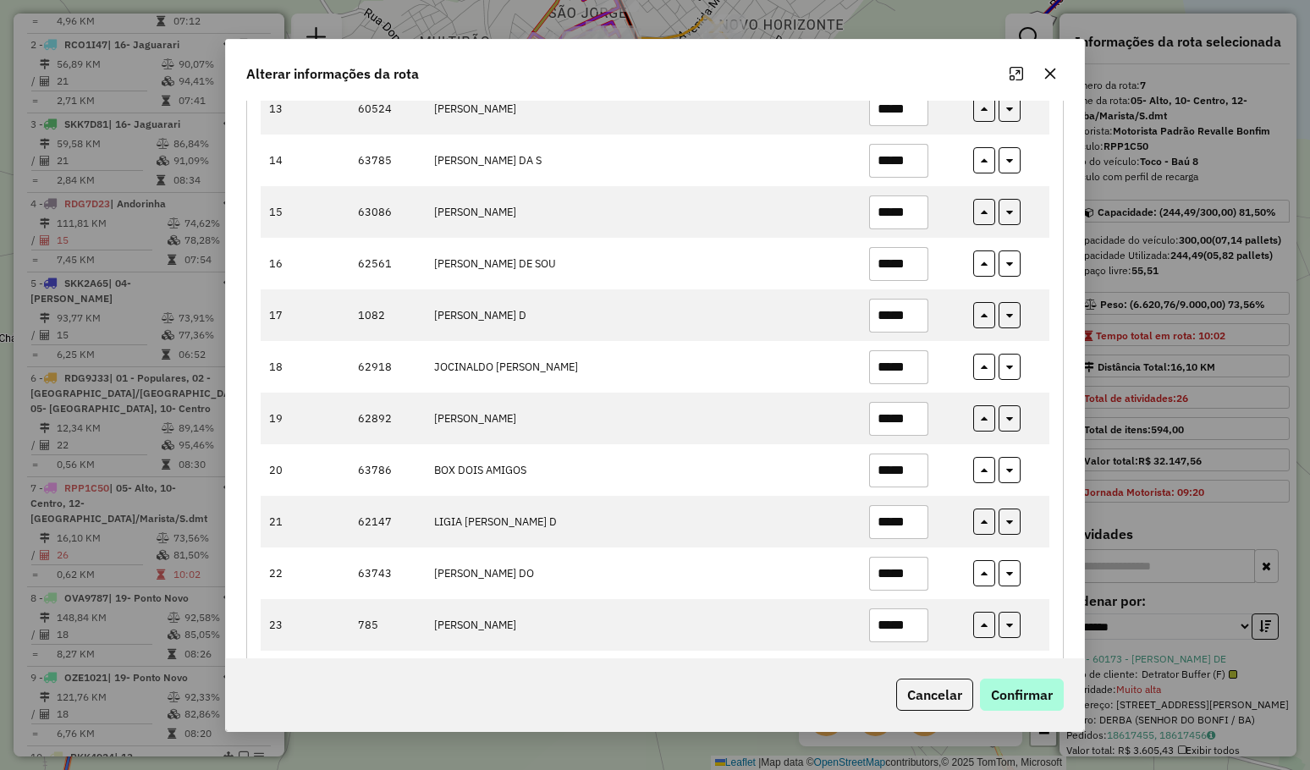
type input "*****"
click at [1033, 690] on button "Confirmar" at bounding box center [1022, 695] width 84 height 32
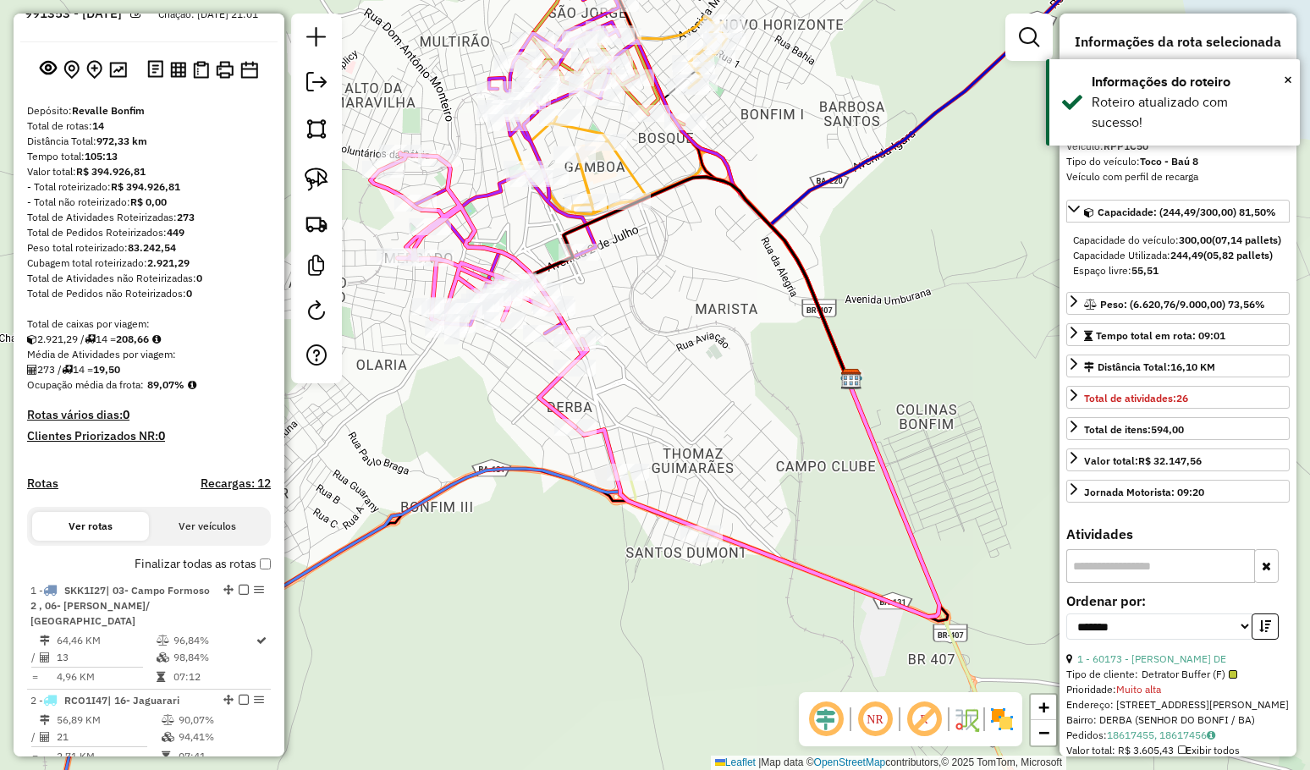
scroll to position [0, 0]
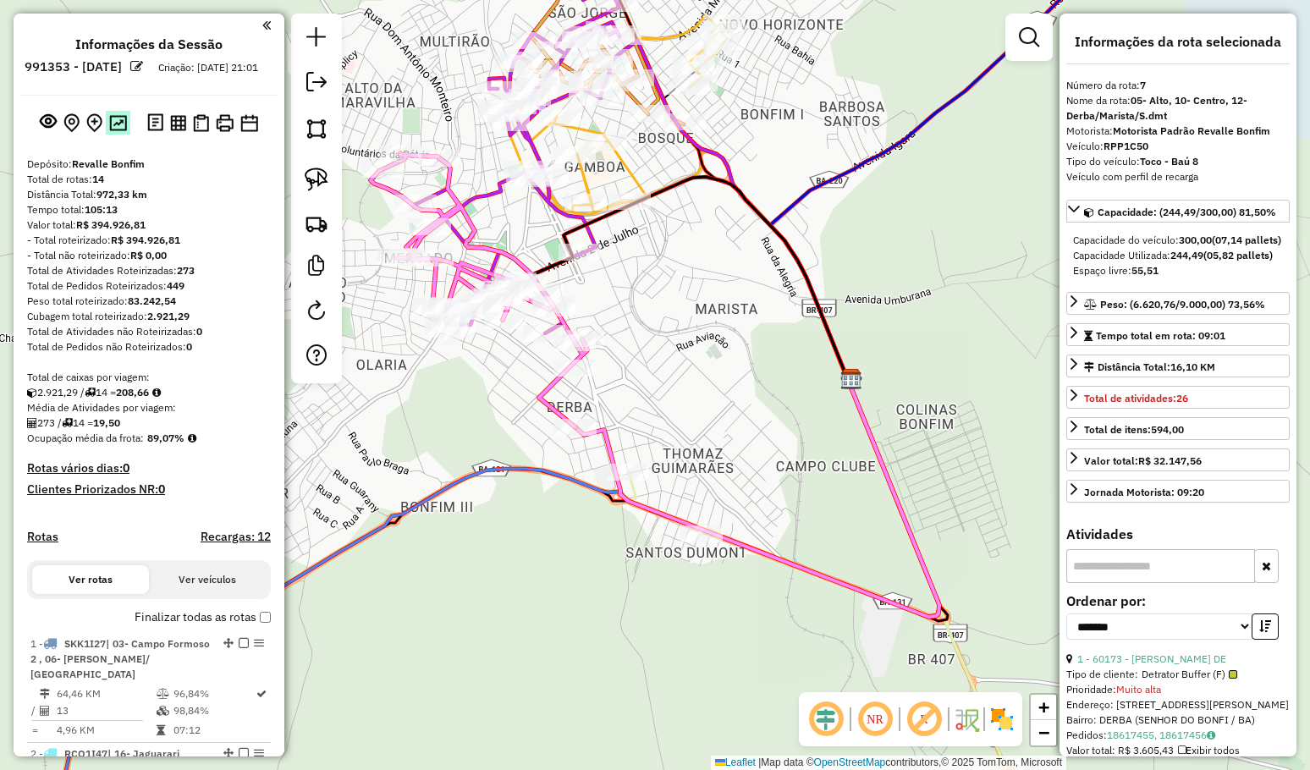
click at [118, 131] on img at bounding box center [118, 123] width 18 height 16
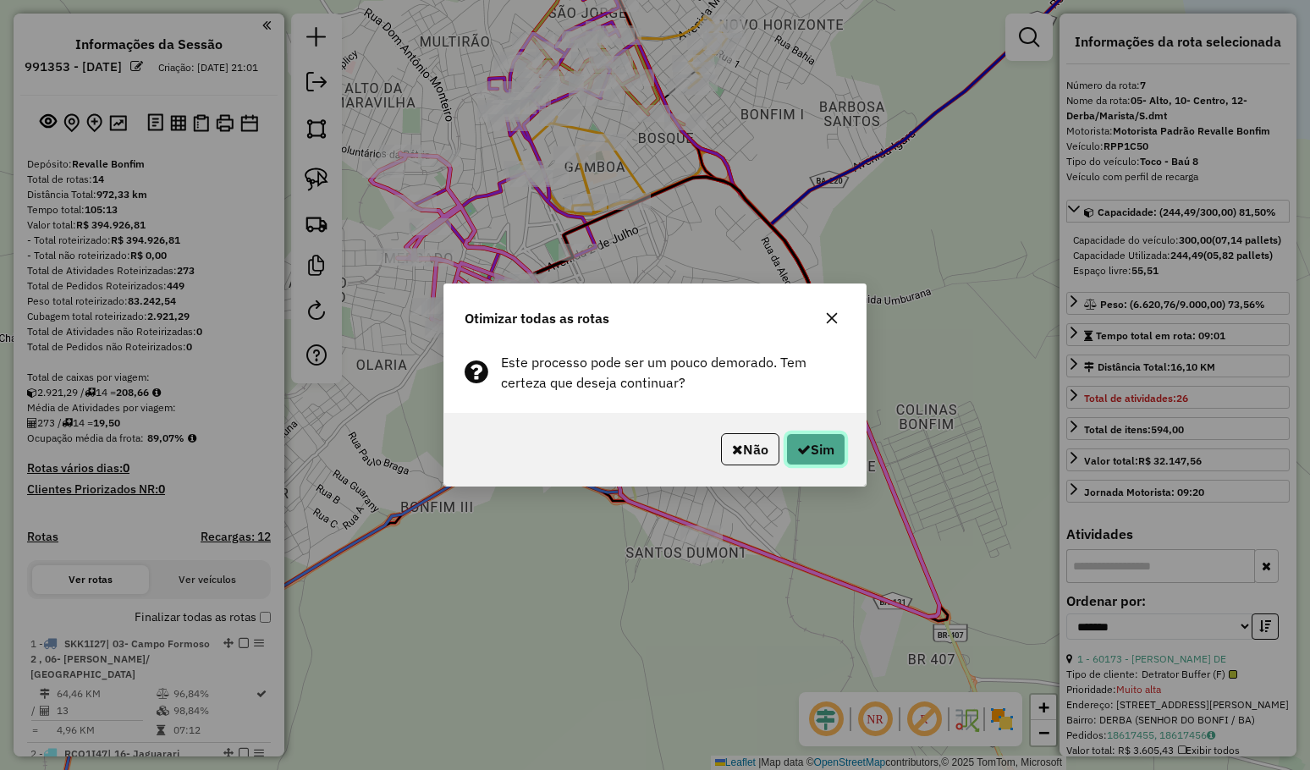
click at [821, 451] on button "Sim" at bounding box center [815, 449] width 59 height 32
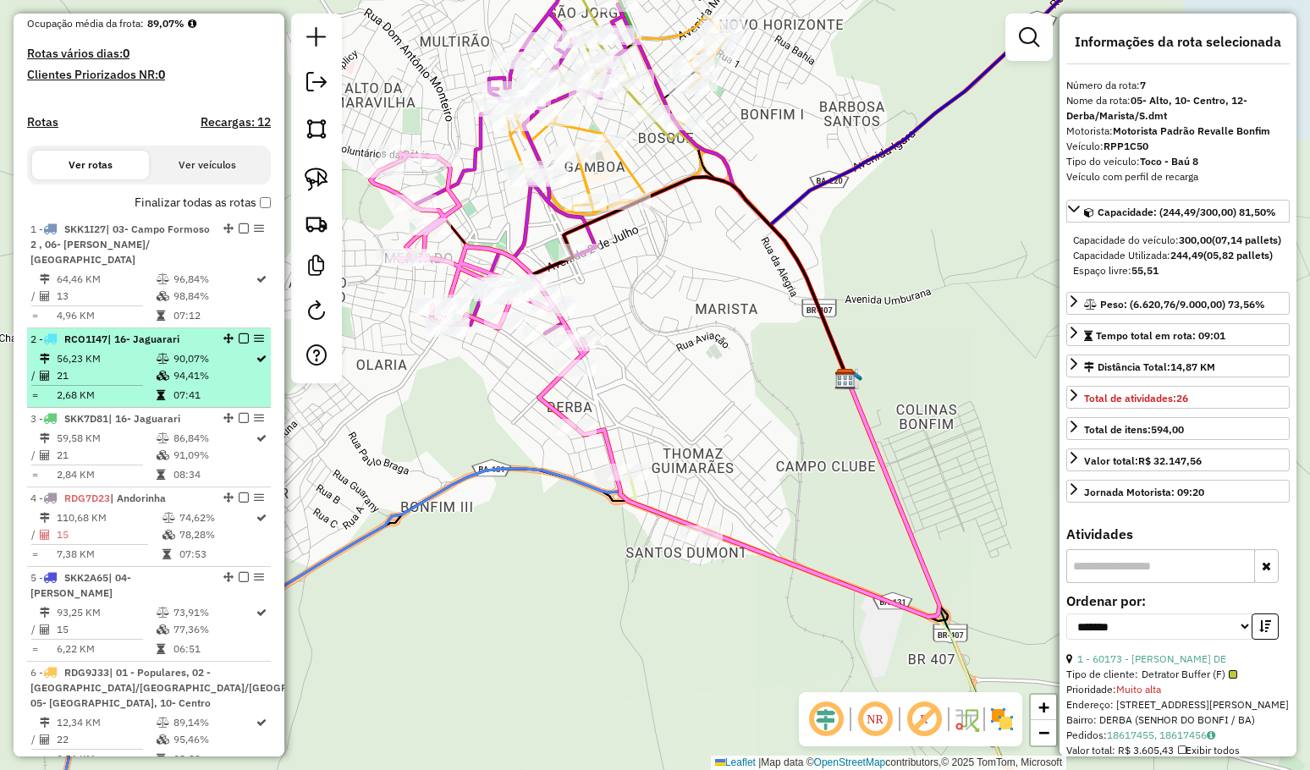
scroll to position [396, 0]
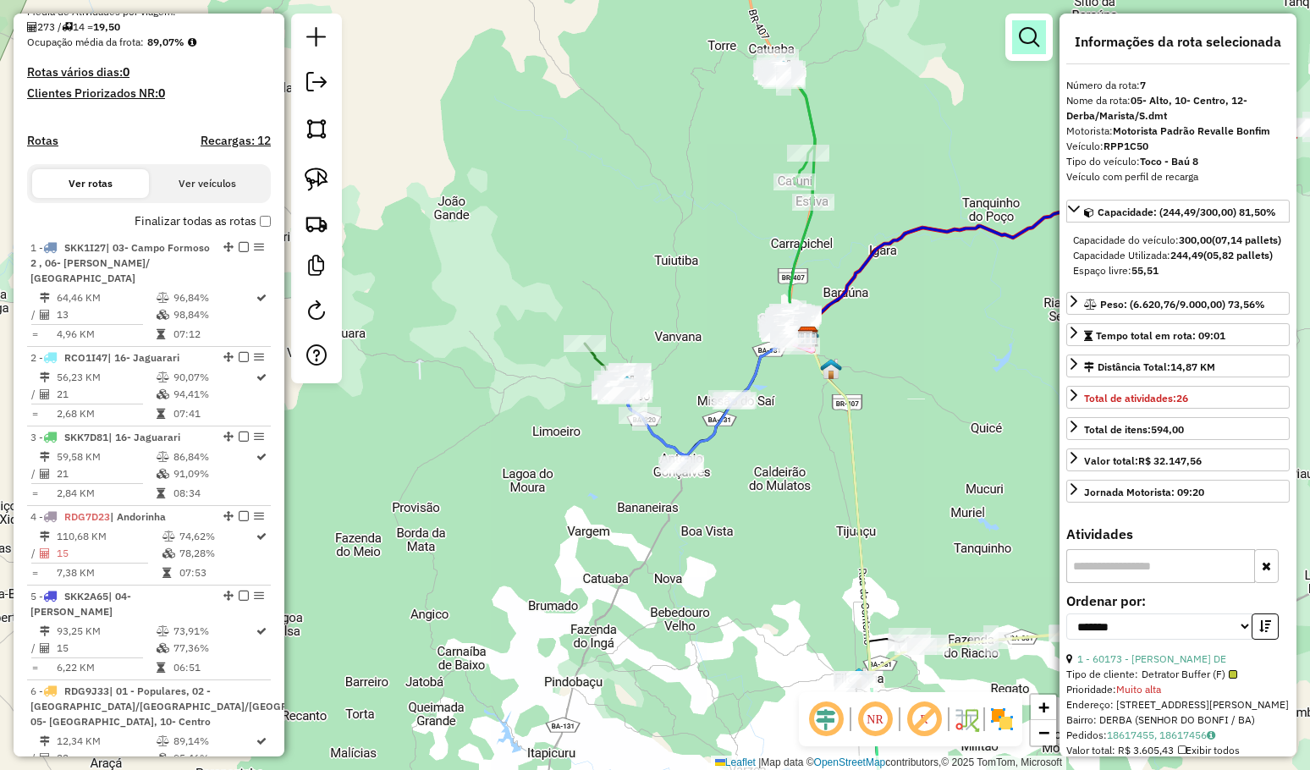
click at [1024, 47] on link at bounding box center [1029, 37] width 34 height 34
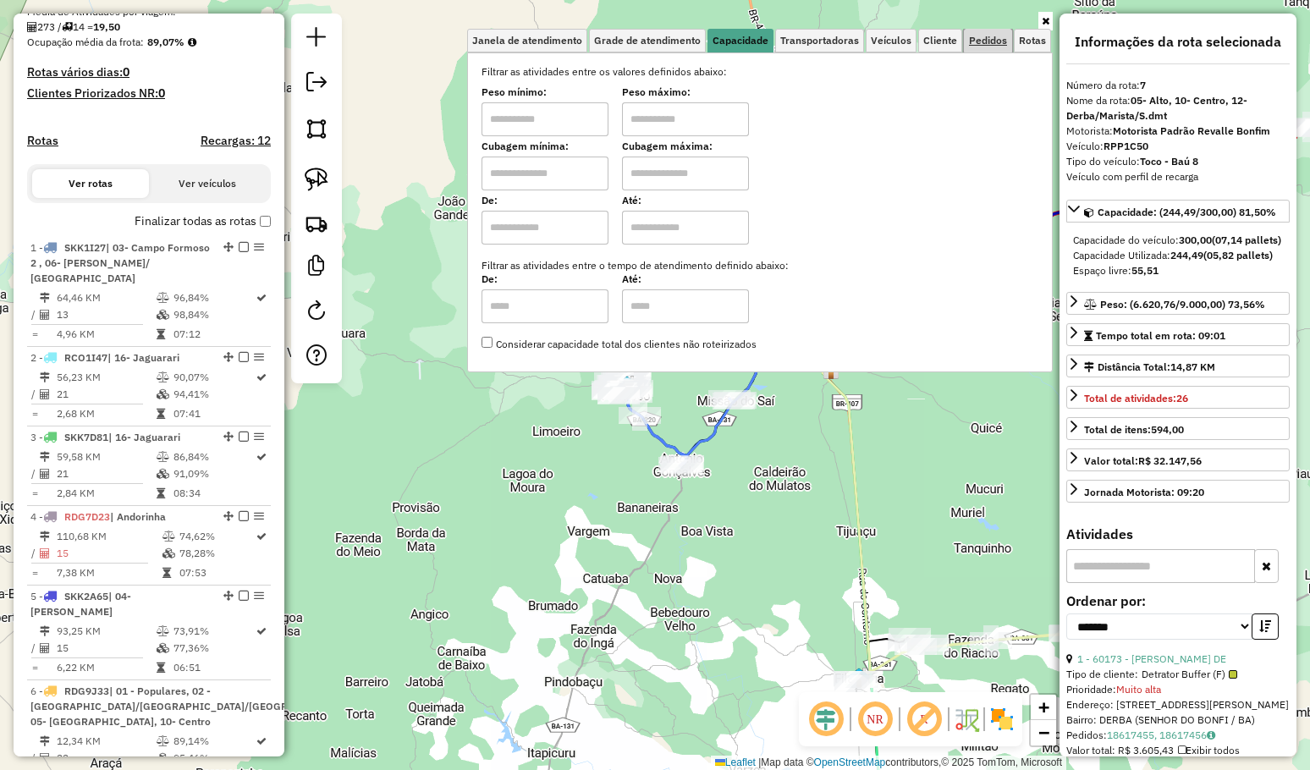
click at [986, 40] on span "Pedidos" at bounding box center [988, 41] width 38 height 10
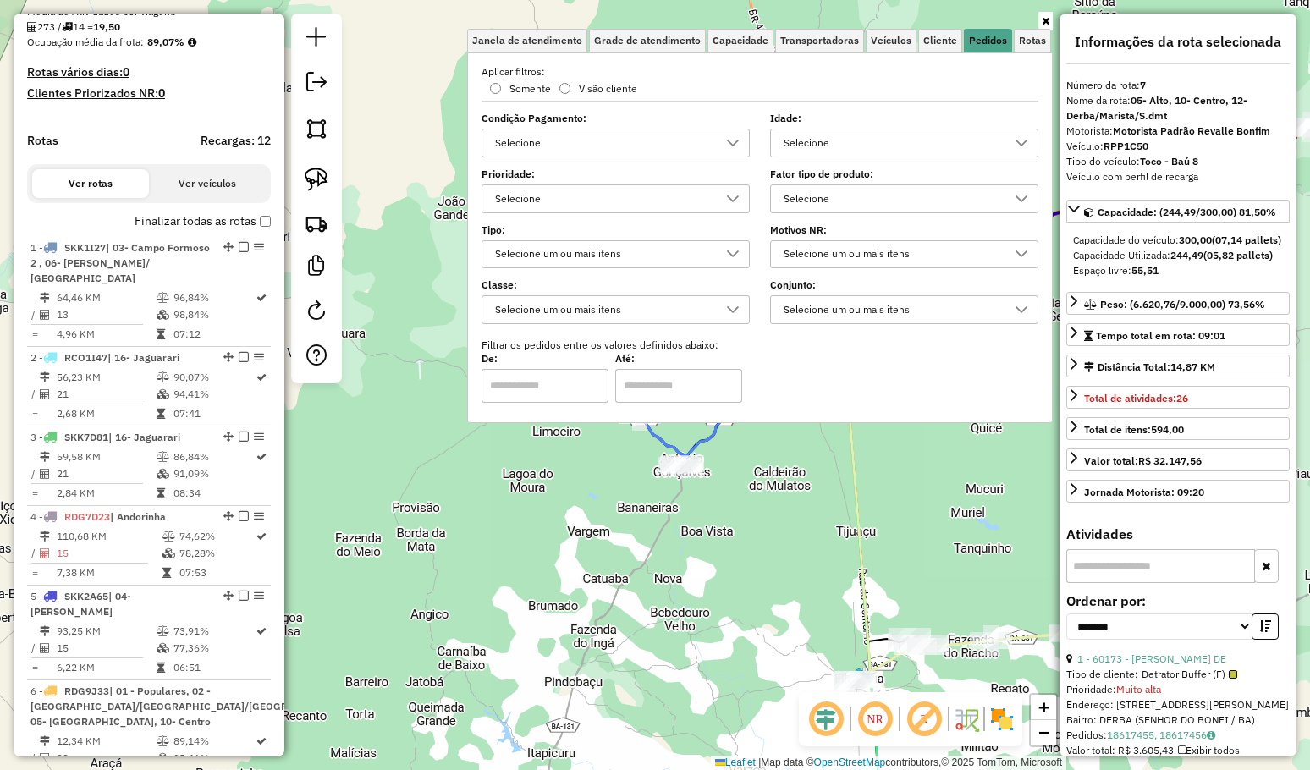
click at [554, 145] on div "Selecione" at bounding box center [603, 142] width 228 height 27
type input "****"
click at [491, 179] on div "All items unselected" at bounding box center [491, 181] width 16 height 16
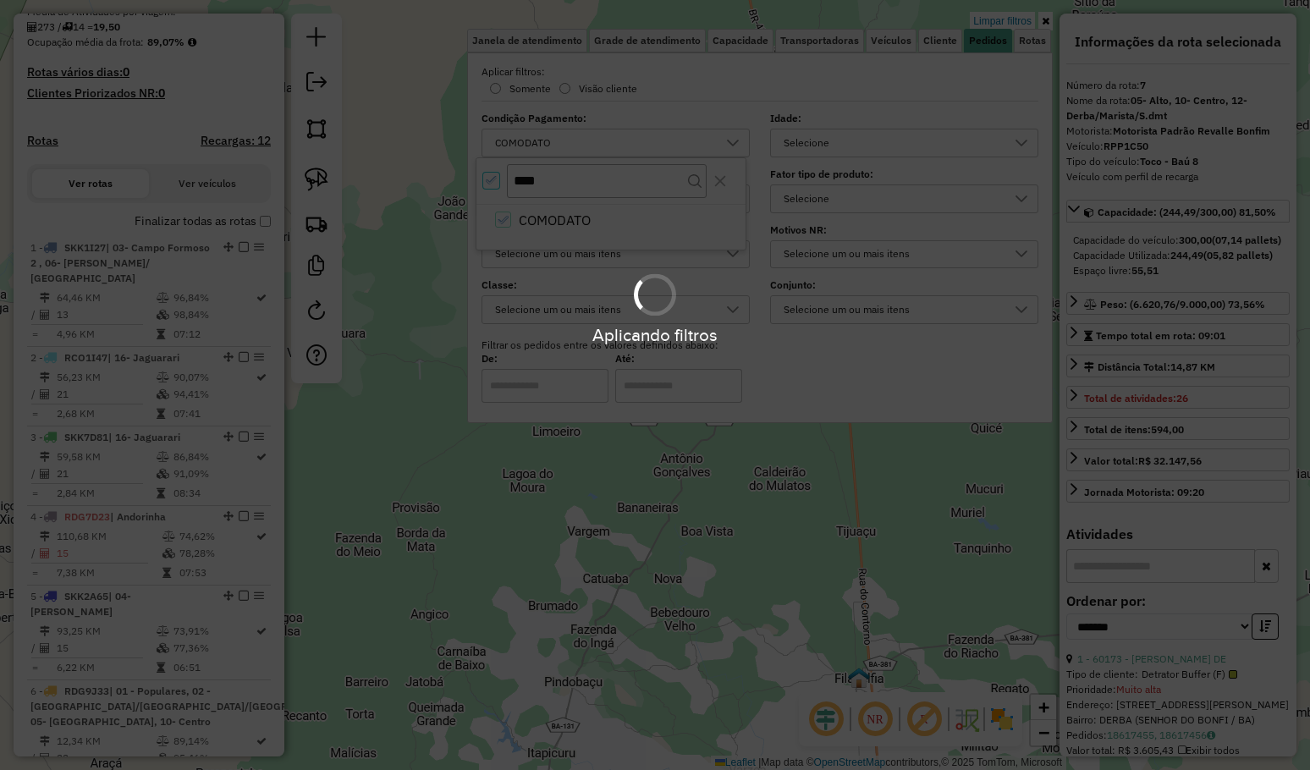
click at [554, 585] on div "Limpar filtros Janela de atendimento Grade de atendimento Capacidade Transporta…" at bounding box center [655, 385] width 1310 height 770
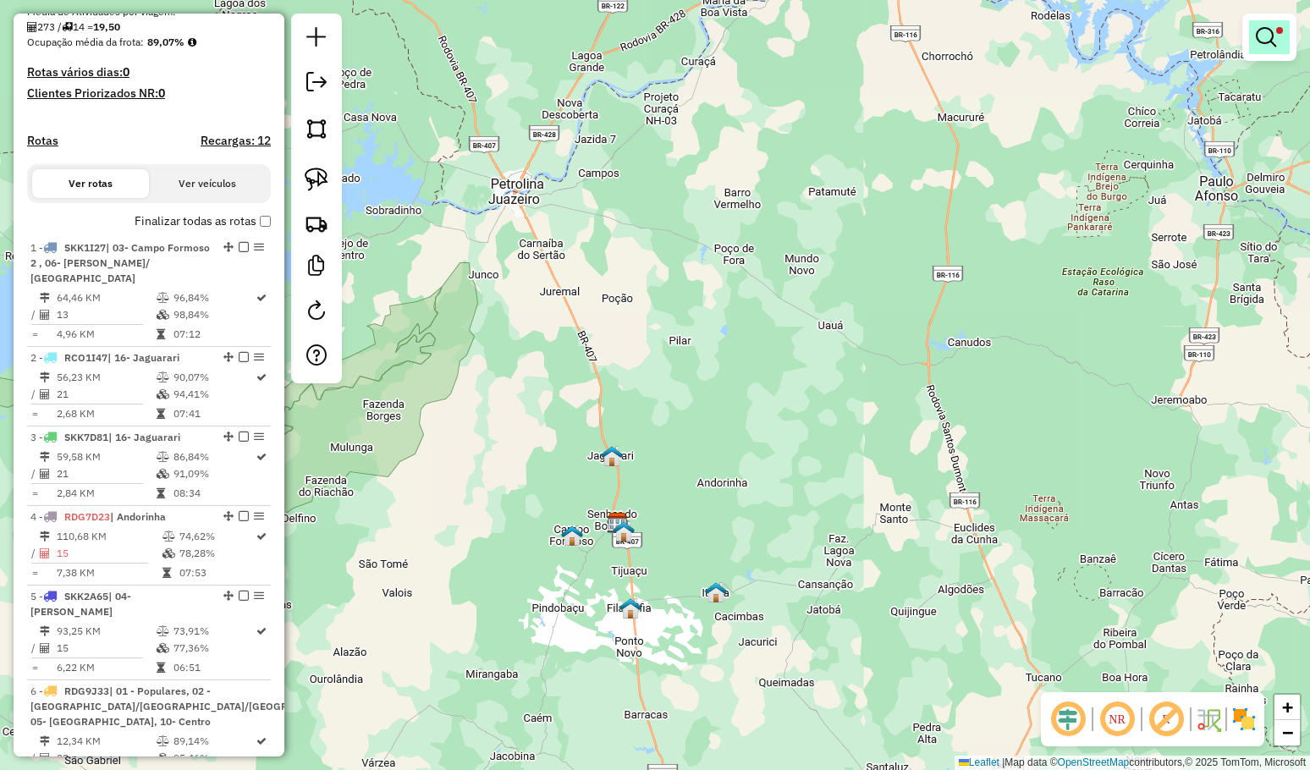
click at [1258, 44] on em at bounding box center [1266, 37] width 20 height 20
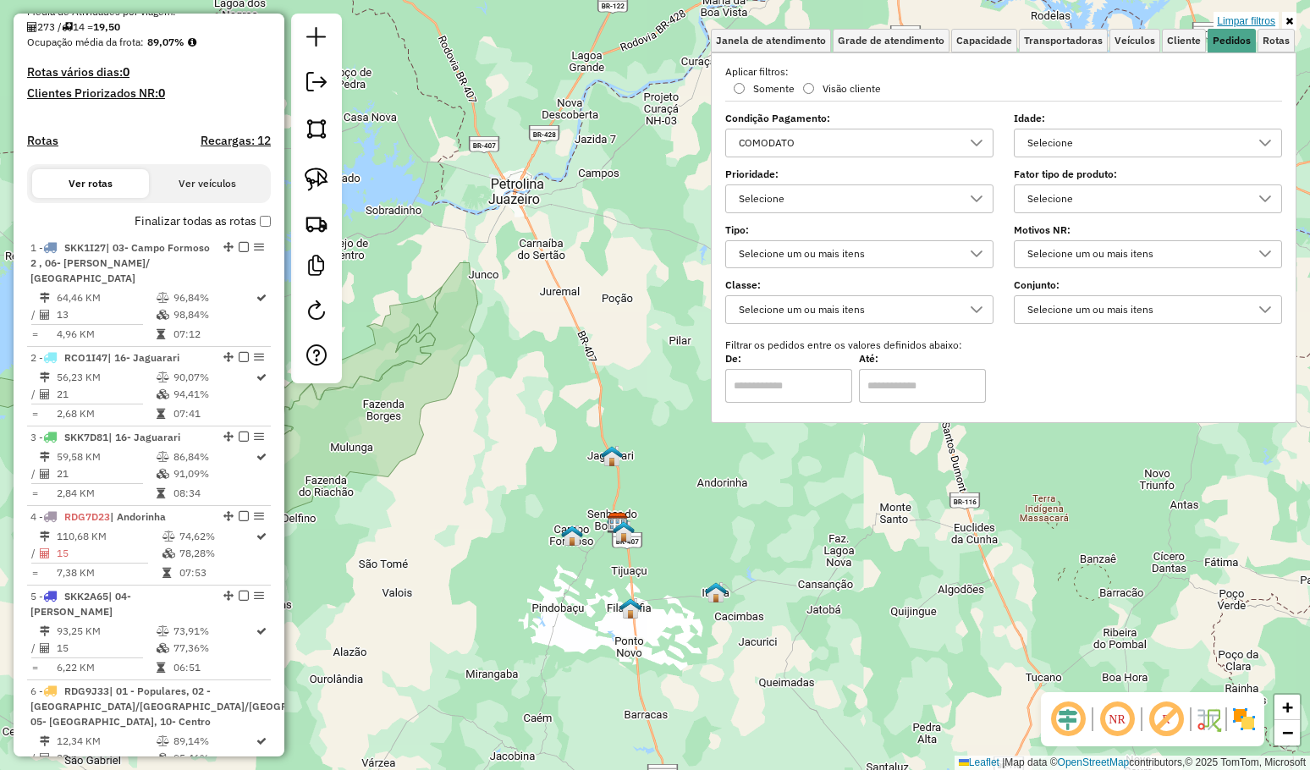
click at [1250, 24] on link "Limpar filtros" at bounding box center [1245, 21] width 65 height 19
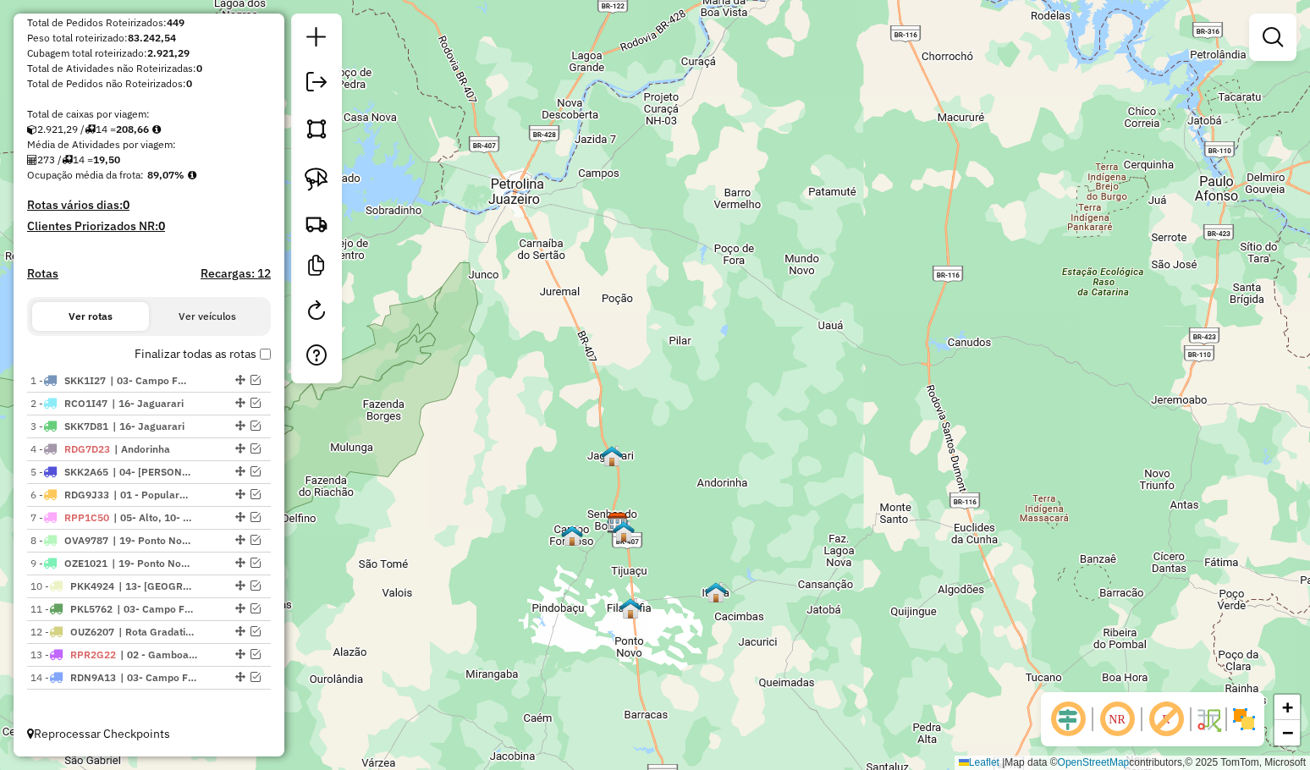
scroll to position [278, 0]
click at [309, 78] on em at bounding box center [316, 82] width 20 height 20
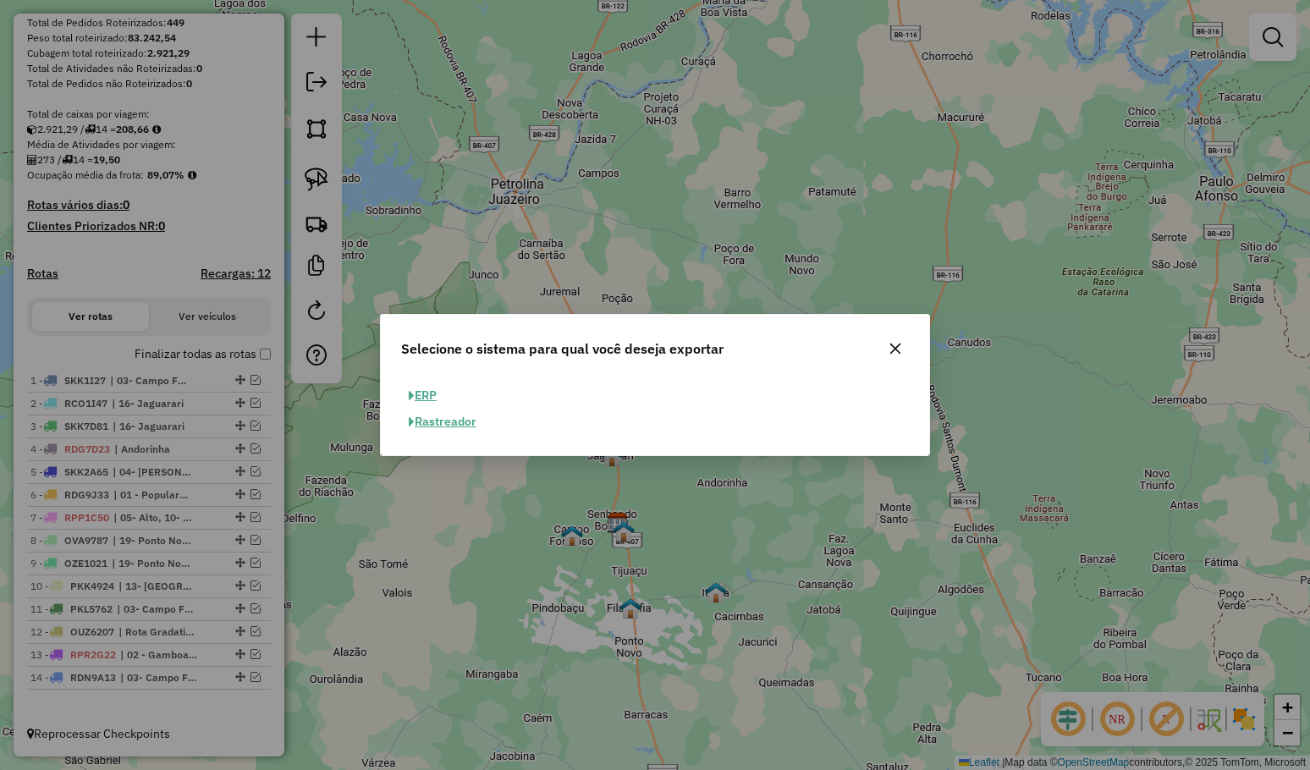
click at [437, 393] on button "ERP" at bounding box center [422, 395] width 43 height 26
select select "**"
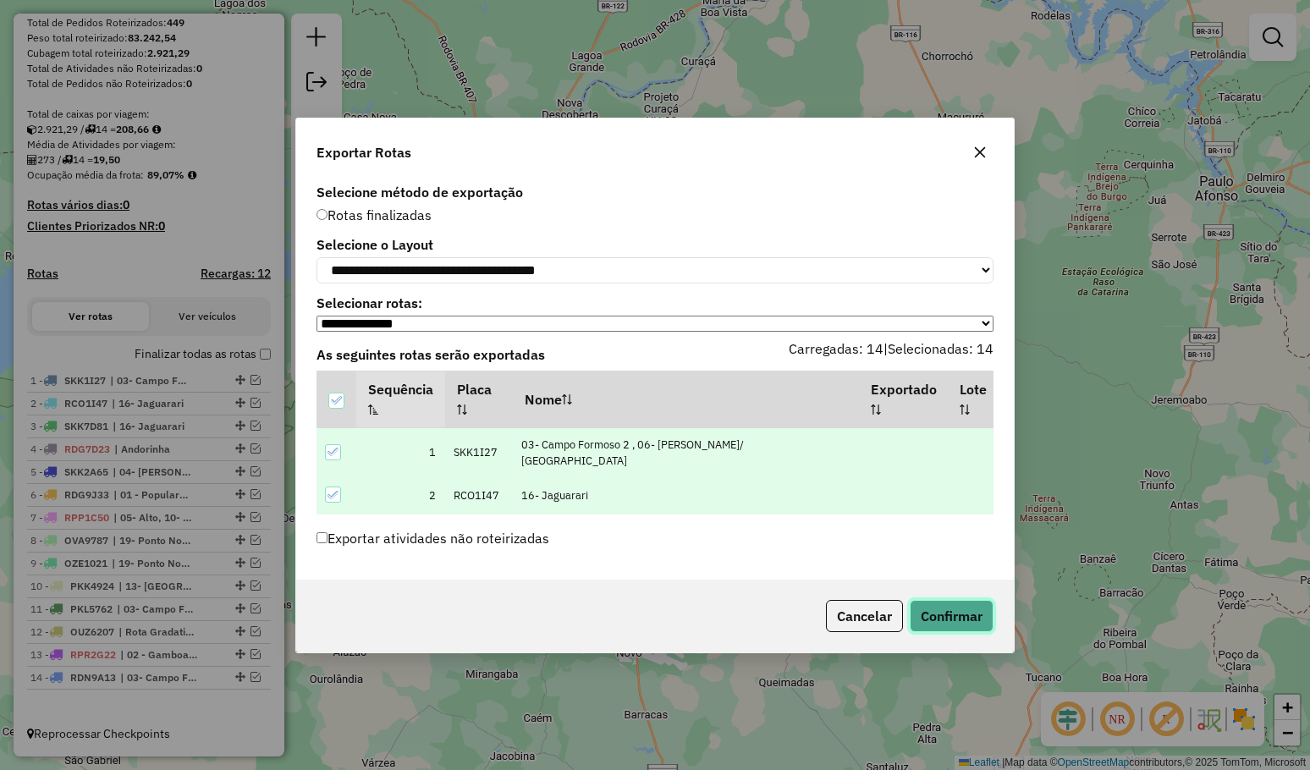
click at [952, 614] on button "Confirmar" at bounding box center [951, 616] width 84 height 32
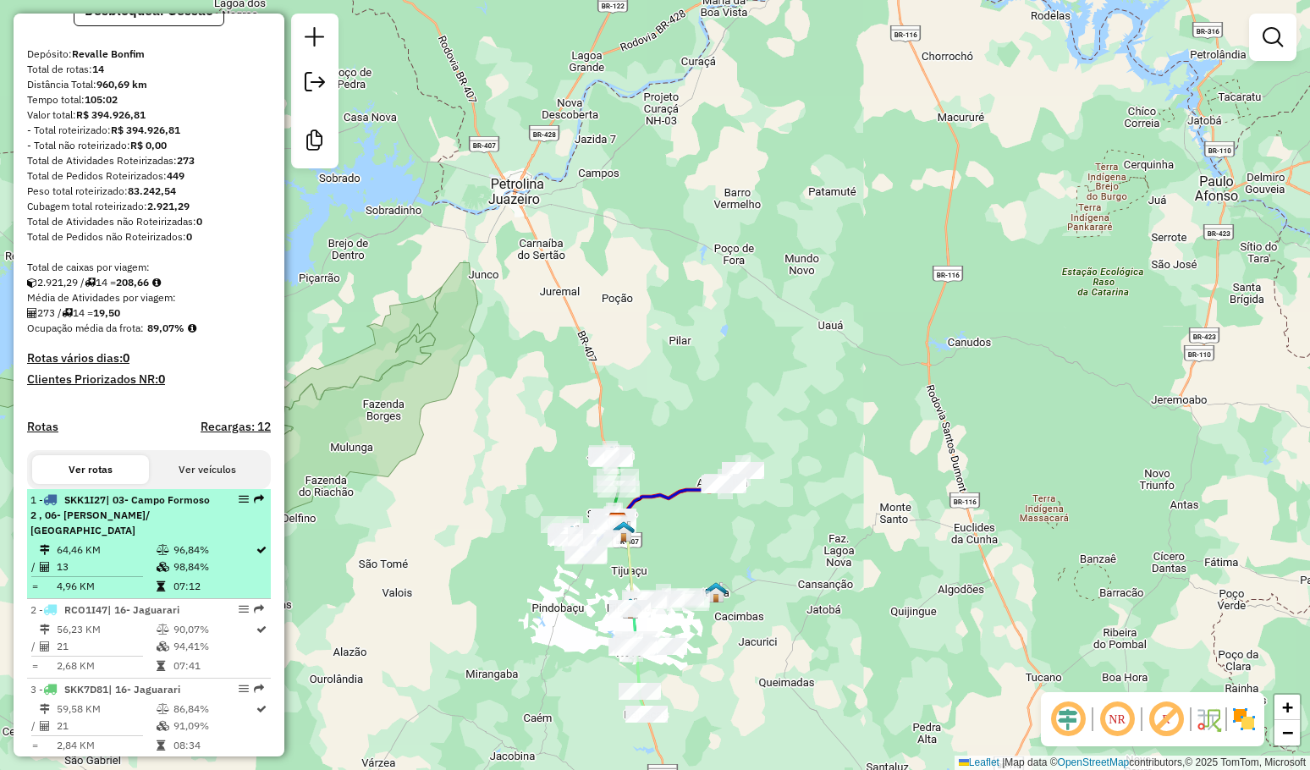
scroll to position [0, 0]
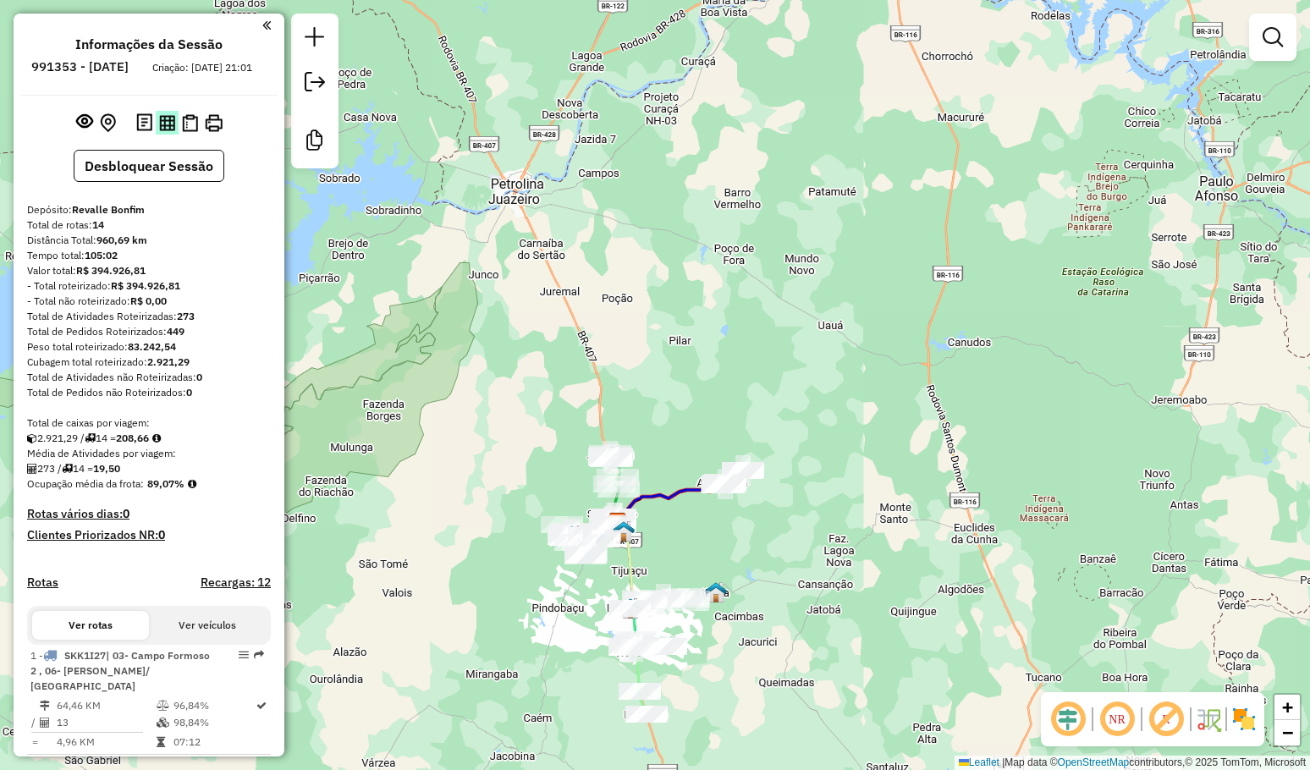
click at [161, 131] on img at bounding box center [167, 123] width 16 height 16
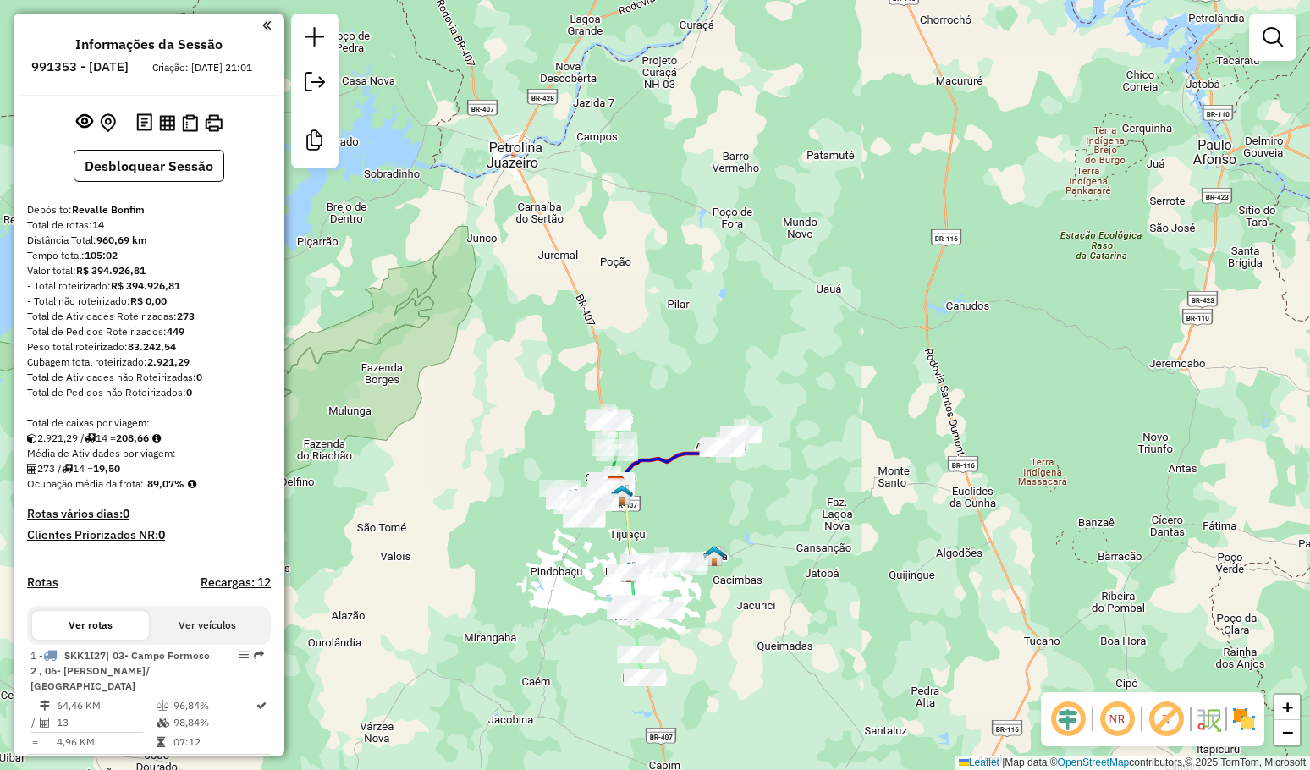
drag, startPoint x: 662, startPoint y: 370, endPoint x: 666, endPoint y: 271, distance: 99.1
click at [666, 256] on div "Janela de atendimento Grade de atendimento Capacidade Transportadoras Veículos …" at bounding box center [655, 385] width 1310 height 770
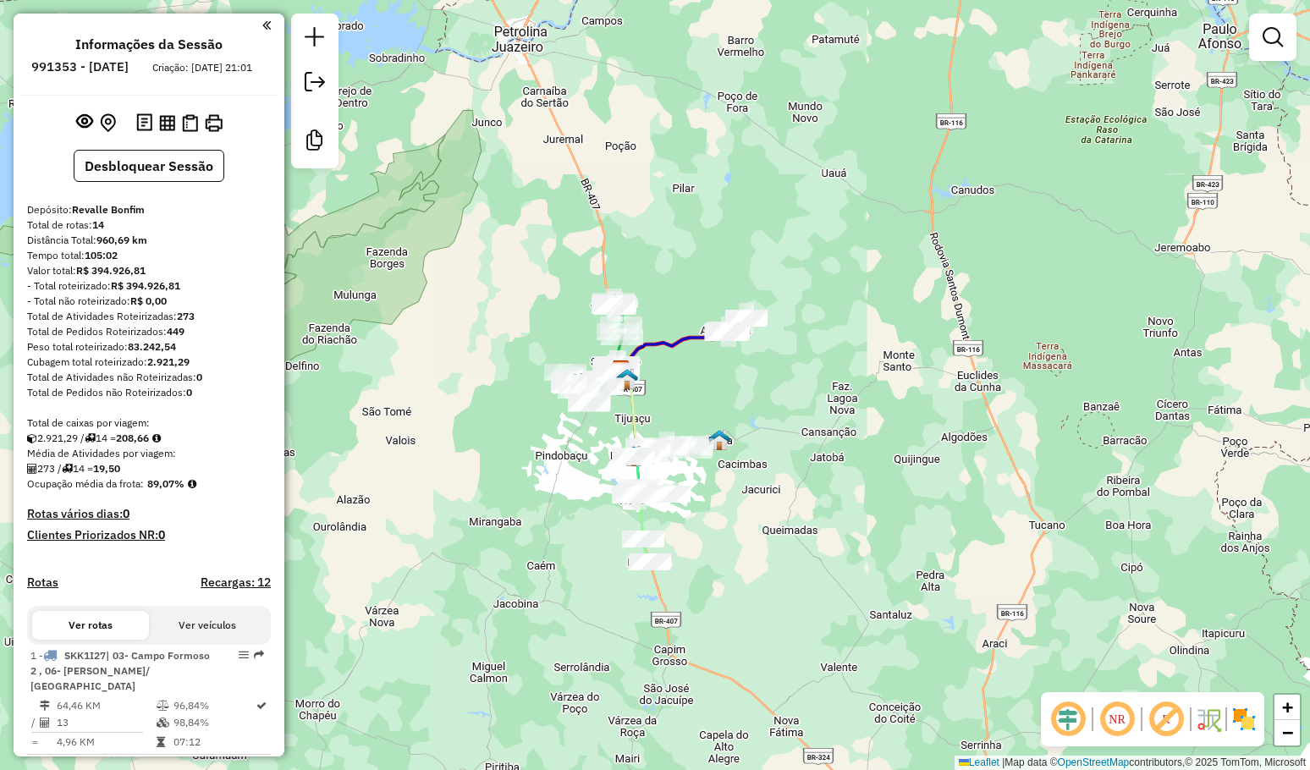
drag, startPoint x: 723, startPoint y: 343, endPoint x: 742, endPoint y: 290, distance: 55.7
click at [742, 290] on div "Janela de atendimento Grade de atendimento Capacidade Transportadoras Veículos …" at bounding box center [655, 385] width 1310 height 770
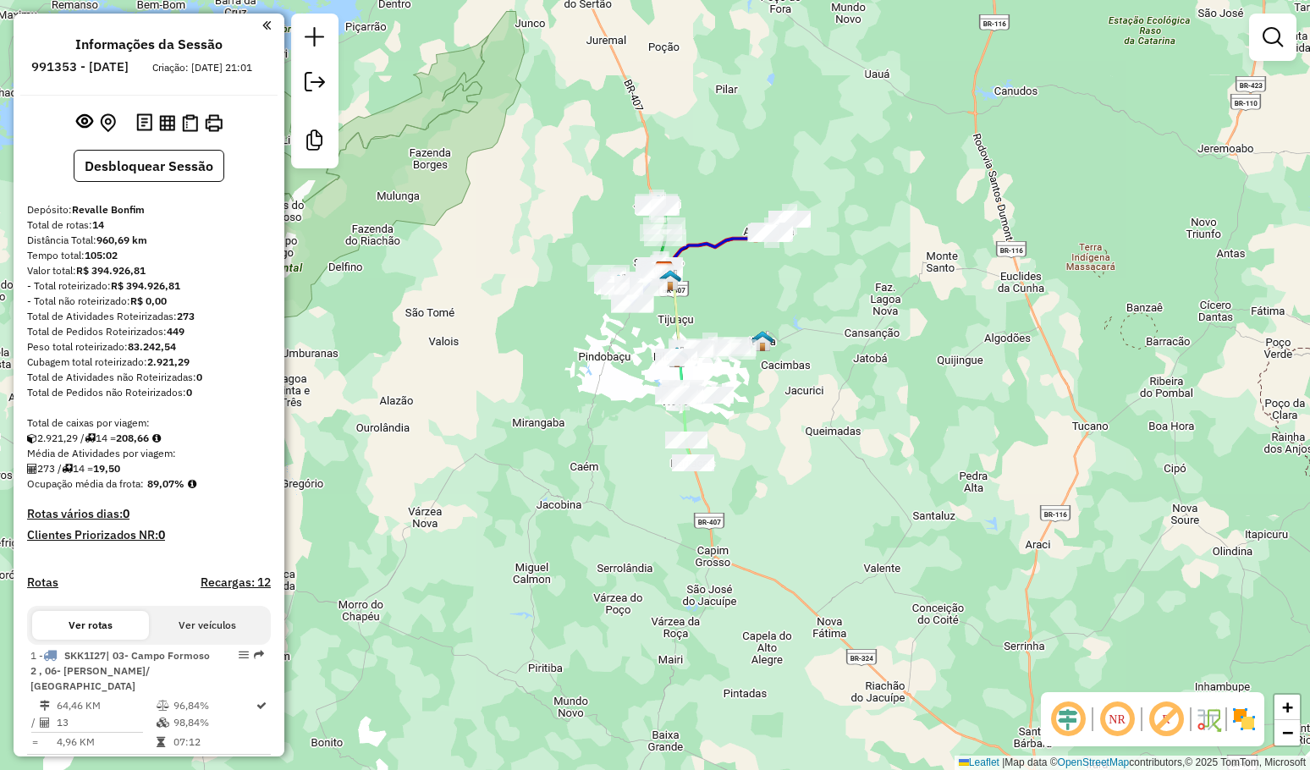
drag, startPoint x: 838, startPoint y: 315, endPoint x: 850, endPoint y: 264, distance: 52.1
click at [849, 273] on div "Janela de atendimento Grade de atendimento Capacidade Transportadoras Veículos …" at bounding box center [655, 385] width 1310 height 770
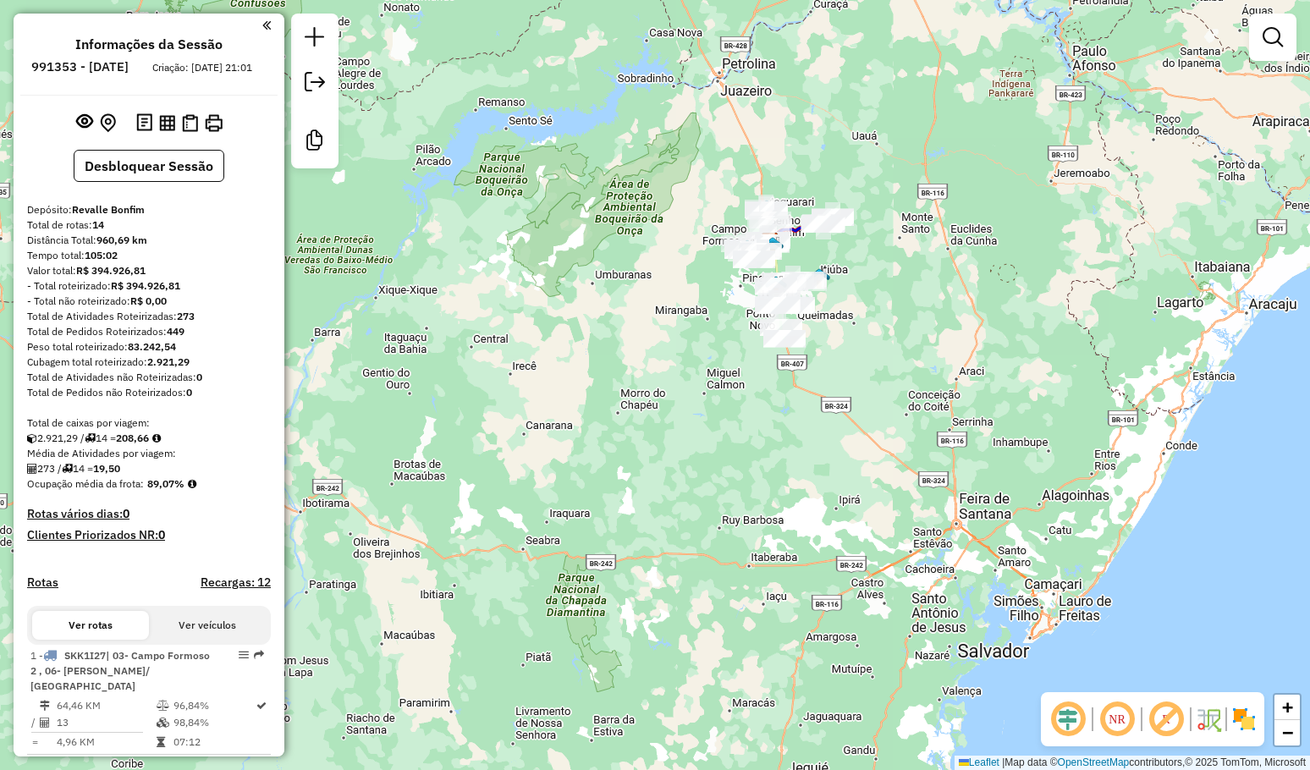
drag, startPoint x: 883, startPoint y: 305, endPoint x: 876, endPoint y: 336, distance: 32.2
click at [876, 334] on div "Janela de atendimento Grade de atendimento Capacidade Transportadoras Veículos …" at bounding box center [655, 385] width 1310 height 770
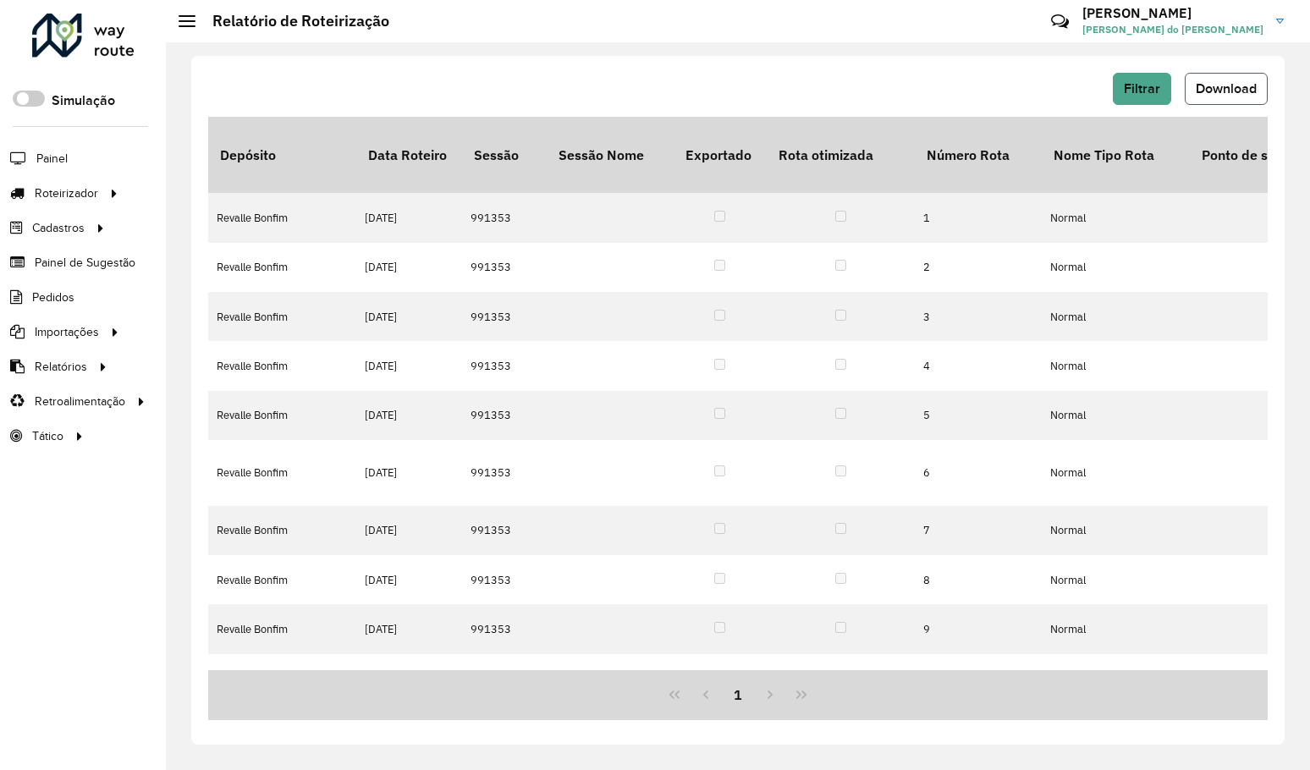
click at [1218, 88] on span "Download" at bounding box center [1225, 88] width 61 height 14
